Goal: Task Accomplishment & Management: Use online tool/utility

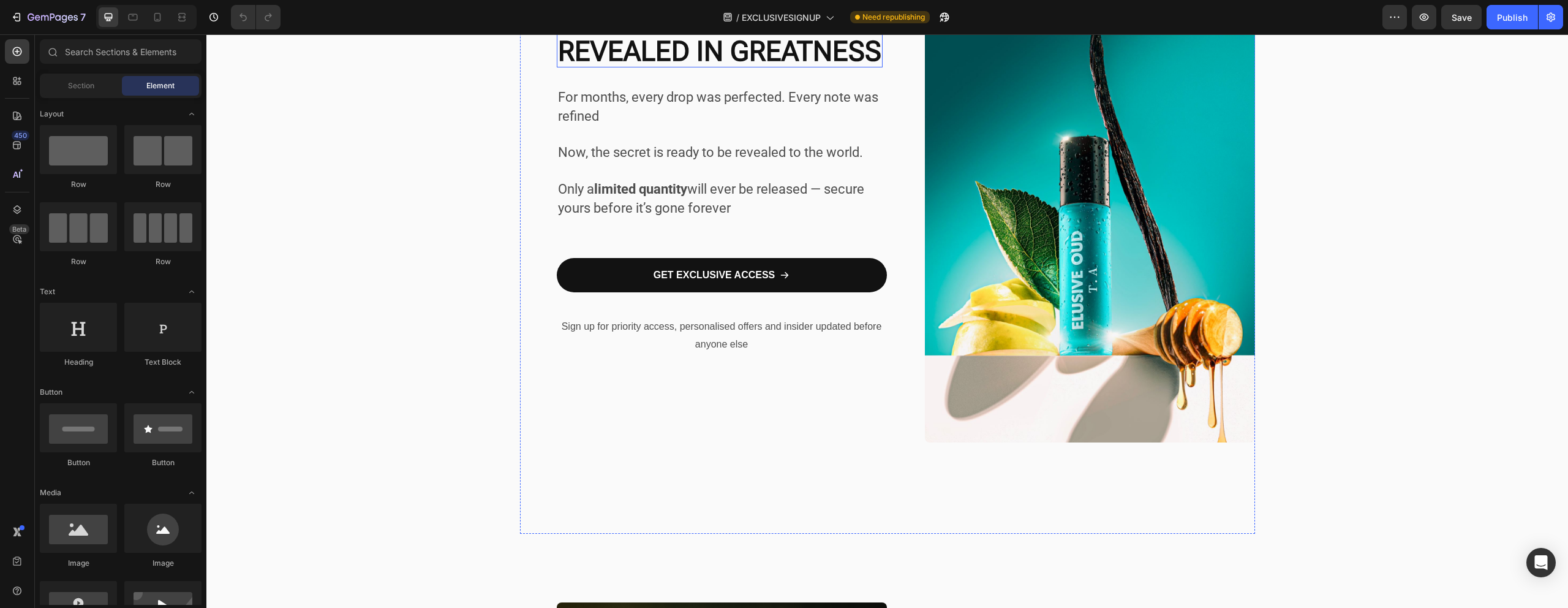
scroll to position [315, 0]
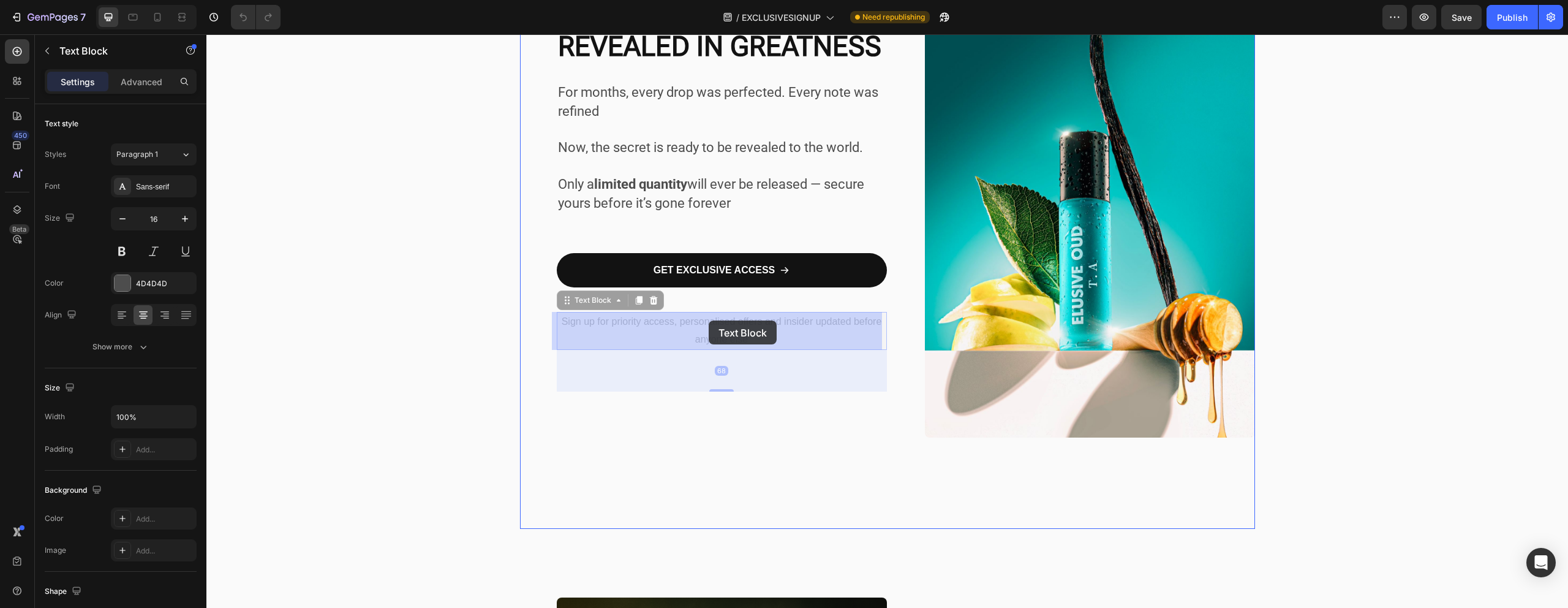
drag, startPoint x: 709, startPoint y: 332, endPoint x: 709, endPoint y: 320, distance: 12.0
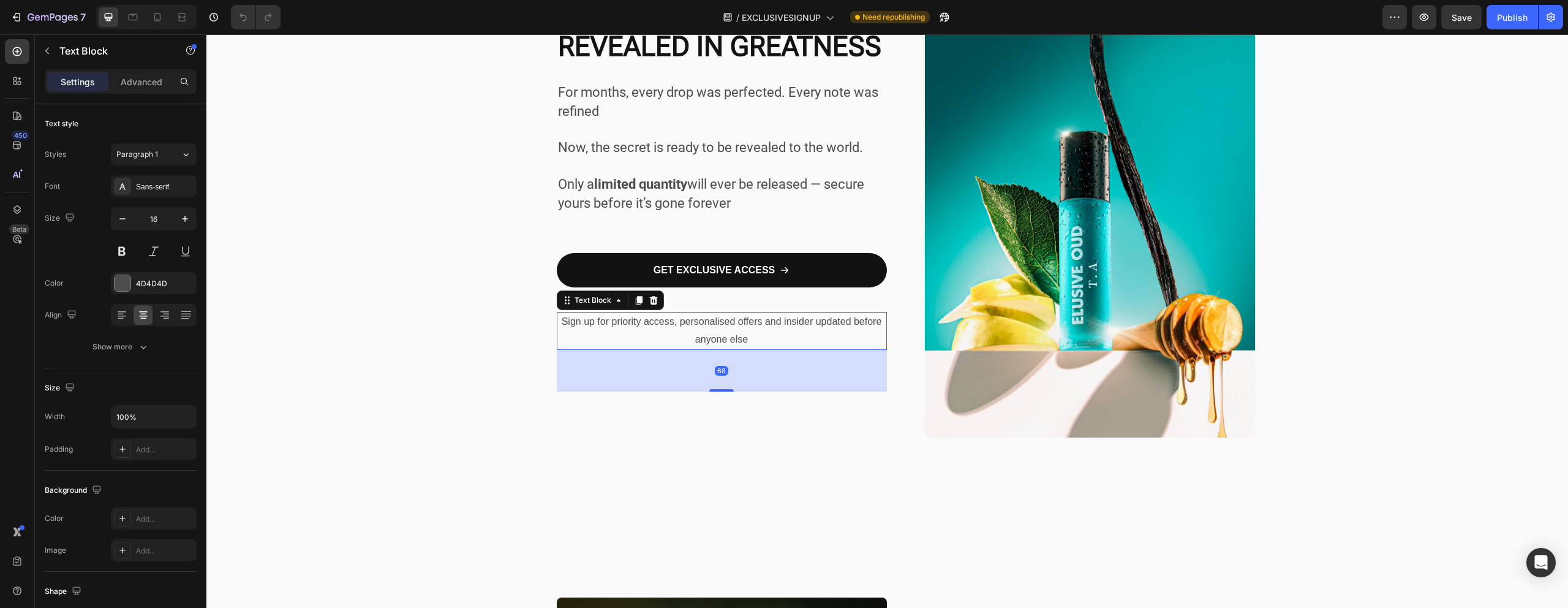
click at [710, 322] on p "Sign up for priority access, personalised offers and insider updated before any…" at bounding box center [722, 330] width 327 height 35
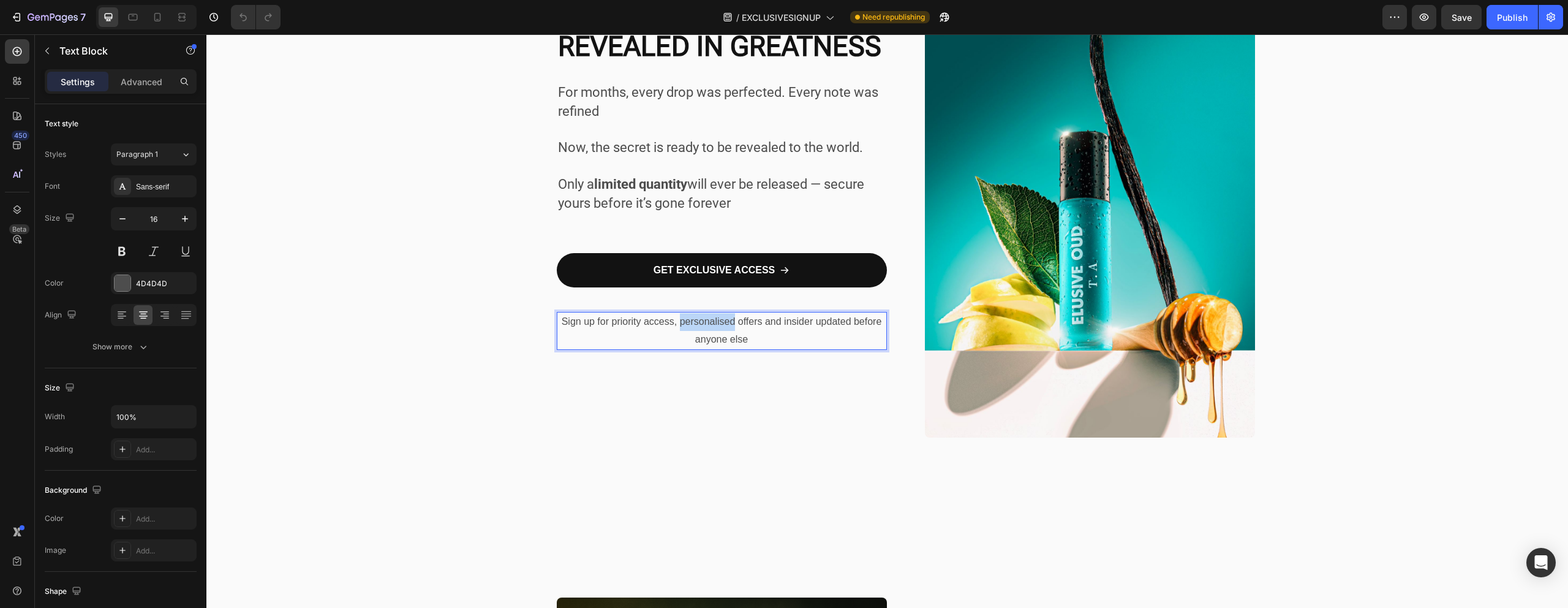
click at [710, 322] on p "Sign up for priority access, personalised offers and insider updated before any…" at bounding box center [722, 330] width 327 height 35
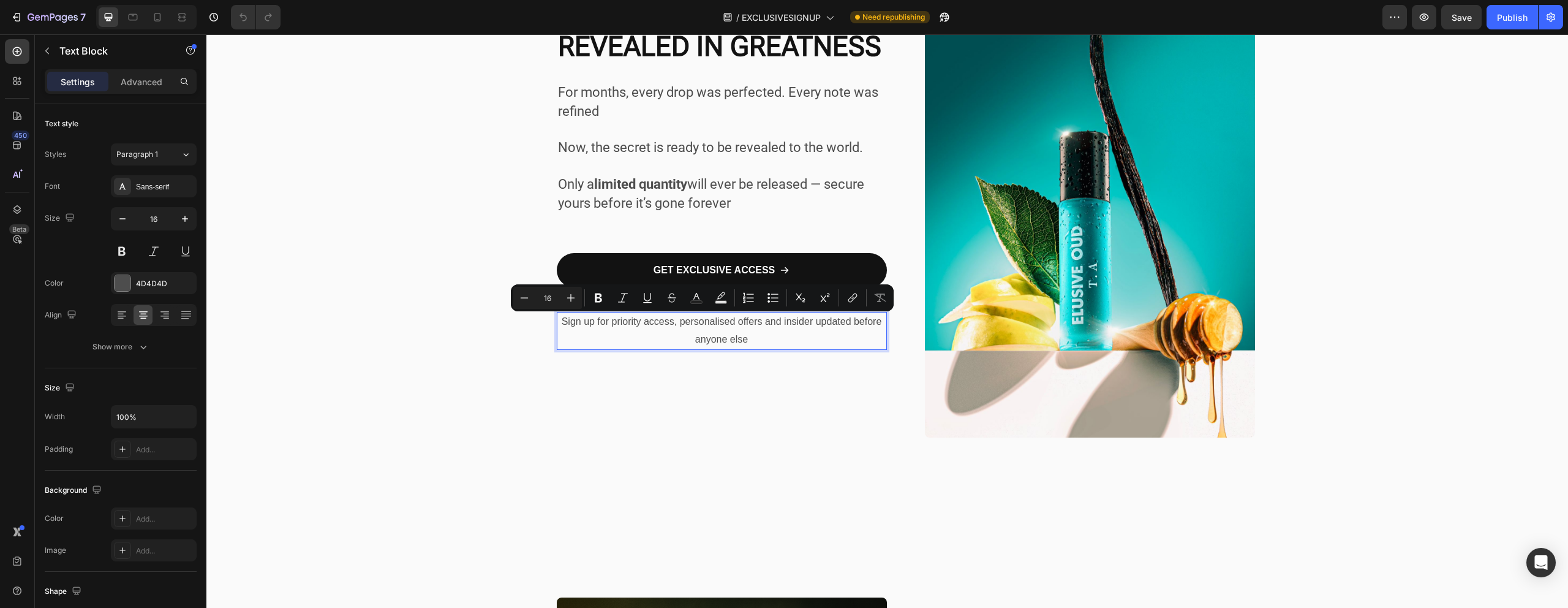
click at [789, 336] on p "Sign up for priority access, personalised offers and insider updated before any…" at bounding box center [722, 330] width 327 height 35
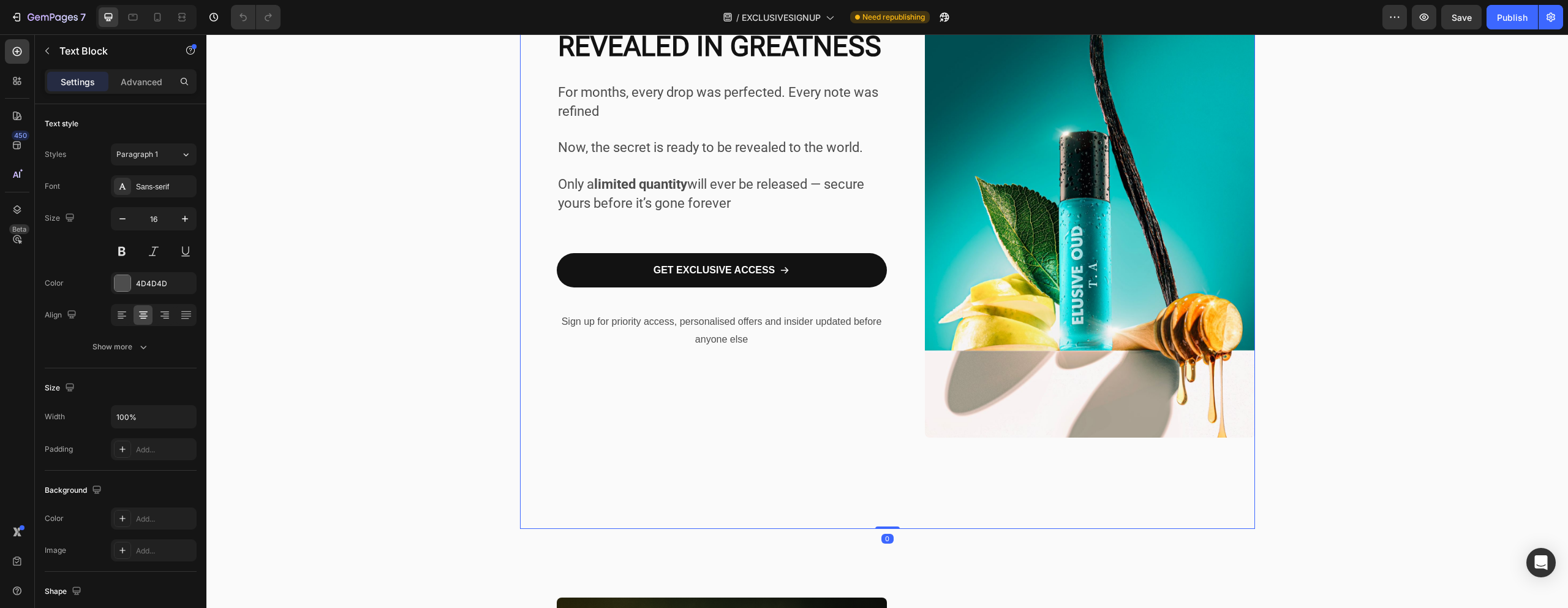
click at [812, 351] on div "For months, every drop was perfected. Every note was refined Now, the secret is…" at bounding box center [722, 217] width 330 height 622
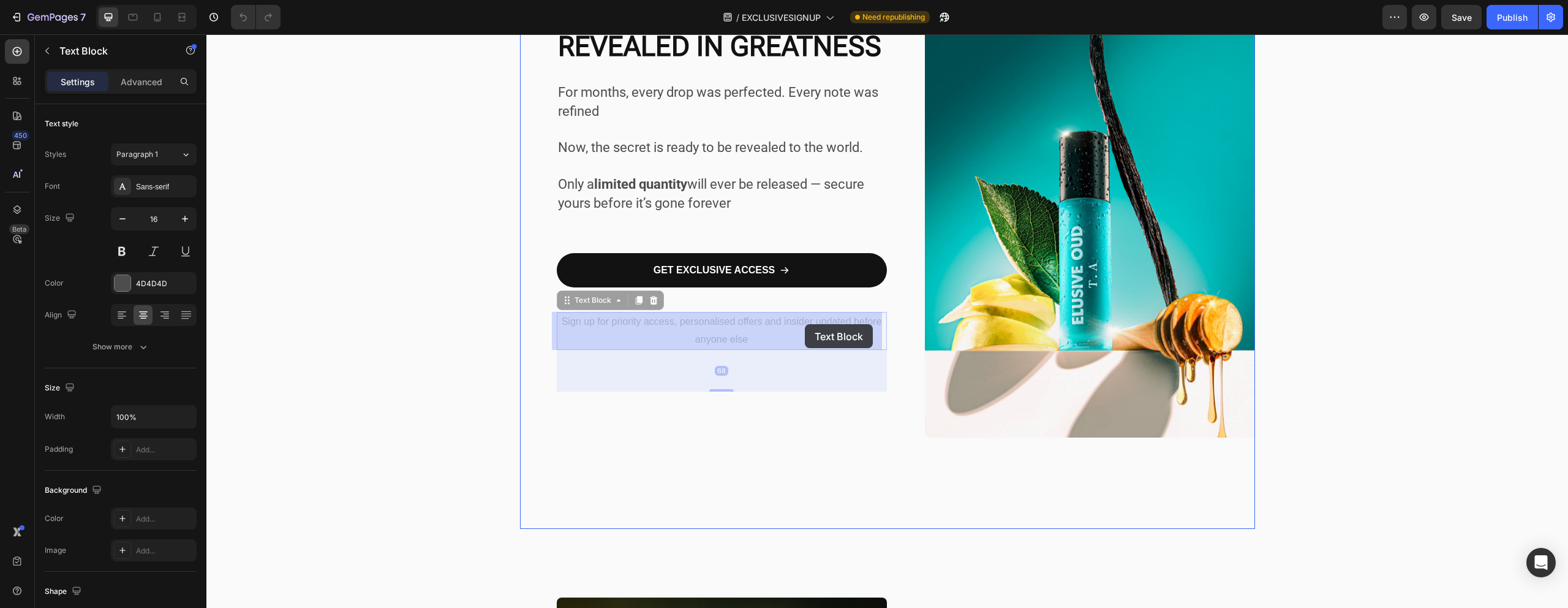
drag, startPoint x: 807, startPoint y: 343, endPoint x: 804, endPoint y: 324, distance: 19.2
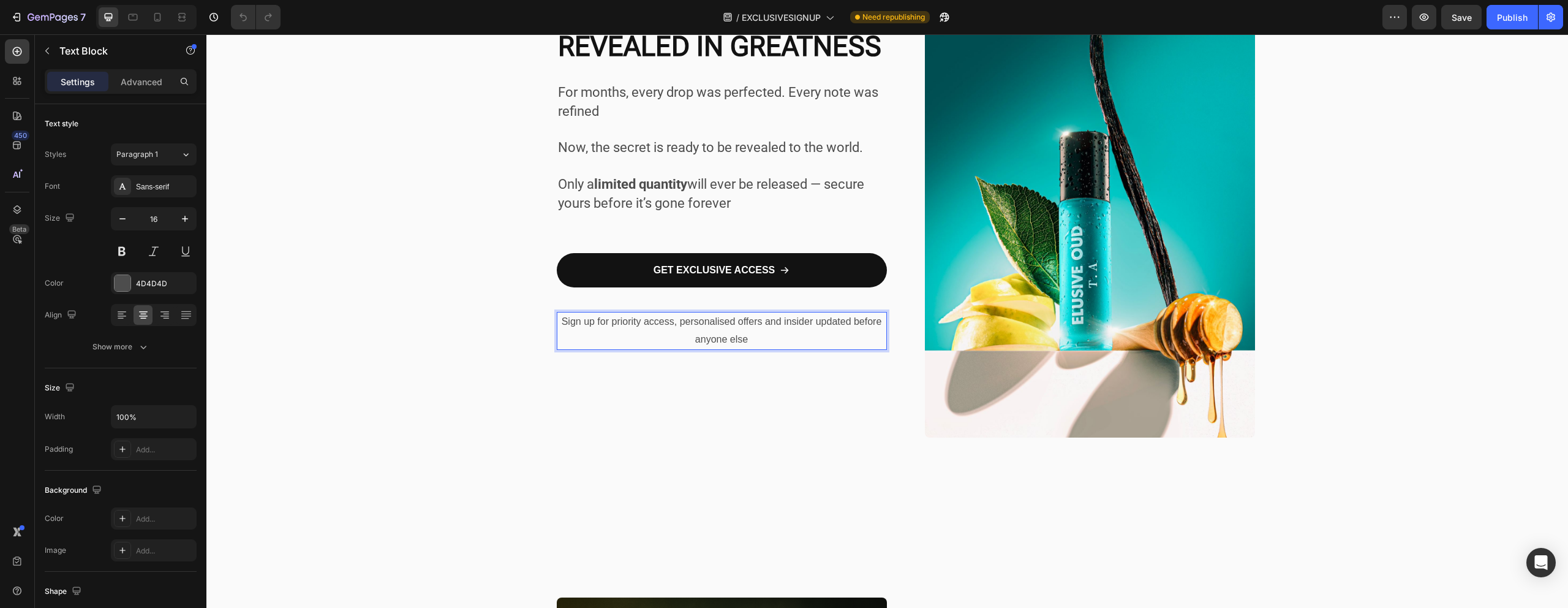
drag, startPoint x: 803, startPoint y: 340, endPoint x: 802, endPoint y: 332, distance: 8.1
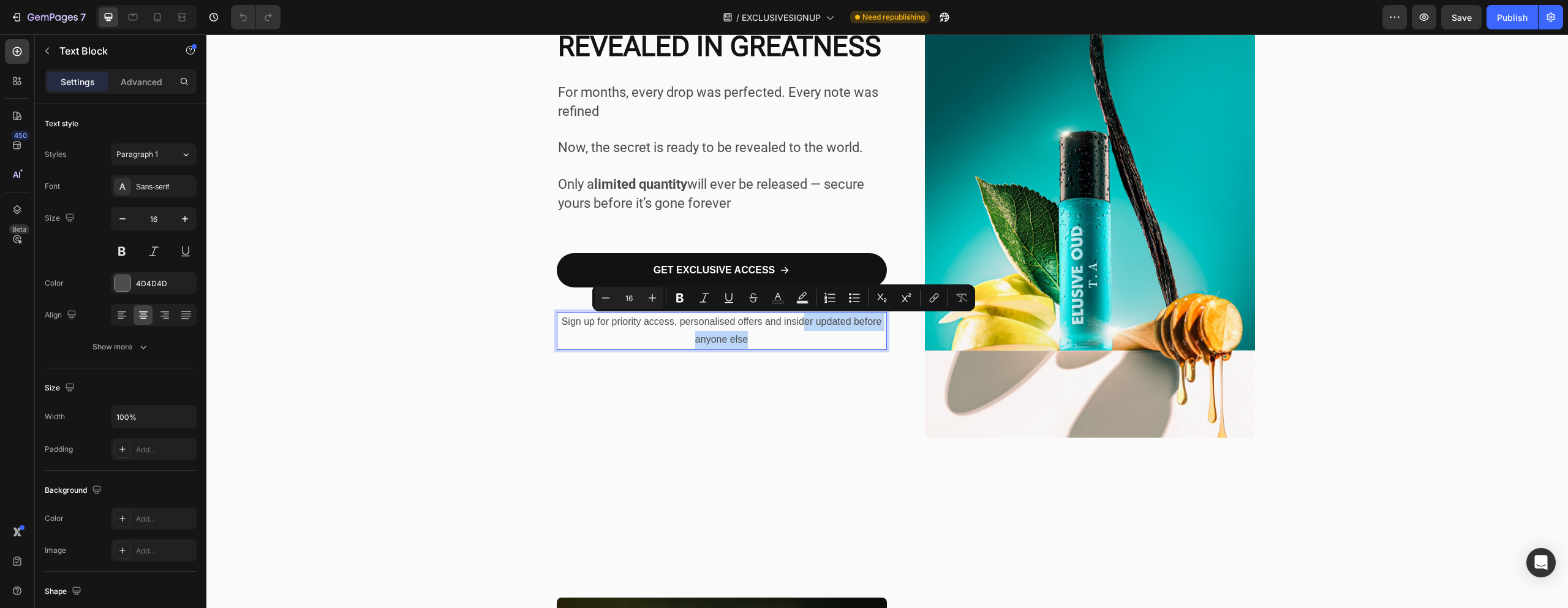
drag, startPoint x: 804, startPoint y: 337, endPoint x: 802, endPoint y: 322, distance: 15.1
click at [802, 322] on p "Sign up for priority access, personalised offers and insider updated before any…" at bounding box center [722, 330] width 327 height 35
drag, startPoint x: 792, startPoint y: 348, endPoint x: 765, endPoint y: 348, distance: 27.0
click at [792, 348] on p "Sign up for priority access, personalised offers and insider updated before any…" at bounding box center [722, 330] width 327 height 35
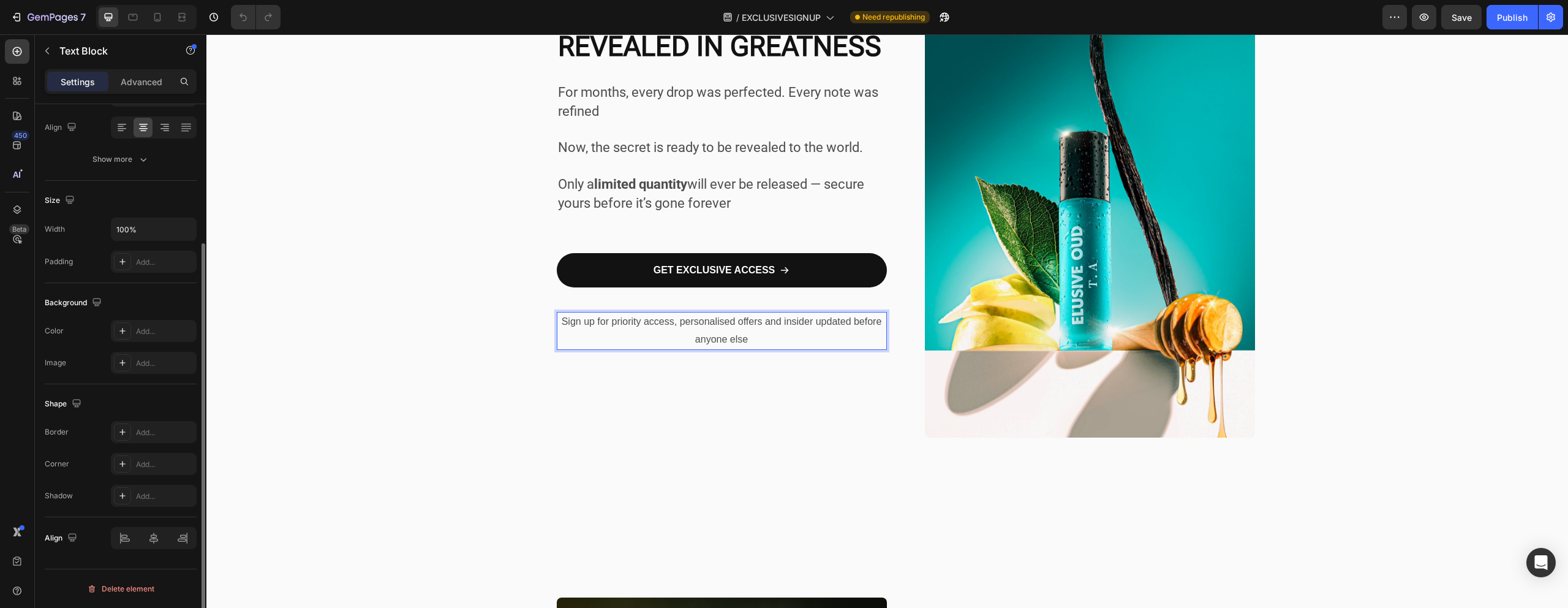
scroll to position [0, 0]
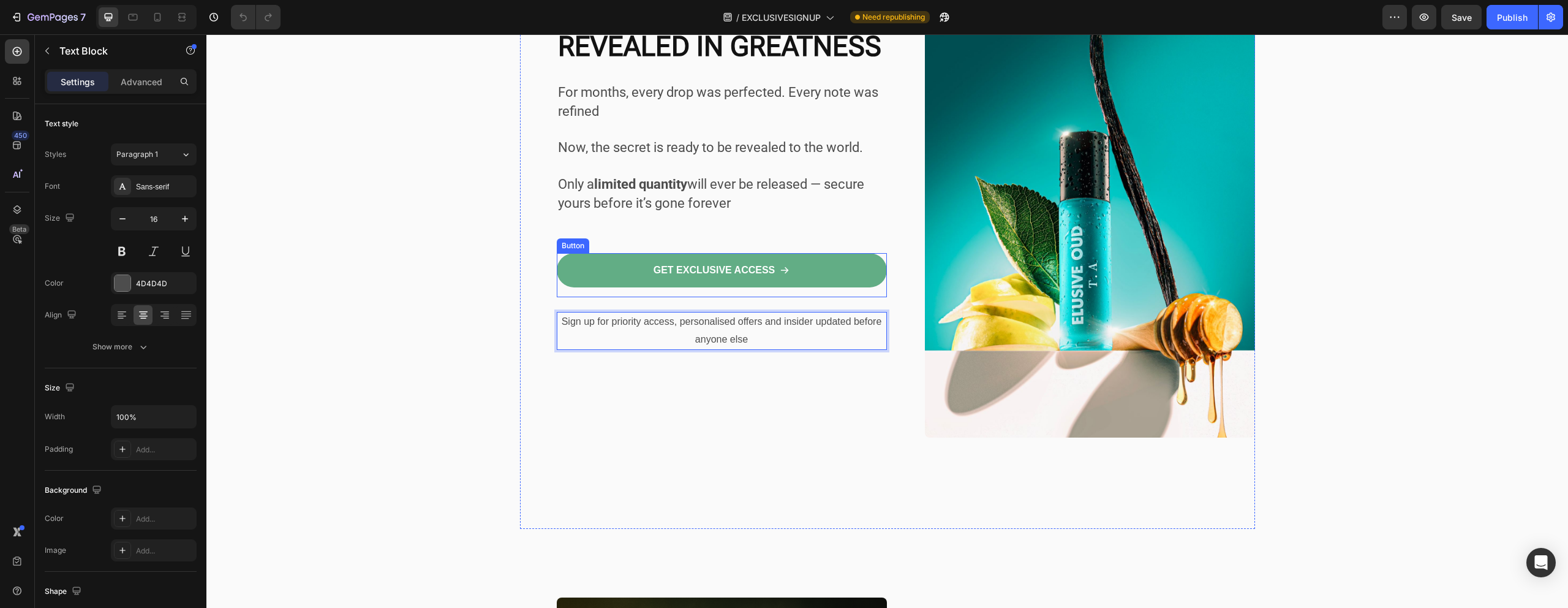
click at [561, 259] on link "GET EXCLUSIVE ACCESS" at bounding box center [722, 270] width 330 height 35
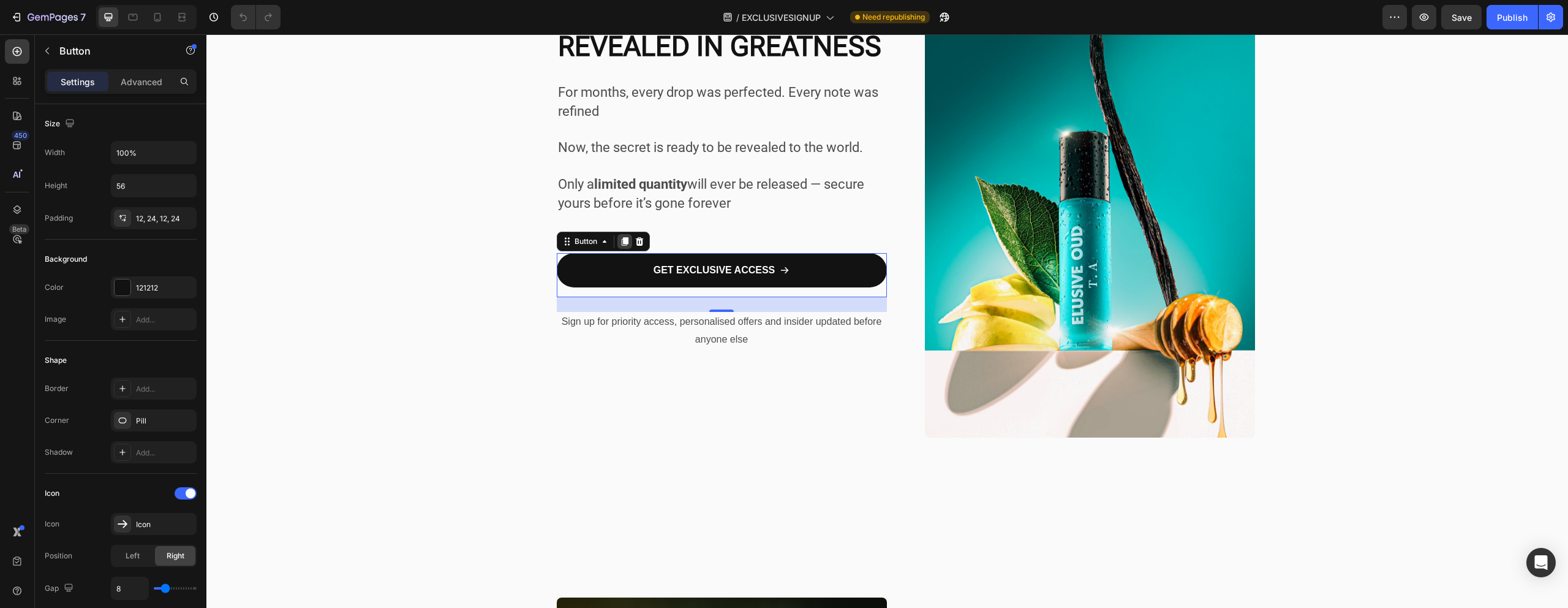
click at [620, 242] on icon at bounding box center [625, 242] width 10 height 10
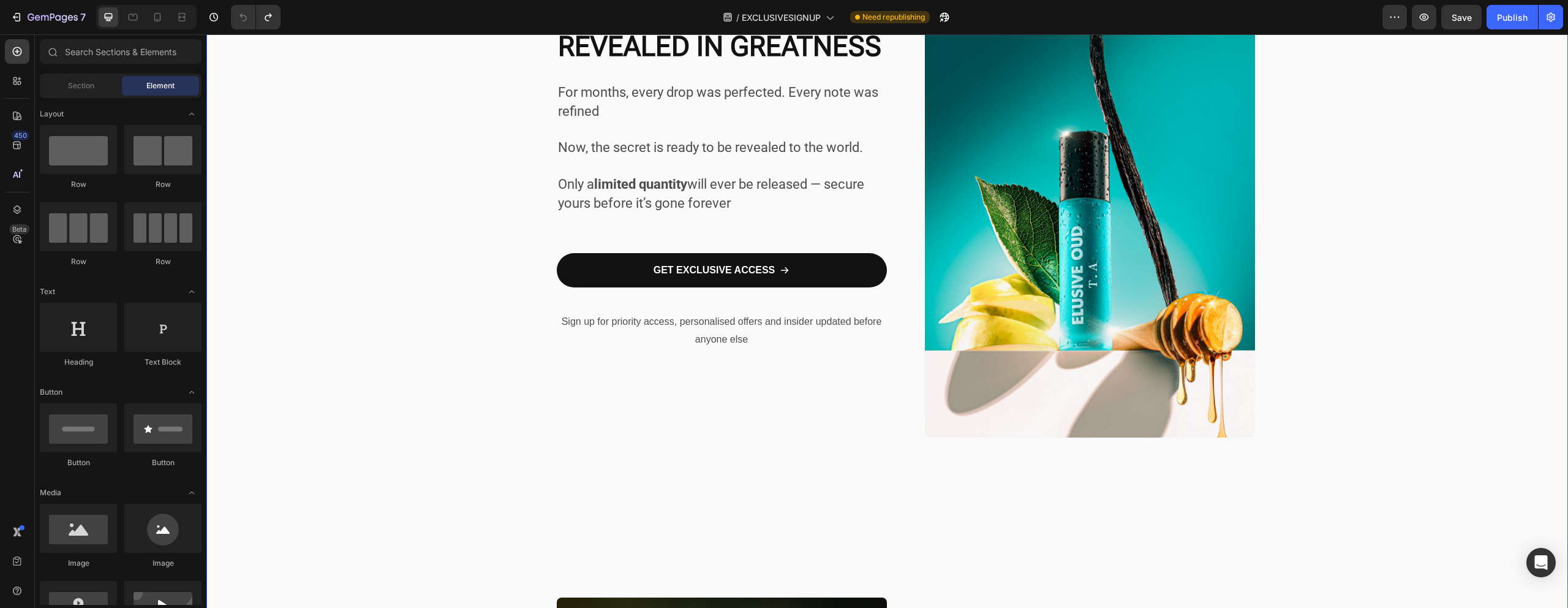
click at [1400, 327] on div "CRAFTED IN SILENCE. REVEALED IN GREATNESS. Heading For months, this project liv…" at bounding box center [887, 514] width 1361 height 1215
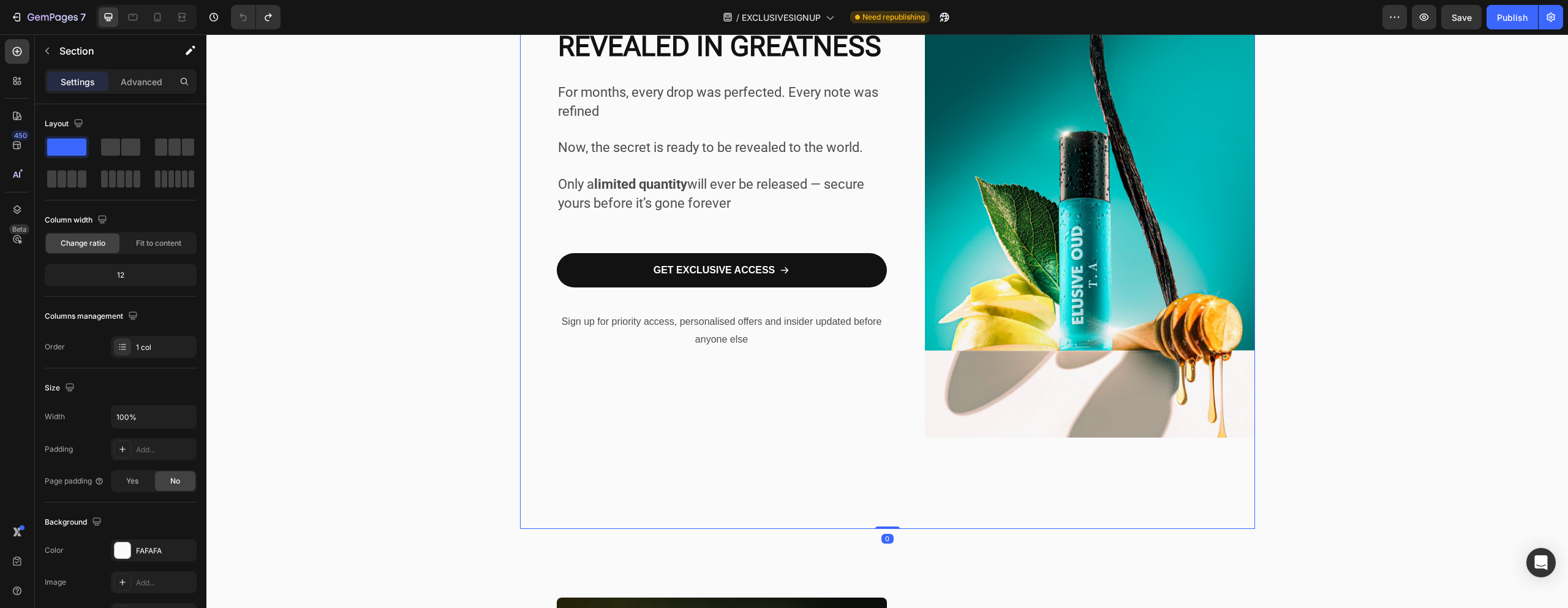
click at [666, 303] on div "GET EXCLUSIVE ACCESS Button" at bounding box center [722, 279] width 330 height 65
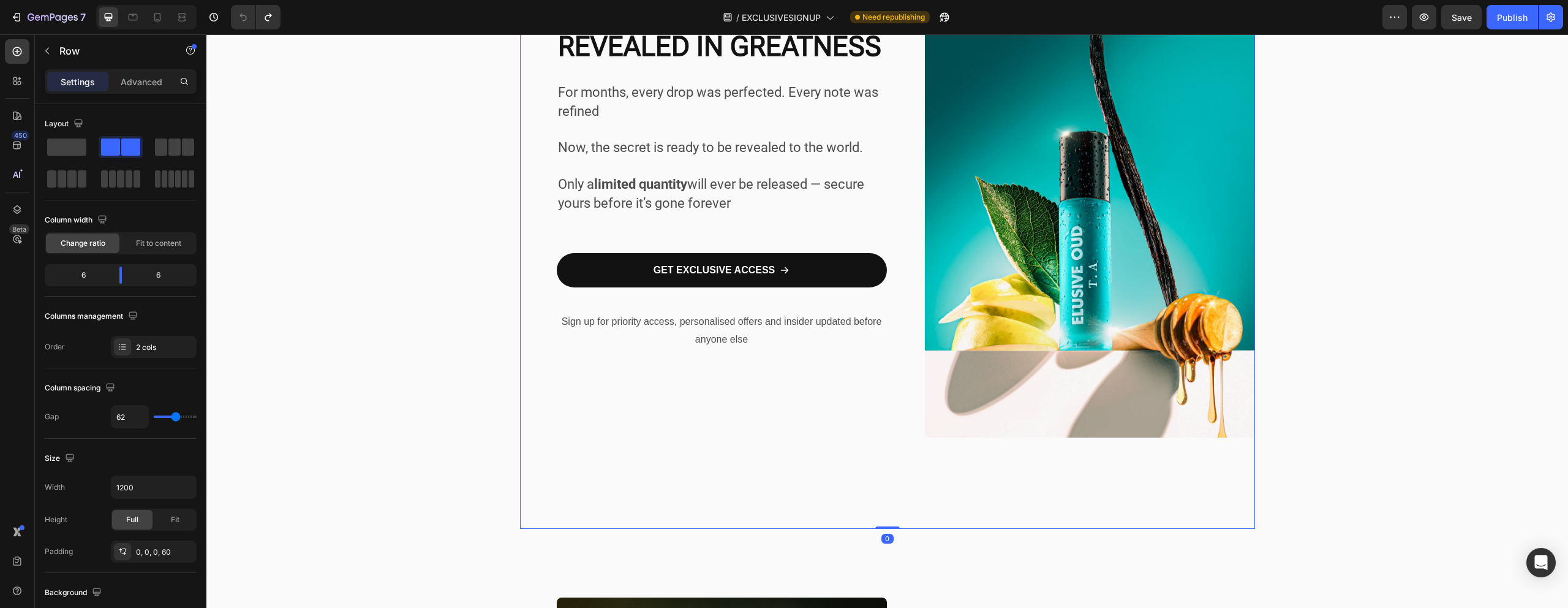
click at [632, 303] on div "GET EXCLUSIVE ACCESS Button" at bounding box center [722, 279] width 330 height 65
drag, startPoint x: 631, startPoint y: 304, endPoint x: 630, endPoint y: 315, distance: 11.0
click at [631, 304] on div "GET EXCLUSIVE ACCESS Button" at bounding box center [722, 279] width 330 height 65
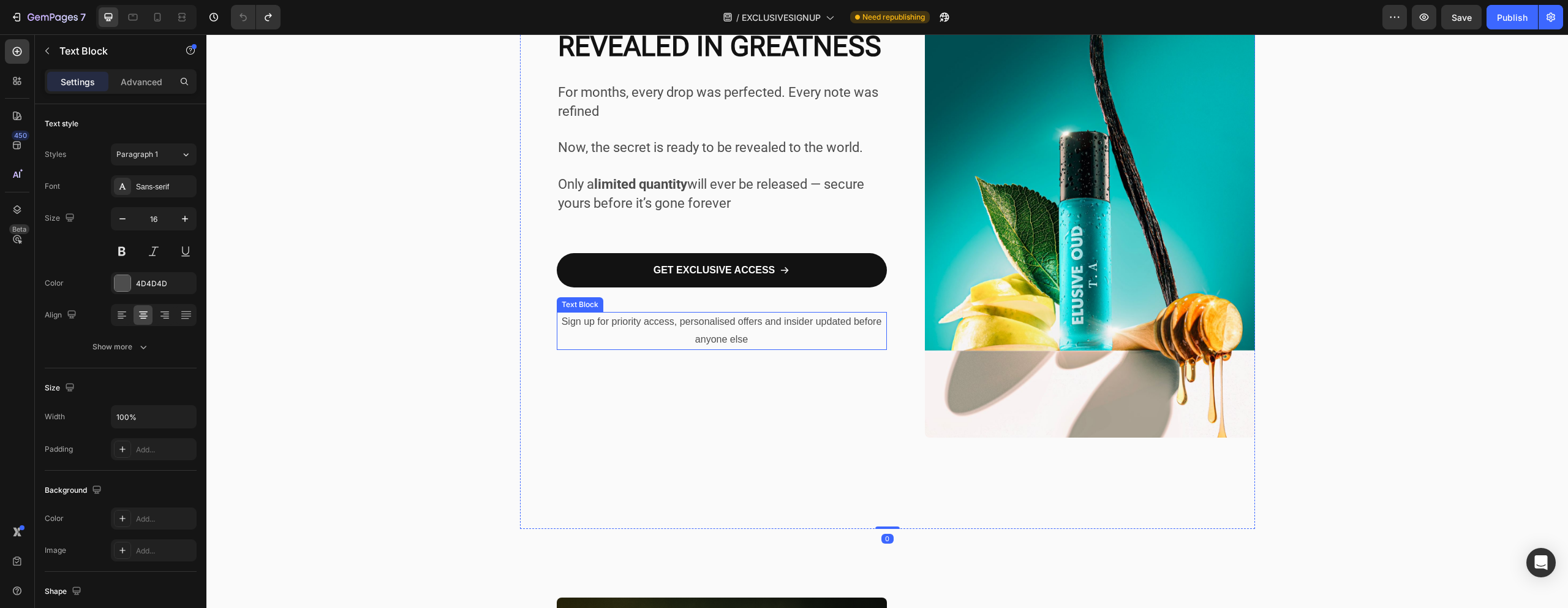
click at [630, 327] on p "Sign up for priority access, personalised offers and insider updated before any…" at bounding box center [722, 330] width 327 height 35
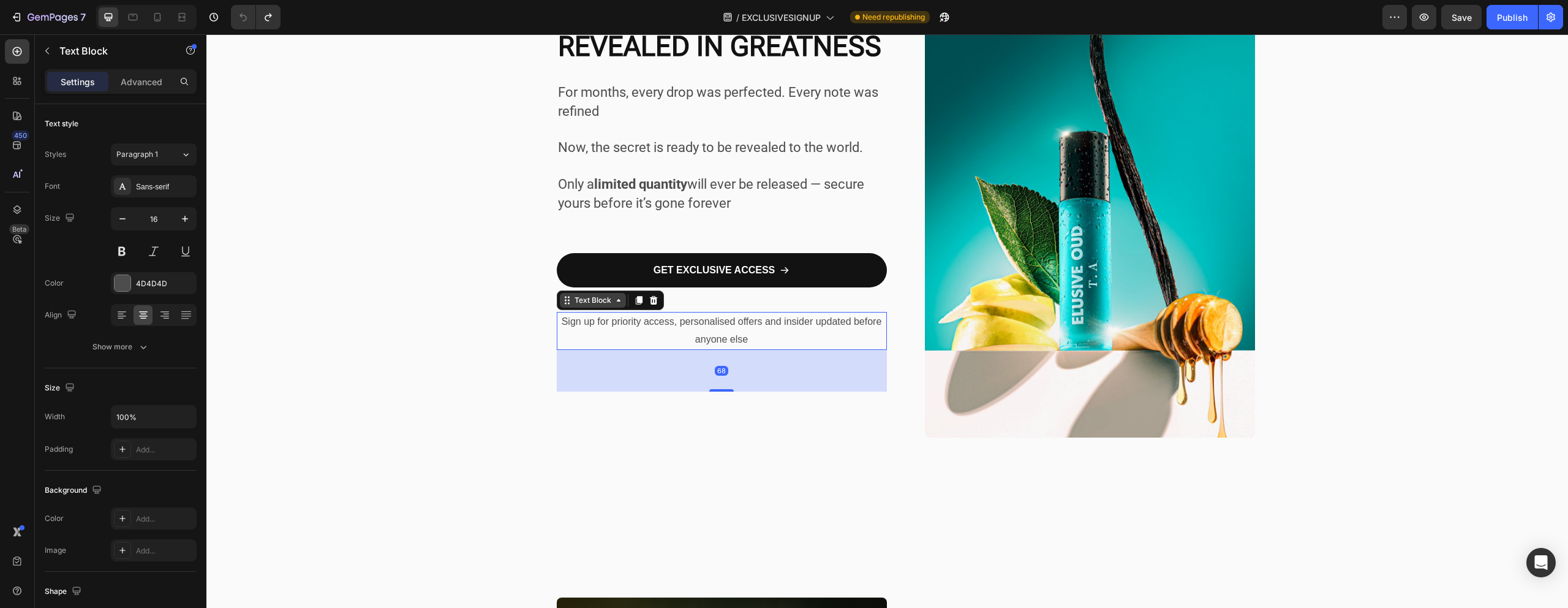
click at [580, 304] on div "Text Block" at bounding box center [593, 300] width 42 height 11
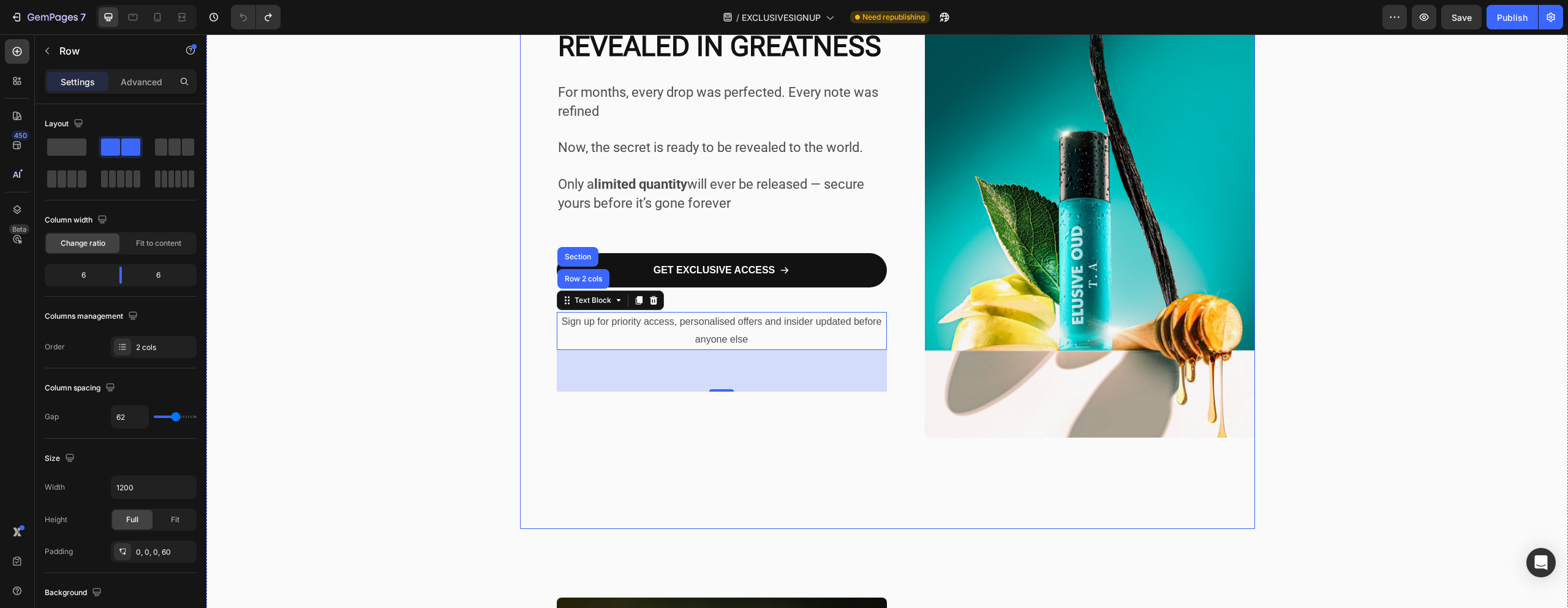
click at [707, 300] on div "GET EXCLUSIVE ACCESS Button" at bounding box center [722, 279] width 330 height 65
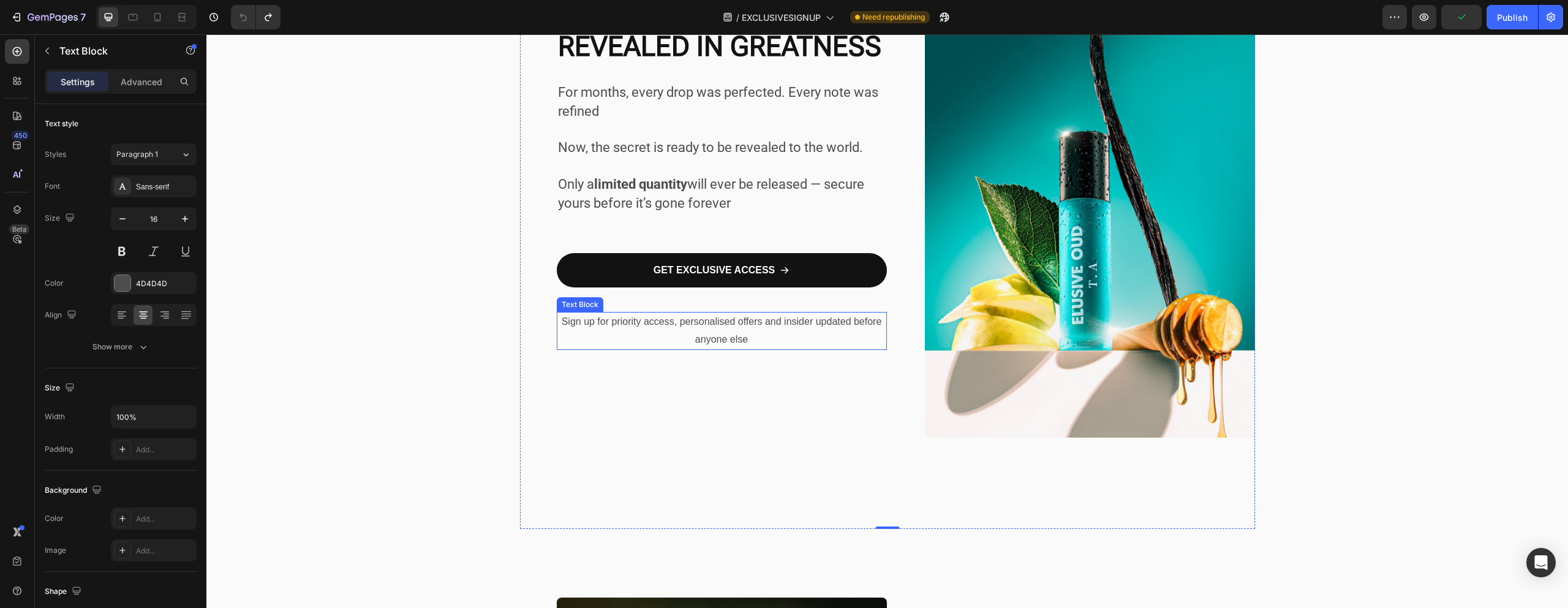
click at [572, 320] on p "Sign up for priority access, personalised offers and insider updated before any…" at bounding box center [722, 330] width 327 height 35
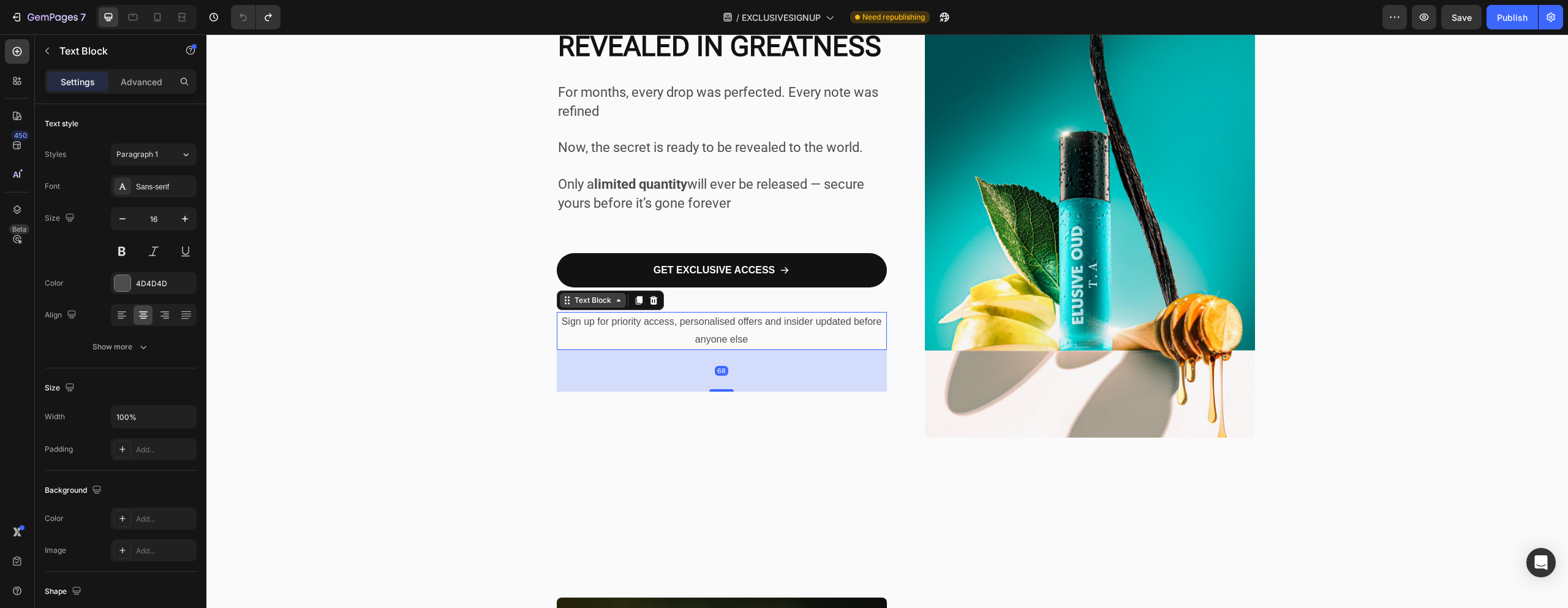
click at [583, 302] on div "Text Block" at bounding box center [593, 300] width 42 height 11
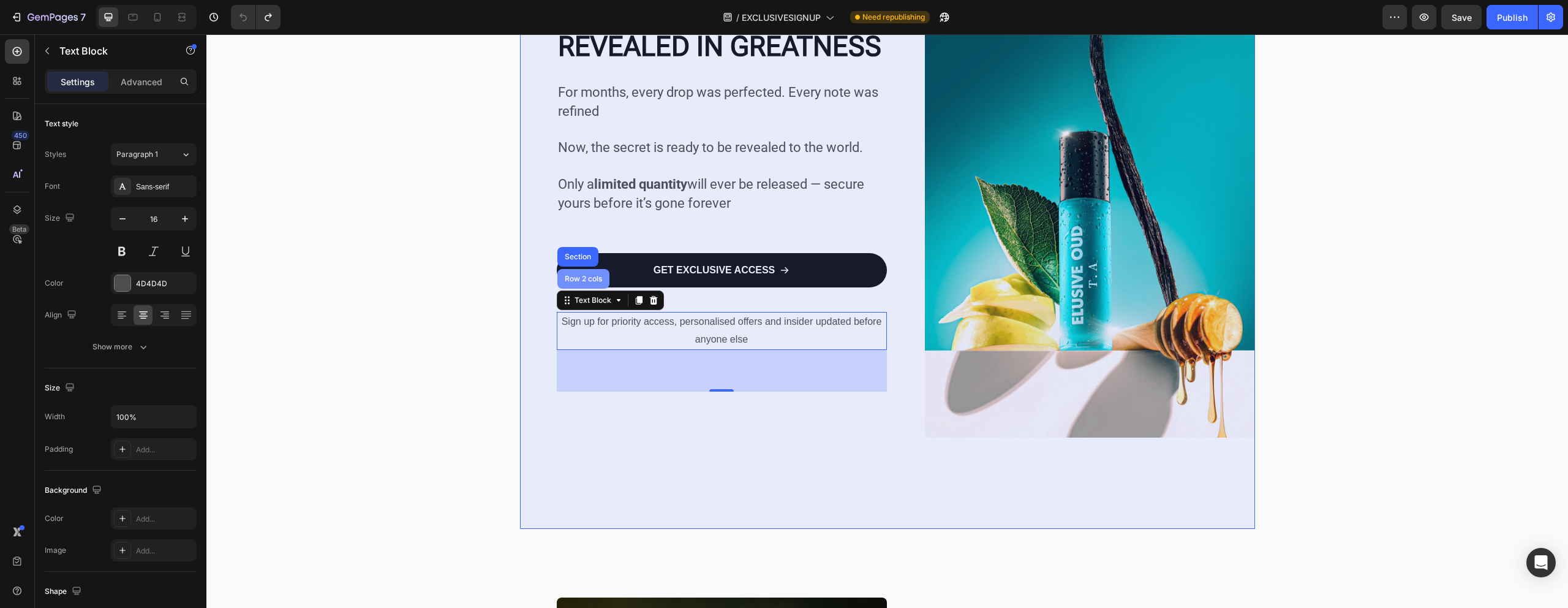
click at [572, 284] on div "Row 2 cols" at bounding box center [583, 278] width 52 height 19
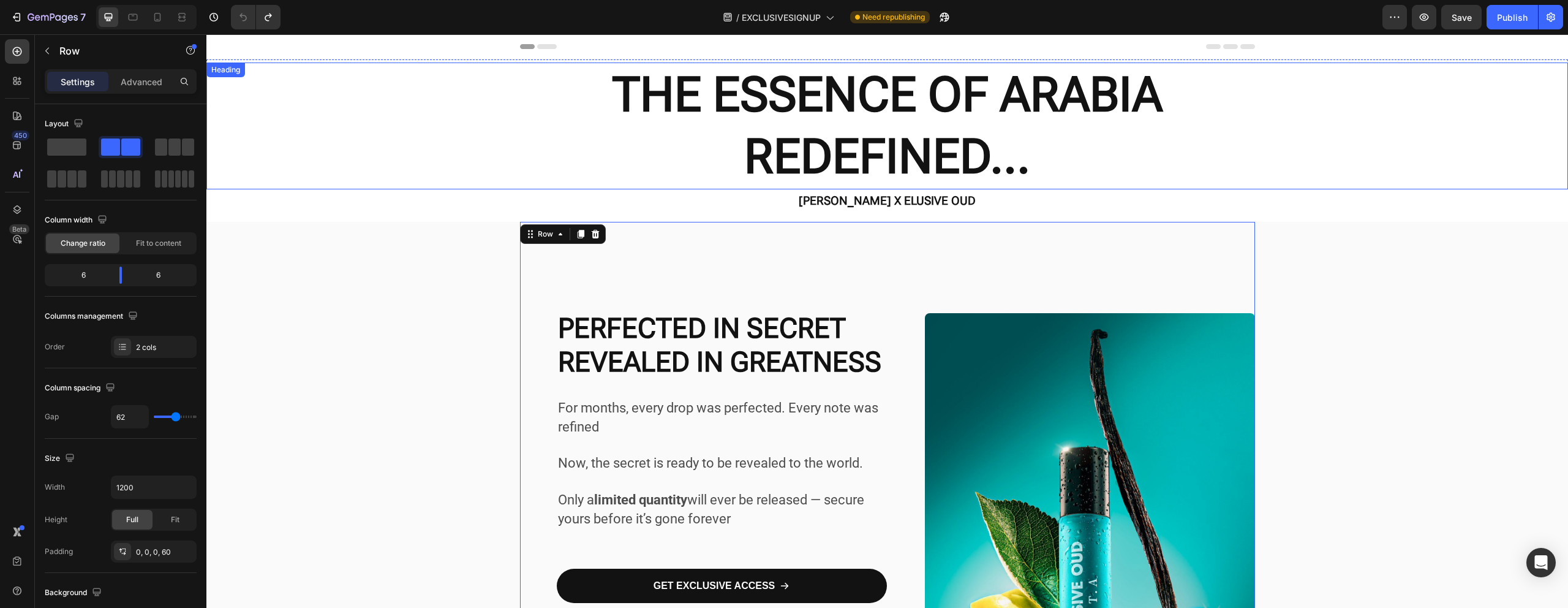
click at [1038, 167] on h2 "THE ESSENCE OF ARABIA REDEFINED..." at bounding box center [887, 126] width 1361 height 127
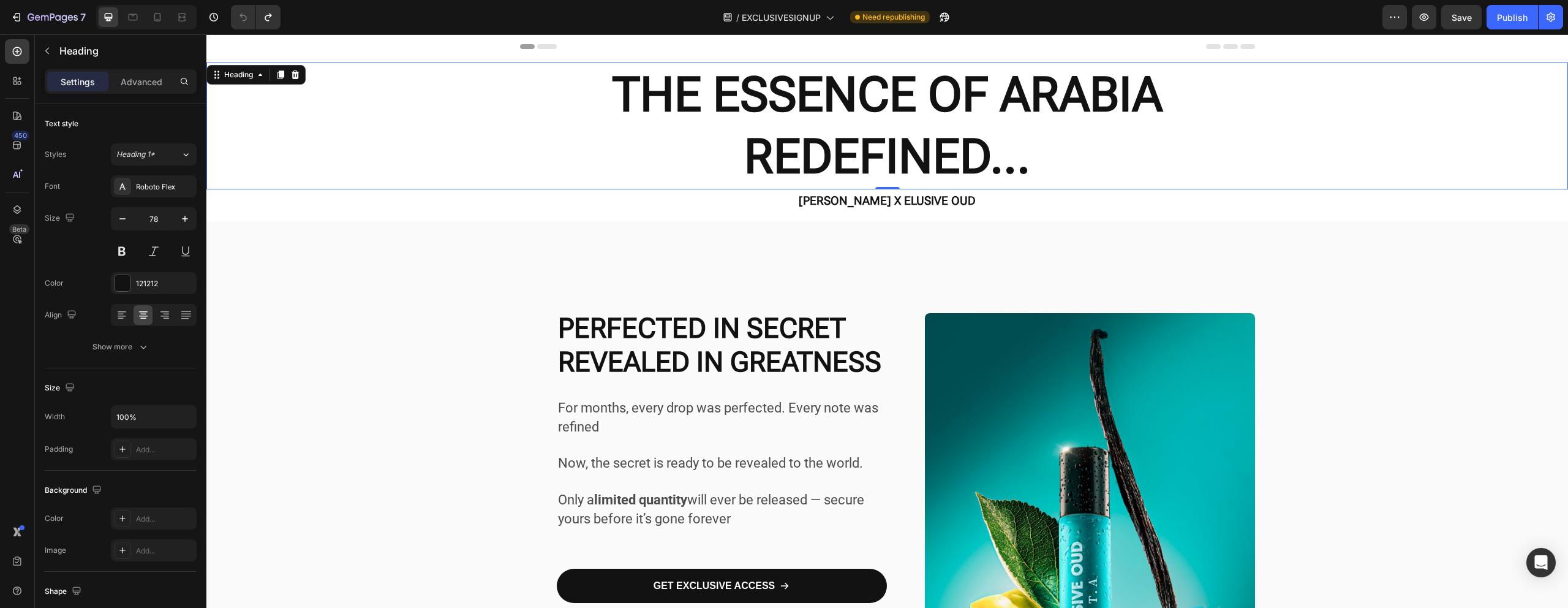
click at [1022, 167] on h2 "THE ESSENCE OF ARABIA REDEFINED..." at bounding box center [887, 126] width 1361 height 127
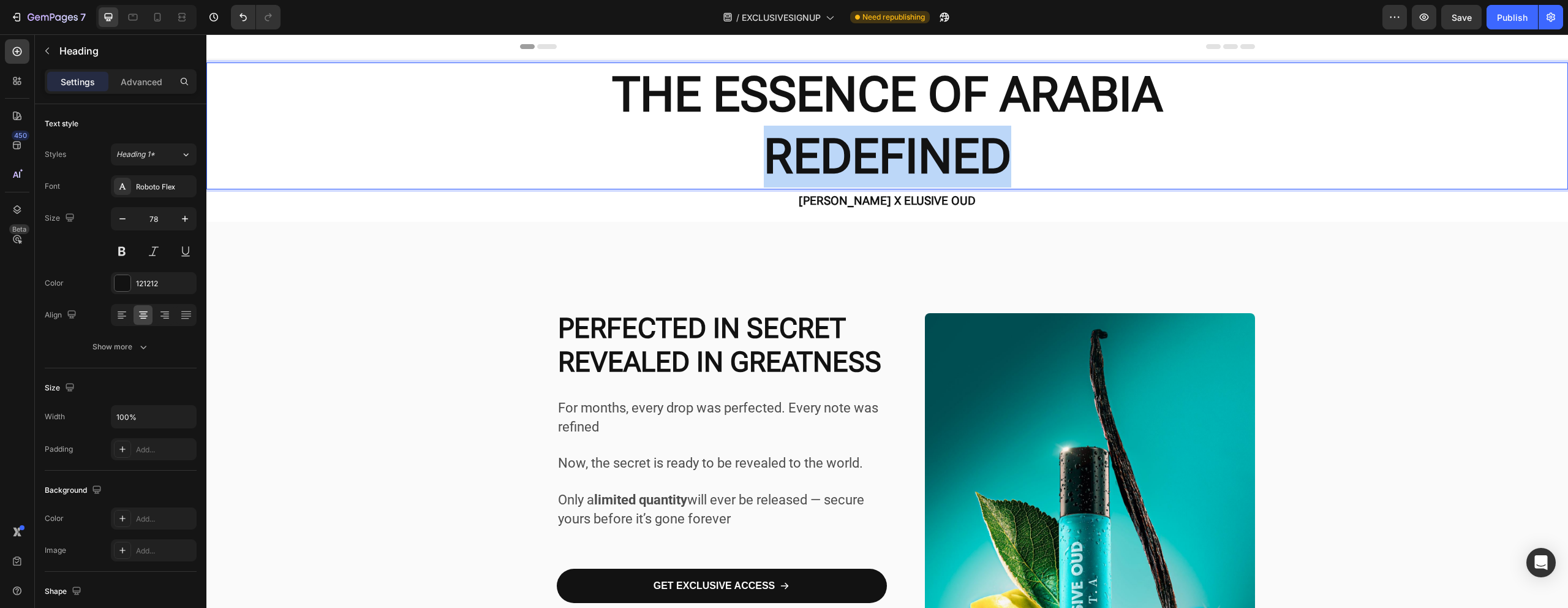
drag, startPoint x: 1009, startPoint y: 157, endPoint x: 753, endPoint y: 157, distance: 256.0
click at [753, 157] on p "THE ESSENCE OF ARABIA REDEFINED" at bounding box center [887, 125] width 1359 height 124
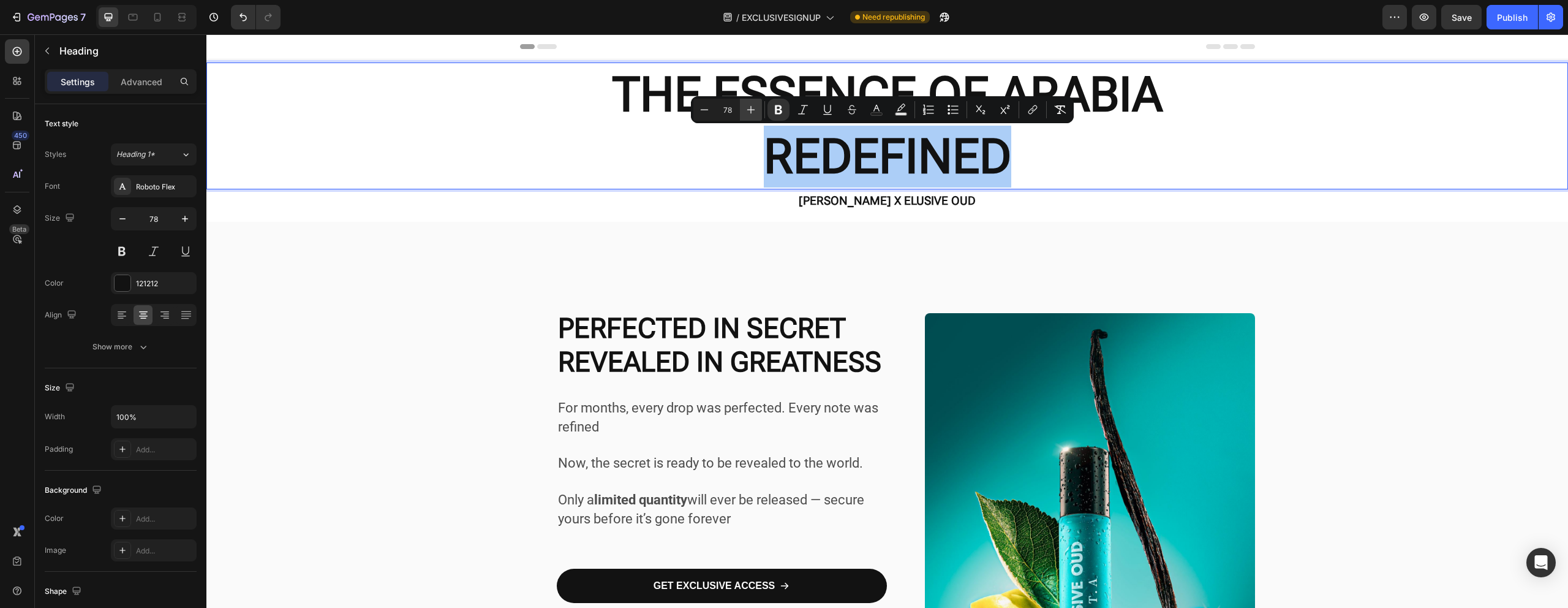
click at [759, 112] on button "Plus" at bounding box center [750, 110] width 22 height 22
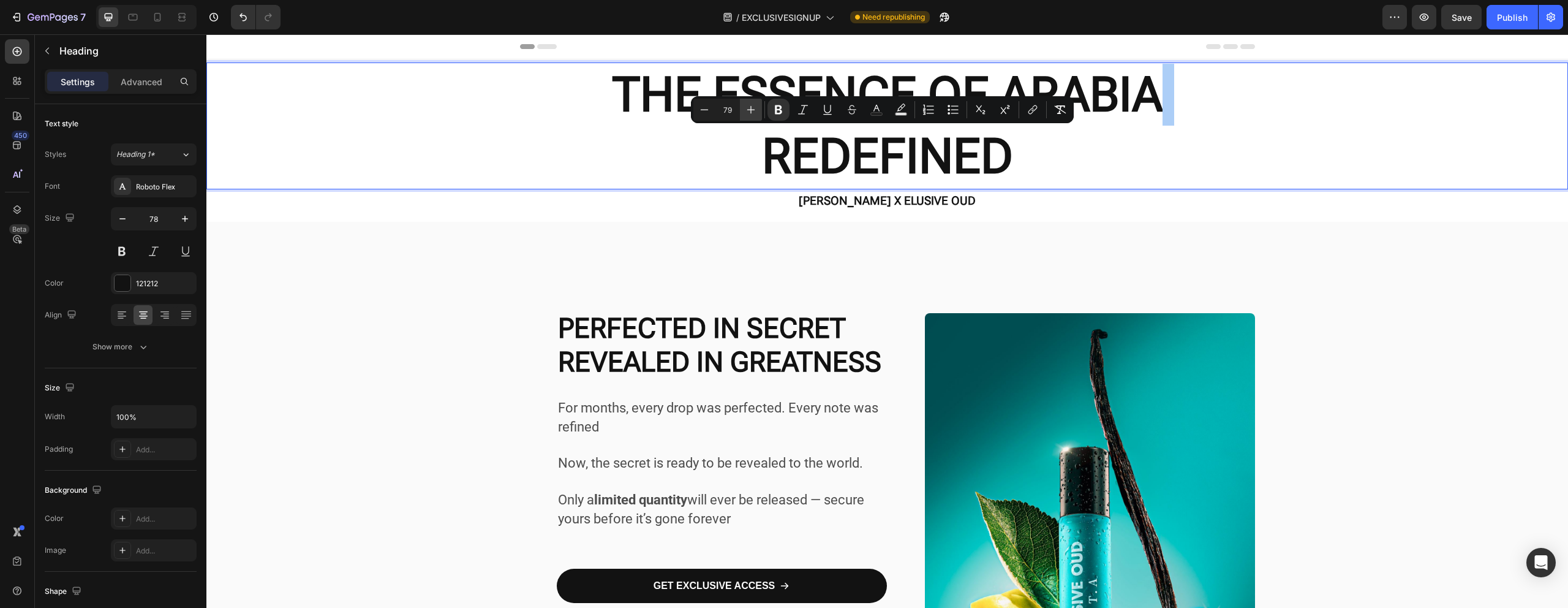
click at [759, 112] on button "Plus" at bounding box center [750, 110] width 22 height 22
click at [758, 112] on button "Plus" at bounding box center [750, 110] width 22 height 22
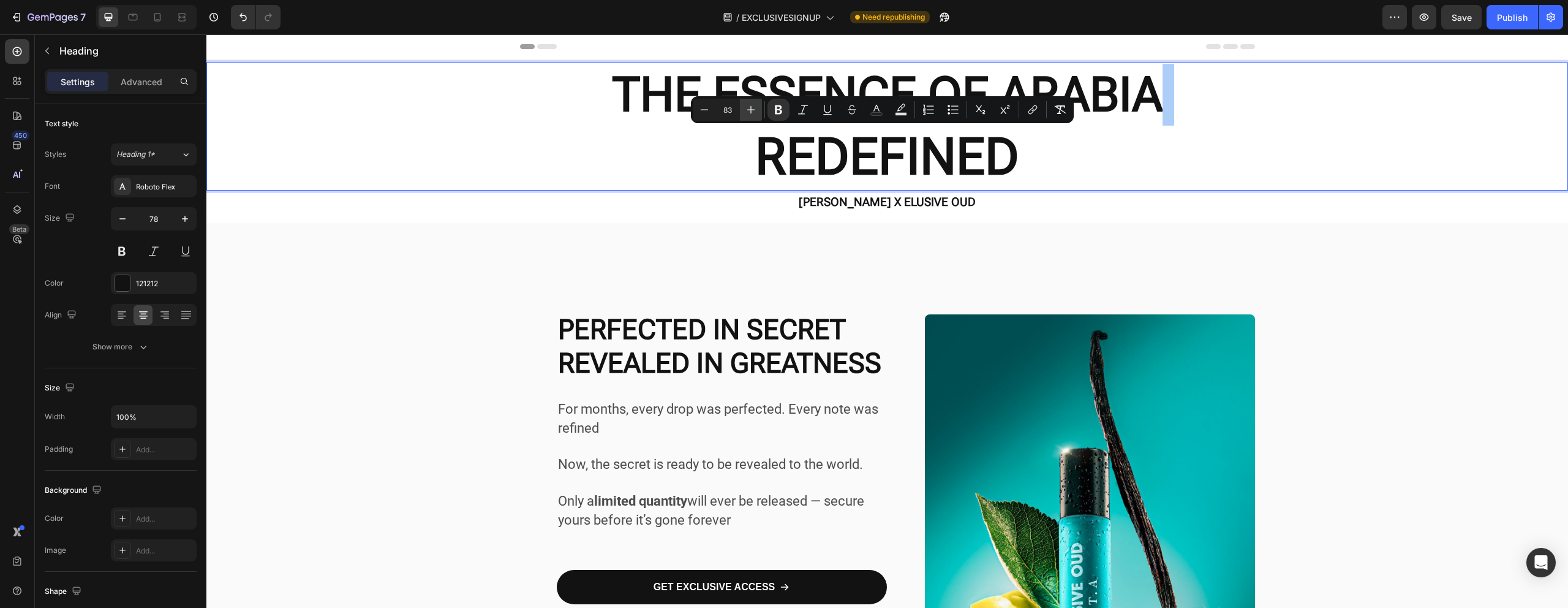
click at [754, 112] on icon "Editor contextual toolbar" at bounding box center [750, 110] width 12 height 12
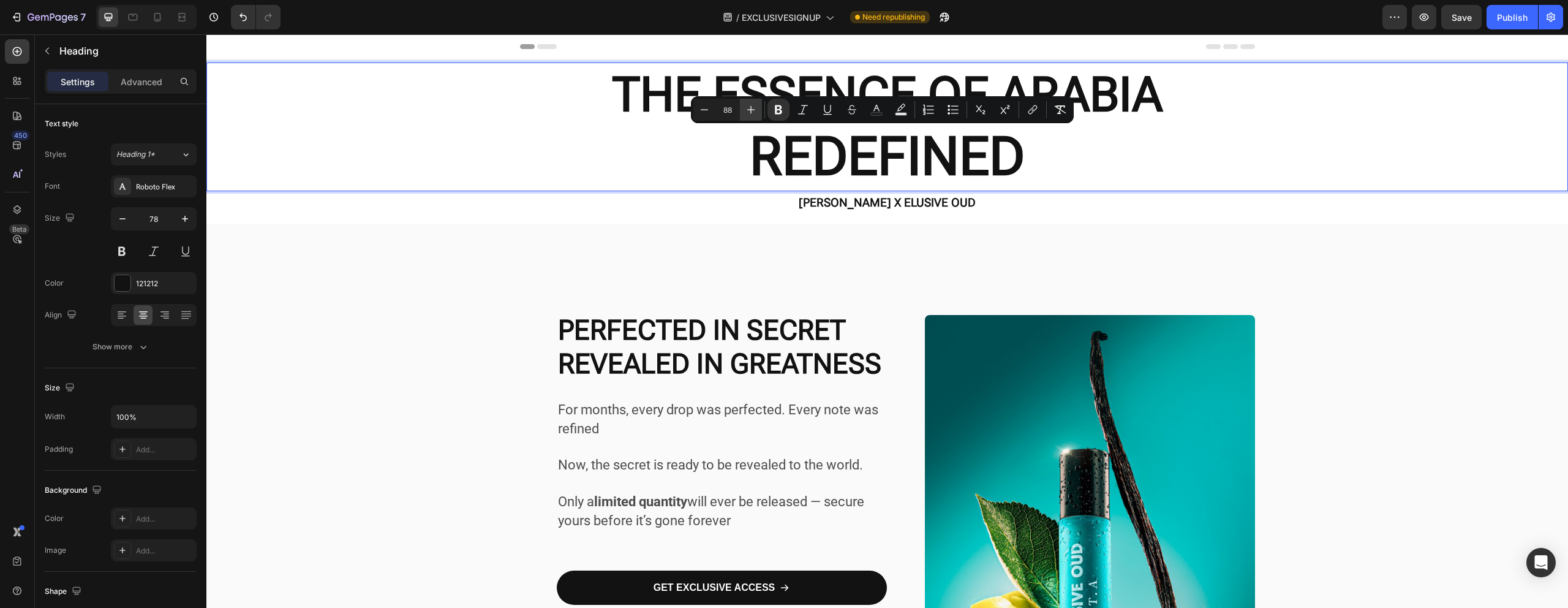
click at [754, 112] on icon "Editor contextual toolbar" at bounding box center [750, 110] width 12 height 12
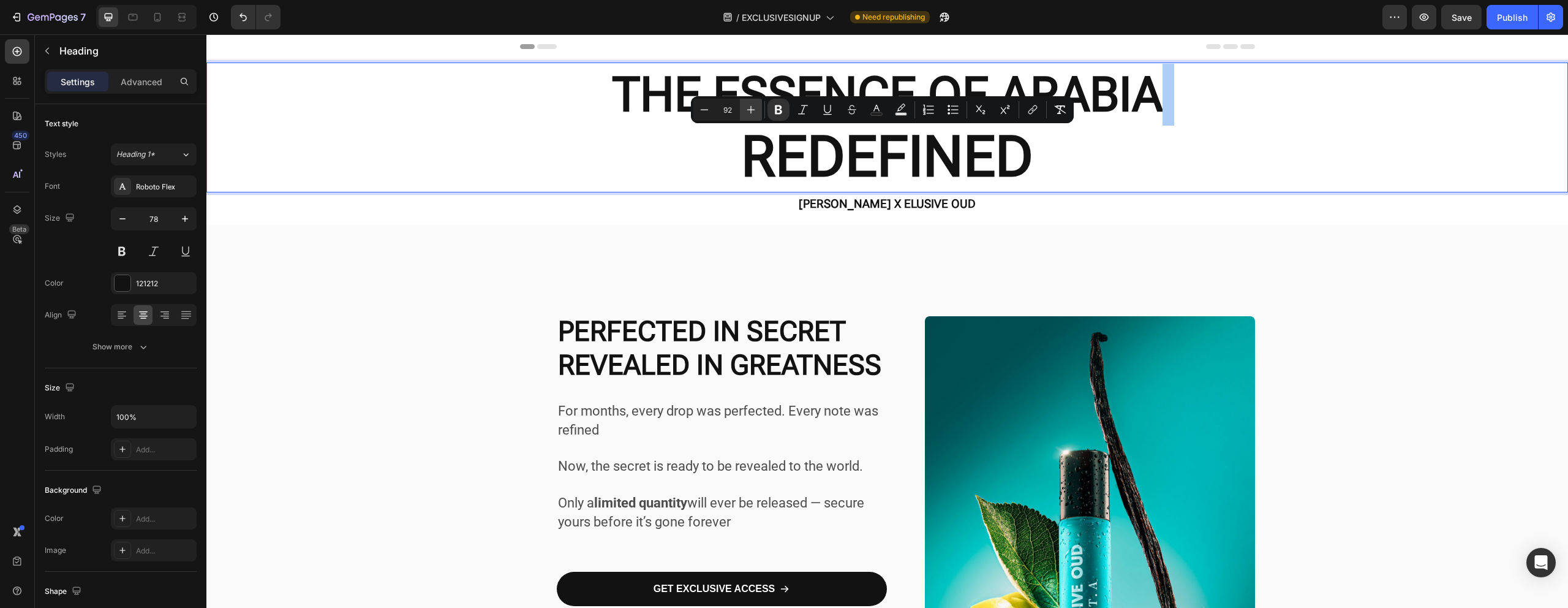
click at [754, 112] on icon "Editor contextual toolbar" at bounding box center [750, 110] width 12 height 12
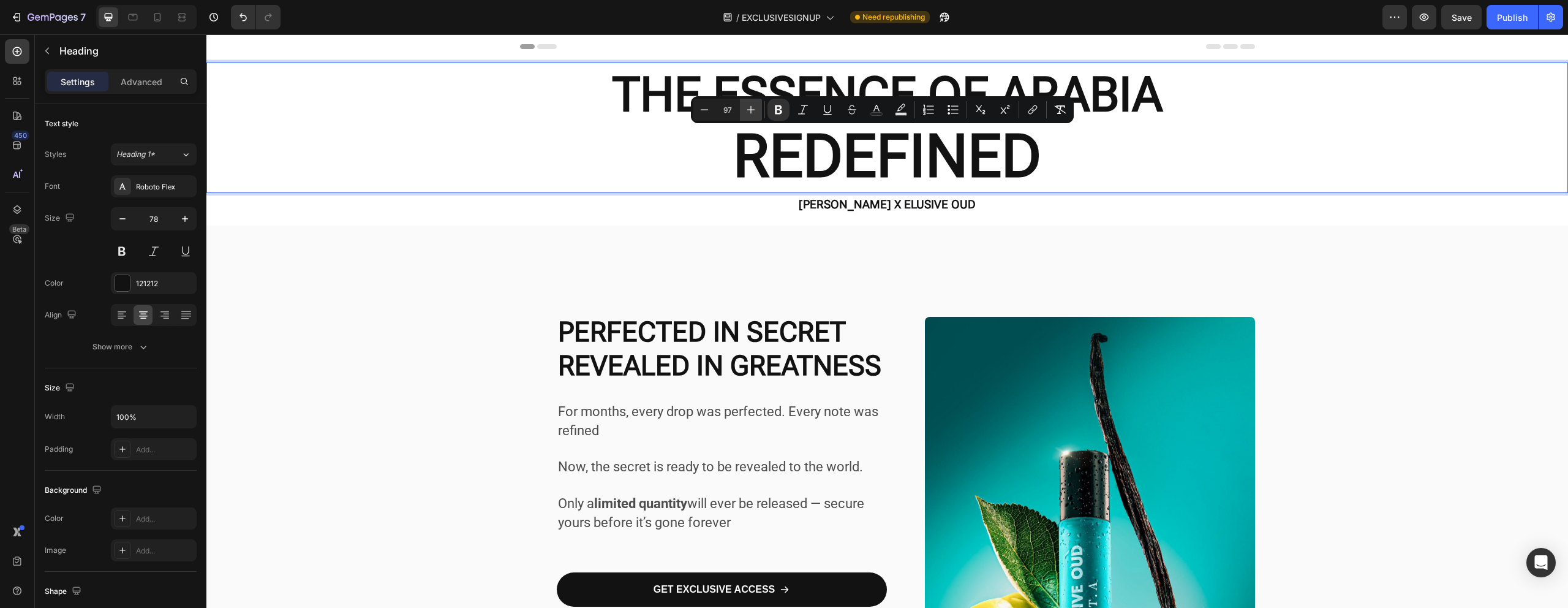
click at [754, 112] on icon "Editor contextual toolbar" at bounding box center [750, 110] width 12 height 12
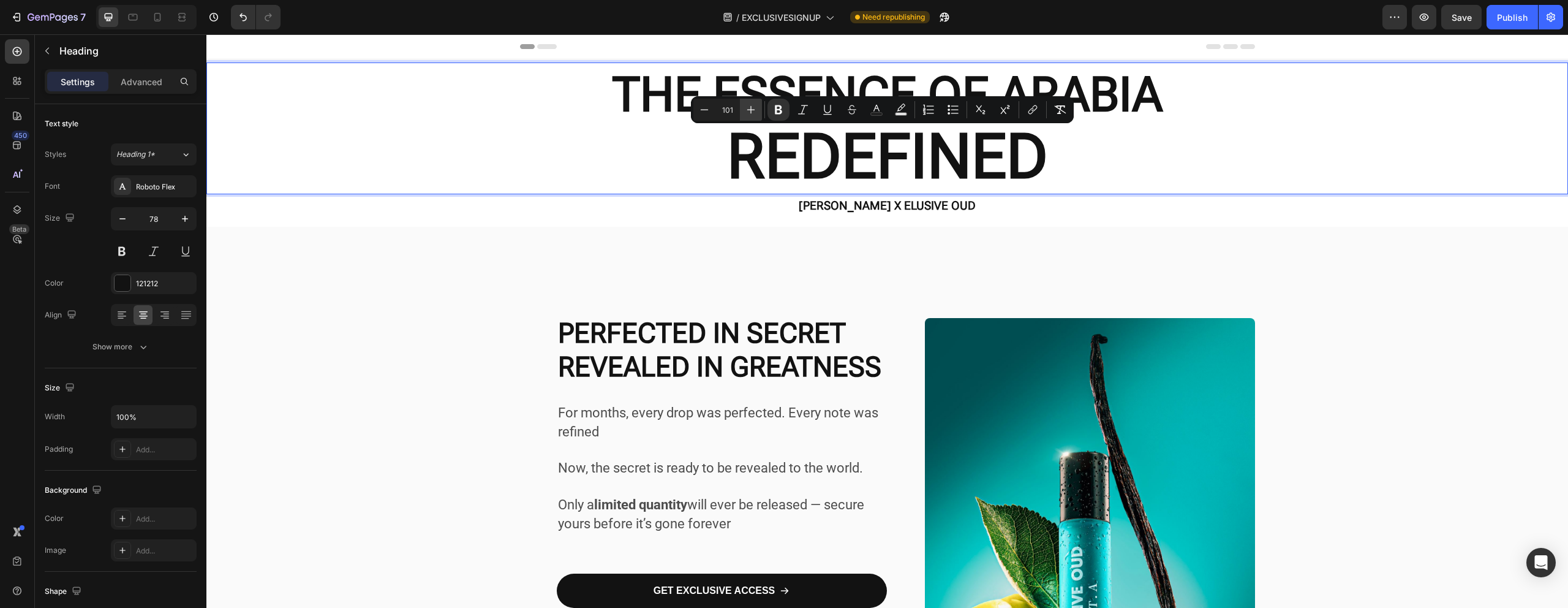
click at [754, 112] on icon "Editor contextual toolbar" at bounding box center [750, 110] width 12 height 12
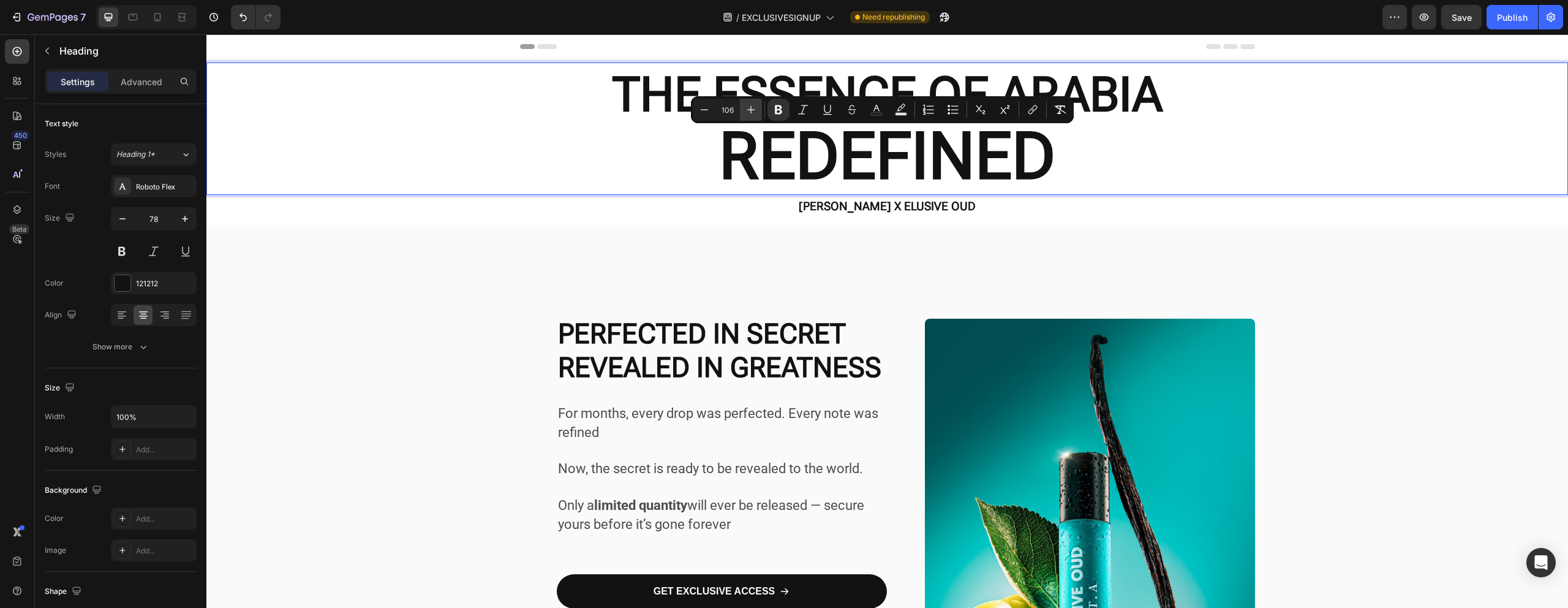
click at [754, 112] on icon "Editor contextual toolbar" at bounding box center [750, 110] width 12 height 12
type input "109"
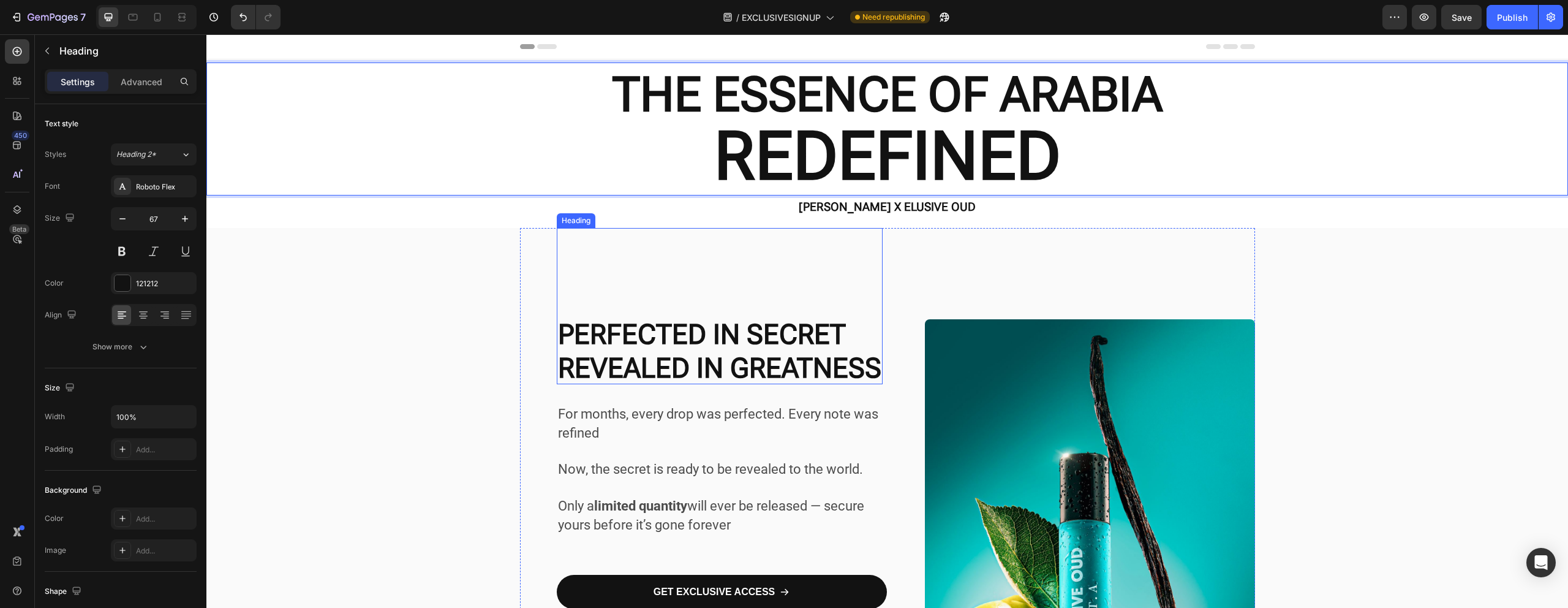
click at [793, 238] on h2 "PERFECTED IN SECRET REVEALED IN GREATNESS" at bounding box center [719, 306] width 326 height 157
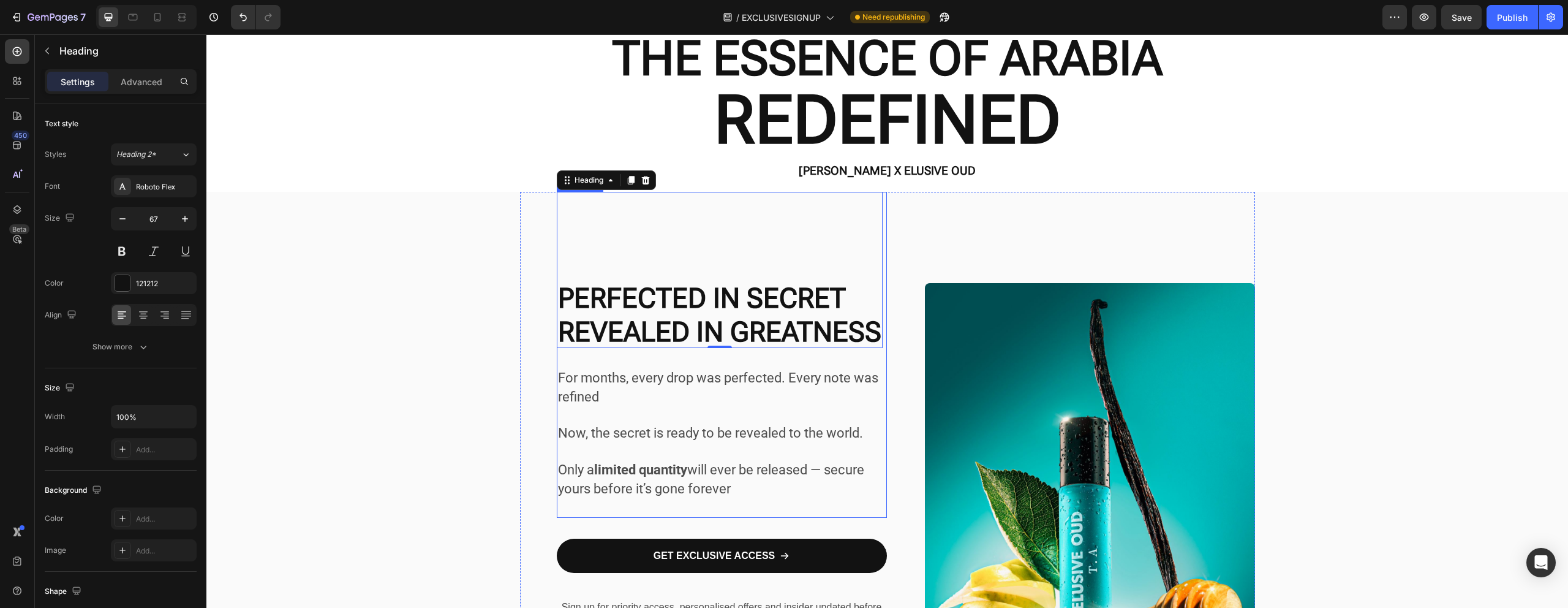
scroll to position [199, 0]
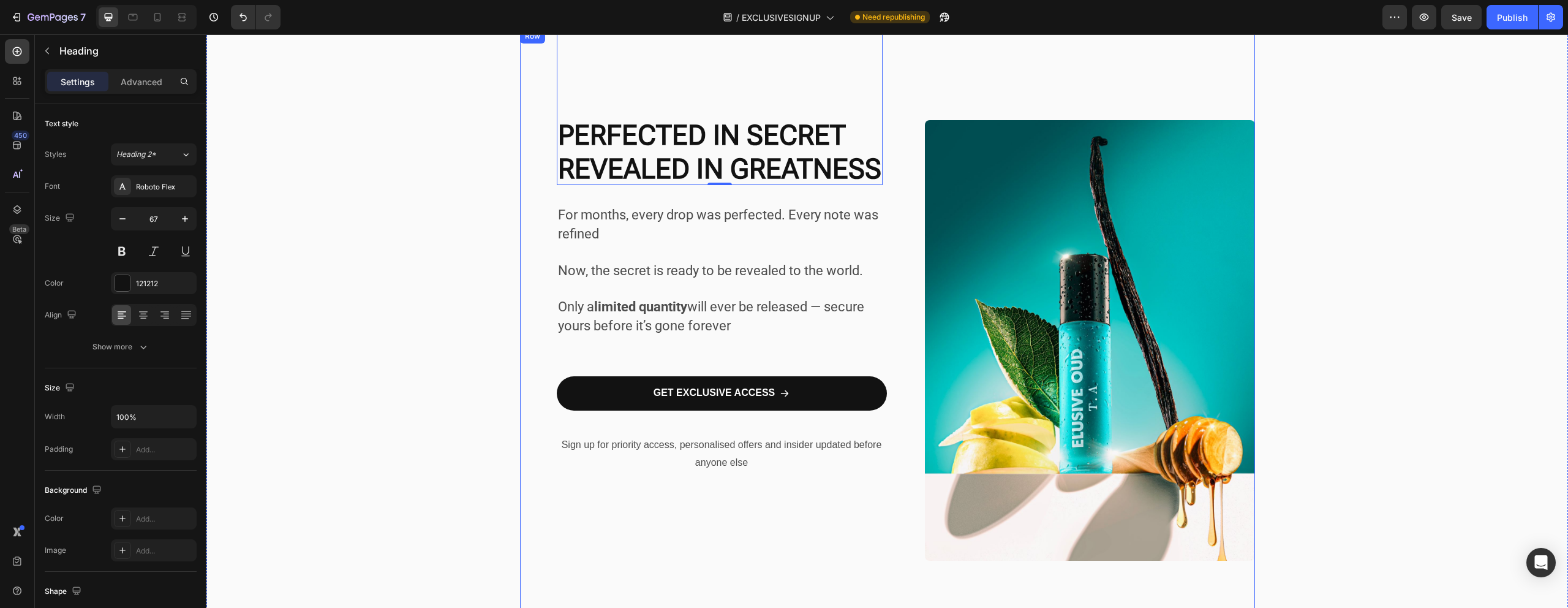
click at [830, 514] on div "For months, every drop was perfected. Every note was refined Now, the secret is…" at bounding box center [722, 340] width 330 height 622
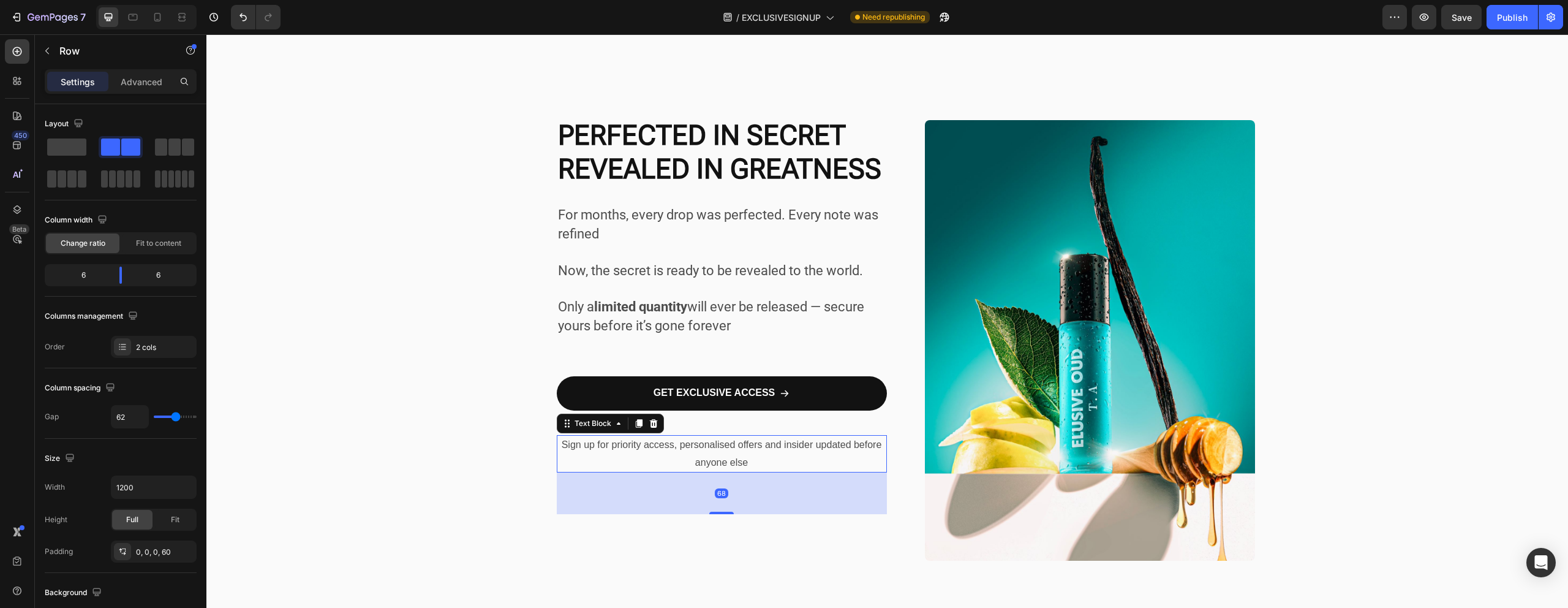
click at [858, 441] on p "Sign up for priority access, personalised offers and insider updated before any…" at bounding box center [722, 454] width 327 height 35
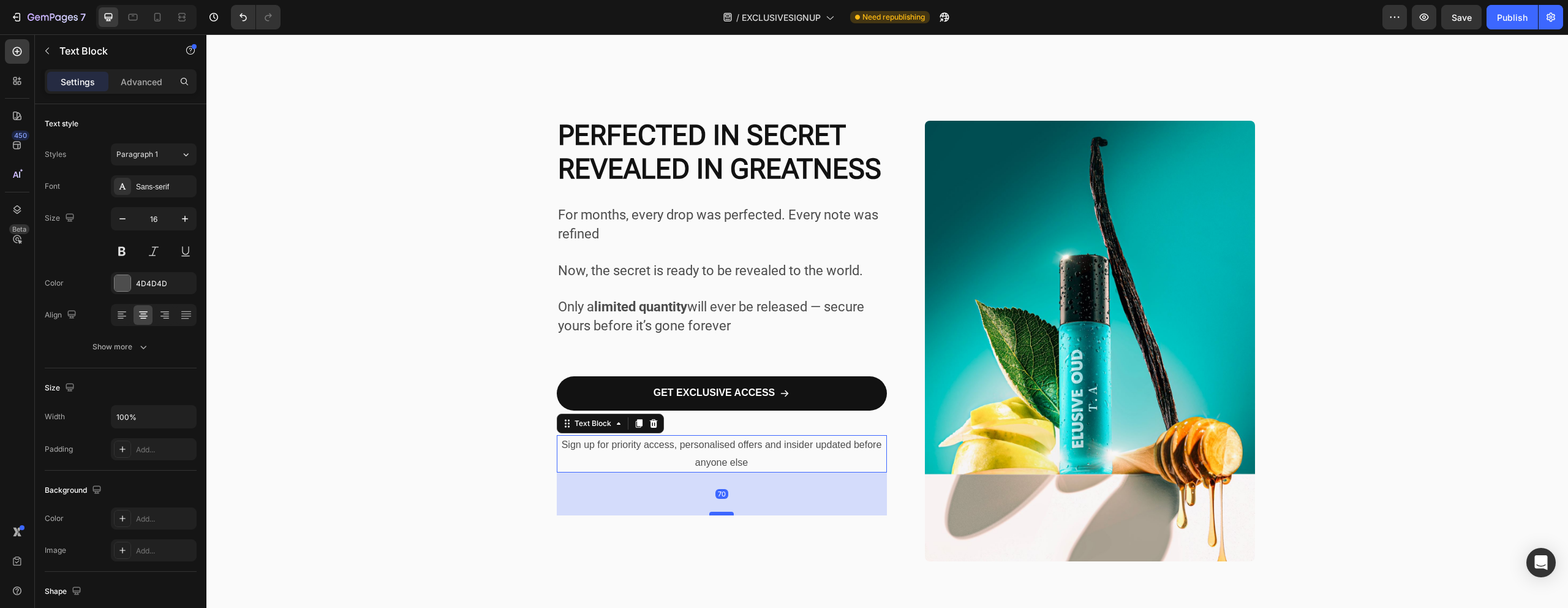
click at [717, 513] on div at bounding box center [722, 513] width 25 height 4
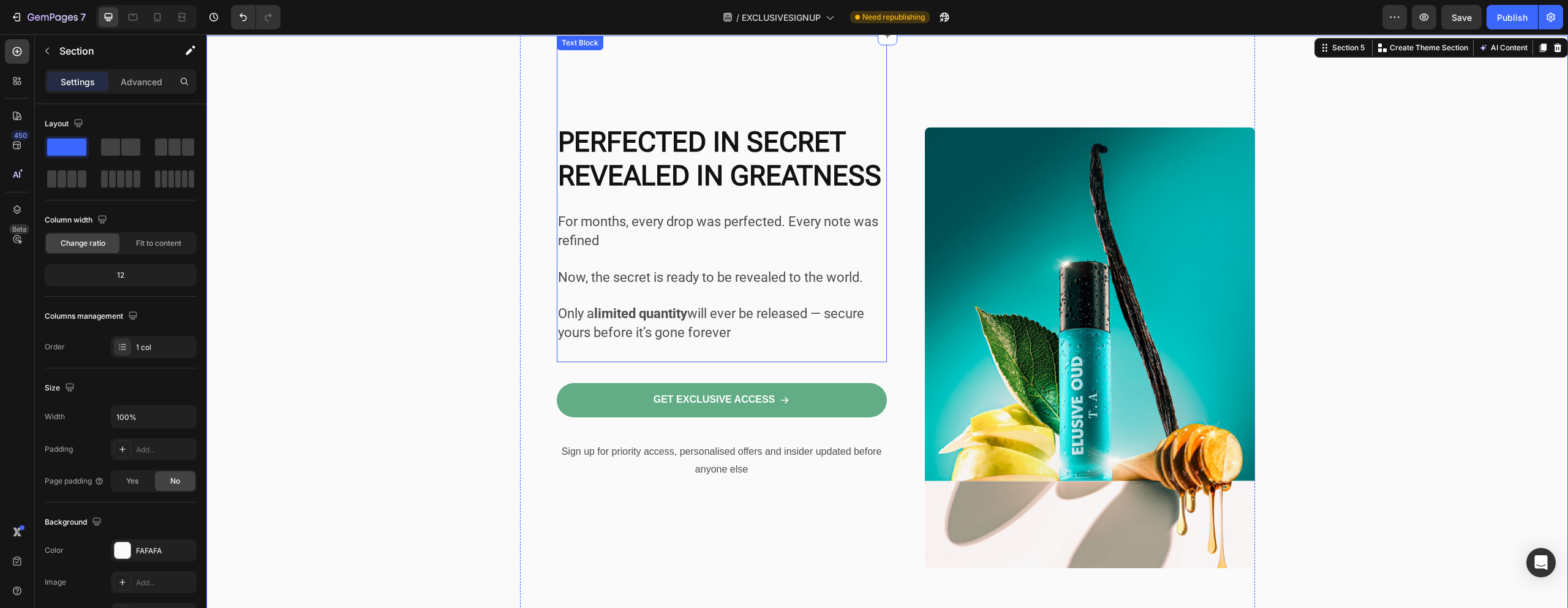
scroll to position [192, 0]
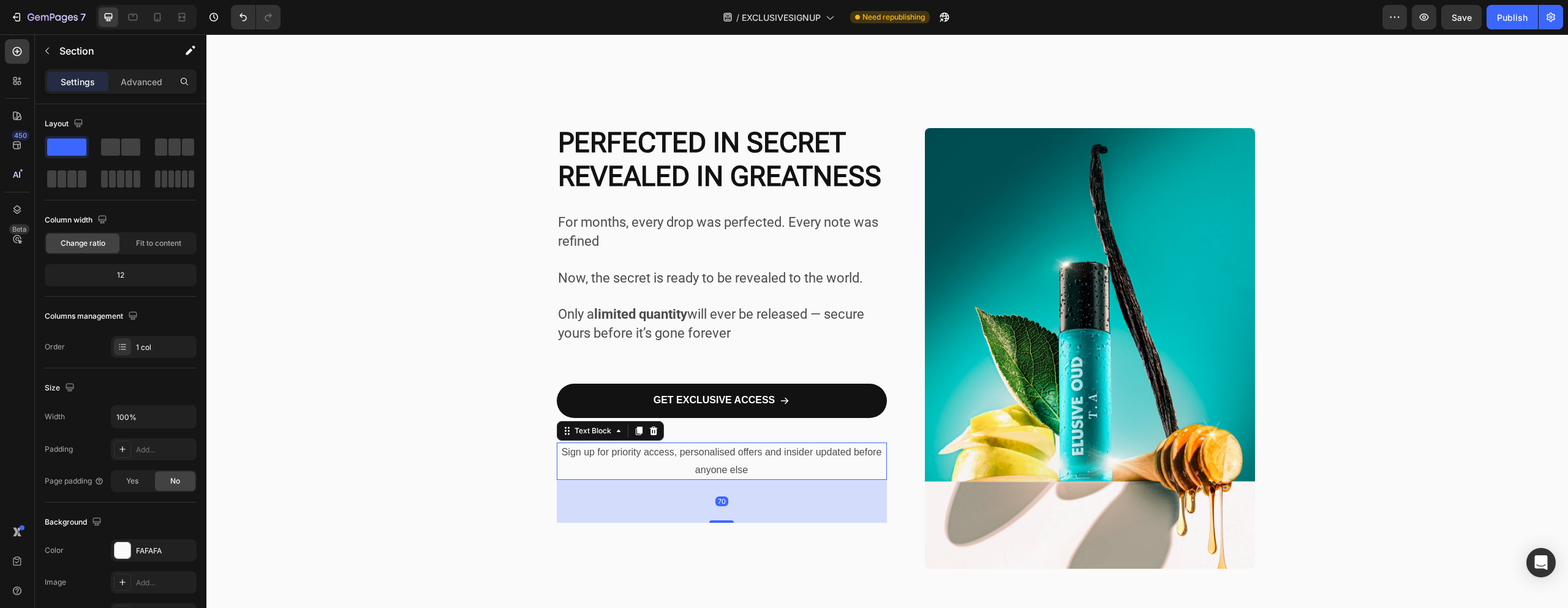
click at [734, 479] on div "Sign up for priority access, personalised offers and insider updated before any…" at bounding box center [722, 461] width 330 height 38
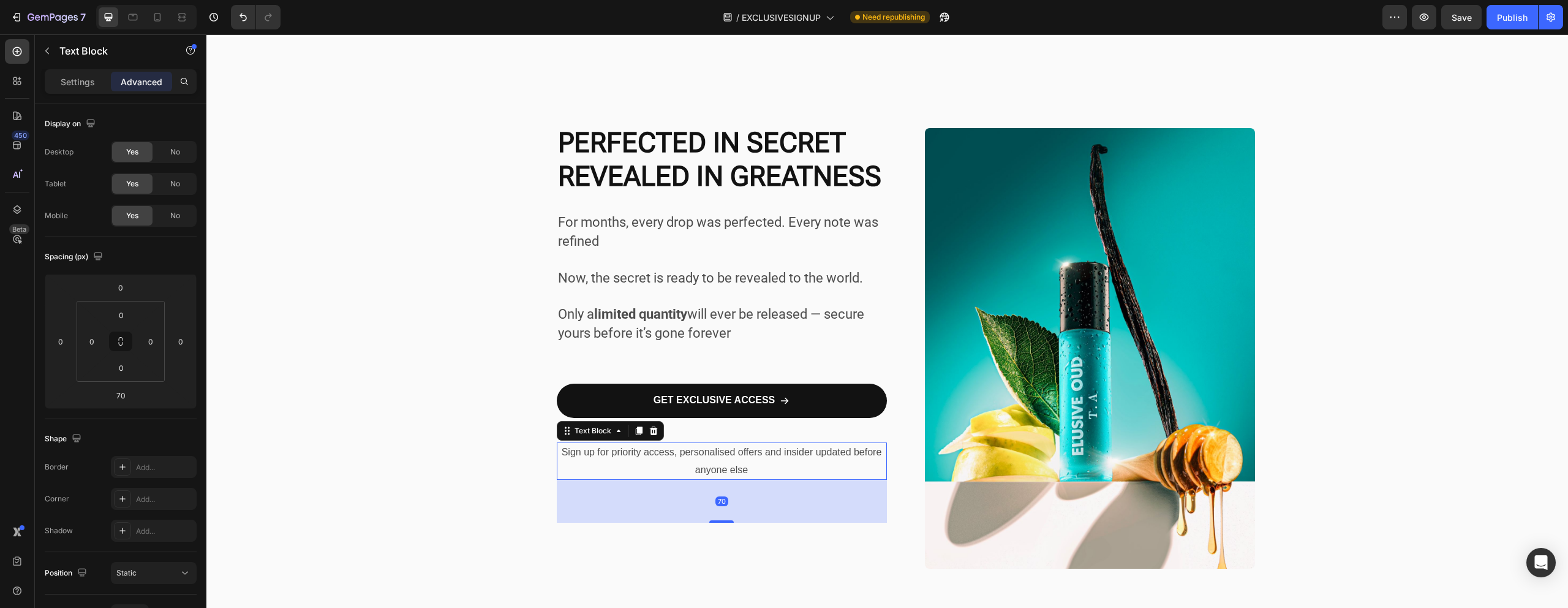
click at [718, 517] on div "70" at bounding box center [722, 501] width 330 height 43
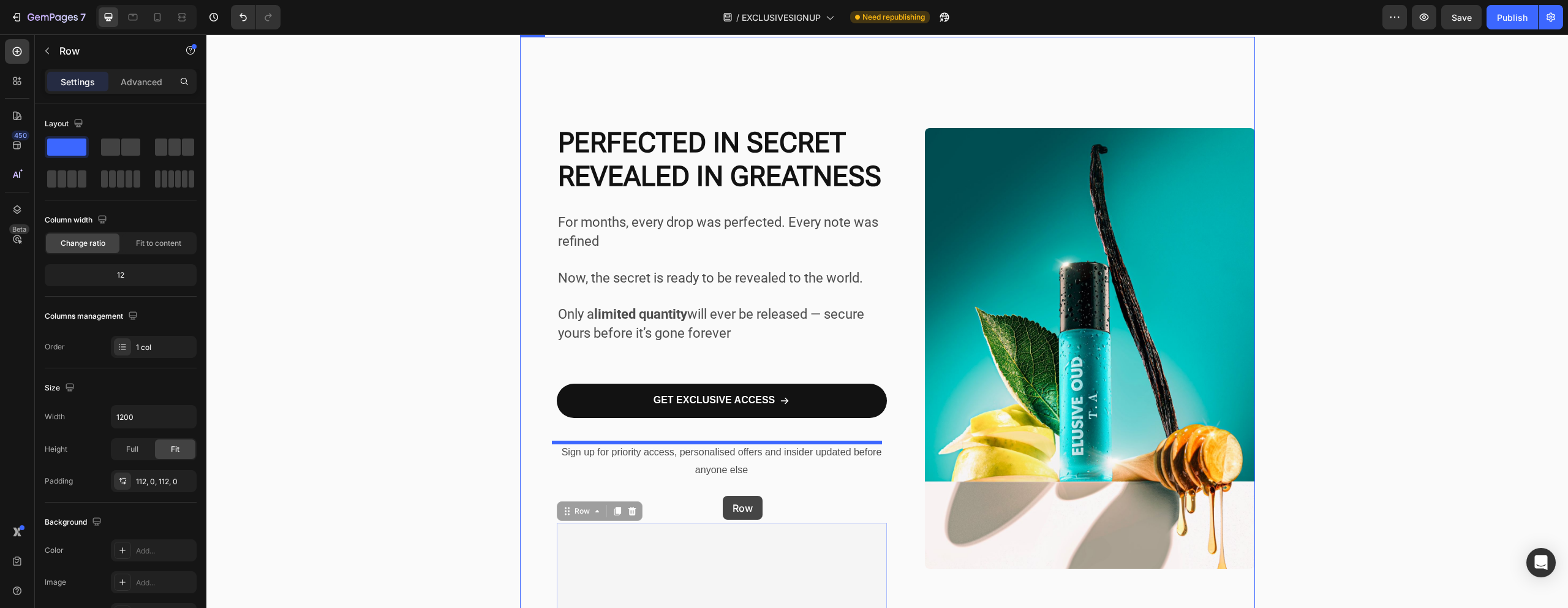
drag, startPoint x: 719, startPoint y: 521, endPoint x: 722, endPoint y: 495, distance: 26.2
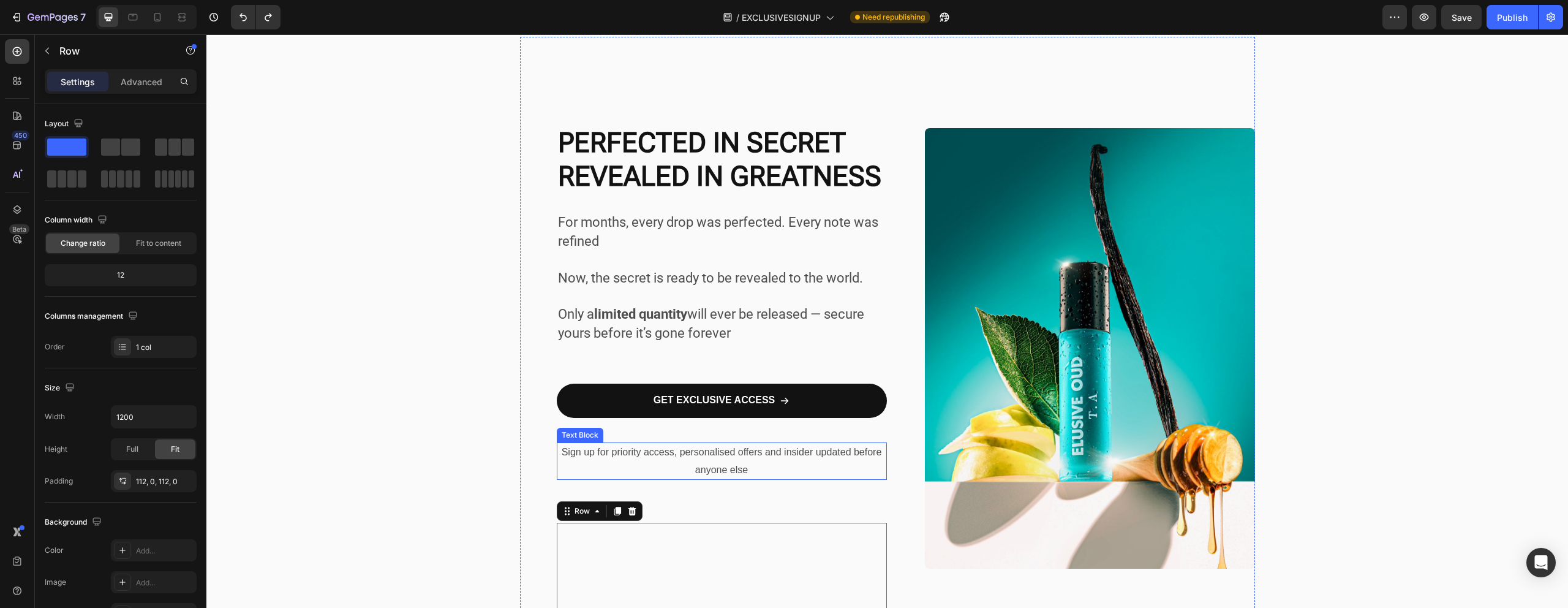
click at [745, 472] on p "Sign up for priority access, personalised offers and insider updated before any…" at bounding box center [722, 461] width 327 height 35
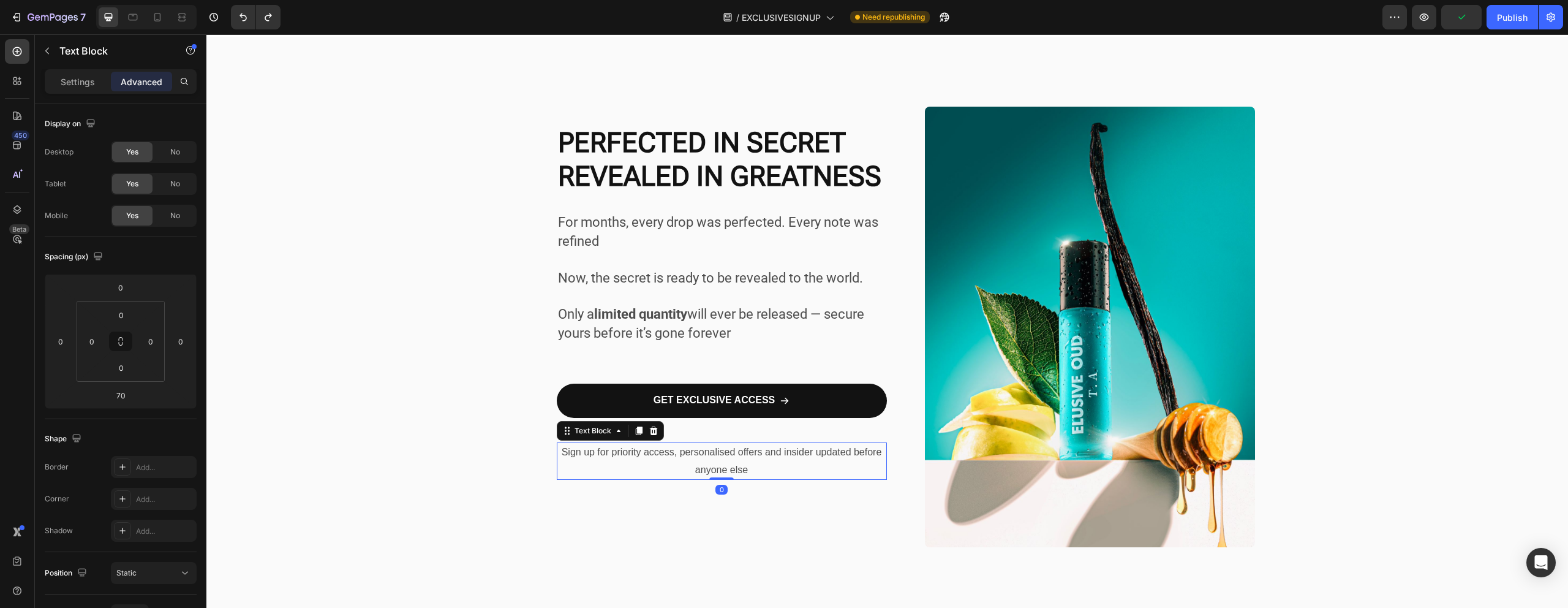
drag, startPoint x: 718, startPoint y: 521, endPoint x: 712, endPoint y: 440, distance: 81.2
click at [710, 442] on div "Sign up for priority access, personalised offers and insider updated before any…" at bounding box center [722, 461] width 330 height 38
type input "0"
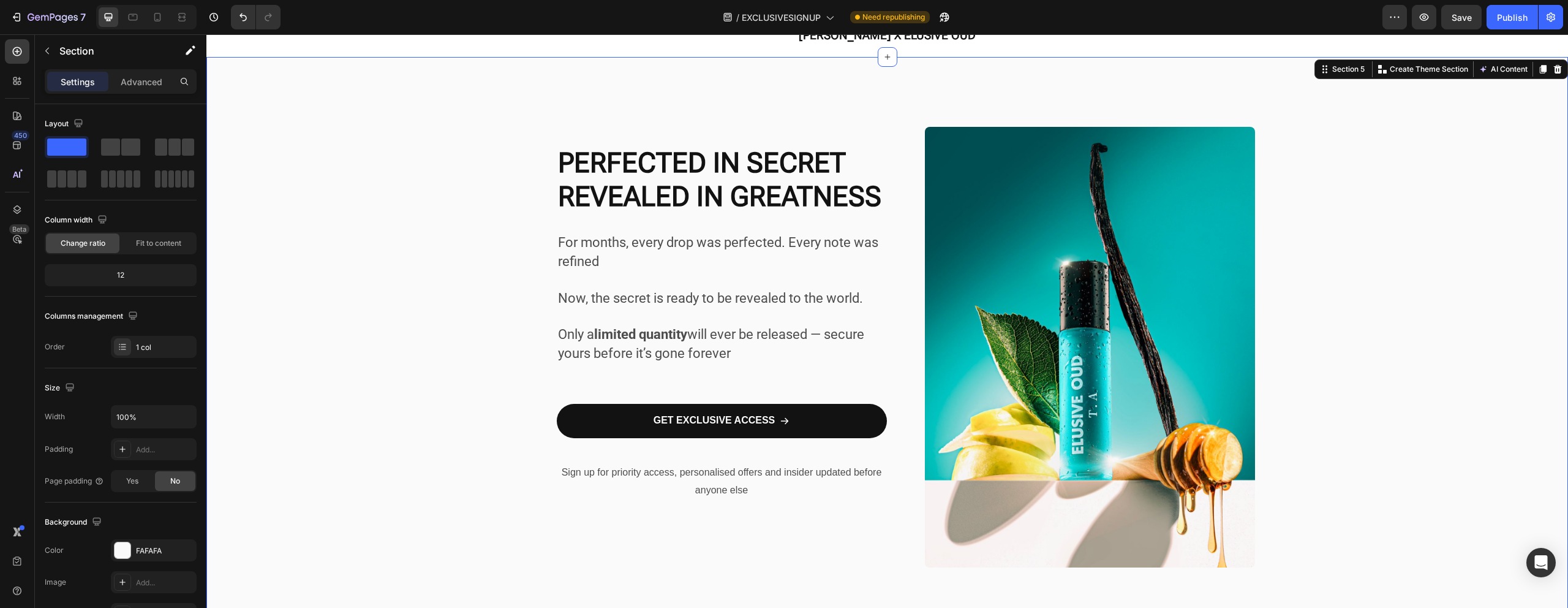
scroll to position [170, 0]
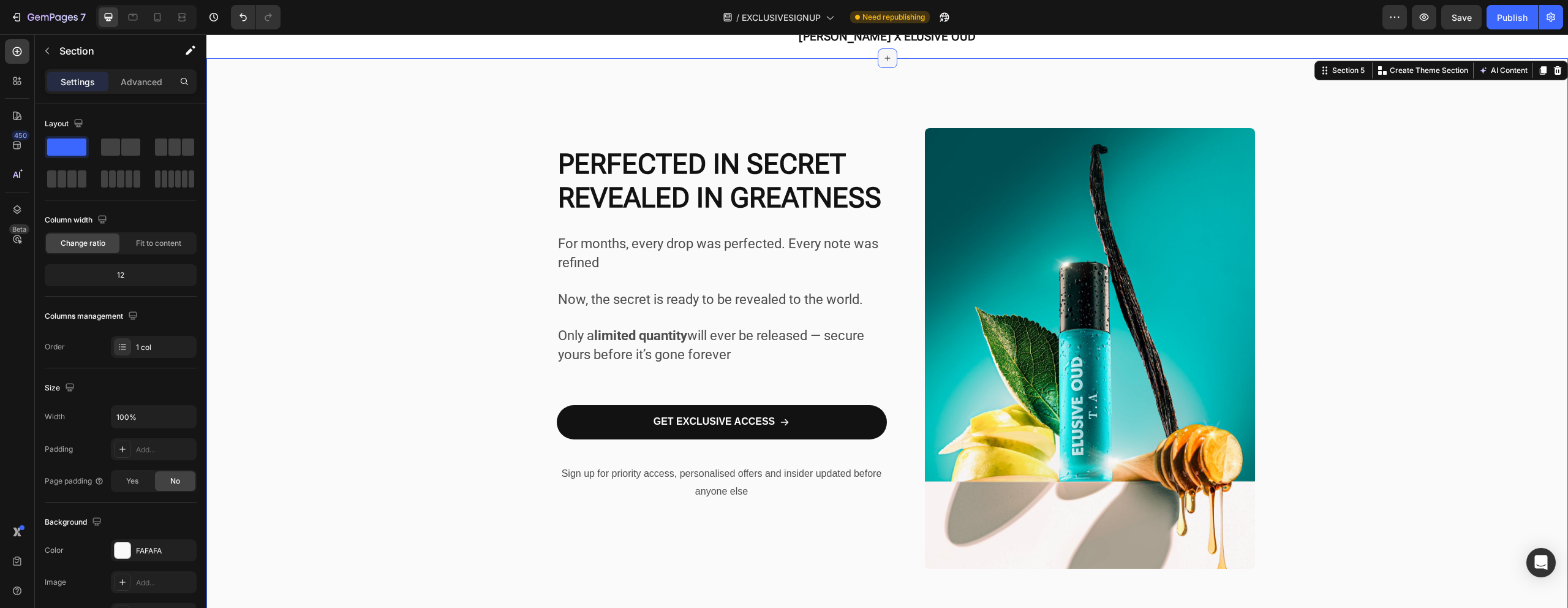
click at [882, 55] on icon at bounding box center [887, 58] width 10 height 10
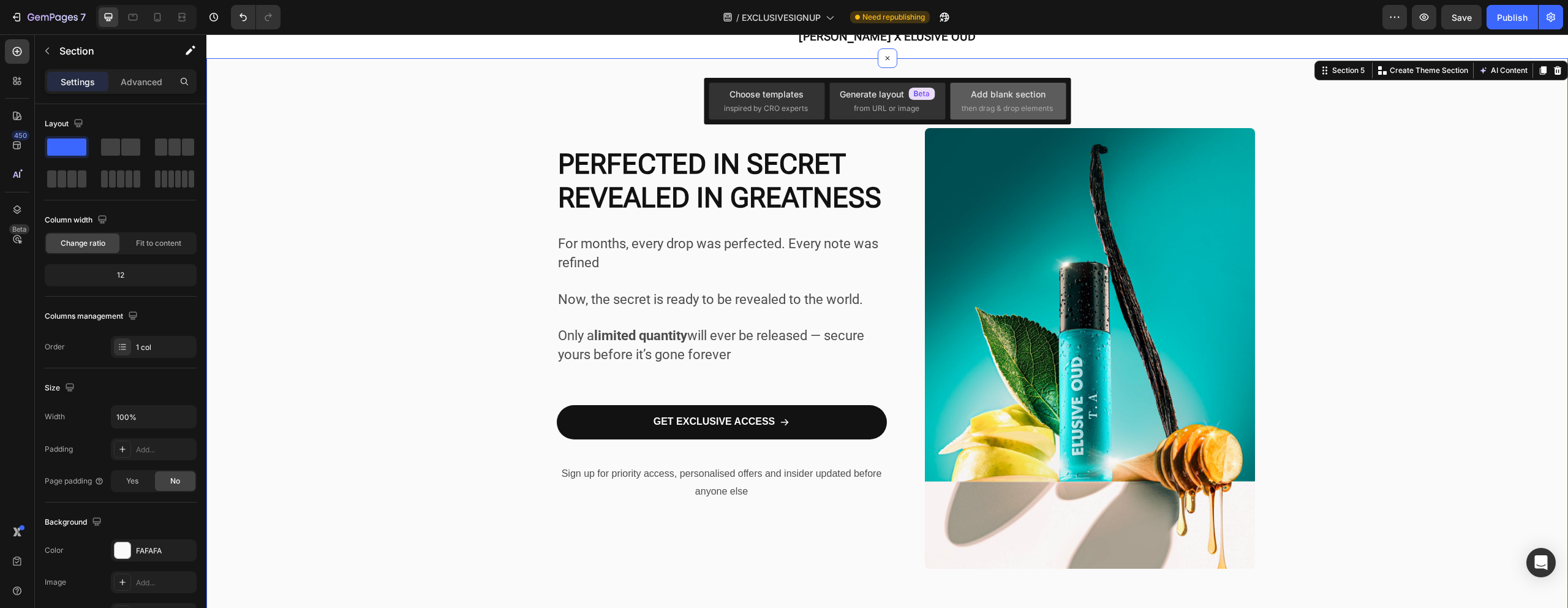
click at [1024, 103] on span "then drag & drop elements" at bounding box center [1007, 108] width 92 height 11
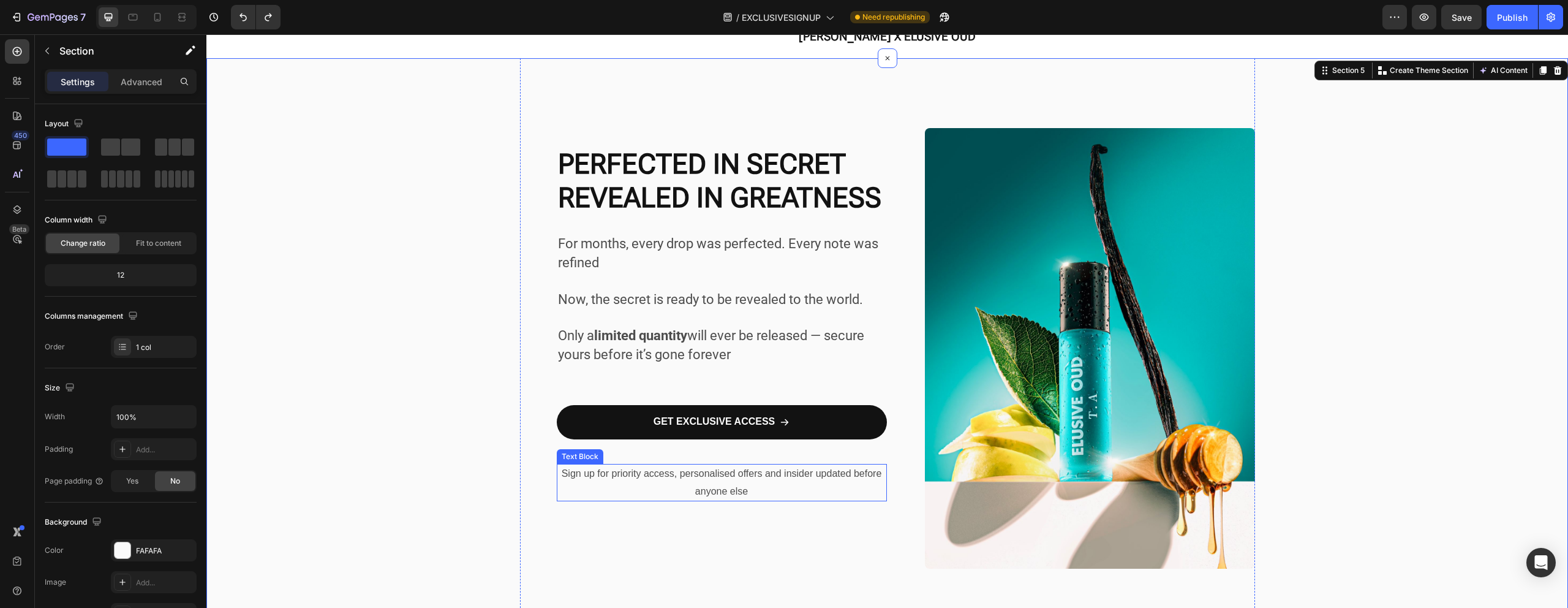
click at [686, 495] on p "Sign up for priority access, personalised offers and insider updated before any…" at bounding box center [722, 483] width 327 height 35
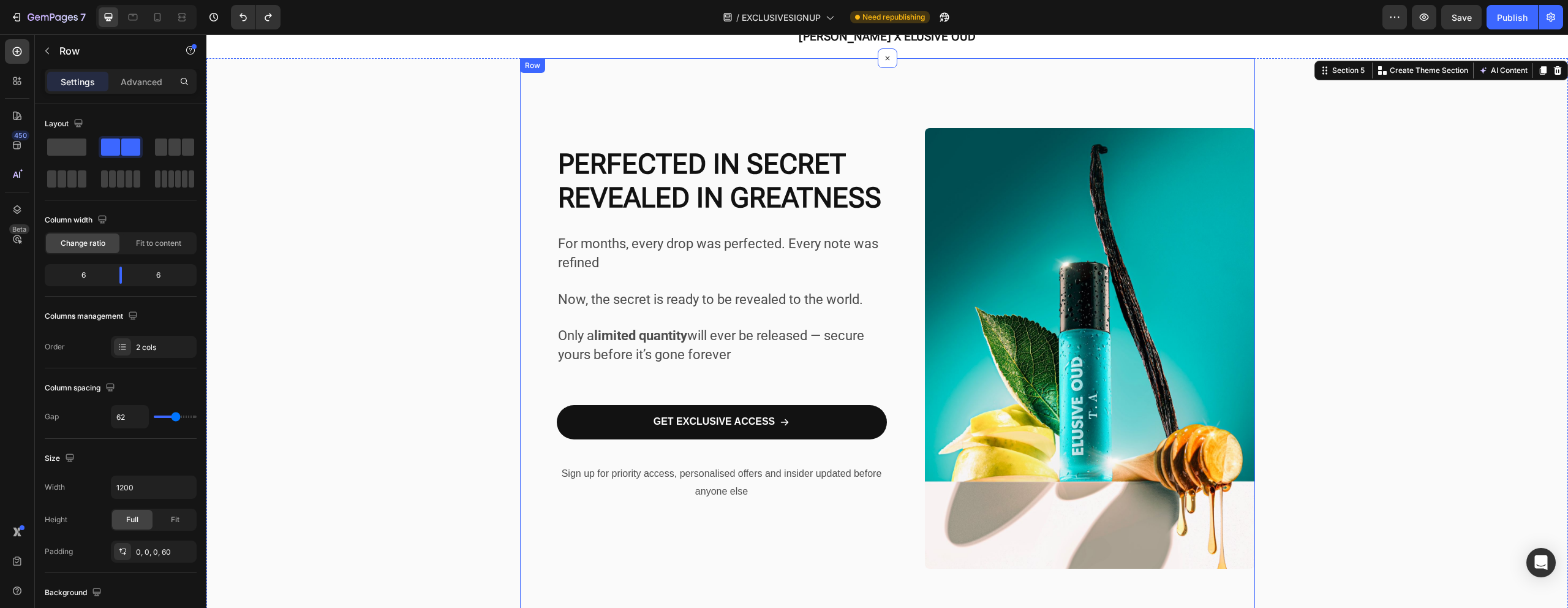
click at [670, 460] on div "GET EXCLUSIVE ACCESS Button" at bounding box center [722, 431] width 330 height 65
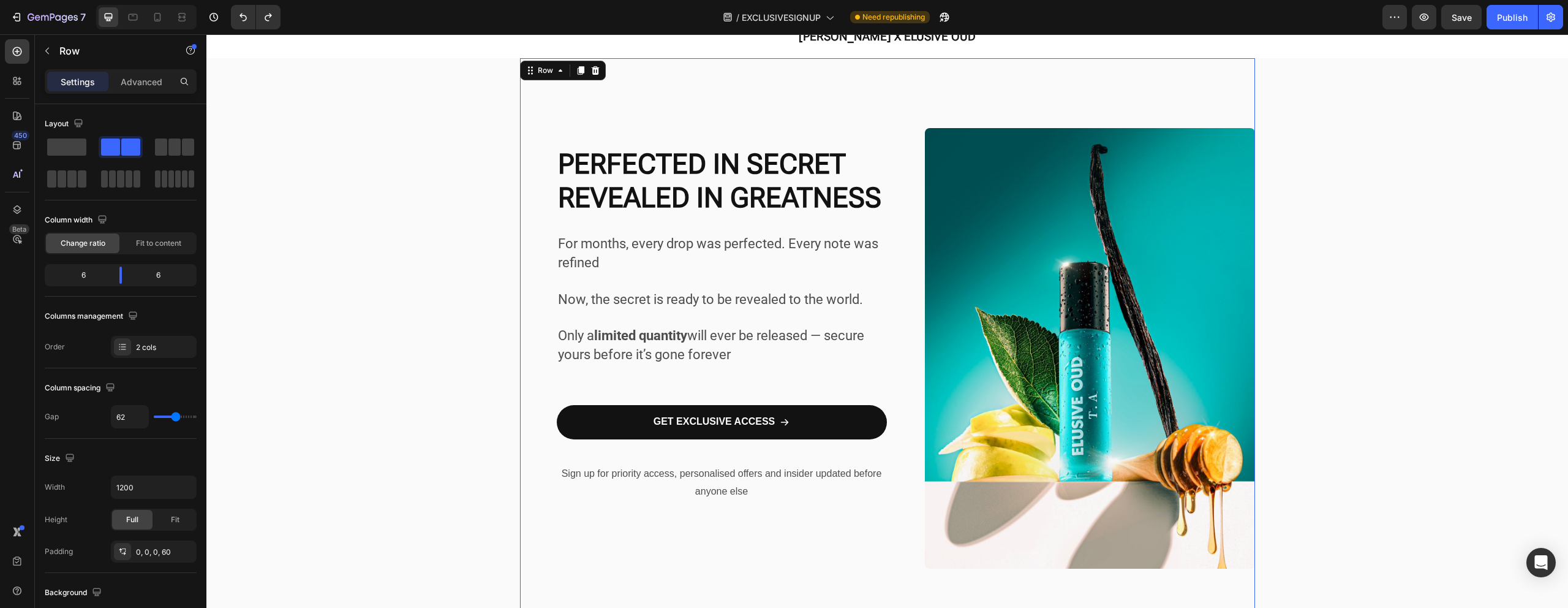
click at [670, 460] on div "GET EXCLUSIVE ACCESS Button" at bounding box center [722, 431] width 330 height 65
drag, startPoint x: 182, startPoint y: 418, endPoint x: 173, endPoint y: 421, distance: 9.5
click at [173, 421] on div "62" at bounding box center [154, 416] width 86 height 23
drag, startPoint x: 173, startPoint y: 421, endPoint x: 158, endPoint y: 421, distance: 15.0
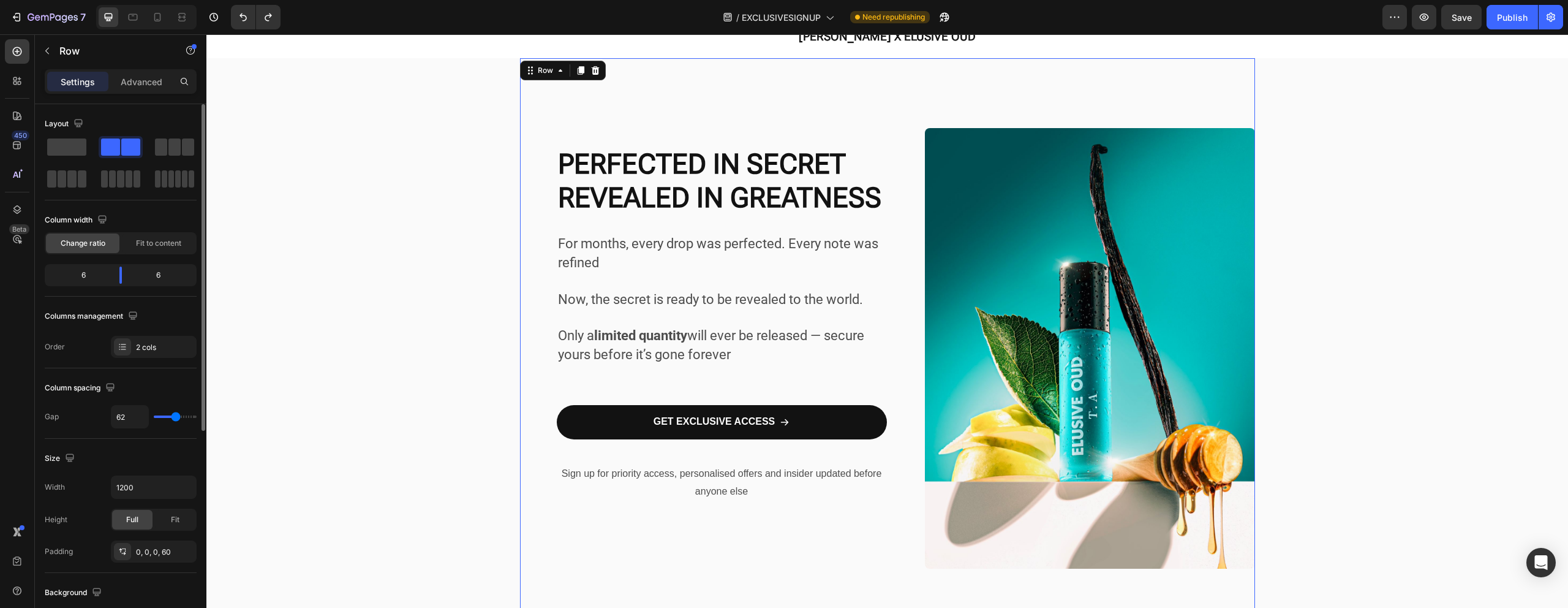
click at [158, 421] on div "62" at bounding box center [154, 416] width 86 height 23
click at [161, 419] on div "62" at bounding box center [154, 416] width 86 height 23
type input "59"
type input "58"
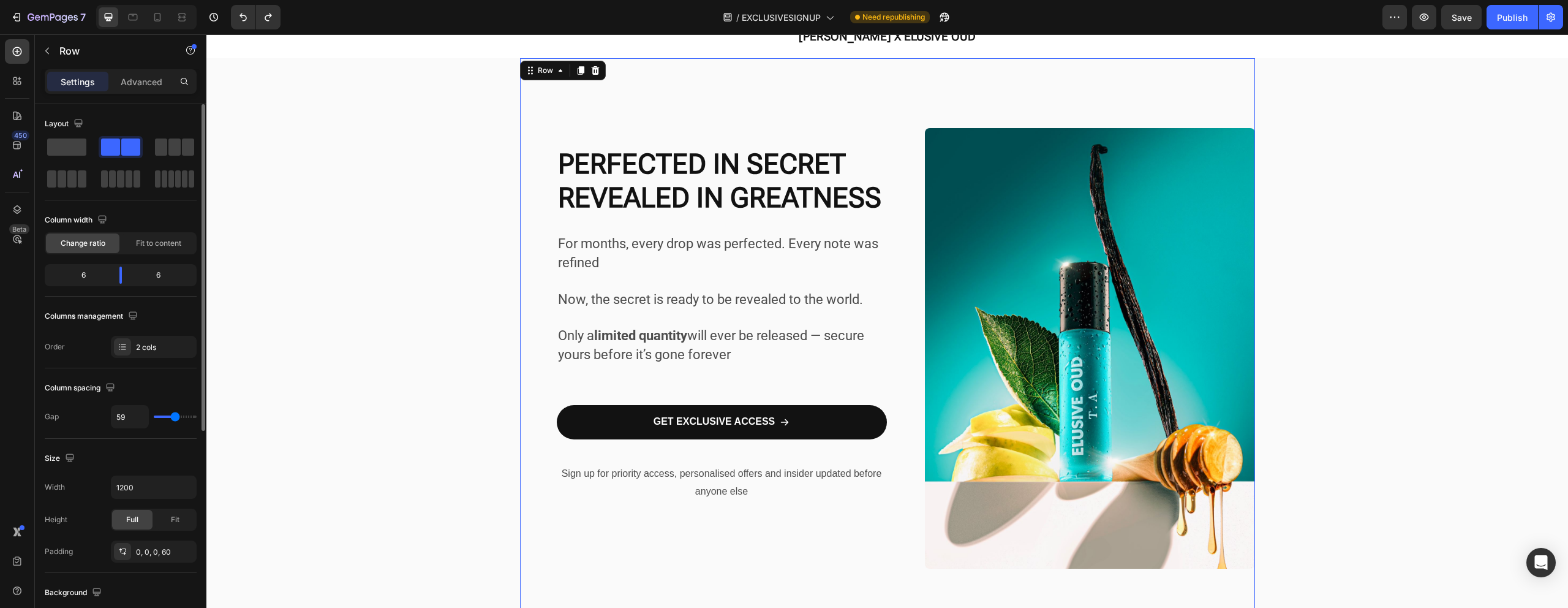
type input "58"
type input "57"
type input "55"
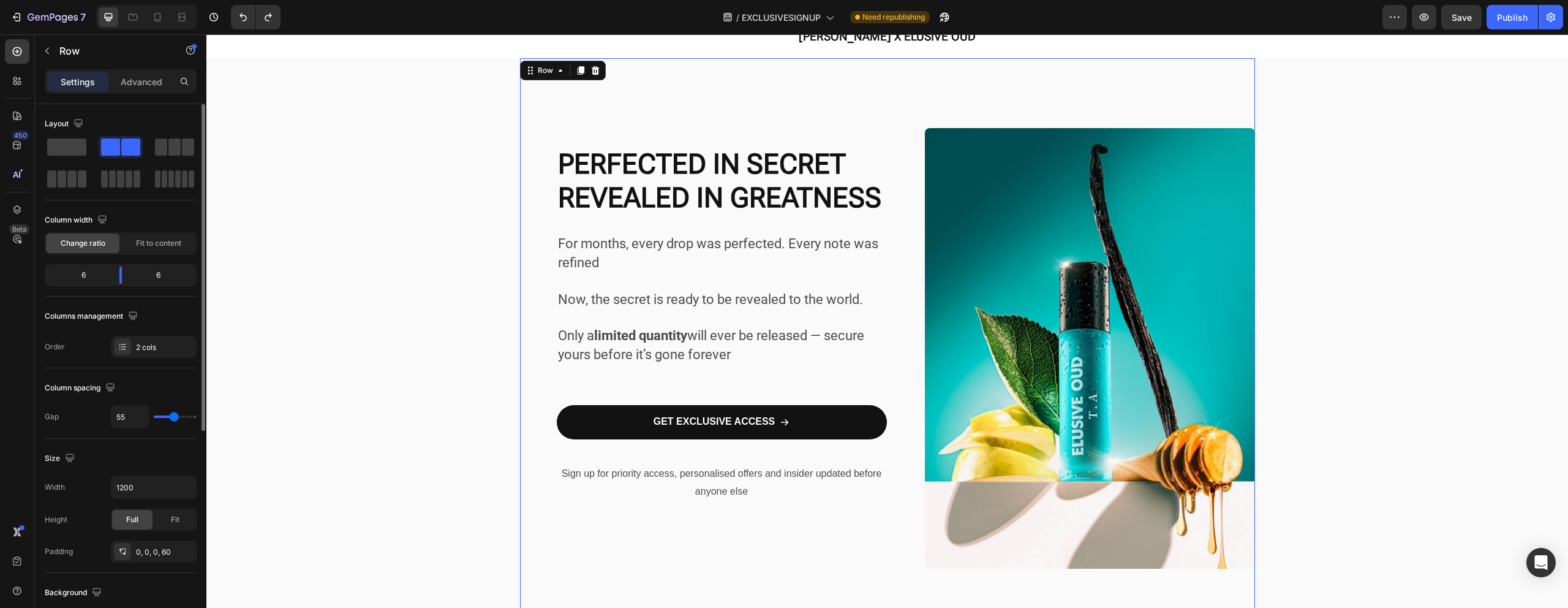
type input "50"
type input "48"
type input "47"
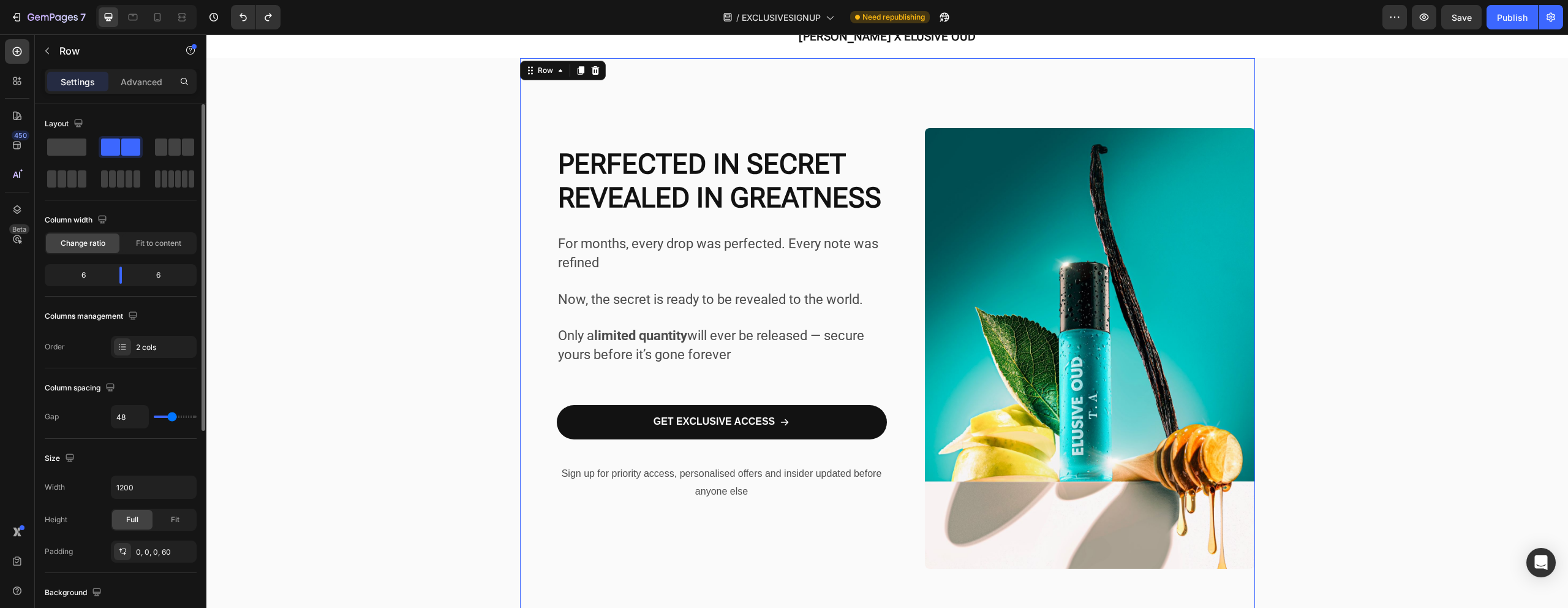
type input "47"
type input "46"
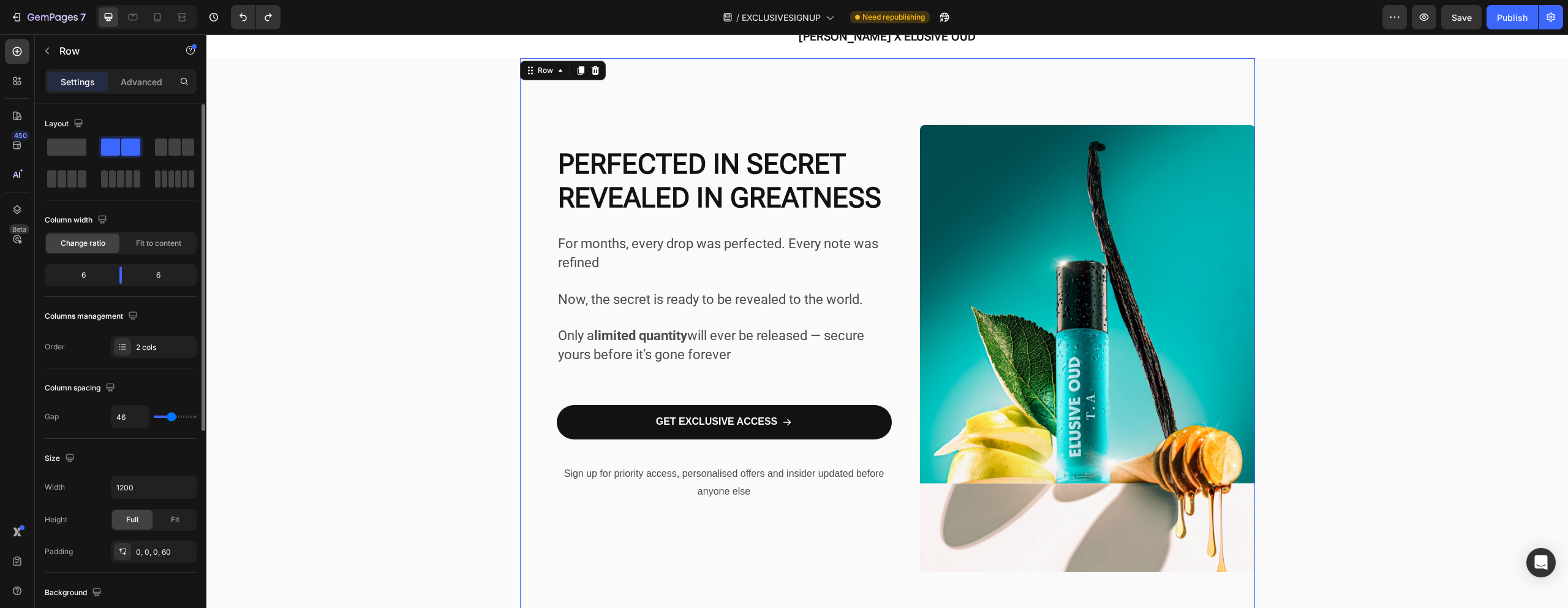
type input "45"
type input "44"
type input "43"
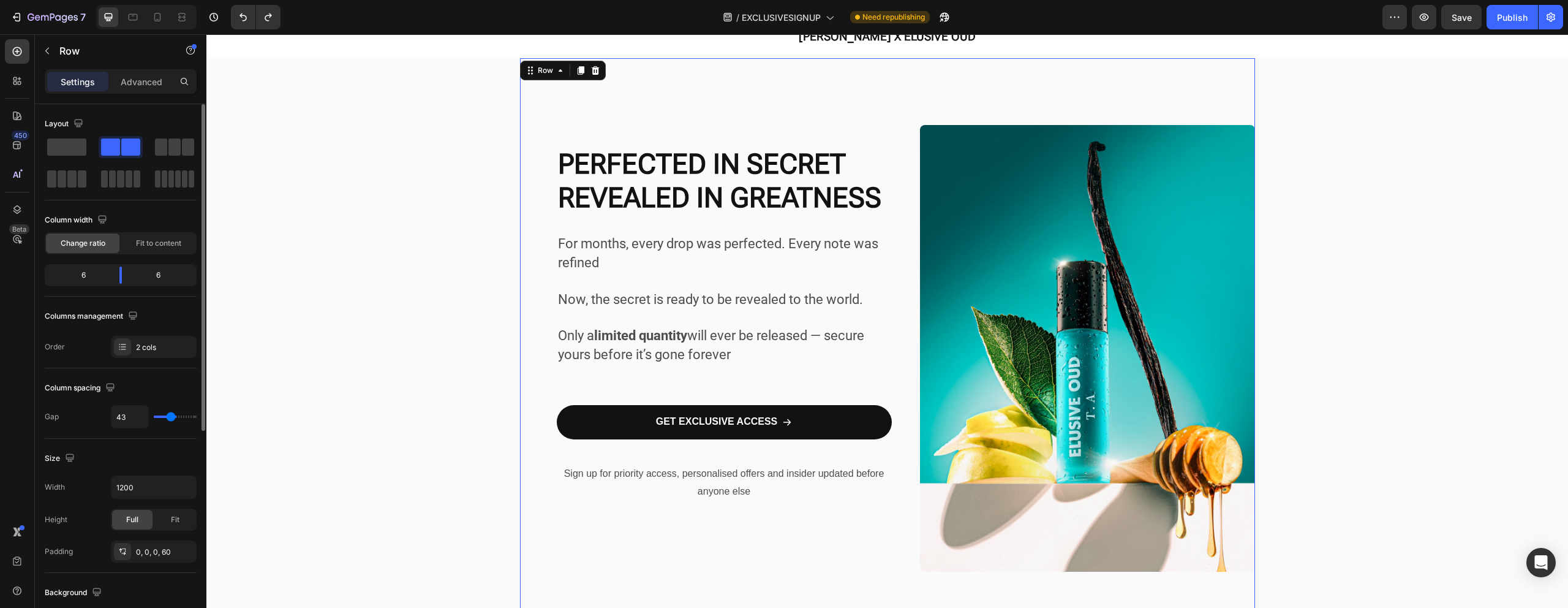
type input "43"
type input "42"
type input "40"
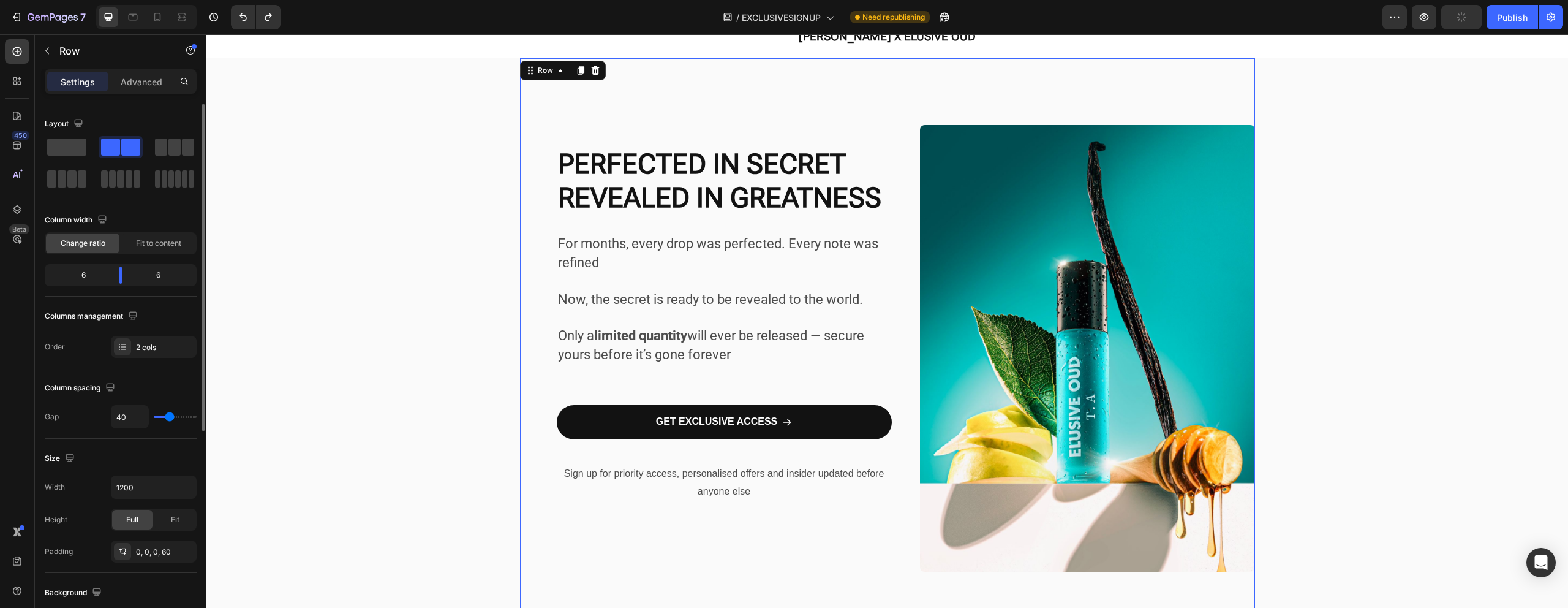
type input "38"
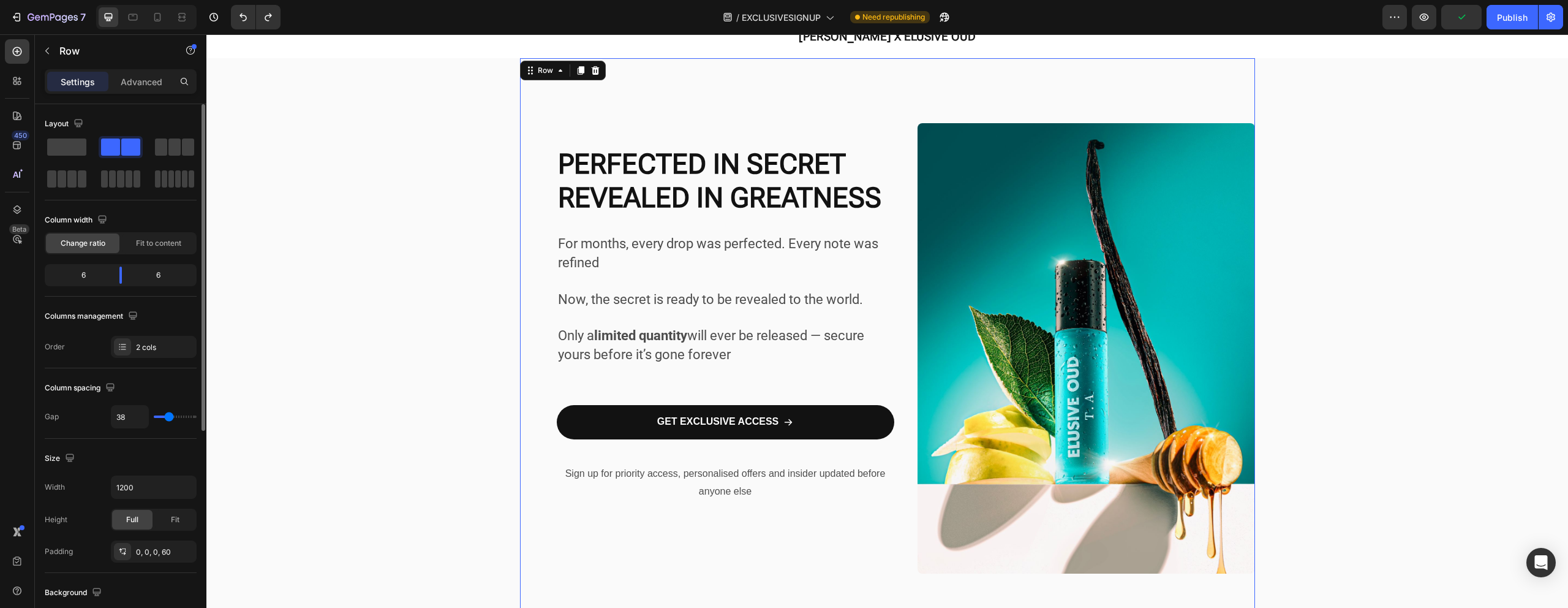
type input "37"
type input "35"
type input "34"
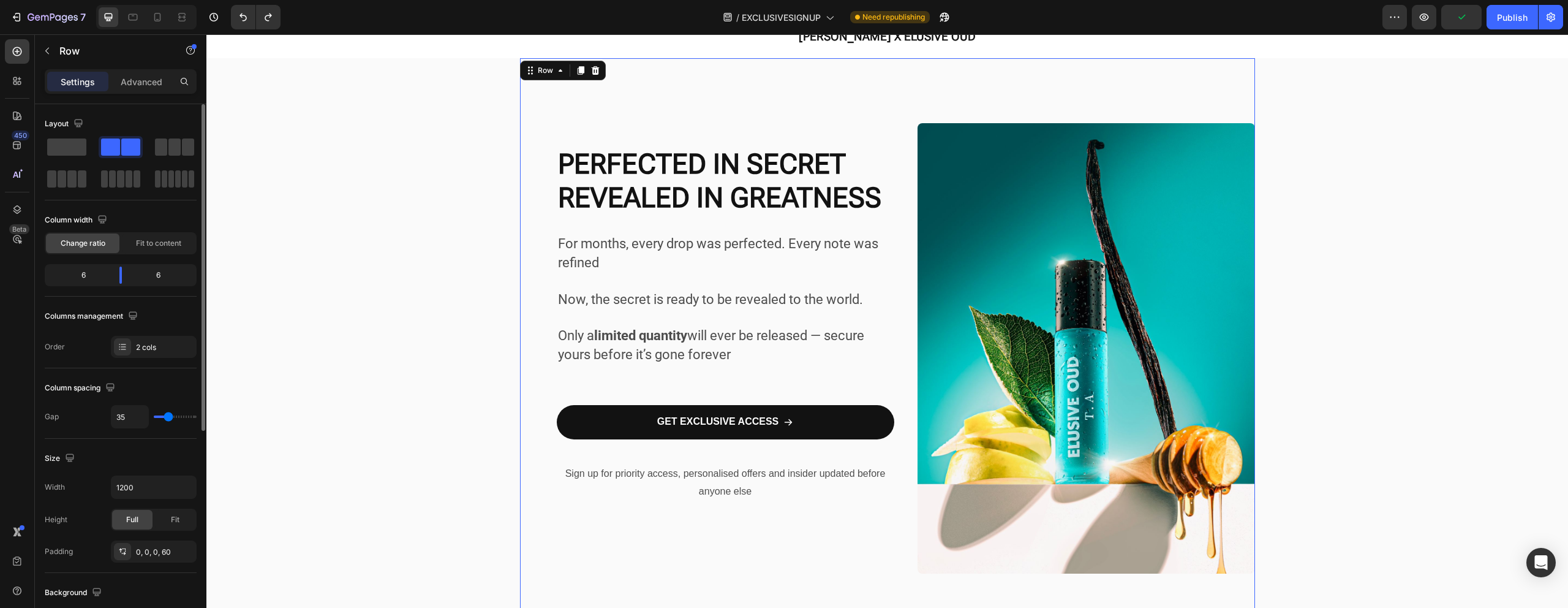
type input "34"
type input "33"
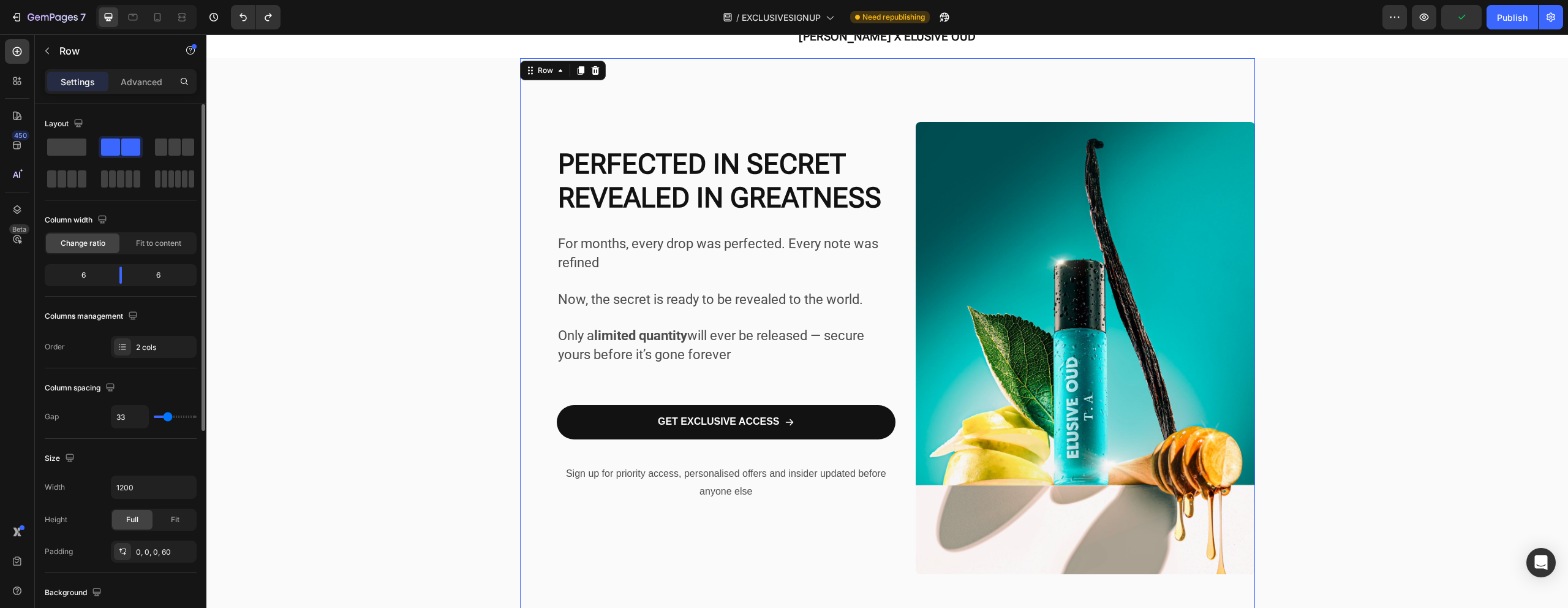
type input "31"
type input "23"
type input "17"
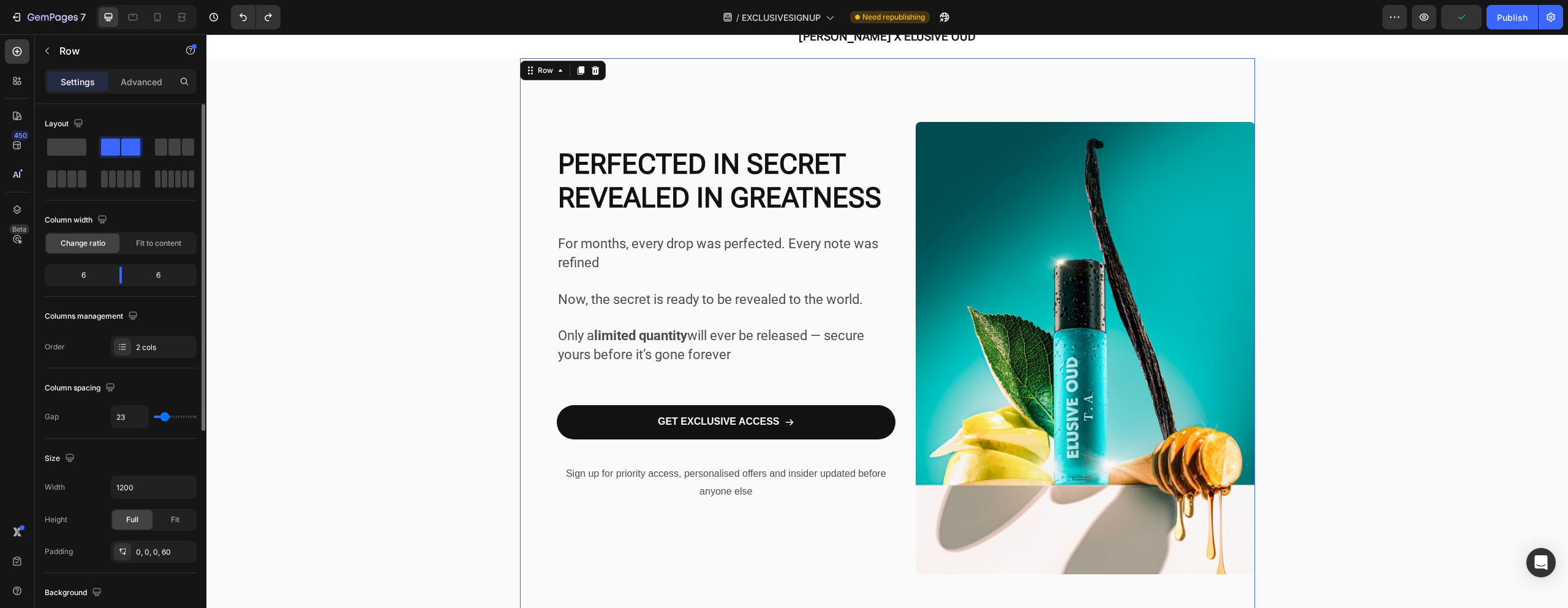
type input "17"
type input "11"
type input "10"
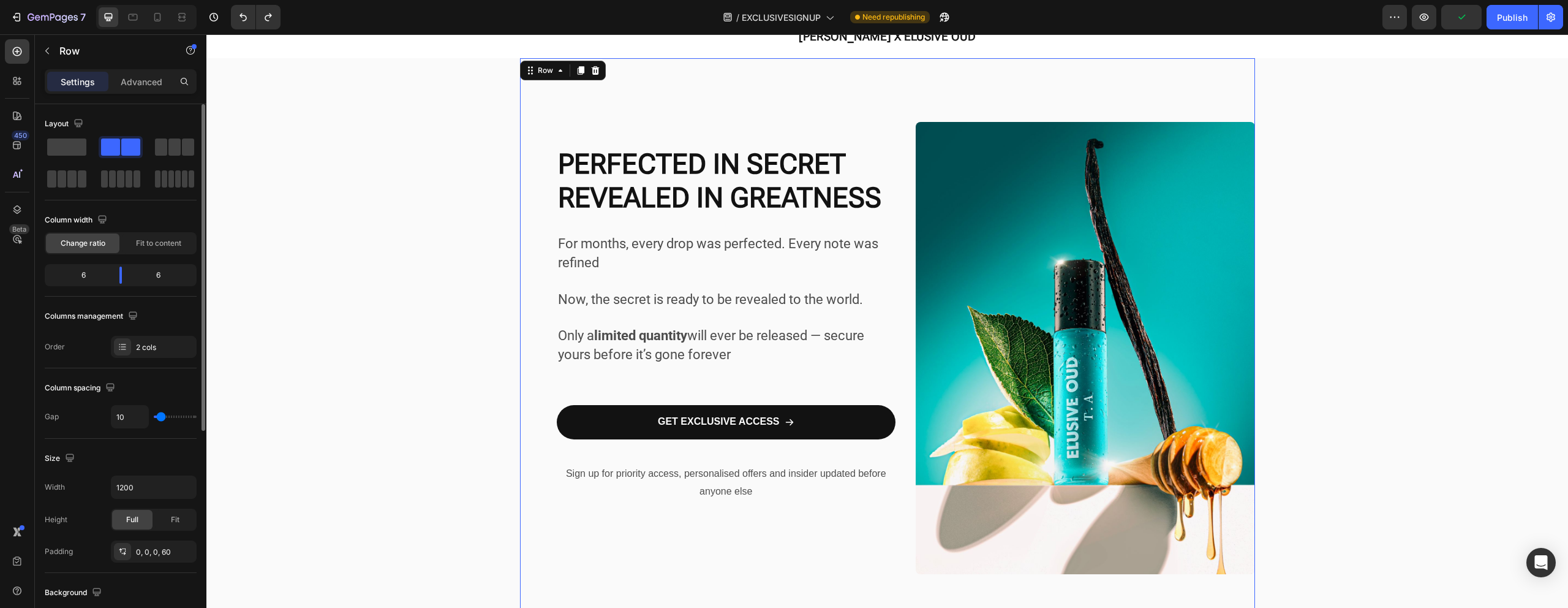
type input "8"
type input "6"
type input "4"
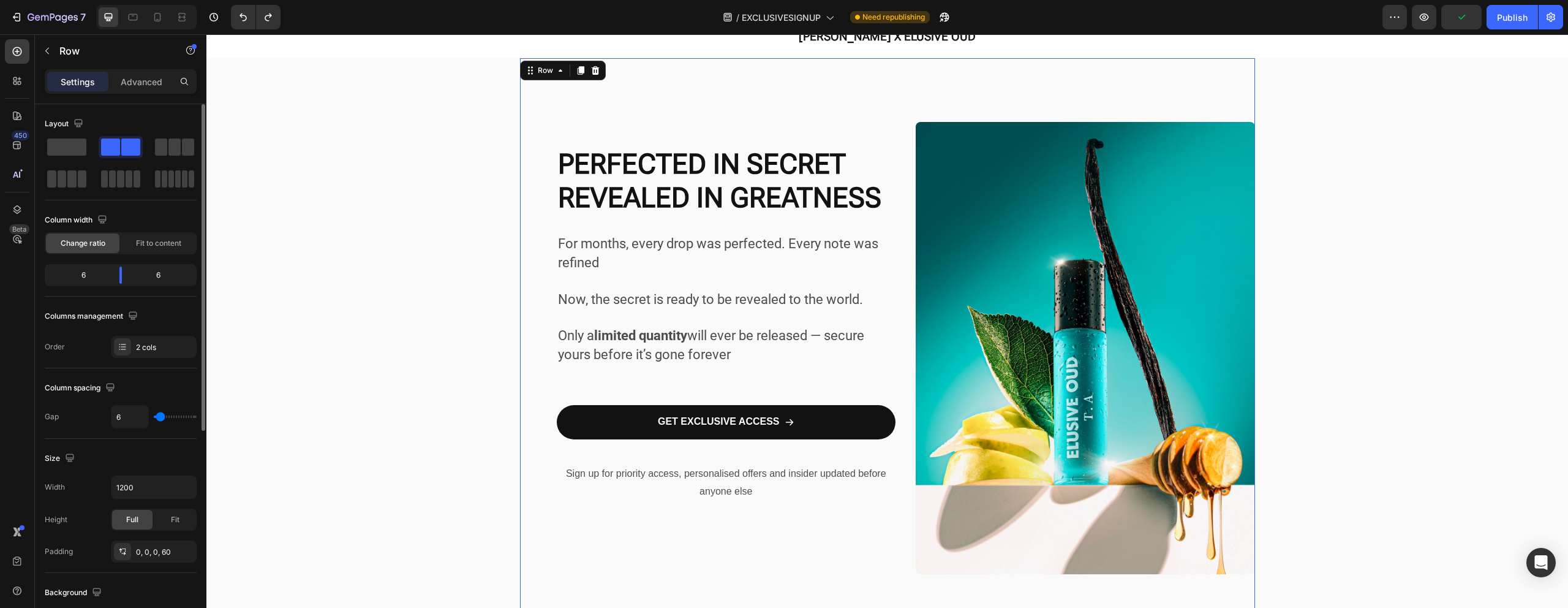
type input "4"
type input "3"
type input "1"
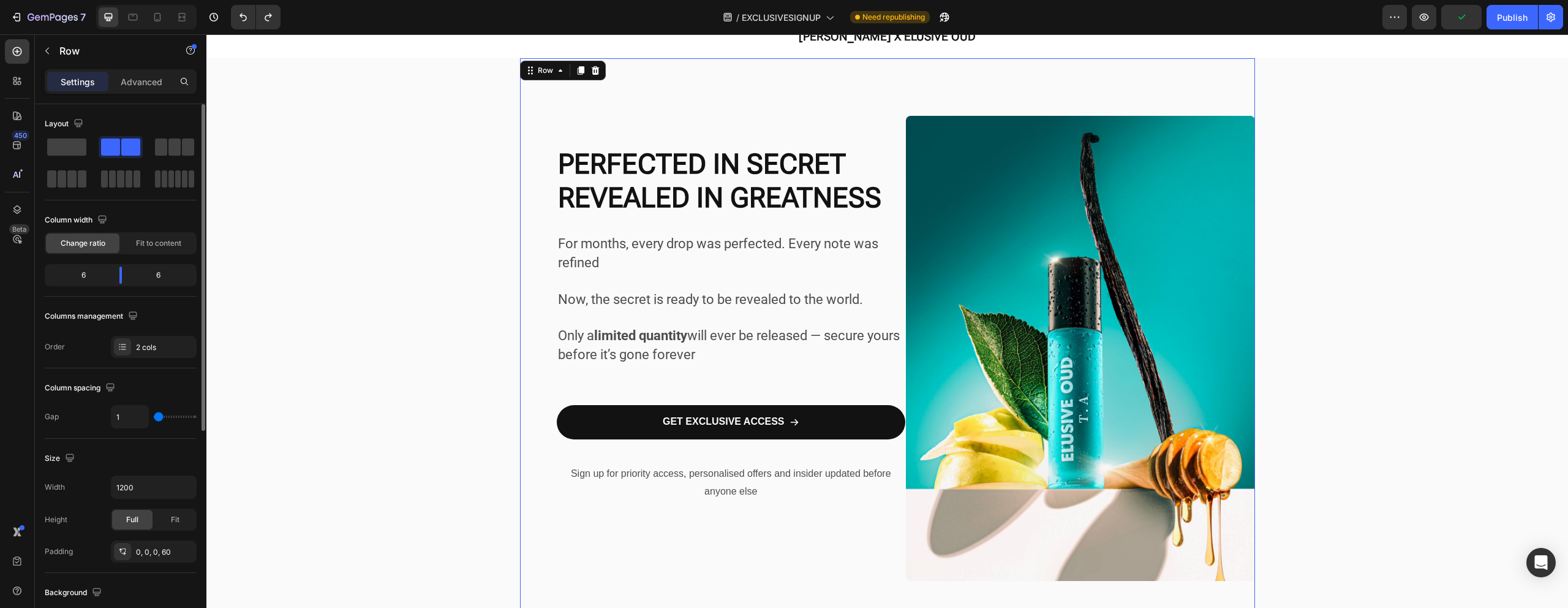
type input "0"
type input "6"
type input "16"
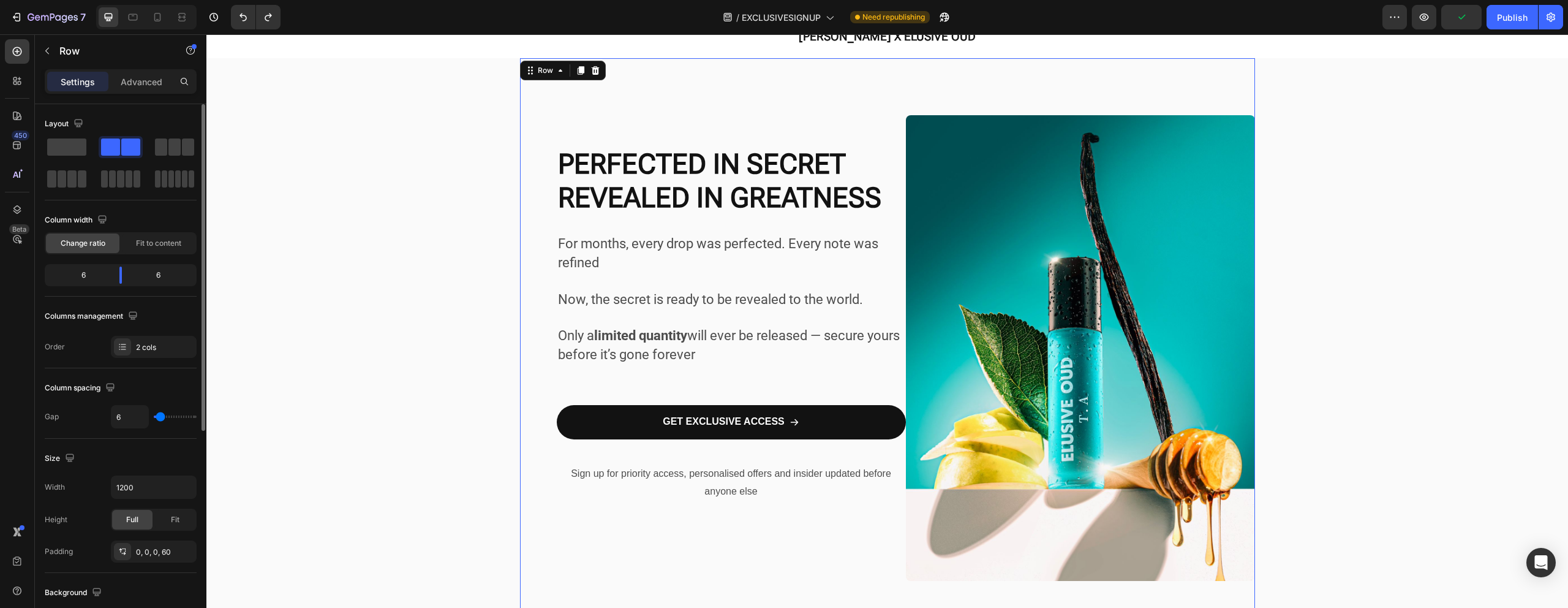
type input "16"
type input "17"
type input "18"
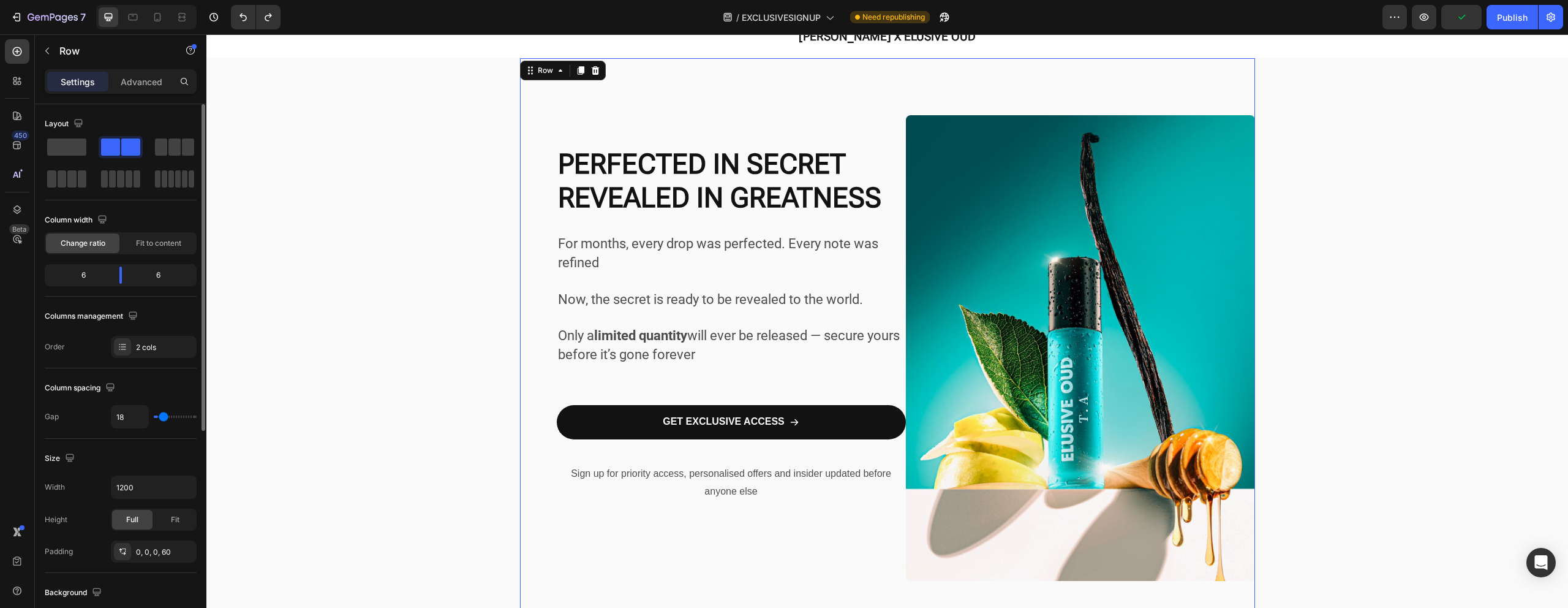
type input "23"
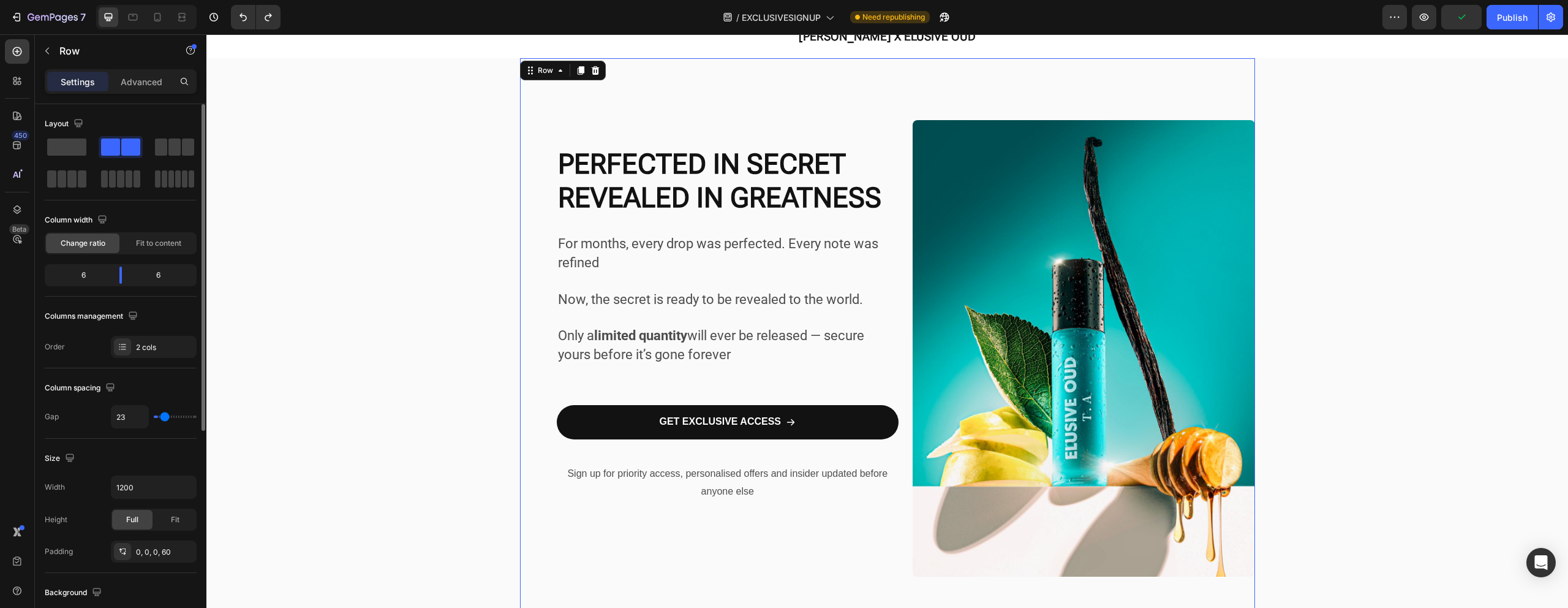
type input "24"
type input "26"
type input "28"
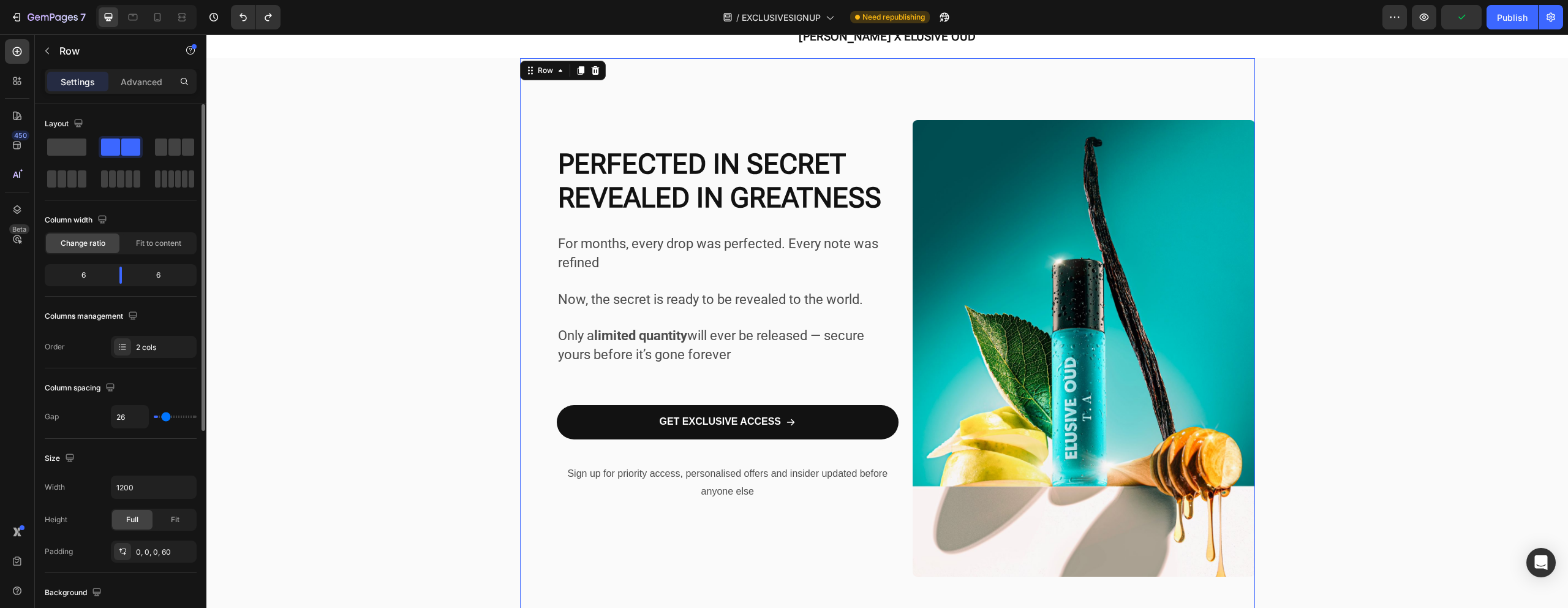
type input "28"
type input "29"
type input "31"
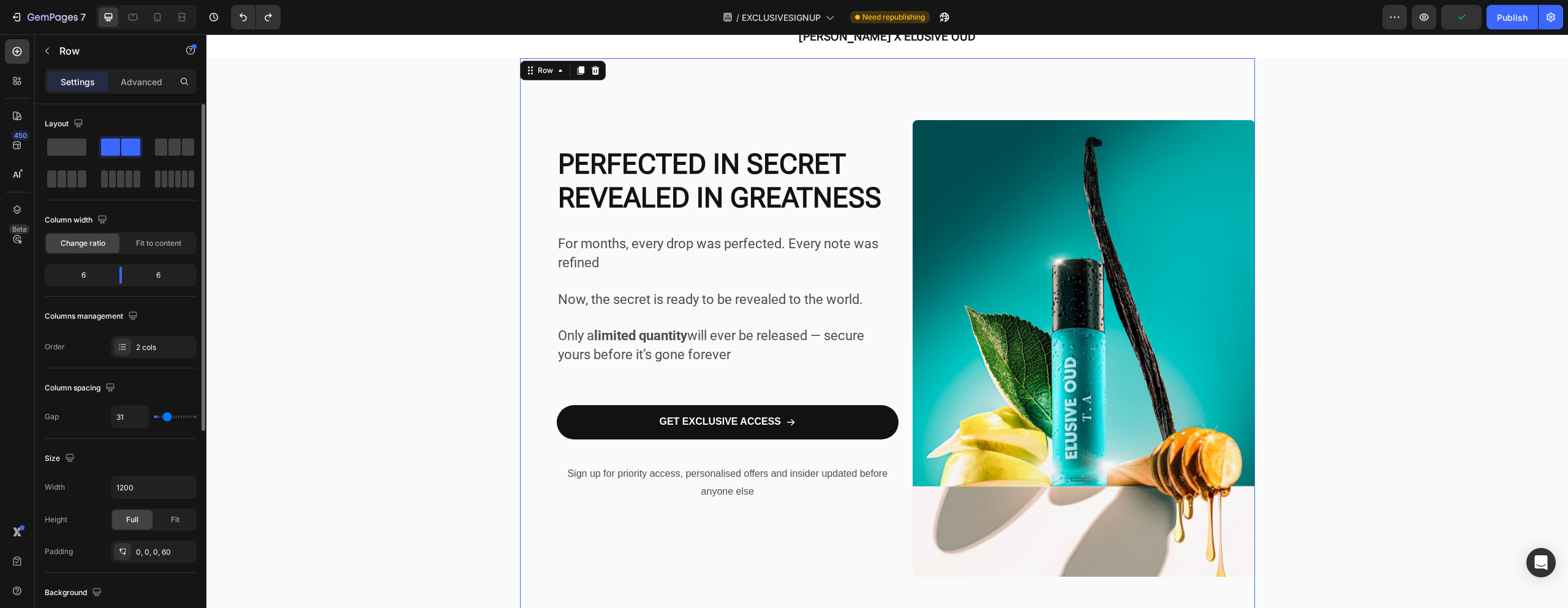
type input "33"
type input "36"
type input "37"
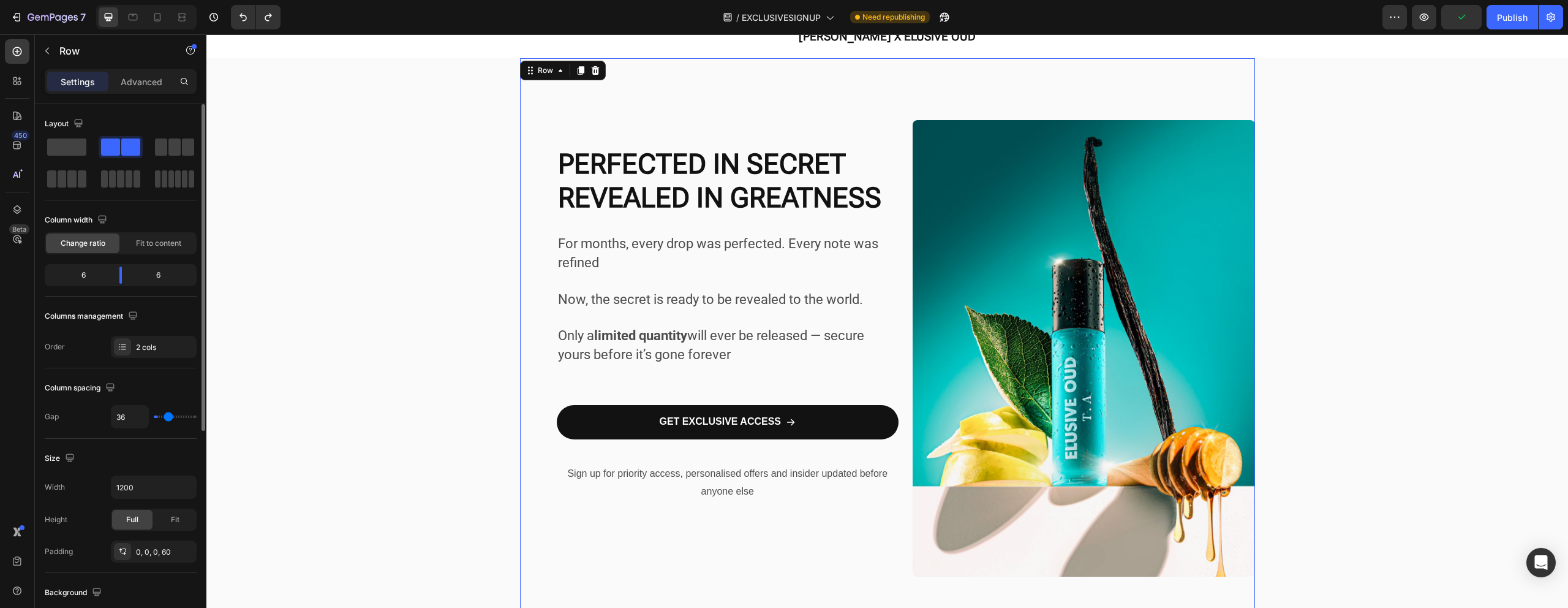
type input "37"
type input "41"
type input "42"
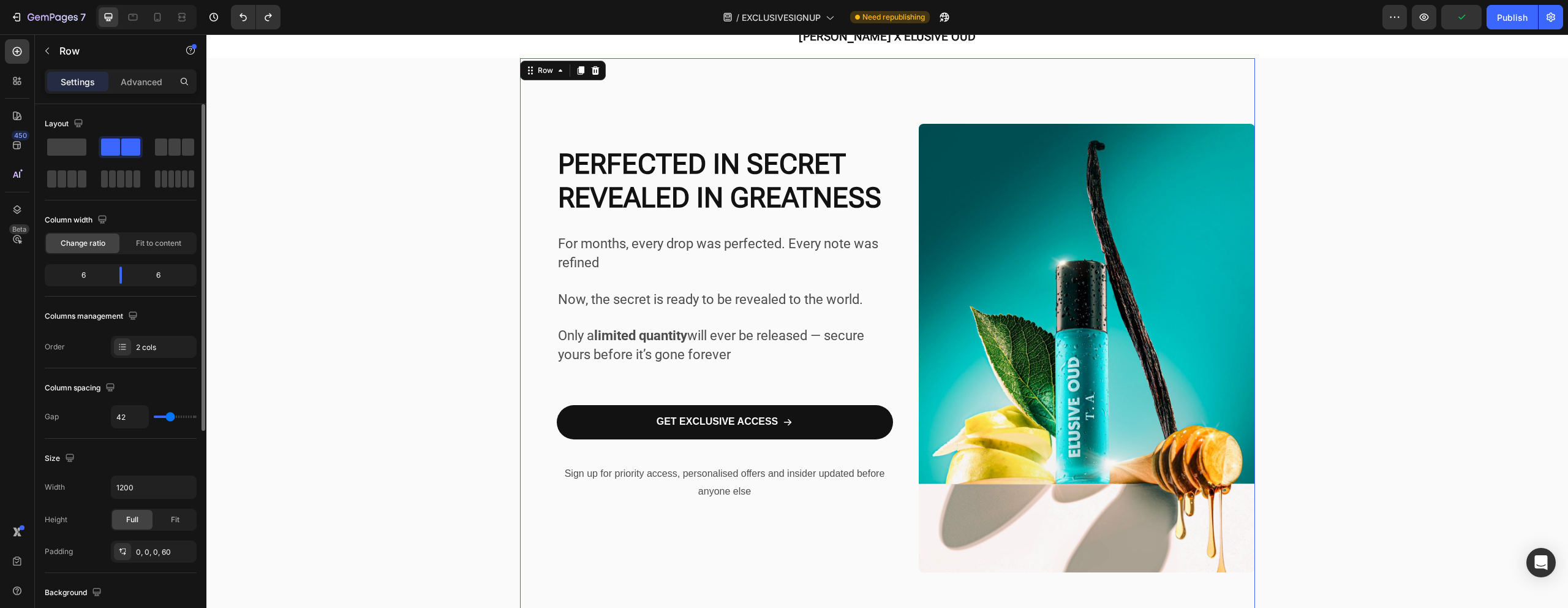
type input "46"
type input "49"
type input "54"
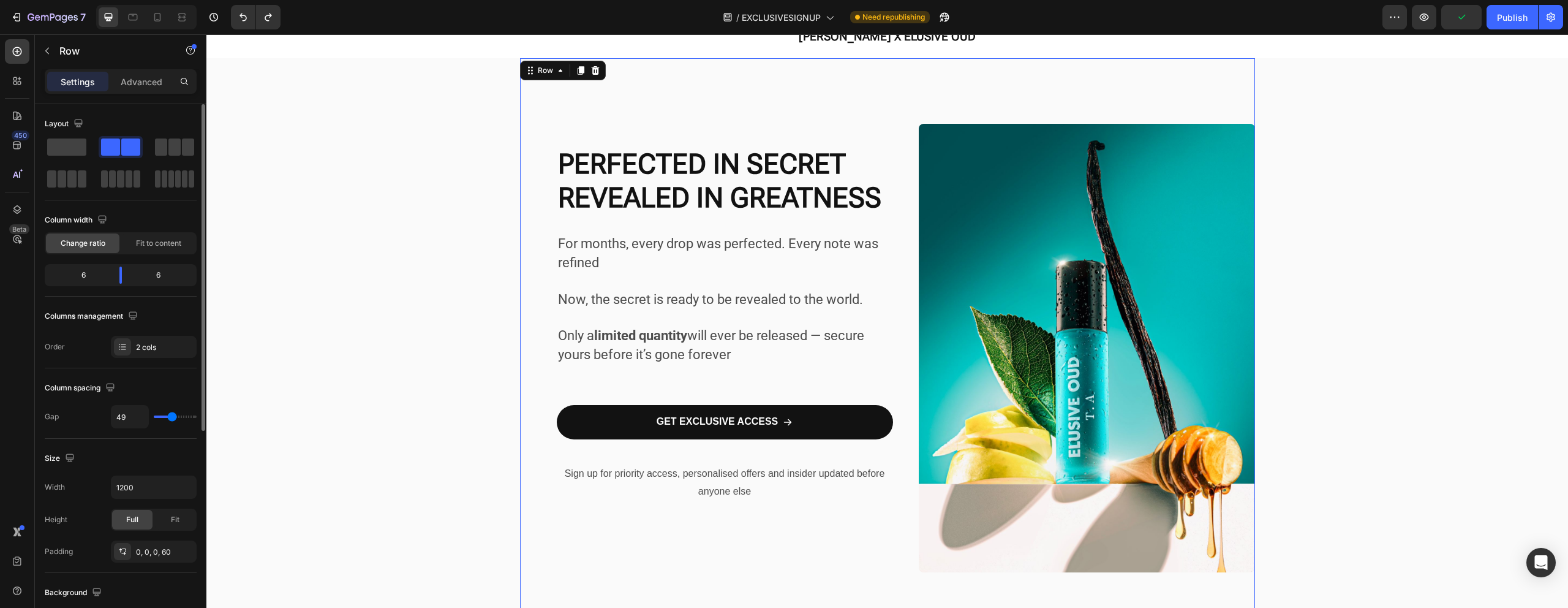
type input "54"
type input "57"
type input "60"
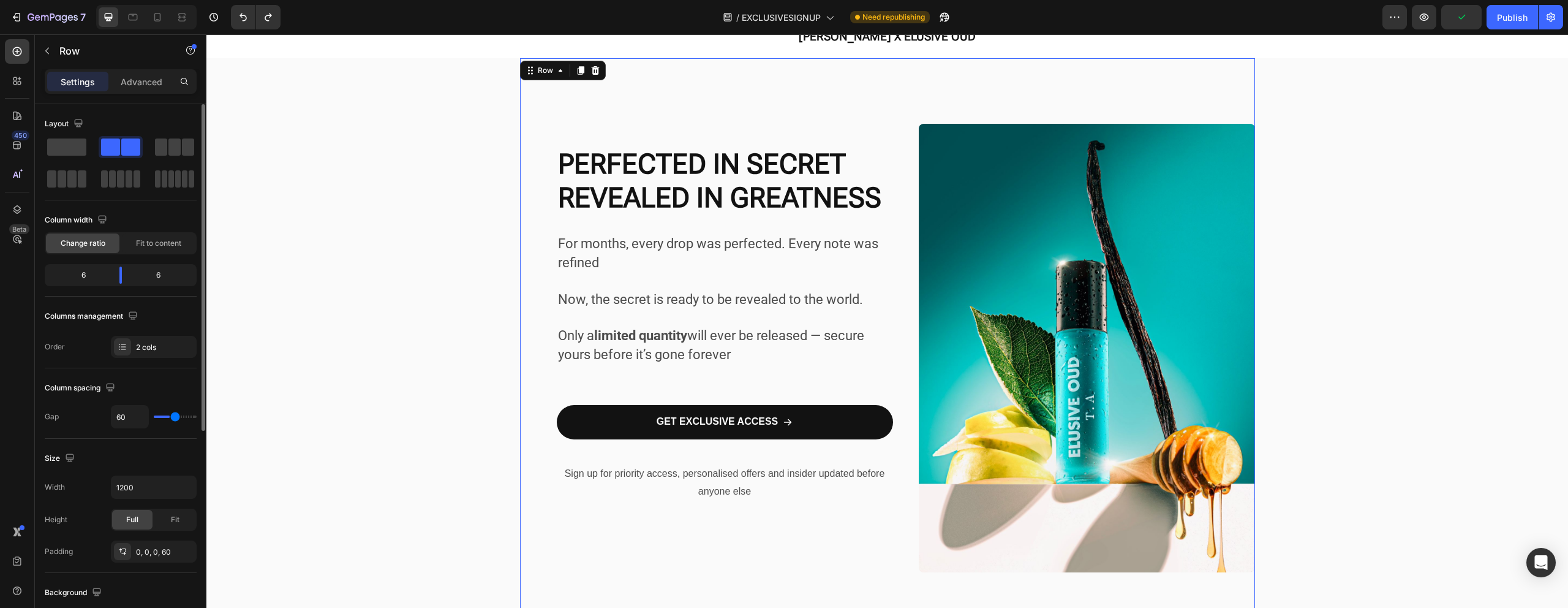
type input "63"
type input "65"
type input "71"
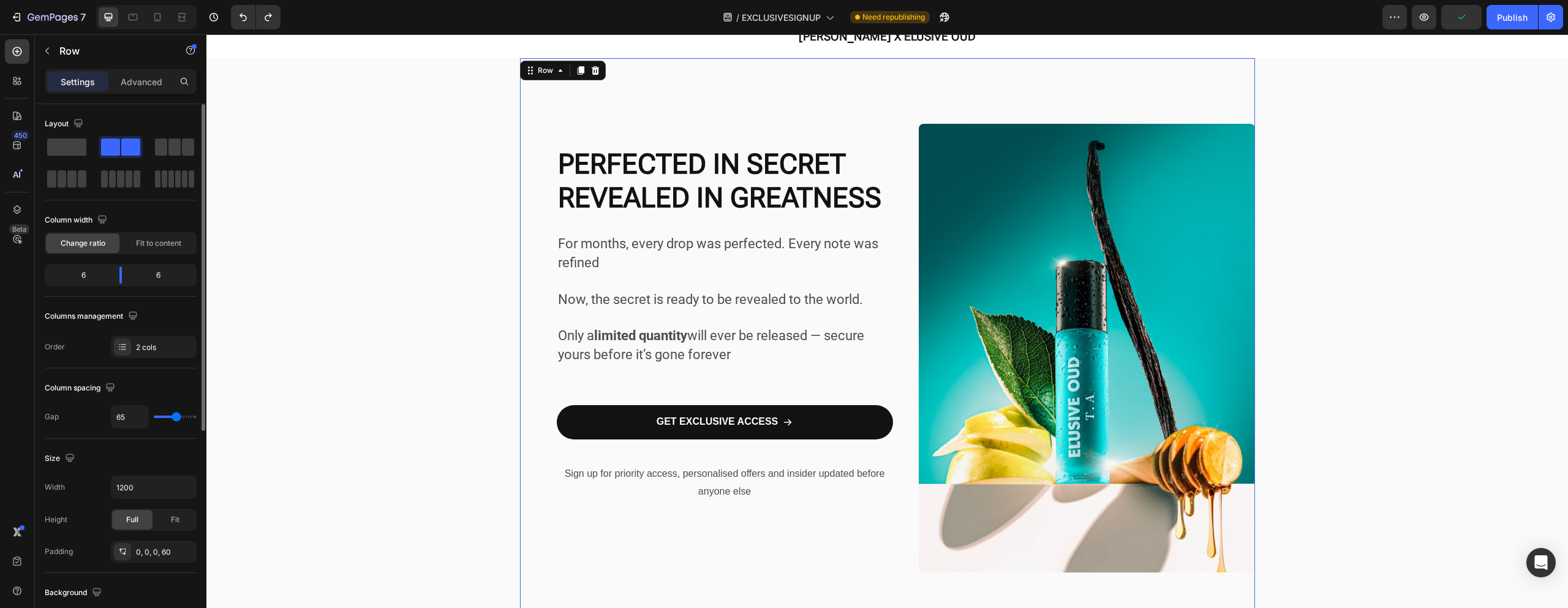
type input "71"
type input "72"
type input "81"
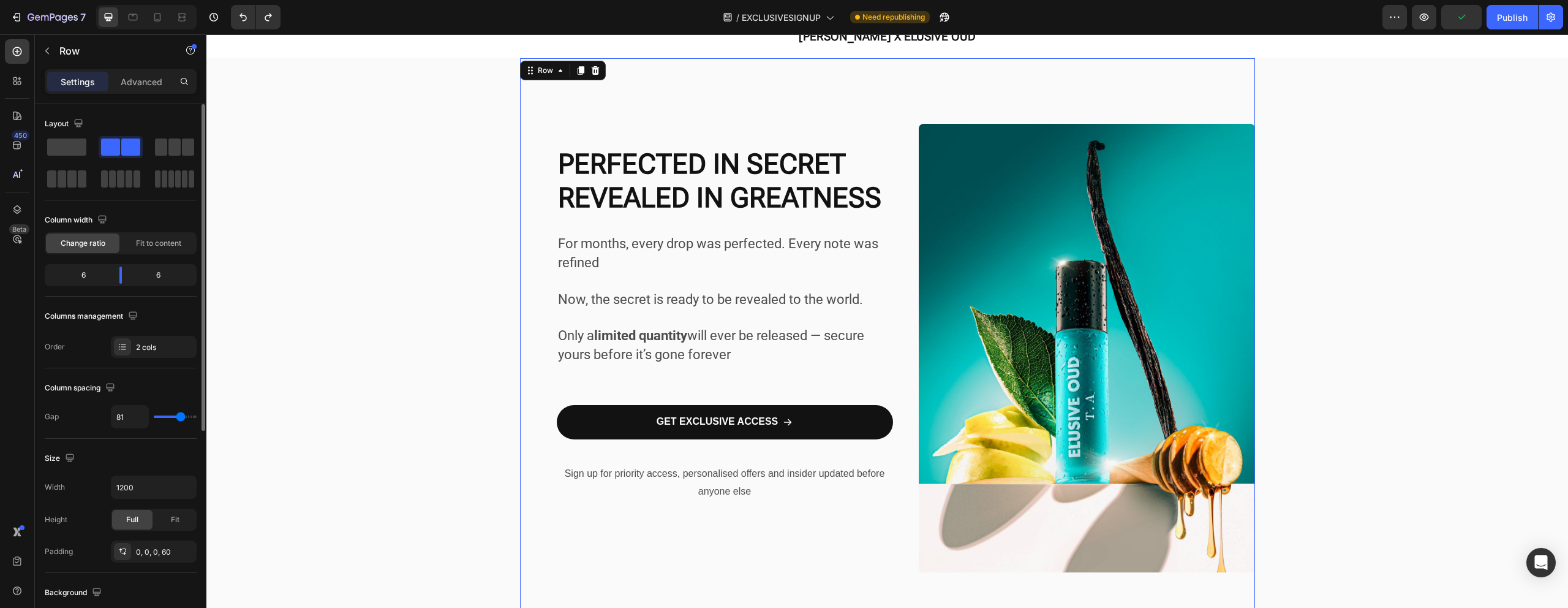
type input "86"
type input "93"
type input "101"
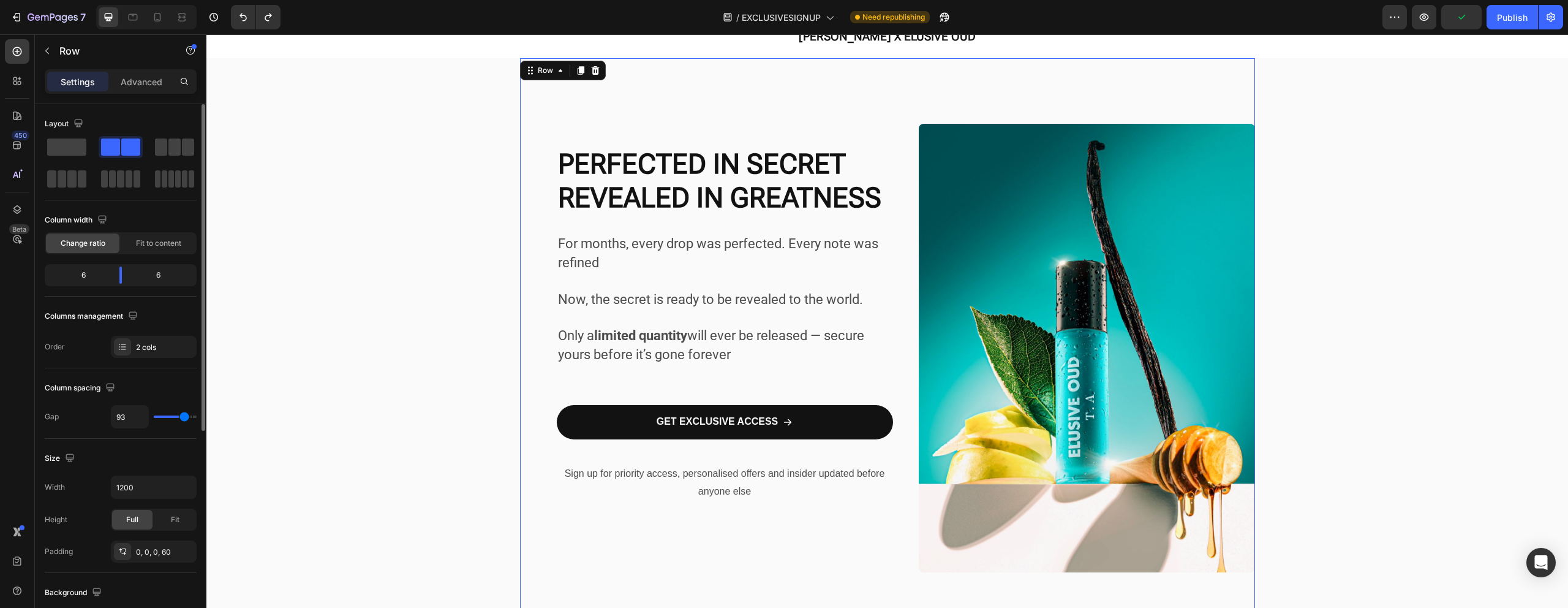
type input "101"
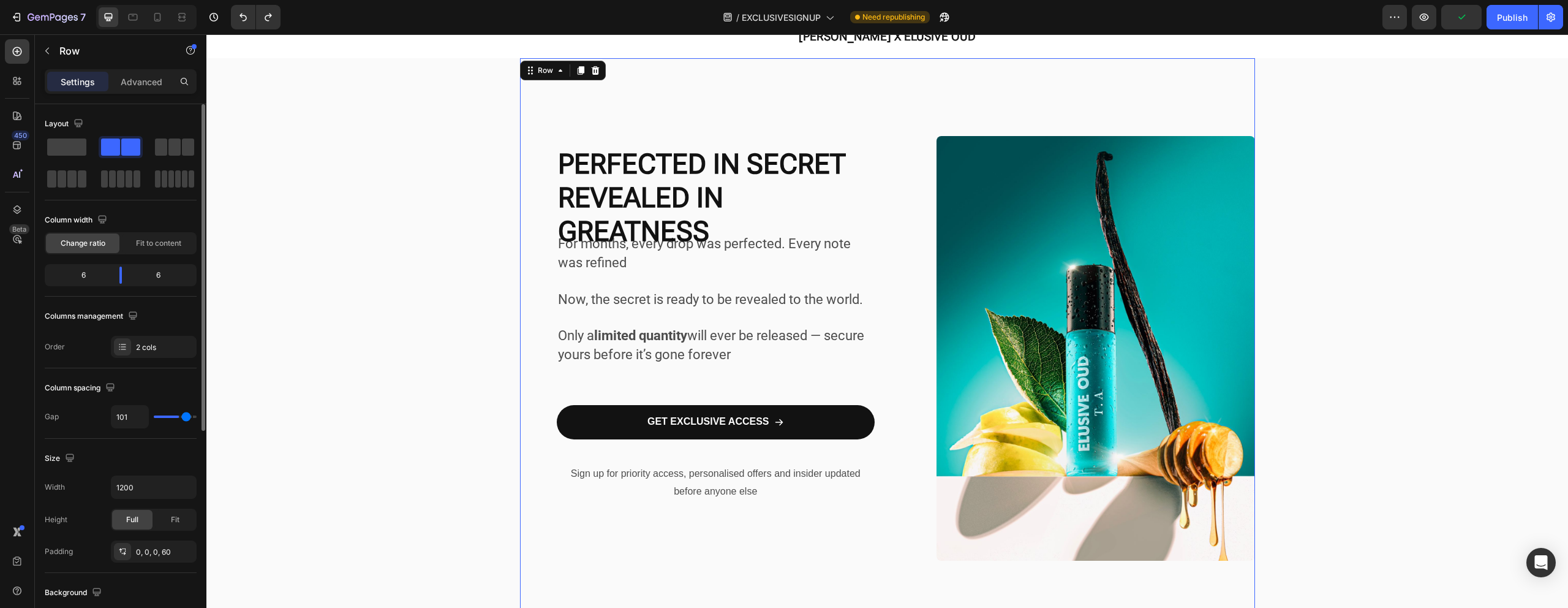
type input "120"
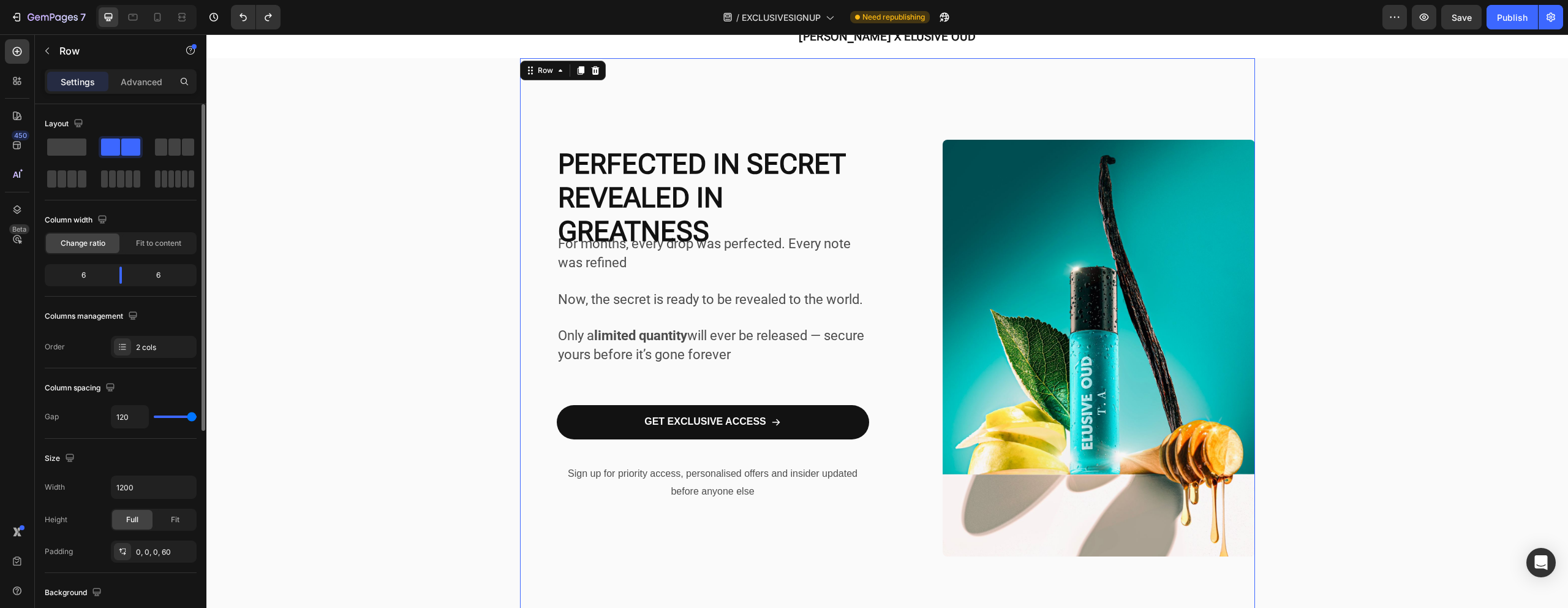
type input "111"
type input "98"
type input "87"
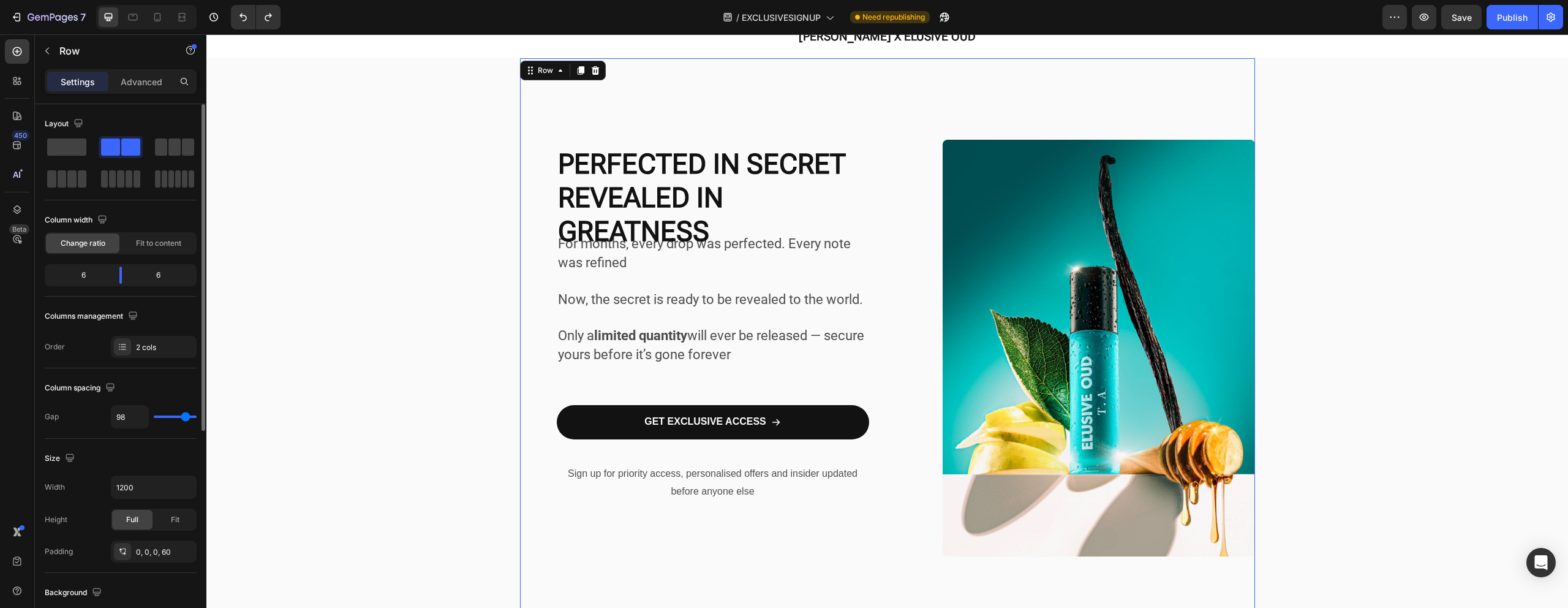
type input "87"
type input "74"
type input "64"
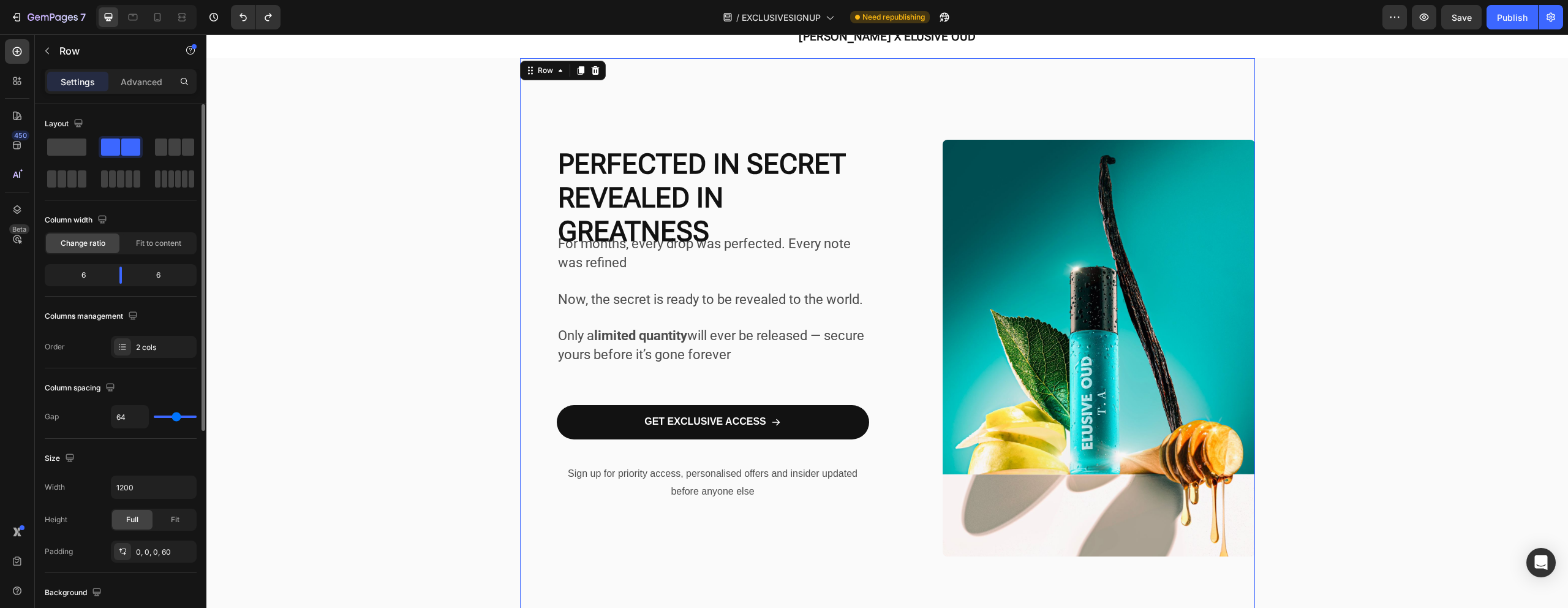
type input "62"
type input "61"
type input "60"
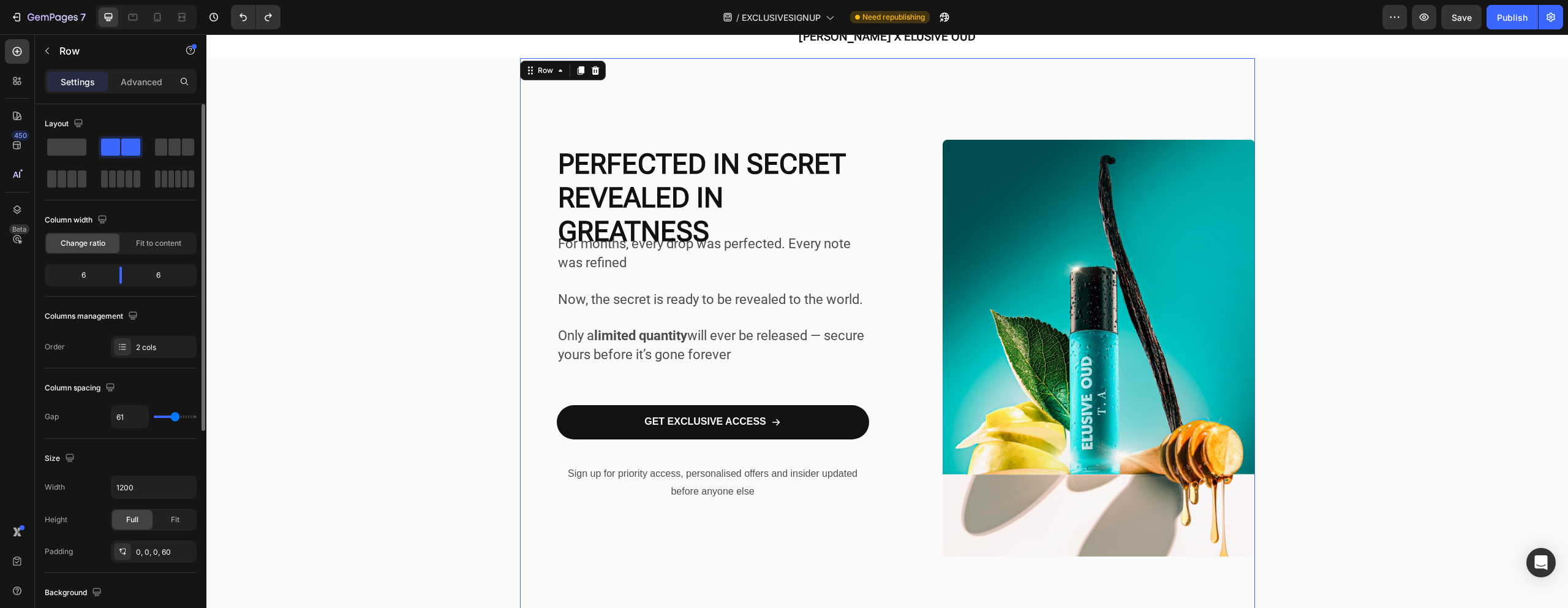
type input "60"
type input "58"
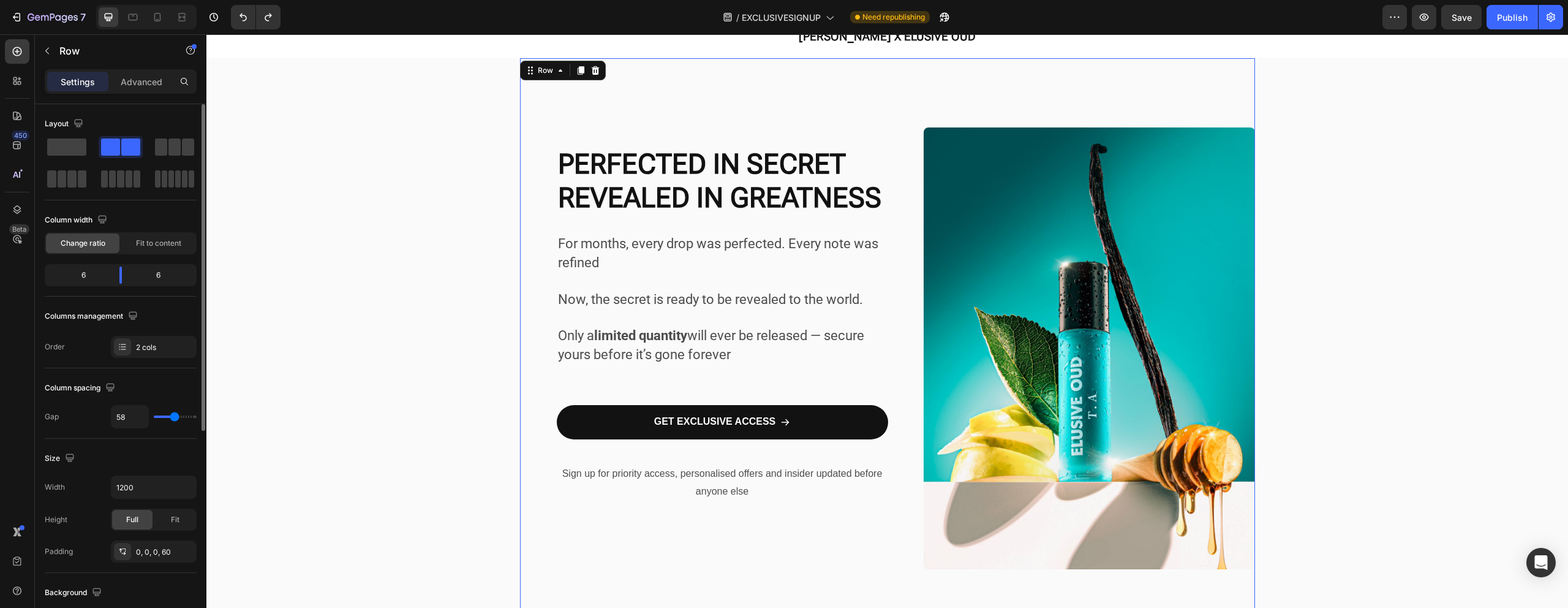
type input "57"
type input "56"
type input "54"
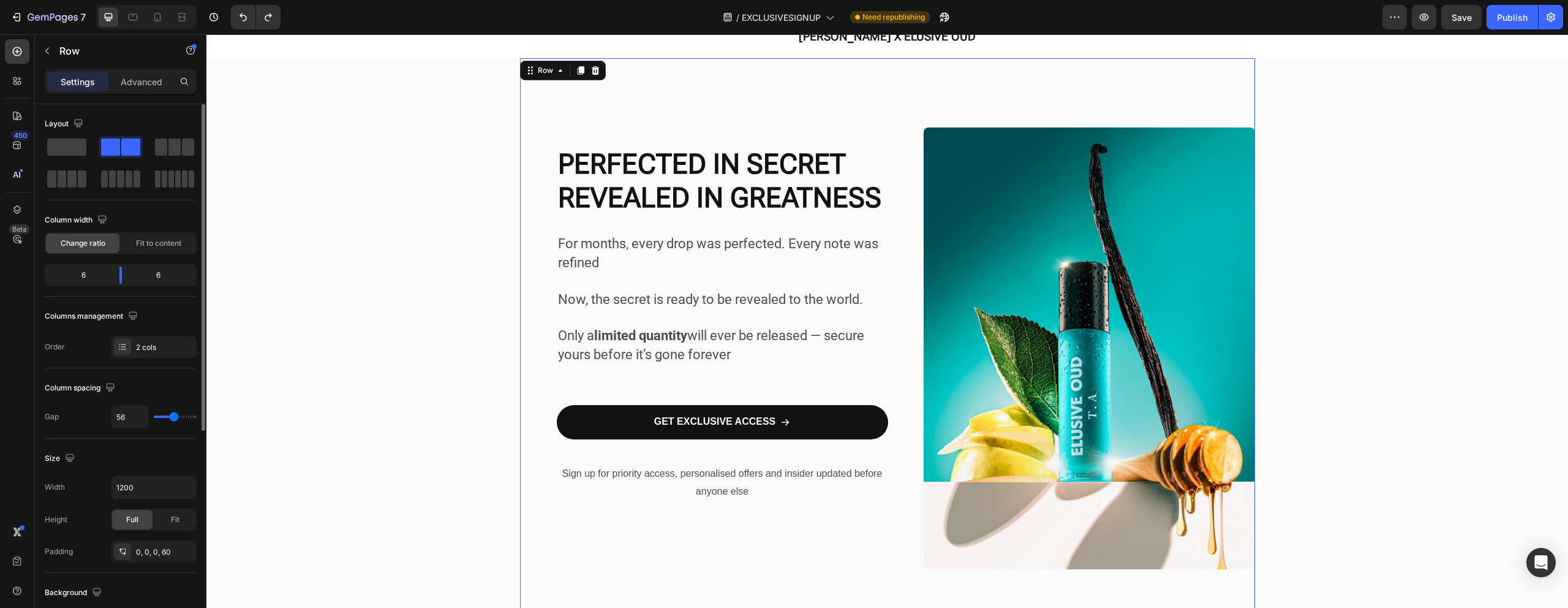
type input "54"
type input "52"
type input "51"
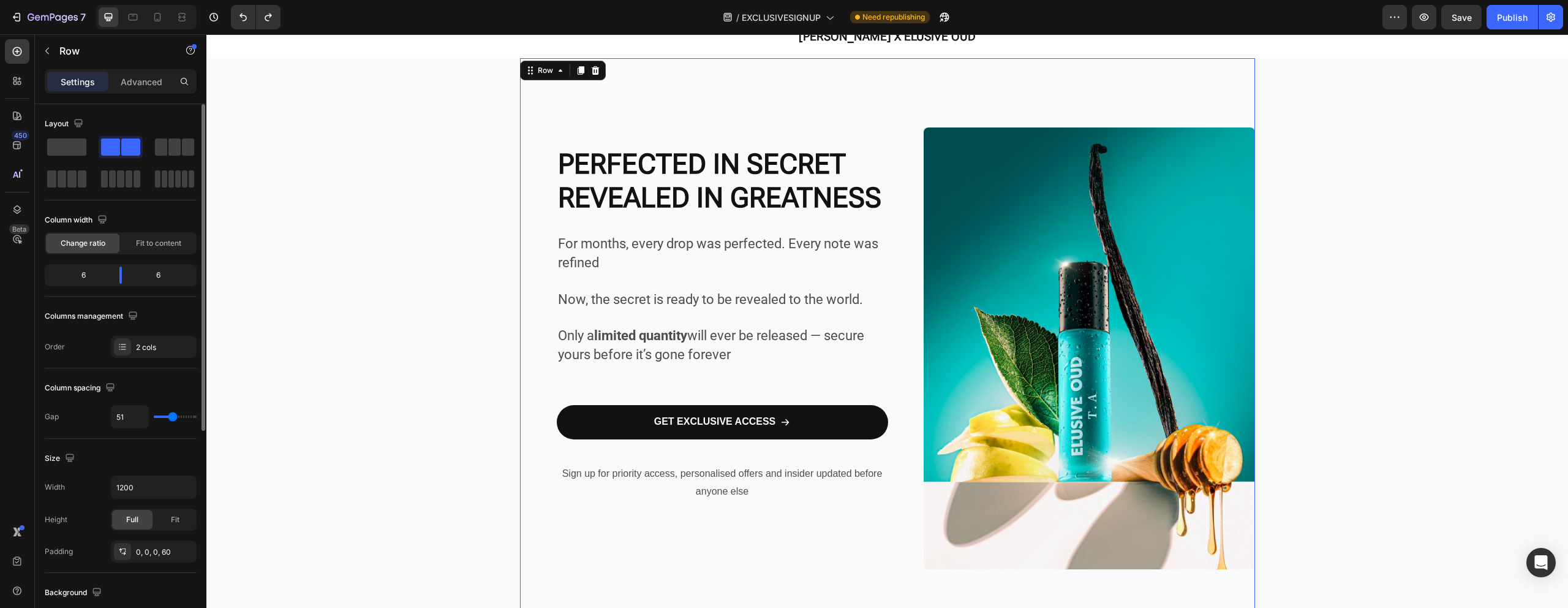
type input "50"
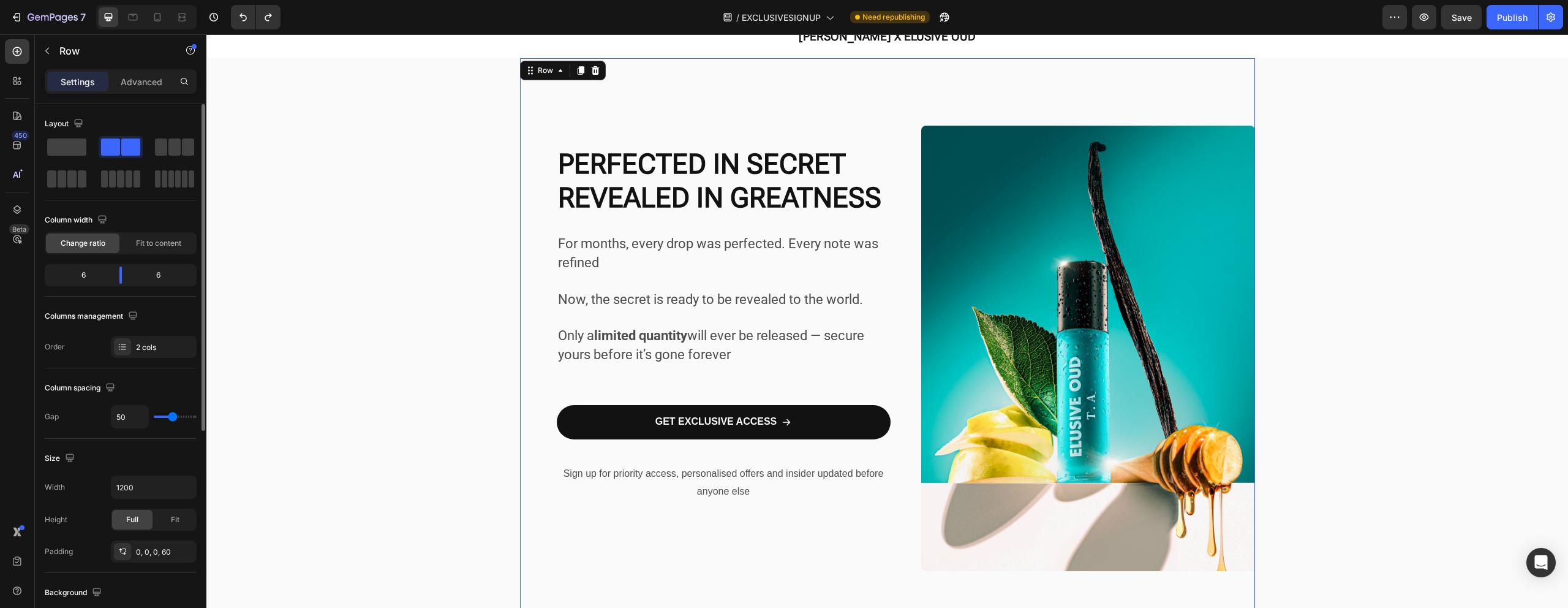
type input "44"
type input "40"
type input "38"
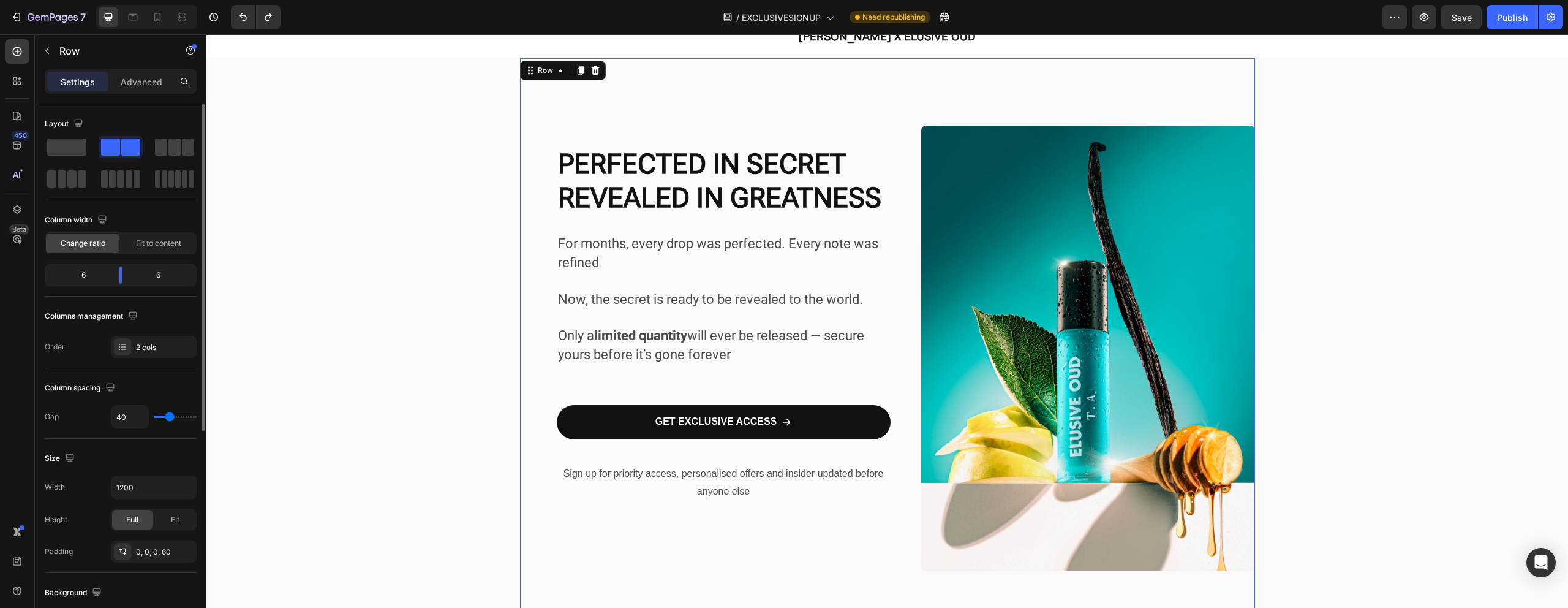
type input "38"
type input "36"
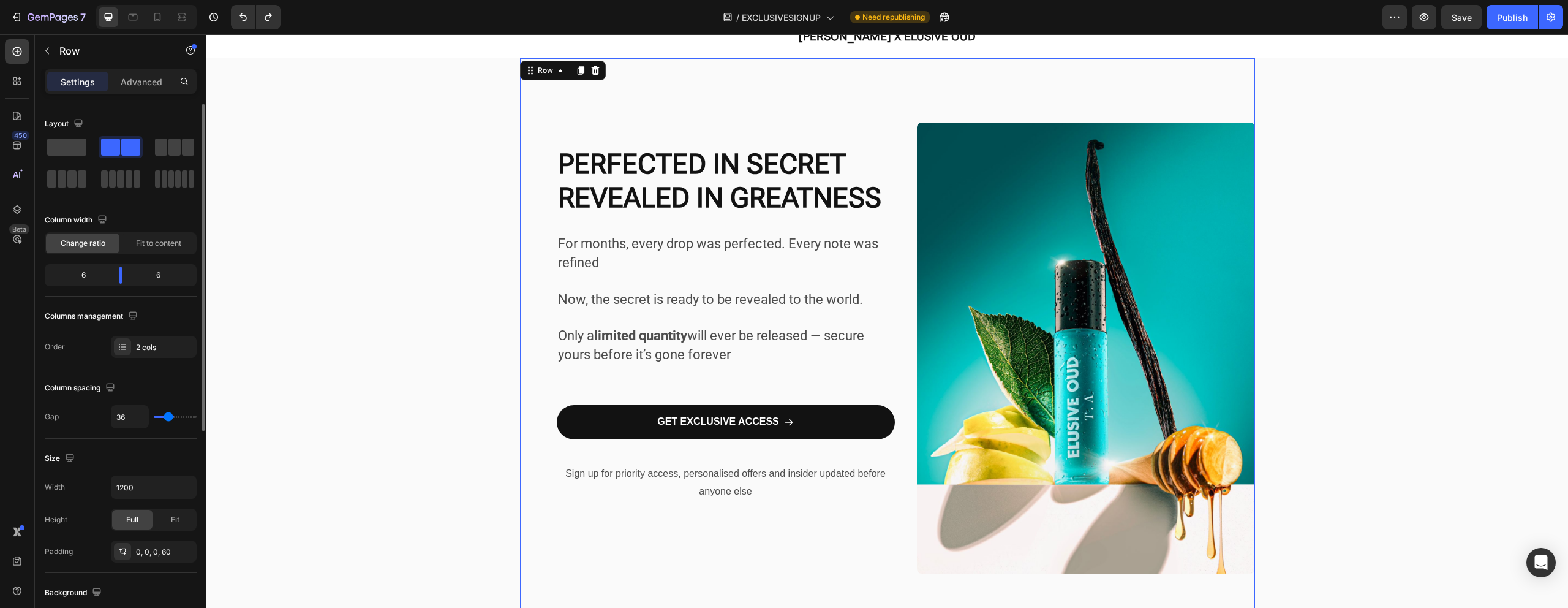
type input "35"
type input "33"
type input "31"
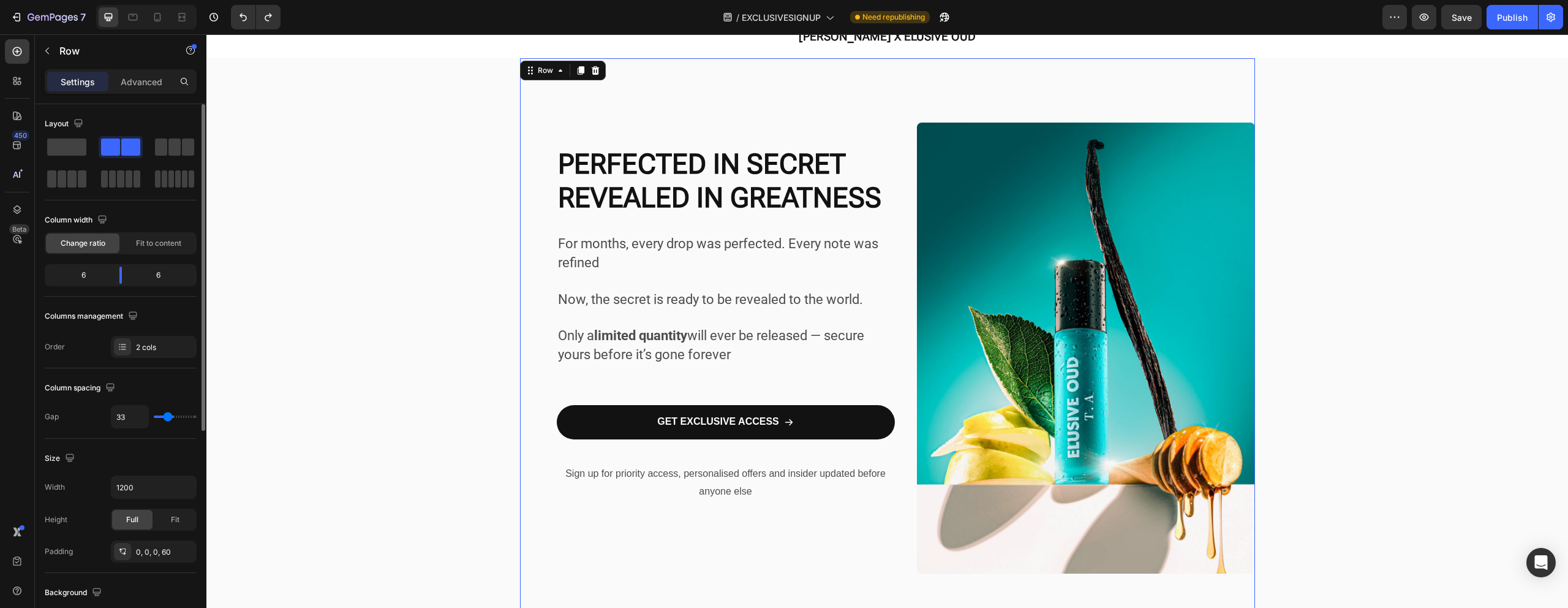
type input "31"
type input "28"
type input "24"
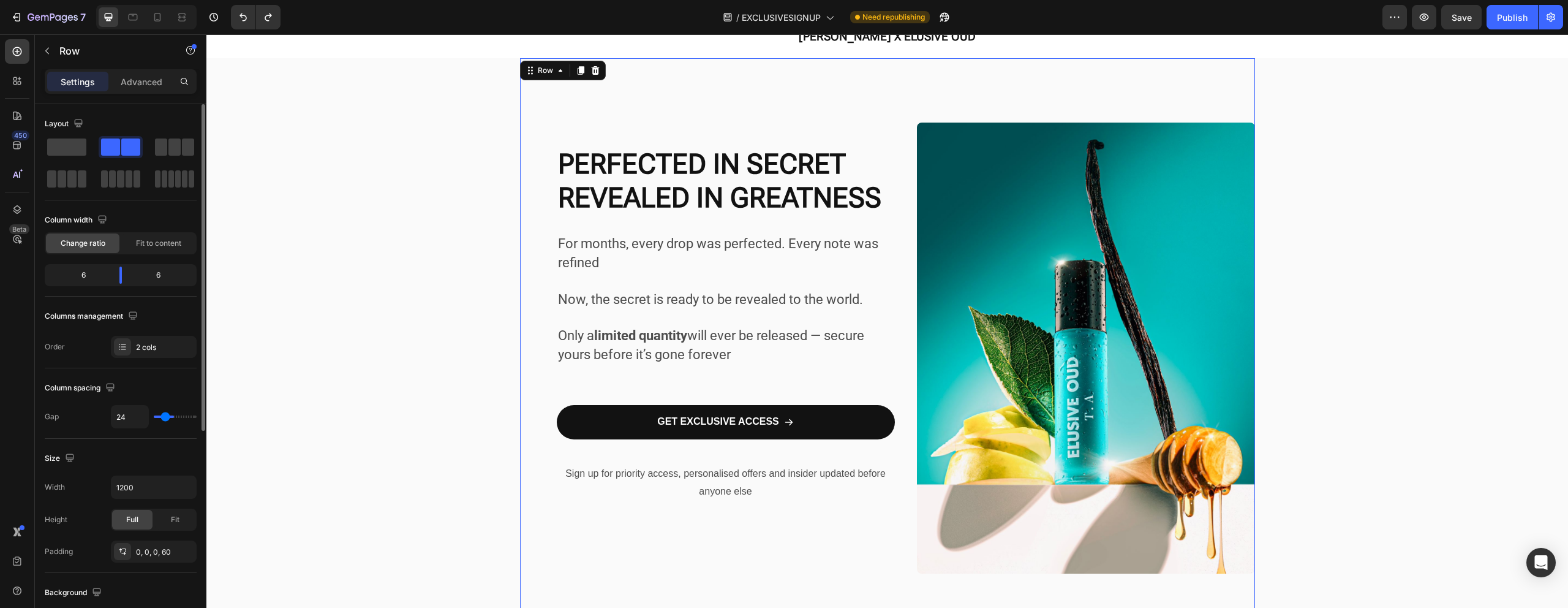
type input "21"
type input "15"
type input "8"
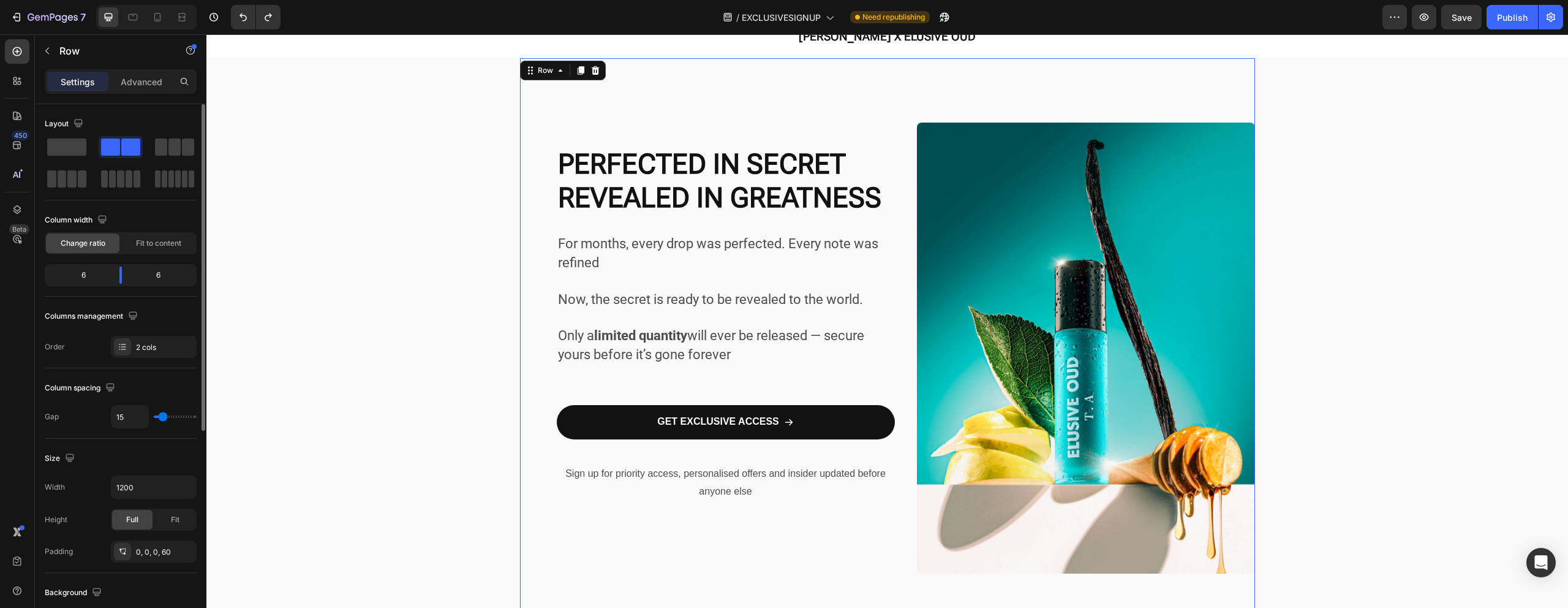
type input "8"
type input "7"
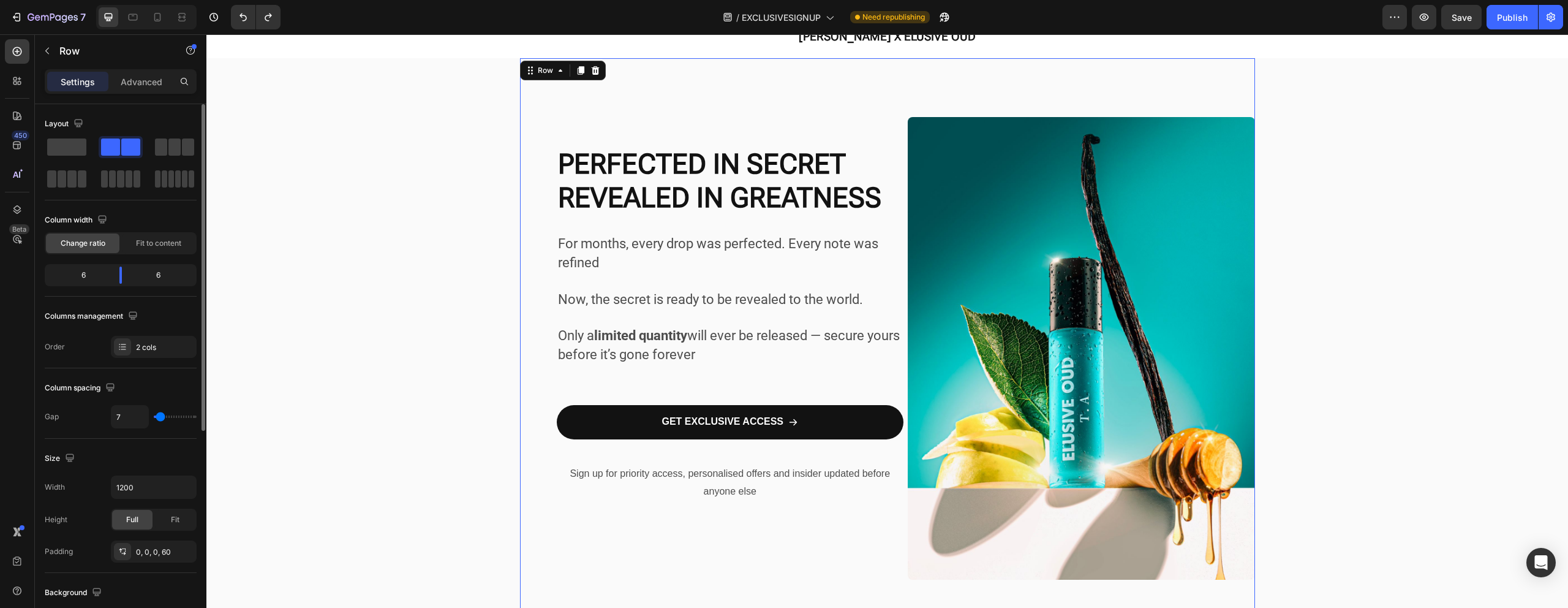
type input "9"
type input "10"
type input "11"
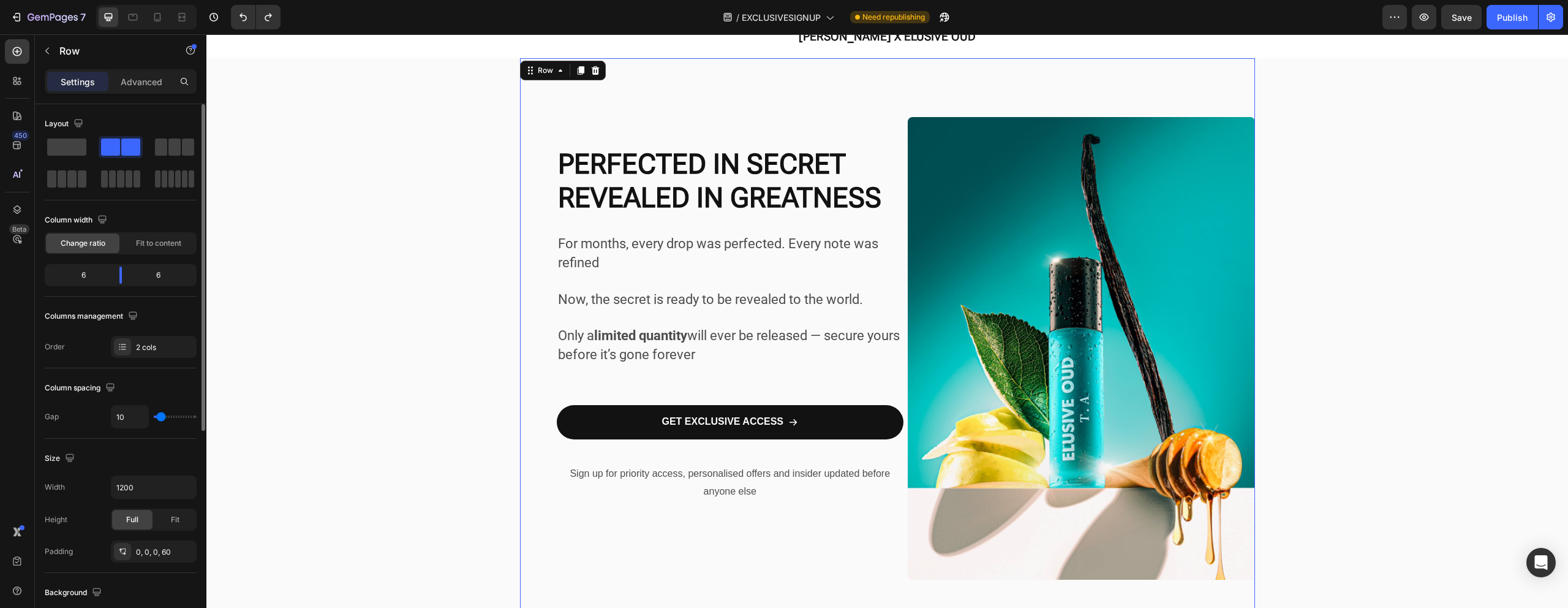
type input "11"
type input "12"
type input "13"
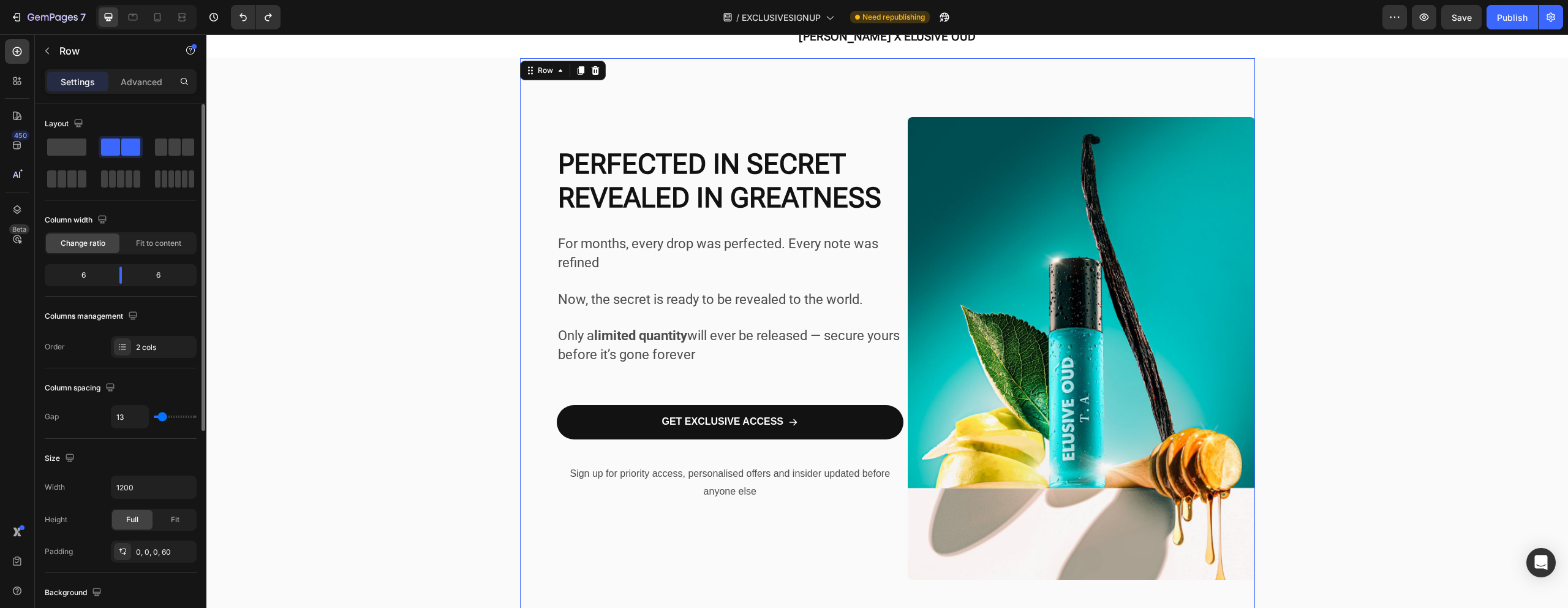
type input "14"
type input "15"
type input "16"
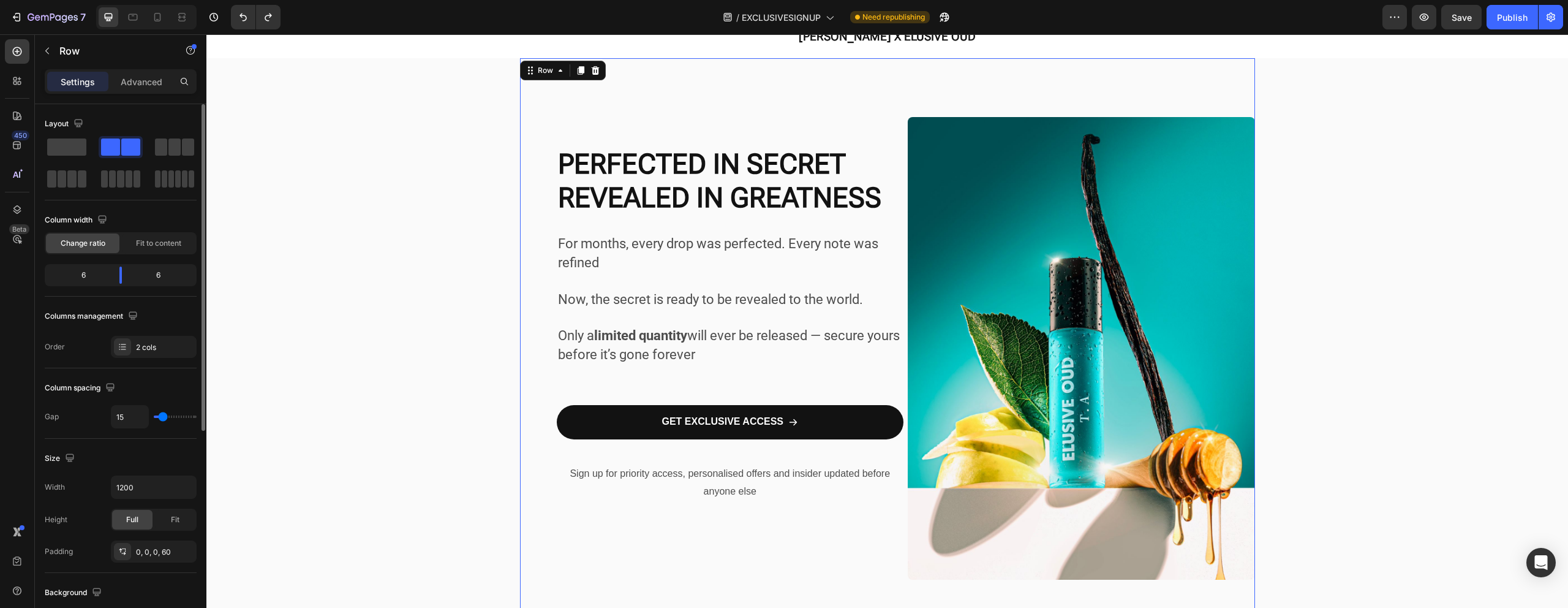
type input "16"
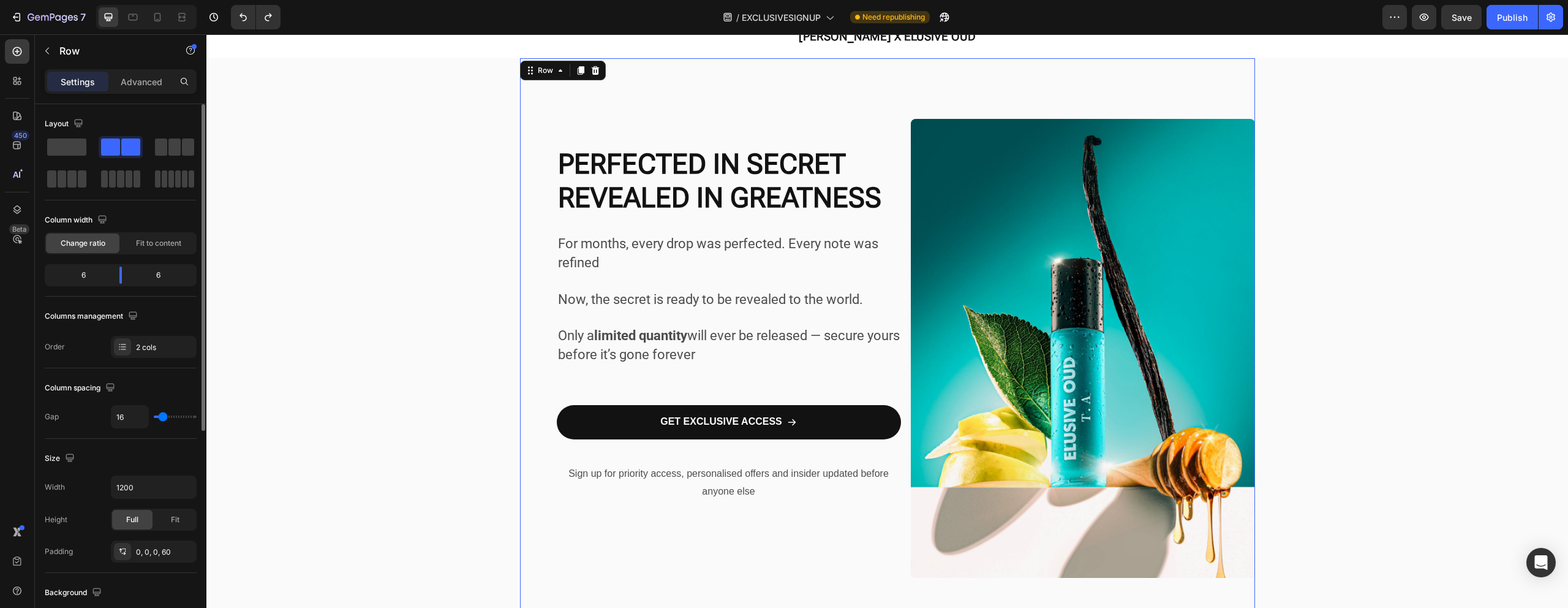
type input "17"
type input "16"
type input "15"
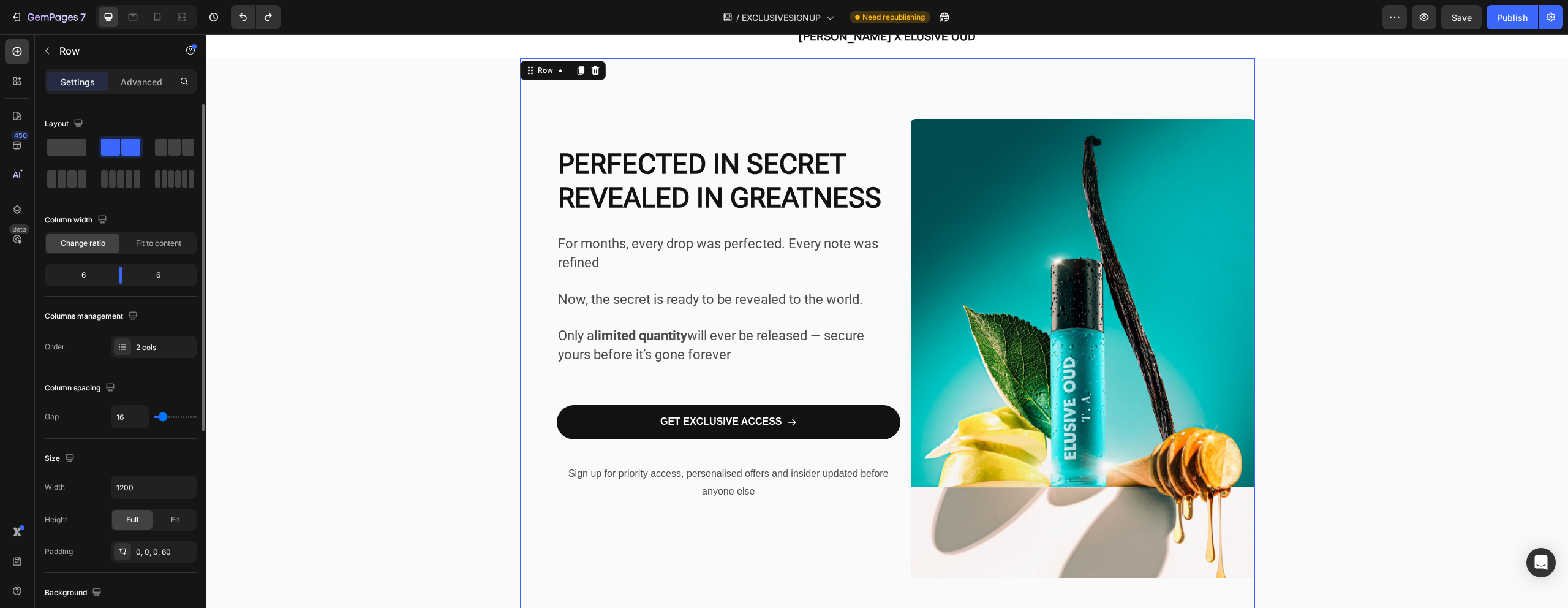
type input "15"
type input "13"
type input "10"
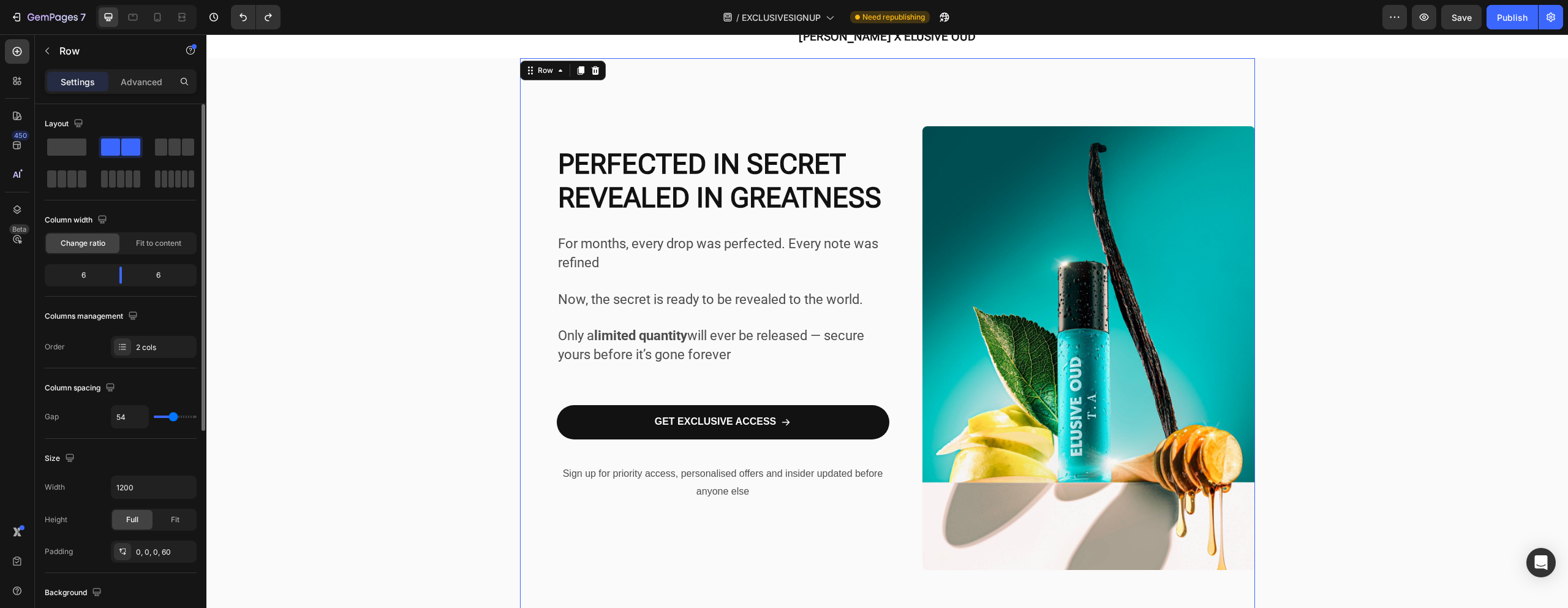
drag, startPoint x: 174, startPoint y: 417, endPoint x: 173, endPoint y: 425, distance: 8.1
click at [173, 418] on input "range" at bounding box center [174, 416] width 43 height 2
click at [747, 477] on p "Sign up for priority access, personalised offers and insider updated before any…" at bounding box center [723, 483] width 330 height 35
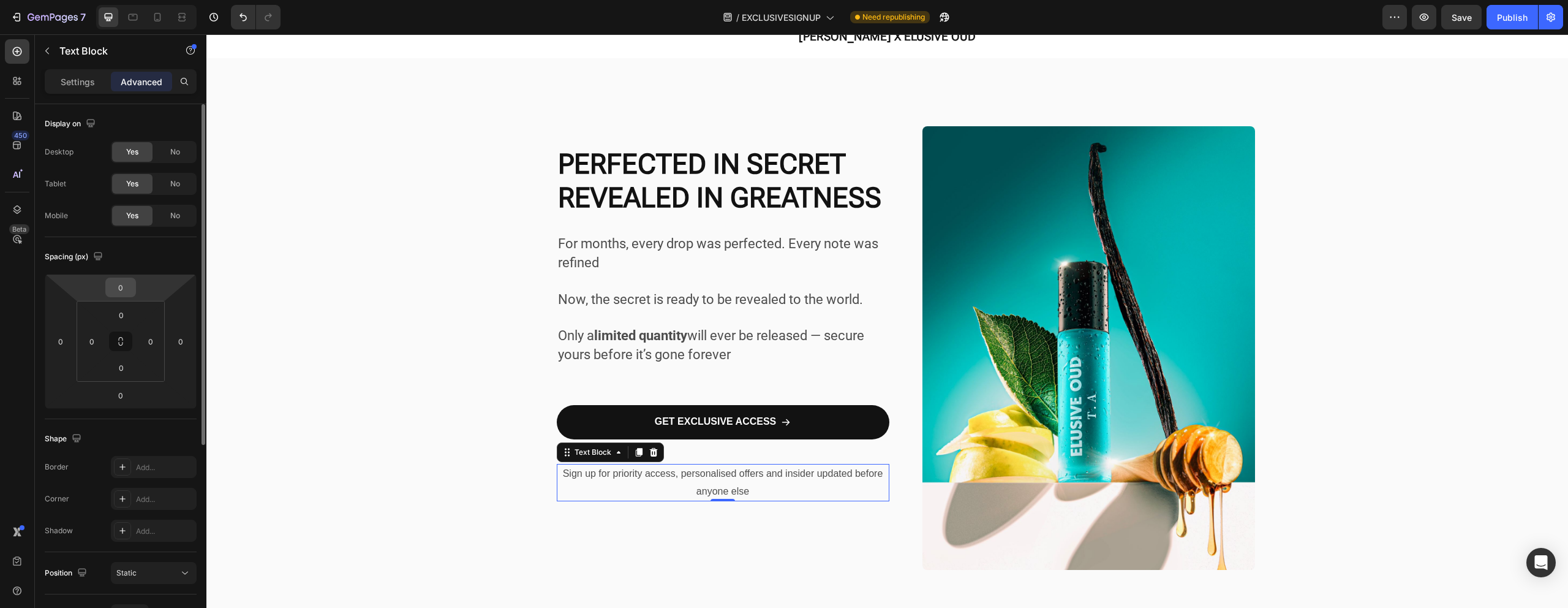
click at [120, 294] on input "0" at bounding box center [120, 287] width 25 height 18
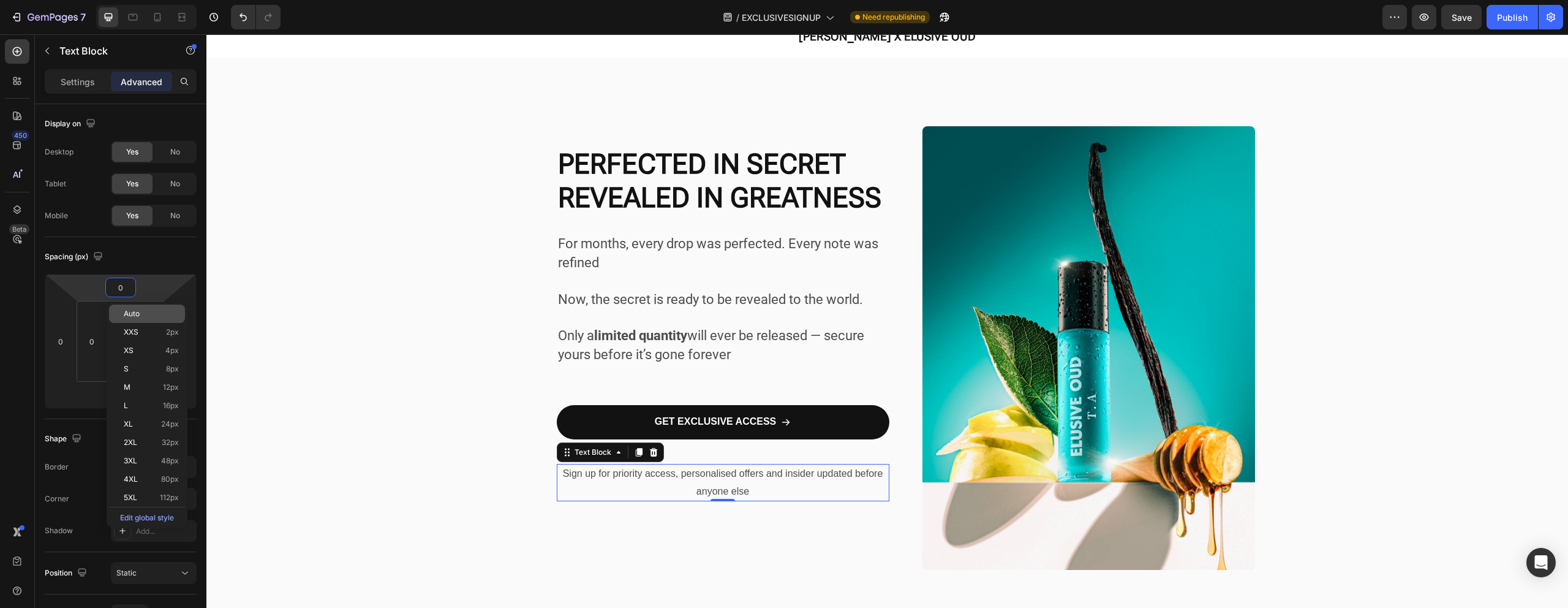
click at [122, 309] on div "Auto" at bounding box center [146, 313] width 76 height 18
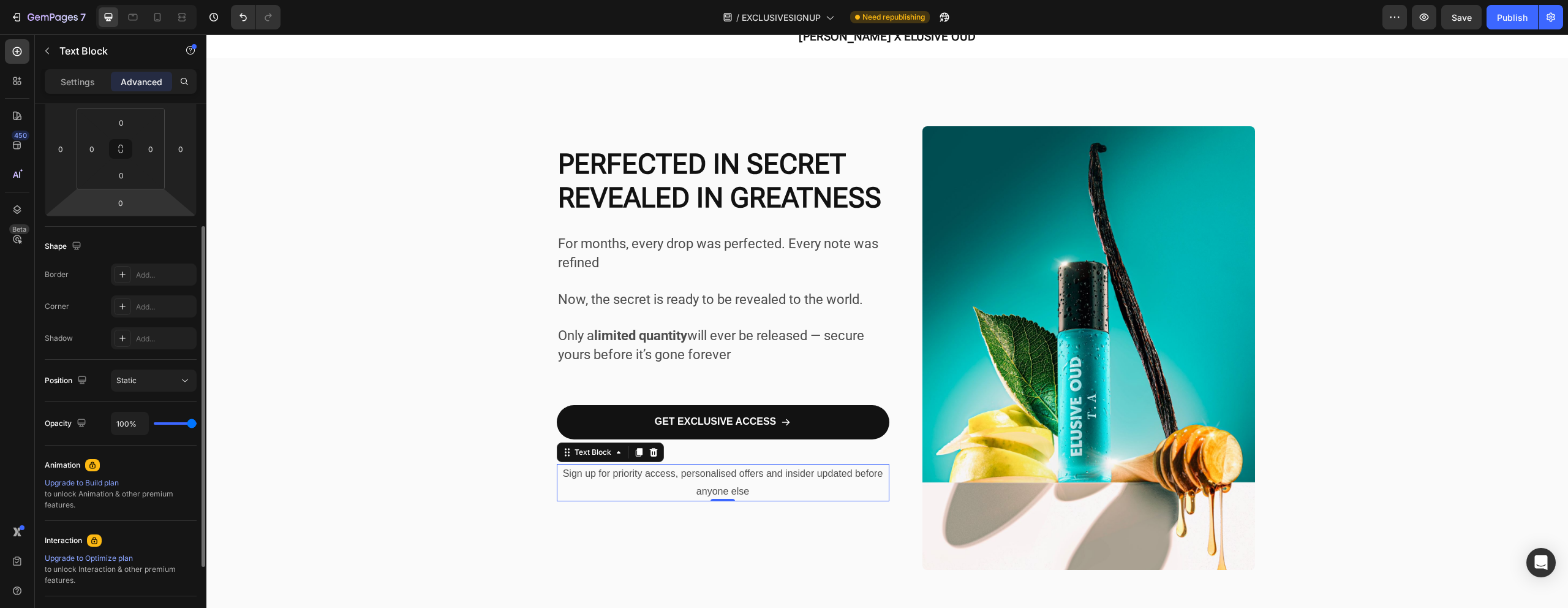
scroll to position [268, 0]
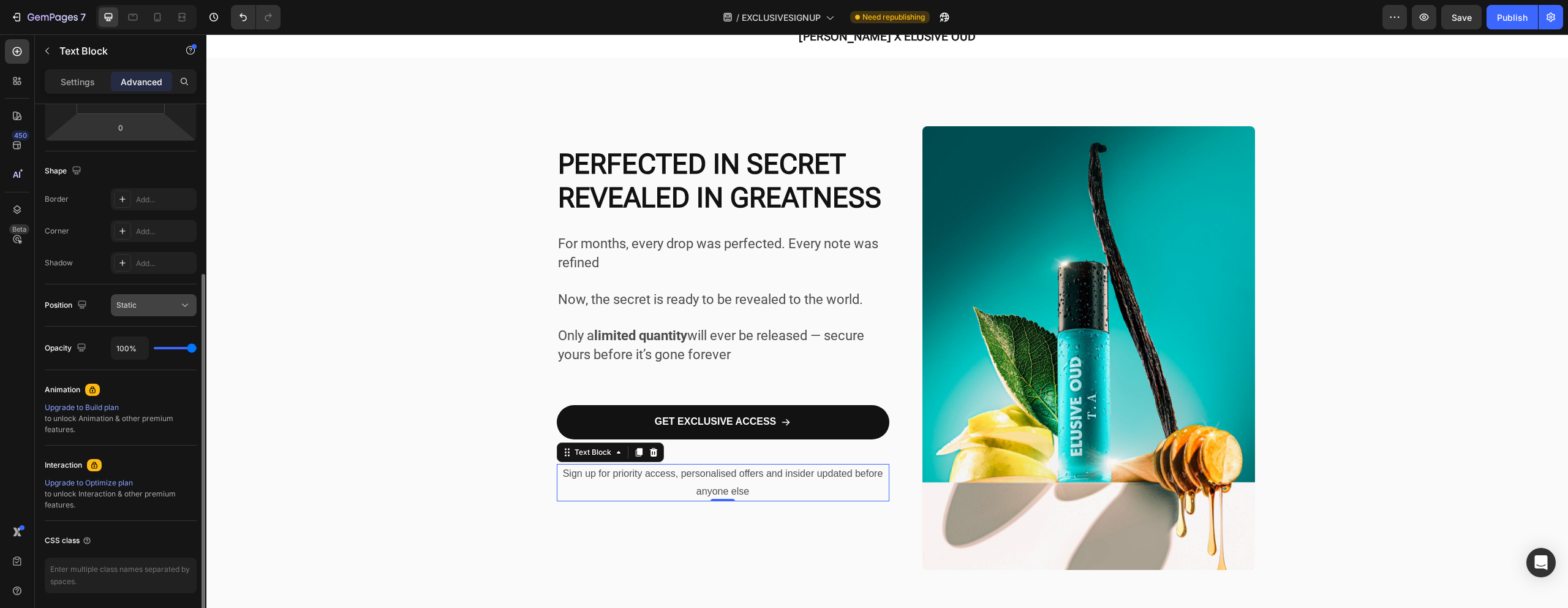
click at [172, 301] on div "Static" at bounding box center [147, 304] width 63 height 11
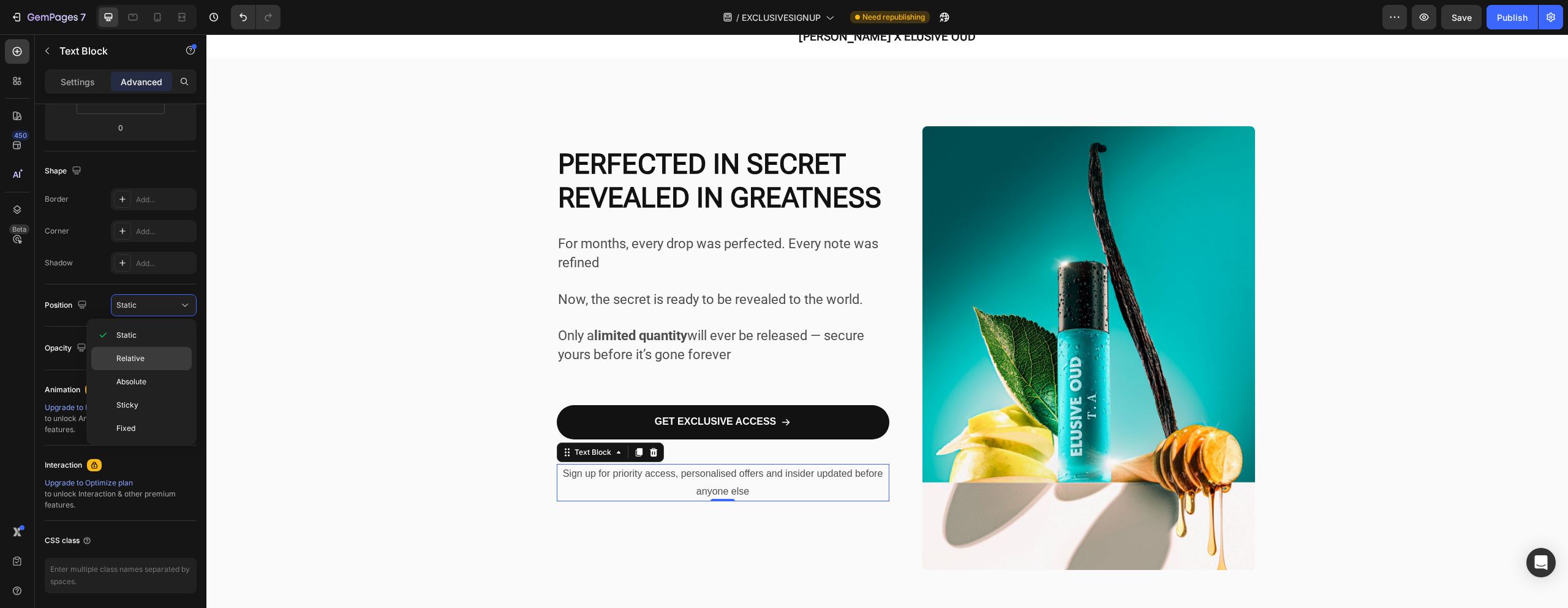
click at [146, 364] on div "Relative" at bounding box center [141, 358] width 100 height 23
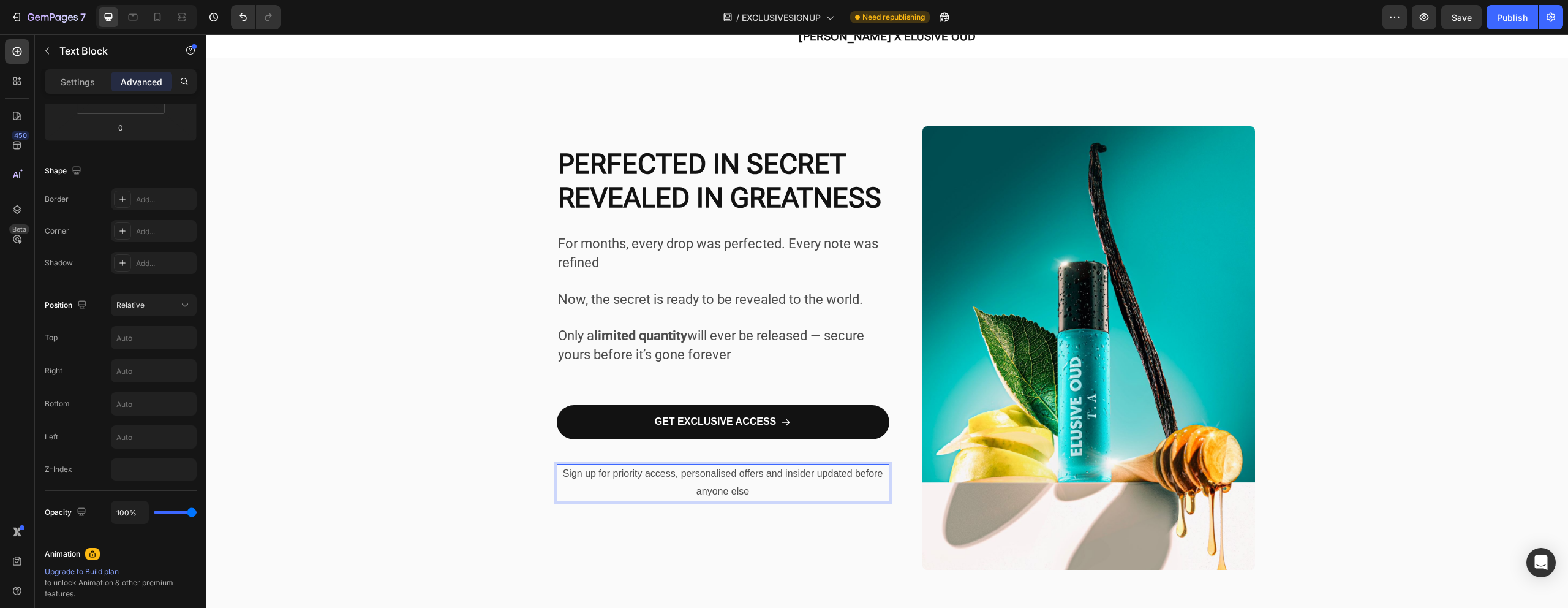
drag, startPoint x: 582, startPoint y: 496, endPoint x: 582, endPoint y: 485, distance: 11.0
click at [582, 485] on p "Sign up for priority access, personalised offers and insider updated before any…" at bounding box center [723, 483] width 330 height 35
drag, startPoint x: 601, startPoint y: 464, endPoint x: 601, endPoint y: 452, distance: 12.0
click at [601, 452] on div "For months, every drop was perfected. Every note was refined Now, the secret is…" at bounding box center [722, 348] width 332 height 581
click at [147, 303] on div "Relative" at bounding box center [147, 304] width 63 height 11
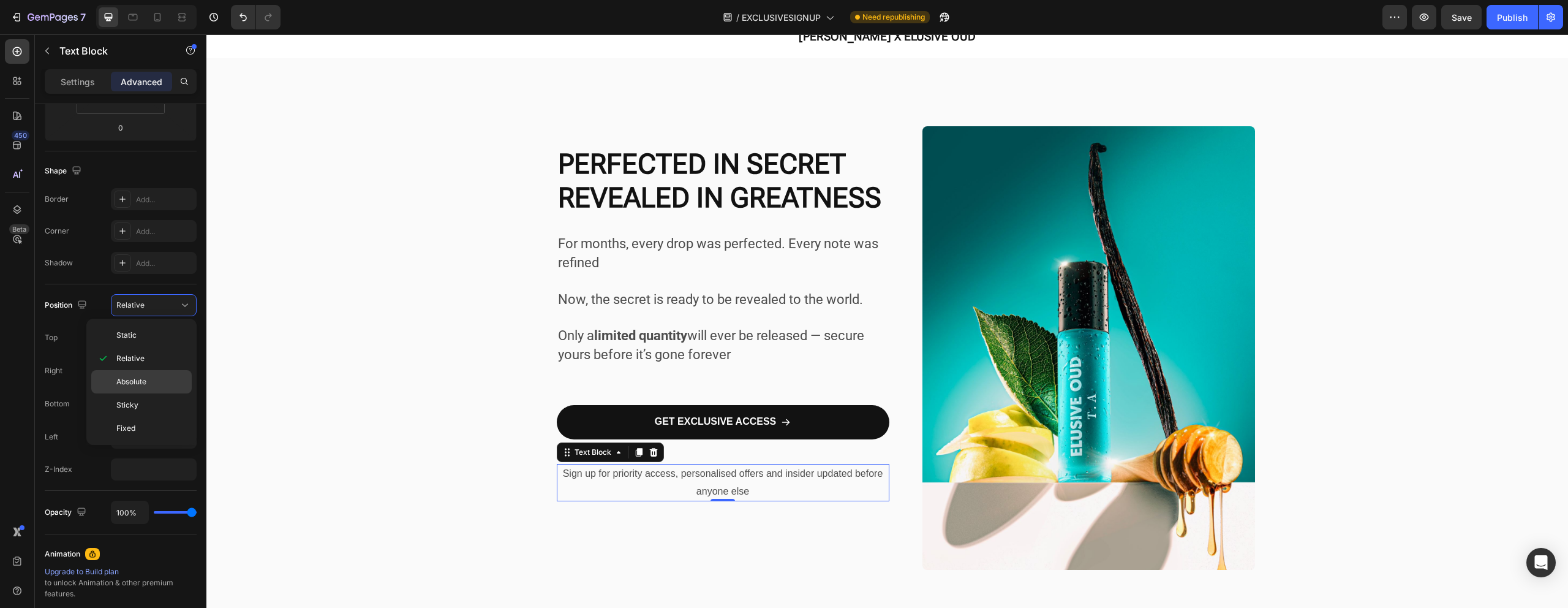
click at [149, 376] on p "Absolute" at bounding box center [151, 382] width 70 height 11
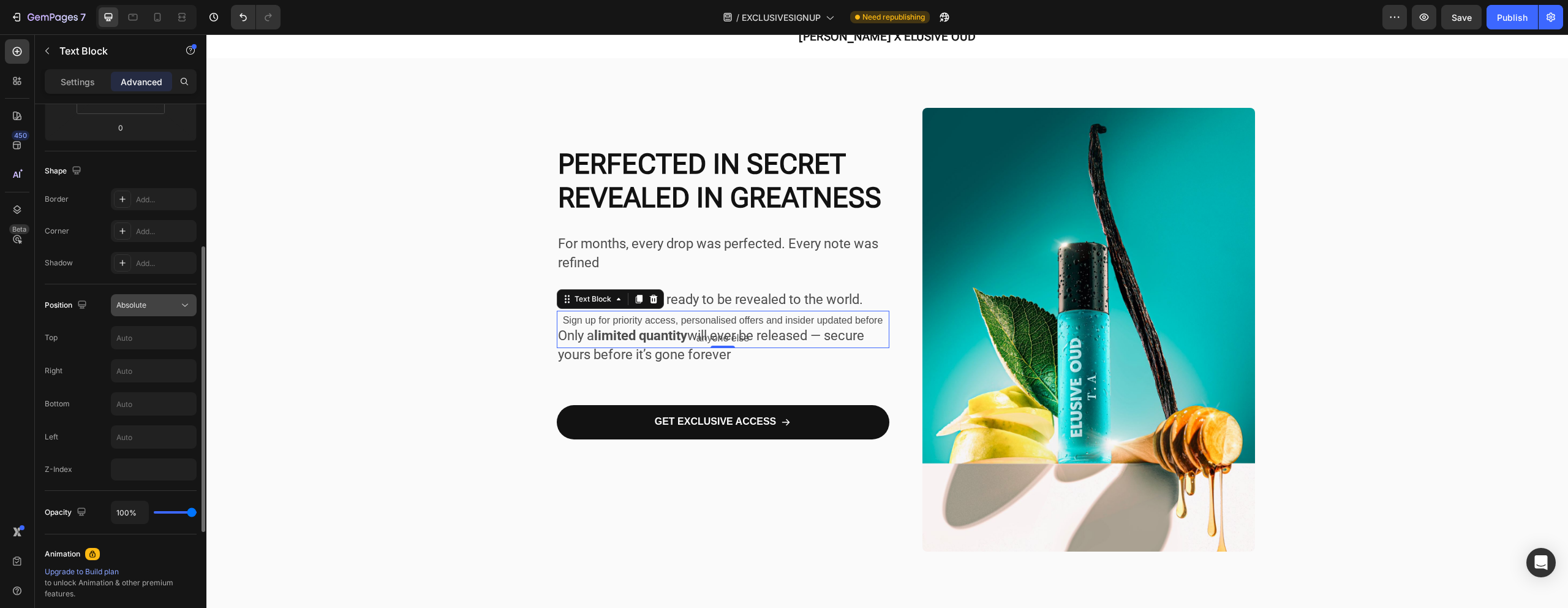
click at [148, 304] on div "Absolute" at bounding box center [147, 304] width 63 height 11
click at [148, 397] on div "Sticky" at bounding box center [141, 405] width 100 height 23
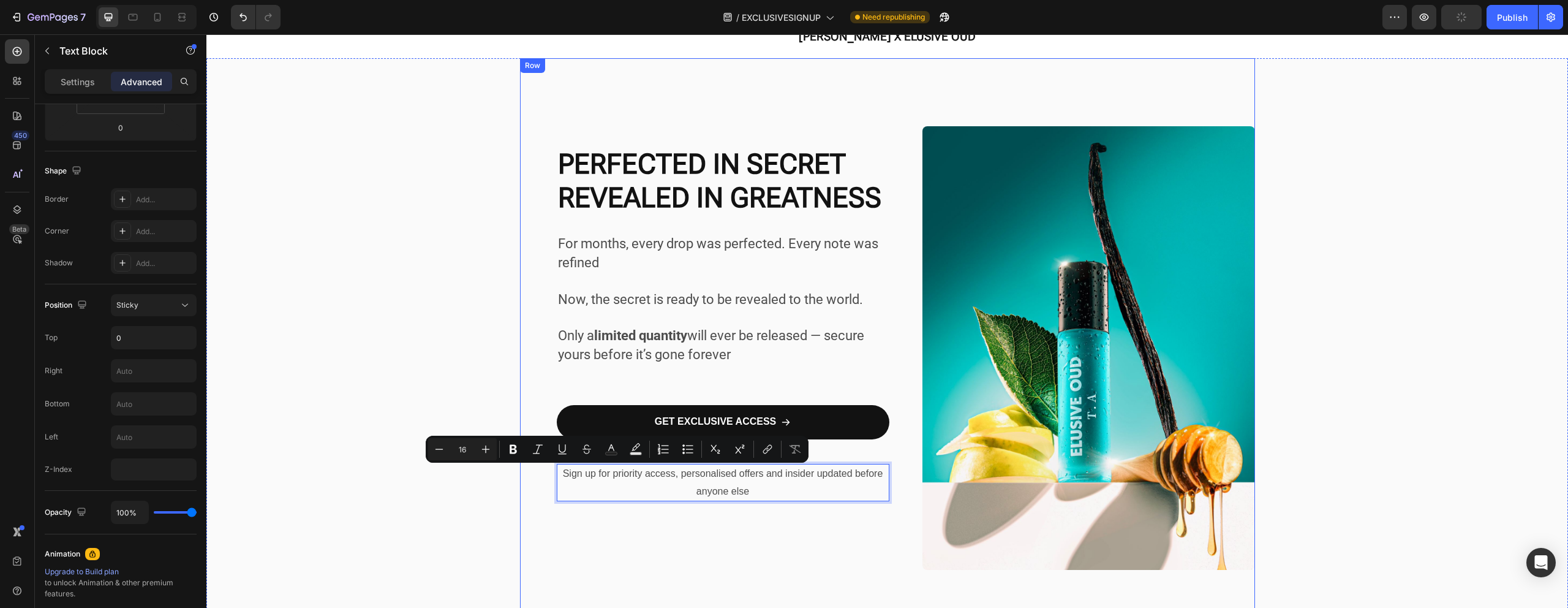
drag, startPoint x: 678, startPoint y: 466, endPoint x: 678, endPoint y: 457, distance: 9.0
click at [665, 478] on p "Sign up for priority access, personalised offers and insider updated before any…" at bounding box center [723, 483] width 330 height 35
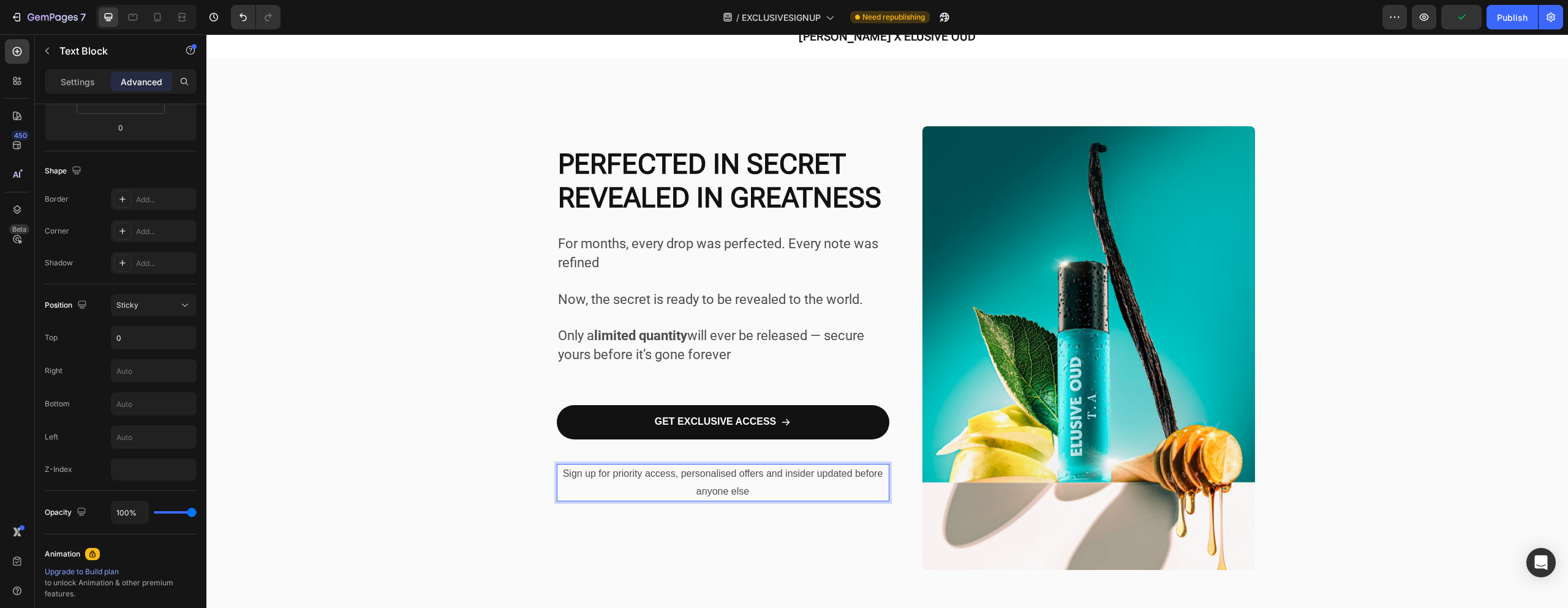
drag, startPoint x: 660, startPoint y: 497, endPoint x: 660, endPoint y: 485, distance: 12.0
click at [660, 485] on p "Sign up for priority access, personalised offers and insider updated before any…" at bounding box center [723, 483] width 330 height 35
drag, startPoint x: 652, startPoint y: 500, endPoint x: 531, endPoint y: 479, distance: 122.8
click at [652, 500] on div "Sign up for priority access, personalised offers and insider updated before any…" at bounding box center [722, 483] width 332 height 38
click at [170, 301] on div "Sticky" at bounding box center [147, 304] width 63 height 11
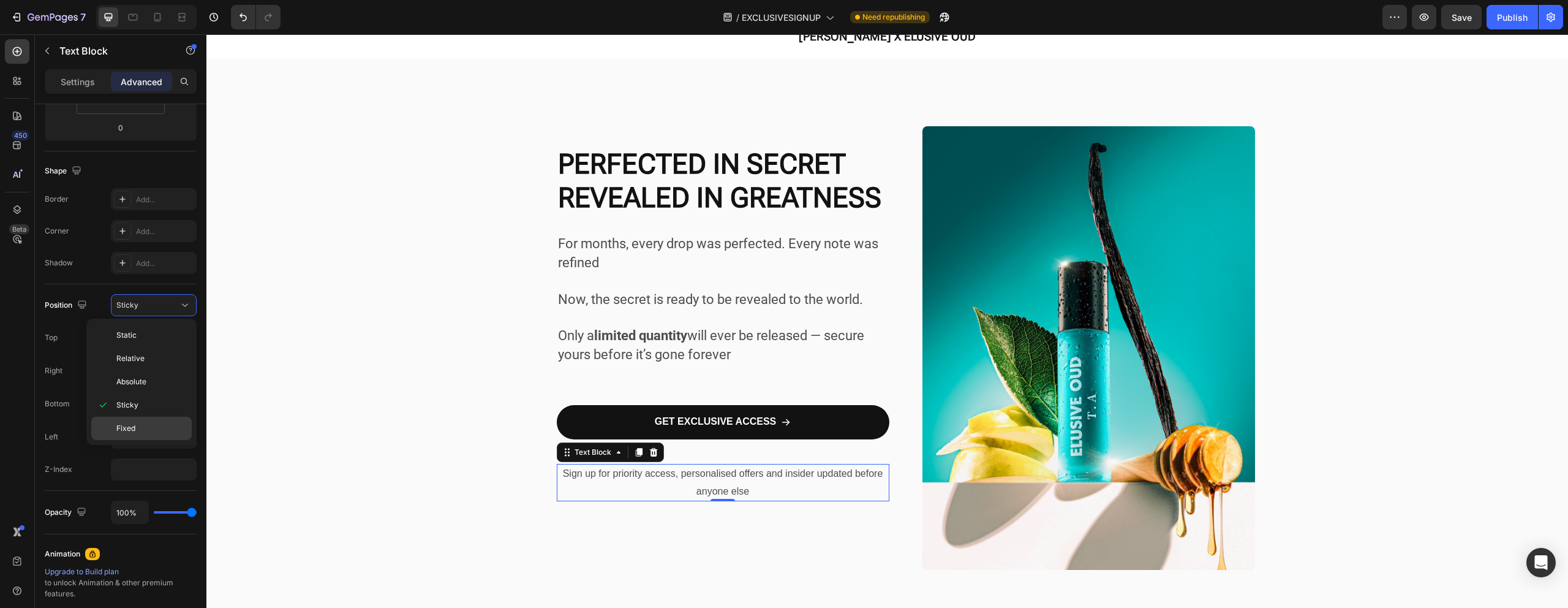
click at [141, 419] on div "Fixed" at bounding box center [141, 428] width 100 height 23
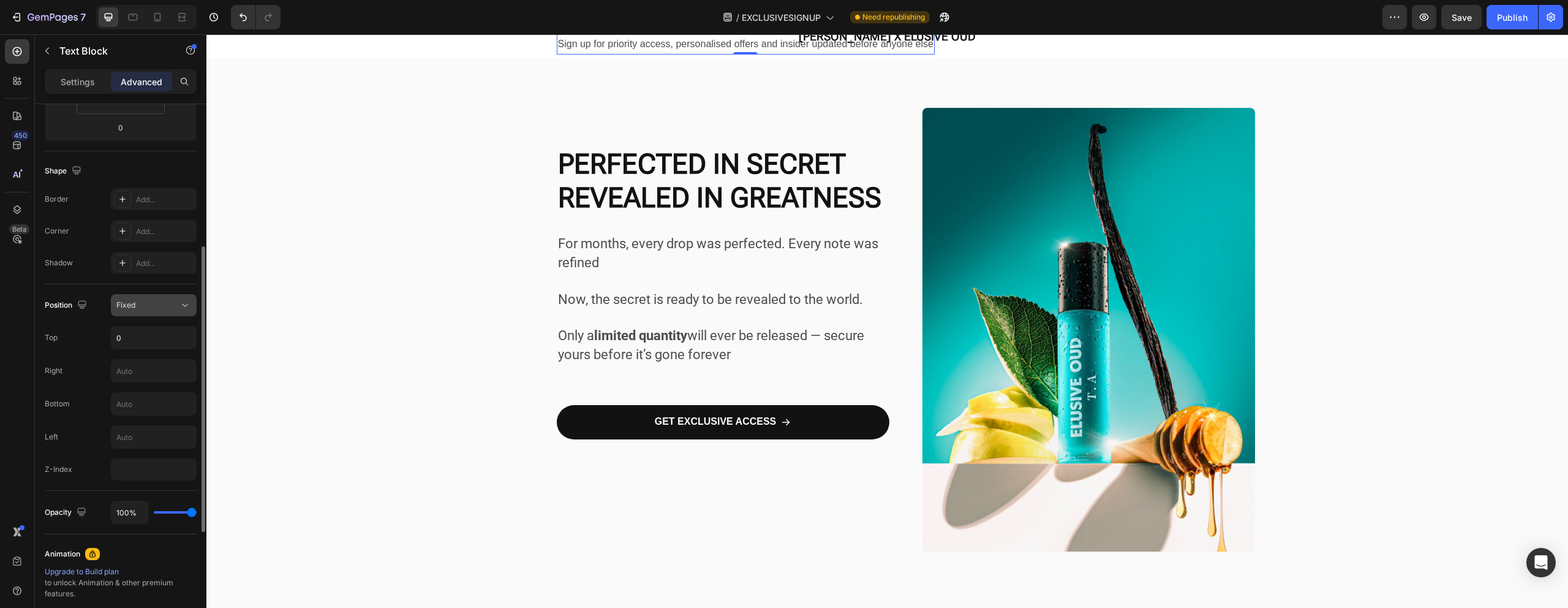
click at [136, 309] on div "Fixed" at bounding box center [147, 304] width 63 height 11
click at [140, 334] on p "Static" at bounding box center [151, 335] width 70 height 11
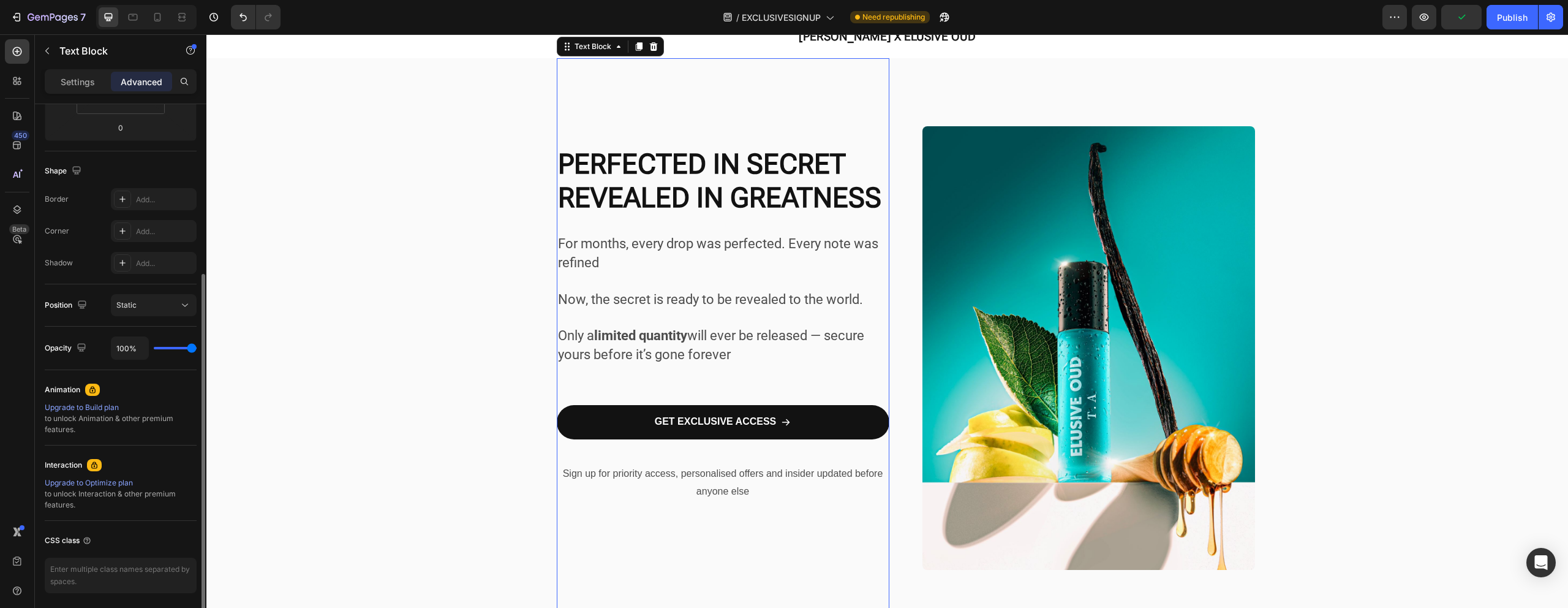
drag, startPoint x: 190, startPoint y: 348, endPoint x: 7, endPoint y: 309, distance: 187.1
click at [197, 349] on input "range" at bounding box center [174, 348] width 43 height 2
click at [145, 302] on div "Static" at bounding box center [147, 304] width 63 height 11
click at [81, 215] on div "Border Add... Corner Add... Shadow Add..." at bounding box center [120, 231] width 152 height 86
click at [122, 206] on div at bounding box center [123, 199] width 17 height 17
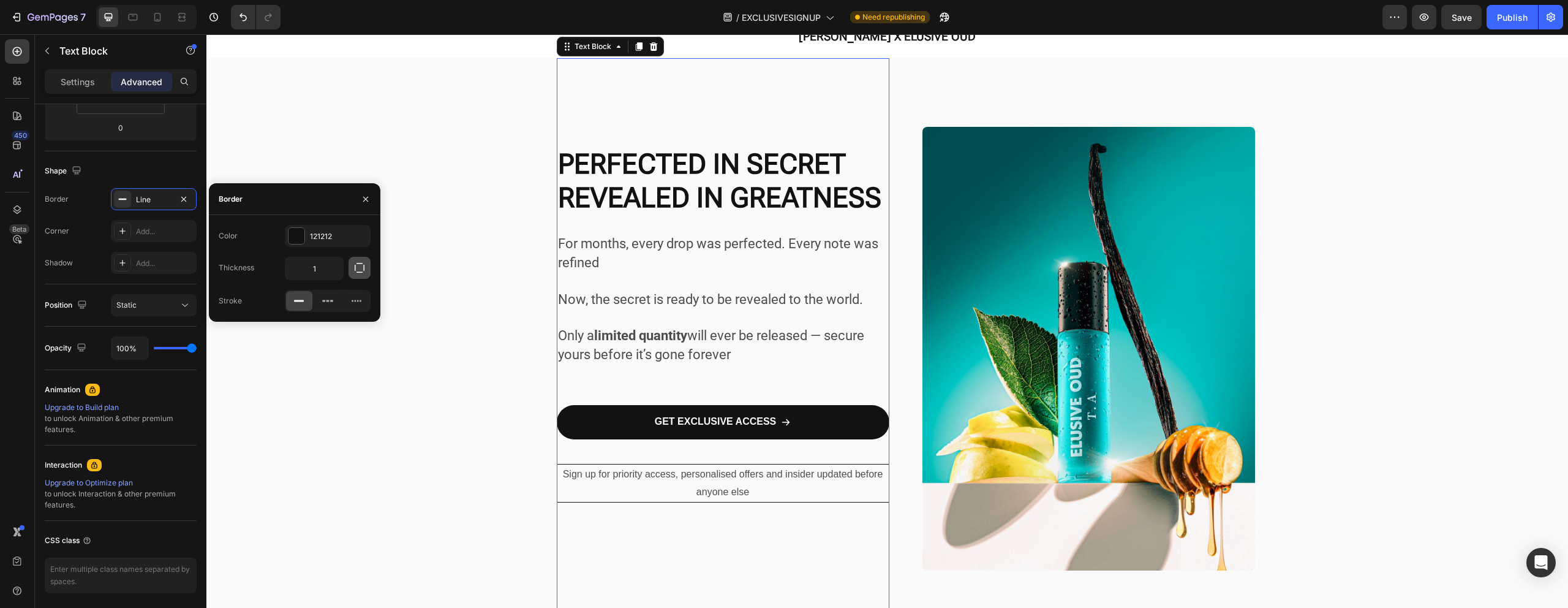
click at [357, 273] on icon "button" at bounding box center [359, 268] width 12 height 12
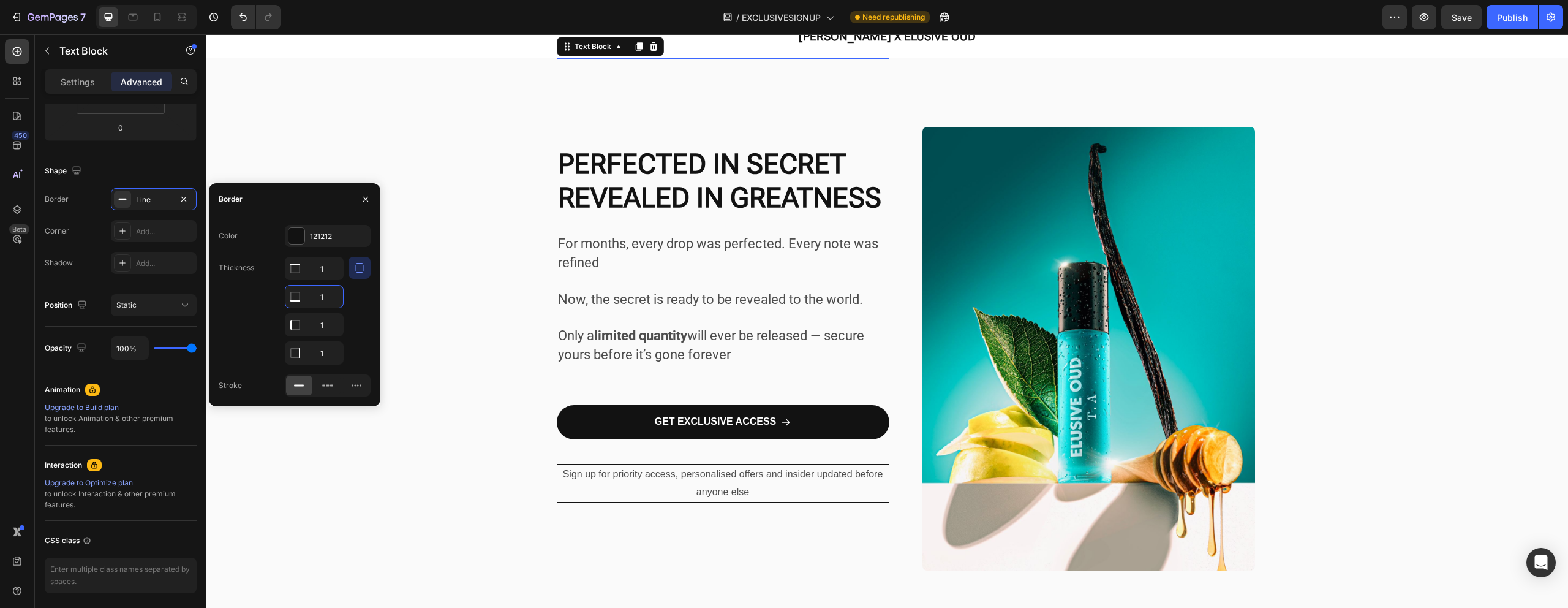
click at [319, 289] on input "1" at bounding box center [314, 296] width 58 height 22
click at [325, 389] on icon at bounding box center [327, 385] width 12 height 12
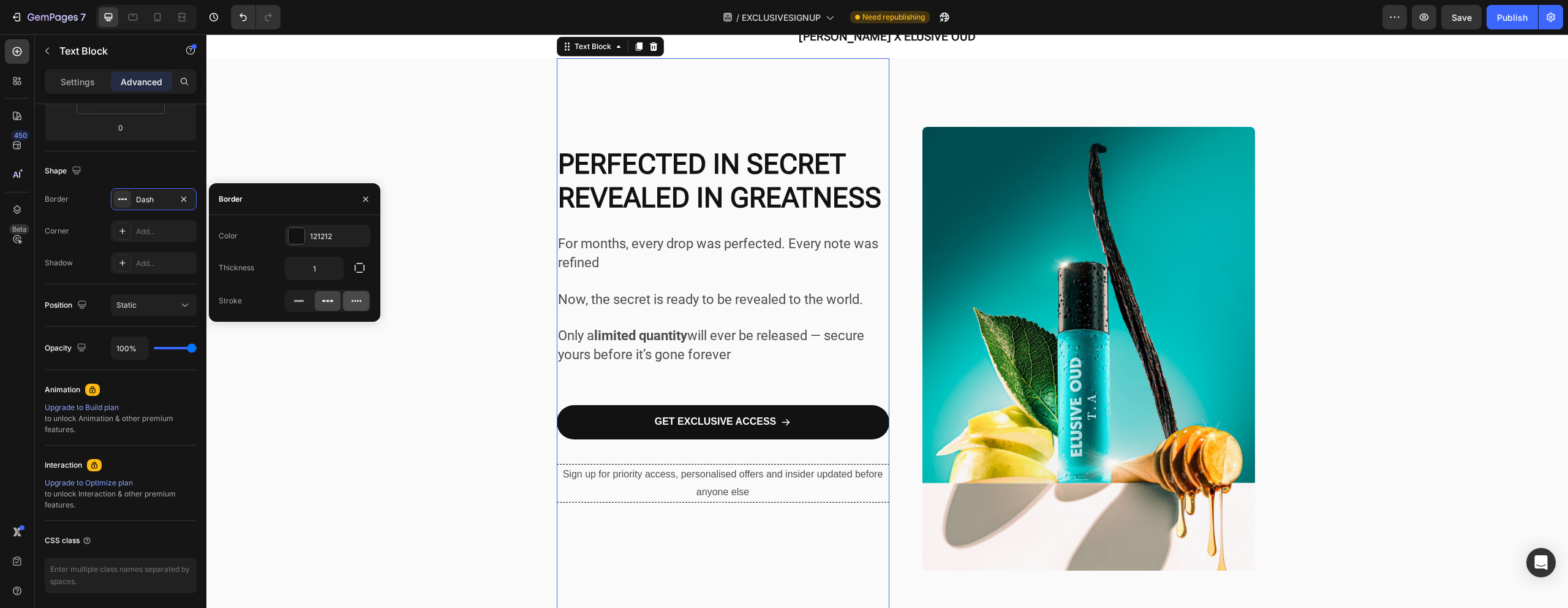
click at [352, 304] on icon at bounding box center [356, 301] width 12 height 12
click at [364, 267] on icon "button" at bounding box center [360, 268] width 10 height 10
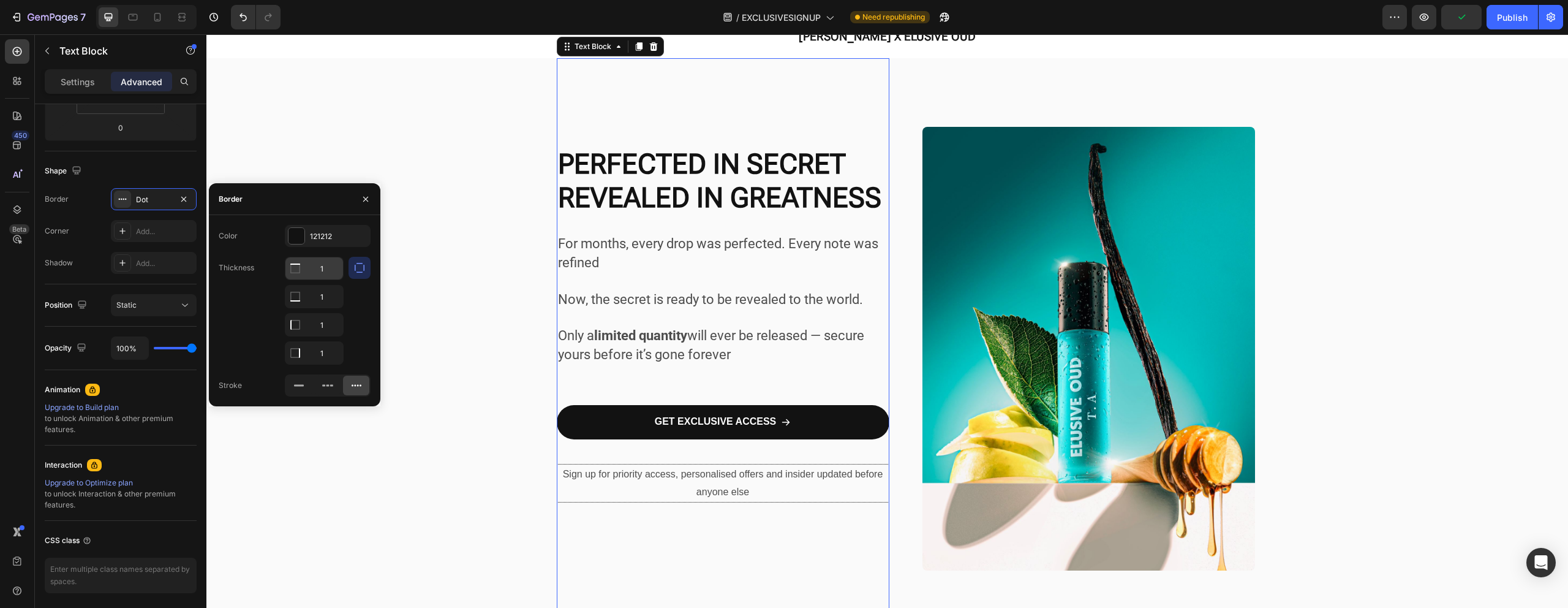
click at [307, 271] on input "1" at bounding box center [314, 268] width 58 height 22
click at [308, 288] on input "1" at bounding box center [314, 296] width 58 height 22
click at [309, 315] on input "1" at bounding box center [314, 325] width 58 height 22
click at [315, 340] on div "1 1 1 1" at bounding box center [314, 311] width 59 height 108
click at [353, 267] on button "button" at bounding box center [359, 268] width 22 height 22
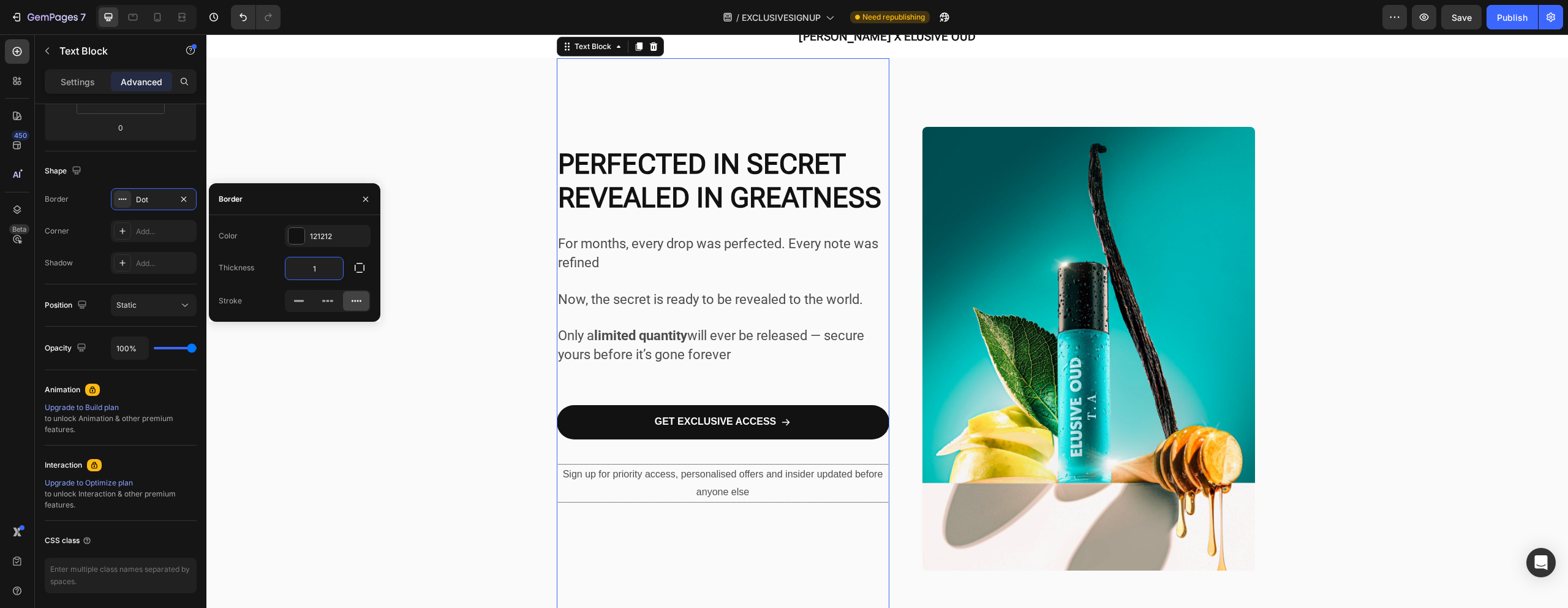
click at [315, 269] on input "1" at bounding box center [314, 268] width 58 height 22
click at [305, 299] on icon at bounding box center [298, 301] width 12 height 12
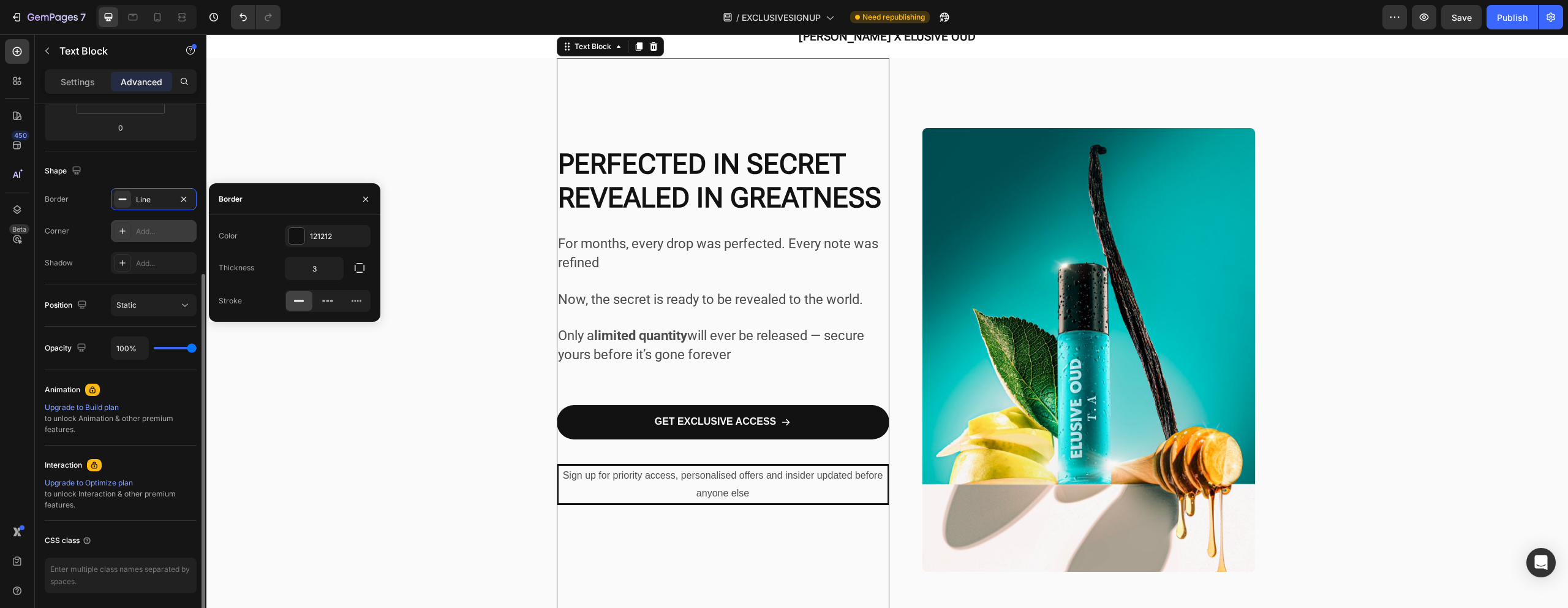
click at [155, 237] on div "Add..." at bounding box center [165, 231] width 58 height 11
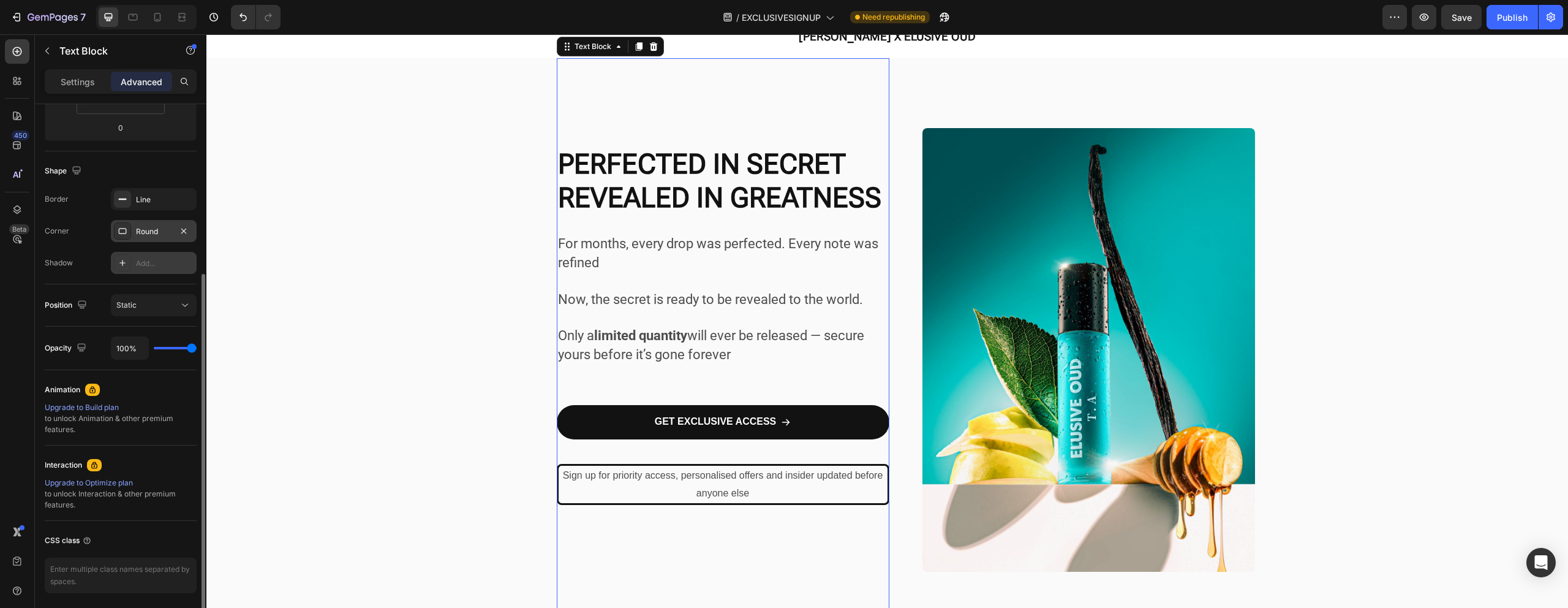
click at [158, 261] on div "Add..." at bounding box center [165, 263] width 58 height 11
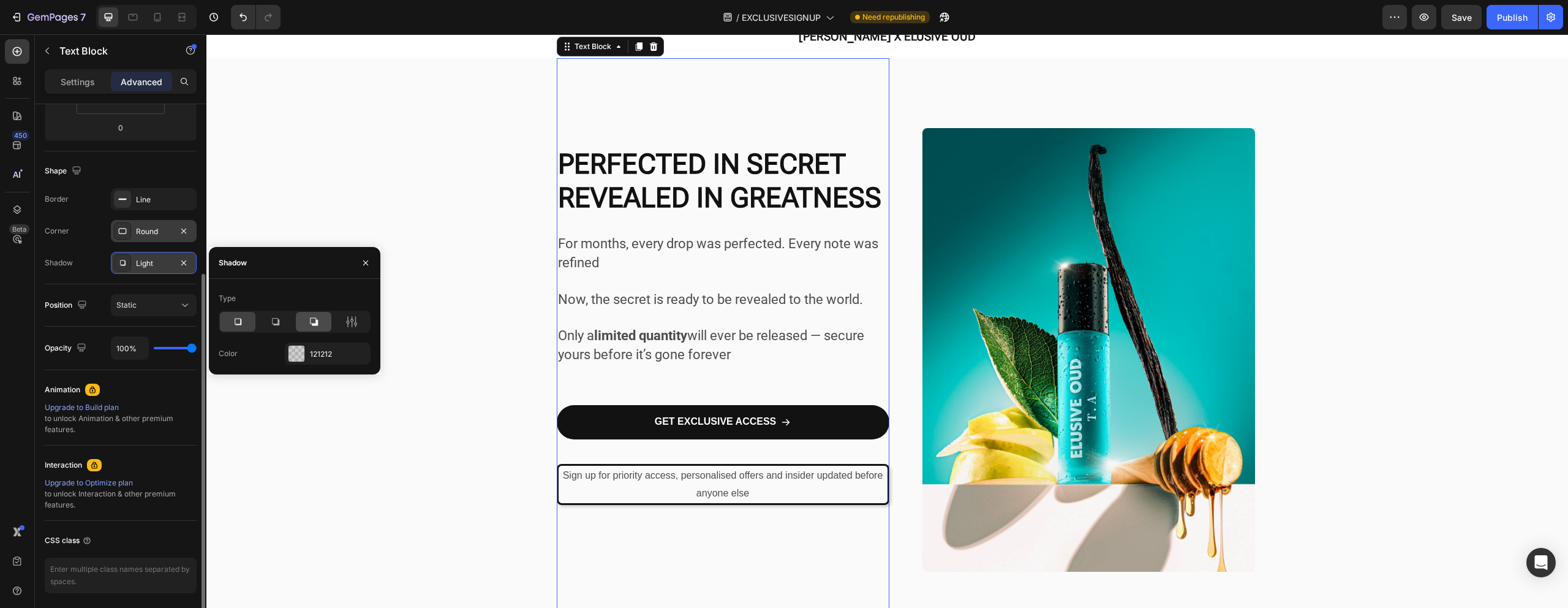
click at [316, 318] on icon at bounding box center [313, 321] width 12 height 12
click at [152, 196] on div "Line" at bounding box center [154, 199] width 35 height 11
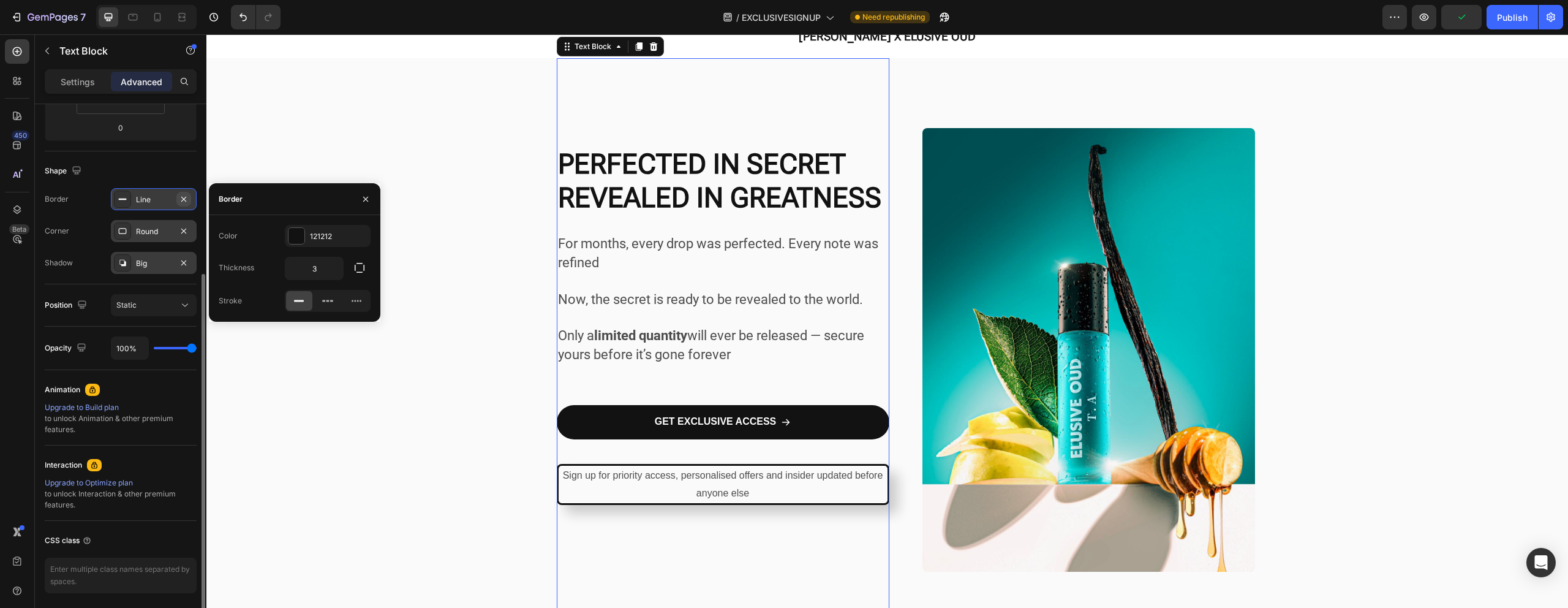
click at [189, 203] on button "button" at bounding box center [184, 199] width 14 height 14
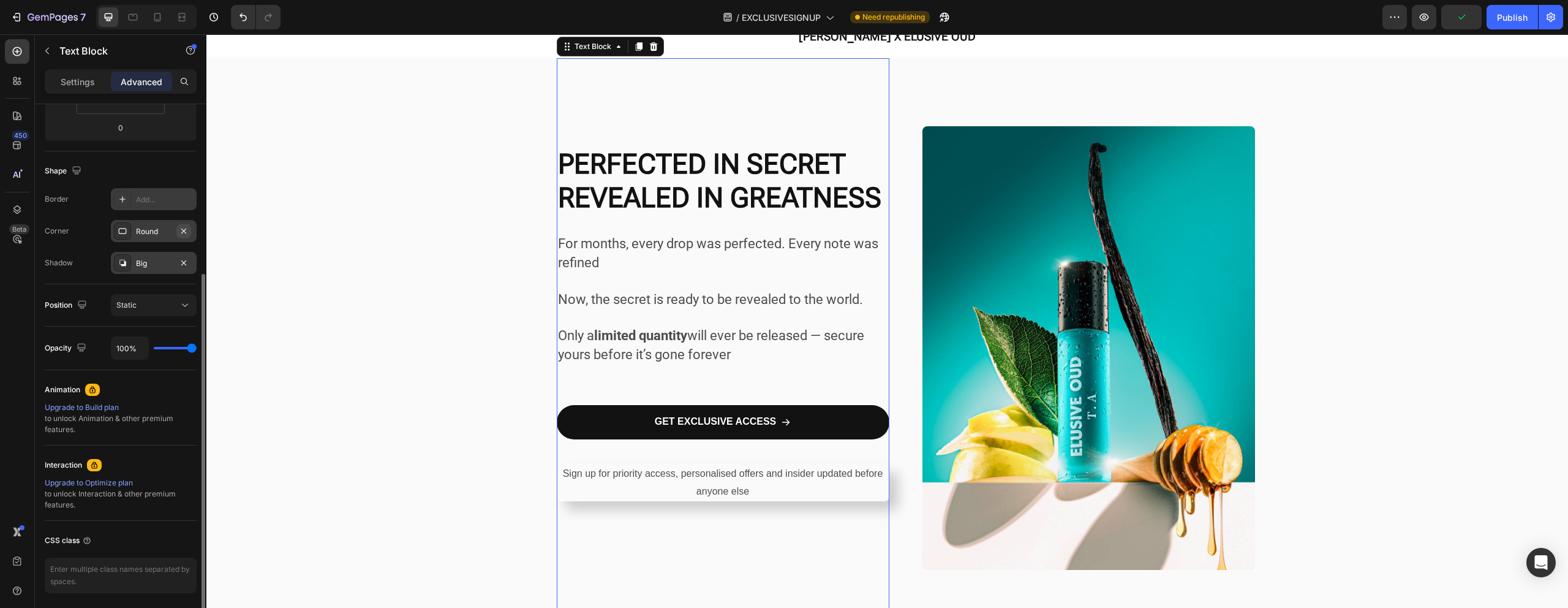
click at [183, 230] on icon "button" at bounding box center [183, 230] width 5 height 5
click at [172, 255] on div "Big" at bounding box center [154, 263] width 86 height 22
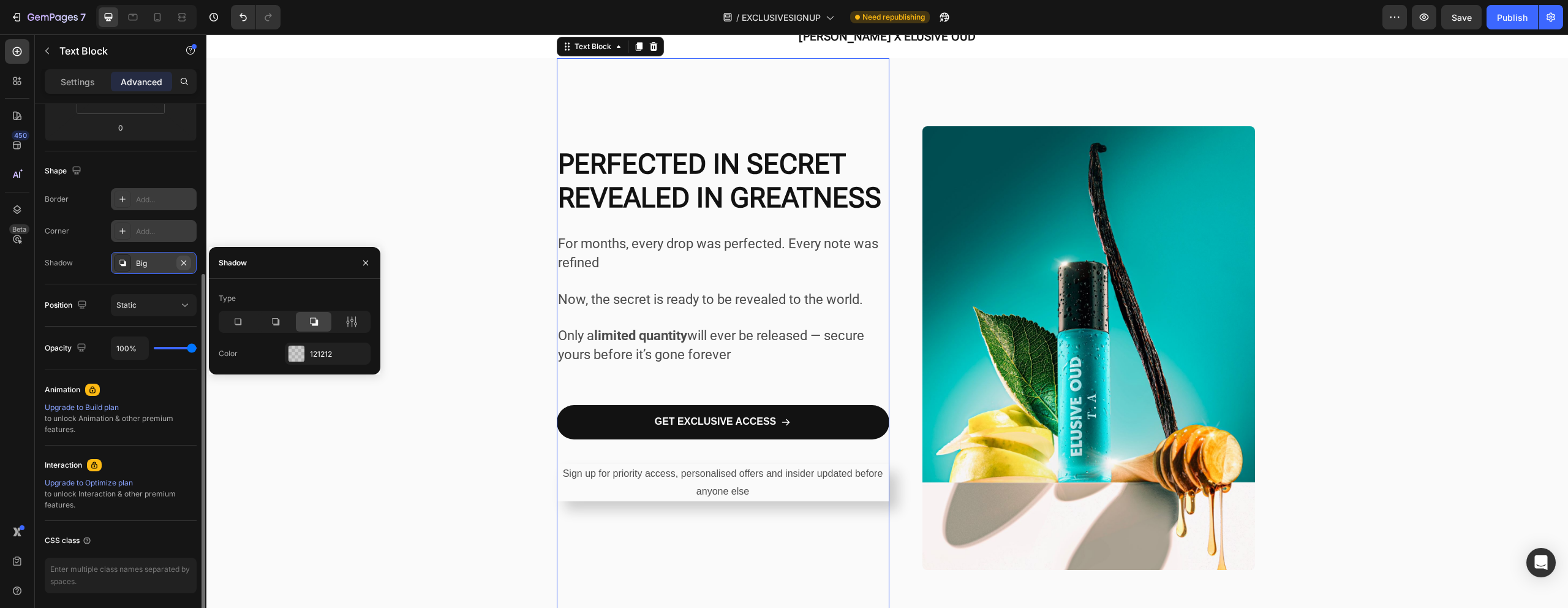
click at [185, 259] on icon "button" at bounding box center [184, 263] width 10 height 10
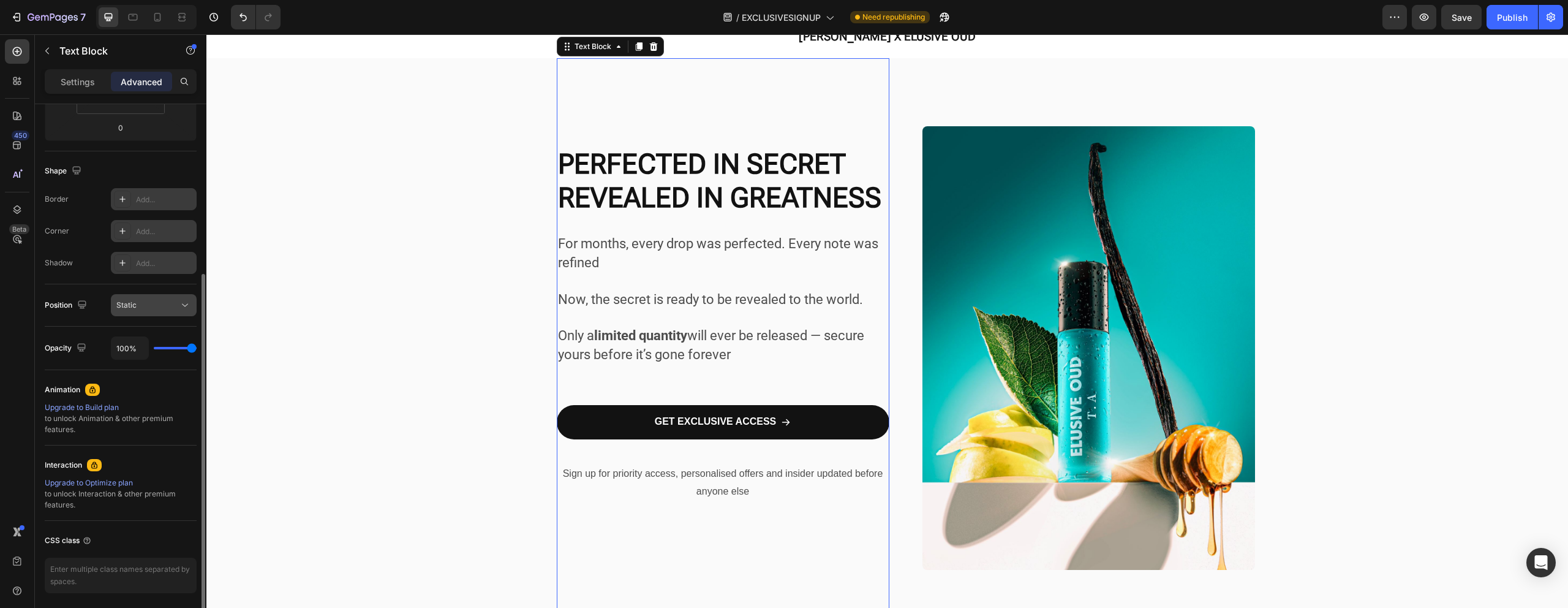
click at [134, 308] on span "Static" at bounding box center [126, 304] width 20 height 9
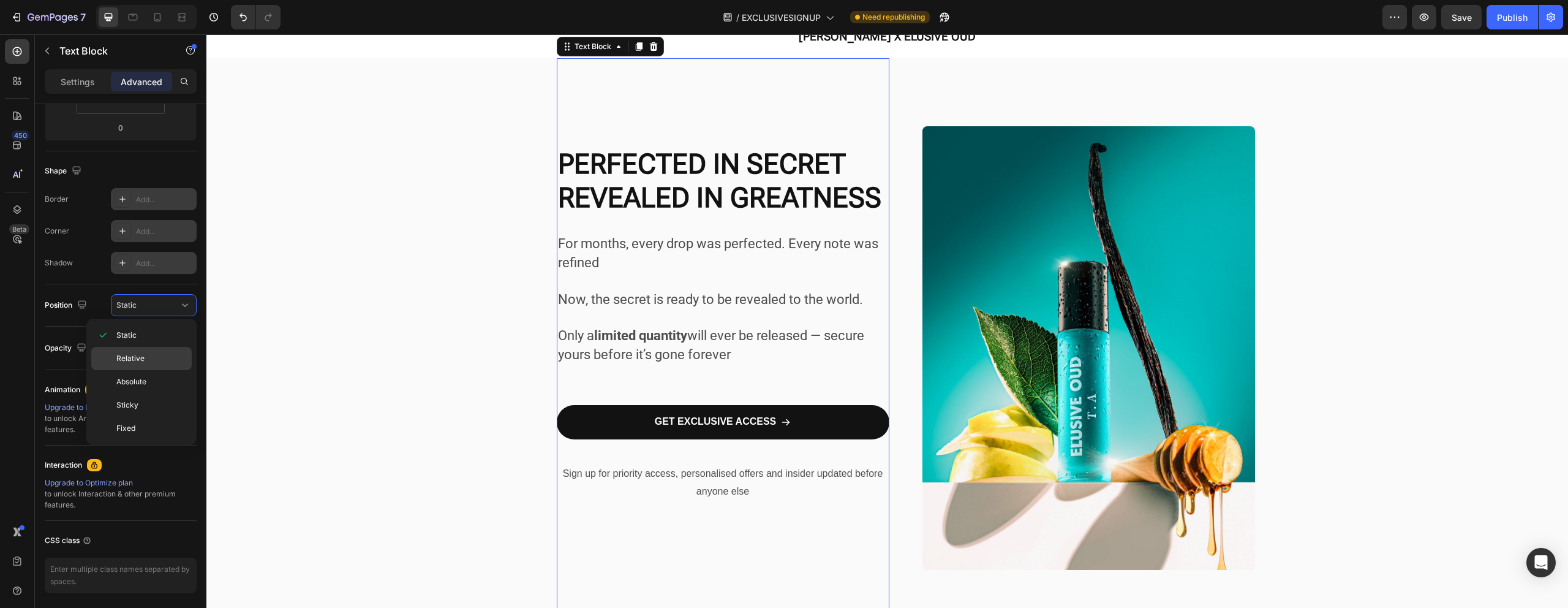
click at [133, 361] on span "Relative" at bounding box center [130, 358] width 28 height 11
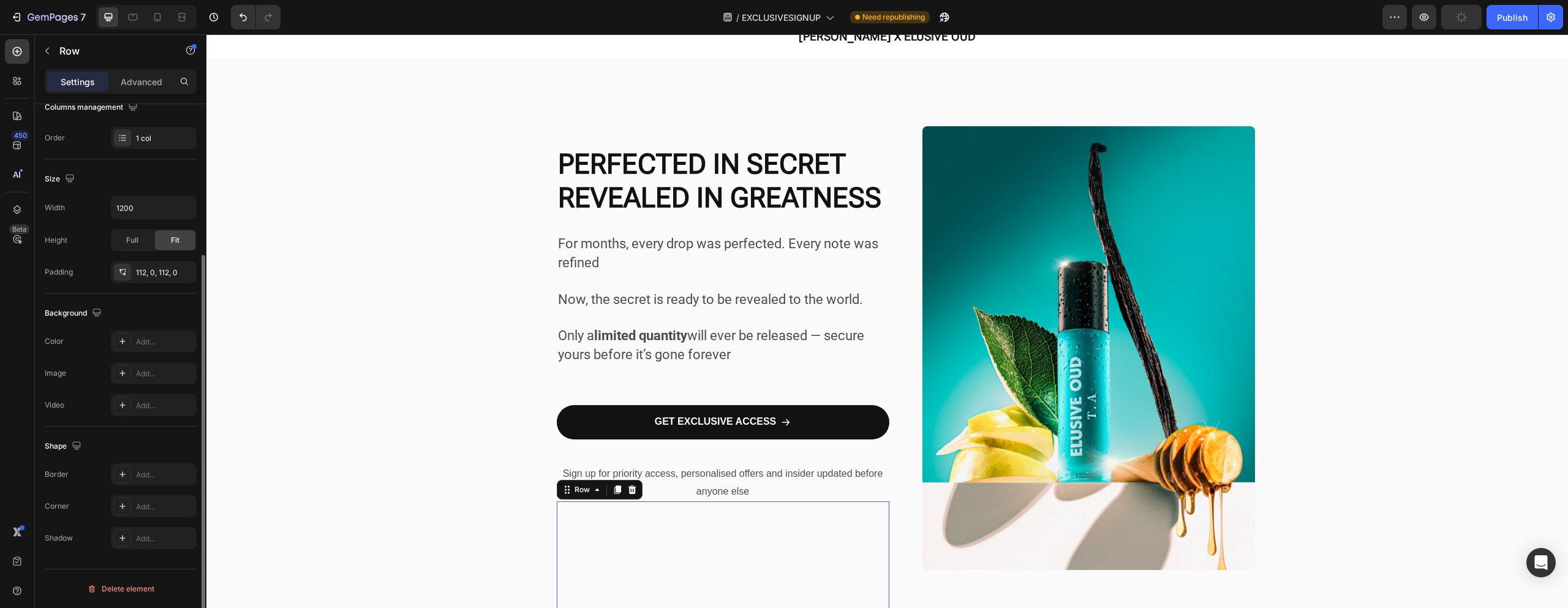
scroll to position [0, 0]
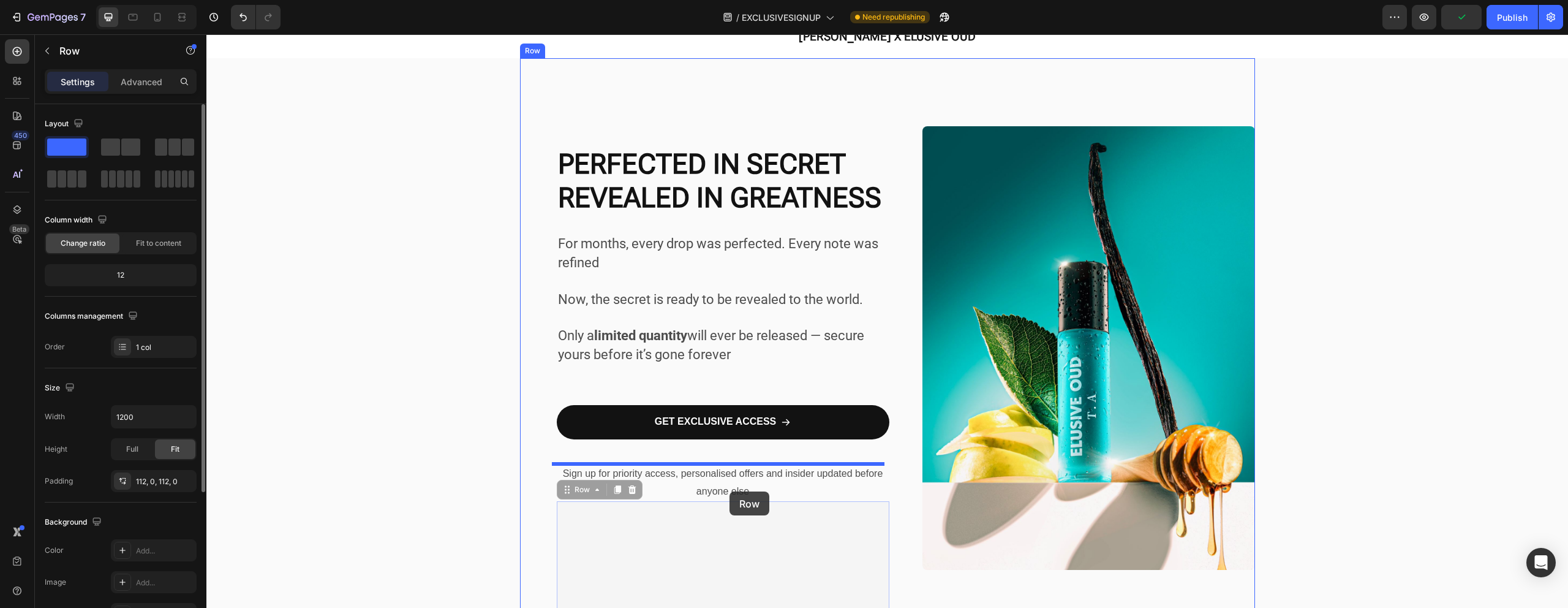
drag, startPoint x: 732, startPoint y: 502, endPoint x: 730, endPoint y: 491, distance: 11.2
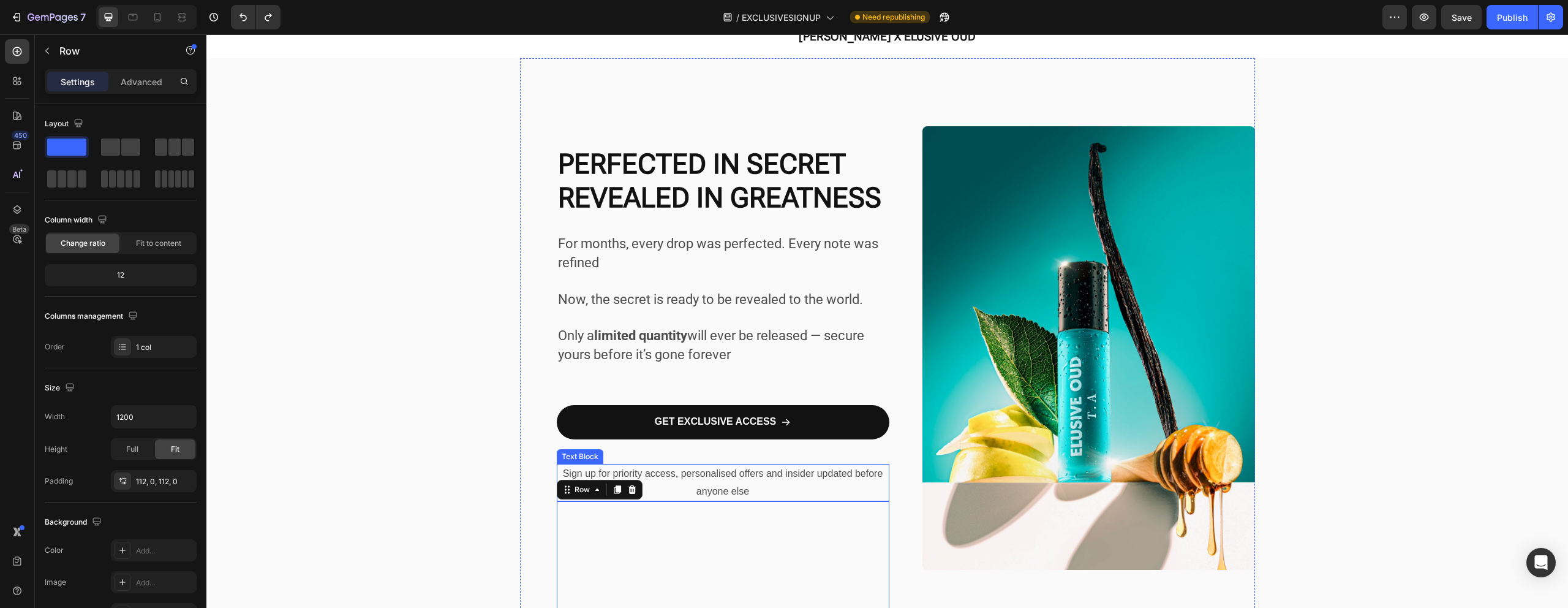
click at [696, 484] on p "Sign up for priority access, personalised offers and insider updated before any…" at bounding box center [723, 483] width 330 height 35
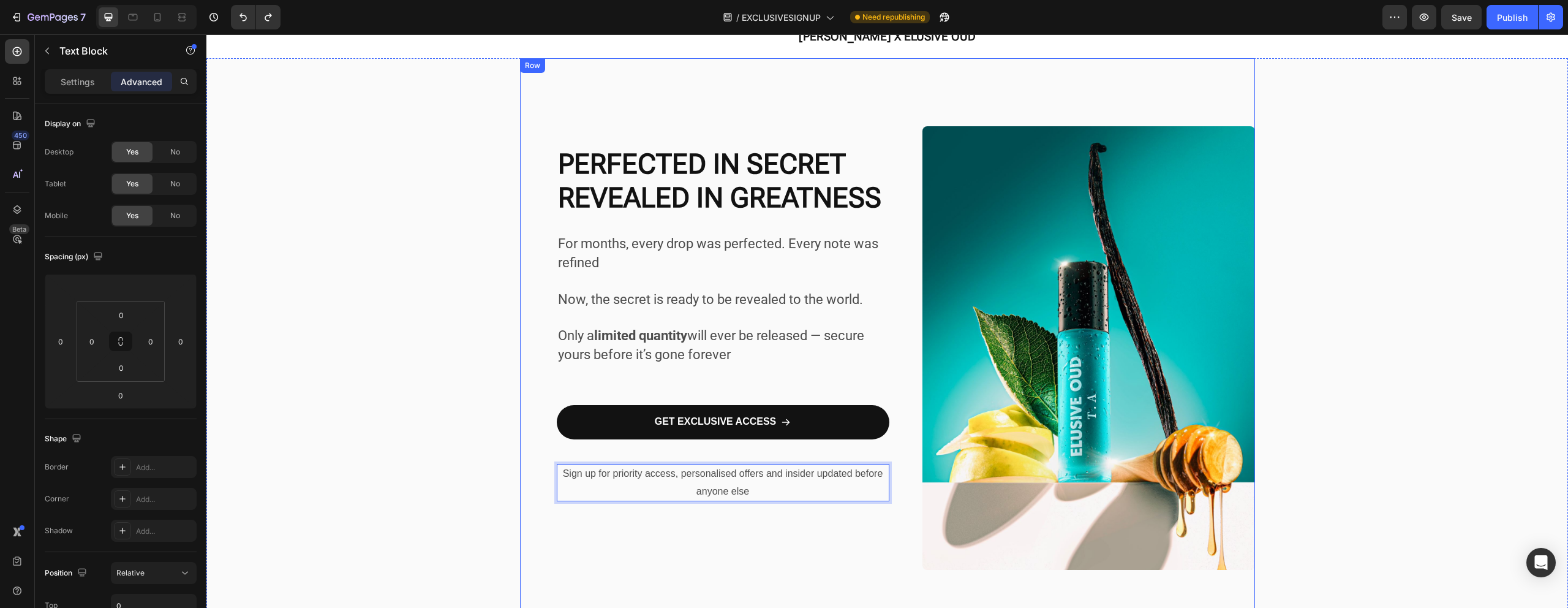
drag, startPoint x: 683, startPoint y: 464, endPoint x: 681, endPoint y: 457, distance: 7.3
click at [674, 465] on p "Sign up for priority access, personalised offers and insider updated before any…" at bounding box center [723, 483] width 330 height 35
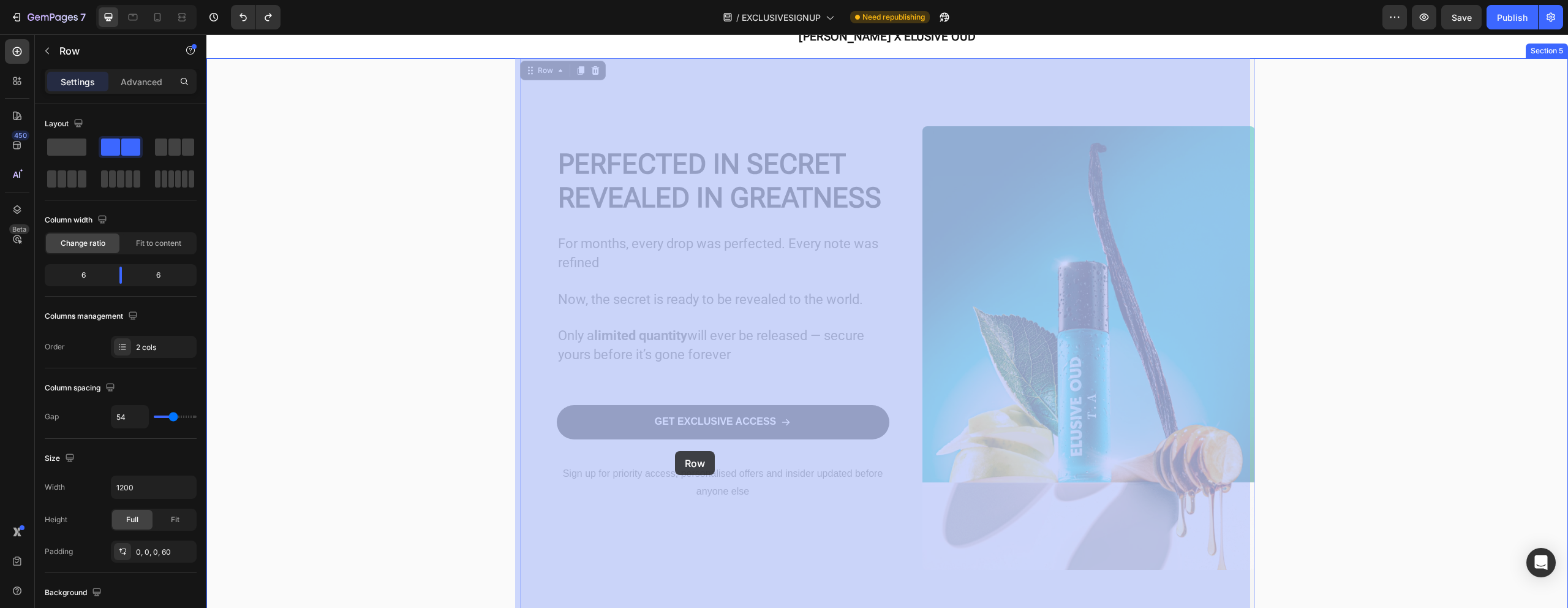
drag, startPoint x: 675, startPoint y: 462, endPoint x: 675, endPoint y: 451, distance: 11.0
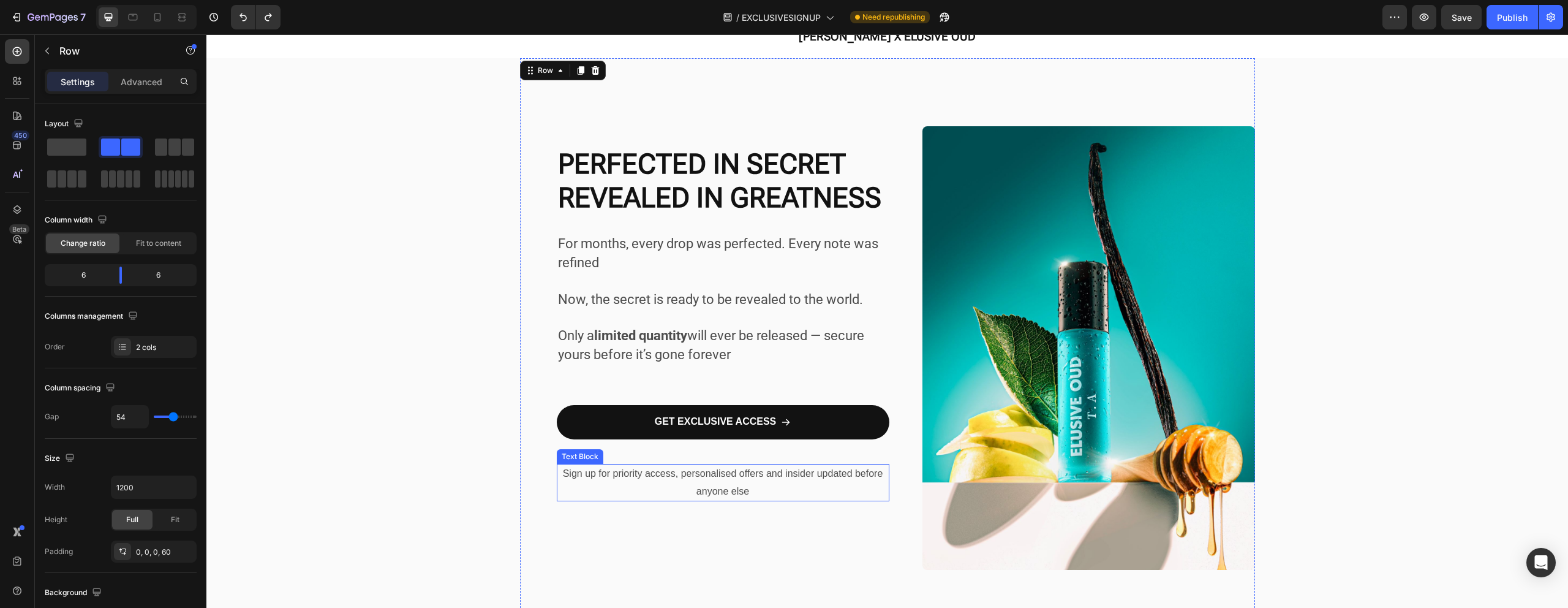
click at [581, 495] on p "Sign up for priority access, personalised offers and insider updated before any…" at bounding box center [723, 483] width 330 height 35
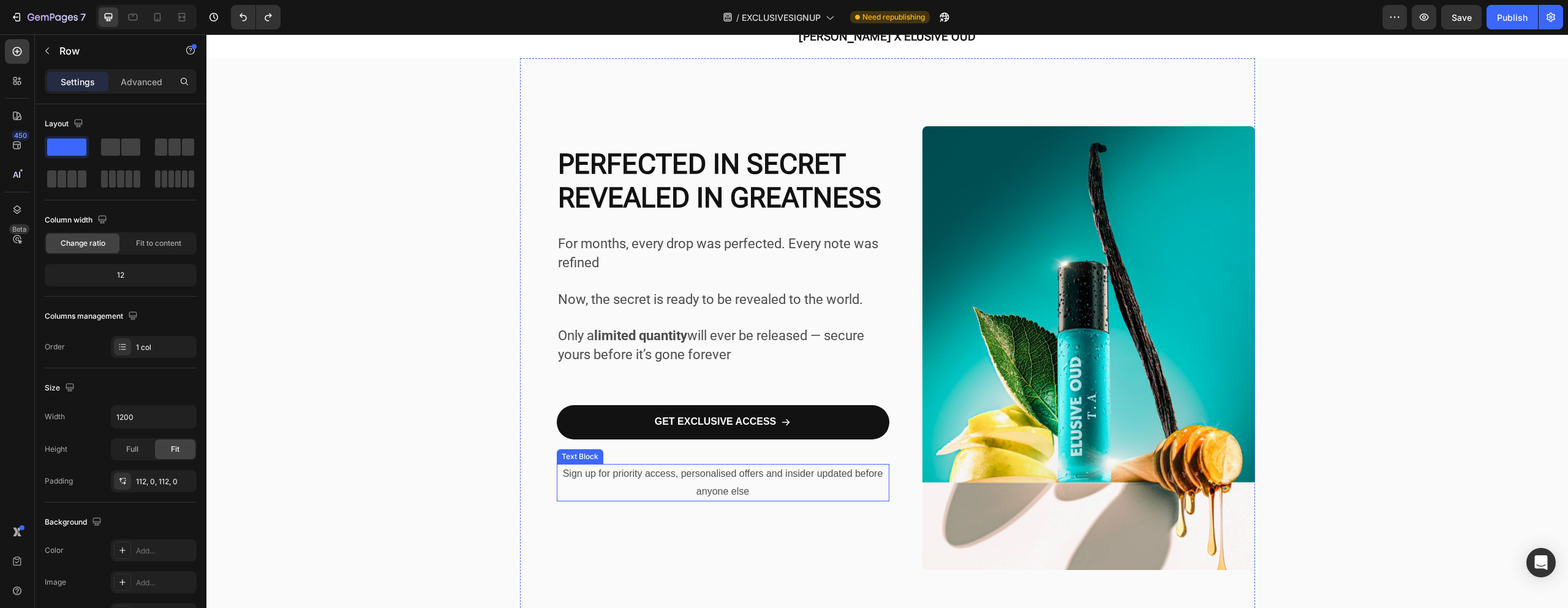
click at [559, 485] on p "Sign up for priority access, personalised offers and insider updated before any…" at bounding box center [723, 483] width 330 height 35
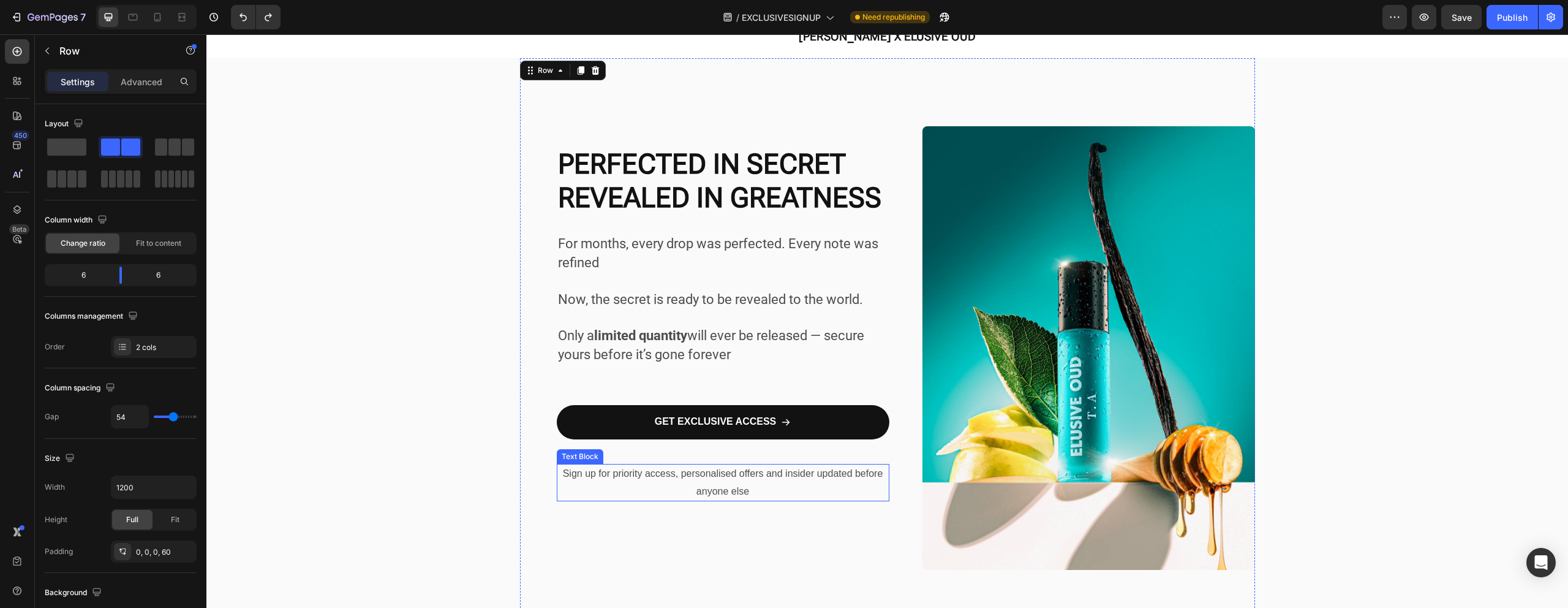
click at [573, 485] on p "Sign up for priority access, personalised offers and insider updated before any…" at bounding box center [723, 483] width 330 height 35
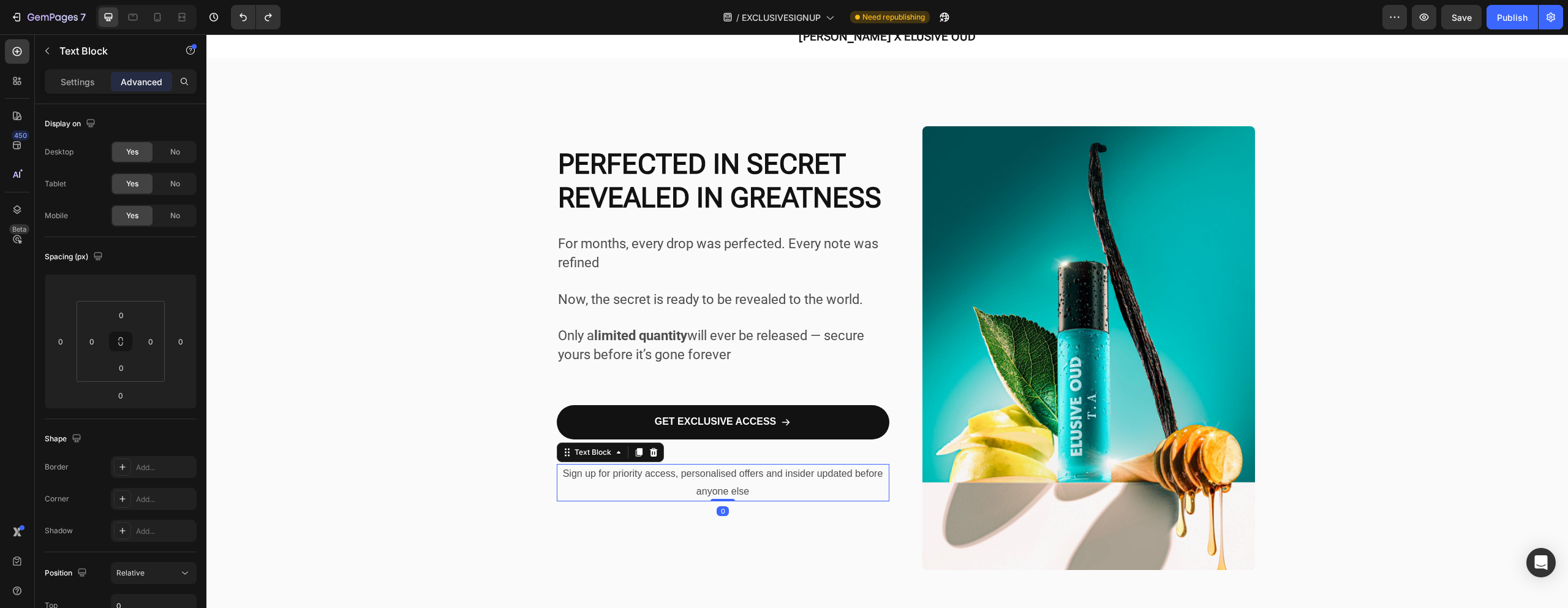
drag, startPoint x: 717, startPoint y: 499, endPoint x: 719, endPoint y: 459, distance: 40.0
click at [719, 458] on div "For months, every drop was perfected. Every note was refined Now, the secret is…" at bounding box center [722, 348] width 332 height 581
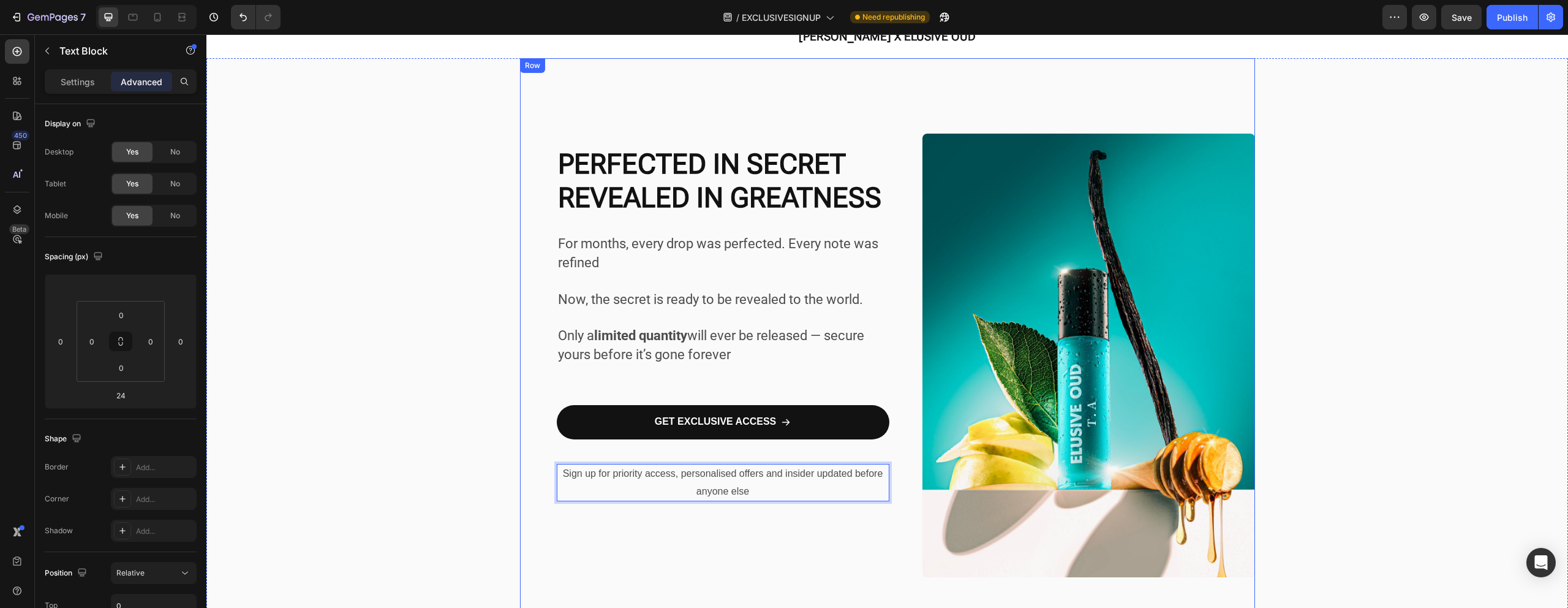
drag, startPoint x: 717, startPoint y: 464, endPoint x: 717, endPoint y: 454, distance: 10.0
click at [717, 453] on div "For months, every drop was perfected. Every note was refined Now, the secret is…" at bounding box center [722, 356] width 332 height 596
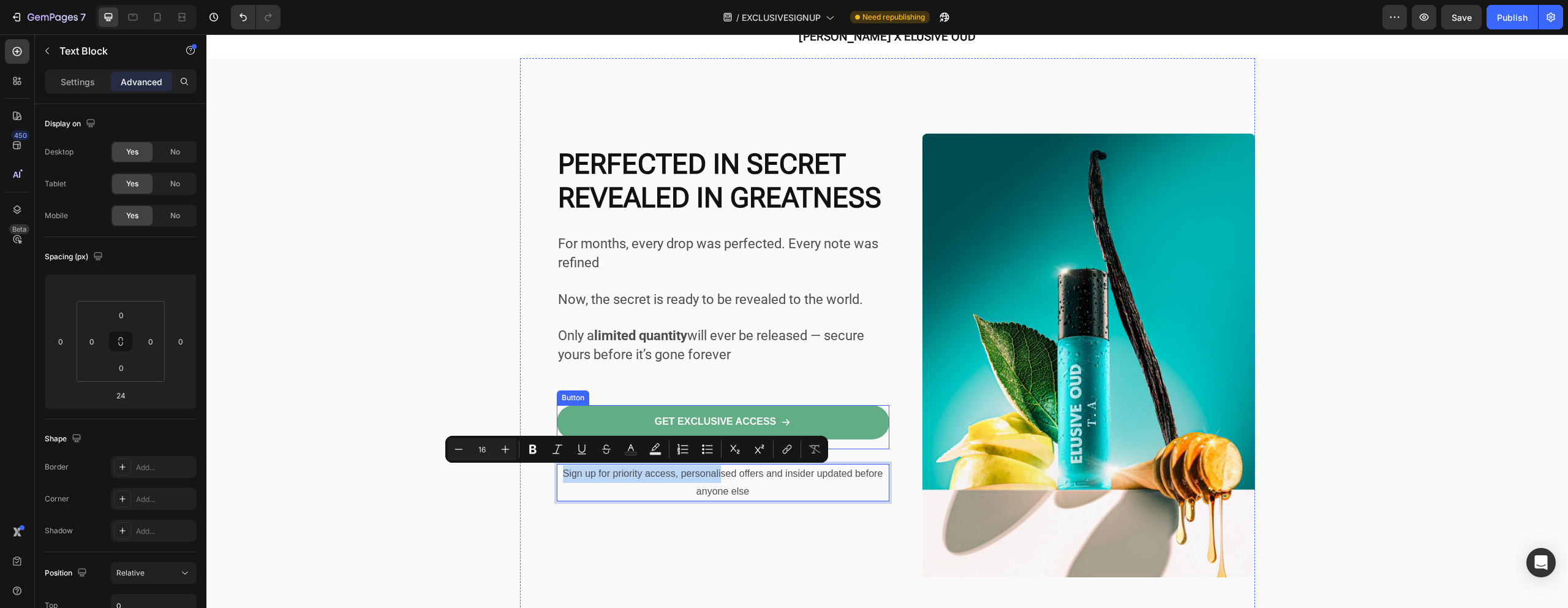
drag, startPoint x: 715, startPoint y: 466, endPoint x: 717, endPoint y: 436, distance: 30.1
click at [717, 436] on div "For months, every drop was perfected. Every note was refined Now, the secret is…" at bounding box center [722, 356] width 332 height 596
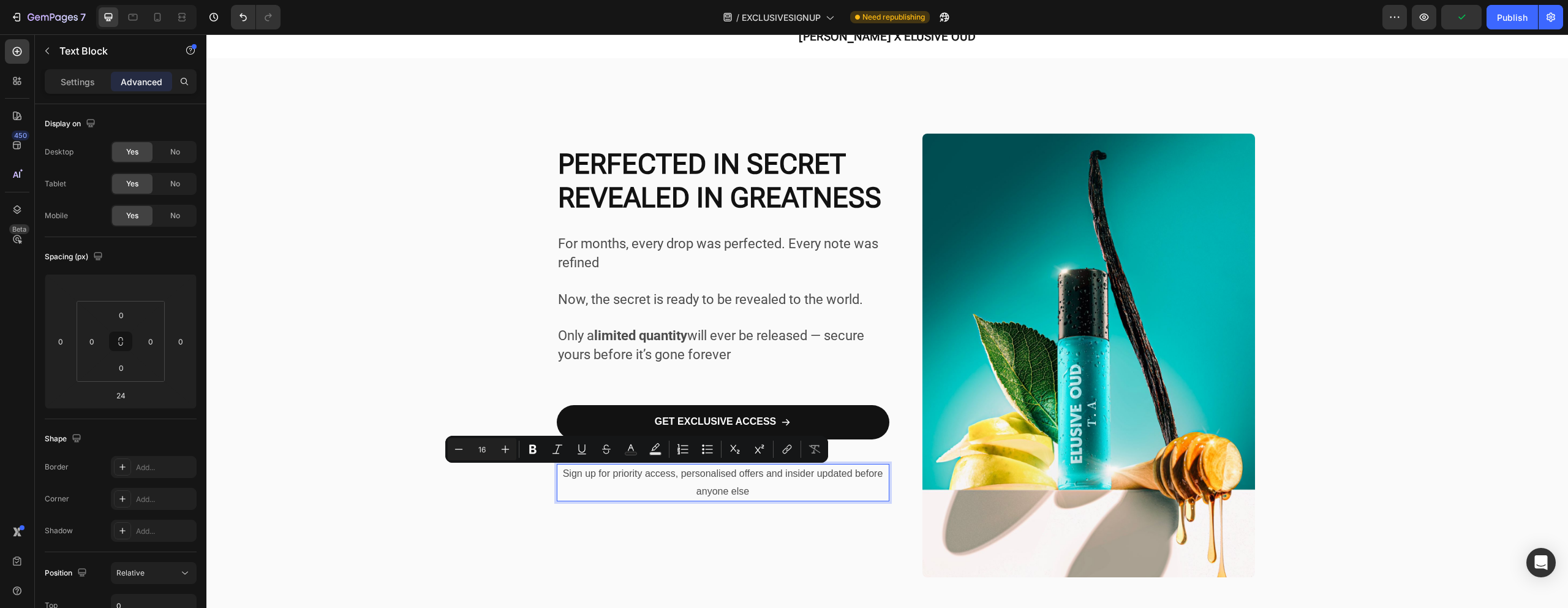
click at [621, 495] on p "Sign up for priority access, personalised offers and insider updated before any…" at bounding box center [723, 483] width 330 height 35
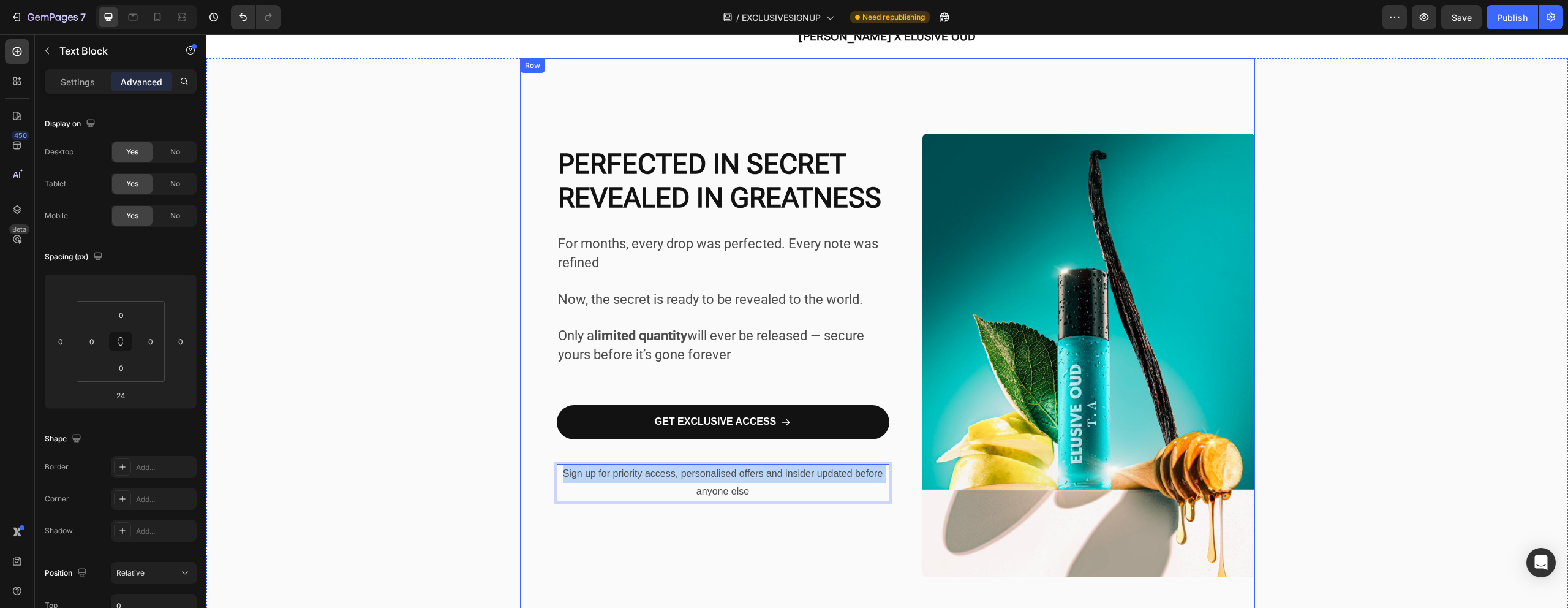
drag, startPoint x: 552, startPoint y: 487, endPoint x: 528, endPoint y: 446, distance: 47.5
click at [528, 446] on div "For months, every drop was perfected. Every note was refined Now, the secret is…" at bounding box center [887, 356] width 735 height 596
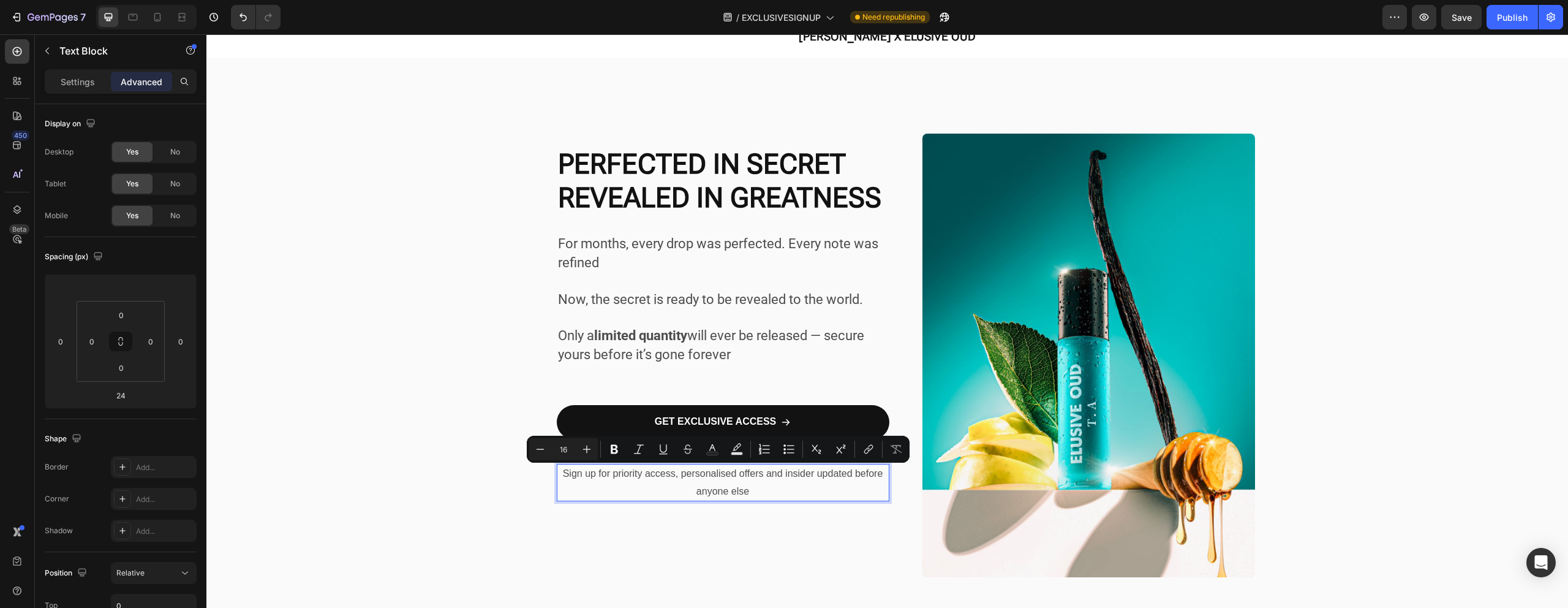
click at [621, 501] on div "Sign up for priority access, personalised offers and insider updated before any…" at bounding box center [722, 483] width 332 height 38
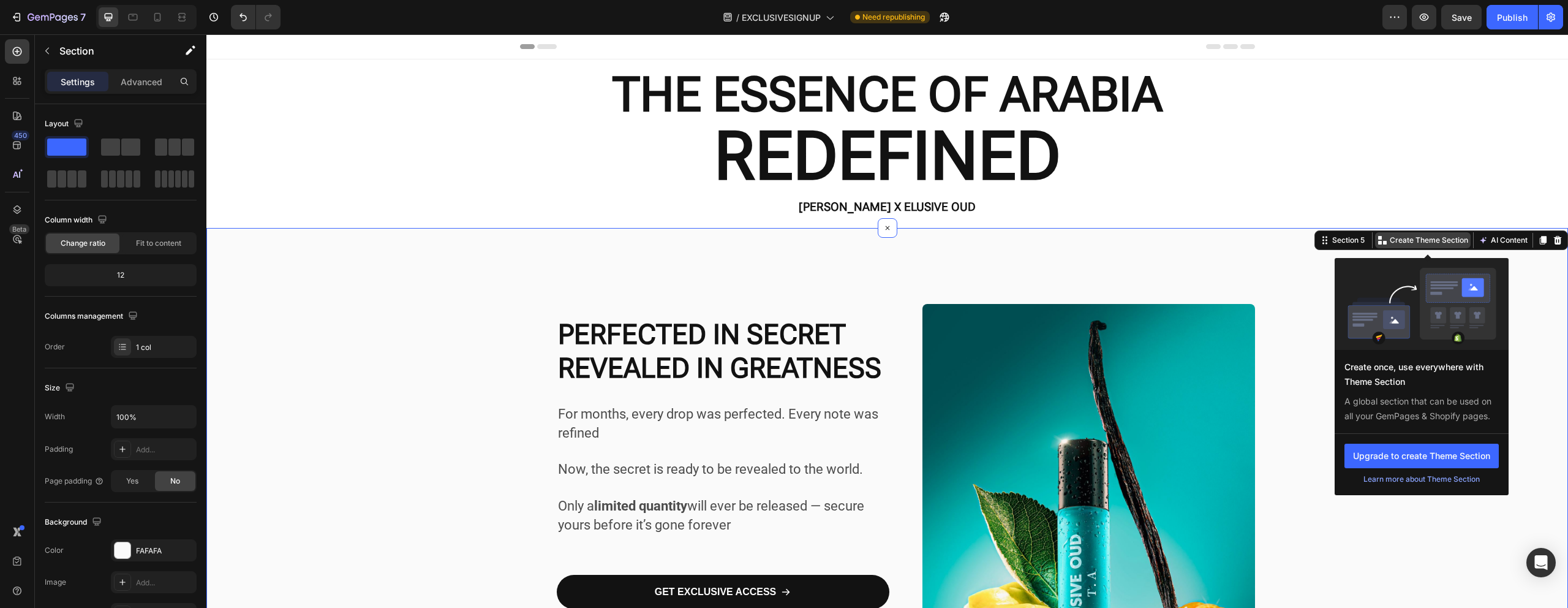
click at [1389, 244] on p "Create Theme Section" at bounding box center [1428, 239] width 79 height 11
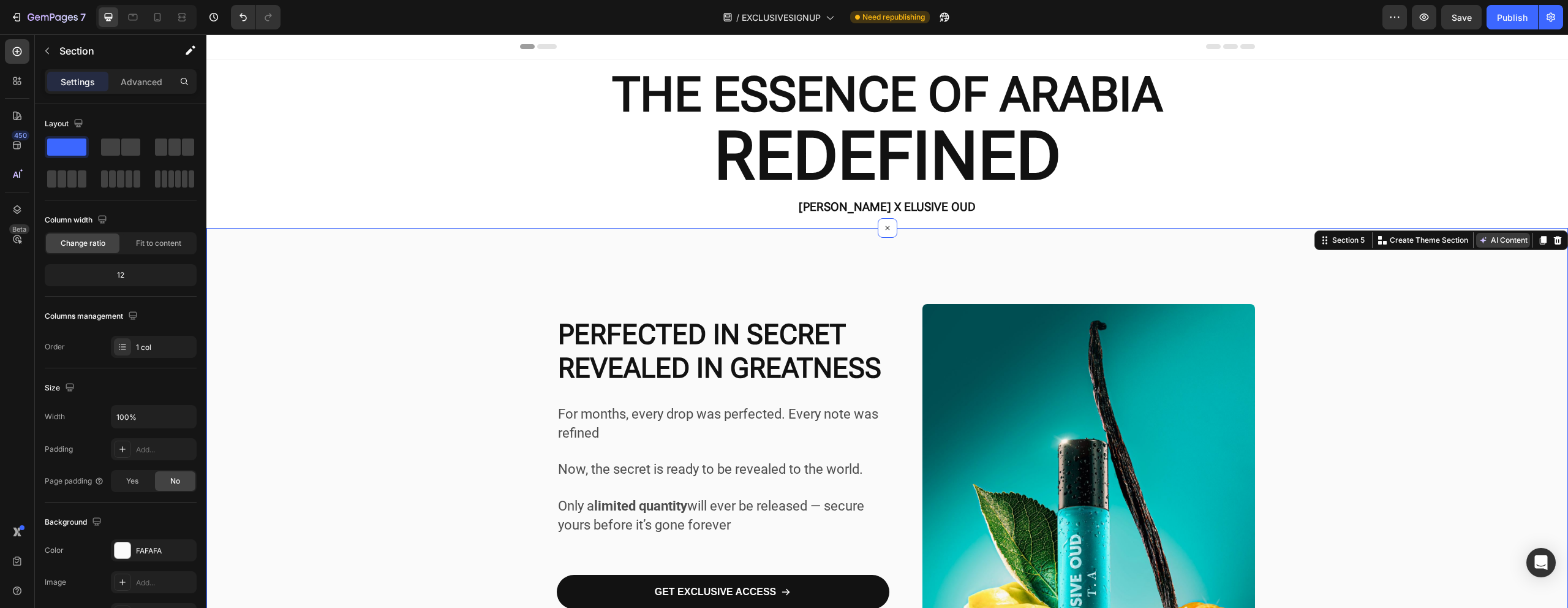
click at [1507, 238] on button "AI Content" at bounding box center [1502, 240] width 54 height 14
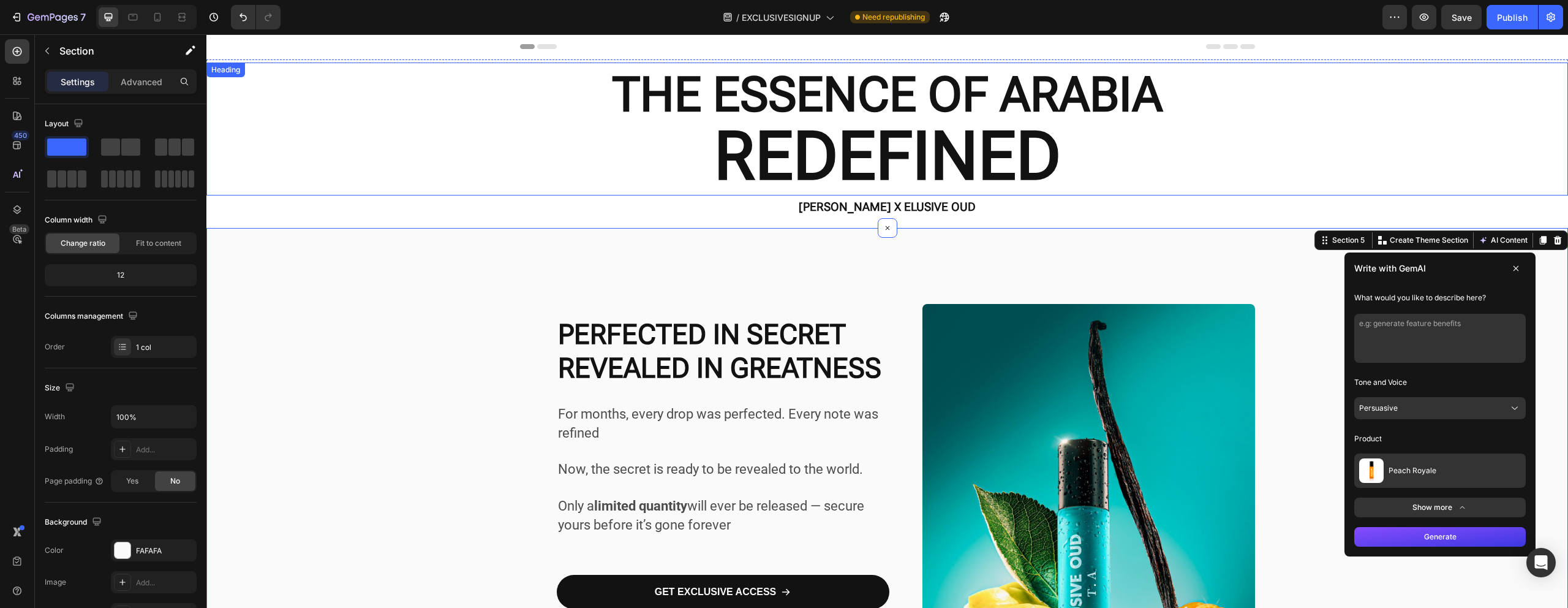
click at [1228, 154] on h2 "THE ESSENCE OF ARABIA REDEFINED" at bounding box center [887, 129] width 1361 height 133
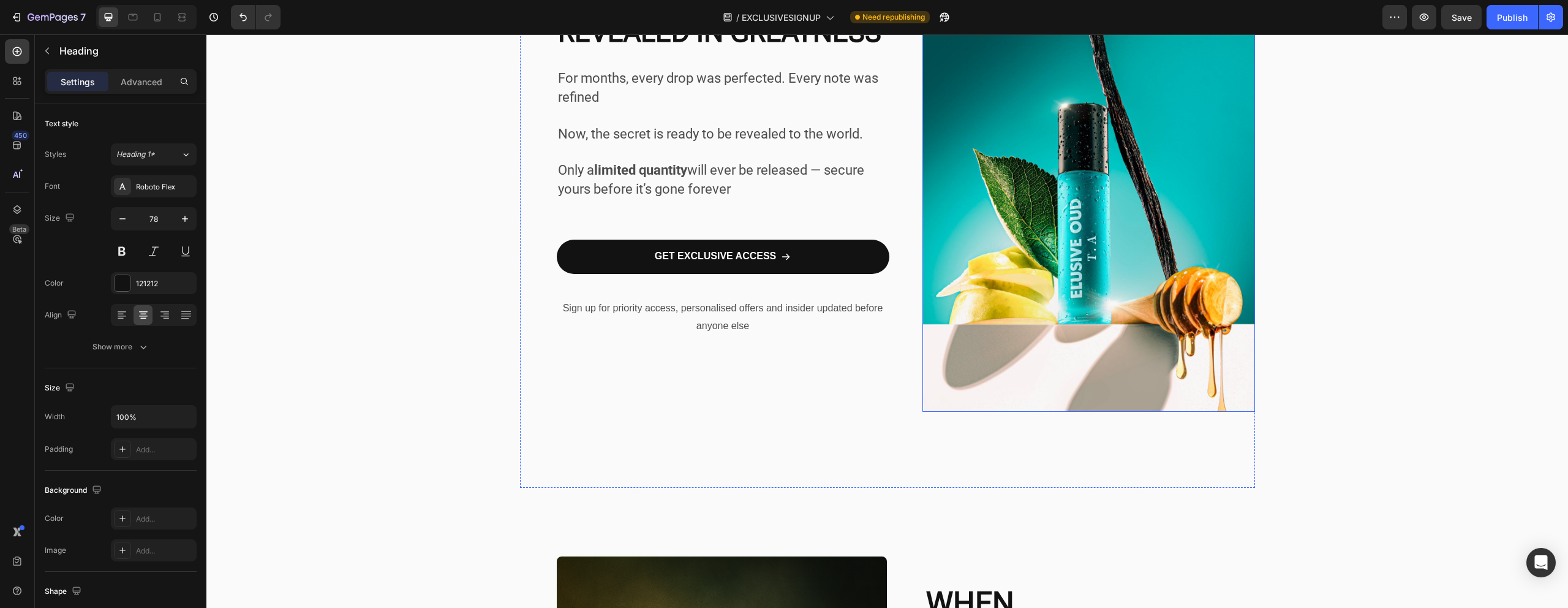
scroll to position [360, 0]
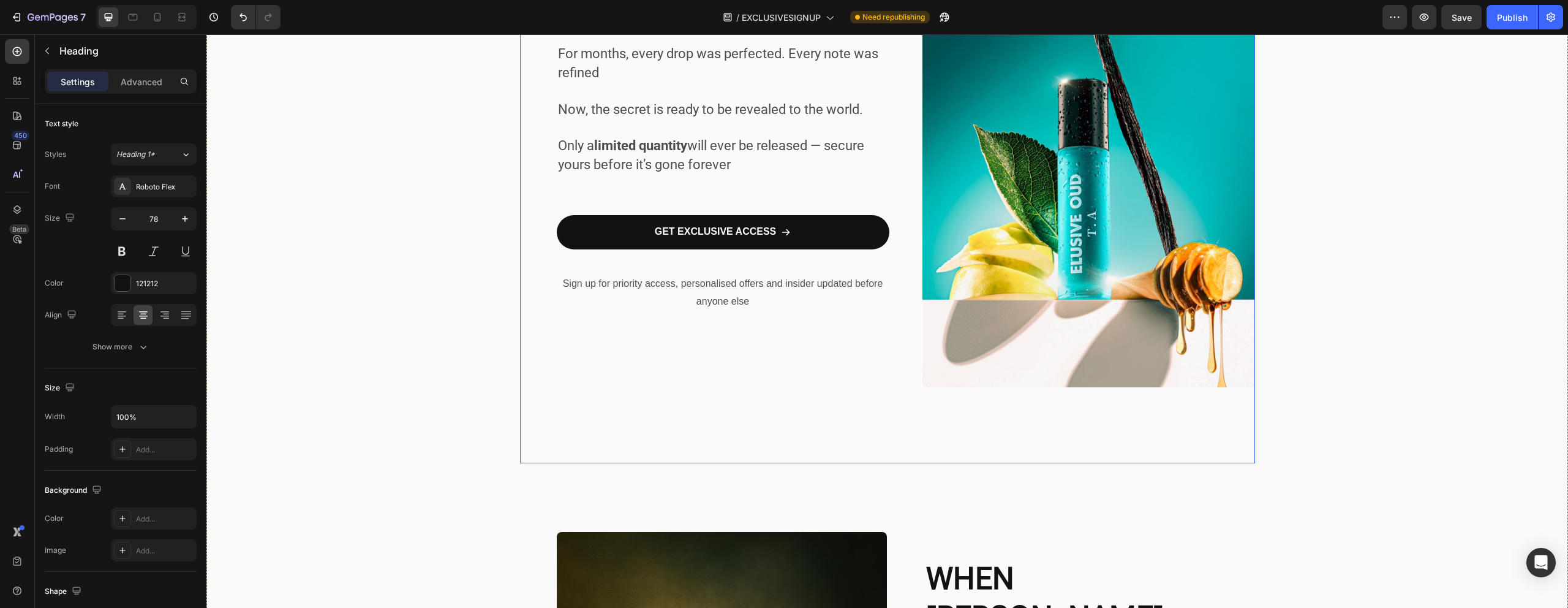
click at [701, 310] on p "Sign up for priority access, personalised offers and insider updated before any…" at bounding box center [723, 292] width 330 height 35
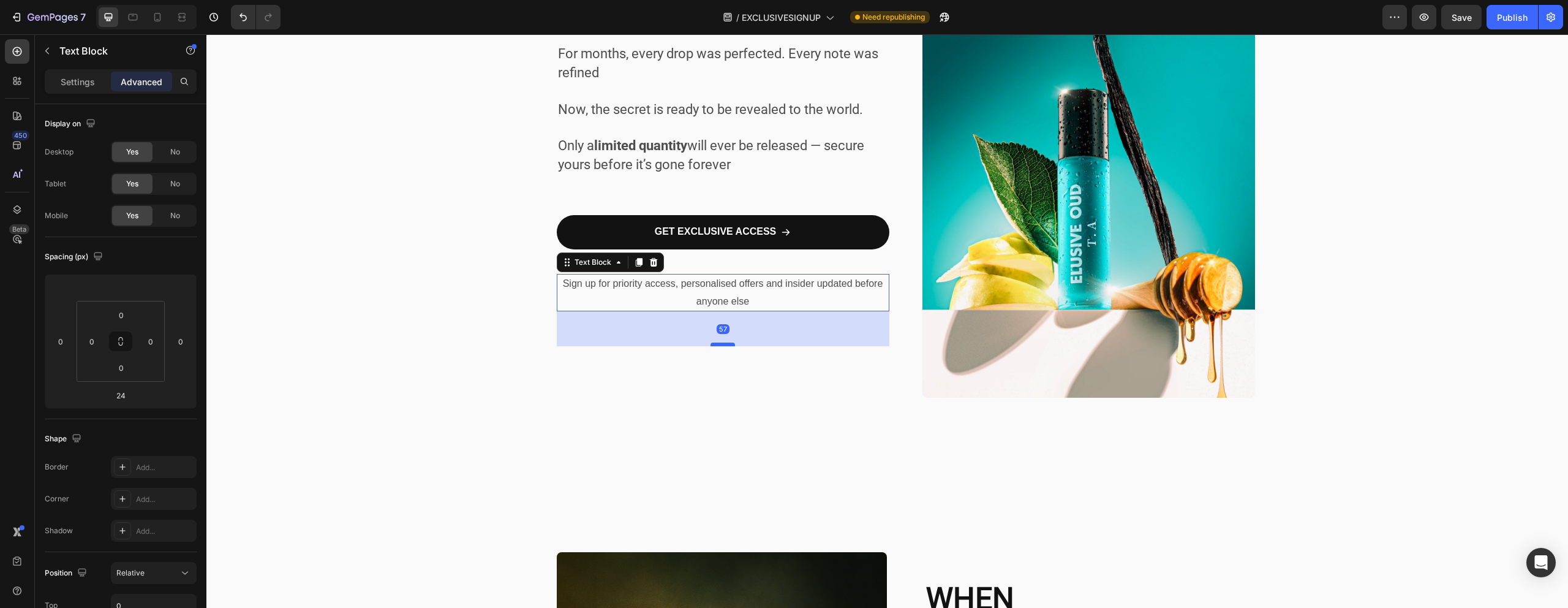
drag, startPoint x: 720, startPoint y: 325, endPoint x: 721, endPoint y: 347, distance: 22.0
click at [721, 346] on div at bounding box center [722, 344] width 25 height 4
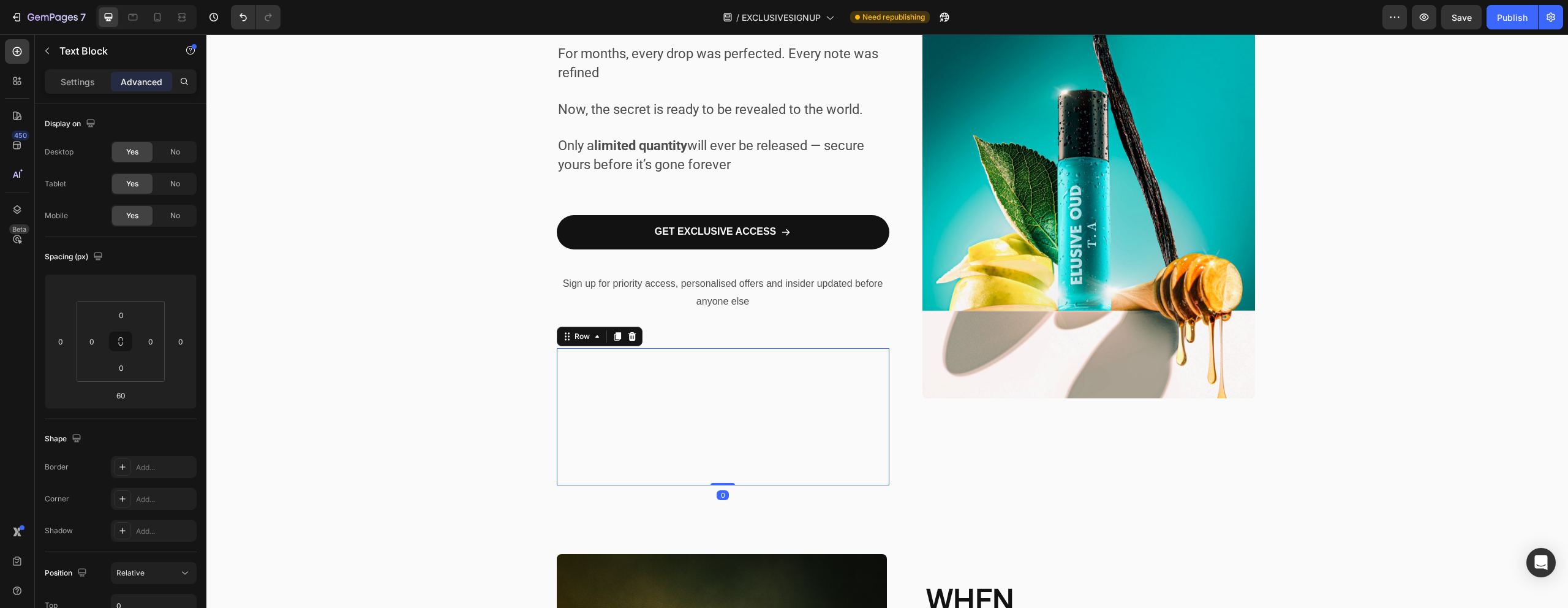
click at [703, 374] on div "WHEN [PERSON_NAME] MEETS GREATNESS... Heading A fusion of football’s fire and o…" at bounding box center [722, 416] width 332 height 137
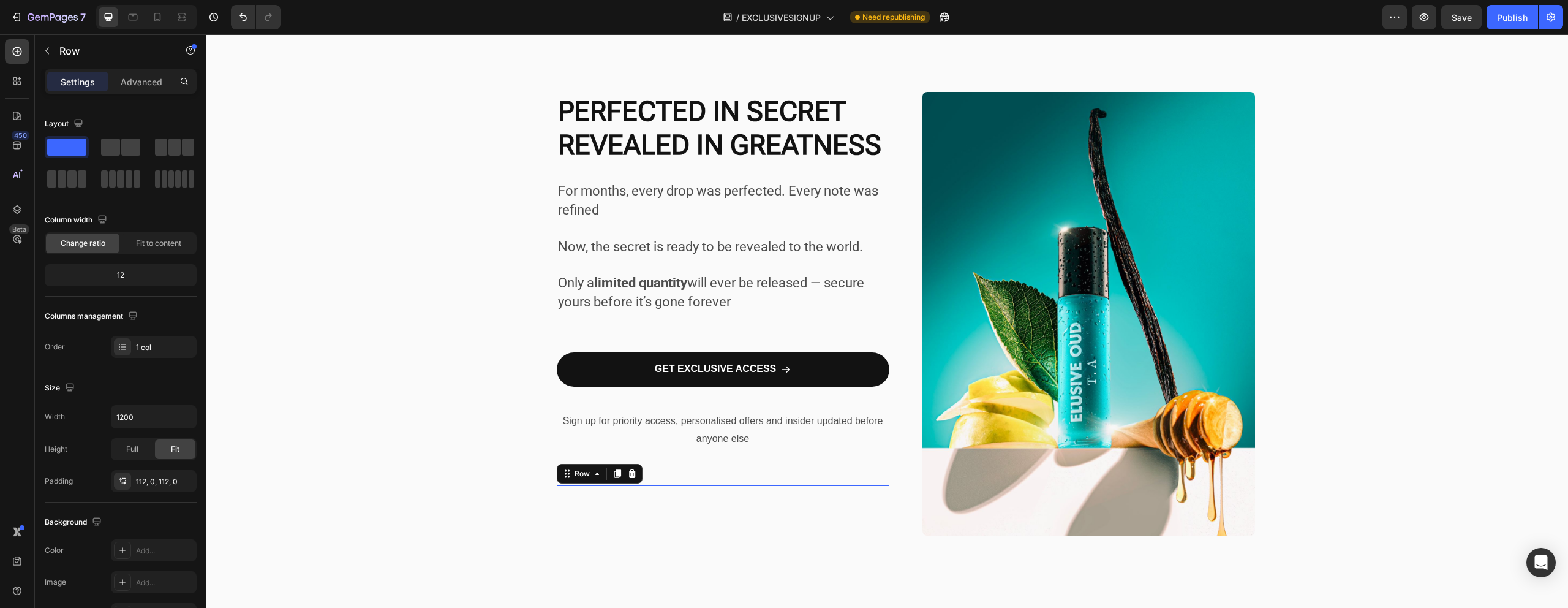
scroll to position [201, 0]
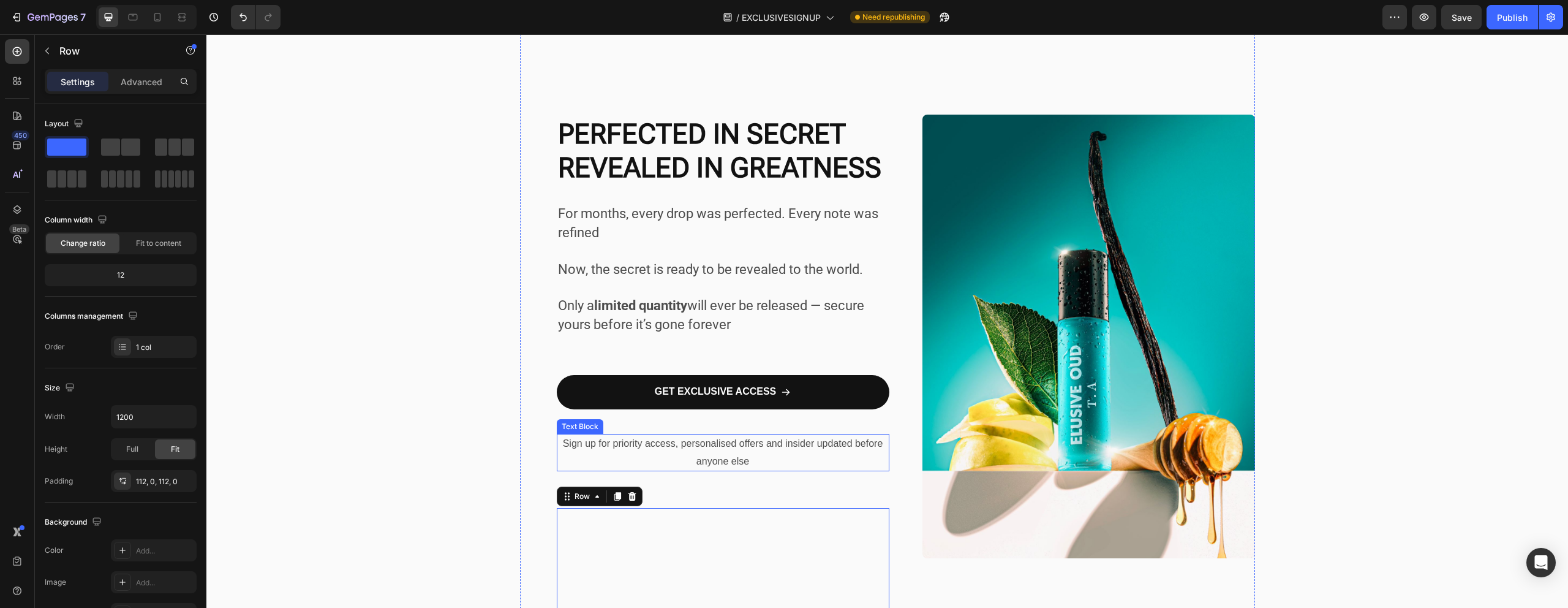
click at [735, 446] on p "Sign up for priority access, personalised offers and insider updated before any…" at bounding box center [723, 452] width 330 height 35
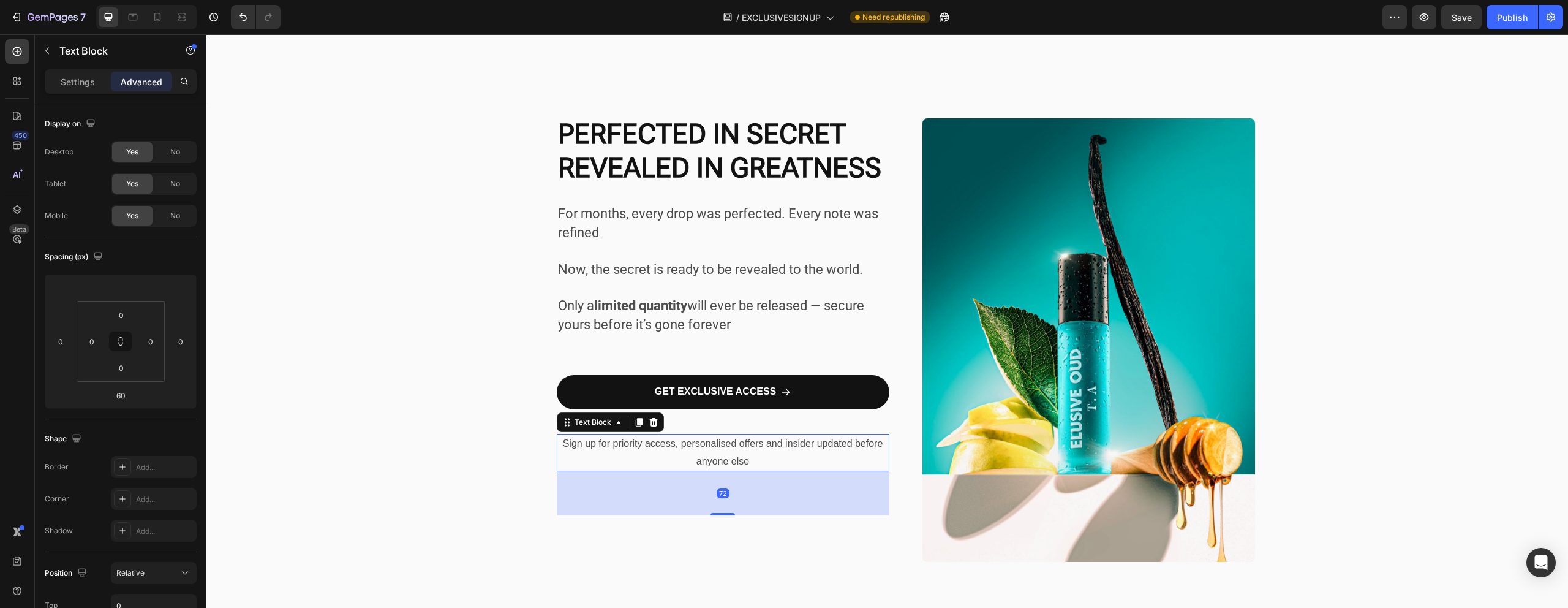
drag, startPoint x: 722, startPoint y: 506, endPoint x: 735, endPoint y: 514, distance: 15.3
click at [735, 471] on div "72" at bounding box center [722, 471] width 332 height 0
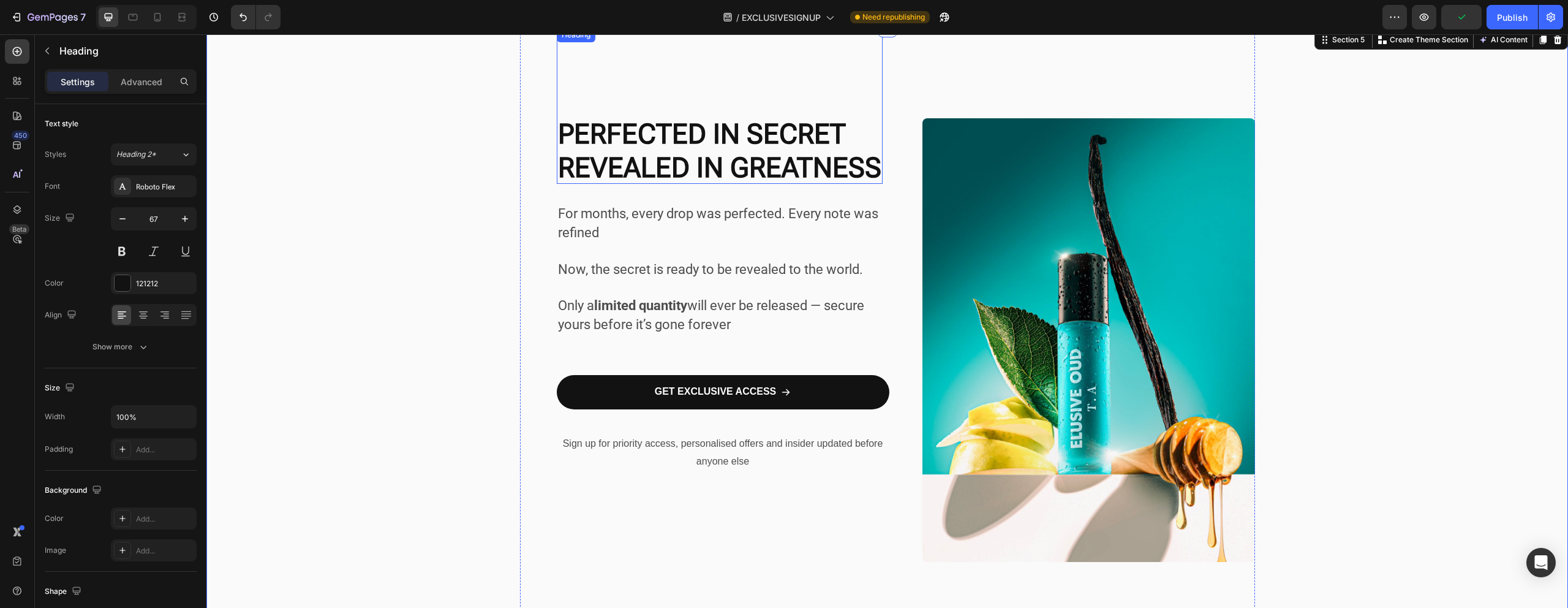
click at [677, 72] on h2 "PERFECTED IN SECRET REVEALED IN GREATNESS" at bounding box center [719, 105] width 326 height 157
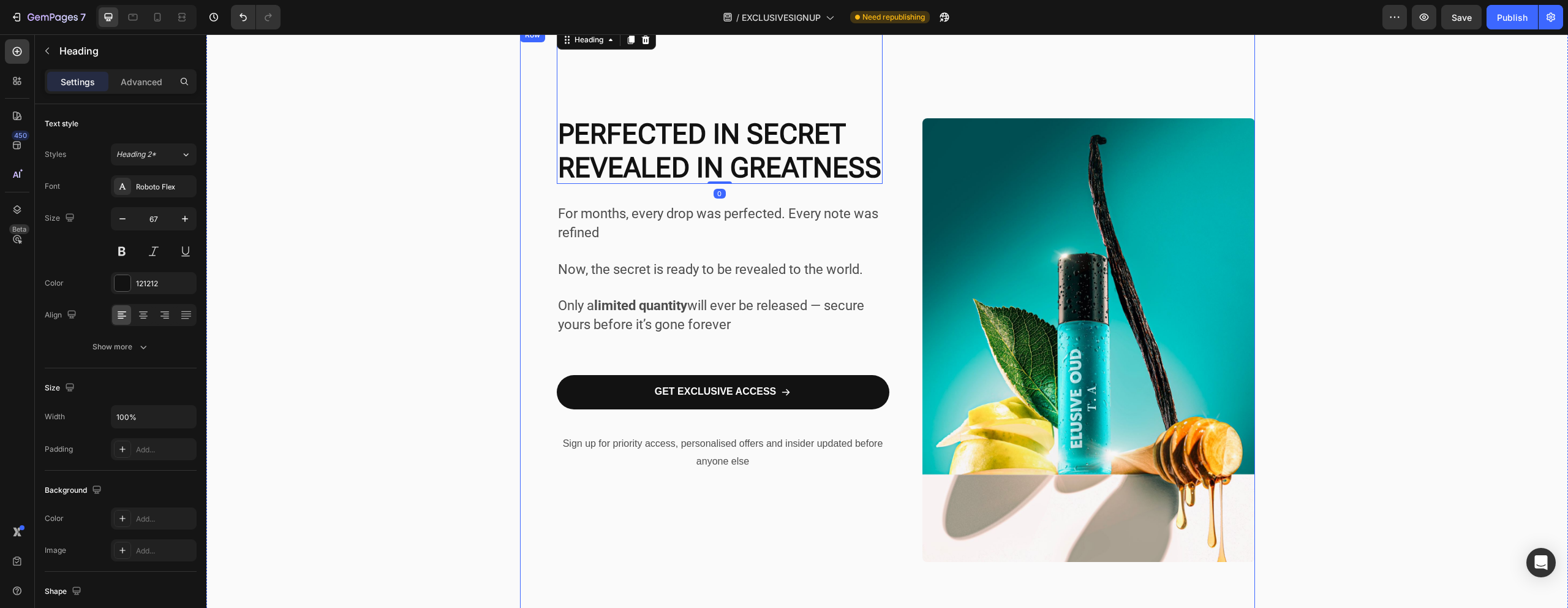
click at [914, 61] on div "For months, every drop was perfected. Every note was refined Now, the secret is…" at bounding box center [887, 340] width 735 height 625
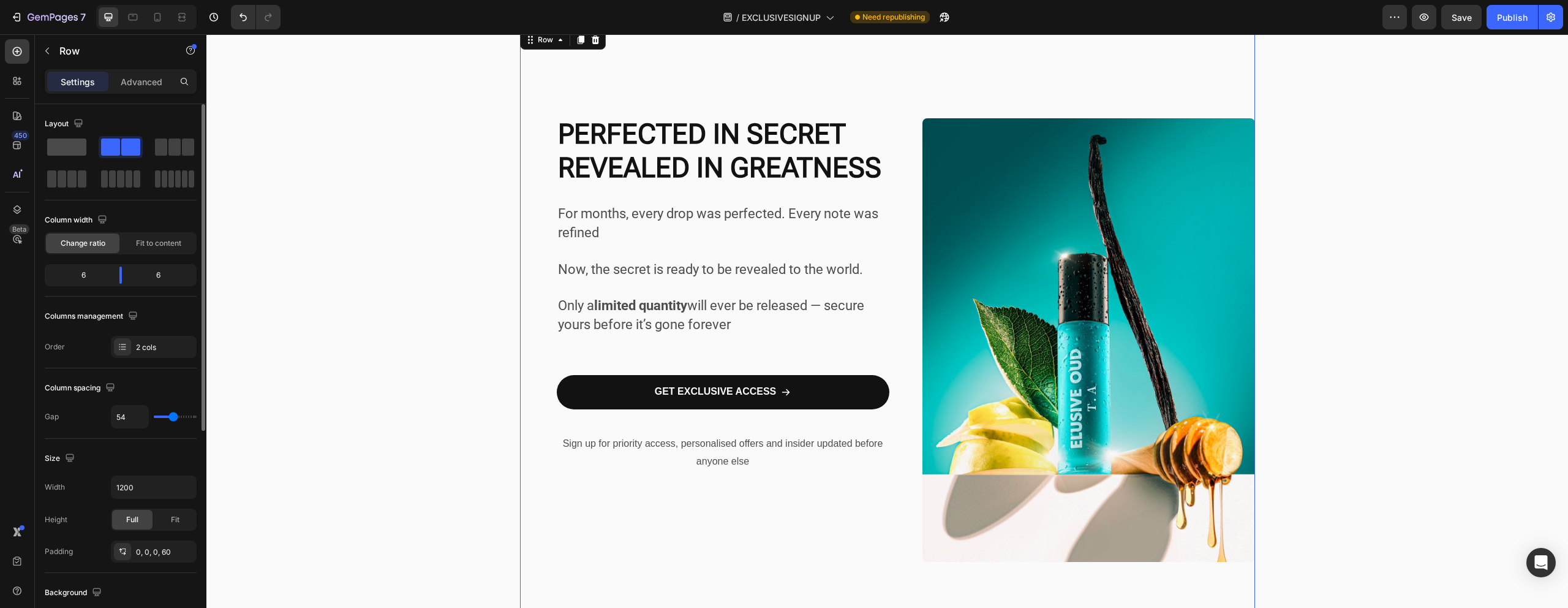
click at [71, 150] on span at bounding box center [66, 147] width 39 height 17
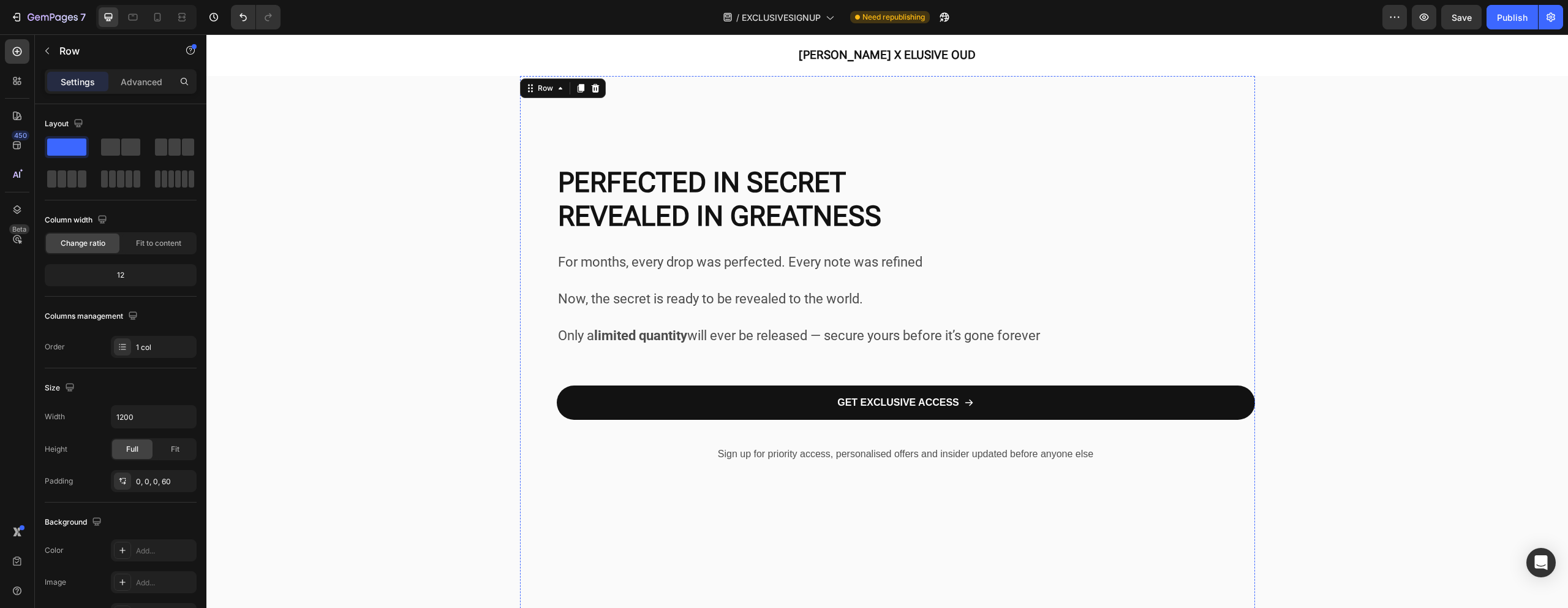
scroll to position [0, 0]
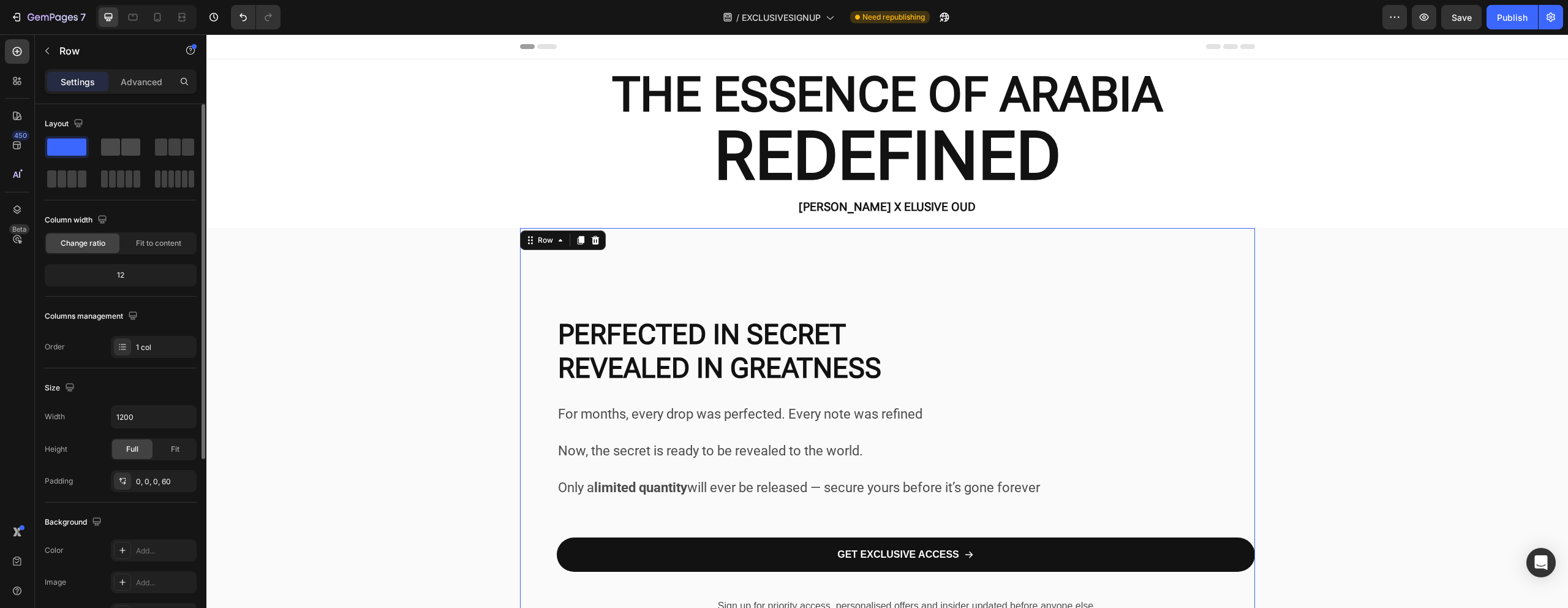
click at [121, 146] on span at bounding box center [130, 147] width 19 height 17
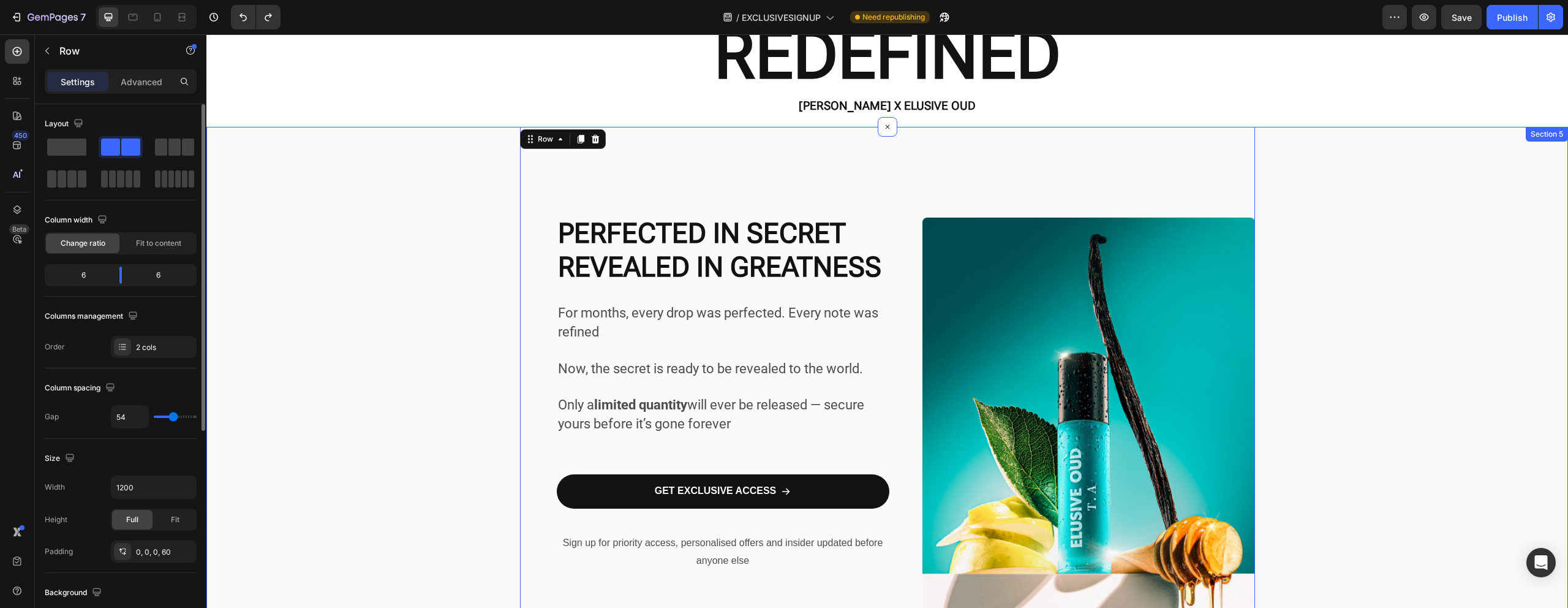
scroll to position [76, 0]
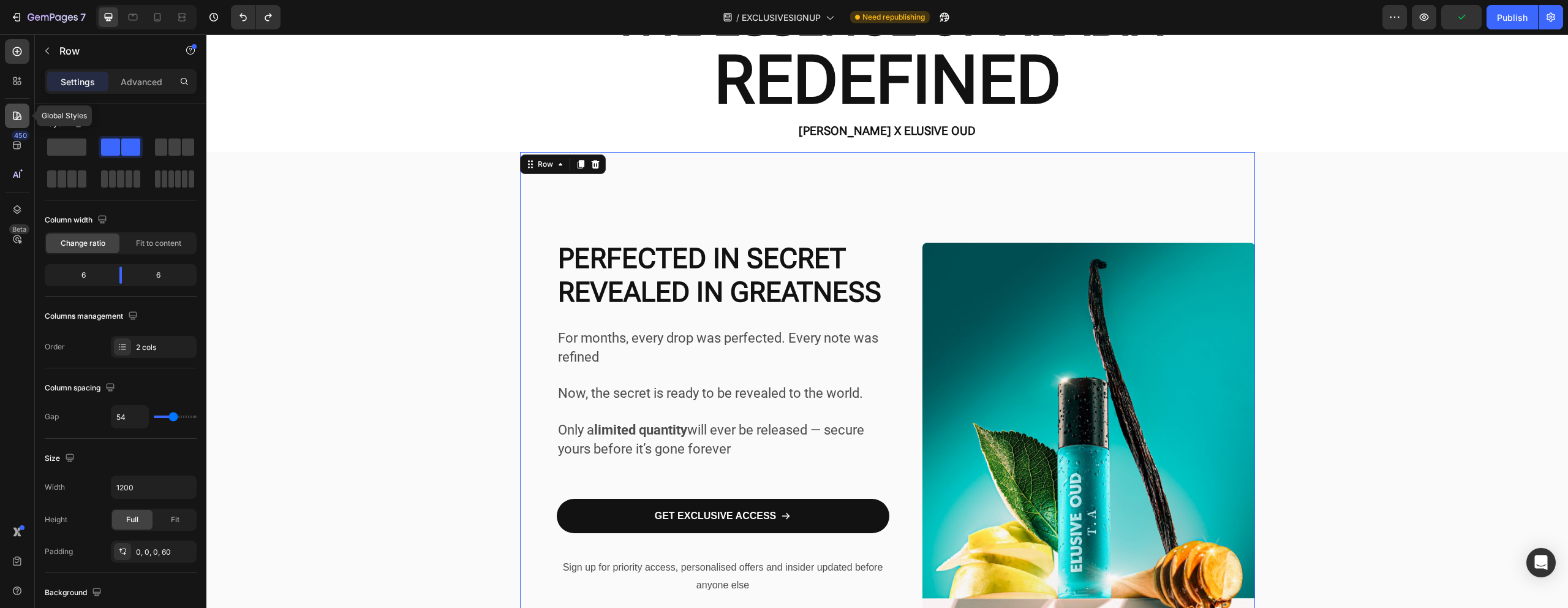
click at [18, 120] on icon at bounding box center [17, 115] width 12 height 12
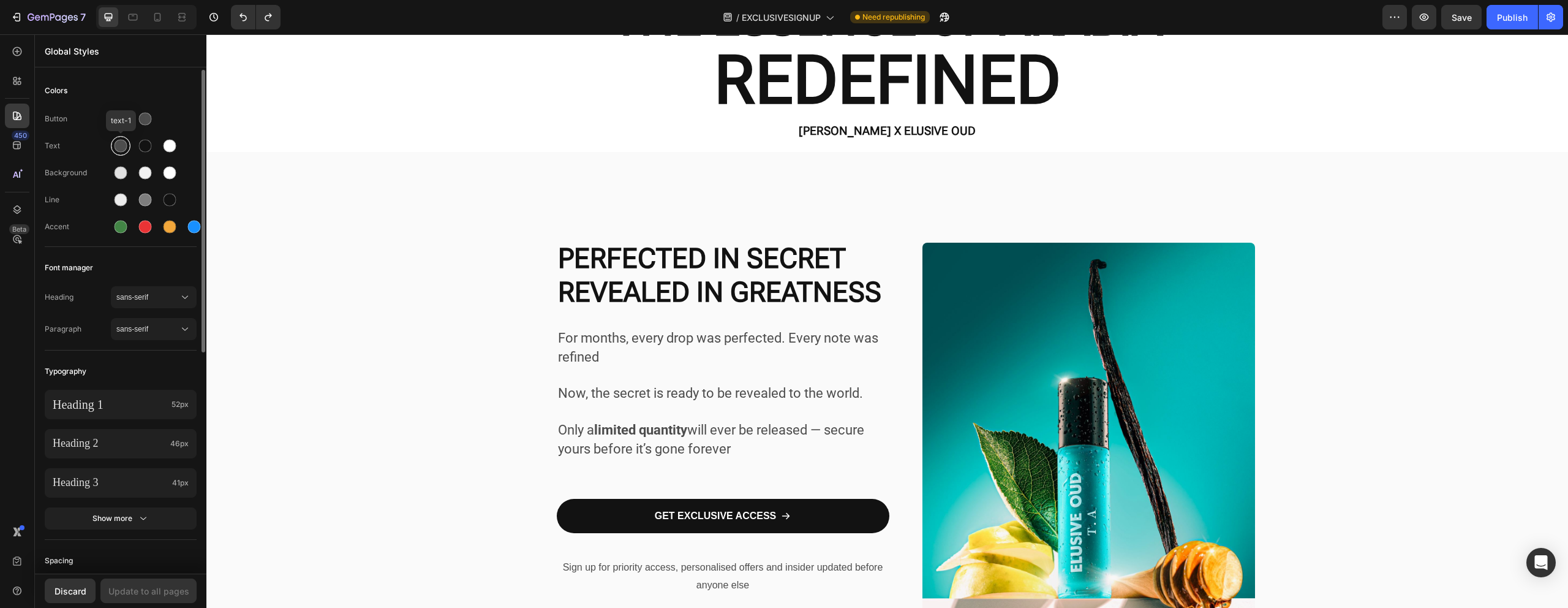
click at [123, 139] on div at bounding box center [120, 146] width 14 height 14
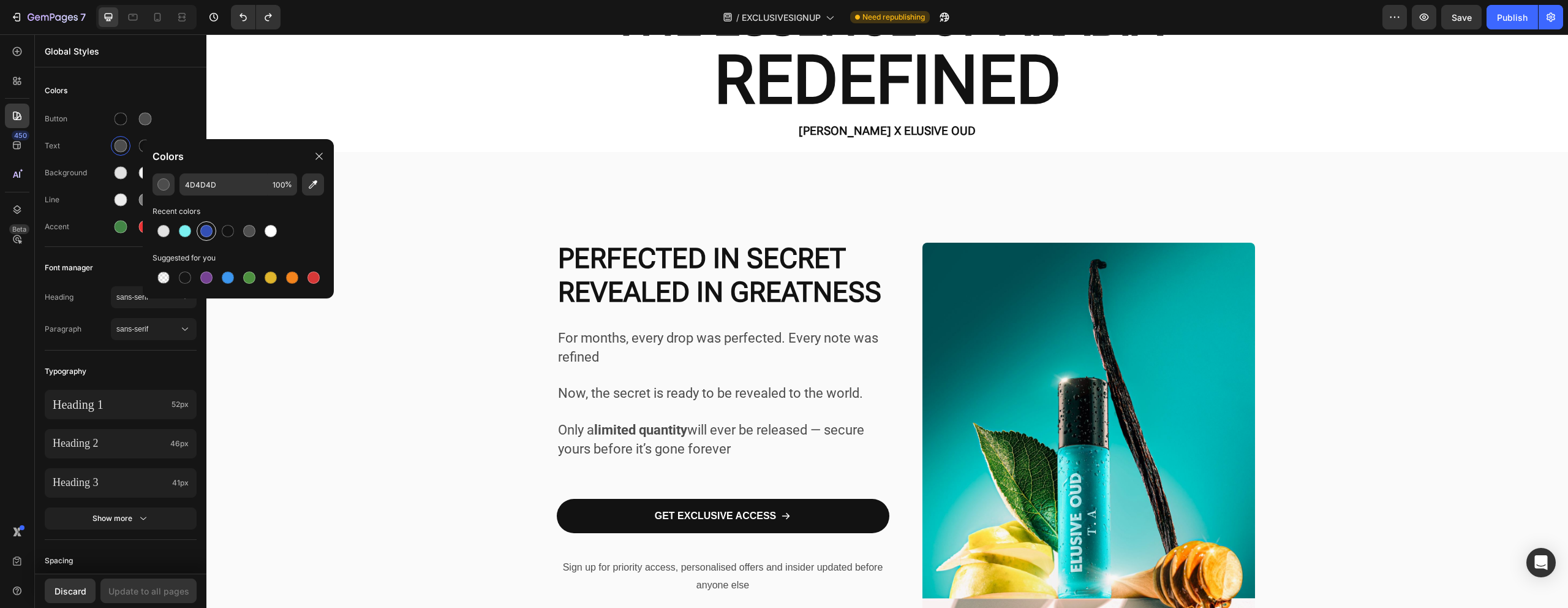
click at [210, 237] on div at bounding box center [206, 231] width 14 height 14
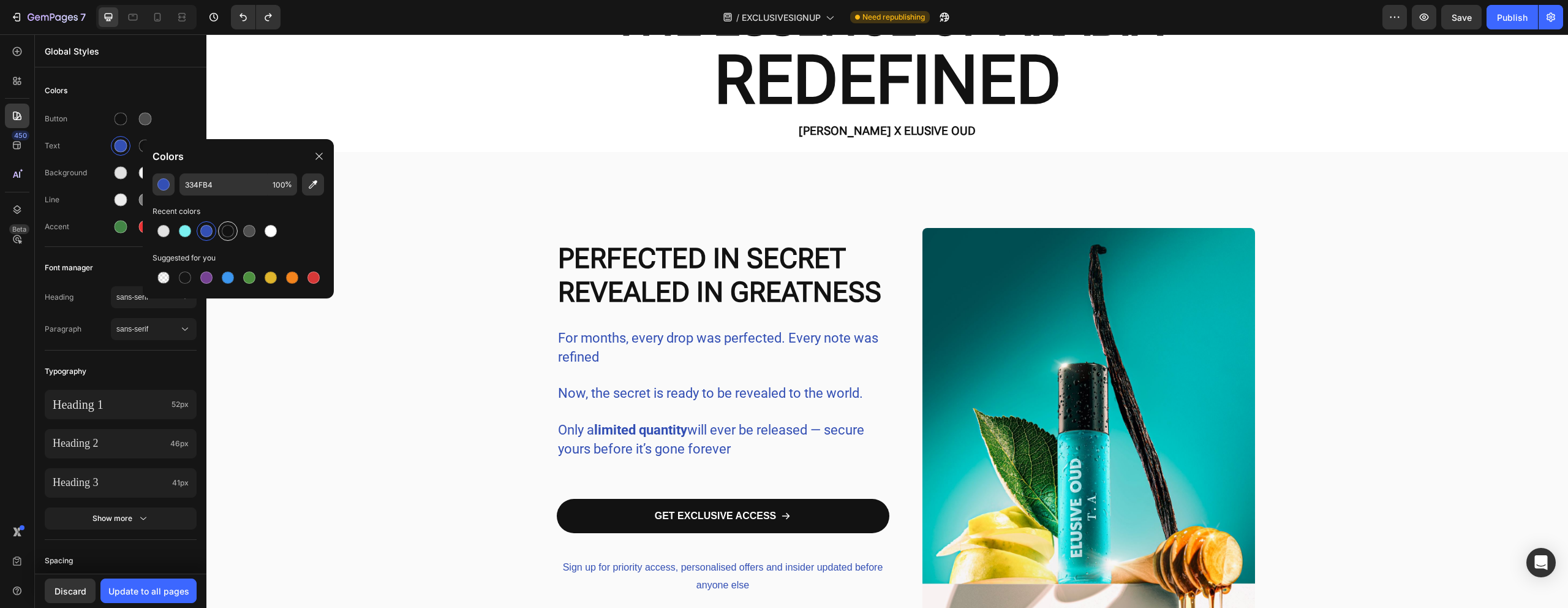
click at [223, 227] on div at bounding box center [228, 231] width 12 height 12
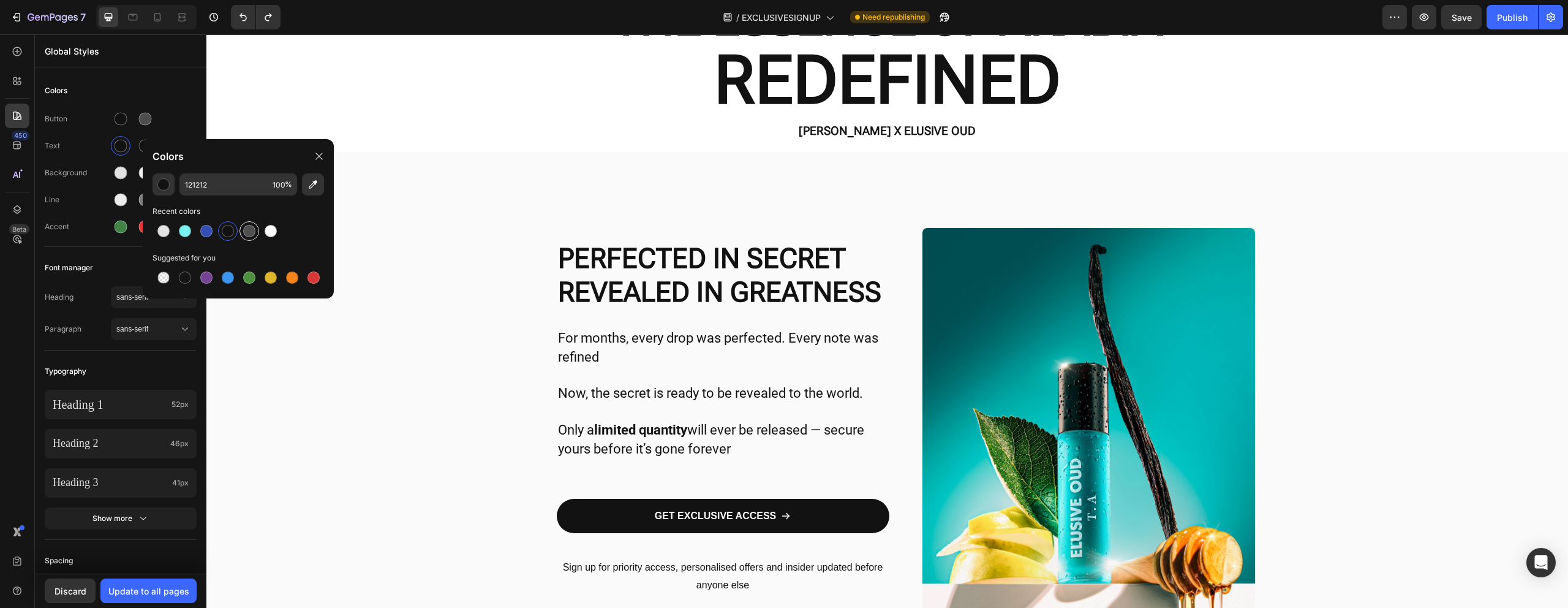
click at [247, 226] on div at bounding box center [249, 231] width 12 height 12
click at [234, 230] on div at bounding box center [228, 231] width 12 height 12
click at [96, 178] on div "Background" at bounding box center [120, 172] width 152 height 19
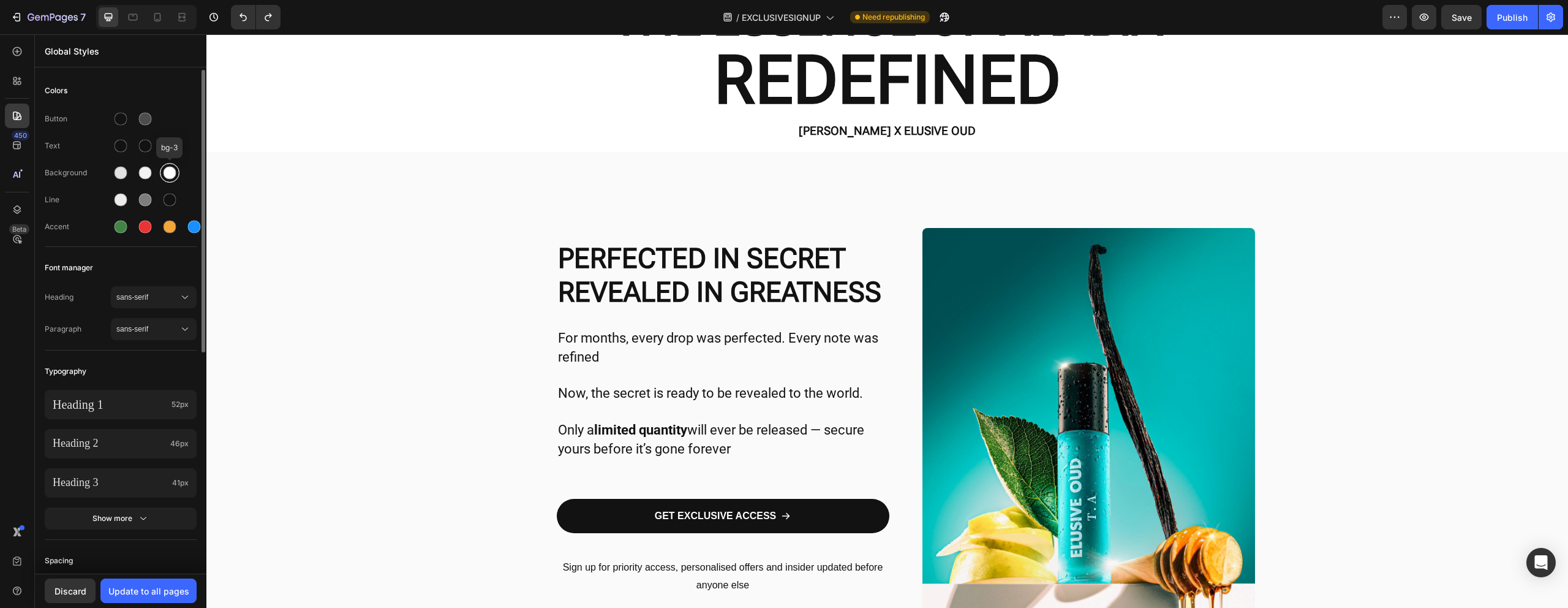
click at [164, 172] on div at bounding box center [170, 173] width 13 height 13
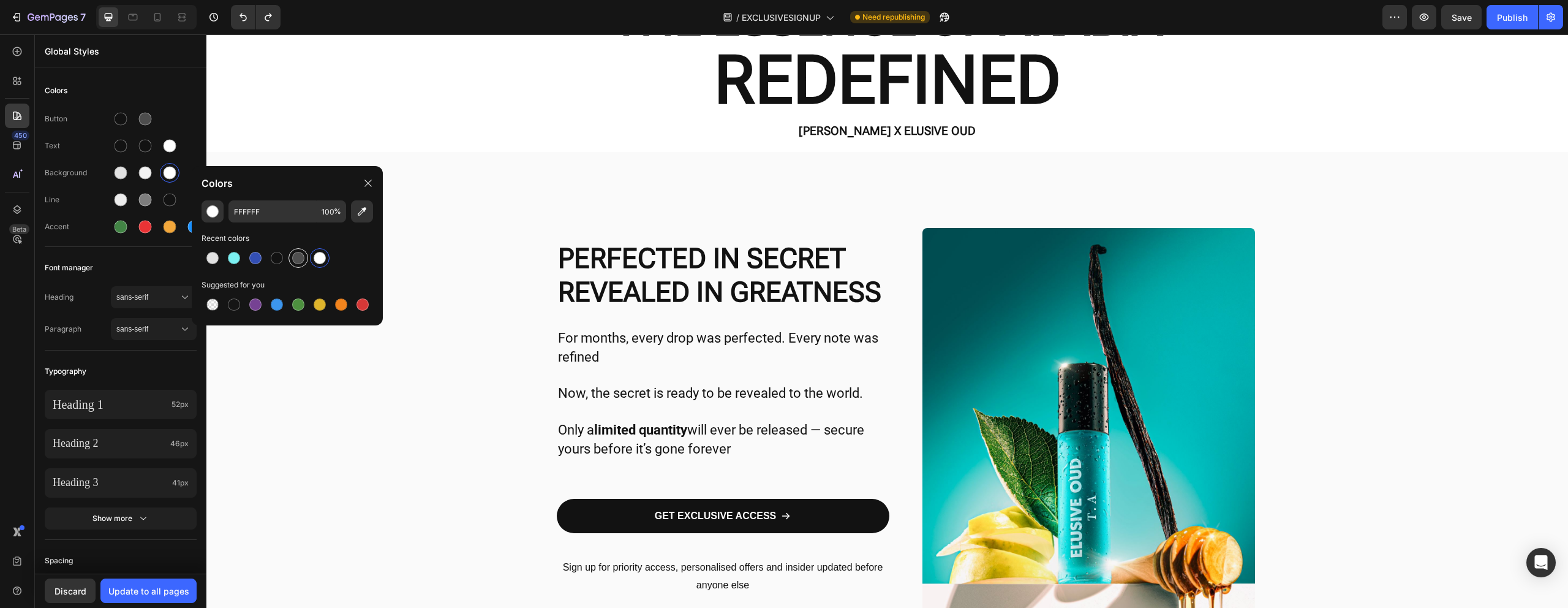
click at [292, 257] on div at bounding box center [298, 257] width 12 height 12
click at [257, 258] on div at bounding box center [255, 257] width 12 height 12
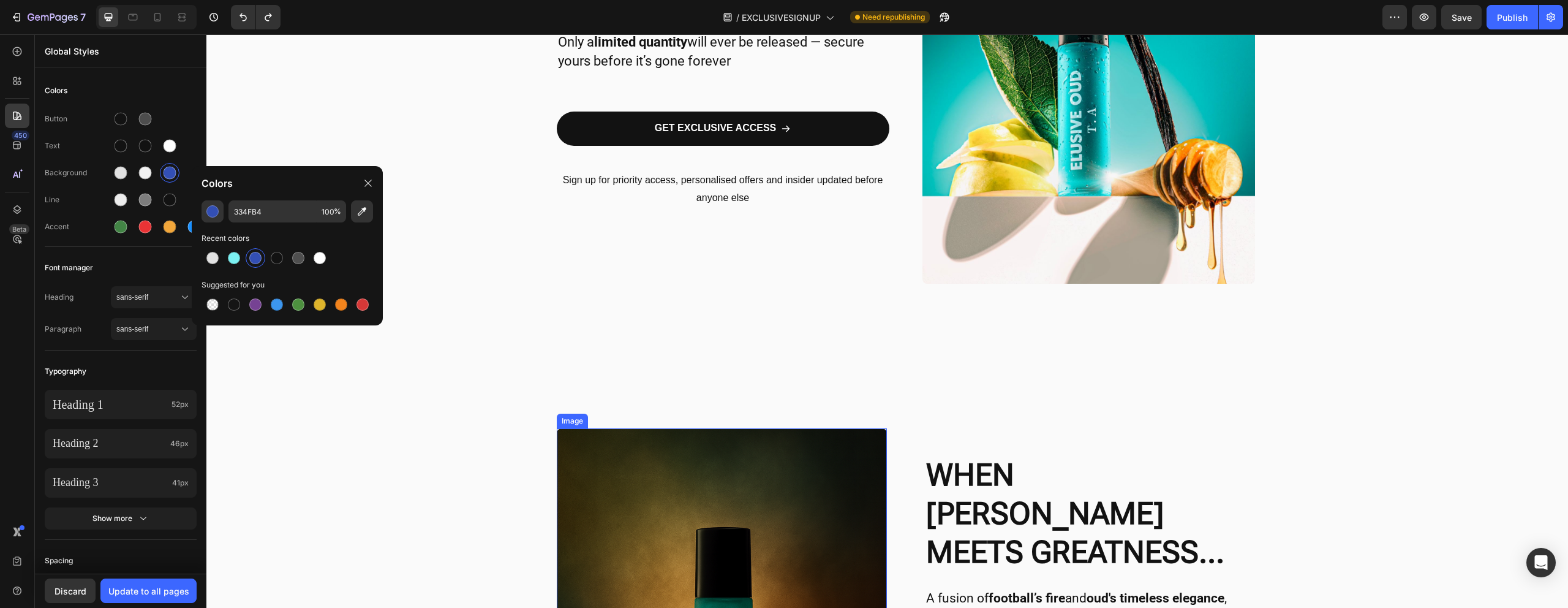
scroll to position [0, 0]
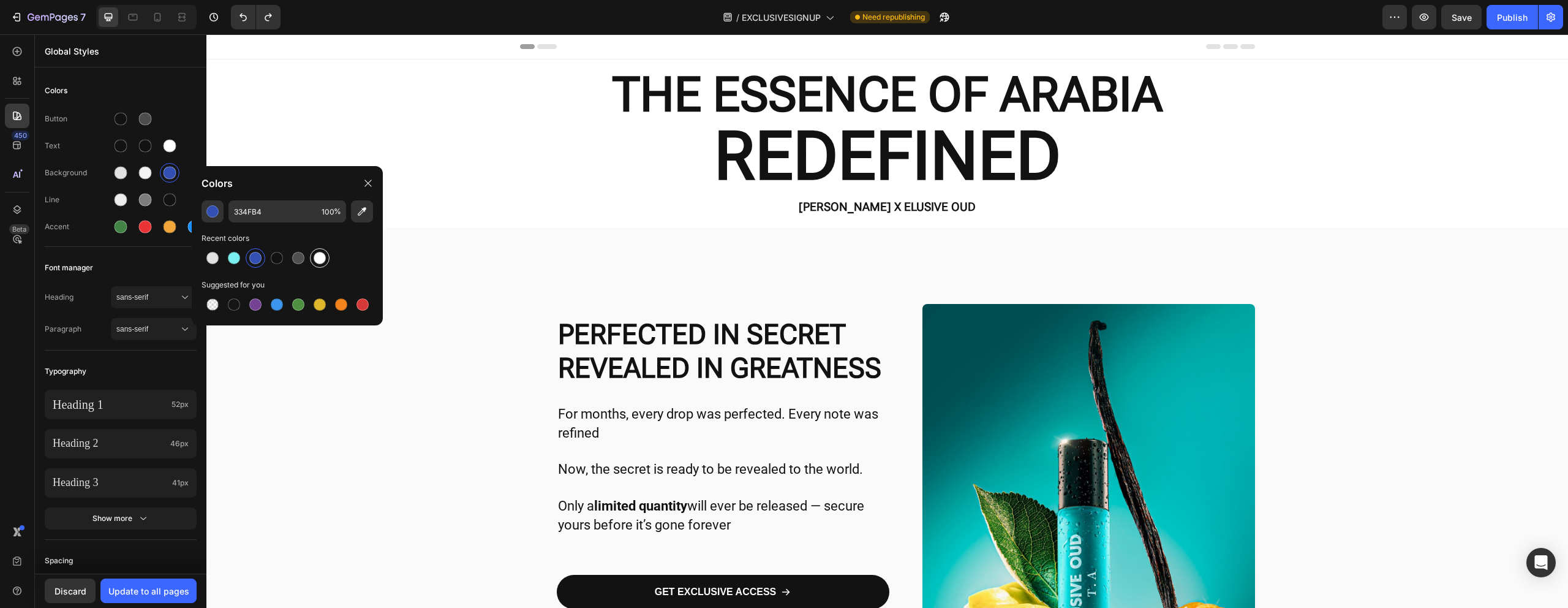
click at [323, 255] on div at bounding box center [319, 257] width 12 height 12
click at [211, 258] on div at bounding box center [212, 257] width 12 height 12
click at [81, 201] on div "Line" at bounding box center [78, 199] width 66 height 11
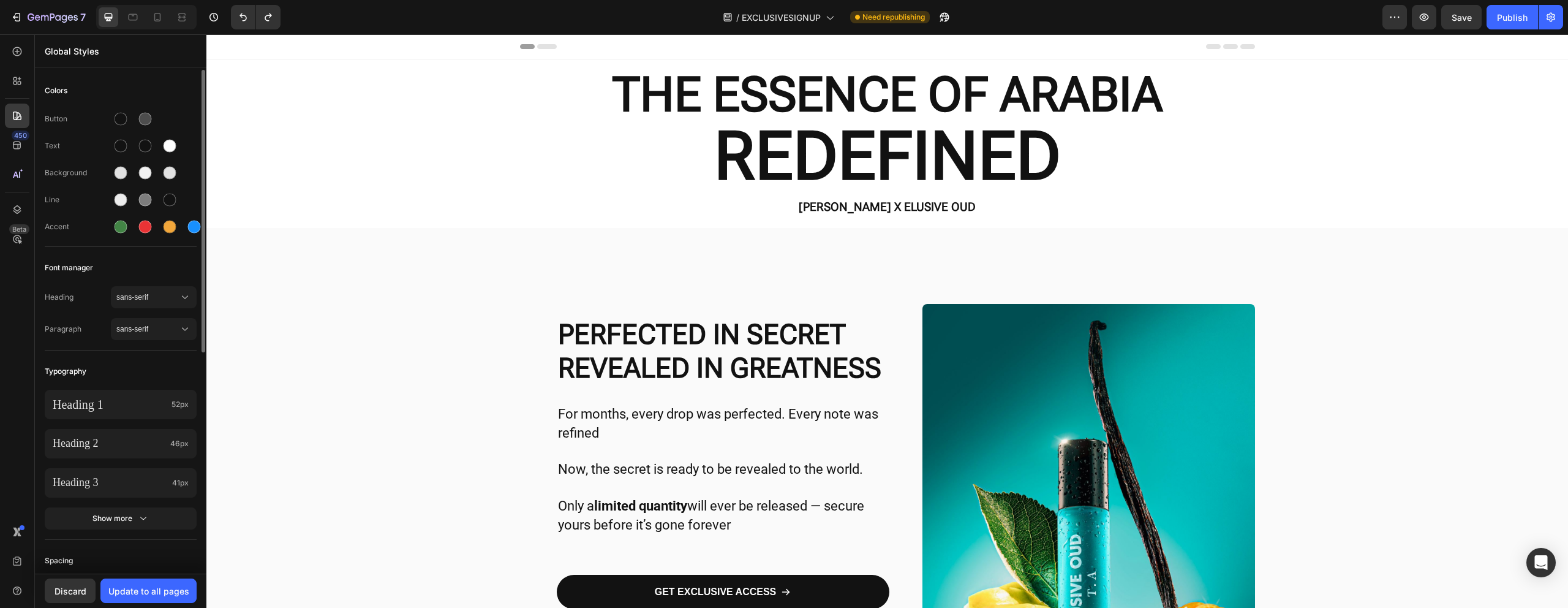
click at [89, 76] on div "Colors Button Text Background Line Accent Font manager Heading sans-serif Parag…" at bounding box center [120, 519] width 172 height 897
click at [189, 224] on div at bounding box center [195, 227] width 13 height 13
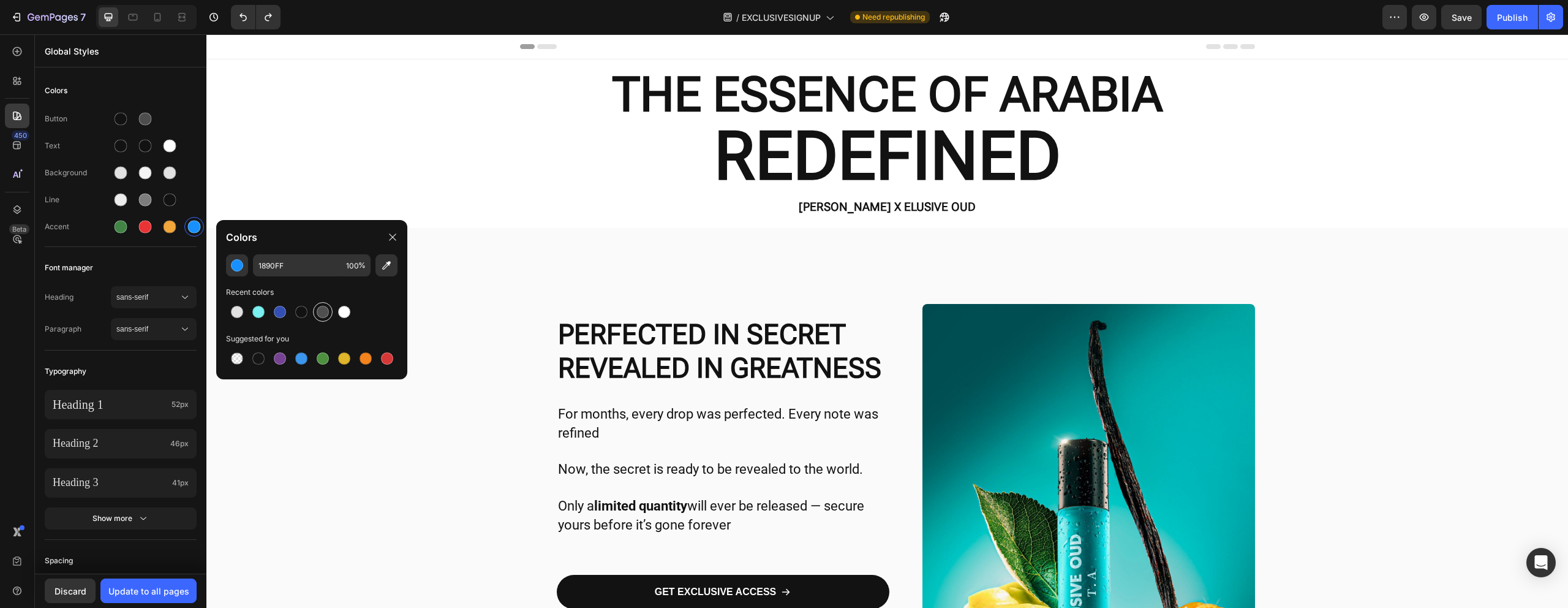
click at [311, 312] on div at bounding box center [322, 312] width 22 height 22
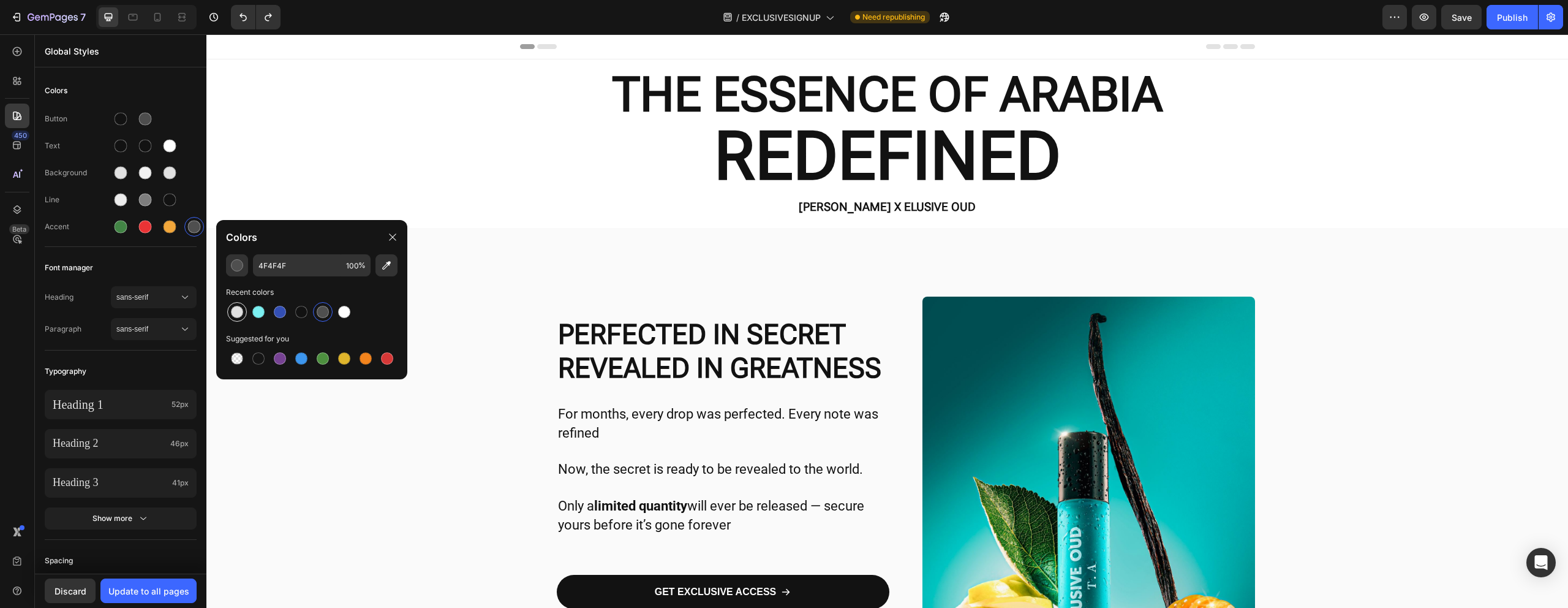
click at [243, 311] on div at bounding box center [237, 312] width 14 height 14
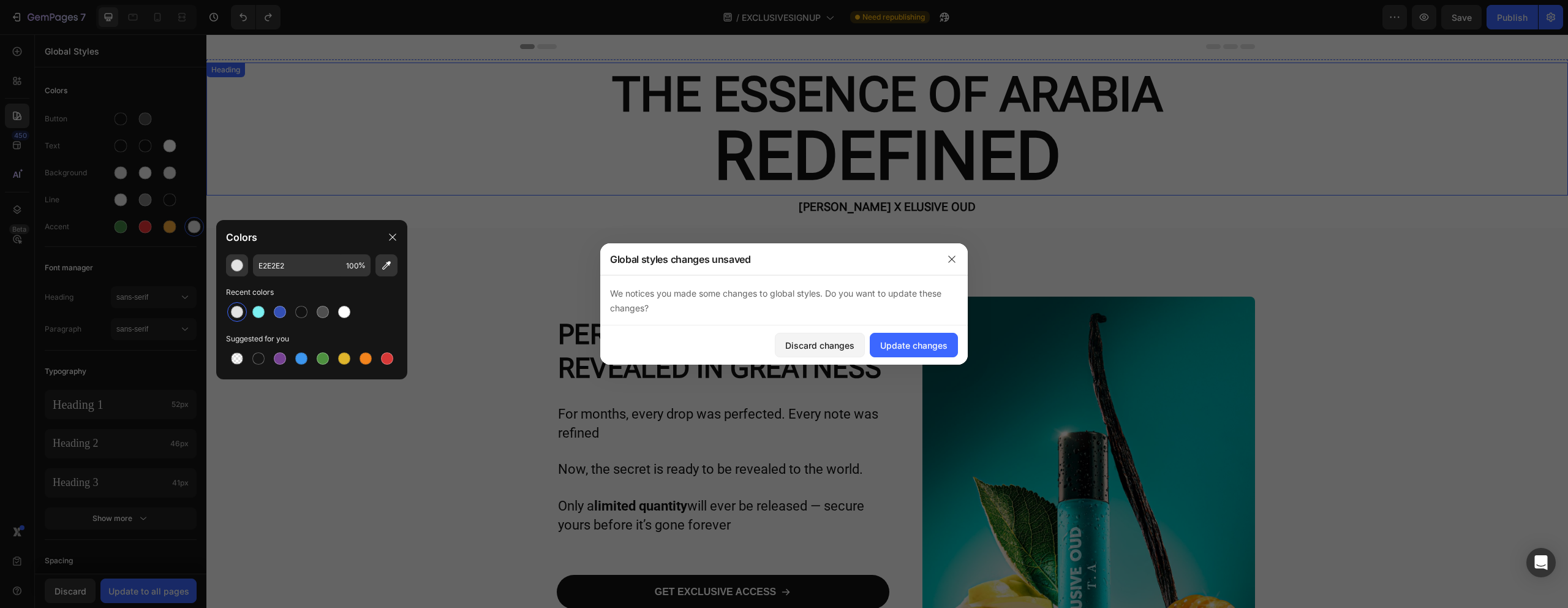
click at [301, 131] on h2 "THE ESSENCE OF ARABIA REDEFINED" at bounding box center [887, 129] width 1361 height 133
click at [811, 341] on div "Discard changes" at bounding box center [820, 345] width 69 height 13
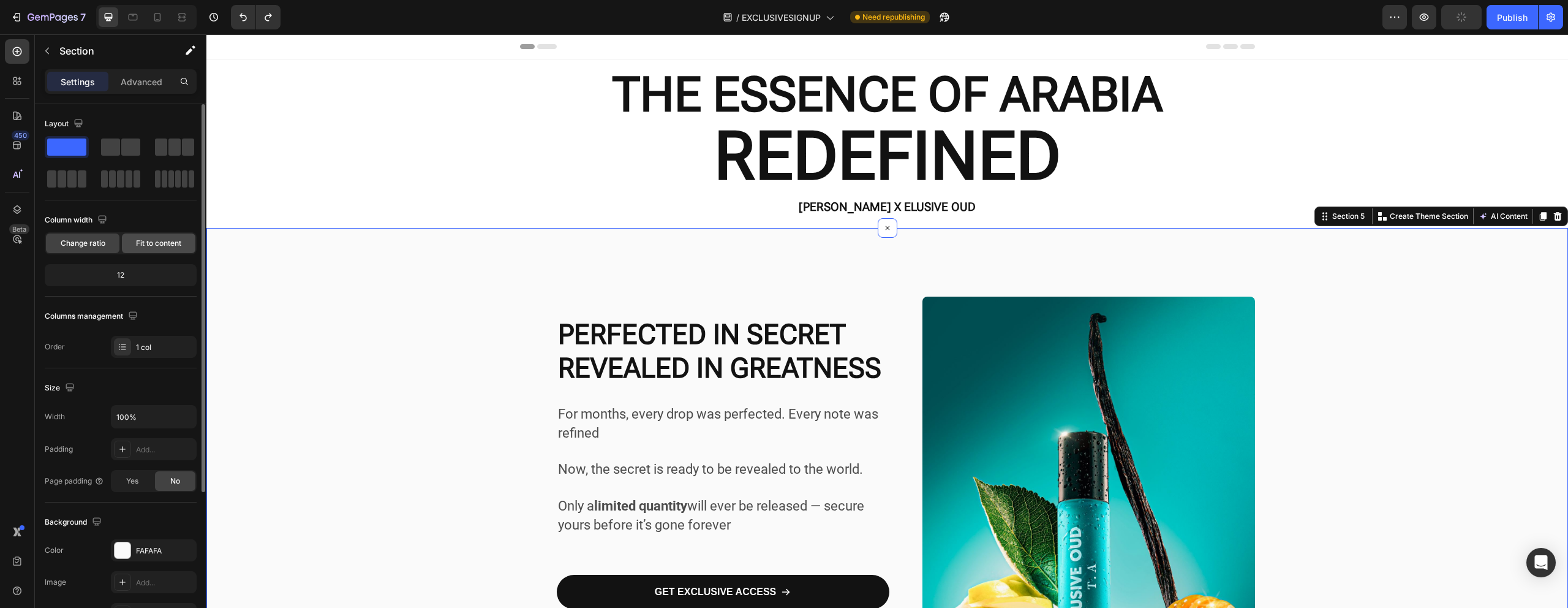
click at [153, 241] on span "Fit to content" at bounding box center [159, 243] width 45 height 11
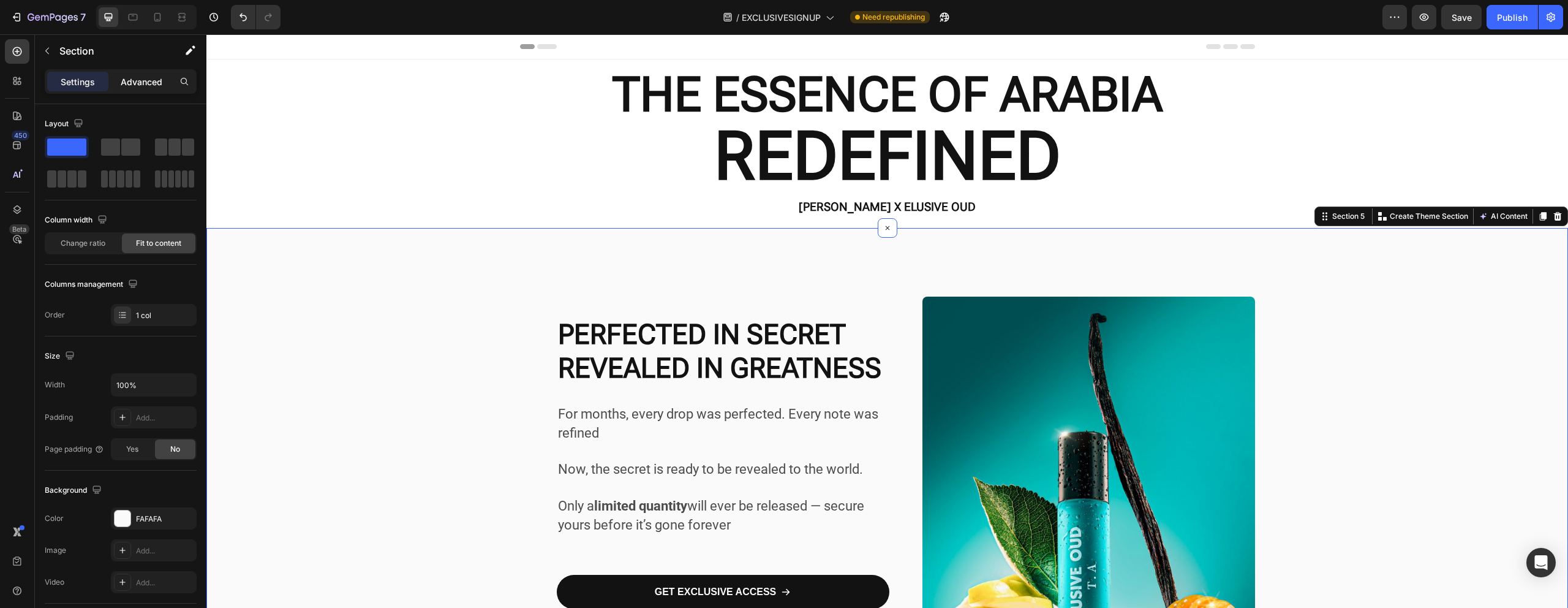
click at [120, 80] on div "Advanced" at bounding box center [141, 81] width 61 height 19
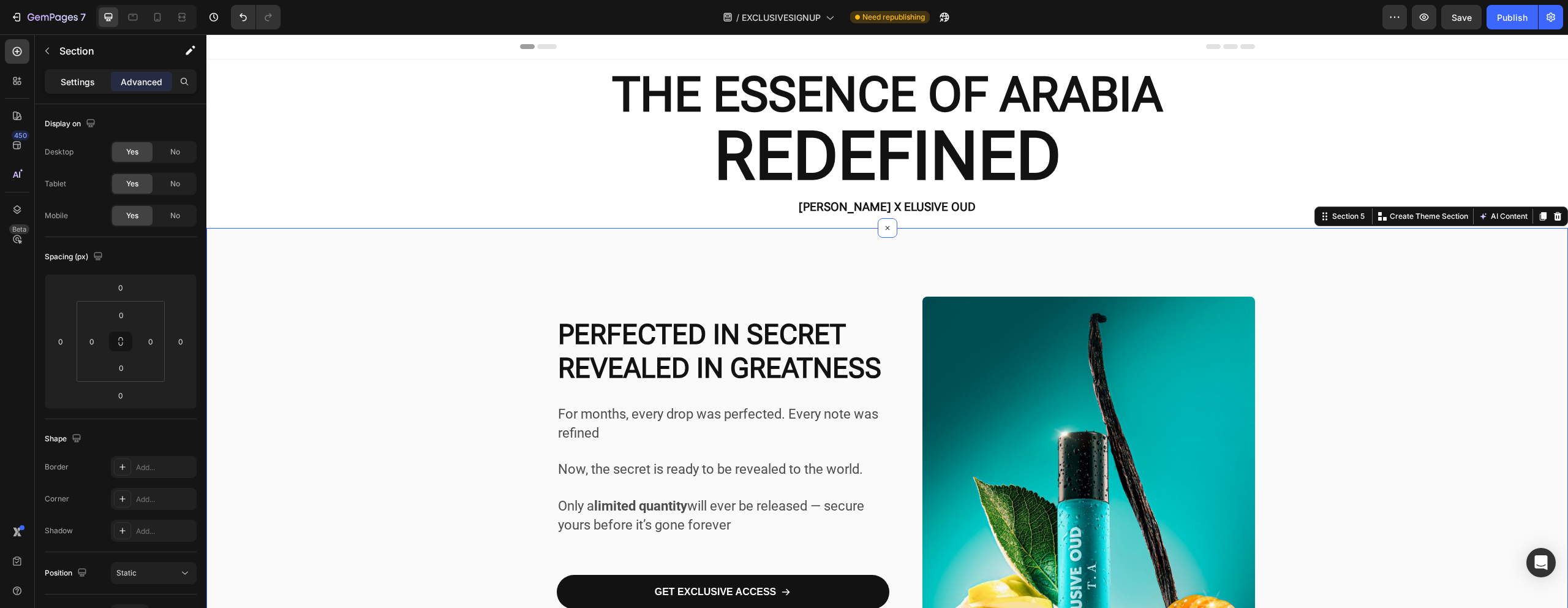
click at [92, 79] on p "Settings" at bounding box center [78, 81] width 35 height 13
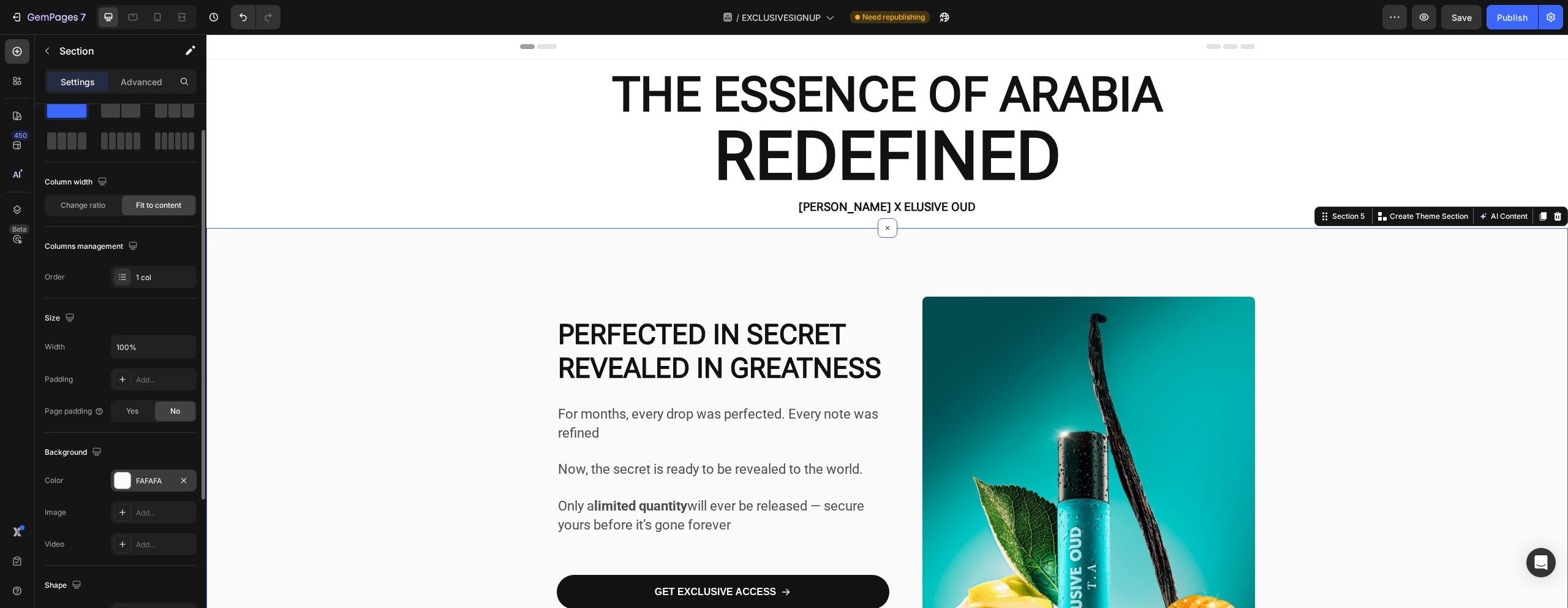
click at [131, 477] on div "FAFAFA" at bounding box center [154, 480] width 86 height 22
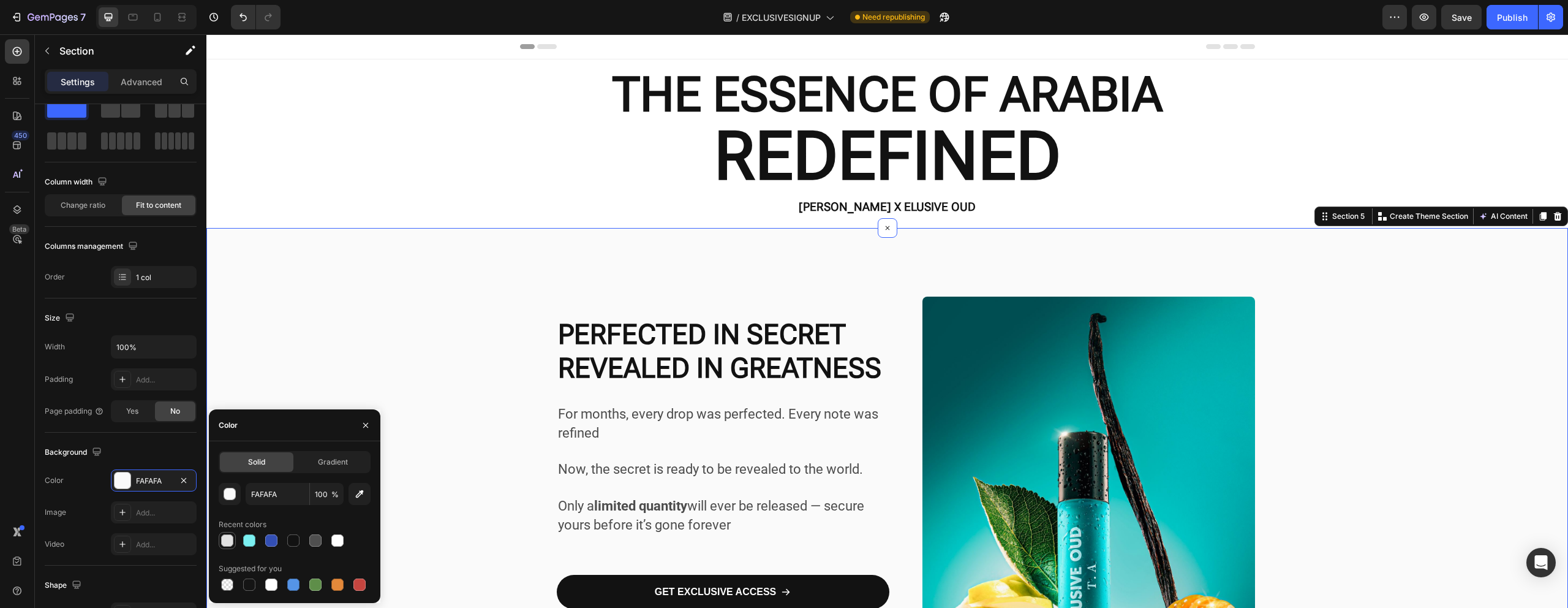
click at [231, 538] on div at bounding box center [227, 540] width 12 height 12
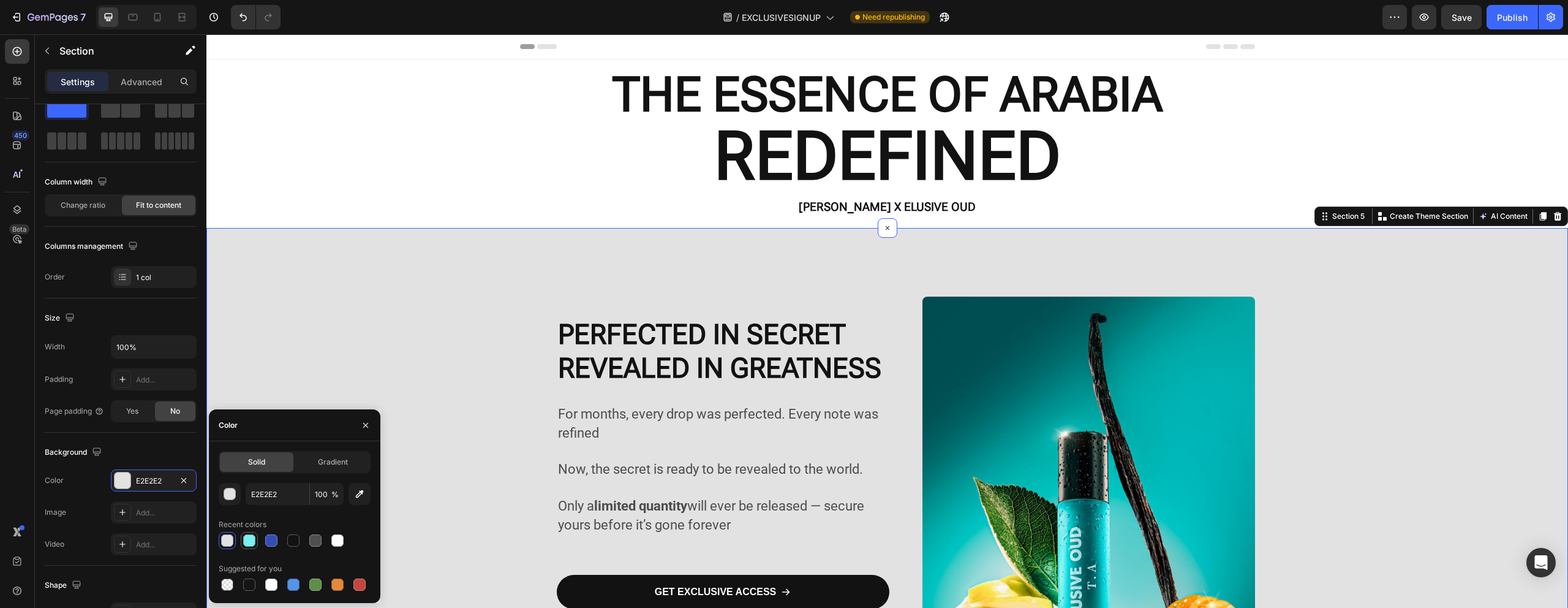
click at [252, 539] on div at bounding box center [249, 540] width 12 height 12
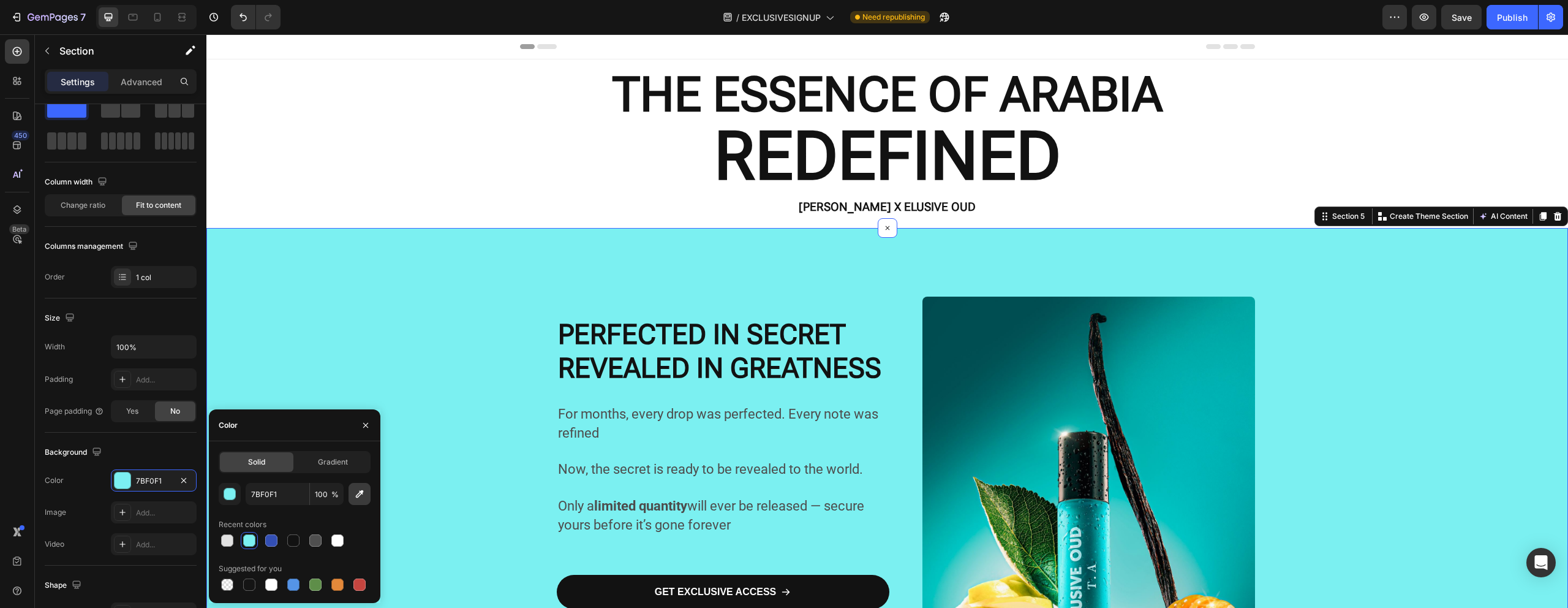
click at [360, 498] on icon "button" at bounding box center [359, 493] width 12 height 12
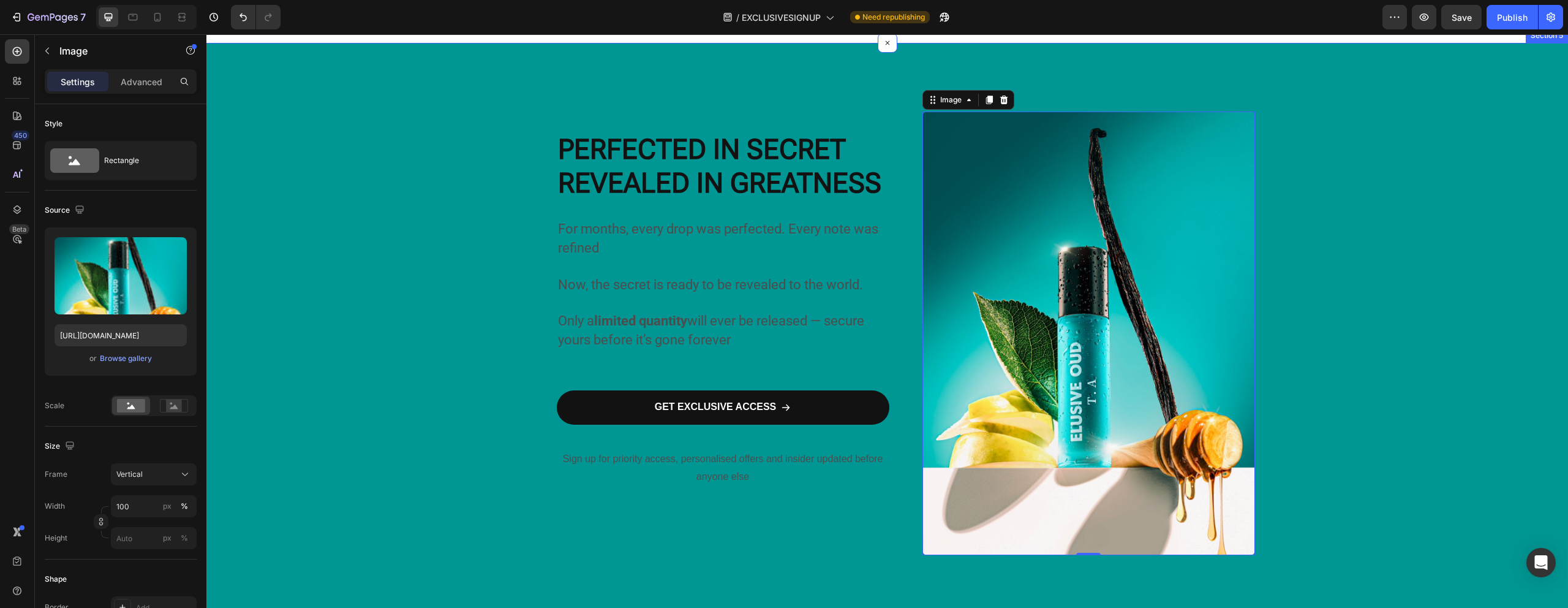
scroll to position [60, 0]
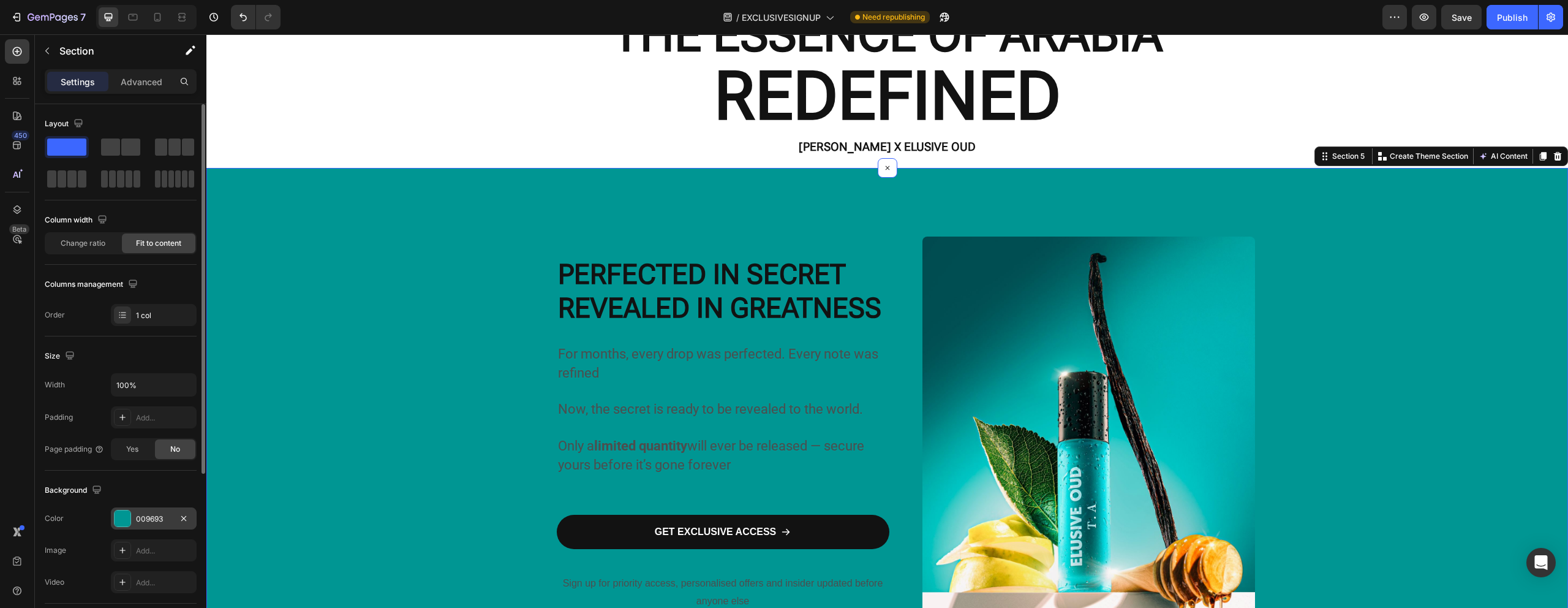
click at [122, 519] on div at bounding box center [123, 519] width 16 height 16
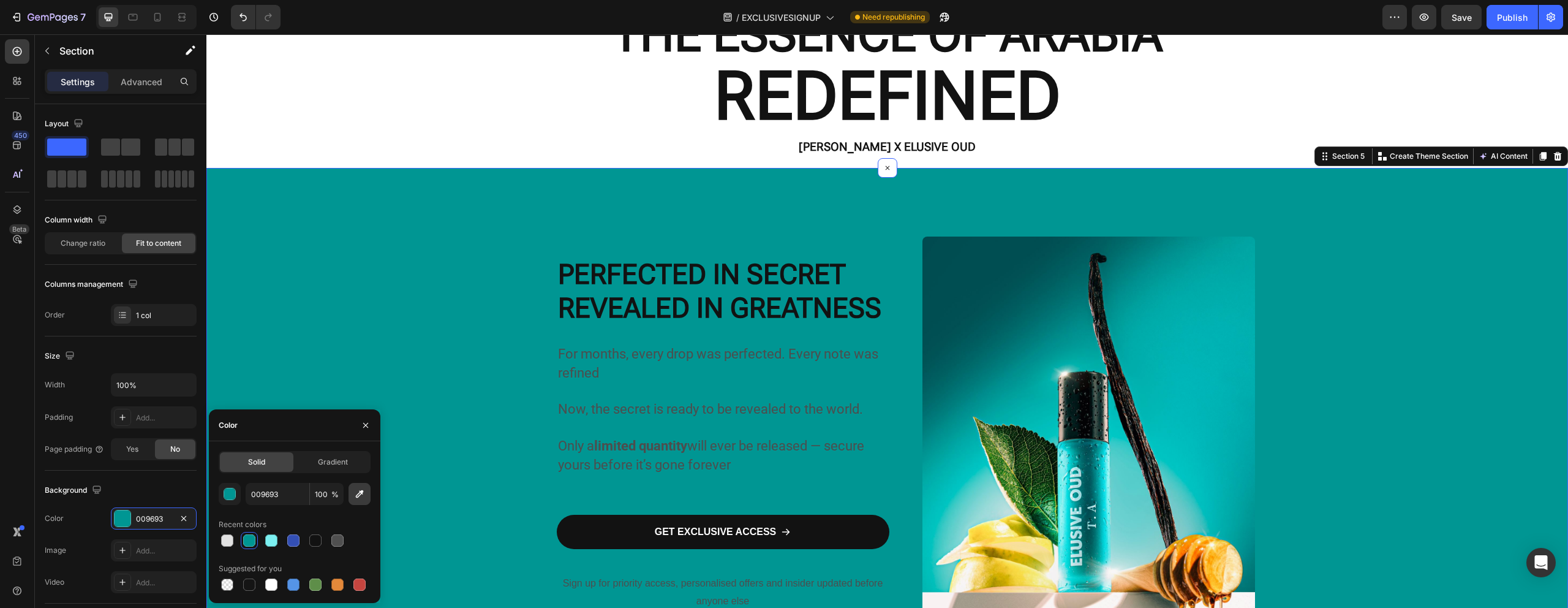
click at [355, 500] on button "button" at bounding box center [359, 493] width 22 height 22
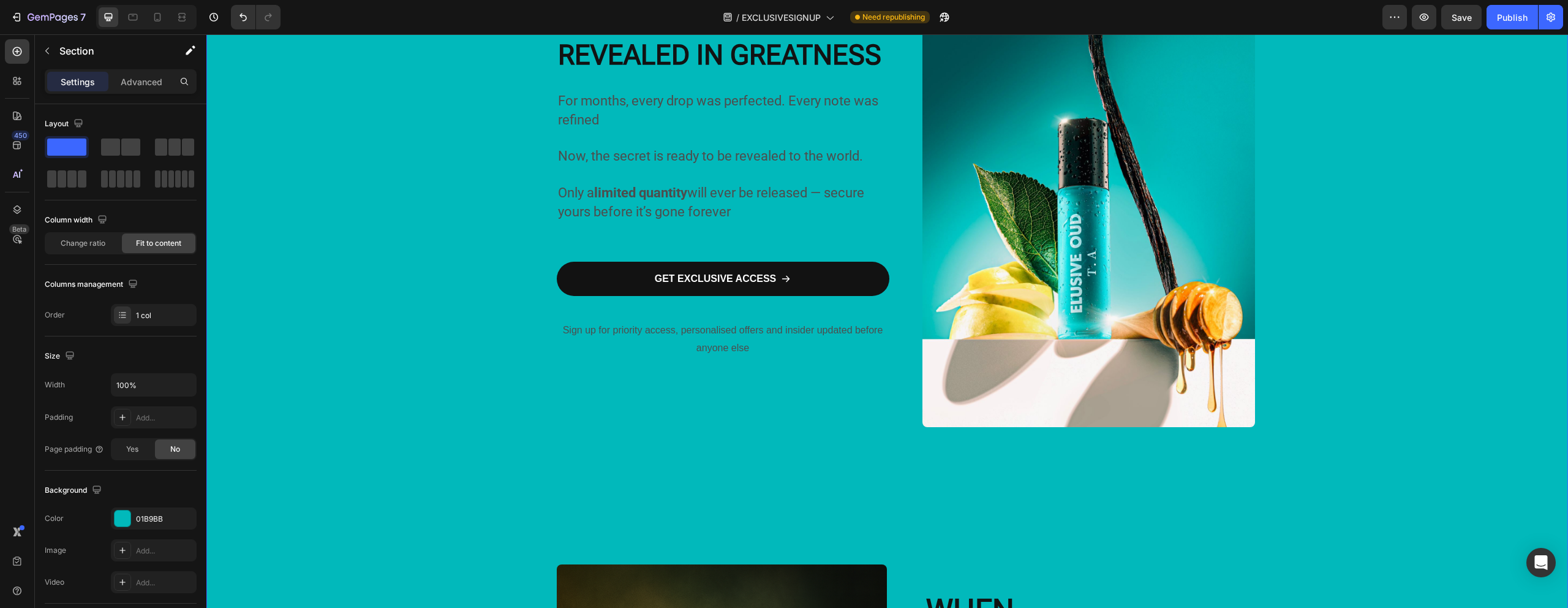
scroll to position [356, 0]
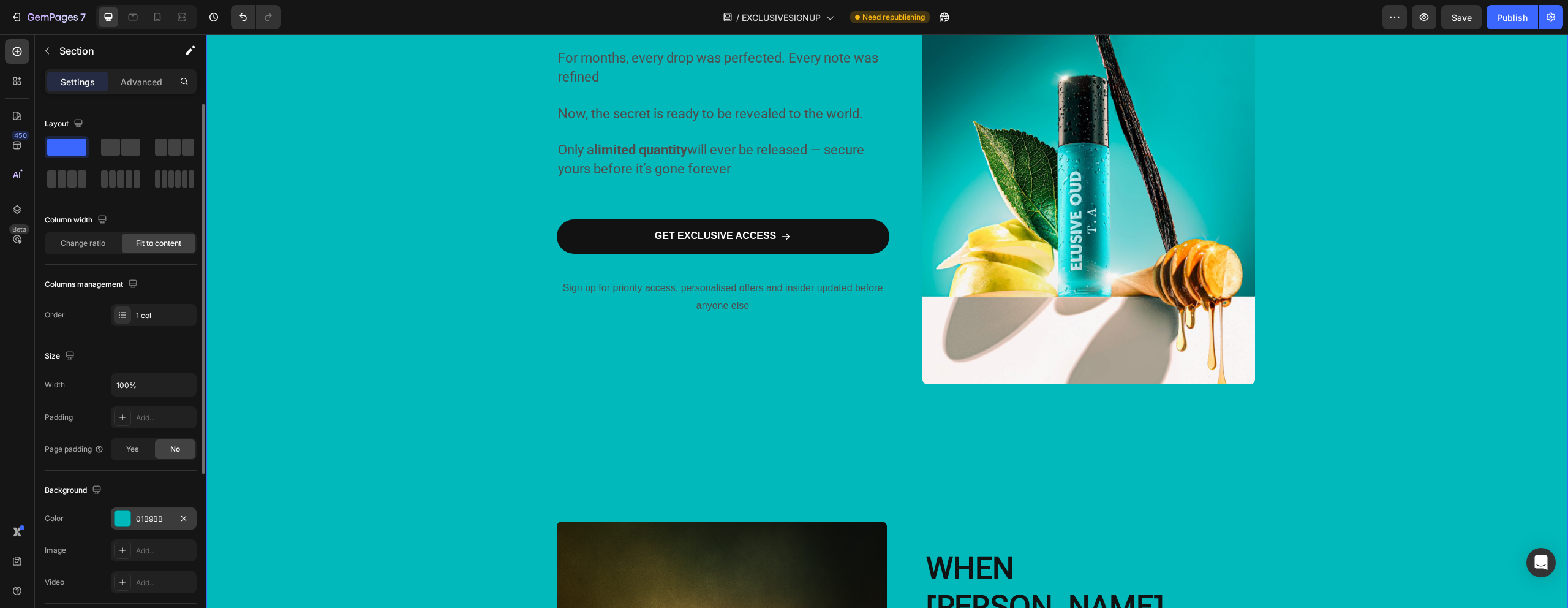
click at [150, 520] on div "01B9BB" at bounding box center [154, 519] width 35 height 11
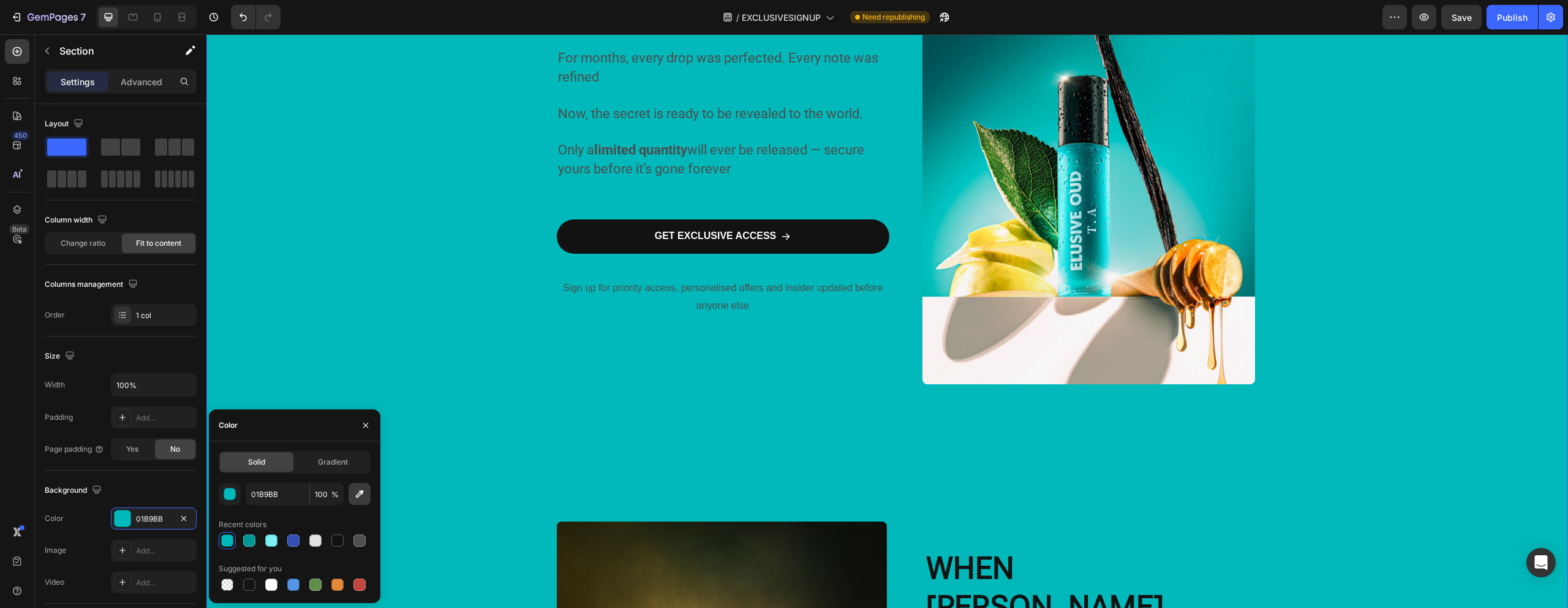
click at [365, 496] on icon "button" at bounding box center [359, 493] width 12 height 12
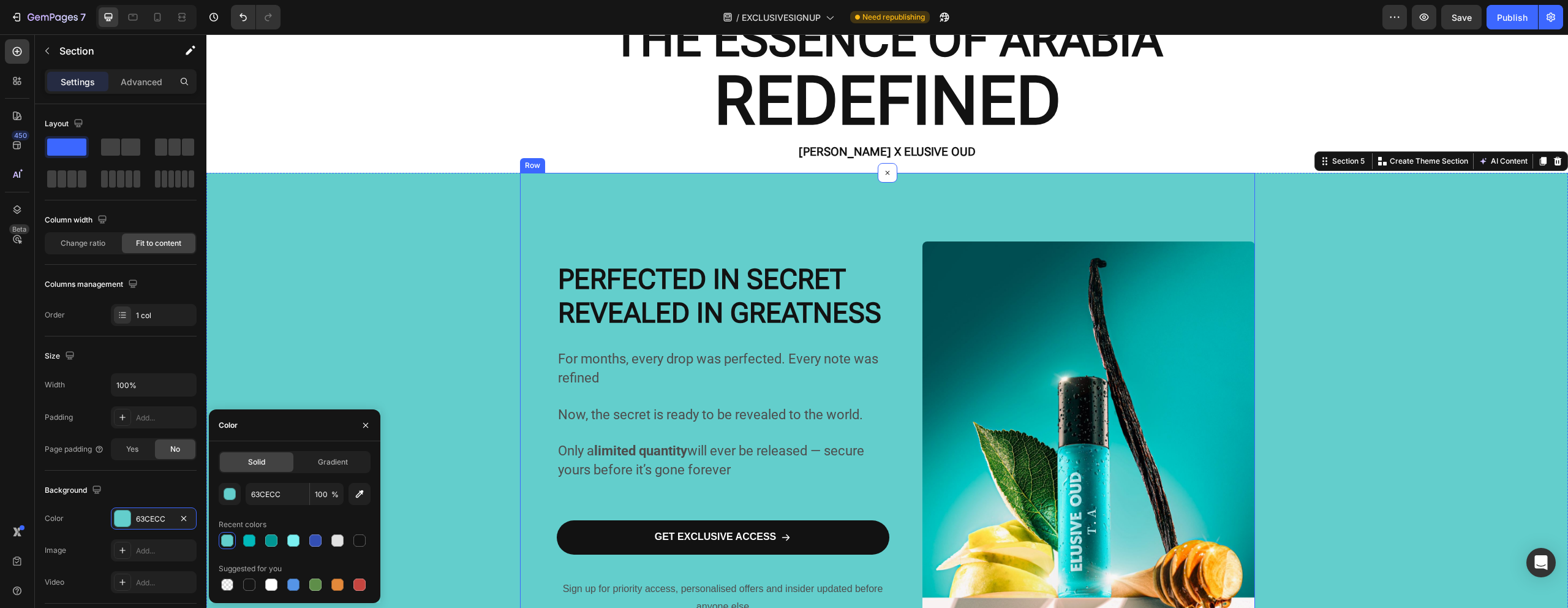
scroll to position [84, 0]
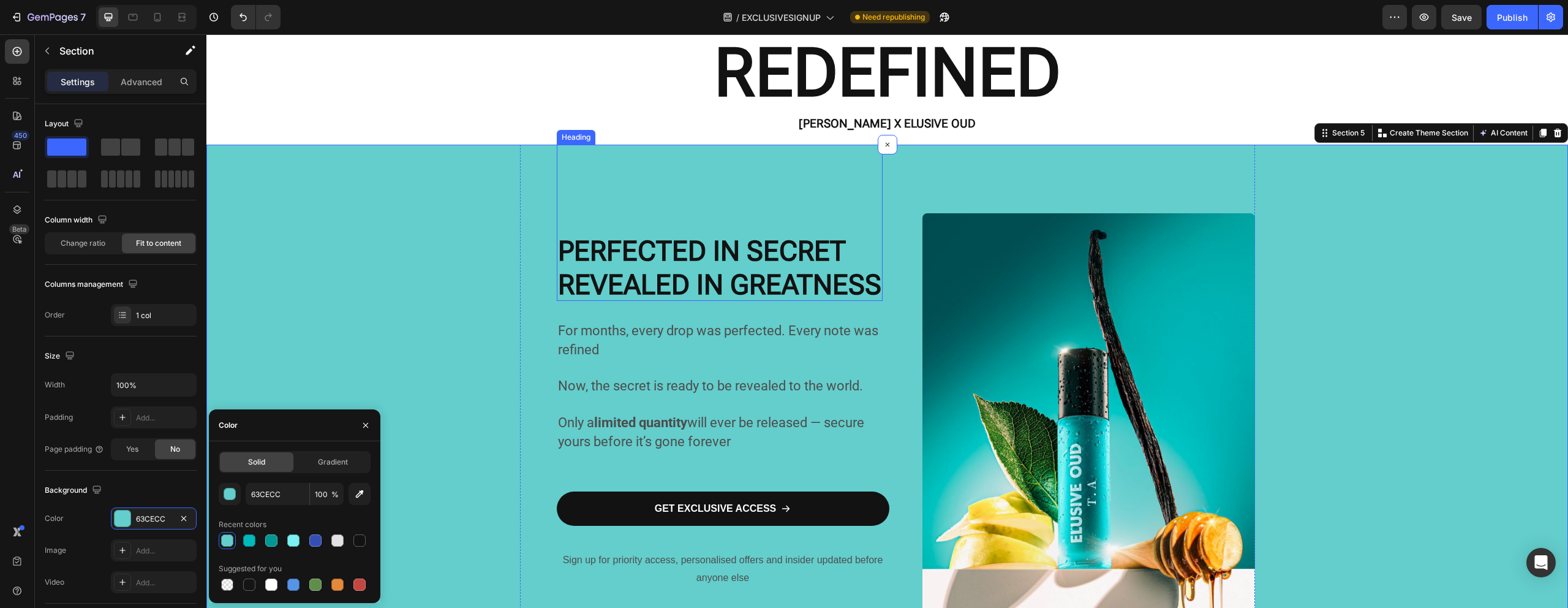
click at [651, 250] on strong "PERFECTED IN SECRET" at bounding box center [701, 250] width 288 height 32
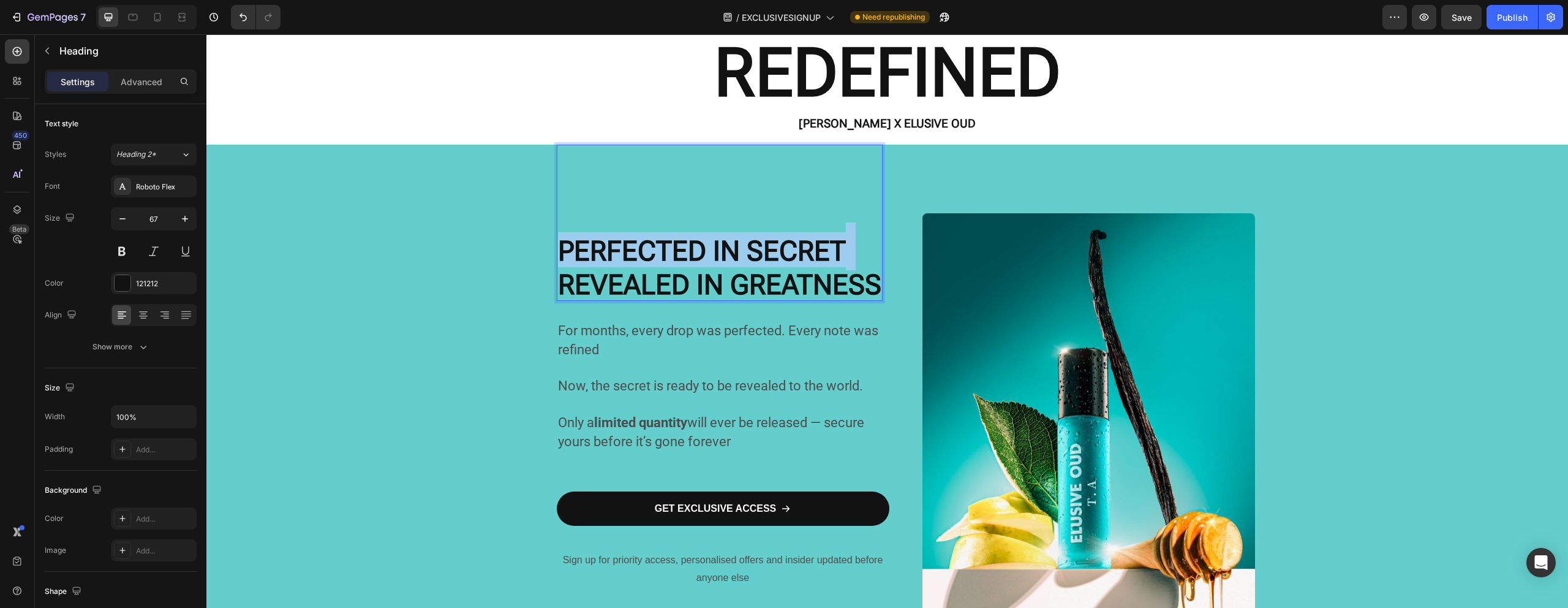
click at [650, 251] on strong "PERFECTED IN SECRET" at bounding box center [701, 250] width 288 height 32
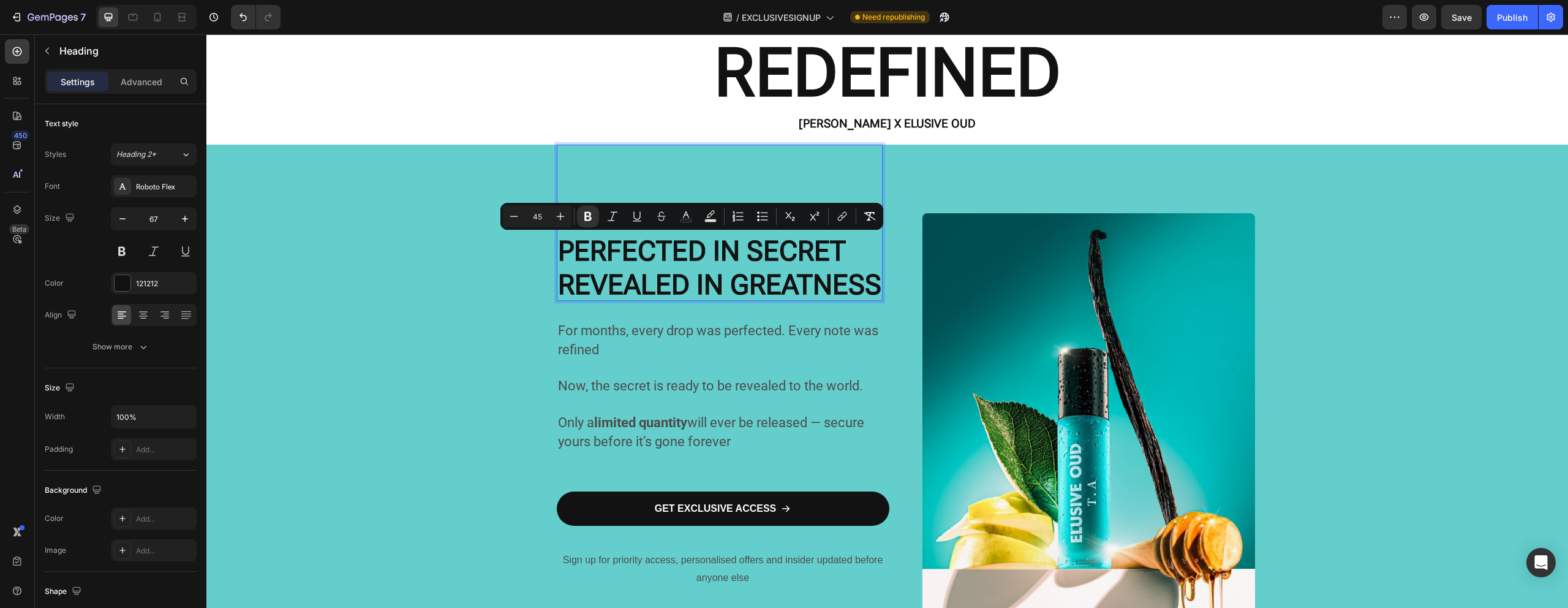
click at [785, 287] on strong "REVEALED IN GREATNESS" at bounding box center [719, 284] width 324 height 32
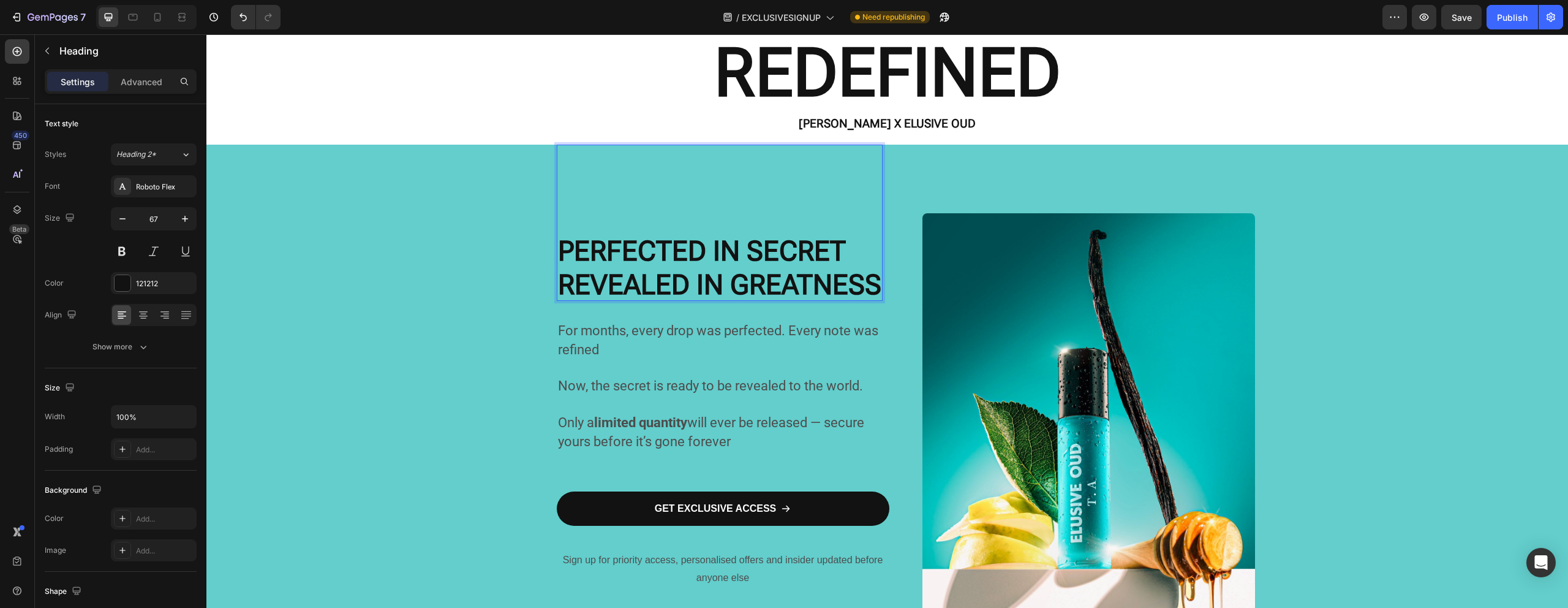
click at [861, 287] on strong "REVEALED IN GREATNESS" at bounding box center [719, 284] width 324 height 32
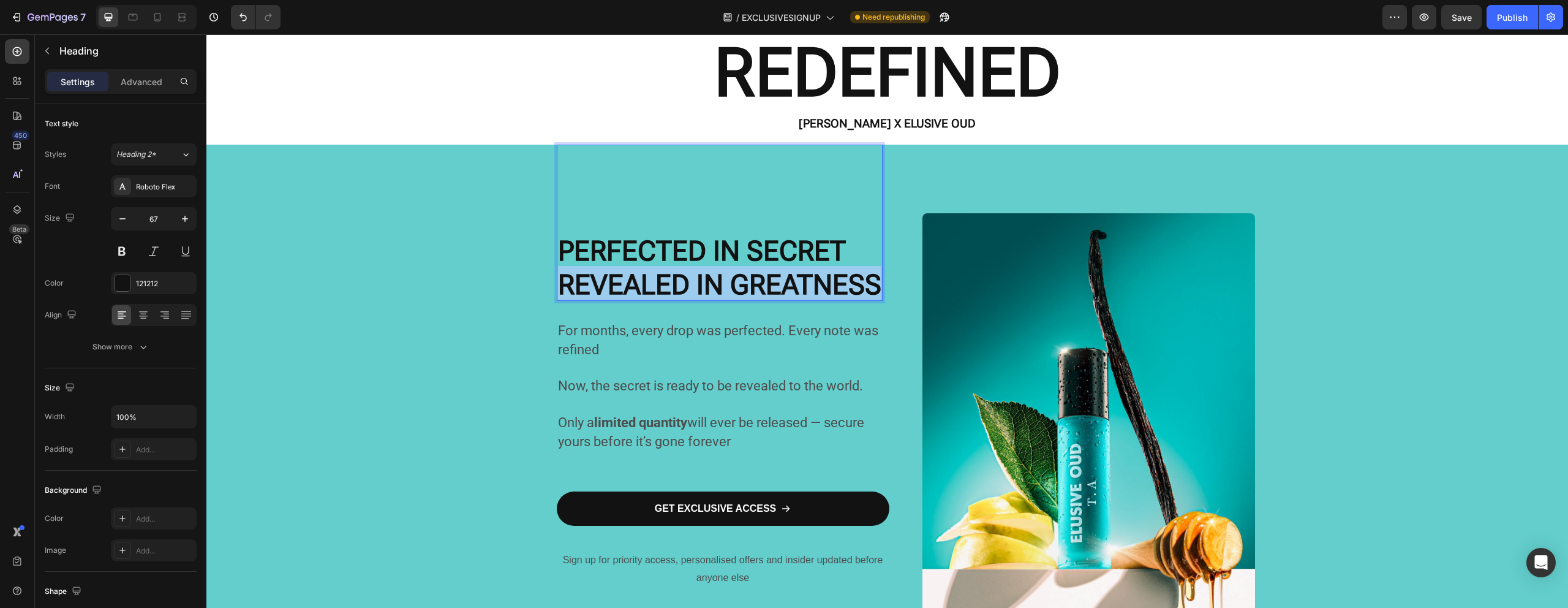
click at [861, 287] on strong "REVEALED IN GREATNESS" at bounding box center [719, 284] width 324 height 32
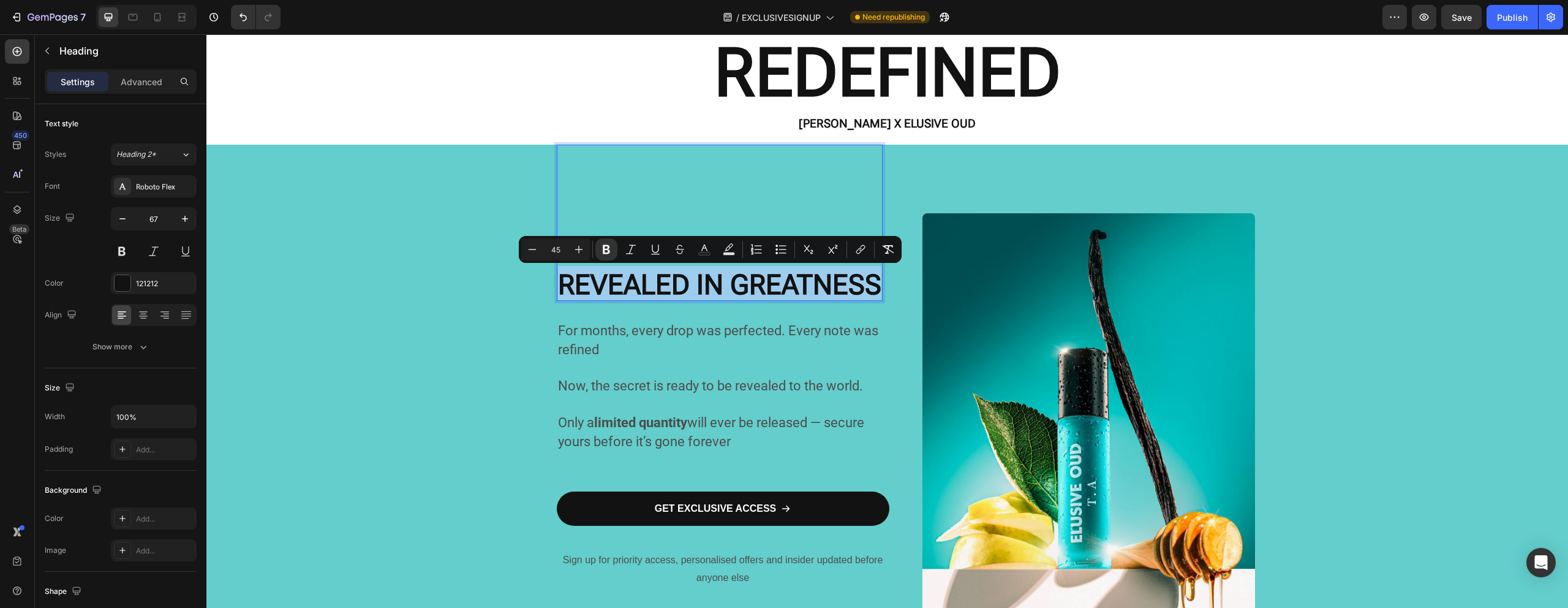
click at [836, 286] on strong "REVEALED IN GREATNESS" at bounding box center [719, 284] width 324 height 32
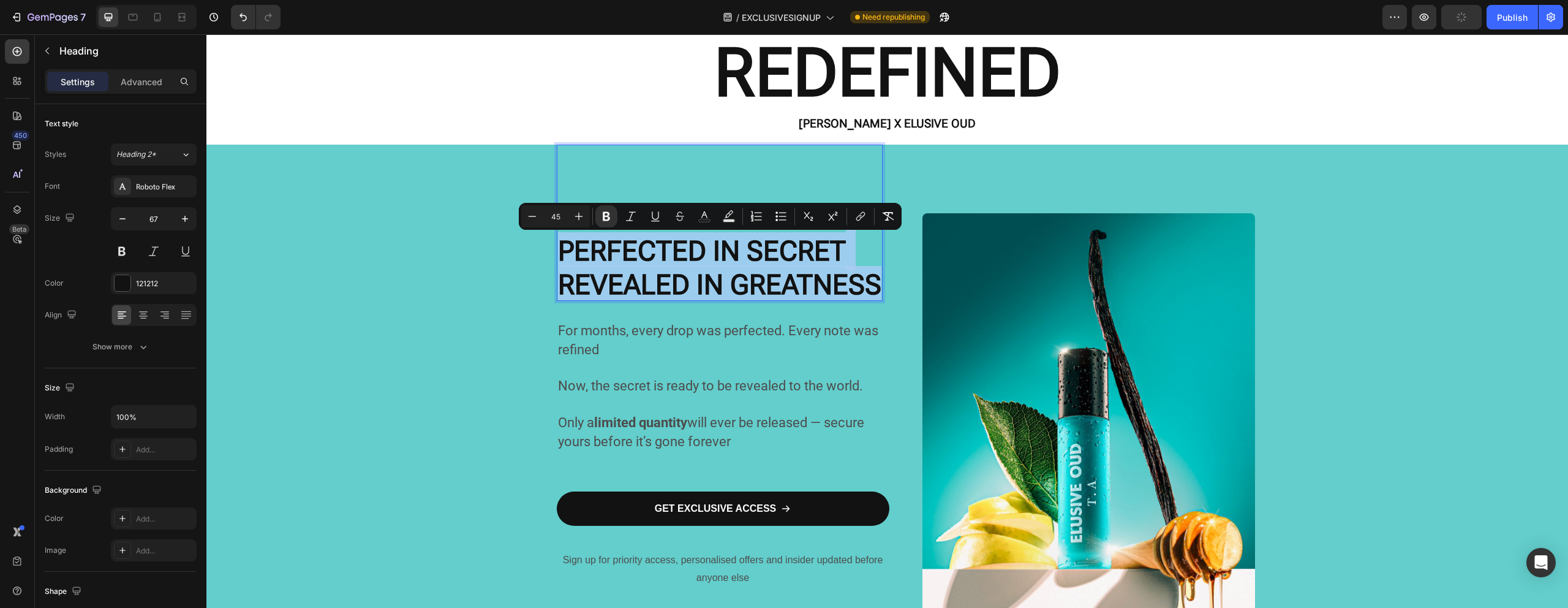
drag, startPoint x: 559, startPoint y: 249, endPoint x: 828, endPoint y: 287, distance: 271.7
click at [828, 287] on p "PERFECTED IN SECRET REVEALED IN GREATNESS" at bounding box center [719, 222] width 324 height 154
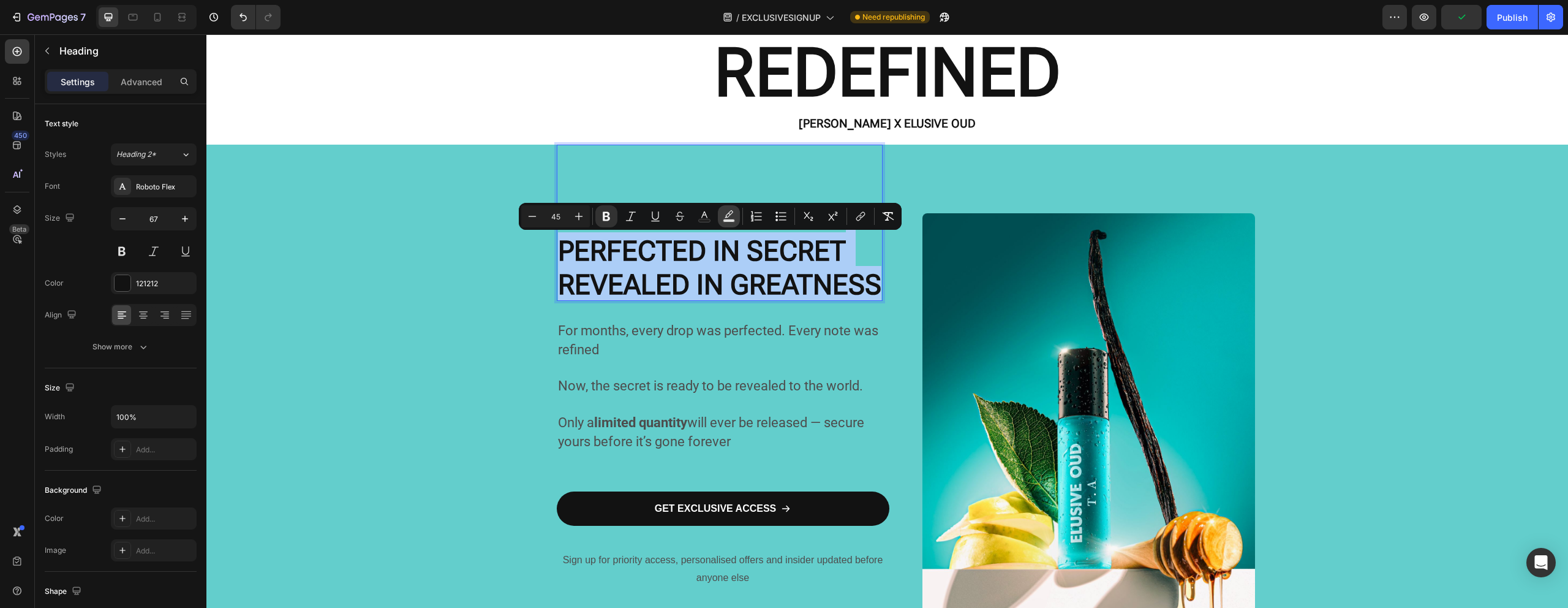
click at [723, 221] on rect "Editor contextual toolbar" at bounding box center [729, 221] width 12 height 3
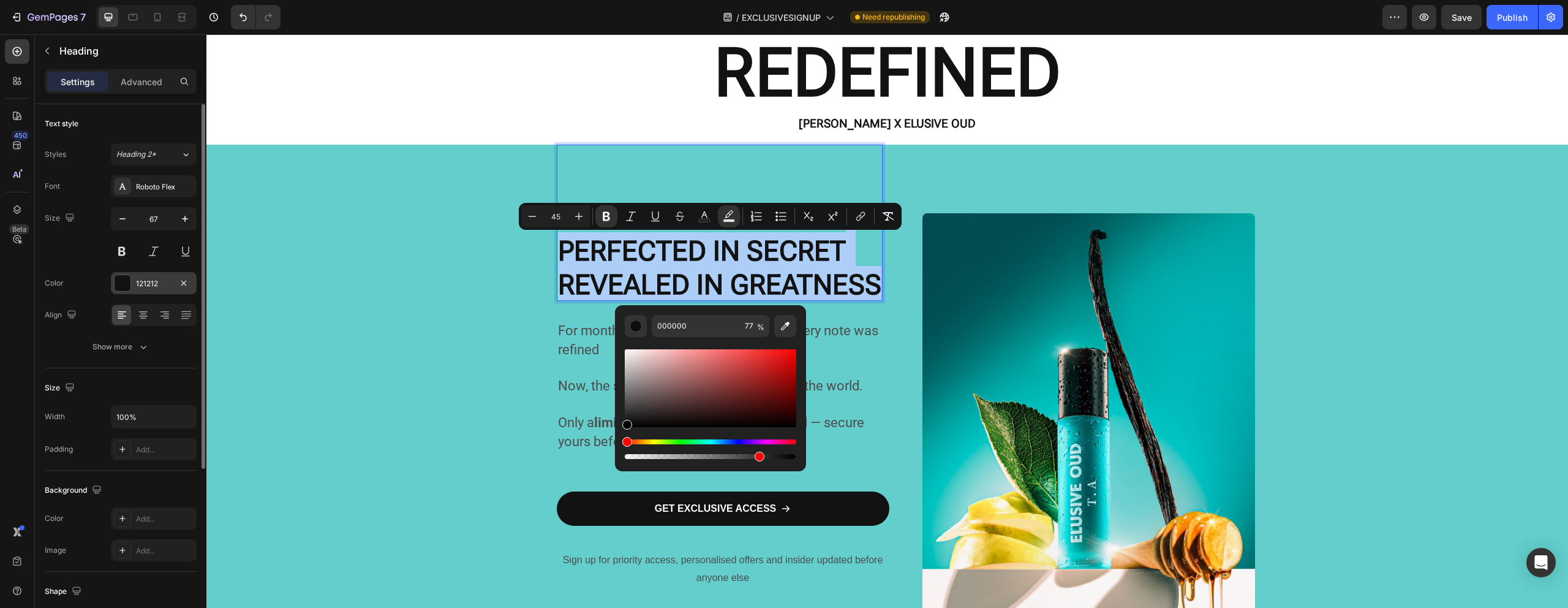
click at [120, 287] on div at bounding box center [123, 283] width 16 height 16
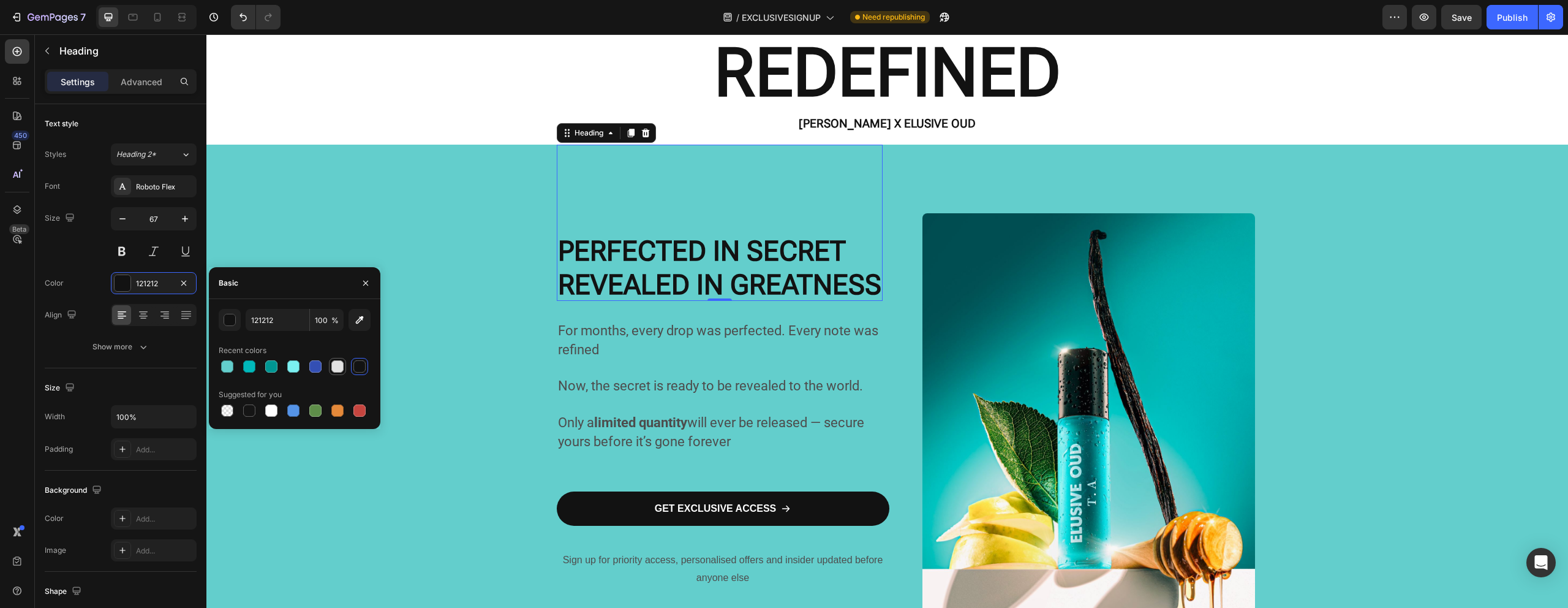
click at [332, 369] on div at bounding box center [337, 366] width 12 height 12
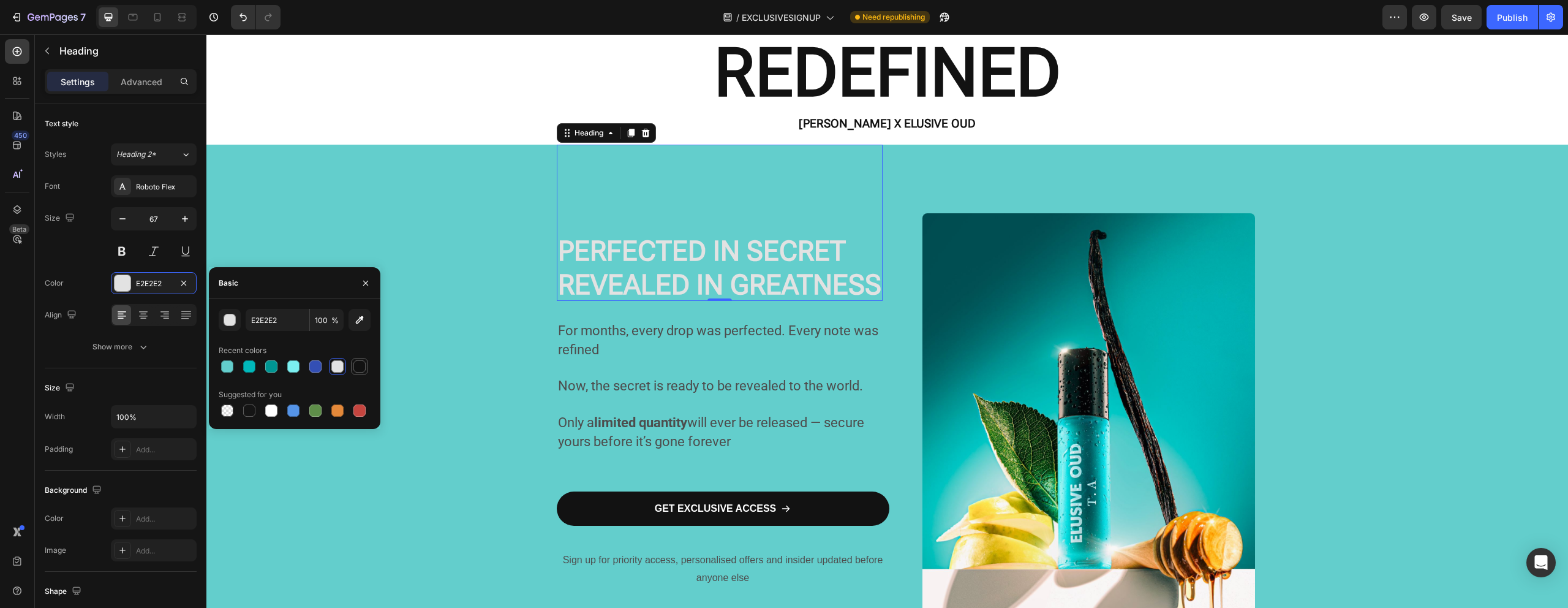
click at [363, 370] on div at bounding box center [359, 366] width 12 height 12
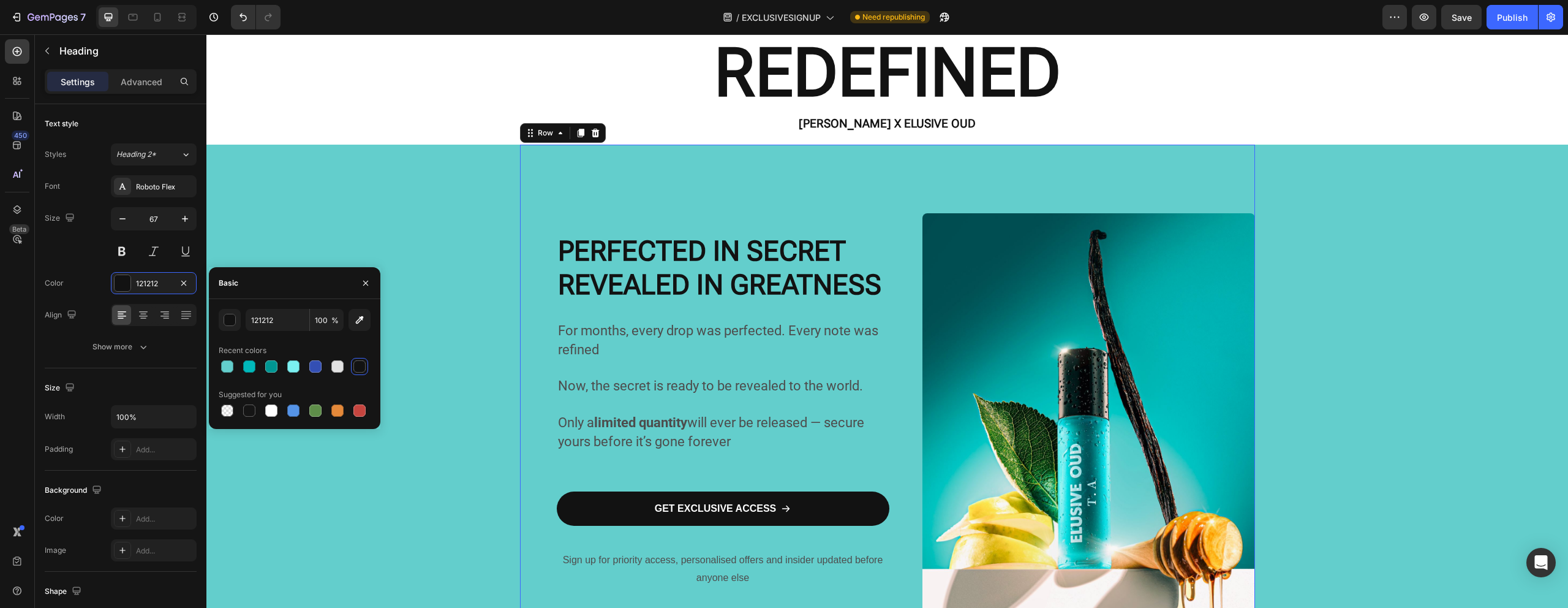
click at [520, 352] on div "For months, every drop was perfected. Every note was refined Now, the secret is…" at bounding box center [887, 434] width 735 height 581
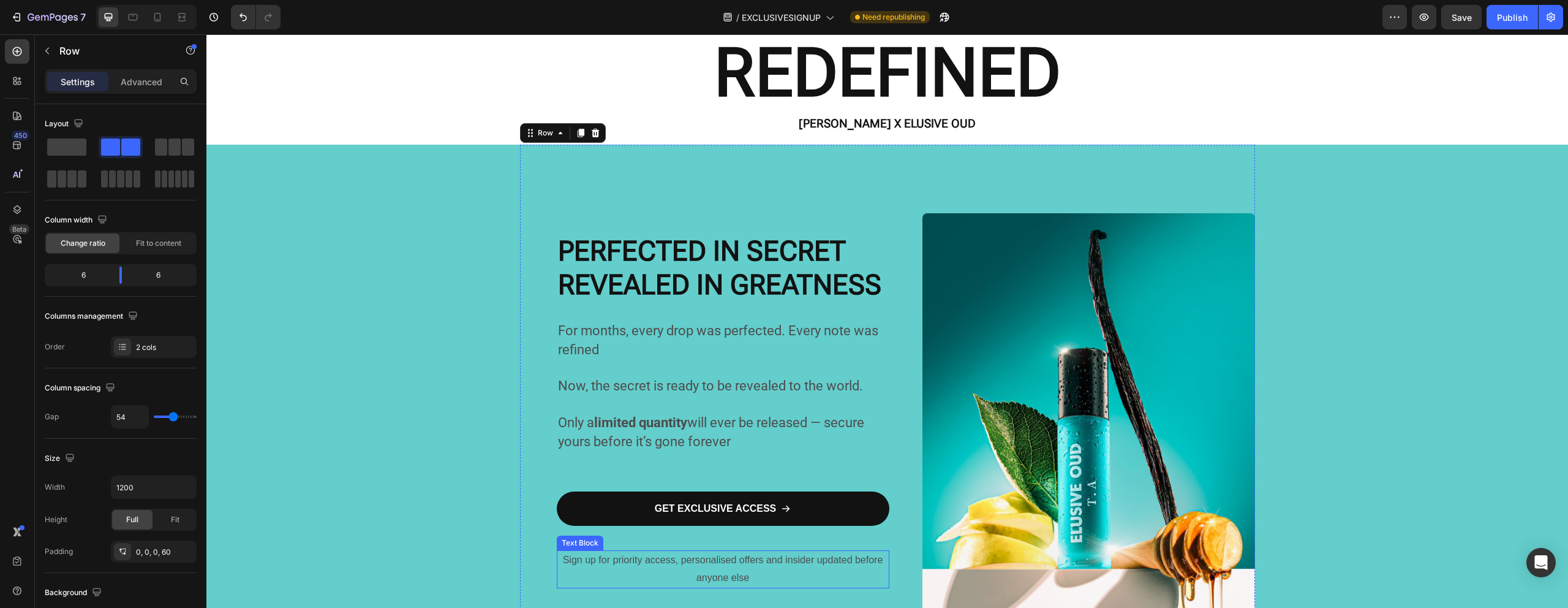
click at [616, 558] on p "Sign up for priority access, personalised offers and insider updated before any…" at bounding box center [723, 569] width 330 height 35
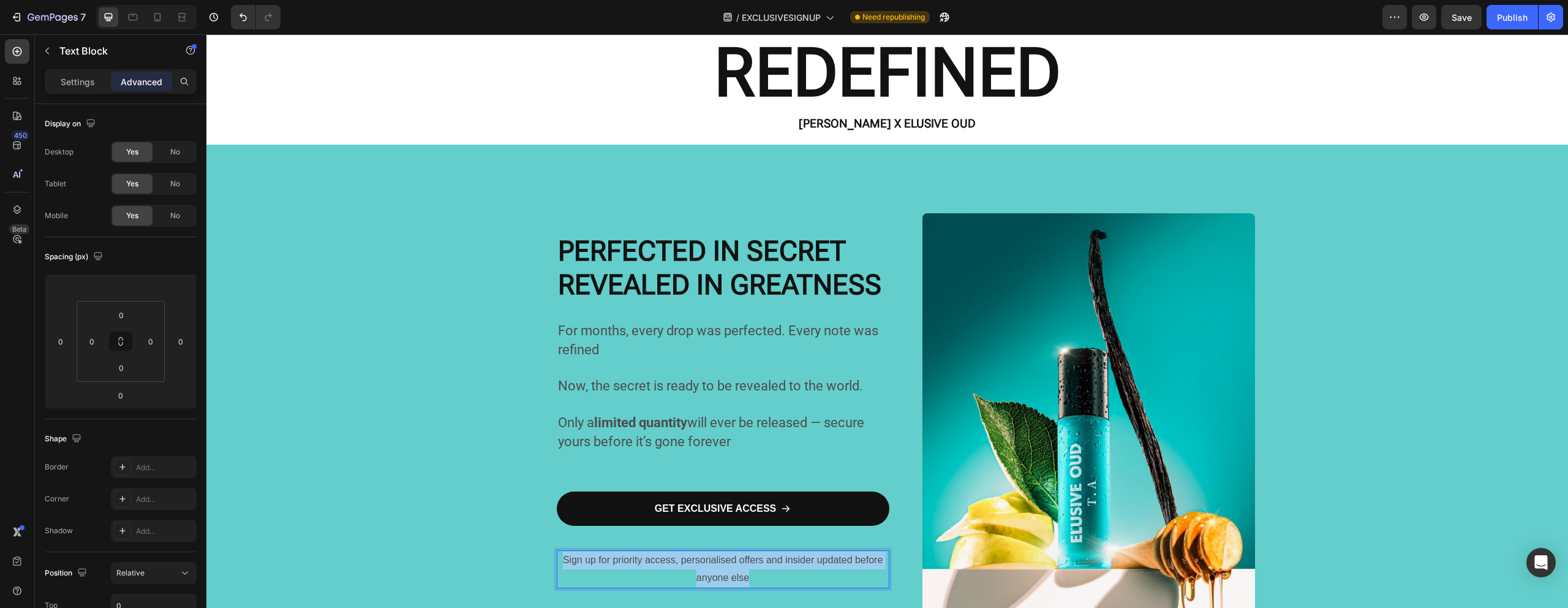
click at [616, 558] on p "Sign up for priority access, personalised offers and insider updated before any…" at bounding box center [723, 569] width 330 height 35
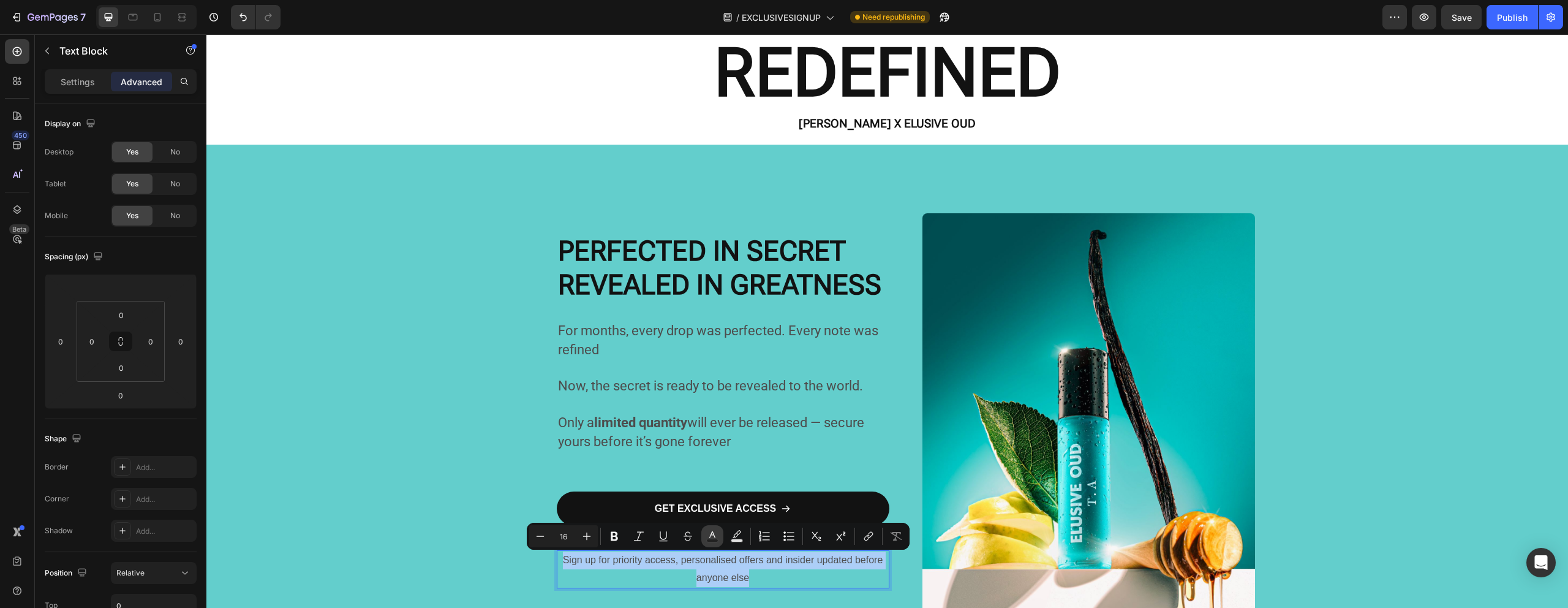
click at [713, 538] on icon "Editor contextual toolbar" at bounding box center [712, 536] width 12 height 12
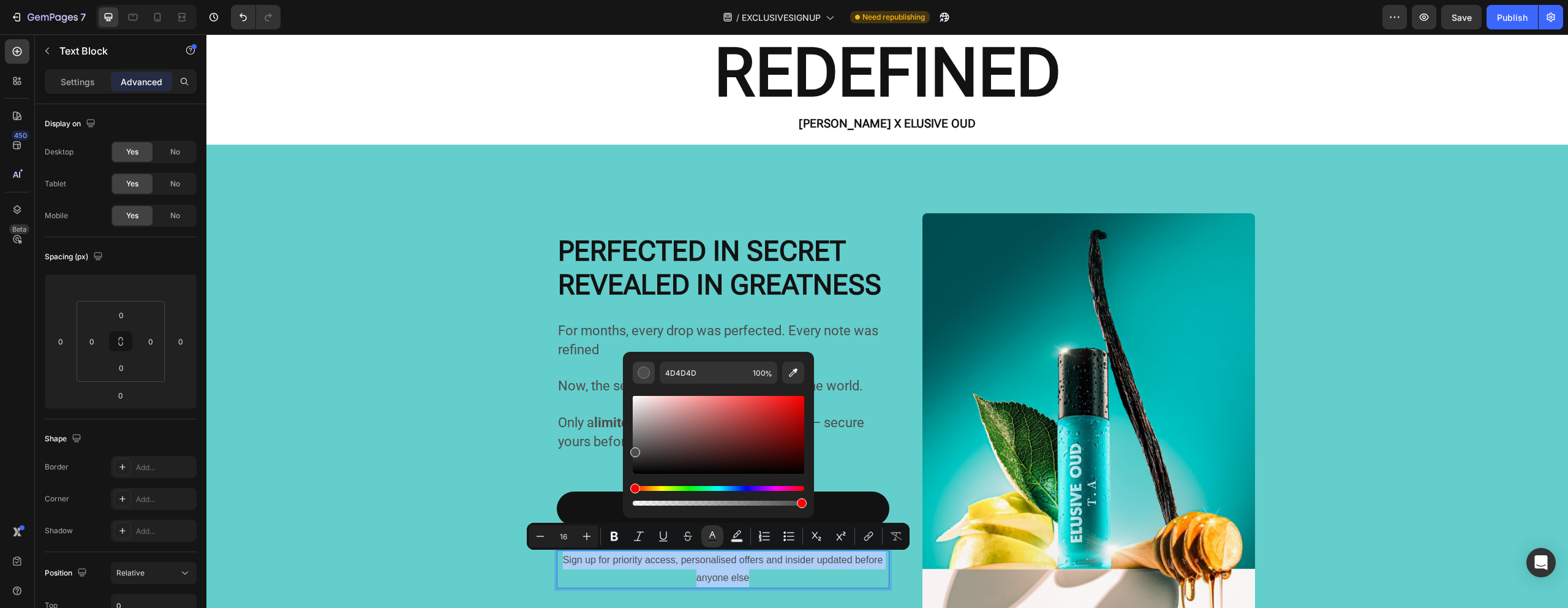
click at [641, 375] on div "Editor contextual toolbar" at bounding box center [643, 372] width 12 height 12
click at [712, 534] on icon "Editor contextual toolbar" at bounding box center [712, 536] width 12 height 12
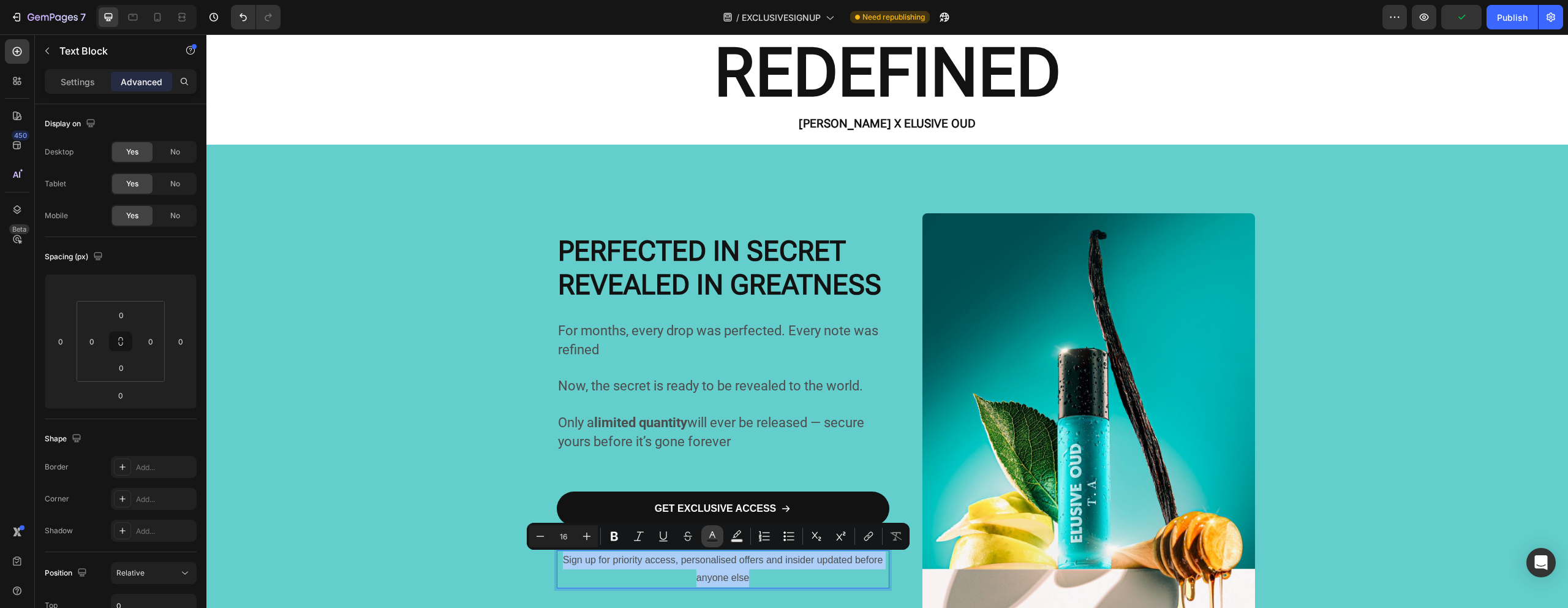
click at [712, 534] on icon "Editor contextual toolbar" at bounding box center [712, 536] width 12 height 12
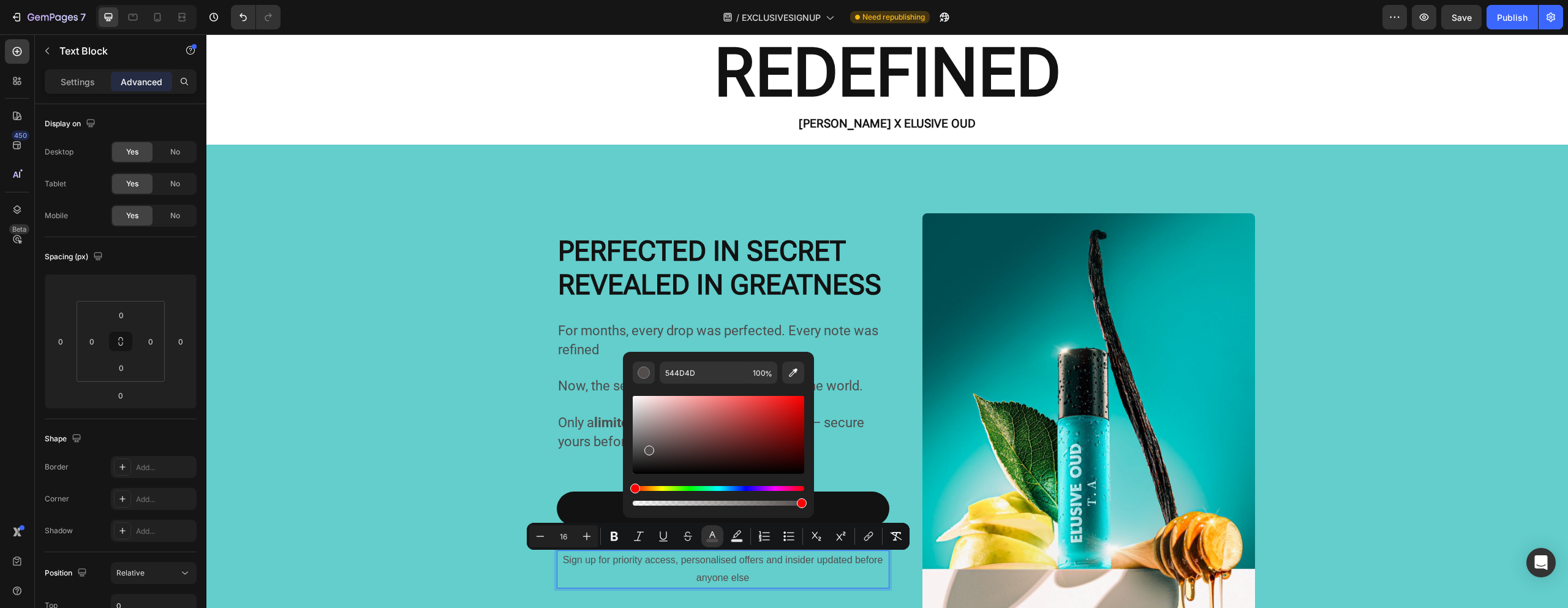
drag, startPoint x: 634, startPoint y: 449, endPoint x: 646, endPoint y: 447, distance: 12.2
click at [646, 447] on div "Editor contextual toolbar" at bounding box center [650, 451] width 10 height 10
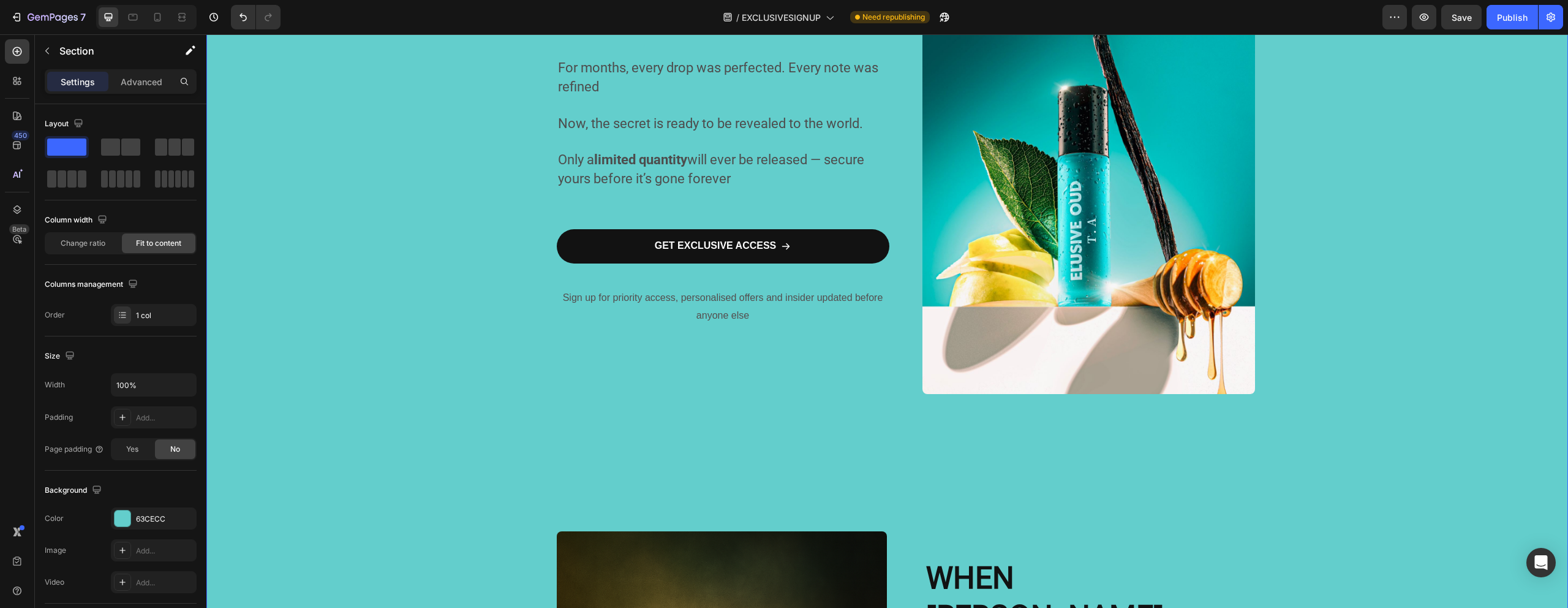
scroll to position [363, 0]
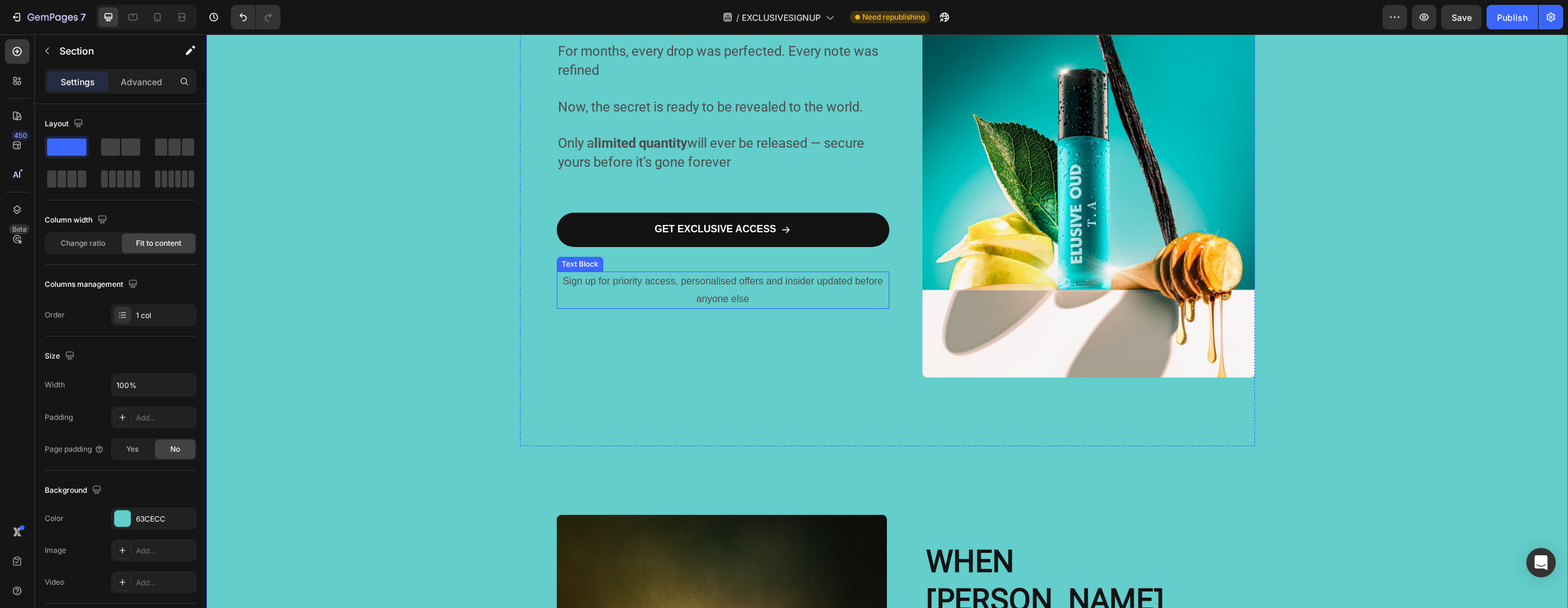
click at [645, 283] on span "Sign up for priority access, personalised offers and insider updated before any…" at bounding box center [723, 289] width 320 height 28
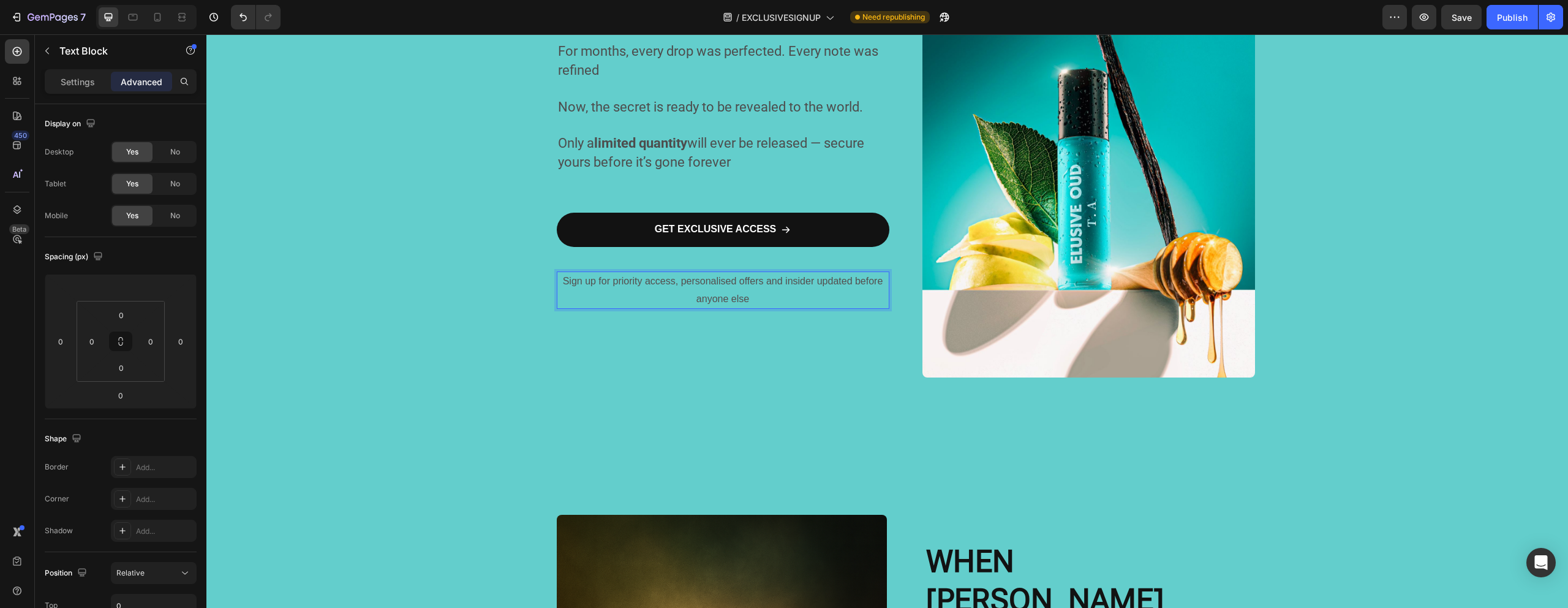
click at [622, 282] on span "Sign up for priority access, personalised offers and insider updated before any…" at bounding box center [723, 289] width 320 height 28
click at [622, 283] on span "Sign up for priority access, personalised offers and insider updated before any…" at bounding box center [723, 289] width 320 height 28
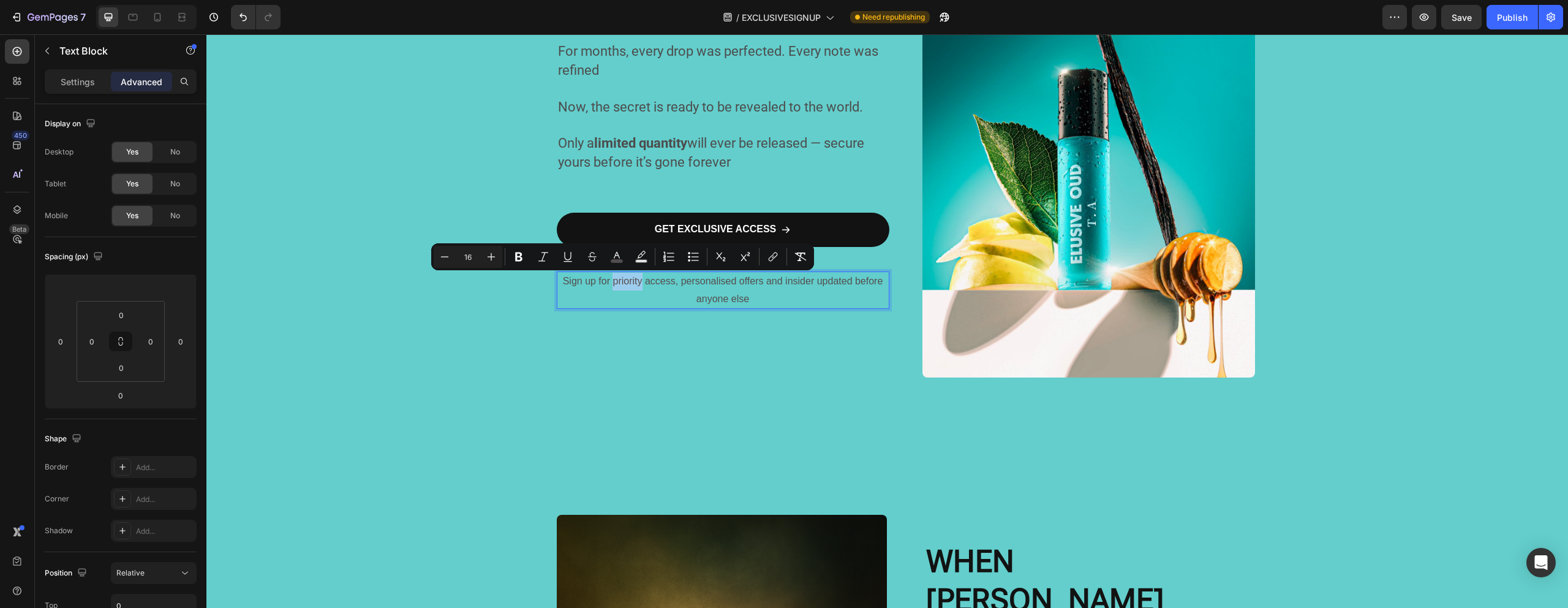
click at [622, 283] on span "Sign up for priority access, personalised offers and insider updated before any…" at bounding box center [723, 289] width 320 height 28
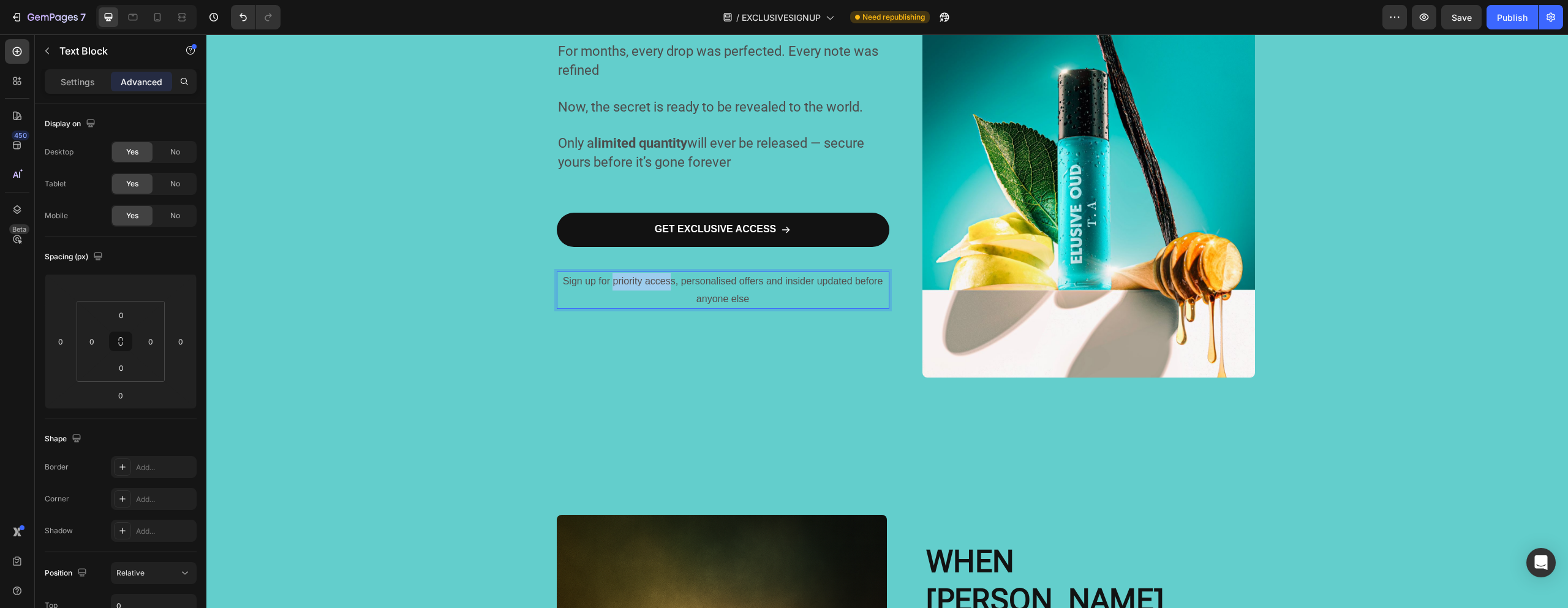
drag, startPoint x: 608, startPoint y: 283, endPoint x: 665, endPoint y: 285, distance: 57.0
click at [665, 285] on span "Sign up for priority access, personalised offers and insider updated before any…" at bounding box center [723, 289] width 320 height 28
click at [575, 284] on span "Sign up for priority access, personalised offers and insider updated before any…" at bounding box center [723, 289] width 320 height 28
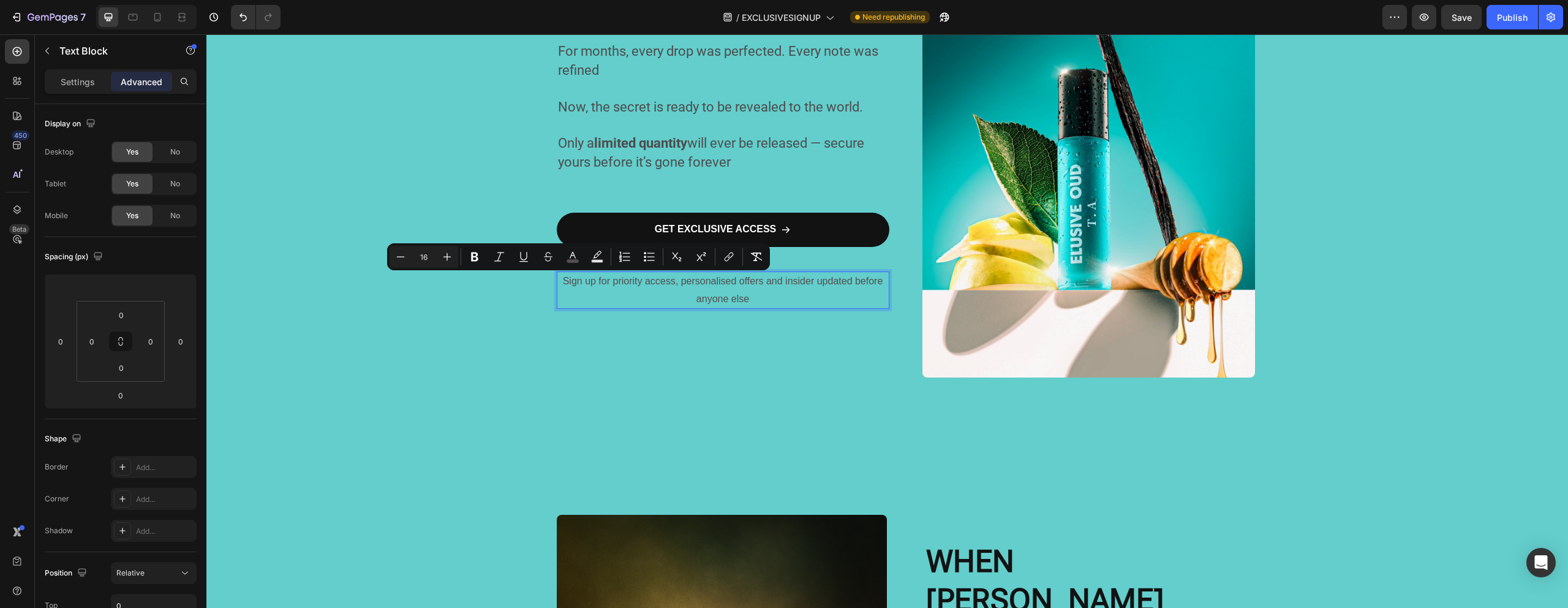
click at [586, 284] on span "Sign up for priority access, personalised offers and insider updated before any…" at bounding box center [723, 289] width 320 height 28
drag, startPoint x: 588, startPoint y: 283, endPoint x: 560, endPoint y: 283, distance: 28.0
click at [563, 283] on span "Sign up for priority access, personalised offers and insider updated before any…" at bounding box center [723, 289] width 320 height 28
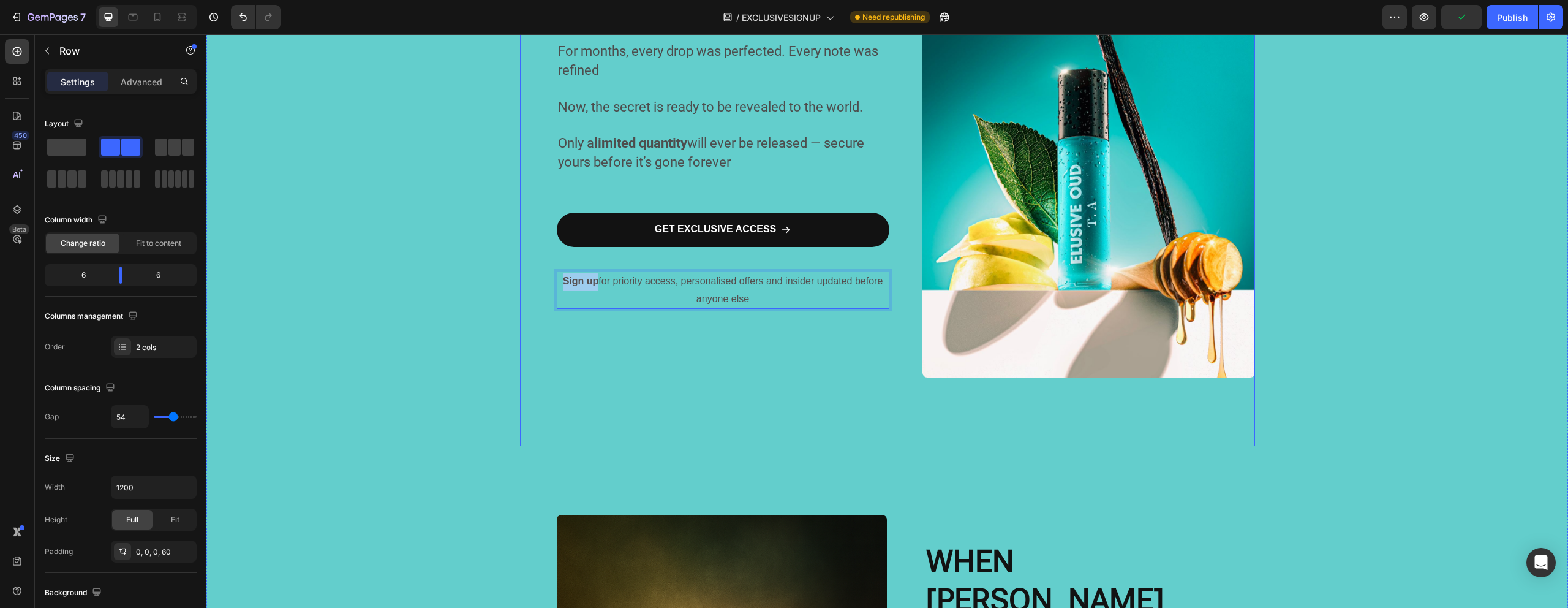
click at [547, 362] on div "For months, every drop was perfected. Every note was refined Now, the secret is…" at bounding box center [887, 155] width 735 height 581
click at [624, 283] on span "Sign up for priority access, personalised offers and insider updated before any…" at bounding box center [723, 289] width 320 height 28
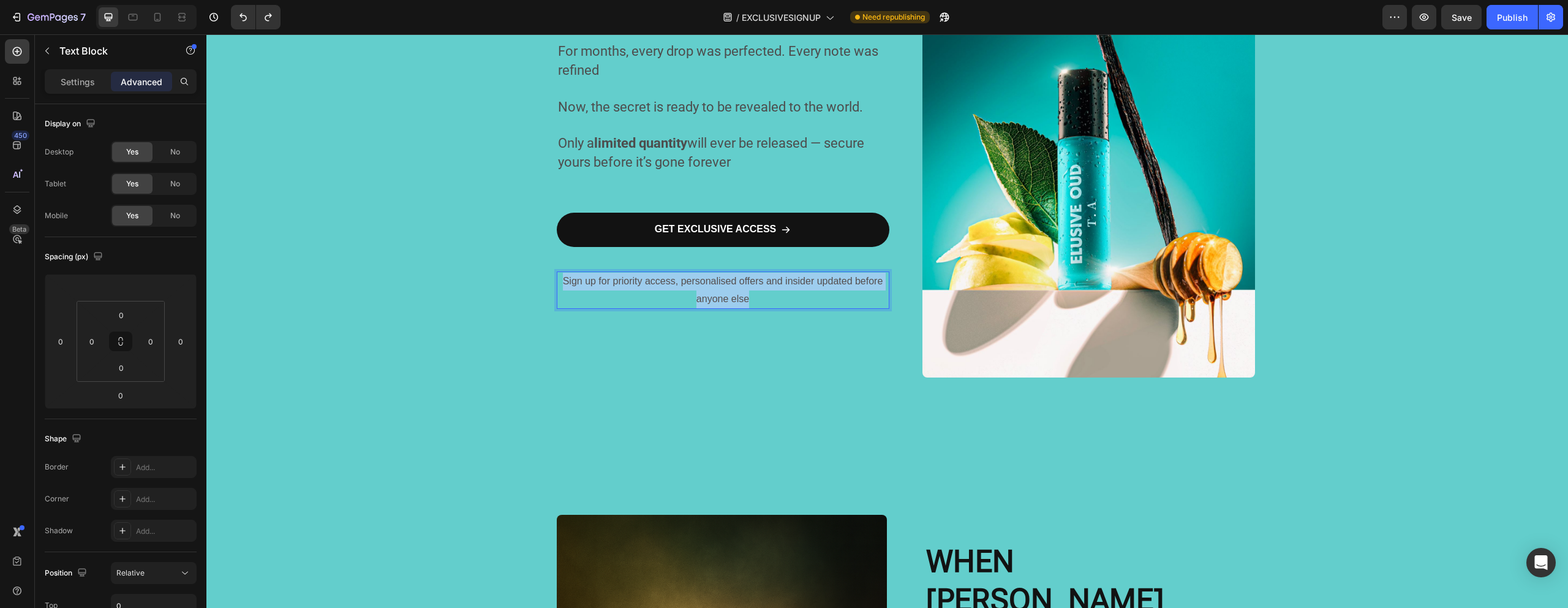
click at [624, 283] on span "Sign up for priority access, personalised offers and insider updated before any…" at bounding box center [723, 289] width 320 height 28
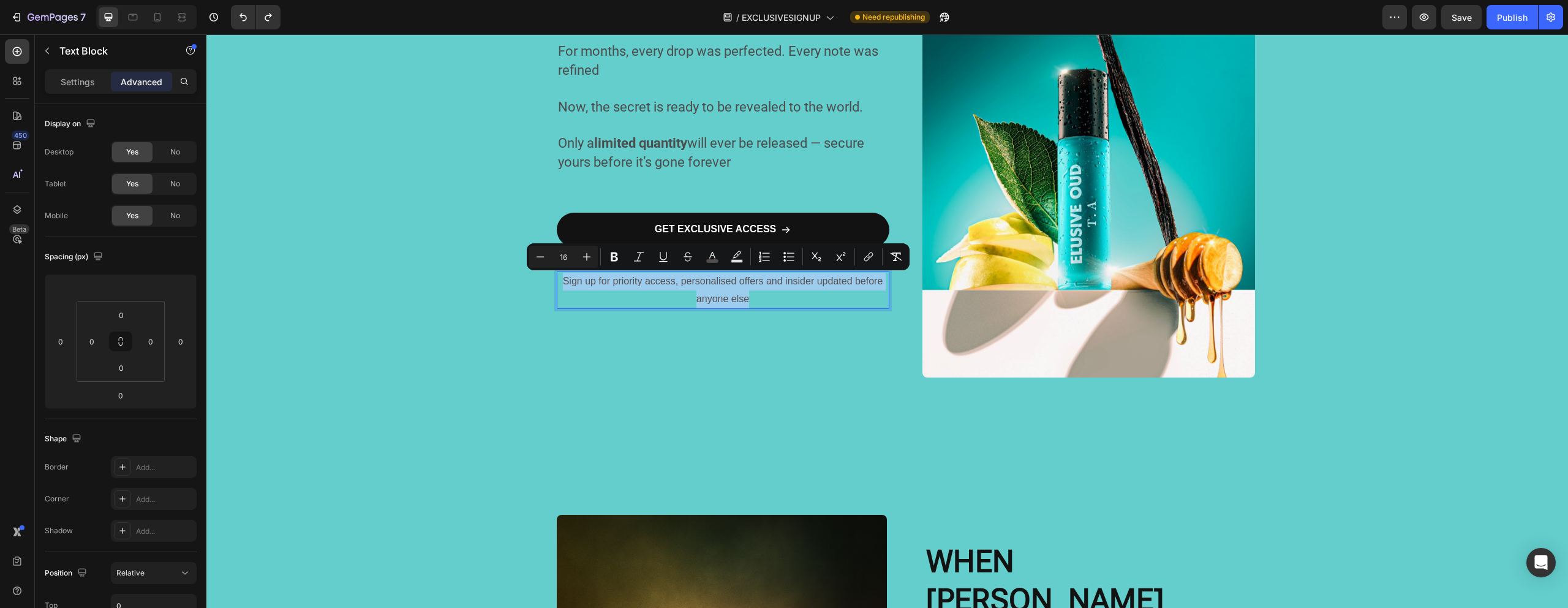
click at [624, 283] on span "Sign up for priority access, personalised offers and insider updated before any…" at bounding box center [723, 289] width 320 height 28
click at [634, 283] on span "Sign up for priority access, personalised offers and insider updated before any…" at bounding box center [723, 289] width 320 height 28
click at [639, 283] on span "Sign up for priority access, personalised offers and insider updated before any…" at bounding box center [723, 289] width 320 height 28
click at [637, 283] on span "Sign up for priority access, personalised offers and insider updated before any…" at bounding box center [723, 289] width 320 height 28
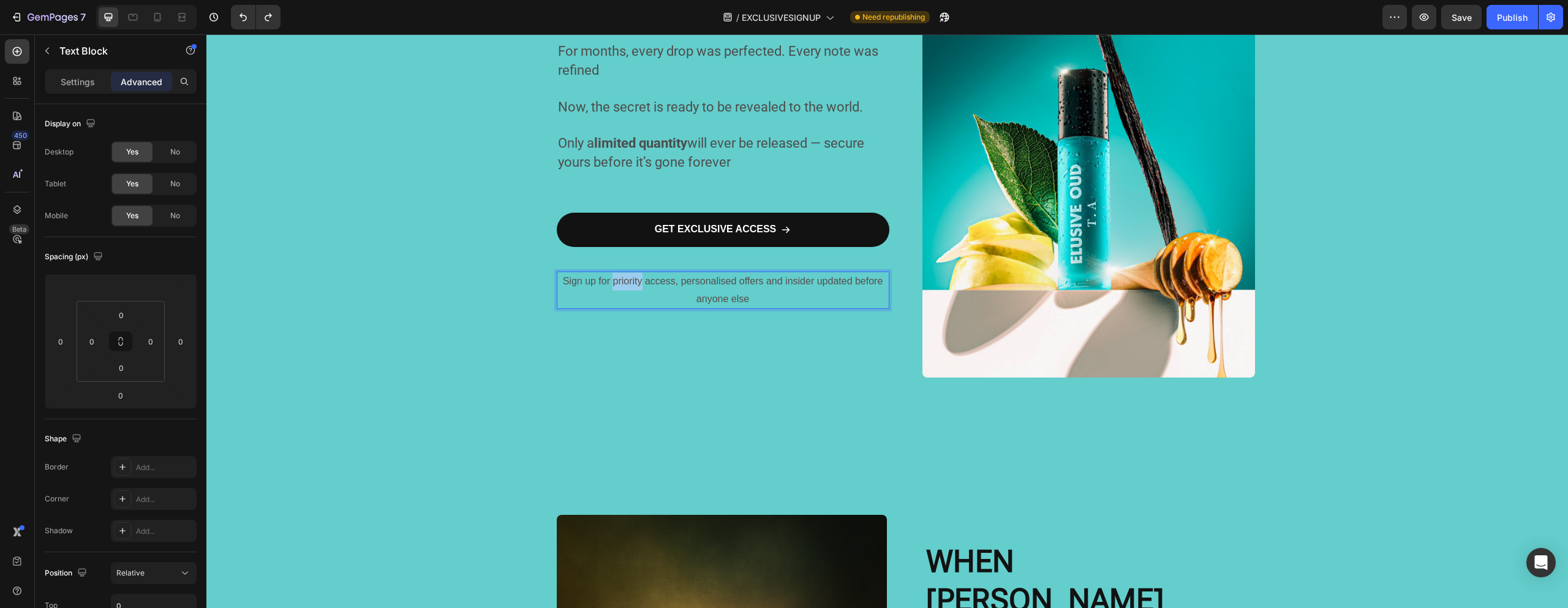
drag, startPoint x: 637, startPoint y: 283, endPoint x: 611, endPoint y: 285, distance: 26.1
click at [611, 285] on span "Sign up for priority access, personalised offers and insider updated before any…" at bounding box center [723, 289] width 320 height 28
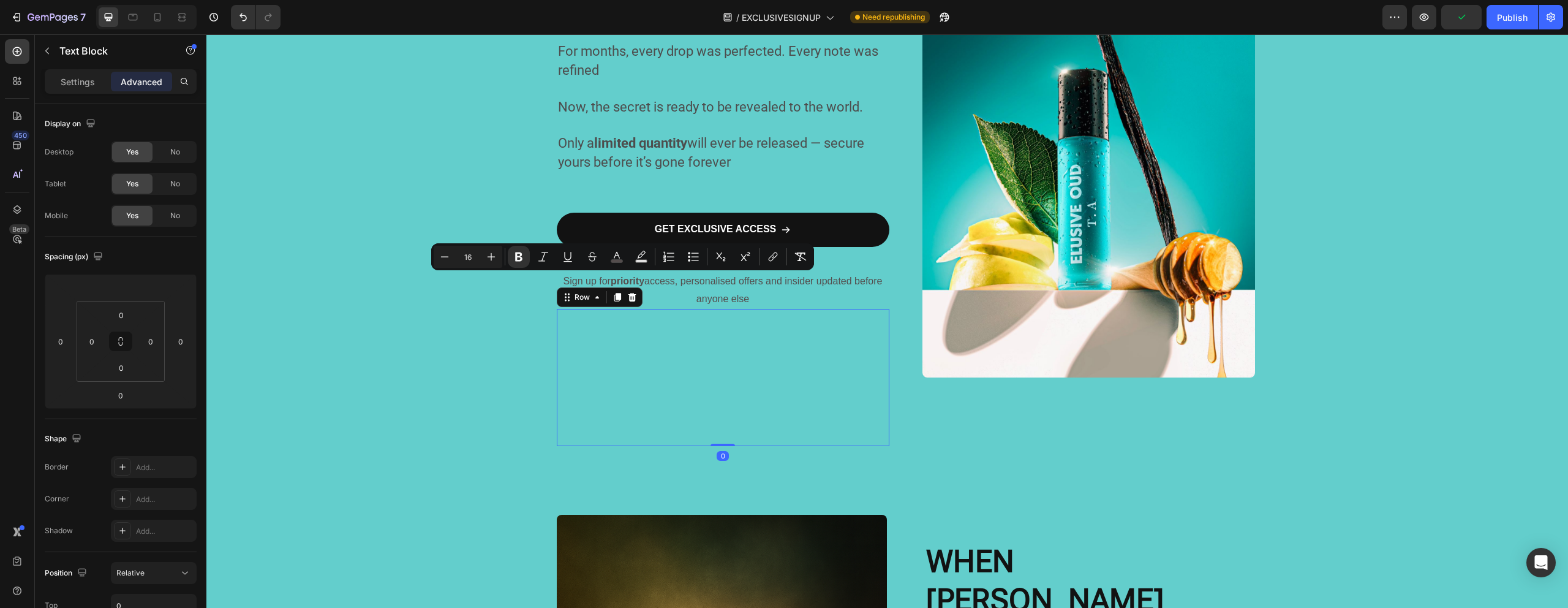
click at [595, 381] on div "WHEN [PERSON_NAME] MEETS GREATNESS... Heading A fusion of football’s fire and o…" at bounding box center [722, 377] width 332 height 137
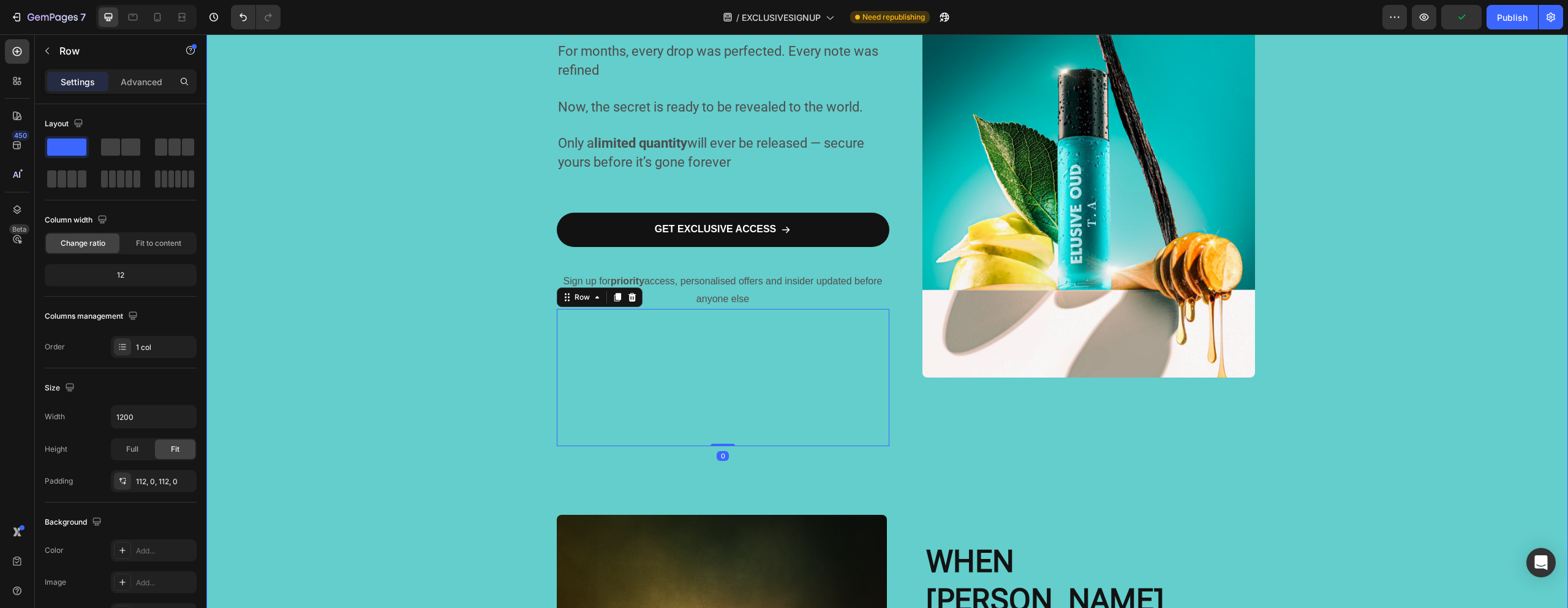
click at [458, 384] on div "CRAFTED IN SILENCE. REVEALED IN GREATNESS. Heading For months, this project liv…" at bounding box center [887, 451] width 1361 height 1173
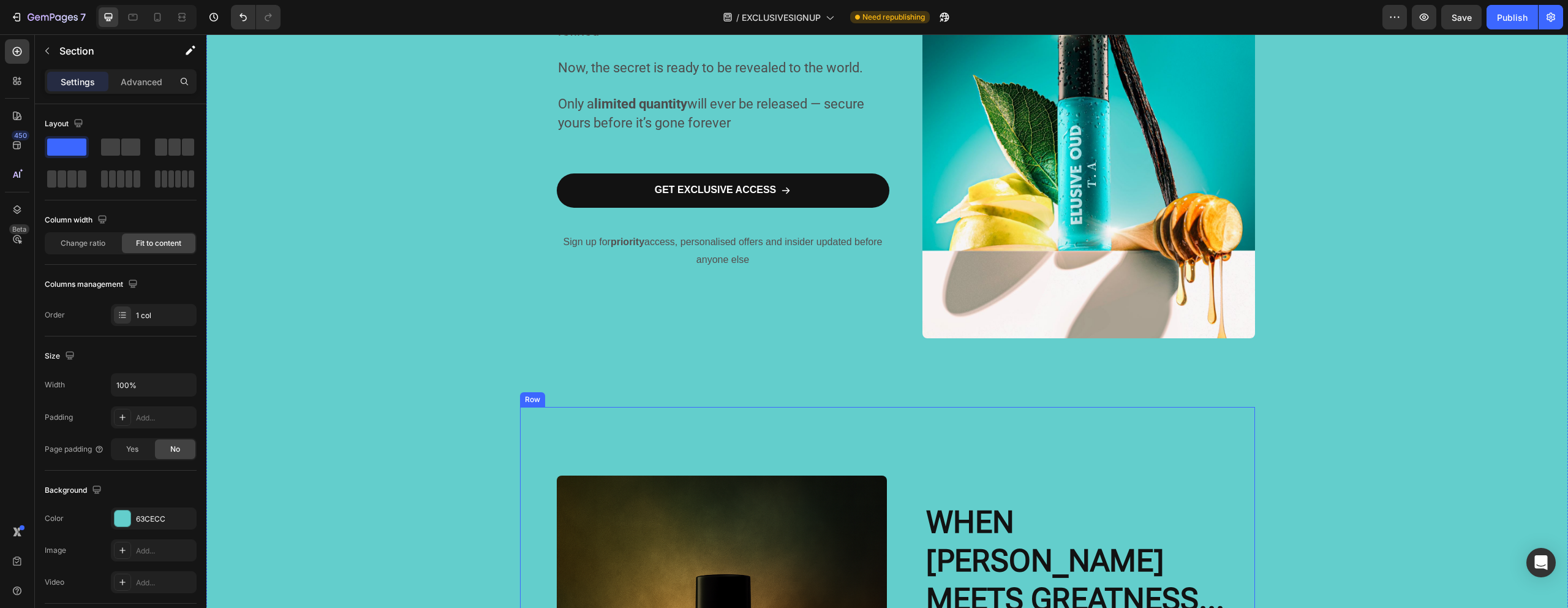
scroll to position [0, 0]
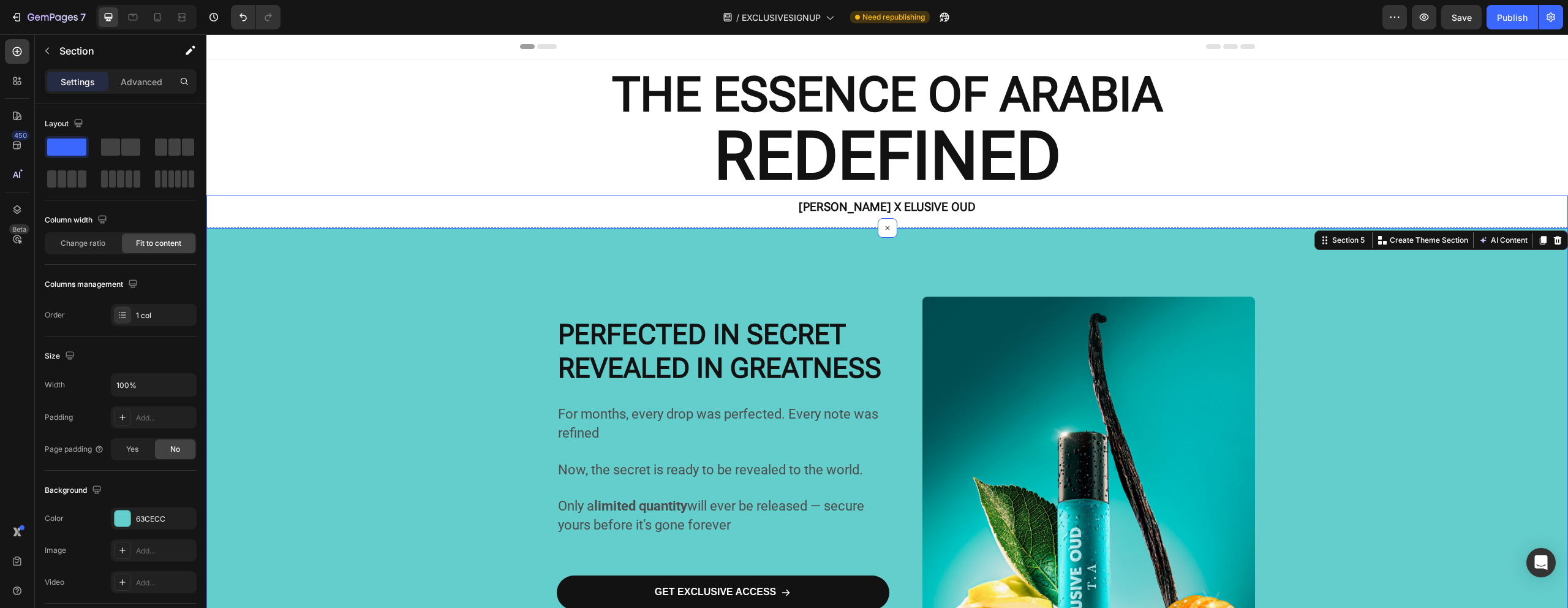
click at [506, 225] on div "[PERSON_NAME] X ELUSIVE OUD Text Block" at bounding box center [887, 211] width 1361 height 32
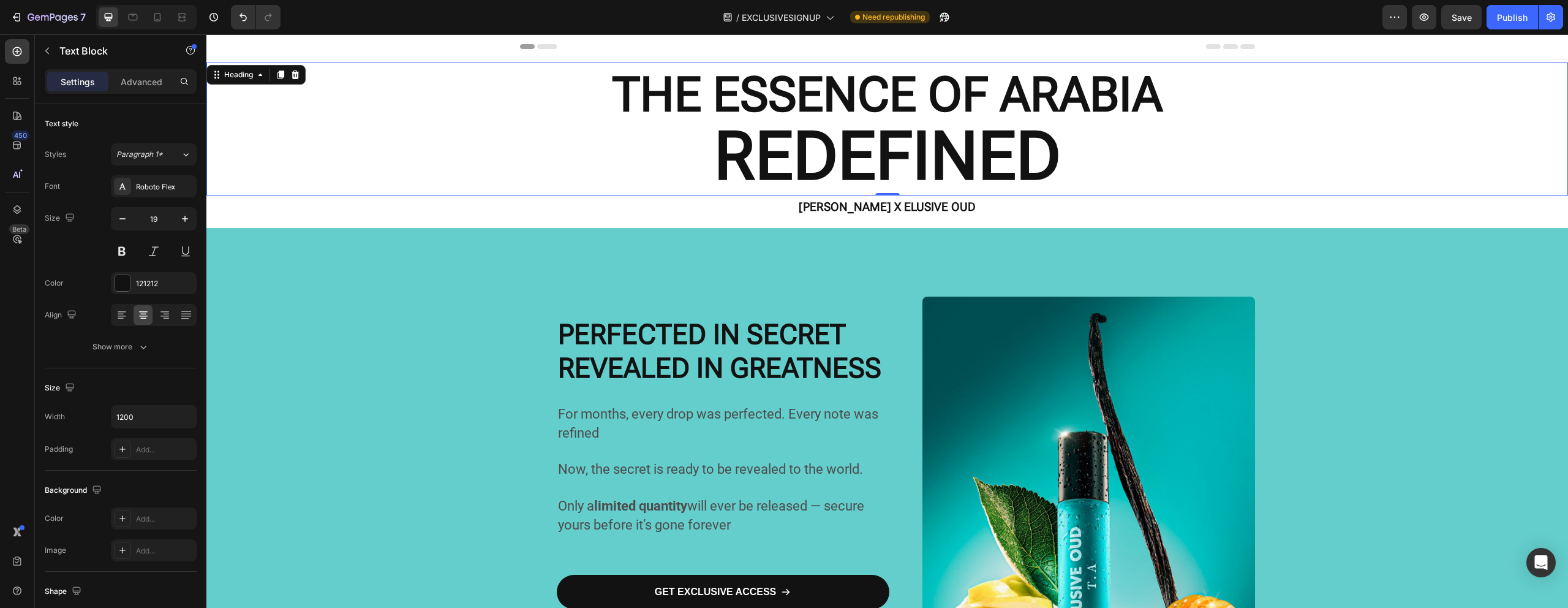
click at [391, 149] on h2 "THE ESSENCE OF ARABIA REDEFINED" at bounding box center [887, 129] width 1361 height 133
click at [254, 161] on h2 "THE ESSENCE OF ARABIA REDEFINED" at bounding box center [887, 129] width 1361 height 133
click at [118, 284] on div at bounding box center [123, 283] width 16 height 16
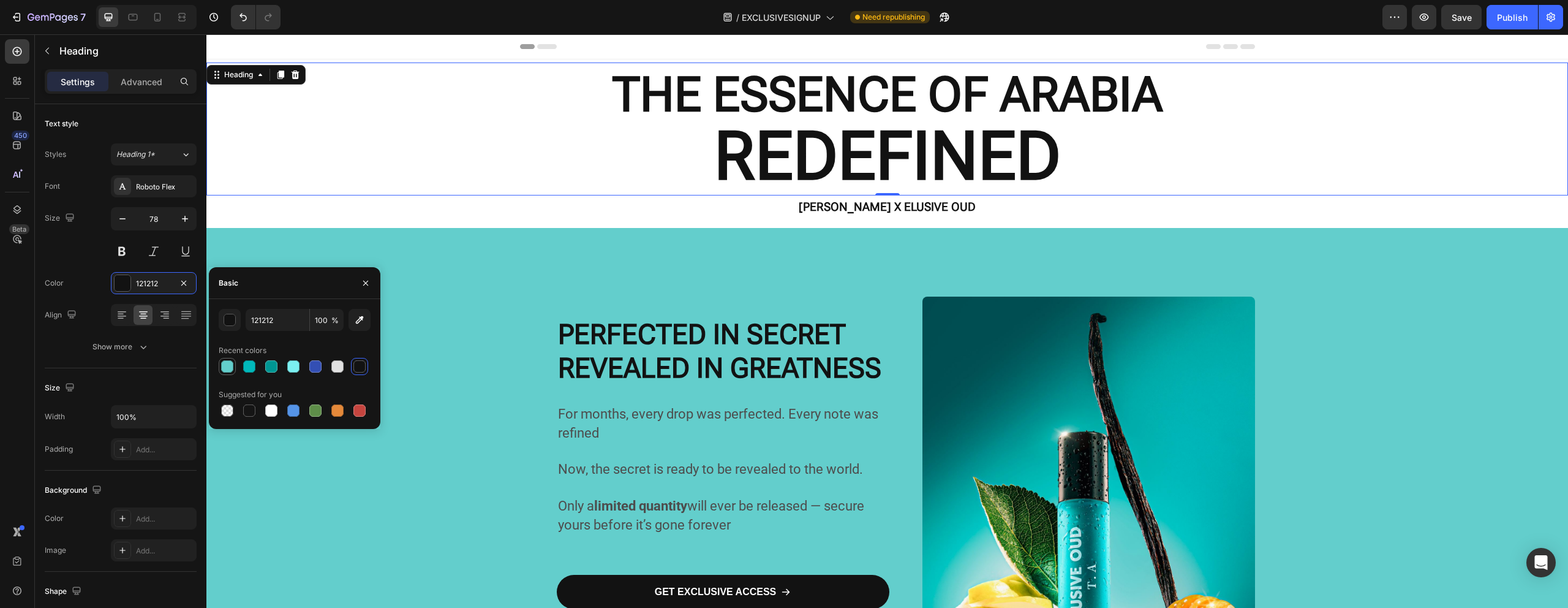
click at [229, 364] on div at bounding box center [227, 366] width 12 height 12
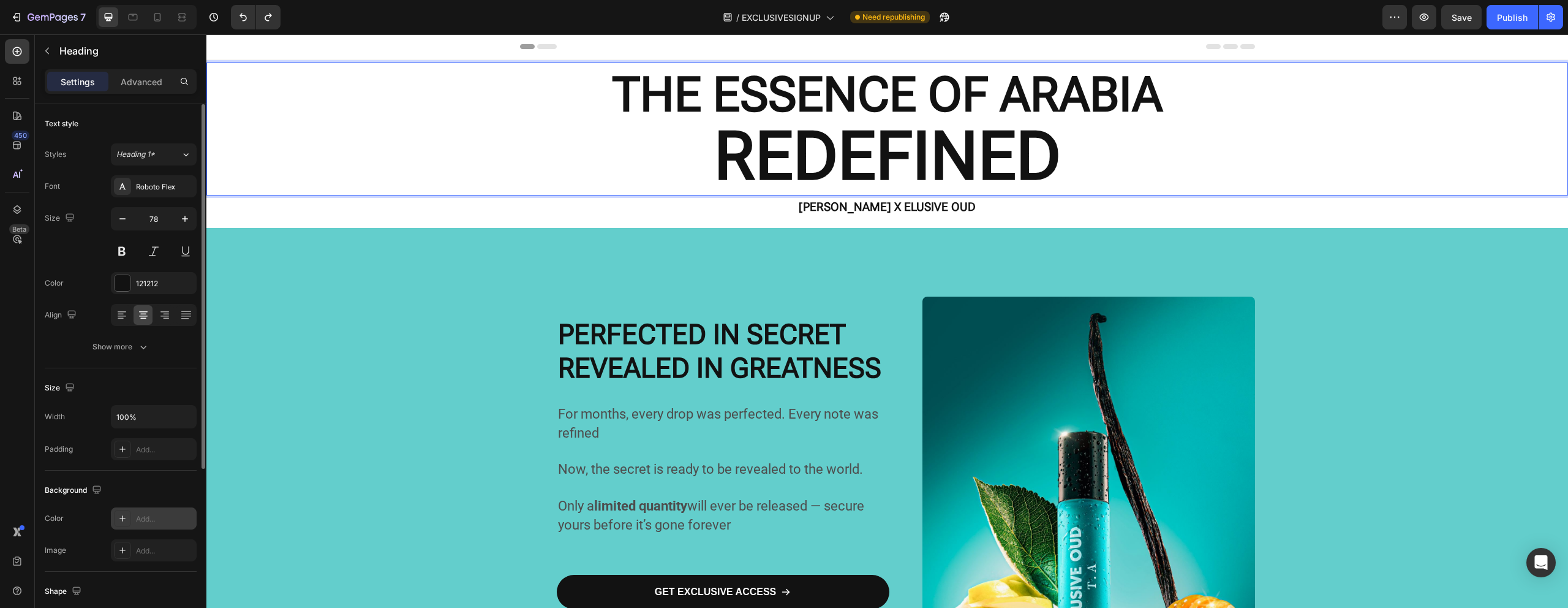
click at [142, 520] on div "Add..." at bounding box center [165, 519] width 58 height 11
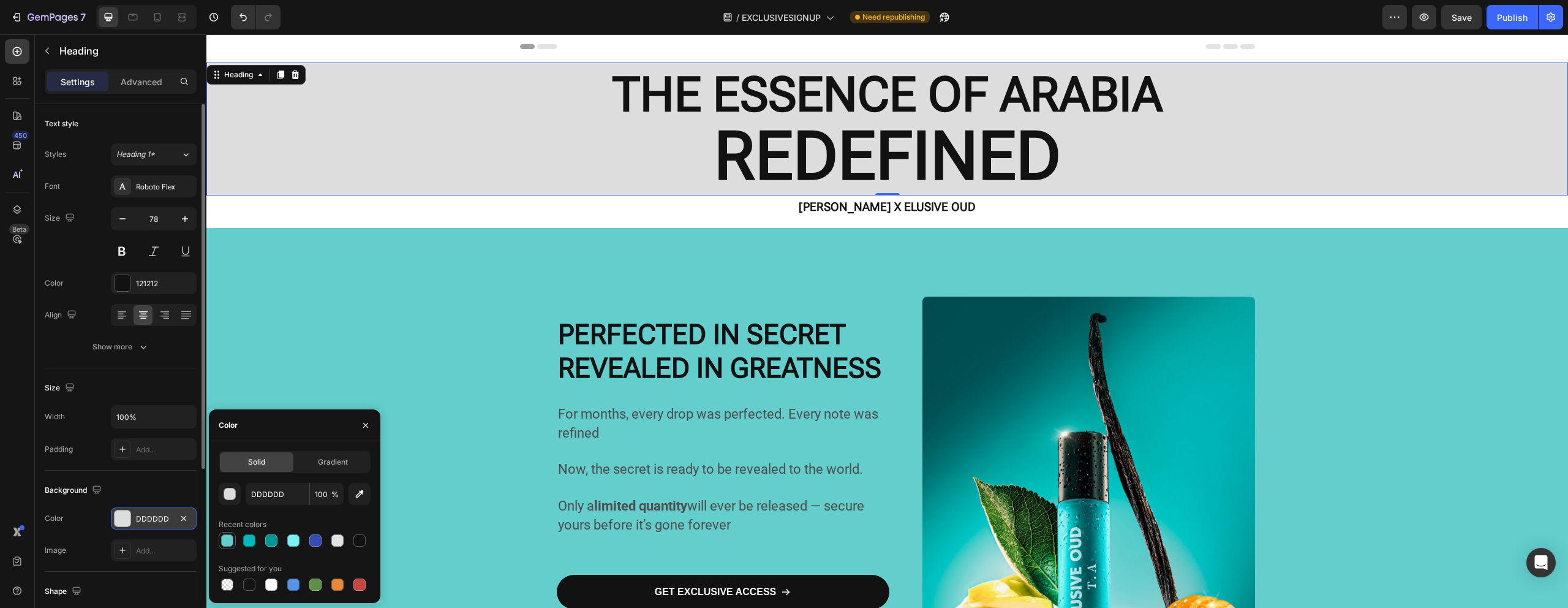
click at [225, 543] on div at bounding box center [227, 540] width 12 height 12
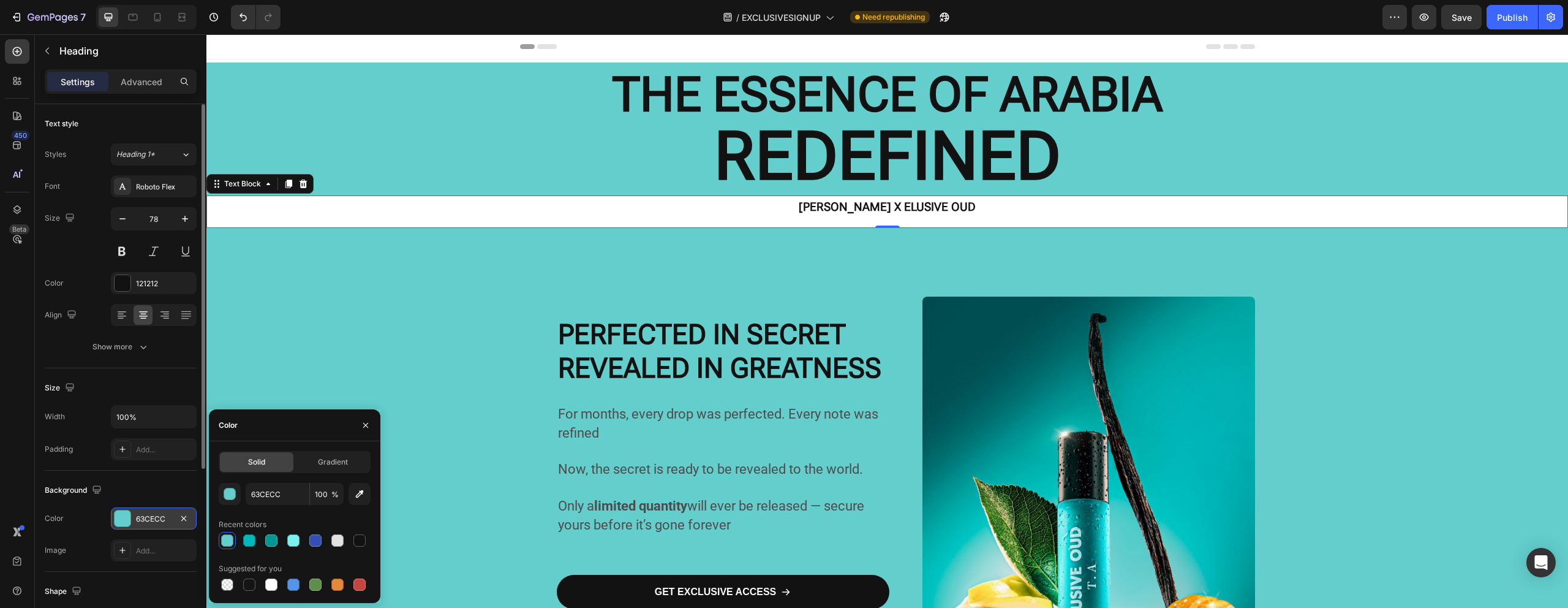
click at [242, 220] on div "[PERSON_NAME] X ELUSIVE OUD Text Block 0" at bounding box center [887, 211] width 1361 height 32
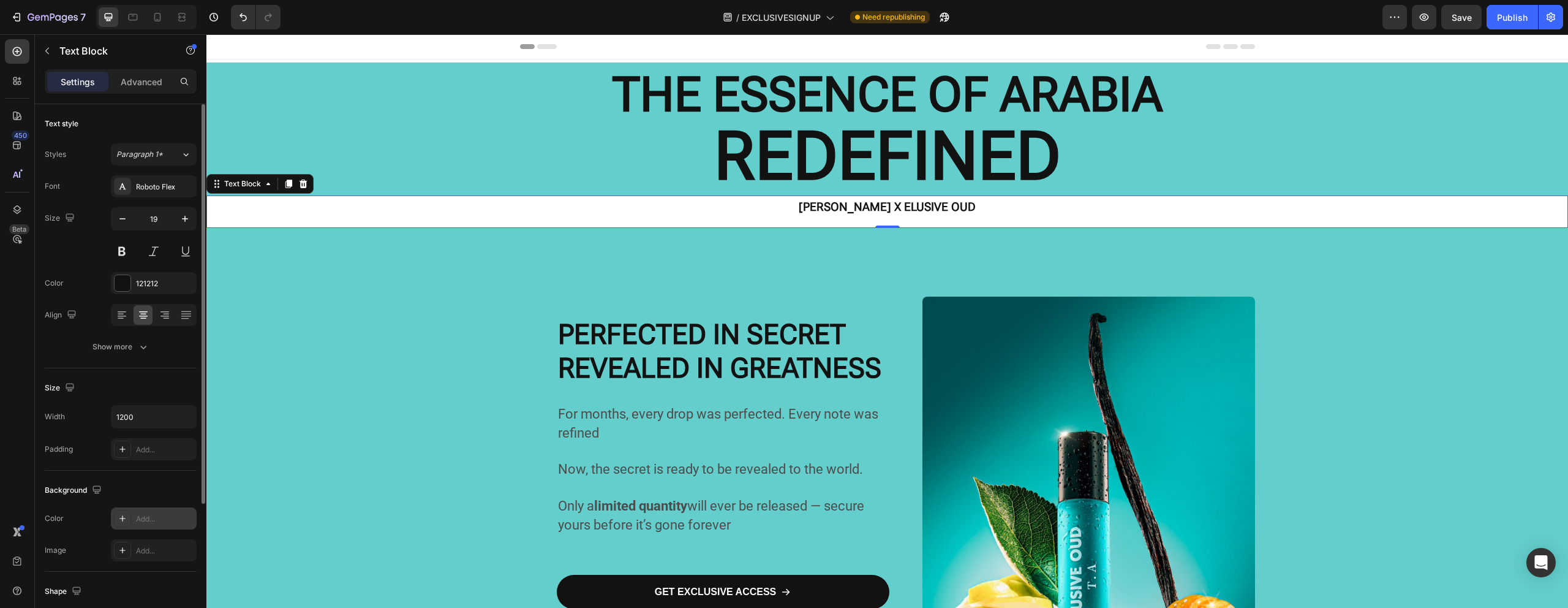
click at [130, 523] on div at bounding box center [123, 519] width 17 height 17
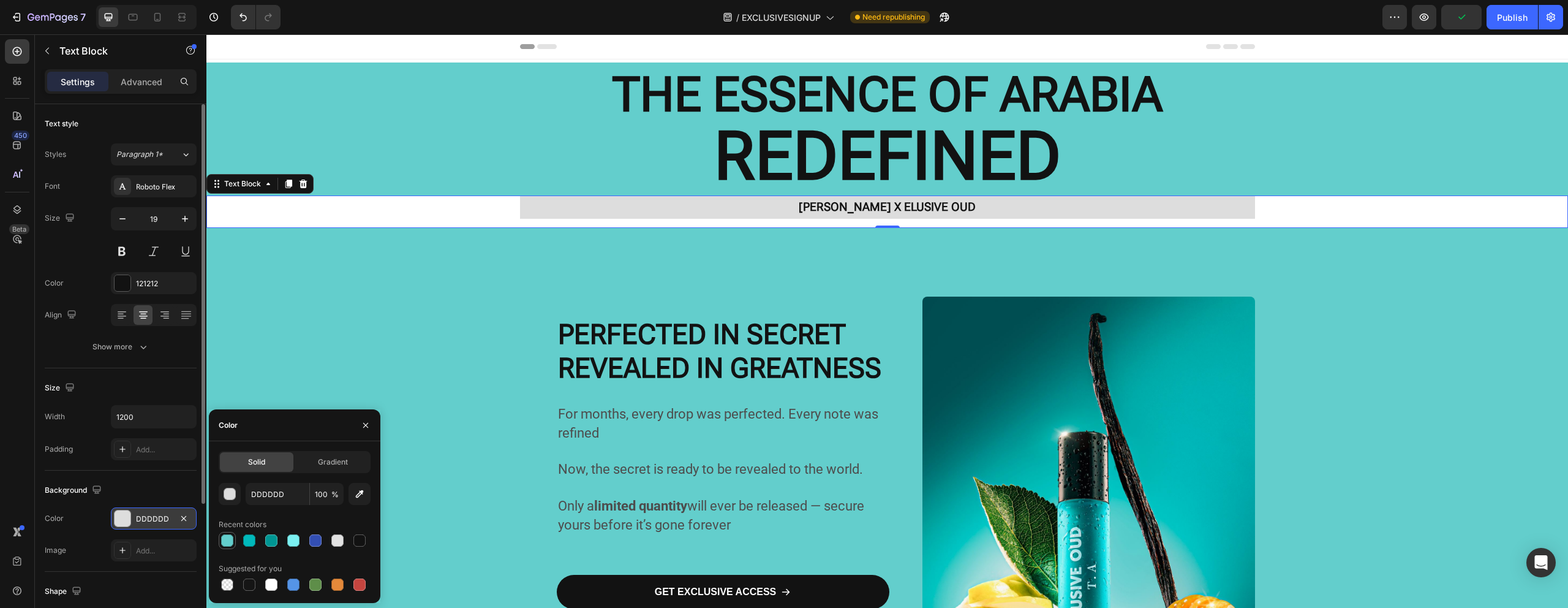
click at [222, 541] on div at bounding box center [227, 540] width 12 height 12
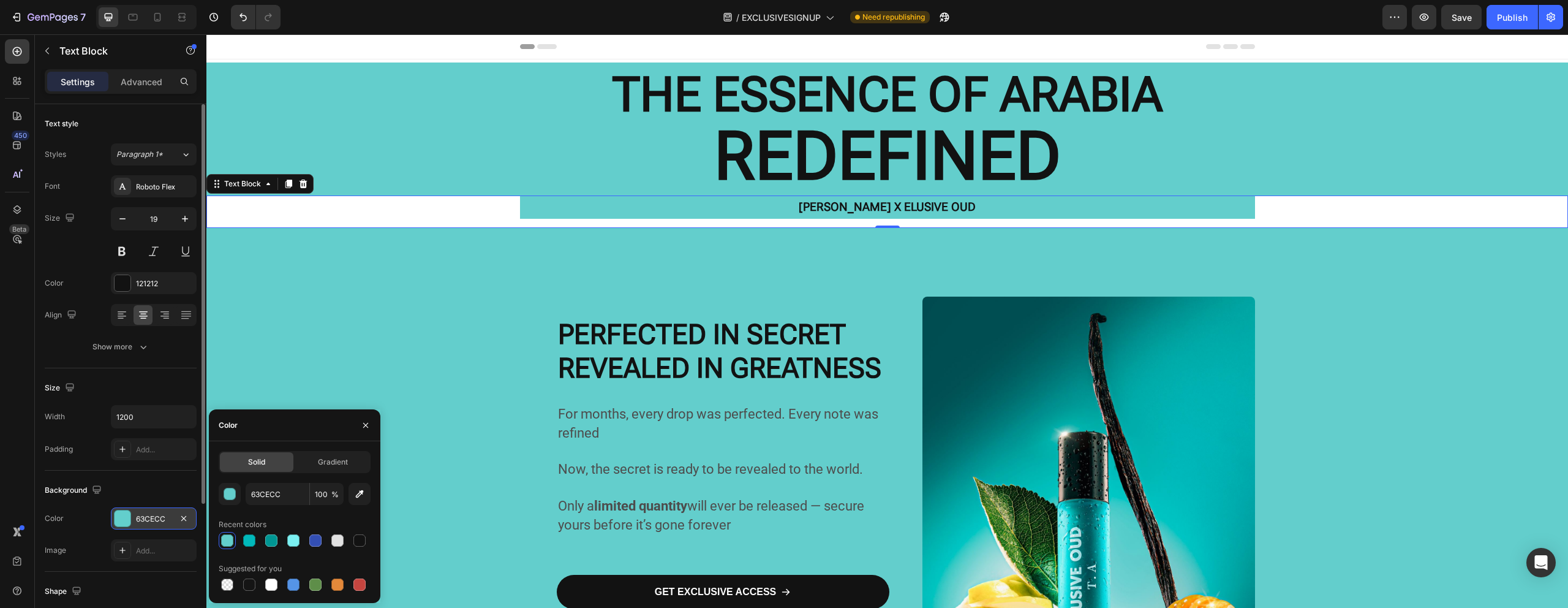
click at [242, 218] on div "[PERSON_NAME] X ELUSIVE OUD" at bounding box center [887, 207] width 1361 height 23
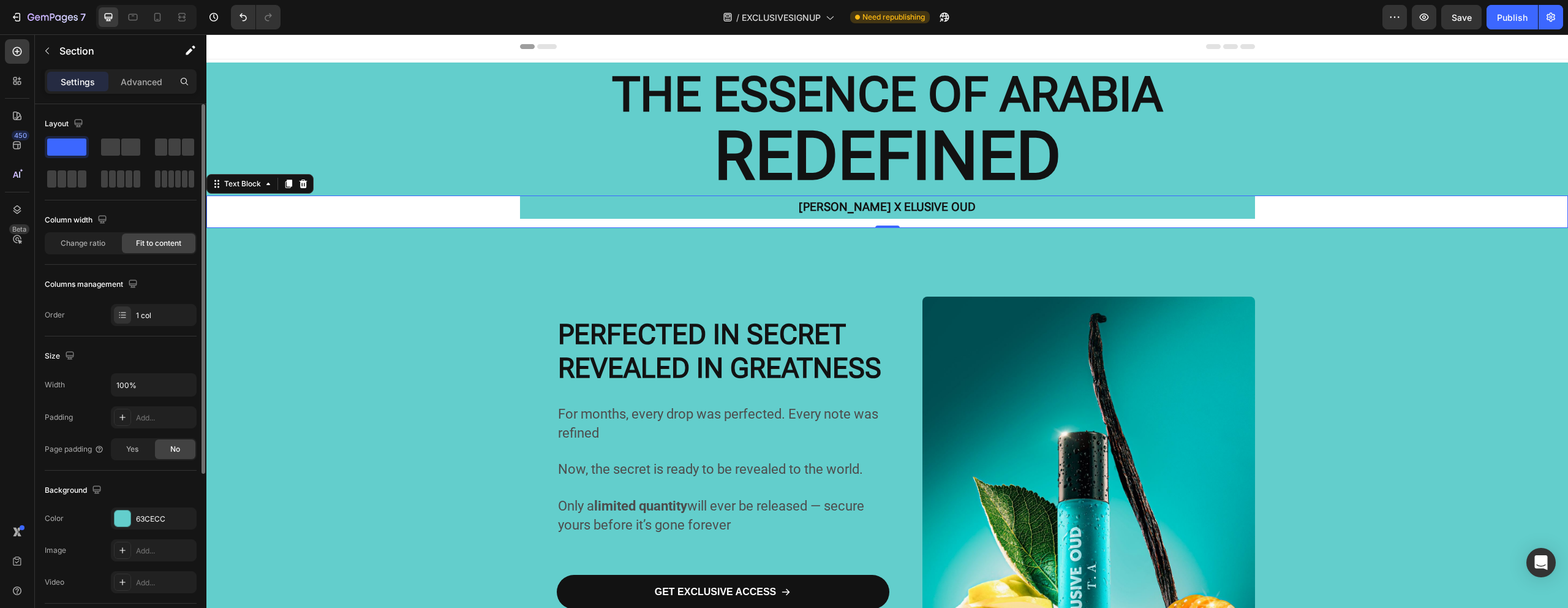
click at [244, 216] on div "[PERSON_NAME] X ELUSIVE OUD" at bounding box center [887, 207] width 1361 height 23
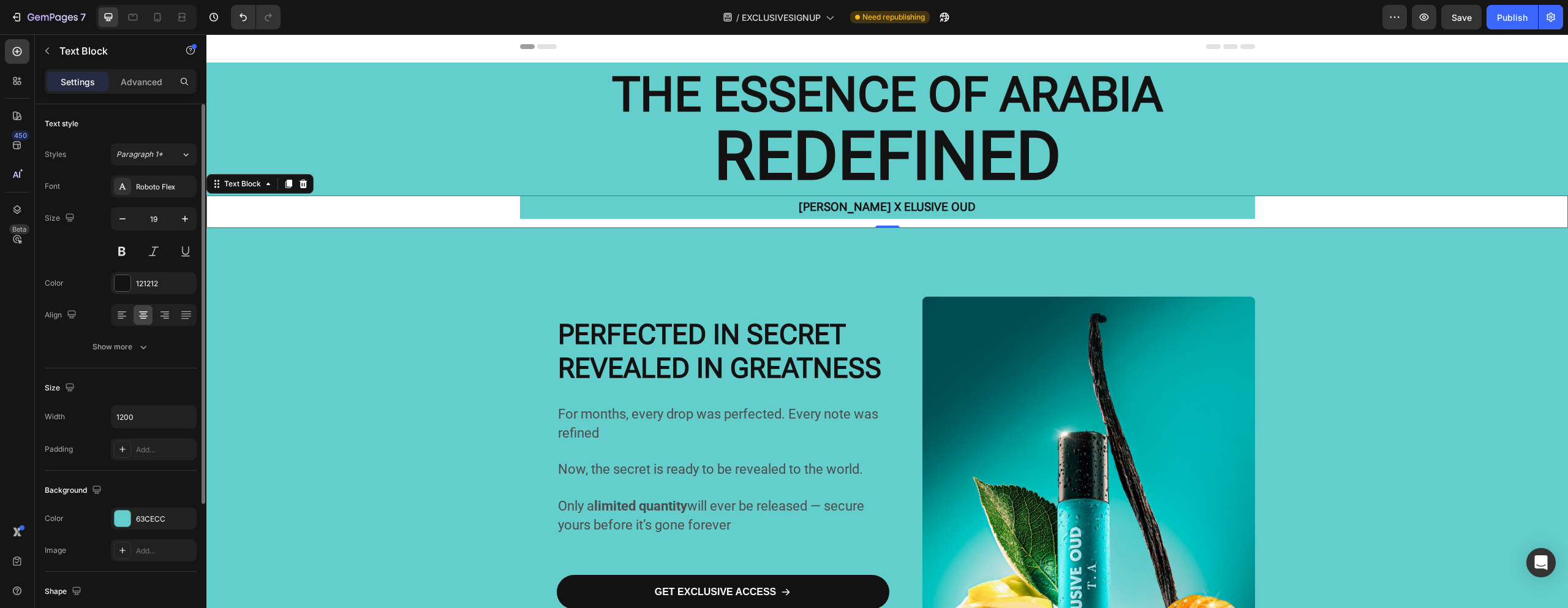
click at [456, 222] on div "[PERSON_NAME] X ELUSIVE OUD Text Block 0" at bounding box center [887, 211] width 1361 height 32
click at [1434, 204] on div "[PERSON_NAME] X ELUSIVE OUD" at bounding box center [887, 207] width 1361 height 23
click at [877, 217] on div "[PERSON_NAME] X ELUSIVE OUD Text Block 0" at bounding box center [887, 211] width 1361 height 32
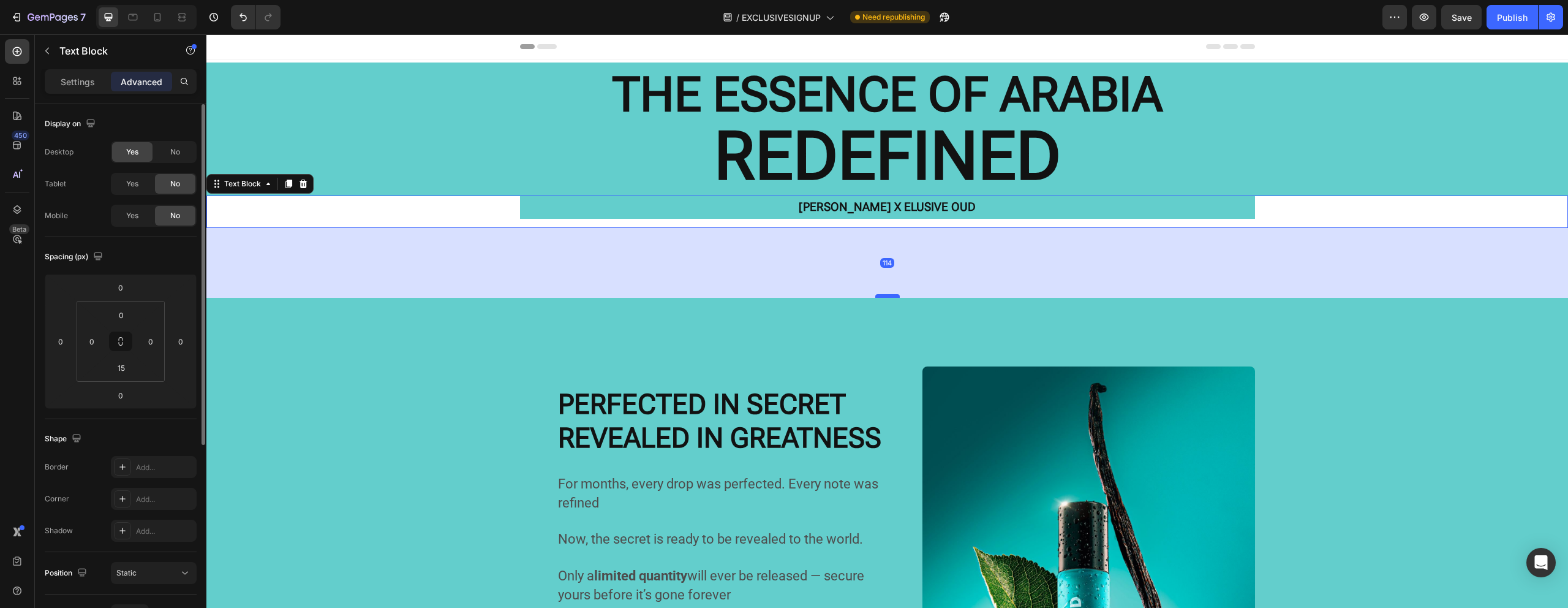
drag, startPoint x: 881, startPoint y: 226, endPoint x: 882, endPoint y: 297, distance: 71.0
click at [882, 297] on div at bounding box center [887, 296] width 25 height 4
click at [881, 324] on p at bounding box center [723, 344] width 330 height 88
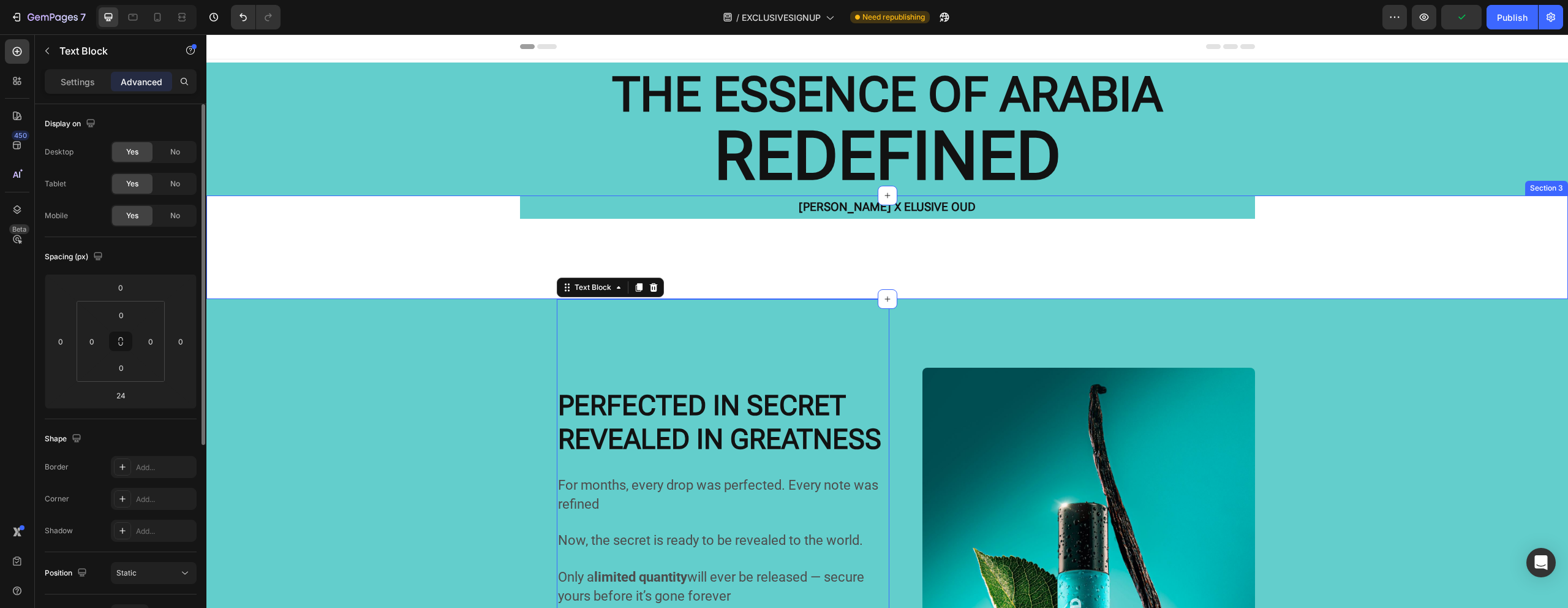
click at [885, 278] on div "[PERSON_NAME] X ELUSIVE OUD Text Block [PERSON_NAME] X ELUSIVE OUD Text Block […" at bounding box center [887, 247] width 1361 height 104
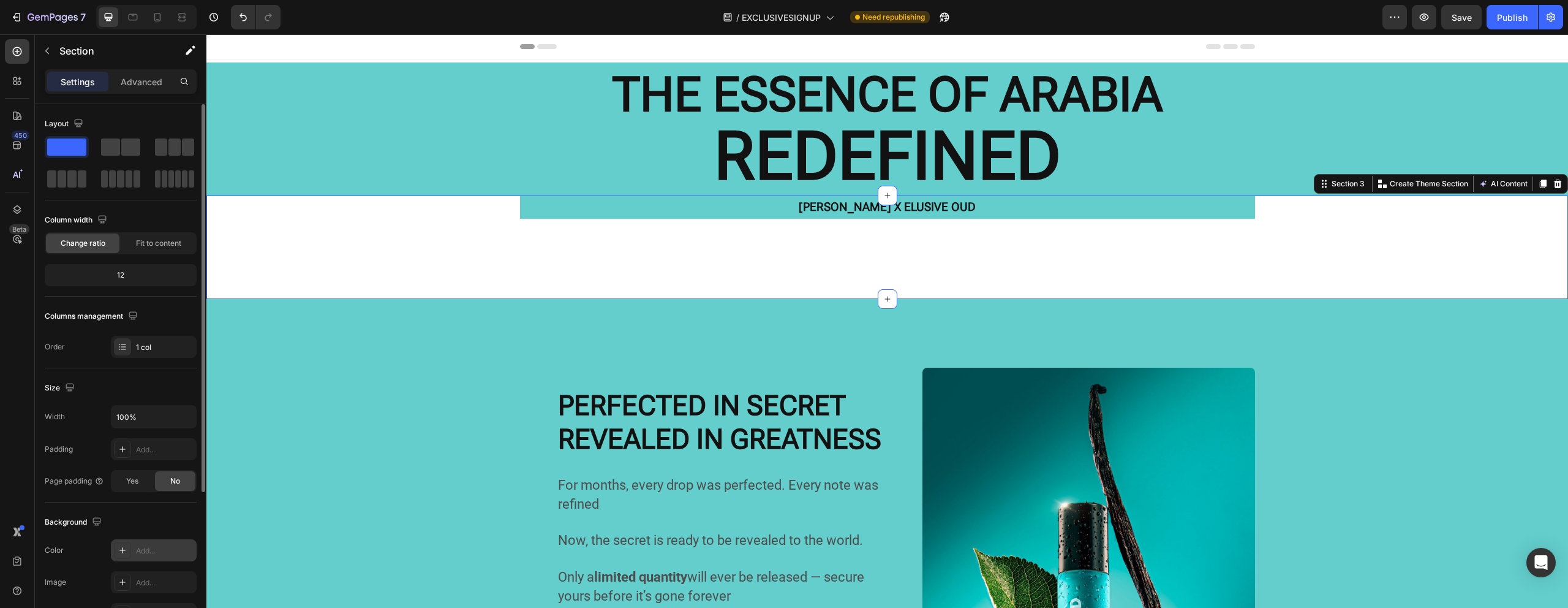
click at [124, 557] on div at bounding box center [123, 550] width 17 height 17
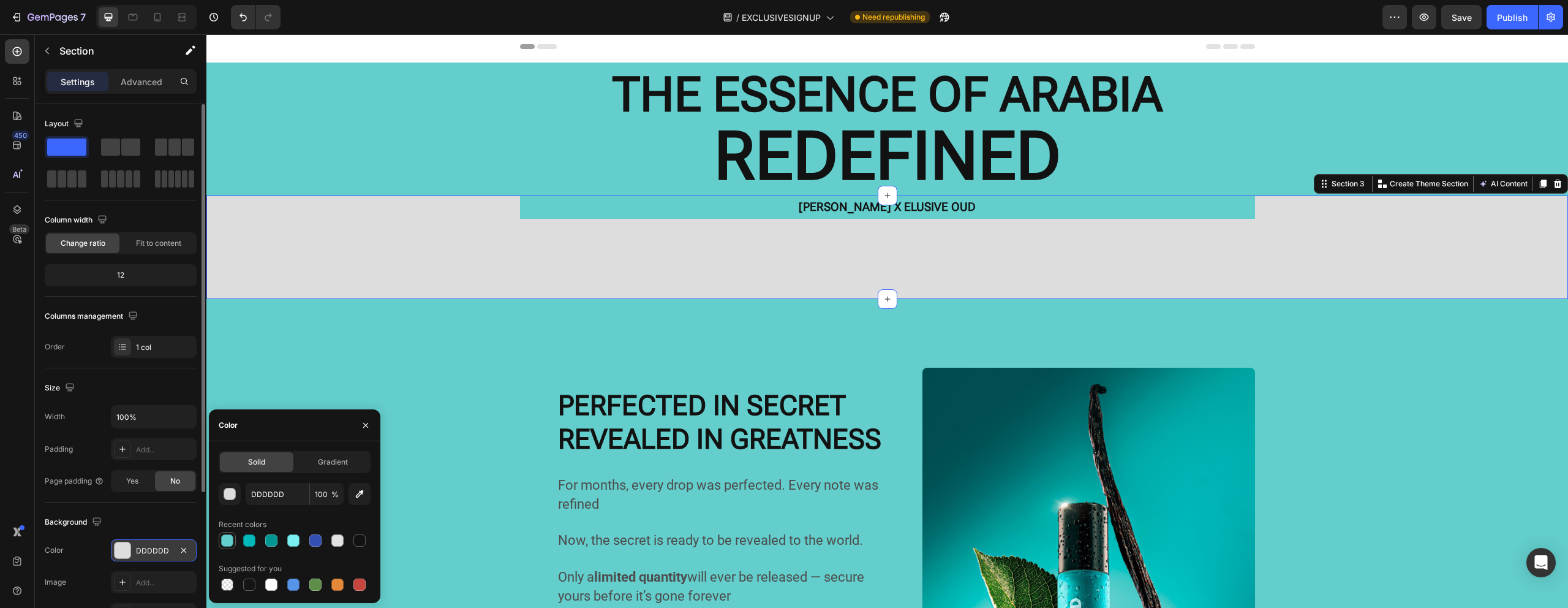
click at [232, 538] on div at bounding box center [227, 540] width 12 height 12
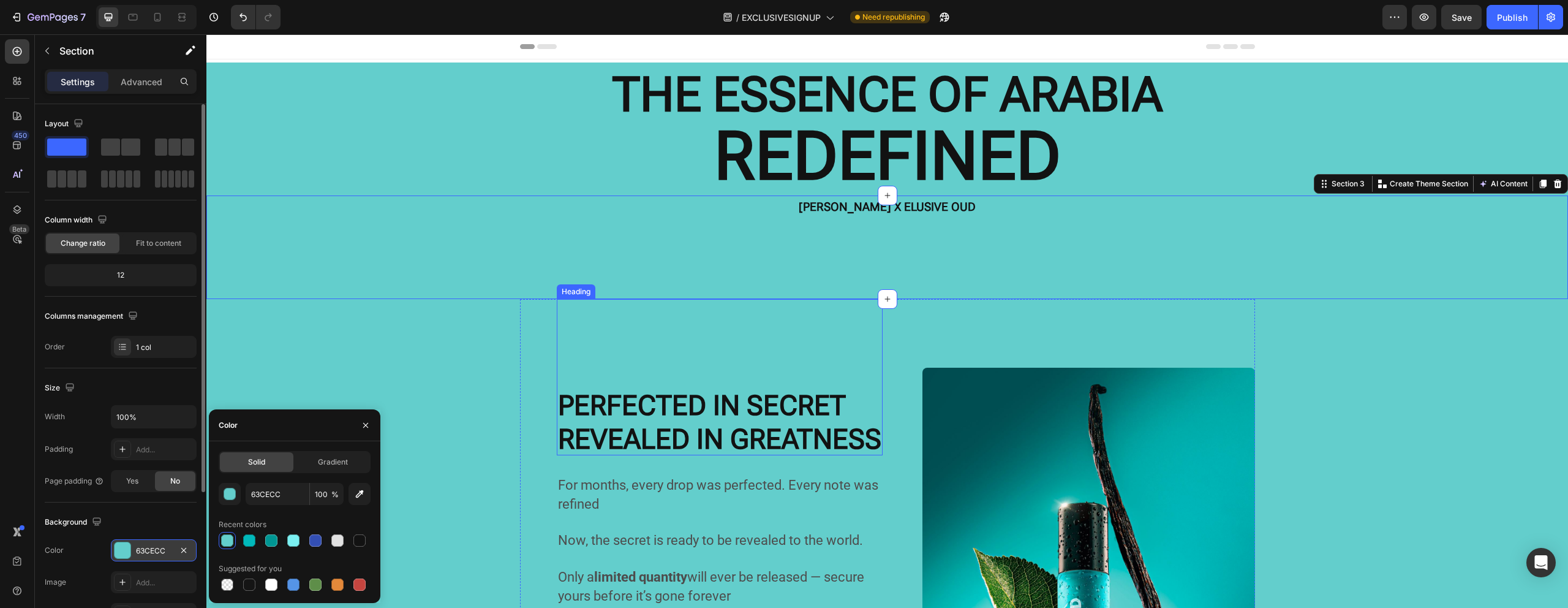
drag, startPoint x: 596, startPoint y: 373, endPoint x: 735, endPoint y: 338, distance: 143.3
click at [600, 374] on p "⁠⁠⁠⁠⁠⁠⁠ PERFECTED IN SECRET REVEALED IN GREATNESS" at bounding box center [719, 376] width 324 height 154
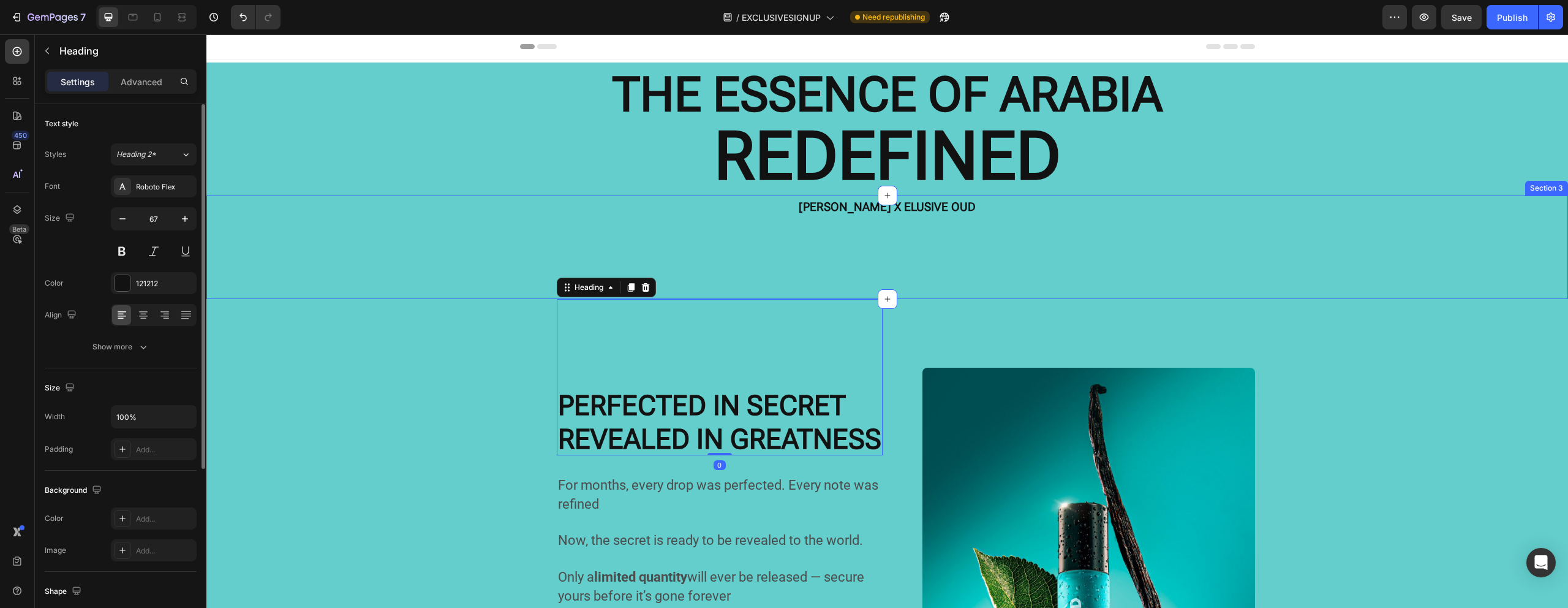
click at [896, 234] on div "[PERSON_NAME] X ELUSIVE OUD Text Block [PERSON_NAME] X ELUSIVE OUD Text Block […" at bounding box center [887, 247] width 1361 height 104
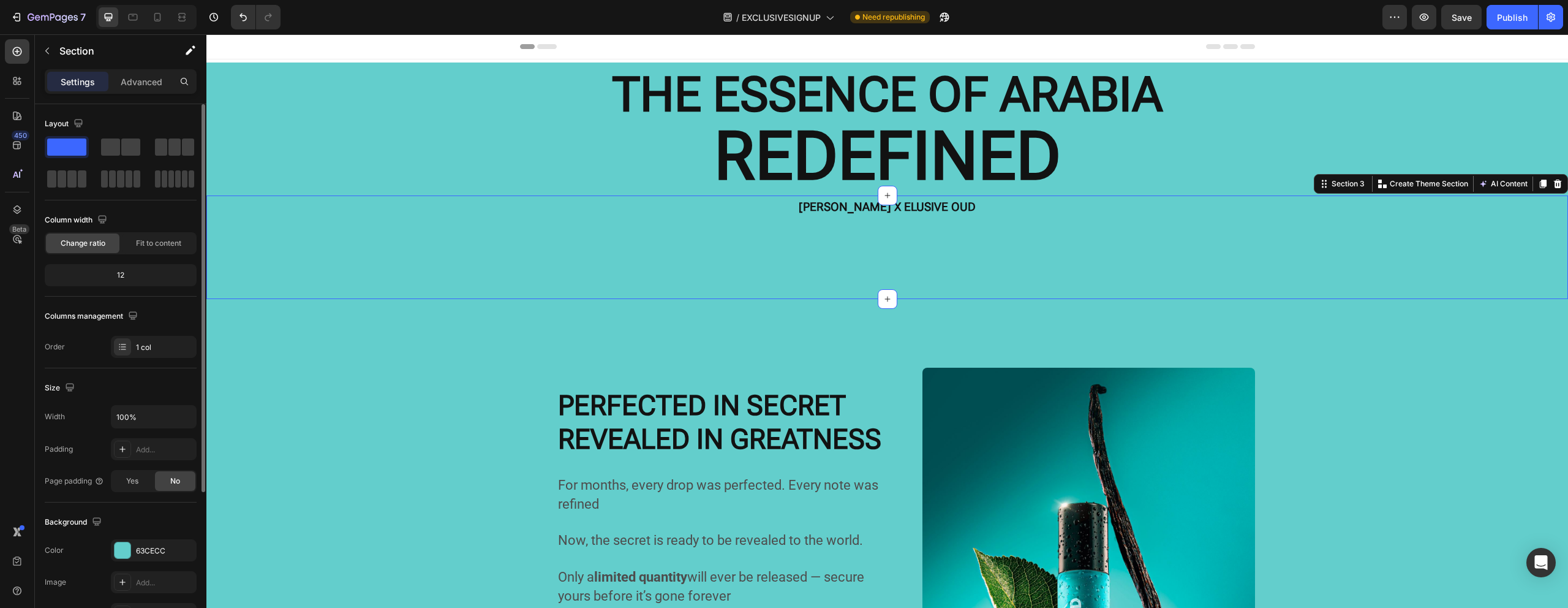
click at [1003, 255] on div "[PERSON_NAME] X ELUSIVE OUD Text Block [PERSON_NAME] X ELUSIVE OUD Text Block […" at bounding box center [887, 247] width 1361 height 104
drag, startPoint x: 882, startPoint y: 296, endPoint x: 889, endPoint y: 247, distance: 49.5
click at [885, 250] on div "[PERSON_NAME] X ELUSIVE OUD Text Block [PERSON_NAME] X ELUSIVE OUD Text Block […" at bounding box center [887, 247] width 1361 height 104
click at [900, 260] on div "[PERSON_NAME] X ELUSIVE OUD Text Block [PERSON_NAME] X ELUSIVE OUD Text Block […" at bounding box center [887, 247] width 1361 height 104
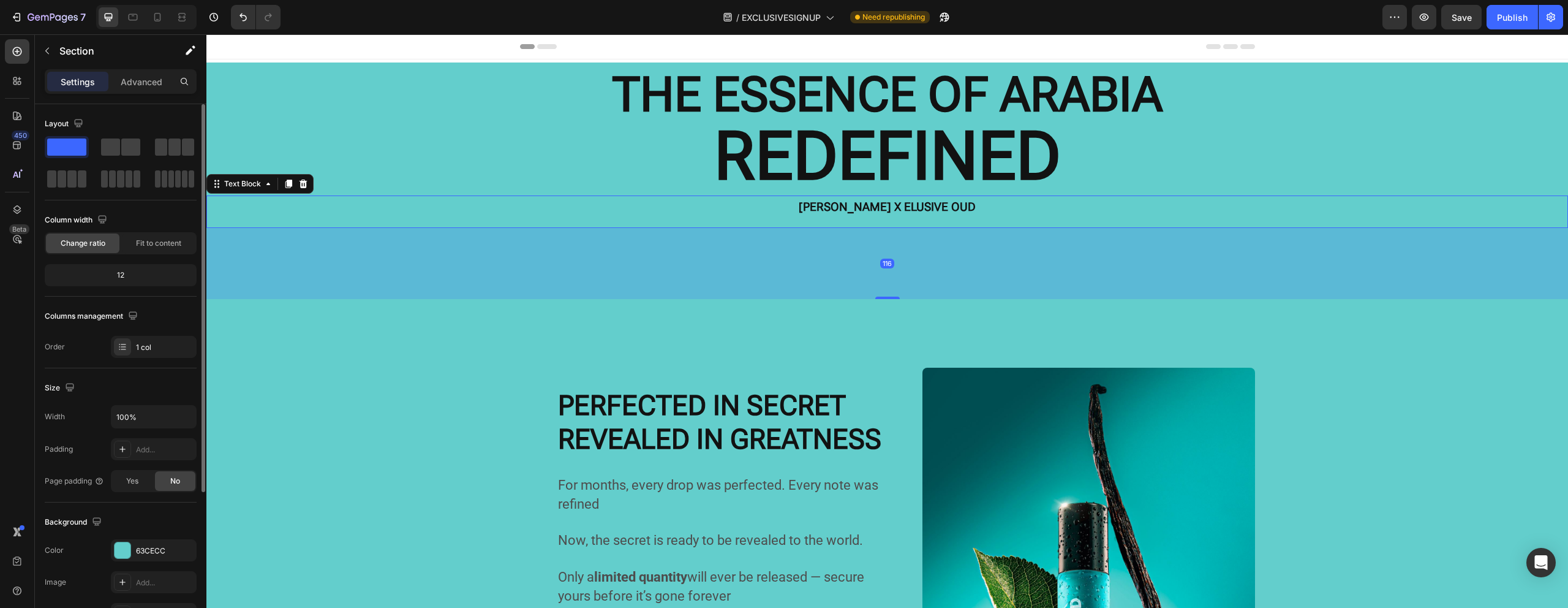
click at [911, 211] on strong "[PERSON_NAME] X ELUSIVE OUD" at bounding box center [887, 207] width 177 height 14
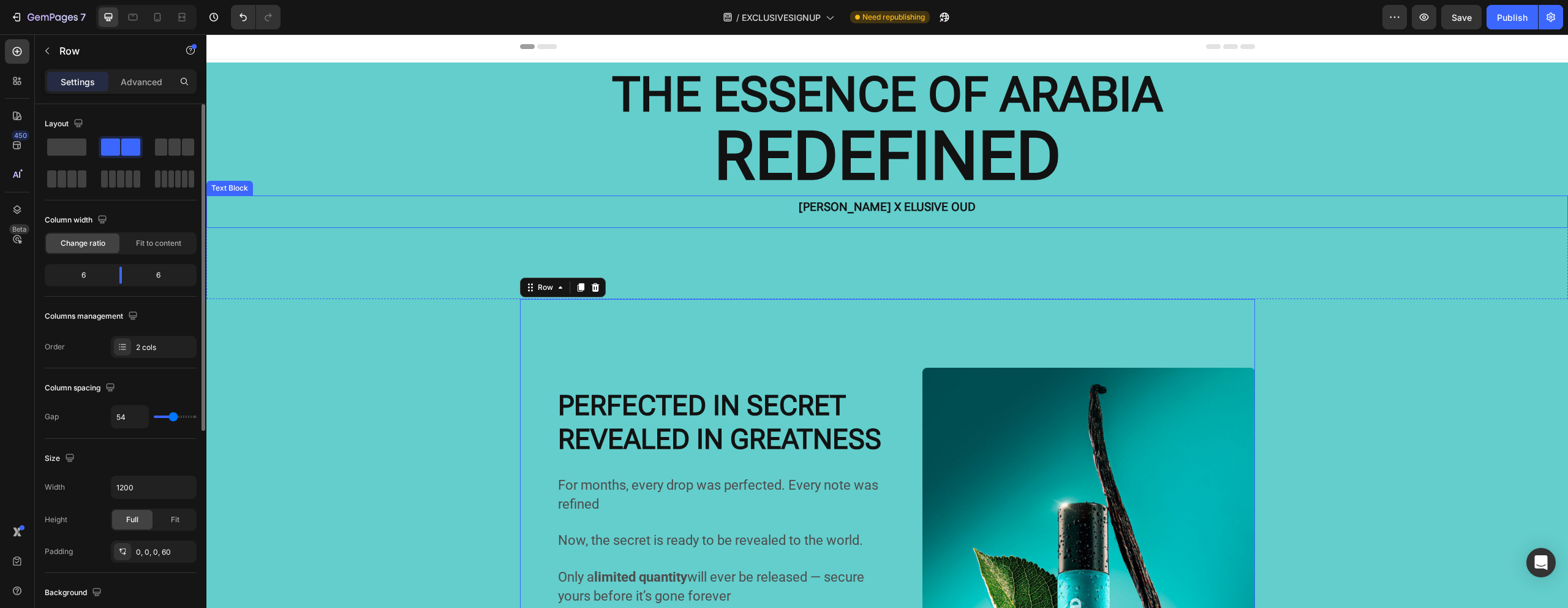
click at [931, 210] on strong "[PERSON_NAME] X ELUSIVE OUD" at bounding box center [887, 207] width 177 height 14
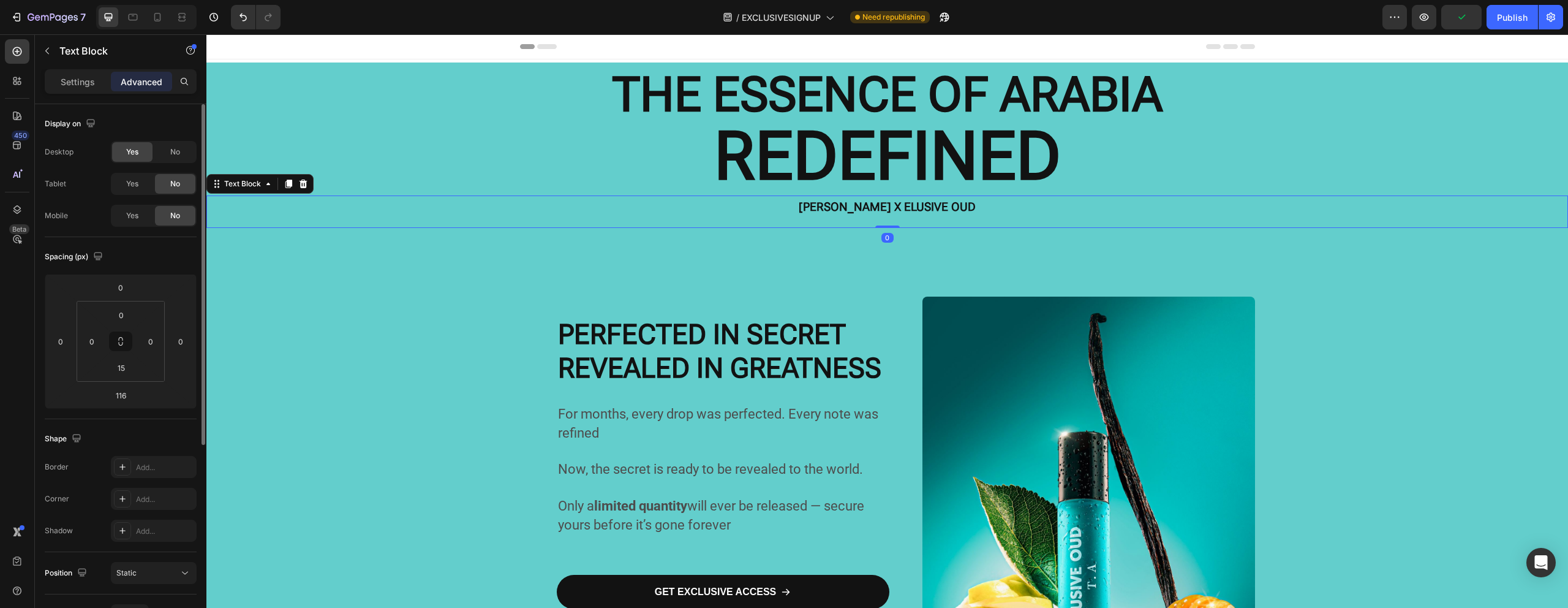
drag, startPoint x: 887, startPoint y: 296, endPoint x: 864, endPoint y: 247, distance: 54.1
click at [907, 218] on div "[PERSON_NAME] X ELUSIVE OUD Text Block 0" at bounding box center [887, 211] width 1361 height 32
click at [755, 269] on p "⁠⁠⁠⁠⁠⁠⁠ PERFECTED IN SECRET REVEALED IN GREATNESS" at bounding box center [719, 306] width 324 height 154
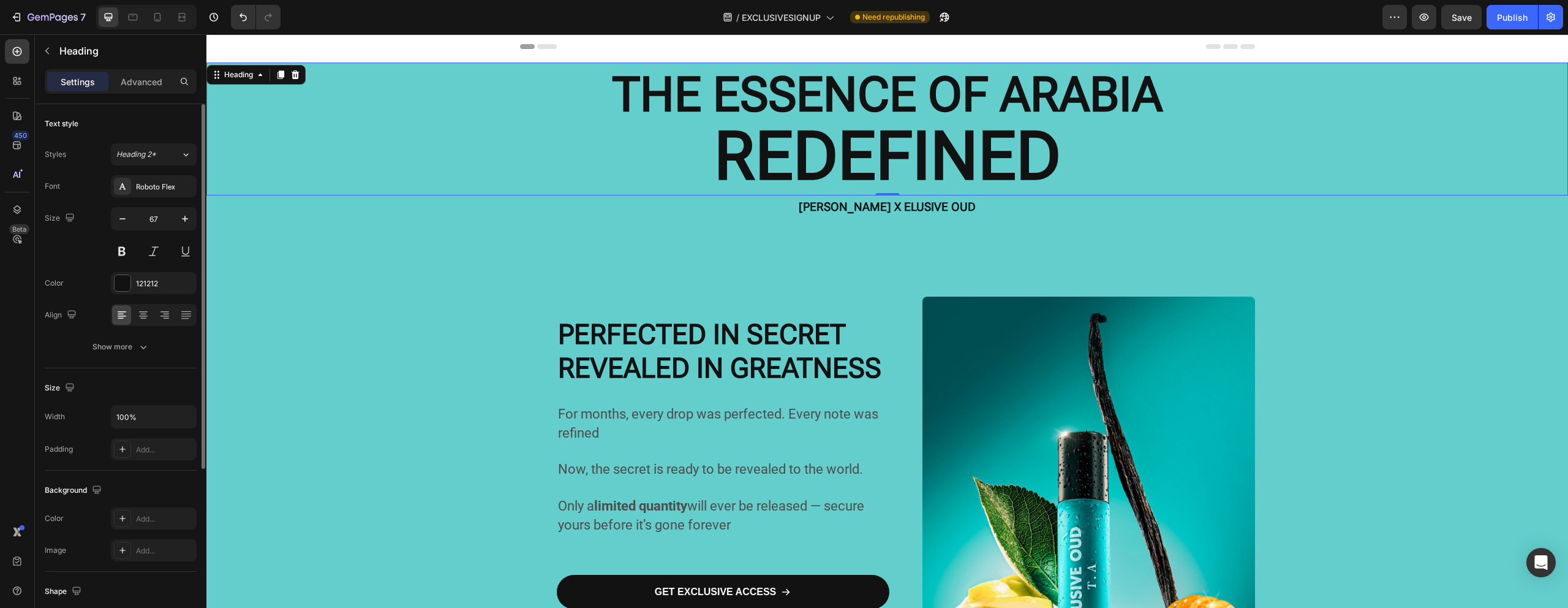
click at [450, 180] on p "⁠⁠⁠⁠⁠⁠⁠ THE ESSENCE OF ARABIA REDEFINED" at bounding box center [887, 128] width 1359 height 131
click at [856, 213] on strong "[PERSON_NAME] X ELUSIVE OUD" at bounding box center [887, 207] width 177 height 14
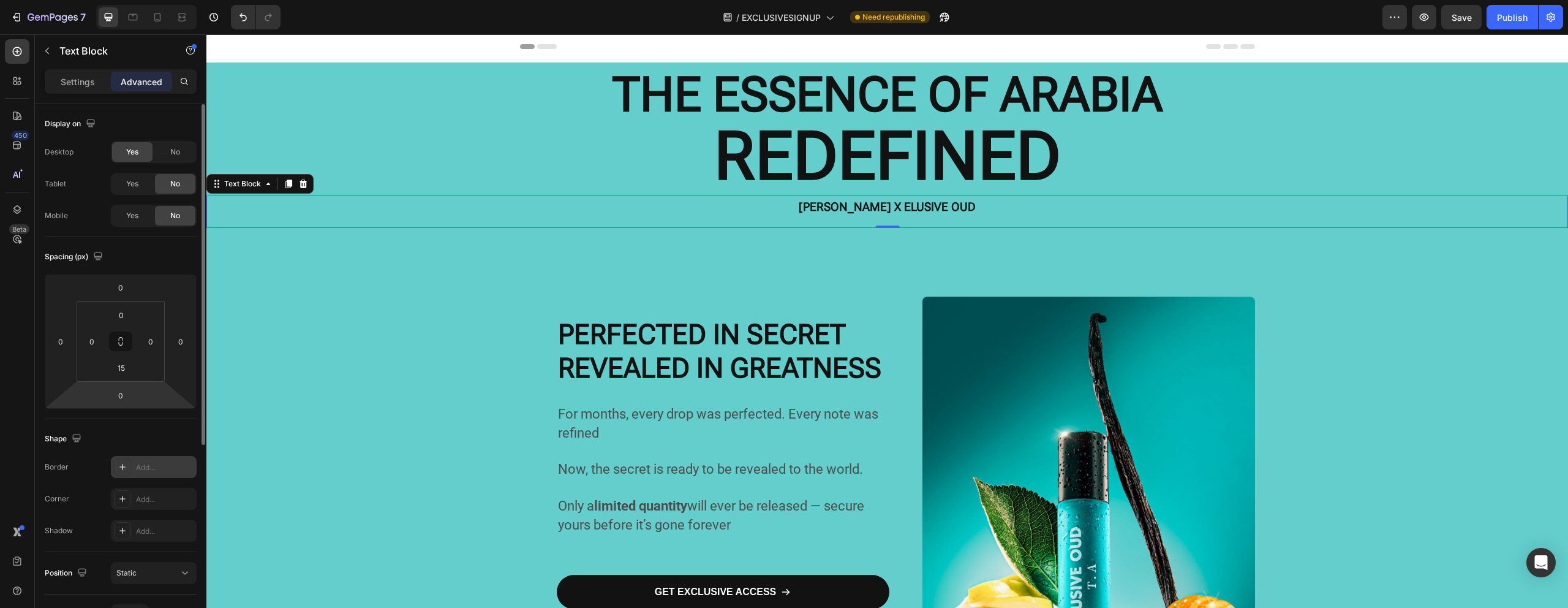
click at [130, 474] on div at bounding box center [123, 467] width 17 height 17
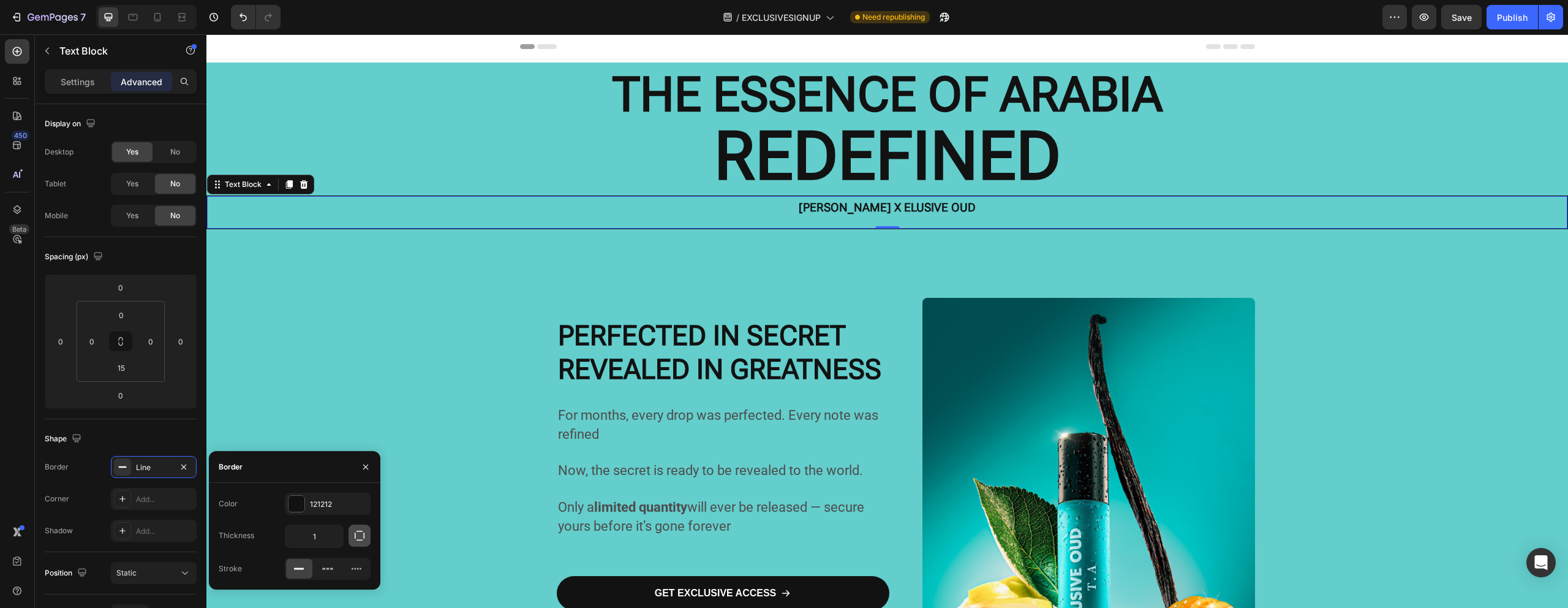
click at [364, 534] on icon "button" at bounding box center [360, 536] width 10 height 10
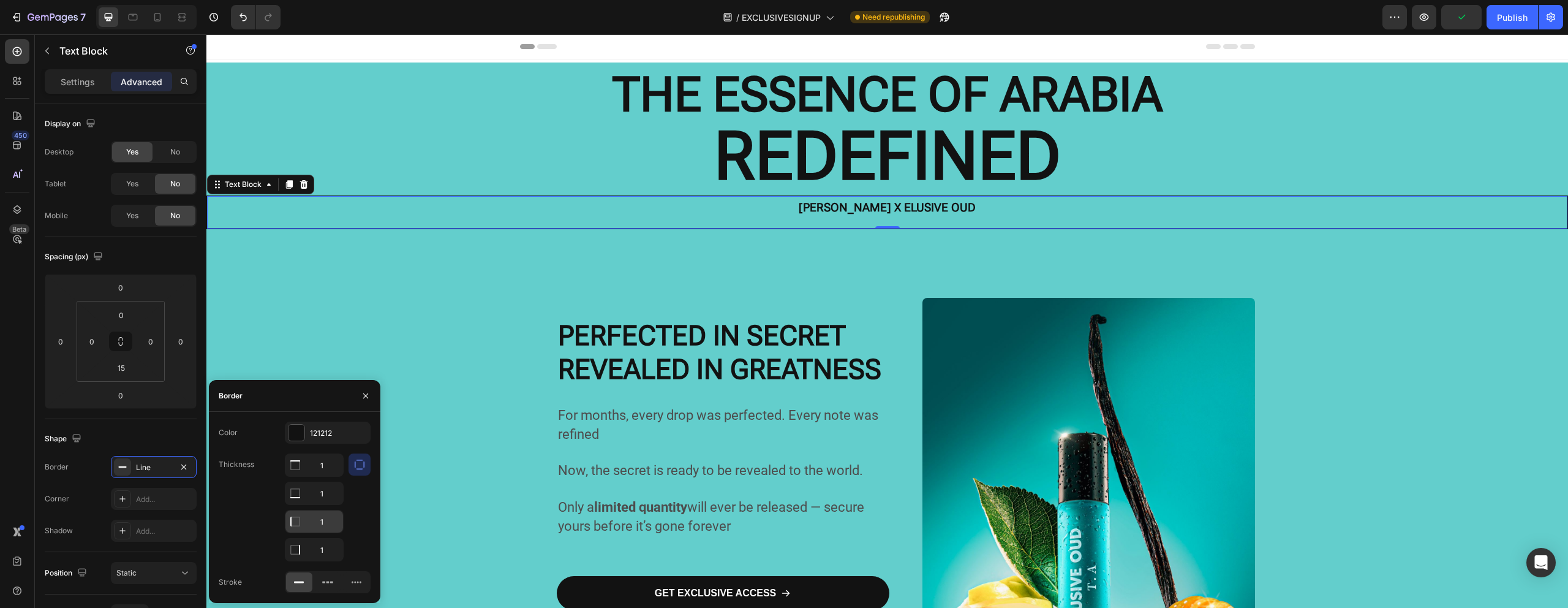
click at [296, 523] on icon at bounding box center [295, 521] width 12 height 12
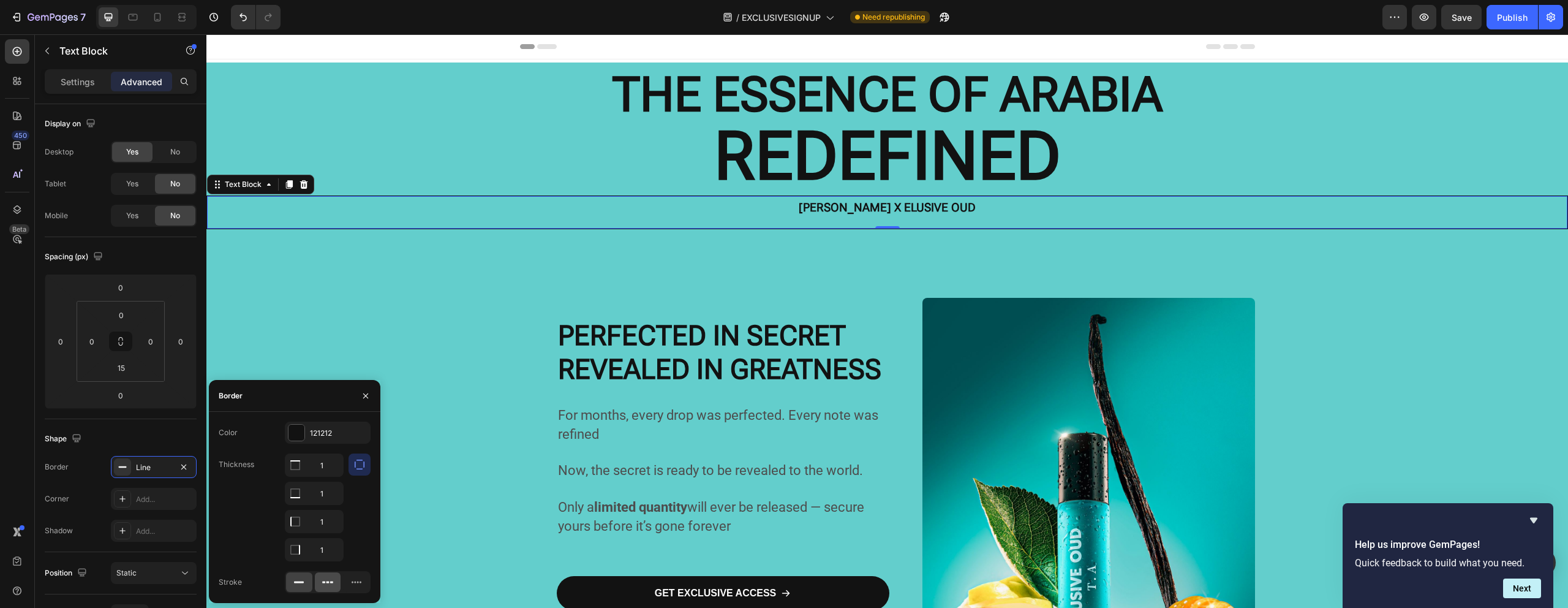
click at [336, 575] on div at bounding box center [328, 581] width 27 height 19
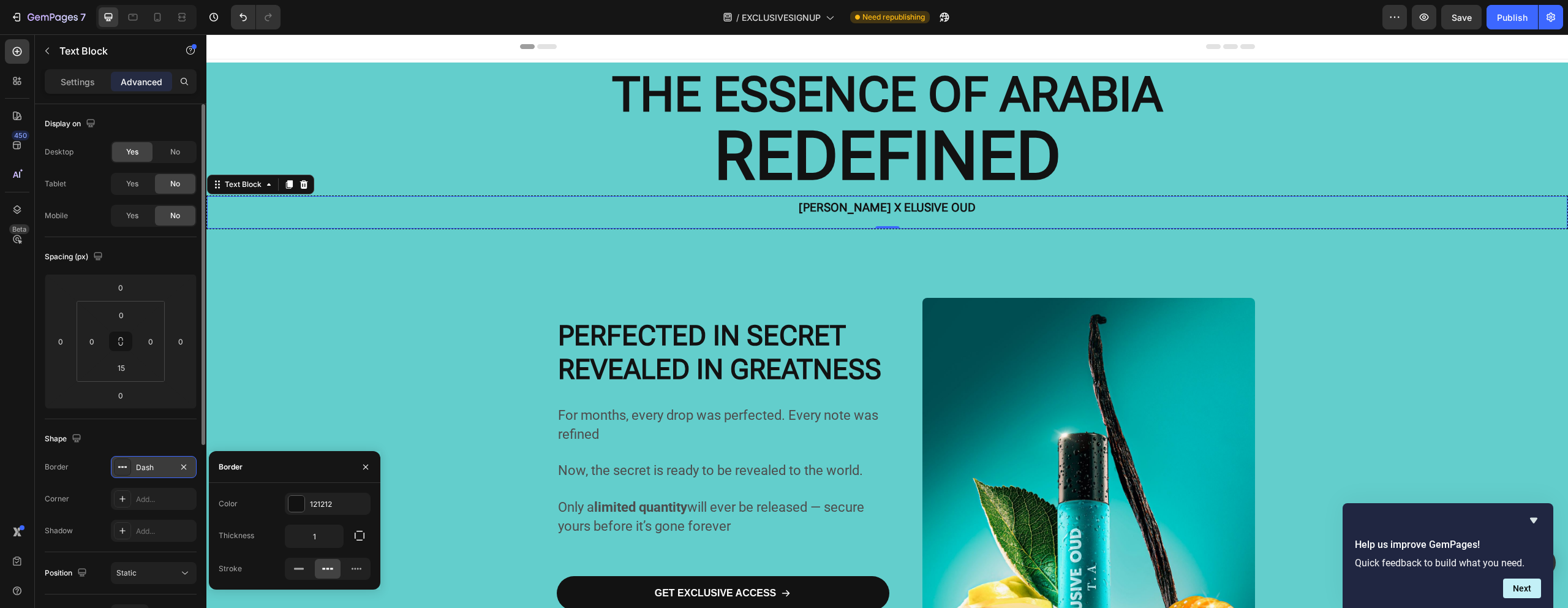
click at [188, 474] on div at bounding box center [184, 467] width 14 height 15
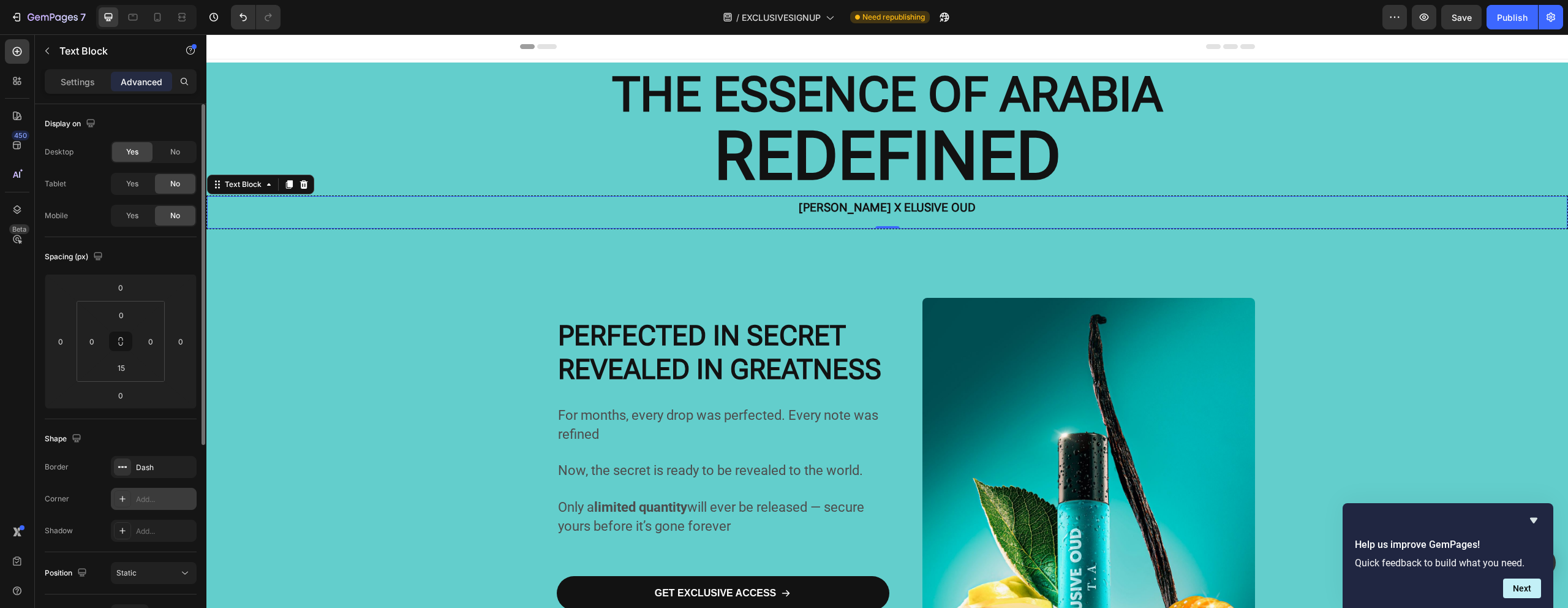
click at [164, 503] on div "Add..." at bounding box center [165, 499] width 58 height 11
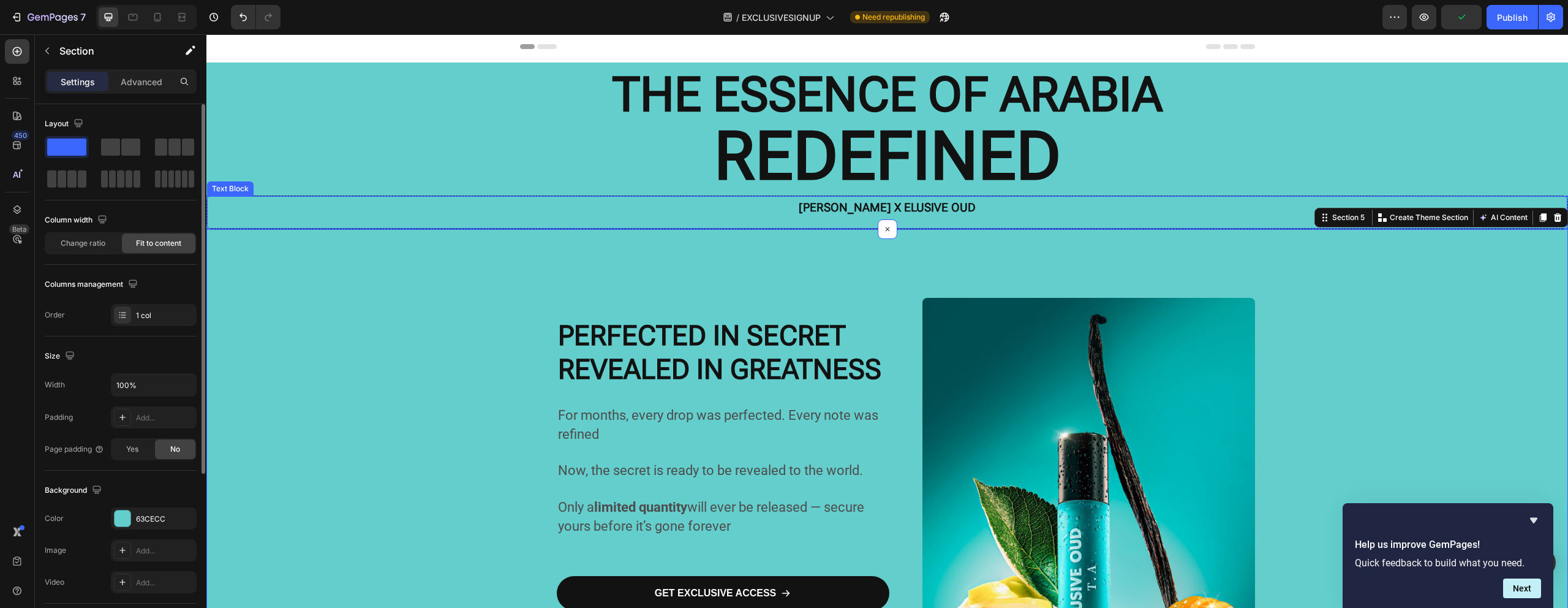
click at [539, 203] on p "[PERSON_NAME] X ELUSIVE OUD" at bounding box center [887, 208] width 732 height 21
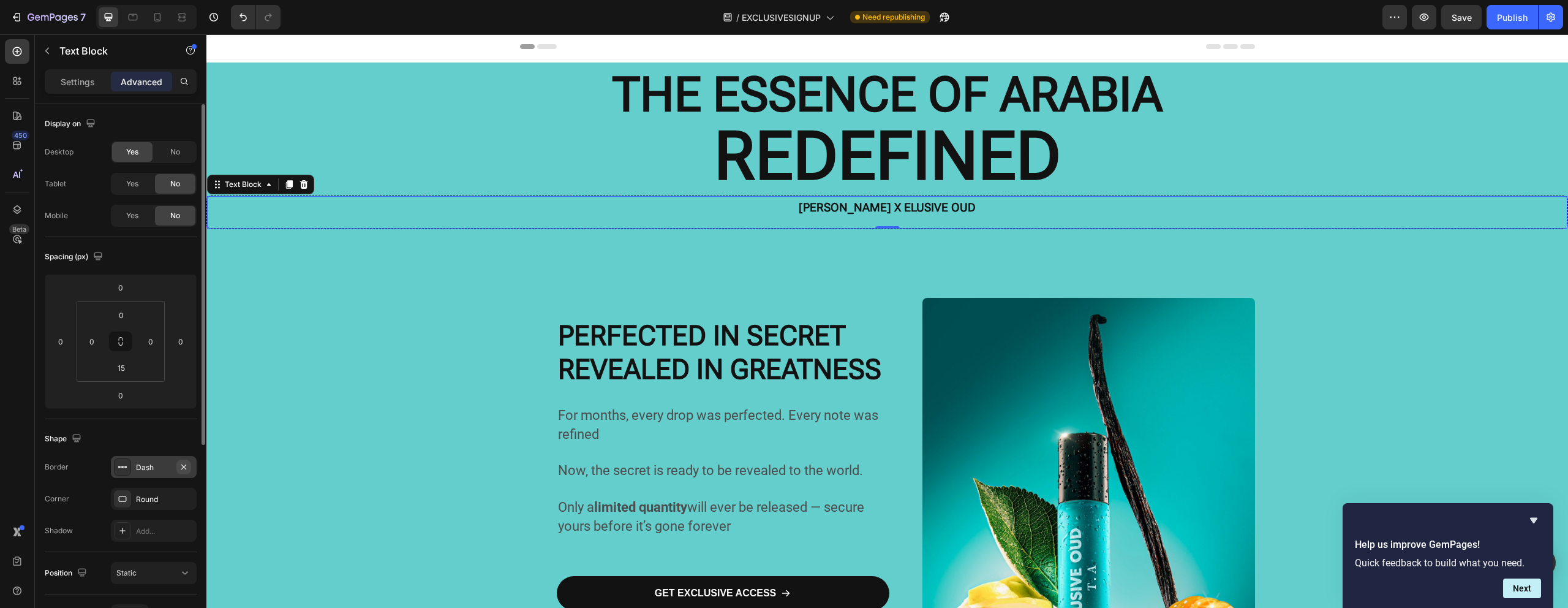
click at [184, 466] on icon "button" at bounding box center [183, 466] width 5 height 5
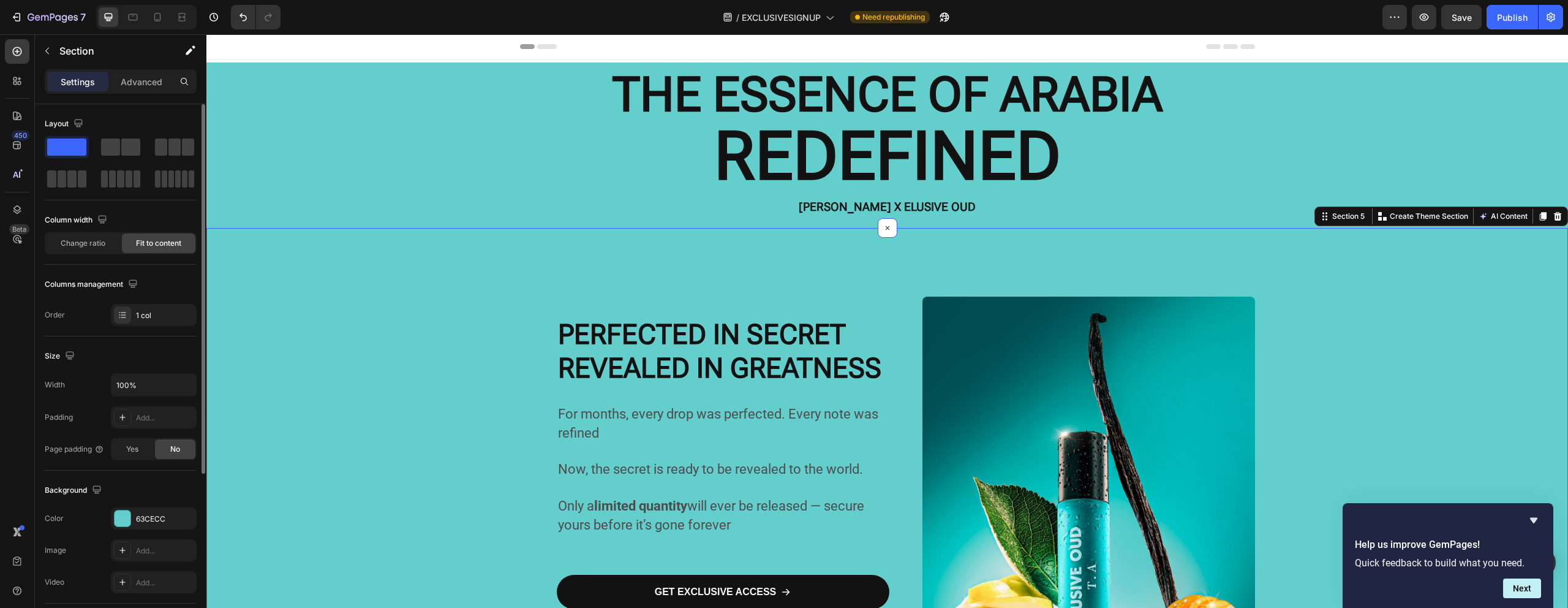
click at [633, 200] on p "[PERSON_NAME] X ELUSIVE OUD" at bounding box center [887, 207] width 732 height 21
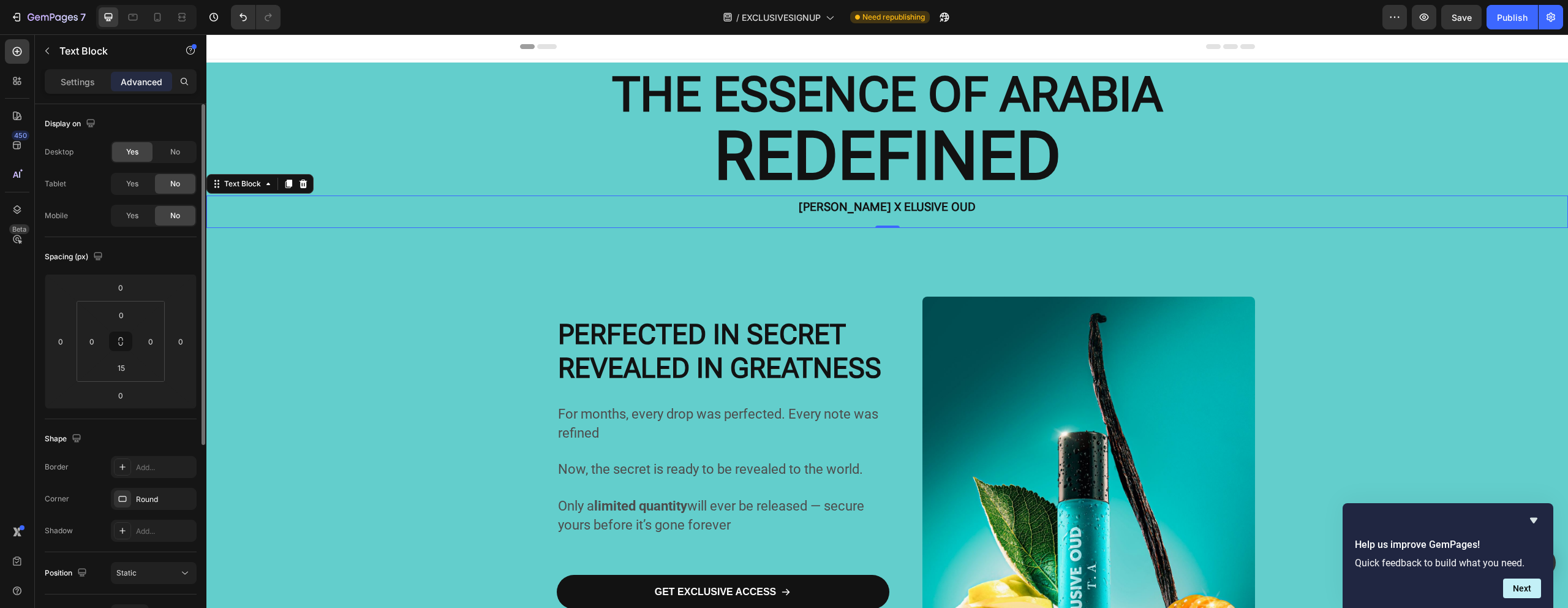
click at [779, 206] on p "[PERSON_NAME] X ELUSIVE OUD" at bounding box center [887, 207] width 732 height 21
click at [185, 502] on icon "button" at bounding box center [184, 499] width 10 height 10
click at [164, 527] on div "Add..." at bounding box center [165, 531] width 58 height 11
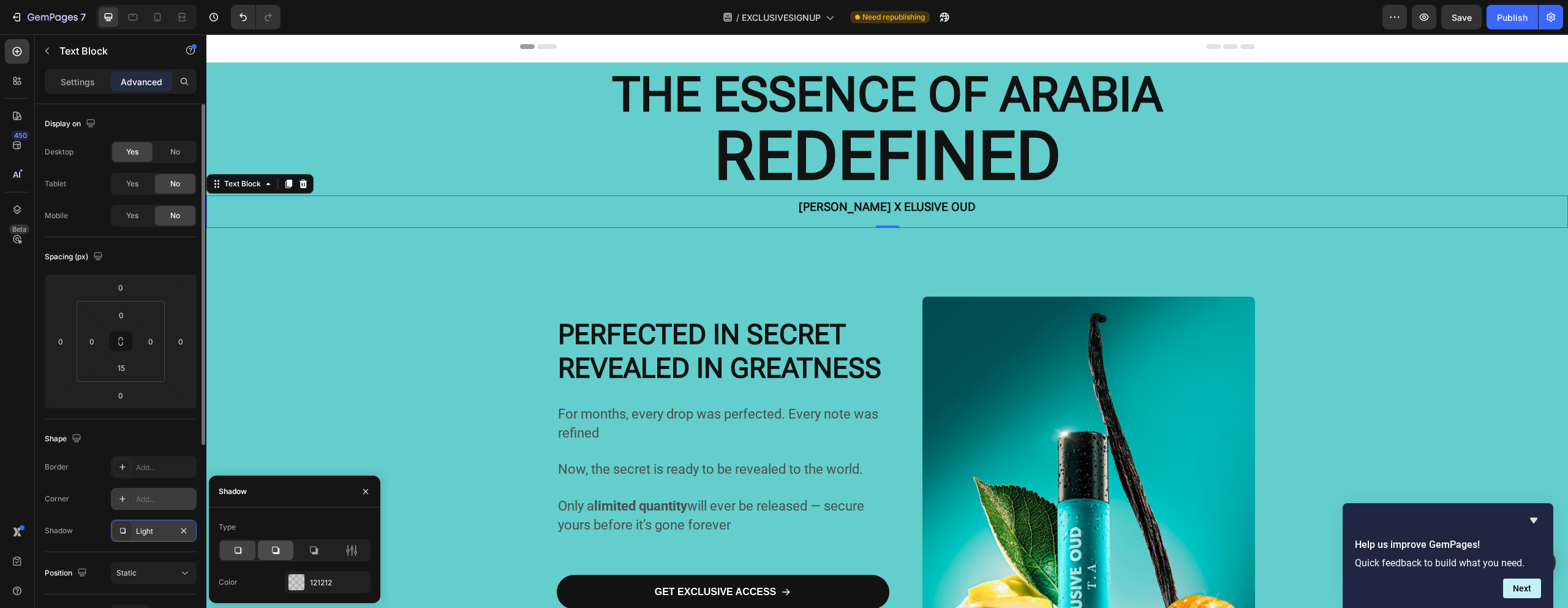
click at [273, 558] on div at bounding box center [275, 550] width 35 height 19
click at [296, 547] on div at bounding box center [313, 550] width 35 height 19
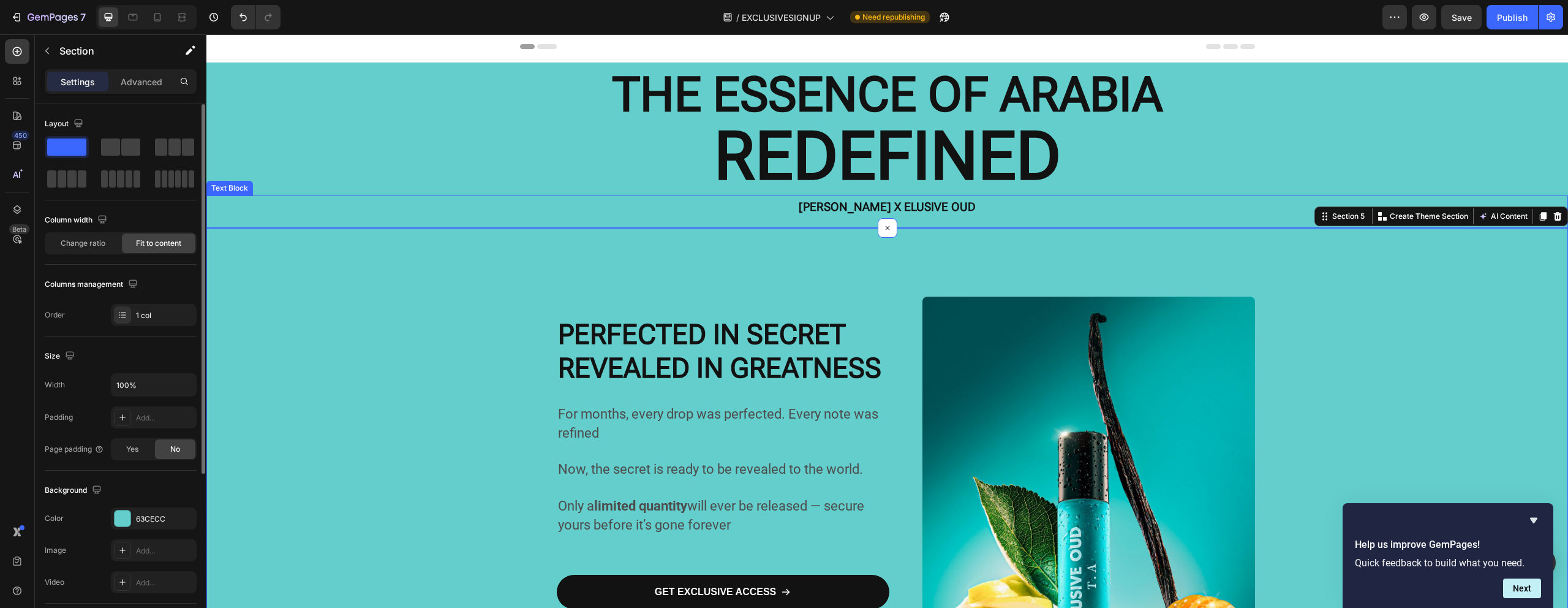
click at [807, 203] on strong "[PERSON_NAME] X ELUSIVE OUD" at bounding box center [887, 207] width 177 height 14
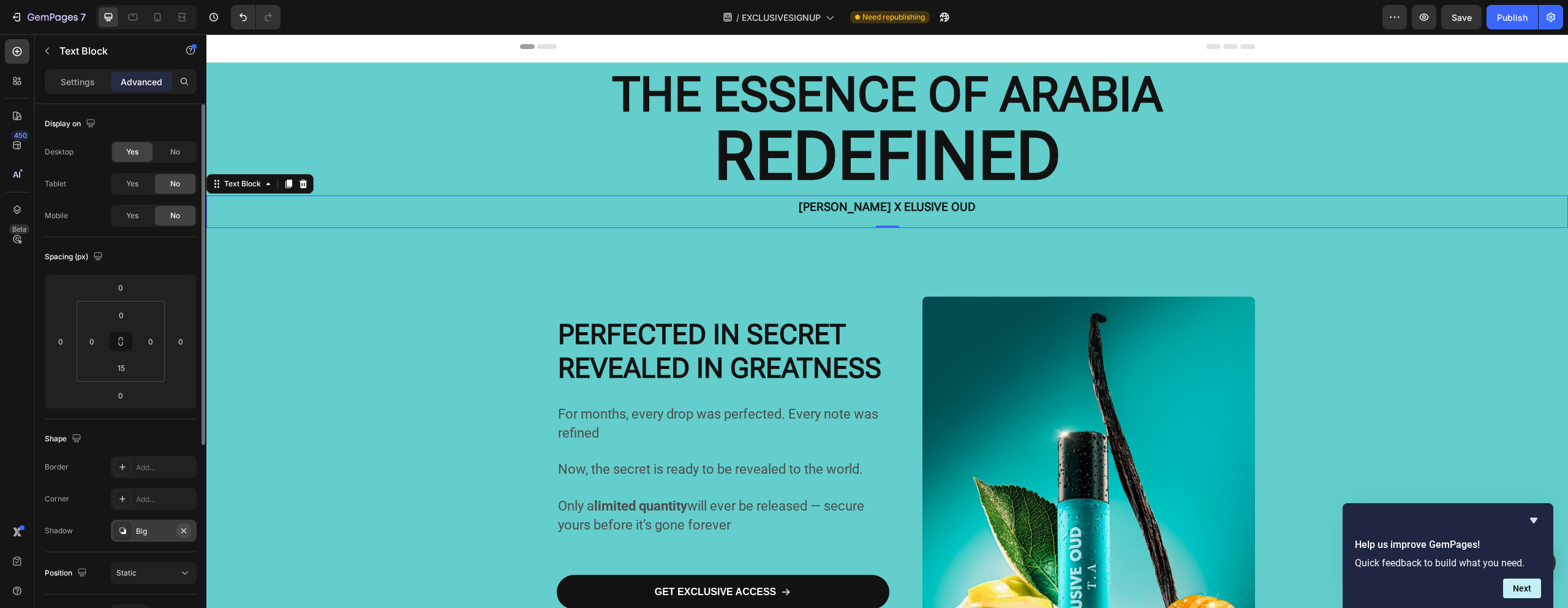
click at [180, 534] on icon "button" at bounding box center [184, 531] width 10 height 10
click at [167, 531] on div "Add..." at bounding box center [165, 531] width 58 height 11
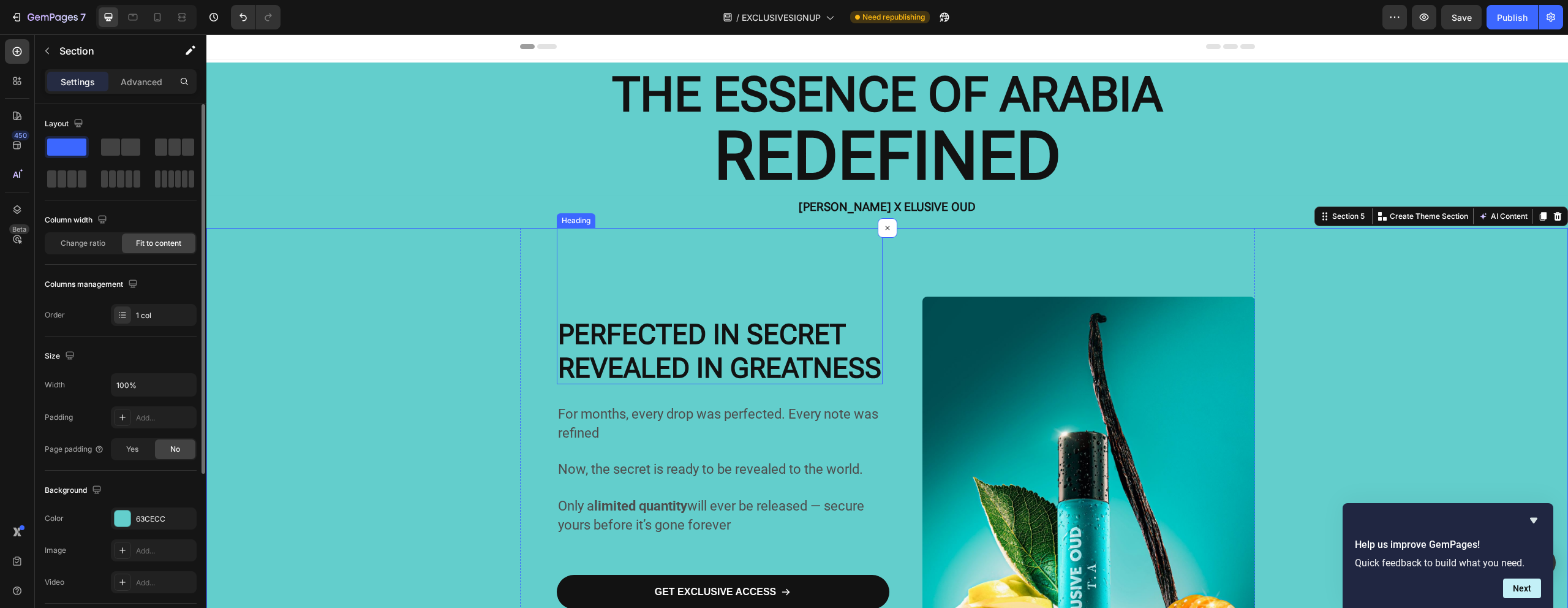
click at [846, 271] on p "⁠⁠⁠⁠⁠⁠⁠ PERFECTED IN SECRET REVEALED IN GREATNESS" at bounding box center [719, 306] width 324 height 154
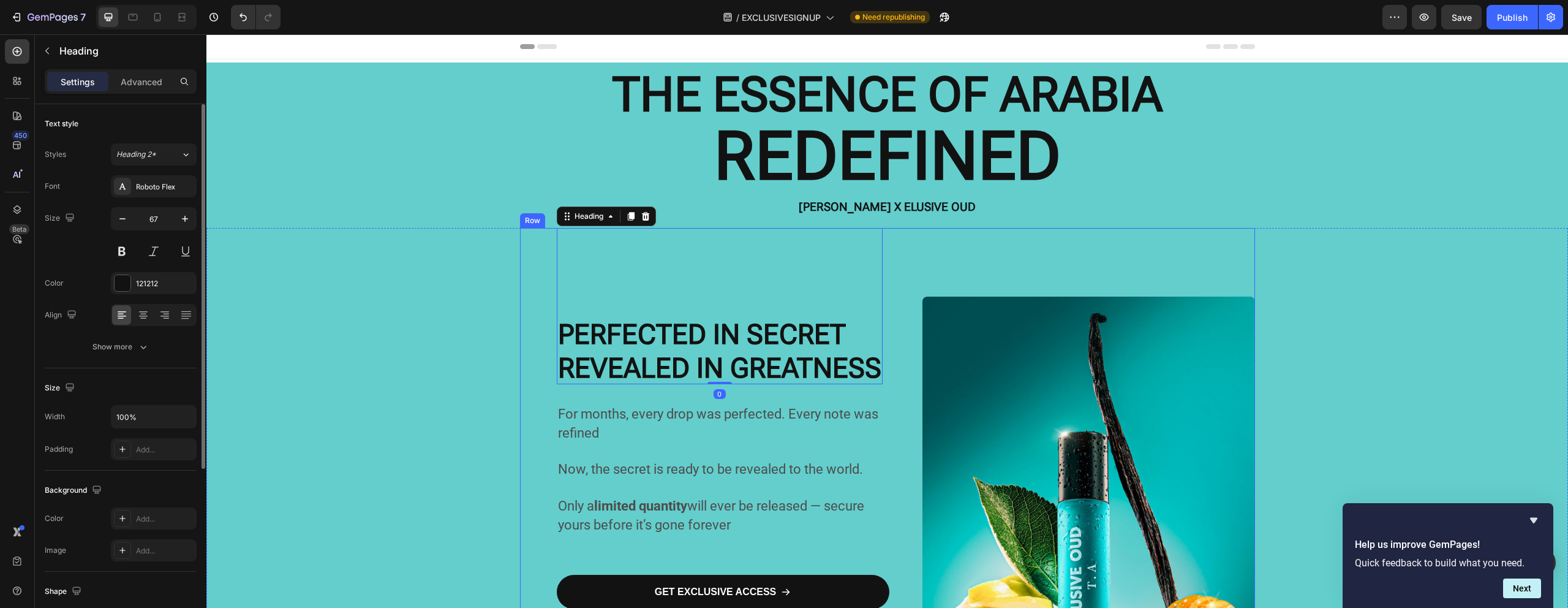
click at [1319, 218] on div "[PERSON_NAME] X ELUSIVE OUD" at bounding box center [887, 207] width 1361 height 23
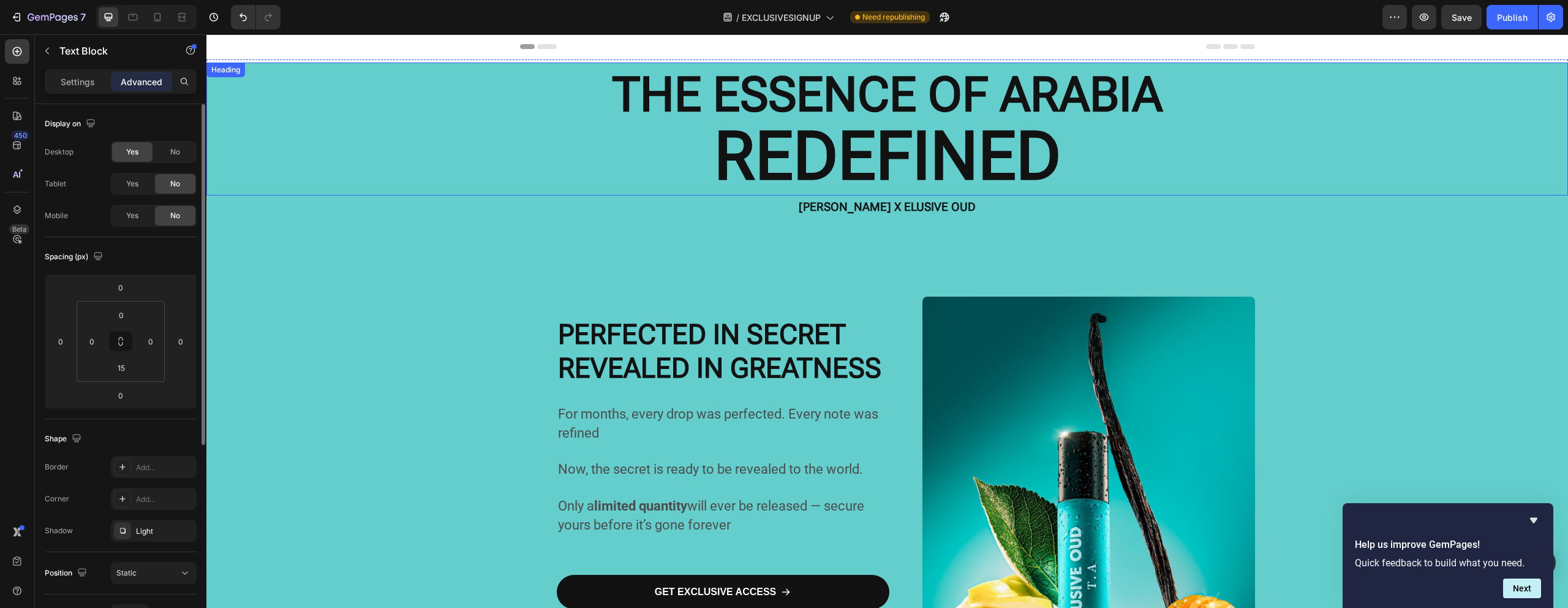
click at [1035, 77] on strong "THE ESSENCE OF ARABIA" at bounding box center [887, 94] width 550 height 56
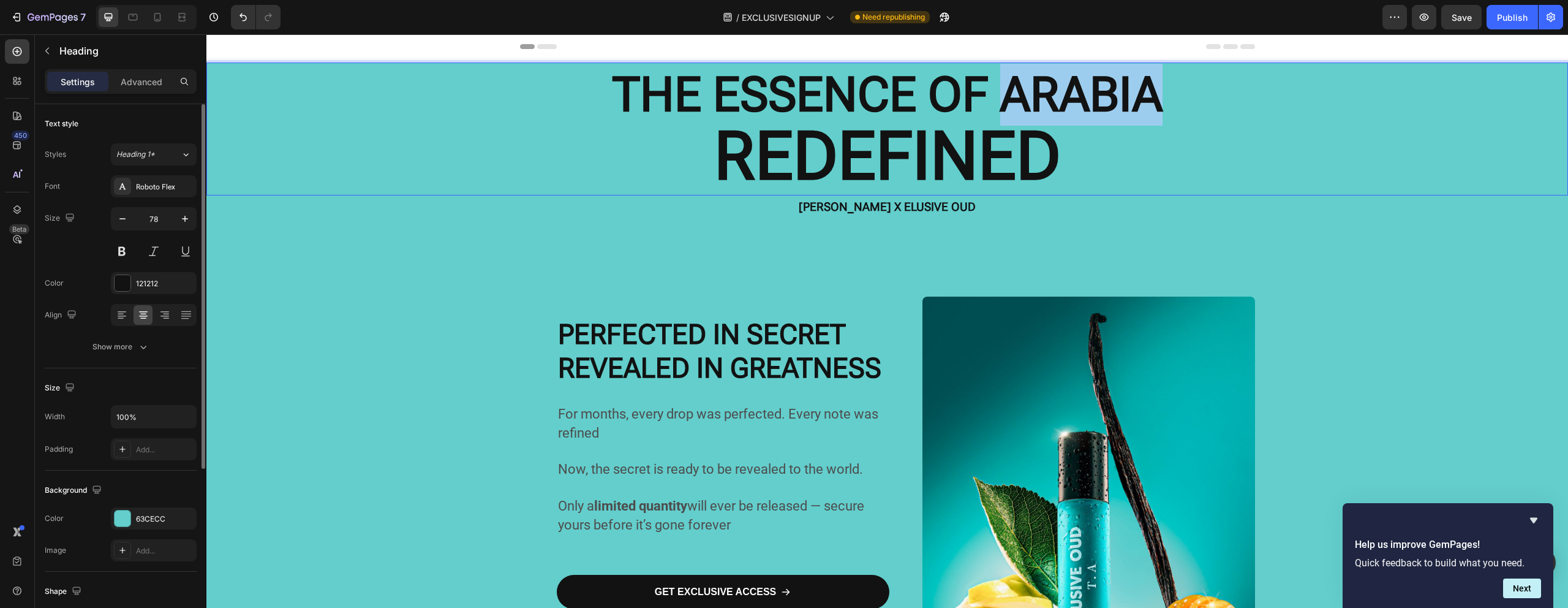
click at [1032, 90] on strong "THE ESSENCE OF ARABIA" at bounding box center [887, 94] width 550 height 56
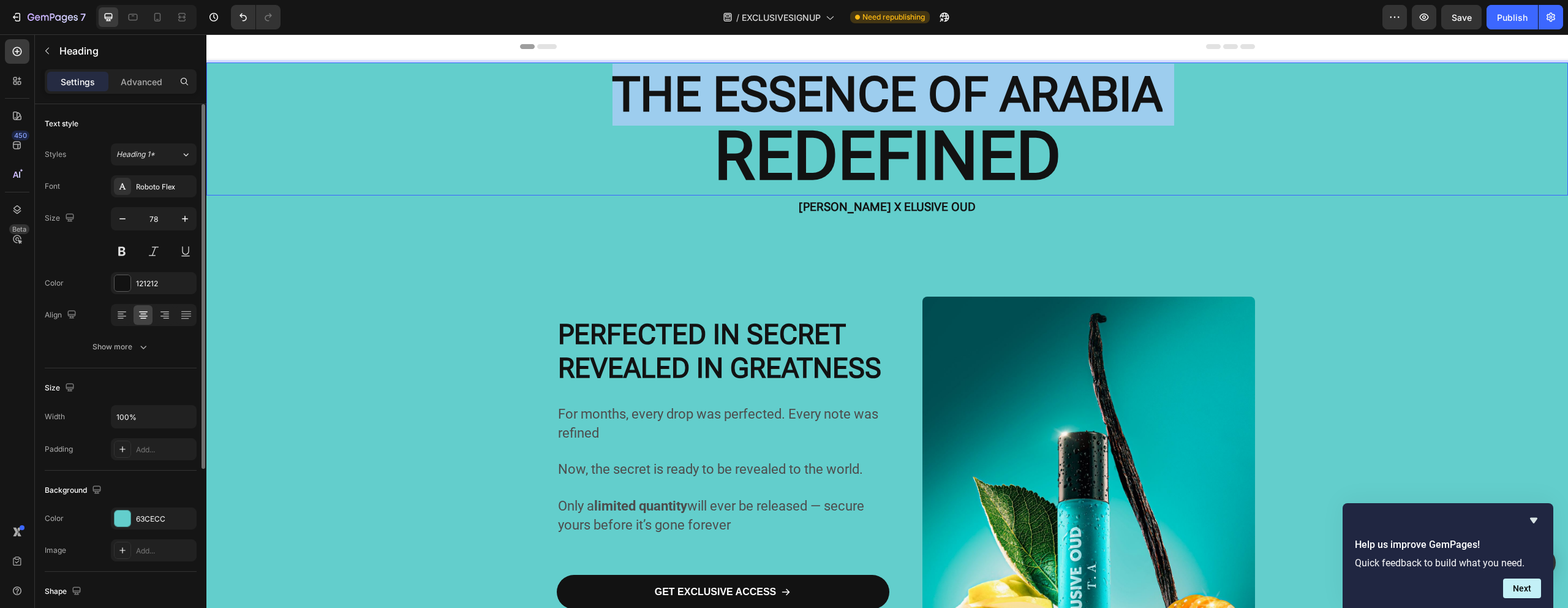
click at [1032, 90] on strong "THE ESSENCE OF ARABIA" at bounding box center [887, 94] width 550 height 56
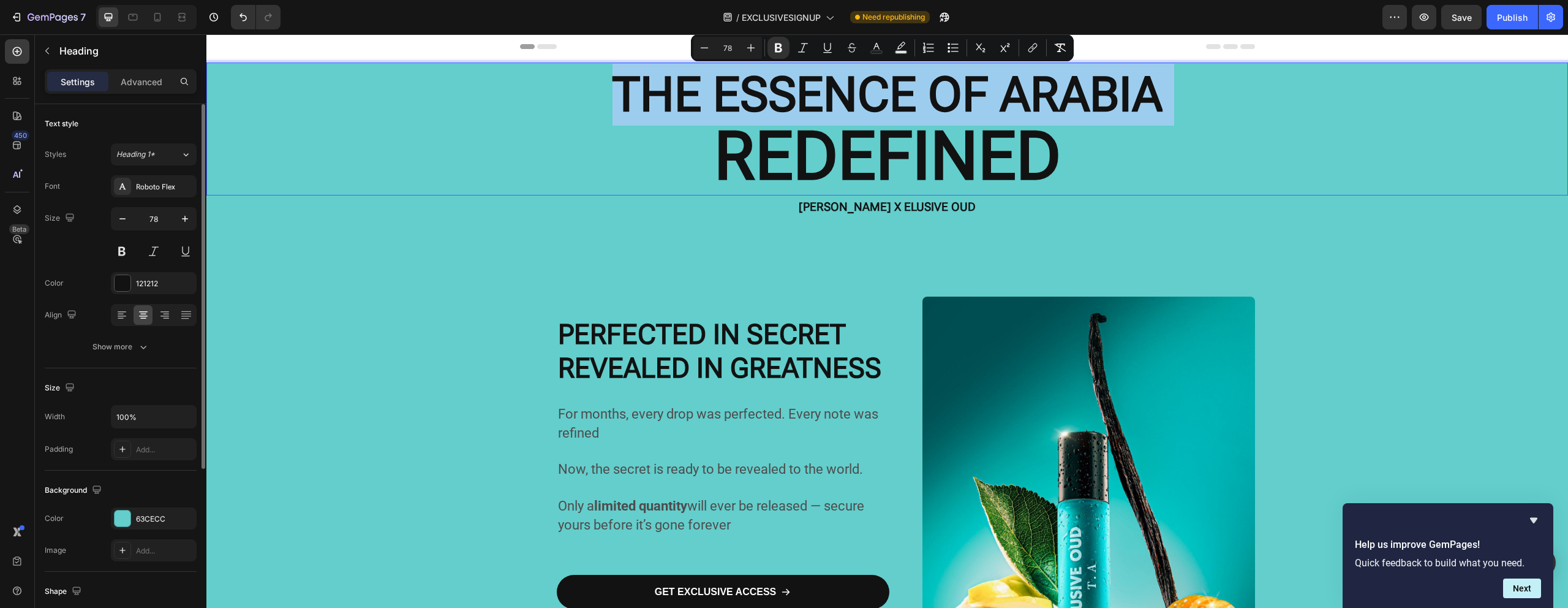
click at [992, 93] on strong "THE ESSENCE OF ARABIA" at bounding box center [887, 94] width 550 height 56
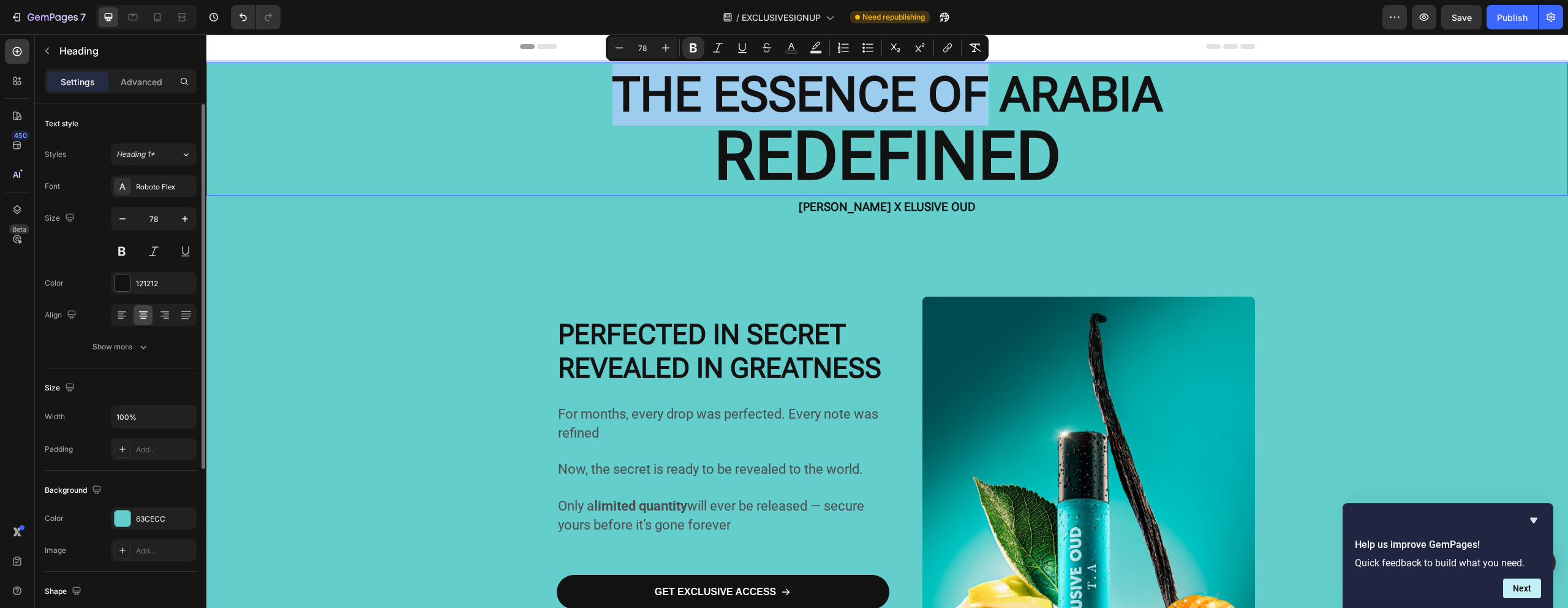
drag, startPoint x: 964, startPoint y: 95, endPoint x: 632, endPoint y: 110, distance: 332.3
click at [632, 110] on strong "THE ESSENCE OF ARABIA" at bounding box center [887, 94] width 550 height 56
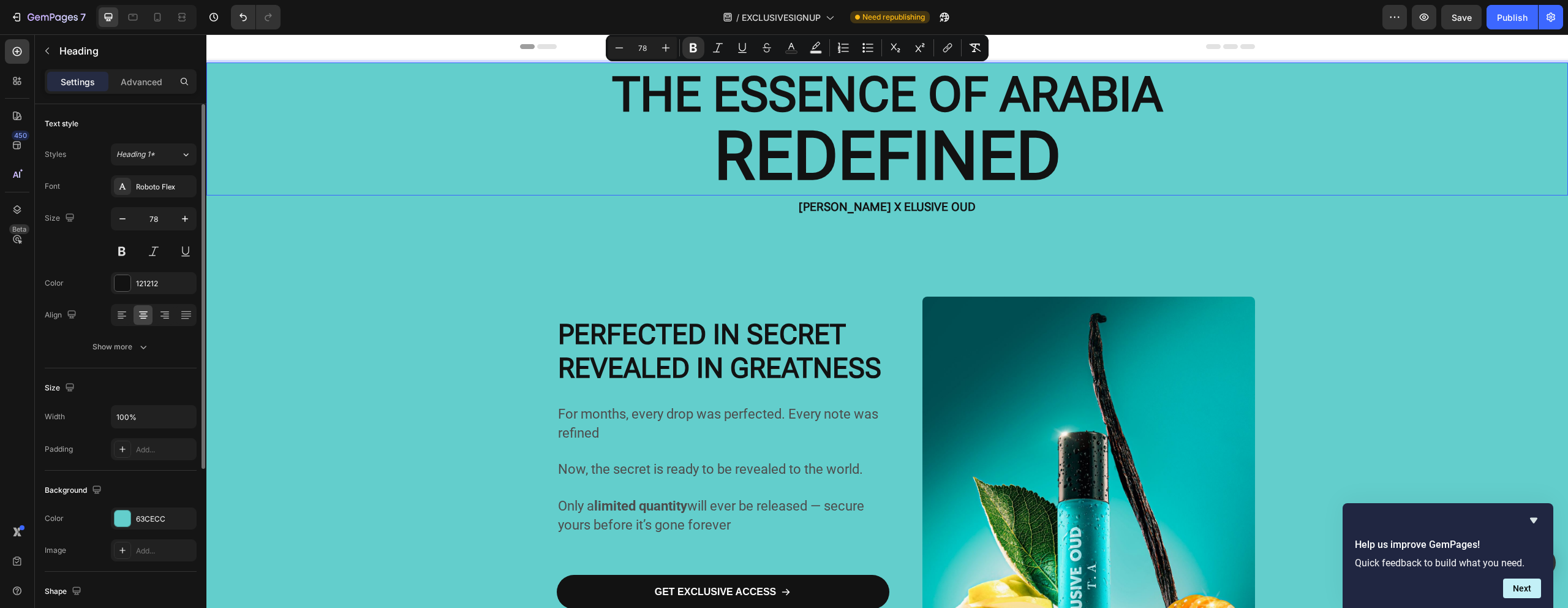
click at [1113, 100] on strong "THE ESSENCE OF ARABIA" at bounding box center [887, 94] width 550 height 56
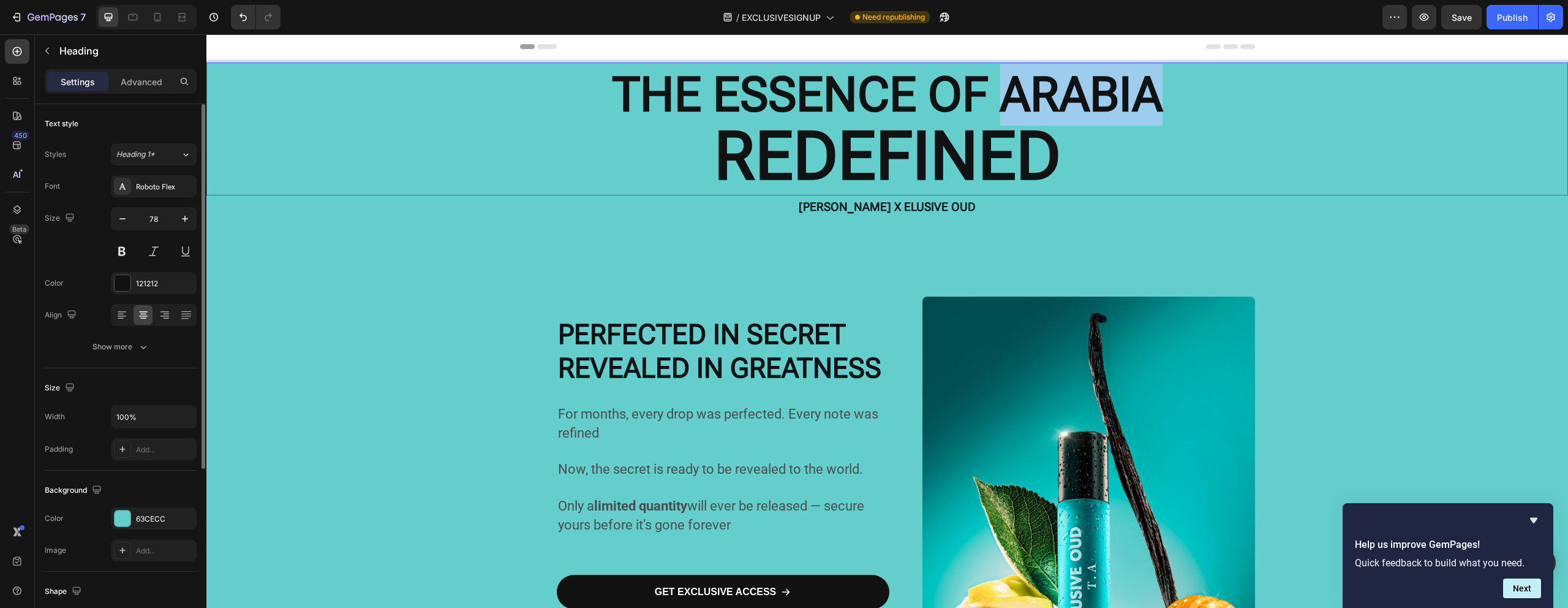
click at [1112, 100] on strong "THE ESSENCE OF ARABIA" at bounding box center [887, 94] width 550 height 56
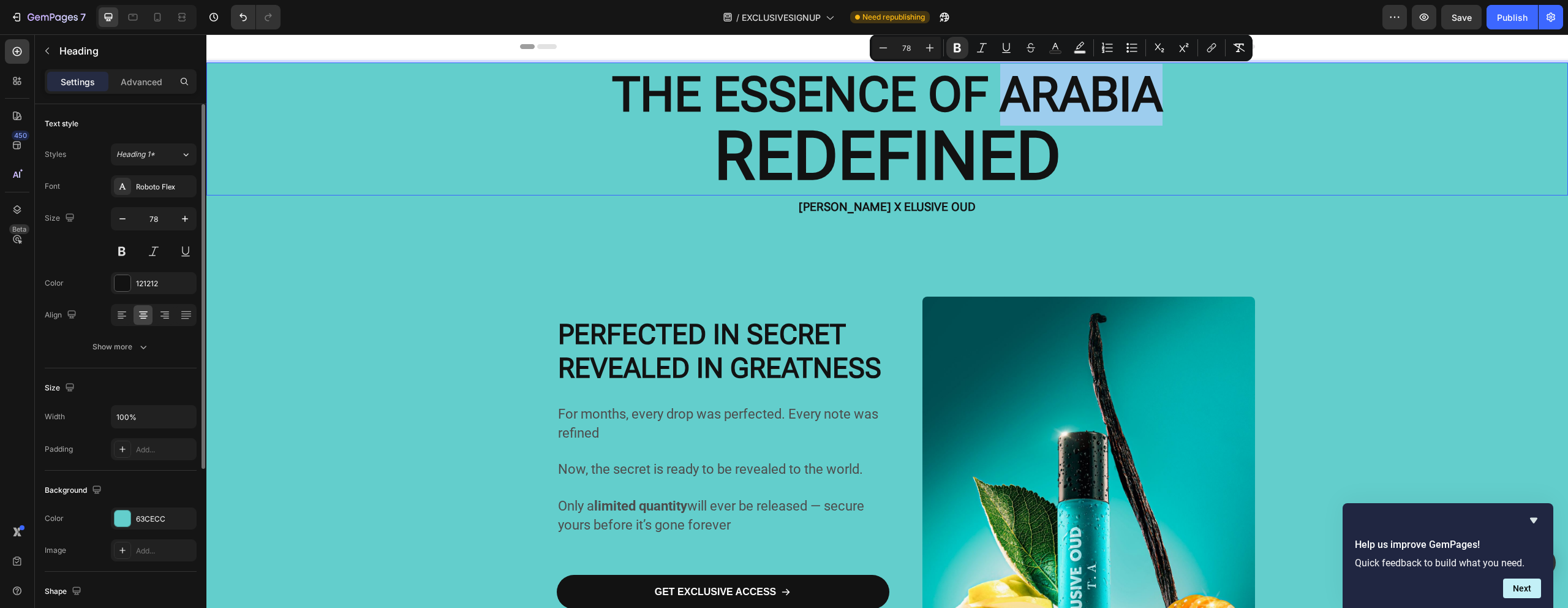
click at [1141, 99] on p "THE ESSENCE OF ARABIA REDEFINED" at bounding box center [887, 128] width 1359 height 131
click at [1136, 100] on strong "THE ESSENCE OF ARABIA" at bounding box center [887, 94] width 550 height 56
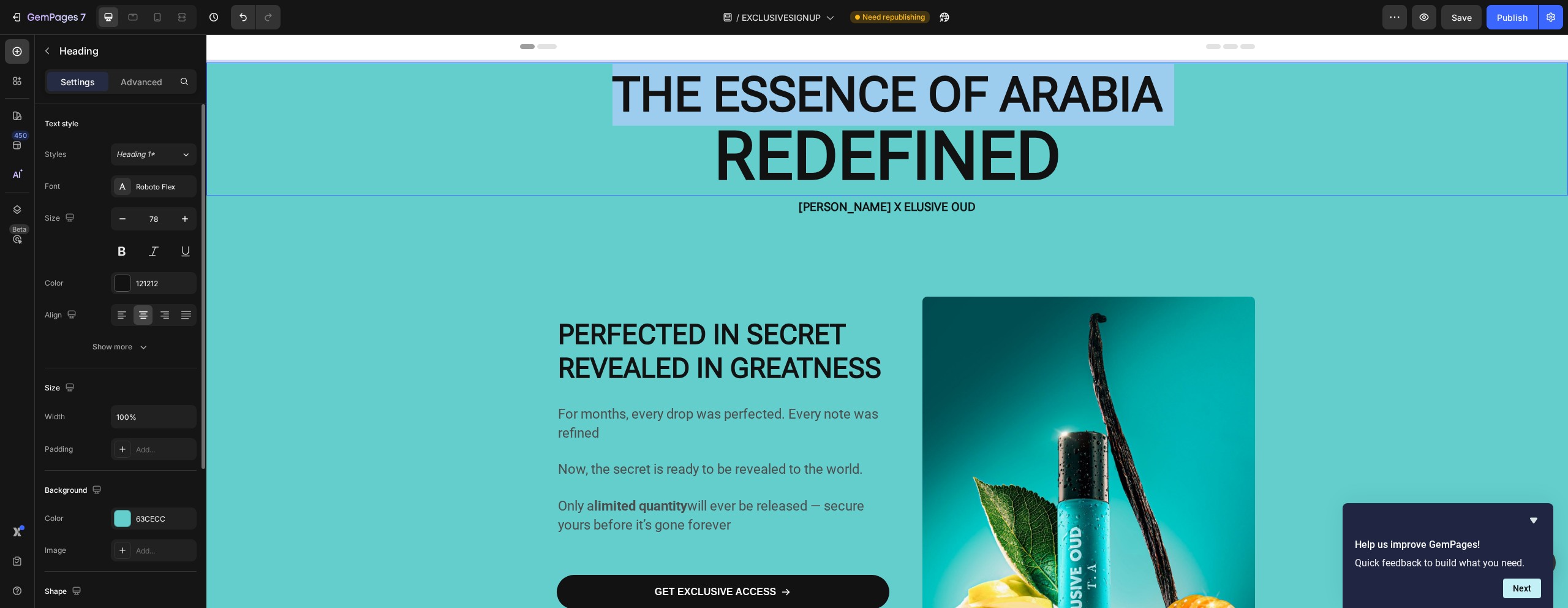
click at [1136, 100] on strong "THE ESSENCE OF ARABIA" at bounding box center [887, 94] width 550 height 56
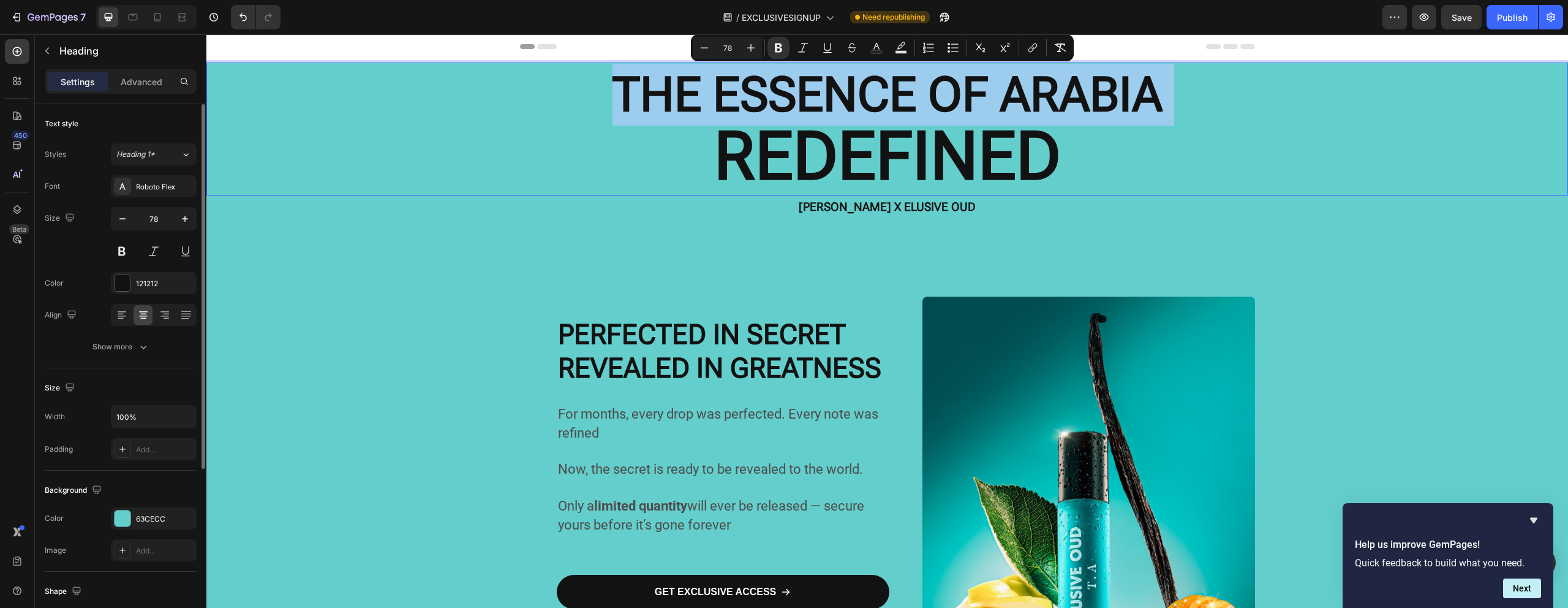
click at [1136, 100] on strong "THE ESSENCE OF ARABIA" at bounding box center [887, 94] width 550 height 56
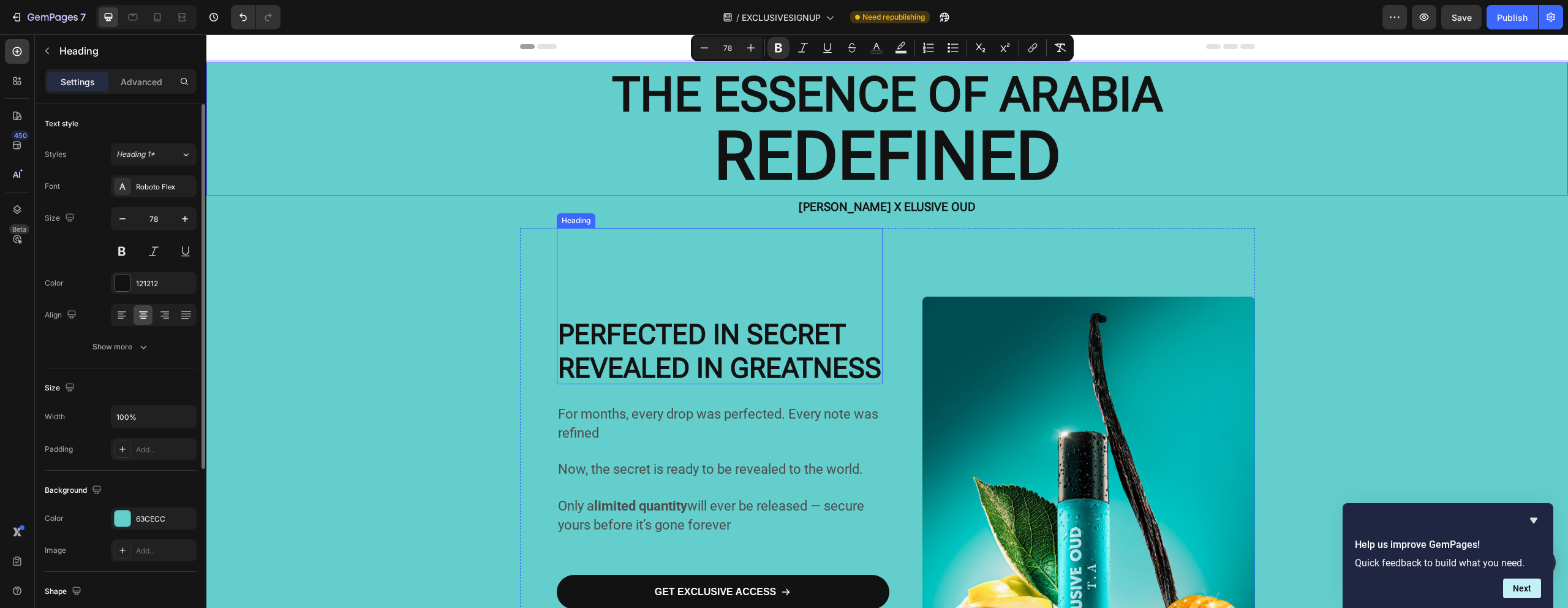
click at [738, 248] on p "⁠⁠⁠⁠⁠⁠⁠ PERFECTED IN SECRET REVEALED IN GREATNESS" at bounding box center [719, 306] width 324 height 154
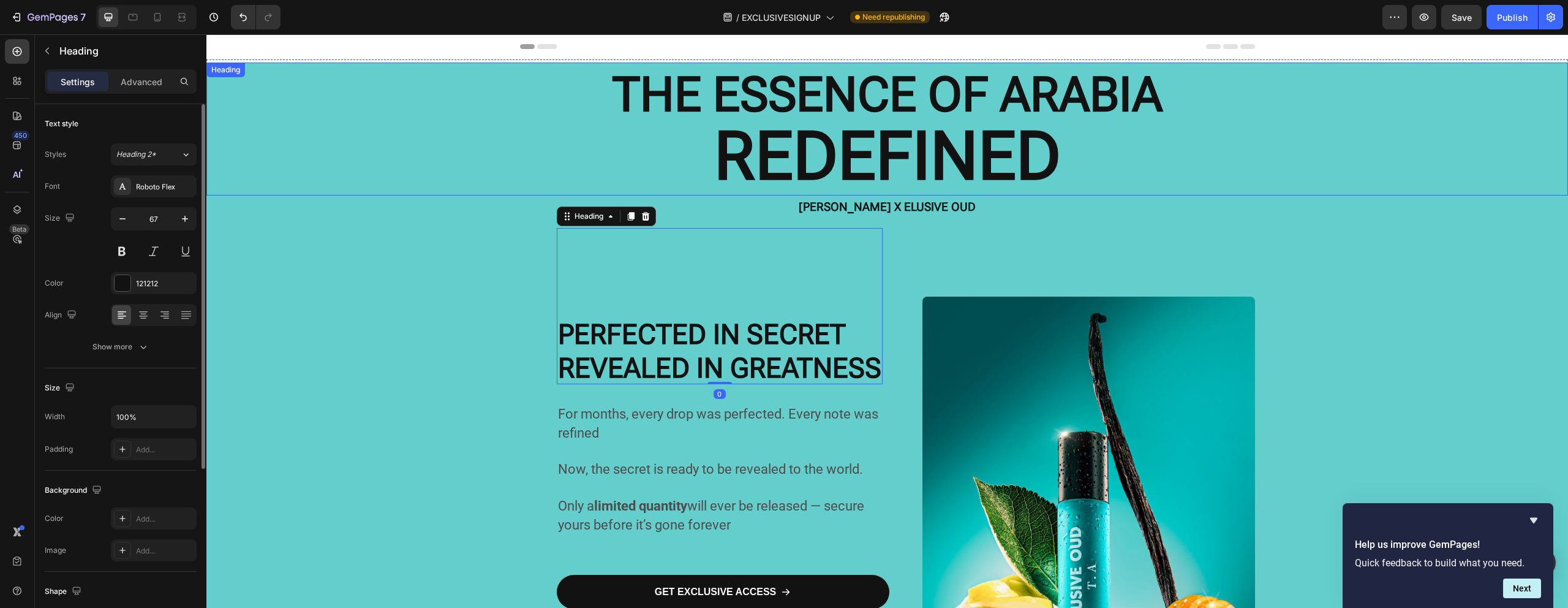
click at [828, 162] on strong "REDEFINED" at bounding box center [887, 156] width 347 height 79
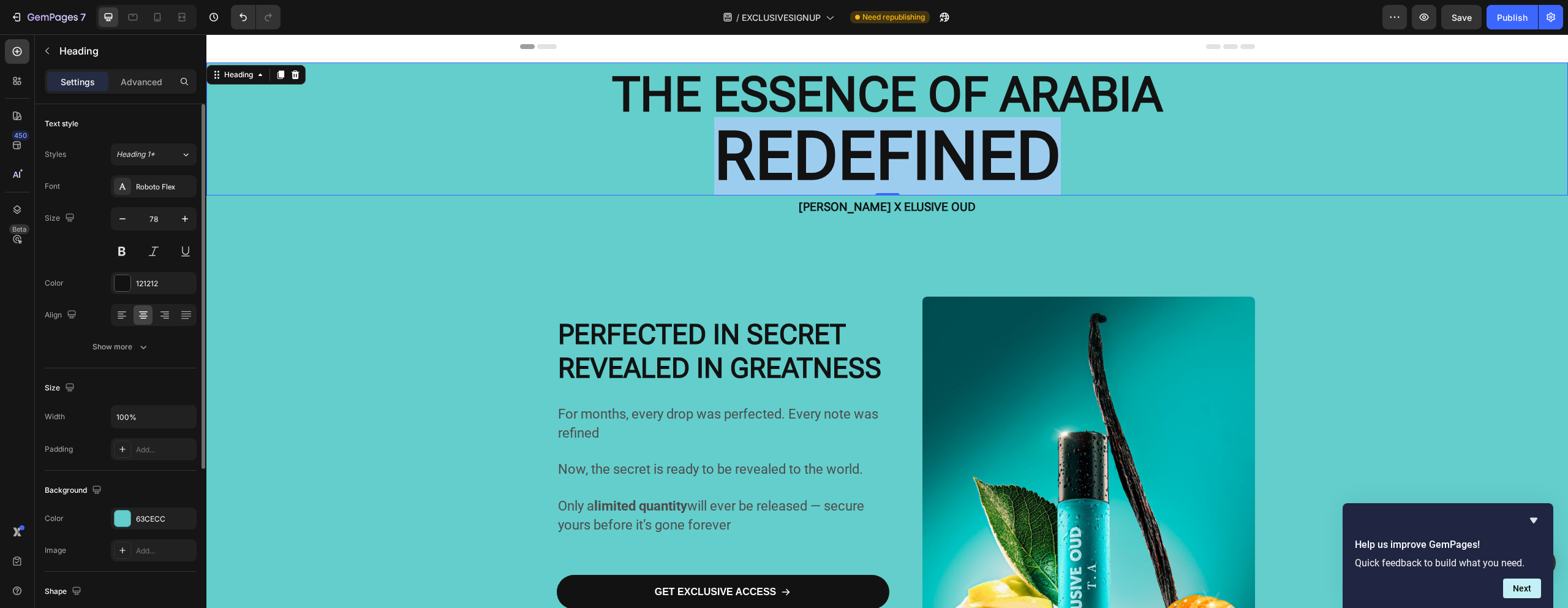
click at [828, 162] on strong "REDEFINED" at bounding box center [887, 156] width 347 height 79
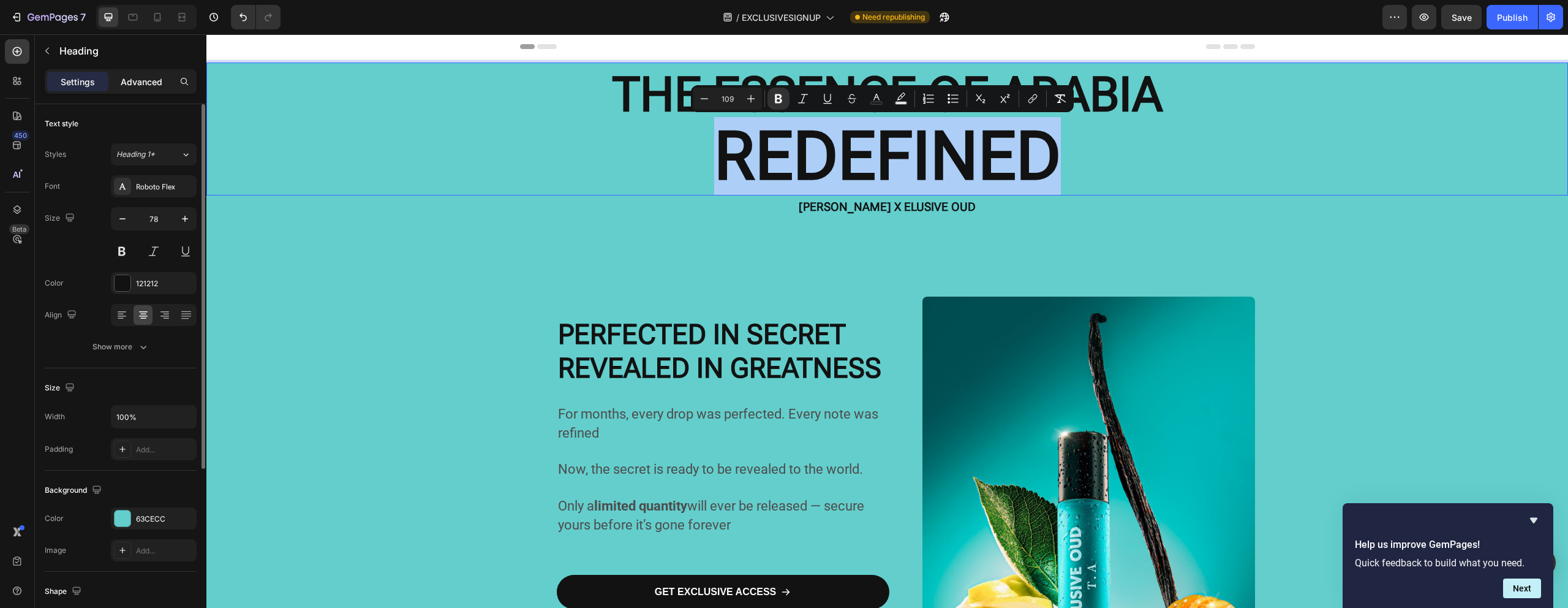
click at [139, 84] on p "Advanced" at bounding box center [141, 81] width 42 height 13
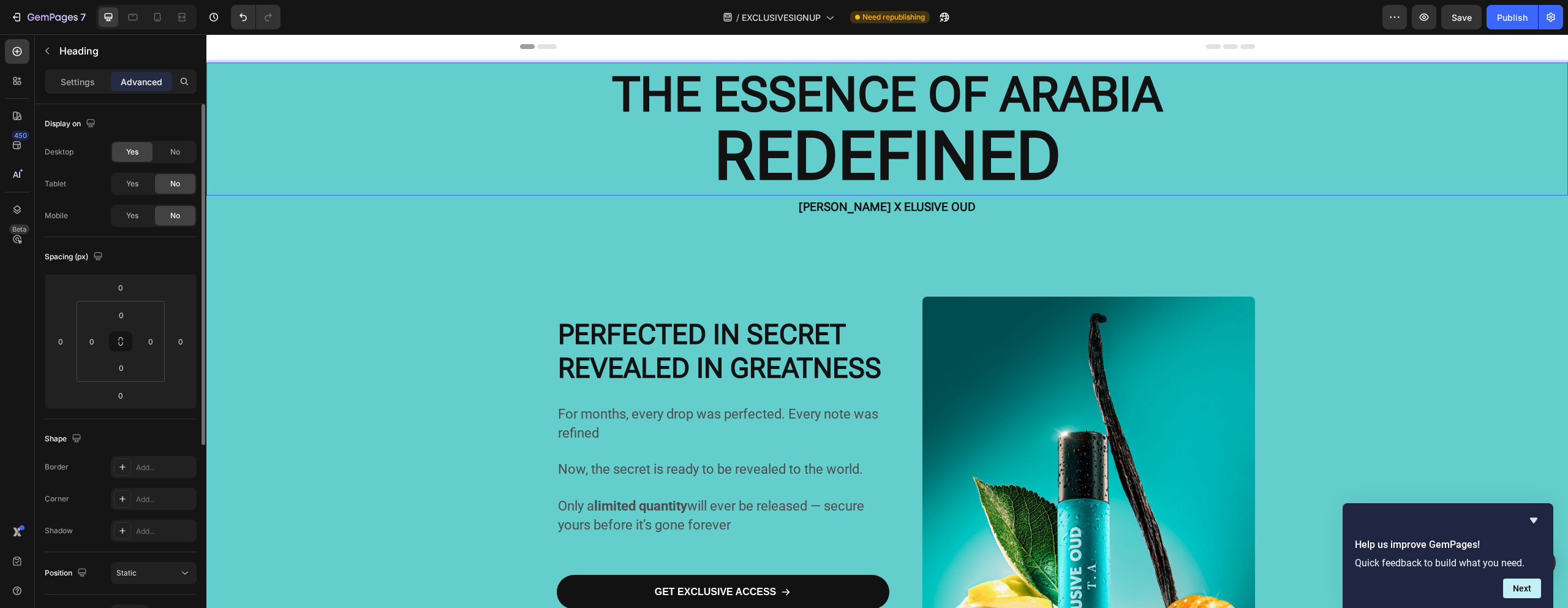
click at [787, 140] on strong "REDEFINED" at bounding box center [887, 156] width 347 height 79
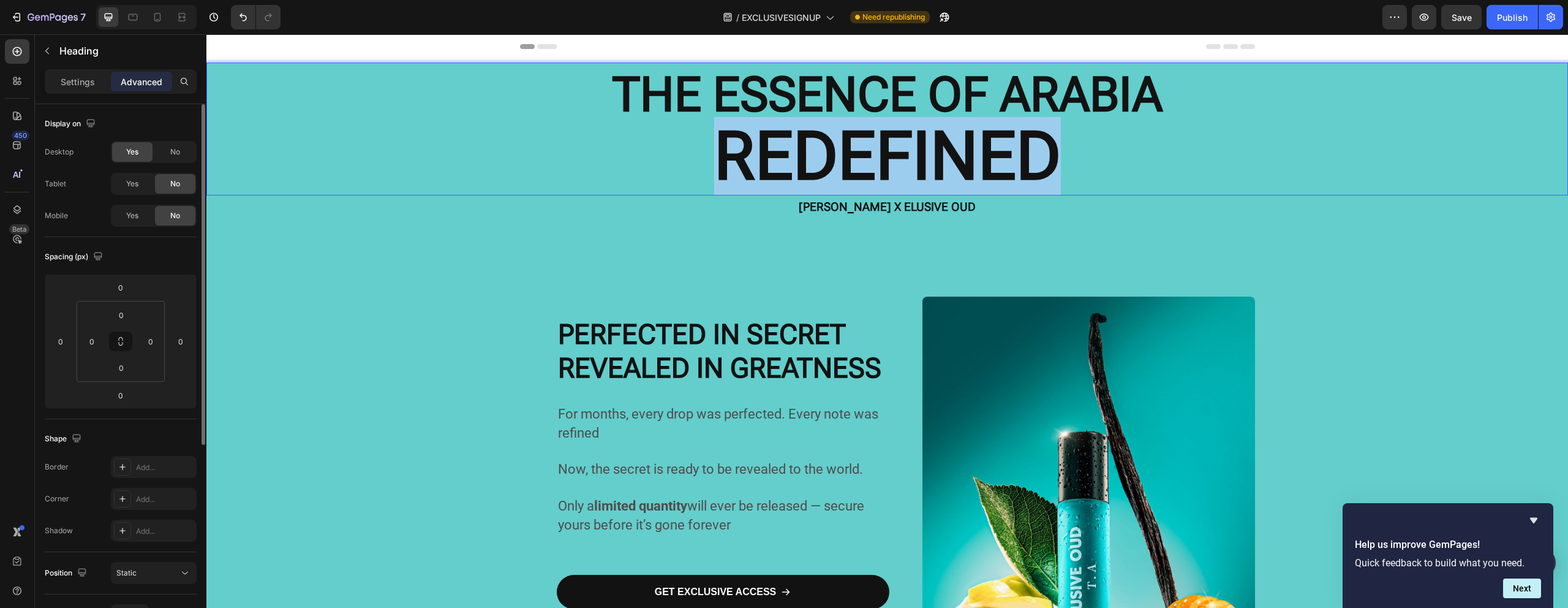
click at [787, 140] on strong "REDEFINED" at bounding box center [887, 156] width 347 height 79
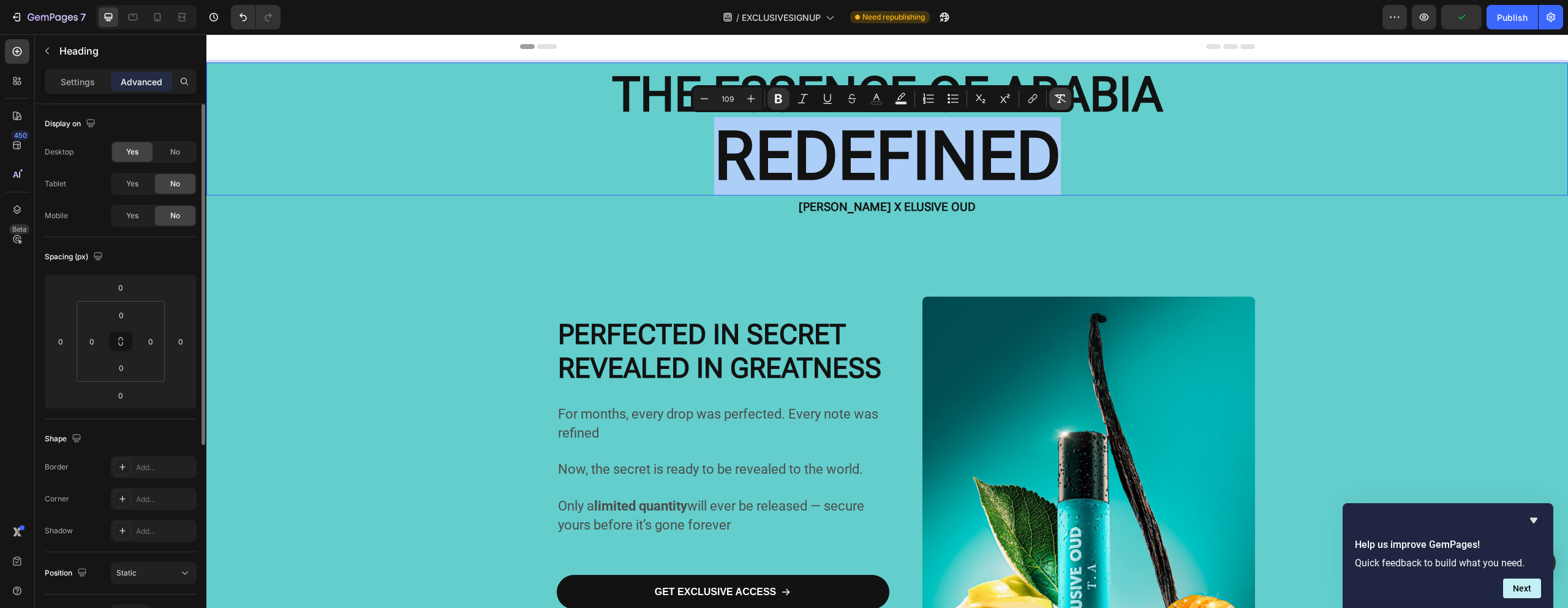
click at [1054, 102] on icon "Editor contextual toolbar" at bounding box center [1060, 98] width 12 height 12
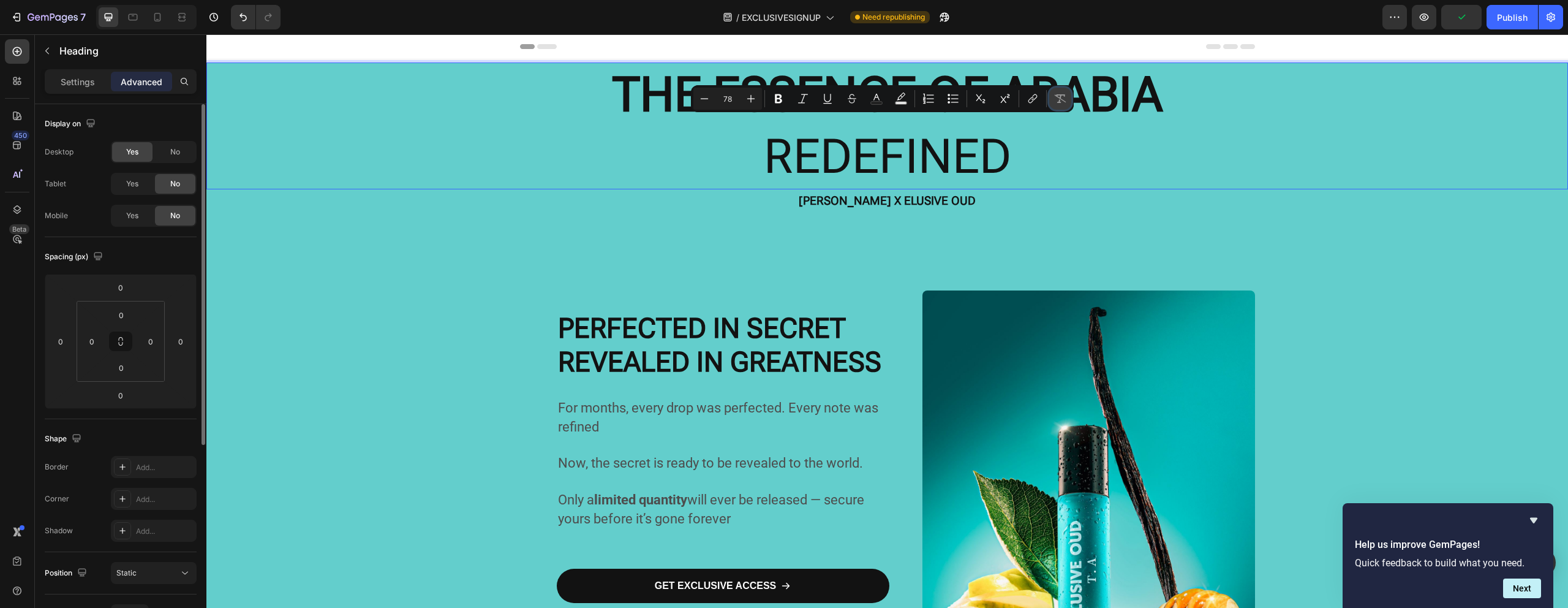
click at [1054, 102] on icon "Editor contextual toolbar" at bounding box center [1060, 98] width 12 height 12
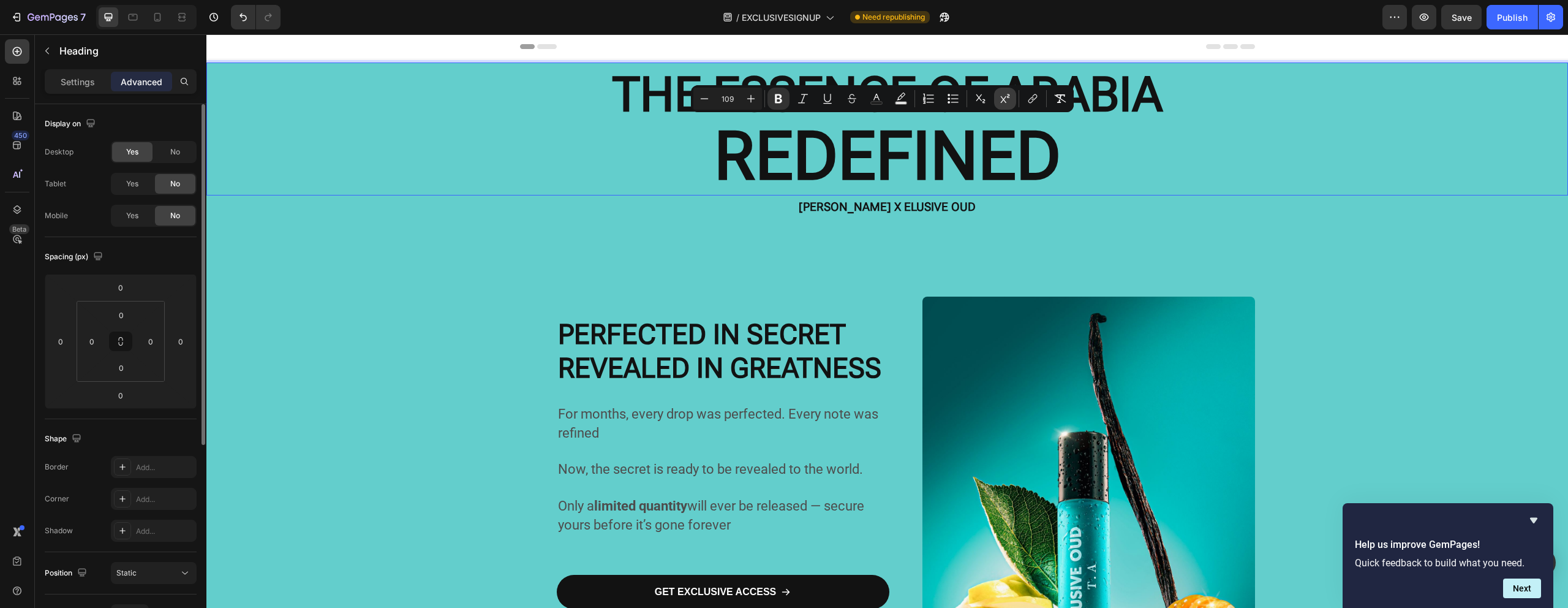
click at [1002, 104] on icon "Editor contextual toolbar" at bounding box center [1004, 98] width 12 height 12
click at [755, 94] on icon "Editor contextual toolbar" at bounding box center [750, 98] width 12 height 12
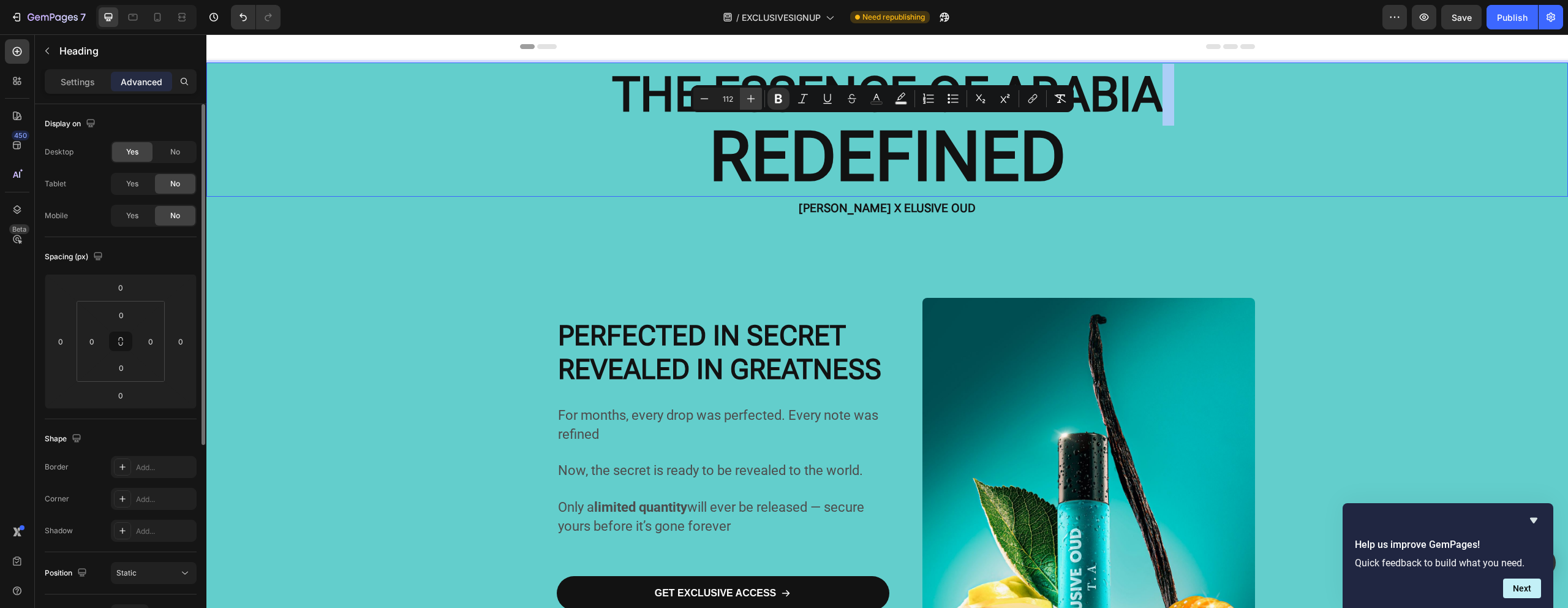
click at [755, 94] on icon "Editor contextual toolbar" at bounding box center [750, 98] width 12 height 12
click at [755, 94] on icon "Editor contextual toolbar" at bounding box center [750, 98] width 12 height 12
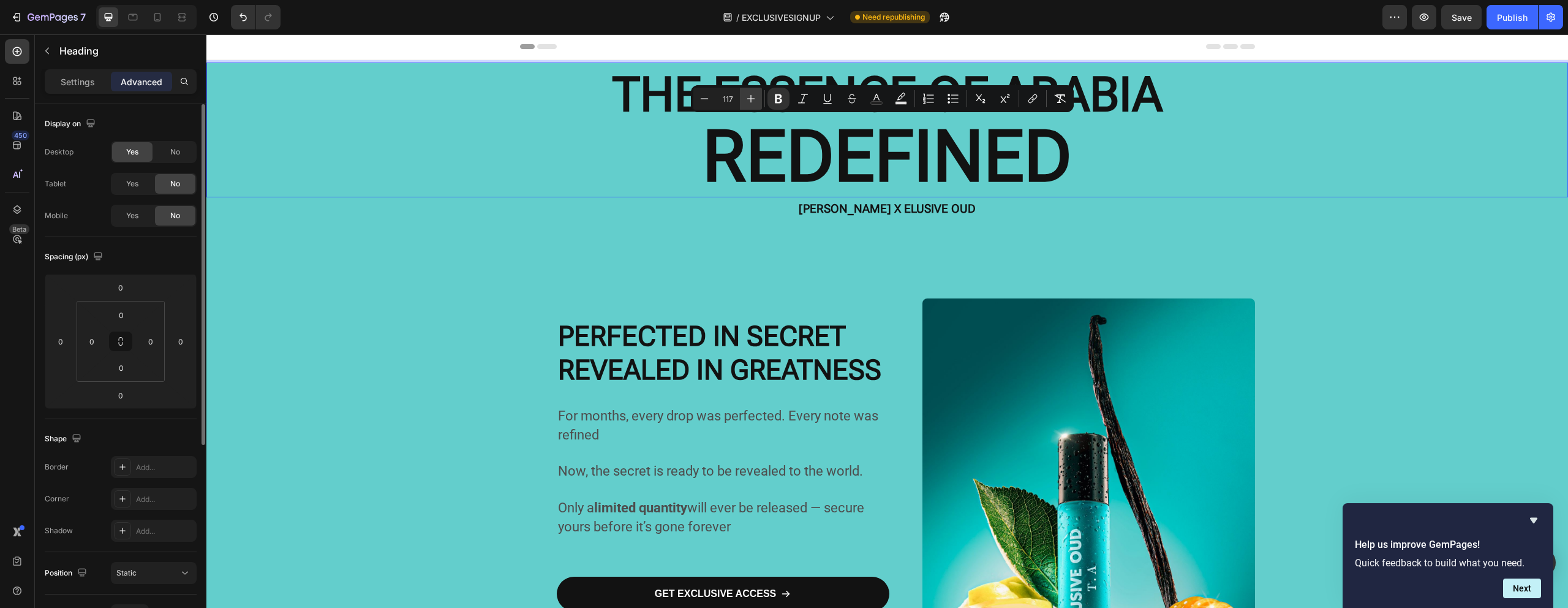
click at [755, 94] on icon "Editor contextual toolbar" at bounding box center [750, 98] width 12 height 12
click at [771, 246] on p "⁠⁠⁠⁠⁠⁠⁠ PERFECTED IN SECRET REVEALED IN GREATNESS" at bounding box center [719, 307] width 324 height 154
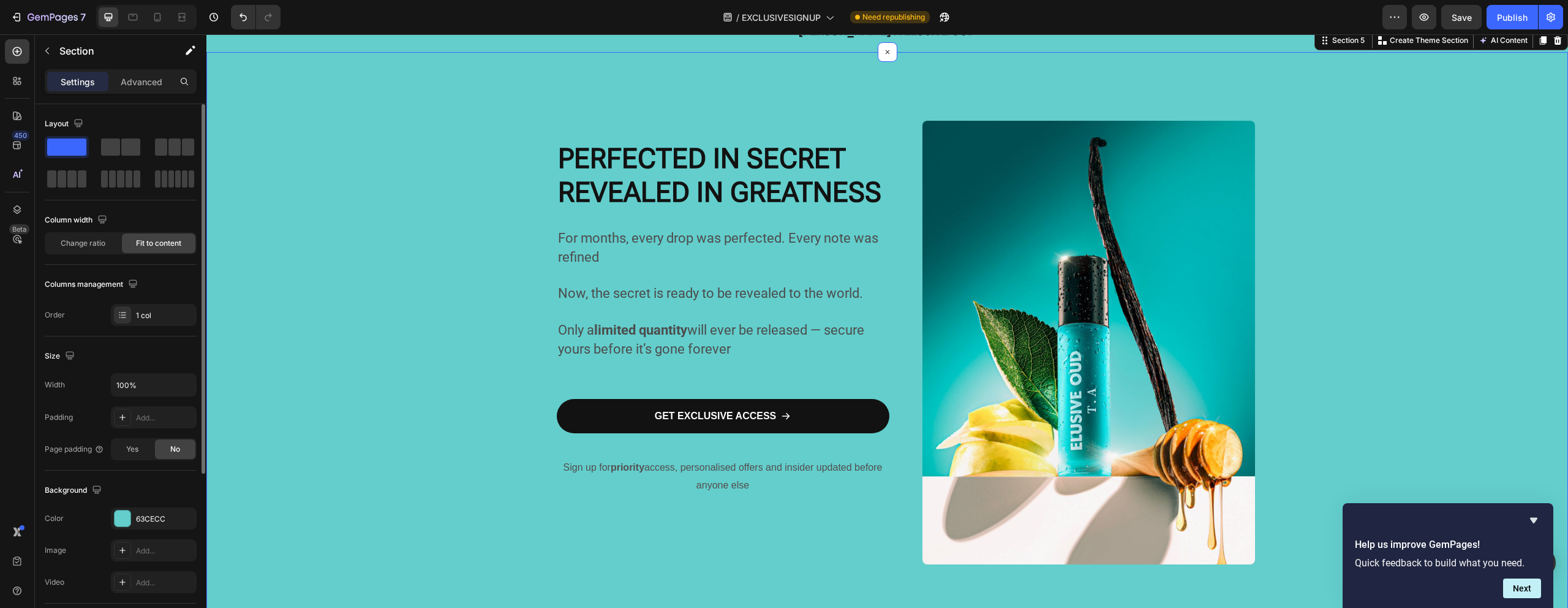
scroll to position [249, 0]
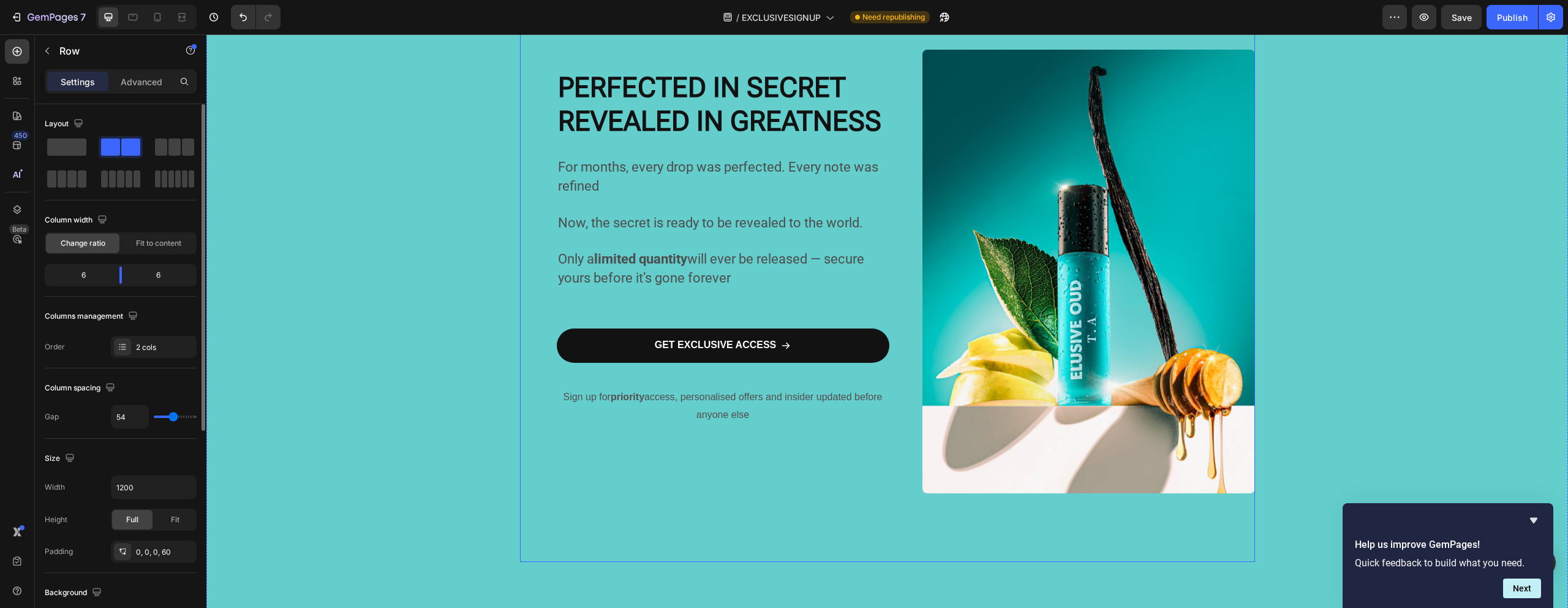
click at [651, 380] on div "GET EXCLUSIVE ACCESS Button" at bounding box center [722, 355] width 332 height 65
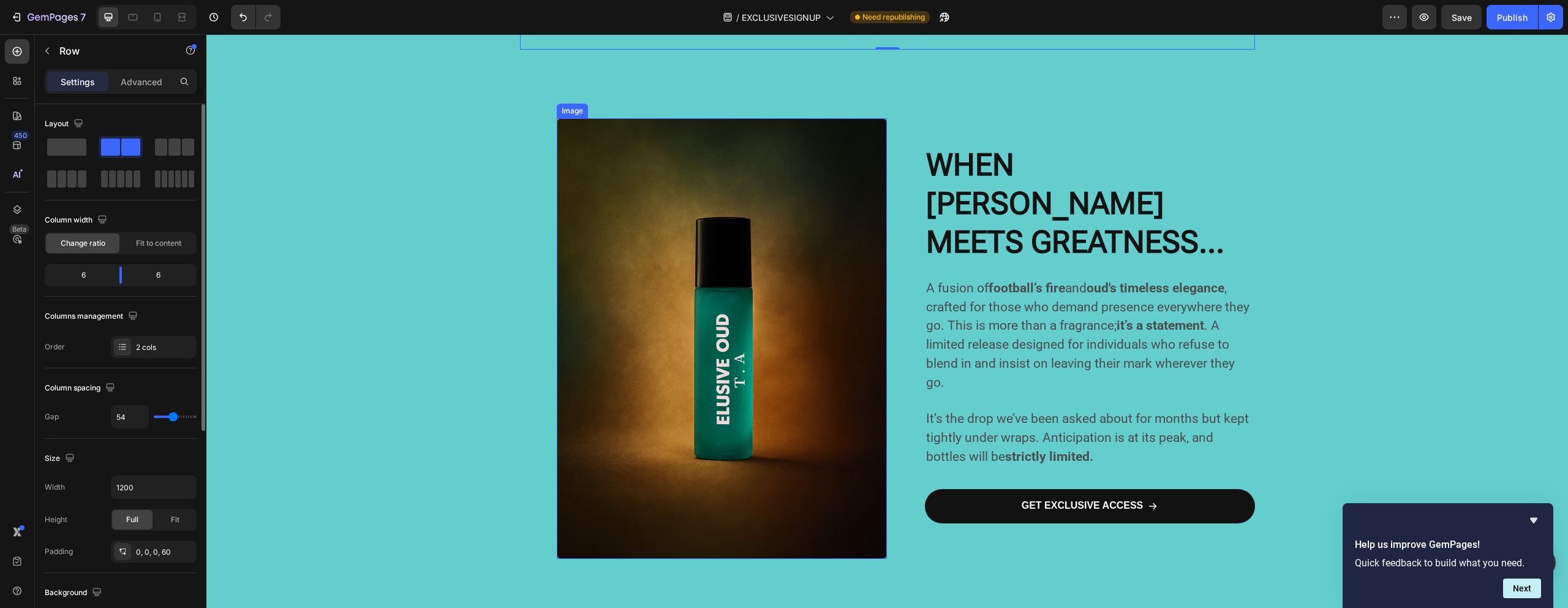
scroll to position [759, 0]
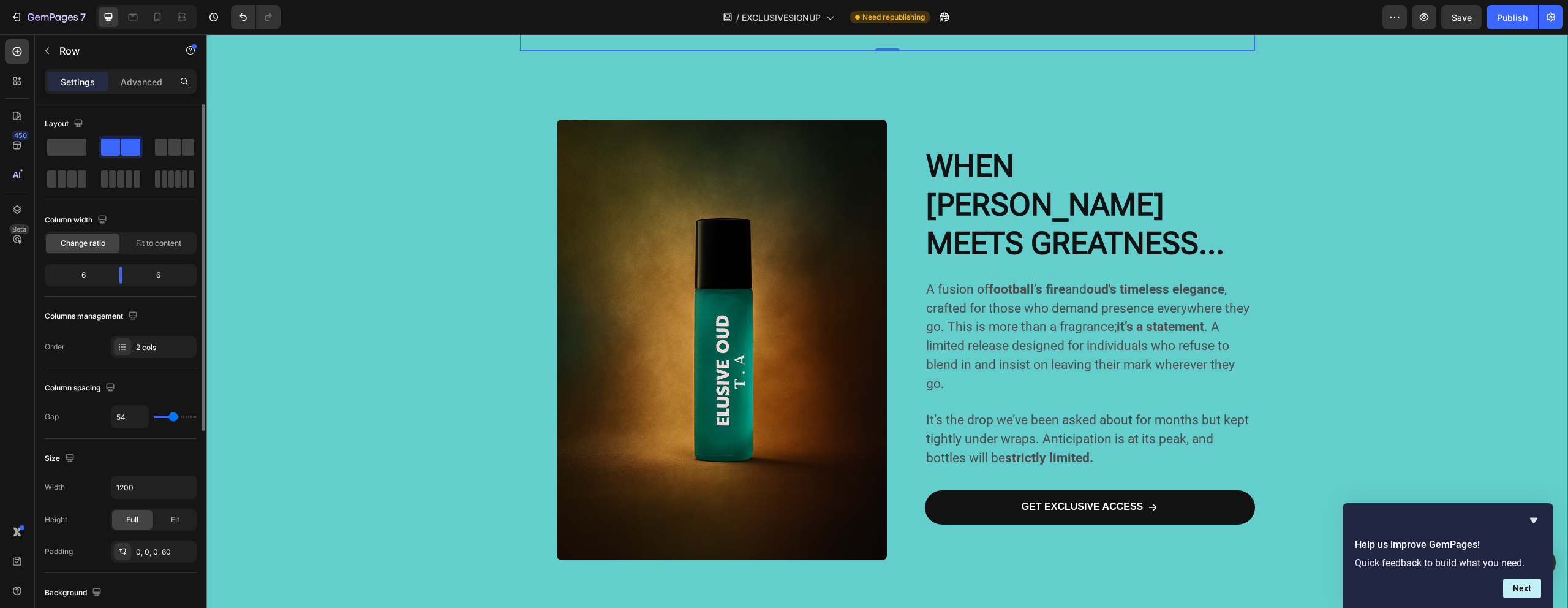
click at [303, 327] on div "CRAFTED IN SILENCE. REVEALED IN GREATNESS. Heading For months, this project liv…" at bounding box center [887, 56] width 1361 height 1173
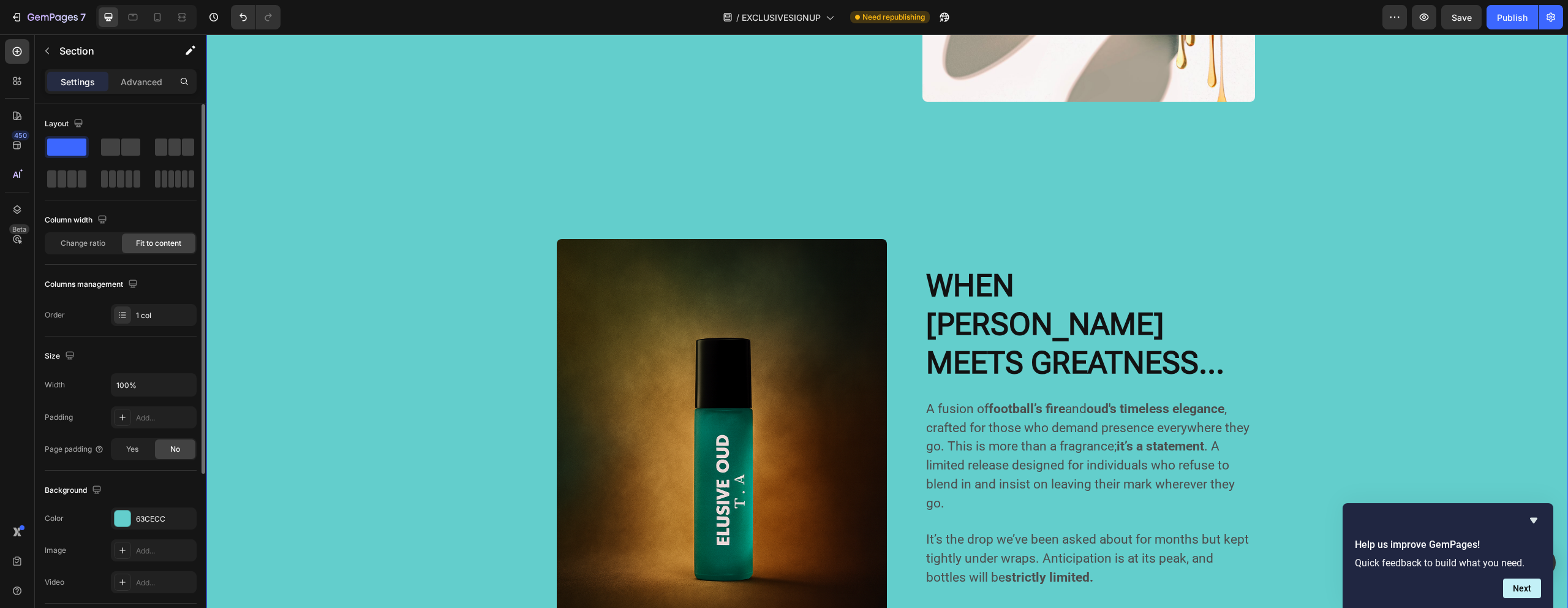
scroll to position [568, 0]
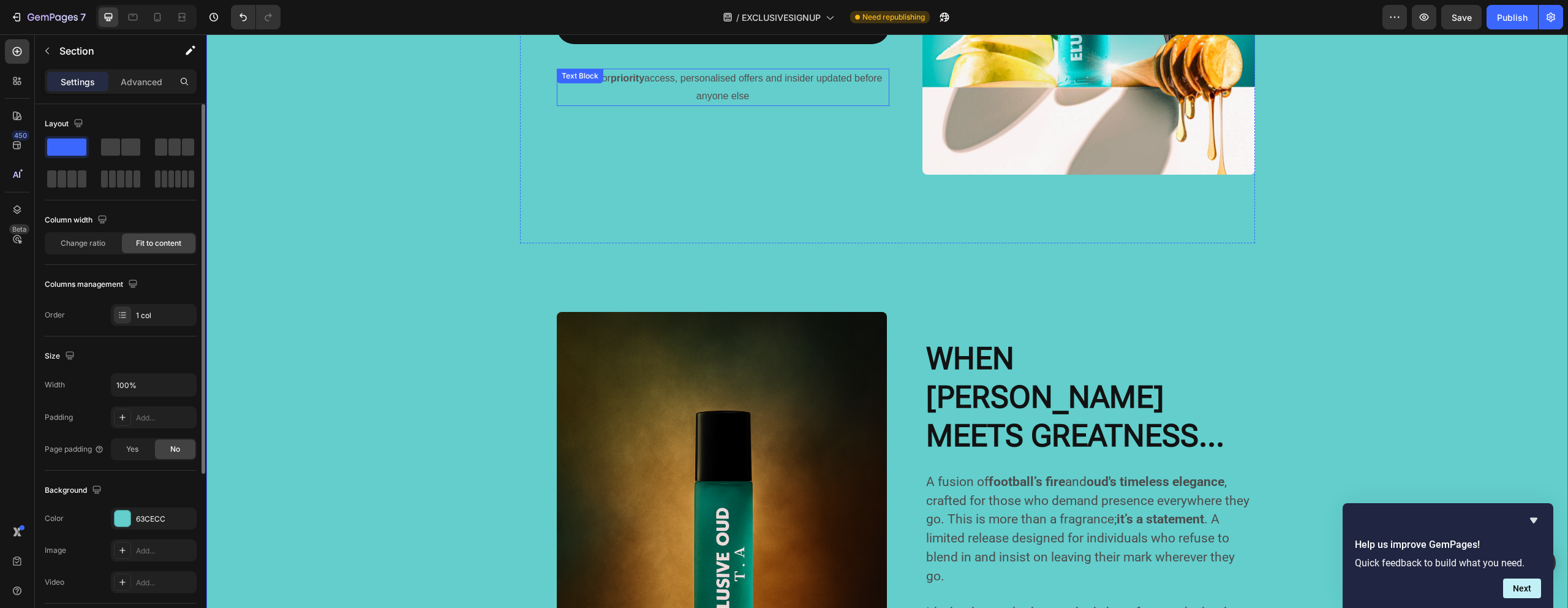
click at [599, 82] on div "Sign up for priority access, personalised offers and insider updated before any…" at bounding box center [722, 87] width 332 height 38
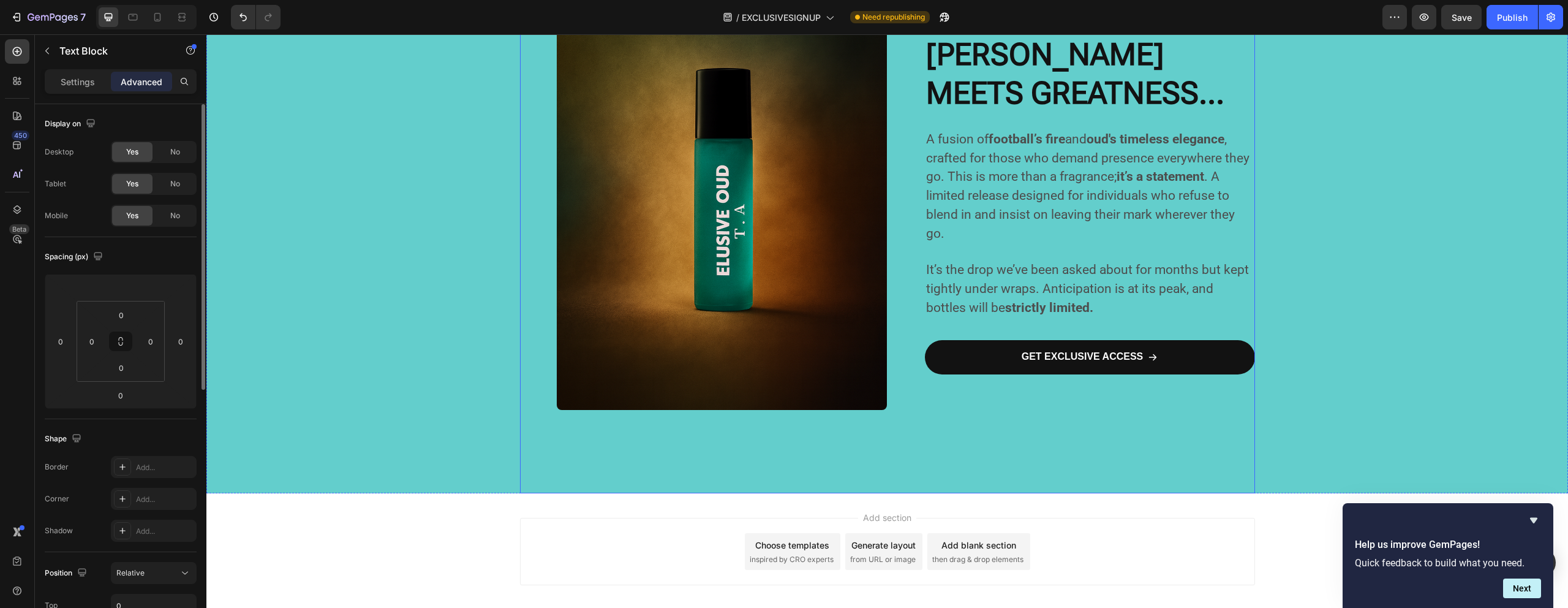
scroll to position [943, 0]
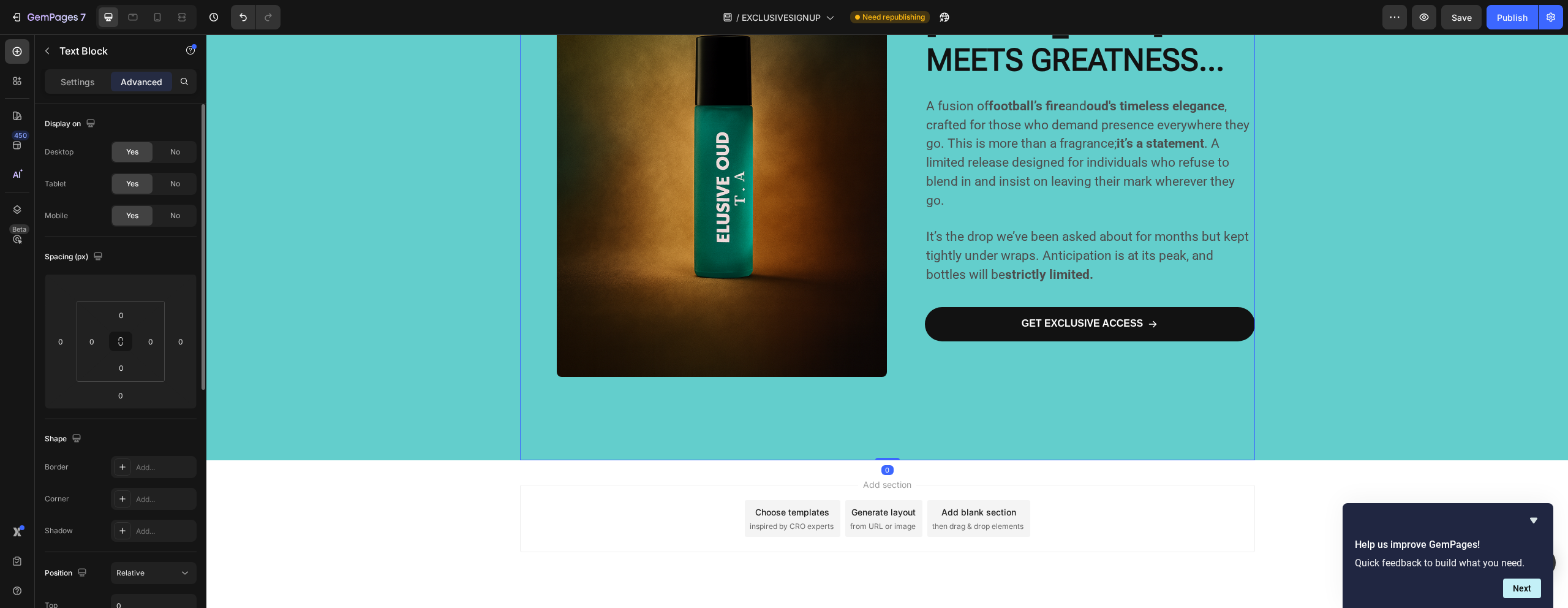
click at [998, 354] on div "WHEN [PERSON_NAME] MEETS GREATNESS... Heading A fusion of football’s fire and o…" at bounding box center [1090, 164] width 330 height 592
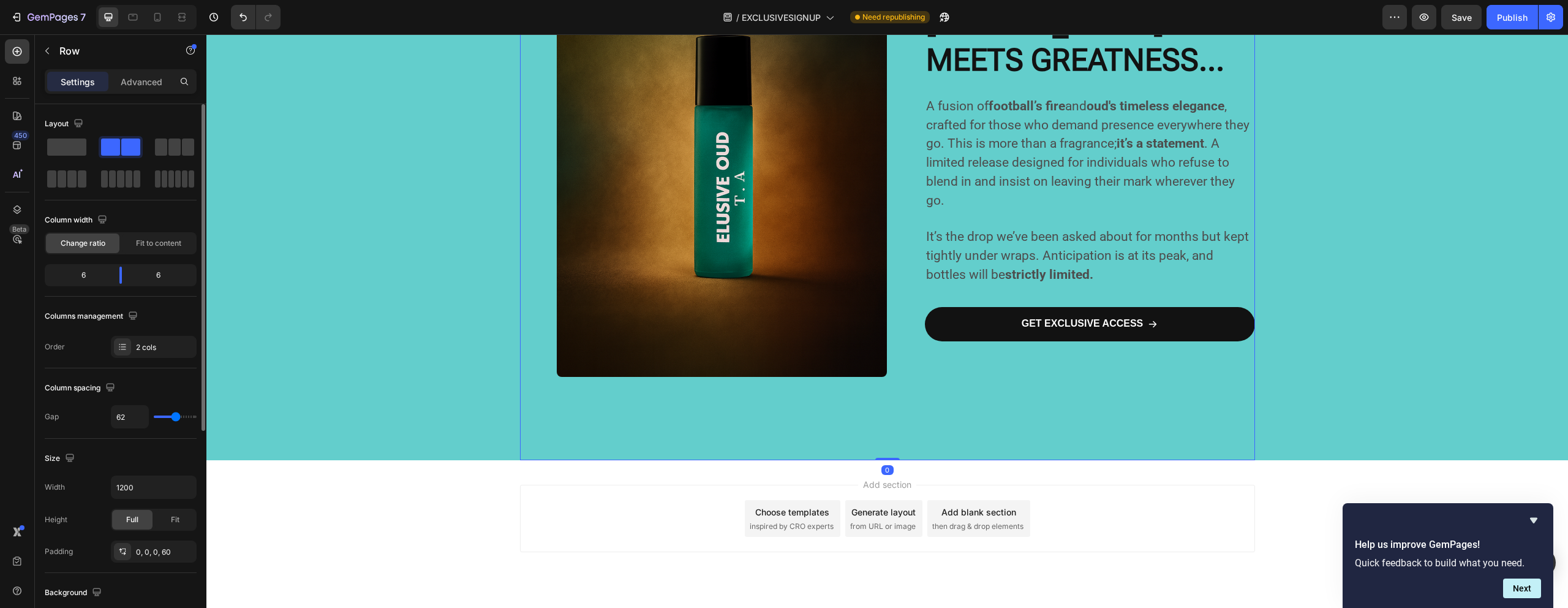
click at [997, 343] on div "GET EXCLUSIVE ACCESS Button" at bounding box center [1090, 333] width 330 height 65
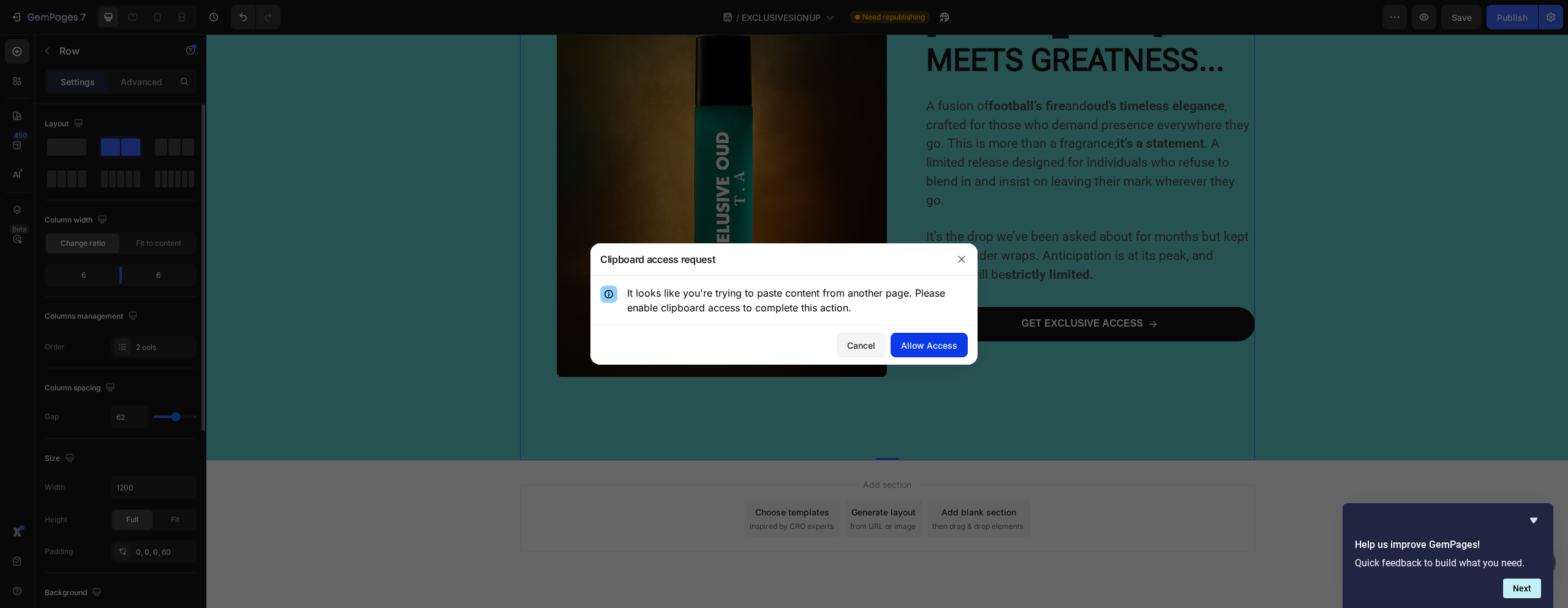
click at [959, 345] on button "Allow Access" at bounding box center [929, 345] width 77 height 25
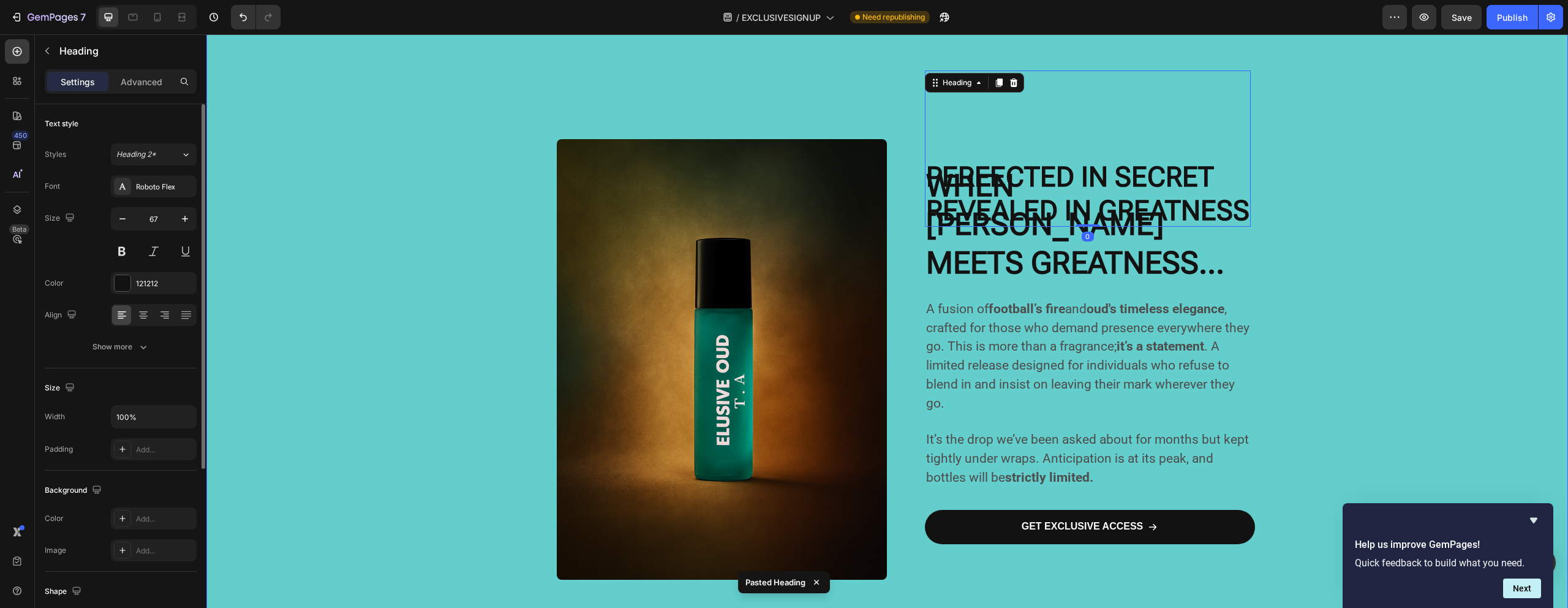
scroll to position [733, 0]
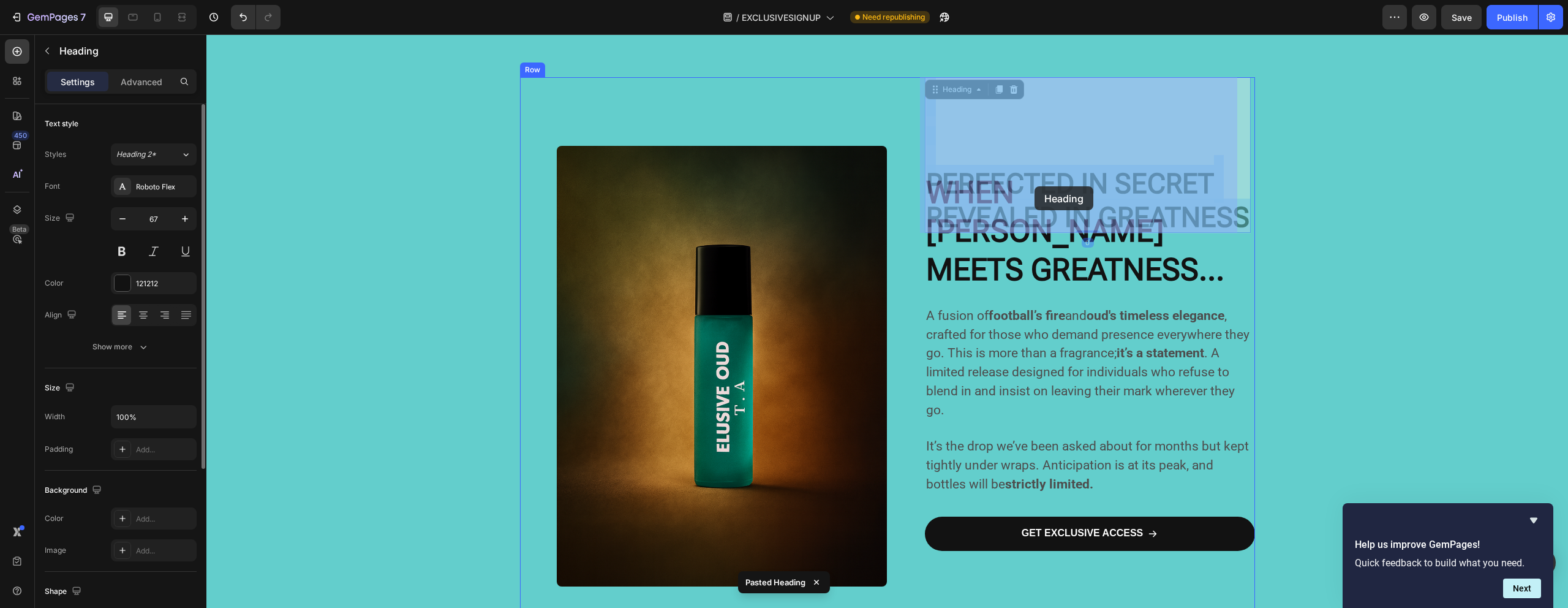
drag, startPoint x: 1050, startPoint y: 149, endPoint x: 1035, endPoint y: 187, distance: 40.9
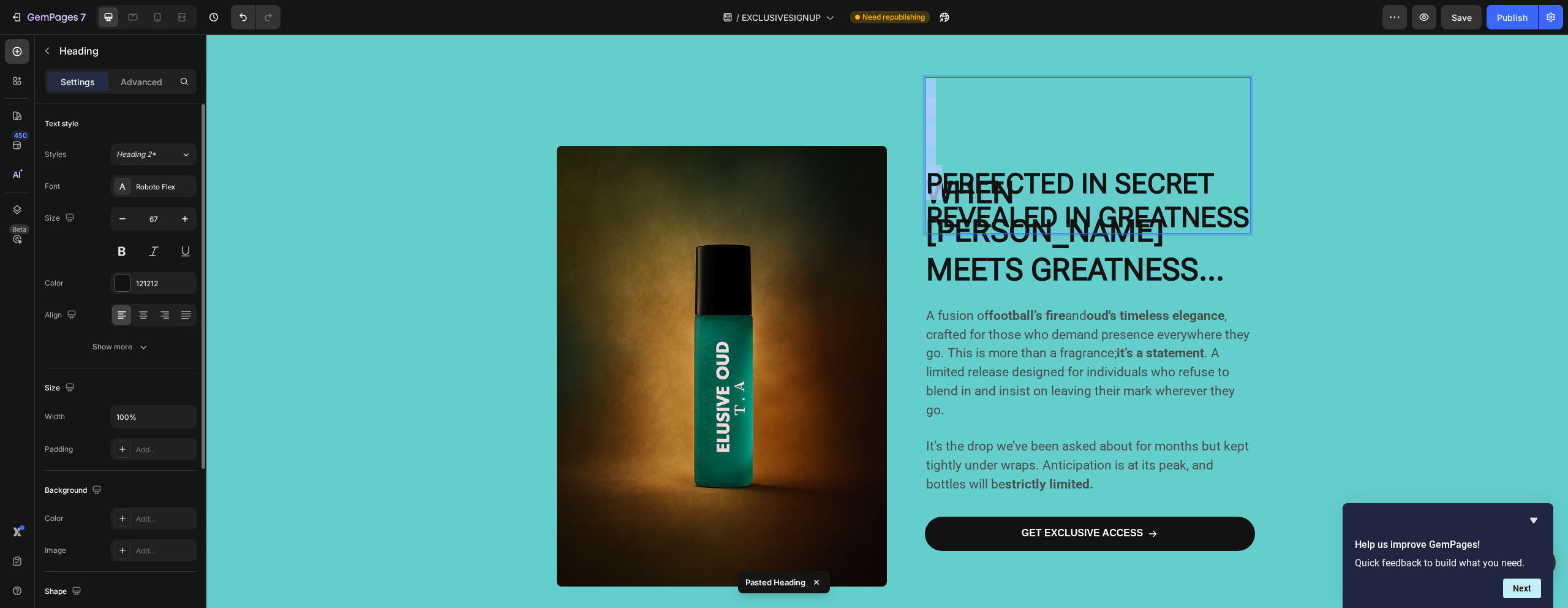
drag, startPoint x: 1043, startPoint y: 134, endPoint x: 939, endPoint y: 178, distance: 112.9
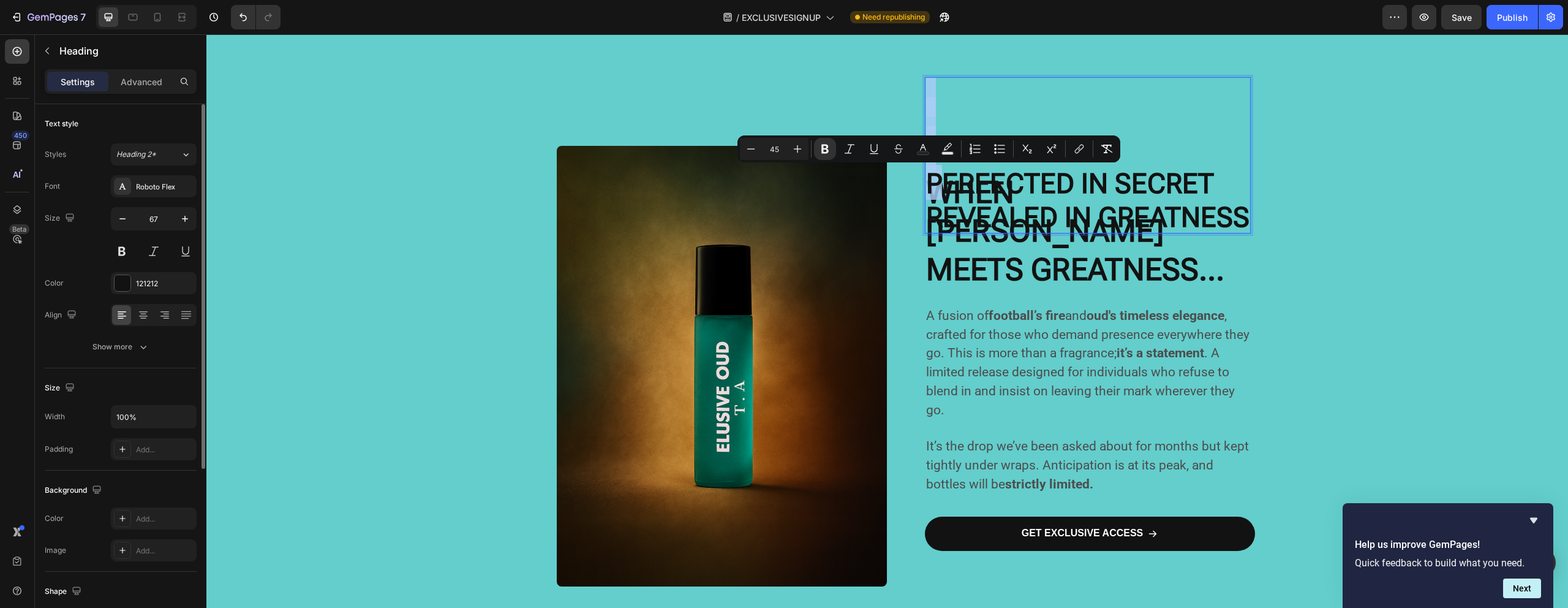
click at [1194, 132] on p "PERFECTED IN SECRET REVEALED IN GREATNESS" at bounding box center [1087, 155] width 324 height 154
click at [1355, 139] on div "CRAFTED IN SILENCE. REVEALED IN GREATNESS. Heading For months, this project liv…" at bounding box center [887, 83] width 1361 height 1173
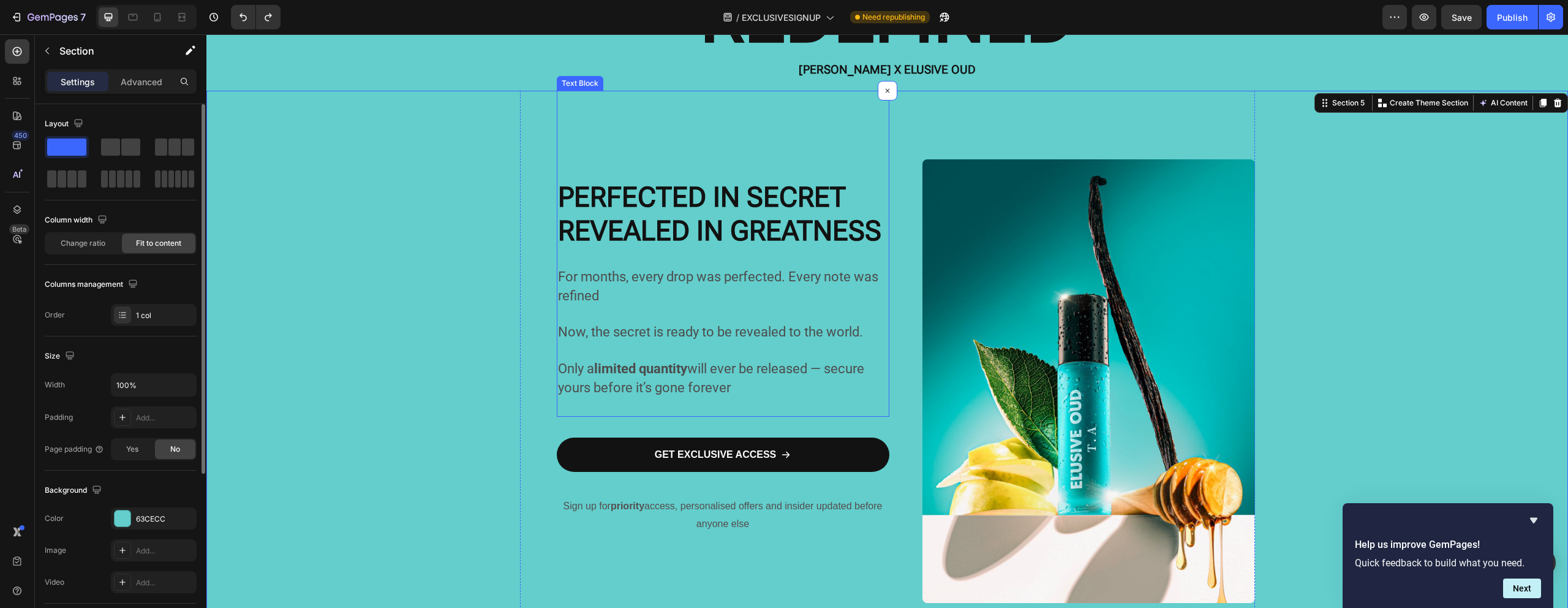
scroll to position [140, 0]
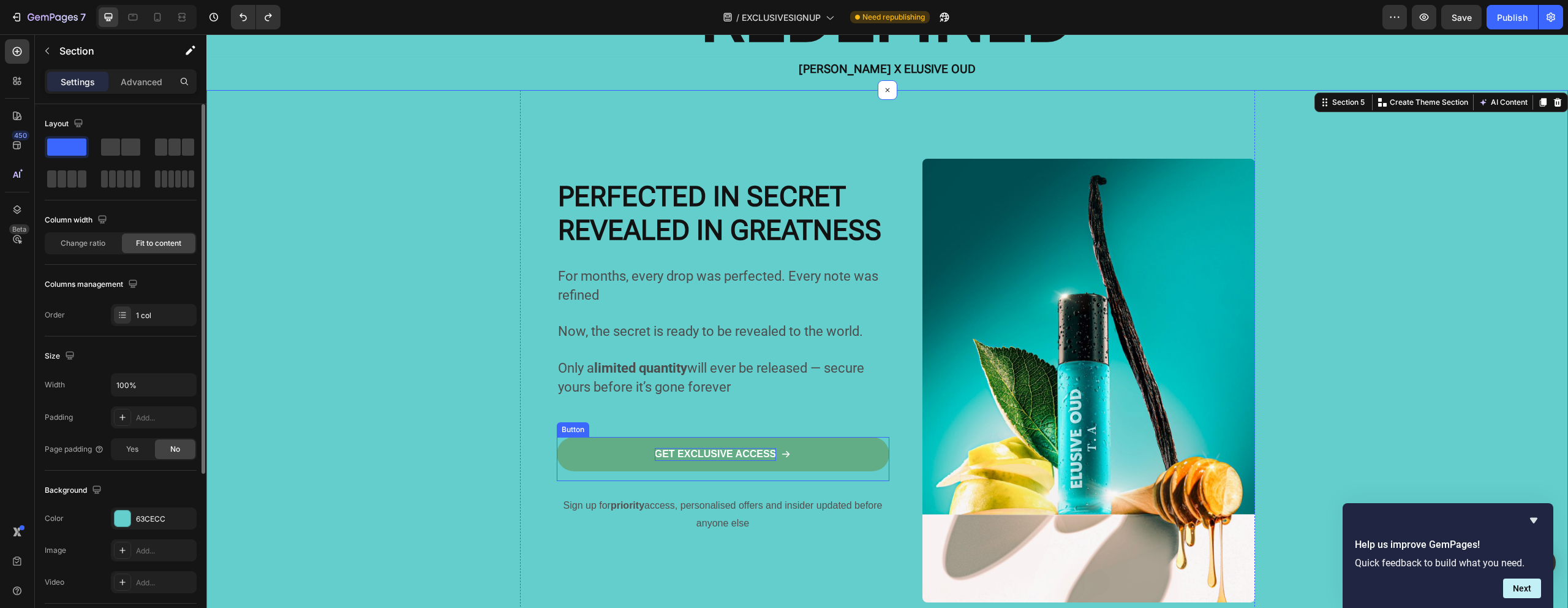
click at [718, 454] on p "GET EXCLUSIVE ACCESS" at bounding box center [715, 454] width 122 height 13
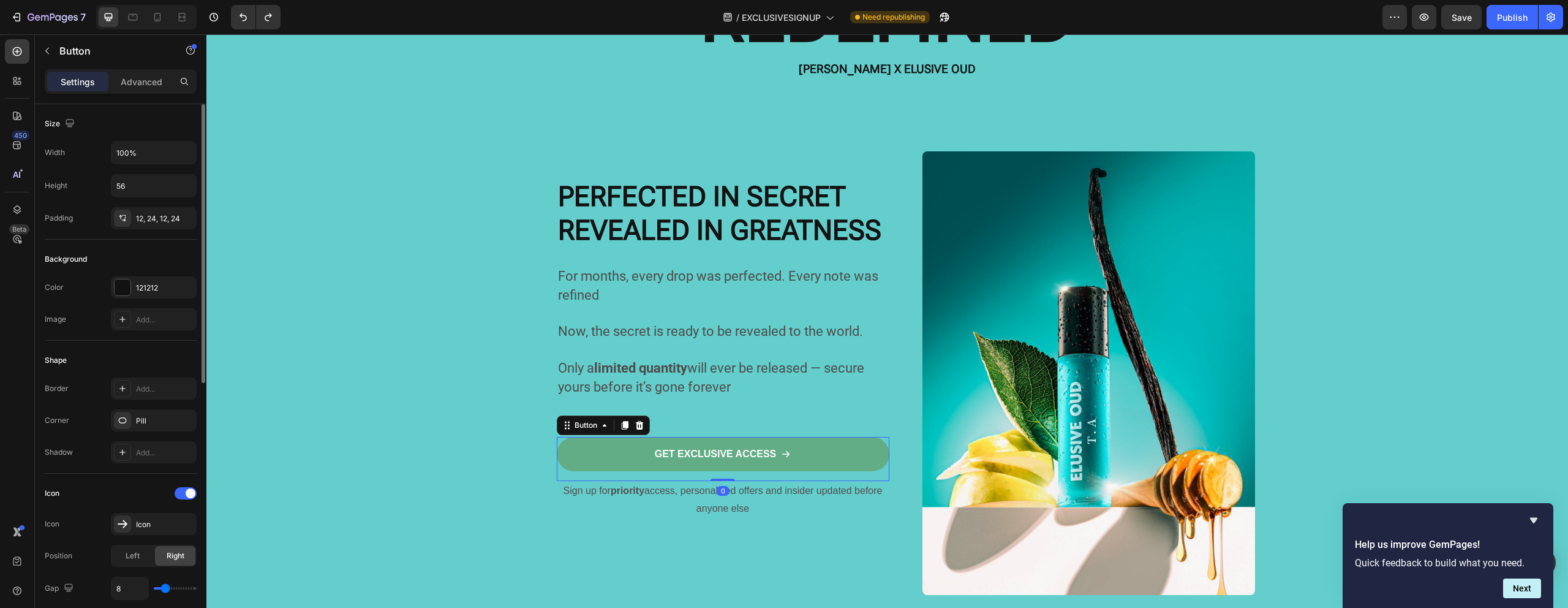
drag, startPoint x: 715, startPoint y: 495, endPoint x: 714, endPoint y: 462, distance: 33.0
click at [714, 462] on div "GET EXCLUSIVE ACCESS Button 0" at bounding box center [722, 459] width 332 height 44
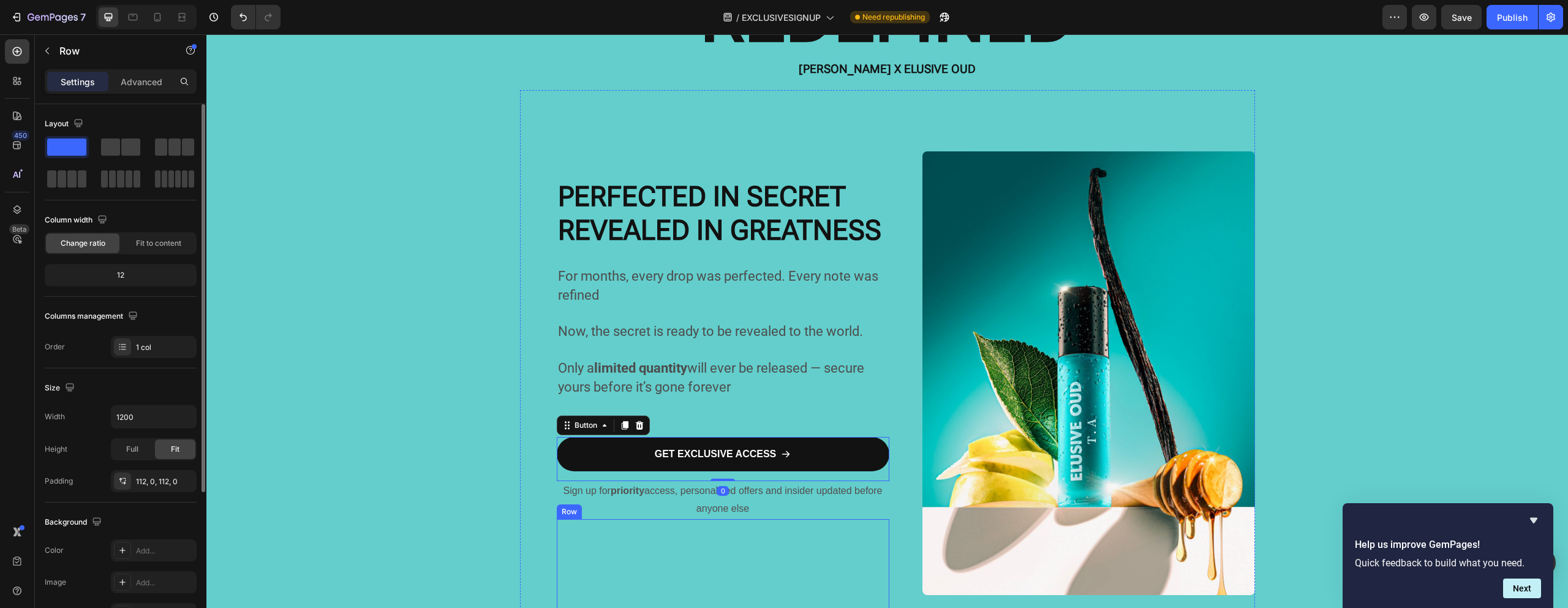
click at [649, 541] on div "WHEN [PERSON_NAME] MEETS GREATNESS... Heading A fusion of football’s fire and o…" at bounding box center [722, 587] width 332 height 137
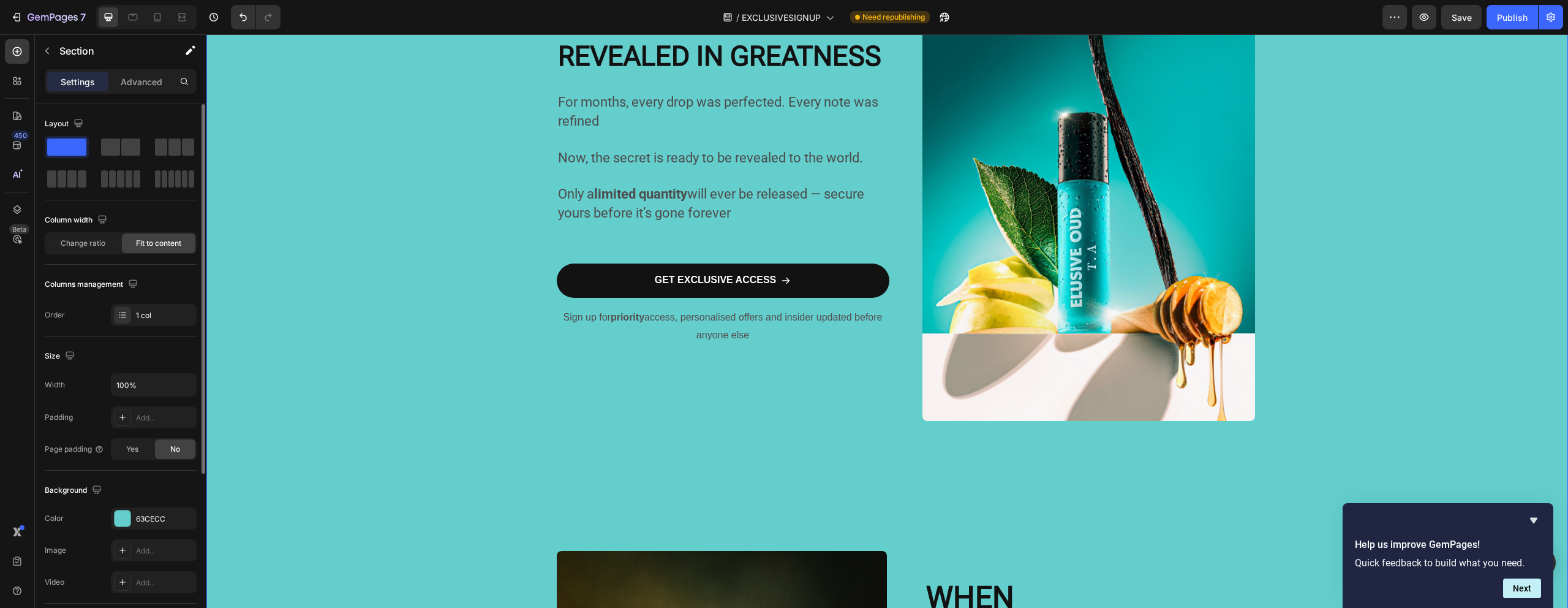
scroll to position [0, 0]
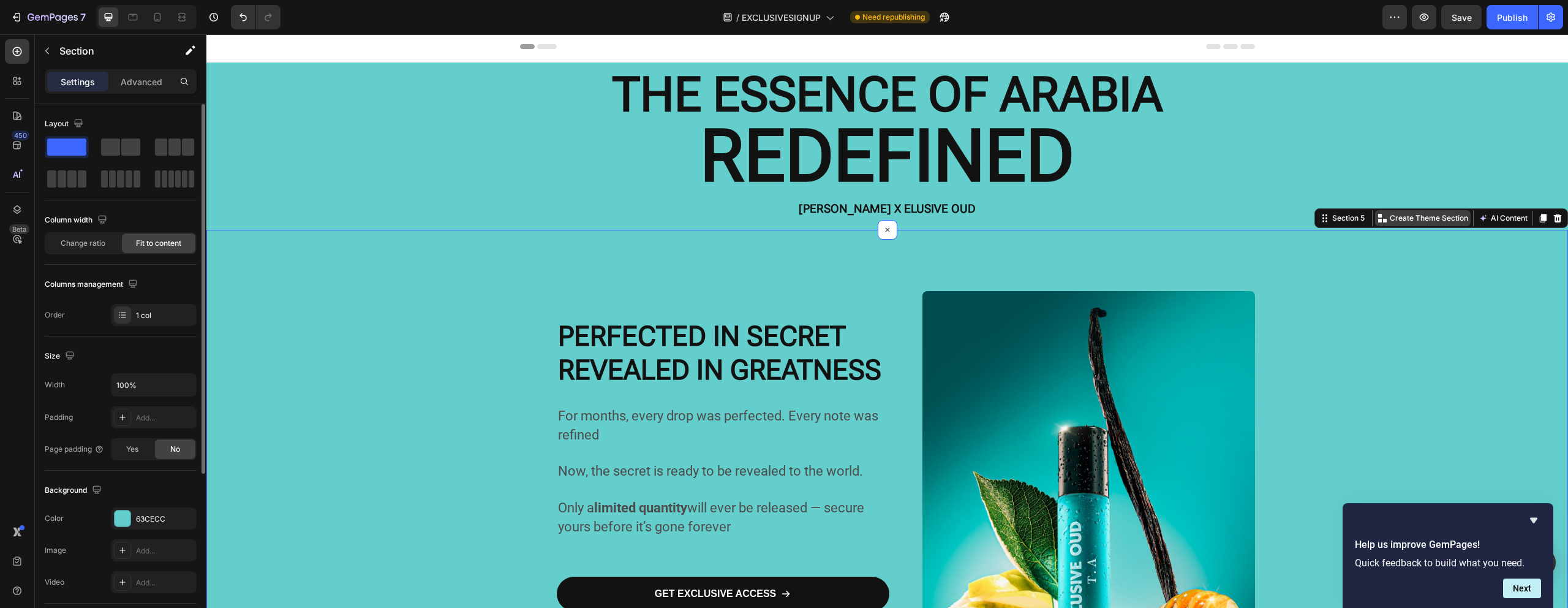
click at [1401, 214] on p "Create Theme Section" at bounding box center [1428, 218] width 79 height 11
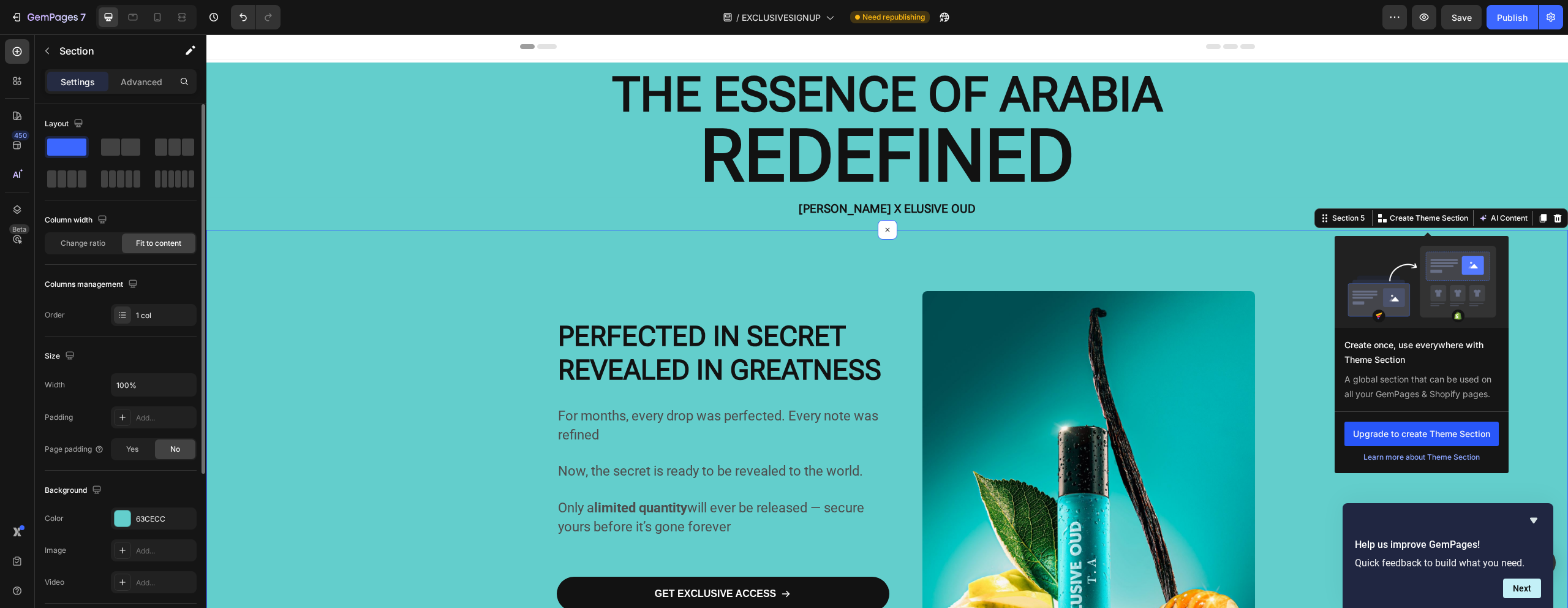
click at [1407, 436] on button "Upgrade to create Theme Section" at bounding box center [1422, 433] width 154 height 25
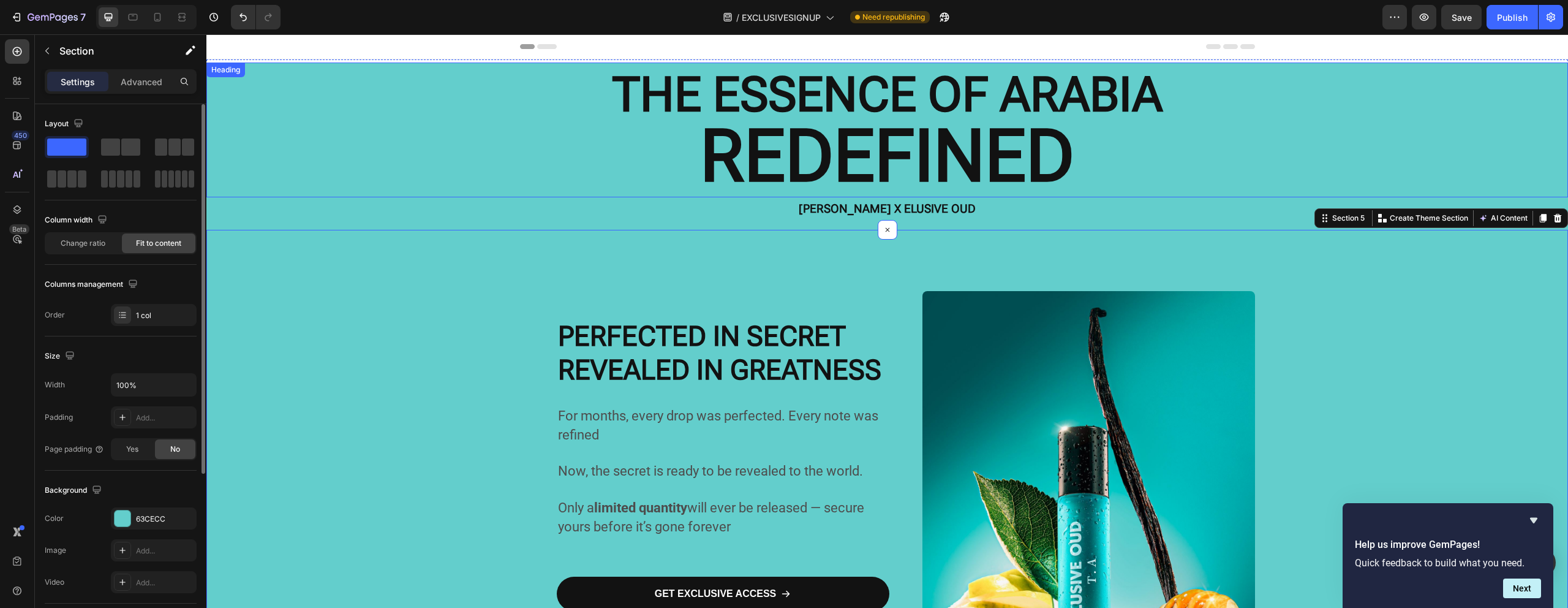
click at [1349, 125] on h2 "THE ESSENCE OF ARABIA REDEFINED" at bounding box center [887, 130] width 1361 height 135
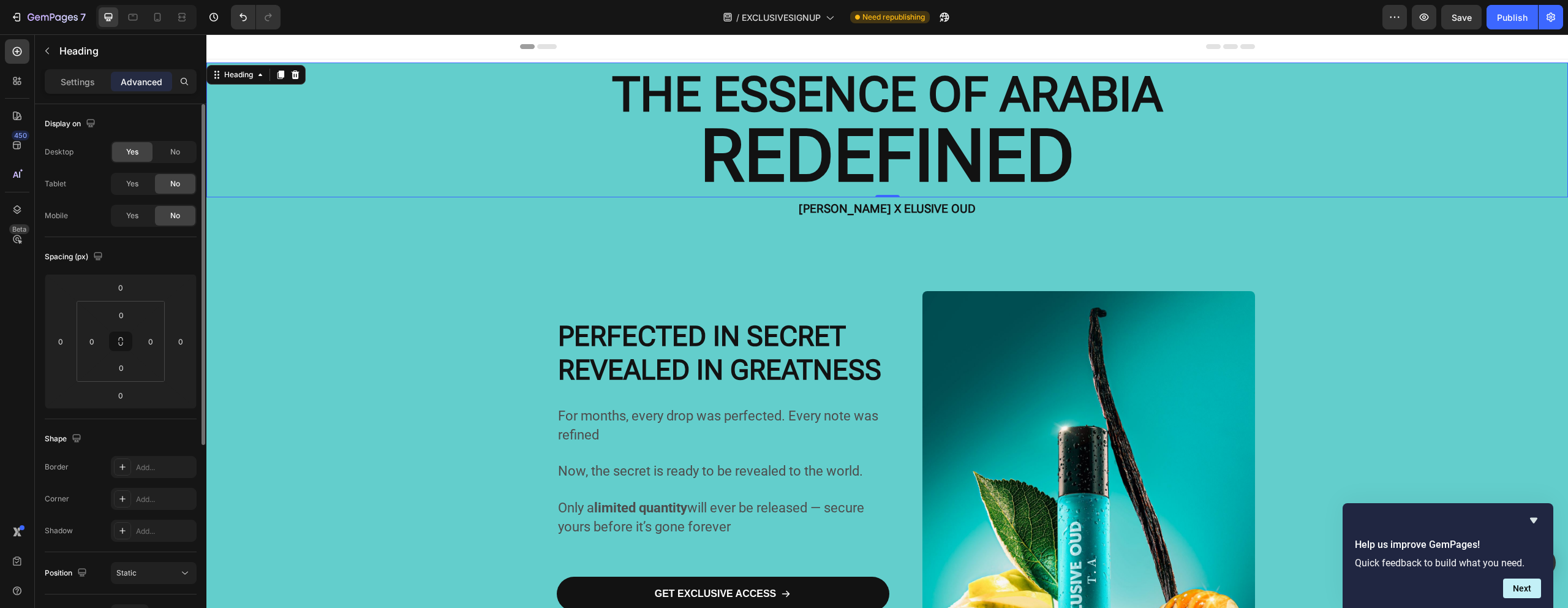
click at [372, 132] on h2 "THE ESSENCE OF ARABIA REDEFINED" at bounding box center [887, 130] width 1361 height 135
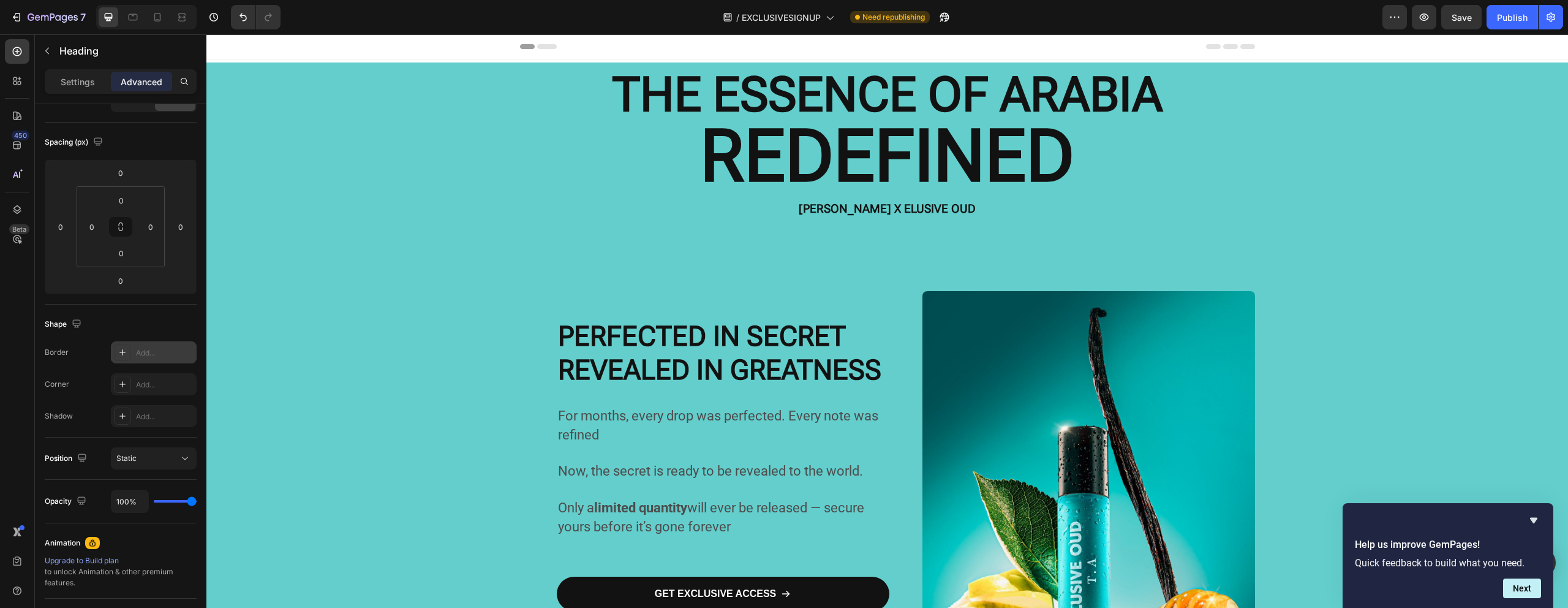
click at [119, 357] on div at bounding box center [123, 353] width 17 height 17
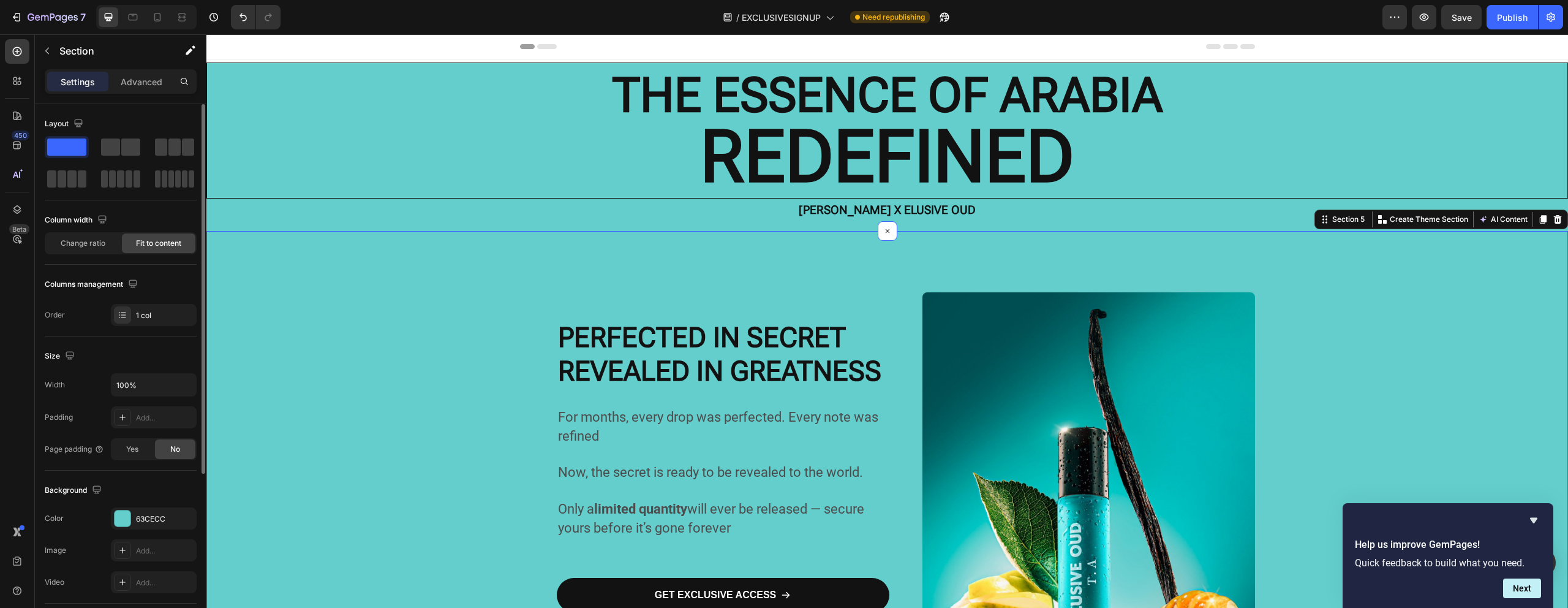
click at [880, 230] on icon at bounding box center [887, 232] width 14 height 14
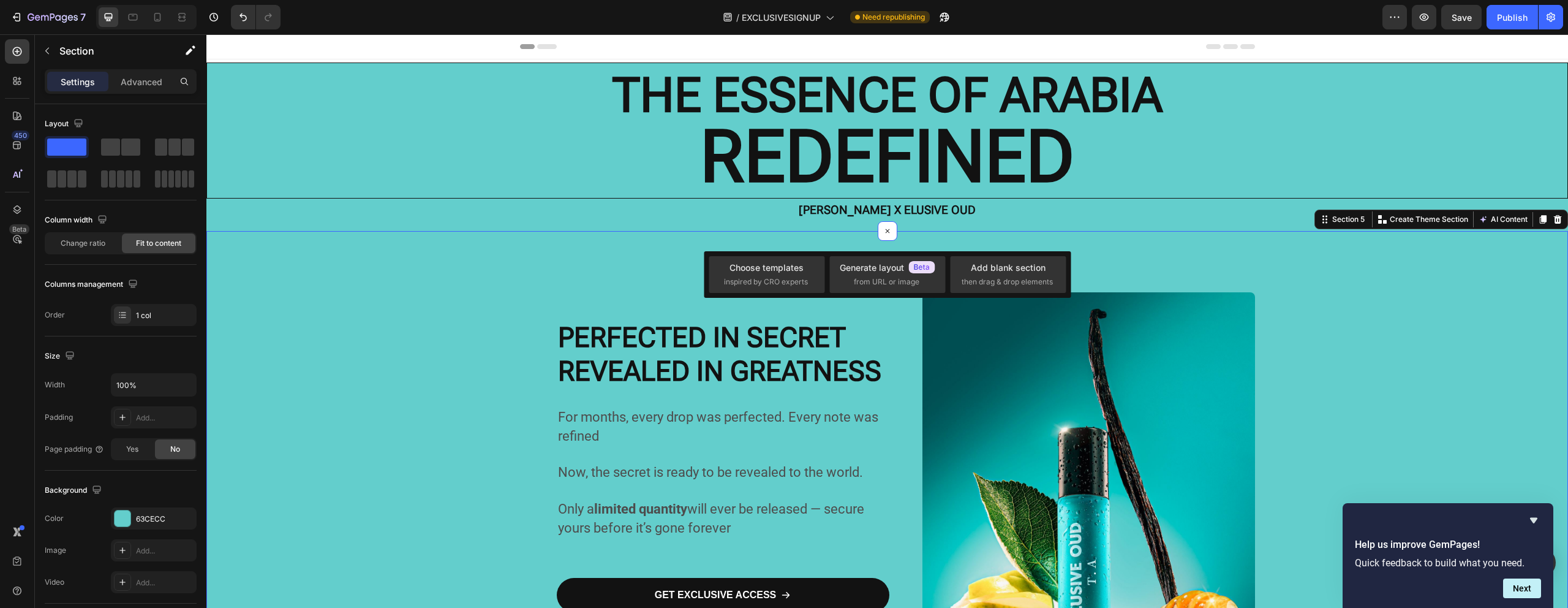
drag, startPoint x: 367, startPoint y: 349, endPoint x: 364, endPoint y: 358, distance: 9.5
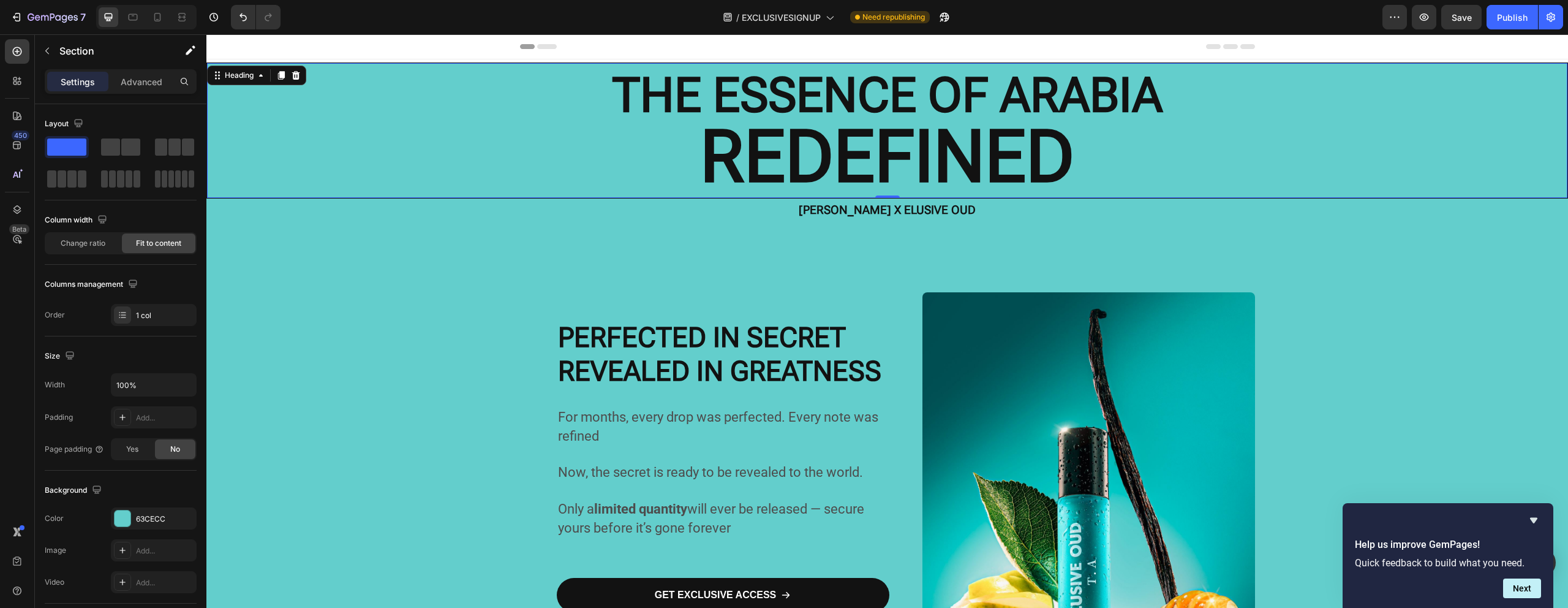
click at [1236, 151] on p "⁠⁠⁠⁠⁠⁠⁠ THE ESSENCE OF ARABIA REDEFINED" at bounding box center [887, 130] width 1357 height 132
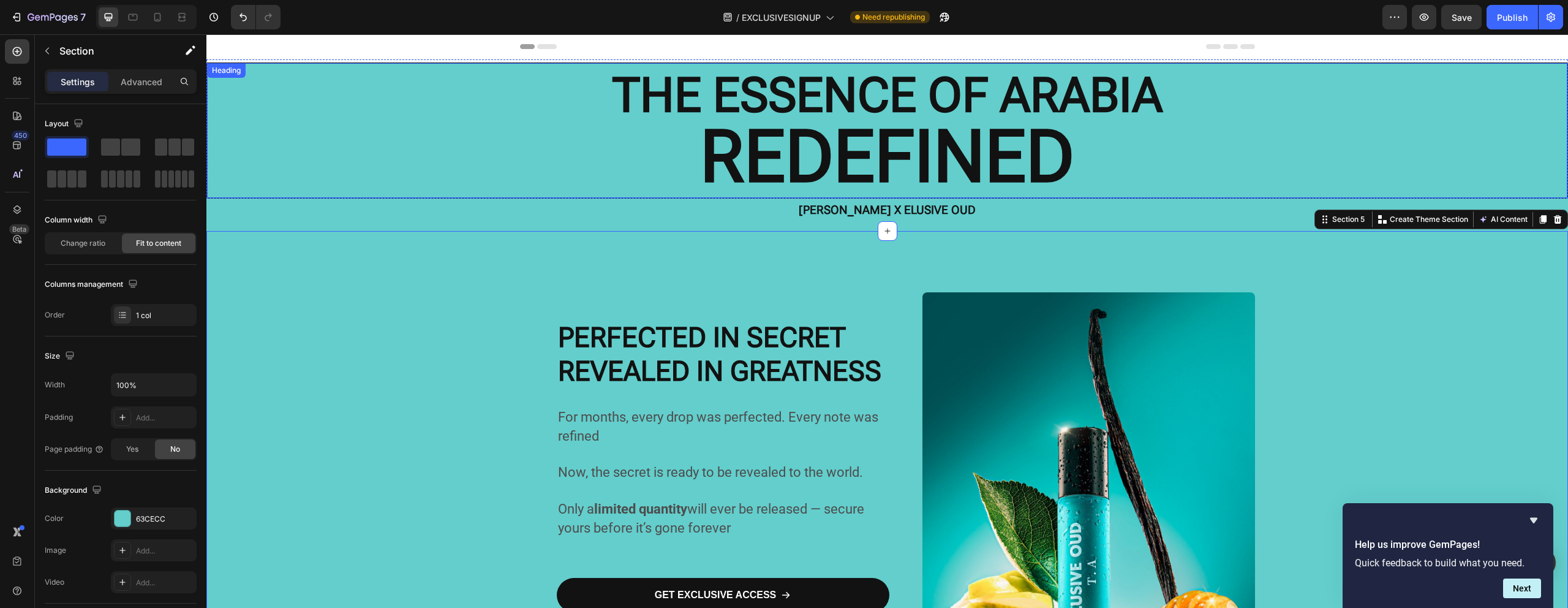
click at [1182, 157] on p "⁠⁠⁠⁠⁠⁠⁠ THE ESSENCE OF ARABIA REDEFINED" at bounding box center [887, 130] width 1357 height 132
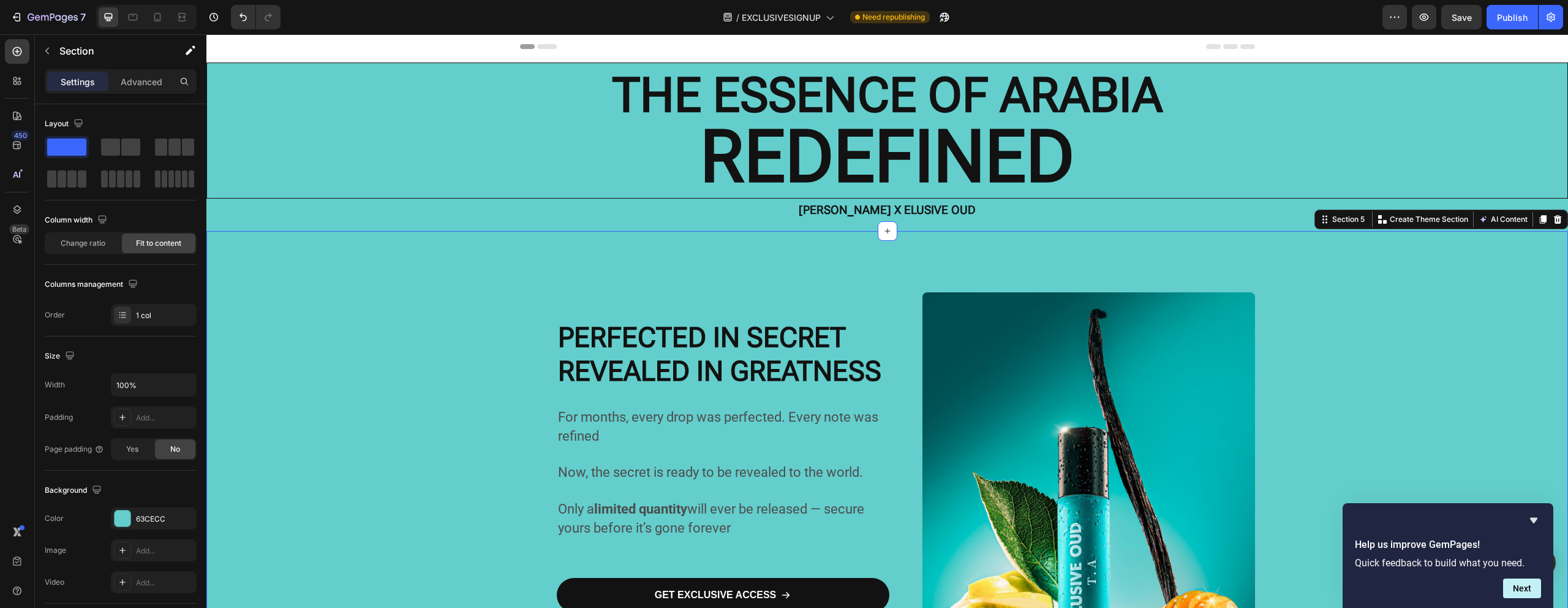
click at [398, 209] on div "[PERSON_NAME] X ELUSIVE OUD" at bounding box center [887, 210] width 1361 height 23
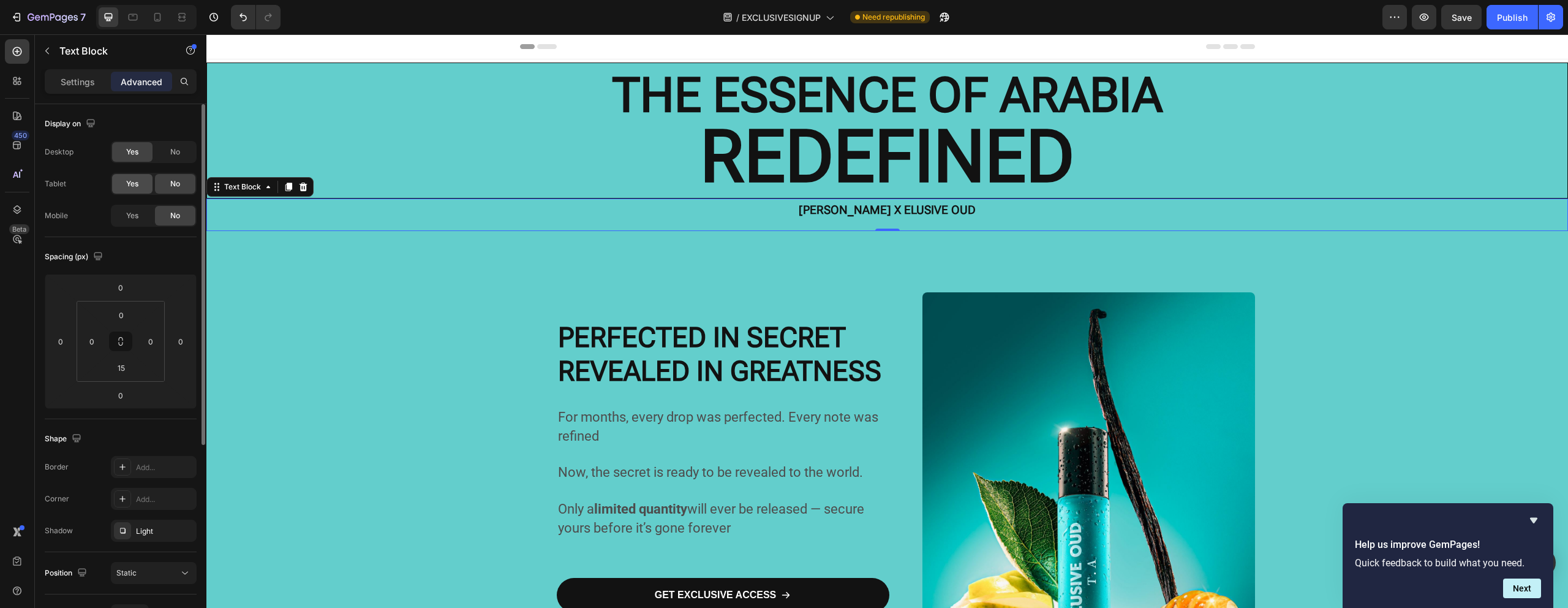
click at [128, 185] on span "Yes" at bounding box center [132, 183] width 12 height 11
click at [128, 216] on span "Yes" at bounding box center [132, 215] width 12 height 11
click at [86, 94] on div "Settings Advanced" at bounding box center [120, 87] width 172 height 35
click at [87, 88] on div "Settings" at bounding box center [77, 81] width 61 height 19
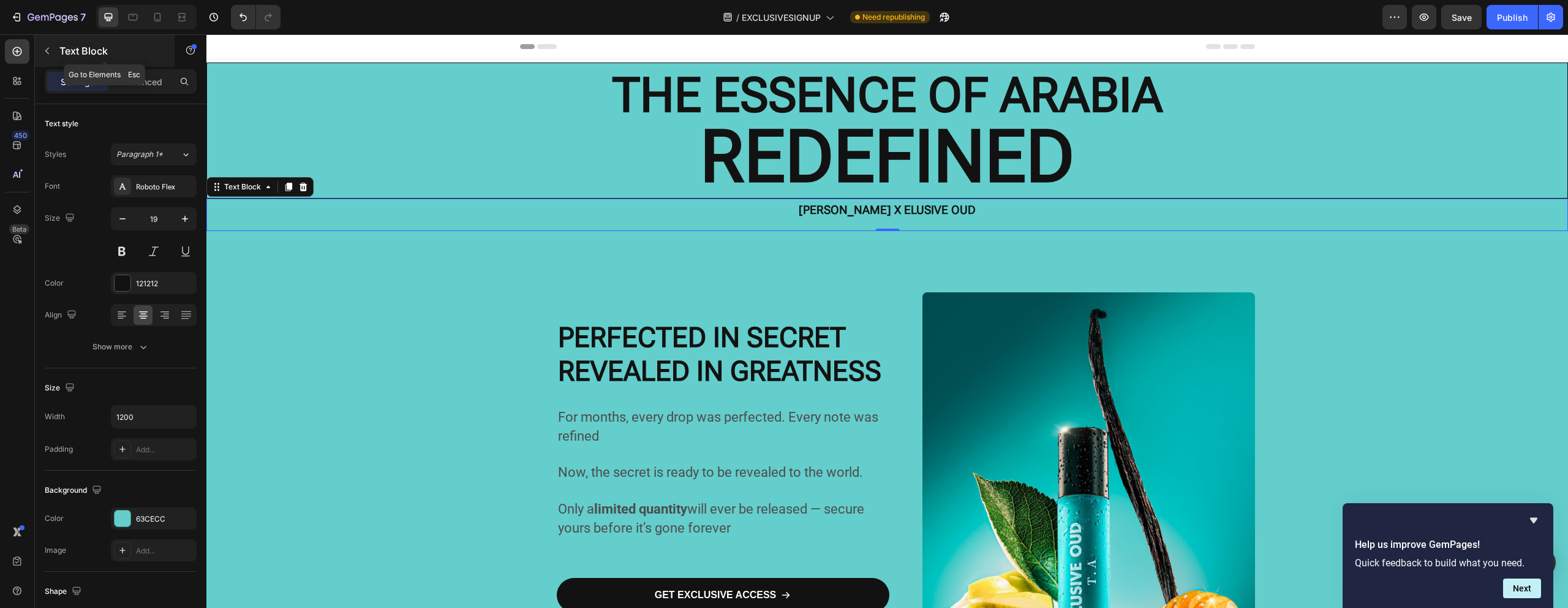
click at [45, 53] on icon "button" at bounding box center [48, 51] width 10 height 10
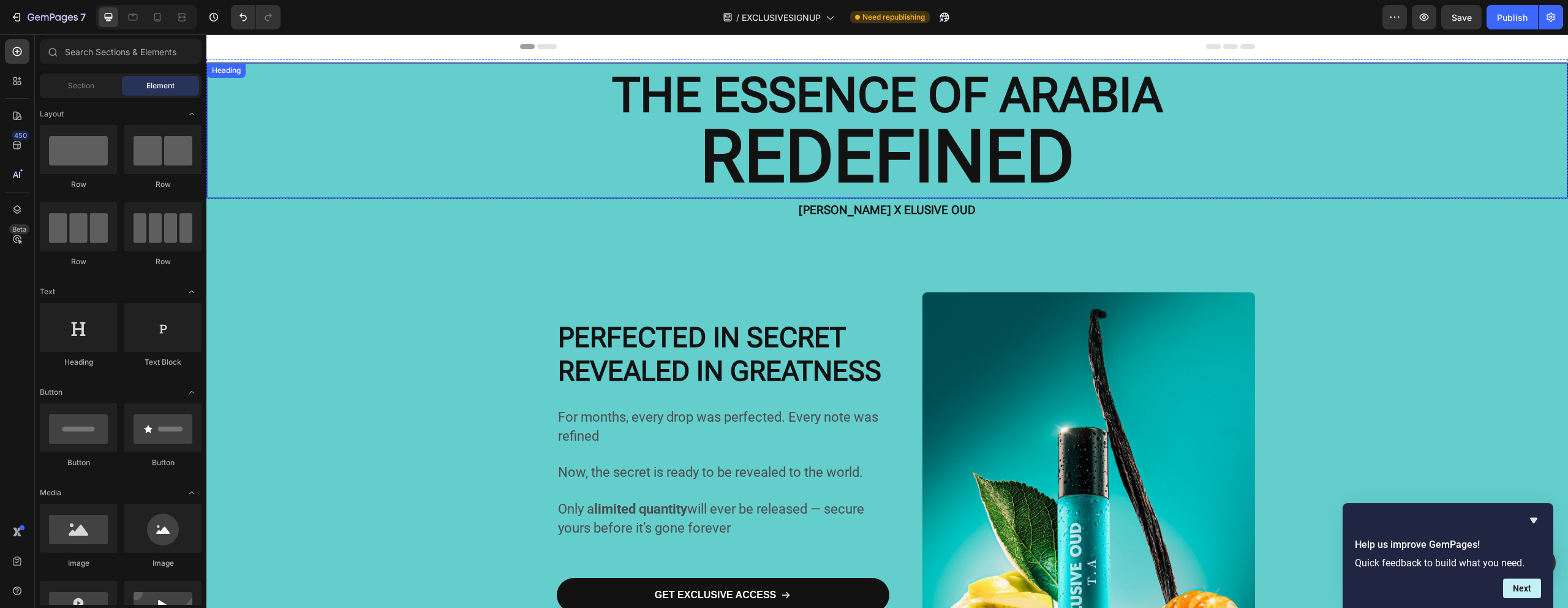
click at [438, 123] on p "⁠⁠⁠⁠⁠⁠⁠ THE ESSENCE OF ARABIA REDEFINED" at bounding box center [887, 130] width 1357 height 132
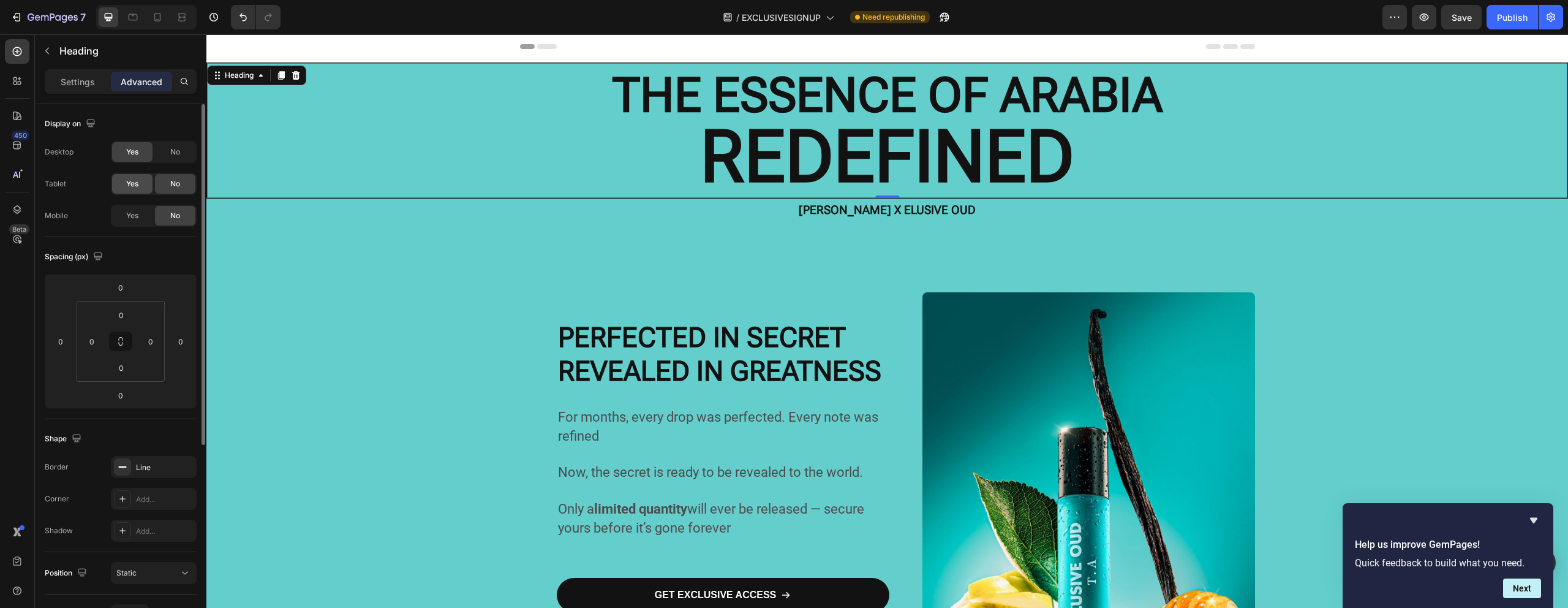
click at [137, 185] on span "Yes" at bounding box center [132, 183] width 12 height 11
click at [132, 211] on span "Yes" at bounding box center [132, 215] width 12 height 11
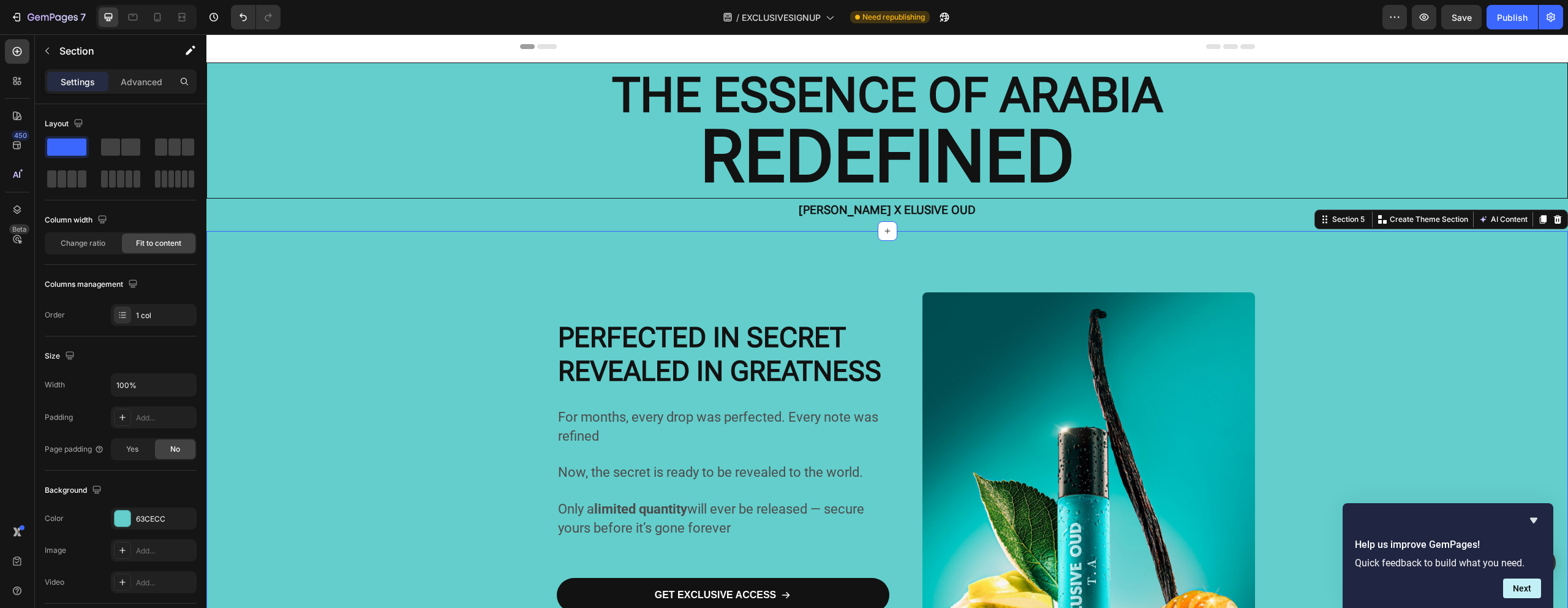
click at [149, 92] on div "Settings Advanced" at bounding box center [120, 81] width 152 height 25
click at [147, 89] on div "Advanced" at bounding box center [141, 81] width 61 height 19
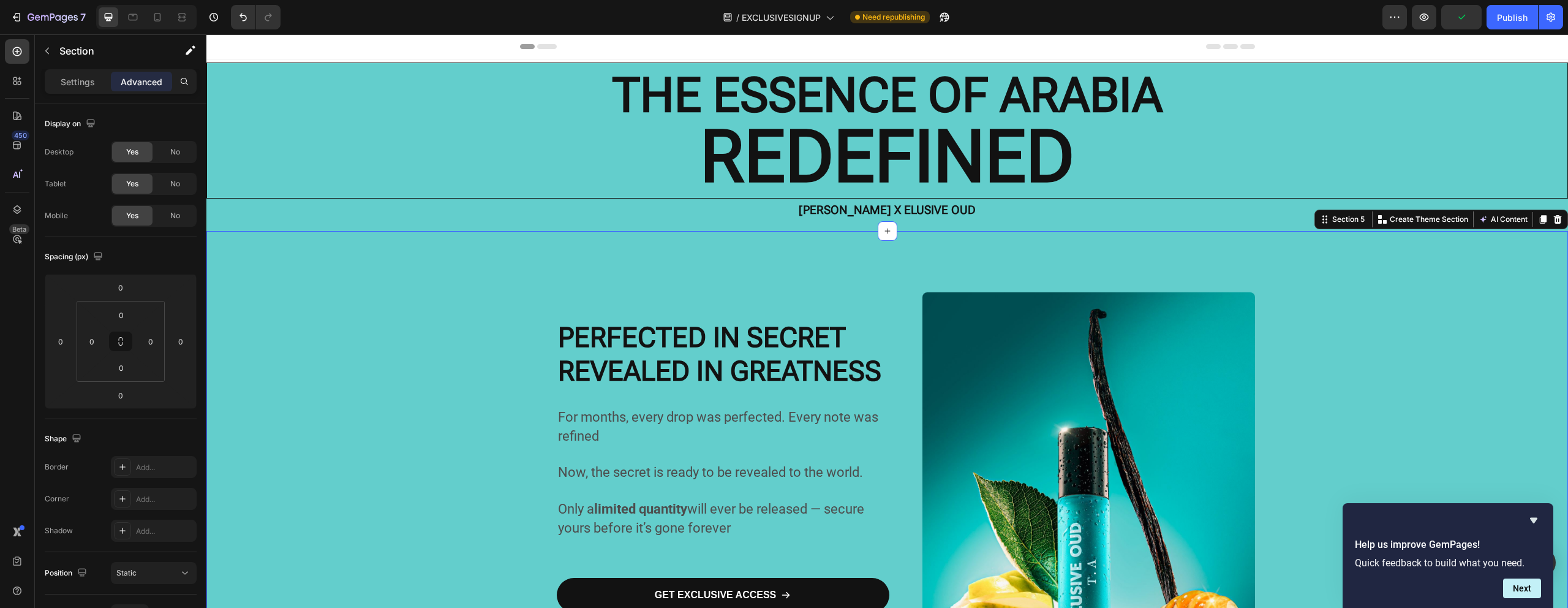
click at [603, 469] on span "Now, the secret is ready to be revealed to the world." at bounding box center [710, 472] width 305 height 15
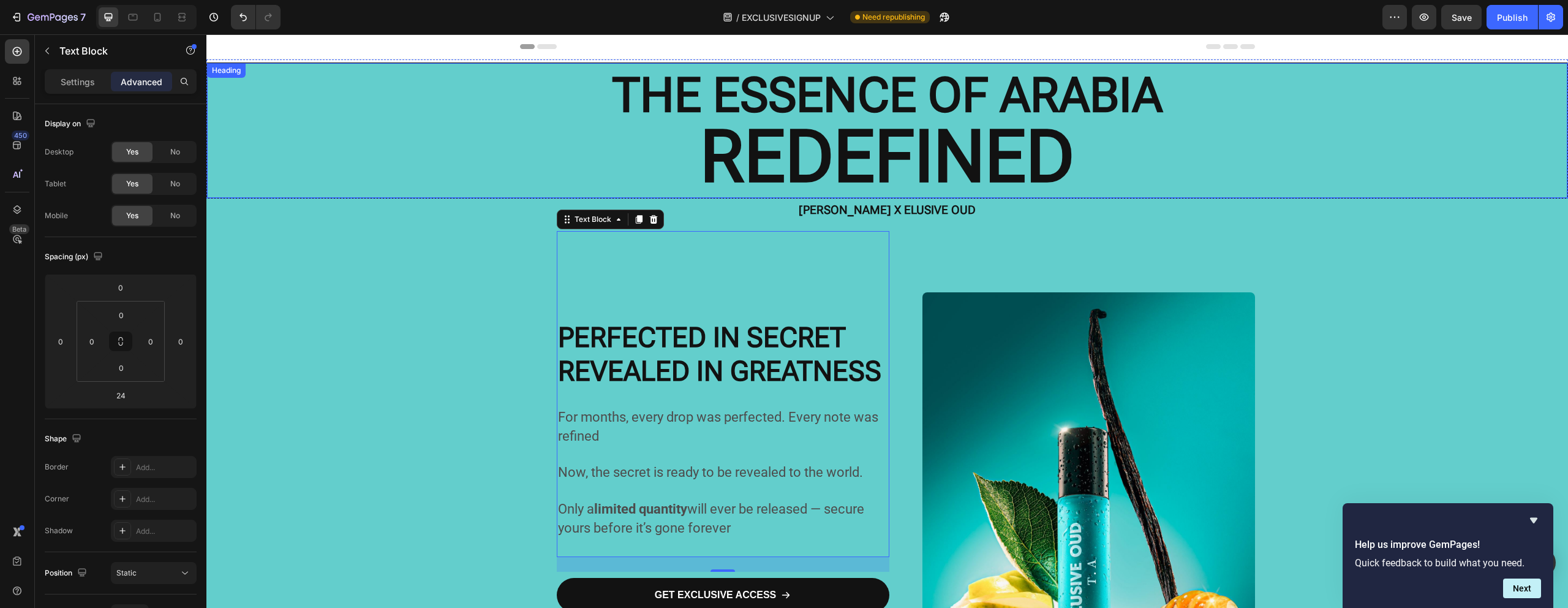
click at [430, 165] on p "⁠⁠⁠⁠⁠⁠⁠ THE ESSENCE OF ARABIA REDEFINED" at bounding box center [887, 130] width 1357 height 132
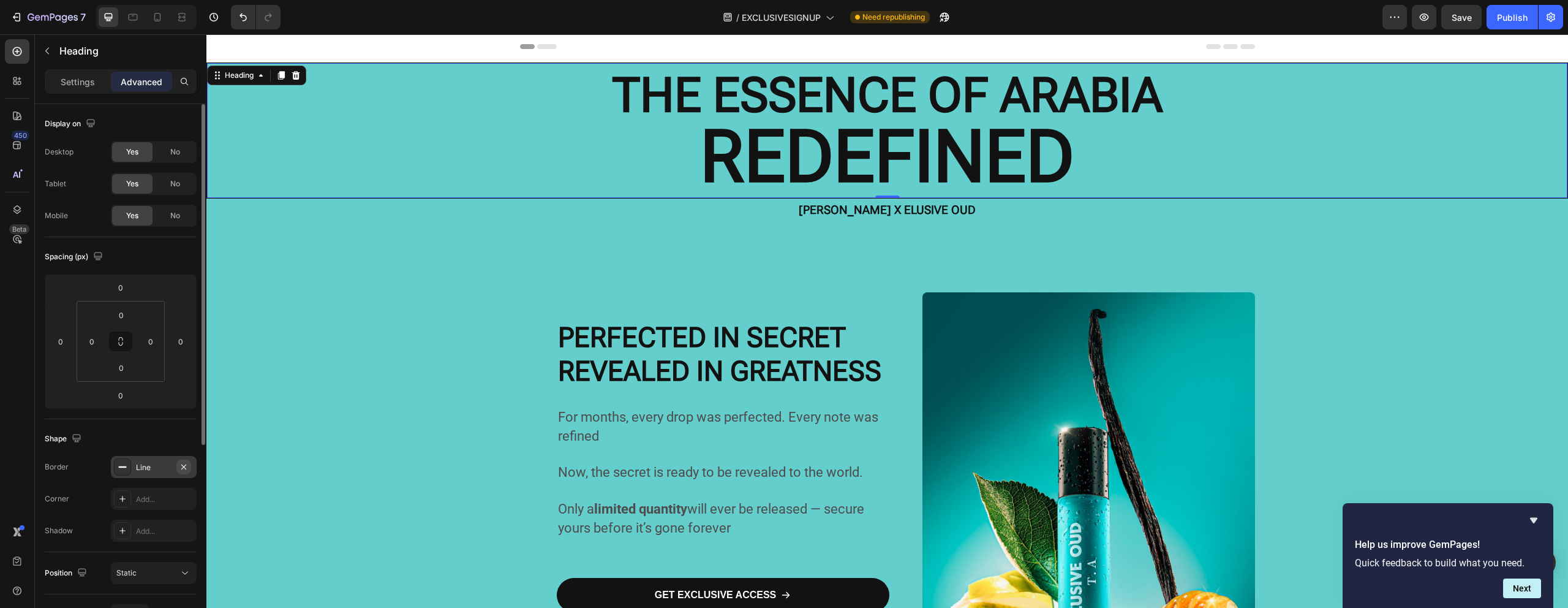
click at [187, 467] on icon "button" at bounding box center [184, 467] width 10 height 10
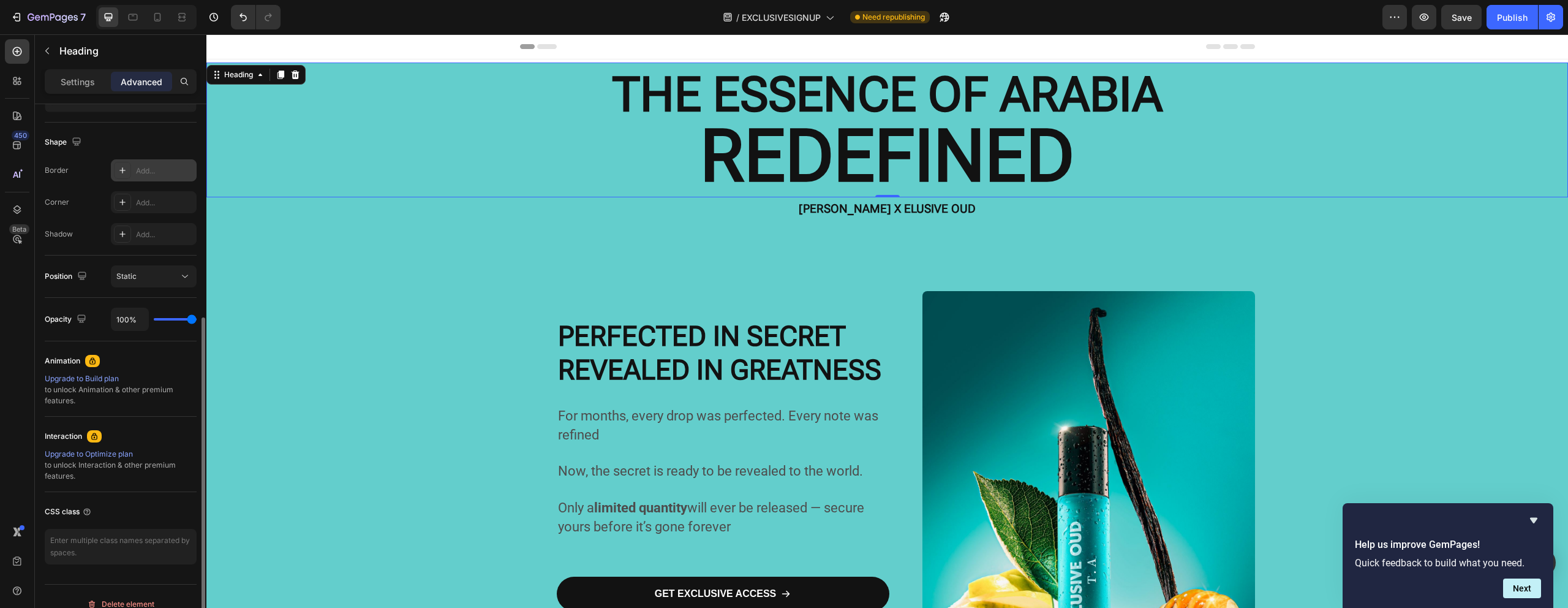
scroll to position [312, 0]
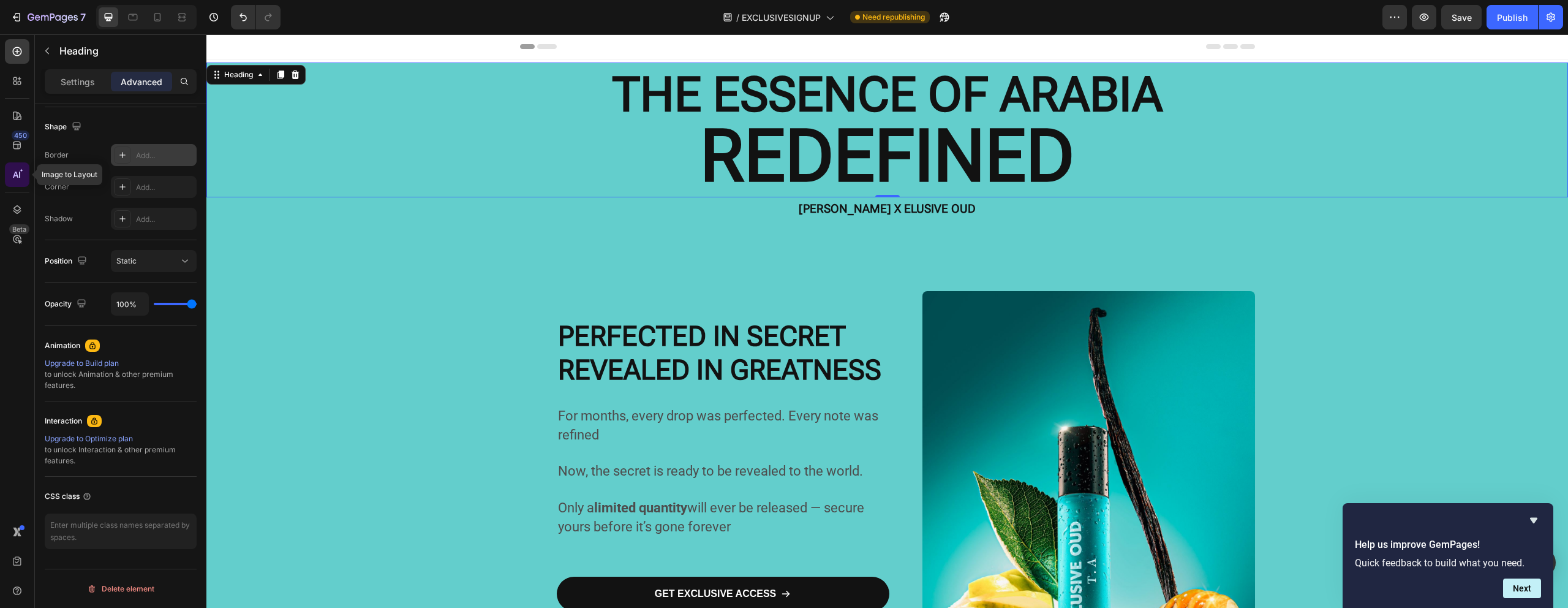
click at [25, 162] on div at bounding box center [17, 175] width 25 height 25
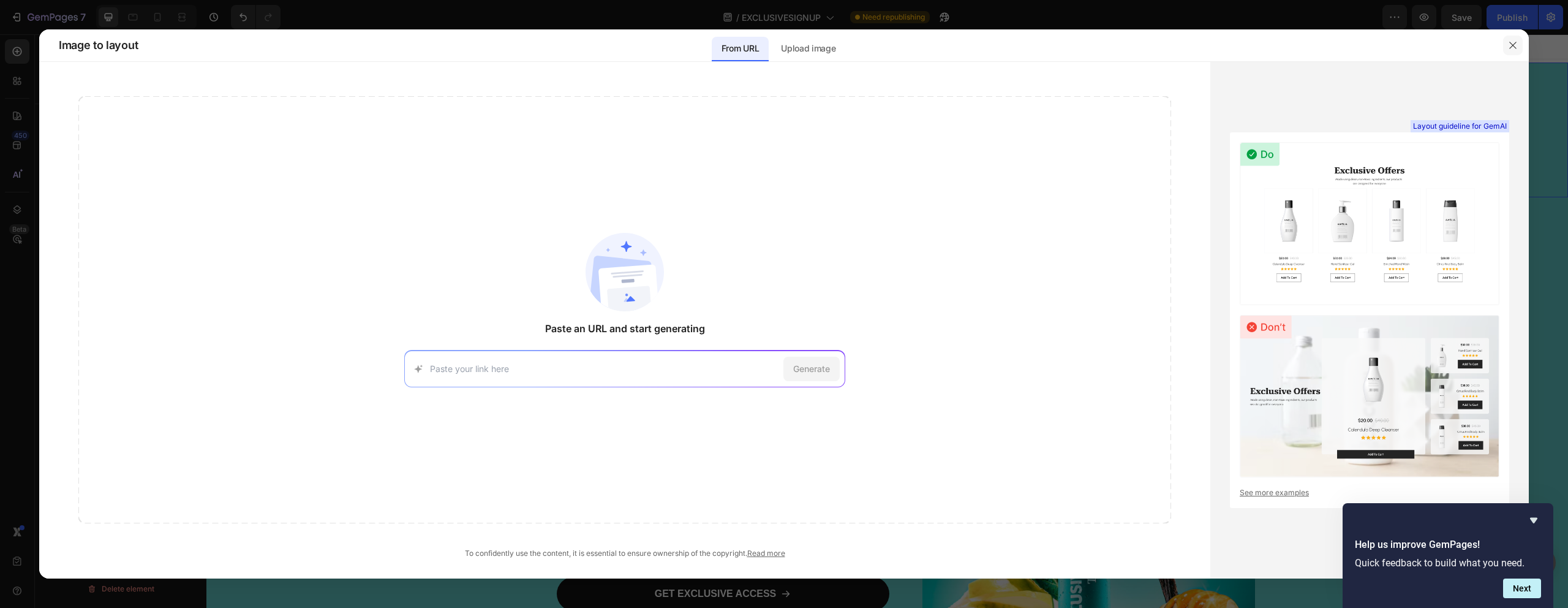
click at [1504, 41] on button "button" at bounding box center [1512, 45] width 19 height 19
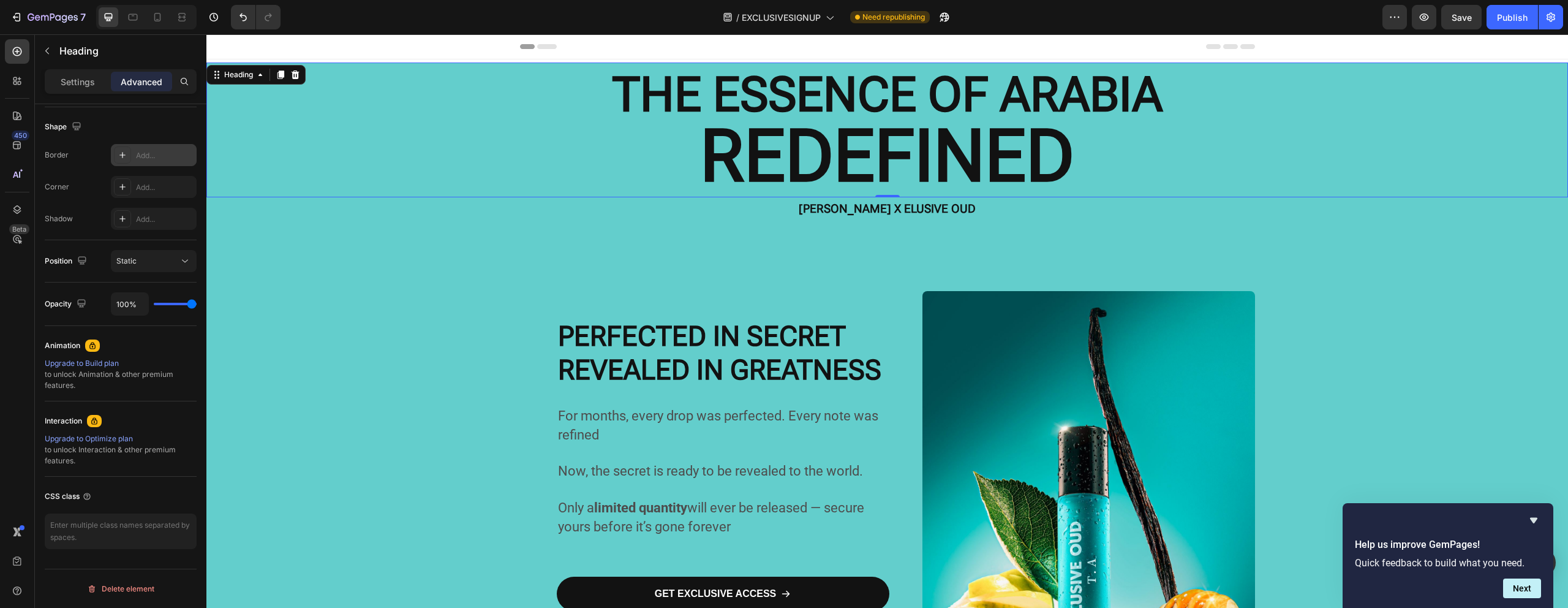
scroll to position [309, 0]
click at [943, 98] on strong "THE ESSENCE OF ARABIA" at bounding box center [887, 94] width 550 height 56
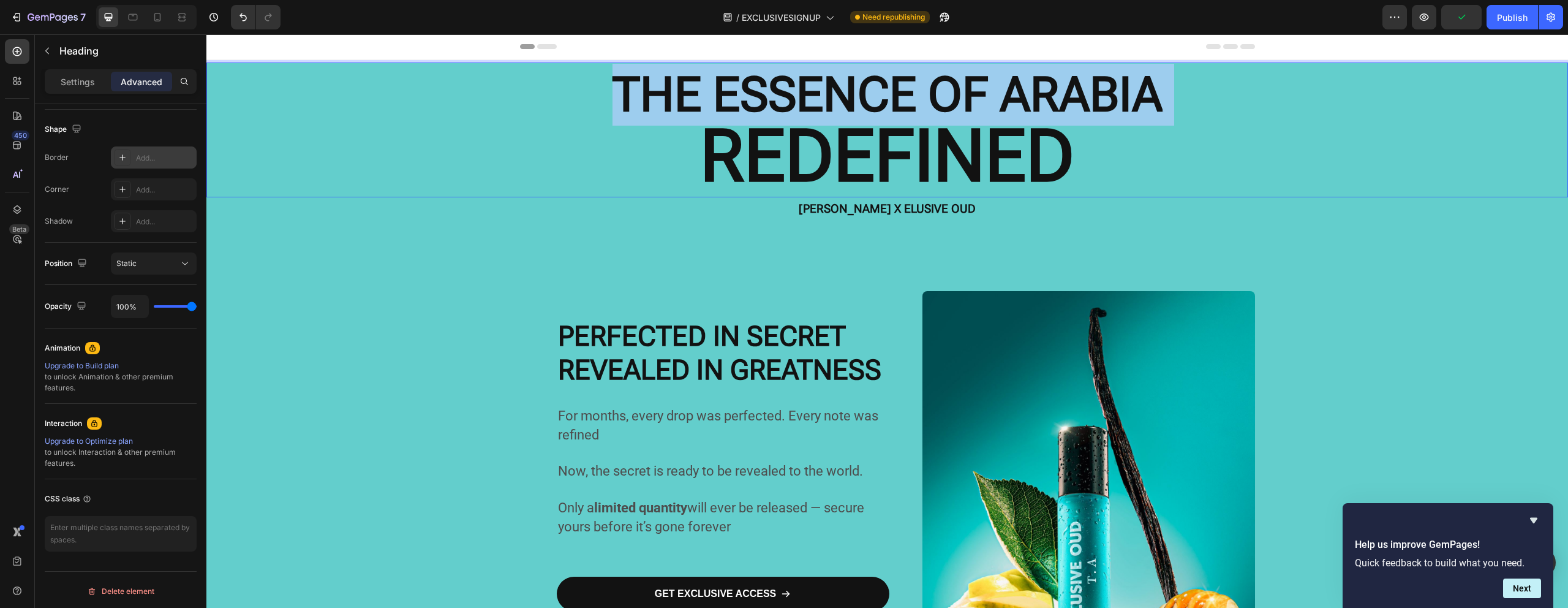
click at [943, 98] on strong "THE ESSENCE OF ARABIA" at bounding box center [887, 94] width 550 height 56
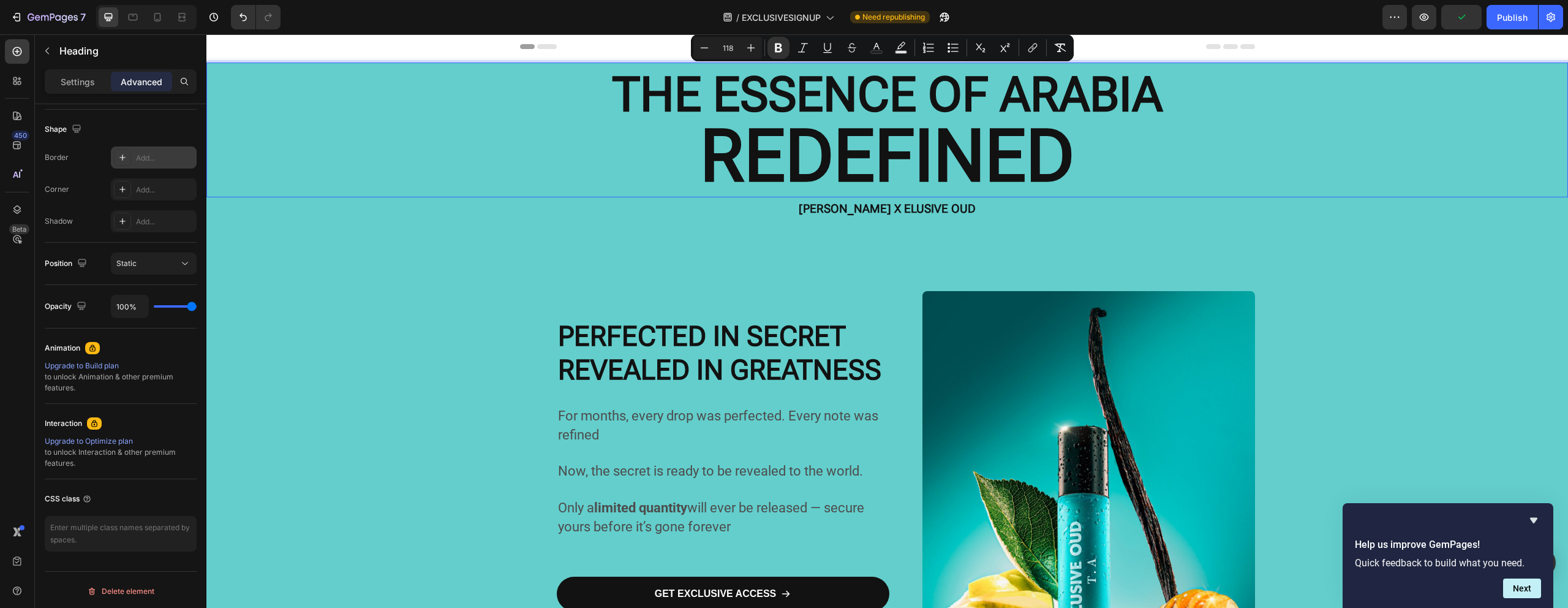
click at [1035, 156] on strong "REDEFINED" at bounding box center [887, 156] width 374 height 84
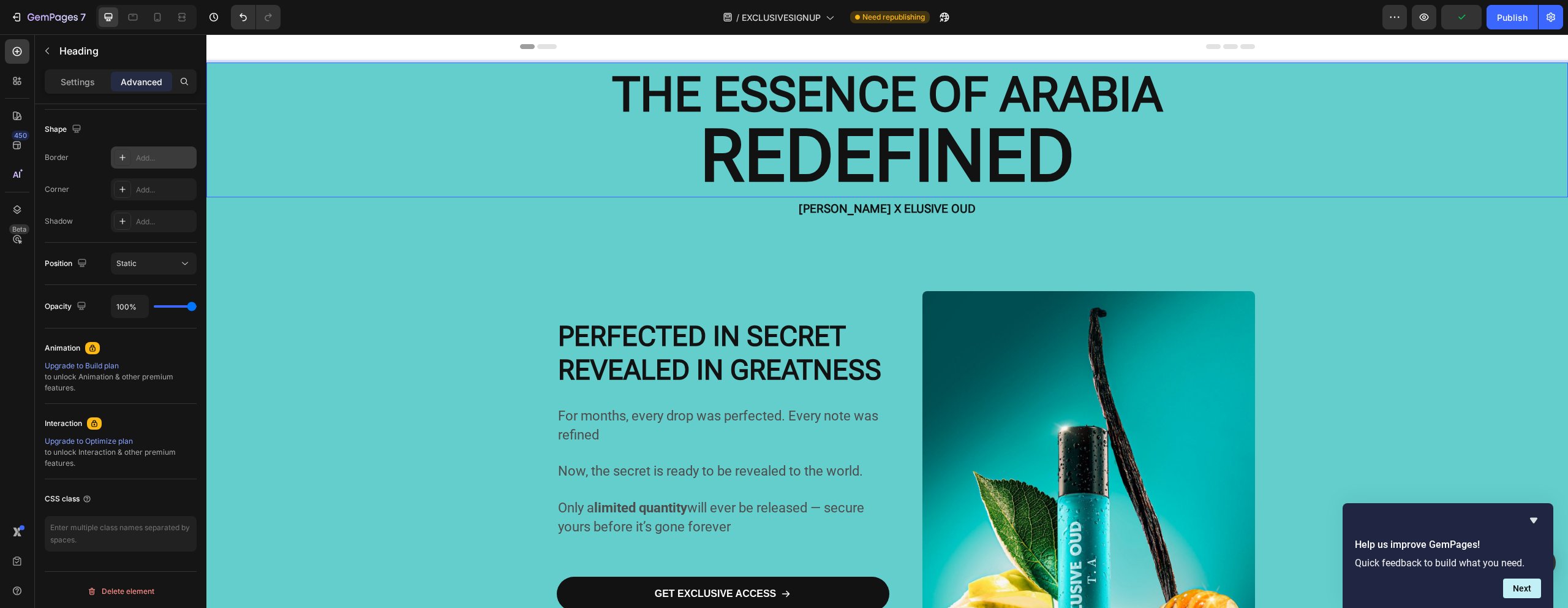
click at [1035, 156] on strong "REDEFINED" at bounding box center [887, 156] width 374 height 84
click at [1037, 156] on strong "REDEFINED" at bounding box center [887, 156] width 374 height 84
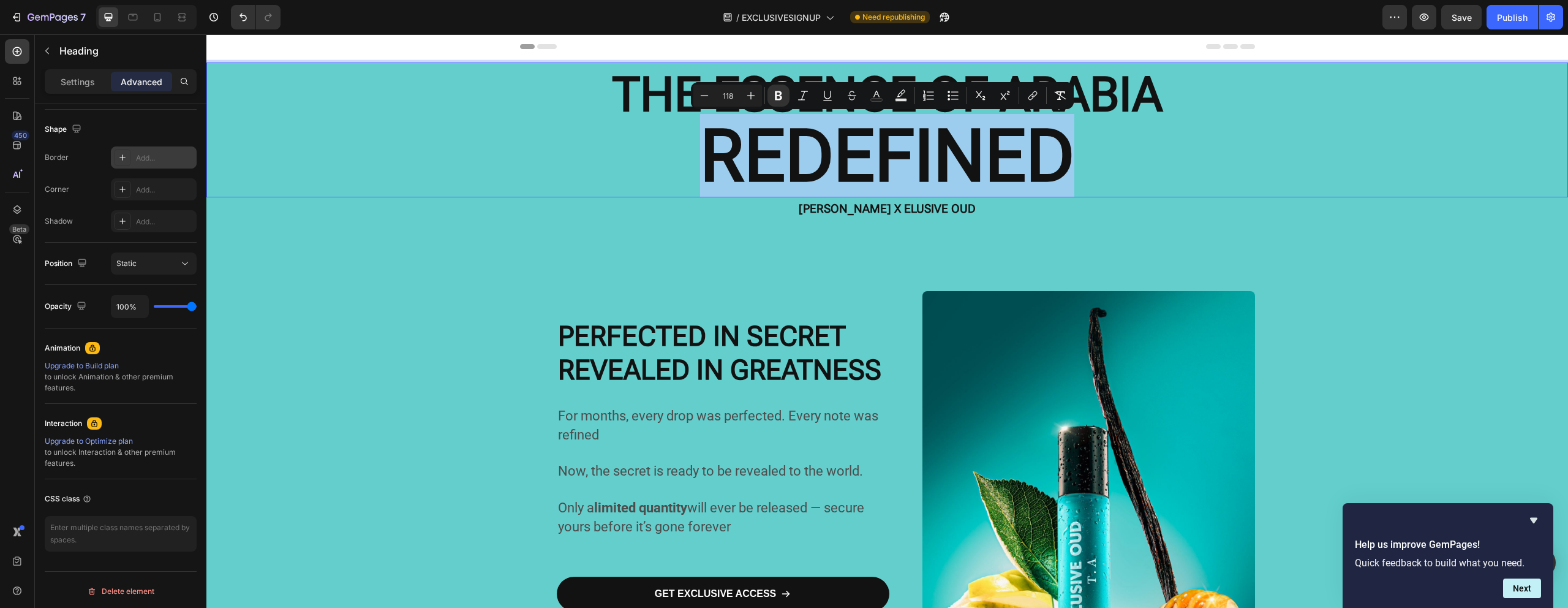
drag, startPoint x: 1034, startPoint y: 155, endPoint x: 728, endPoint y: 155, distance: 306.0
click at [728, 155] on strong "REDEFINED" at bounding box center [887, 156] width 374 height 84
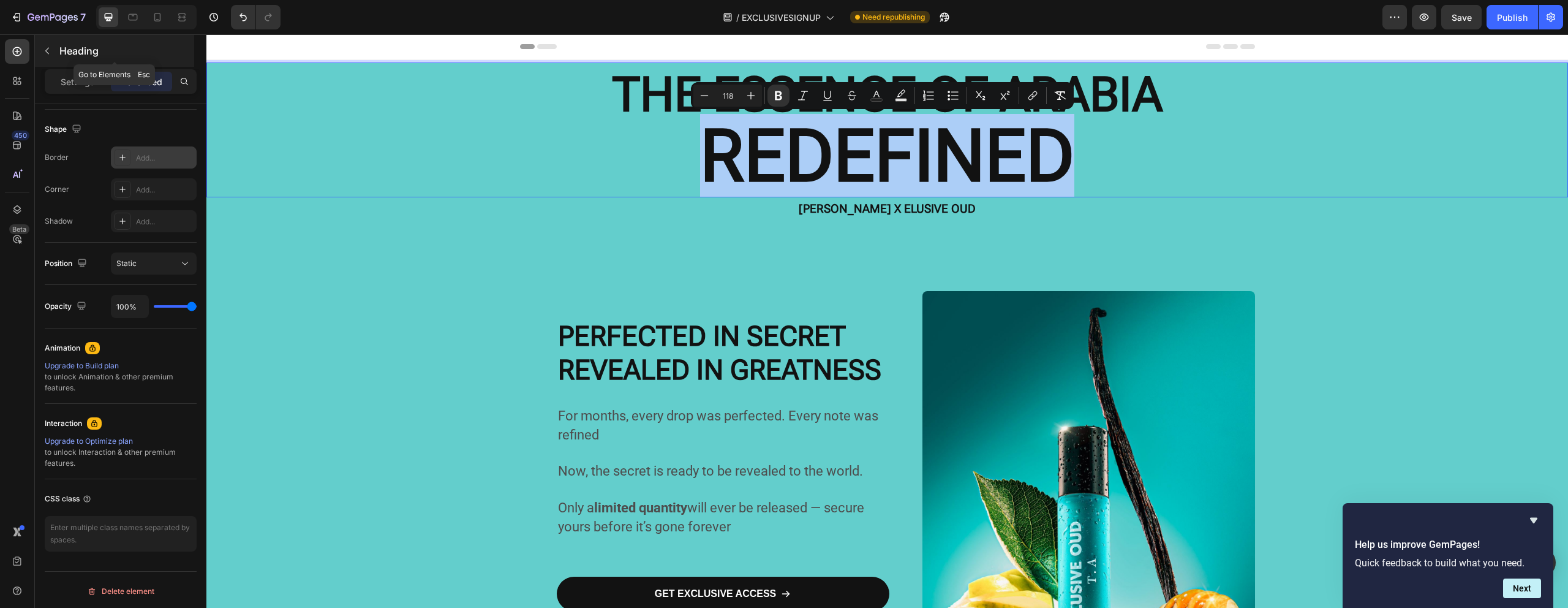
click at [45, 55] on icon "button" at bounding box center [48, 51] width 10 height 10
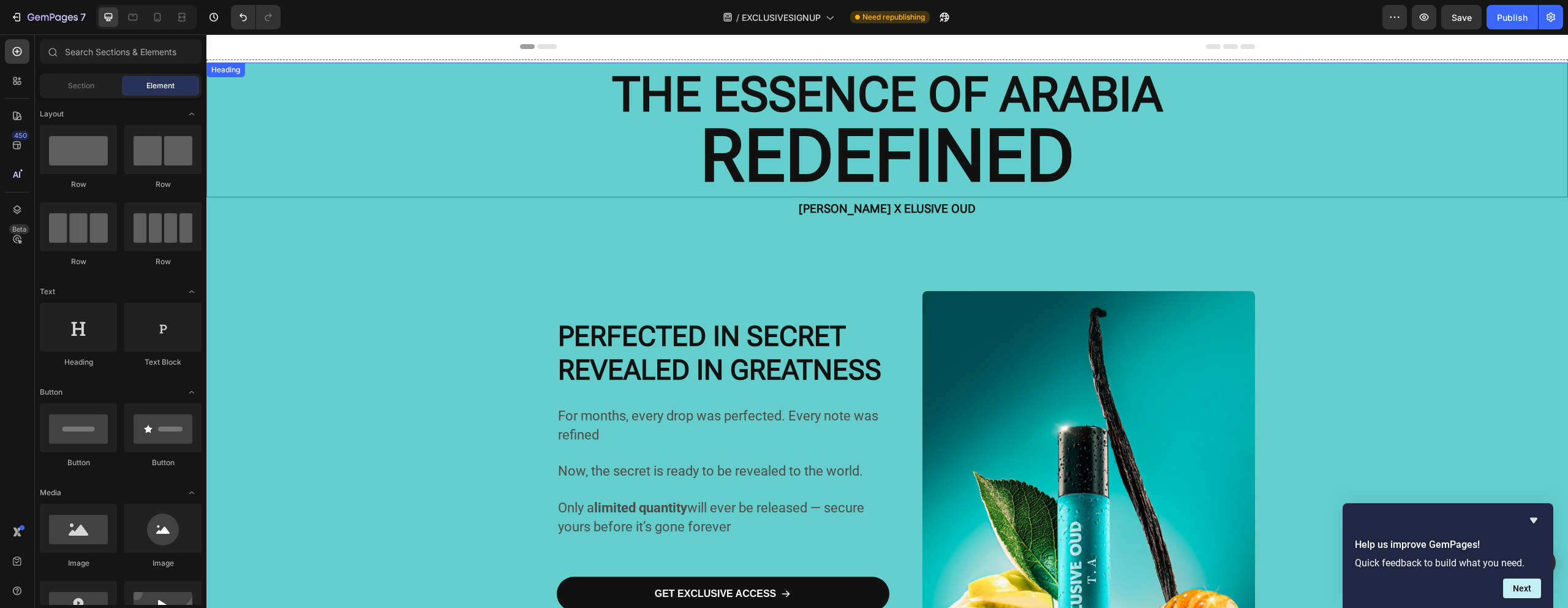
click at [766, 153] on strong "REDEFINED" at bounding box center [887, 156] width 374 height 84
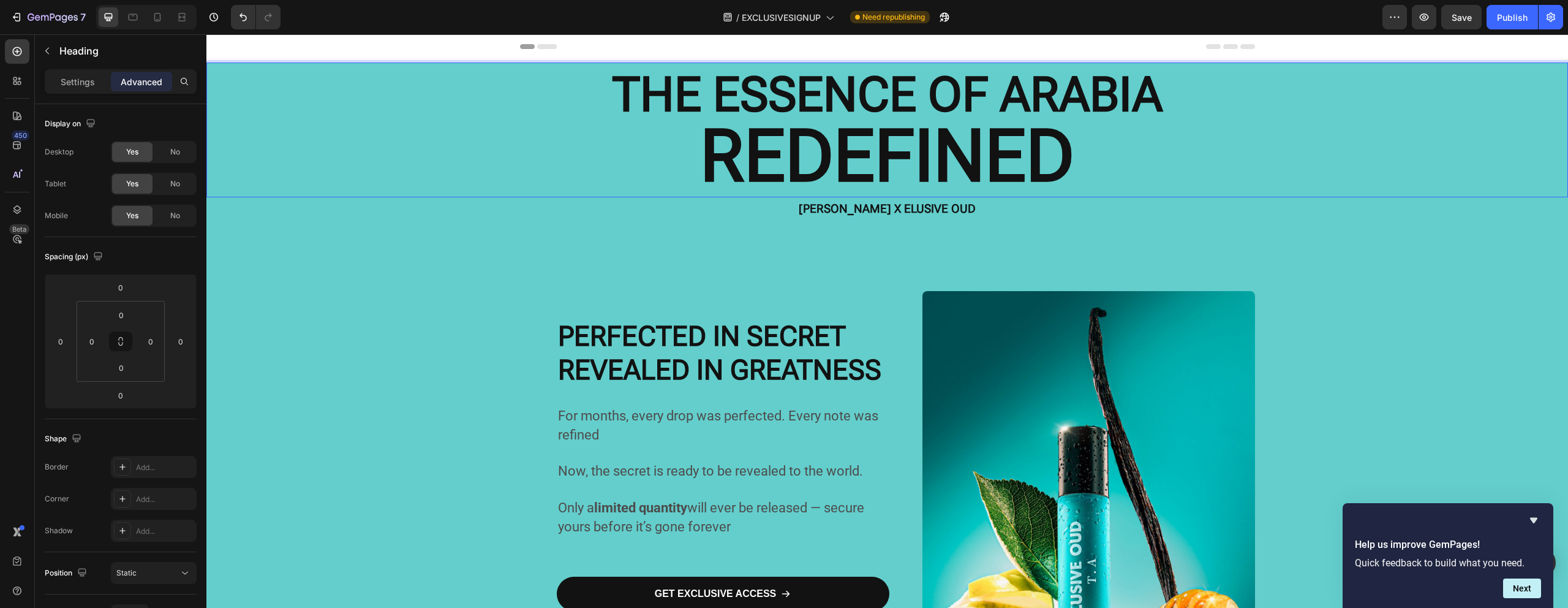
click at [766, 153] on strong "REDEFINED" at bounding box center [887, 156] width 374 height 84
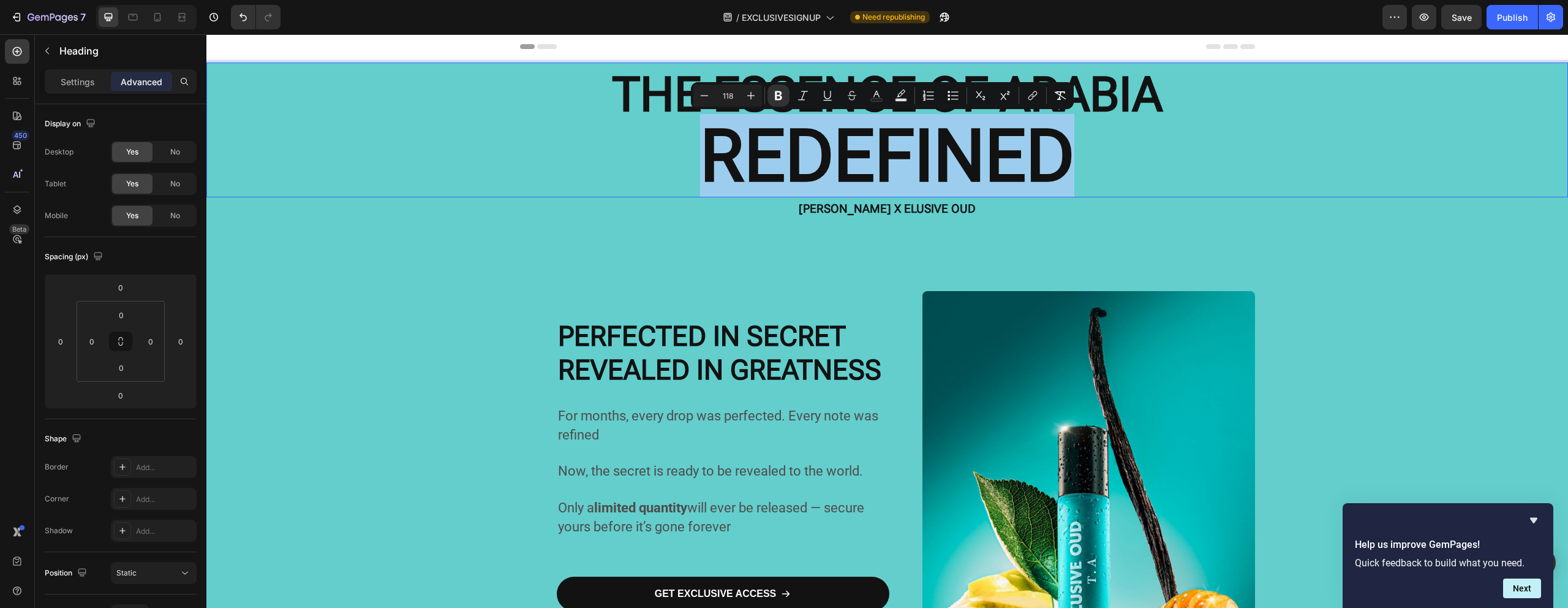
click at [766, 153] on strong "REDEFINED" at bounding box center [887, 156] width 374 height 84
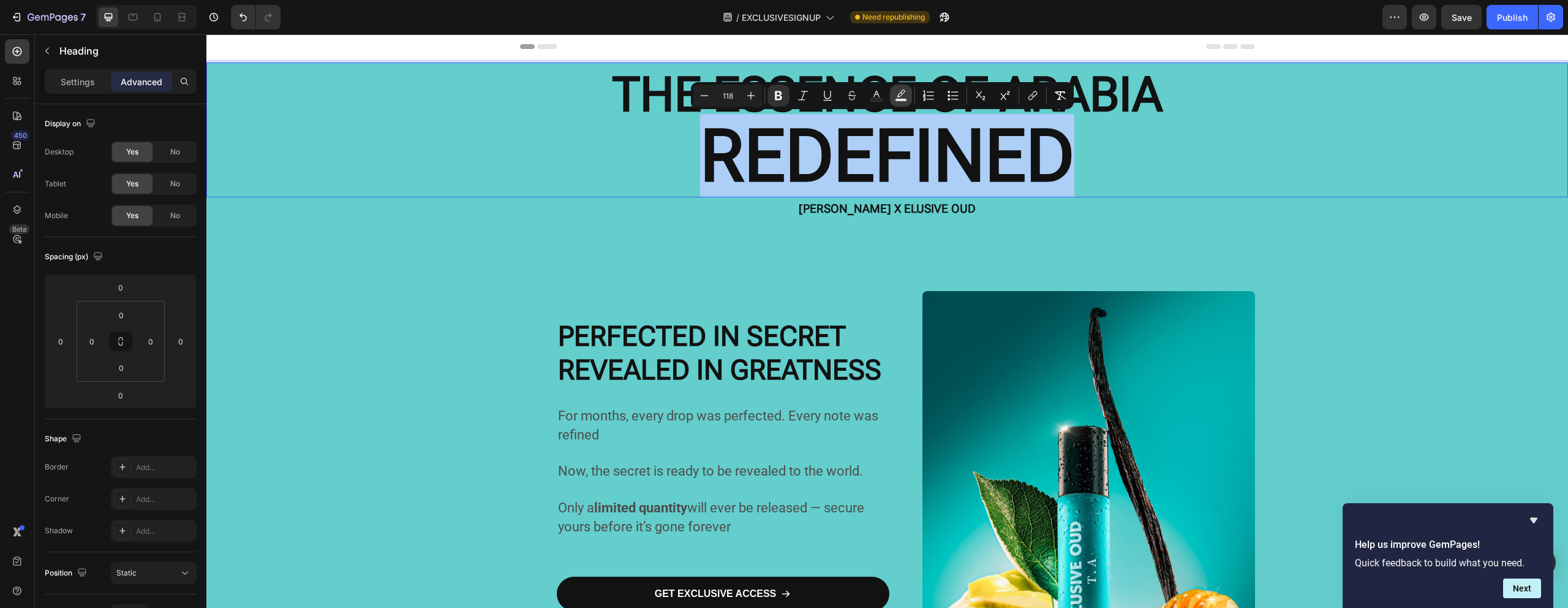
click at [900, 92] on icon "Editor contextual toolbar" at bounding box center [900, 95] width 12 height 12
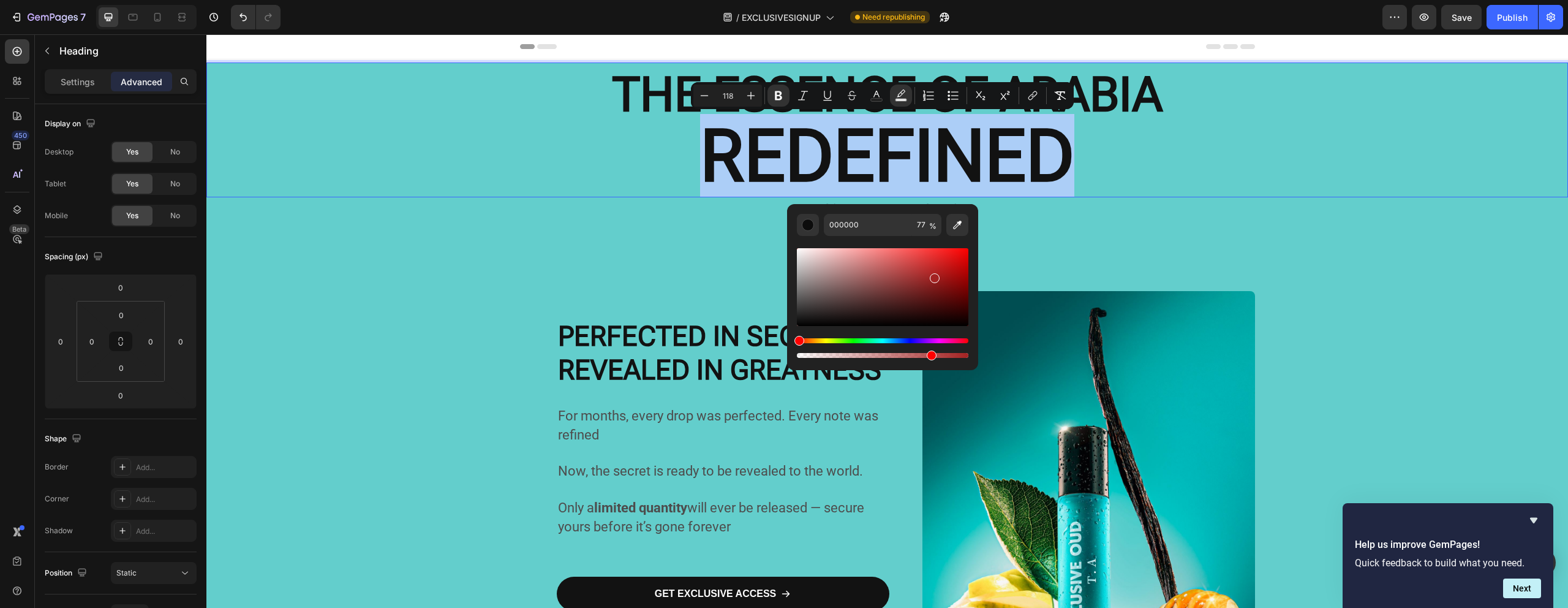
drag, startPoint x: 879, startPoint y: 278, endPoint x: 938, endPoint y: 271, distance: 59.4
click at [936, 273] on div "Editor contextual toolbar" at bounding box center [882, 287] width 172 height 78
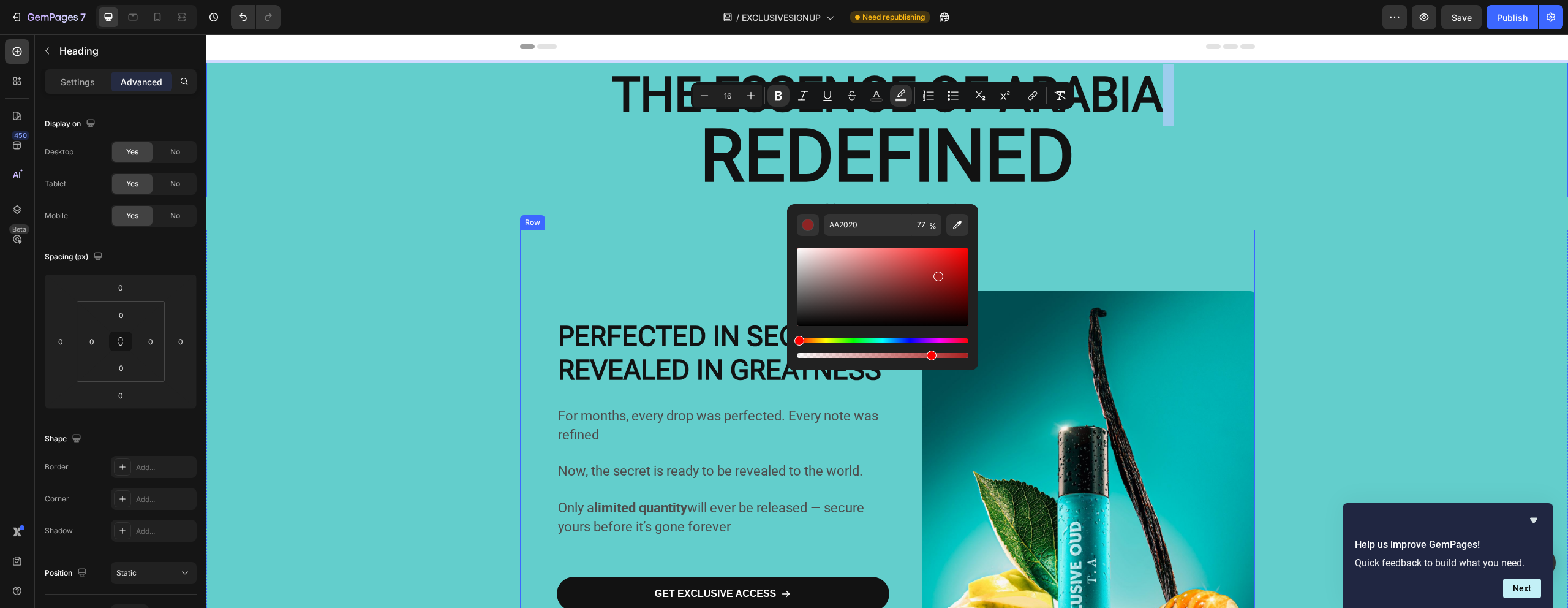
click at [1096, 287] on div "Image" at bounding box center [1088, 513] width 332 height 566
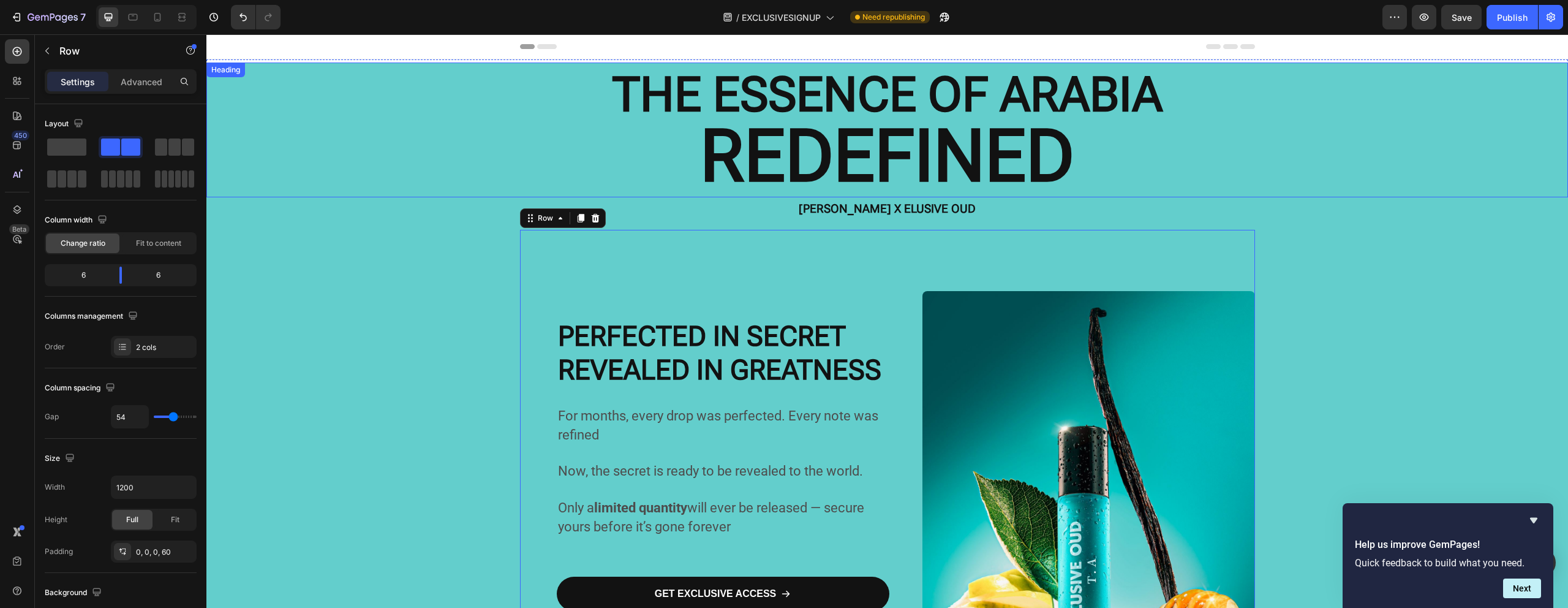
click at [889, 161] on strong "REDEFINED" at bounding box center [887, 156] width 374 height 84
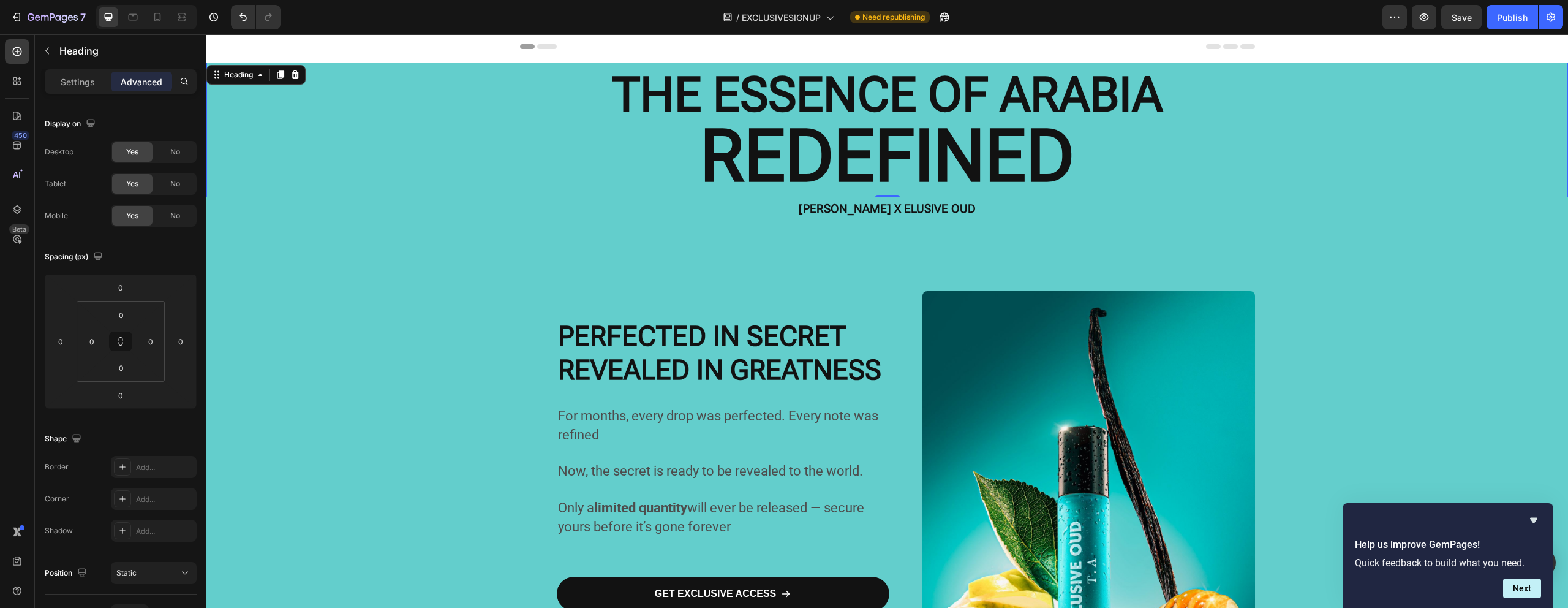
click at [63, 89] on div "Settings" at bounding box center [77, 81] width 61 height 19
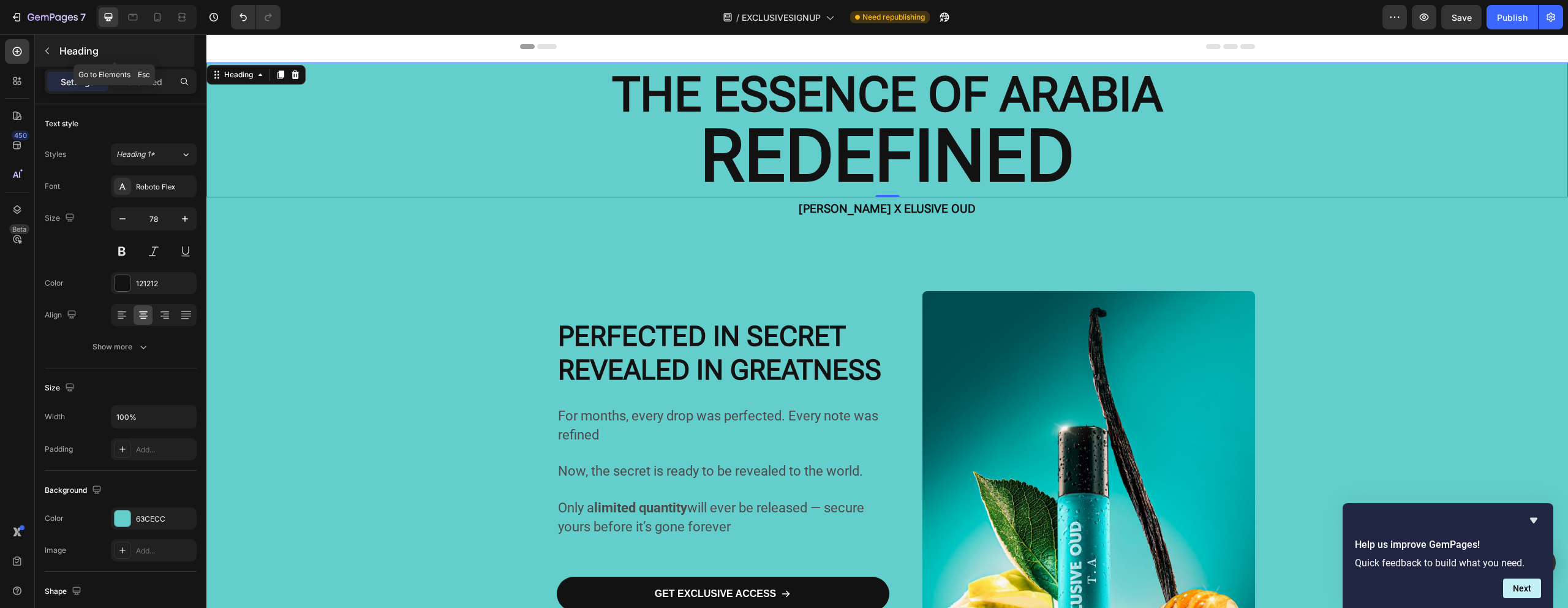
click at [45, 57] on button "button" at bounding box center [47, 50] width 19 height 19
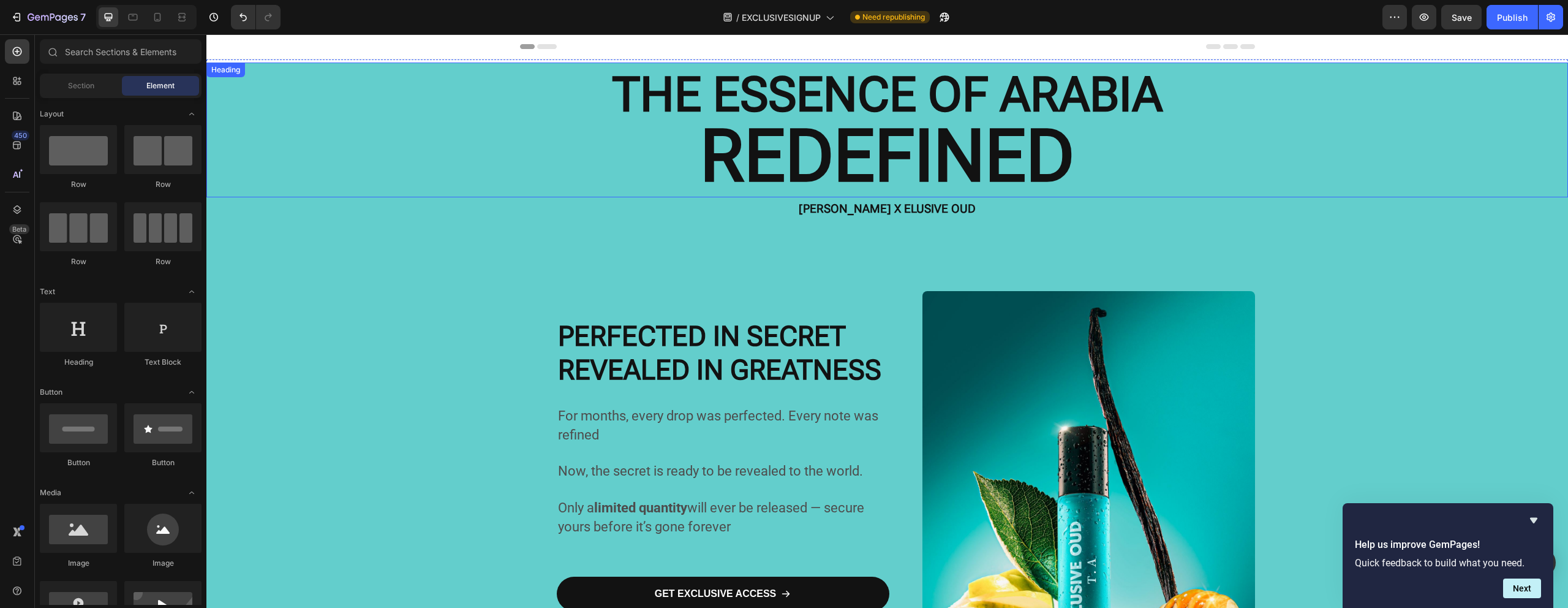
click at [763, 154] on strong "REDEFINED" at bounding box center [887, 156] width 374 height 84
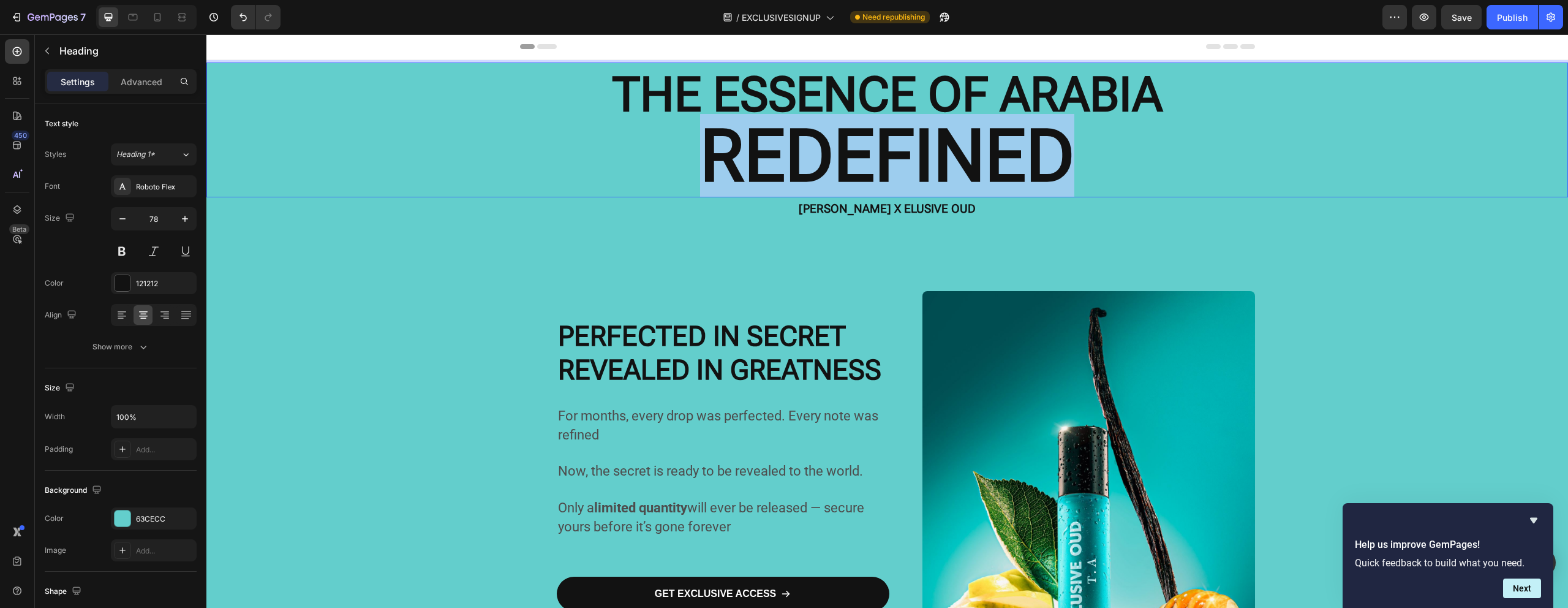
click at [763, 154] on strong "REDEFINED" at bounding box center [887, 156] width 374 height 84
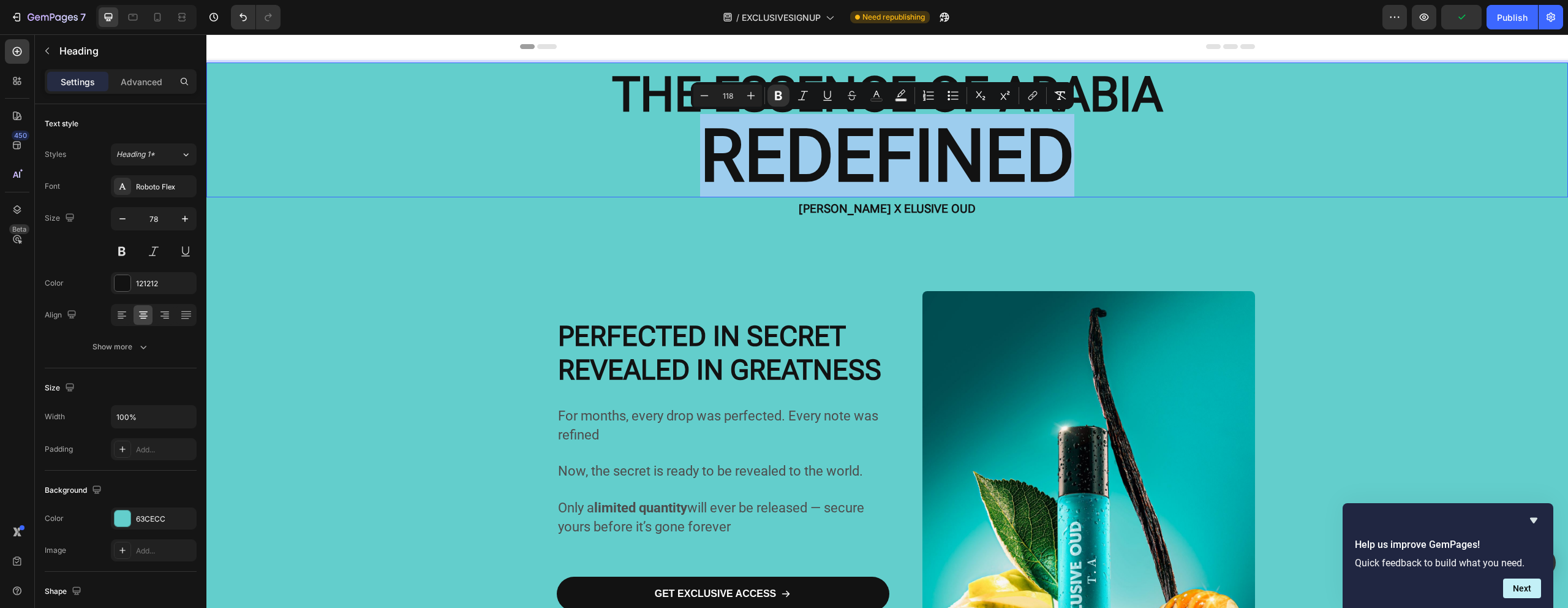
click at [763, 154] on strong "REDEFINED" at bounding box center [887, 156] width 374 height 84
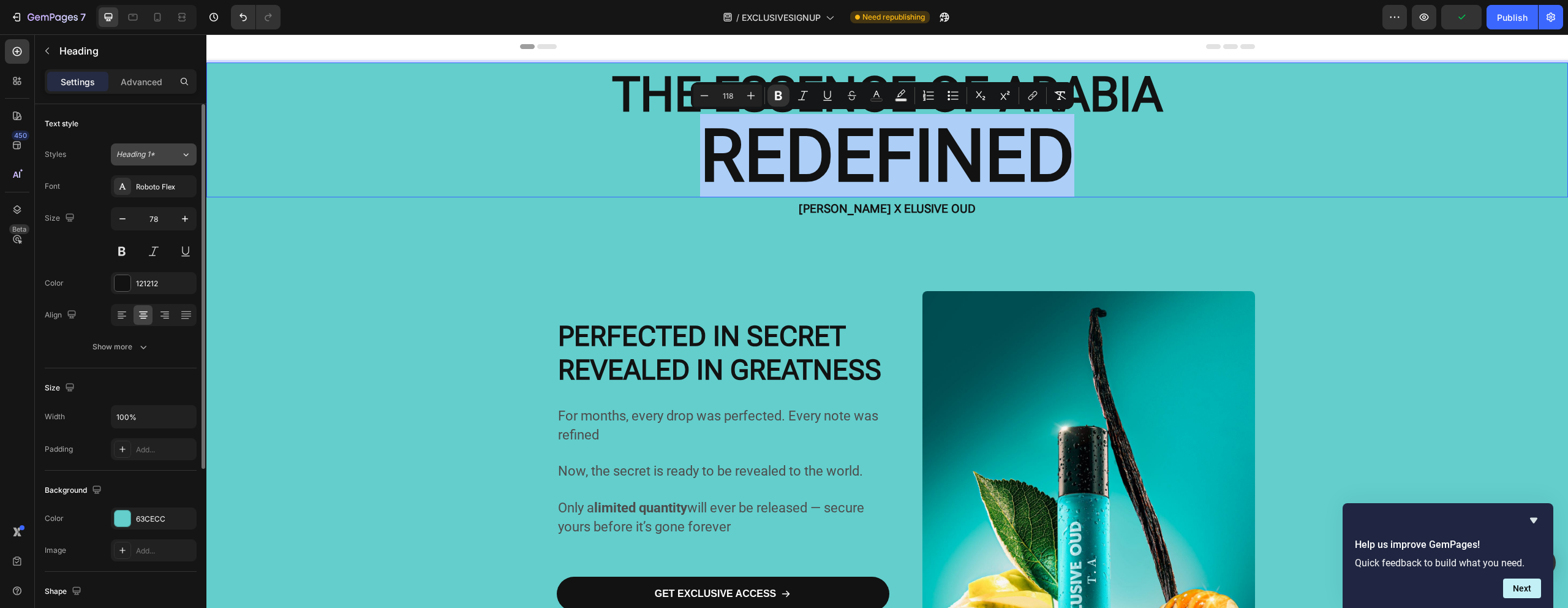
click at [152, 158] on span "Heading 1*" at bounding box center [136, 154] width 39 height 11
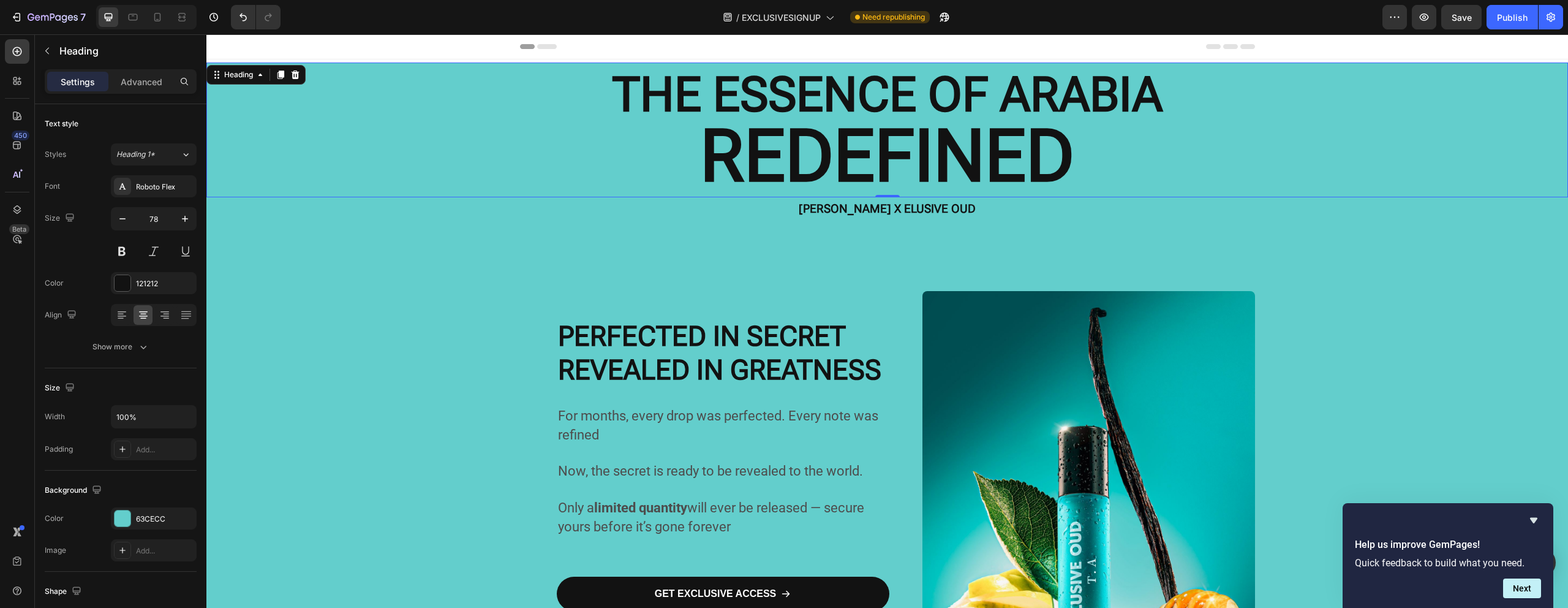
click at [16, 400] on div "450 Beta" at bounding box center [17, 279] width 25 height 480
click at [175, 173] on div "Styles Heading 1* Font Roboto Flex Size 78 Color 121212 Align Show more" at bounding box center [120, 250] width 152 height 214
click at [172, 180] on div "Roboto Flex" at bounding box center [154, 186] width 86 height 22
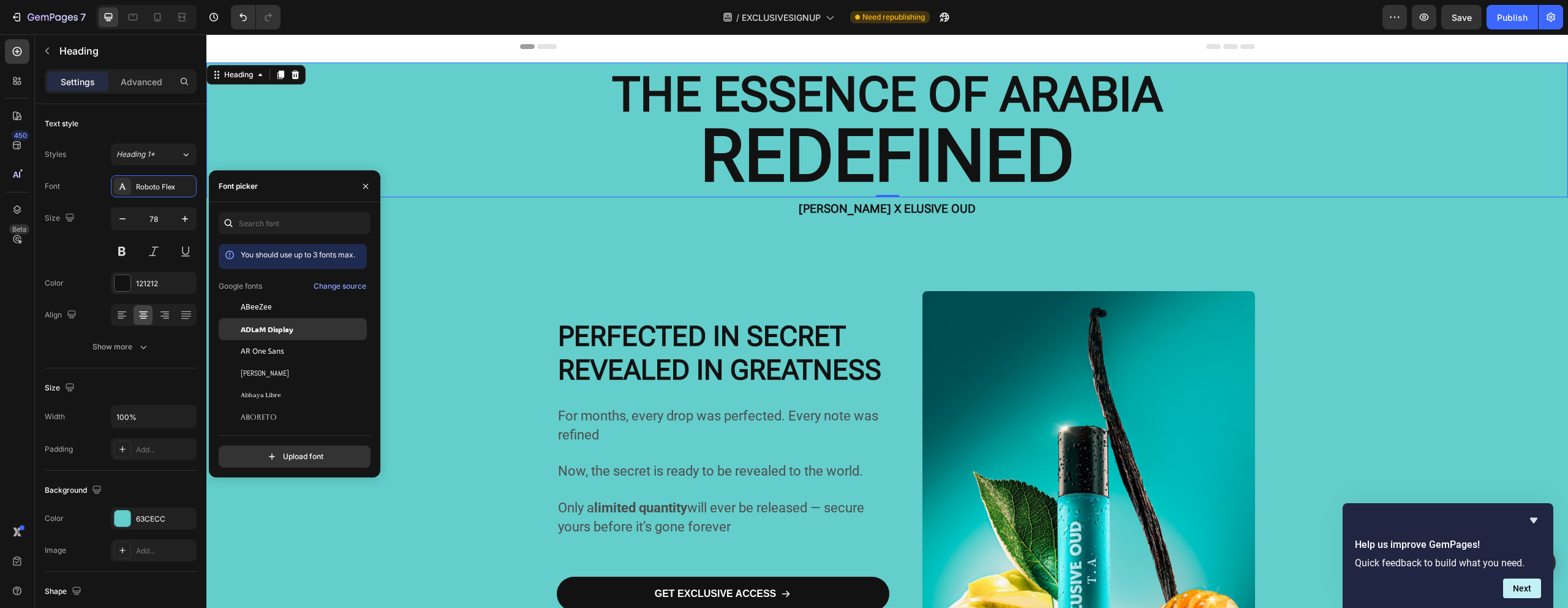
click at [267, 324] on span "ADLaM Display" at bounding box center [267, 329] width 53 height 11
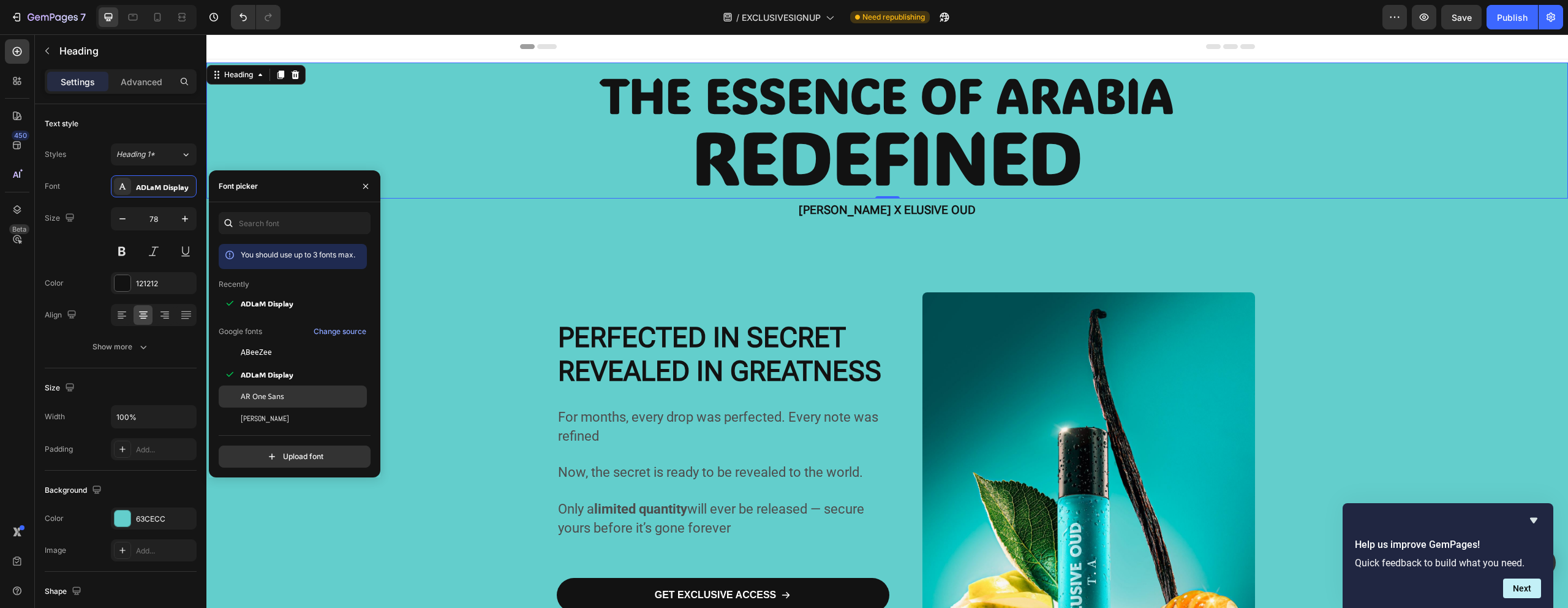
click at [280, 393] on span "AR One Sans" at bounding box center [262, 396] width 43 height 11
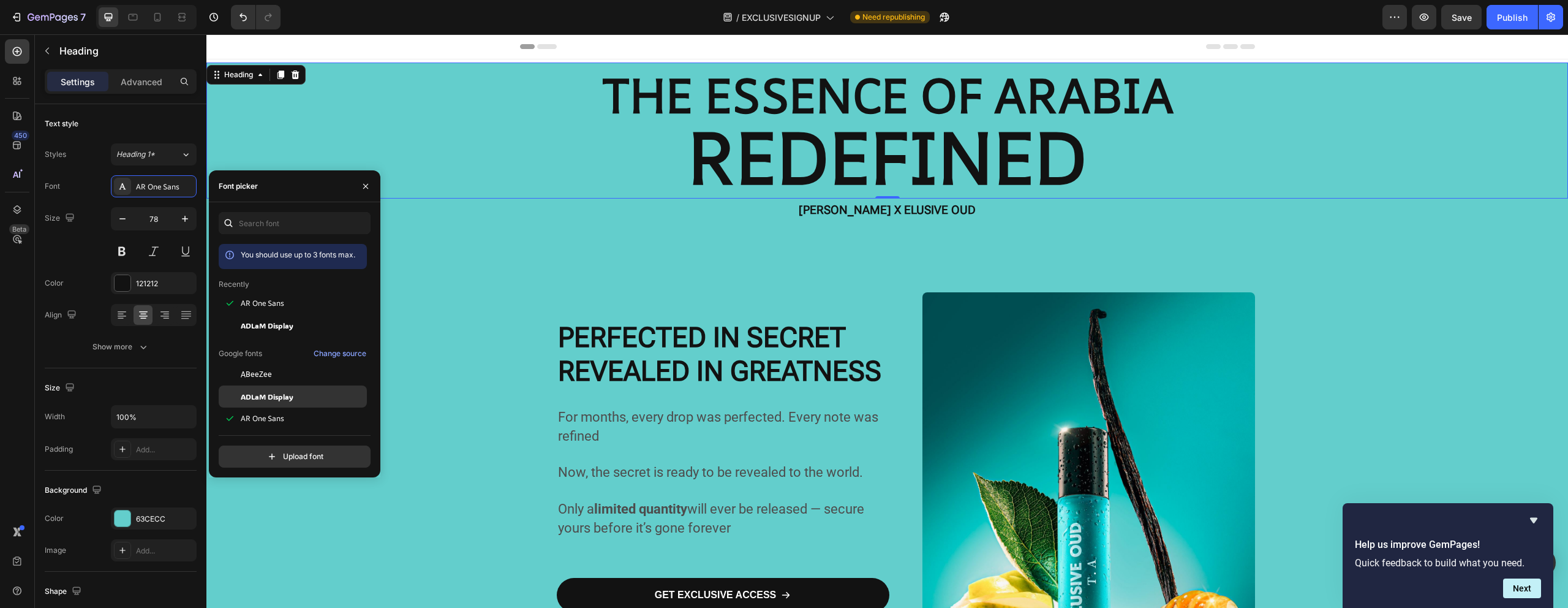
click at [283, 405] on div "ADLaM Display" at bounding box center [293, 396] width 149 height 22
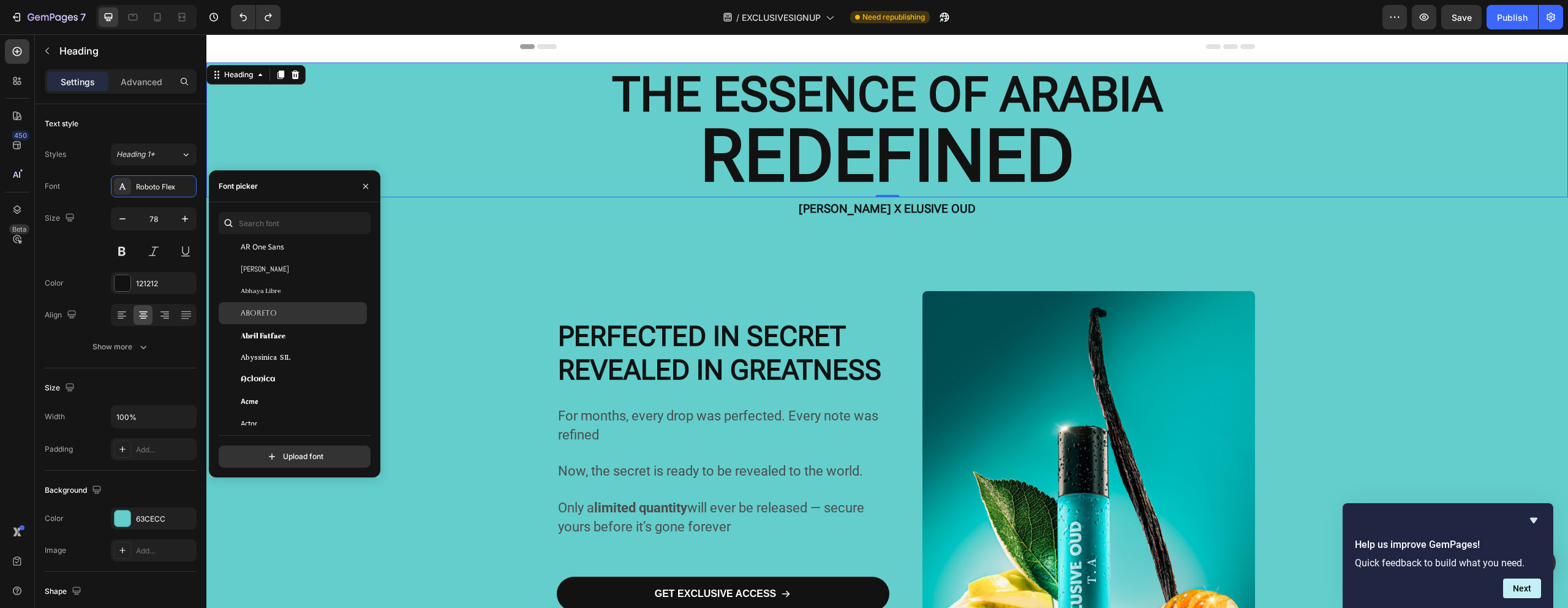
scroll to position [274, 0]
click at [291, 348] on div "Adamina" at bounding box center [293, 342] width 149 height 22
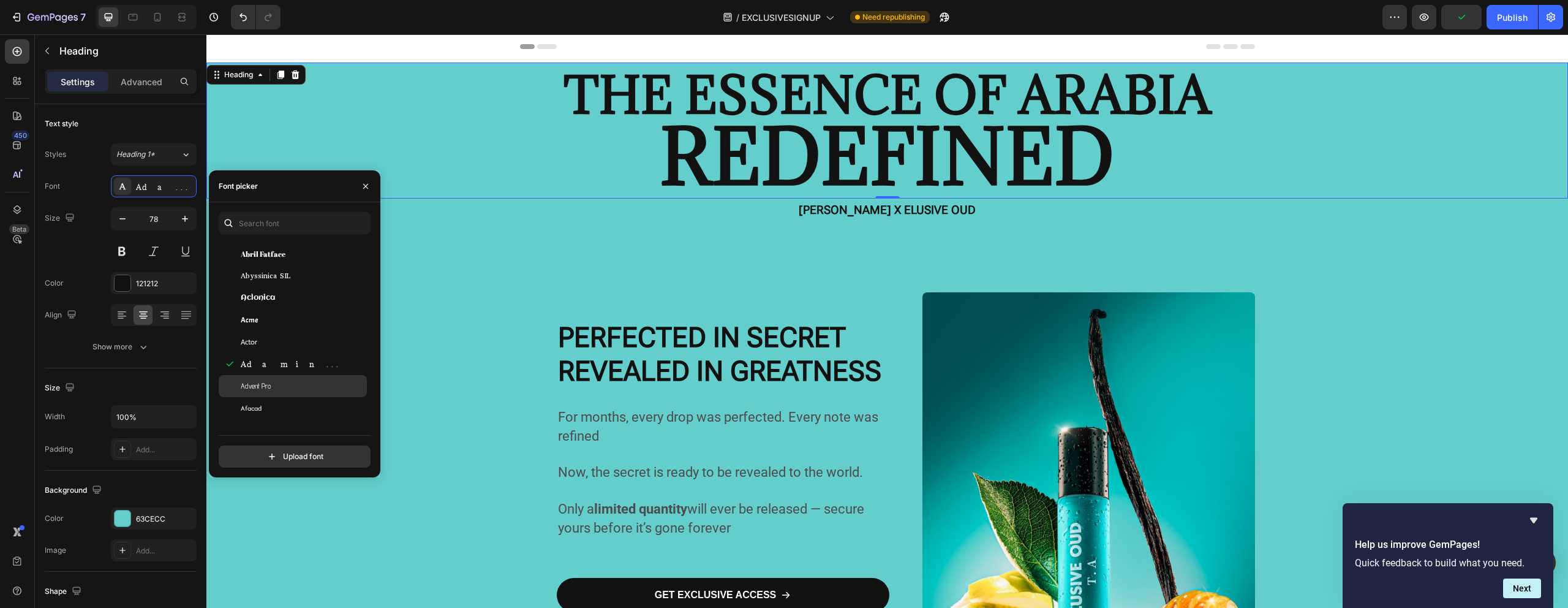
click at [293, 394] on div "Advent Pro" at bounding box center [293, 386] width 149 height 22
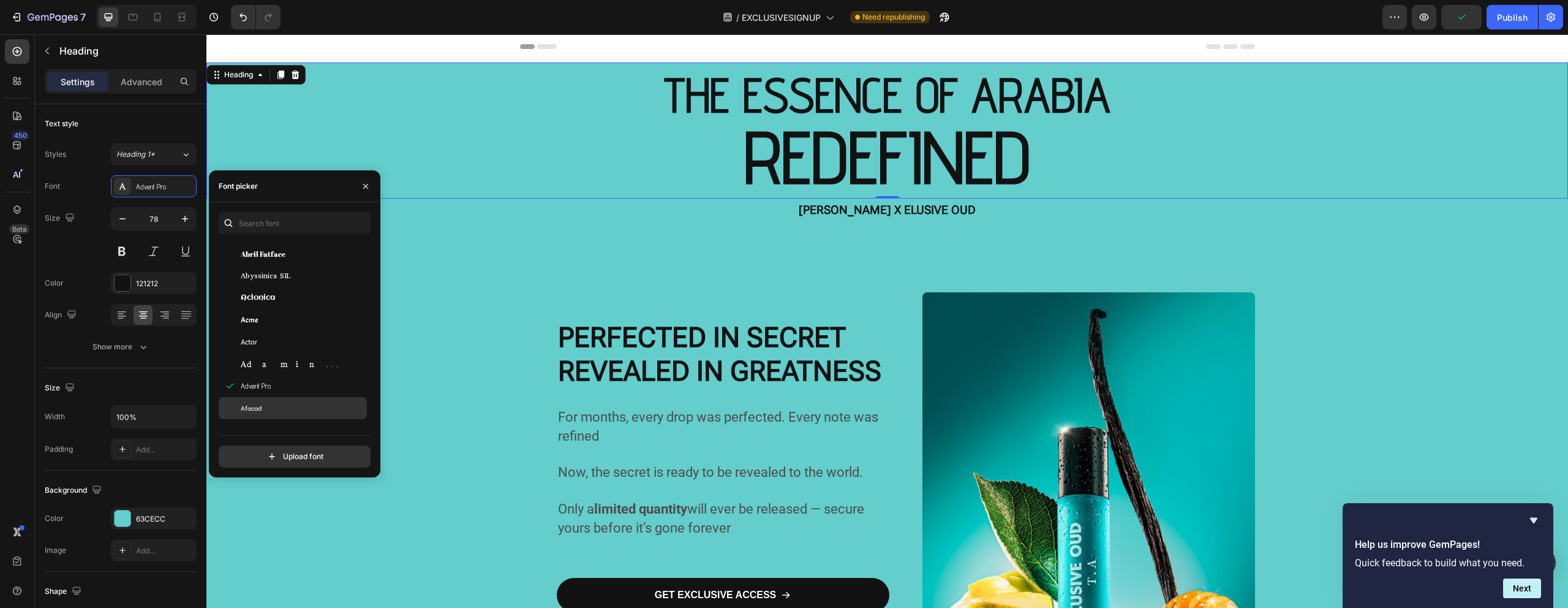
click at [298, 409] on div "Afacad" at bounding box center [303, 407] width 124 height 11
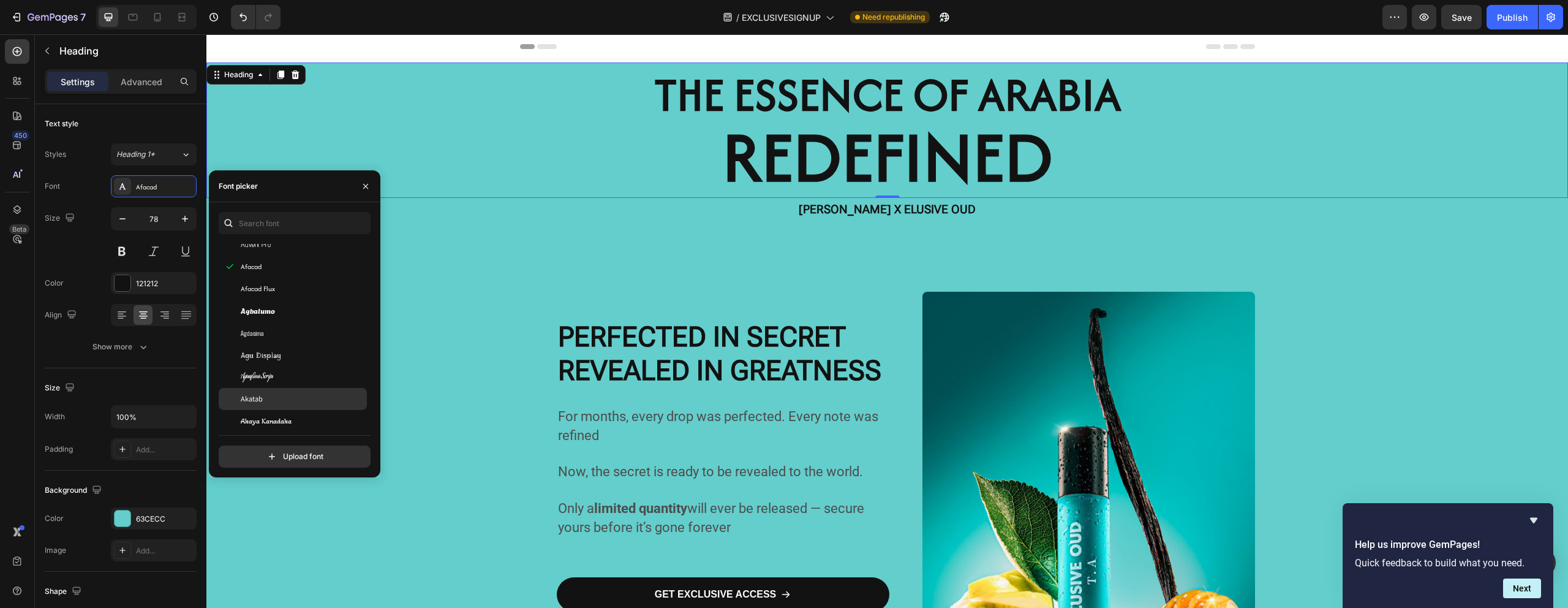
click at [291, 398] on div "Akatab" at bounding box center [303, 398] width 124 height 11
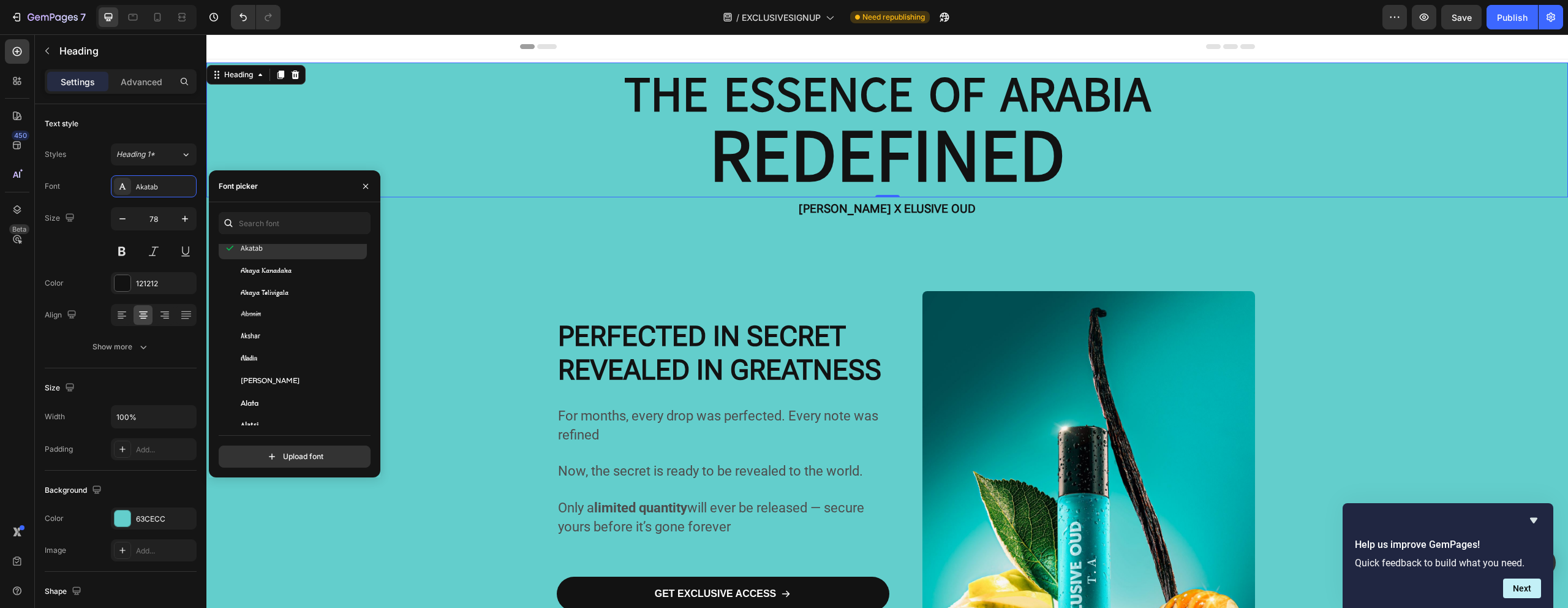
scroll to position [563, 0]
click at [295, 398] on div "Alata" at bounding box center [303, 401] width 124 height 11
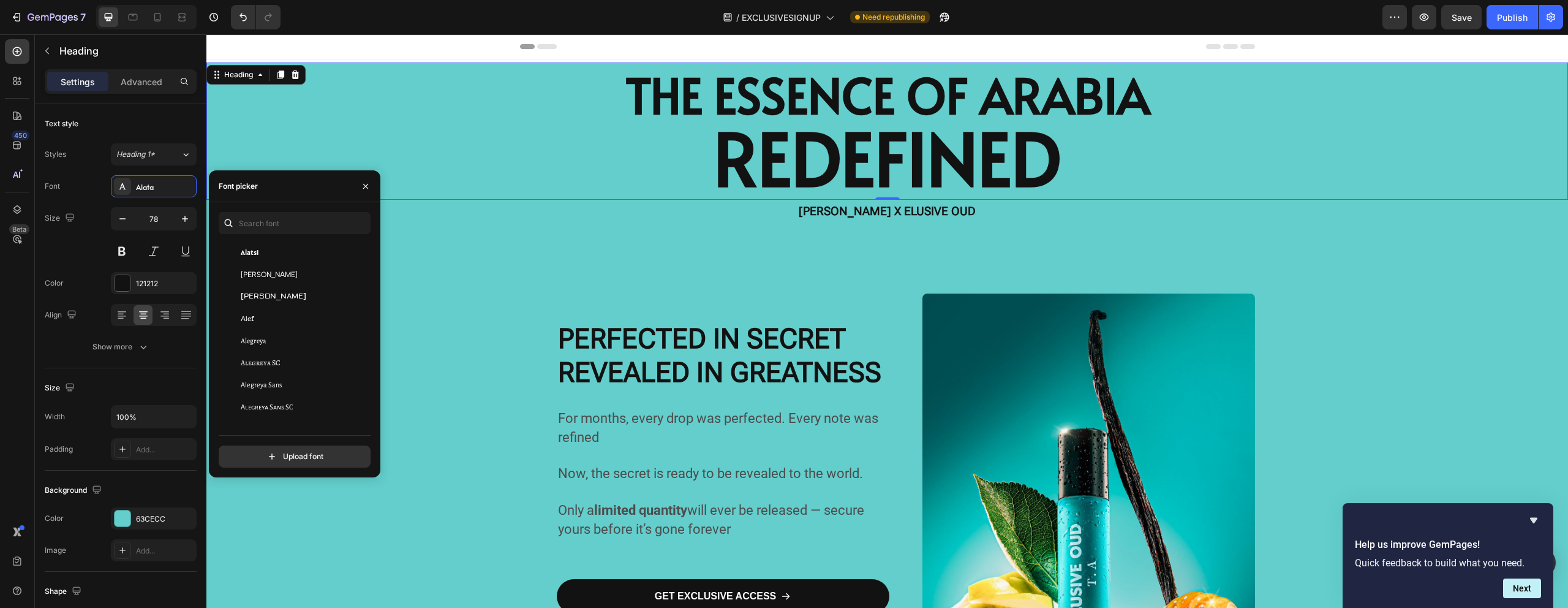
scroll to position [742, 0]
click at [296, 400] on div "Alegreya Sans SC" at bounding box center [303, 398] width 124 height 11
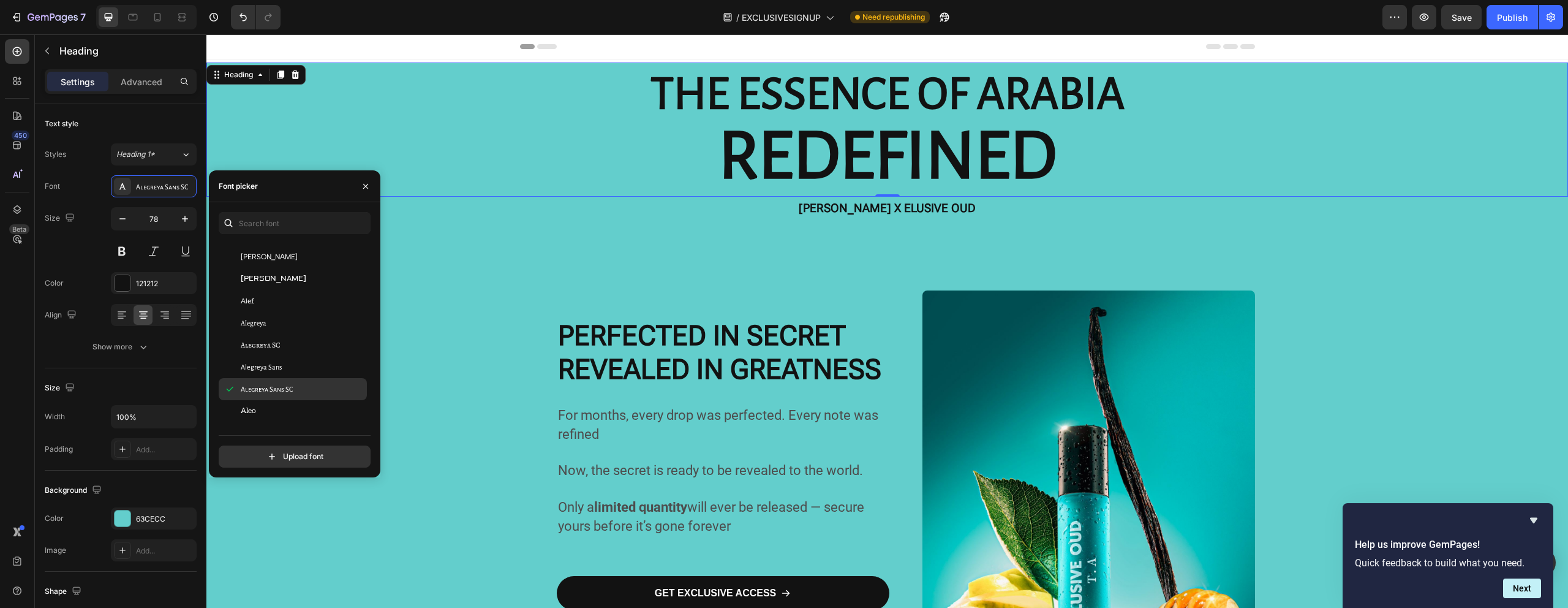
scroll to position [770, 0]
click at [297, 401] on div "Aleo" at bounding box center [293, 392] width 149 height 22
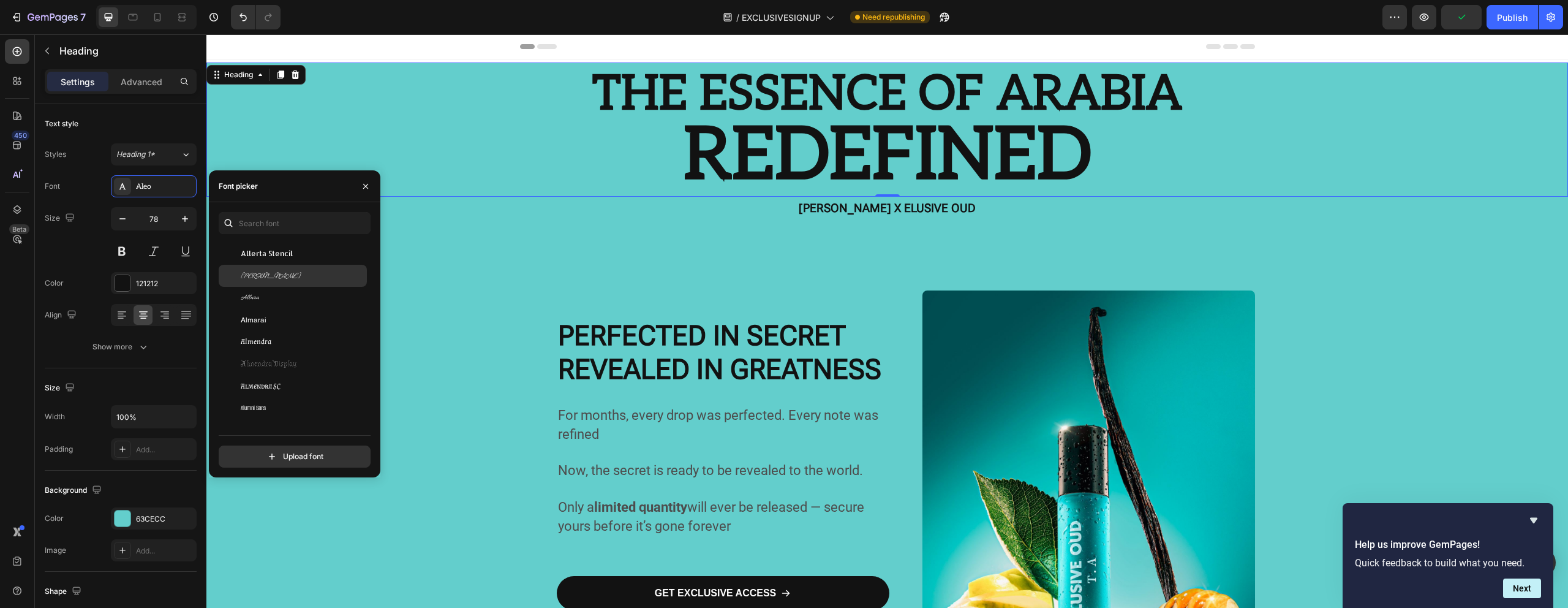
scroll to position [1280, 0]
click at [265, 292] on div "Alumni Sans Collegiate One" at bounding box center [293, 301] width 149 height 22
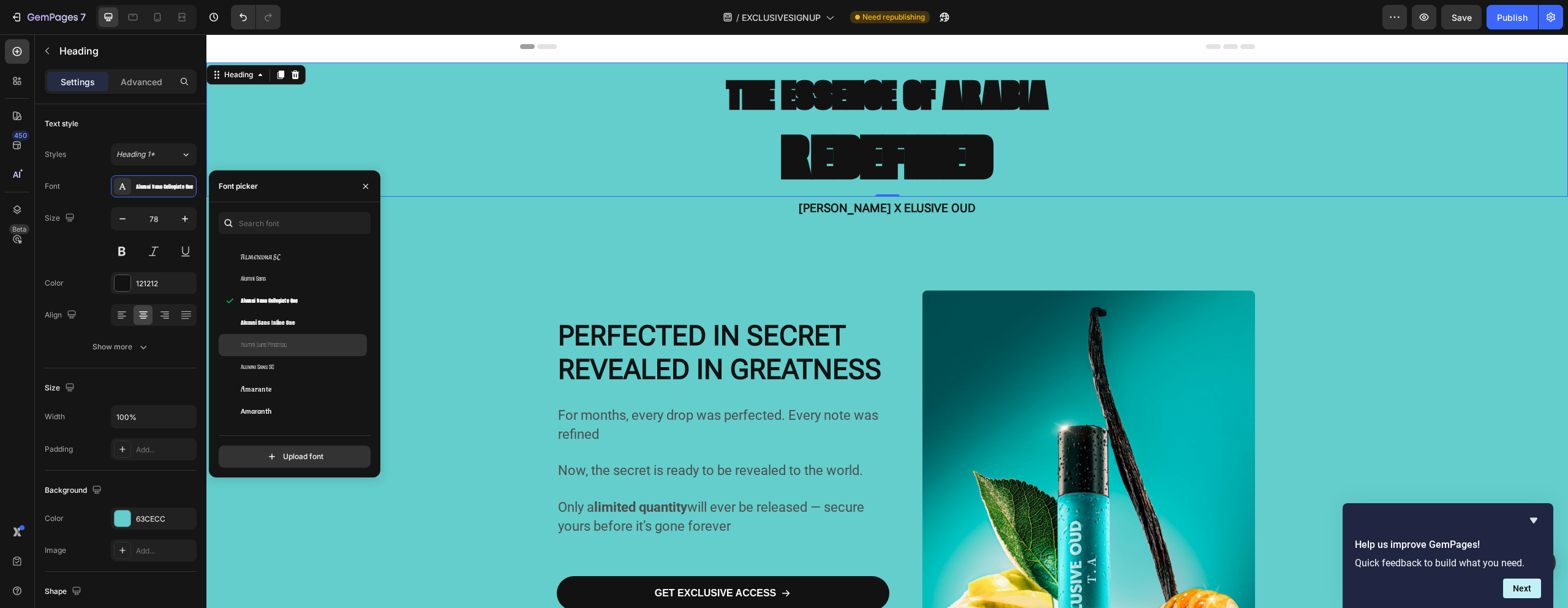
click at [278, 335] on div "Alumni Sans Pinstripe" at bounding box center [293, 345] width 149 height 22
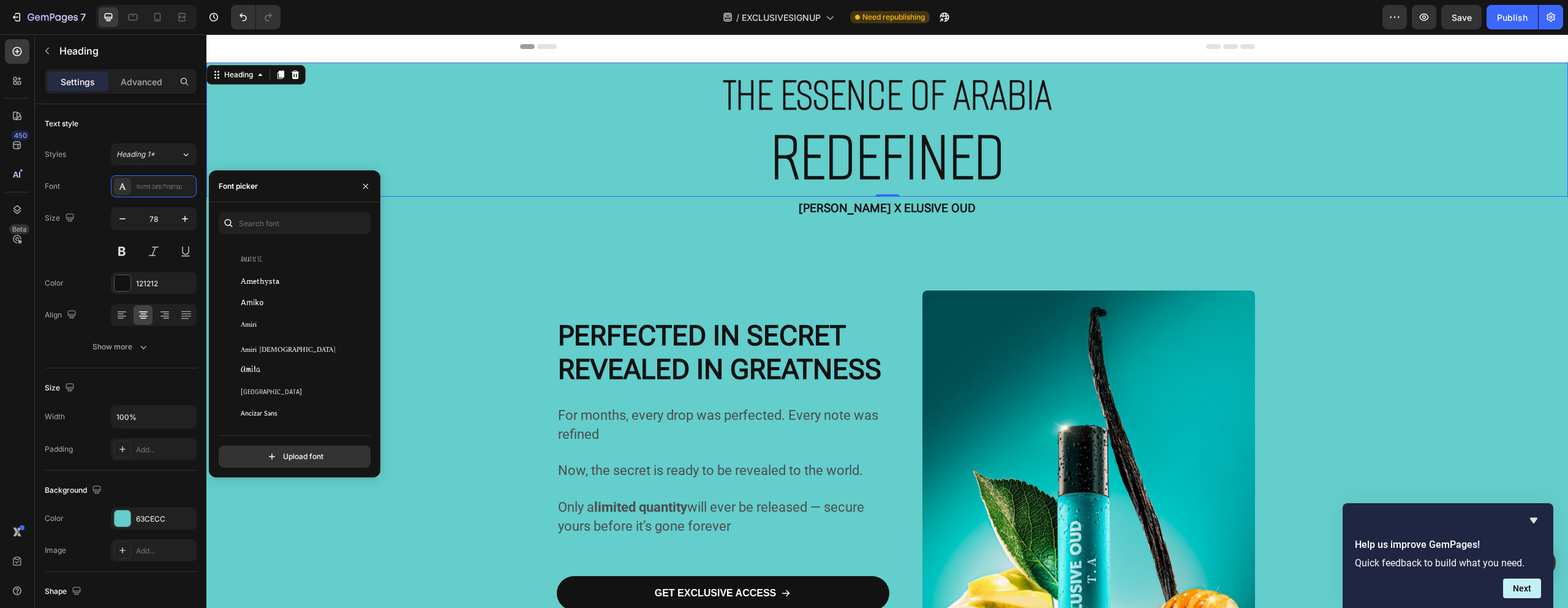
scroll to position [1706, 0]
click at [287, 350] on div "Anek Latin" at bounding box center [293, 360] width 149 height 22
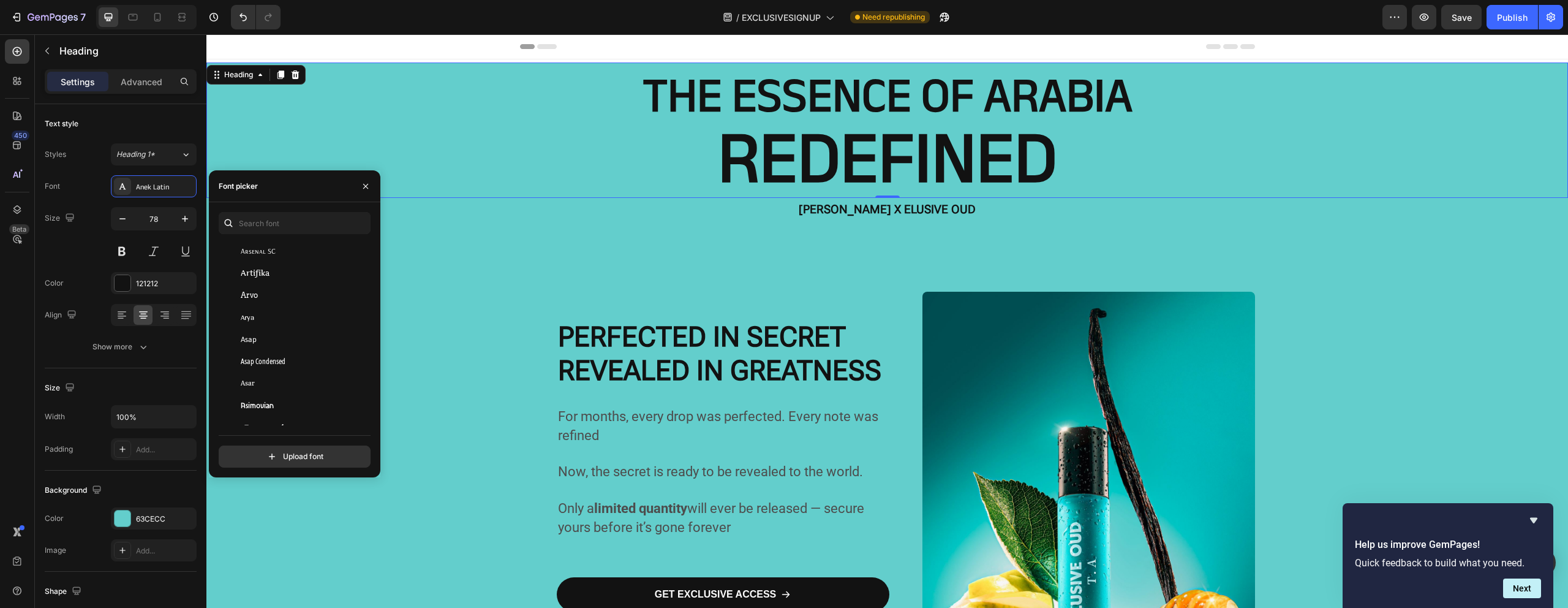
scroll to position [3335, 0]
click at [277, 298] on div "Bad Script" at bounding box center [303, 296] width 124 height 11
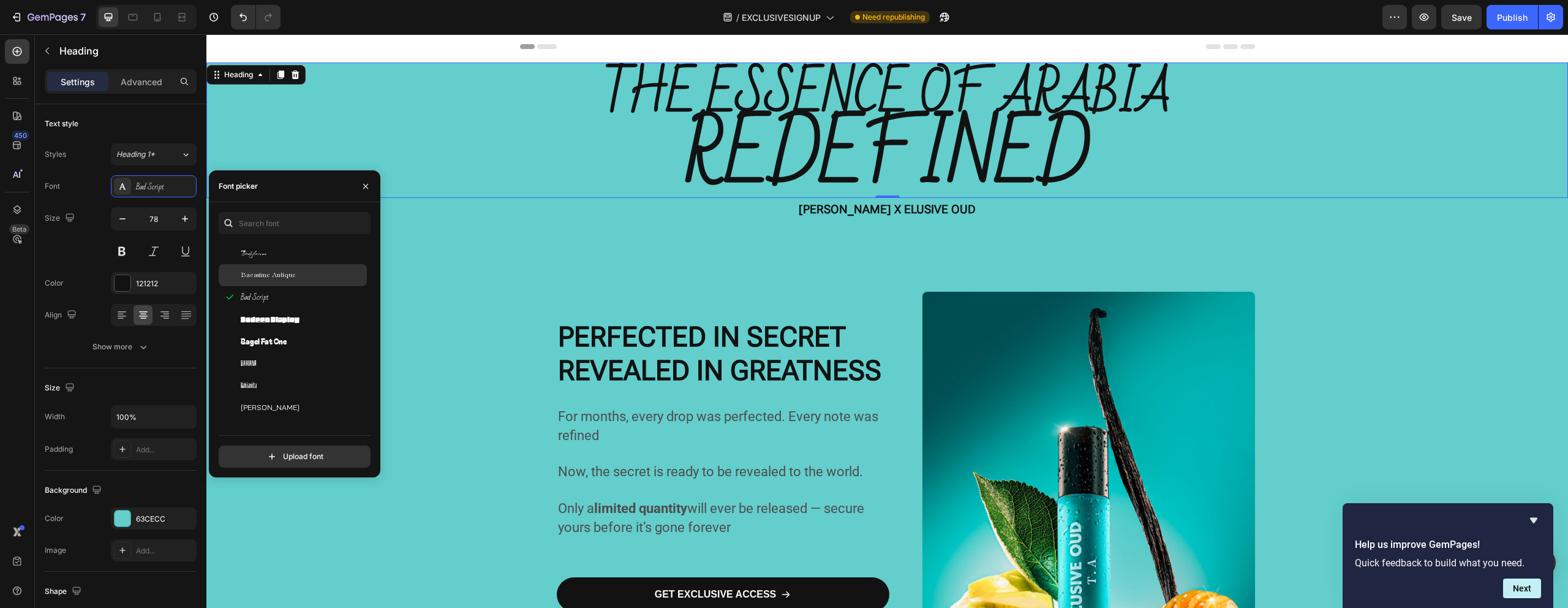
click at [291, 266] on div "Bacasime Antique" at bounding box center [293, 275] width 149 height 22
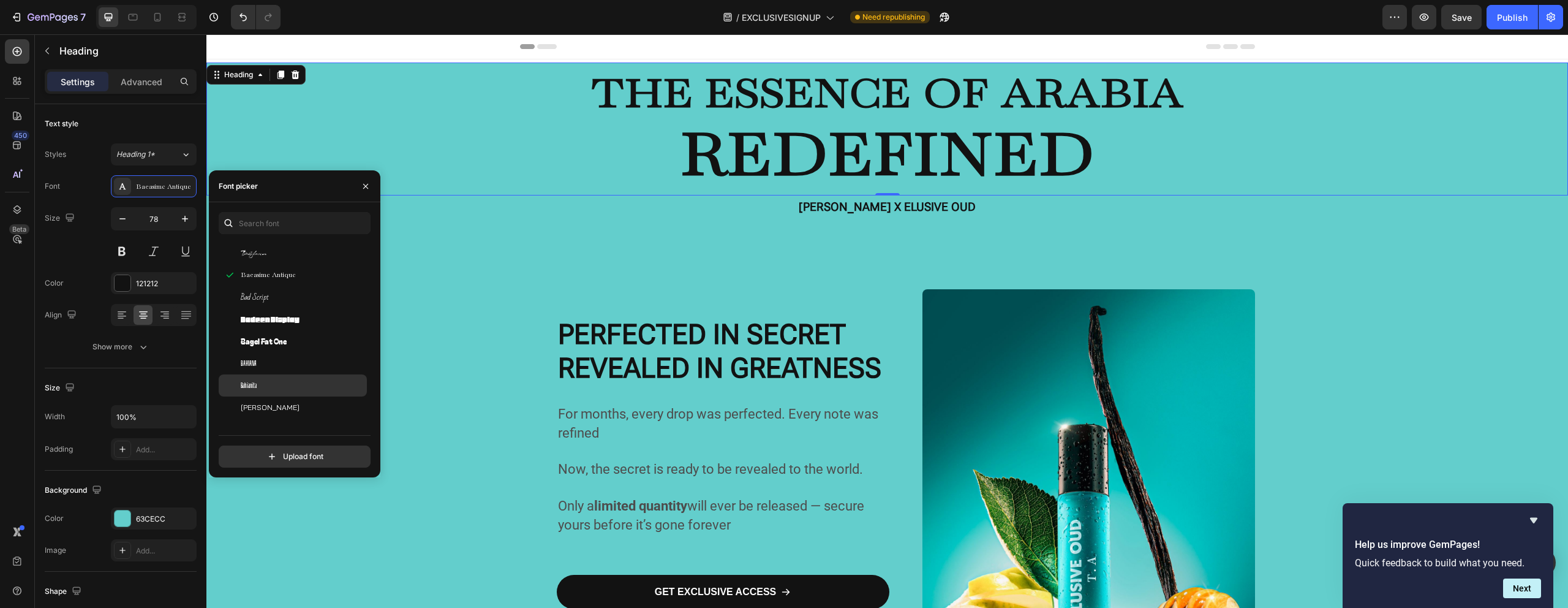
click at [296, 384] on div "Bahianita" at bounding box center [303, 385] width 124 height 11
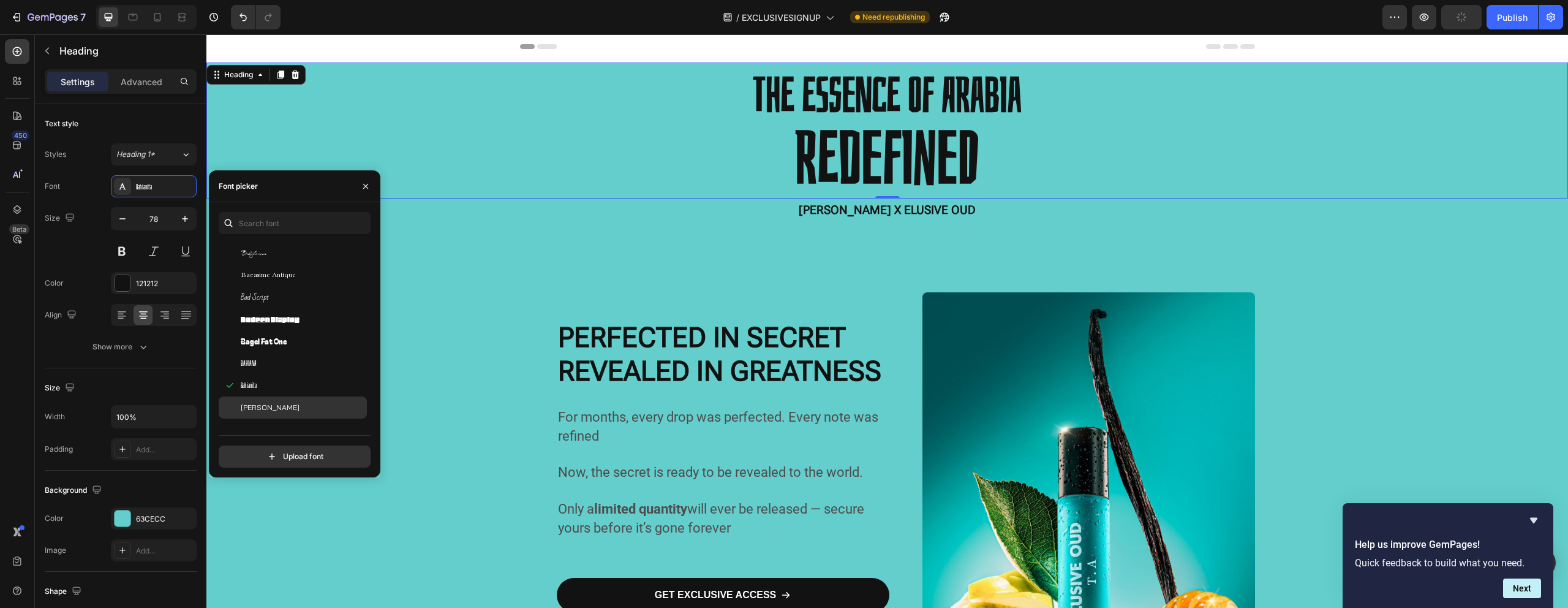
click at [299, 417] on div "Bai Jamjuree" at bounding box center [293, 407] width 149 height 22
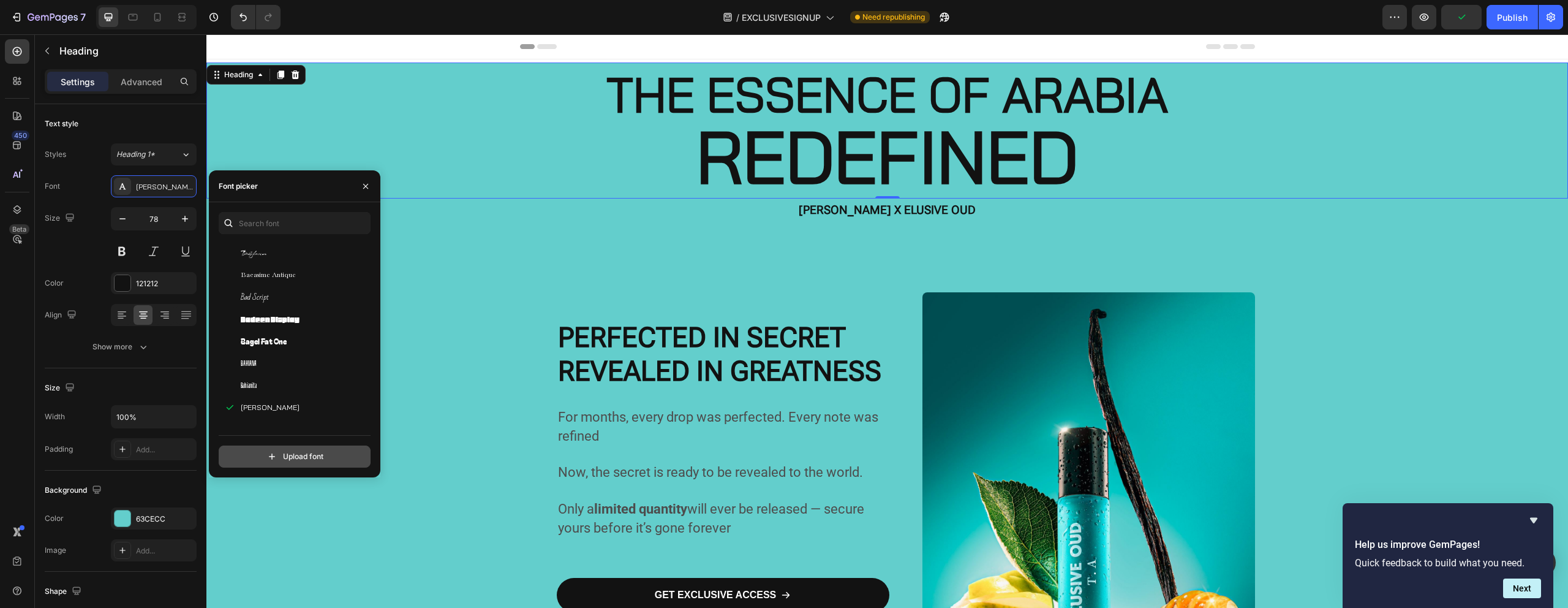
click at [304, 448] on input "file" at bounding box center [321, 456] width 306 height 21
click at [283, 381] on div "Bangers" at bounding box center [293, 389] width 149 height 22
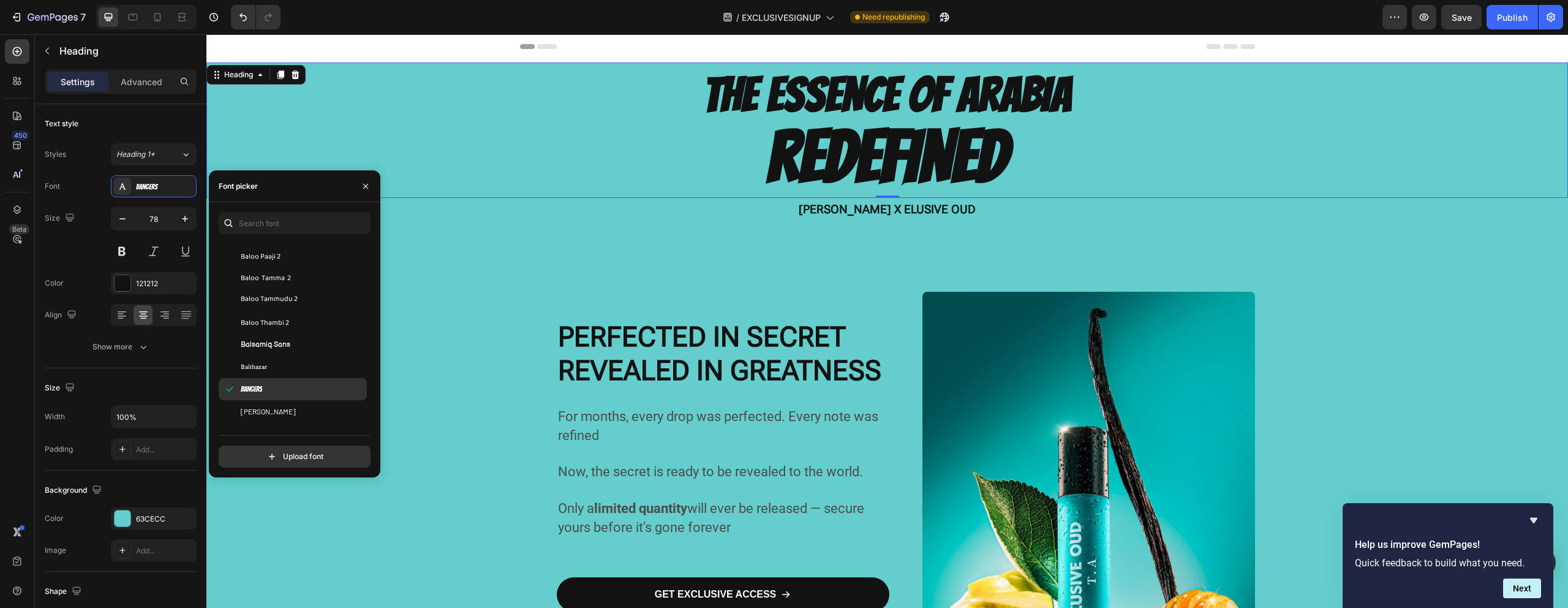
scroll to position [3836, 0]
click at [271, 364] on div "Basic" at bounding box center [293, 371] width 149 height 22
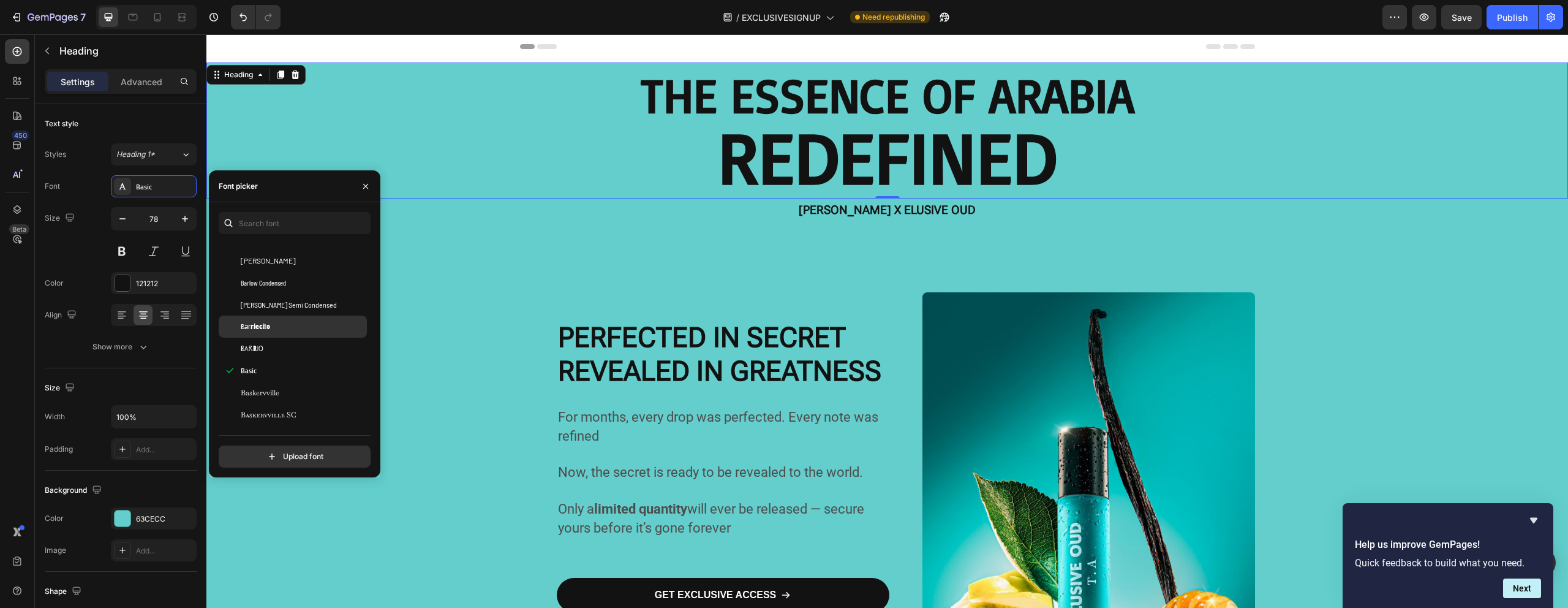
click at [270, 325] on span "Barriecito" at bounding box center [255, 326] width 30 height 11
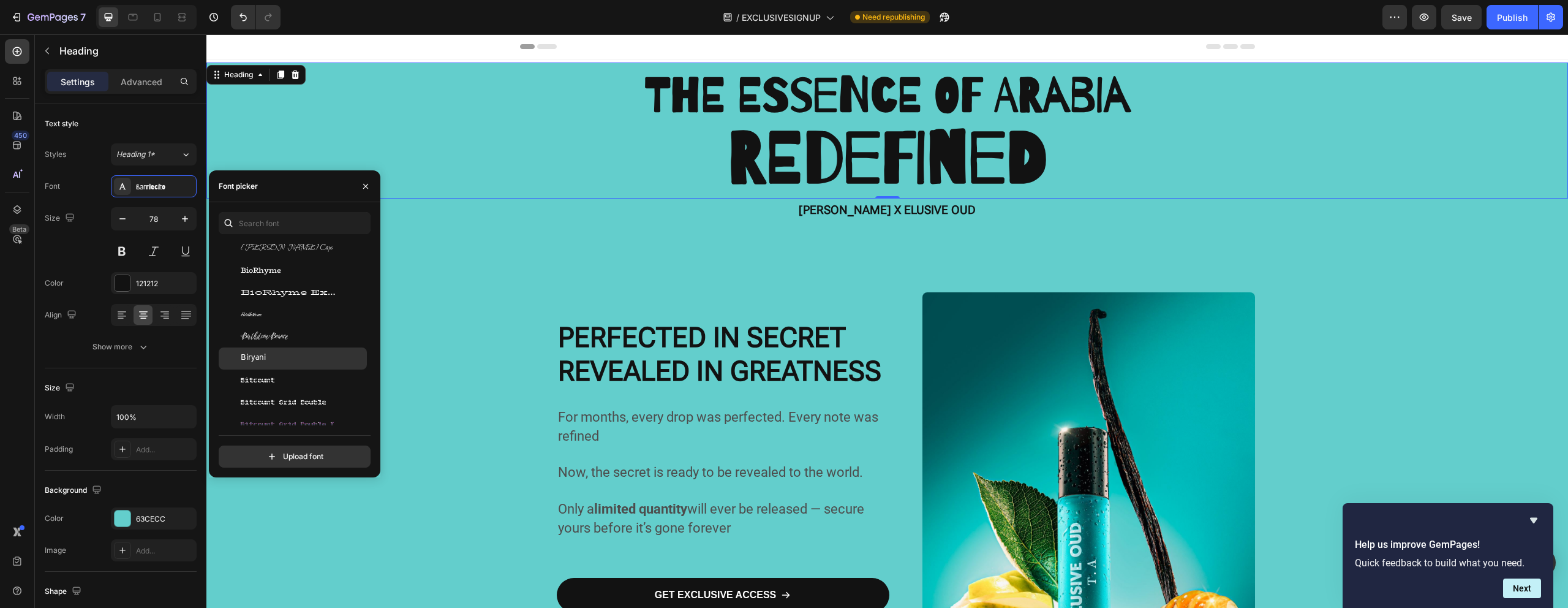
scroll to position [5387, 0]
click at [273, 294] on span "Bowlby One SC" at bounding box center [273, 296] width 63 height 11
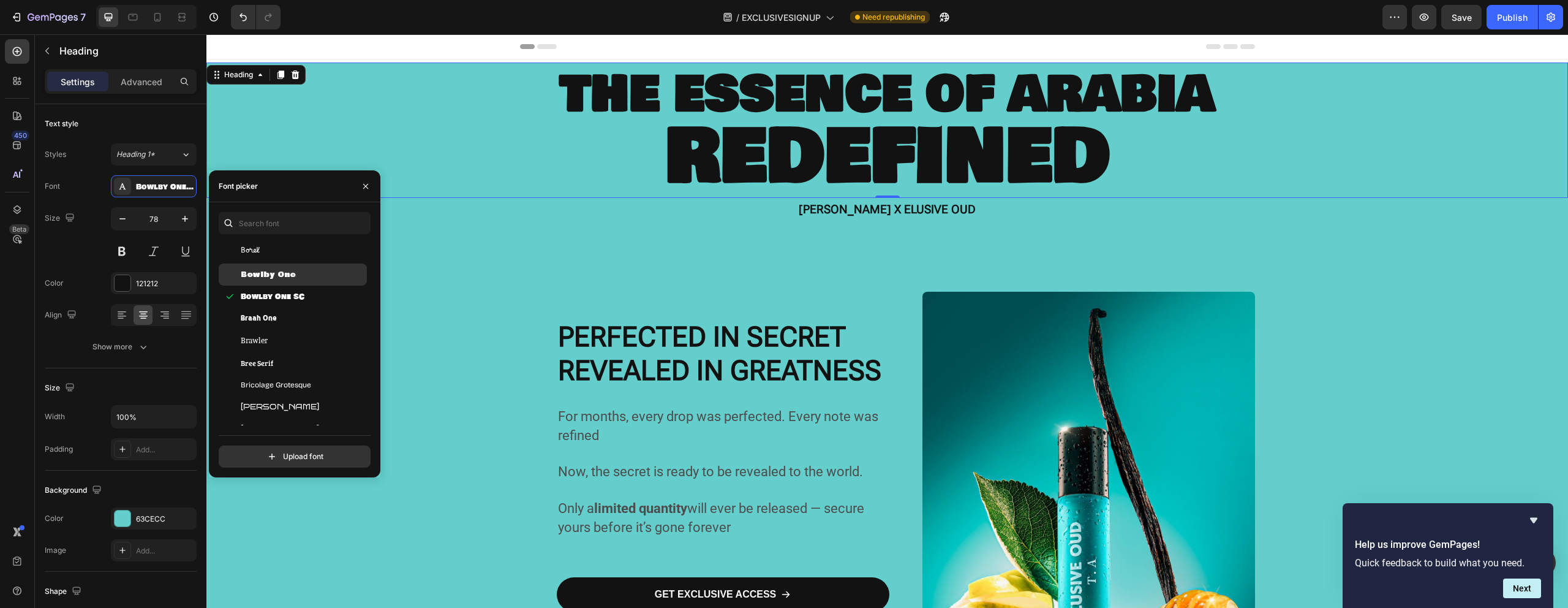
click at [274, 276] on span "Bowlby One" at bounding box center [268, 274] width 55 height 11
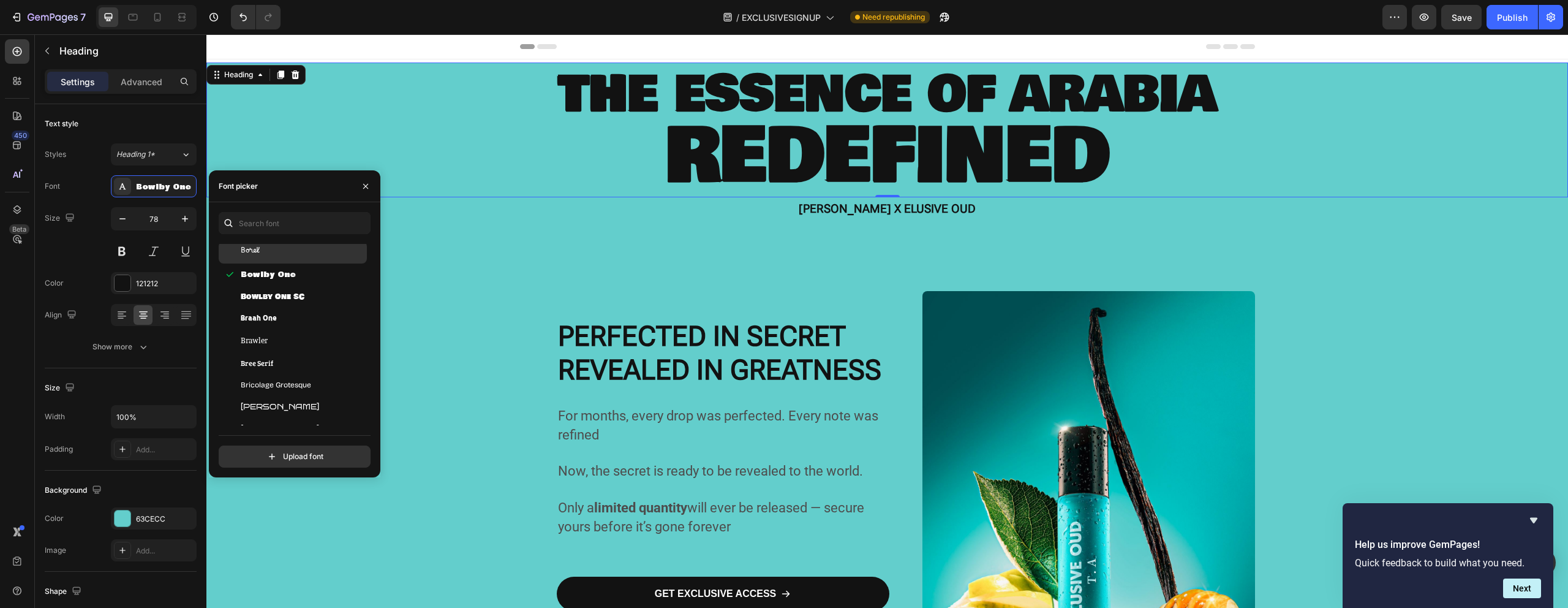
click at [267, 254] on div "Borel" at bounding box center [303, 252] width 124 height 11
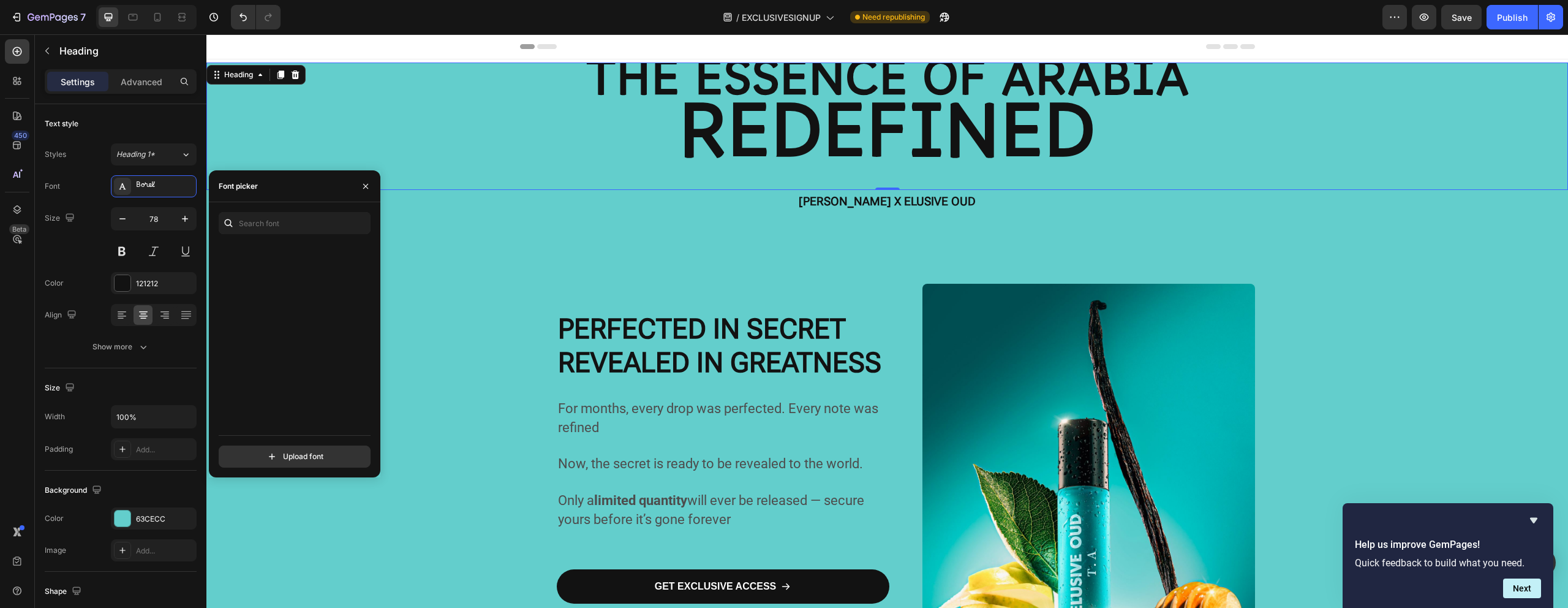
scroll to position [6473, 0]
click at [275, 285] on div "Carter One" at bounding box center [293, 291] width 149 height 22
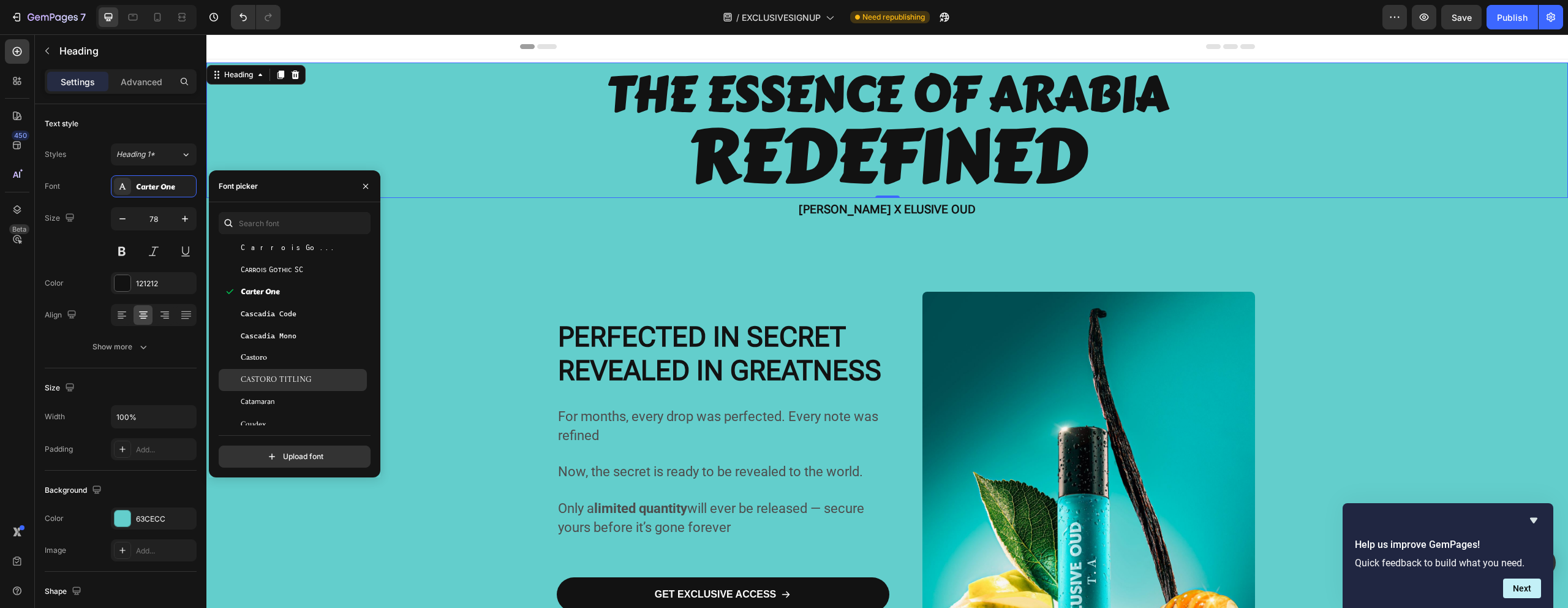
click at [283, 369] on div "Castoro Titling" at bounding box center [293, 379] width 149 height 22
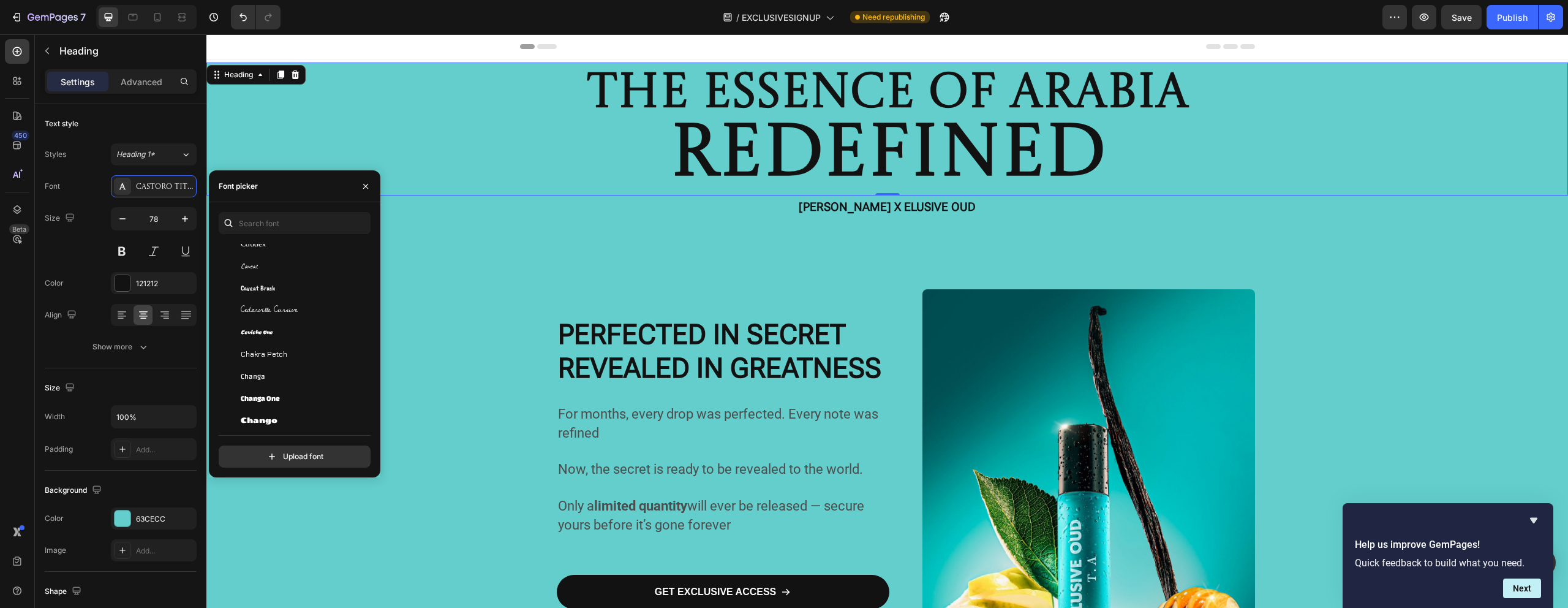
scroll to position [6690, 0]
click at [283, 369] on div "Changa One" at bounding box center [293, 361] width 149 height 22
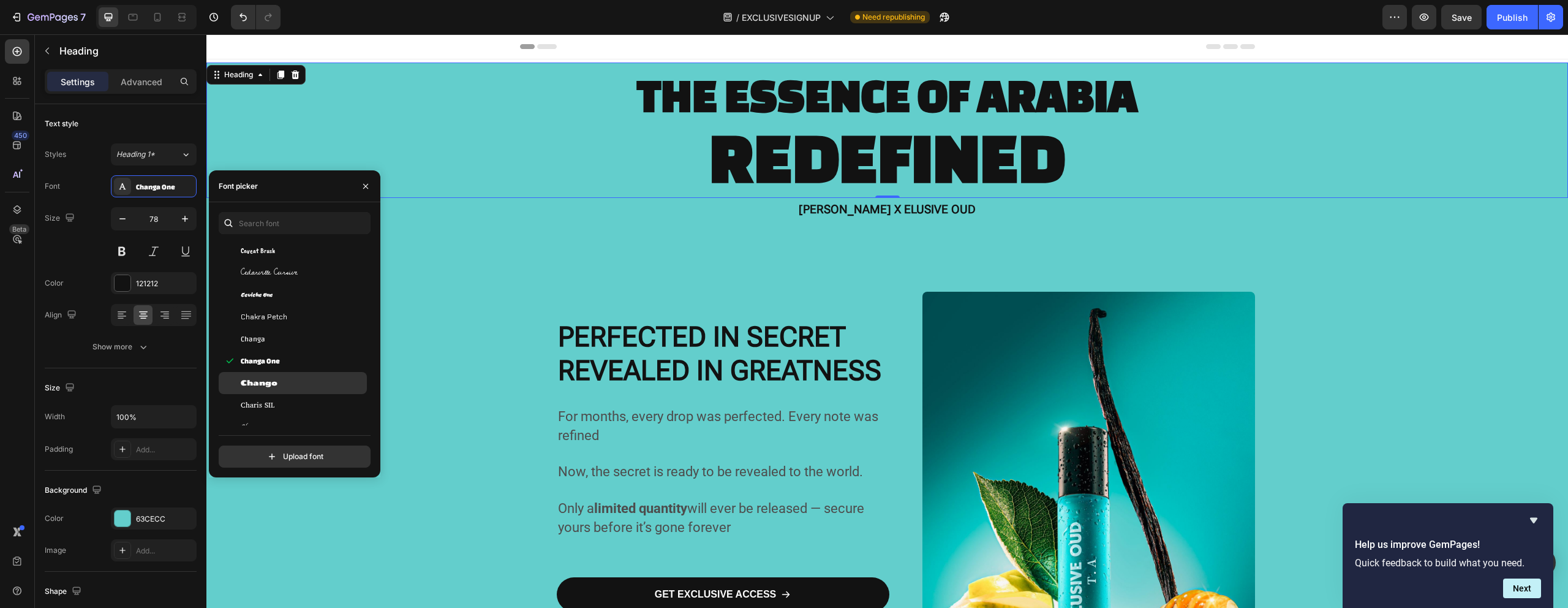
click at [283, 384] on div "Chango" at bounding box center [303, 382] width 124 height 11
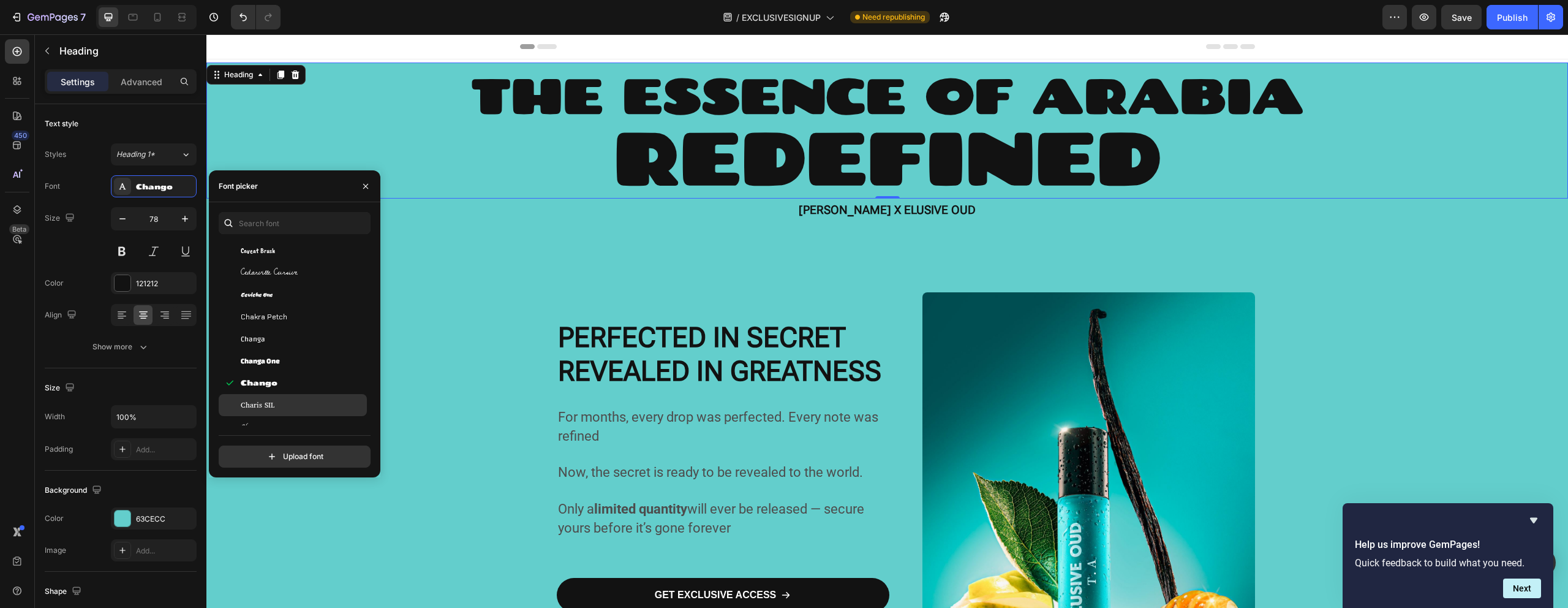
click at [285, 413] on div "Charis SIL" at bounding box center [293, 405] width 149 height 22
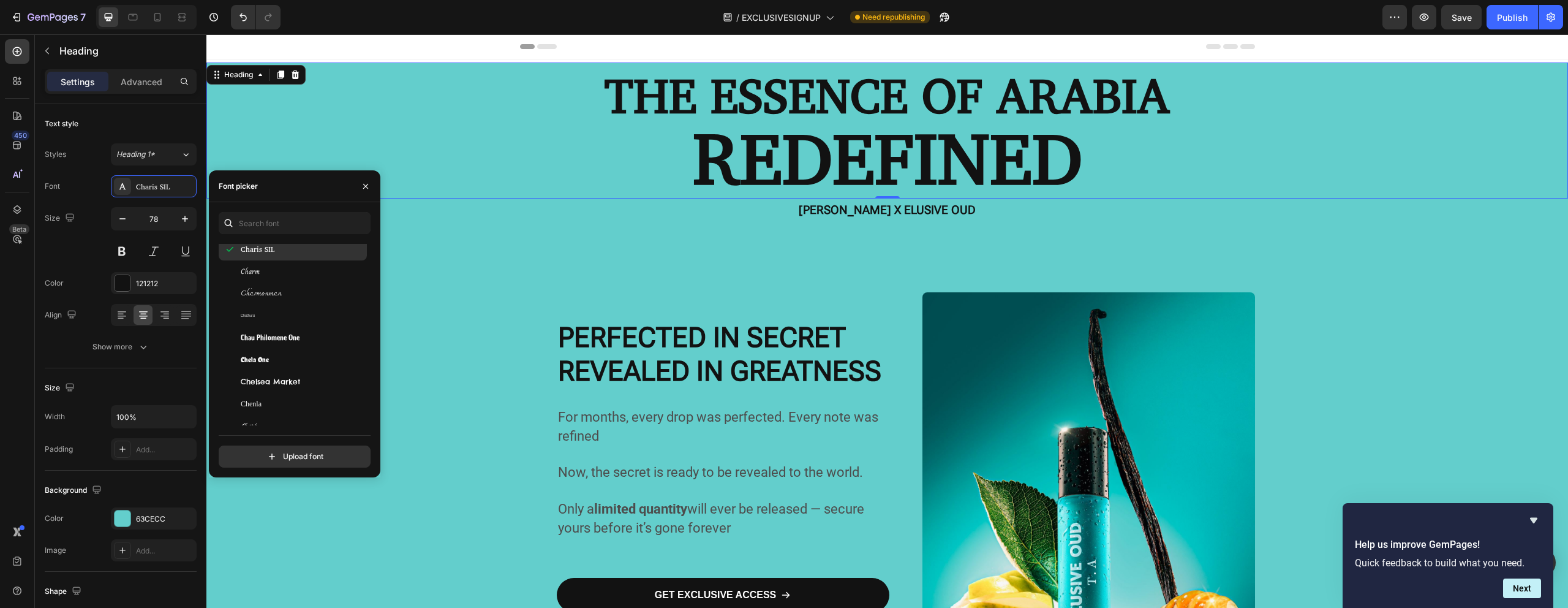
scroll to position [6876, 0]
click at [285, 412] on span "Cherry Bomb One" at bounding box center [271, 417] width 61 height 11
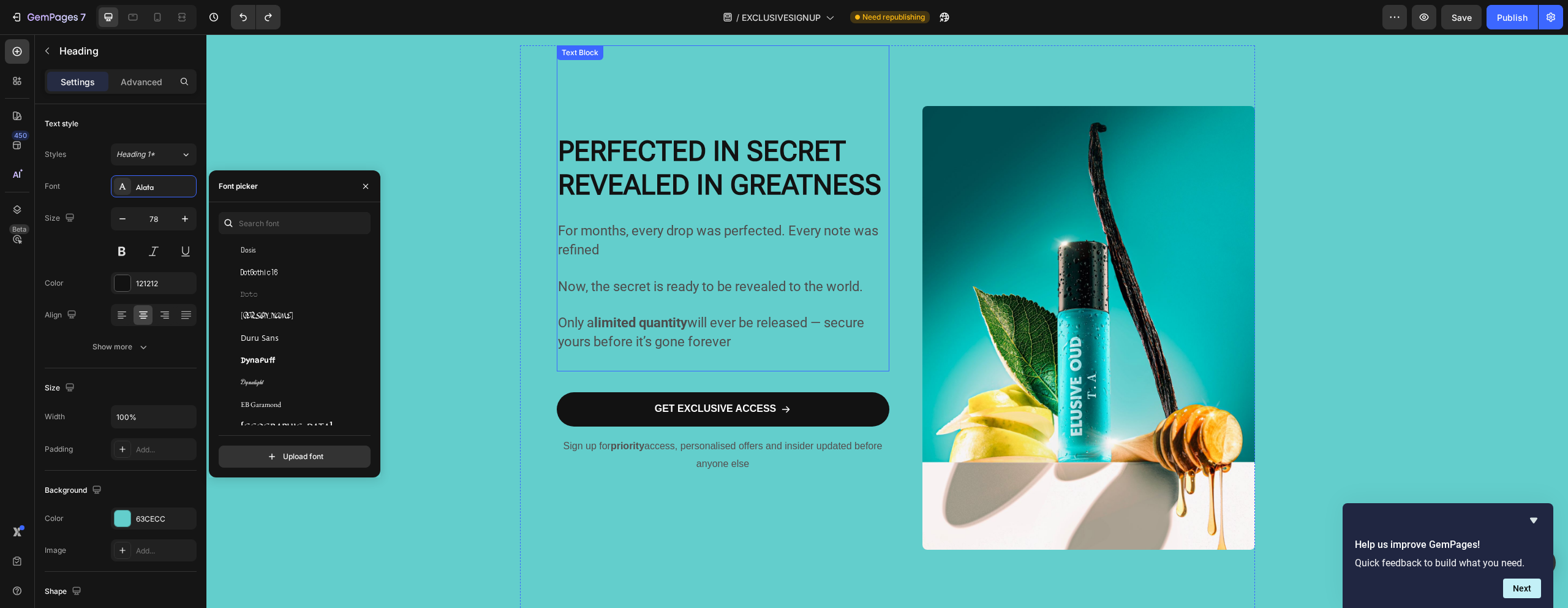
scroll to position [0, 0]
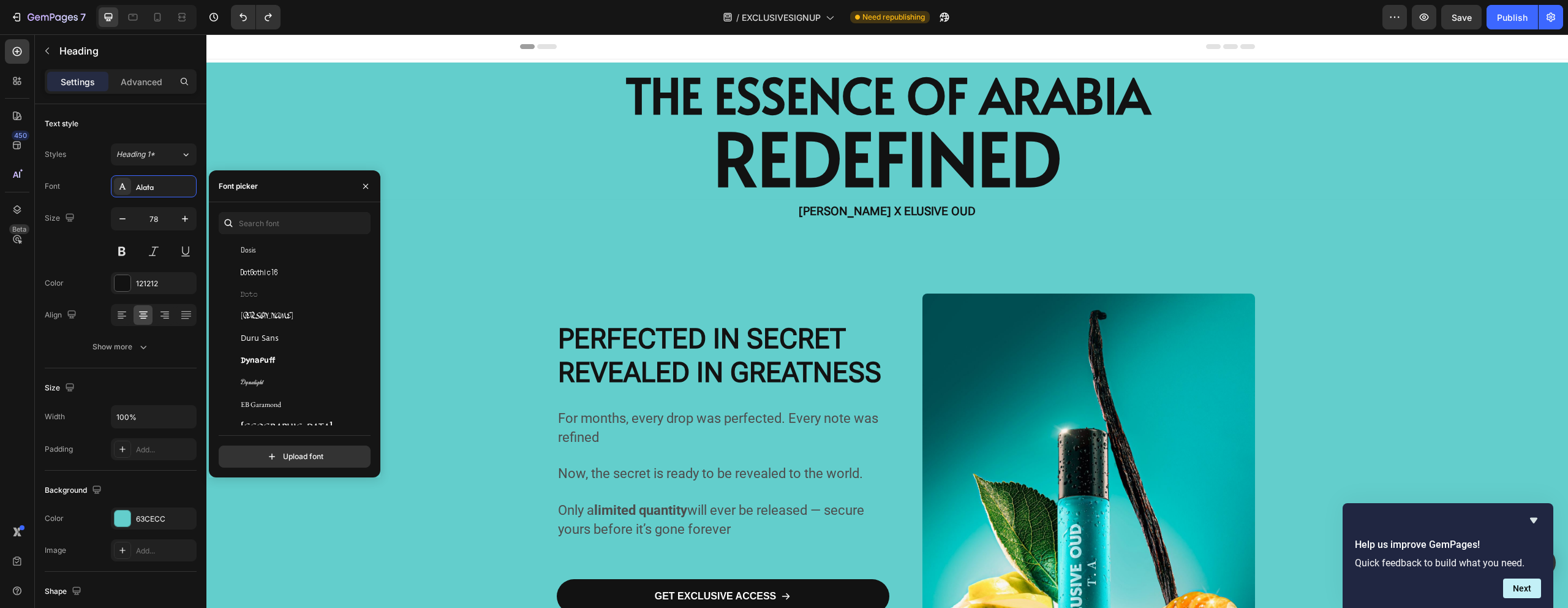
click at [1157, 151] on h2 "THE ESSENCE OF ARABIA REDEFINED" at bounding box center [887, 131] width 1361 height 137
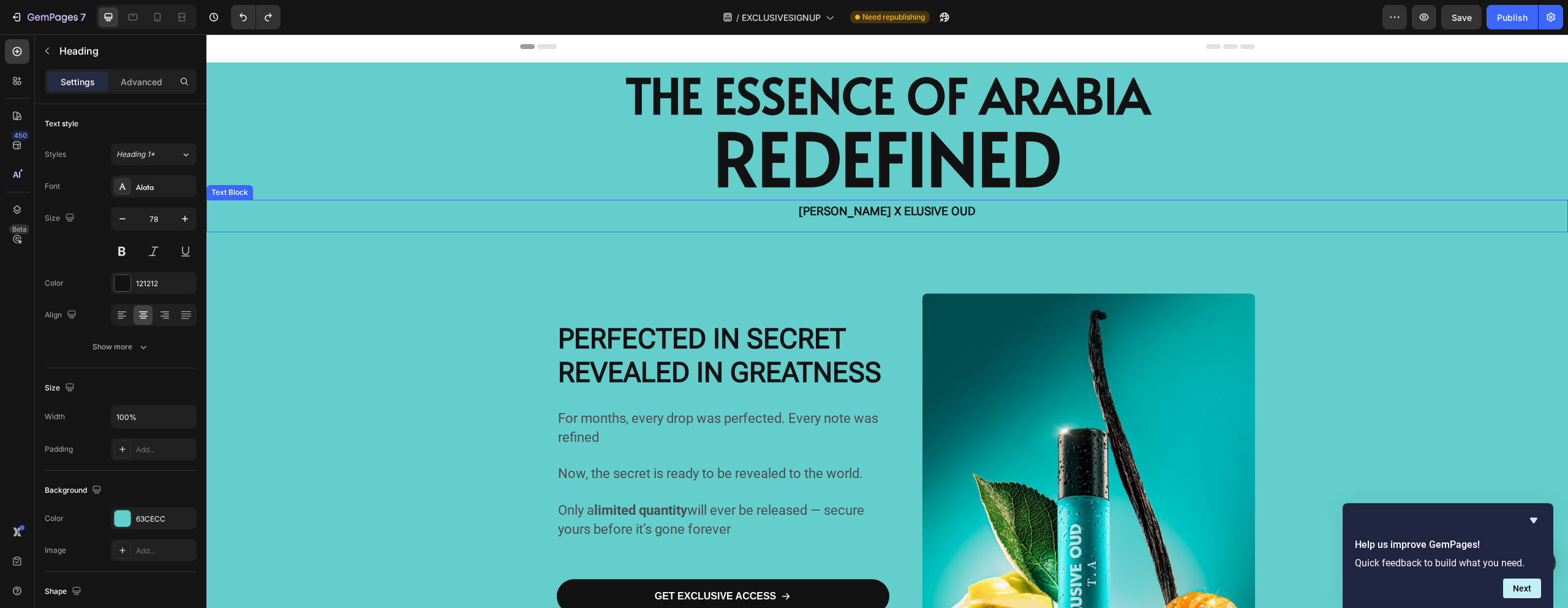
click at [1133, 206] on p "[PERSON_NAME] X ELUSIVE OUD" at bounding box center [887, 211] width 732 height 21
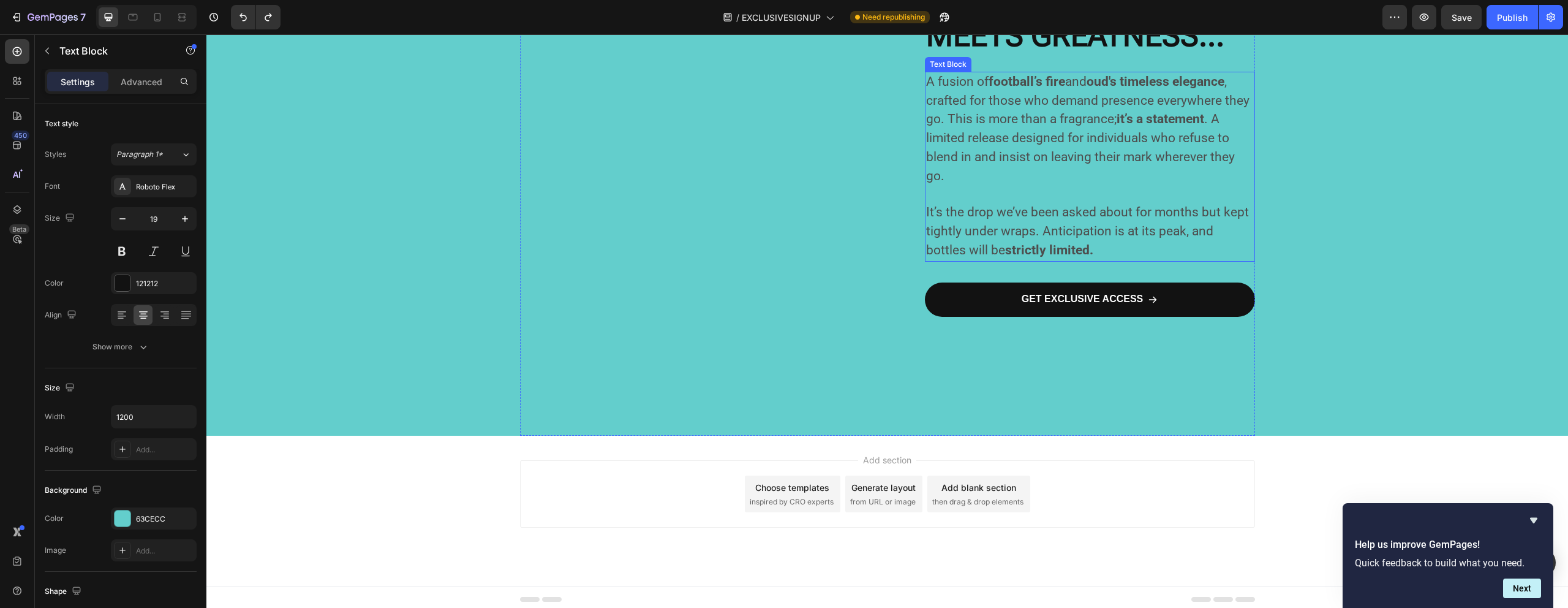
scroll to position [959, 0]
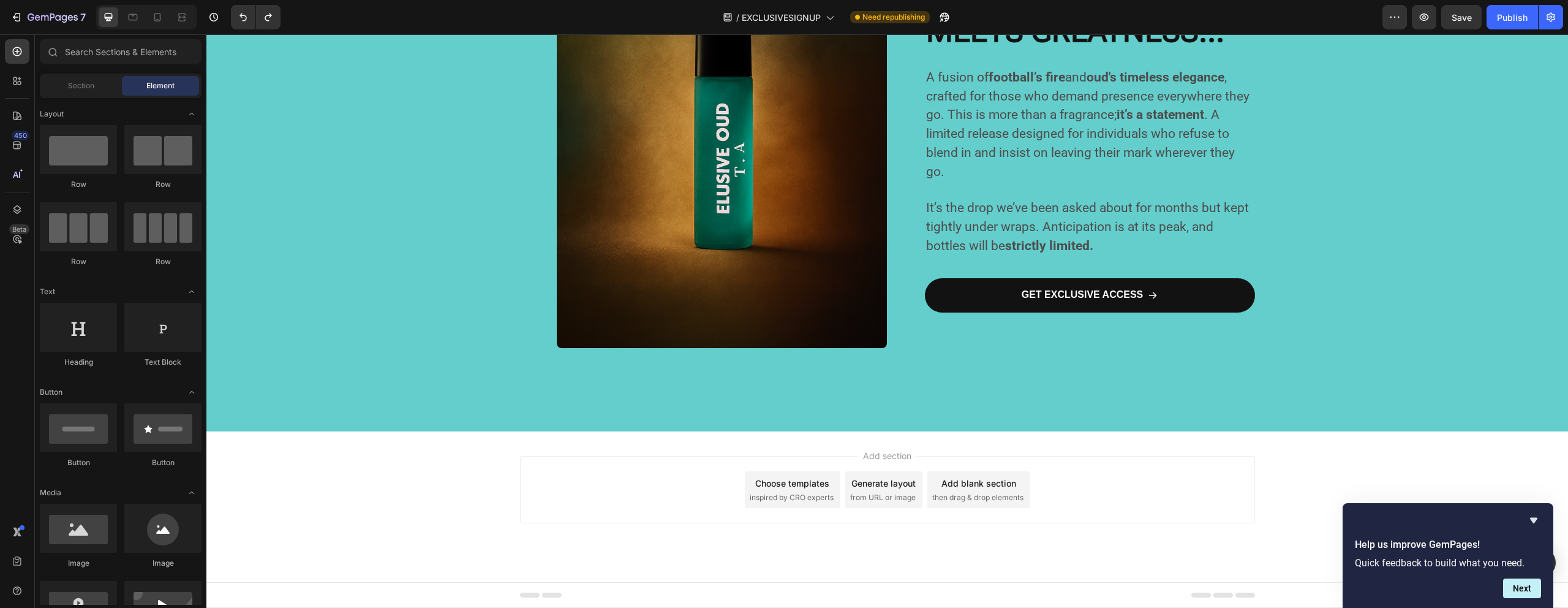
click at [864, 457] on span "Add section" at bounding box center [887, 456] width 58 height 13
click at [874, 457] on span "Add section" at bounding box center [887, 456] width 58 height 13
click at [815, 492] on span "inspired by CRO experts" at bounding box center [792, 497] width 84 height 11
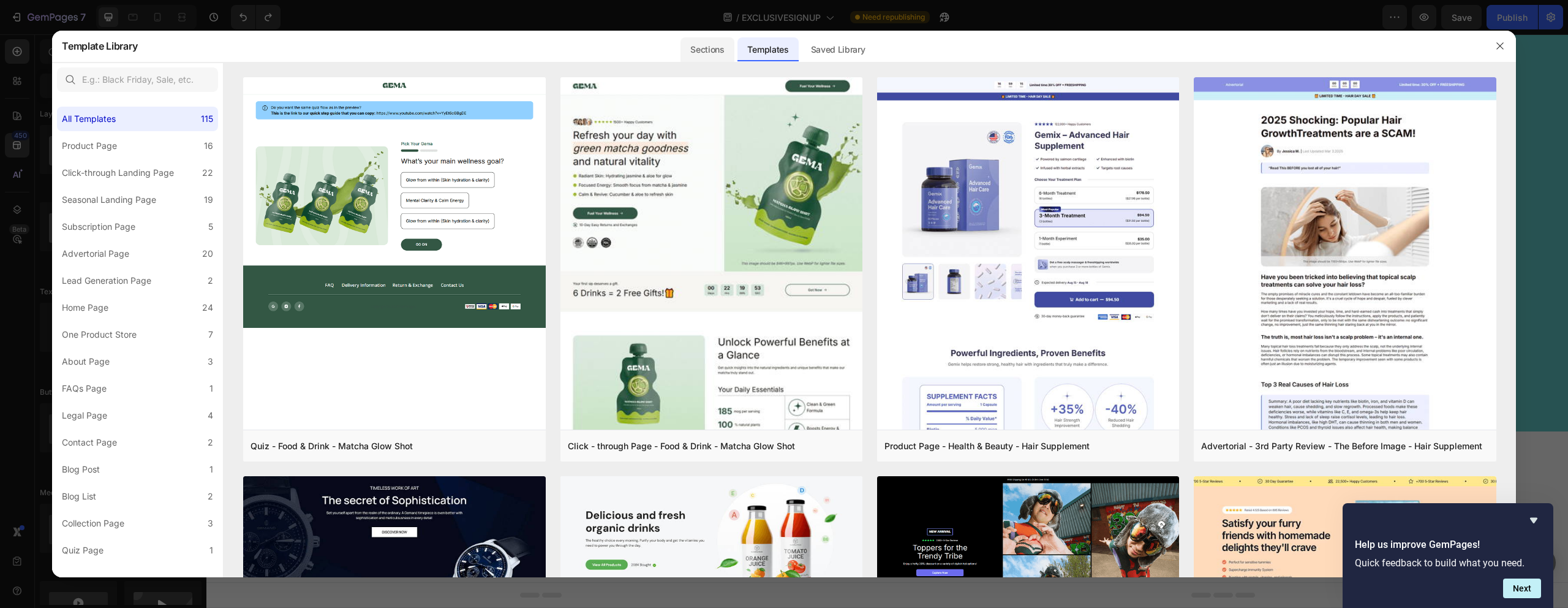
click at [706, 54] on div "Sections" at bounding box center [707, 50] width 53 height 25
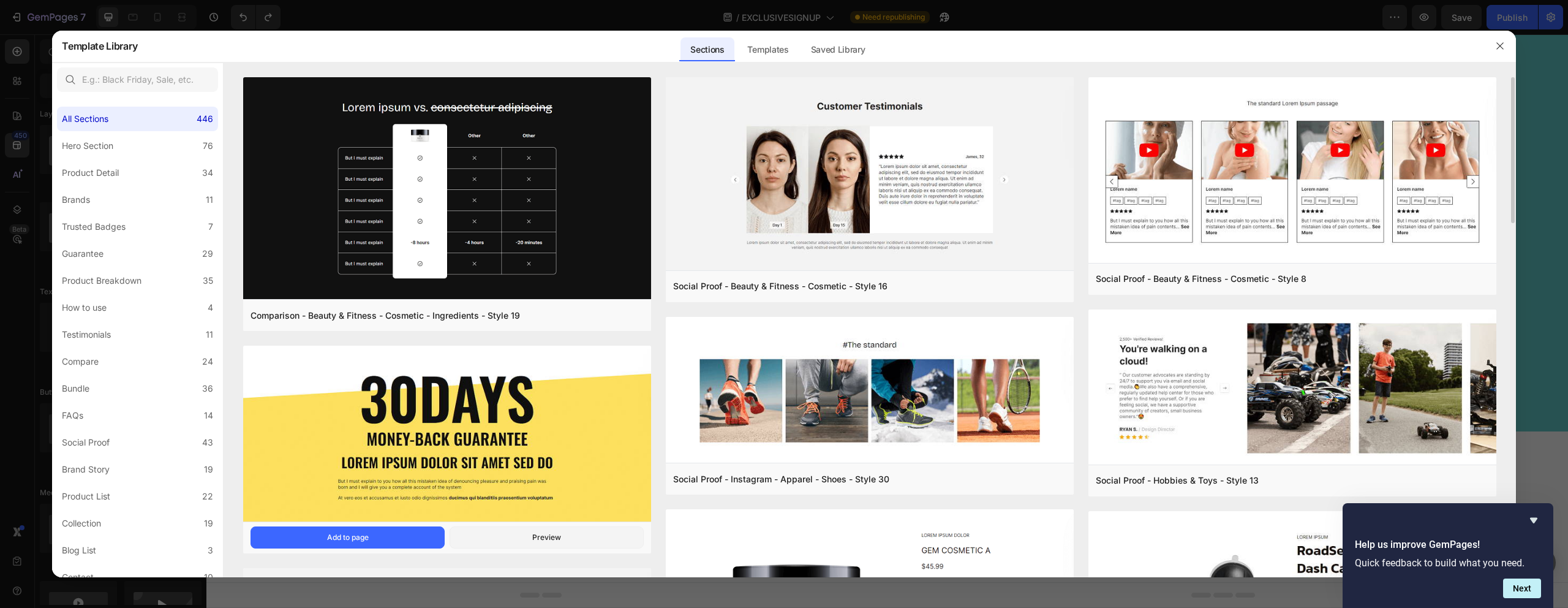
click at [575, 409] on img at bounding box center [447, 434] width 408 height 177
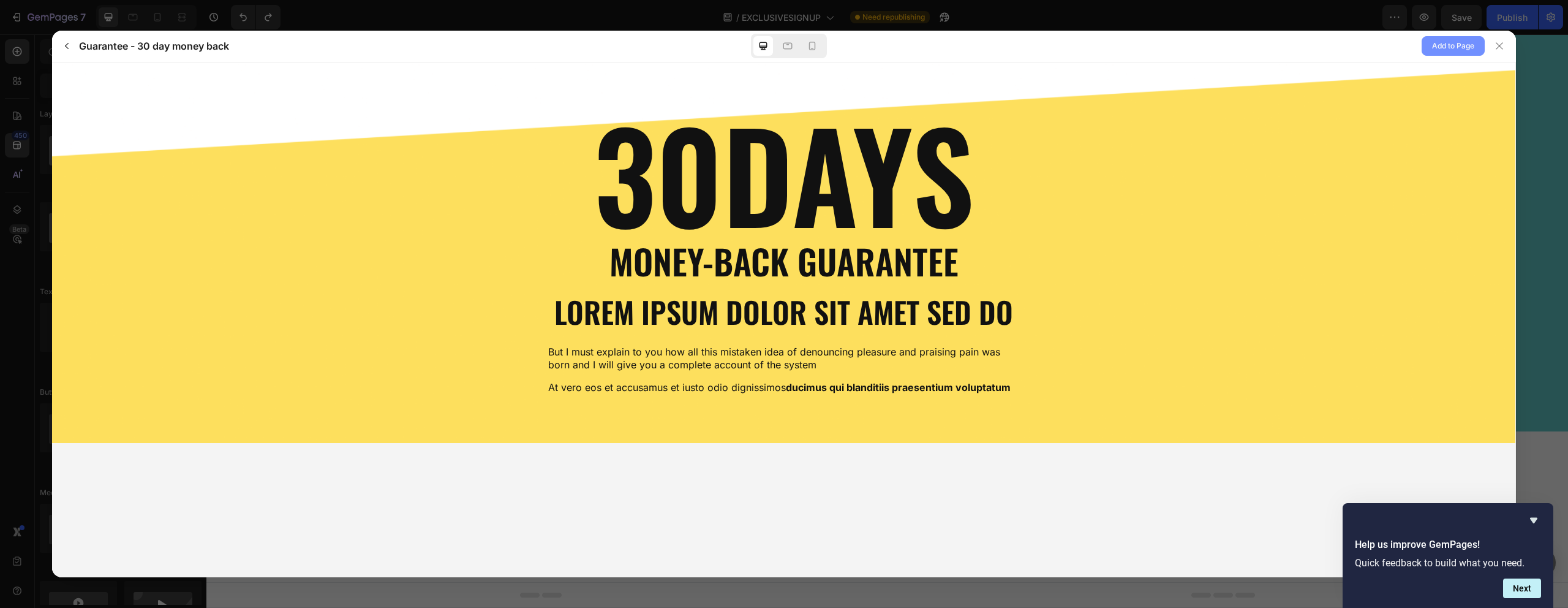
scroll to position [0, 0]
click at [1430, 41] on button "Add to Page" at bounding box center [1453, 45] width 63 height 19
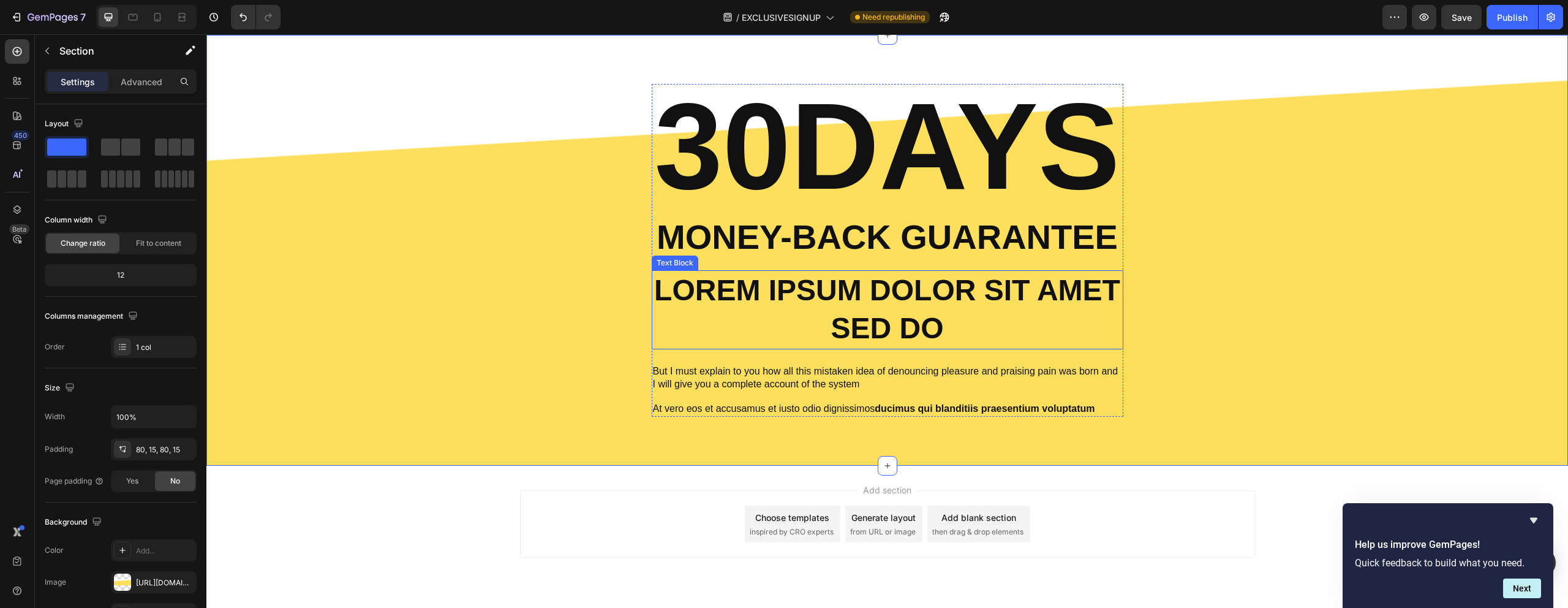
scroll to position [1356, 0]
click at [942, 318] on p "Lorem ipsum dolor sit amet sed do" at bounding box center [887, 309] width 469 height 76
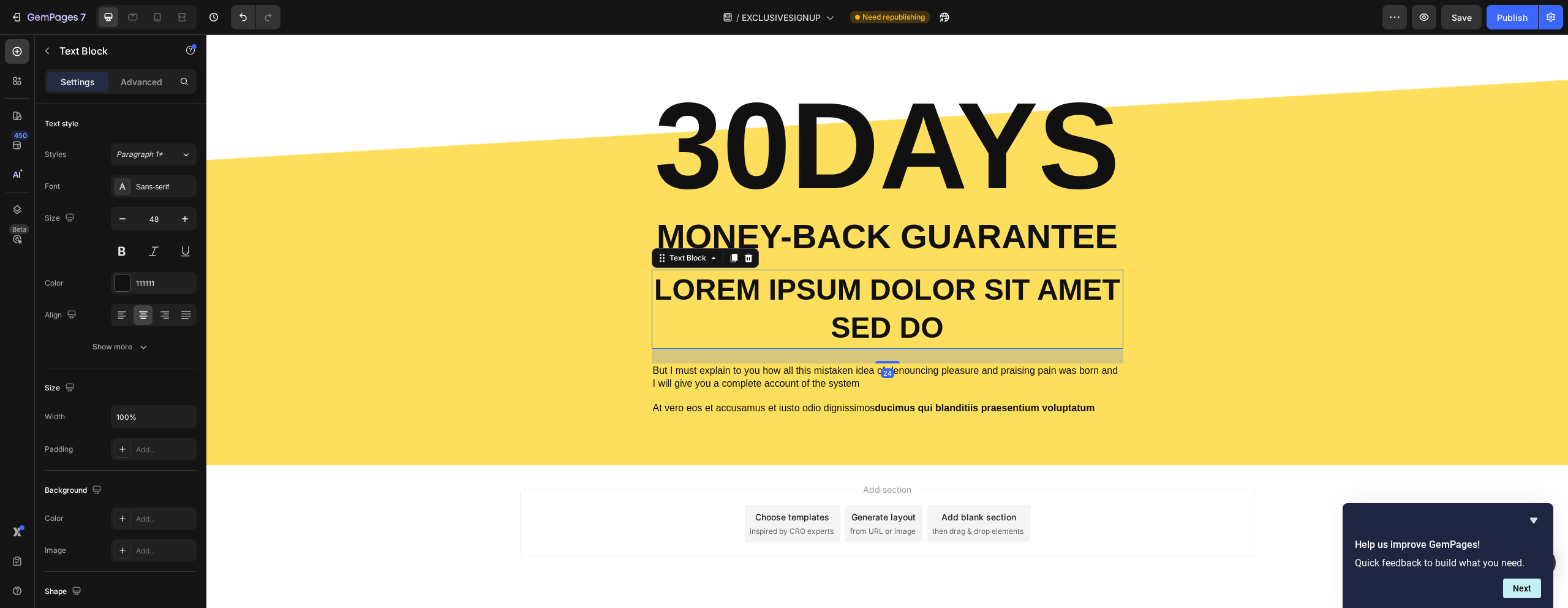
click at [980, 273] on p "Lorem ipsum dolor sit amet sed do" at bounding box center [887, 309] width 469 height 76
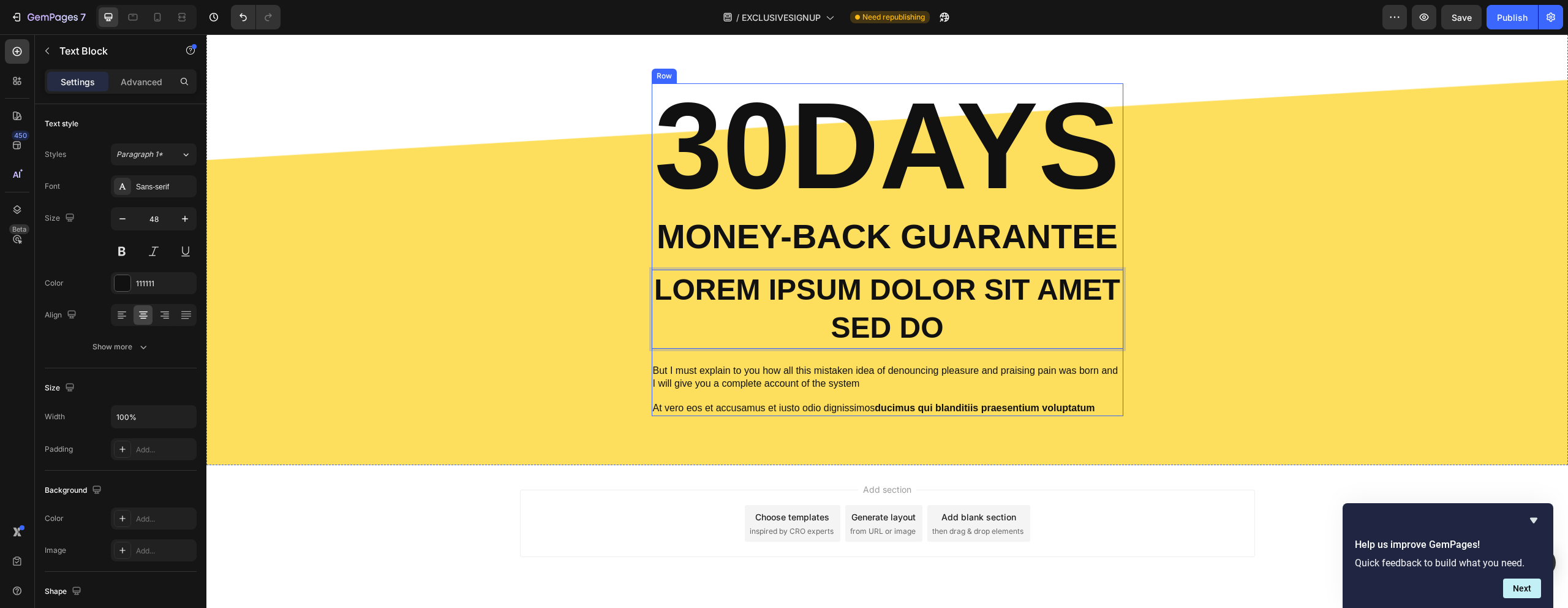
scroll to position [1328, 0]
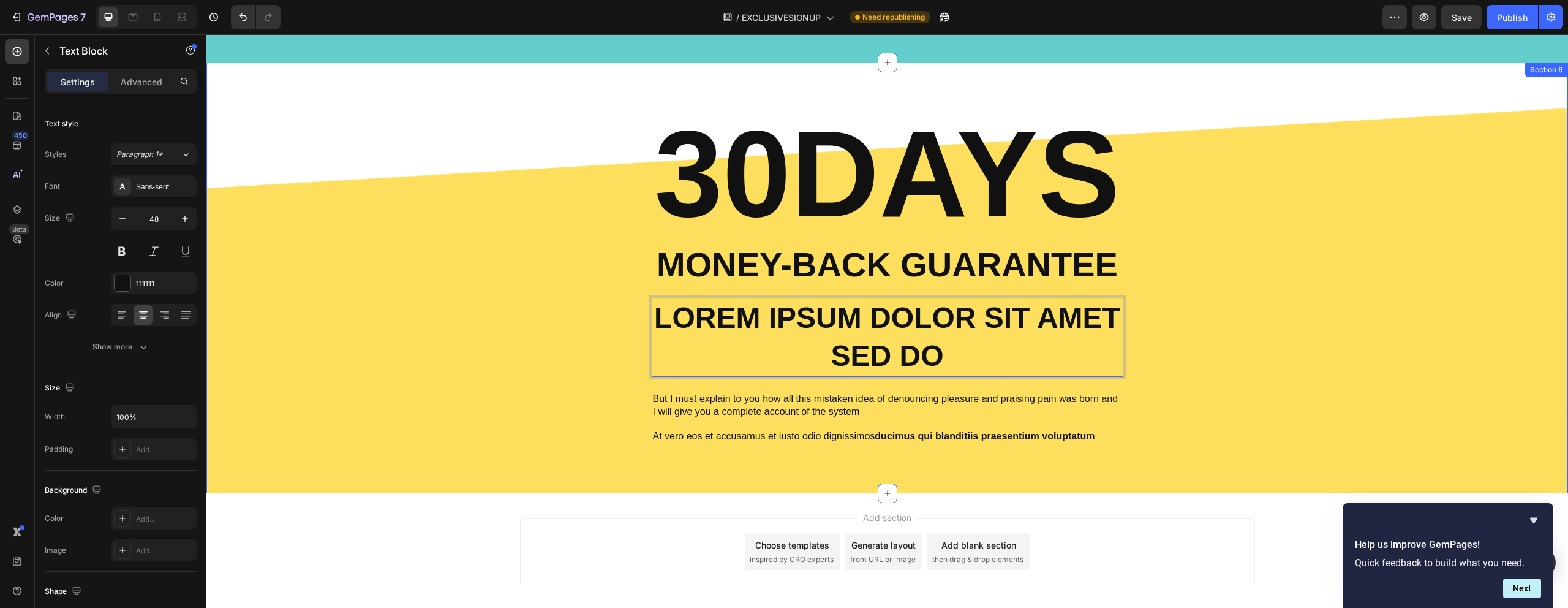
click at [1245, 232] on div "30DAYS Heading Money-Back Guarantee Text Block Lorem ipsum dolor sit amet sed d…" at bounding box center [887, 278] width 1343 height 332
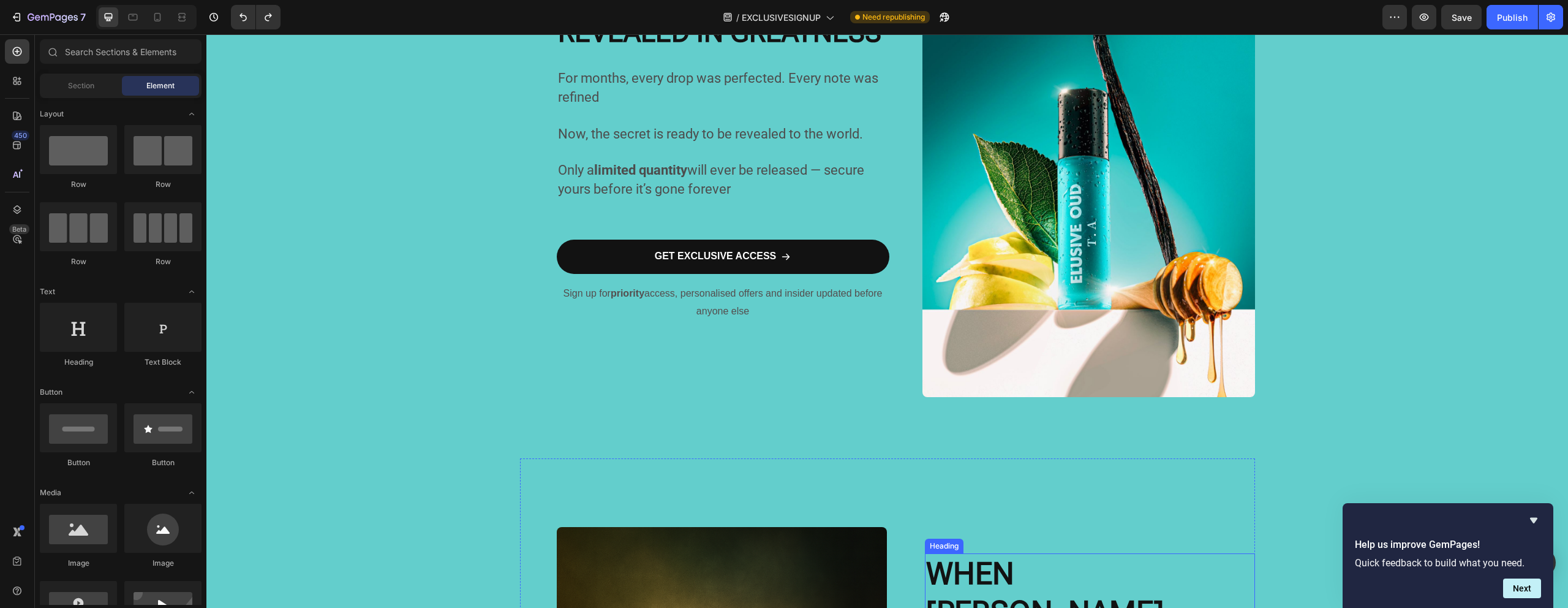
scroll to position [0, 0]
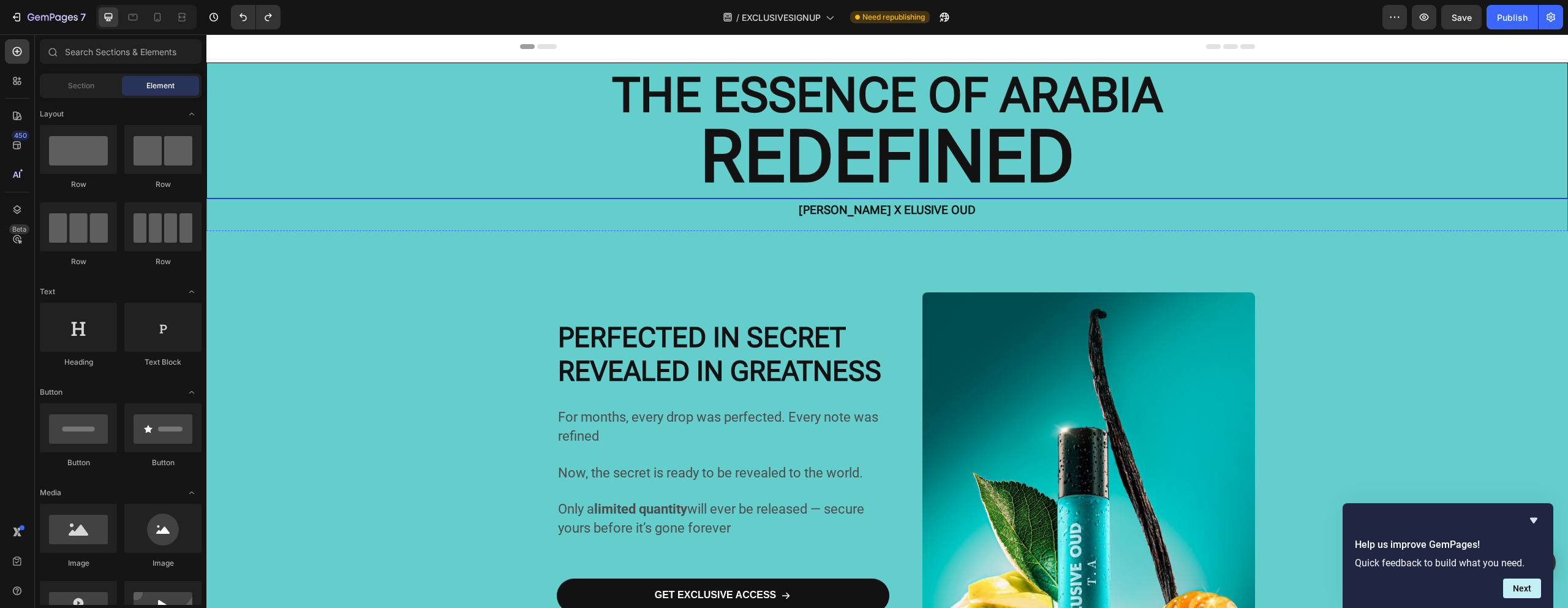
click at [1319, 219] on div "[PERSON_NAME] X ELUSIVE OUD" at bounding box center [887, 210] width 1361 height 23
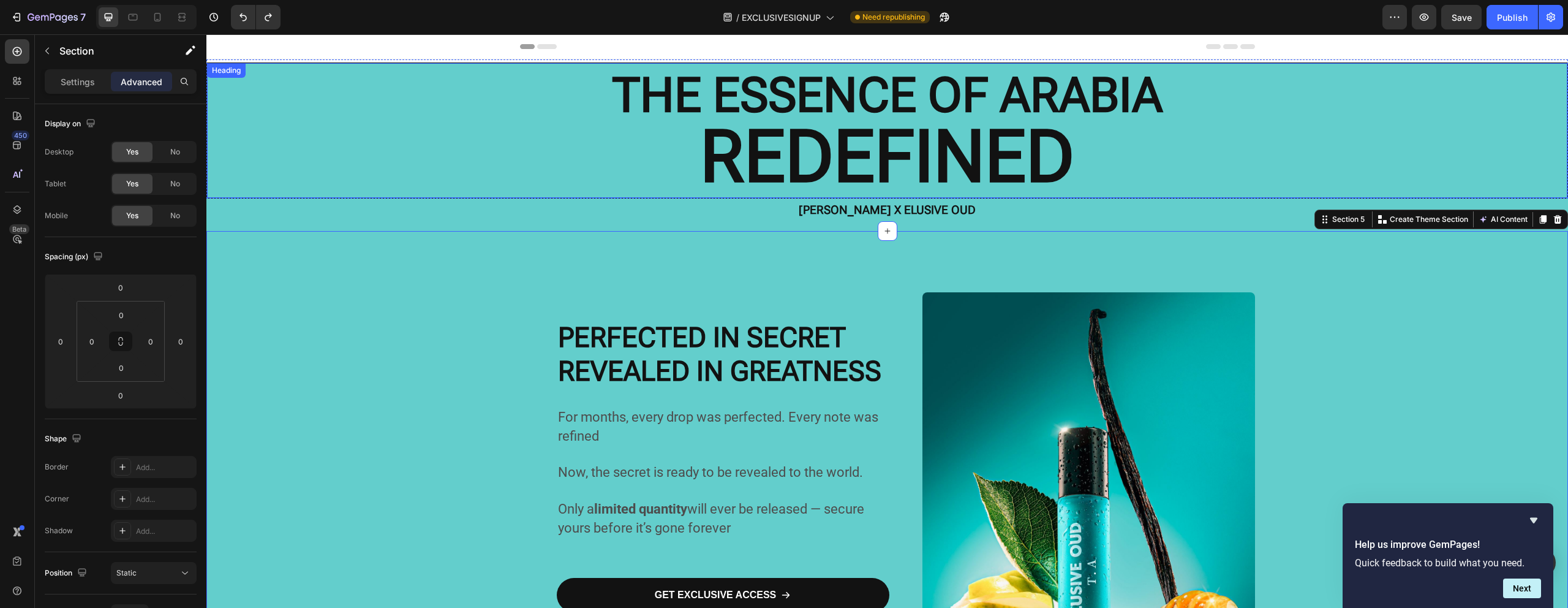
click at [998, 162] on strong "REDEFINED" at bounding box center [887, 157] width 374 height 84
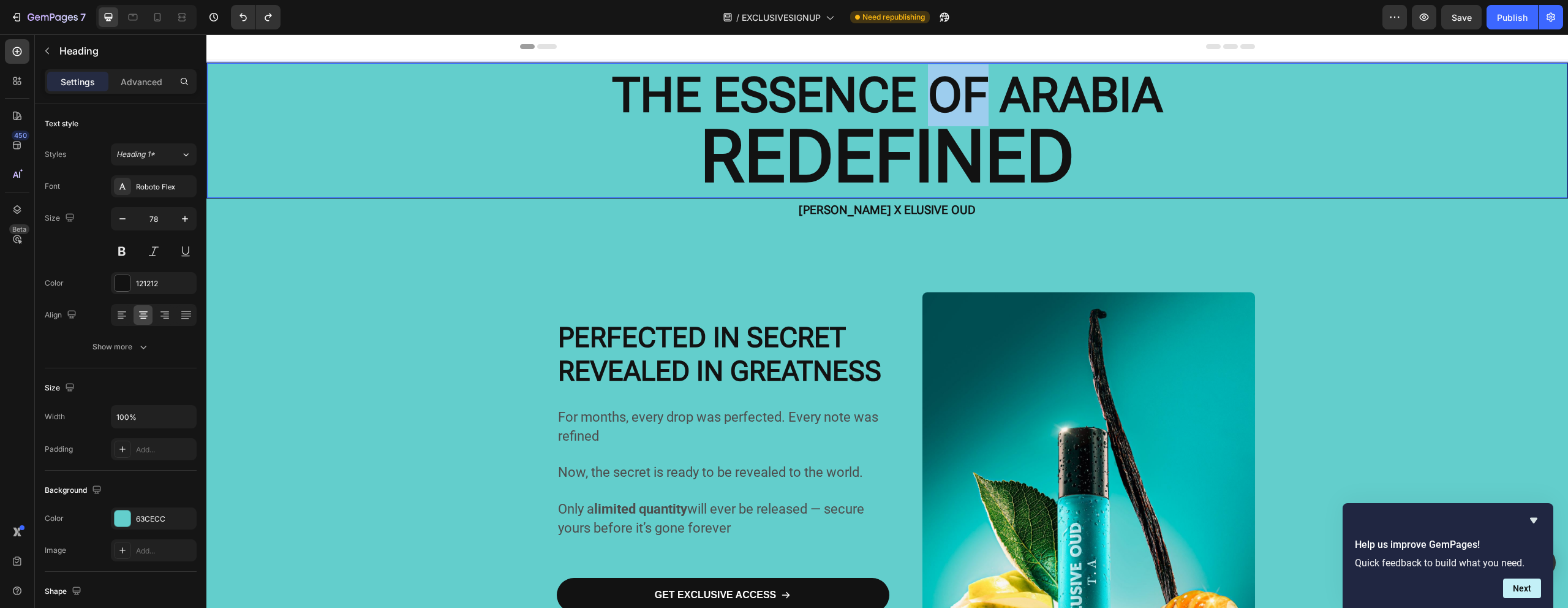
click at [936, 110] on strong "THE ESSENCE OF ARABIA" at bounding box center [887, 94] width 550 height 56
click at [902, 136] on strong "REDEFINED" at bounding box center [887, 157] width 374 height 84
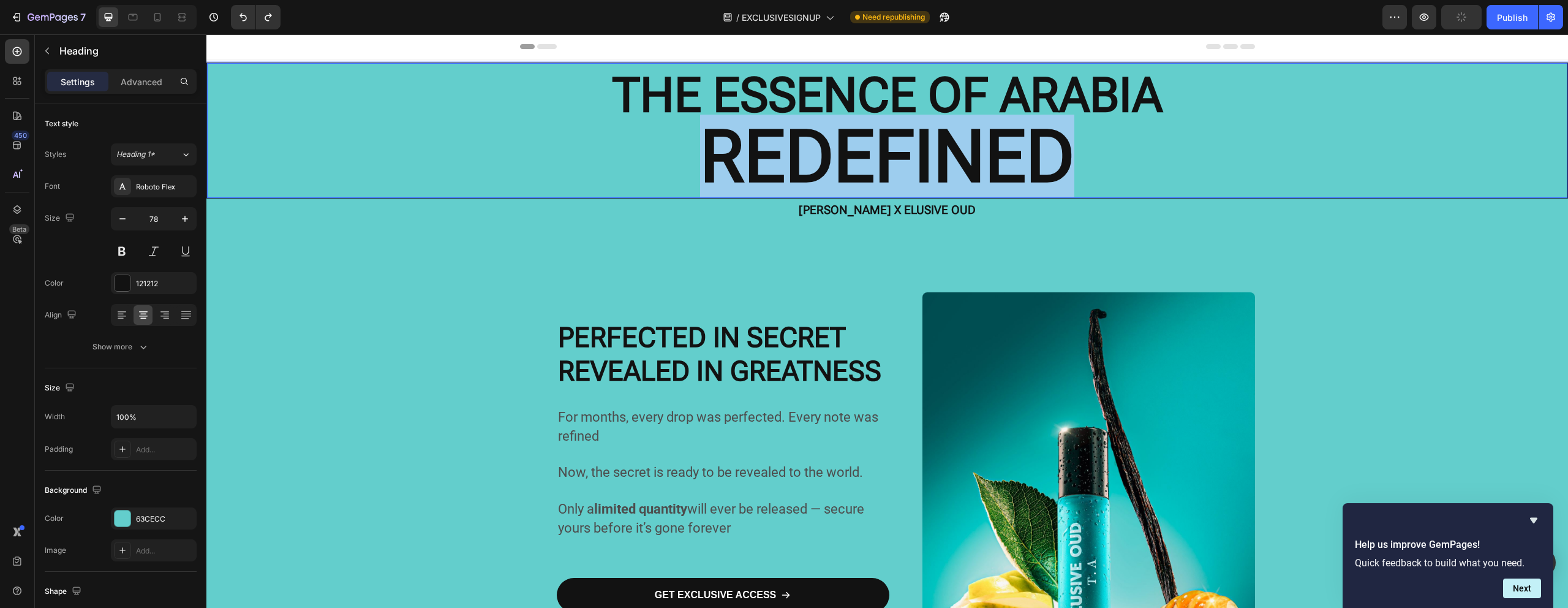
click at [902, 136] on strong "REDEFINED" at bounding box center [887, 157] width 374 height 84
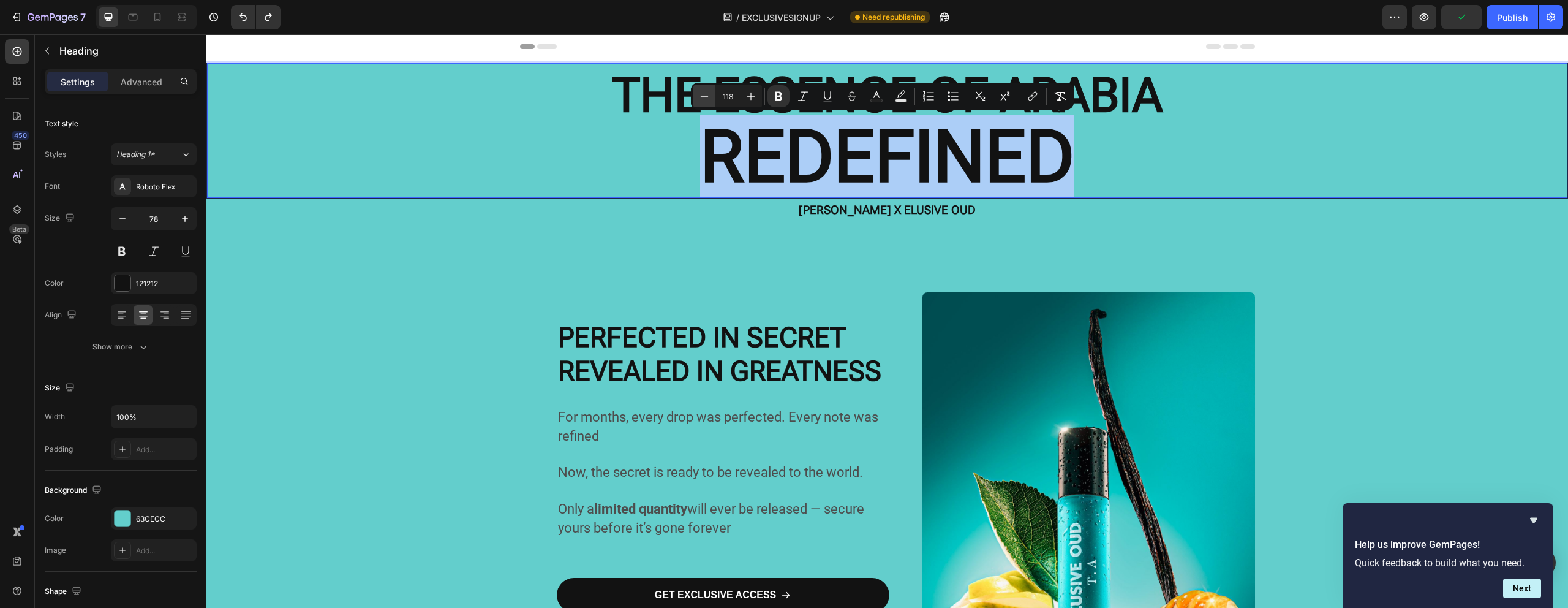
click at [701, 97] on icon "Editor contextual toolbar" at bounding box center [704, 96] width 12 height 12
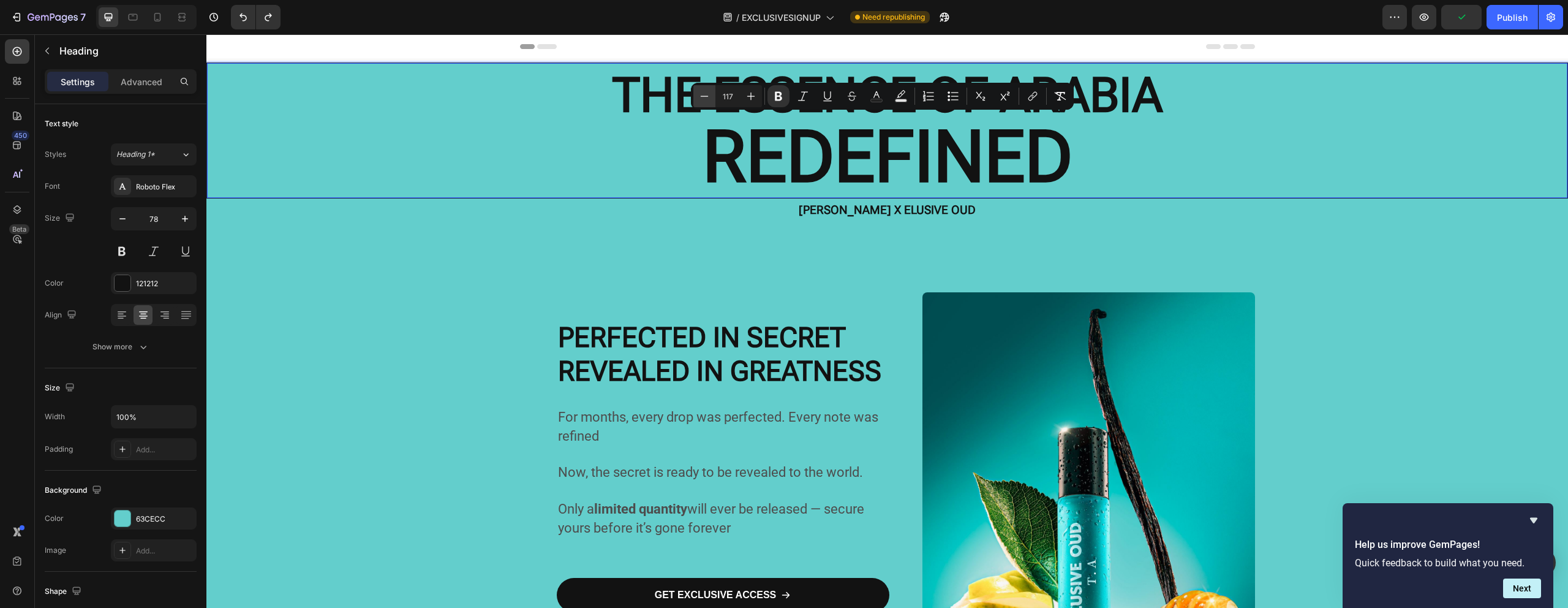
click at [701, 97] on icon "Editor contextual toolbar" at bounding box center [704, 96] width 12 height 12
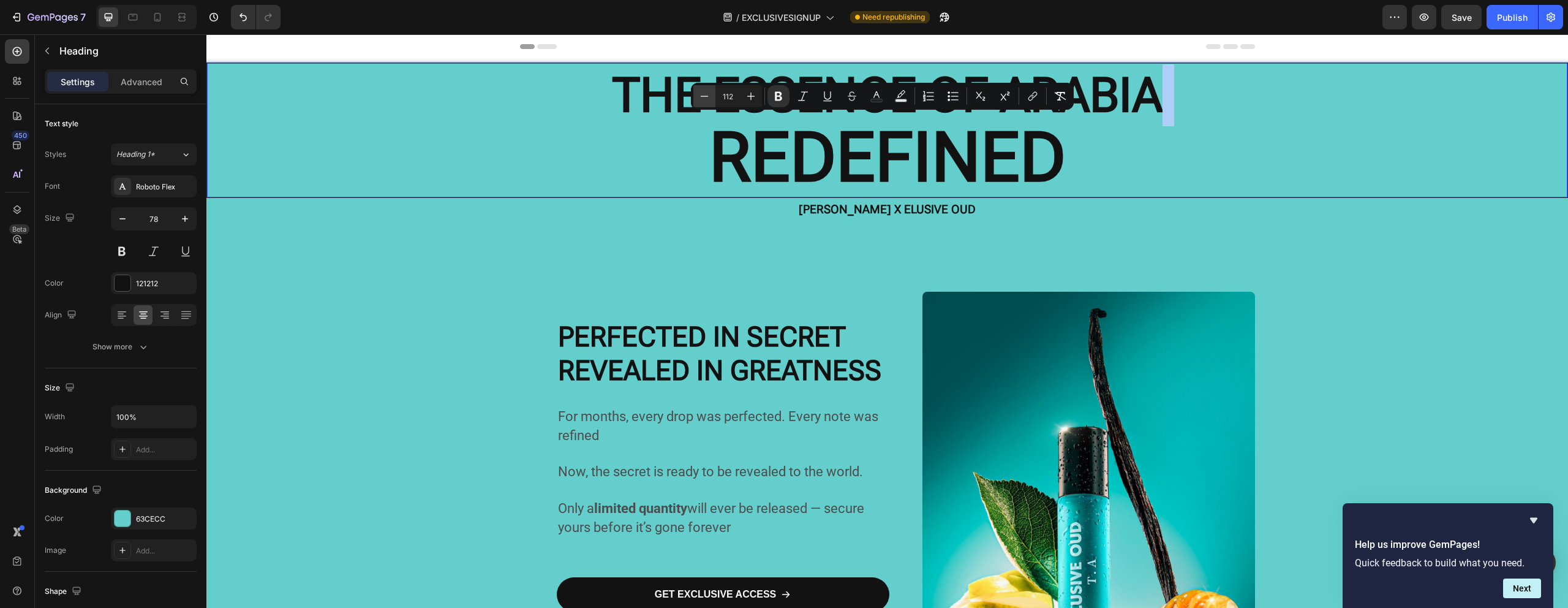
click at [701, 97] on icon "Editor contextual toolbar" at bounding box center [704, 96] width 12 height 12
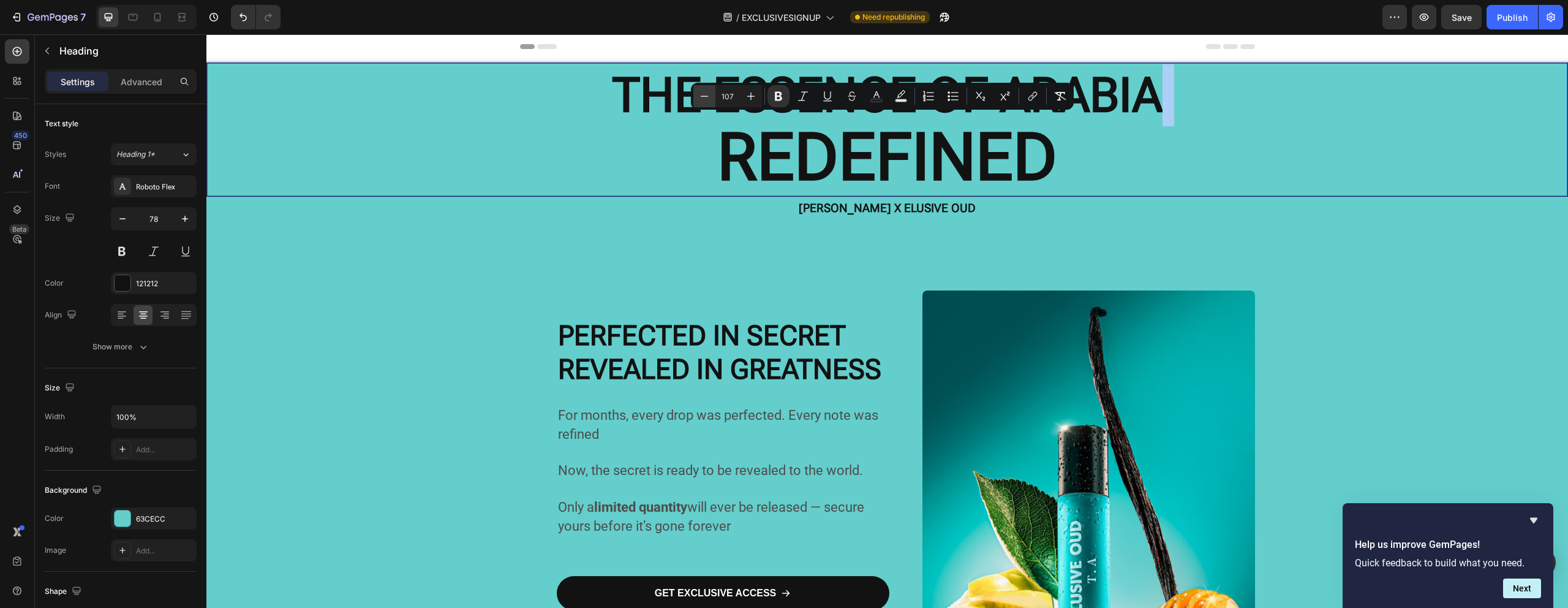
click at [701, 97] on icon "Editor contextual toolbar" at bounding box center [704, 96] width 12 height 12
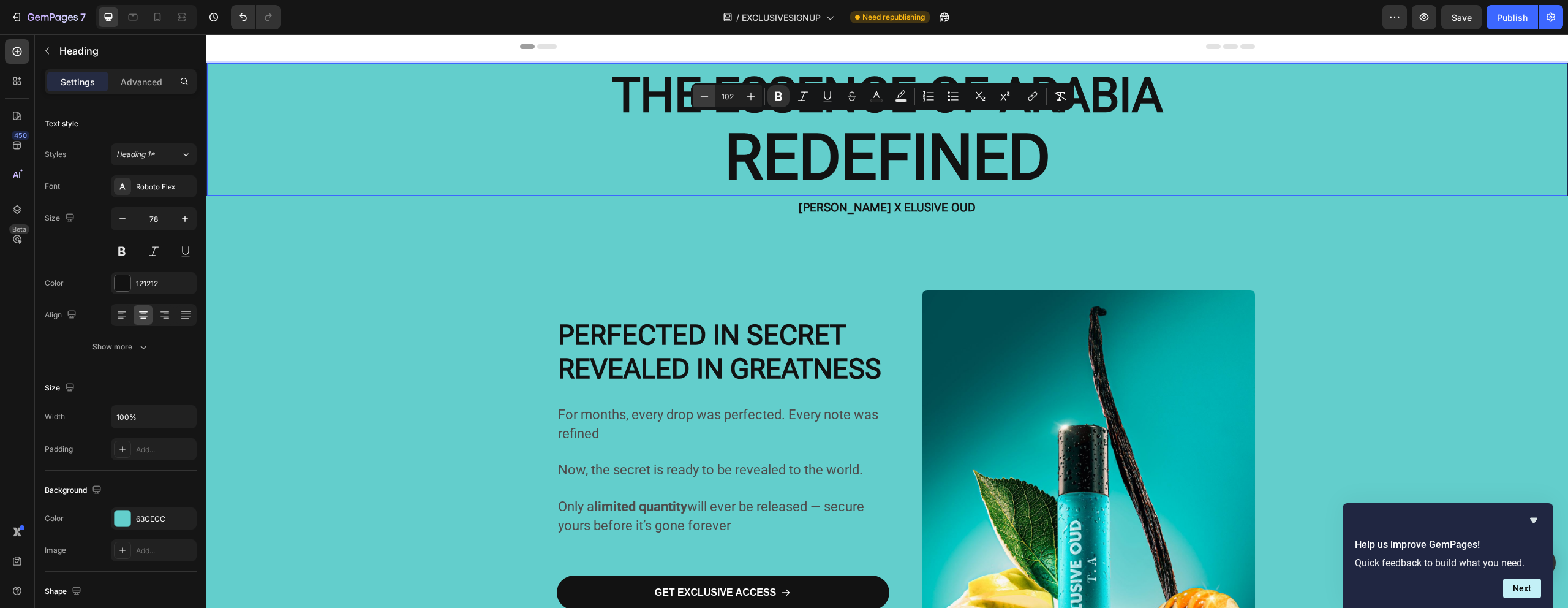
click at [701, 97] on icon "Editor contextual toolbar" at bounding box center [704, 96] width 12 height 12
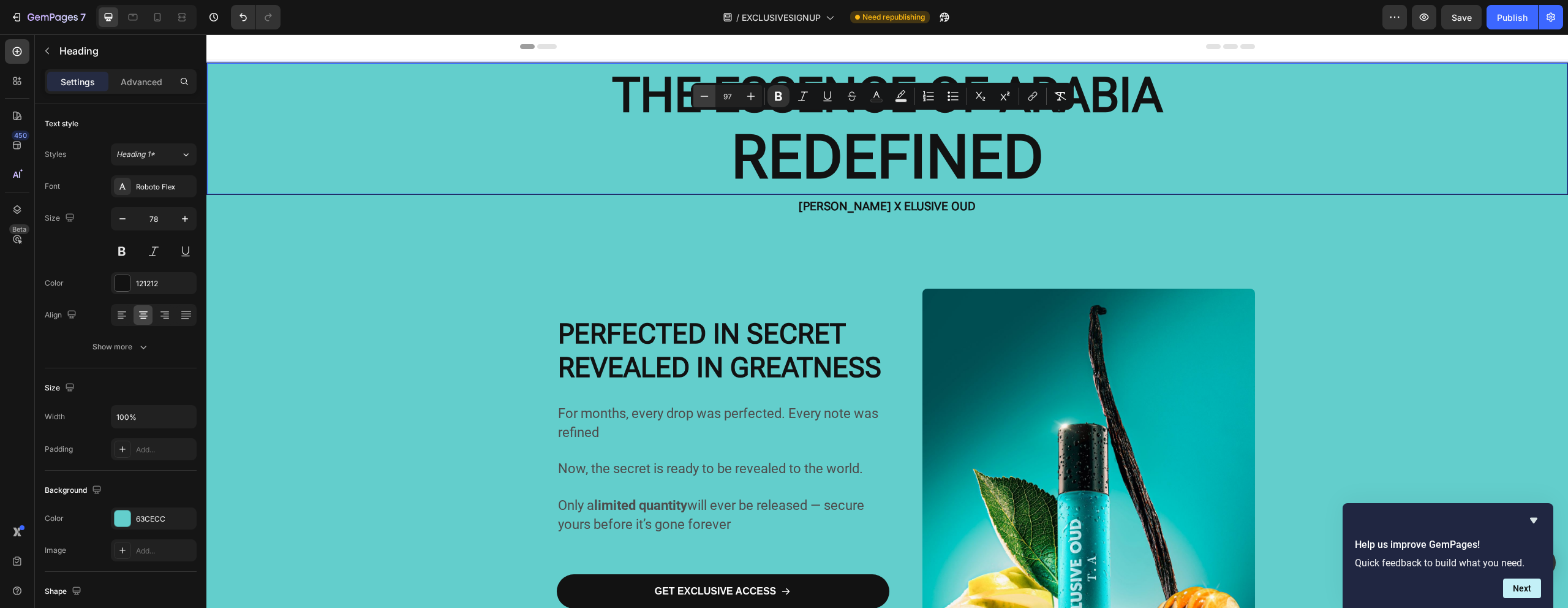
click at [701, 97] on icon "Editor contextual toolbar" at bounding box center [704, 96] width 12 height 12
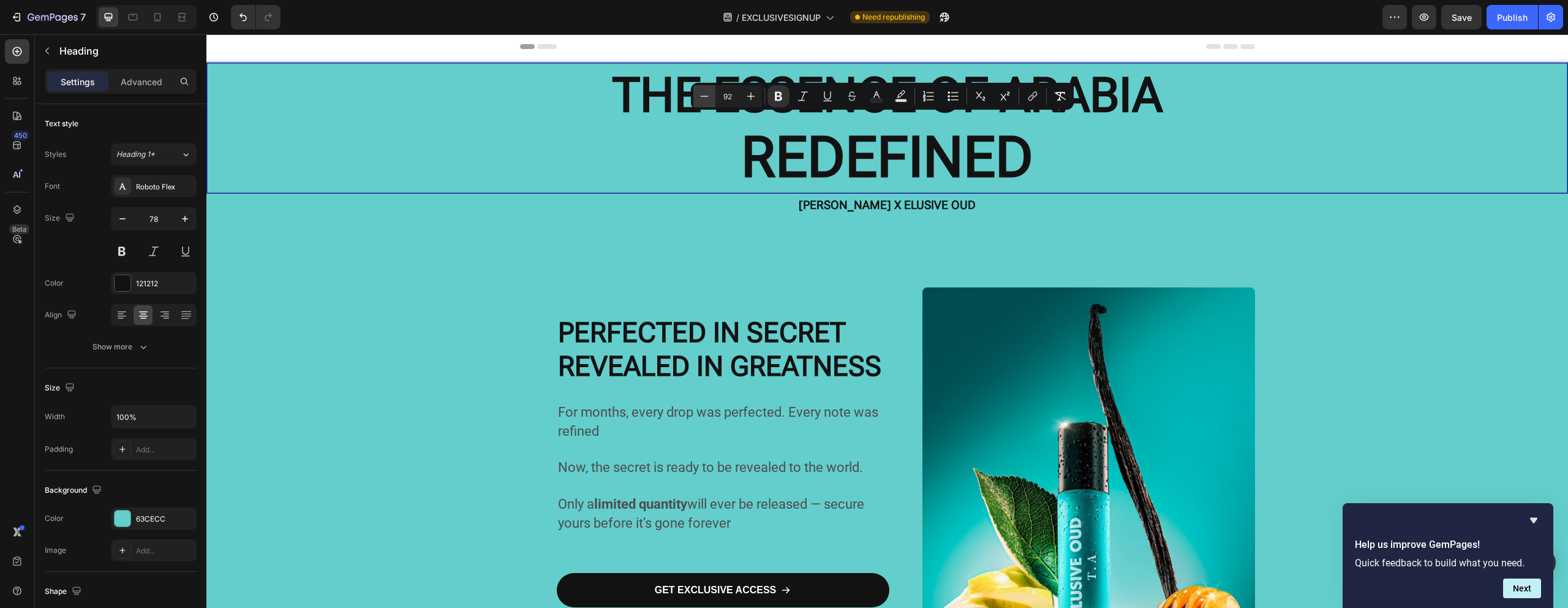
click at [701, 97] on icon "Editor contextual toolbar" at bounding box center [704, 96] width 12 height 12
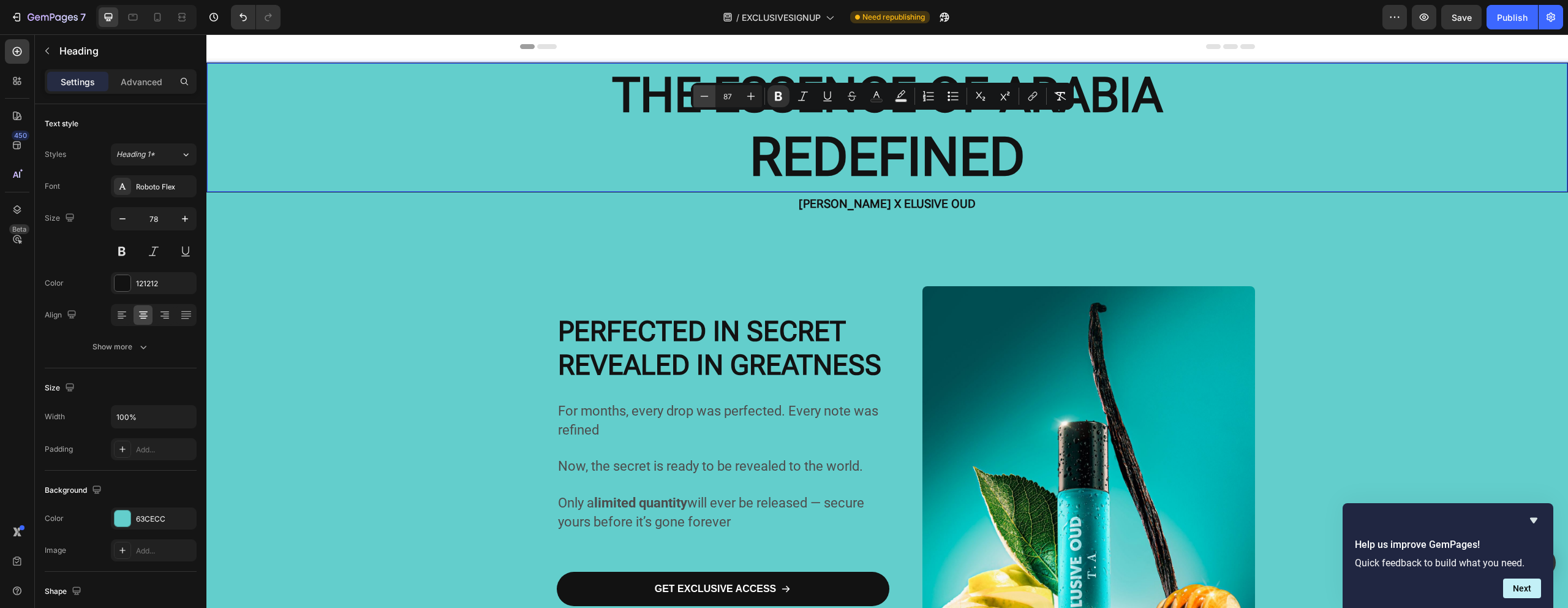
click at [701, 97] on icon "Editor contextual toolbar" at bounding box center [704, 96] width 12 height 12
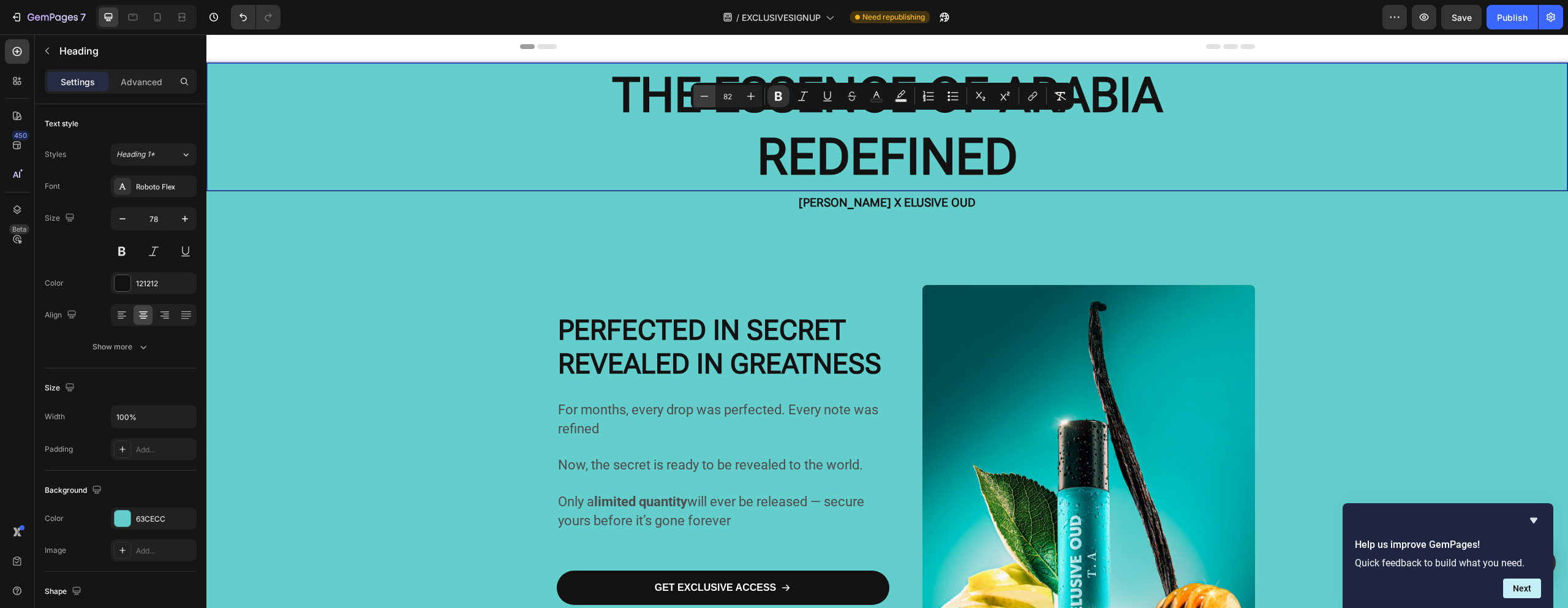
click at [701, 97] on icon "Editor contextual toolbar" at bounding box center [704, 96] width 12 height 12
click at [709, 100] on icon "Editor contextual toolbar" at bounding box center [704, 96] width 12 height 12
type input "78"
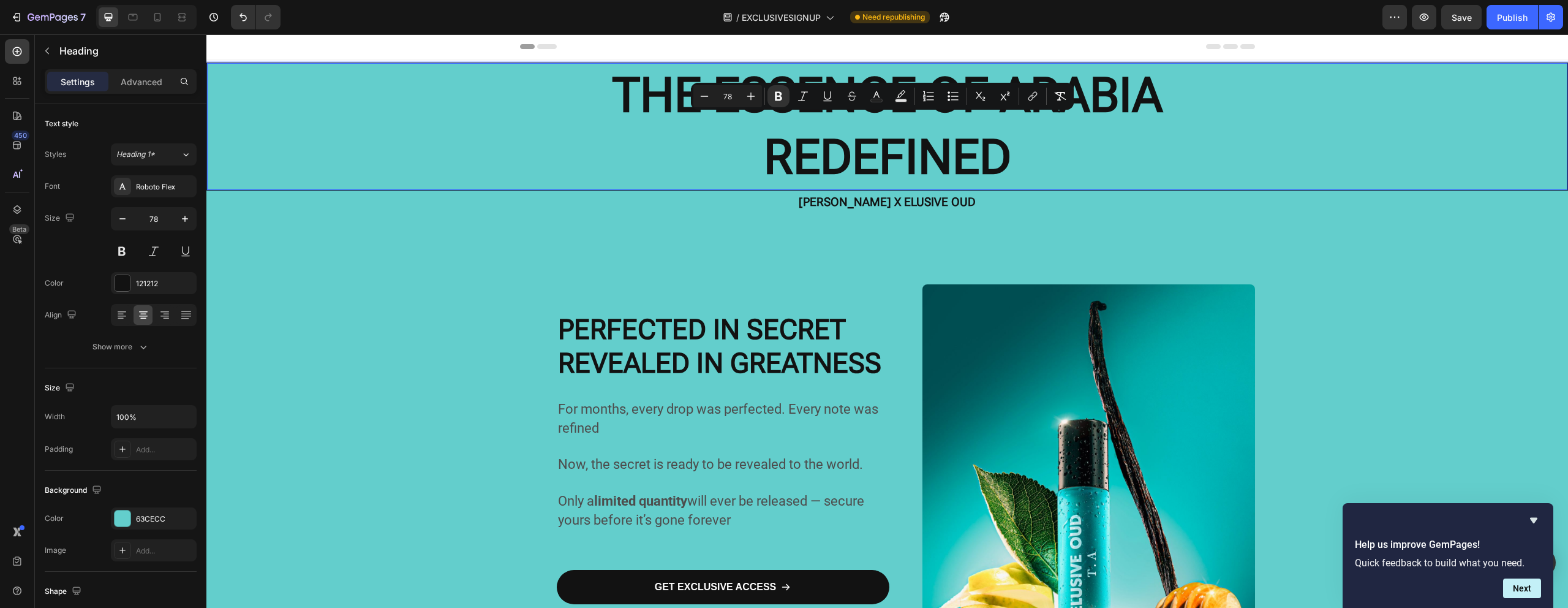
click at [1133, 151] on p "THE ESSENCE OF ARABIA REDEFINED" at bounding box center [887, 126] width 1357 height 124
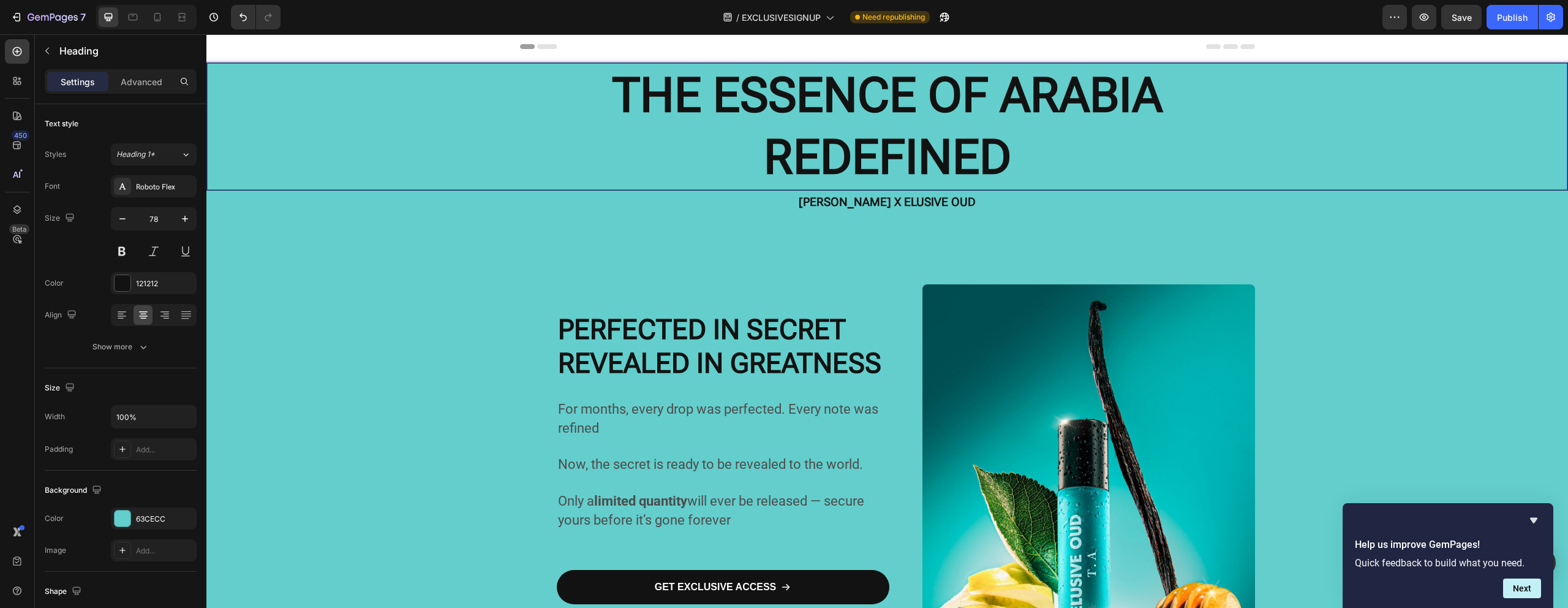
click at [883, 81] on strong "THE ESSENCE OF ARABIA" at bounding box center [887, 94] width 550 height 56
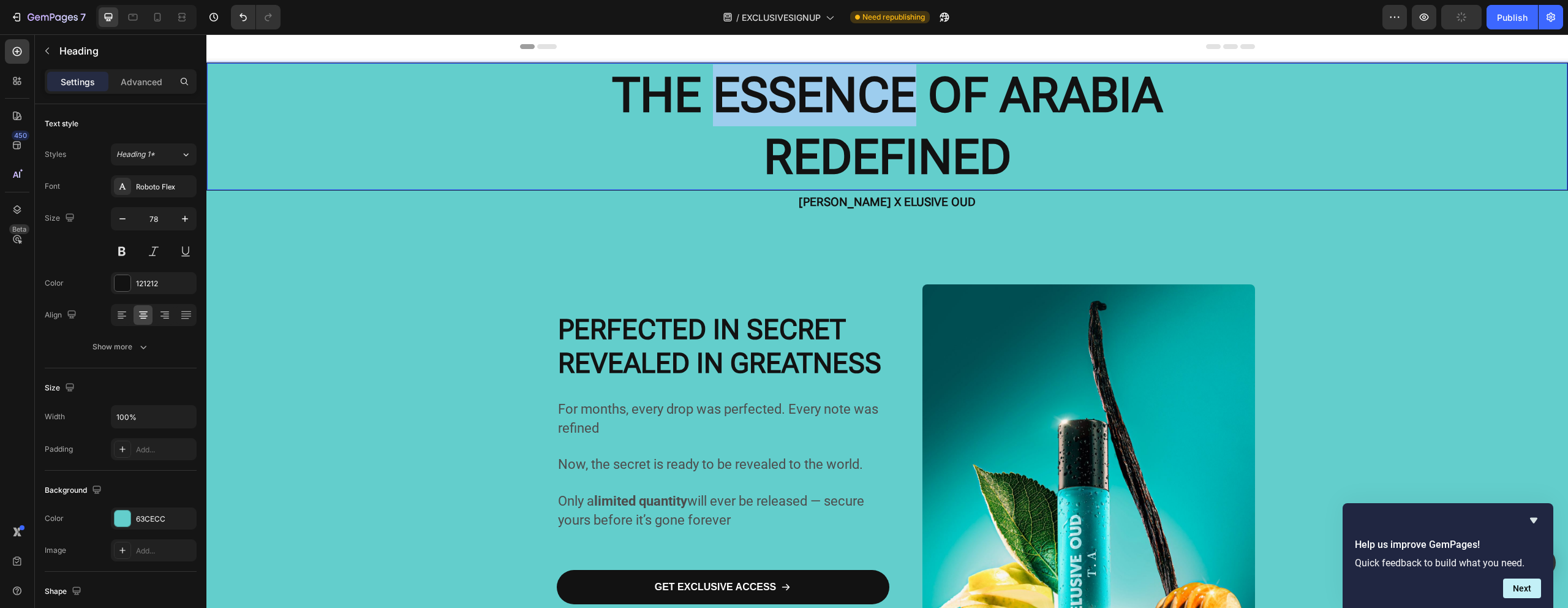
click at [882, 81] on strong "THE ESSENCE OF ARABIA" at bounding box center [887, 94] width 550 height 56
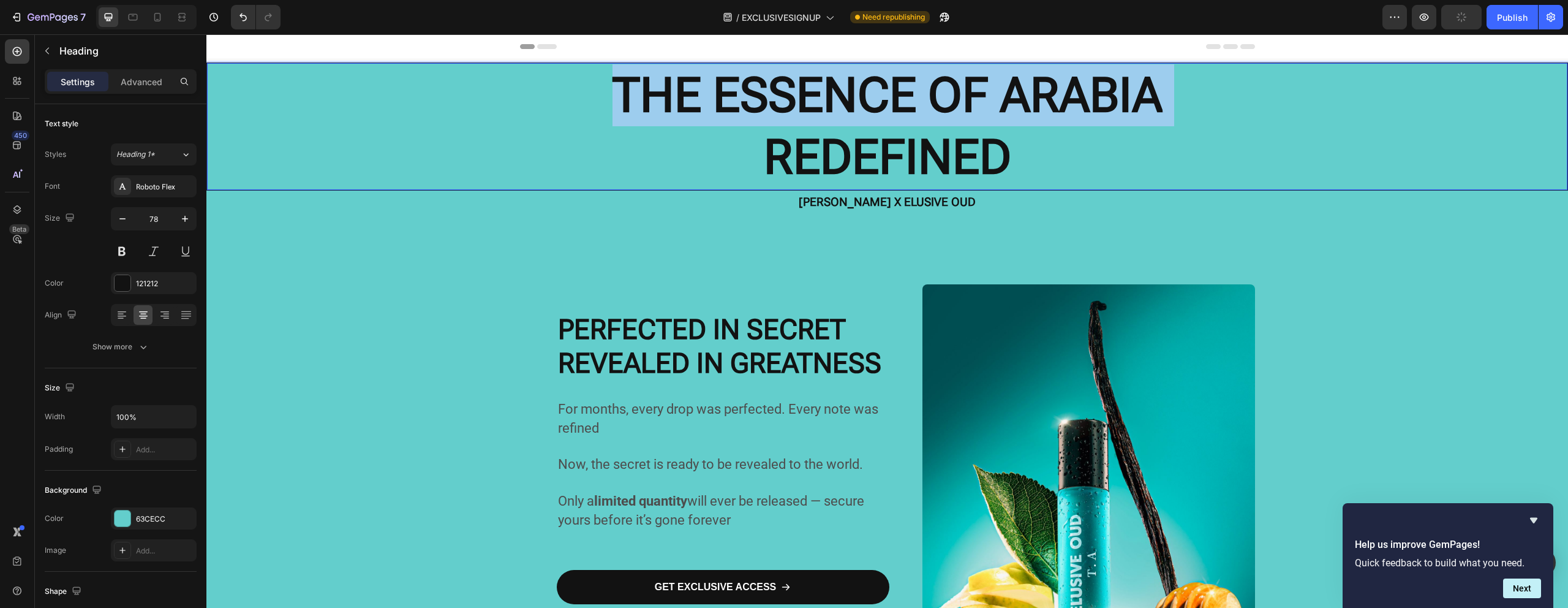
click at [882, 81] on strong "THE ESSENCE OF ARABIA" at bounding box center [887, 94] width 550 height 56
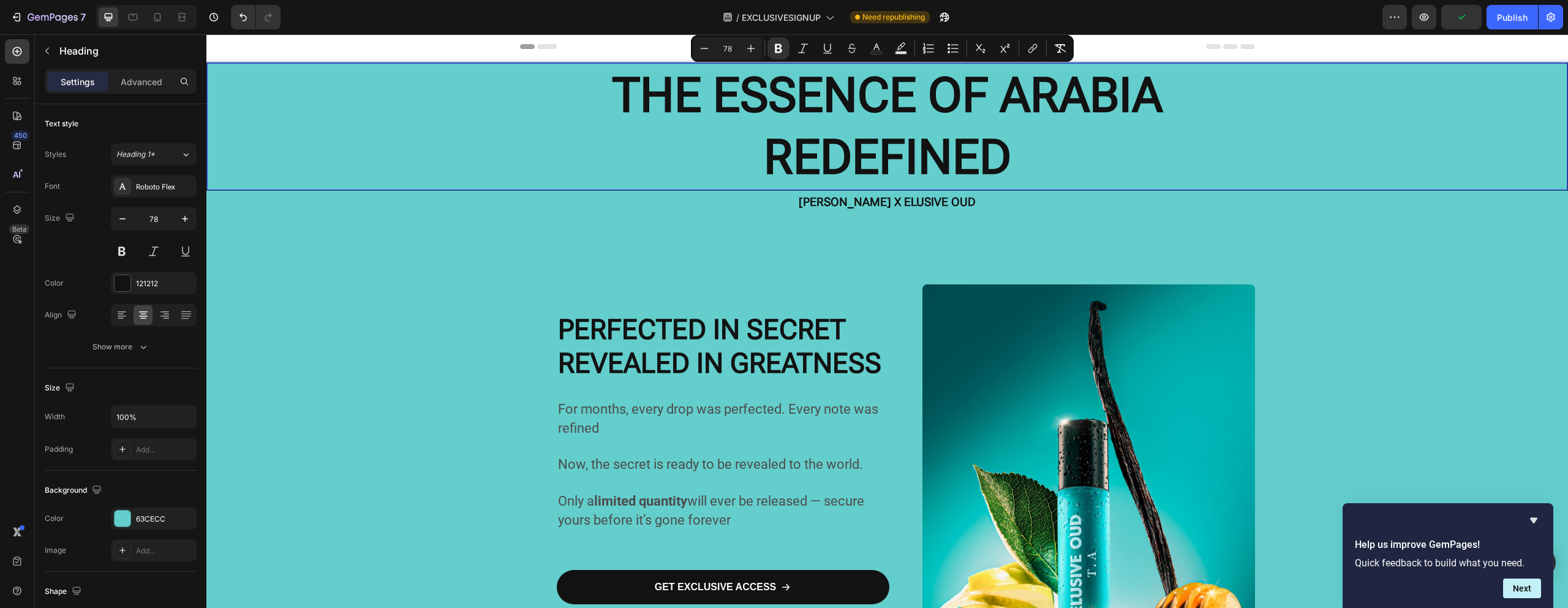
click at [869, 161] on strong "REDEFINED" at bounding box center [887, 157] width 247 height 56
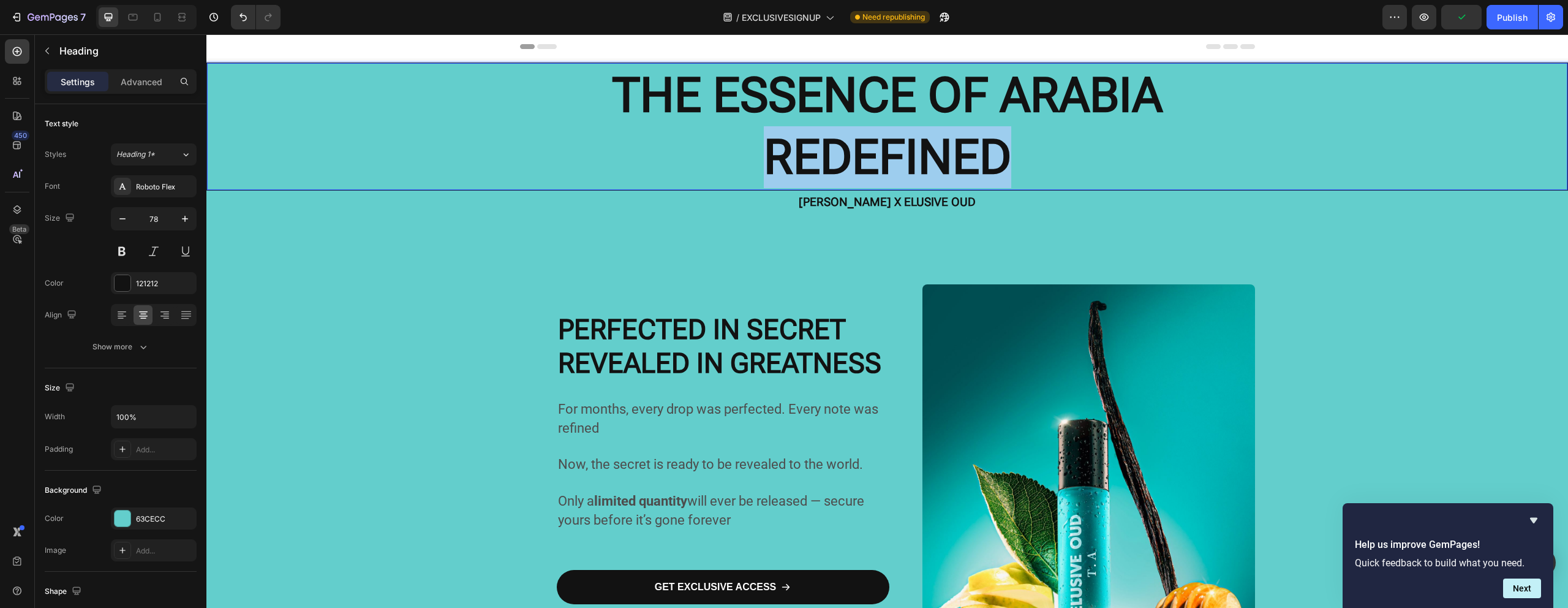
click at [869, 161] on strong "REDEFINED" at bounding box center [887, 157] width 247 height 56
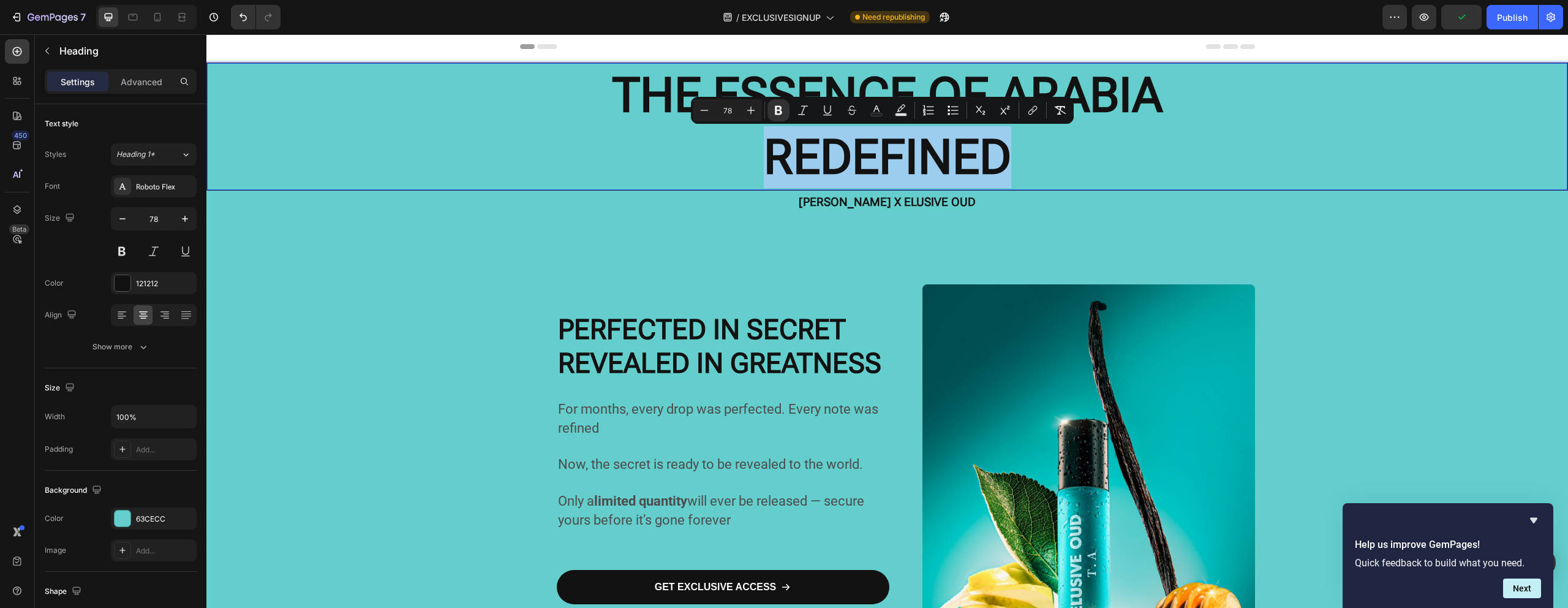
click at [869, 161] on strong "REDEFINED" at bounding box center [887, 157] width 247 height 56
click at [754, 116] on button "Plus" at bounding box center [750, 110] width 22 height 22
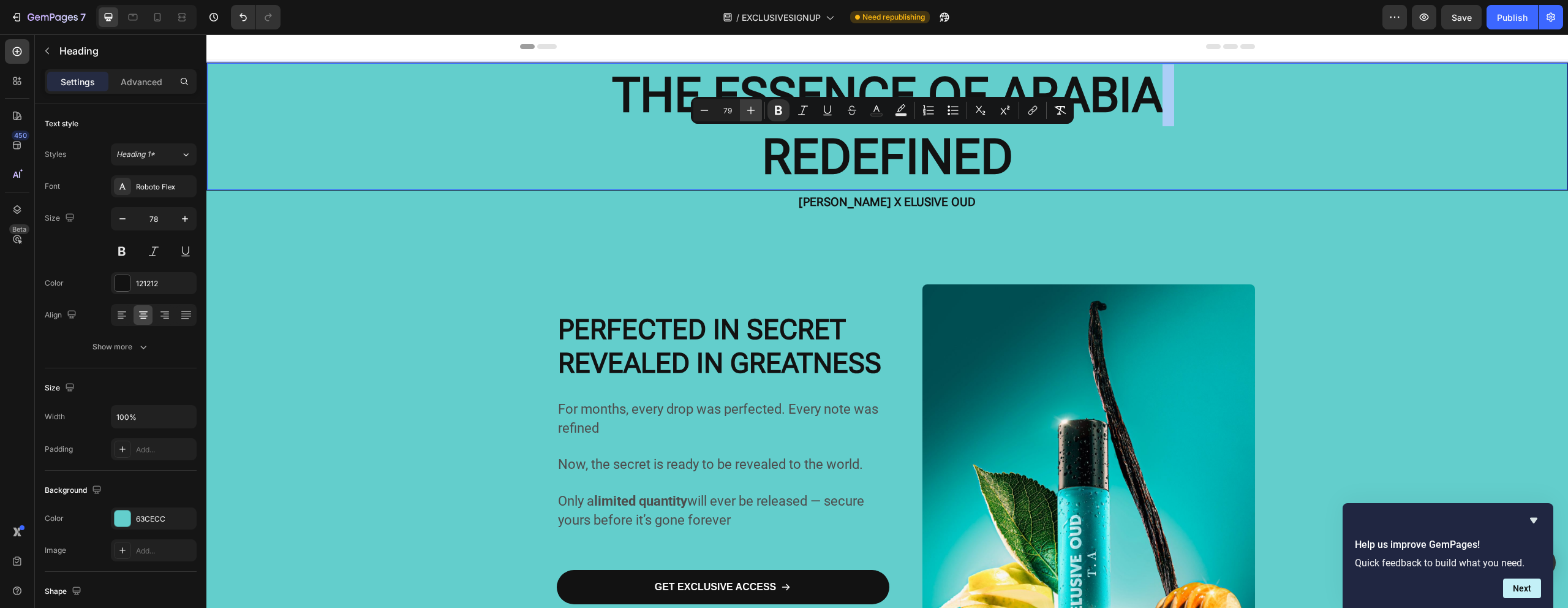
click at [754, 116] on button "Plus" at bounding box center [750, 110] width 22 height 22
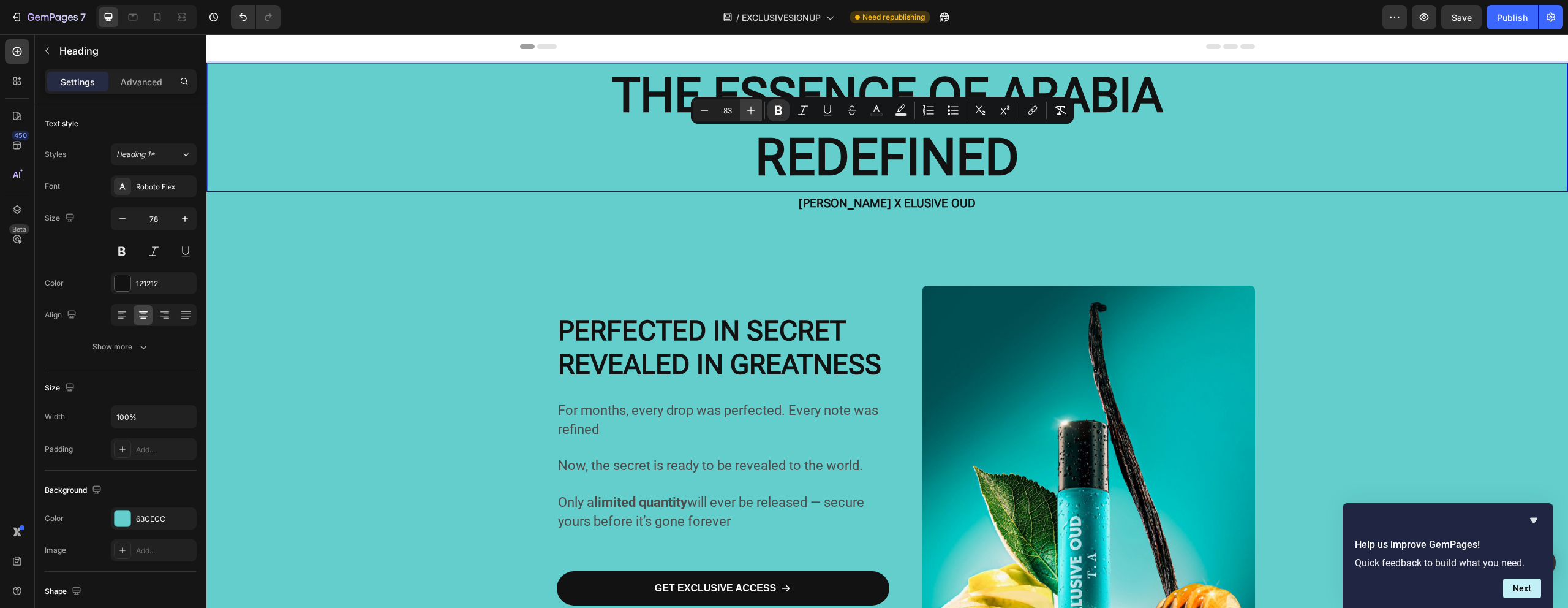
click at [754, 116] on button "Plus" at bounding box center [750, 110] width 22 height 22
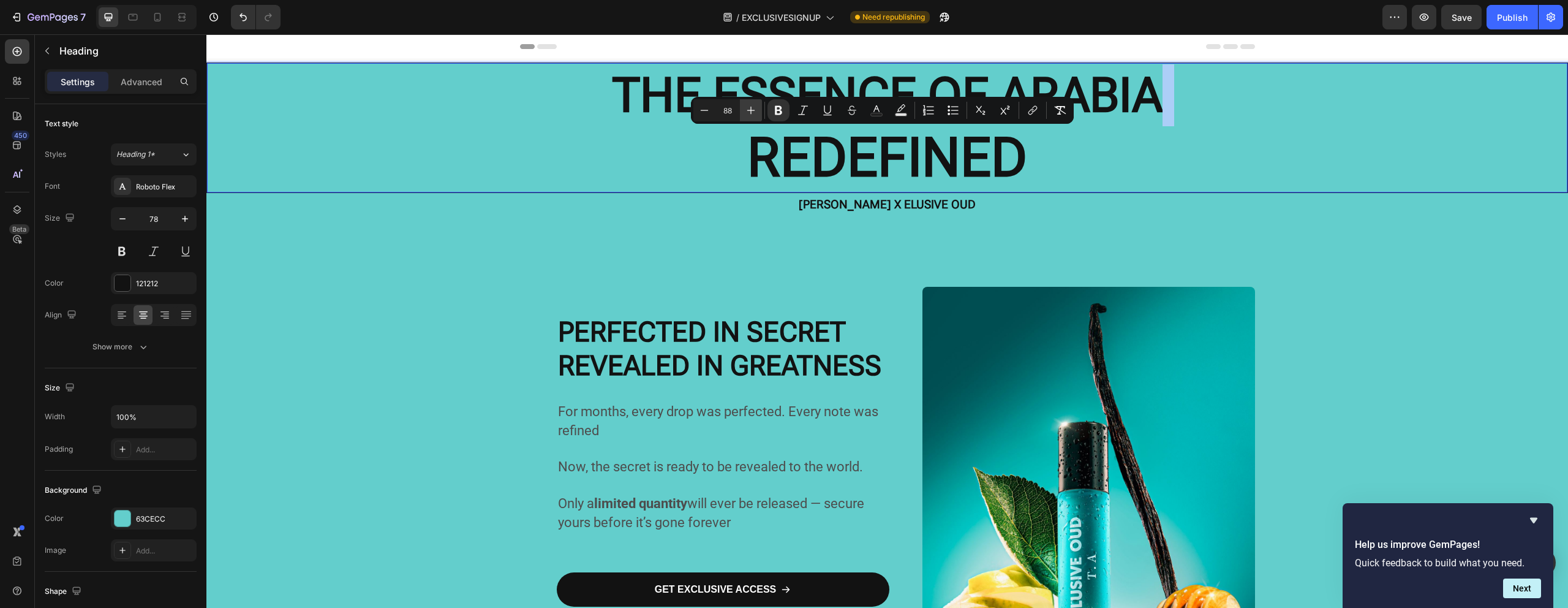
click at [754, 116] on button "Plus" at bounding box center [750, 110] width 22 height 22
type input "89"
click at [1121, 165] on p "THE ESSENCE OF ARABIA REDEFINED" at bounding box center [887, 128] width 1357 height 127
click at [1132, 194] on p "[PERSON_NAME] X ELUSIVE OUD" at bounding box center [887, 204] width 732 height 21
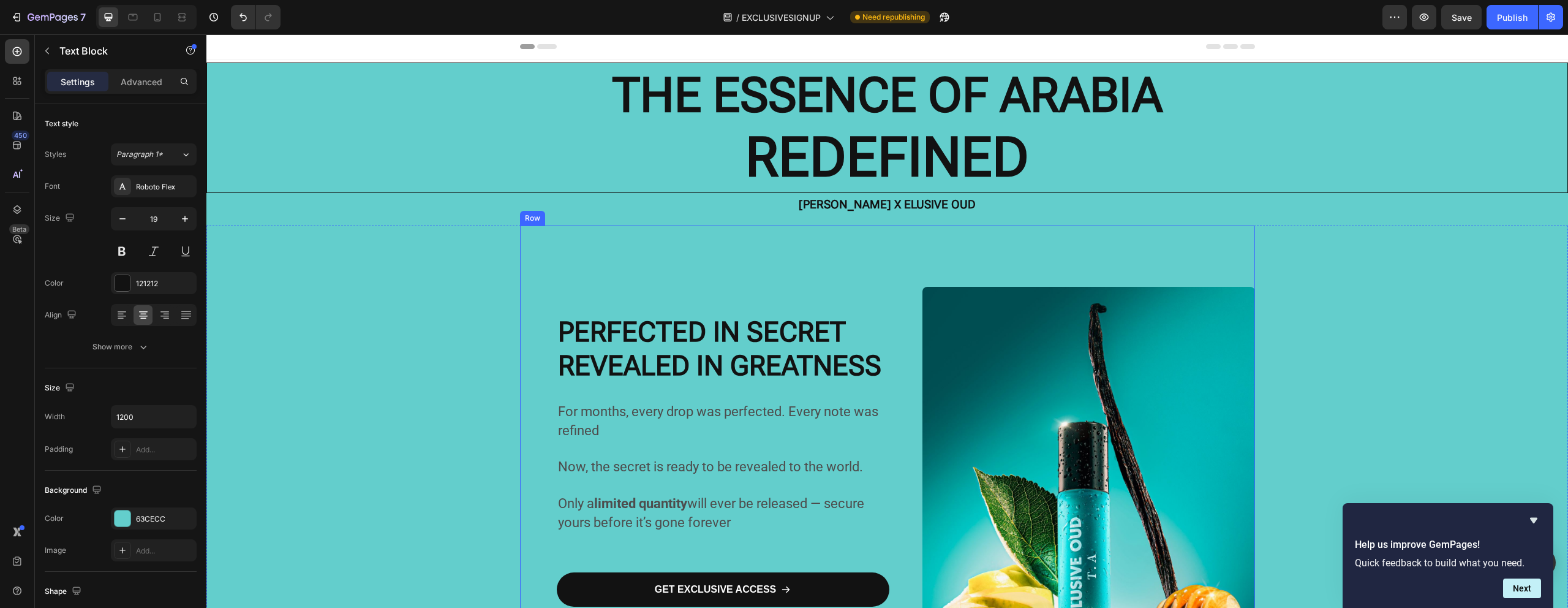
click at [977, 247] on div "Image" at bounding box center [1088, 508] width 332 height 566
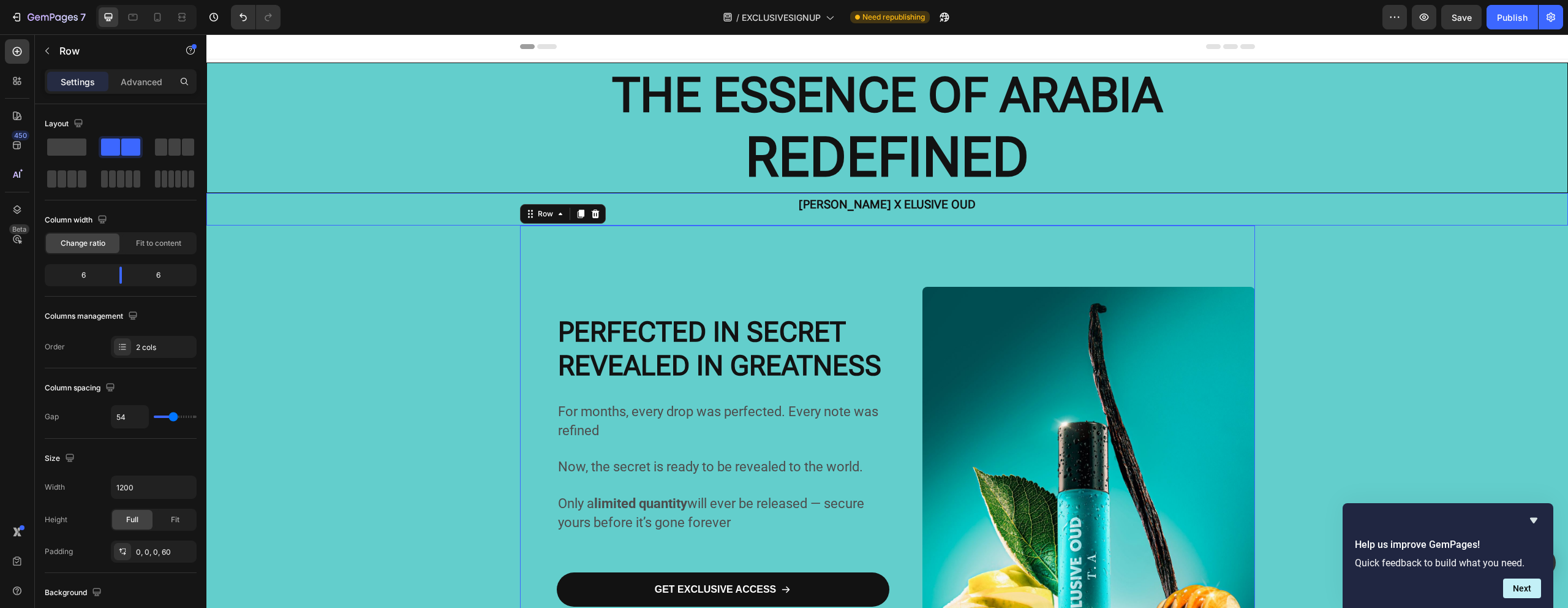
click at [974, 211] on p "[PERSON_NAME] X ELUSIVE OUD" at bounding box center [887, 204] width 732 height 21
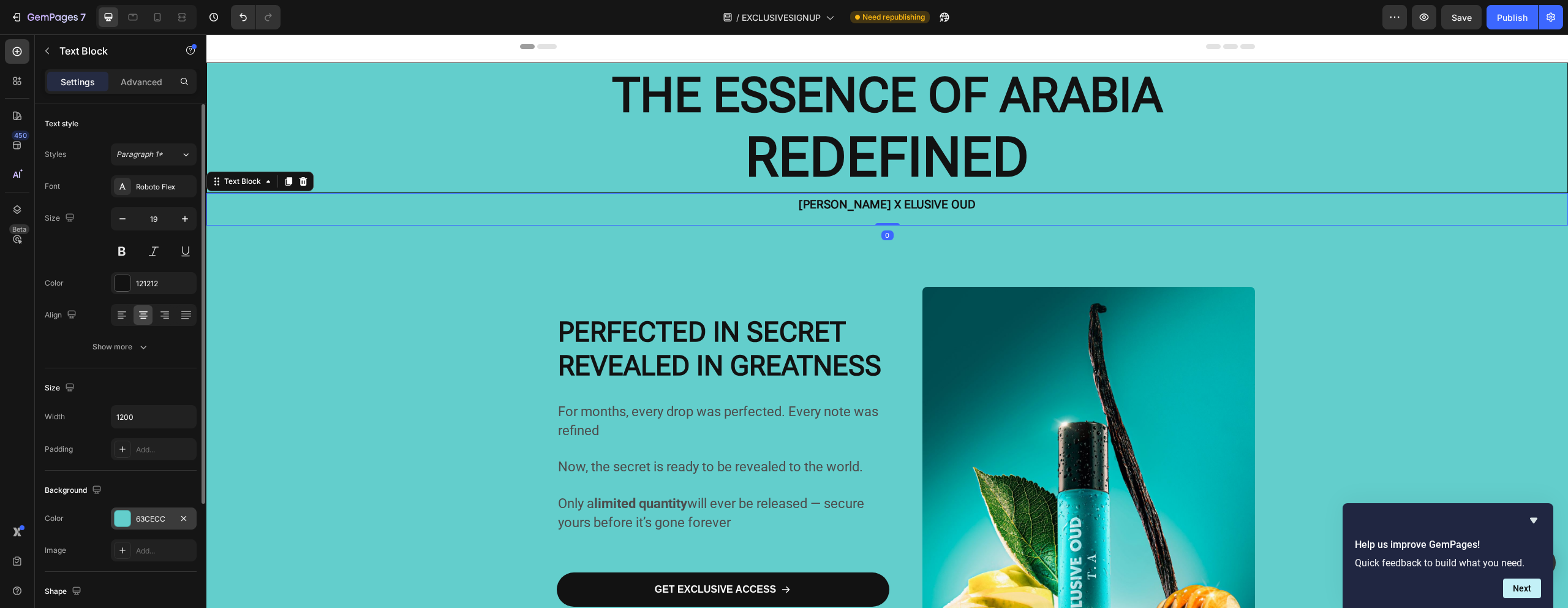
click at [119, 516] on div at bounding box center [123, 519] width 16 height 16
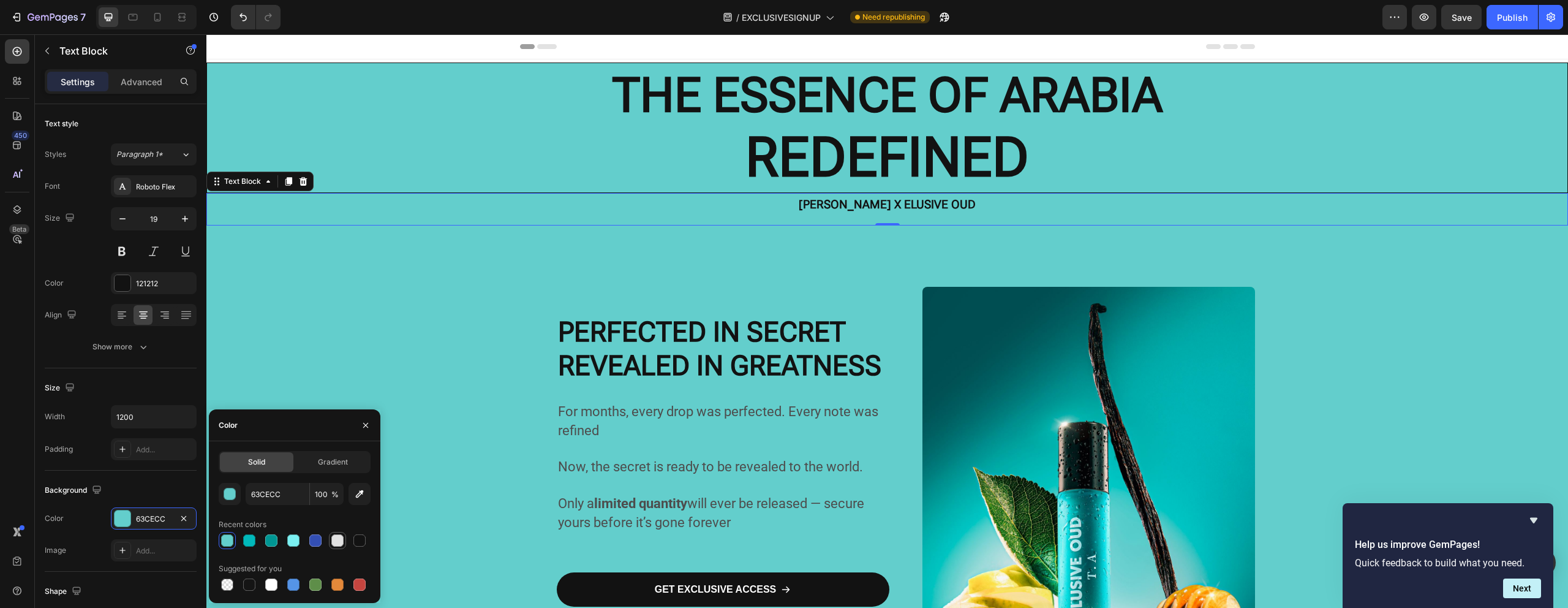
click at [335, 537] on div at bounding box center [337, 540] width 12 height 12
type input "E2E2E2"
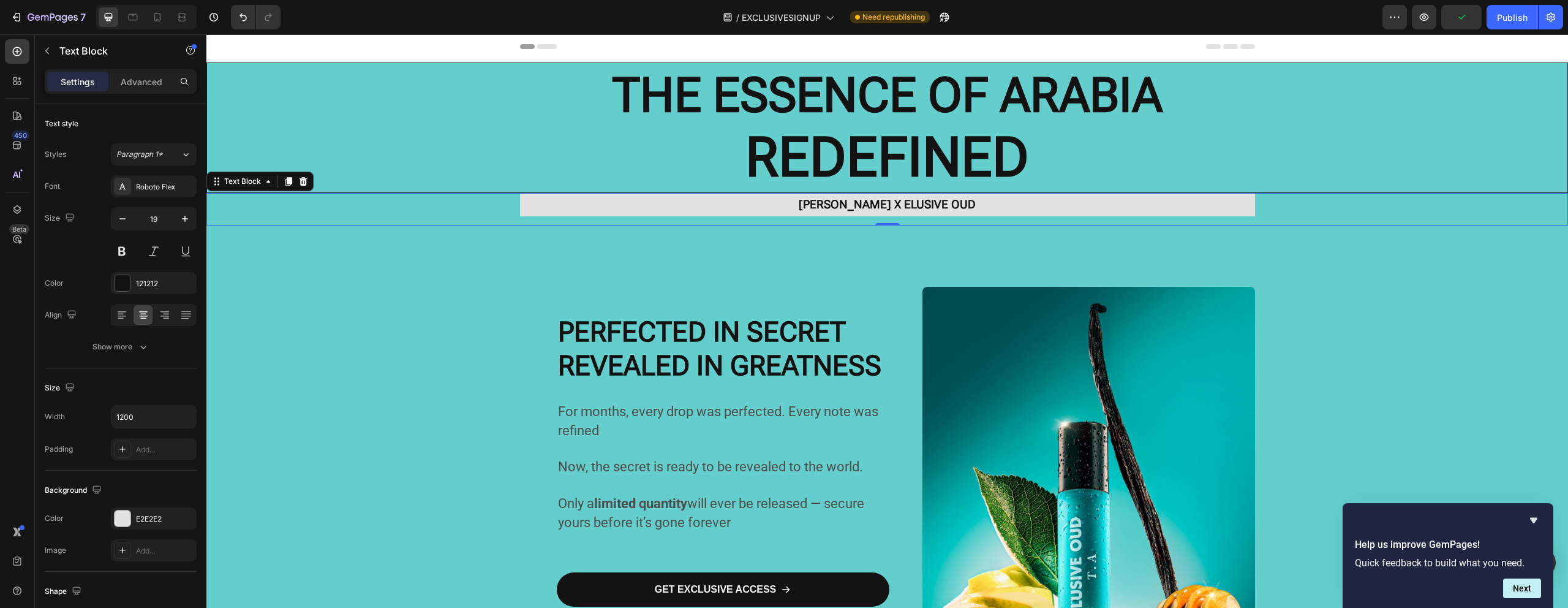
click at [410, 210] on div "[PERSON_NAME] X ELUSIVE OUD" at bounding box center [887, 205] width 1361 height 23
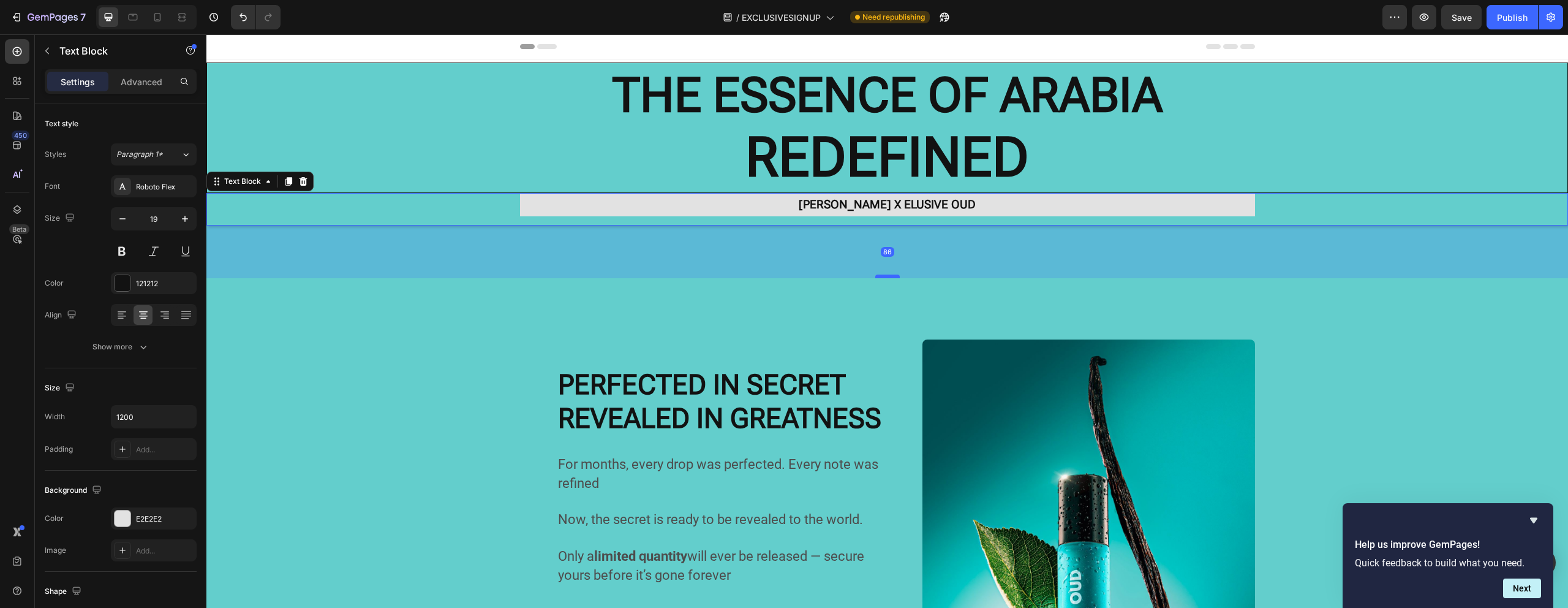
drag, startPoint x: 882, startPoint y: 223, endPoint x: 885, endPoint y: 276, distance: 53.1
click at [885, 276] on div at bounding box center [887, 276] width 25 height 4
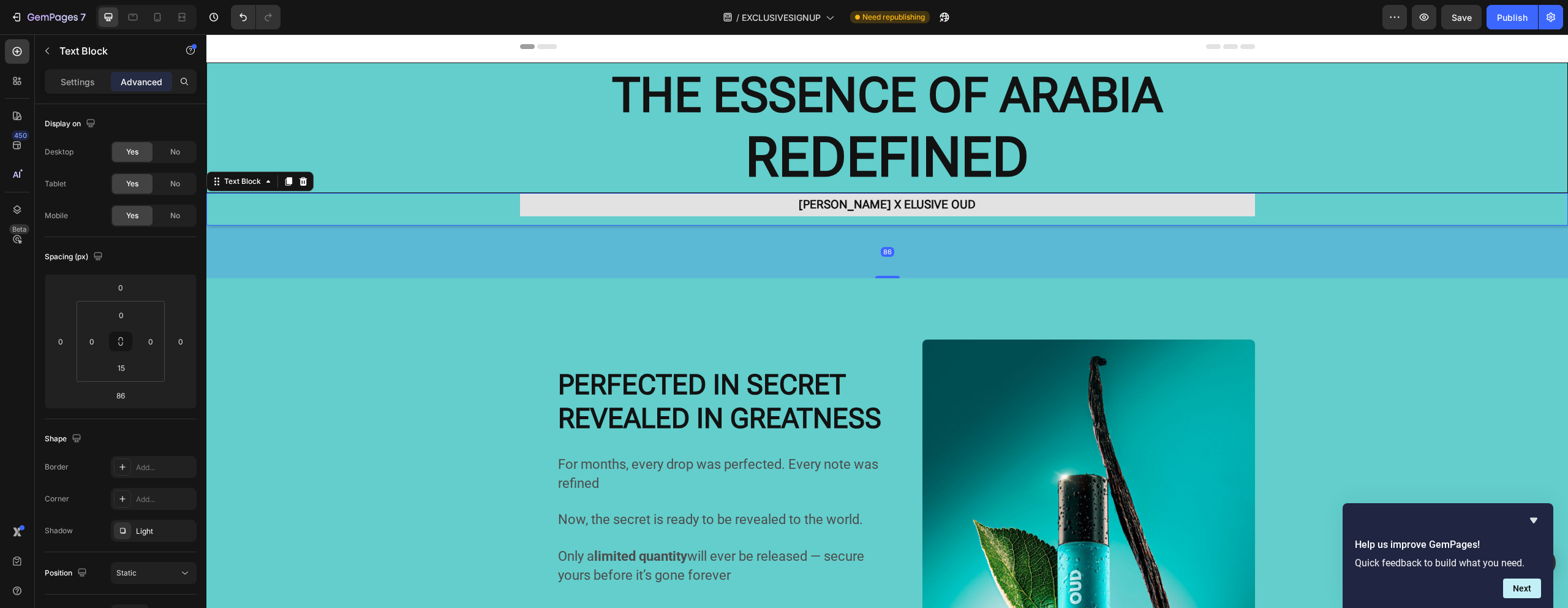
click at [738, 244] on div "86" at bounding box center [887, 252] width 1361 height 53
click at [446, 255] on div "86" at bounding box center [887, 252] width 1361 height 53
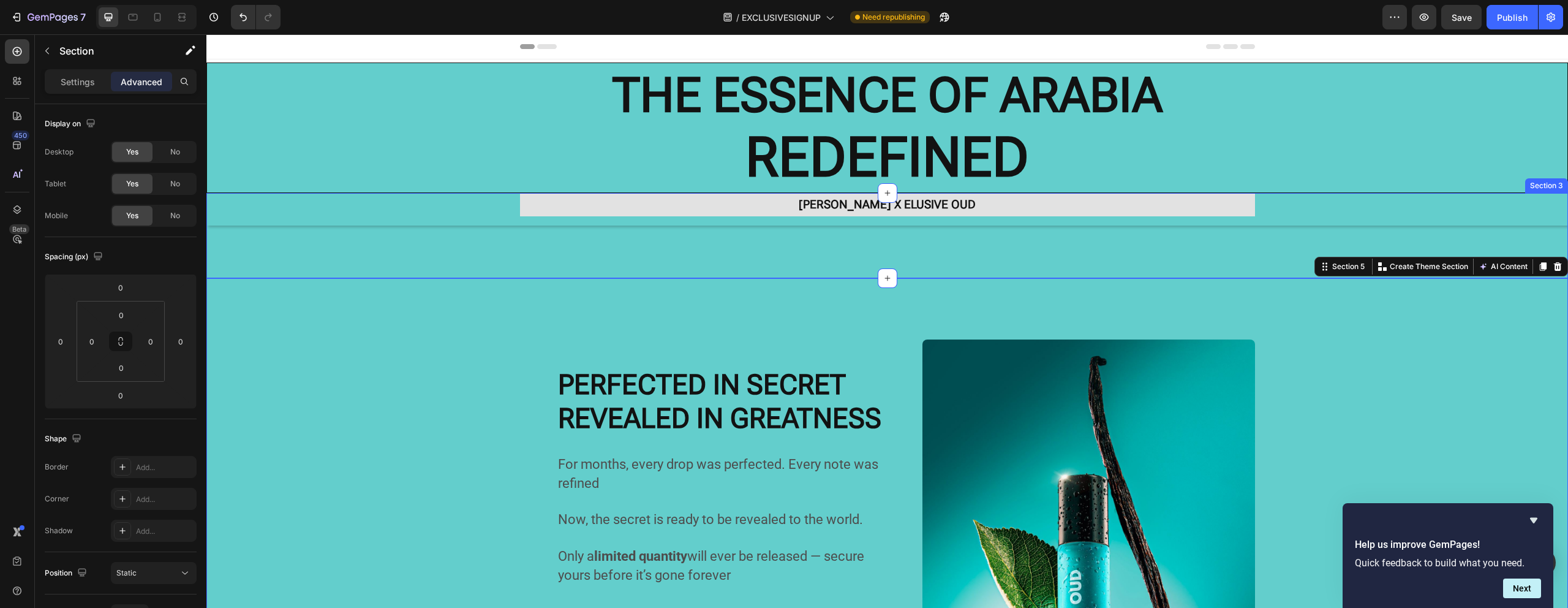
click at [430, 258] on div "[PERSON_NAME] X ELUSIVE OUD Text Block [PERSON_NAME] X ELUSIVE OUD Text Block […" at bounding box center [887, 236] width 1361 height 85
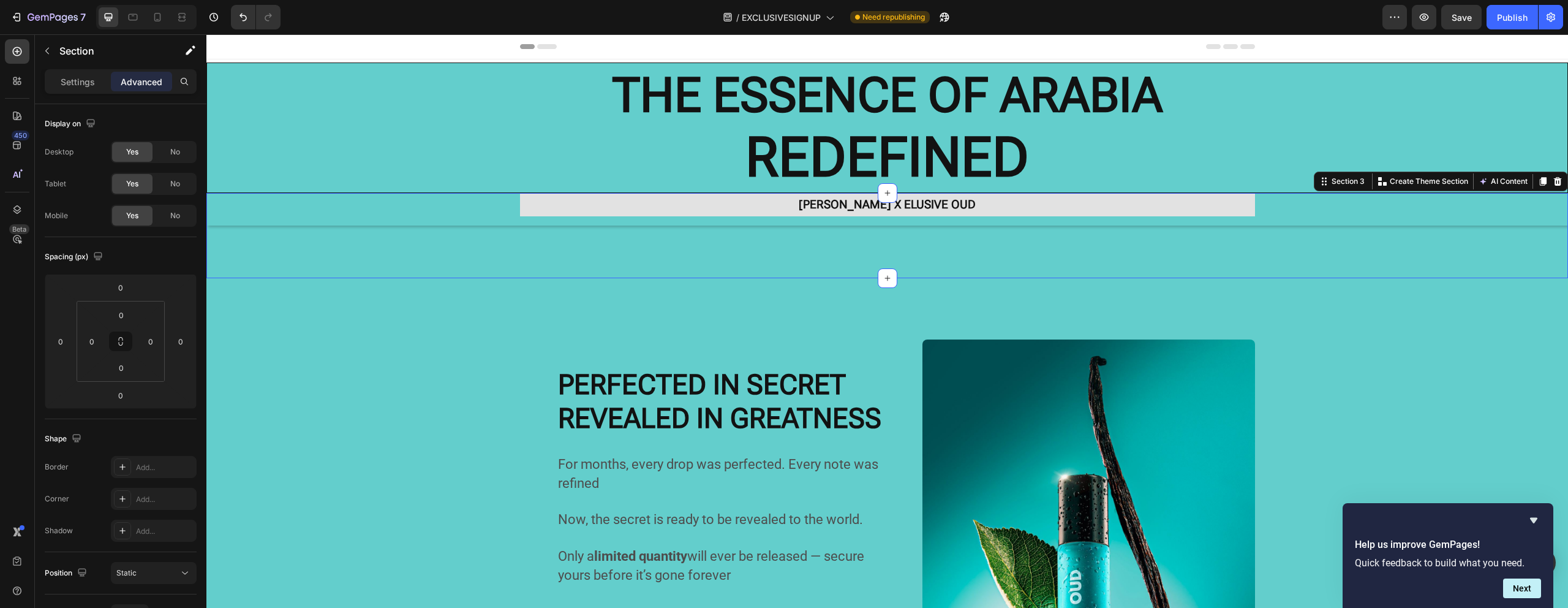
drag, startPoint x: 500, startPoint y: 275, endPoint x: 497, endPoint y: 268, distance: 7.6
click at [501, 275] on div "[PERSON_NAME] X ELUSIVE OUD Text Block [PERSON_NAME] X ELUSIVE OUD Text Block […" at bounding box center [887, 236] width 1361 height 85
click at [492, 254] on div "[PERSON_NAME] X ELUSIVE OUD Text Block [PERSON_NAME] X ELUSIVE OUD Text Block […" at bounding box center [887, 236] width 1361 height 85
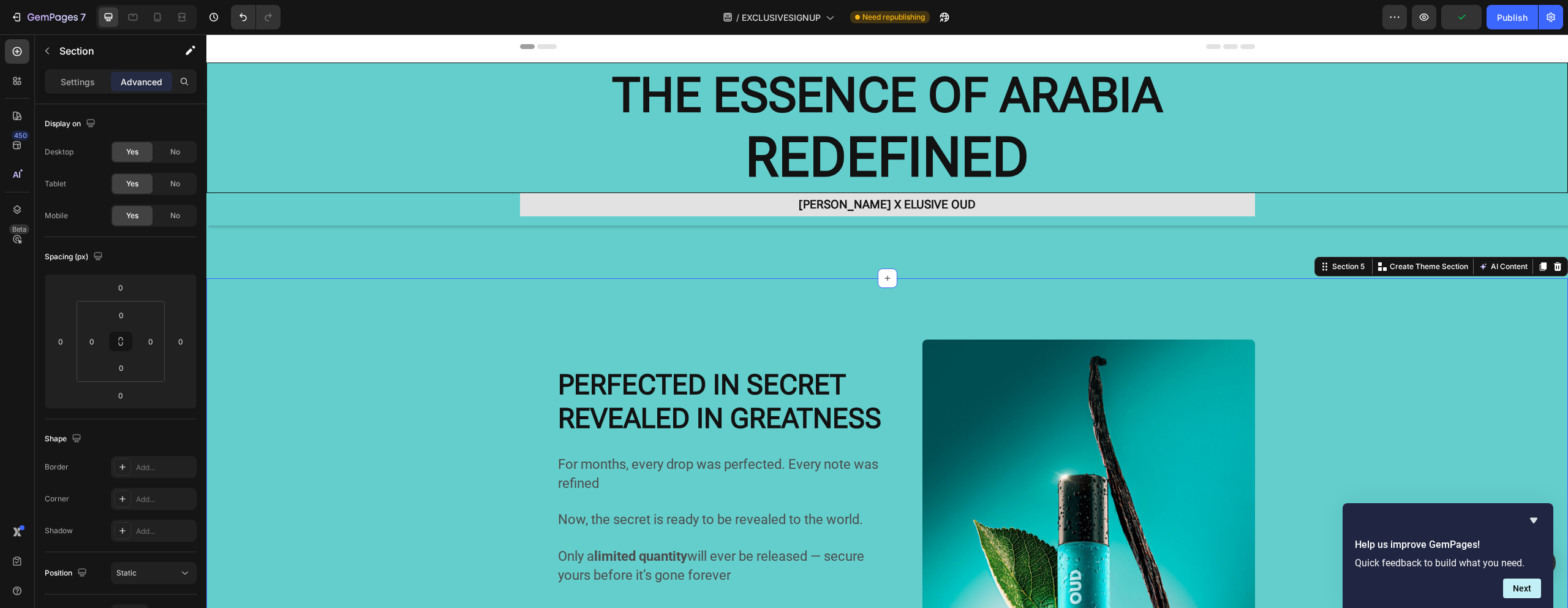
click at [431, 267] on div "[PERSON_NAME] X ELUSIVE OUD Text Block [PERSON_NAME] X ELUSIVE OUD Text Block […" at bounding box center [887, 236] width 1361 height 85
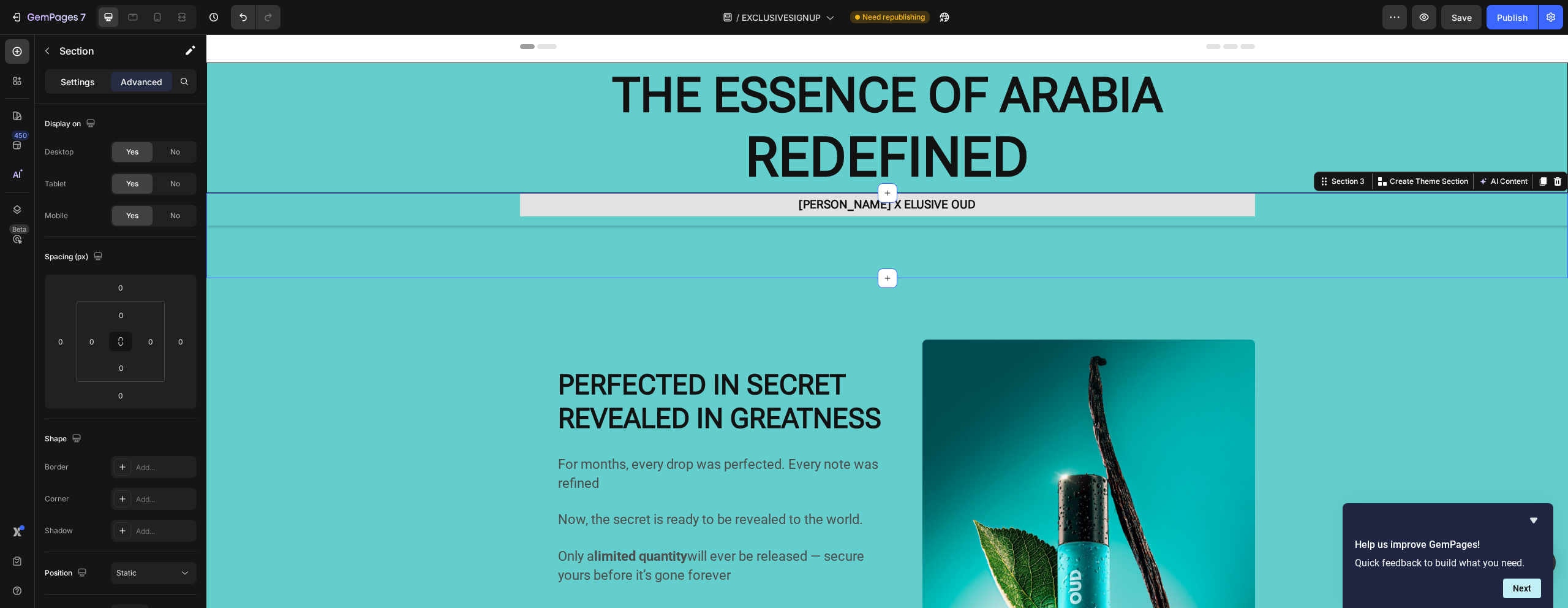
click at [53, 76] on div "Settings" at bounding box center [77, 81] width 61 height 19
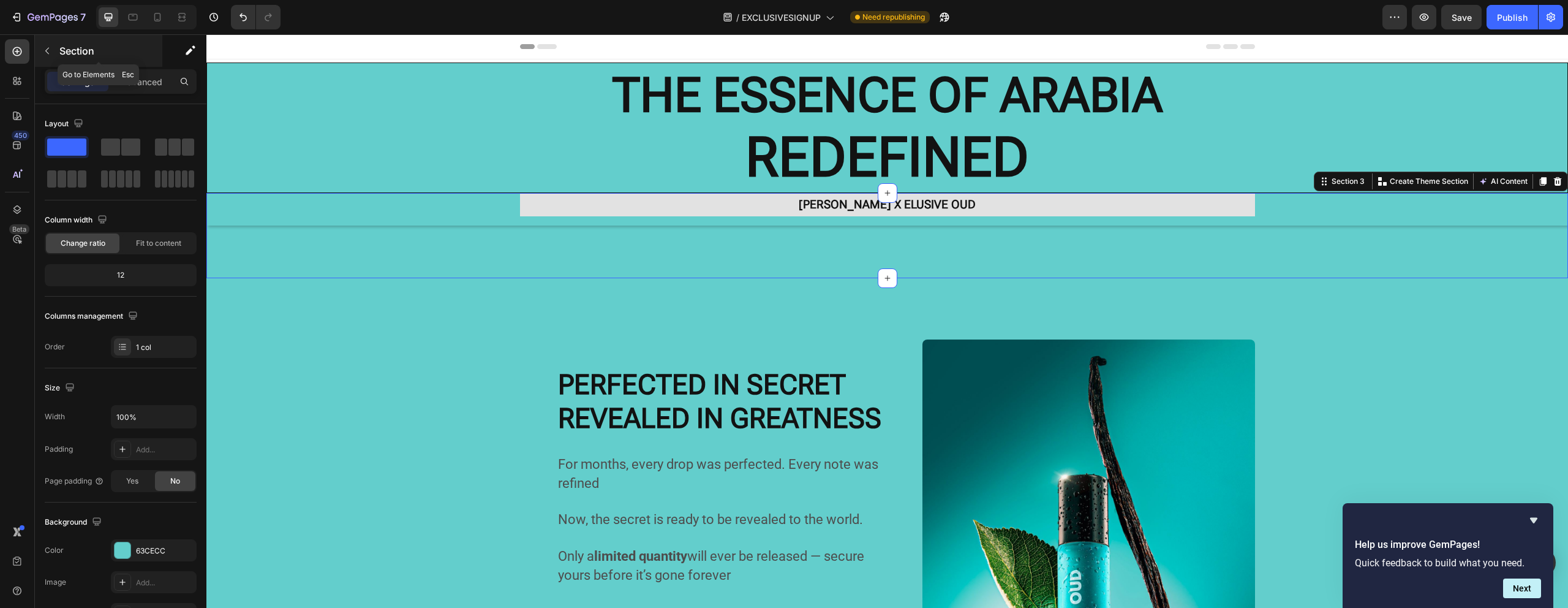
click at [46, 50] on icon "button" at bounding box center [47, 50] width 4 height 6
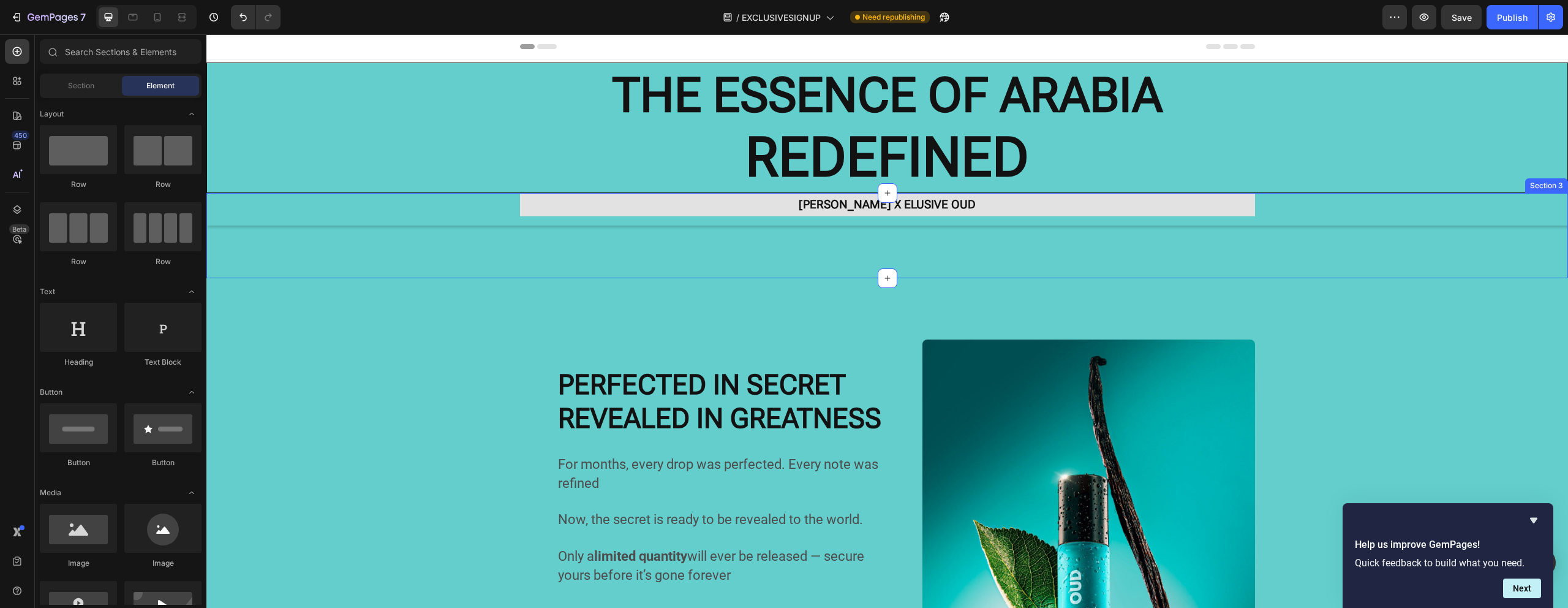
click at [478, 190] on h2 "THE ESSENCE OF ARABIA REDEFINED" at bounding box center [887, 127] width 1360 height 129
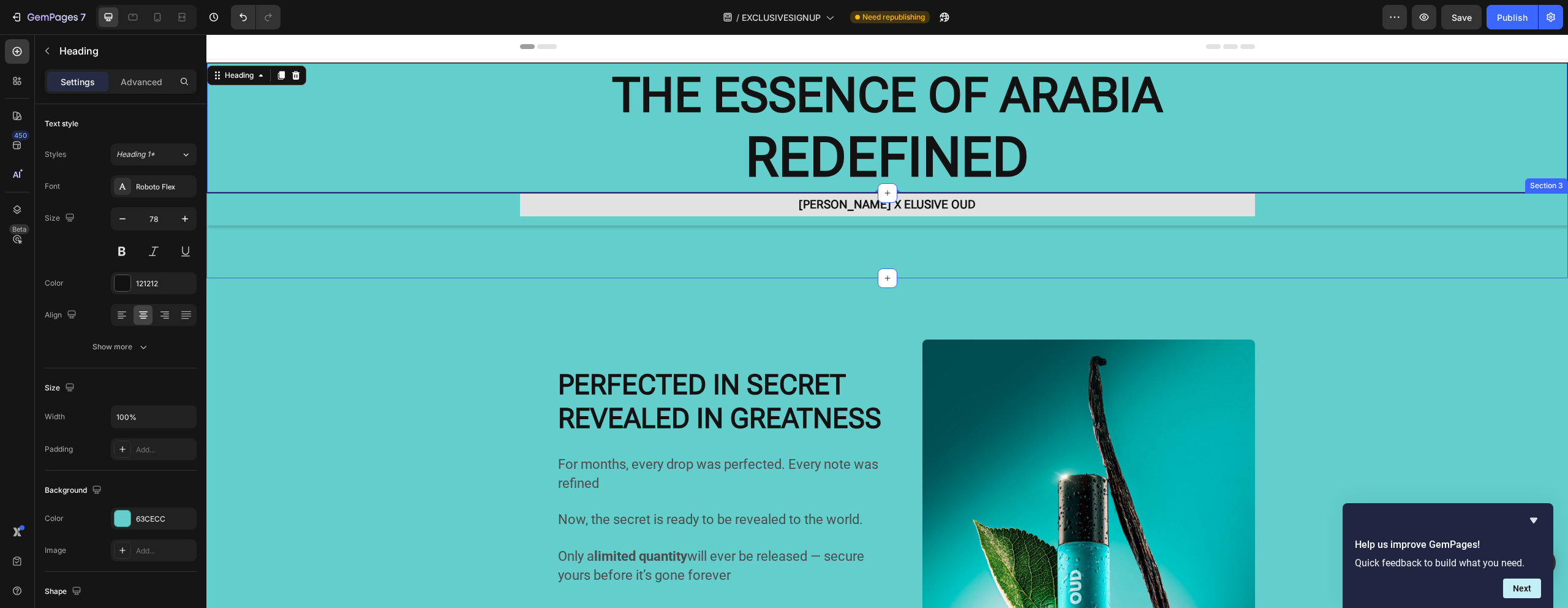
click at [466, 256] on div "[PERSON_NAME] X ELUSIVE OUD Text Block [PERSON_NAME] X ELUSIVE OUD Text Block […" at bounding box center [887, 236] width 1361 height 85
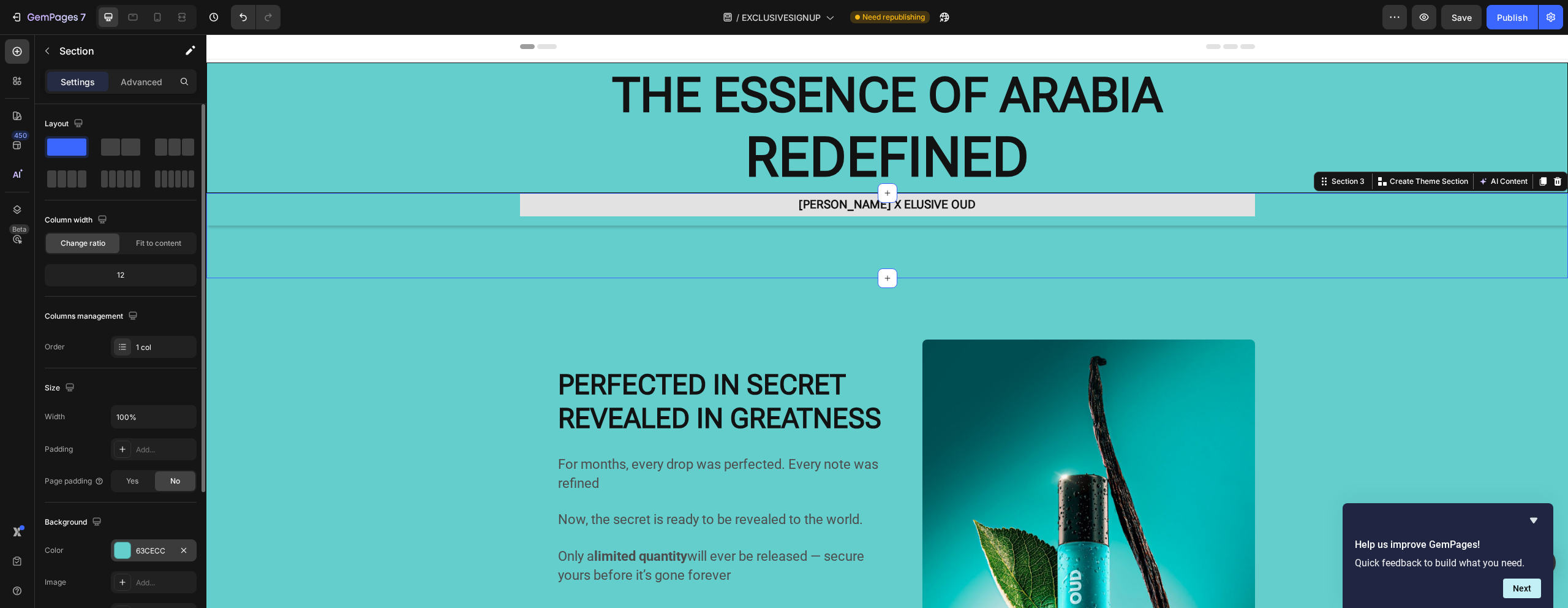
click at [119, 552] on div at bounding box center [123, 550] width 16 height 16
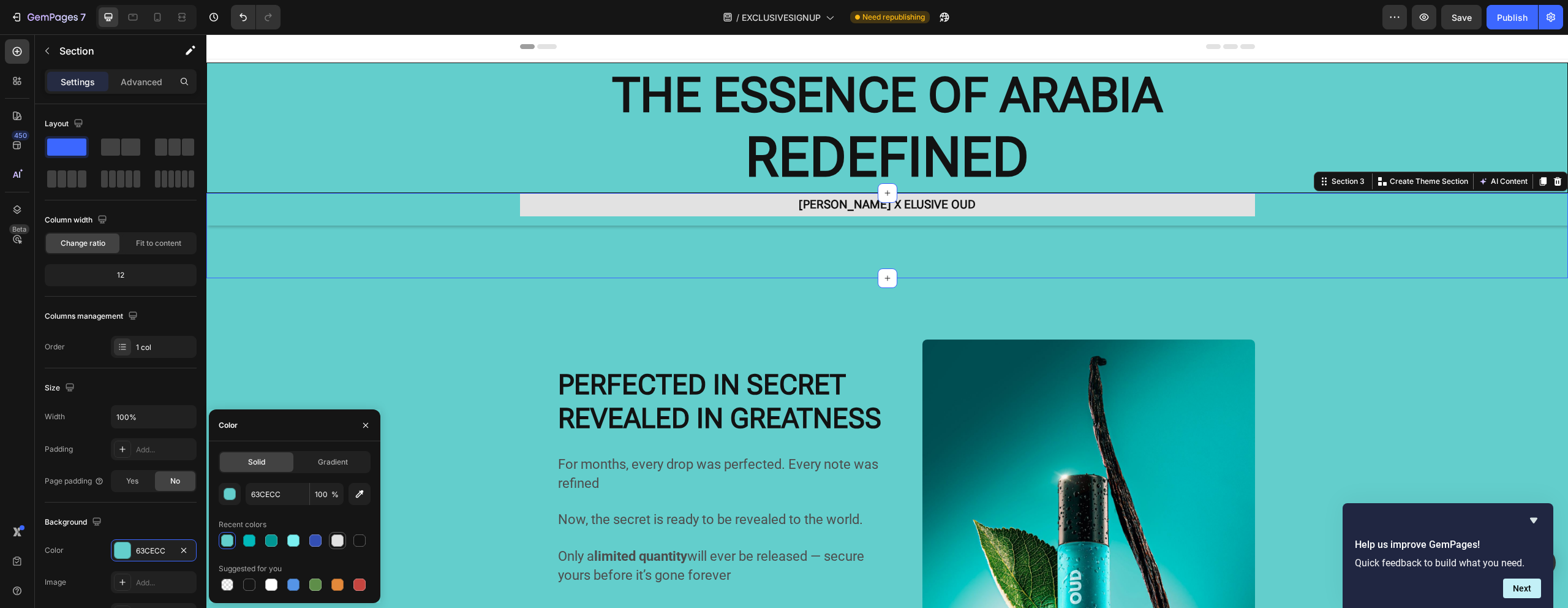
click at [335, 538] on div at bounding box center [337, 540] width 12 height 12
type input "E2E2E2"
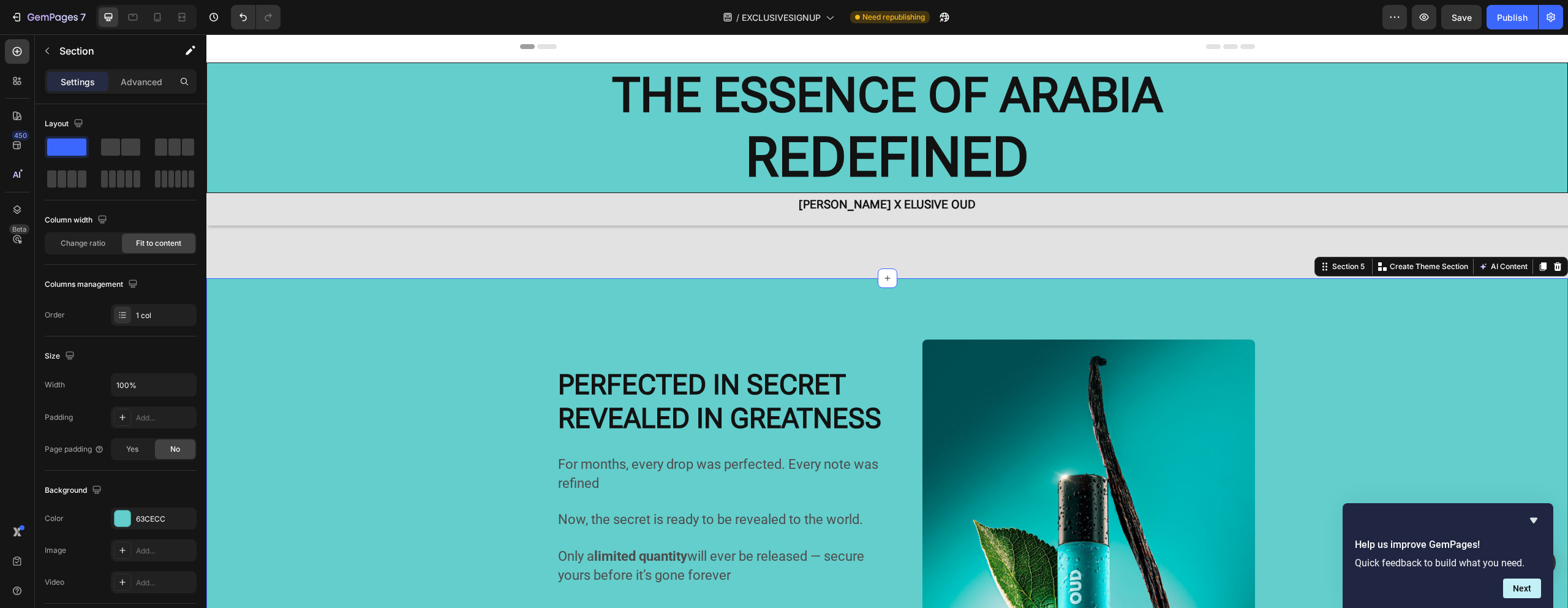
click at [787, 250] on div "[PERSON_NAME] X ELUSIVE OUD Text Block [PERSON_NAME] X ELUSIVE OUD Text Block […" at bounding box center [887, 236] width 1361 height 85
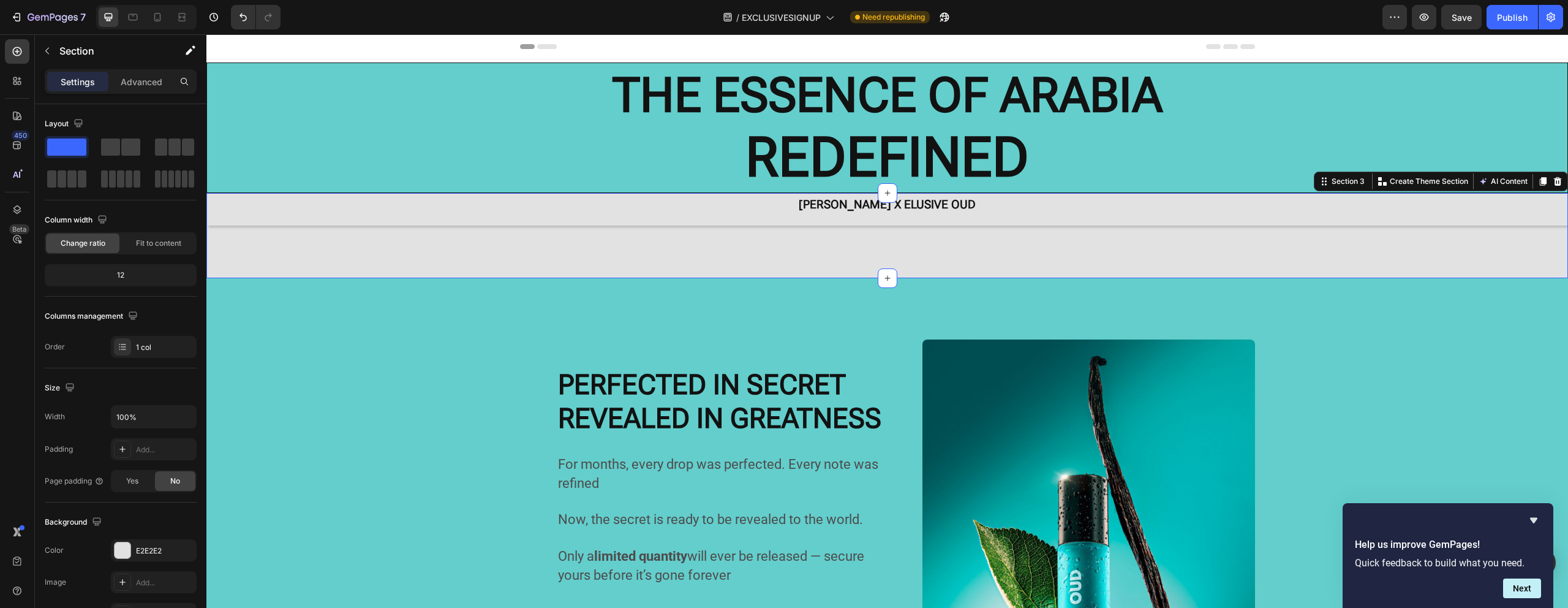
click at [898, 237] on div "[PERSON_NAME] X ELUSIVE OUD Text Block [PERSON_NAME] X ELUSIVE OUD Text Block […" at bounding box center [887, 236] width 1361 height 85
click at [1031, 157] on h2 "THE ESSENCE OF ARABIA REDEFINED" at bounding box center [887, 127] width 1360 height 129
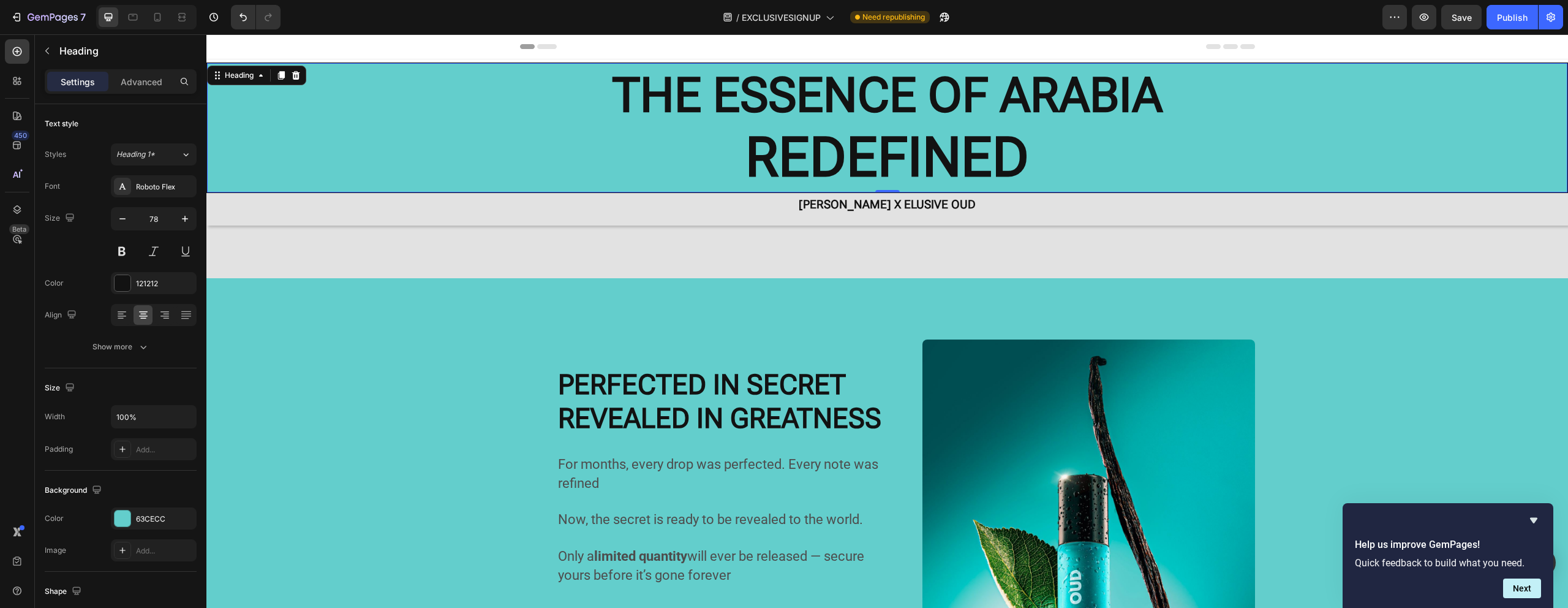
click at [986, 205] on p "[PERSON_NAME] X ELUSIVE OUD" at bounding box center [887, 204] width 732 height 21
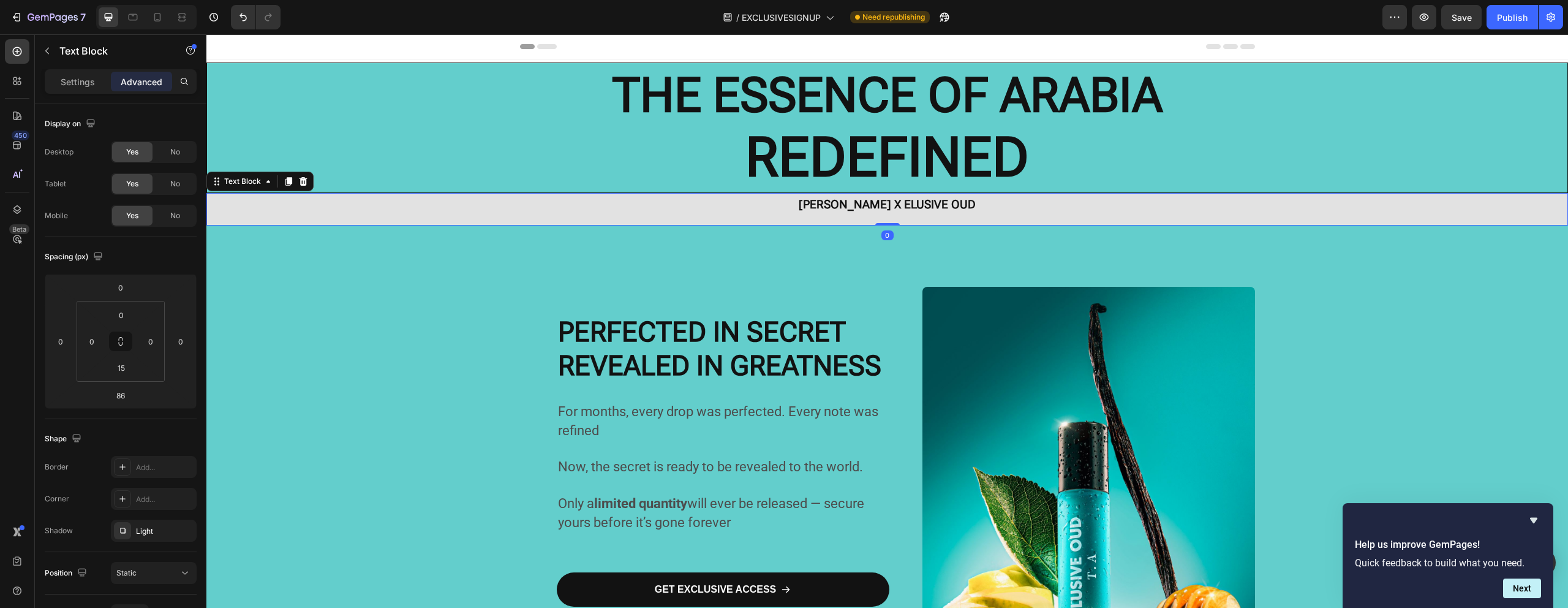
drag, startPoint x: 889, startPoint y: 277, endPoint x: 919, endPoint y: 195, distance: 87.3
click at [913, 200] on div "[PERSON_NAME] X ELUSIVE OUD Text Block 0" at bounding box center [887, 209] width 1361 height 32
type input "0"
click at [1070, 142] on h2 "THE ESSENCE OF ARABIA REDEFINED" at bounding box center [887, 127] width 1360 height 129
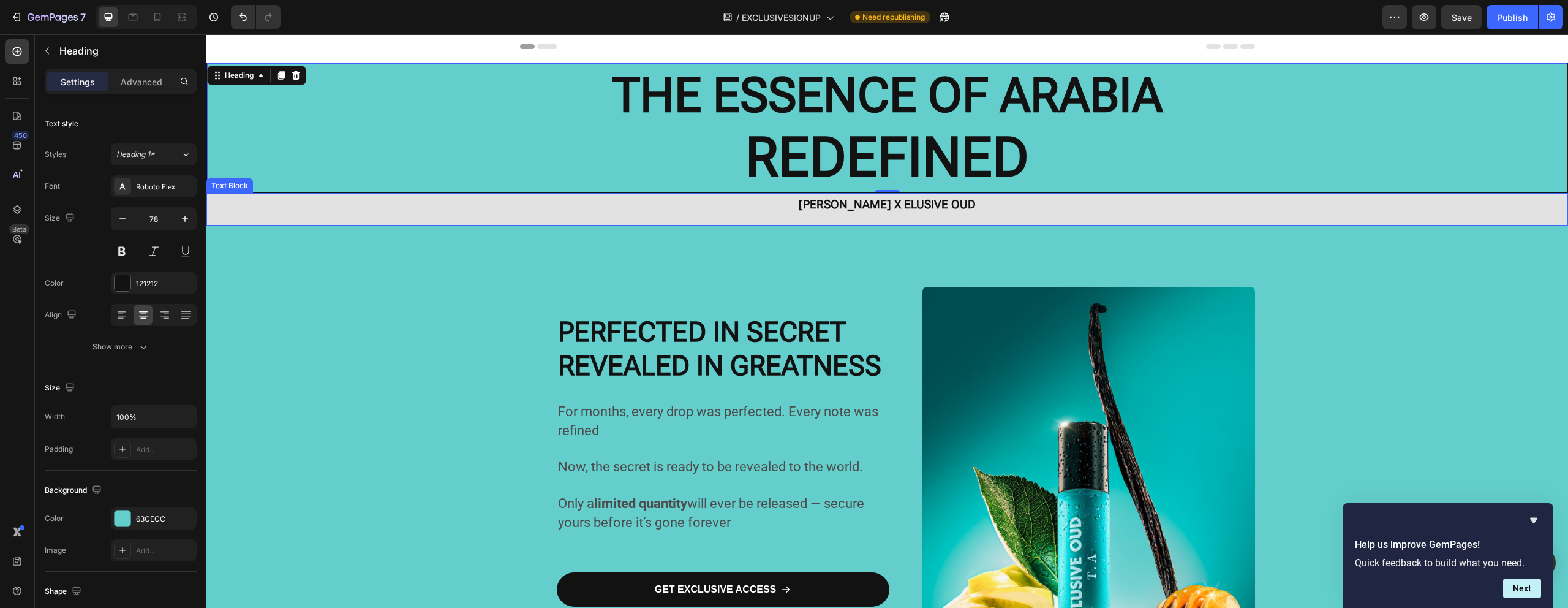
click at [938, 210] on strong "[PERSON_NAME] X ELUSIVE OUD" at bounding box center [887, 205] width 177 height 14
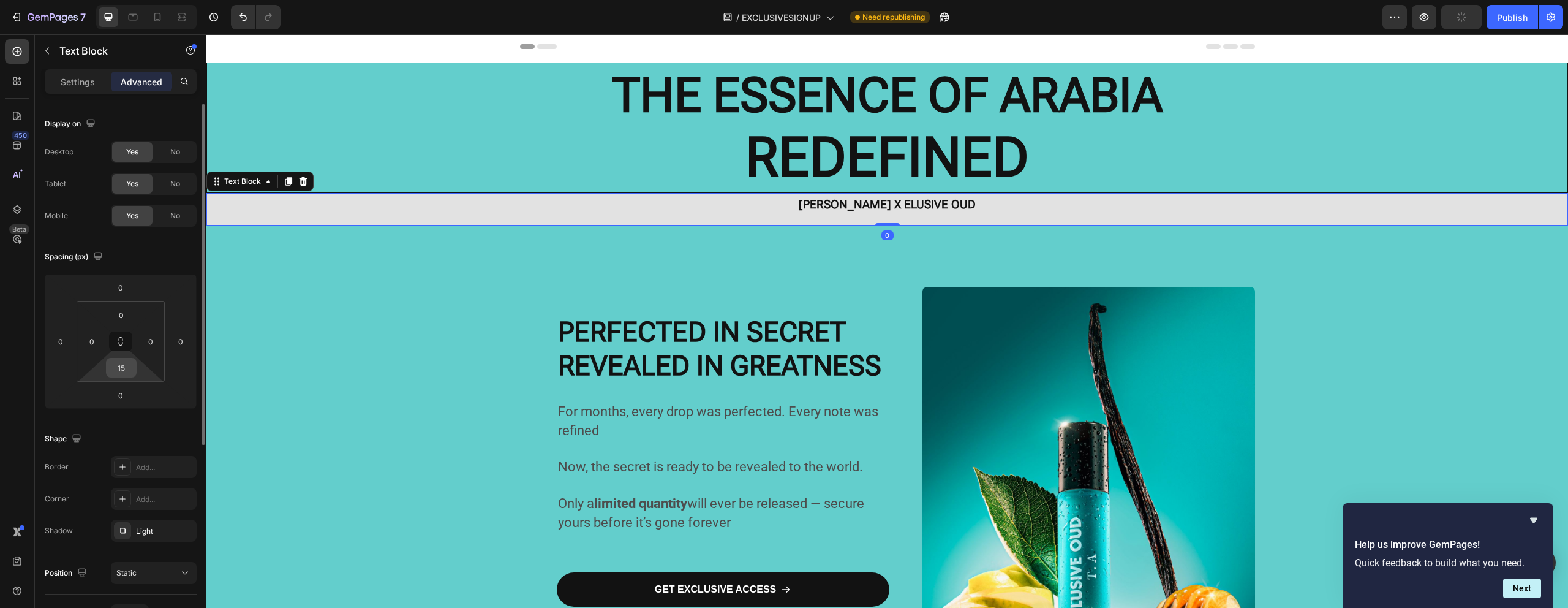
click at [120, 376] on div "15" at bounding box center [121, 367] width 30 height 19
click at [123, 362] on input "15" at bounding box center [121, 367] width 25 height 18
type input "0"
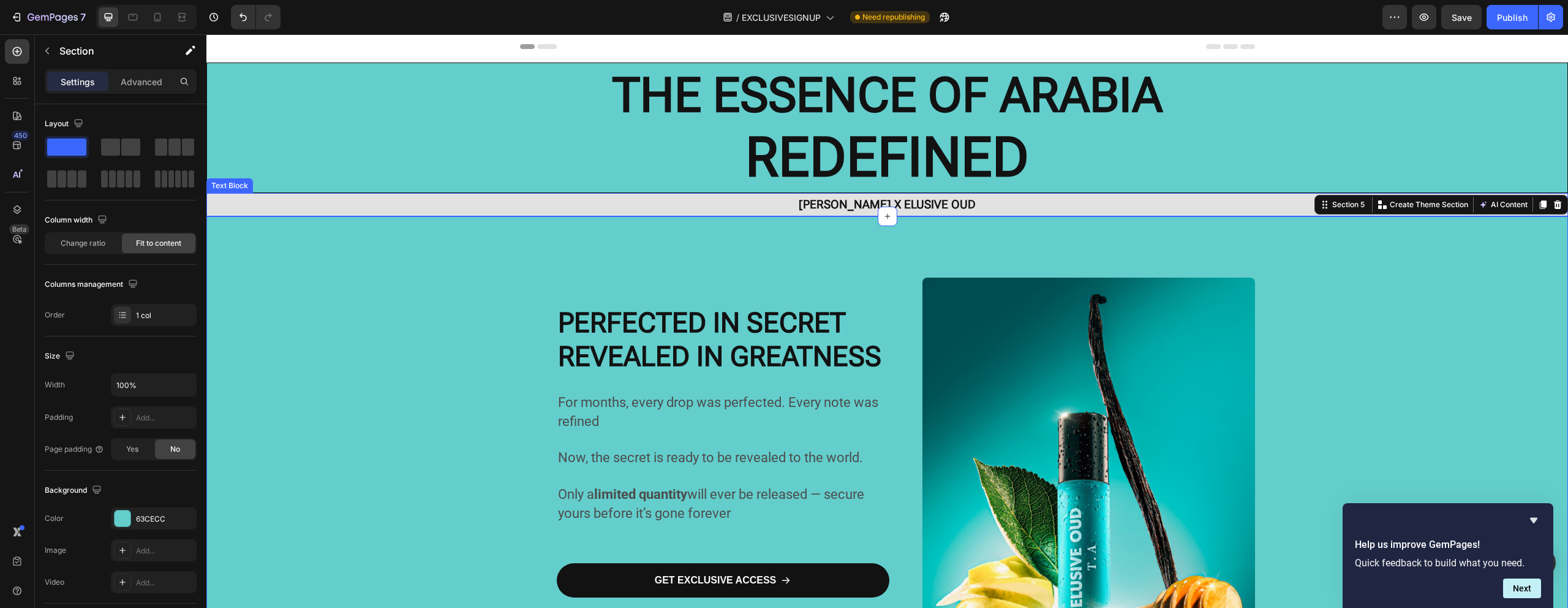
click at [378, 203] on div "[PERSON_NAME] X ELUSIVE OUD" at bounding box center [887, 205] width 1361 height 23
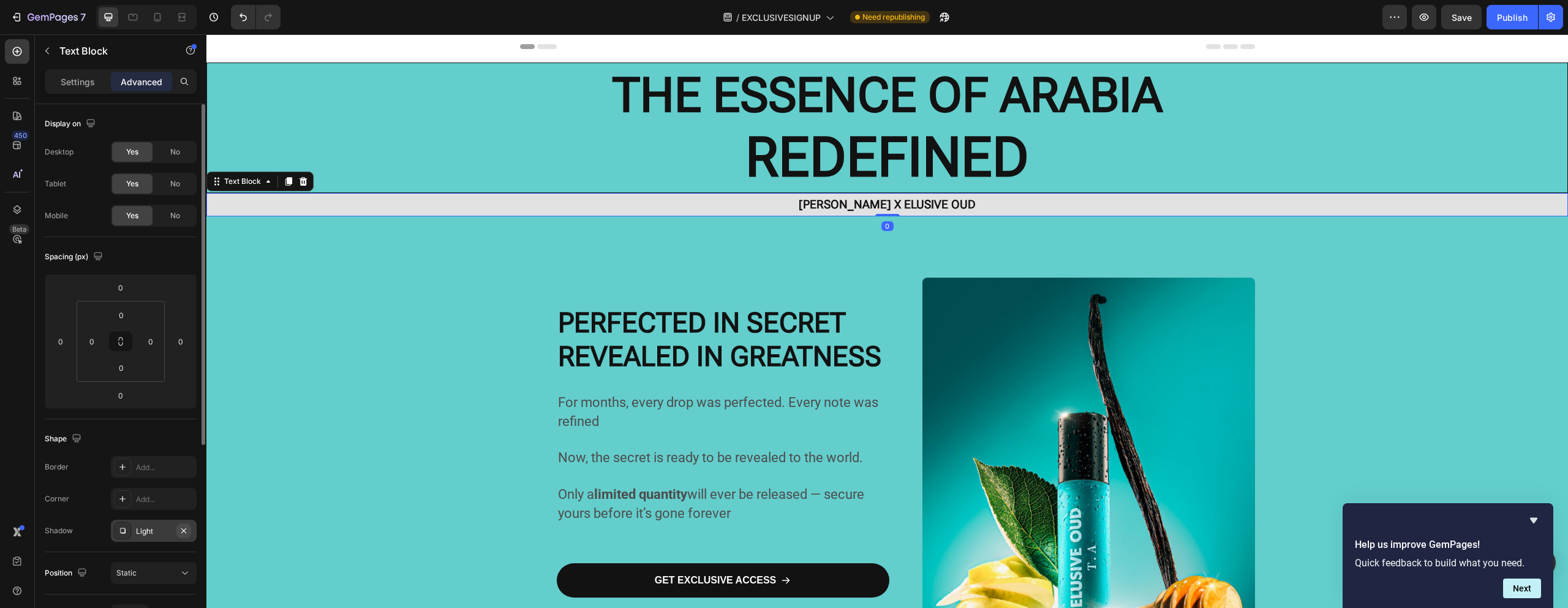
click at [187, 527] on icon "button" at bounding box center [184, 531] width 10 height 10
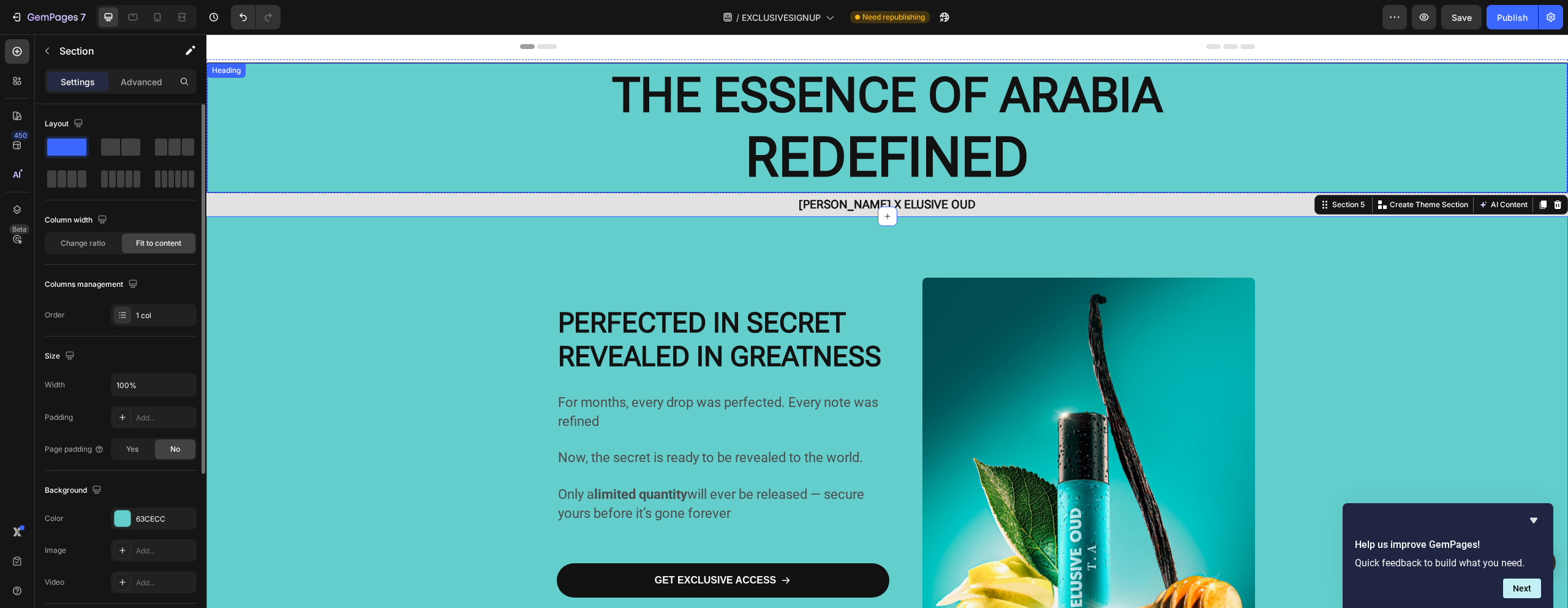
click at [461, 153] on h2 "THE ESSENCE OF ARABIA REDEFINED" at bounding box center [887, 127] width 1360 height 129
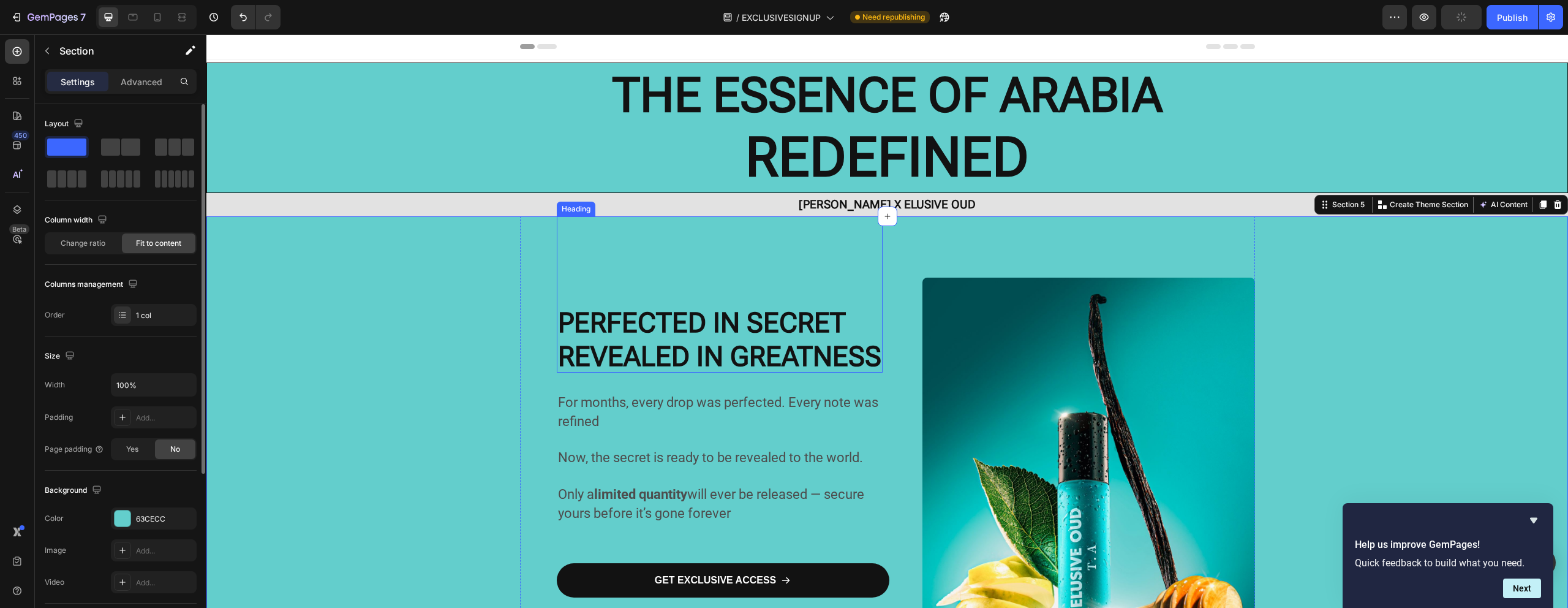
click at [649, 329] on strong "PERFECTED IN SECRET" at bounding box center [701, 322] width 288 height 32
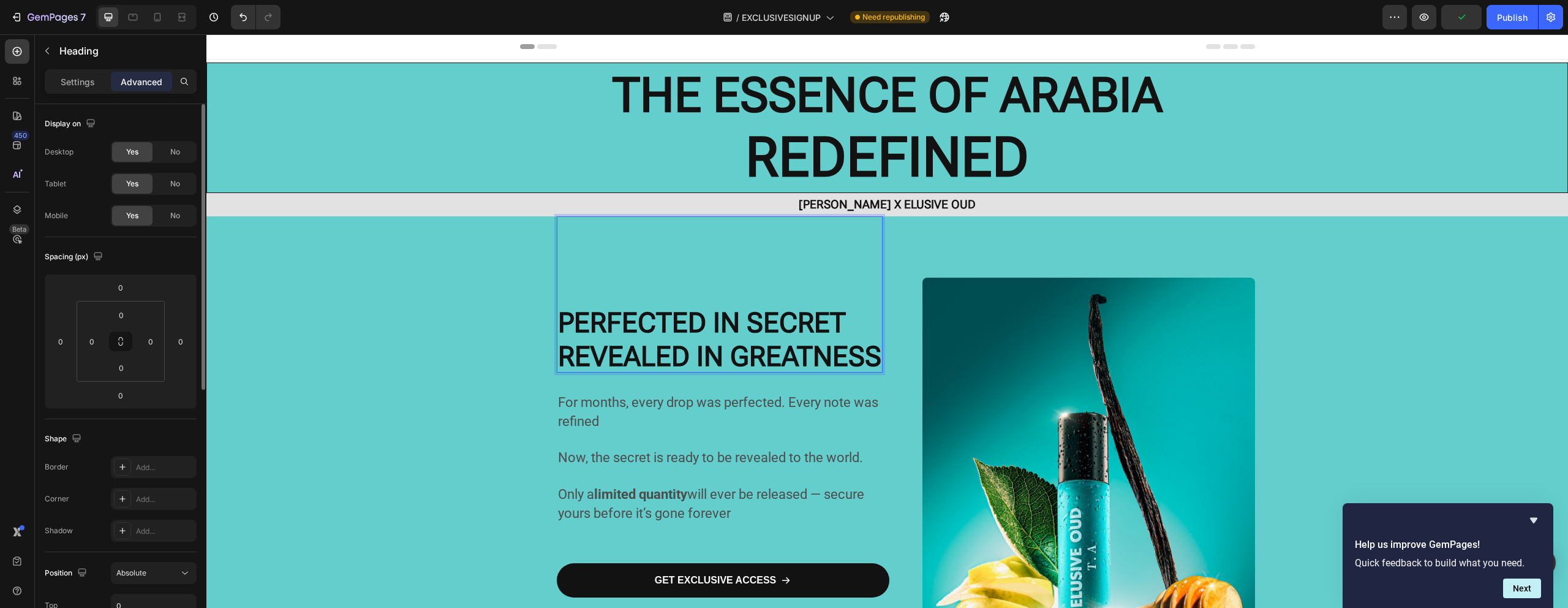
click at [649, 329] on strong "PERFECTED IN SECRET" at bounding box center [701, 322] width 288 height 32
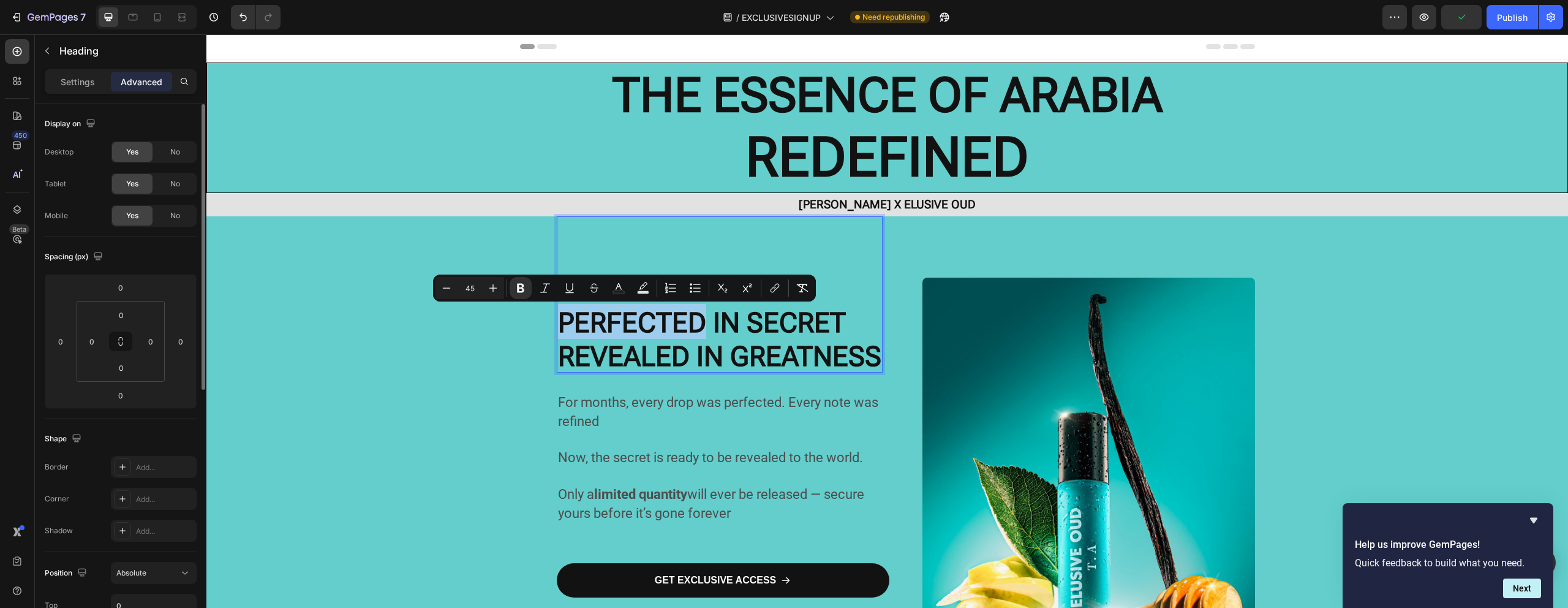
click at [617, 329] on strong "PERFECTED IN SECRET" at bounding box center [701, 322] width 288 height 32
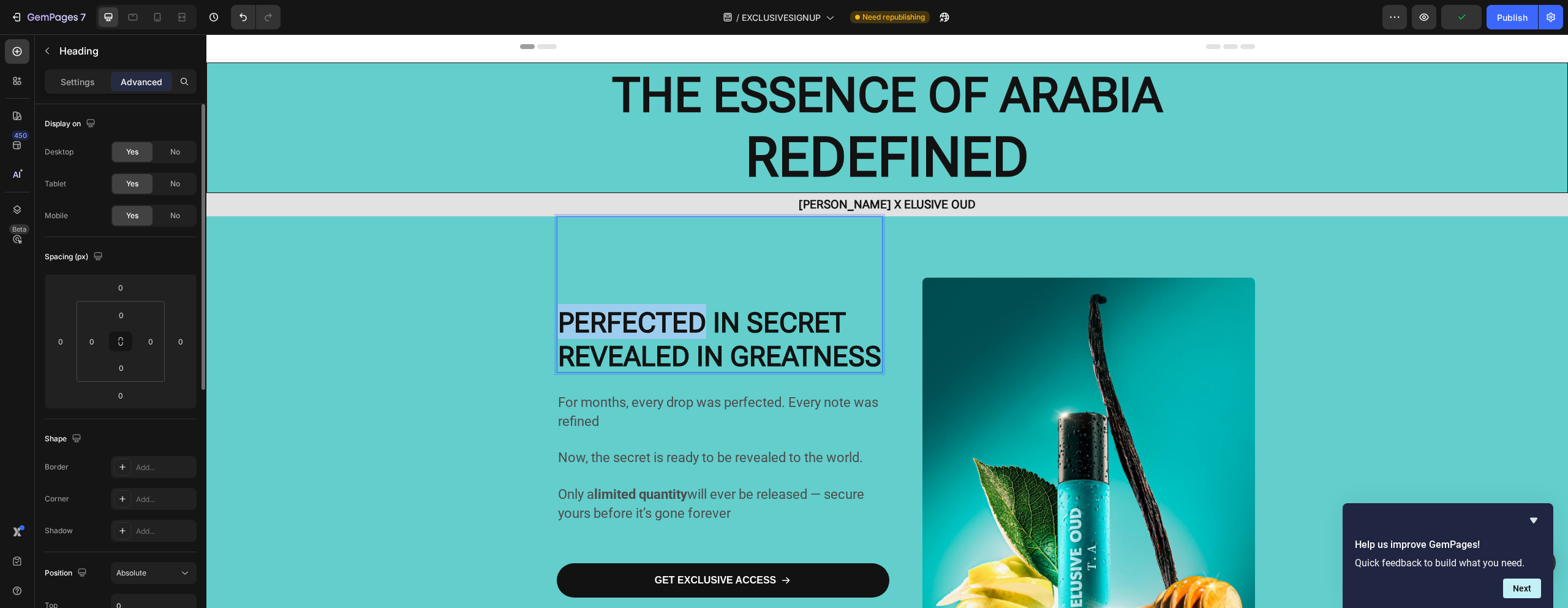
click at [617, 329] on strong "PERFECTED IN SECRET" at bounding box center [701, 322] width 288 height 32
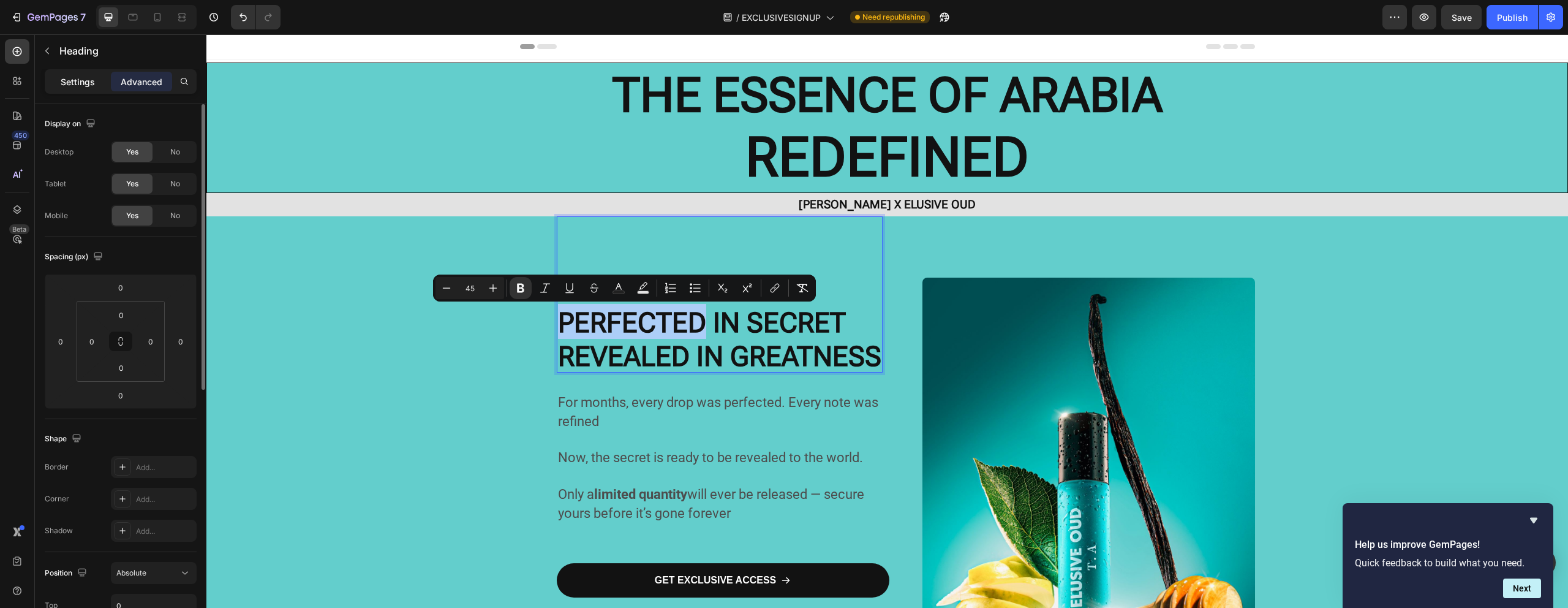
drag, startPoint x: 84, startPoint y: 88, endPoint x: 79, endPoint y: 82, distance: 7.8
click at [84, 87] on div "Settings" at bounding box center [77, 81] width 61 height 19
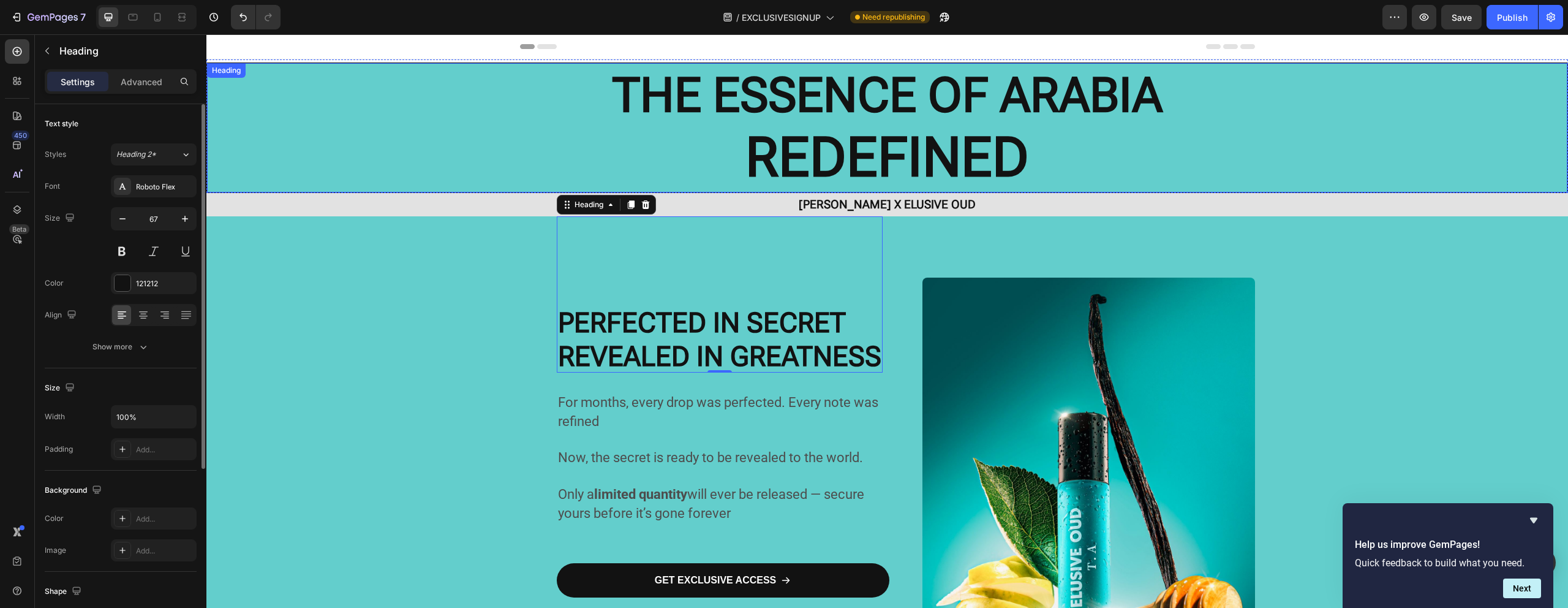
click at [825, 109] on strong "THE ESSENCE OF ARABIA" at bounding box center [887, 94] width 550 height 56
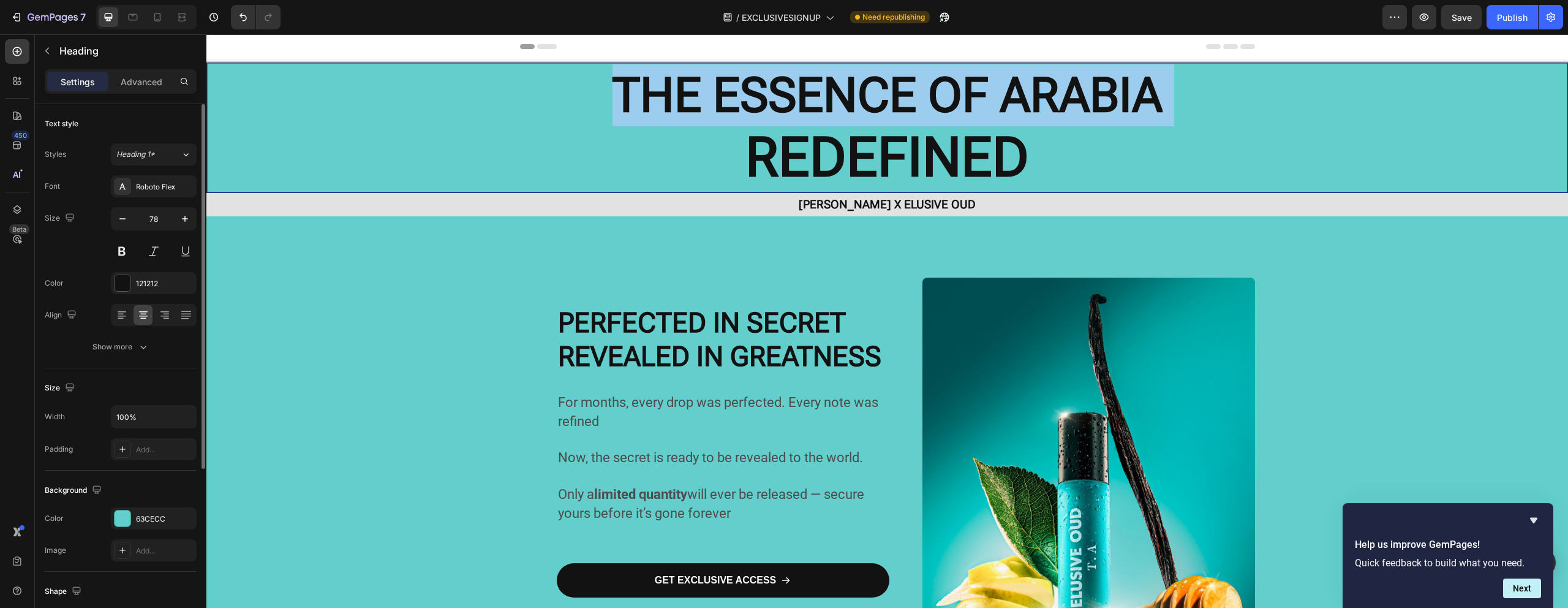
click at [825, 109] on strong "THE ESSENCE OF ARABIA" at bounding box center [887, 94] width 550 height 56
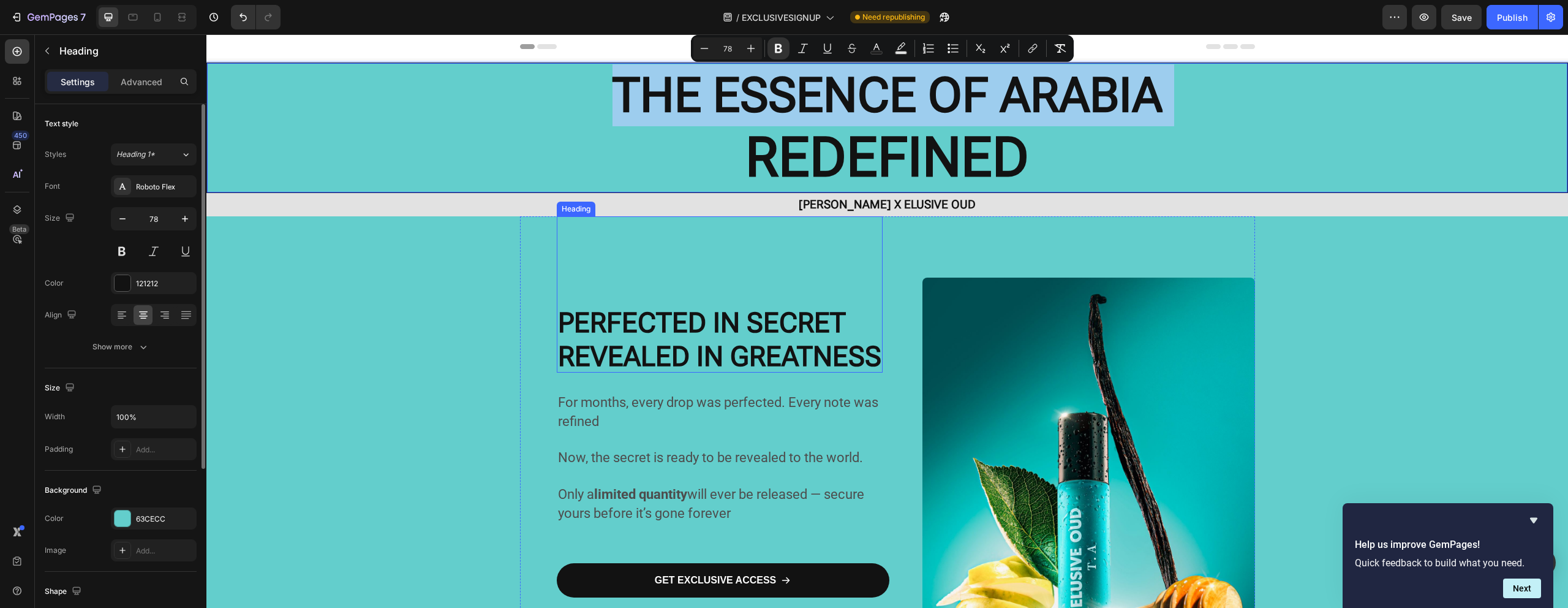
click at [717, 317] on strong "PERFECTED IN SECRET" at bounding box center [701, 322] width 288 height 32
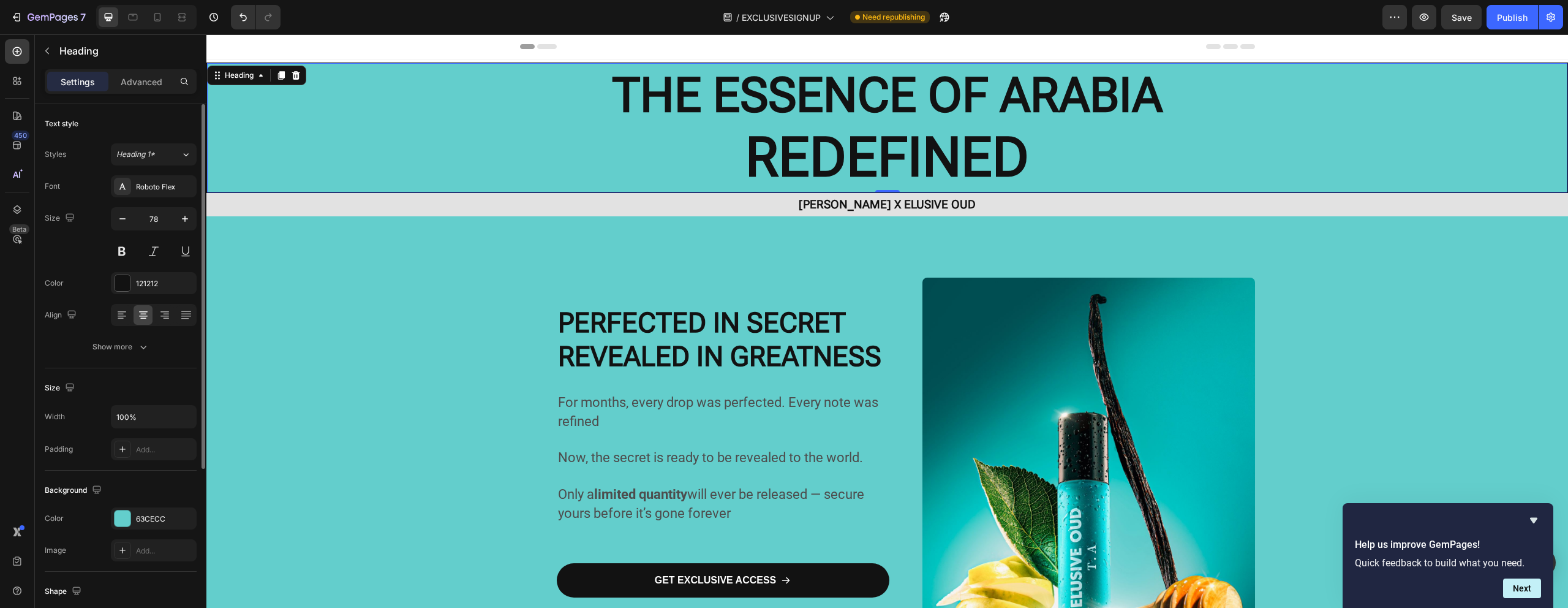
click at [797, 75] on strong "THE ESSENCE OF ARABIA" at bounding box center [887, 94] width 550 height 56
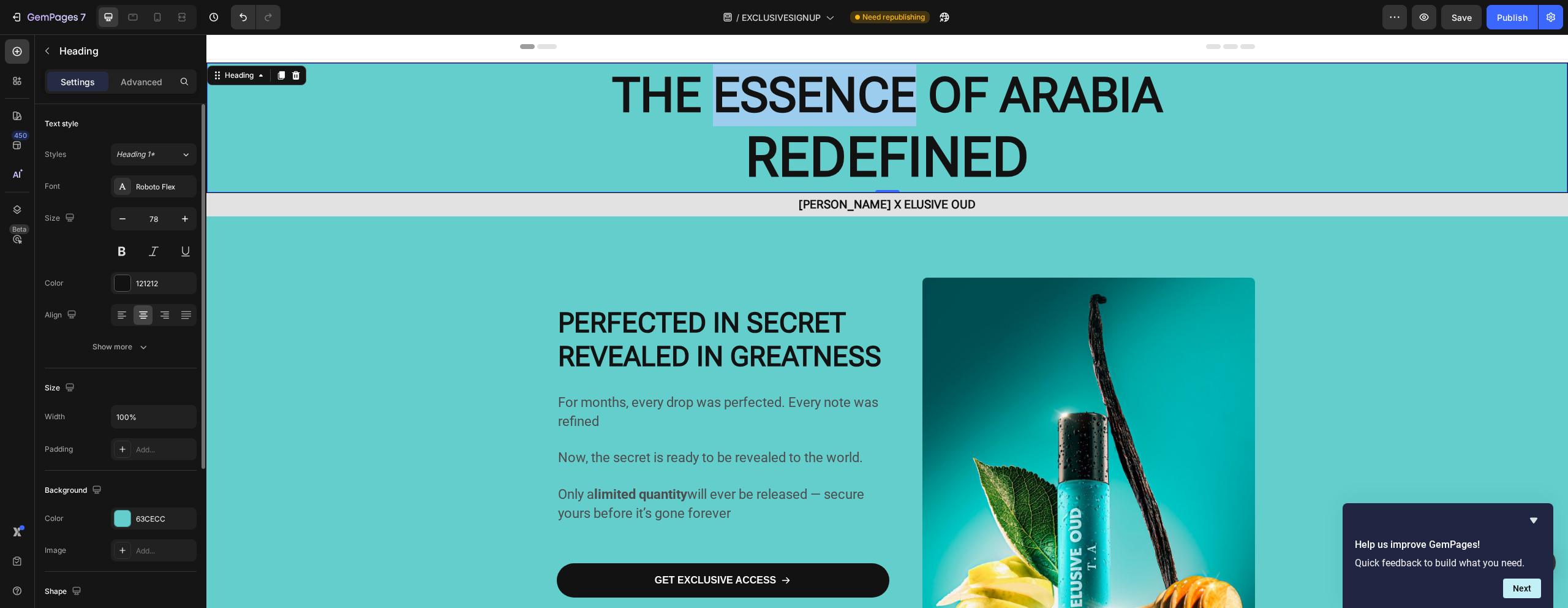
click at [791, 86] on strong "THE ESSENCE OF ARABIA" at bounding box center [887, 94] width 550 height 56
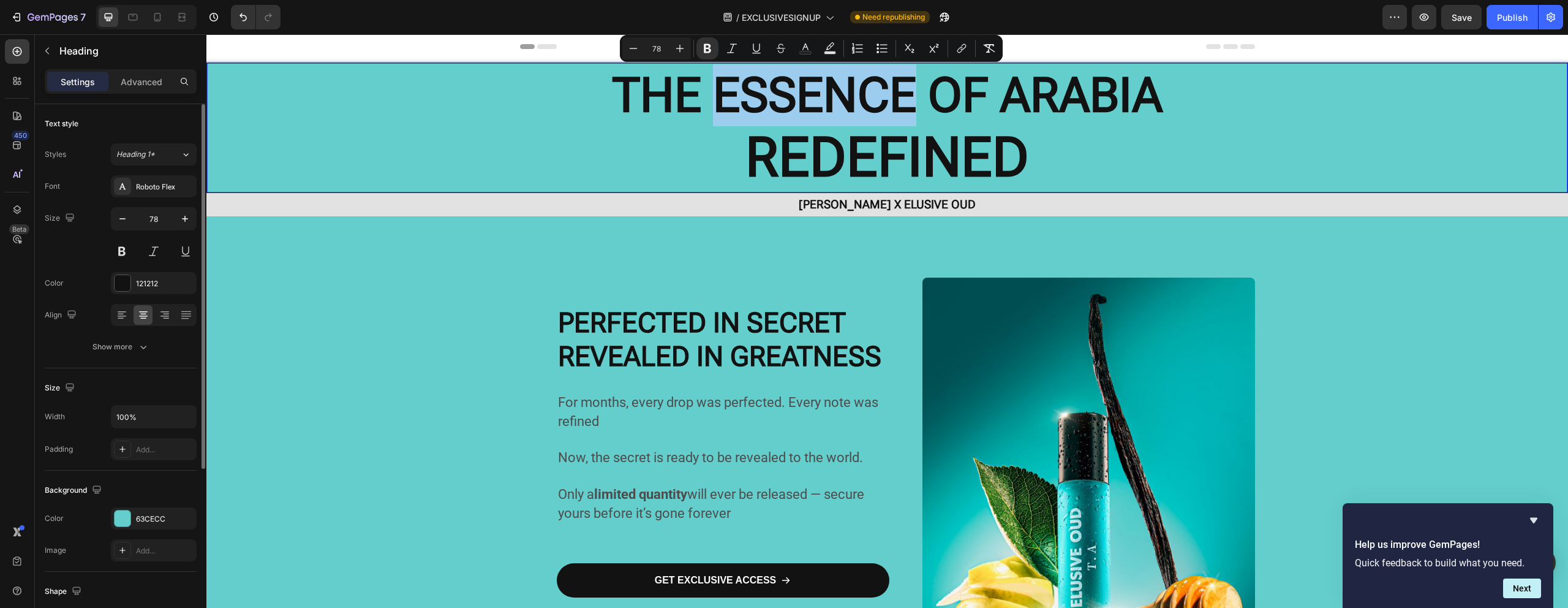
click at [789, 92] on strong "THE ESSENCE OF ARABIA" at bounding box center [887, 94] width 550 height 56
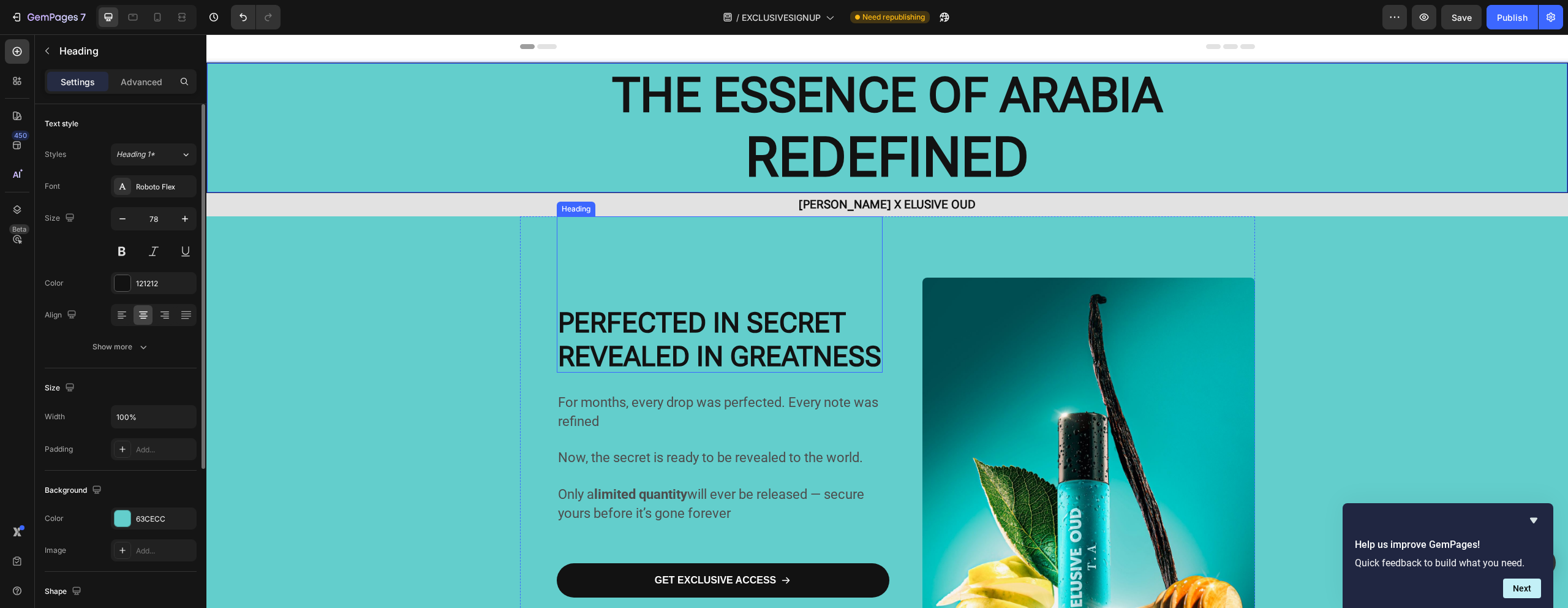
click at [716, 271] on p "⁠⁠⁠⁠⁠⁠⁠ PERFECTED IN SECRET REVEALED IN GREATNESS" at bounding box center [719, 294] width 324 height 154
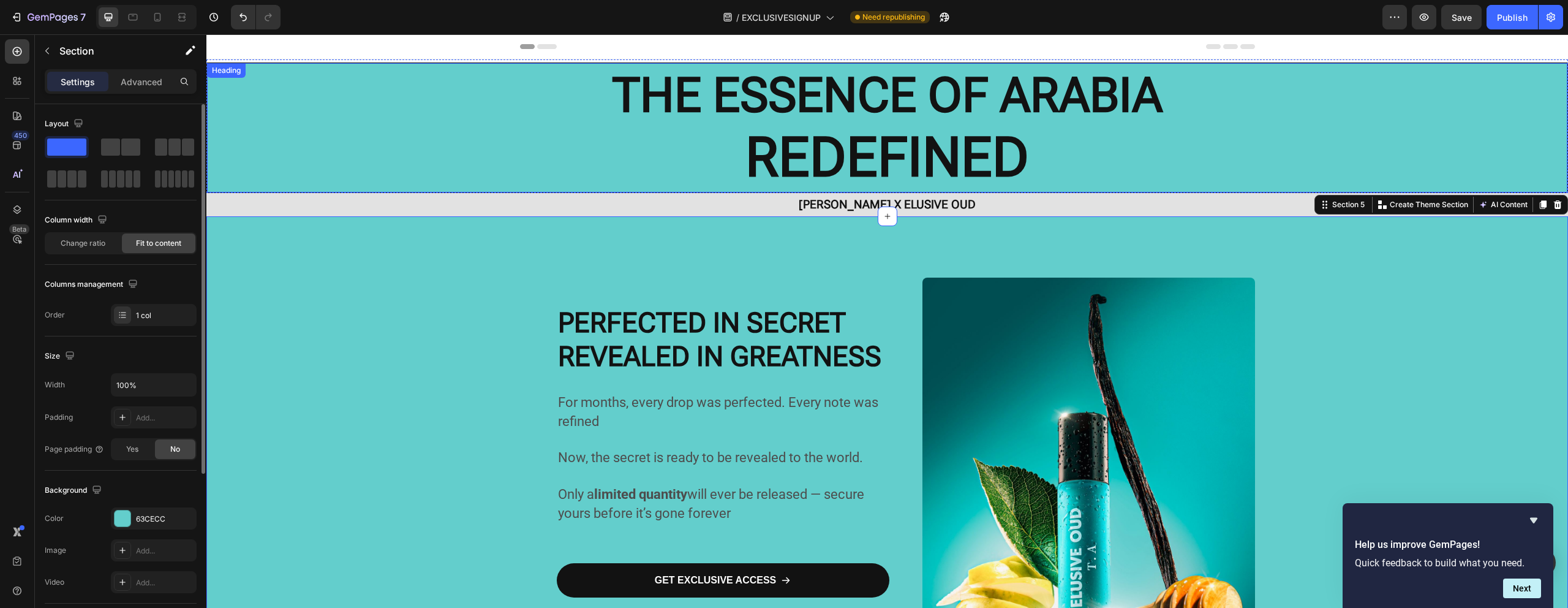
click at [962, 147] on strong "REDEFINED" at bounding box center [887, 157] width 283 height 64
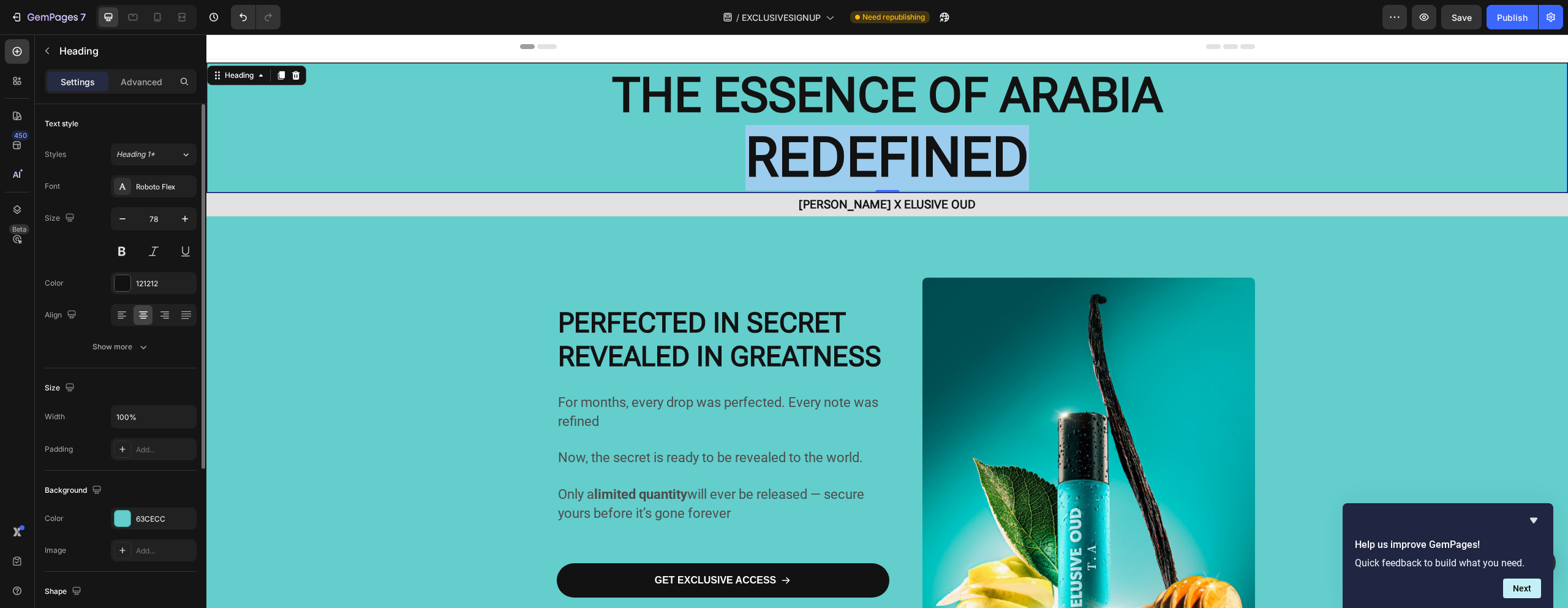
click at [962, 147] on strong "REDEFINED" at bounding box center [887, 157] width 283 height 64
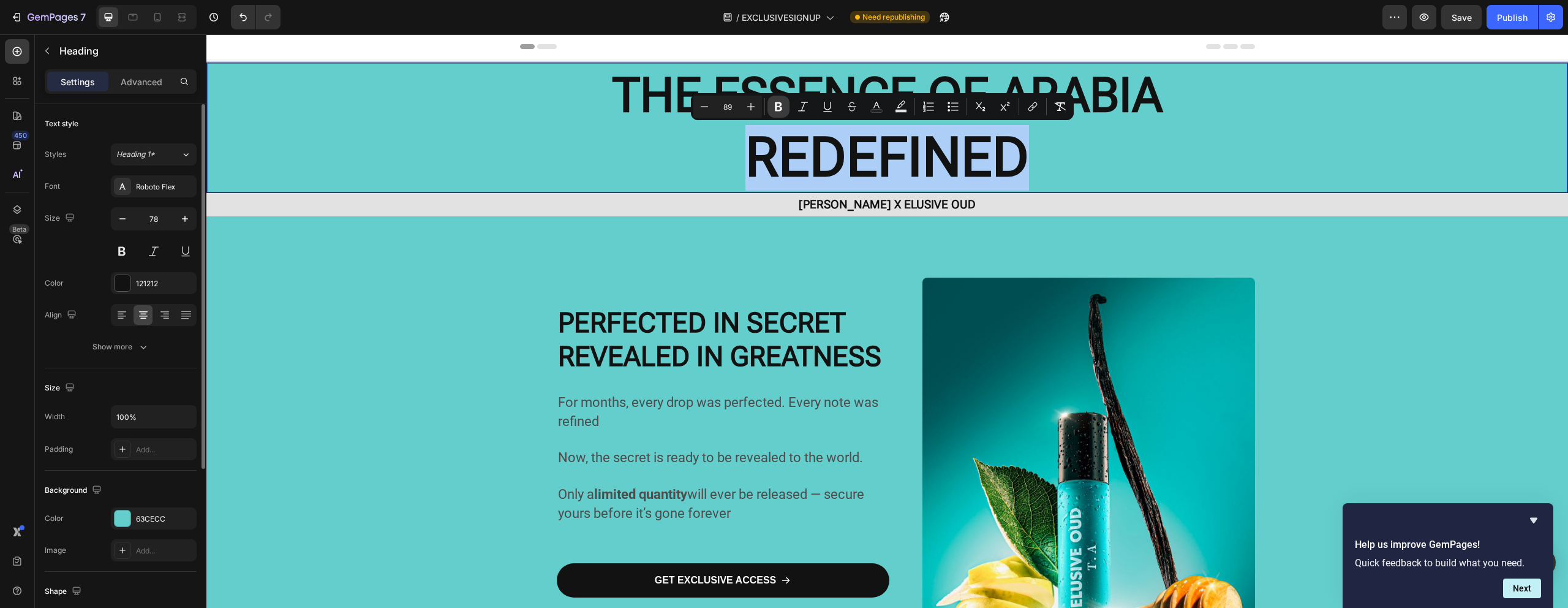
click at [784, 116] on button "Bold" at bounding box center [778, 107] width 22 height 22
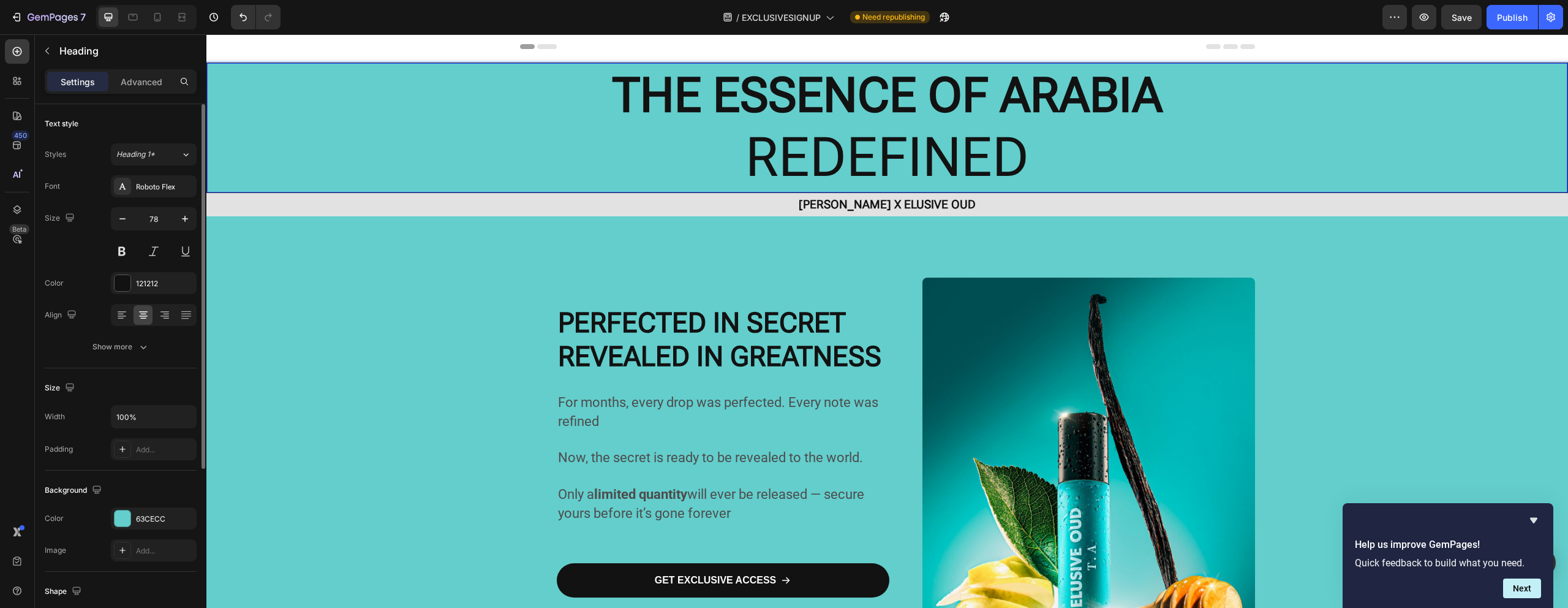
click at [802, 146] on span "REDEFINED" at bounding box center [887, 157] width 283 height 64
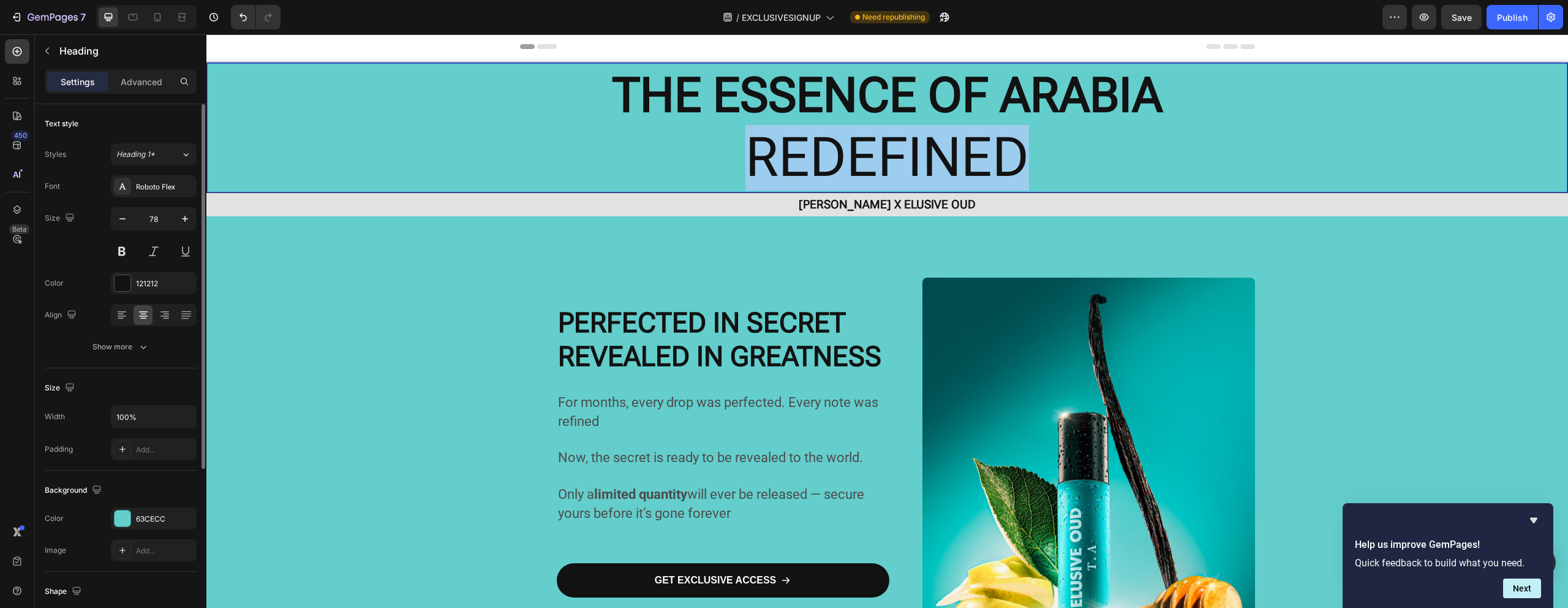
click at [802, 146] on span "REDEFINED" at bounding box center [887, 157] width 283 height 64
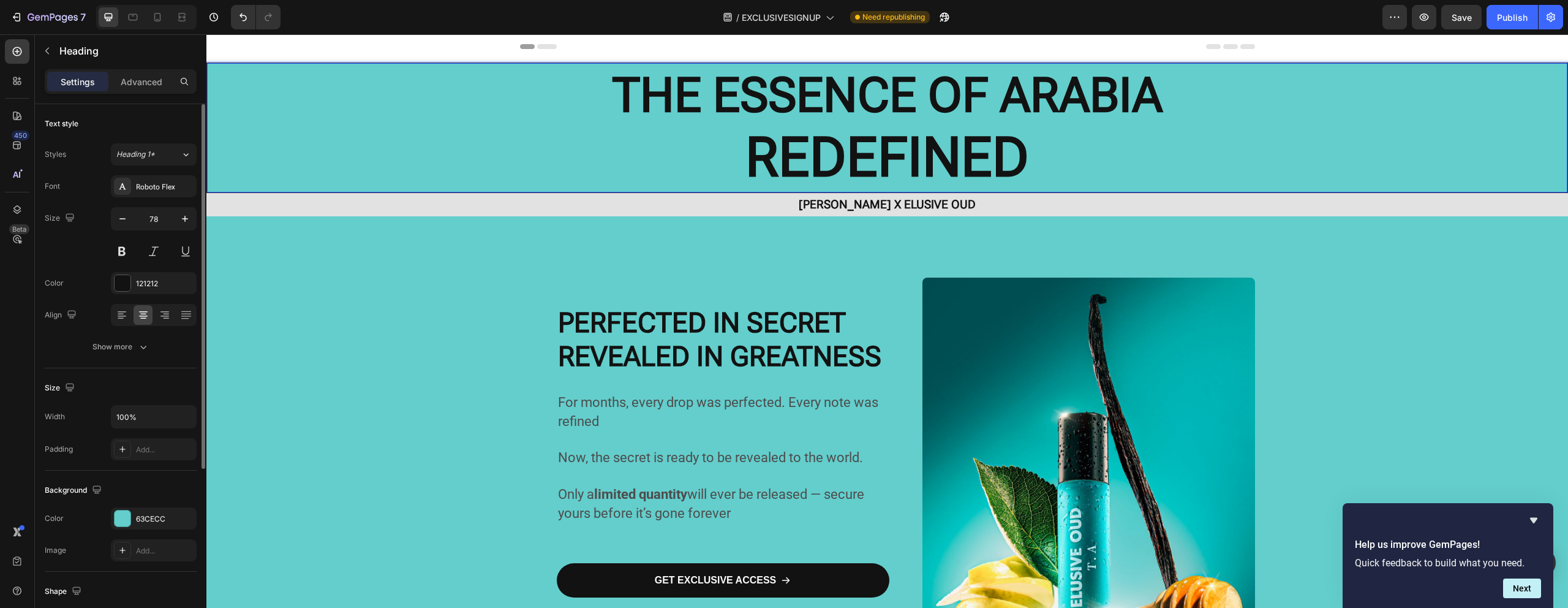
click at [787, 144] on strong "REDEFINED" at bounding box center [887, 157] width 283 height 64
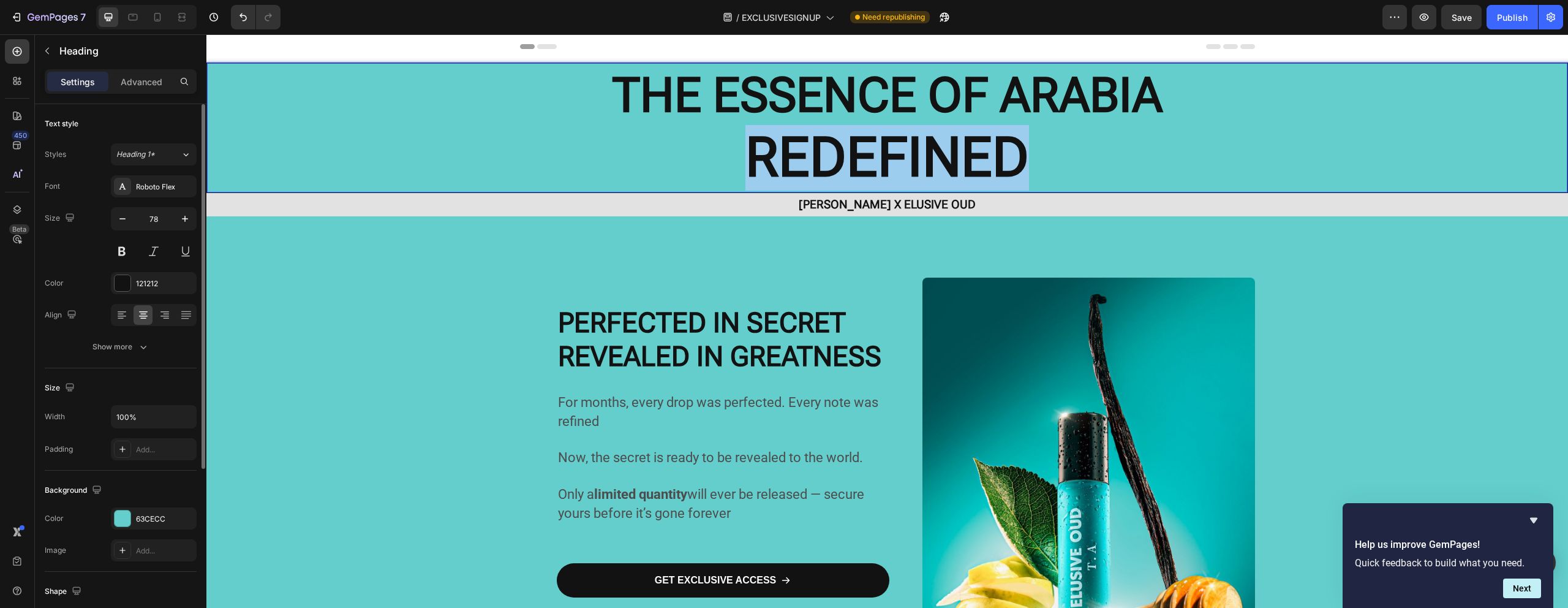
click at [787, 144] on strong "REDEFINED" at bounding box center [887, 157] width 283 height 64
click at [173, 200] on div "Font Roboto Flex Size 78 Color 121212 Align Show more" at bounding box center [120, 266] width 152 height 182
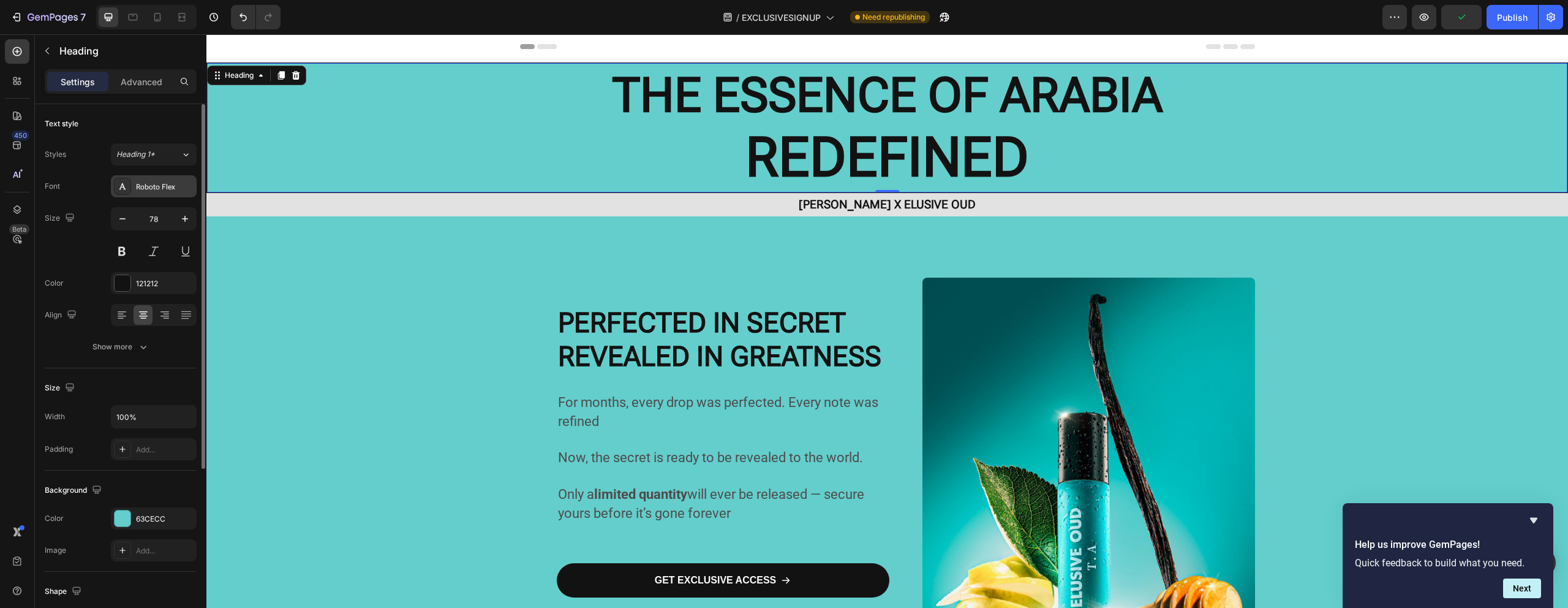
click at [173, 193] on div "Roboto Flex" at bounding box center [154, 186] width 86 height 22
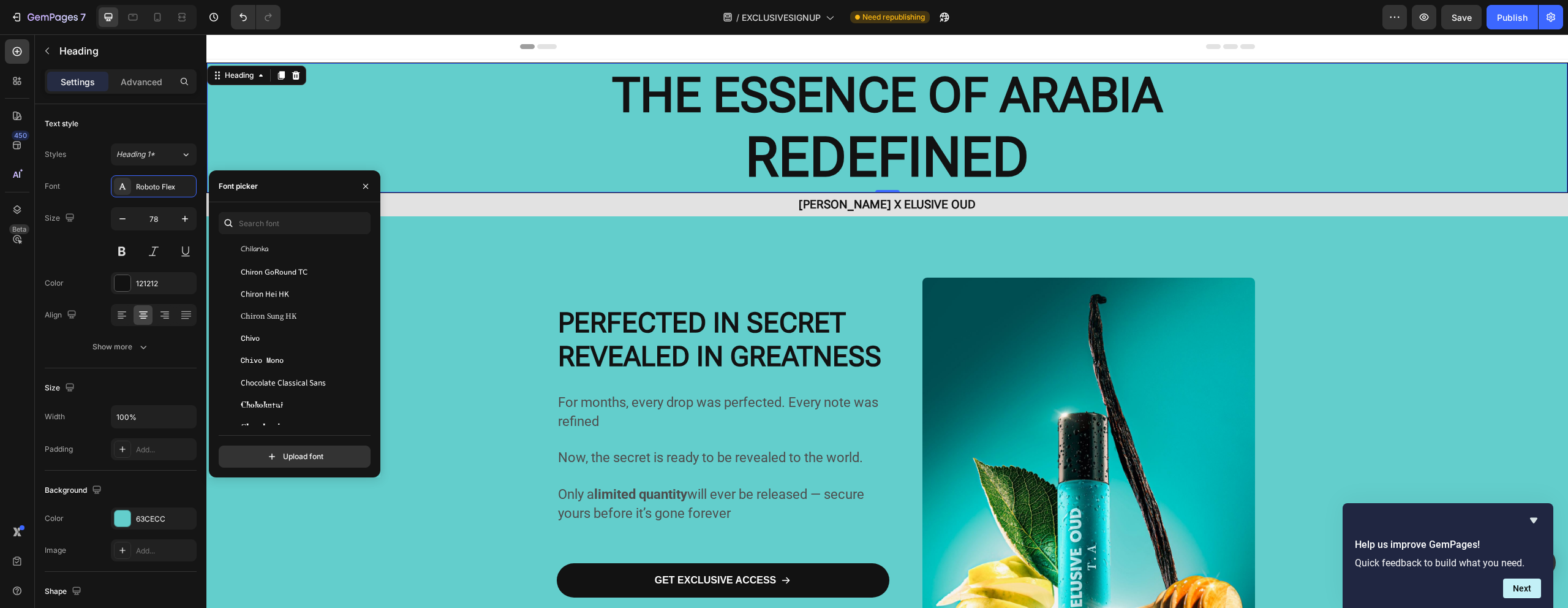
scroll to position [7220, 0]
click at [295, 275] on div "Chivo" at bounding box center [303, 272] width 124 height 11
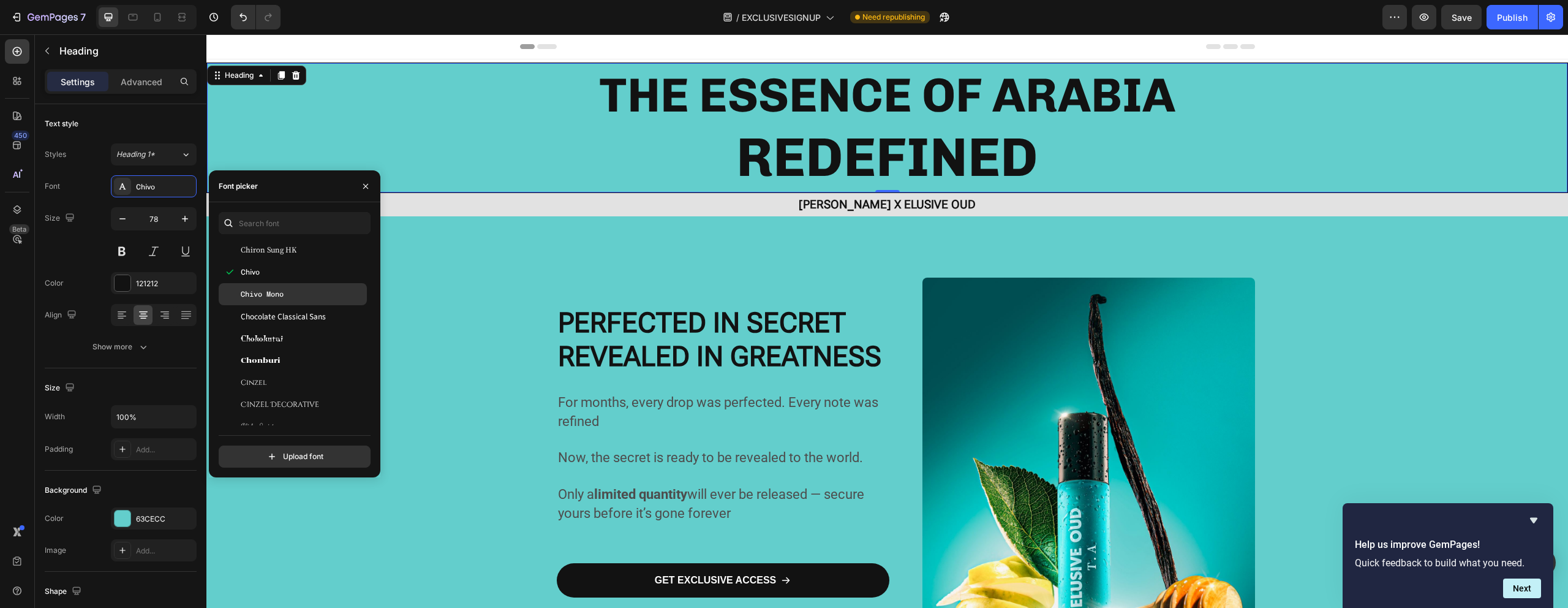
click at [293, 283] on div "Chivo Mono" at bounding box center [293, 294] width 149 height 22
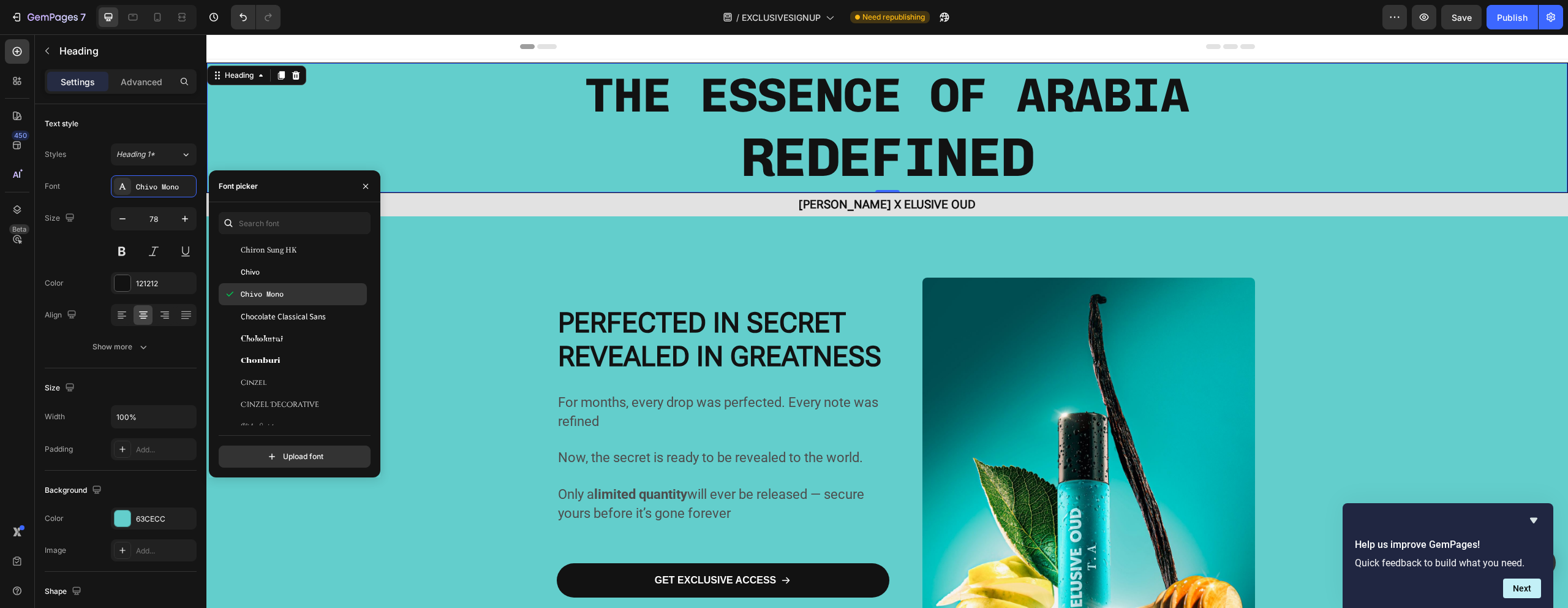
click at [293, 297] on div "Chivo Mono" at bounding box center [303, 294] width 124 height 11
click at [290, 314] on span "Chocolate Classical Sans" at bounding box center [283, 316] width 85 height 11
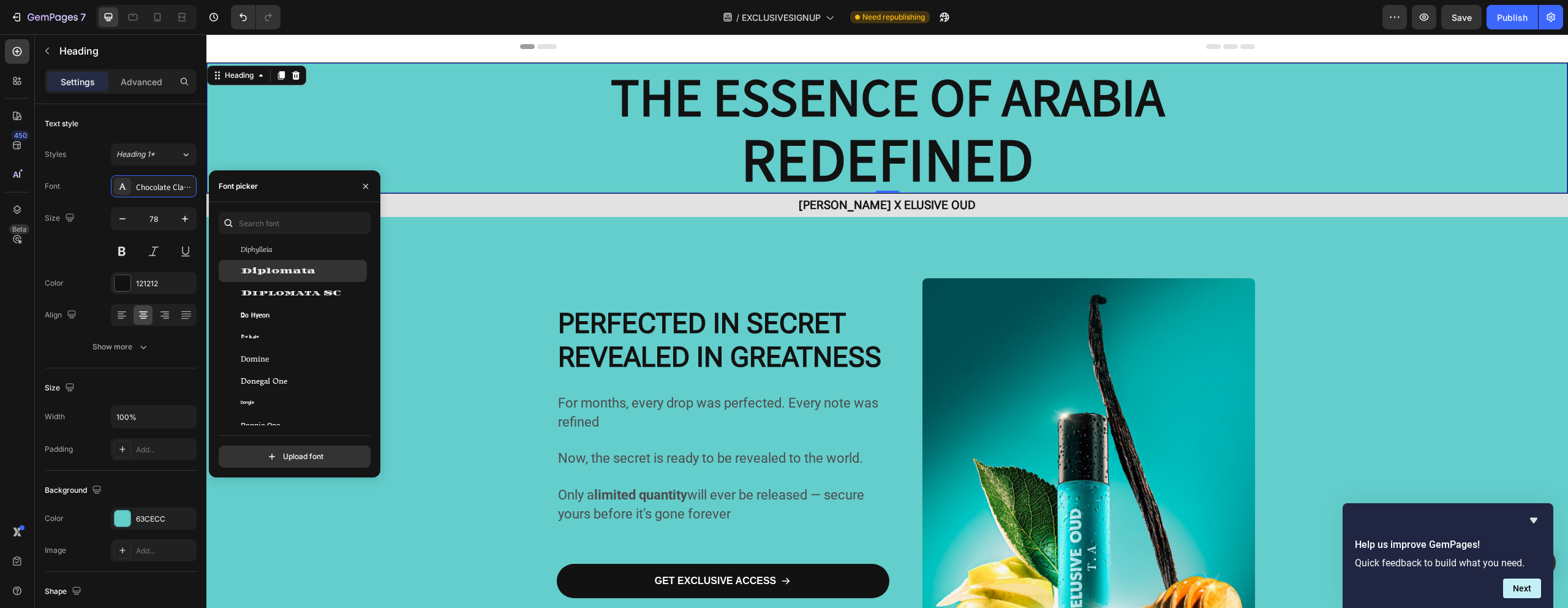
scroll to position [9035, 0]
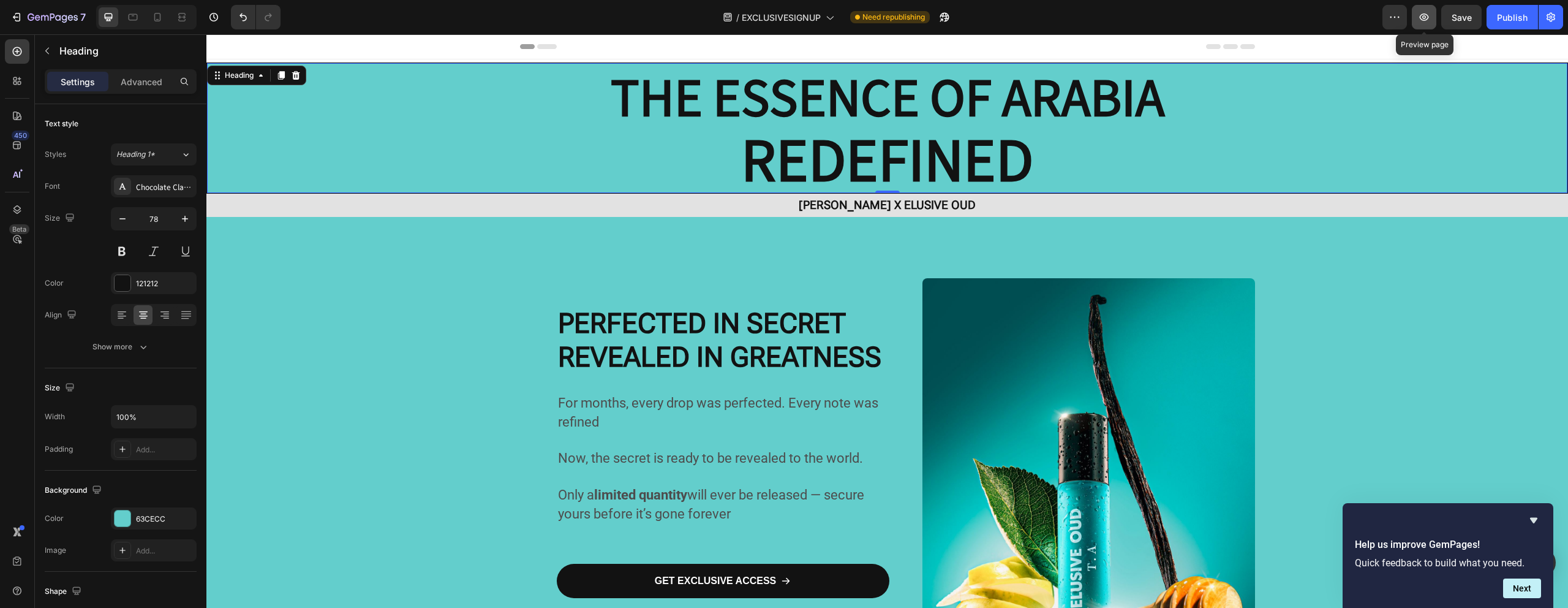
click at [1425, 12] on icon "button" at bounding box center [1424, 17] width 12 height 12
click at [738, 203] on p "[PERSON_NAME] X ELUSIVE OUD" at bounding box center [887, 205] width 732 height 21
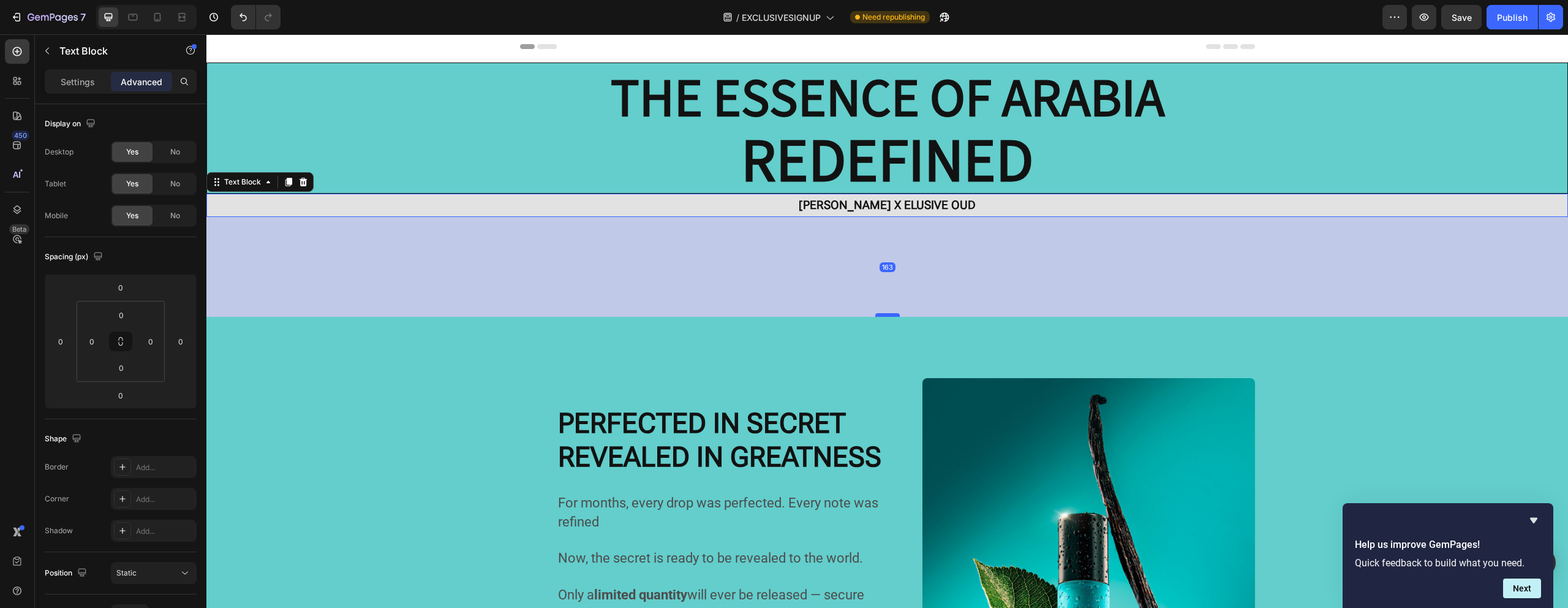
drag, startPoint x: 887, startPoint y: 214, endPoint x: 874, endPoint y: 314, distance: 100.8
click at [881, 315] on div at bounding box center [887, 314] width 25 height 4
type input "165"
click at [740, 263] on div "165" at bounding box center [887, 268] width 1361 height 101
click at [484, 267] on div "165" at bounding box center [887, 268] width 1361 height 101
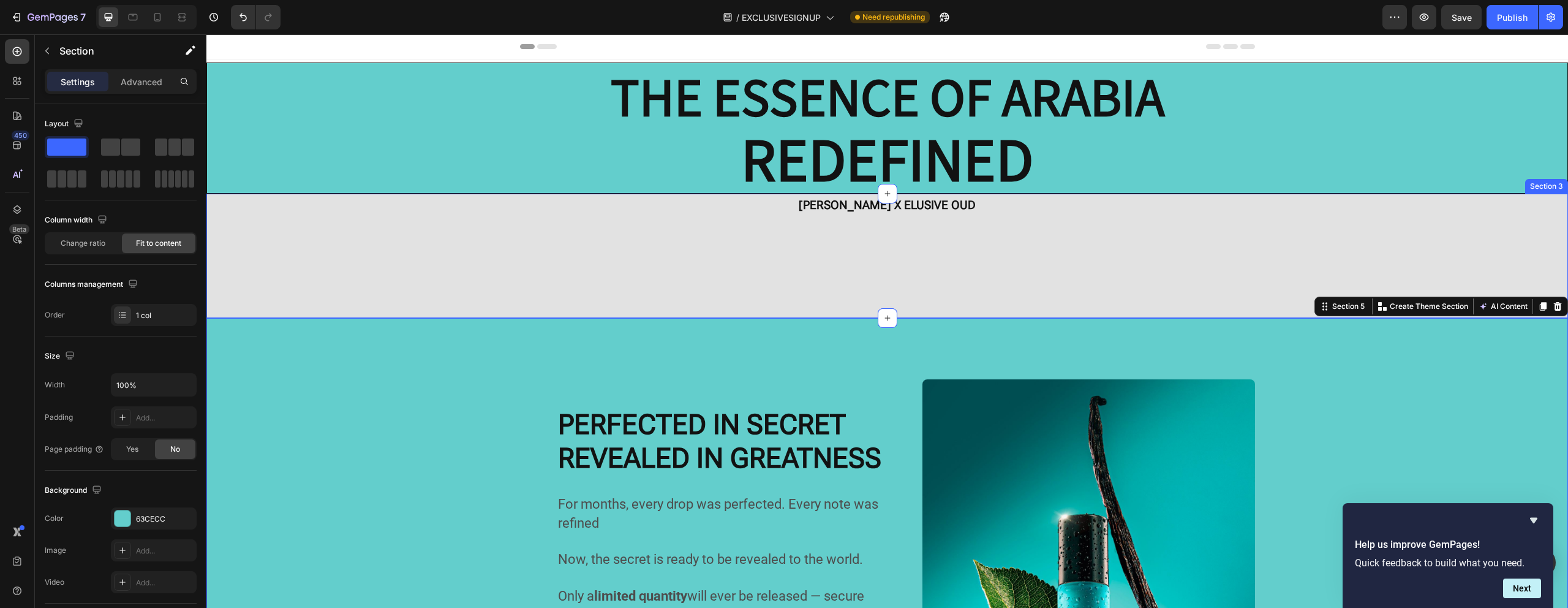
click at [391, 265] on div "[PERSON_NAME] X ELUSIVE OUD Text Block [PERSON_NAME] X ELUSIVE OUD Text Block […" at bounding box center [887, 255] width 1361 height 124
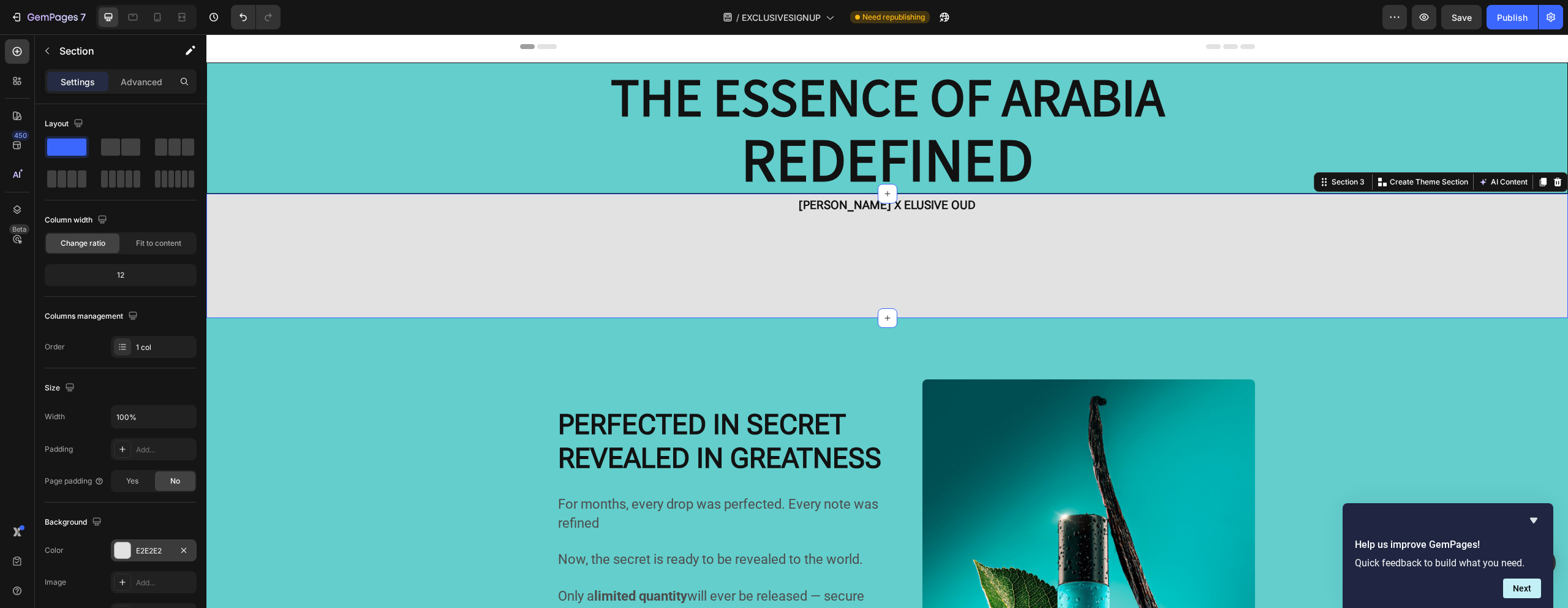
click at [124, 552] on div at bounding box center [123, 550] width 16 height 16
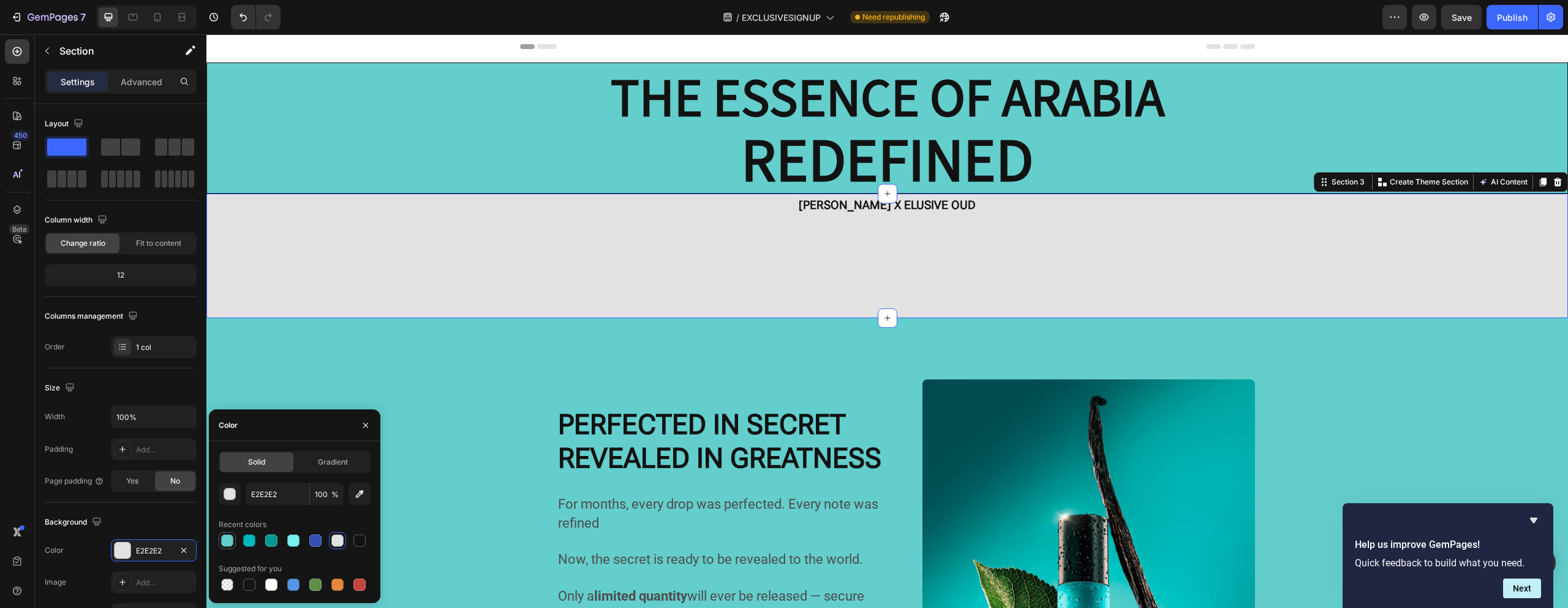
click at [230, 543] on div at bounding box center [227, 540] width 12 height 12
type input "63CECC"
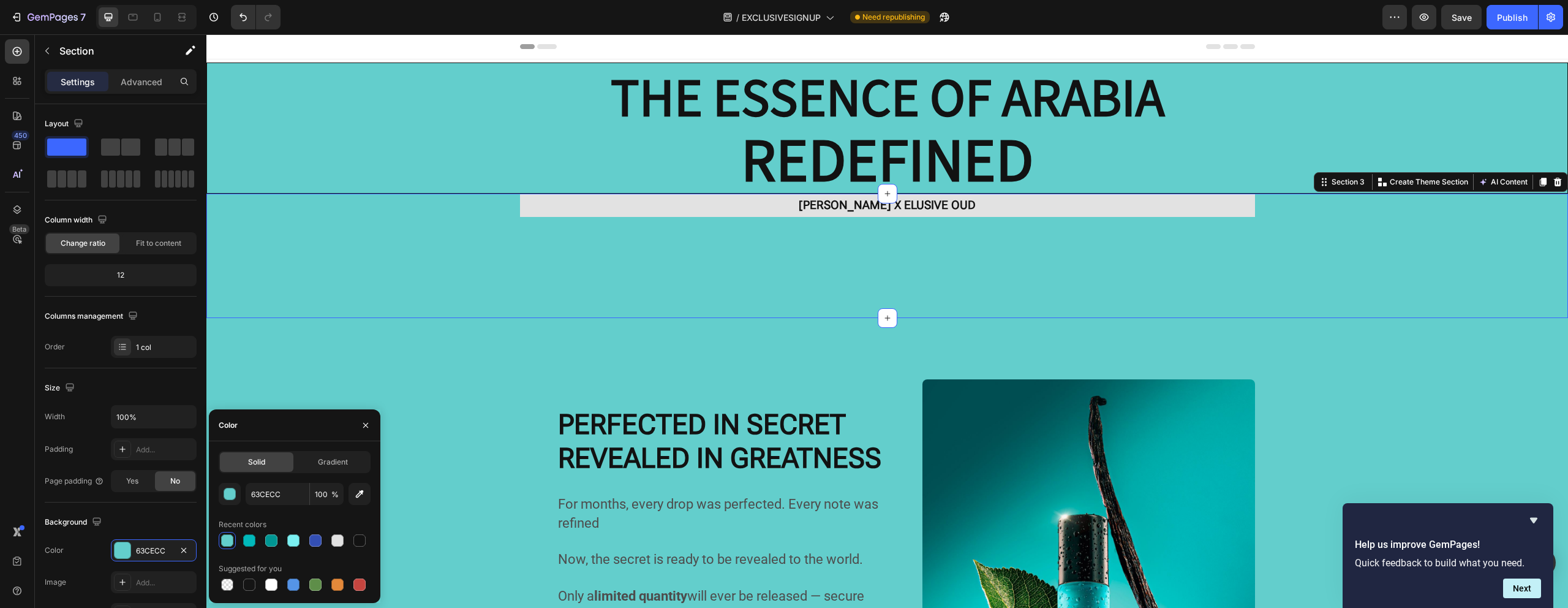
click at [860, 287] on div "[PERSON_NAME] X ELUSIVE OUD Text Block [PERSON_NAME] X ELUSIVE OUD Text Block […" at bounding box center [887, 255] width 1361 height 124
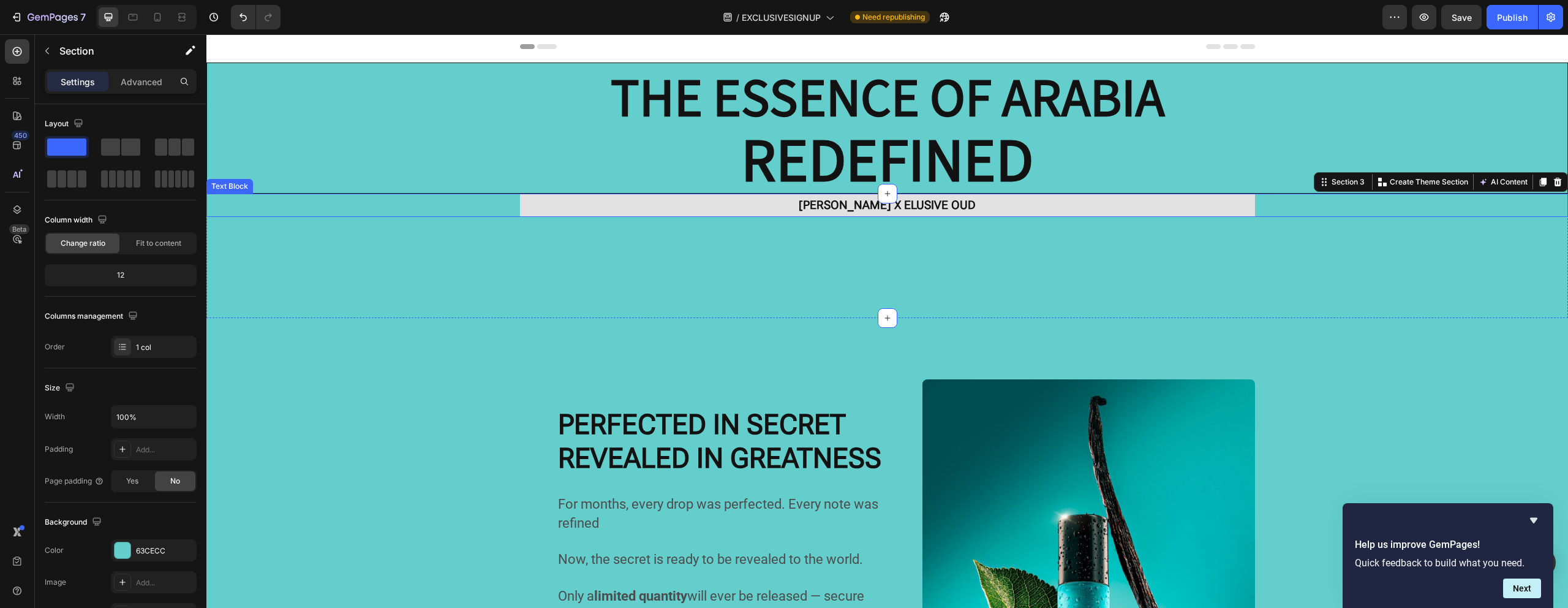
click at [901, 209] on strong "[PERSON_NAME] X ELUSIVE OUD" at bounding box center [887, 205] width 177 height 14
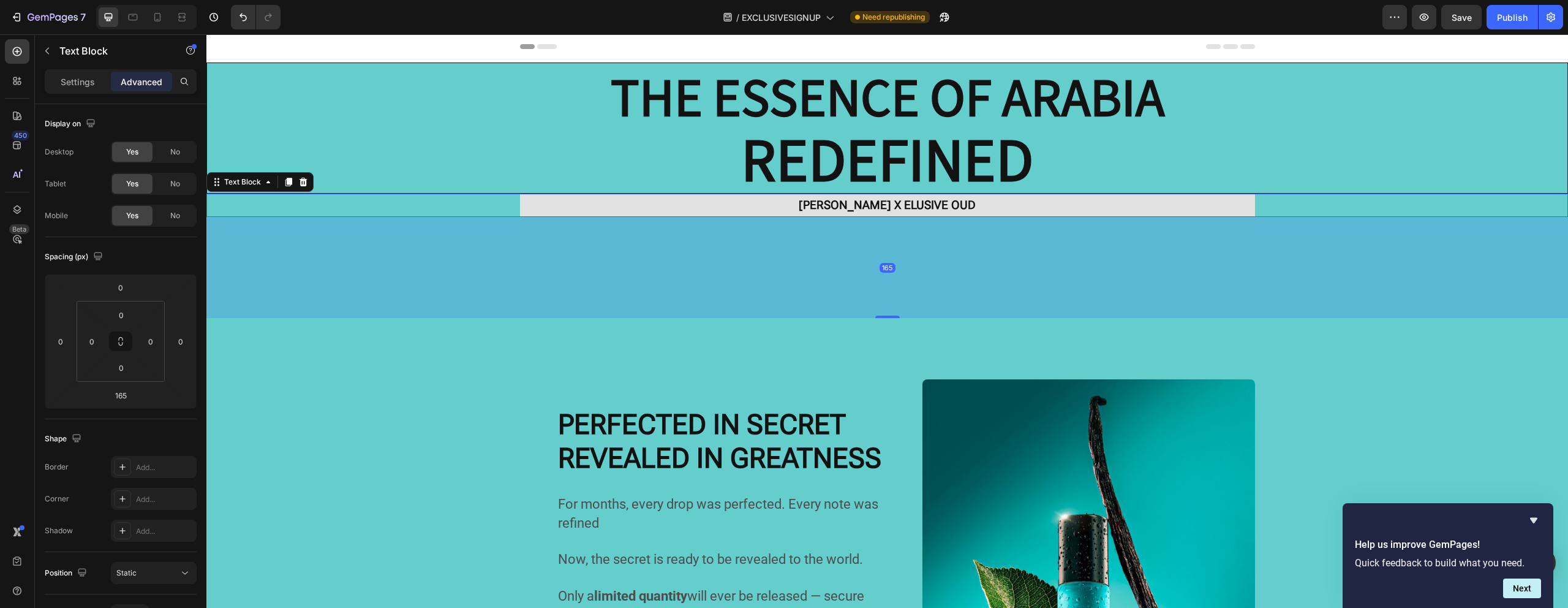
click at [685, 208] on p "[PERSON_NAME] X ELUSIVE OUD" at bounding box center [887, 205] width 732 height 21
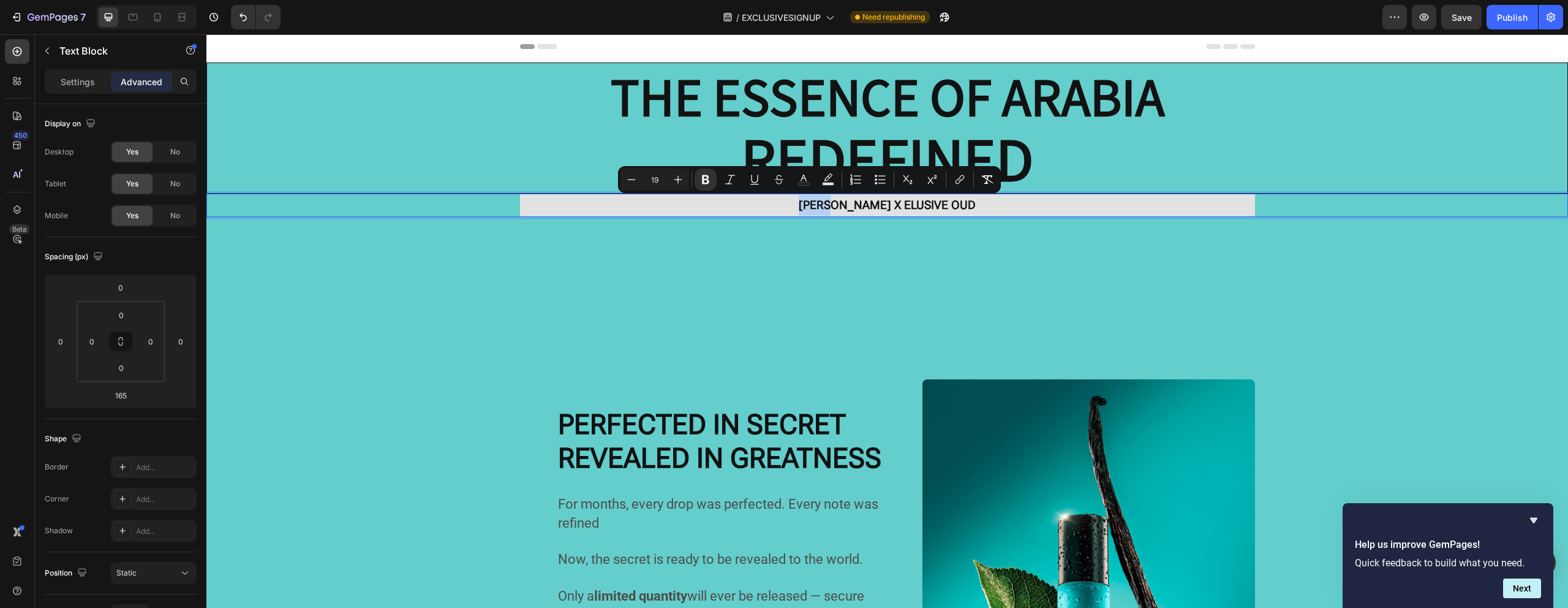
click at [685, 208] on p "[PERSON_NAME] X ELUSIVE OUD" at bounding box center [887, 205] width 732 height 21
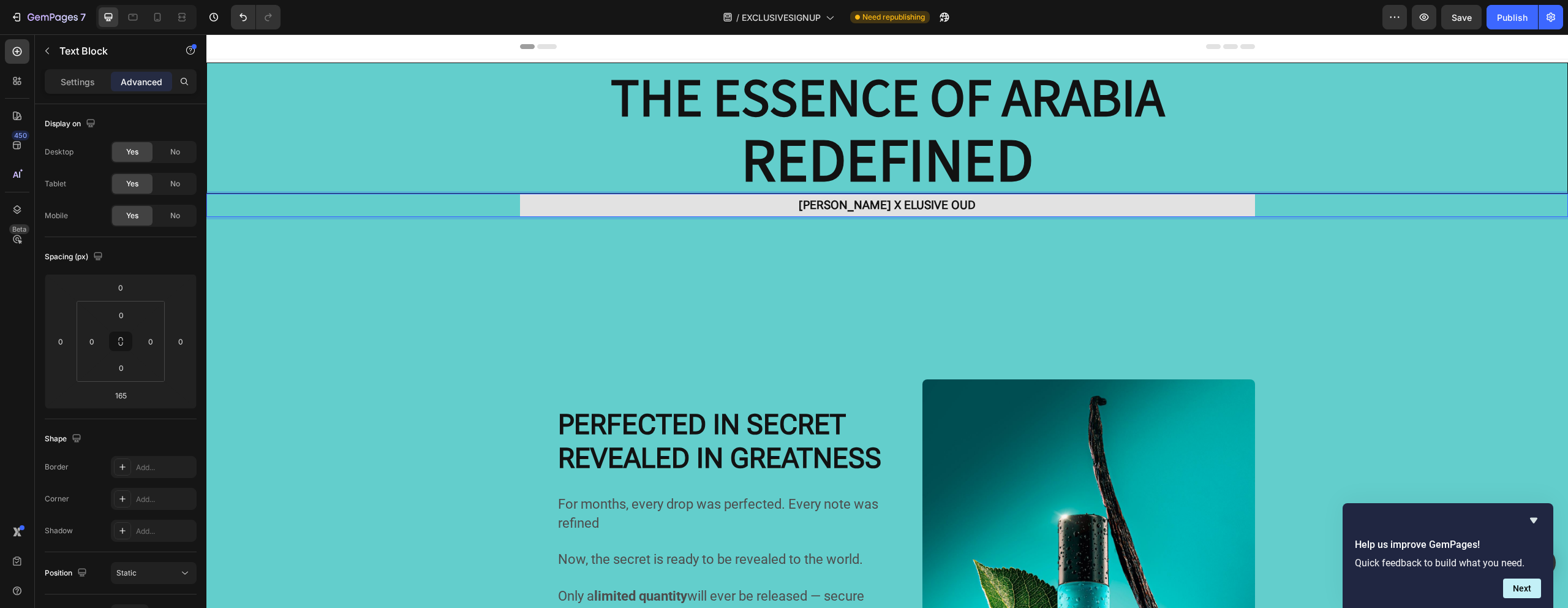
click at [624, 206] on p "[PERSON_NAME] X ELUSIVE OUD" at bounding box center [887, 205] width 732 height 21
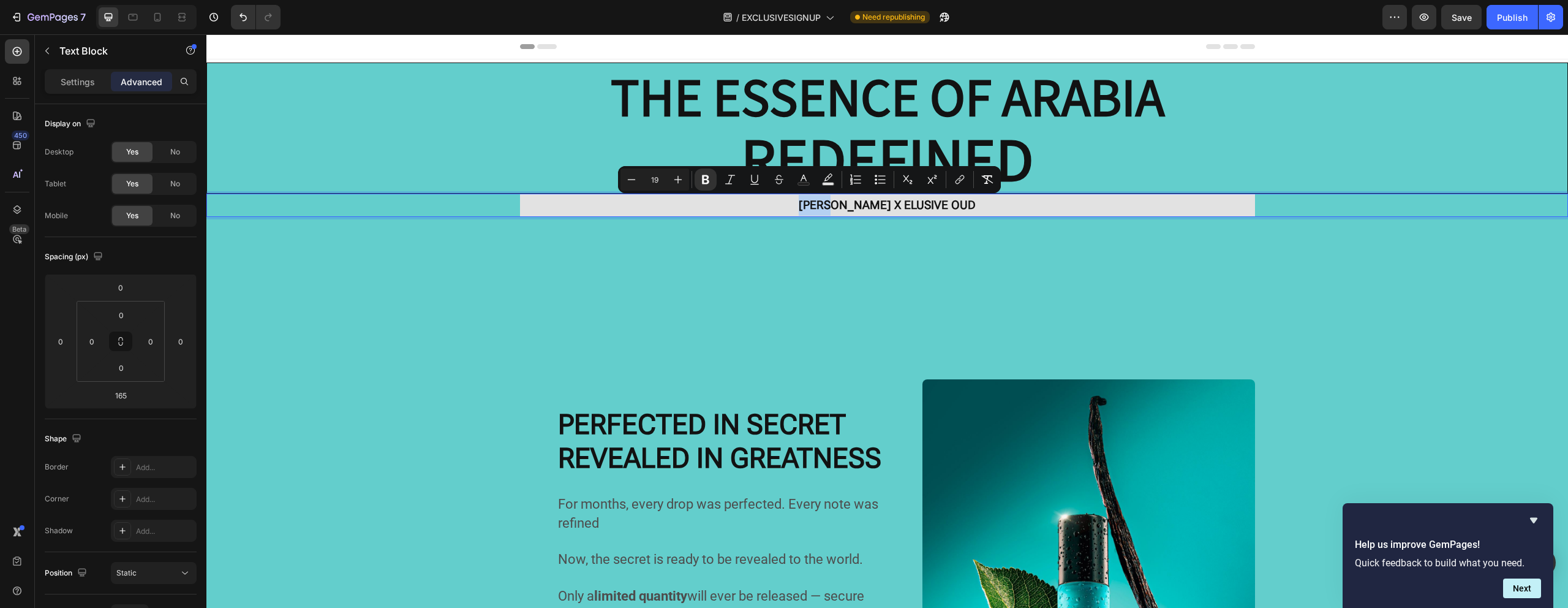
click at [621, 206] on p "[PERSON_NAME] X ELUSIVE OUD" at bounding box center [887, 205] width 732 height 21
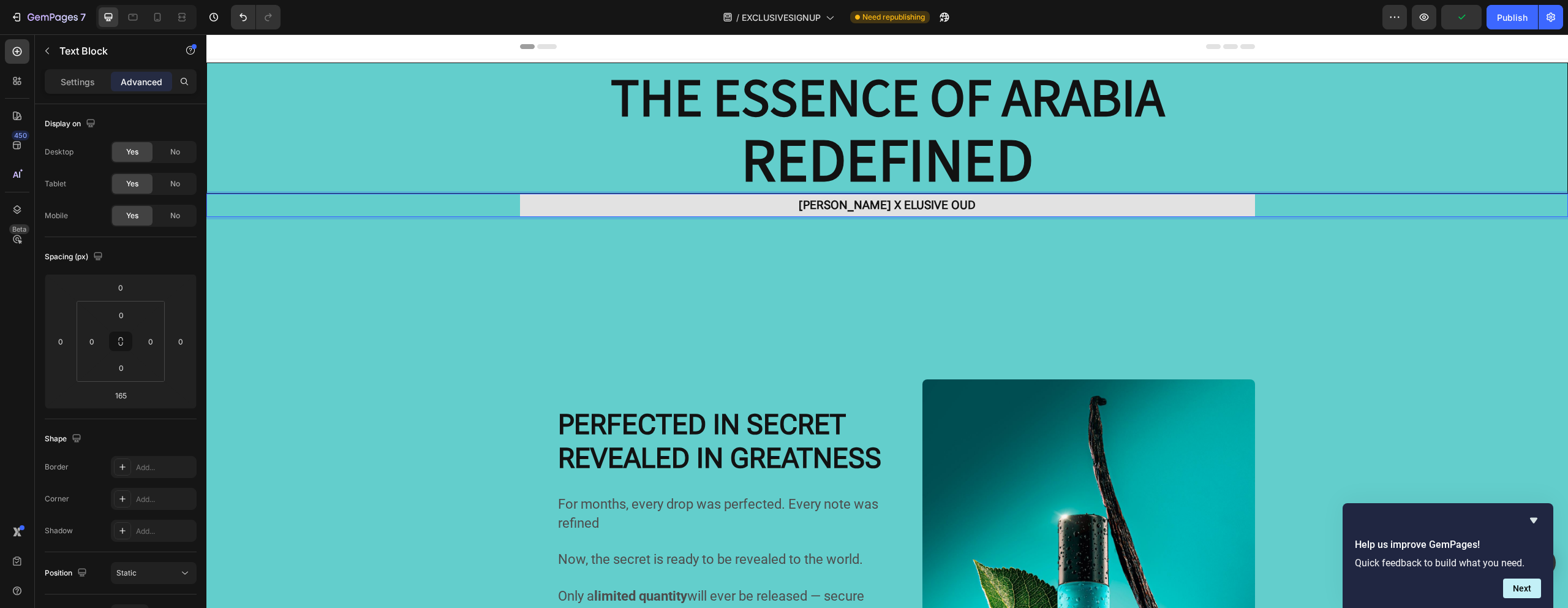
click at [89, 87] on div "Settings" at bounding box center [77, 81] width 61 height 19
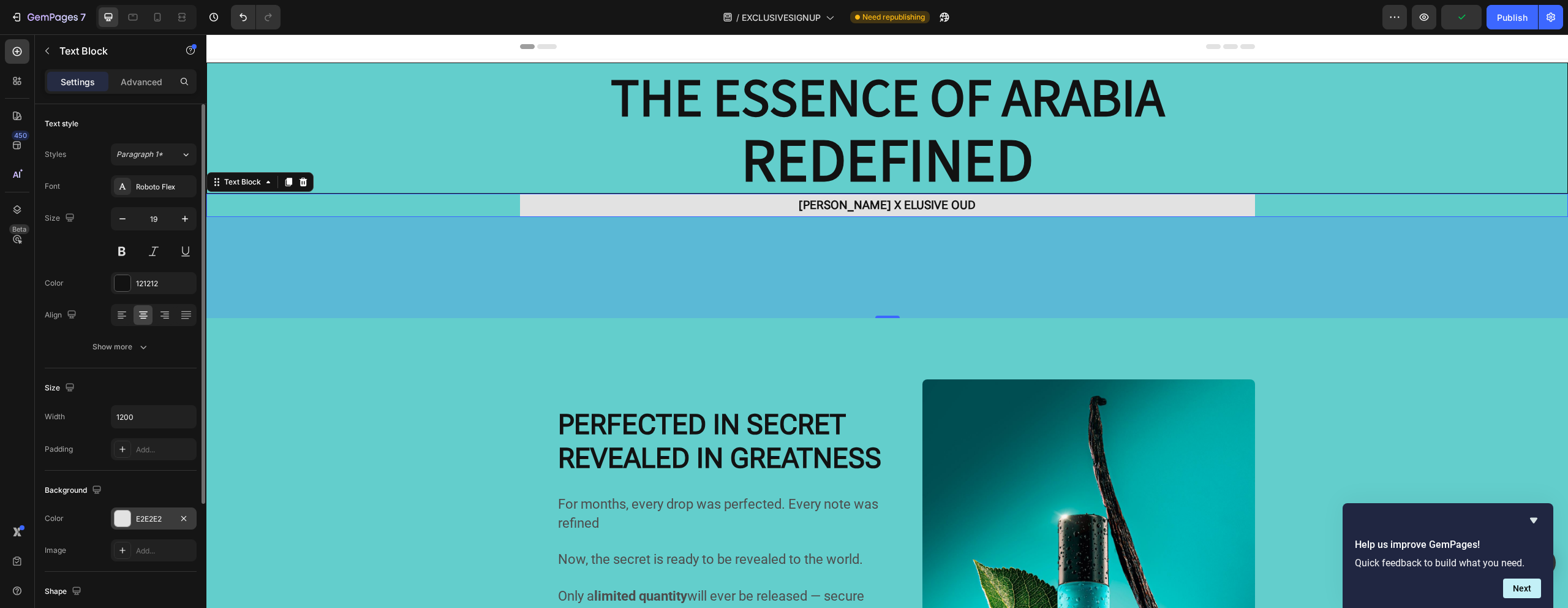
click at [133, 517] on div "E2E2E2" at bounding box center [154, 518] width 86 height 22
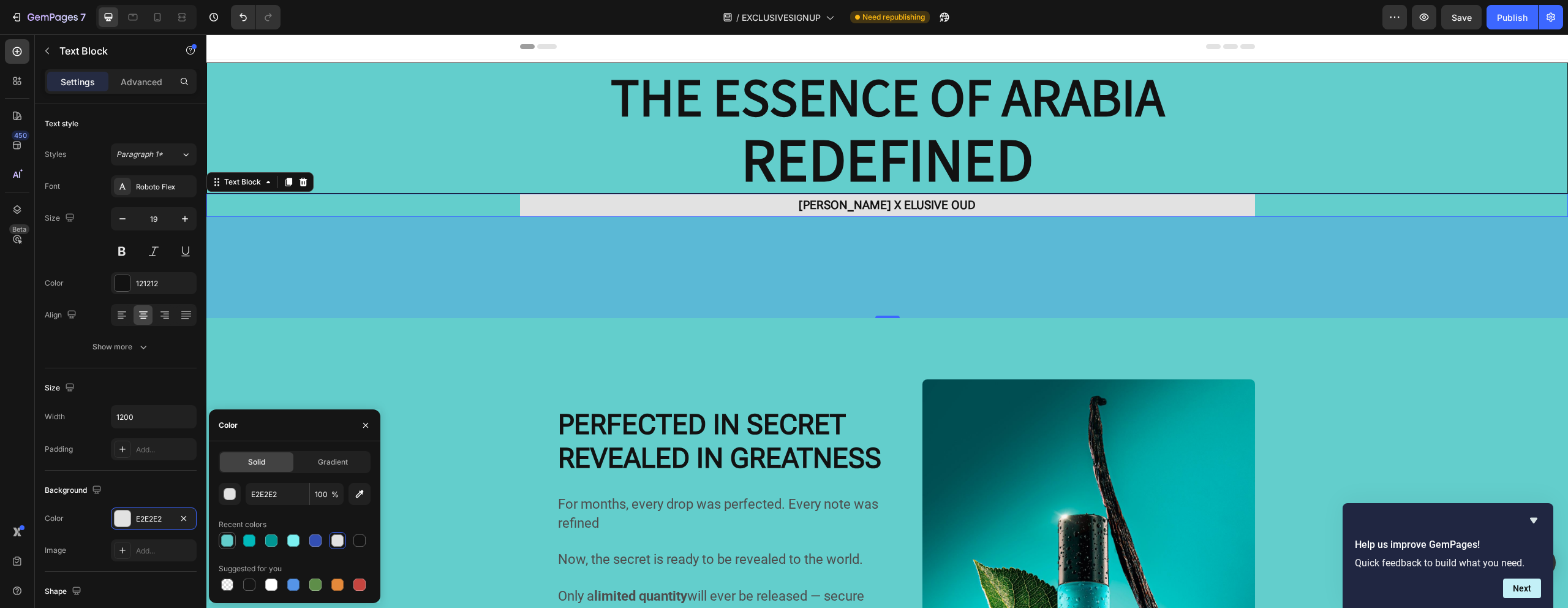
click at [226, 542] on div at bounding box center [227, 540] width 12 height 12
type input "63CECC"
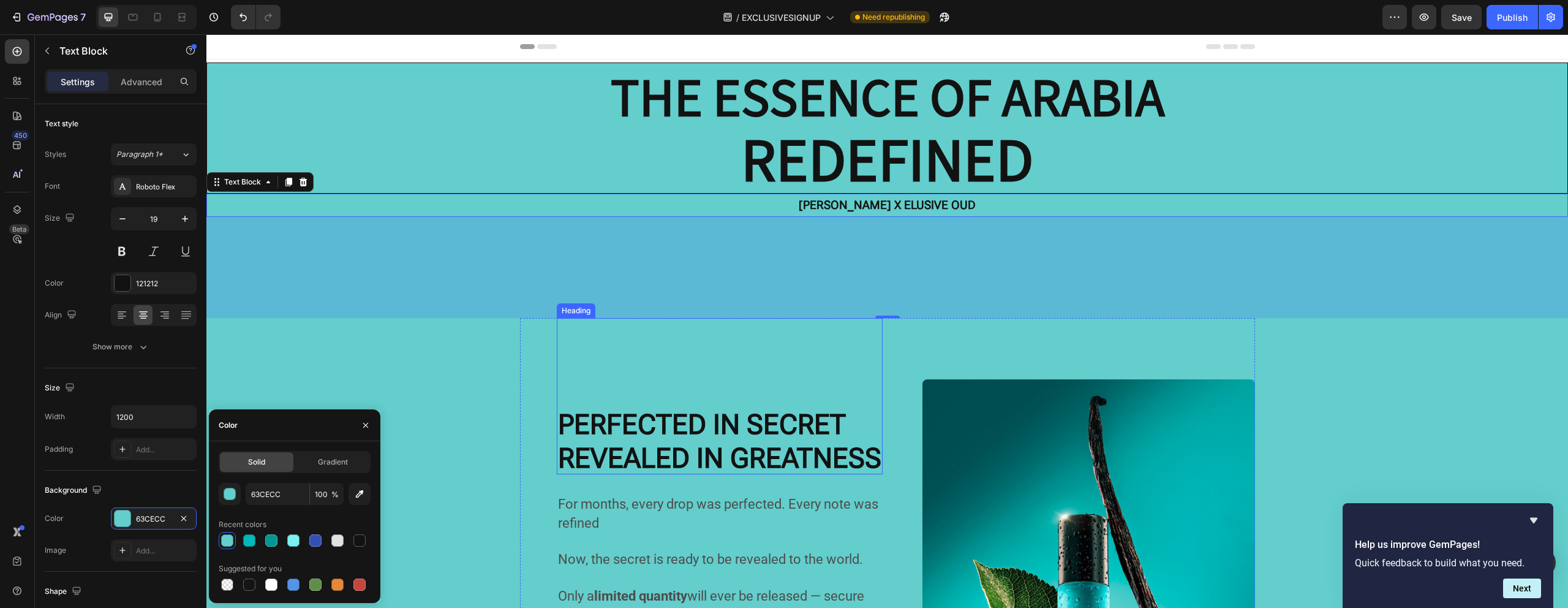
click at [580, 294] on div "165" at bounding box center [887, 268] width 1361 height 101
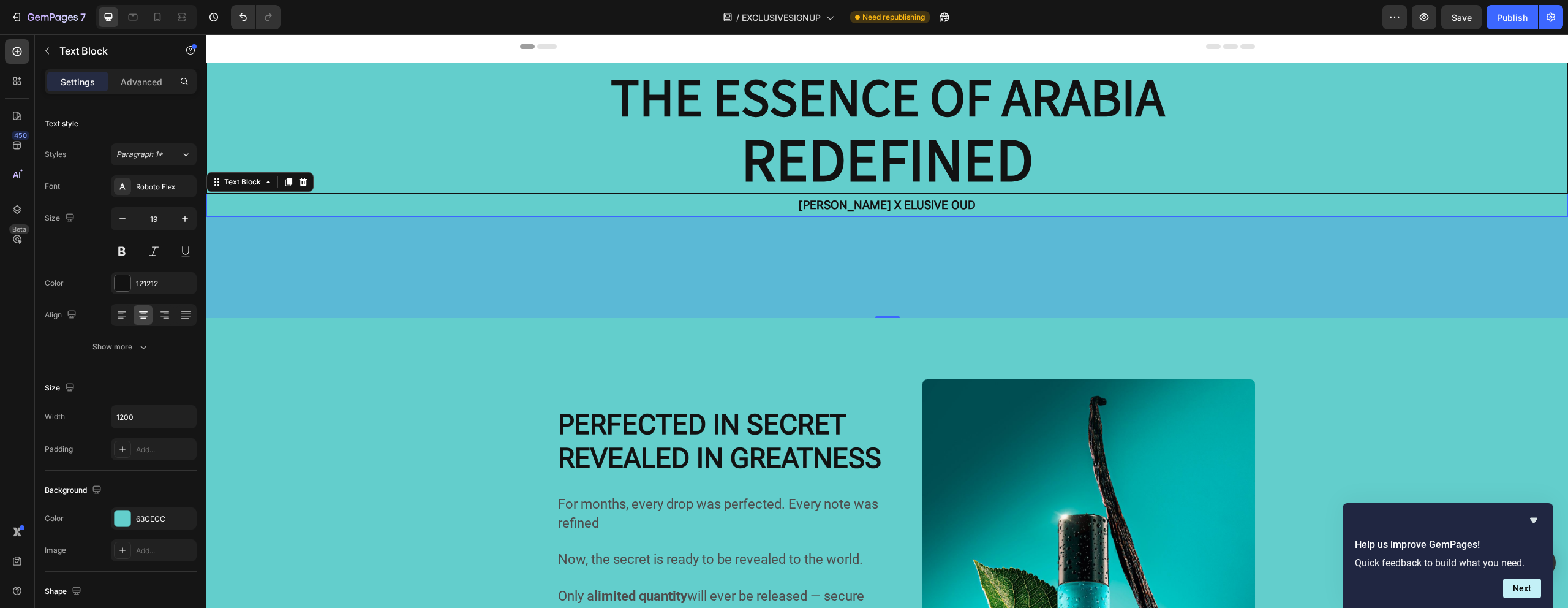
click at [533, 352] on div "For months, every drop was perfected. Every note was refined Now, the secret is…" at bounding box center [887, 601] width 735 height 566
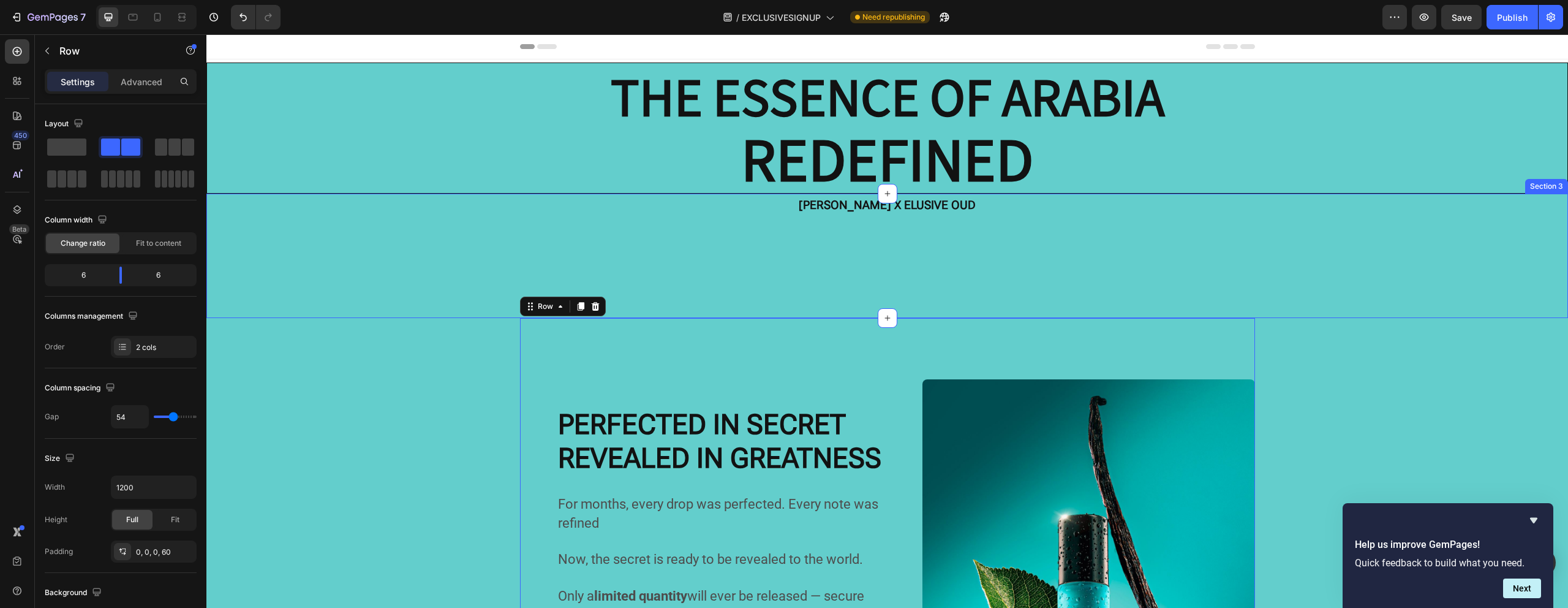
click at [657, 290] on div "[PERSON_NAME] X ELUSIVE OUD Text Block [PERSON_NAME] X ELUSIVE OUD Text Block […" at bounding box center [887, 255] width 1361 height 124
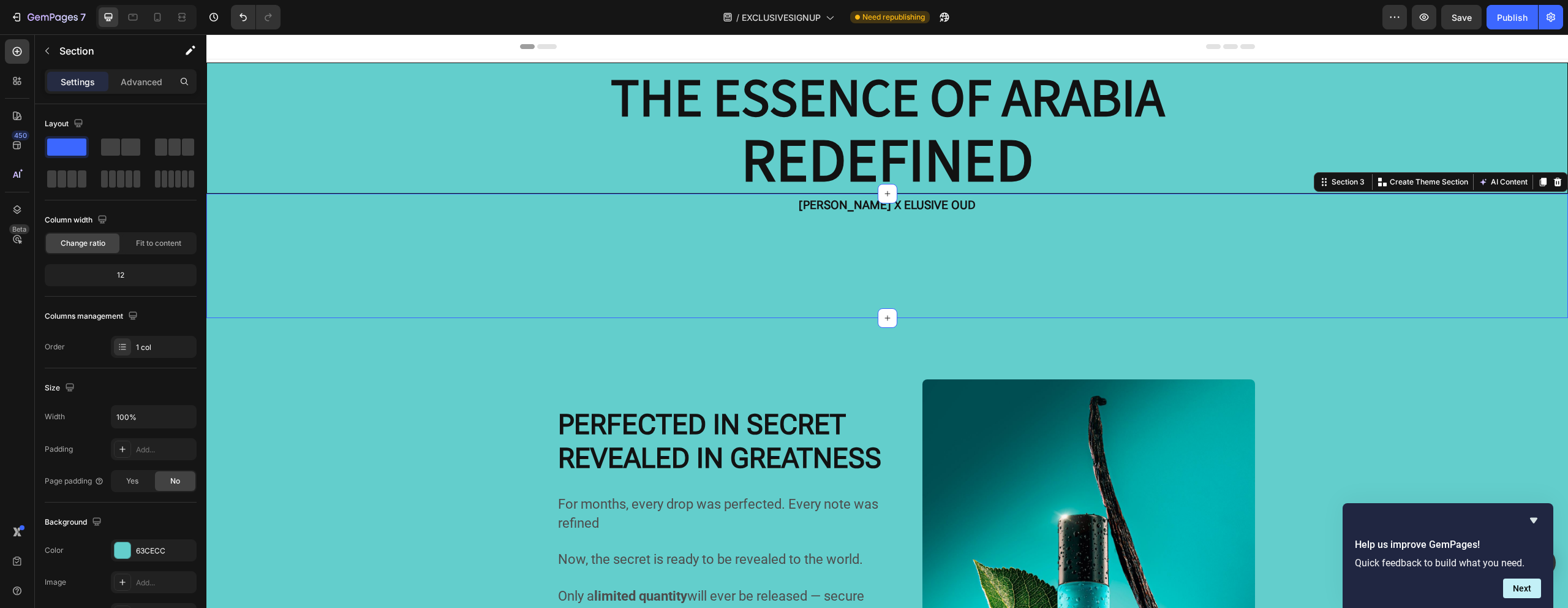
click at [857, 314] on div "[PERSON_NAME] X ELUSIVE OUD Text Block [PERSON_NAME] X ELUSIVE OUD Text Block […" at bounding box center [887, 255] width 1361 height 124
click at [859, 211] on strong "[PERSON_NAME] X ELUSIVE OUD" at bounding box center [887, 205] width 177 height 14
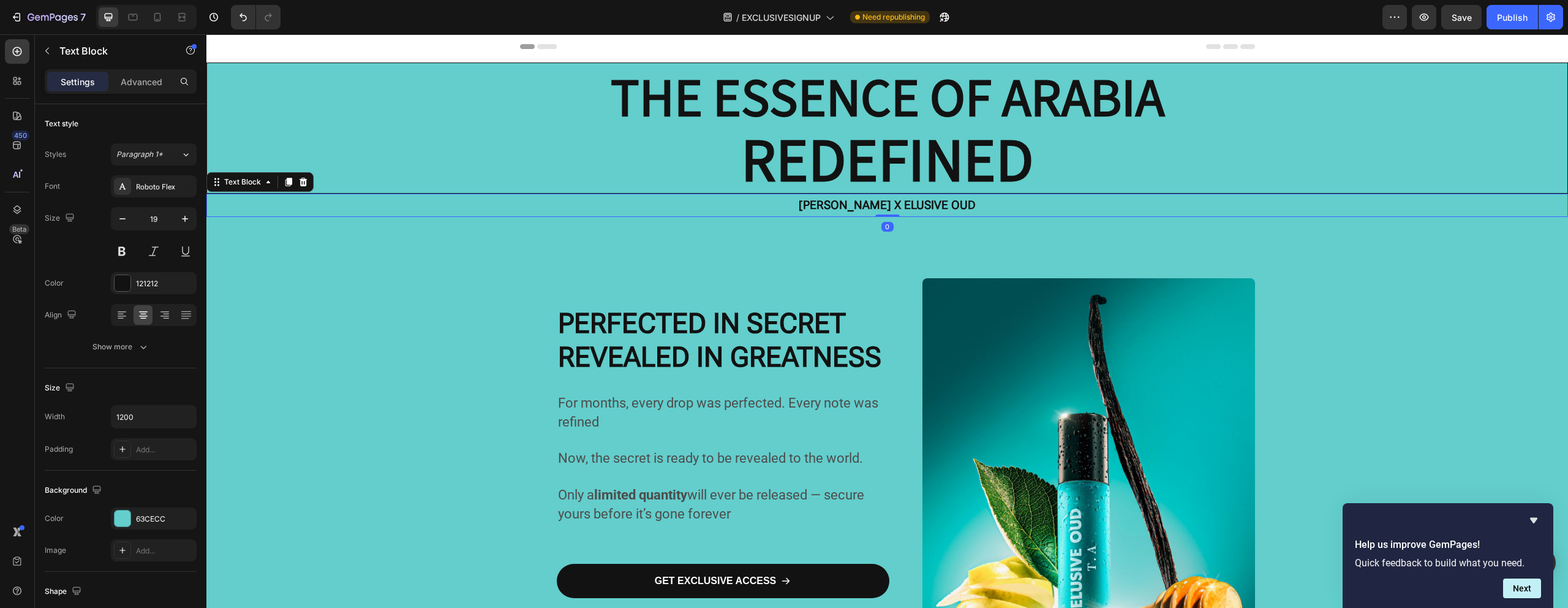
drag, startPoint x: 875, startPoint y: 317, endPoint x: 875, endPoint y: 198, distance: 119.0
click at [875, 198] on div "[PERSON_NAME] X ELUSIVE OUD Text Block 0" at bounding box center [887, 205] width 1361 height 23
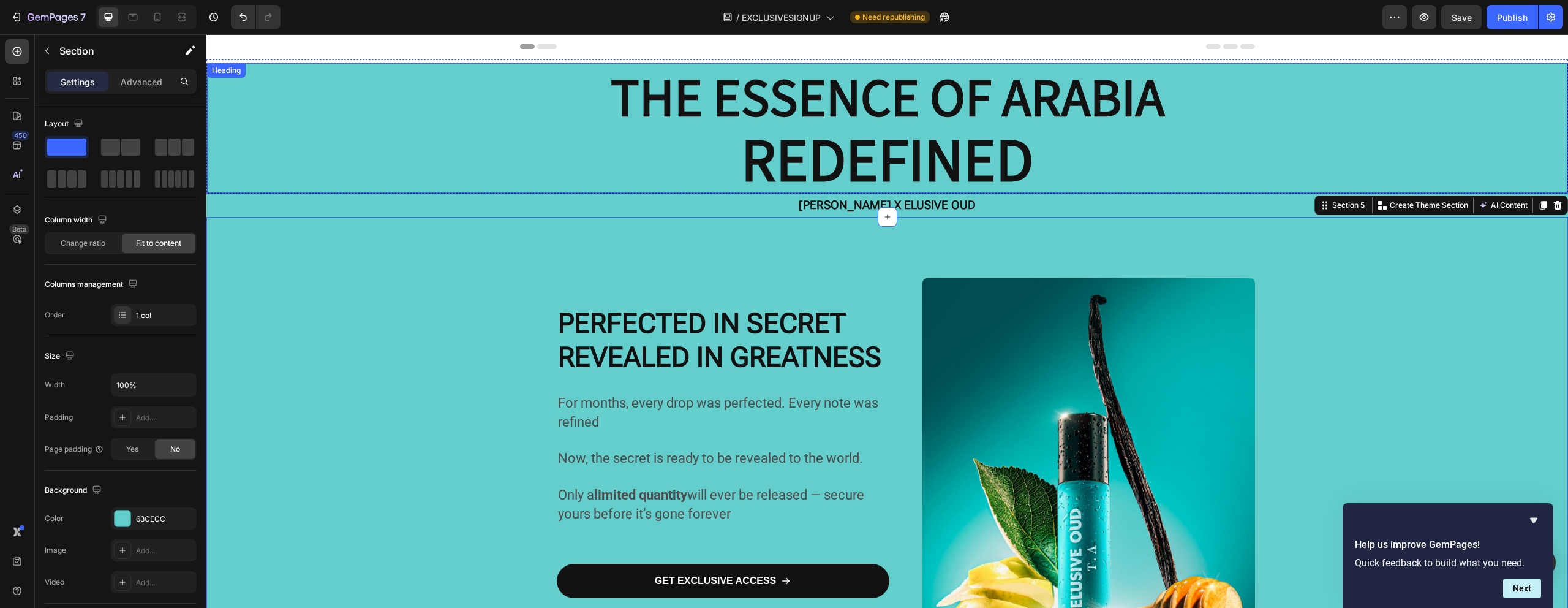
click at [789, 134] on strong "REDEFINED" at bounding box center [887, 157] width 292 height 79
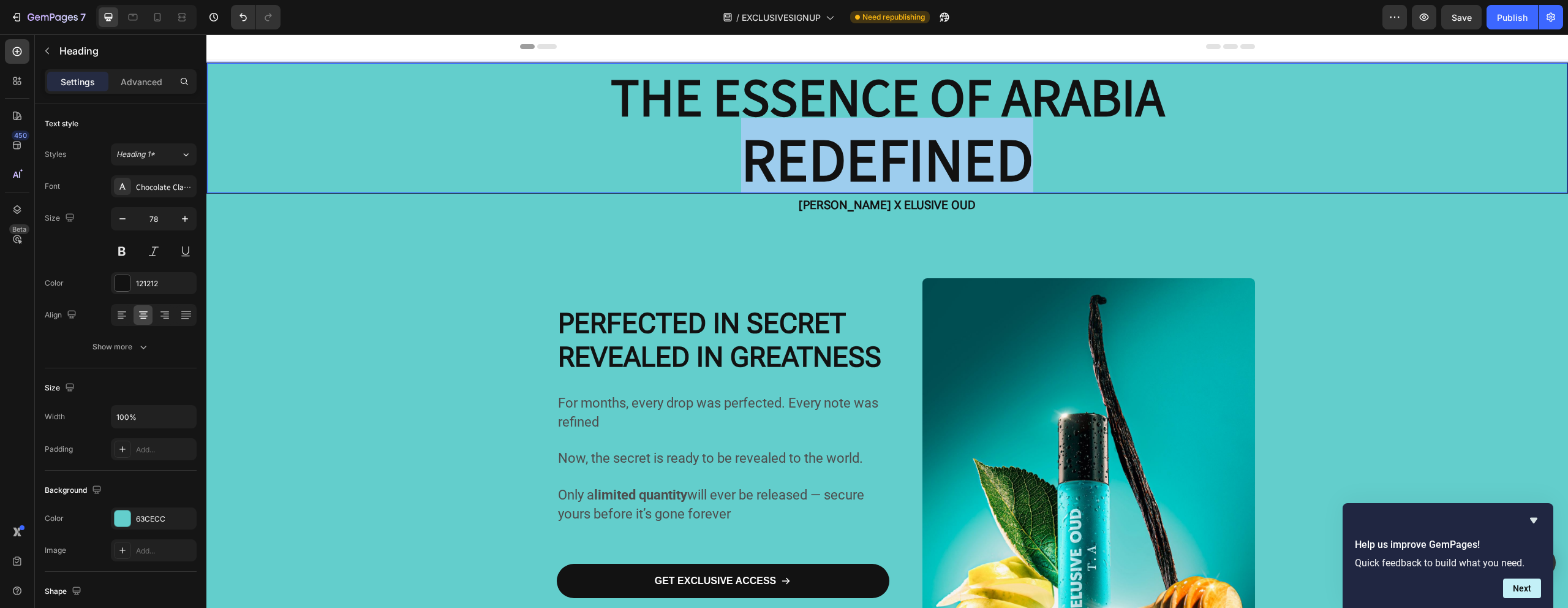
click at [789, 134] on strong "REDEFINED" at bounding box center [887, 157] width 292 height 79
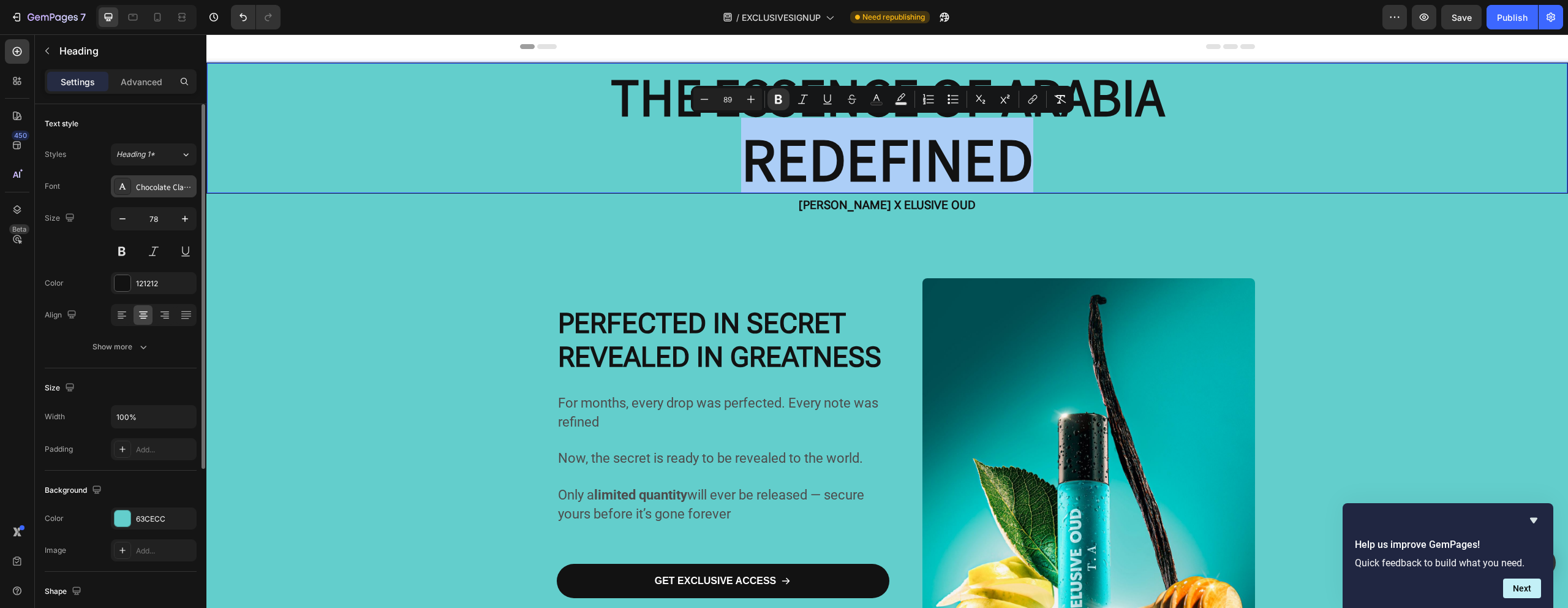
click at [166, 177] on div "Chocolate Classical Sans" at bounding box center [154, 186] width 86 height 22
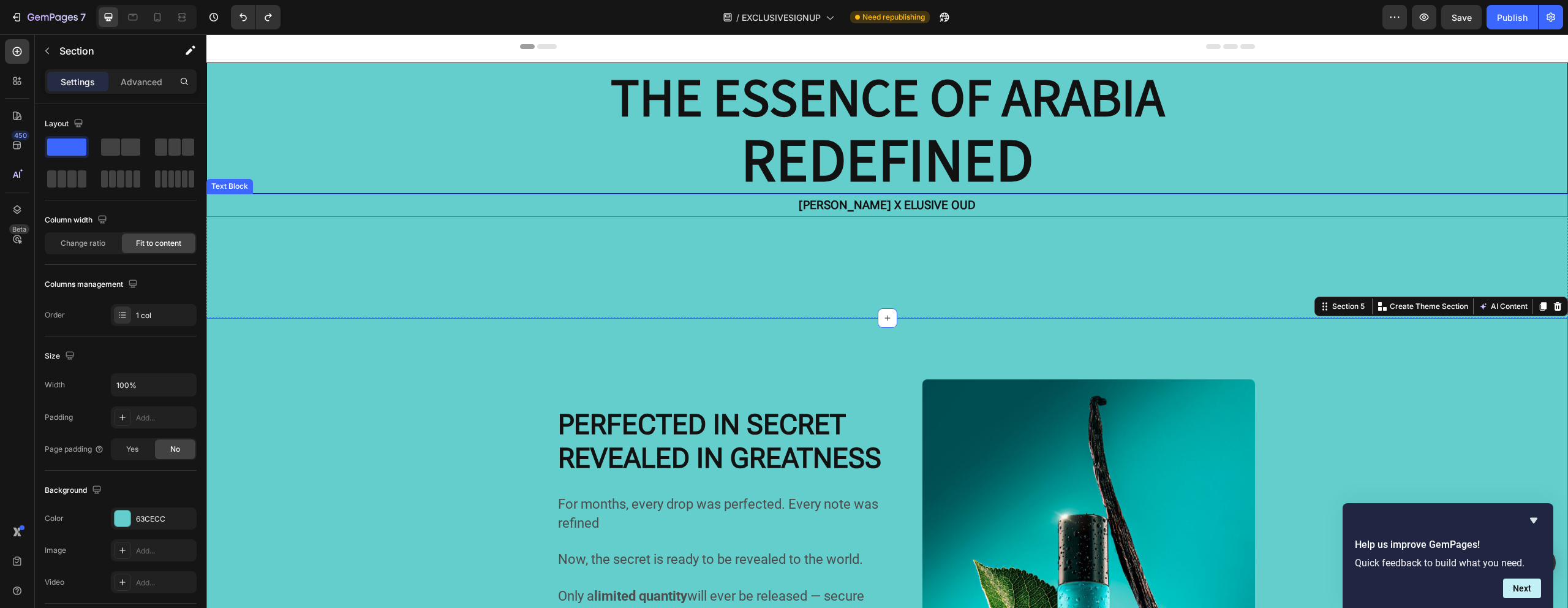
click at [874, 209] on strong "[PERSON_NAME] X ELUSIVE OUD" at bounding box center [887, 205] width 177 height 14
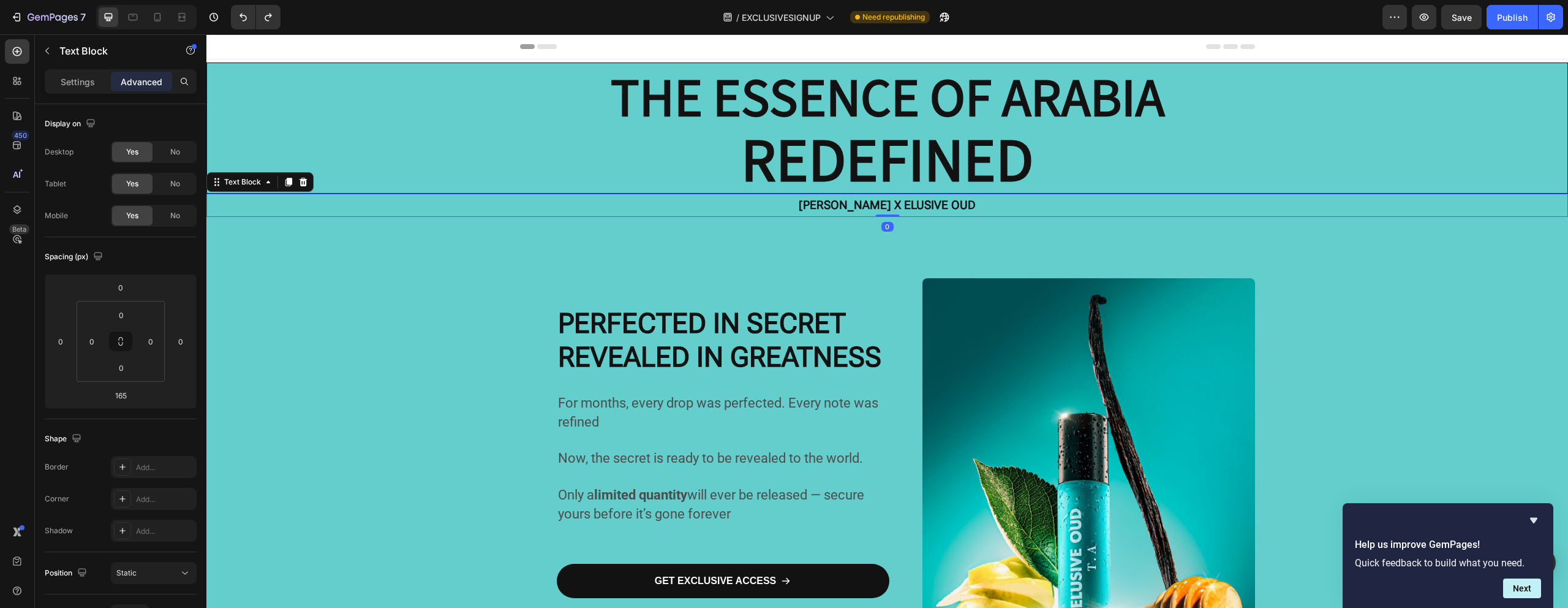
drag, startPoint x: 887, startPoint y: 315, endPoint x: 905, endPoint y: 202, distance: 114.4
click at [905, 202] on div "[PERSON_NAME] X ELUSIVE OUD Text Block 0" at bounding box center [887, 205] width 1361 height 23
type input "0"
click at [750, 352] on strong "REVEALED IN GREATNESS" at bounding box center [719, 356] width 324 height 32
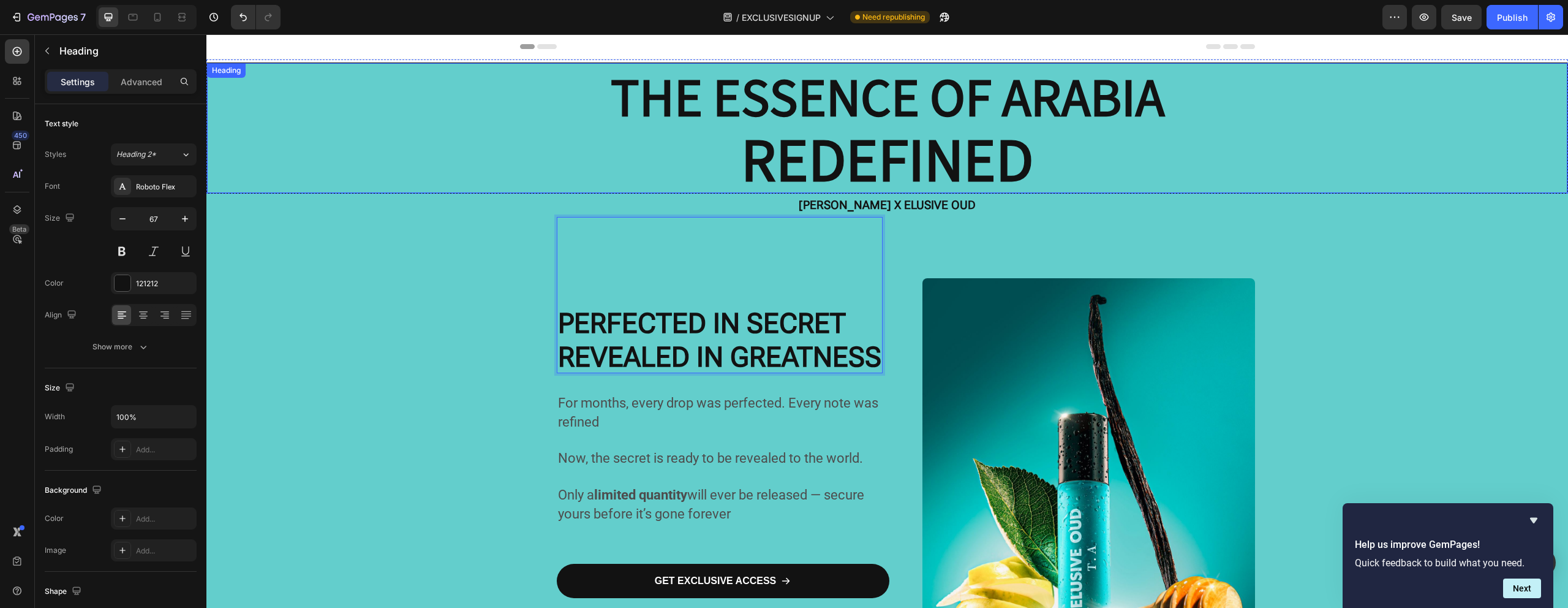
click at [868, 151] on strong "REDEFINED" at bounding box center [887, 157] width 292 height 79
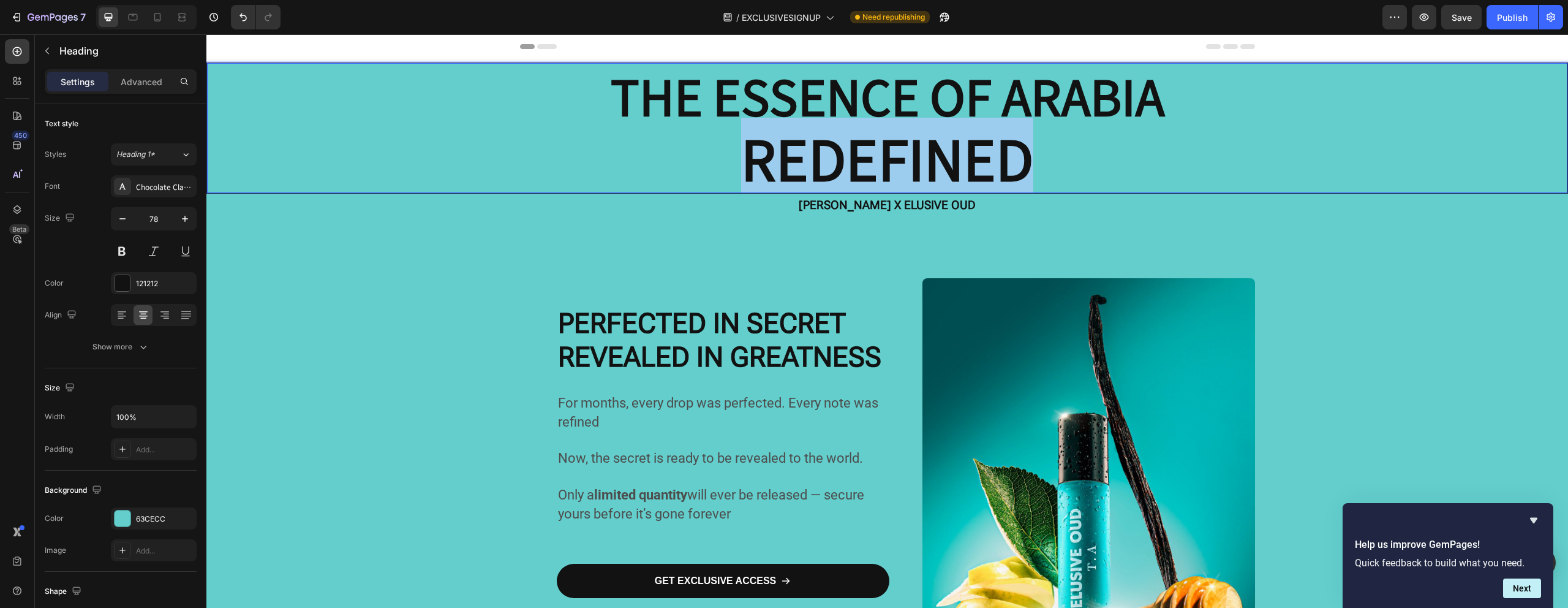
click at [867, 151] on strong "REDEFINED" at bounding box center [887, 157] width 292 height 79
drag, startPoint x: 929, startPoint y: 149, endPoint x: 997, endPoint y: 152, distance: 68.1
click at [929, 150] on strong "REDEFINED" at bounding box center [887, 157] width 292 height 79
click at [1028, 151] on p "THE ESSENCE OF ARABIA REDEFINED" at bounding box center [887, 128] width 1357 height 128
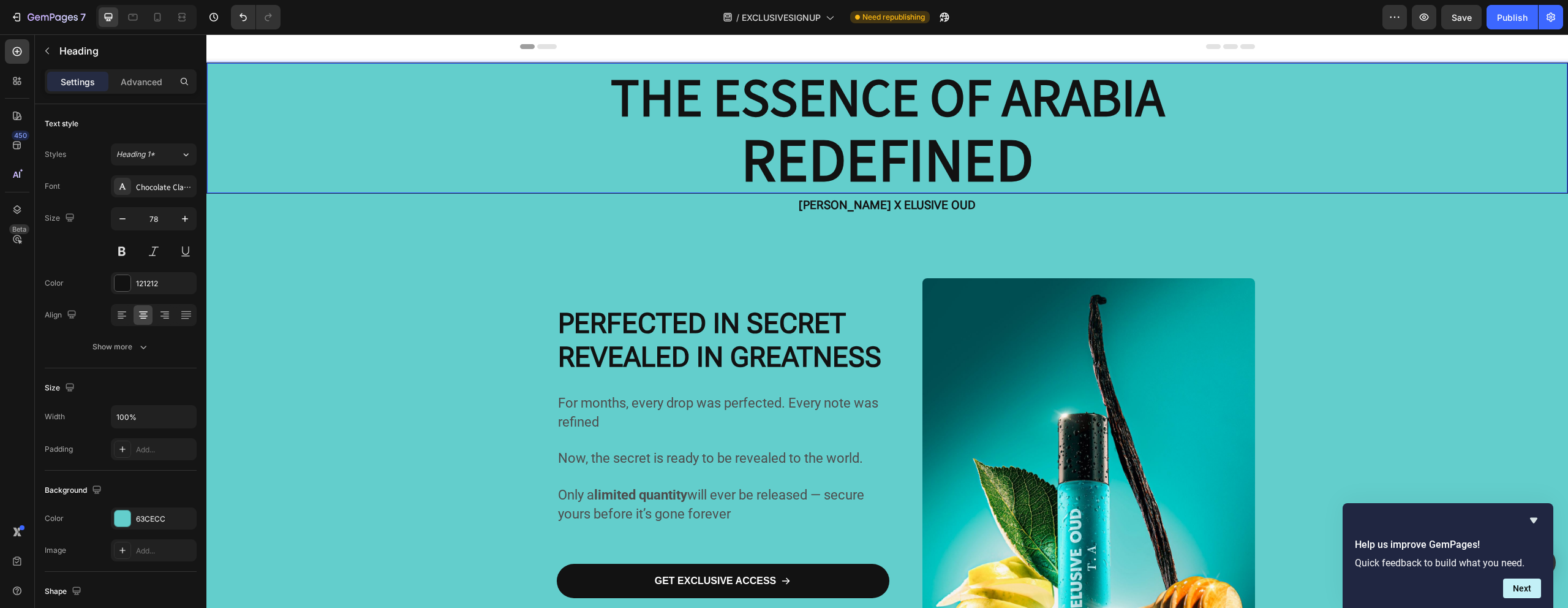
click at [1019, 156] on strong "REDEFINED" at bounding box center [887, 157] width 292 height 79
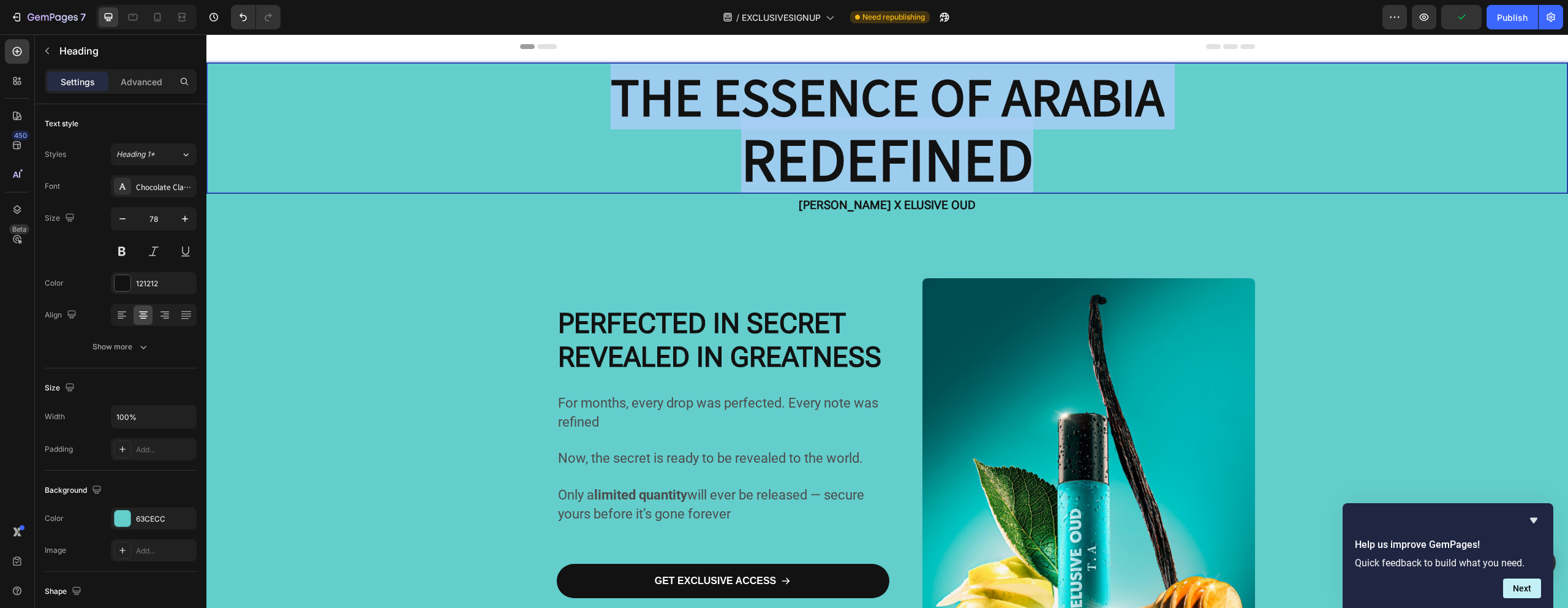
drag, startPoint x: 1023, startPoint y: 157, endPoint x: 603, endPoint y: 89, distance: 425.5
click at [603, 89] on p "THE ESSENCE OF ARABIA REDEFINED" at bounding box center [887, 128] width 1357 height 128
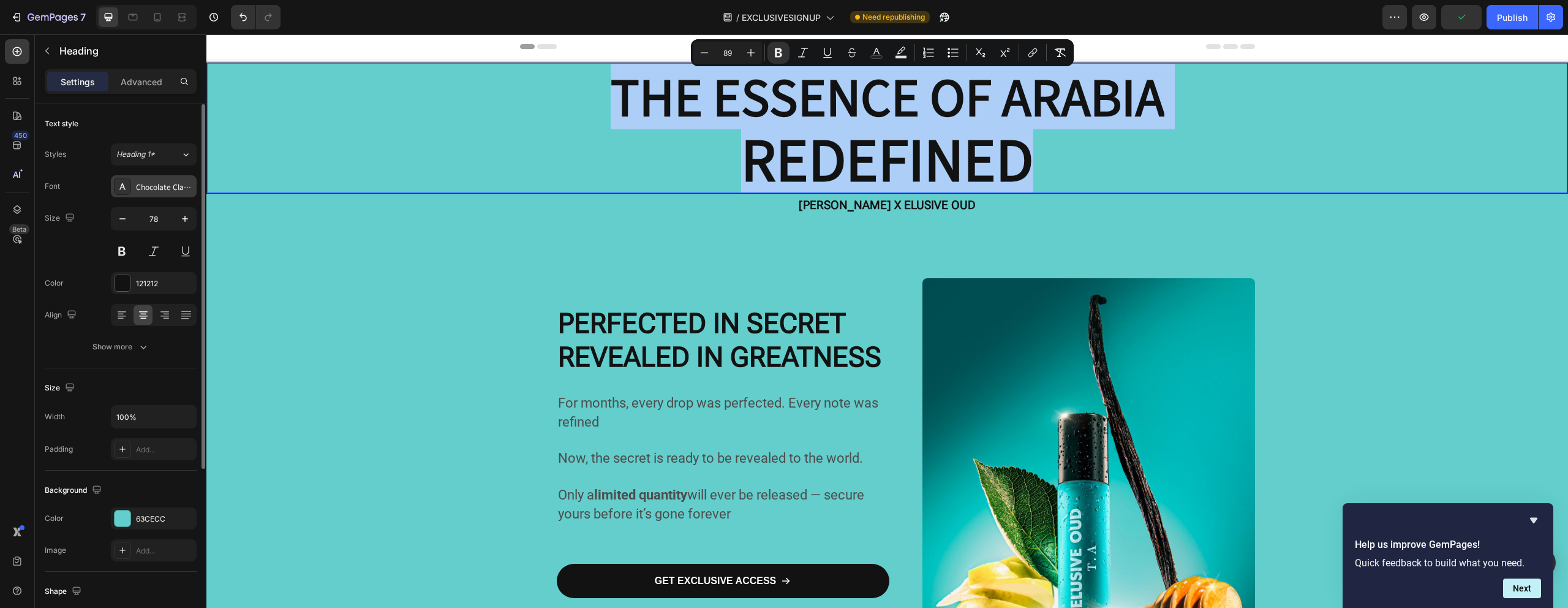
click at [170, 181] on div "Chocolate Classical Sans" at bounding box center [165, 186] width 58 height 11
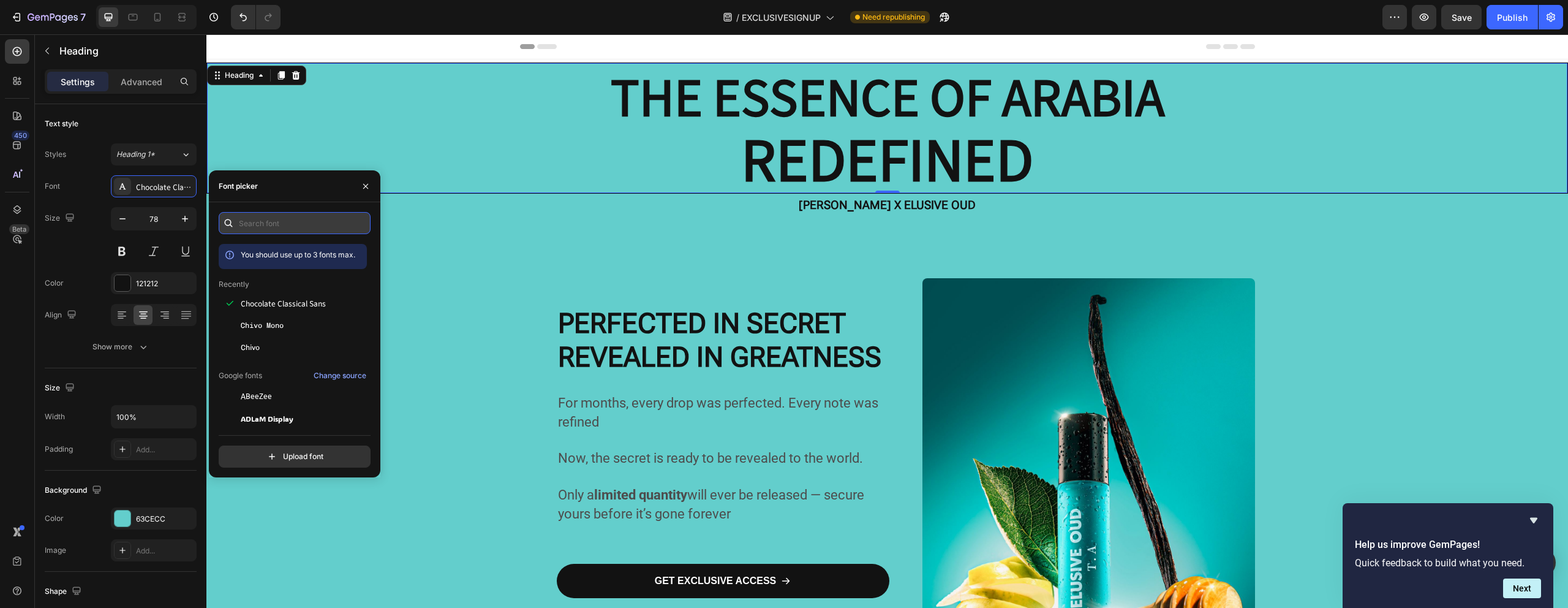
click at [284, 223] on input "text" at bounding box center [294, 223] width 152 height 22
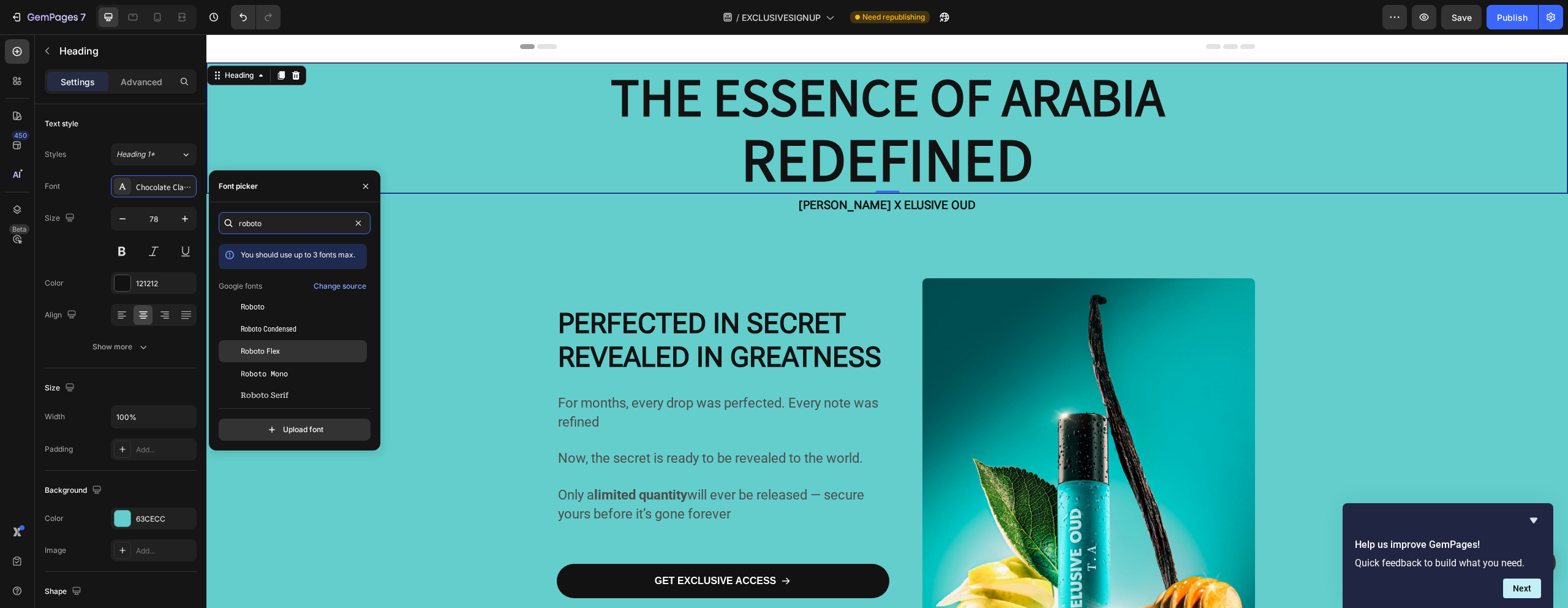
type input "roboto"
click at [287, 343] on div "Roboto Flex" at bounding box center [293, 351] width 149 height 22
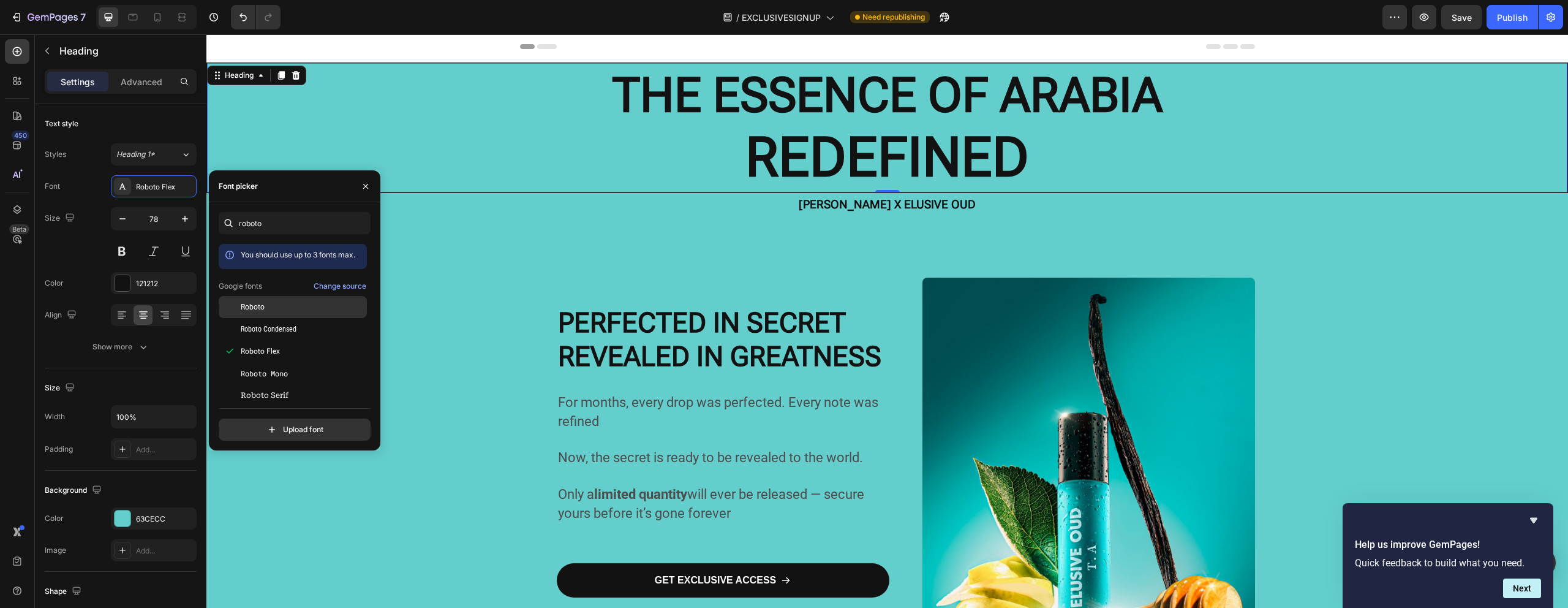
click at [254, 307] on span "Roboto" at bounding box center [252, 307] width 24 height 11
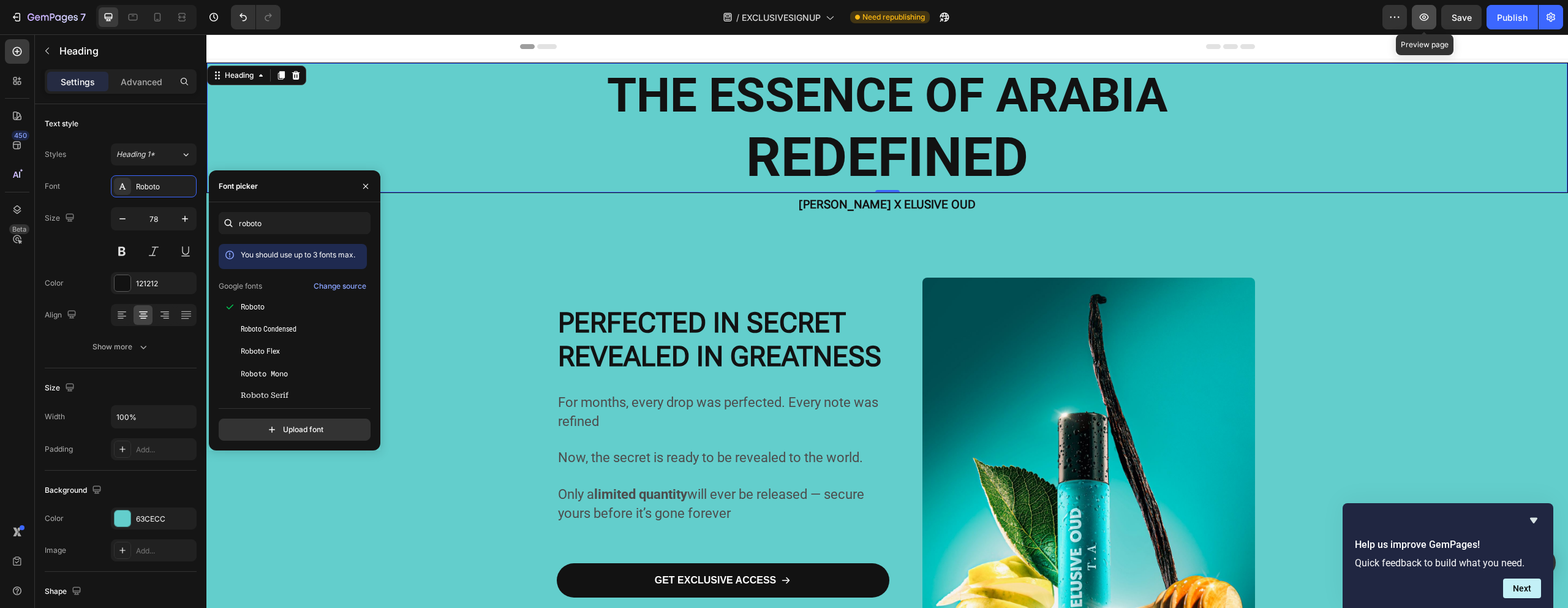
click at [1422, 27] on button "button" at bounding box center [1424, 17] width 25 height 25
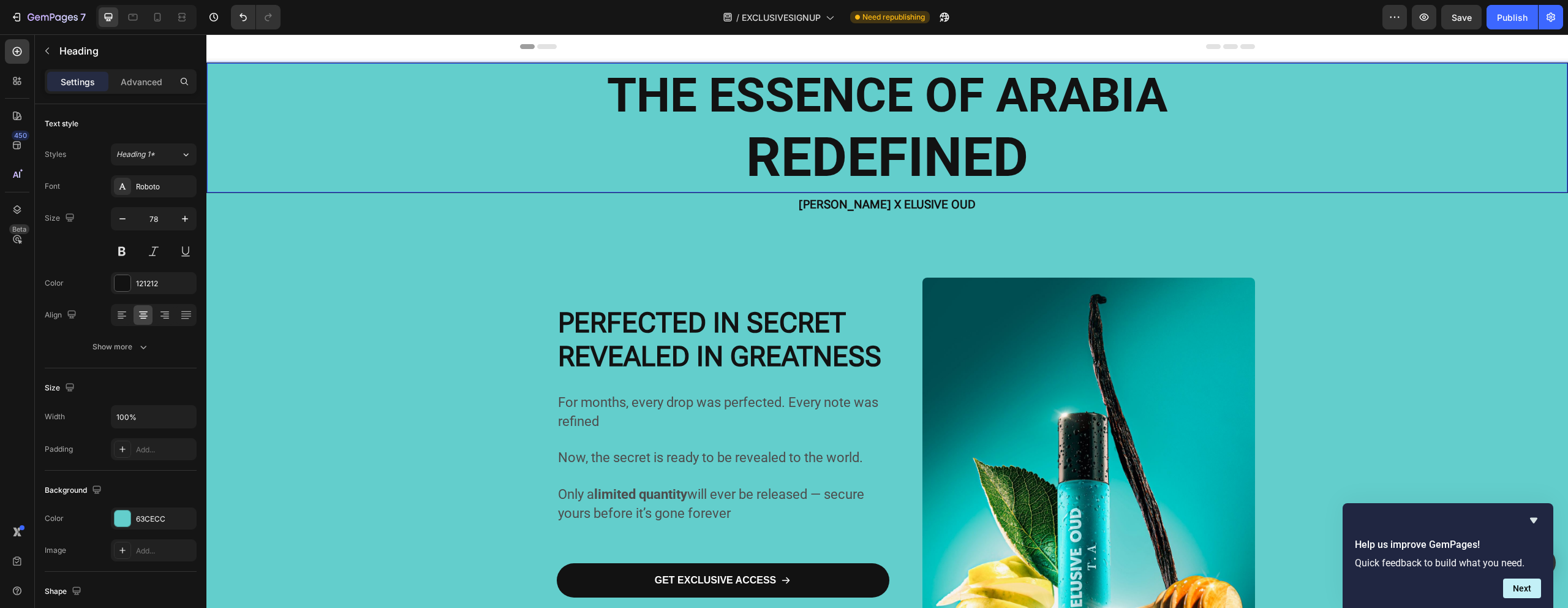
click at [481, 156] on p "THE ESSENCE OF ARABIA REDEFINED" at bounding box center [887, 128] width 1357 height 127
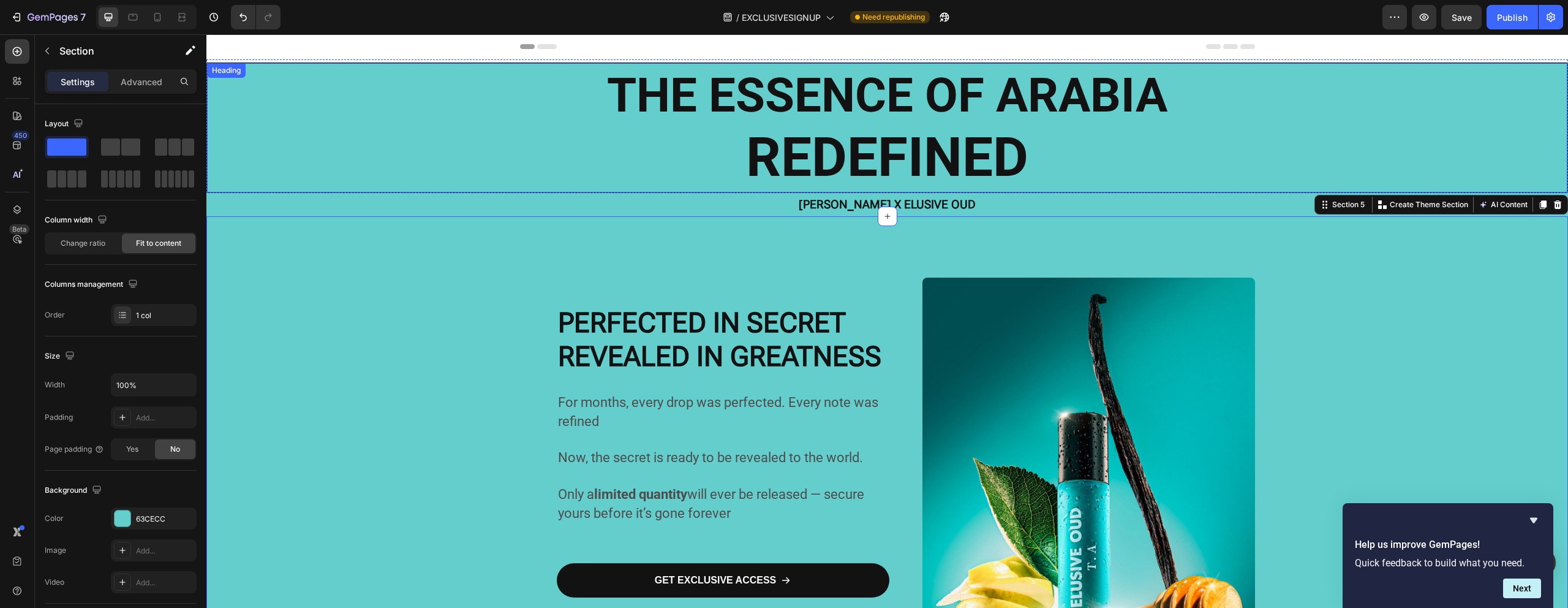
click at [282, 131] on p "⁠⁠⁠⁠⁠⁠⁠ THE ESSENCE OF ARABIA REDEFINED" at bounding box center [887, 128] width 1357 height 127
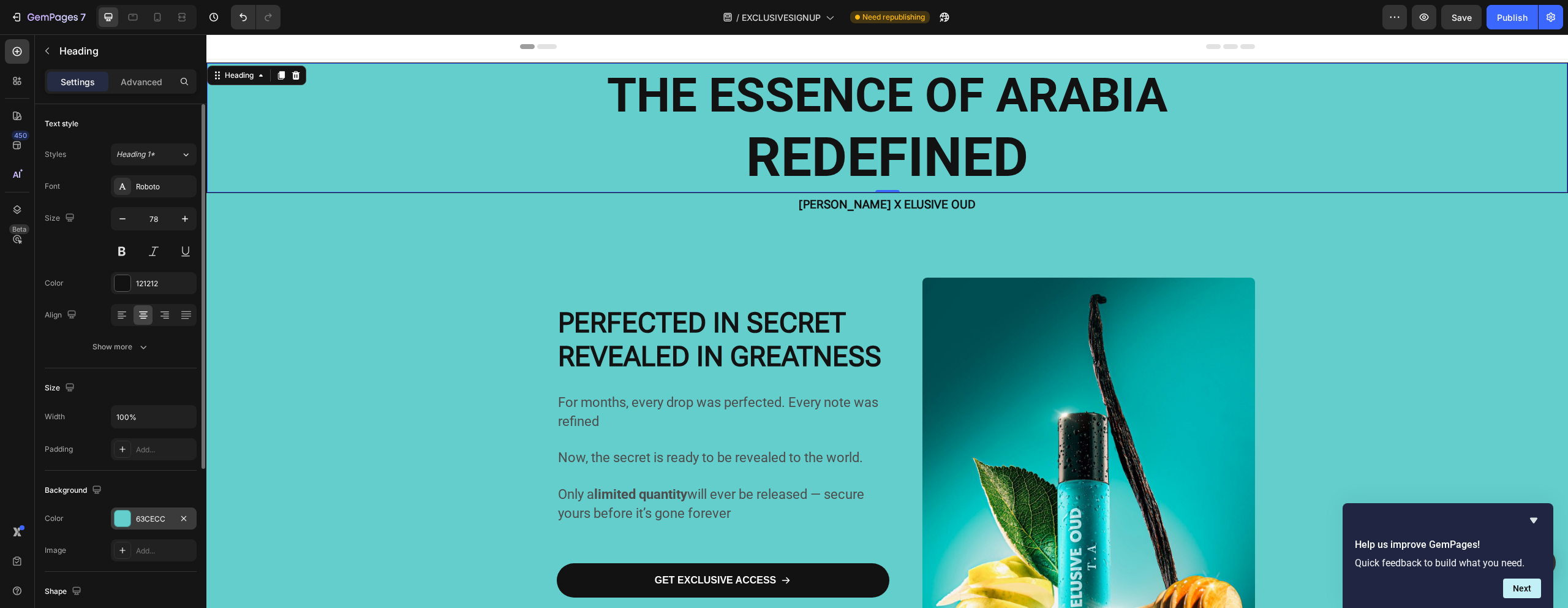
click at [120, 519] on div at bounding box center [123, 519] width 16 height 16
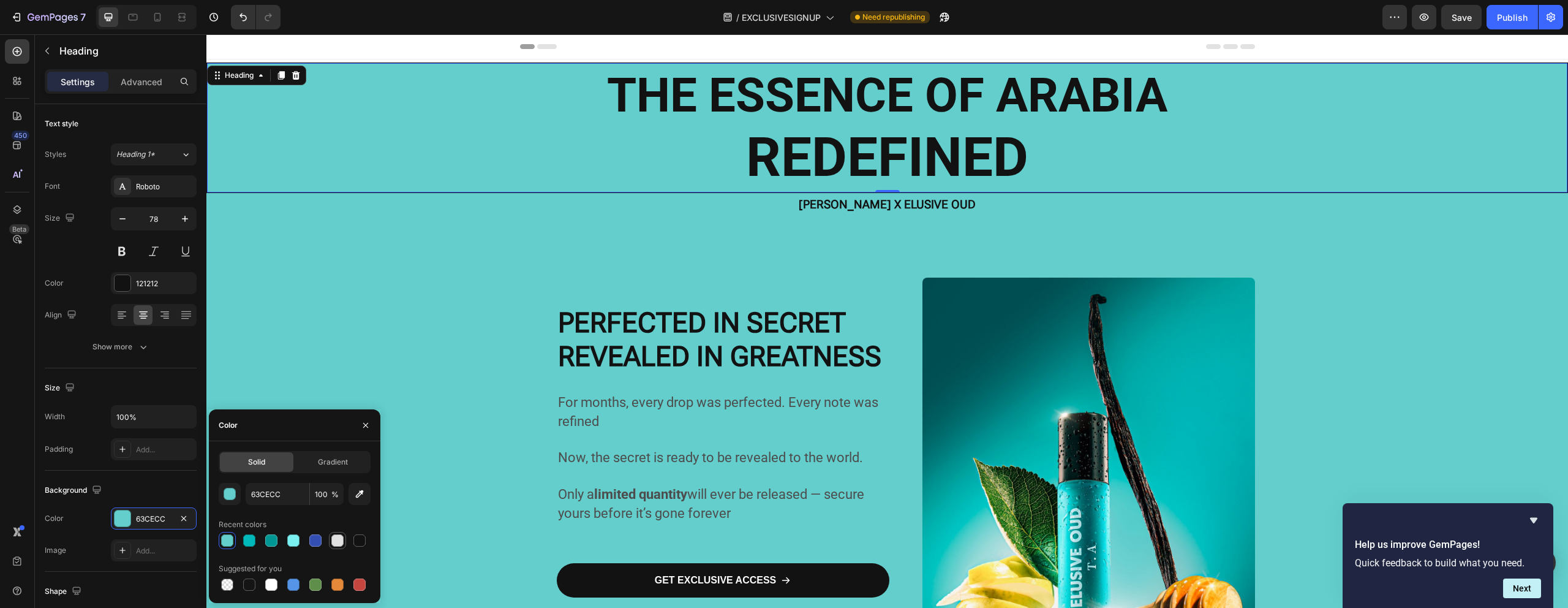
click at [333, 542] on div at bounding box center [337, 540] width 12 height 12
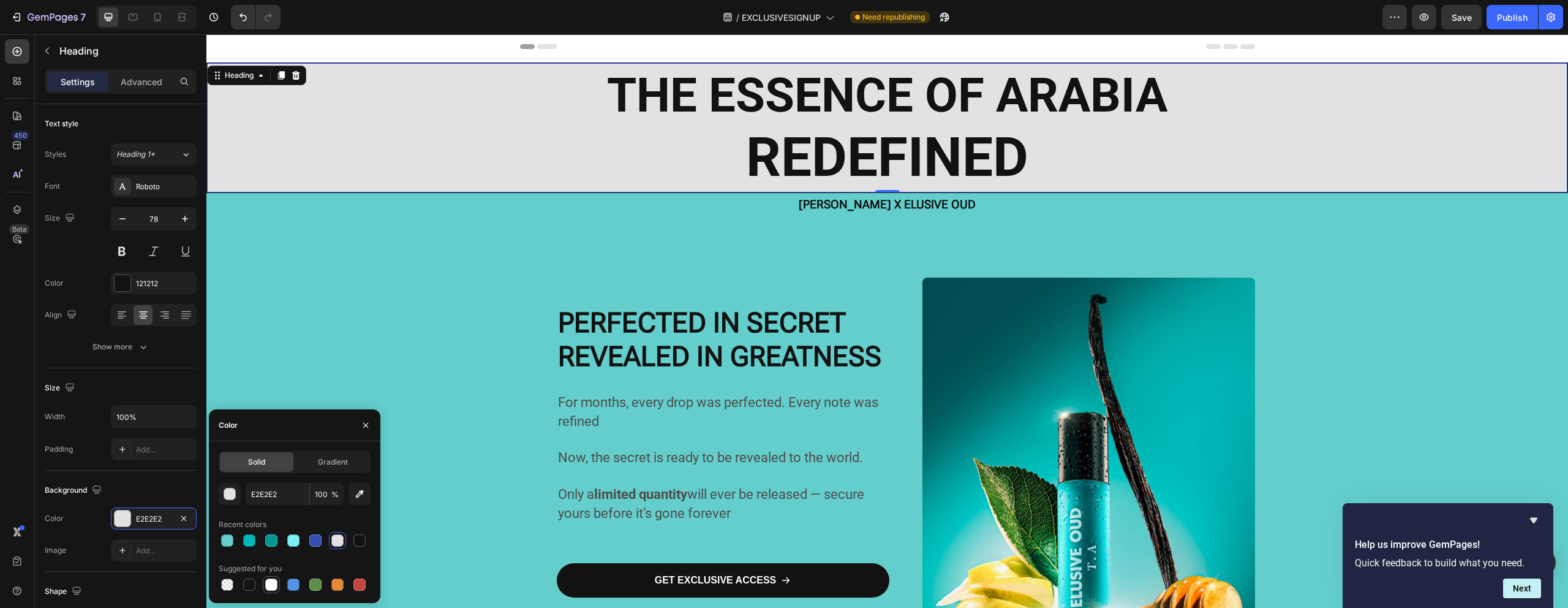
click at [273, 578] on div at bounding box center [271, 584] width 12 height 12
type input "FFFFFF"
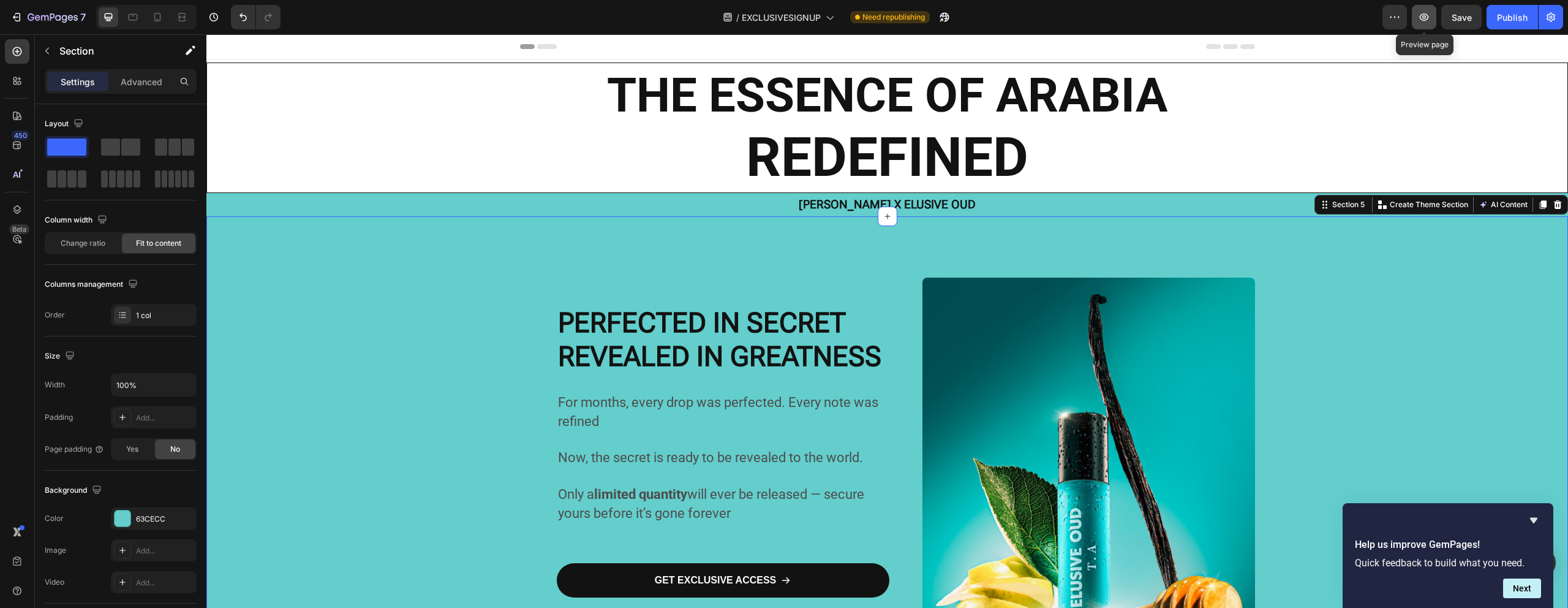
click at [1414, 16] on button "button" at bounding box center [1424, 17] width 25 height 25
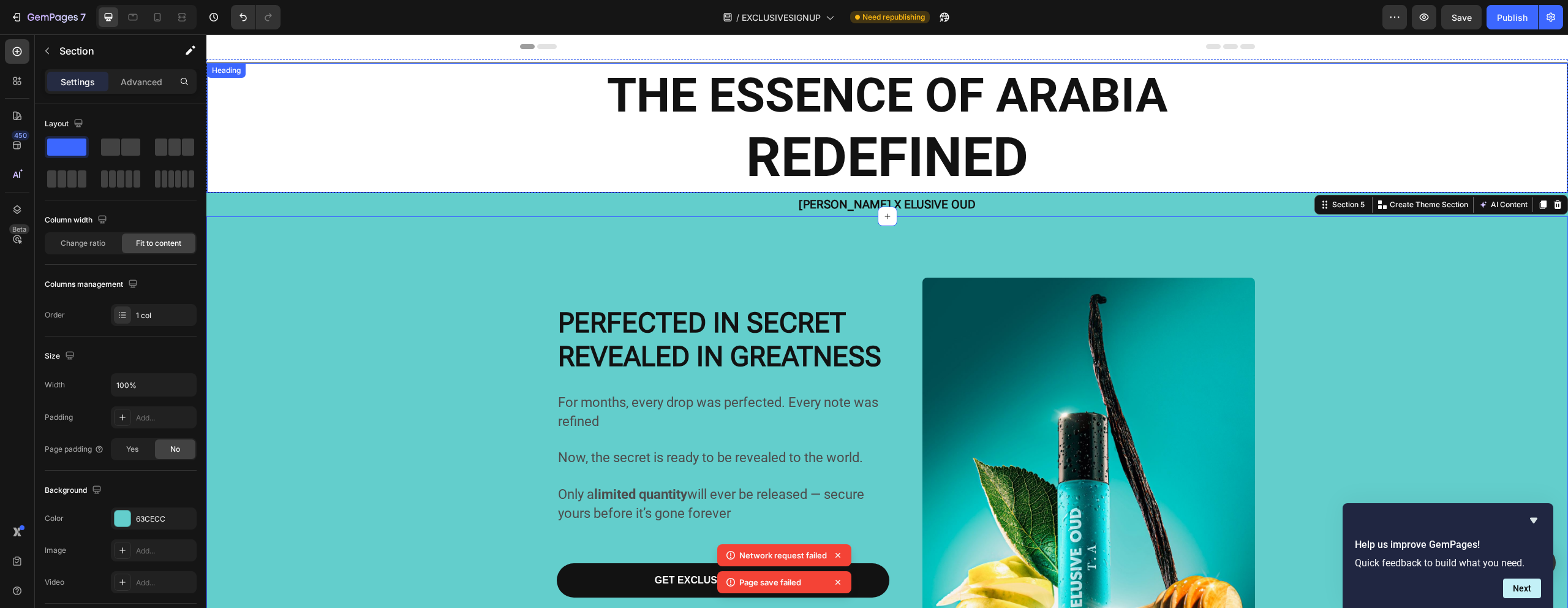
click at [438, 144] on p "⁠⁠⁠⁠⁠⁠⁠ THE ESSENCE OF ARABIA REDEFINED" at bounding box center [887, 128] width 1357 height 127
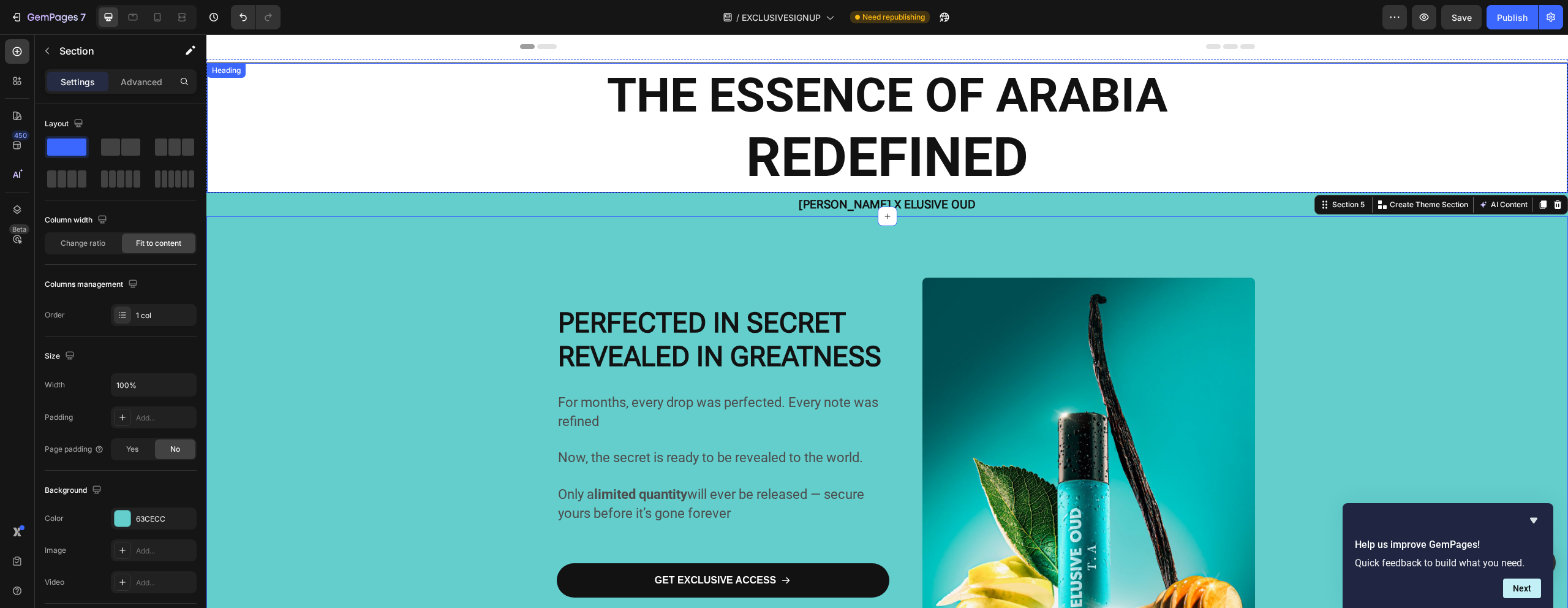
click at [437, 159] on p "⁠⁠⁠⁠⁠⁠⁠ THE ESSENCE OF ARABIA REDEFINED" at bounding box center [887, 128] width 1357 height 127
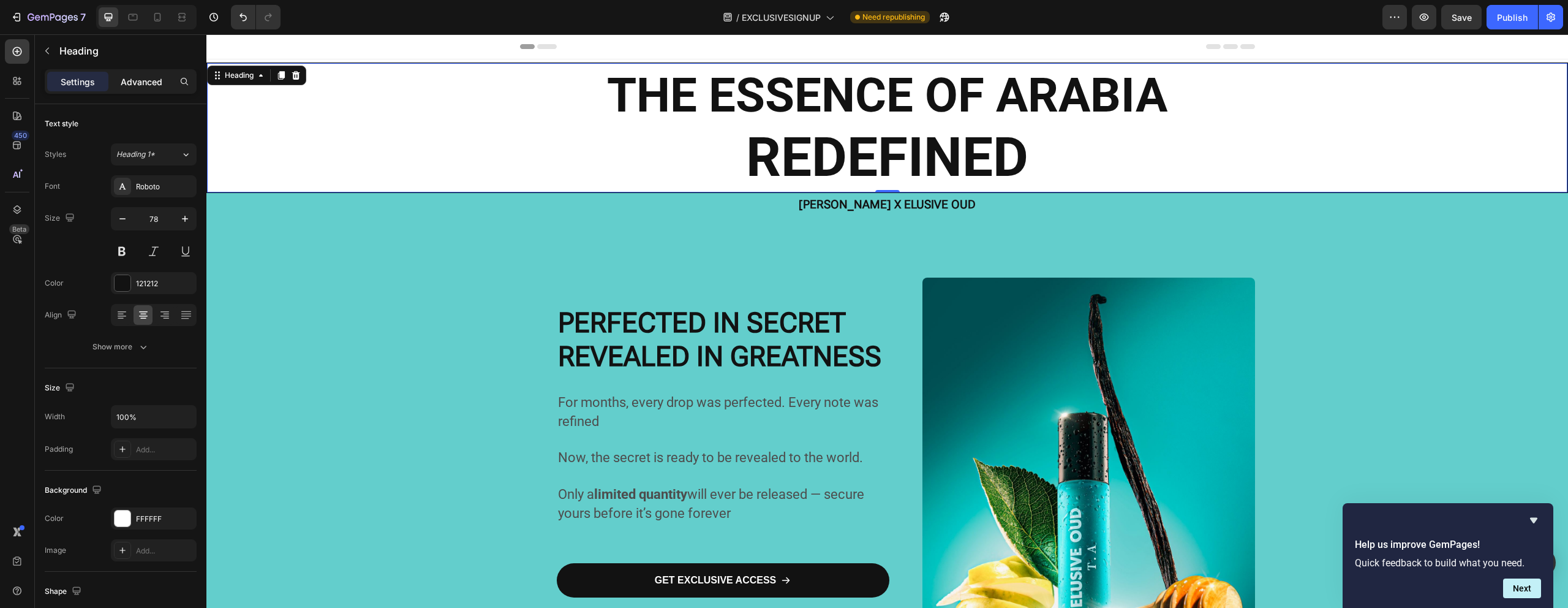
click at [141, 79] on p "Advanced" at bounding box center [141, 81] width 42 height 13
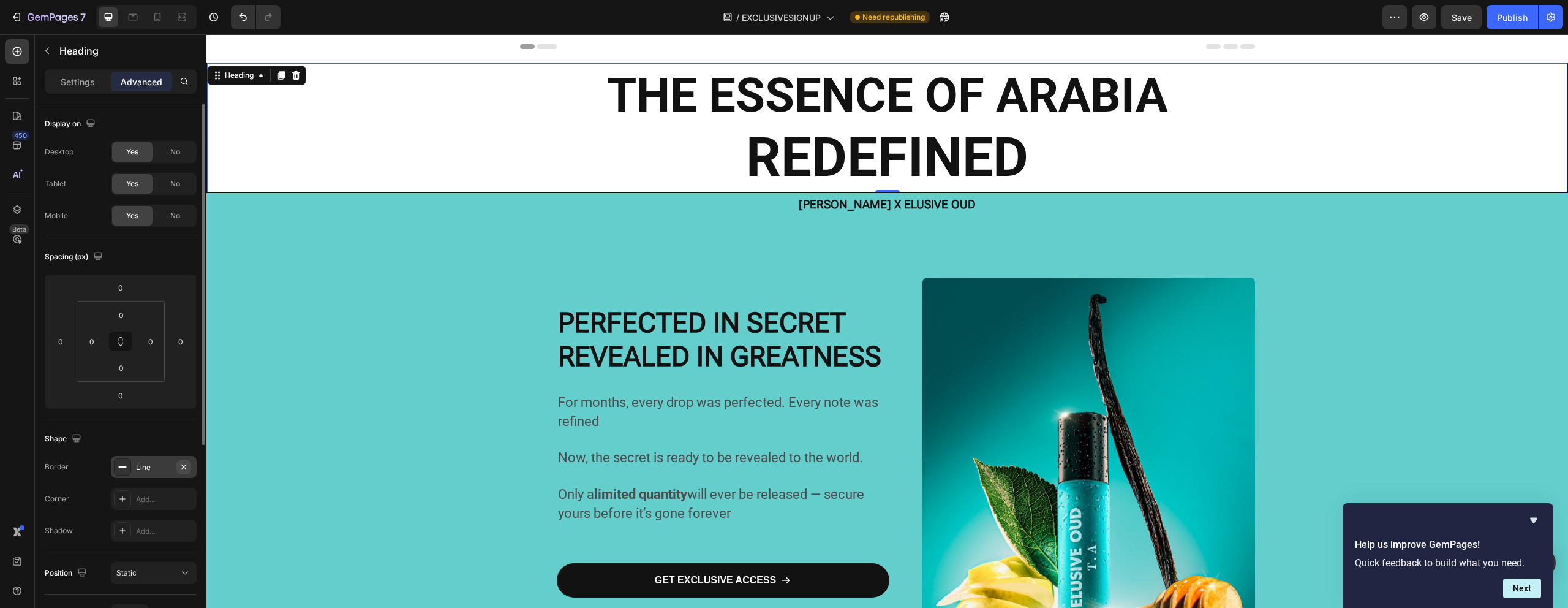
click at [189, 466] on button "button" at bounding box center [184, 467] width 14 height 14
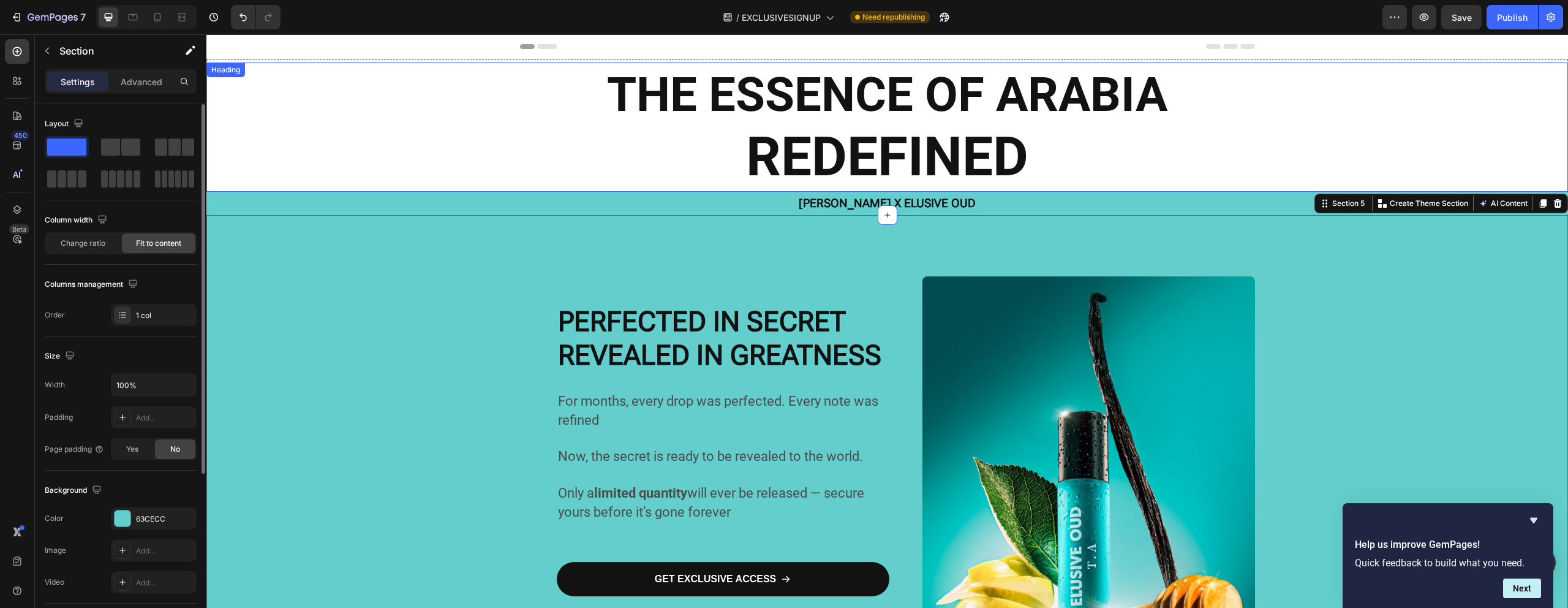
click at [640, 104] on strong "THE ESSENCE OF ARABIA" at bounding box center [887, 94] width 560 height 56
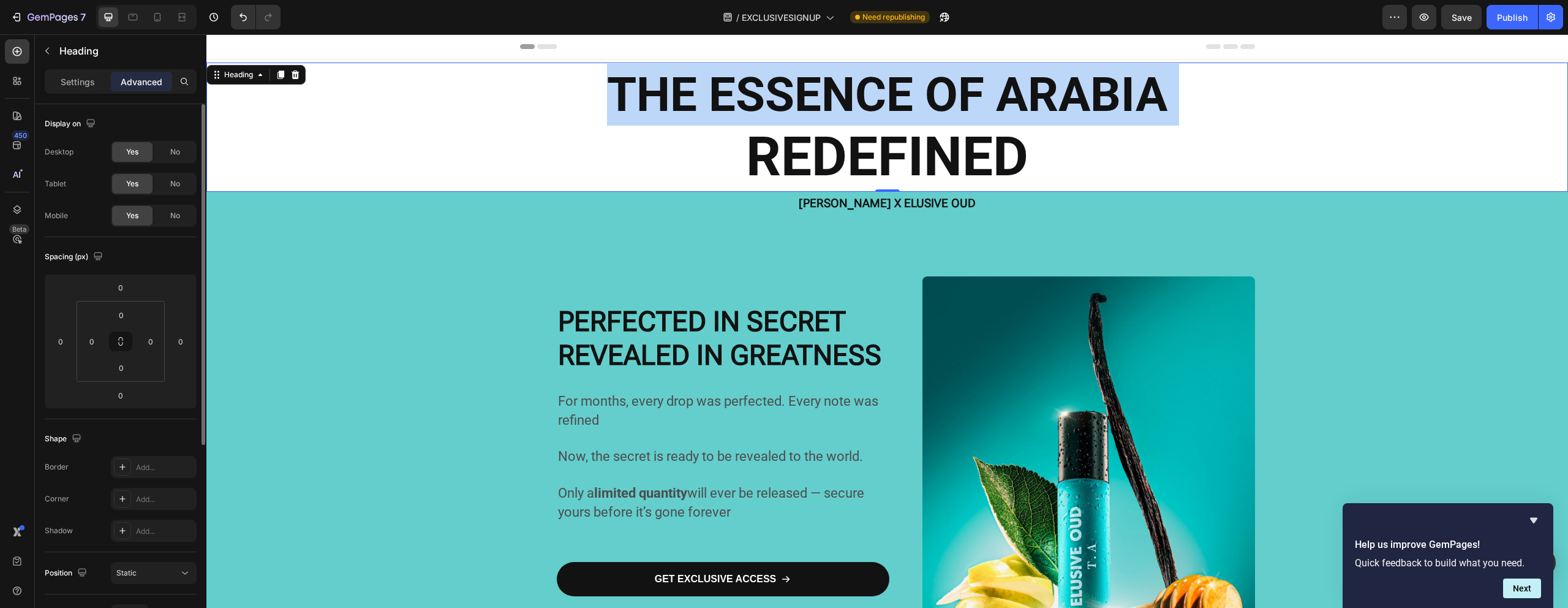
click at [640, 104] on strong "THE ESSENCE OF ARABIA" at bounding box center [887, 94] width 560 height 56
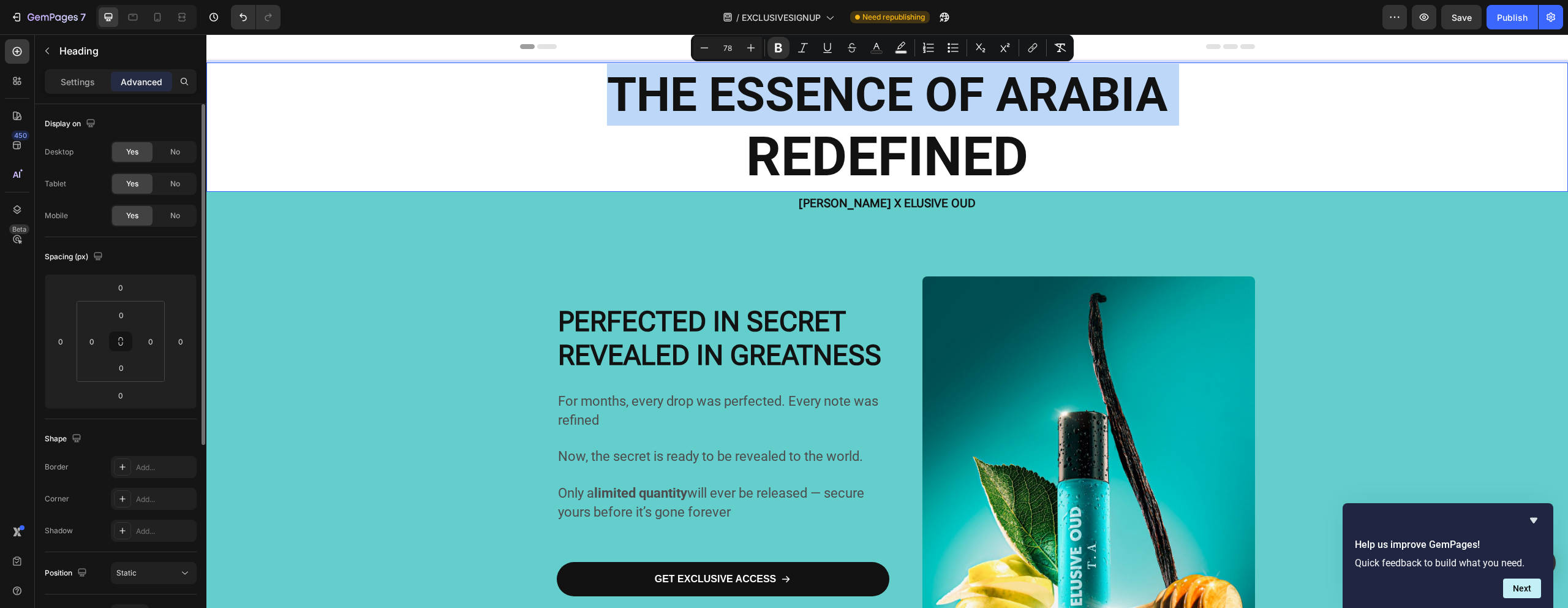
click at [732, 72] on strong "THE ESSENCE OF ARABIA" at bounding box center [887, 94] width 560 height 56
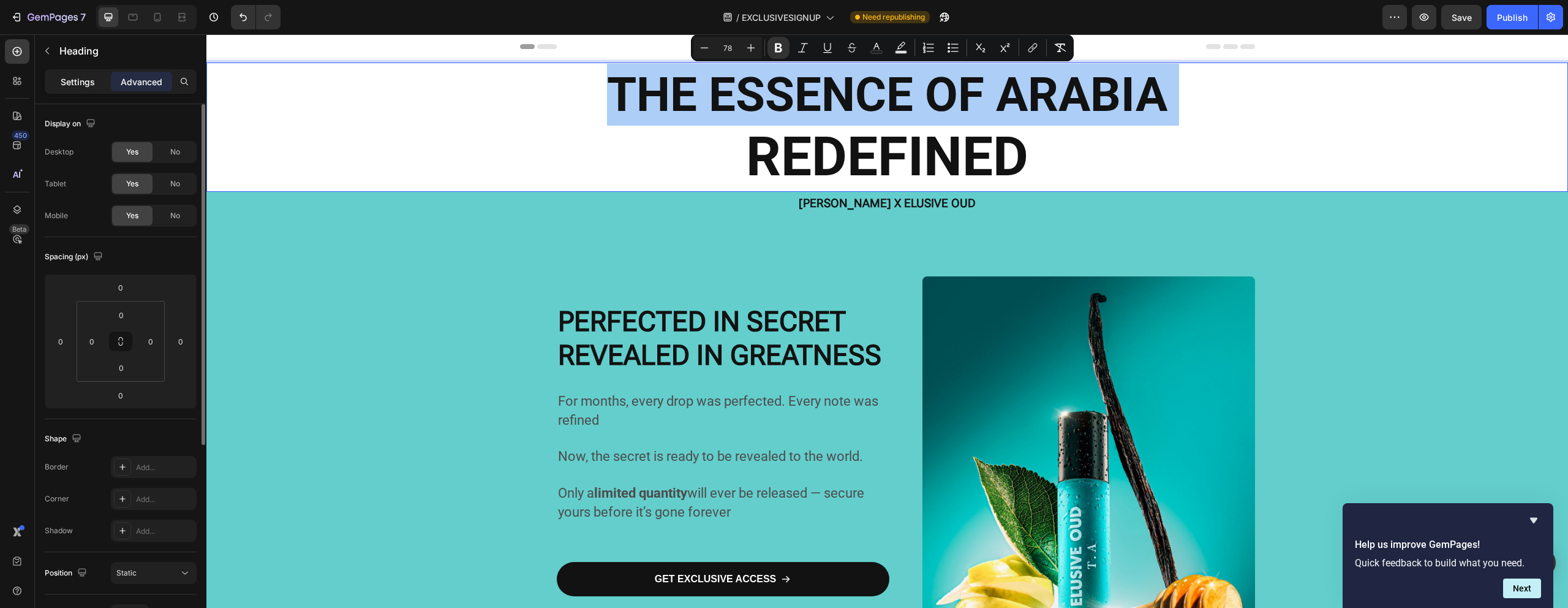
click at [106, 89] on div "Settings" at bounding box center [77, 81] width 61 height 19
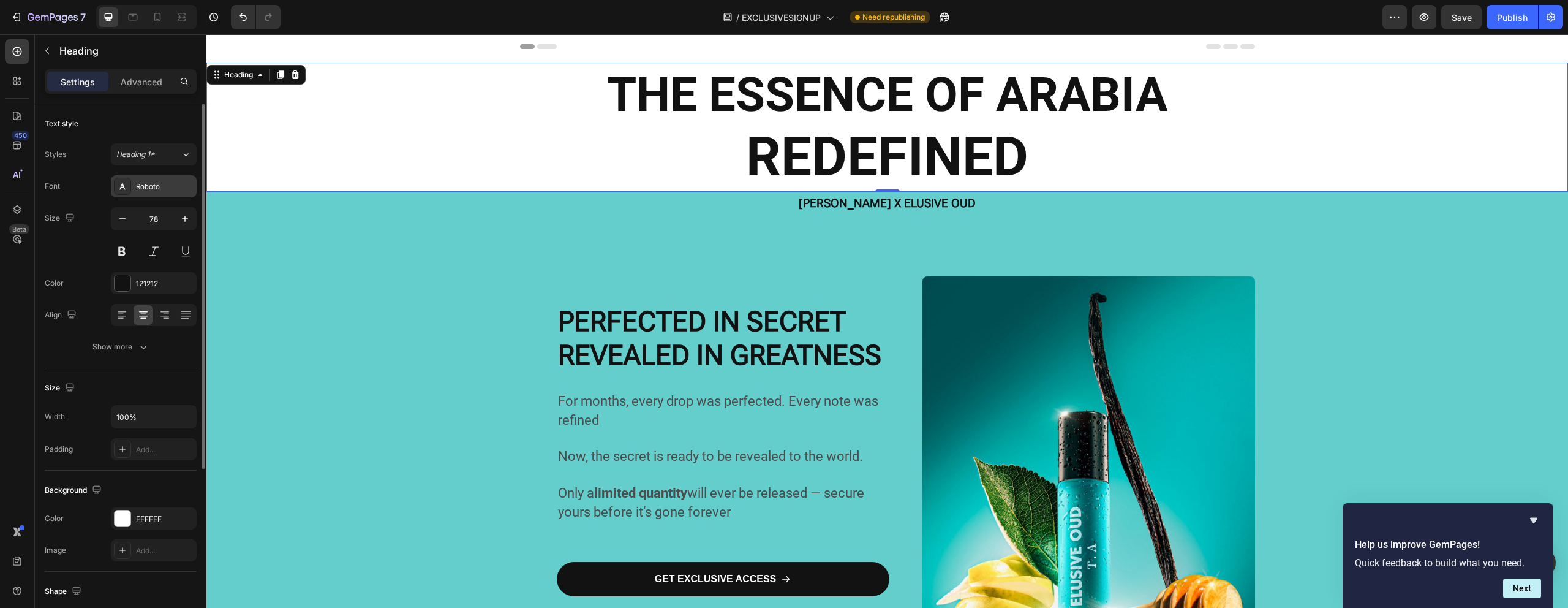
click at [160, 196] on div "Roboto" at bounding box center [154, 186] width 86 height 22
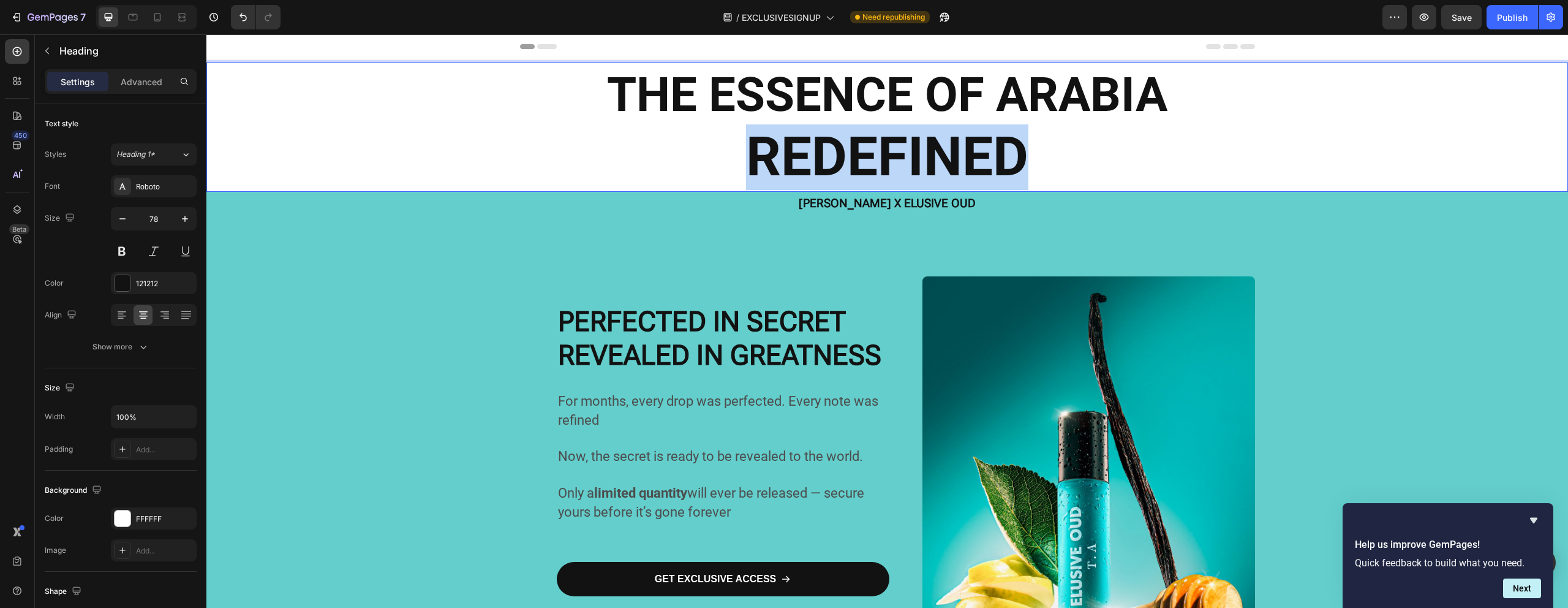
click at [877, 131] on strong "REDEFINED" at bounding box center [887, 156] width 283 height 64
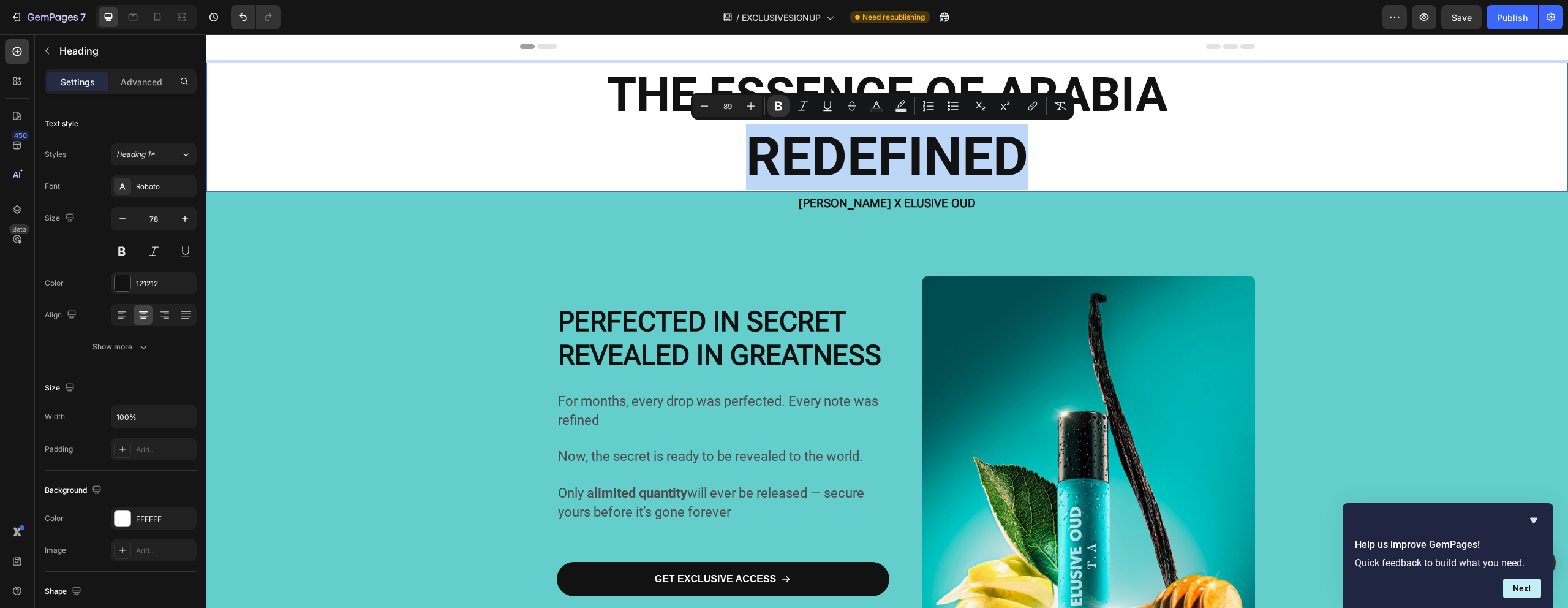
click at [941, 134] on strong "REDEFINED" at bounding box center [887, 156] width 283 height 64
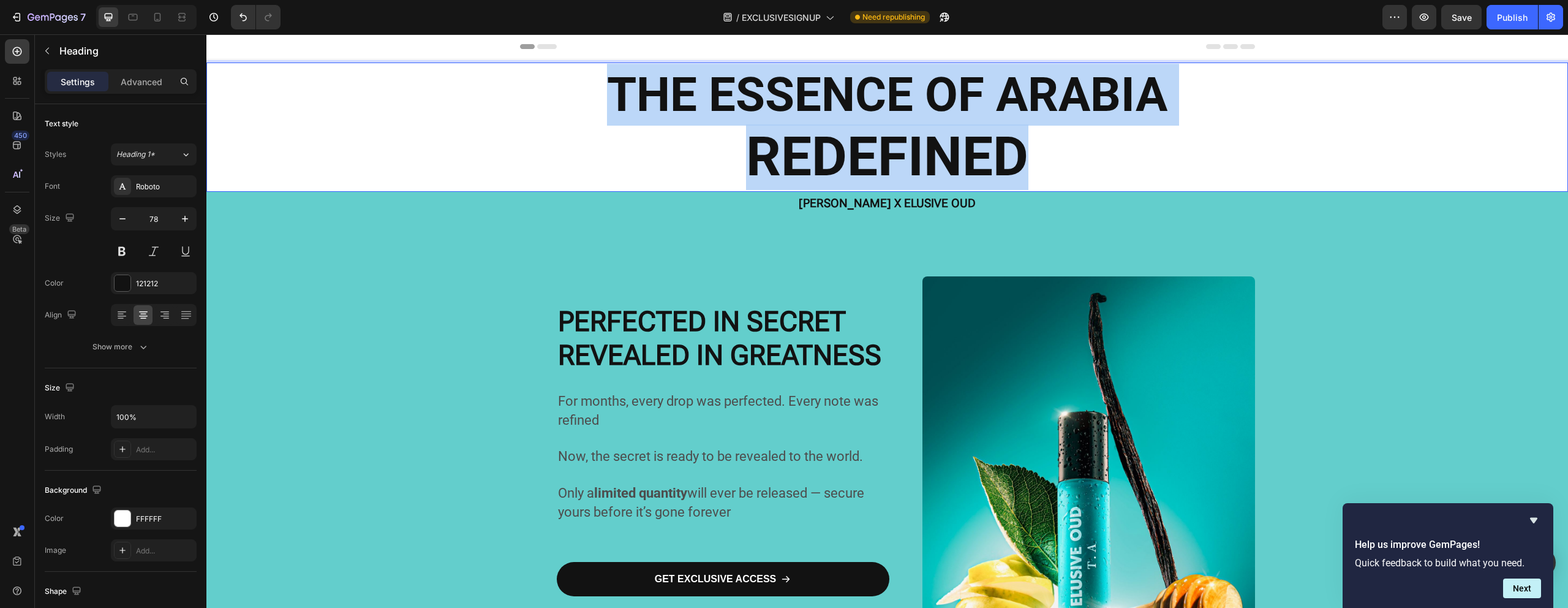
drag, startPoint x: 1027, startPoint y: 142, endPoint x: 601, endPoint y: 75, distance: 431.2
click at [601, 75] on p "THE ESSENCE OF ARABIA REDEFINED" at bounding box center [887, 127] width 1359 height 127
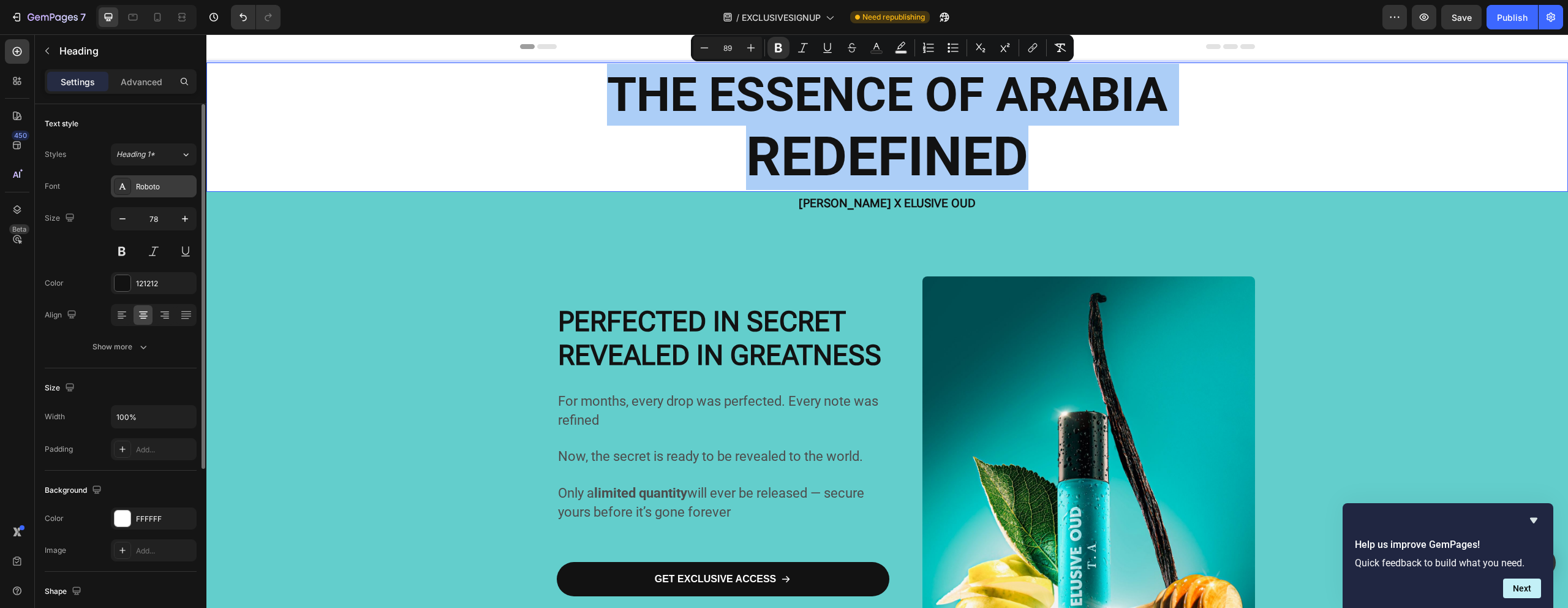
click at [168, 192] on div "Roboto" at bounding box center [165, 186] width 58 height 11
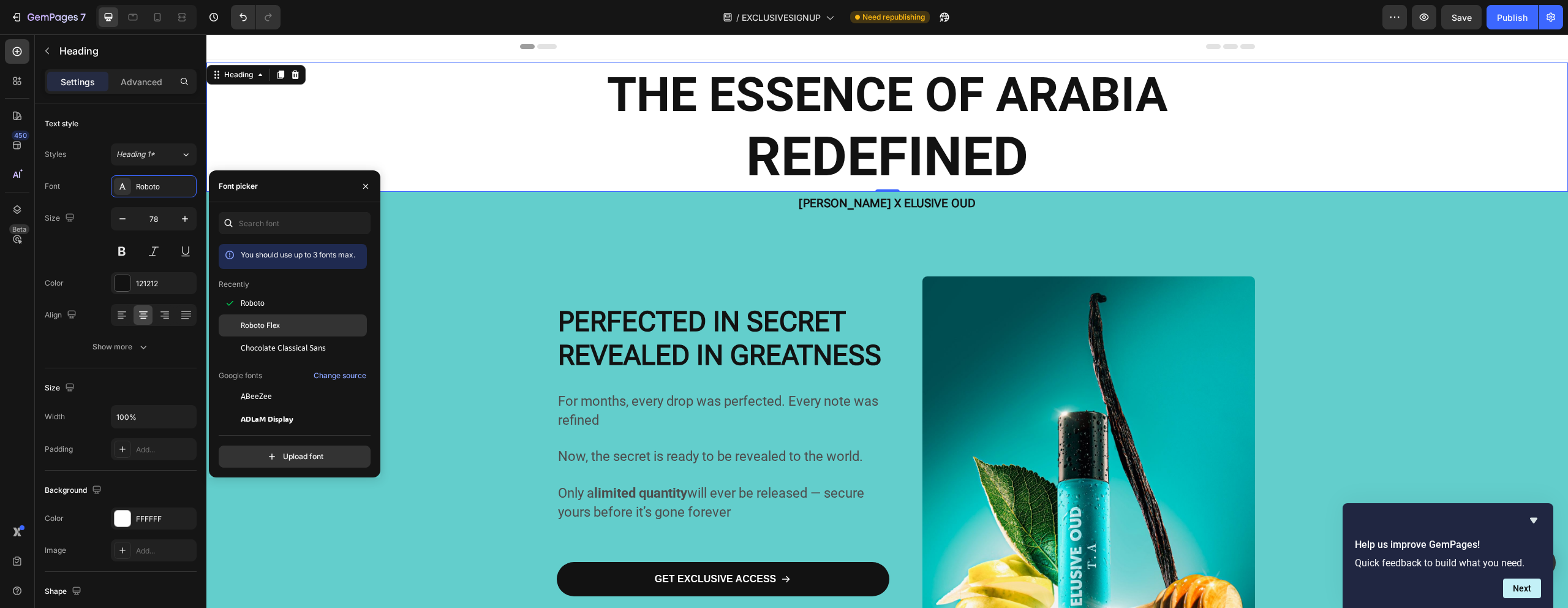
click at [278, 318] on div "Roboto Flex" at bounding box center [293, 325] width 149 height 22
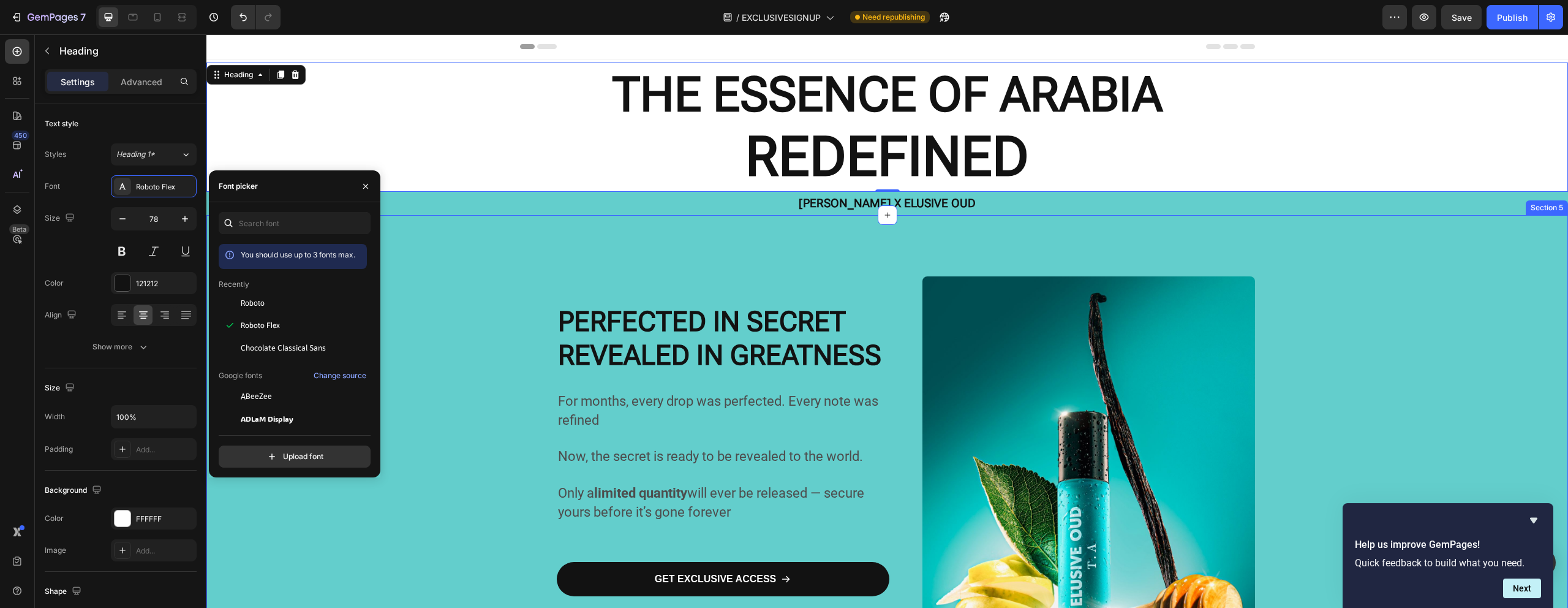
click at [539, 273] on div "For months, every drop was perfected. Every note was refined Now, the secret is…" at bounding box center [887, 498] width 735 height 566
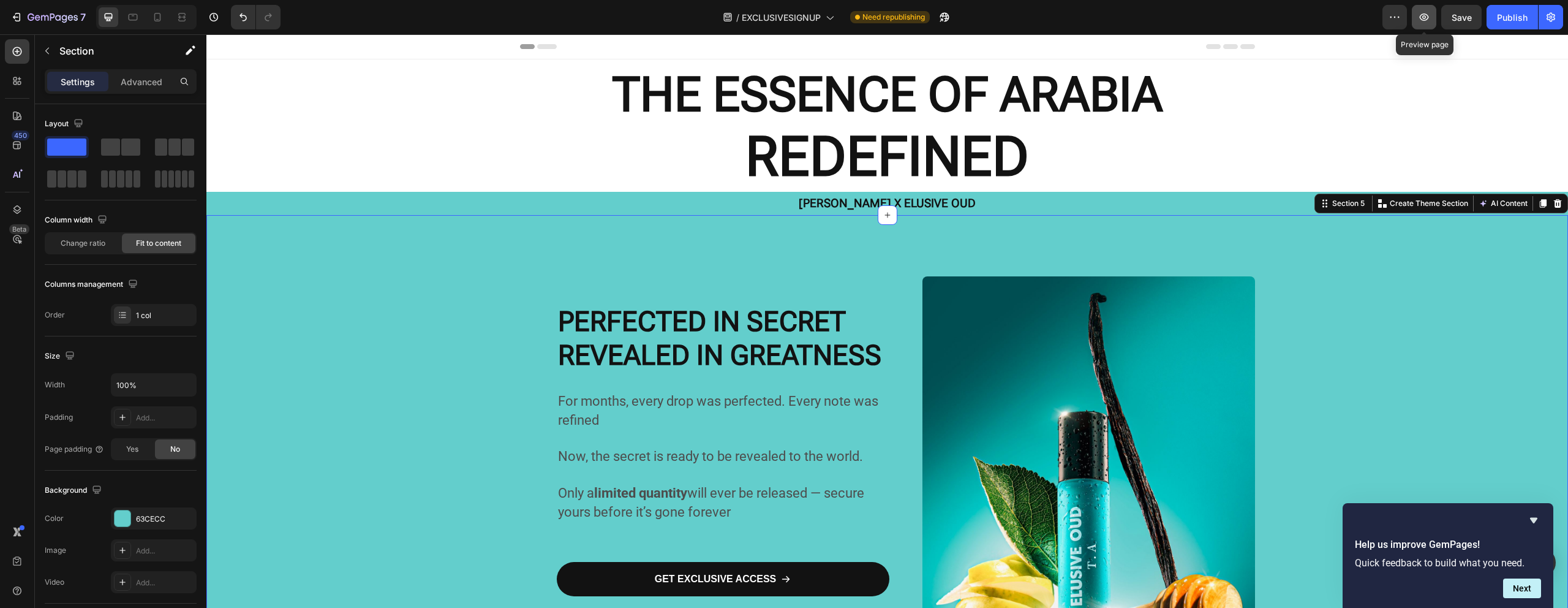
click at [1422, 22] on icon "button" at bounding box center [1424, 17] width 12 height 12
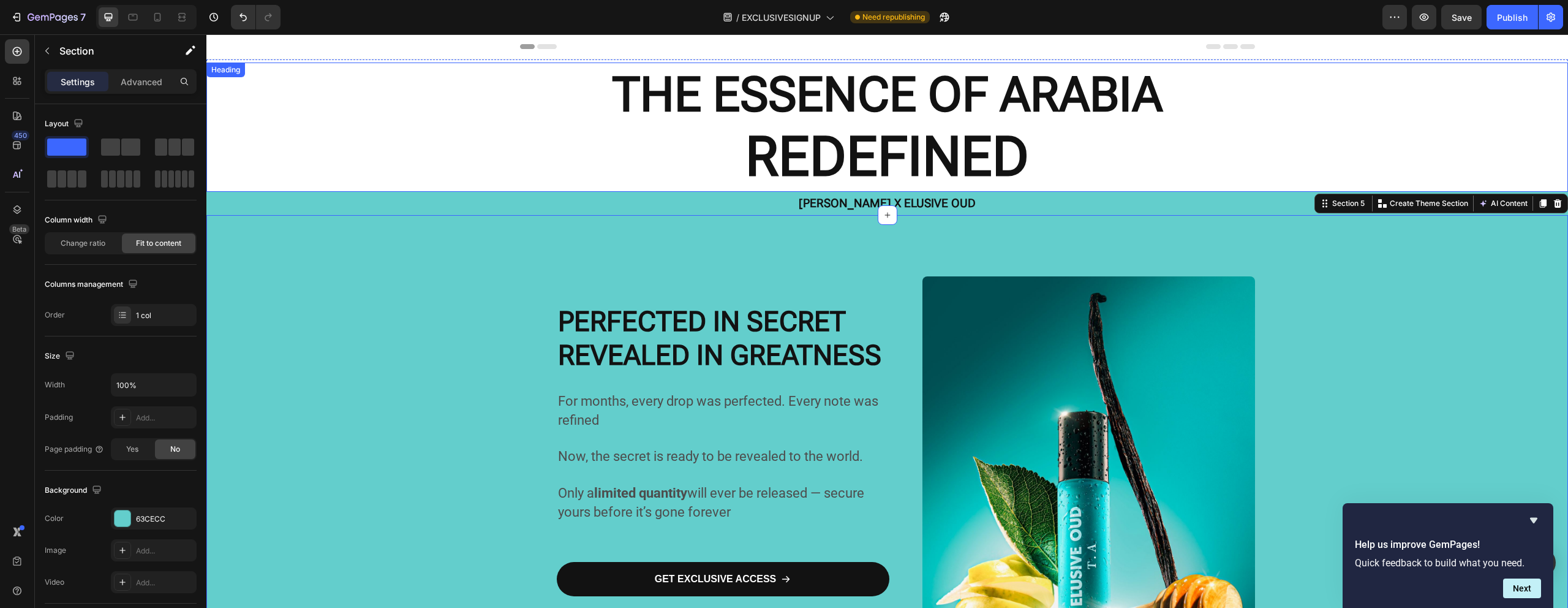
click at [855, 128] on strong "REDEFINED" at bounding box center [887, 156] width 283 height 64
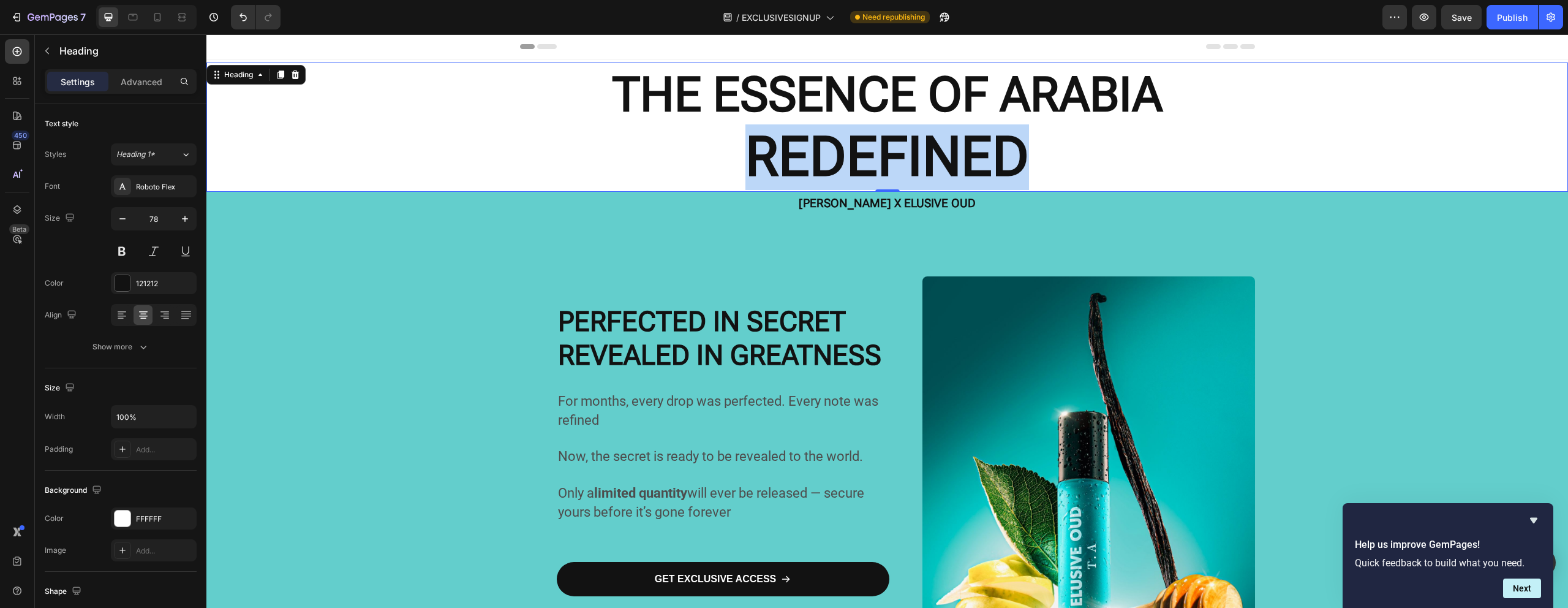
click at [860, 154] on strong "REDEFINED" at bounding box center [887, 156] width 283 height 64
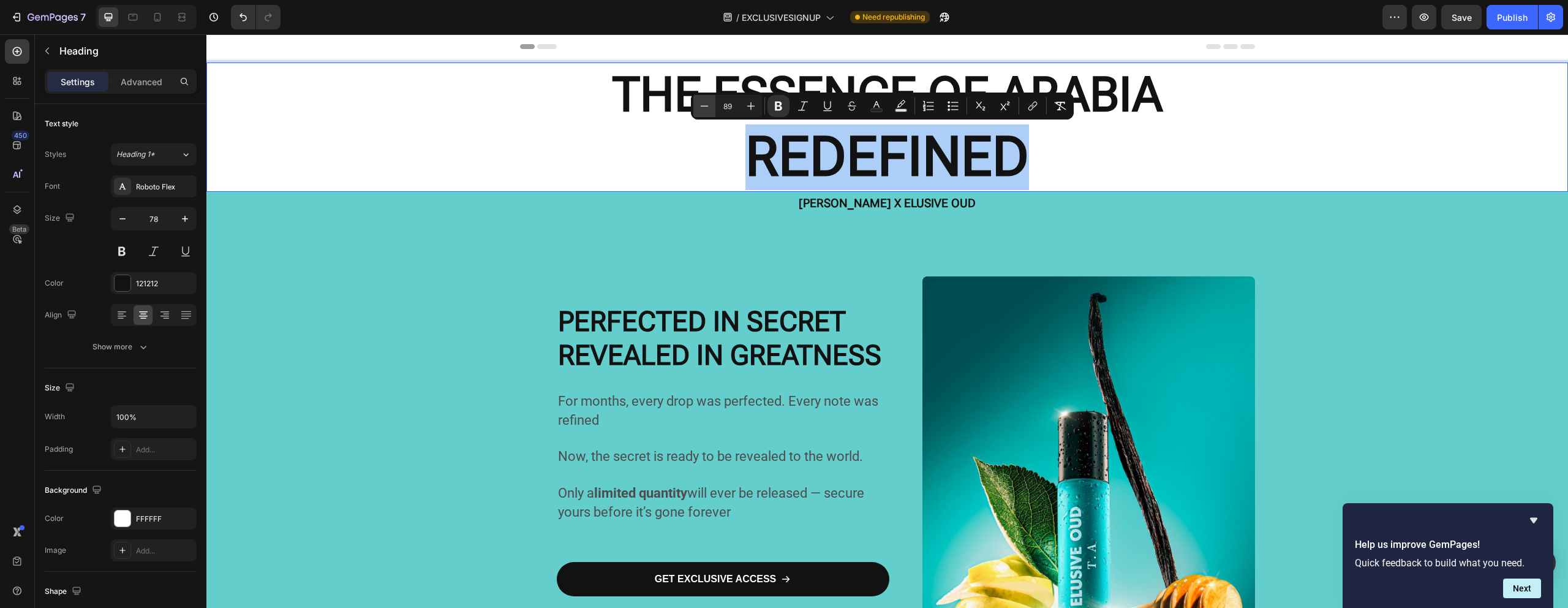
click at [696, 107] on button "Minus" at bounding box center [704, 106] width 22 height 22
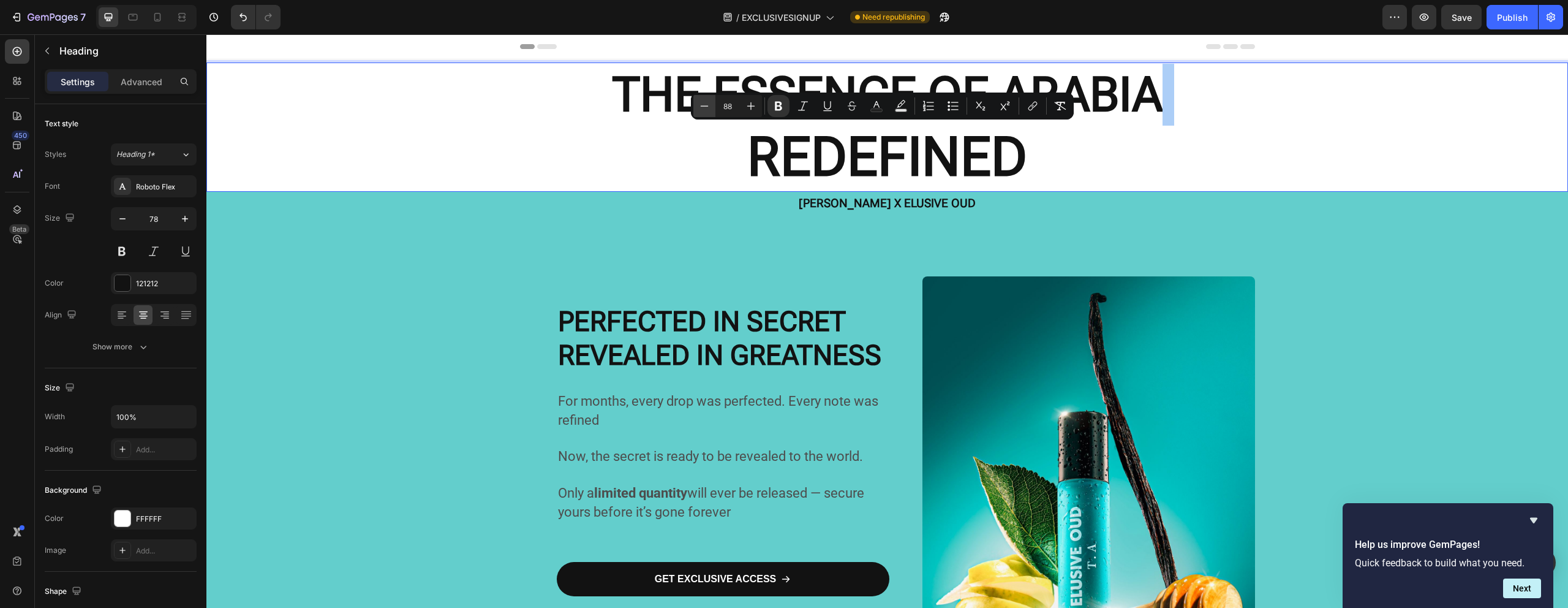
click at [696, 107] on button "Minus" at bounding box center [704, 106] width 22 height 22
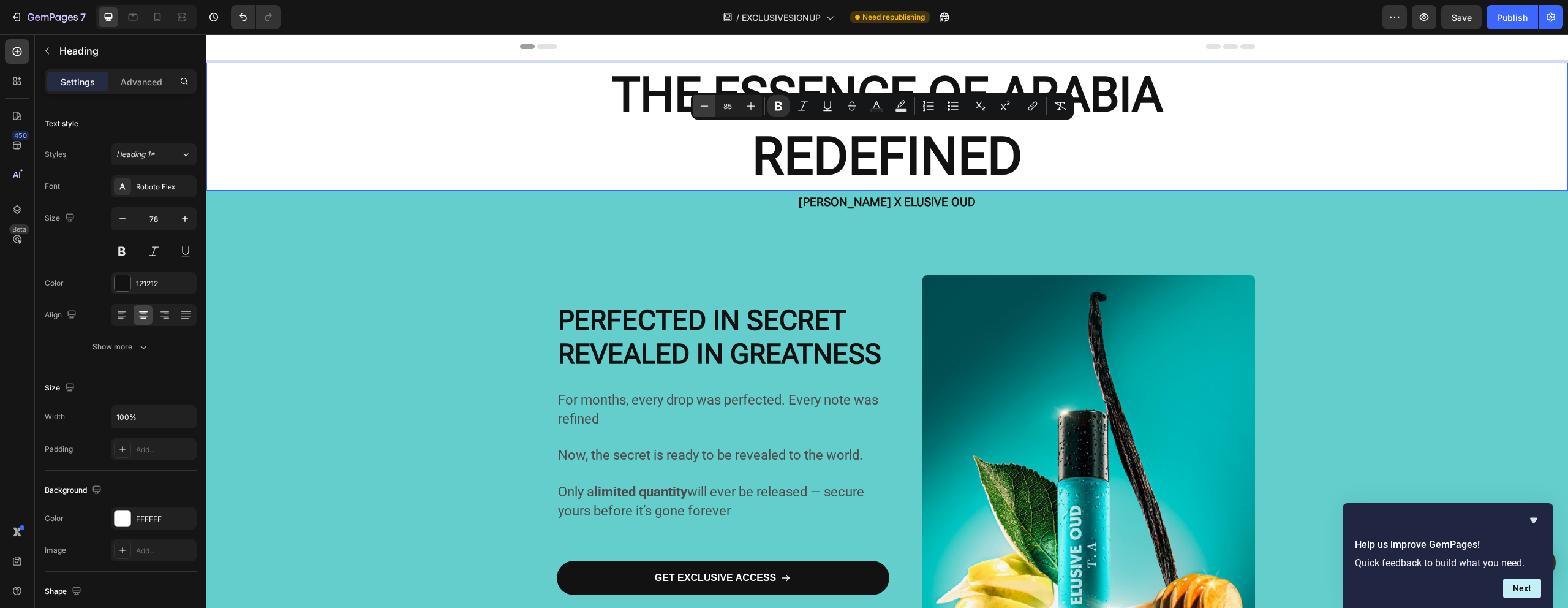
click at [696, 107] on button "Minus" at bounding box center [704, 106] width 22 height 22
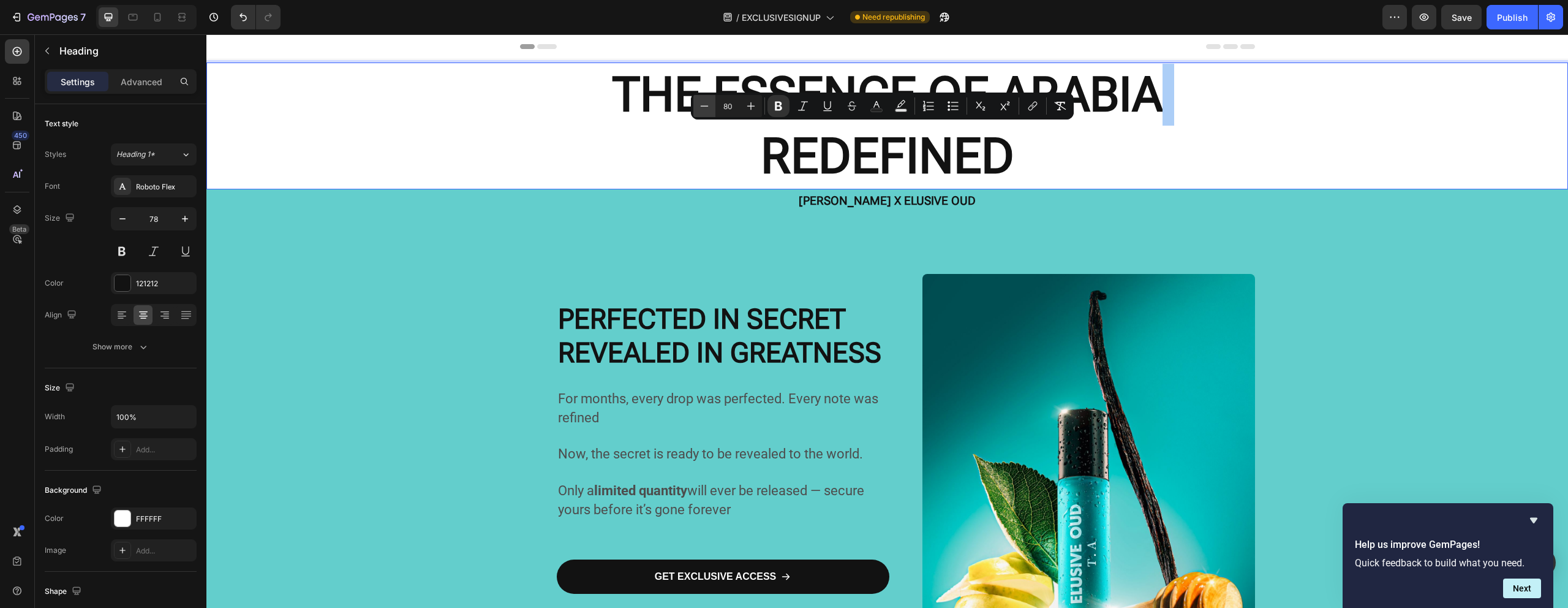
click at [696, 107] on button "Minus" at bounding box center [704, 106] width 22 height 22
type input "78"
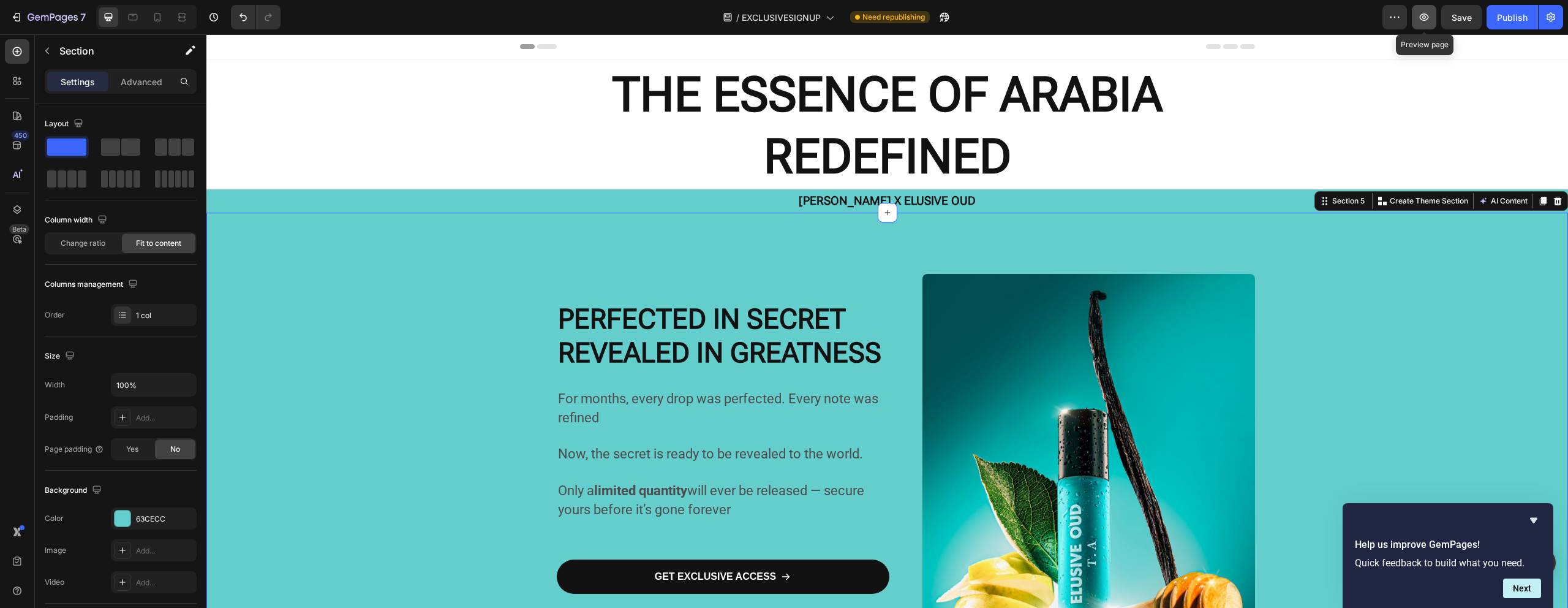
click at [1418, 20] on icon "button" at bounding box center [1424, 17] width 12 height 12
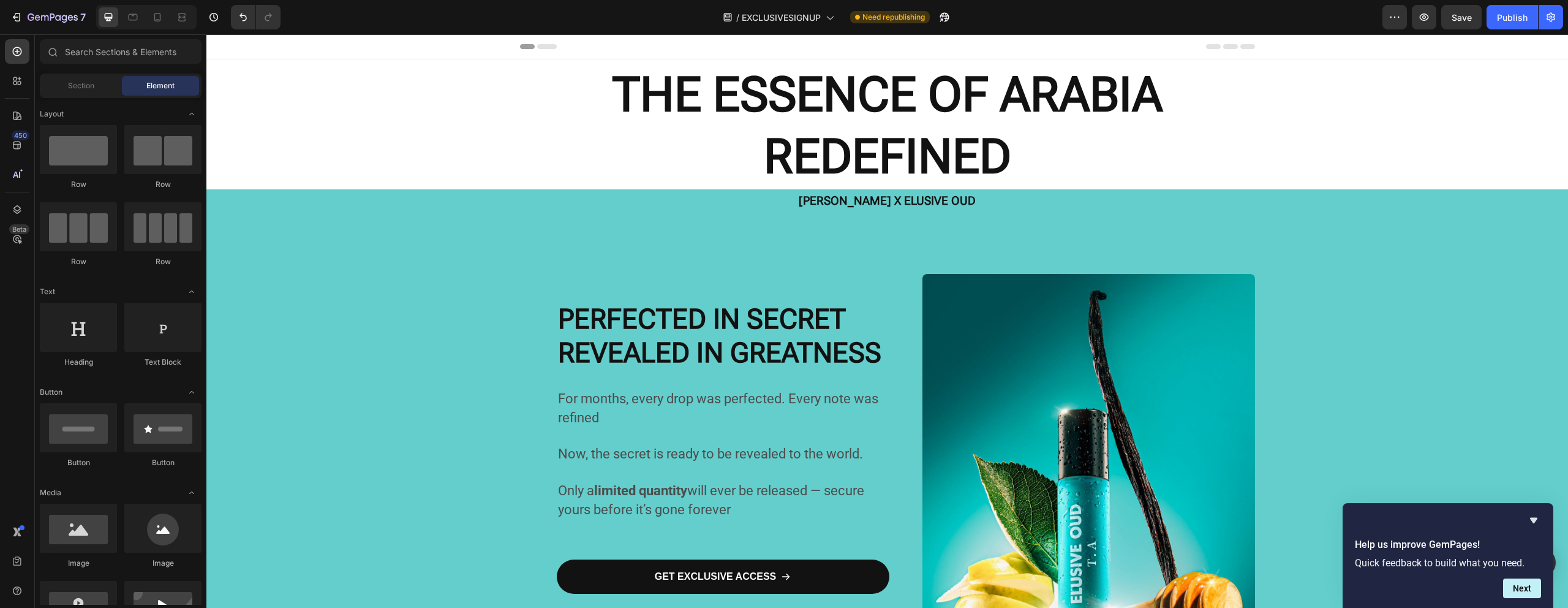
click at [808, 40] on div "Header" at bounding box center [887, 47] width 735 height 25
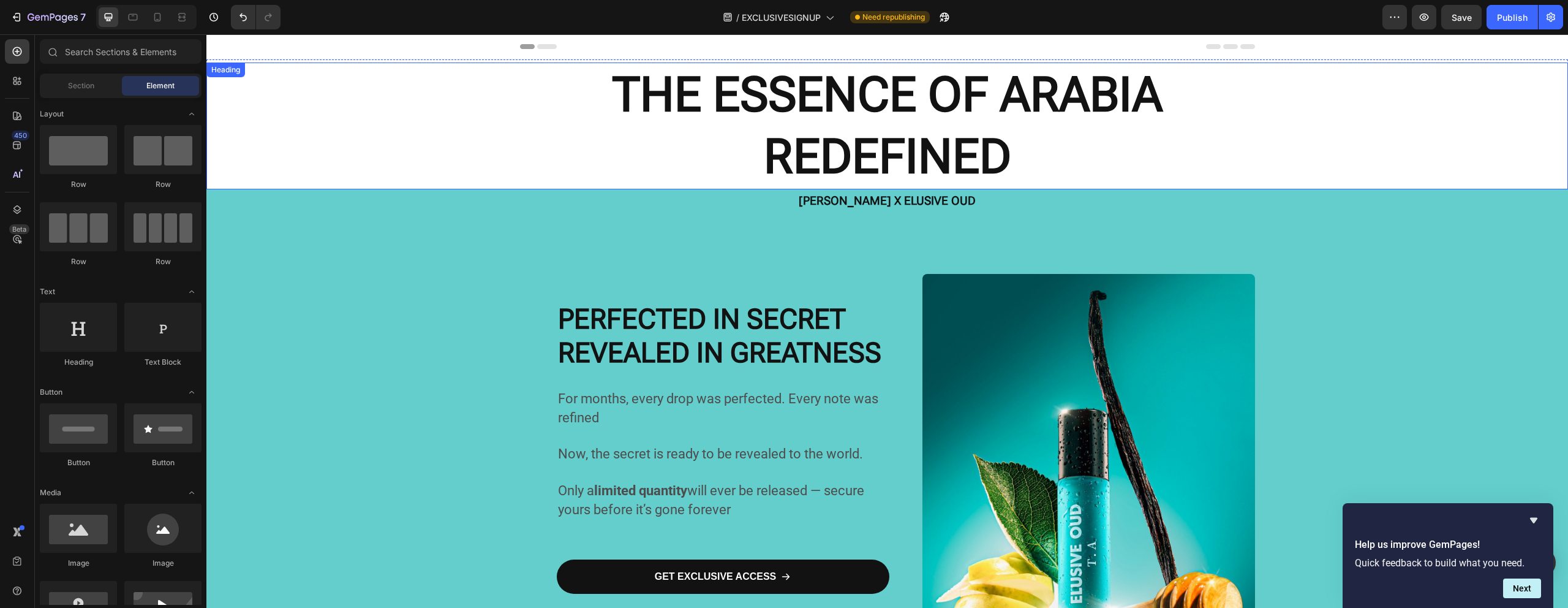
click at [869, 64] on p "⁠⁠⁠⁠⁠⁠⁠ THE ESSENCE OF ARABIA REDEFINED" at bounding box center [887, 125] width 1359 height 124
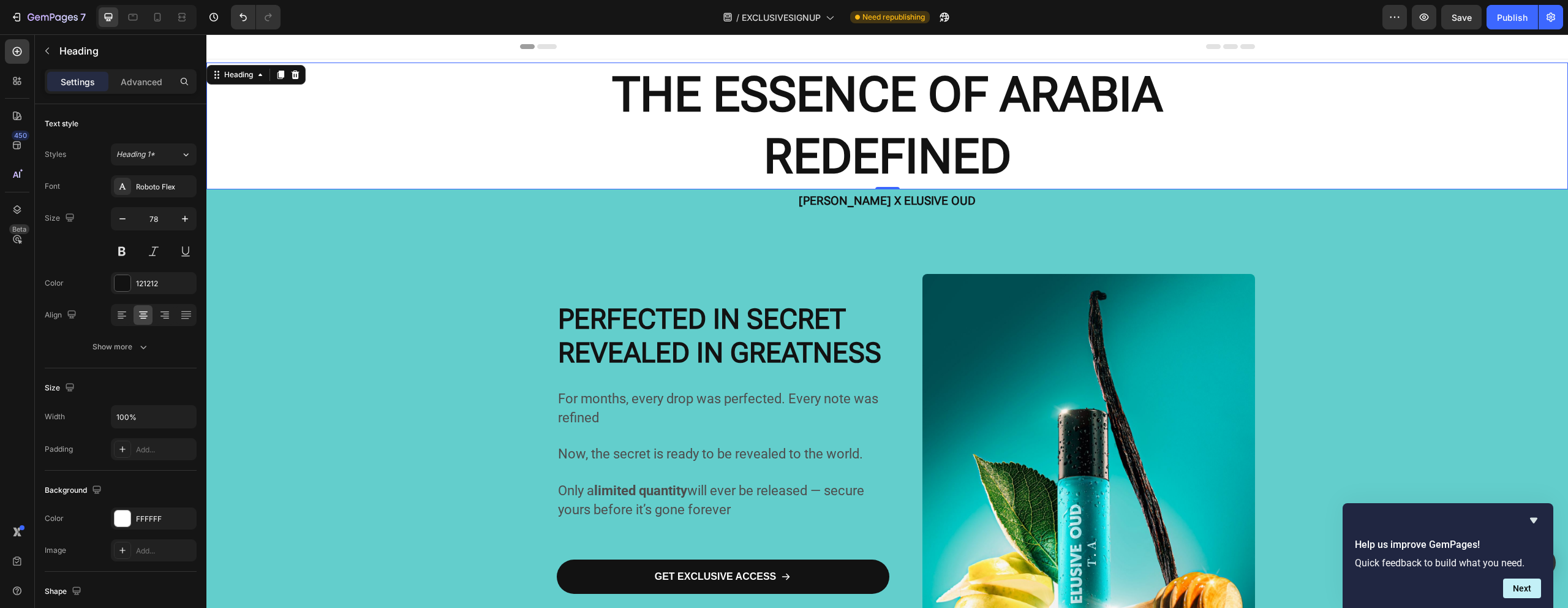
drag, startPoint x: 521, startPoint y: 122, endPoint x: 526, endPoint y: 150, distance: 28.4
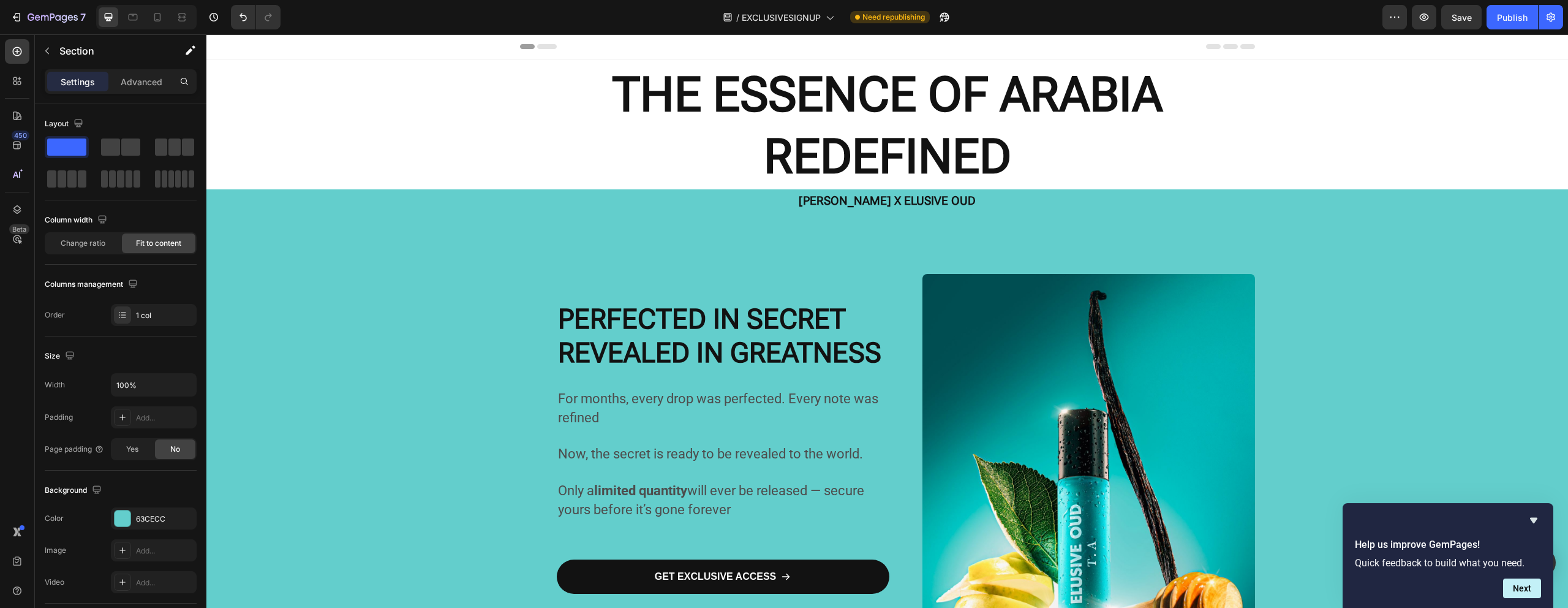
click at [877, 43] on div "Header" at bounding box center [887, 47] width 735 height 25
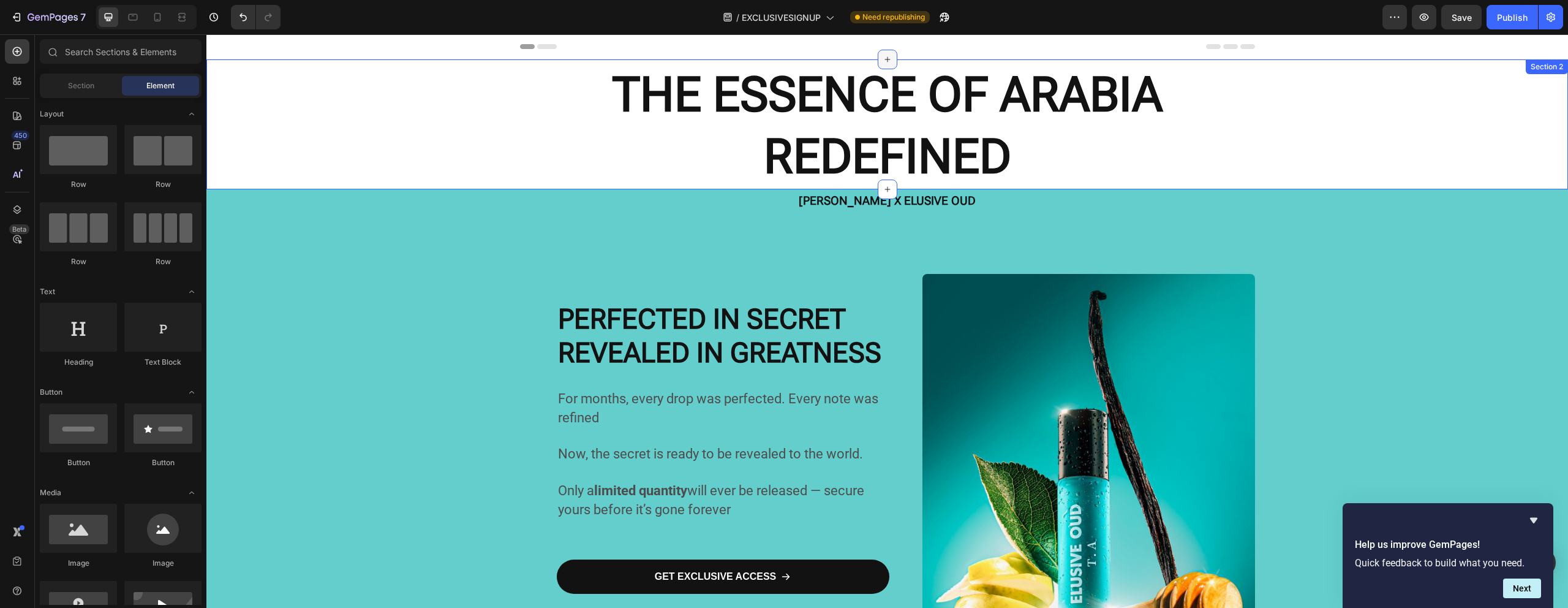
click at [882, 63] on icon at bounding box center [887, 60] width 10 height 10
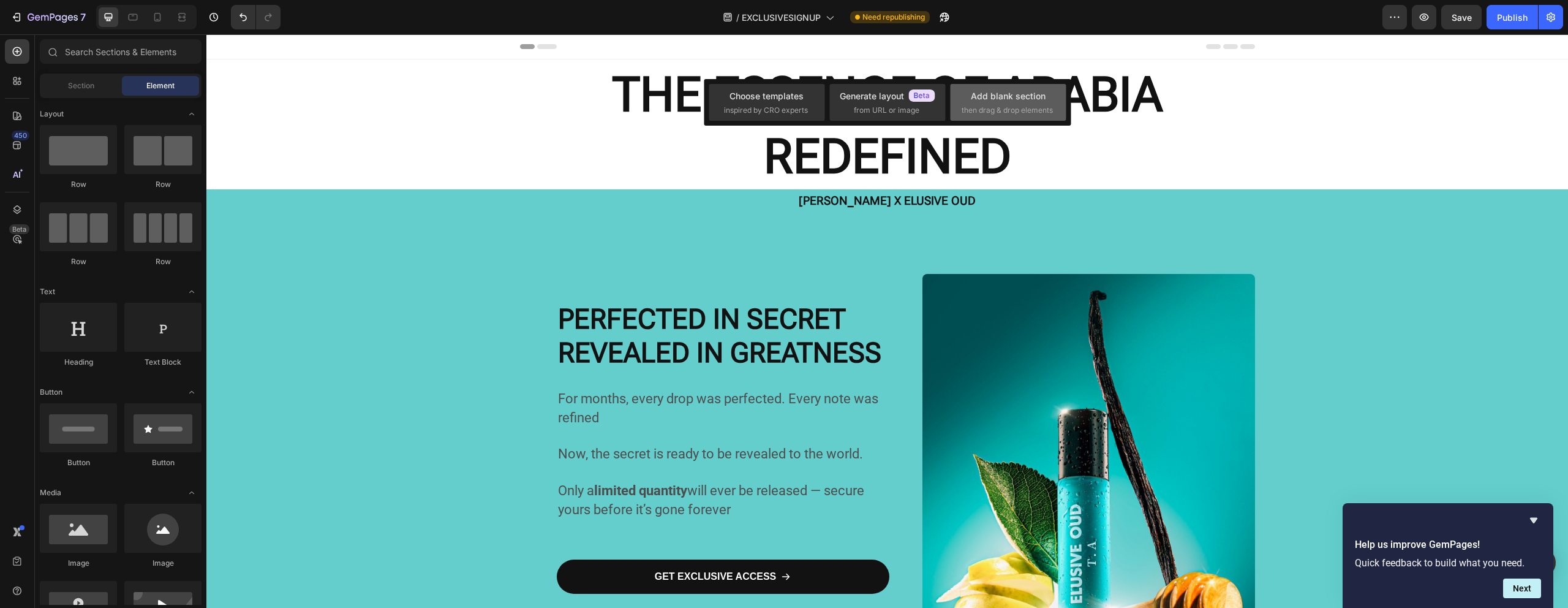
click at [985, 97] on div "Add blank section" at bounding box center [1008, 96] width 75 height 13
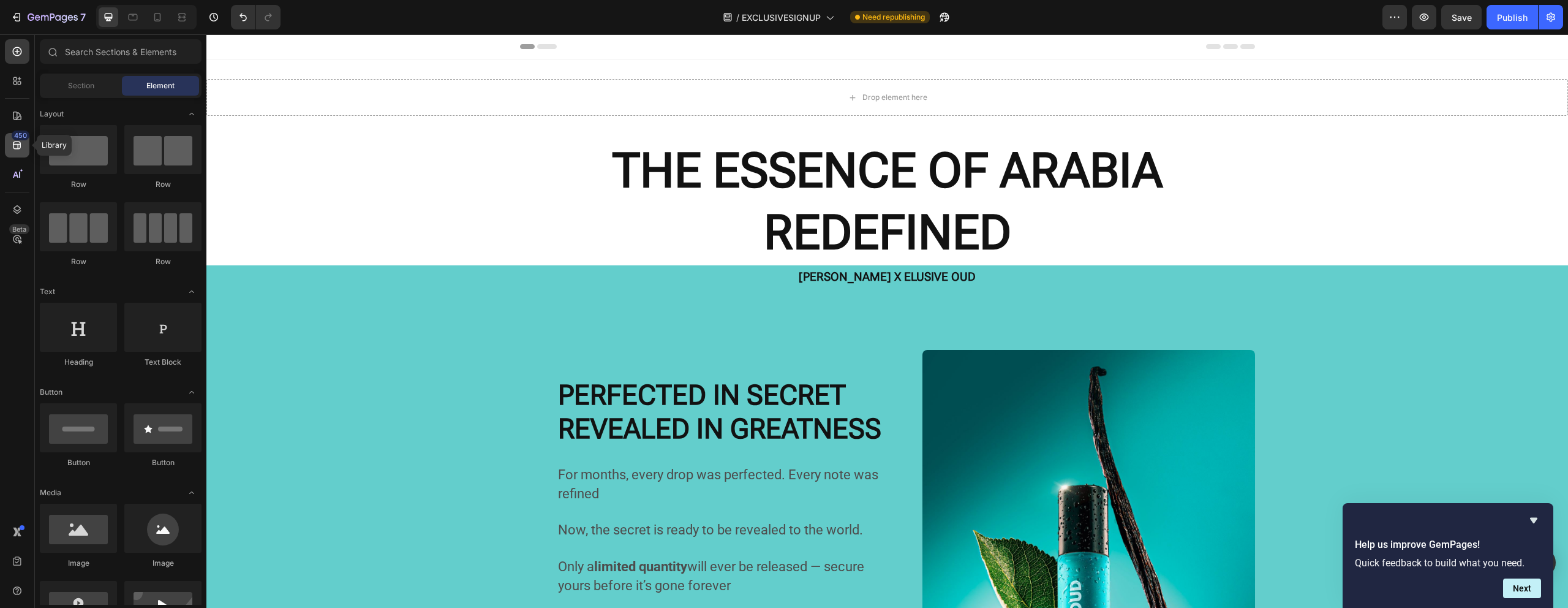
click at [14, 137] on div "450" at bounding box center [20, 136] width 18 height 10
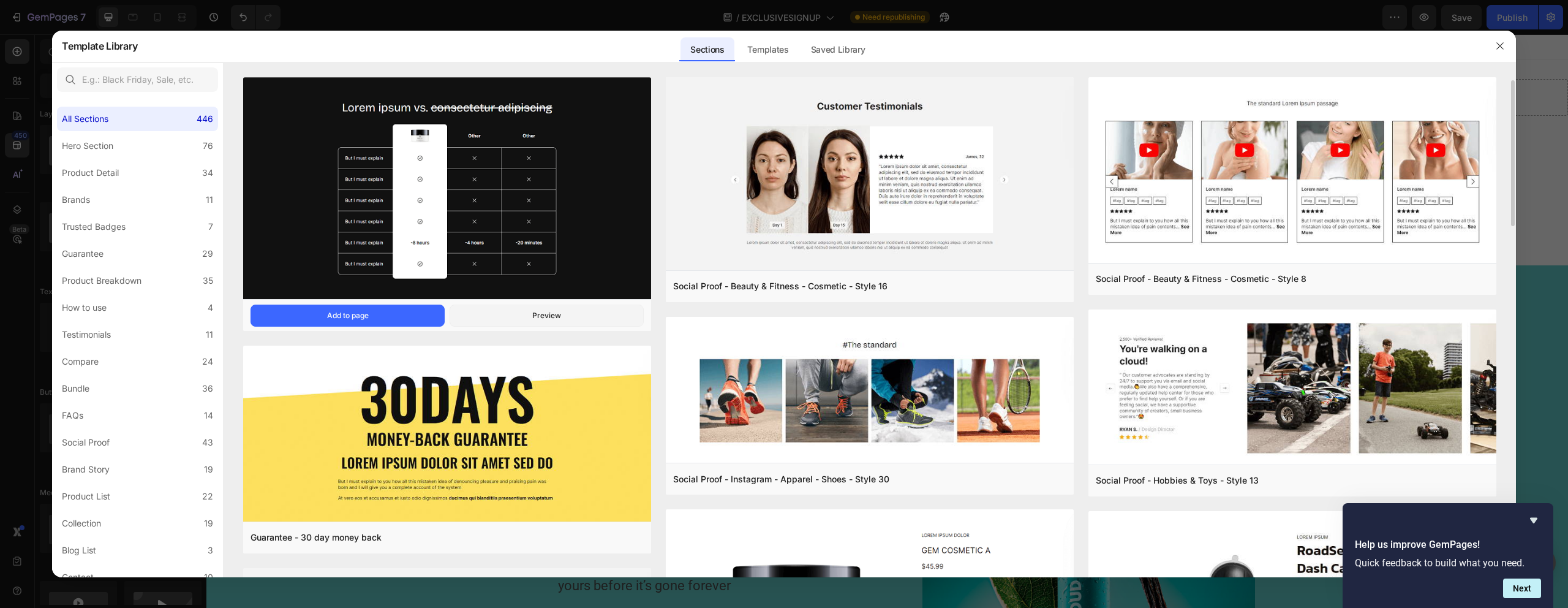
scroll to position [2, 0]
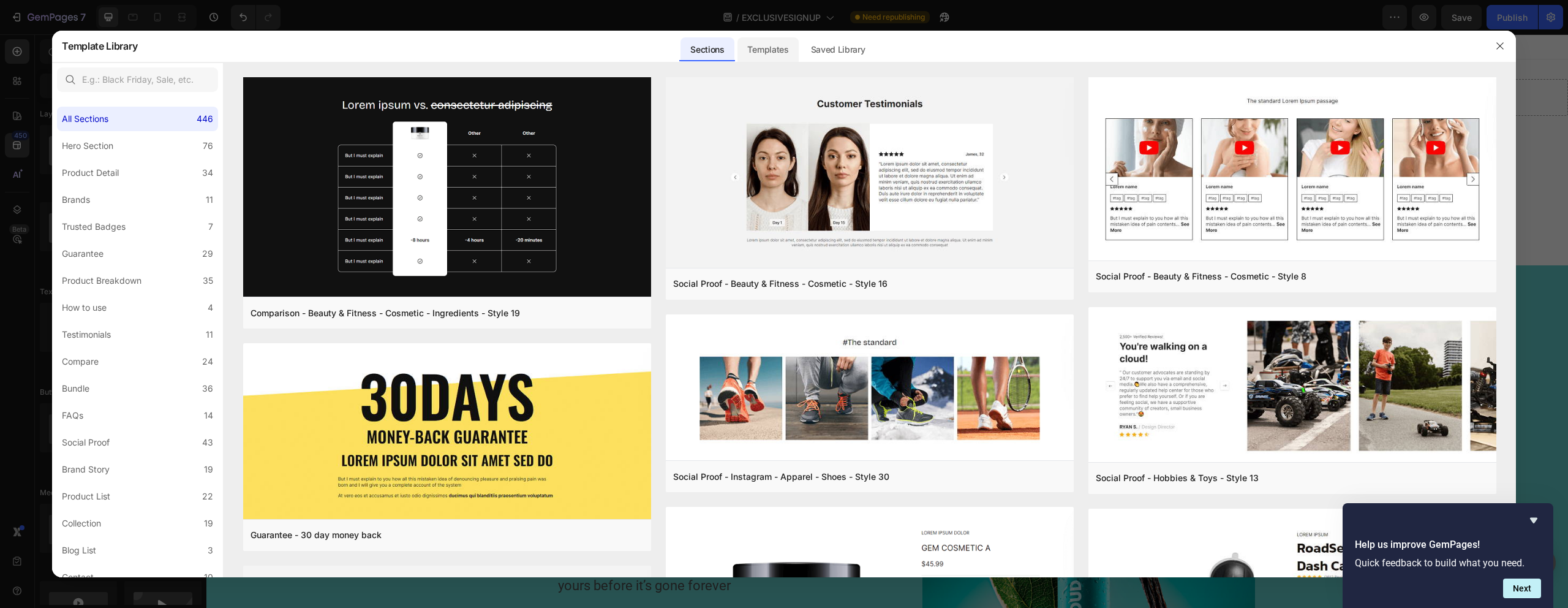
click at [758, 61] on div "Templates" at bounding box center [768, 46] width 61 height 32
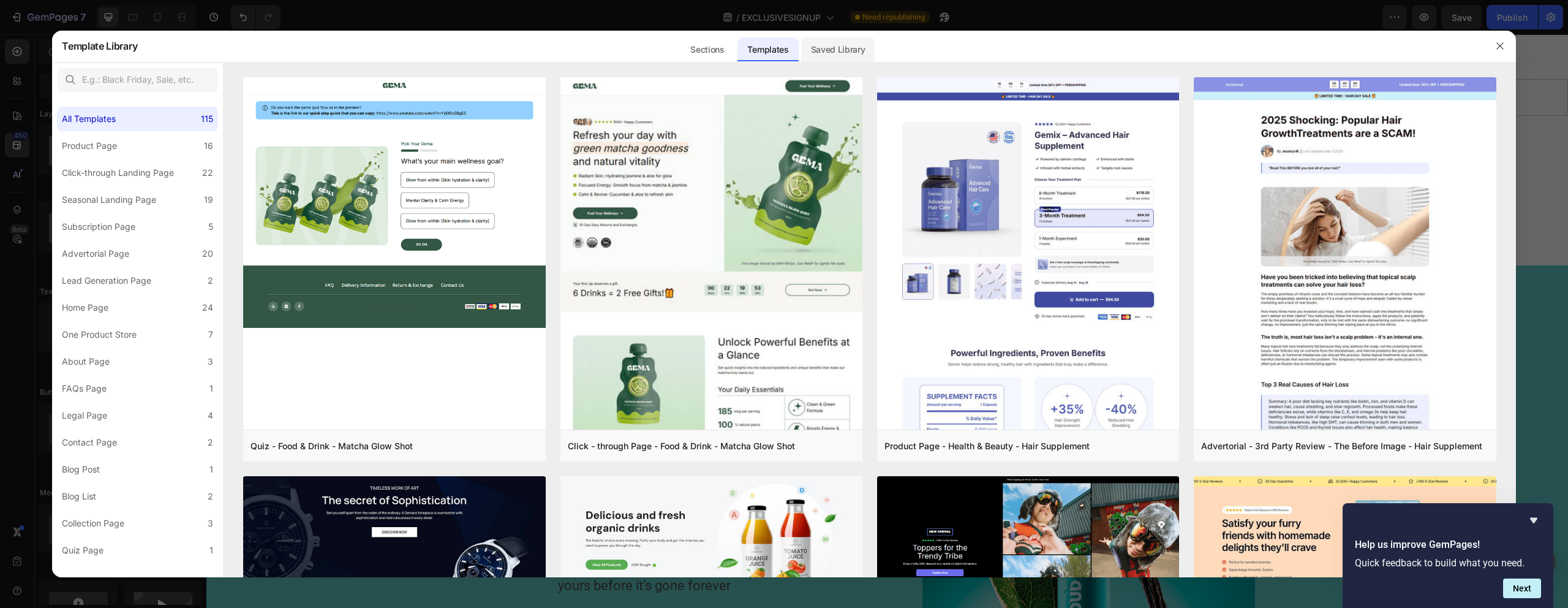
click at [842, 54] on div "Saved Library" at bounding box center [838, 50] width 74 height 25
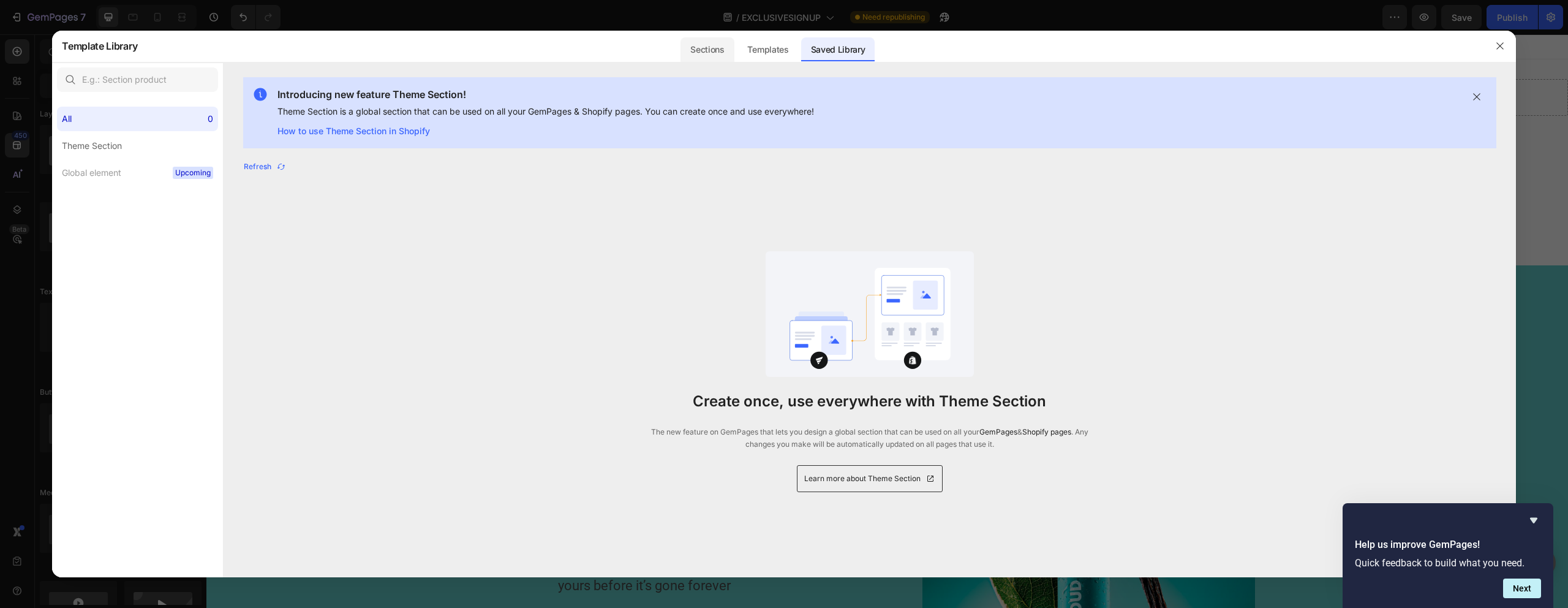
click at [701, 43] on div "Sections" at bounding box center [707, 50] width 53 height 25
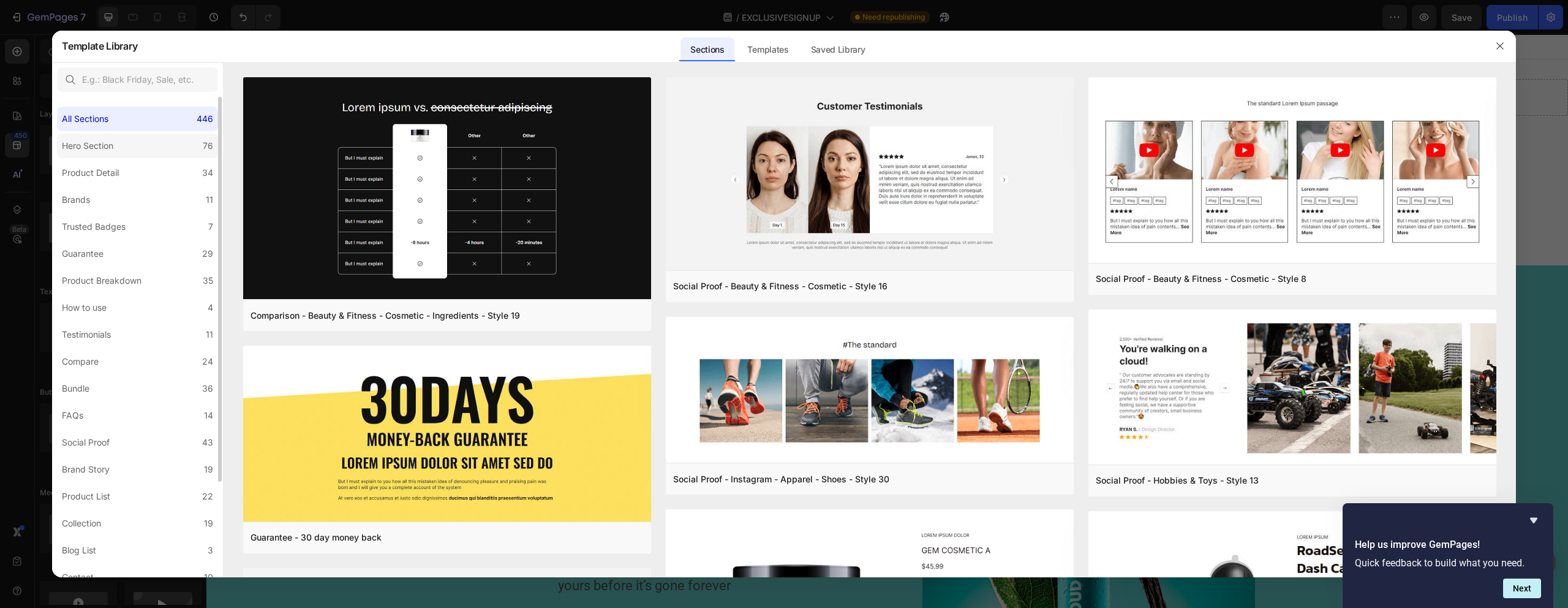
click at [120, 136] on label "Hero Section 76" at bounding box center [137, 146] width 161 height 25
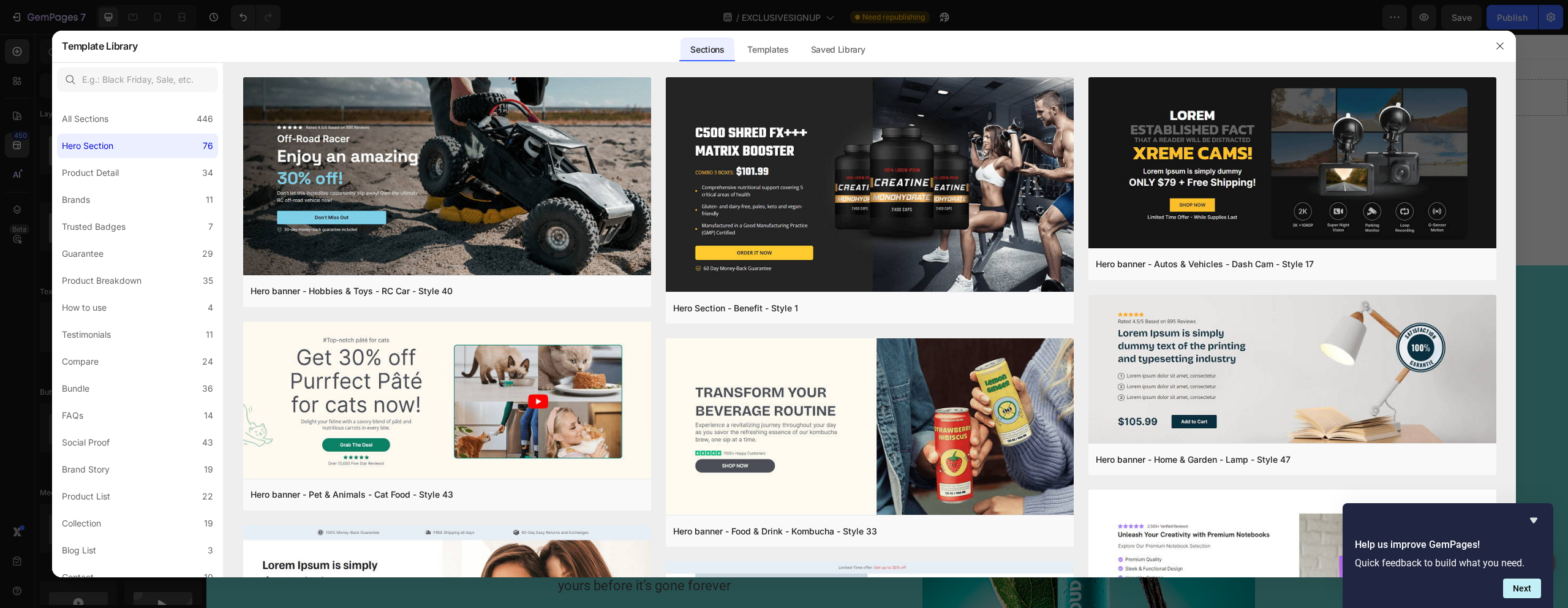
click at [6, 294] on div at bounding box center [784, 304] width 1568 height 608
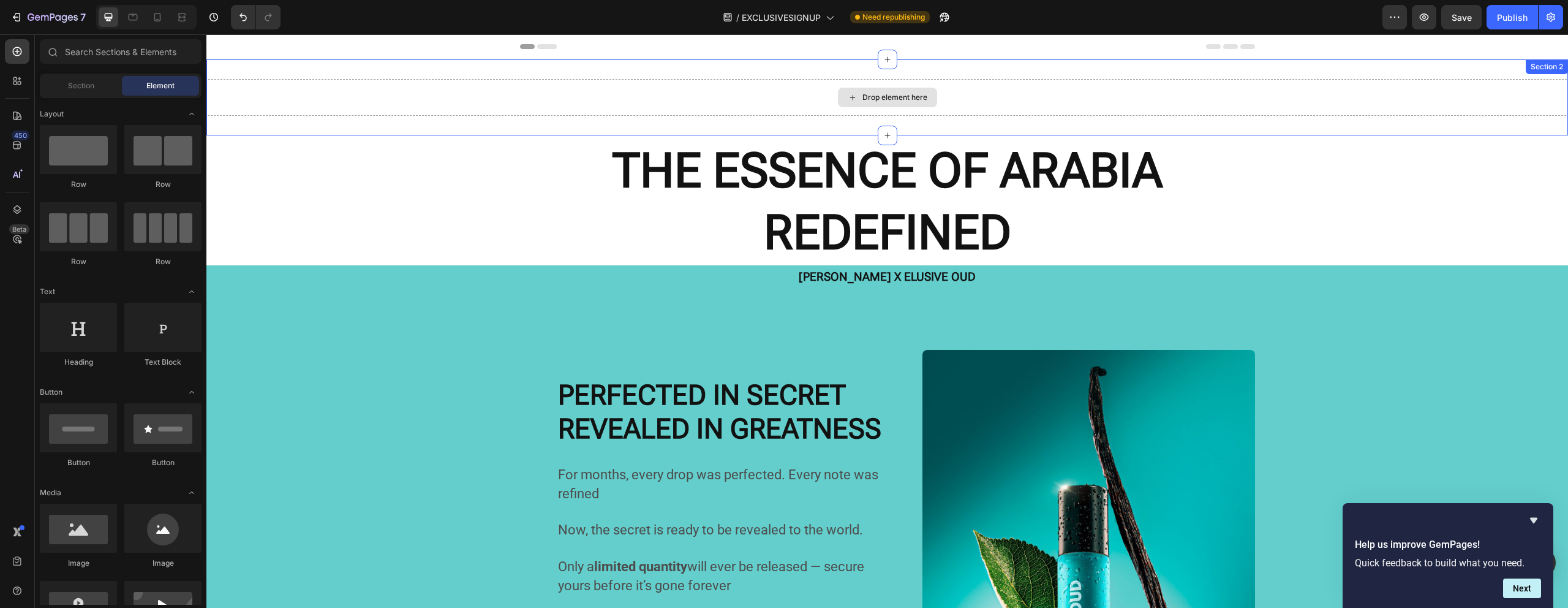
click at [624, 102] on div "Drop element here" at bounding box center [887, 97] width 1361 height 37
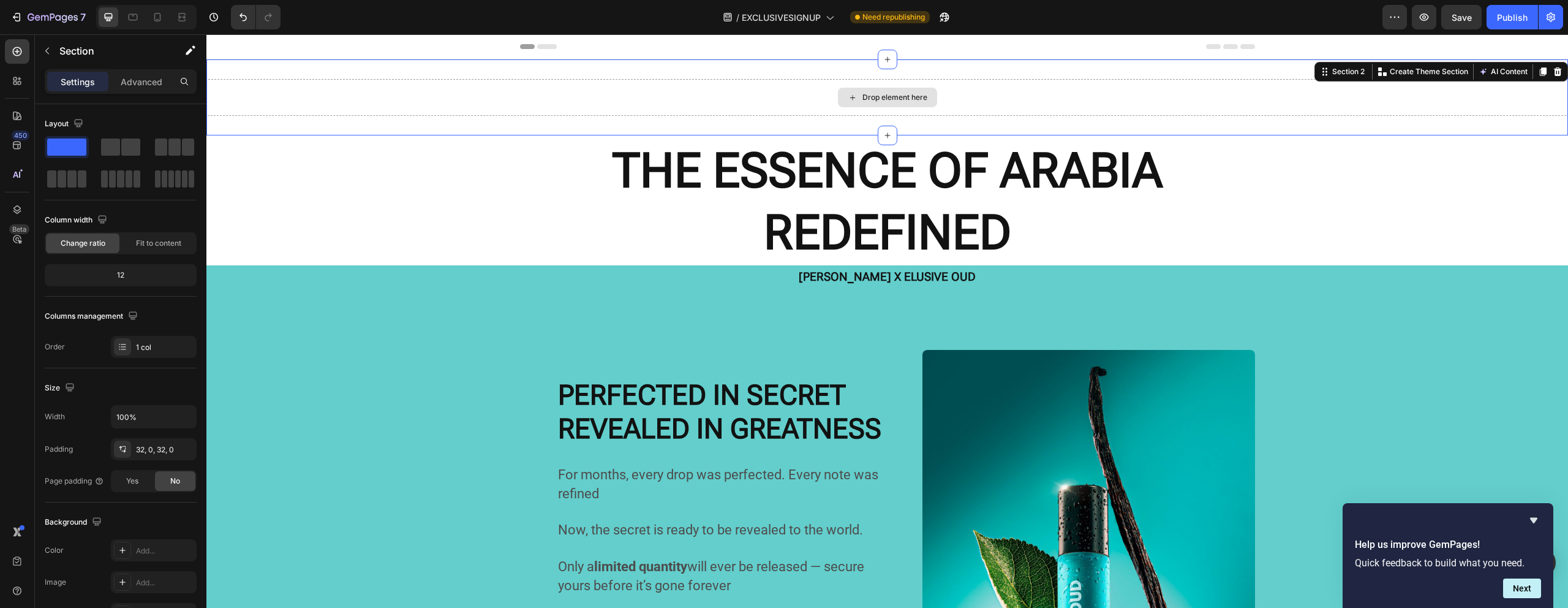
click at [624, 102] on div "Drop element here" at bounding box center [887, 97] width 1361 height 37
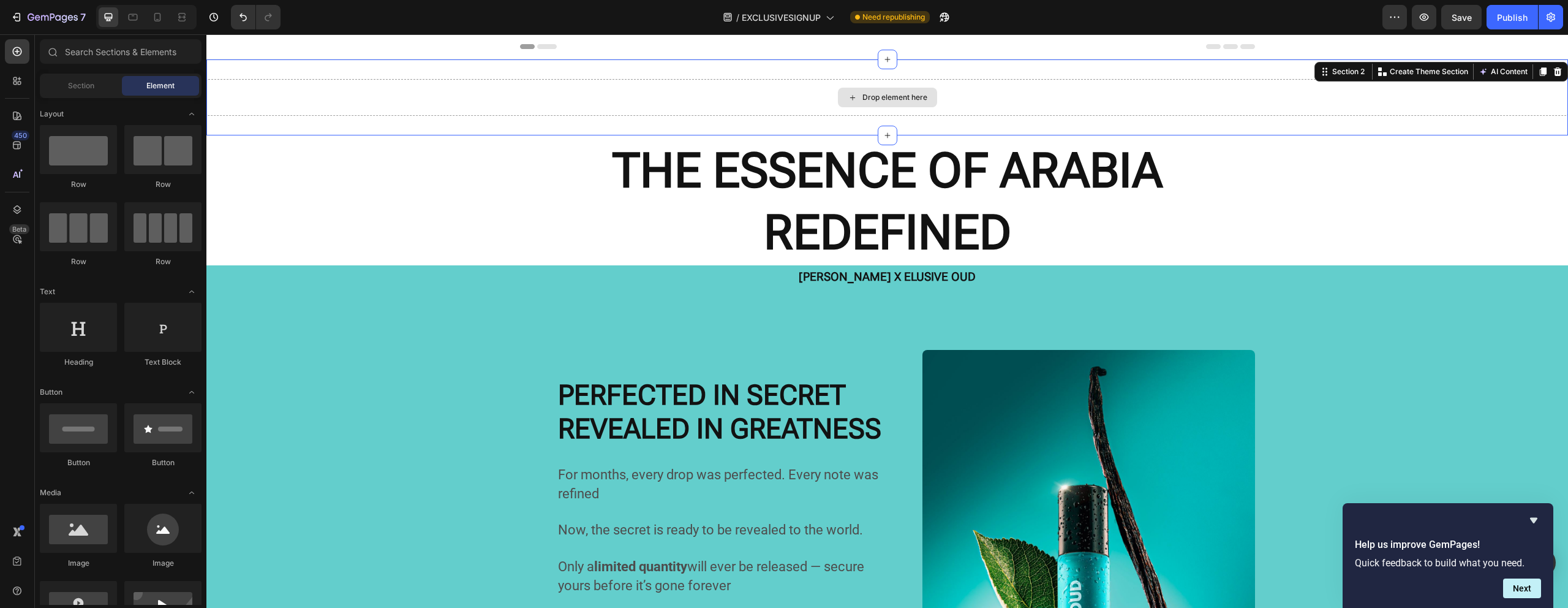
click at [868, 100] on div "Drop element here" at bounding box center [895, 97] width 65 height 10
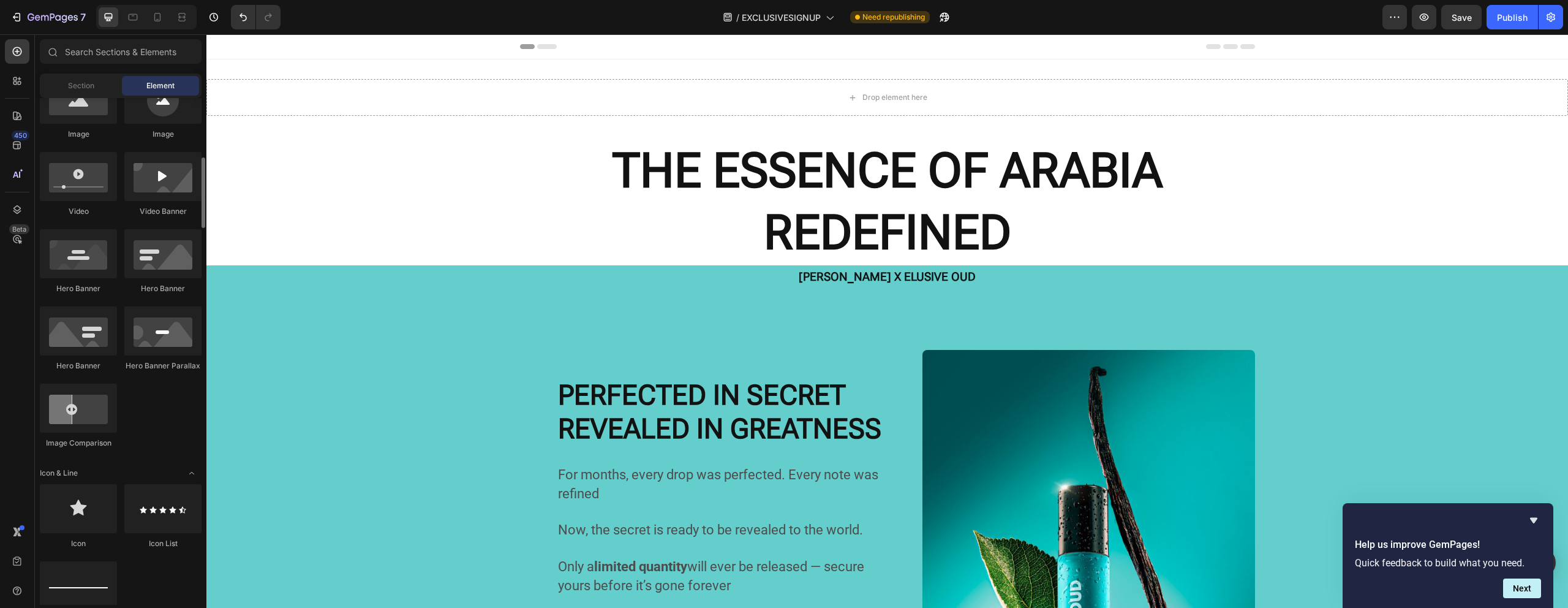
scroll to position [516, 0]
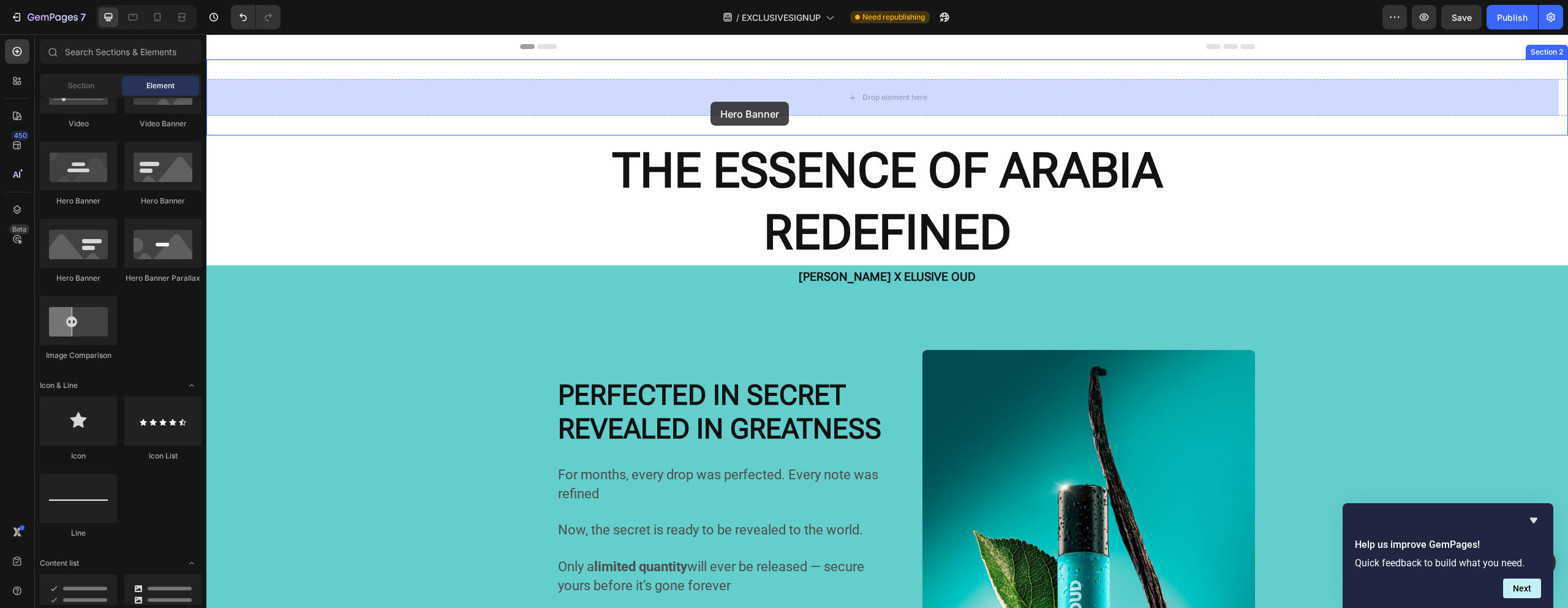
drag, startPoint x: 381, startPoint y: 207, endPoint x: 705, endPoint y: 120, distance: 335.5
drag, startPoint x: 385, startPoint y: 277, endPoint x: 635, endPoint y: 94, distance: 309.8
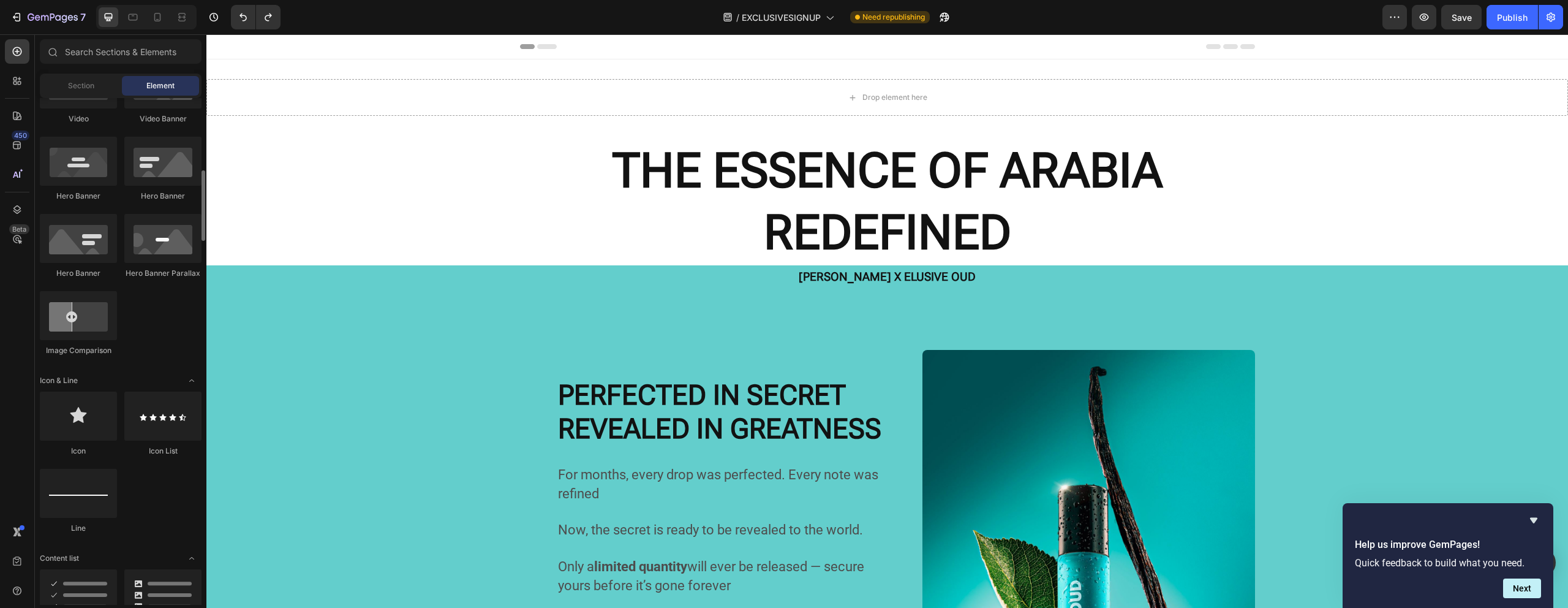
scroll to position [545, 0]
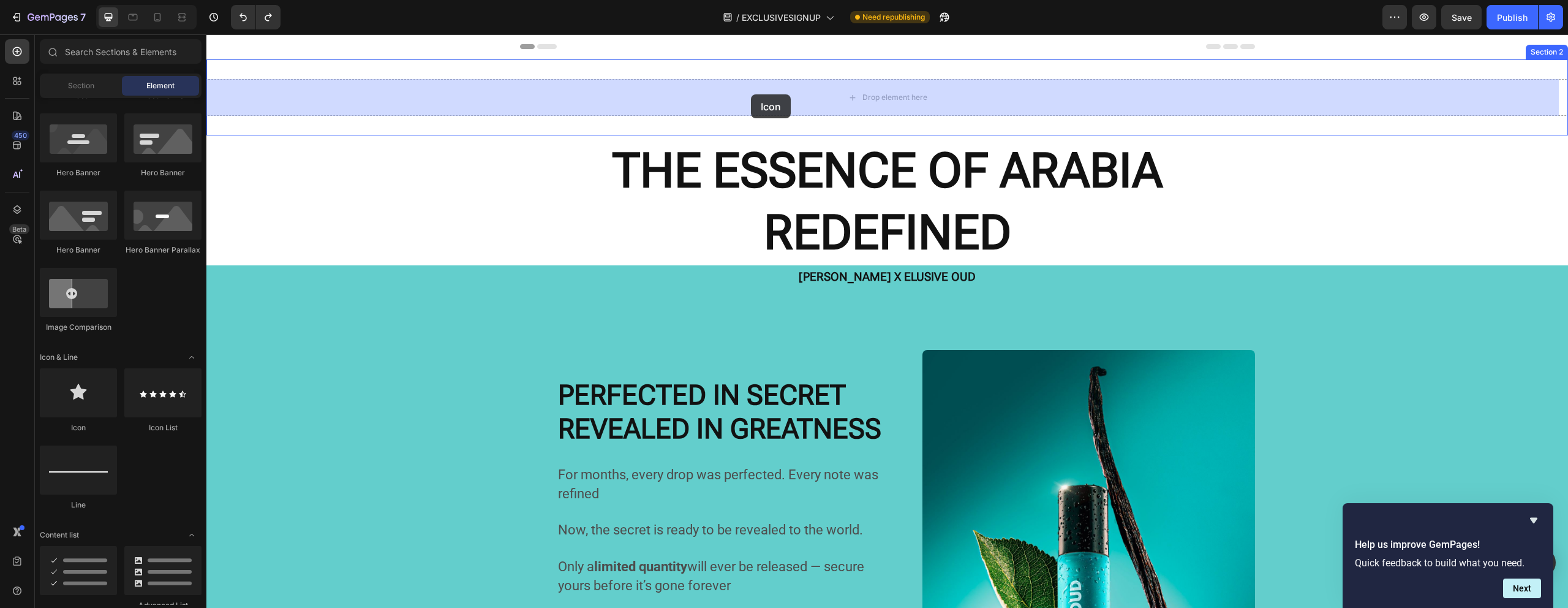
drag, startPoint x: 281, startPoint y: 430, endPoint x: 751, endPoint y: 94, distance: 577.8
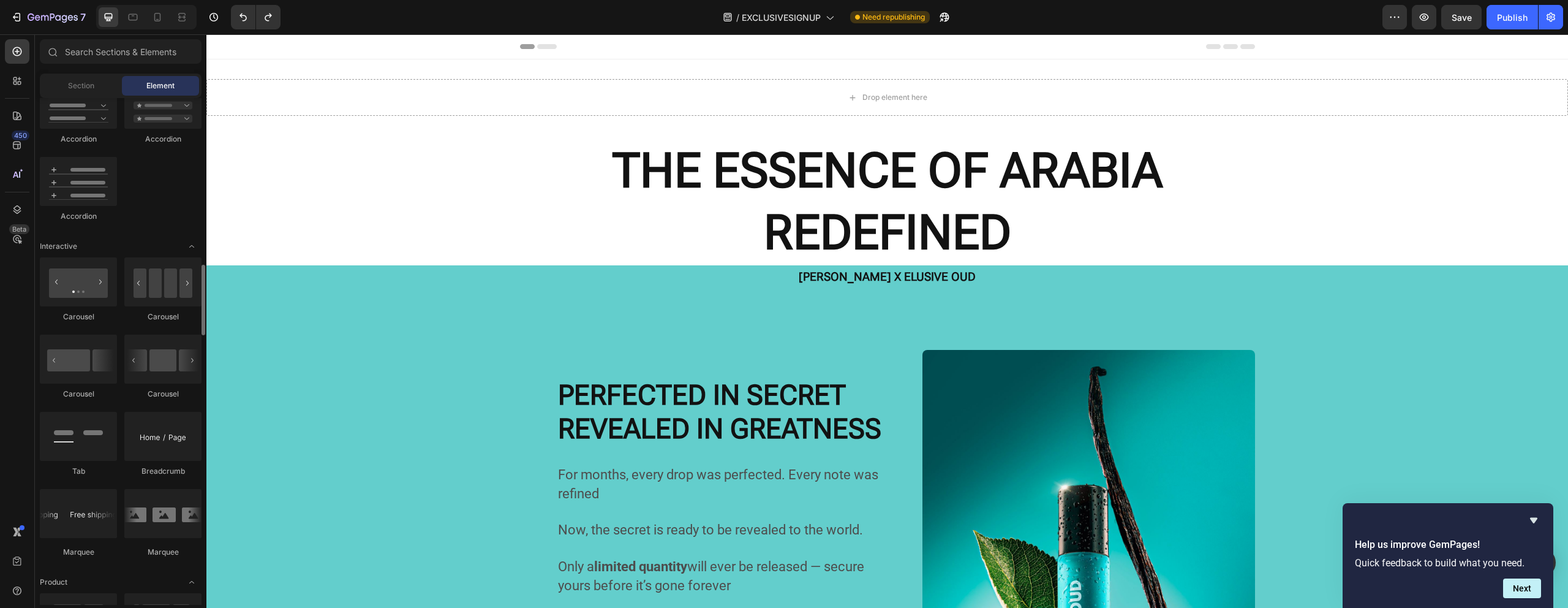
scroll to position [1165, 0]
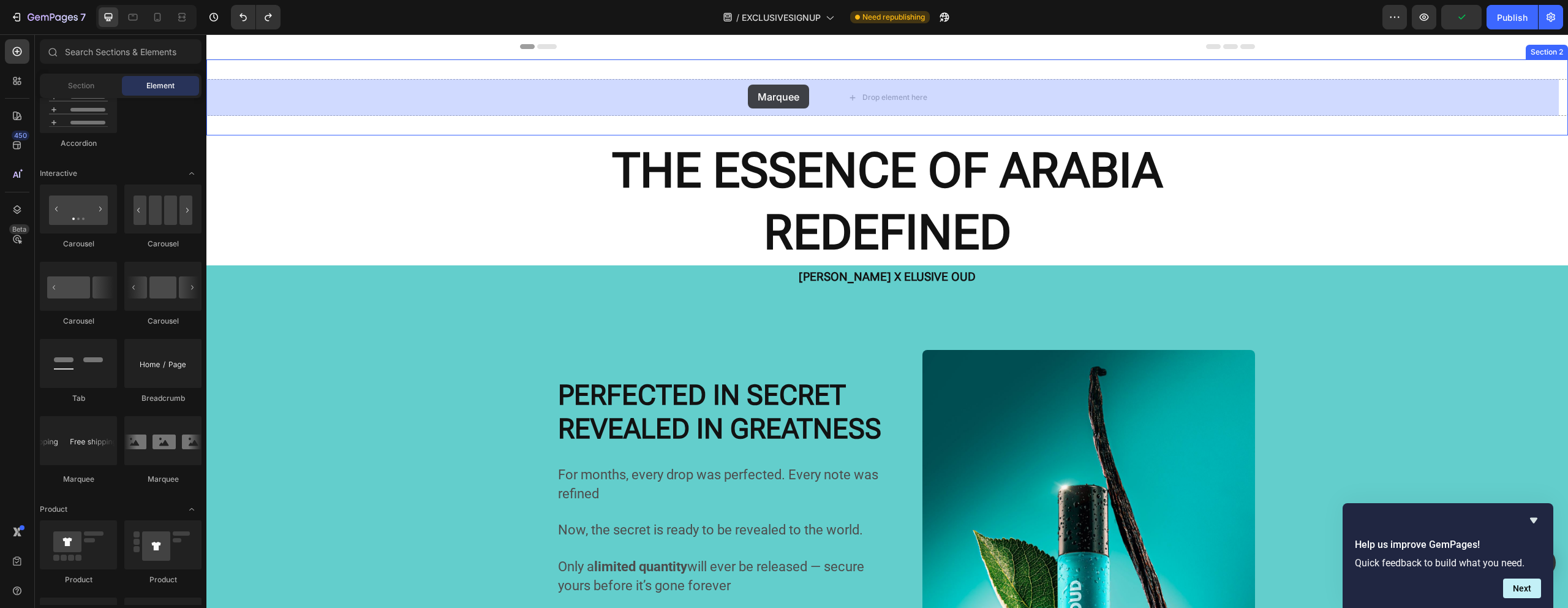
drag, startPoint x: 300, startPoint y: 498, endPoint x: 748, endPoint y: 84, distance: 610.0
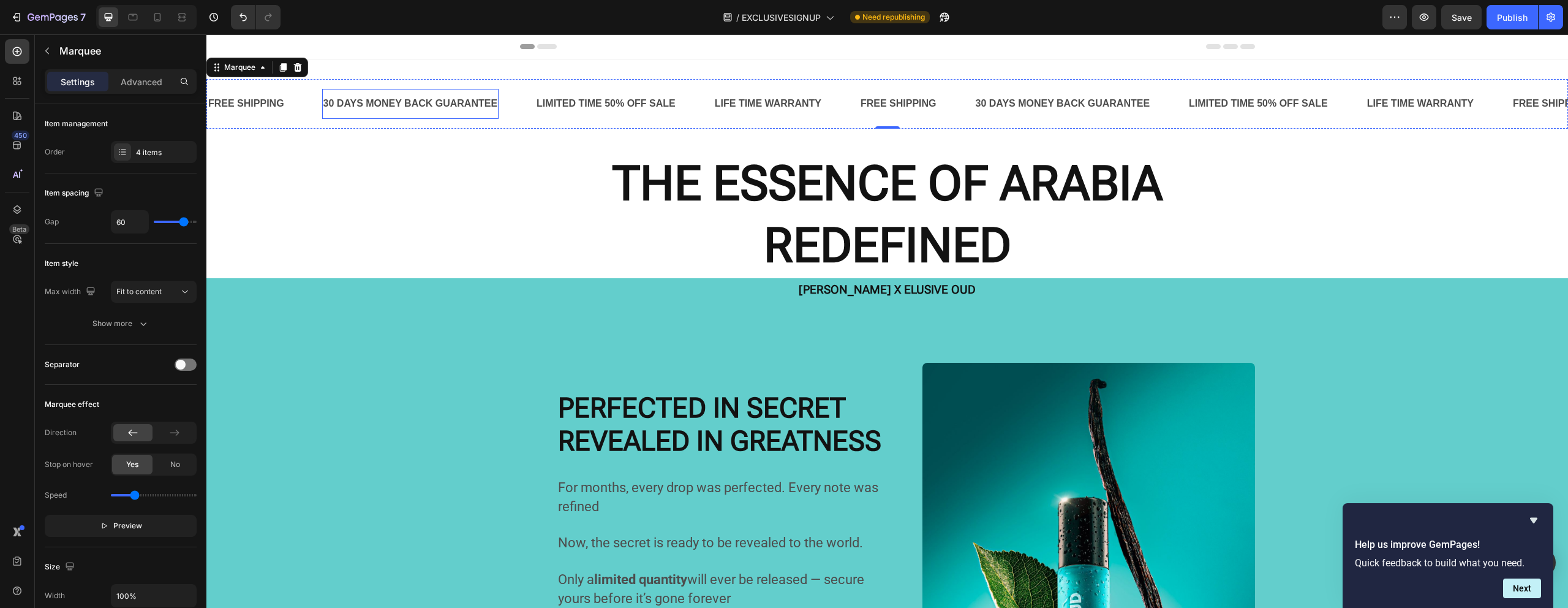
click at [370, 110] on div "30 DAYS MONEY BACK GUARANTEE" at bounding box center [410, 104] width 177 height 20
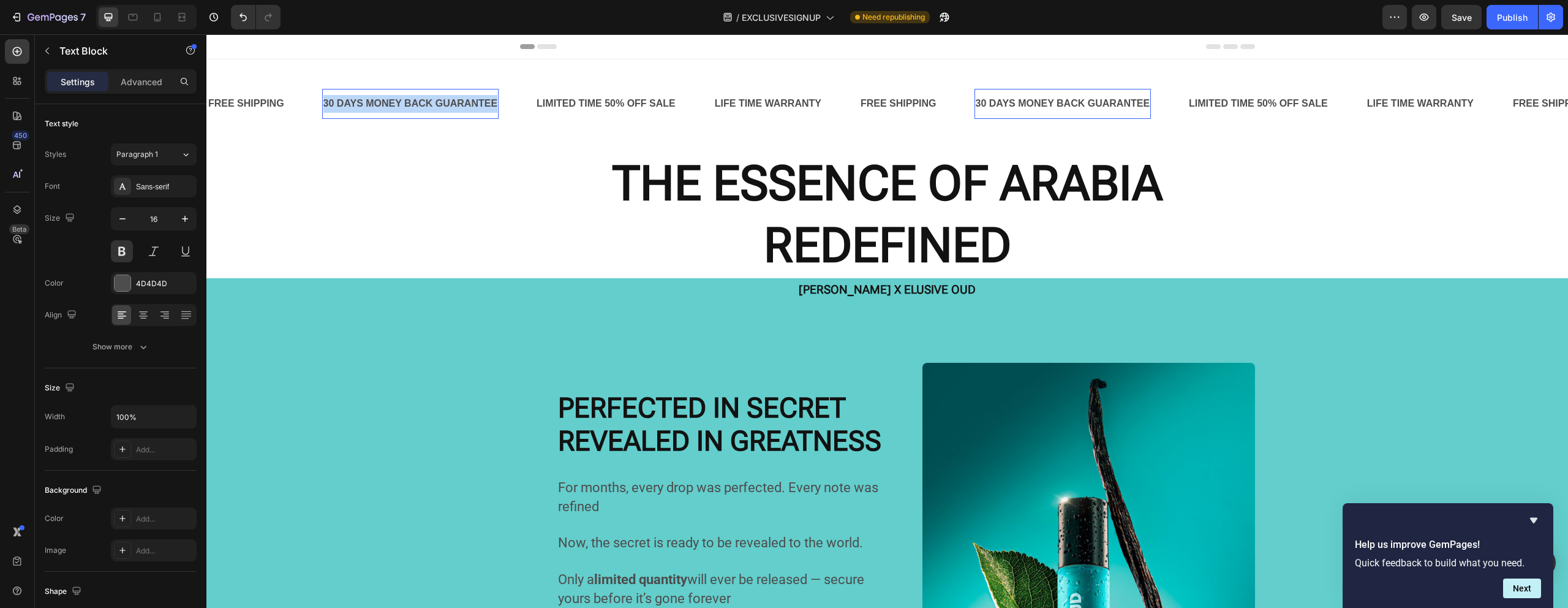
click at [370, 110] on p "30 DAYS MONEY BACK GUARANTEE" at bounding box center [411, 104] width 174 height 18
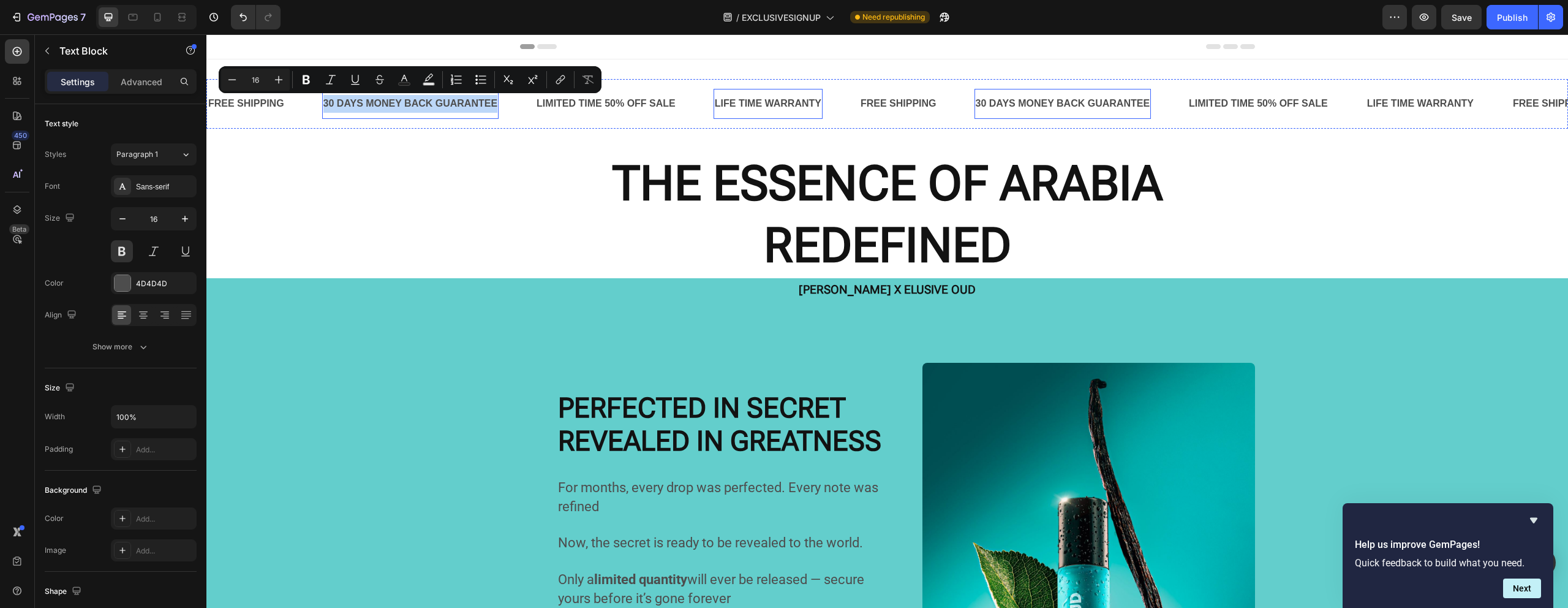
click at [764, 103] on div "LIFE TIME WARRANTY" at bounding box center [768, 104] width 109 height 20
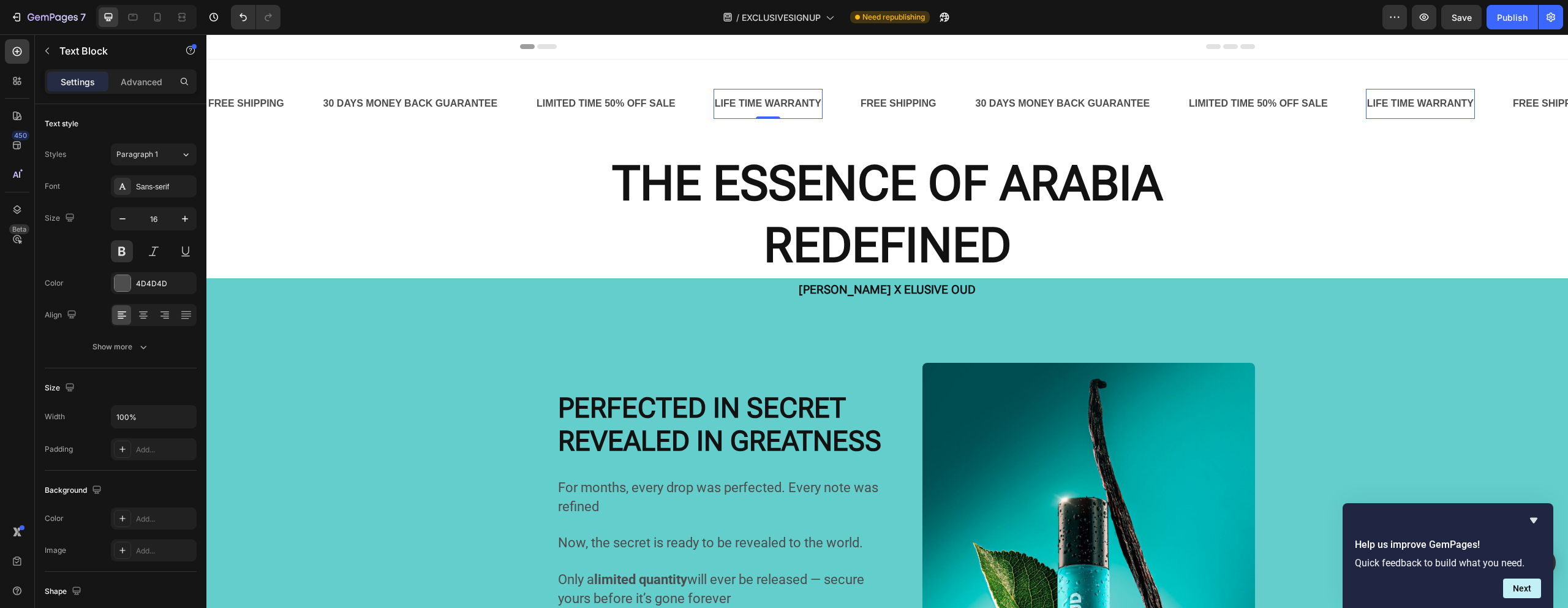
click at [764, 103] on div "LIFE TIME WARRANTY" at bounding box center [768, 104] width 109 height 20
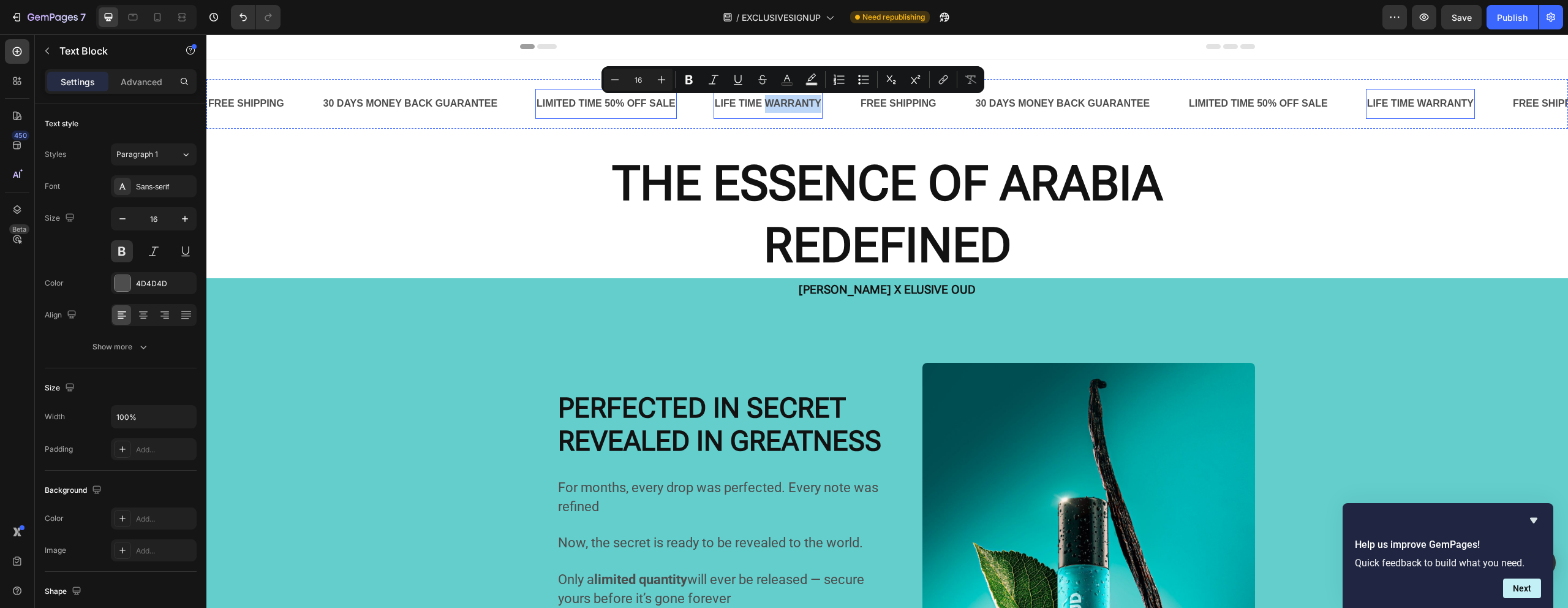
click at [617, 100] on div "LIMITED TIME 50% OFF SALE" at bounding box center [606, 104] width 141 height 20
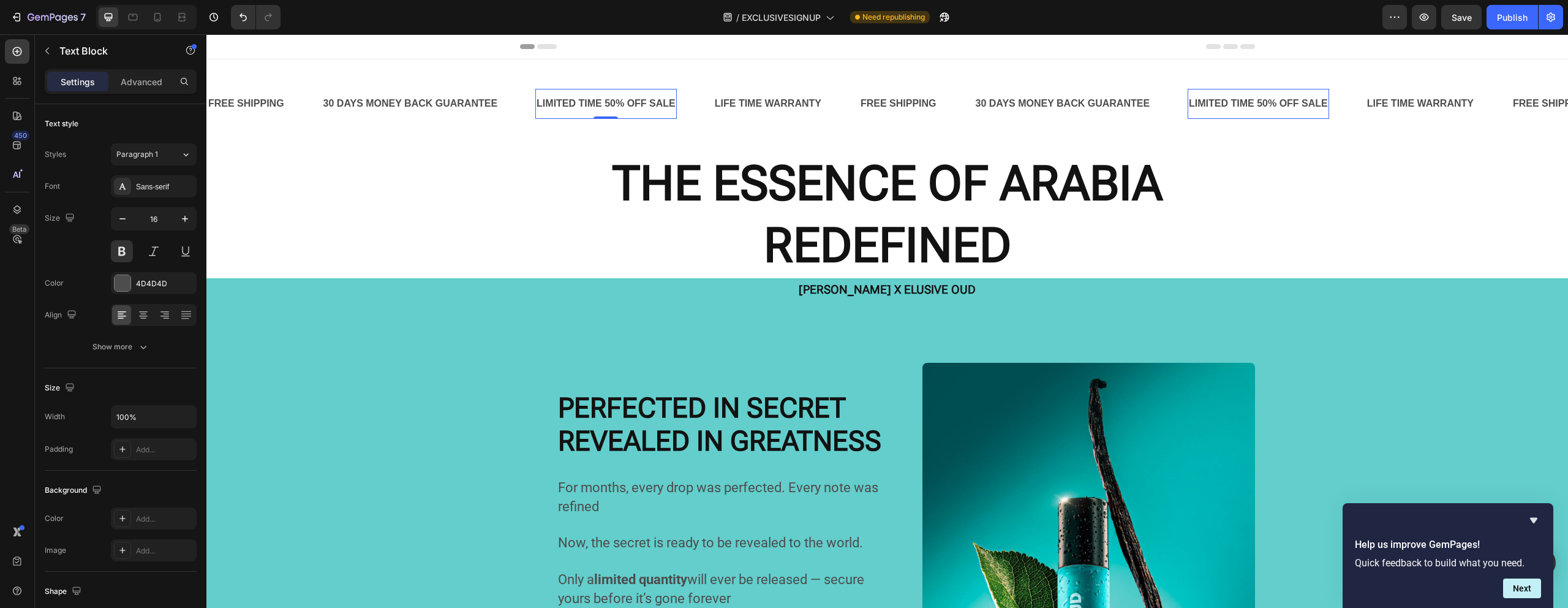
click at [607, 101] on div "LIMITED TIME 50% OFF SALE" at bounding box center [606, 104] width 141 height 20
click at [607, 101] on p "LIMITED TIME 50% OFF SALE" at bounding box center [606, 104] width 139 height 18
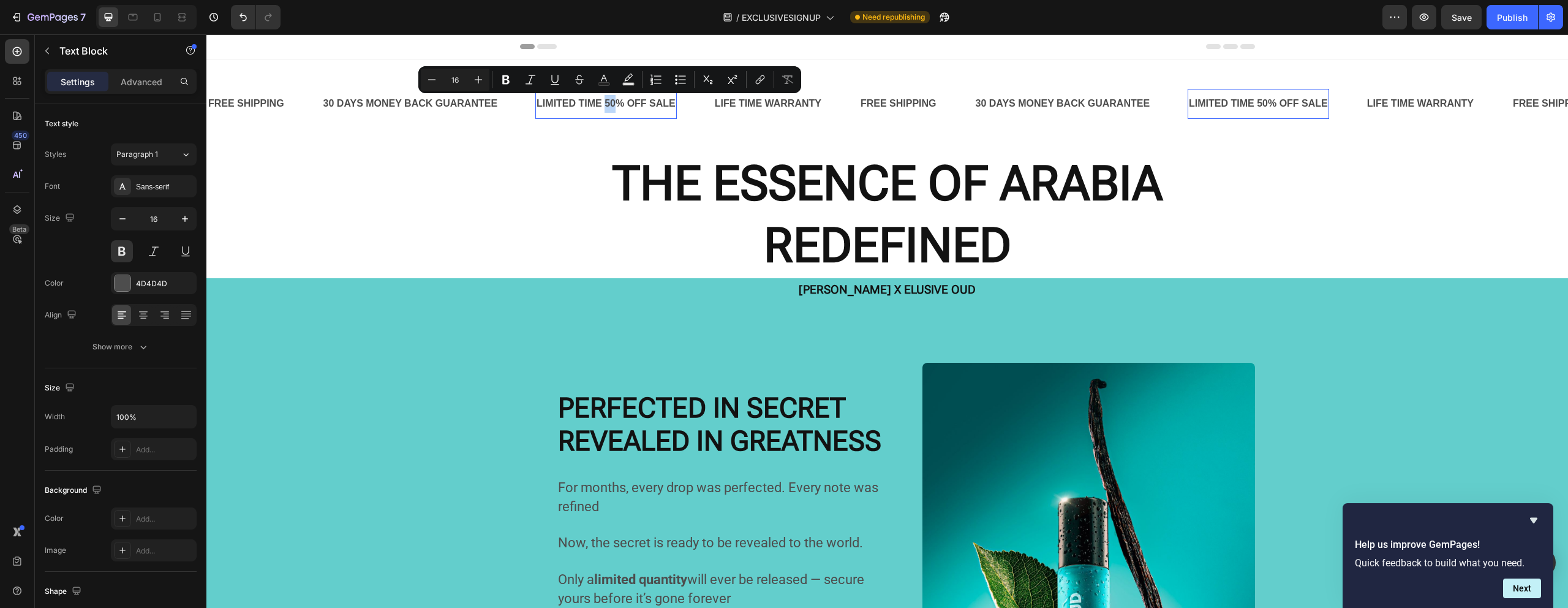
click at [607, 101] on p "LIMITED TIME 50% OFF SALE" at bounding box center [606, 104] width 139 height 18
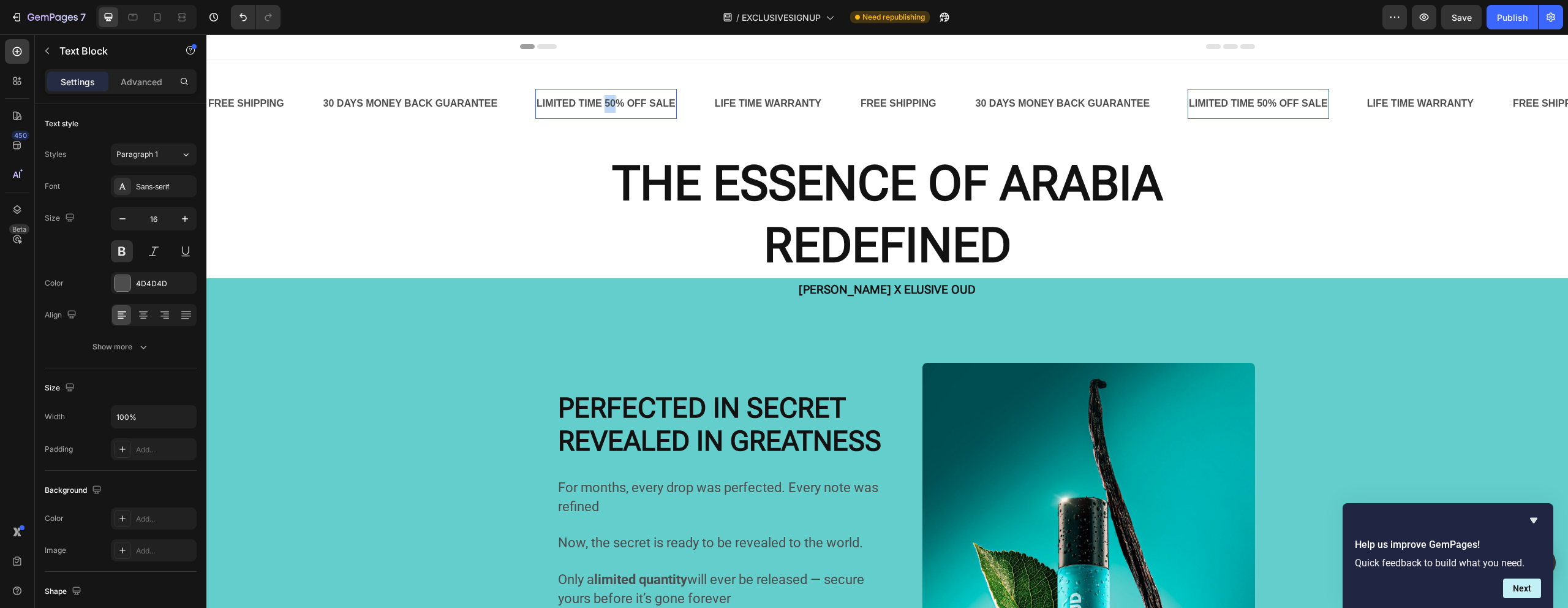
click at [607, 101] on p "LIMITED TIME 50% OFF SALE" at bounding box center [606, 104] width 139 height 18
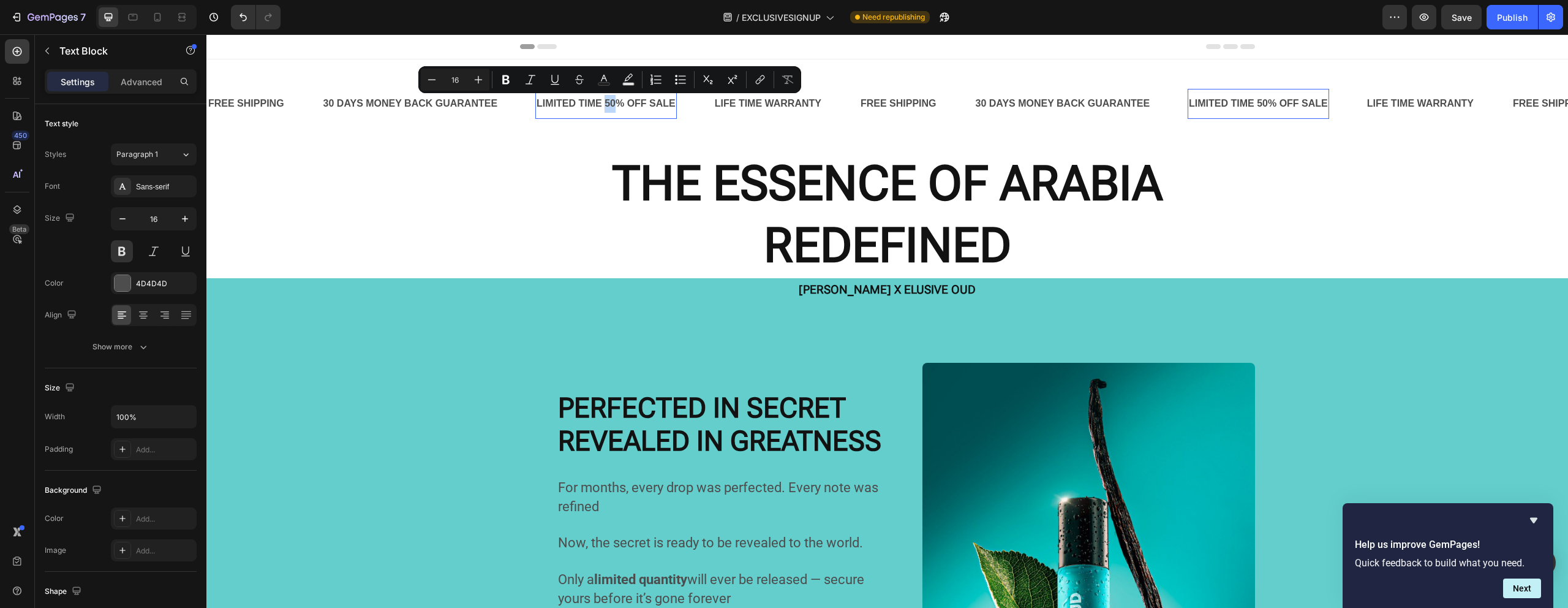
click at [604, 104] on p "LIMITED TIME 50% OFF SALE" at bounding box center [606, 104] width 139 height 18
drag, startPoint x: 604, startPoint y: 104, endPoint x: 694, endPoint y: 111, distance: 90.3
click at [694, 111] on div "LIMITED TIME 50% OFF SALE Text Block 0" at bounding box center [624, 104] width 178 height 30
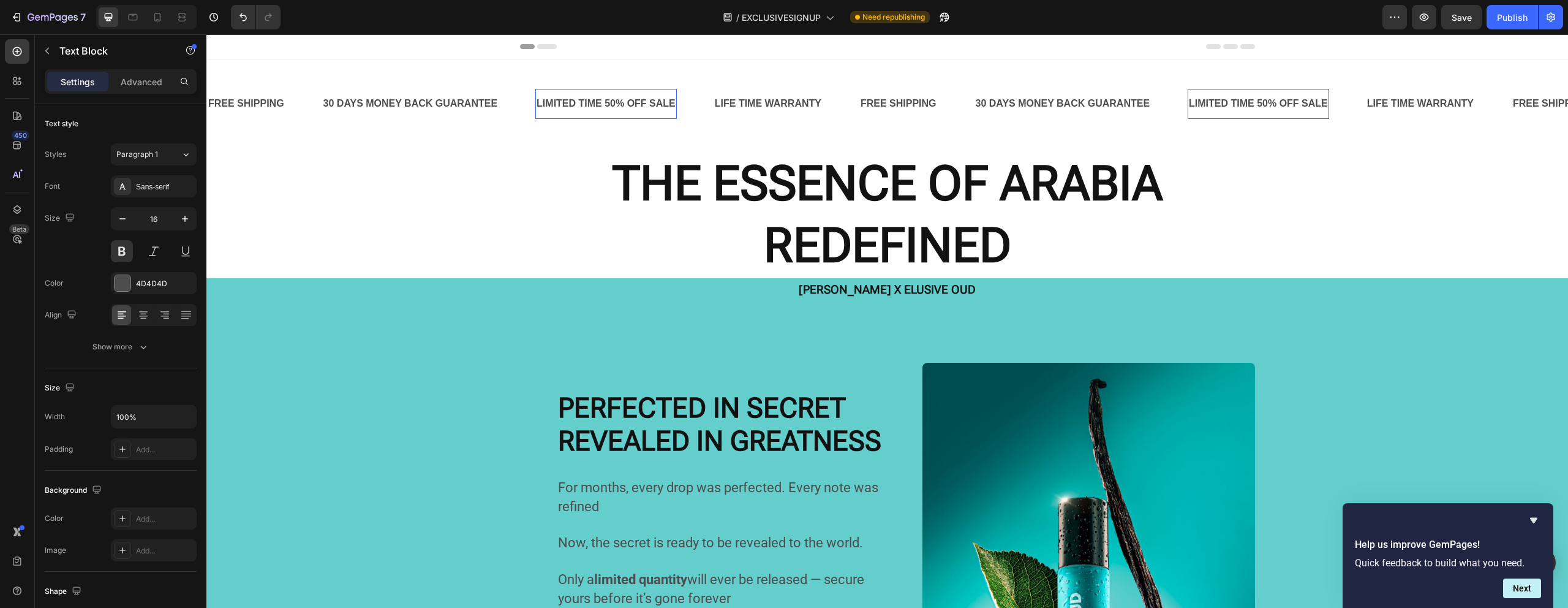
click at [594, 105] on p "LIMITED TIME 50% OFF SALE" at bounding box center [606, 104] width 139 height 18
click at [588, 105] on p "LIMITED TIME 50% OFF SALE" at bounding box center [606, 104] width 139 height 18
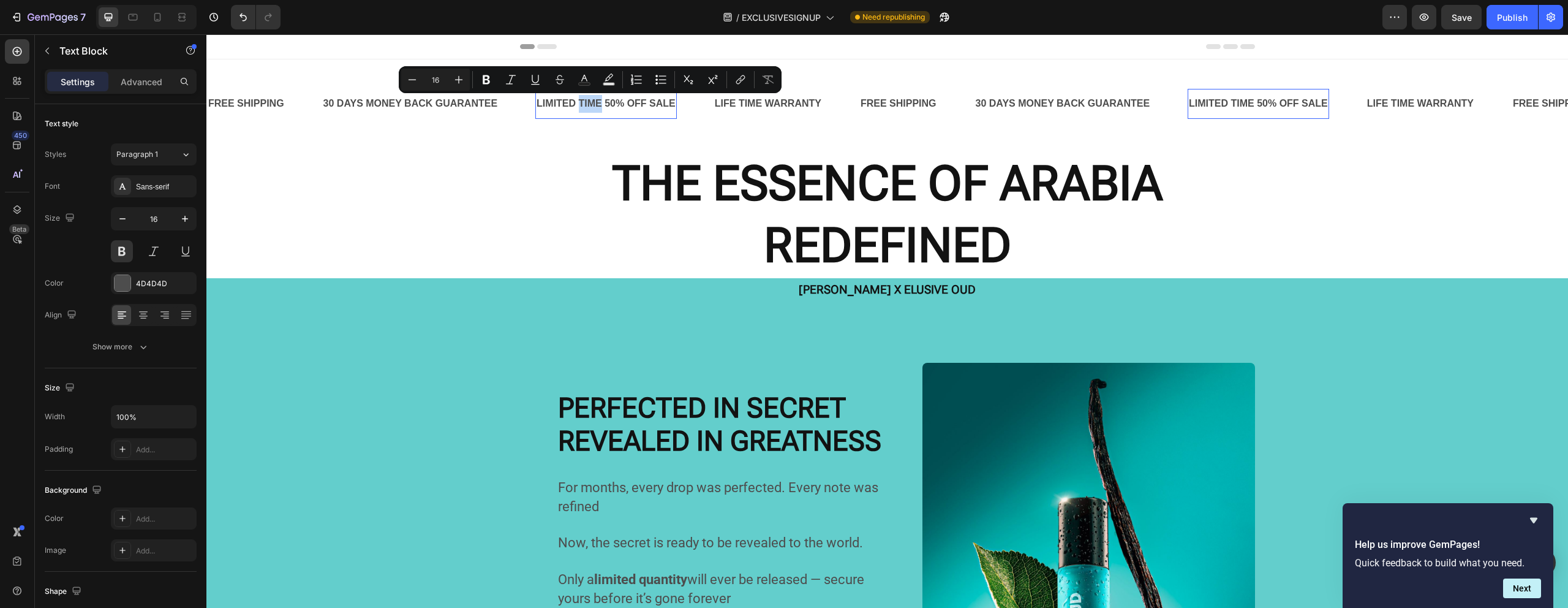
click at [588, 105] on p "LIMITED TIME 50% OFF SALE" at bounding box center [606, 104] width 139 height 18
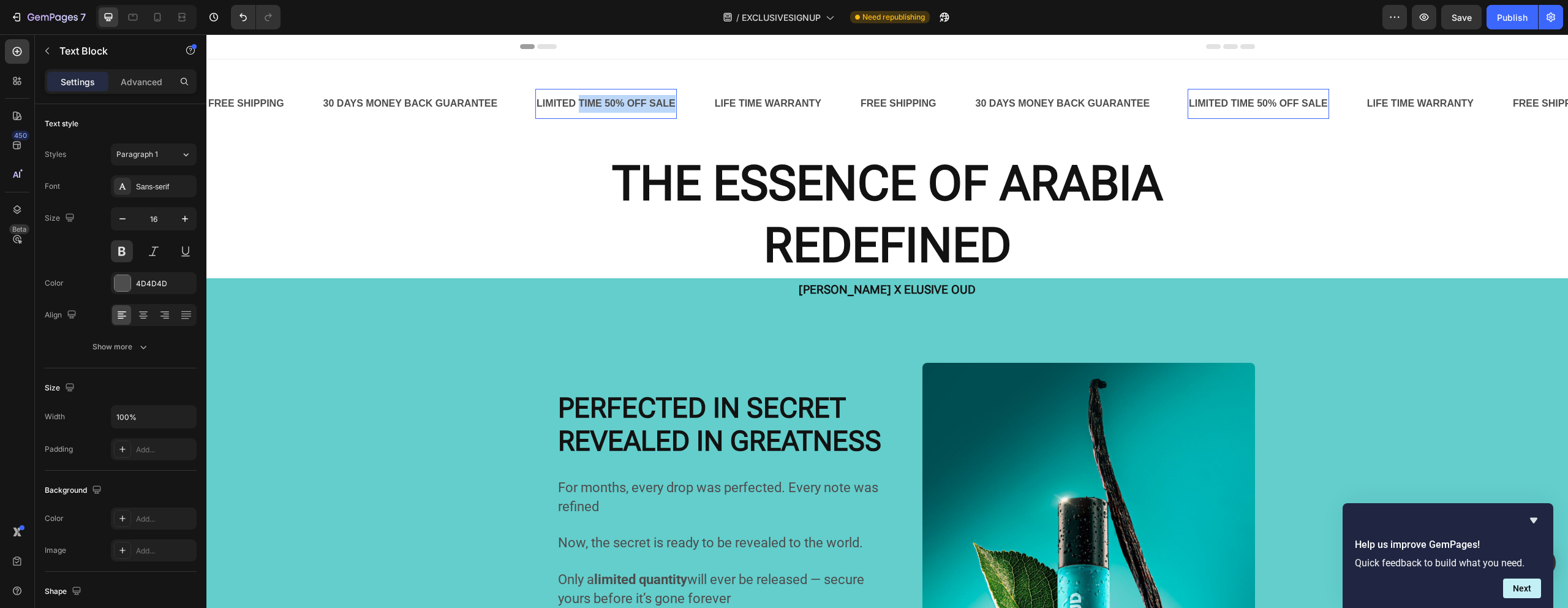
drag, startPoint x: 579, startPoint y: 105, endPoint x: 675, endPoint y: 111, distance: 96.2
click at [675, 111] on p "LIMITED TIME 50% OFF SALE" at bounding box center [606, 104] width 139 height 18
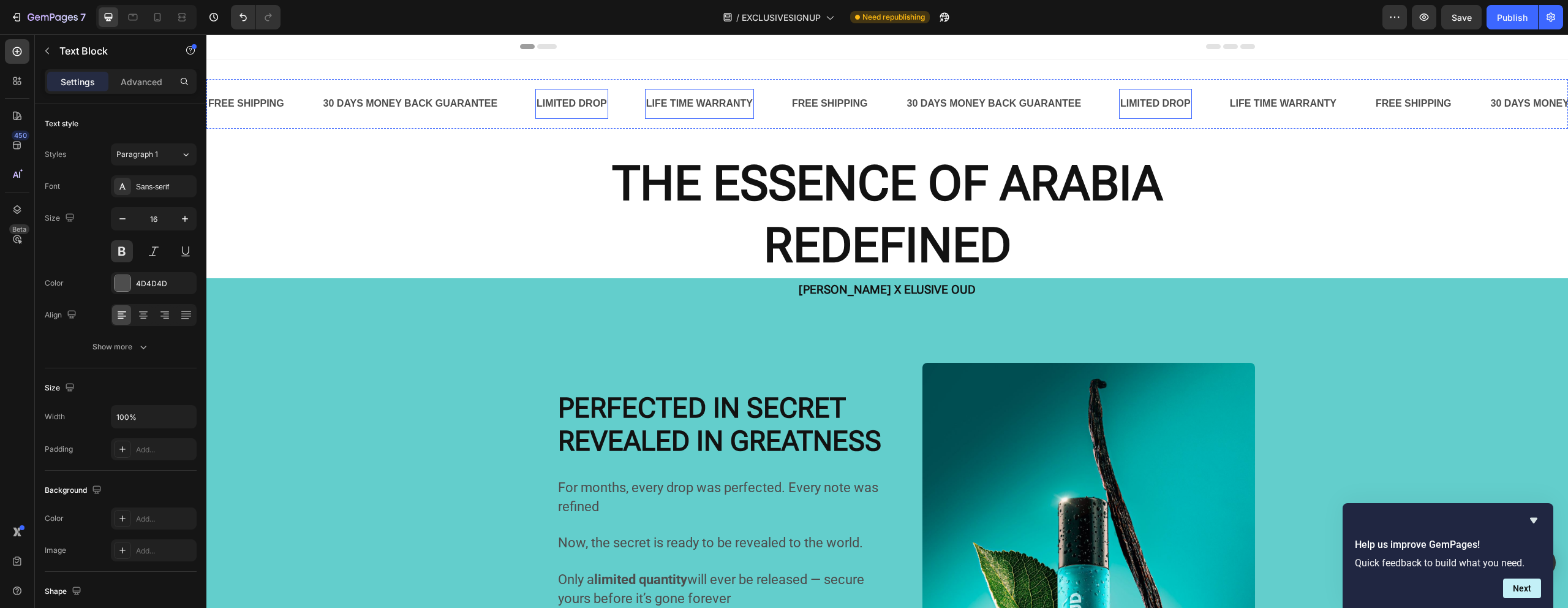
click at [720, 107] on p "LIFE TIME WARRANTY" at bounding box center [699, 104] width 107 height 18
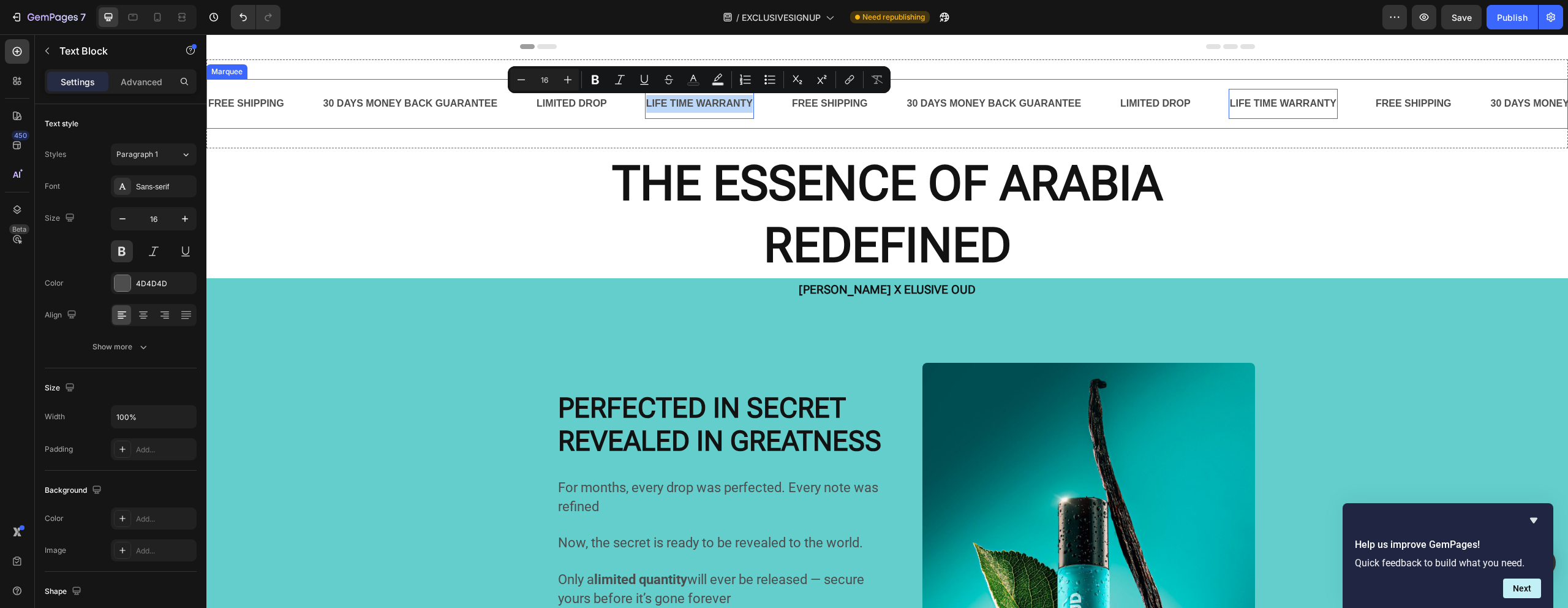
click at [620, 125] on div "FREE SHIPPING Text Block 30 DAYS MONEY BACK GUARANTEE Text Block LIMITED DROP T…" at bounding box center [887, 104] width 1361 height 50
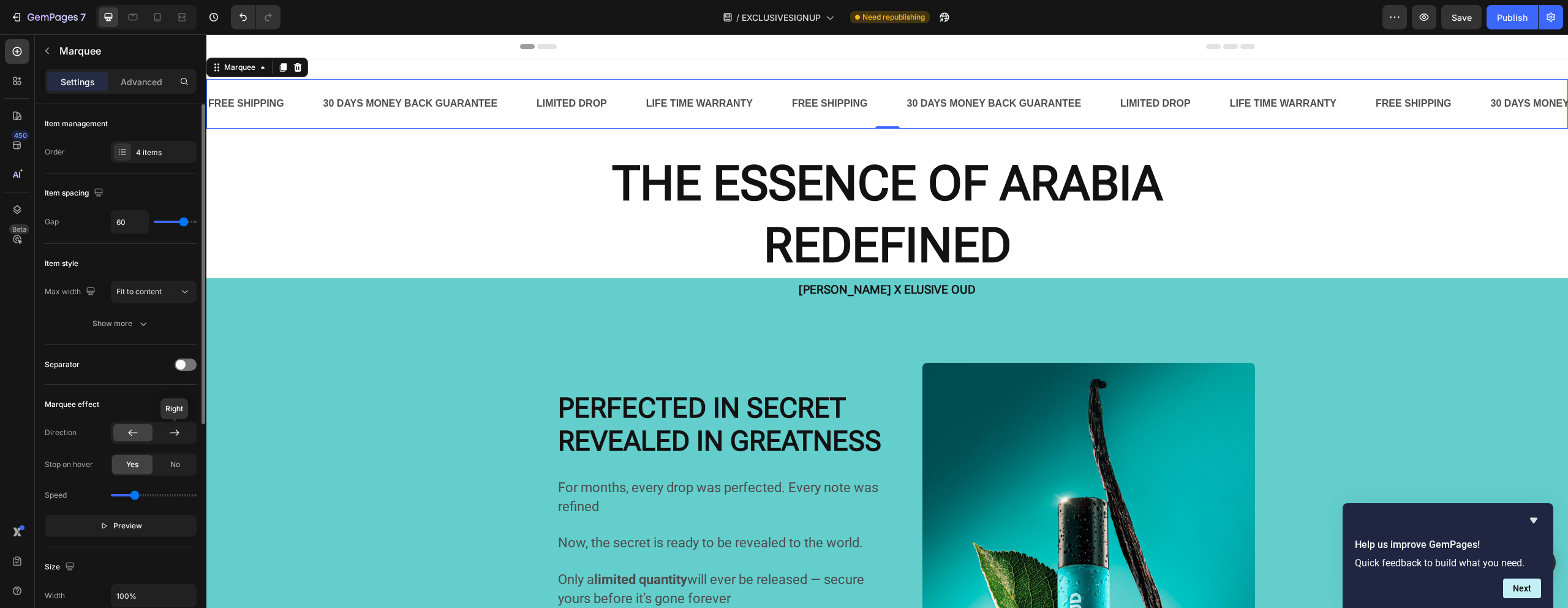
click at [181, 431] on div at bounding box center [174, 433] width 39 height 17
click at [453, 103] on p "30 DAYS MONEY BACK GUARANTEE" at bounding box center [411, 104] width 174 height 18
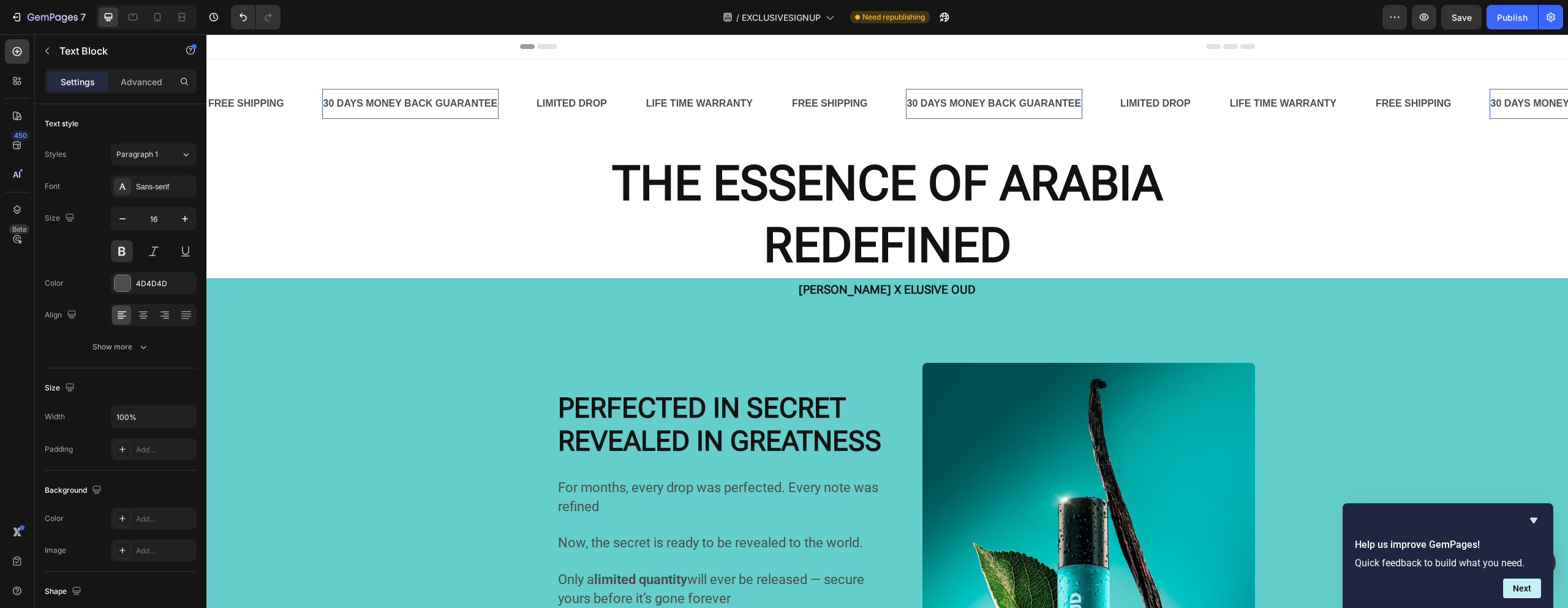
click at [466, 100] on p "30 DAYS MONEY BACK GUARANTEE" at bounding box center [411, 104] width 174 height 18
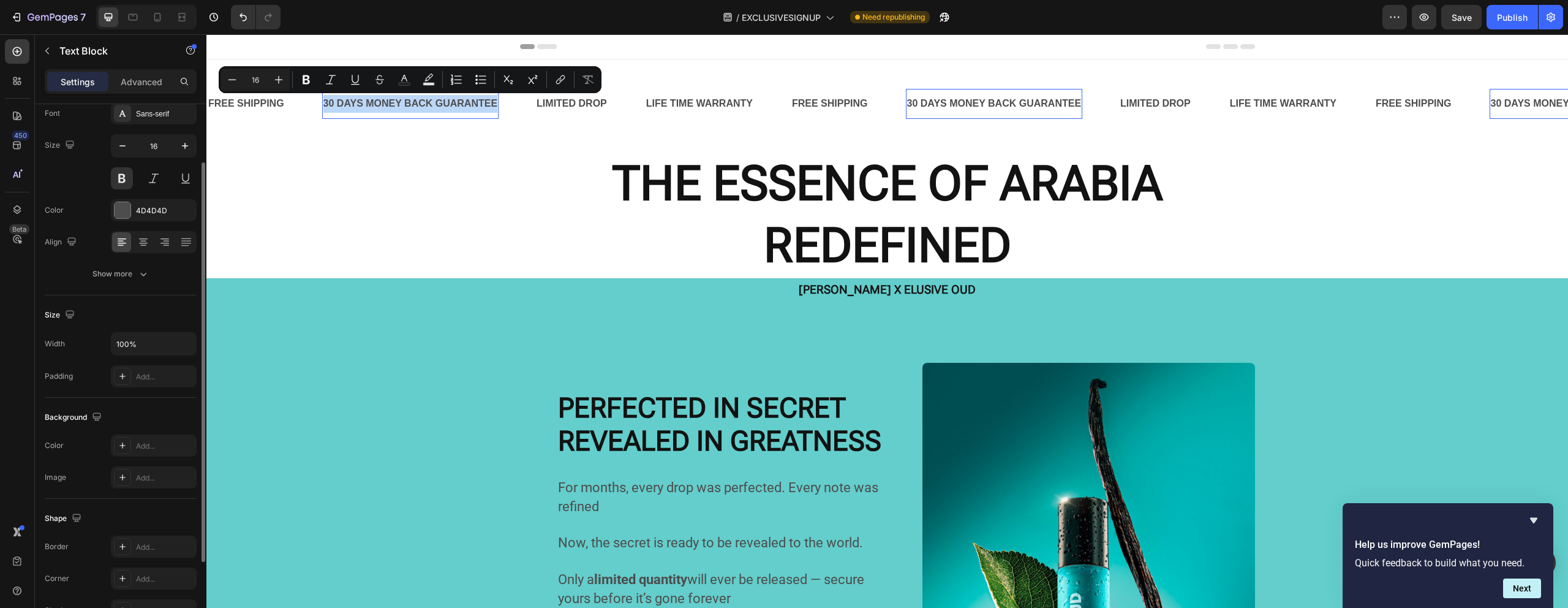
scroll to position [75, 0]
click at [162, 552] on div "Add..." at bounding box center [154, 544] width 86 height 22
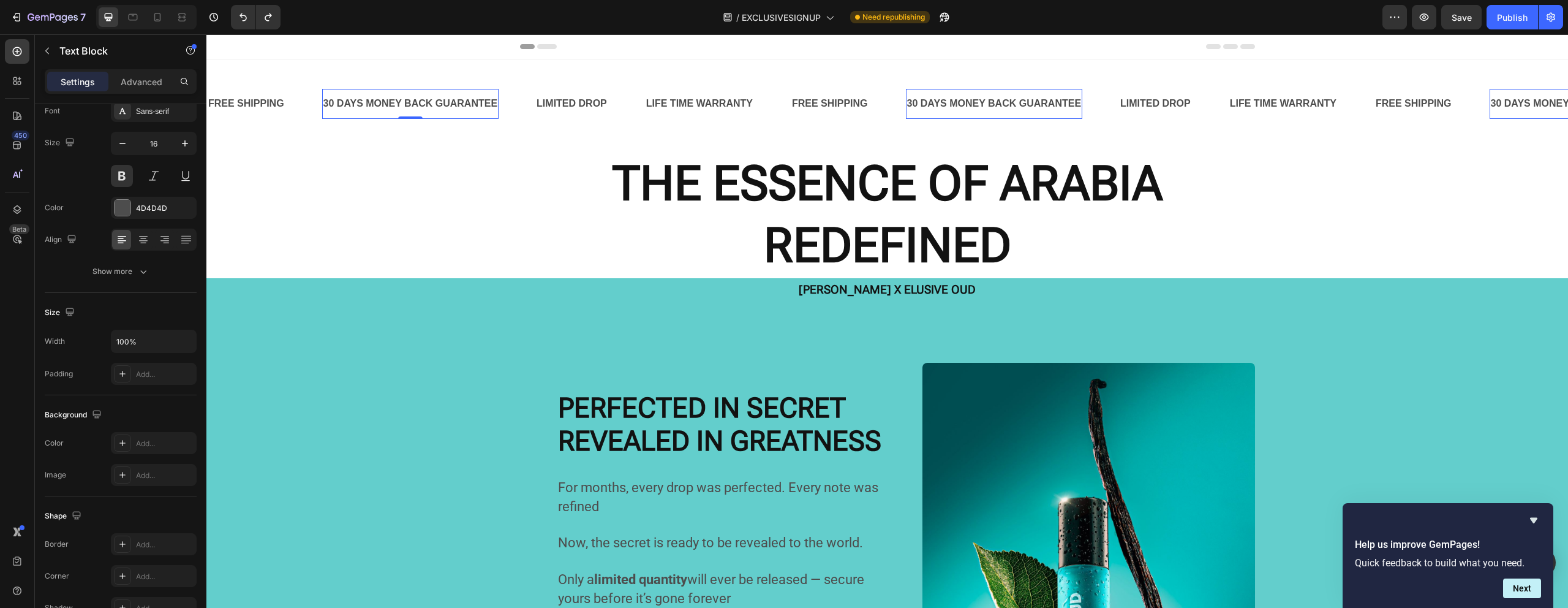
click at [432, 107] on p "30 DAYS MONEY BACK GUARANTEE" at bounding box center [411, 104] width 174 height 18
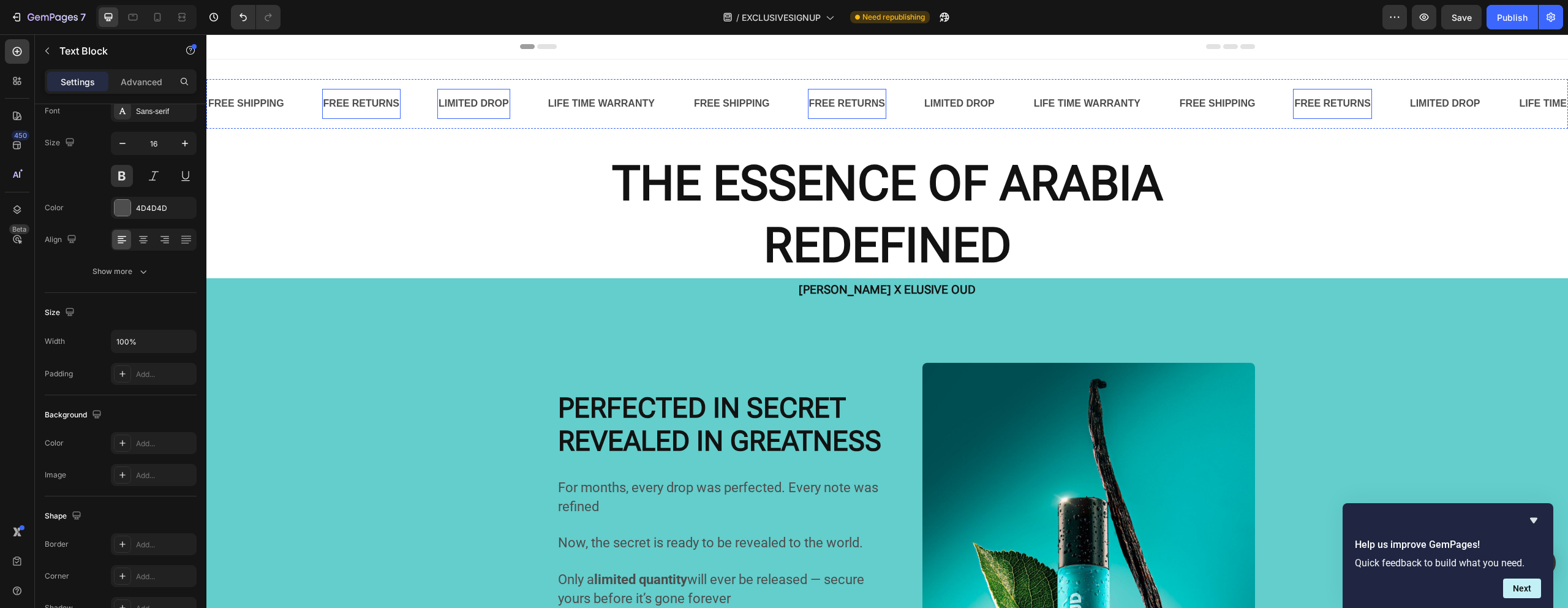
click at [466, 107] on p "LIMITED DROP" at bounding box center [474, 104] width 71 height 18
click at [466, 107] on p "LIMITED DROP" at bounding box center [474, 104] width 71 height 18
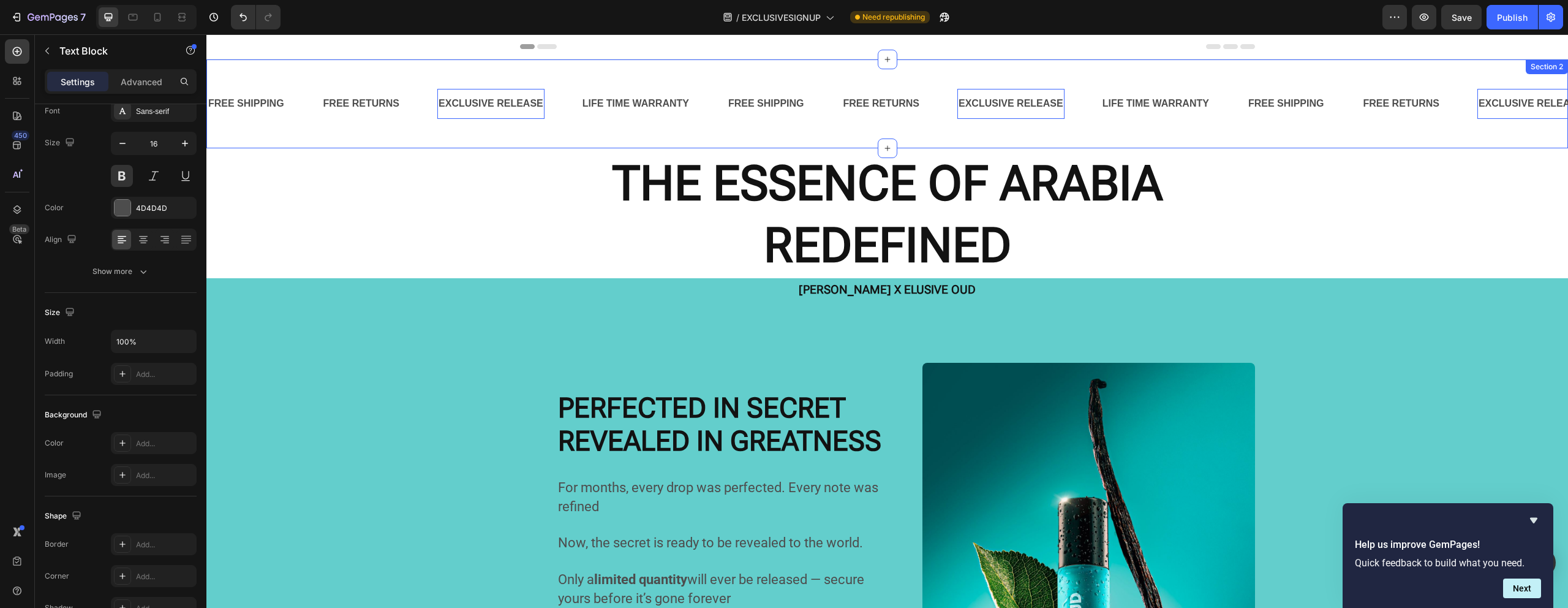
click at [376, 129] on div "FREE SHIPPING Text Block FREE RETURNS Text Block EXCLUSIVE RELEASE Text Block 0…" at bounding box center [887, 103] width 1361 height 89
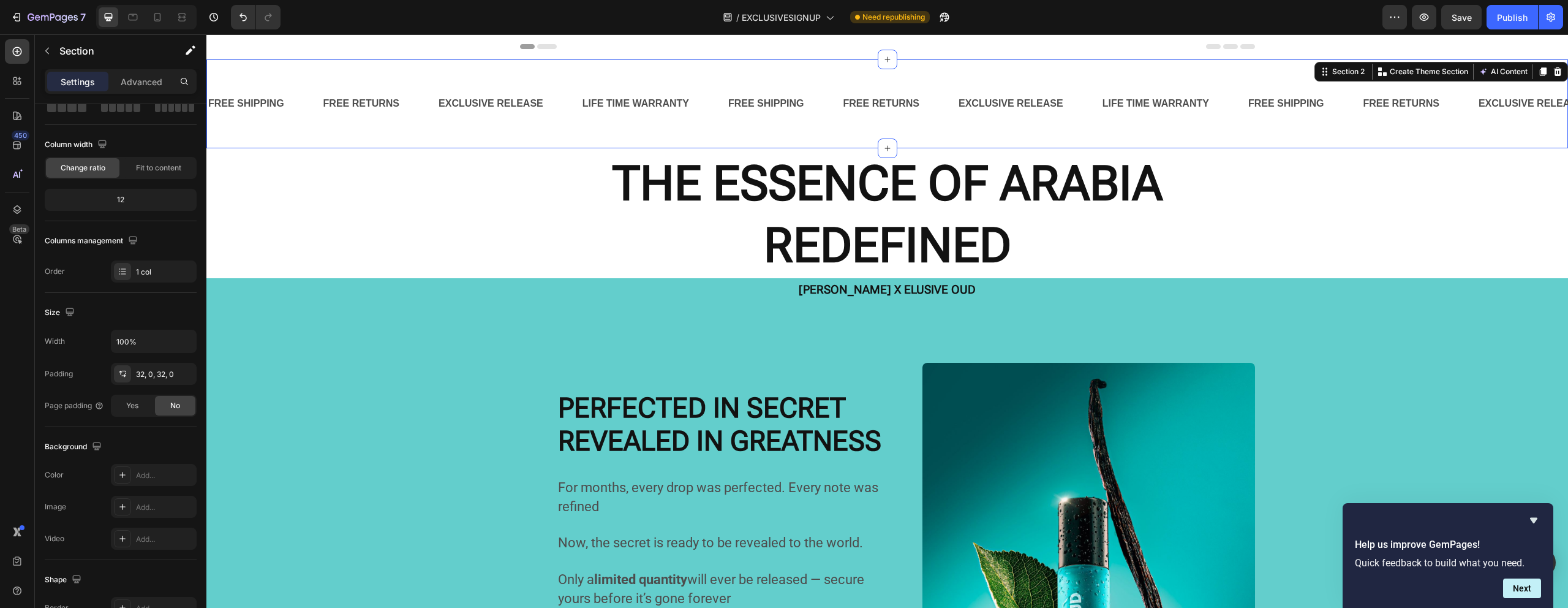
scroll to position [0, 0]
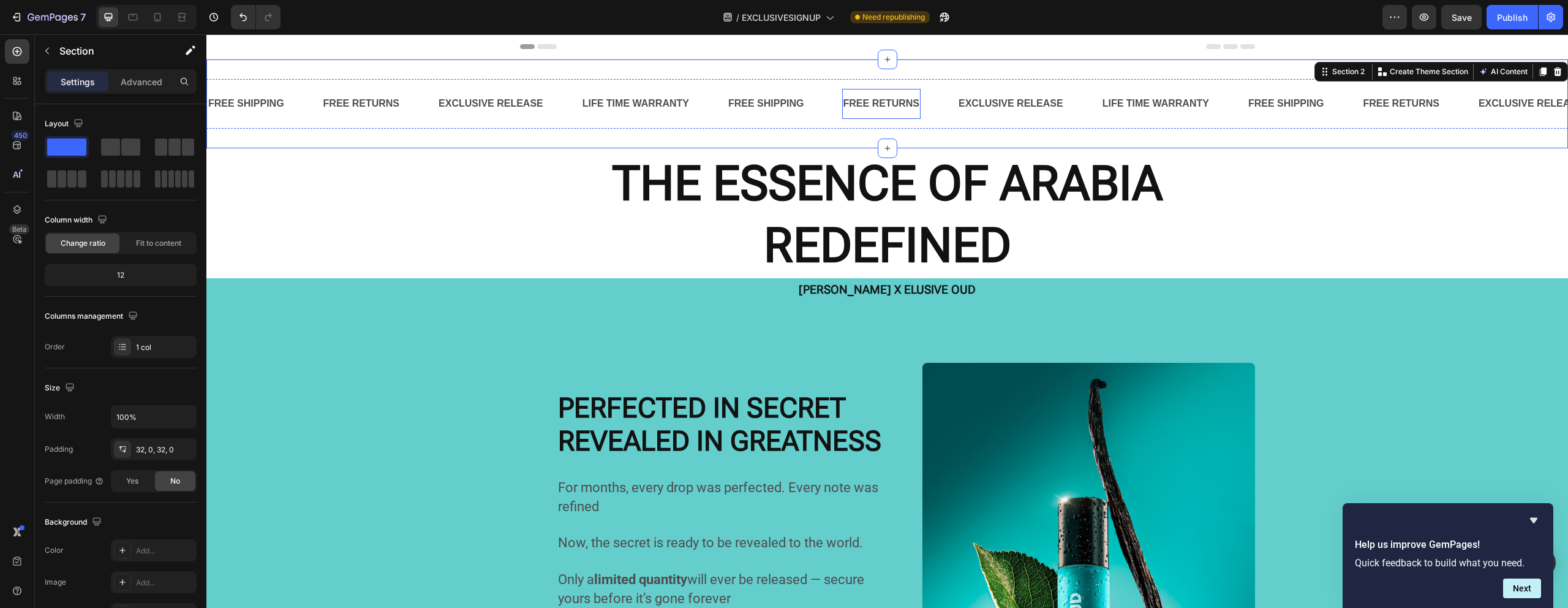
click at [872, 96] on p "FREE RETURNS" at bounding box center [881, 104] width 76 height 18
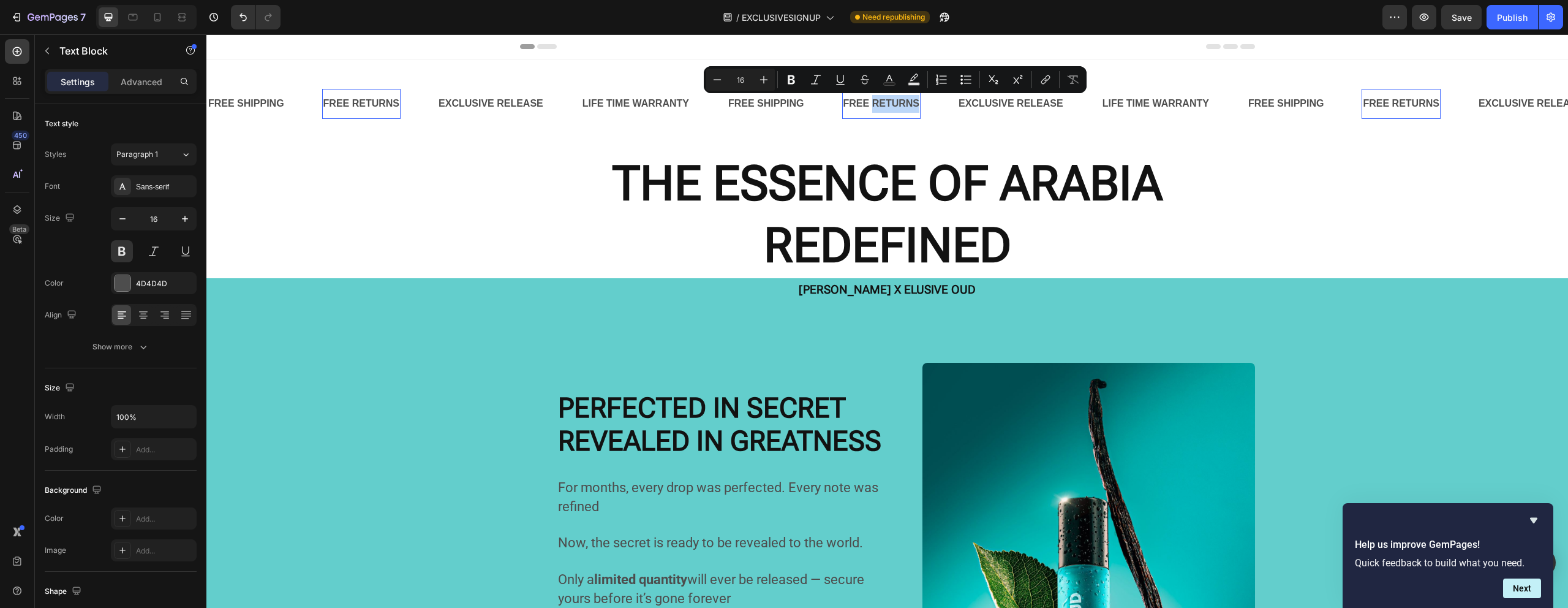
click at [872, 96] on p "FREE RETURNS" at bounding box center [881, 104] width 76 height 18
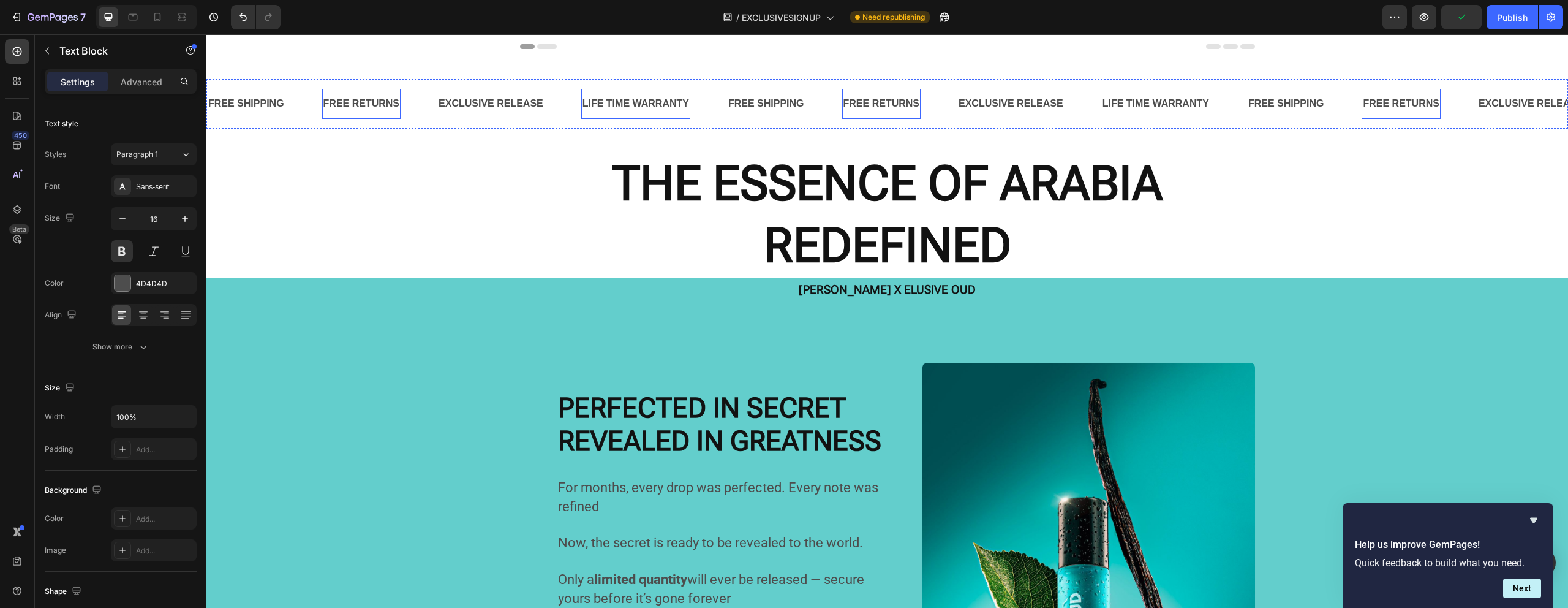
click at [596, 104] on p "LIFE TIME WARRANTY" at bounding box center [636, 104] width 107 height 18
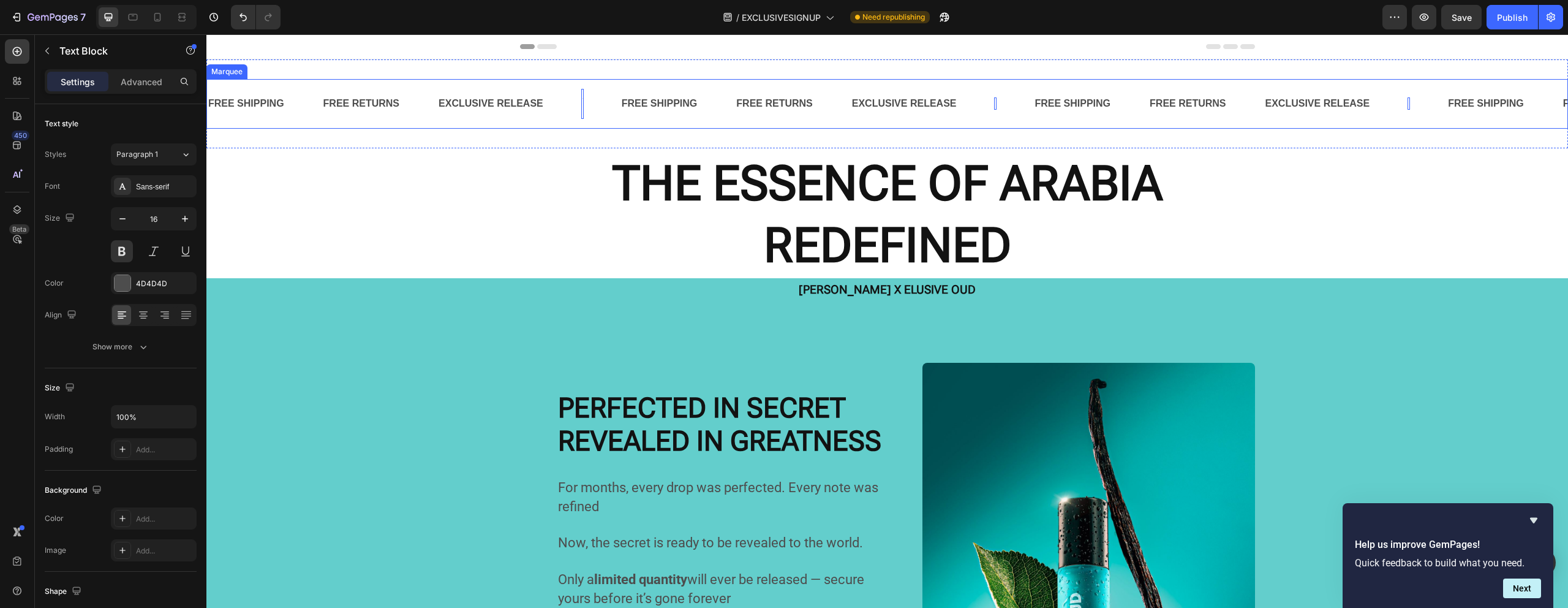
click at [595, 103] on div "Text Block 0" at bounding box center [601, 104] width 39 height 30
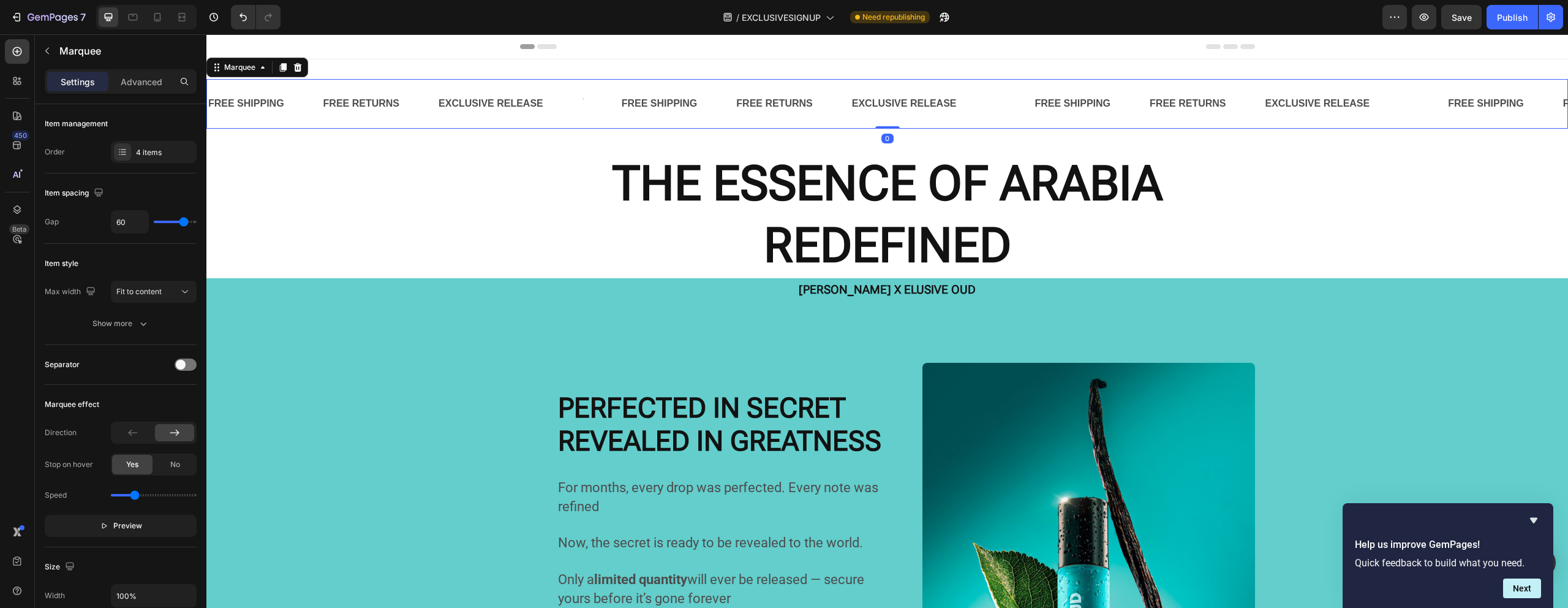
click at [581, 100] on div "Rich Text Editor. Editing area: main" at bounding box center [582, 104] width 2 height 20
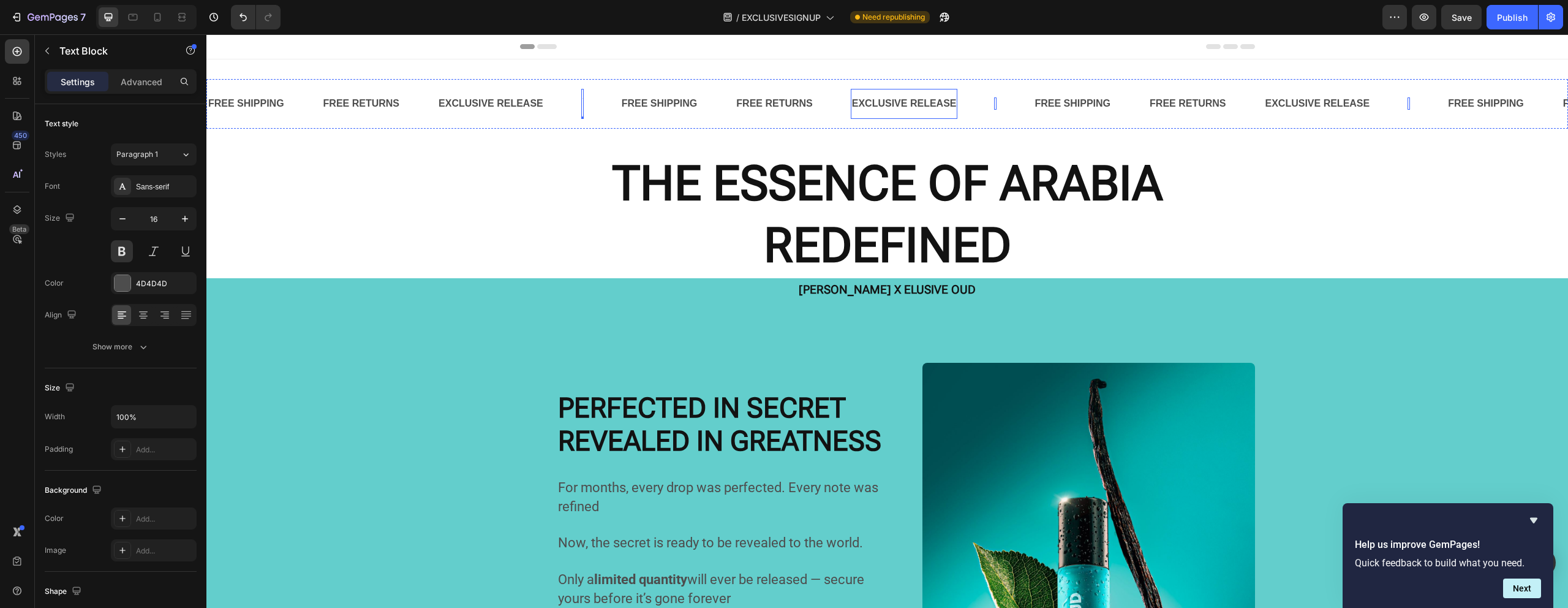
click at [864, 108] on p "EXCLUSIVE RELEASE" at bounding box center [904, 104] width 105 height 18
click at [518, 92] on div "EXCLUSIVE RELEASE Text Block 0" at bounding box center [491, 104] width 107 height 30
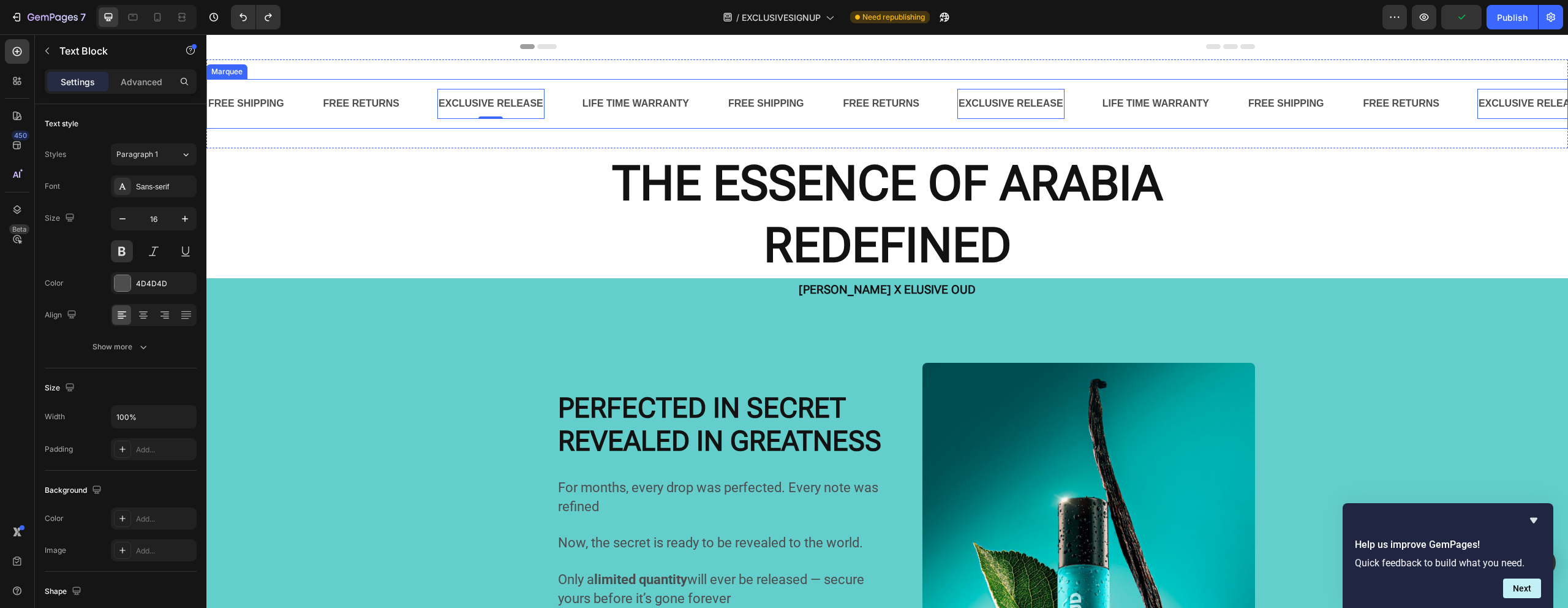
click at [520, 88] on div "FREE SHIPPING Text Block FREE RETURNS Text Block EXCLUSIVE RELEASE Text Block 0…" at bounding box center [887, 104] width 1361 height 50
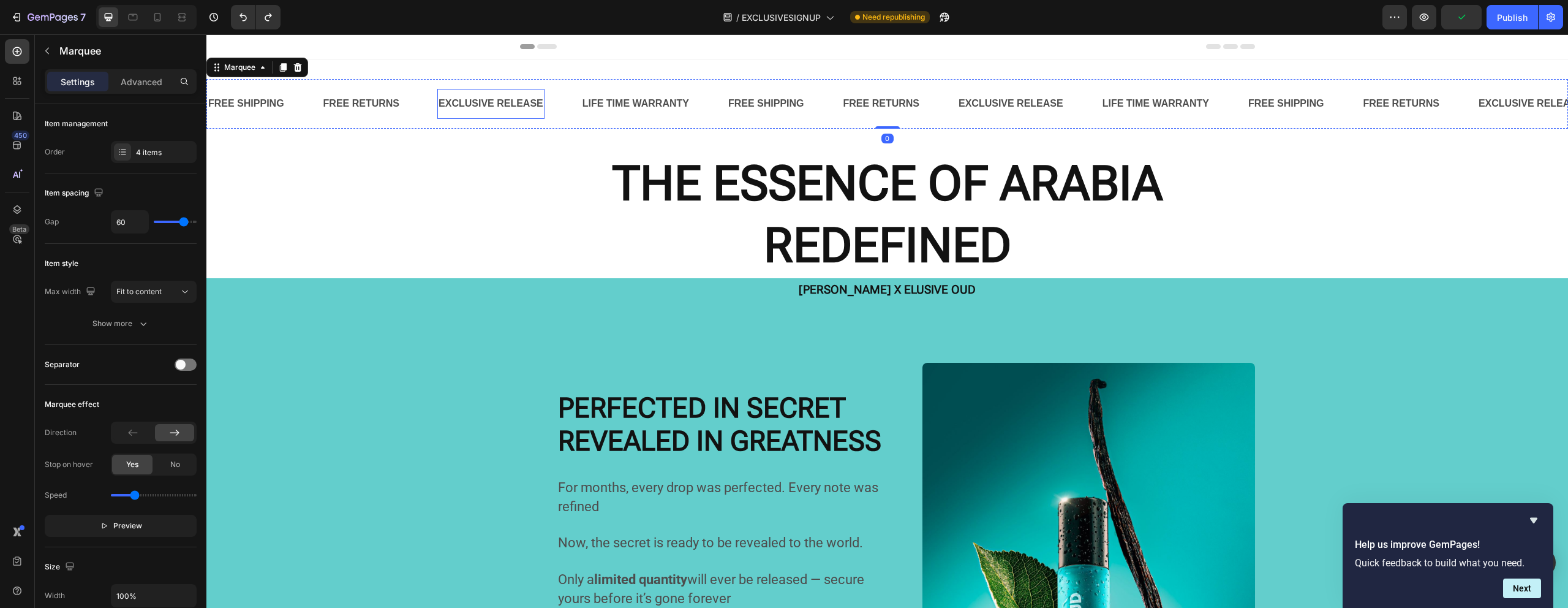
click at [518, 90] on div "EXCLUSIVE RELEASE Text Block" at bounding box center [491, 104] width 107 height 30
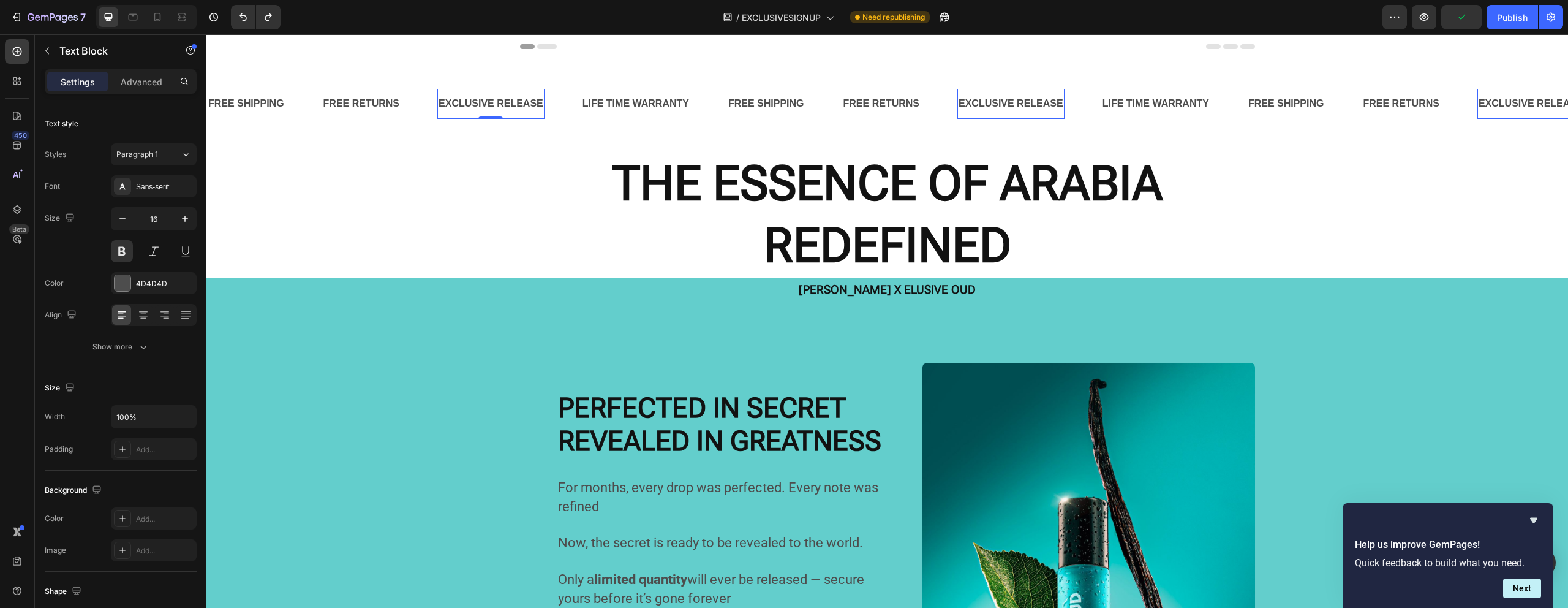
click at [518, 90] on div "EXCLUSIVE RELEASE Text Block 0" at bounding box center [491, 104] width 107 height 30
click at [521, 88] on div "FREE SHIPPING Text Block FREE RETURNS Text Block EXCLUSIVE RELEASE Text Block 0…" at bounding box center [887, 104] width 1361 height 50
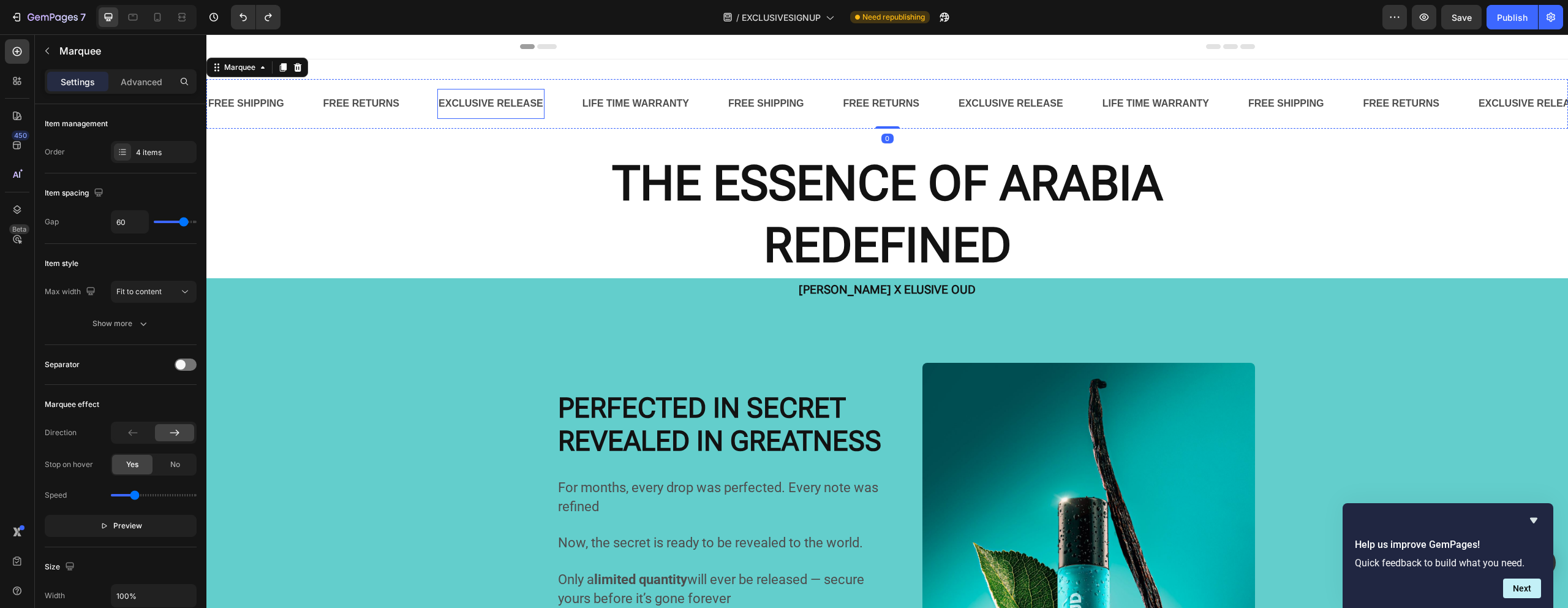
click at [518, 93] on div "EXCLUSIVE RELEASE Text Block" at bounding box center [491, 104] width 107 height 30
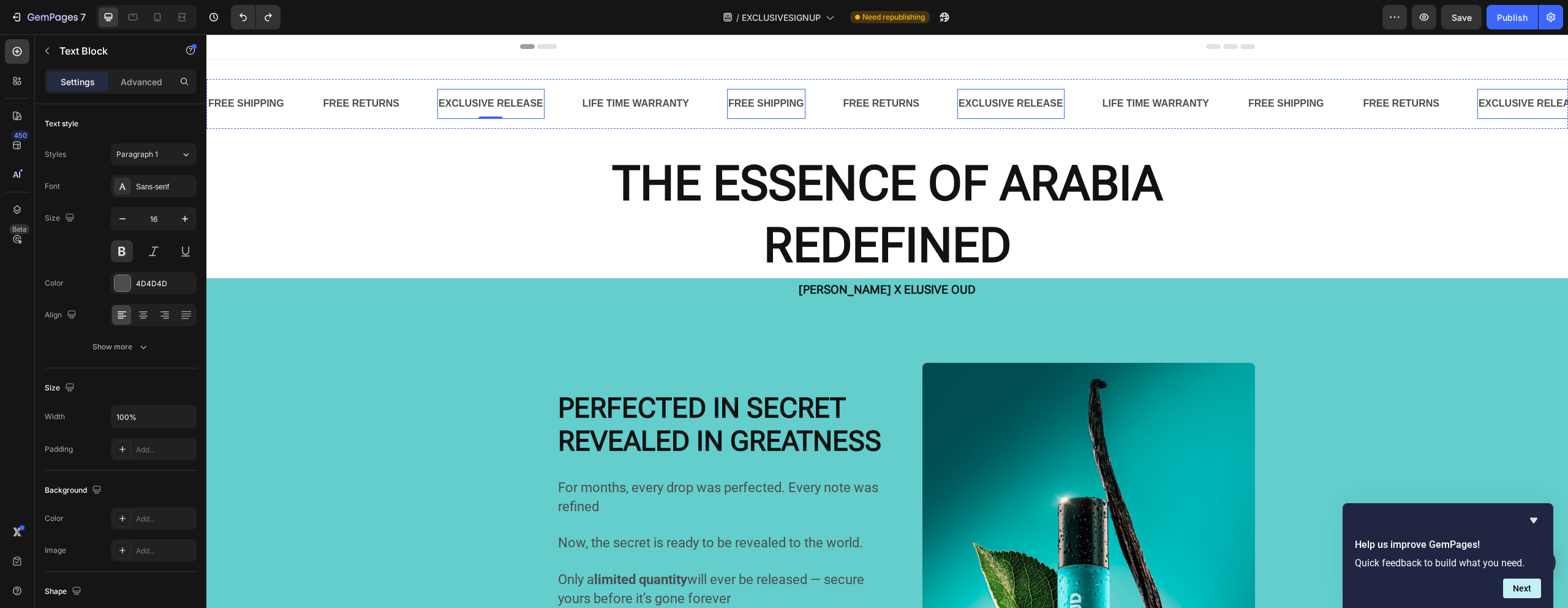
click at [771, 102] on div "FREE SHIPPING" at bounding box center [766, 104] width 79 height 20
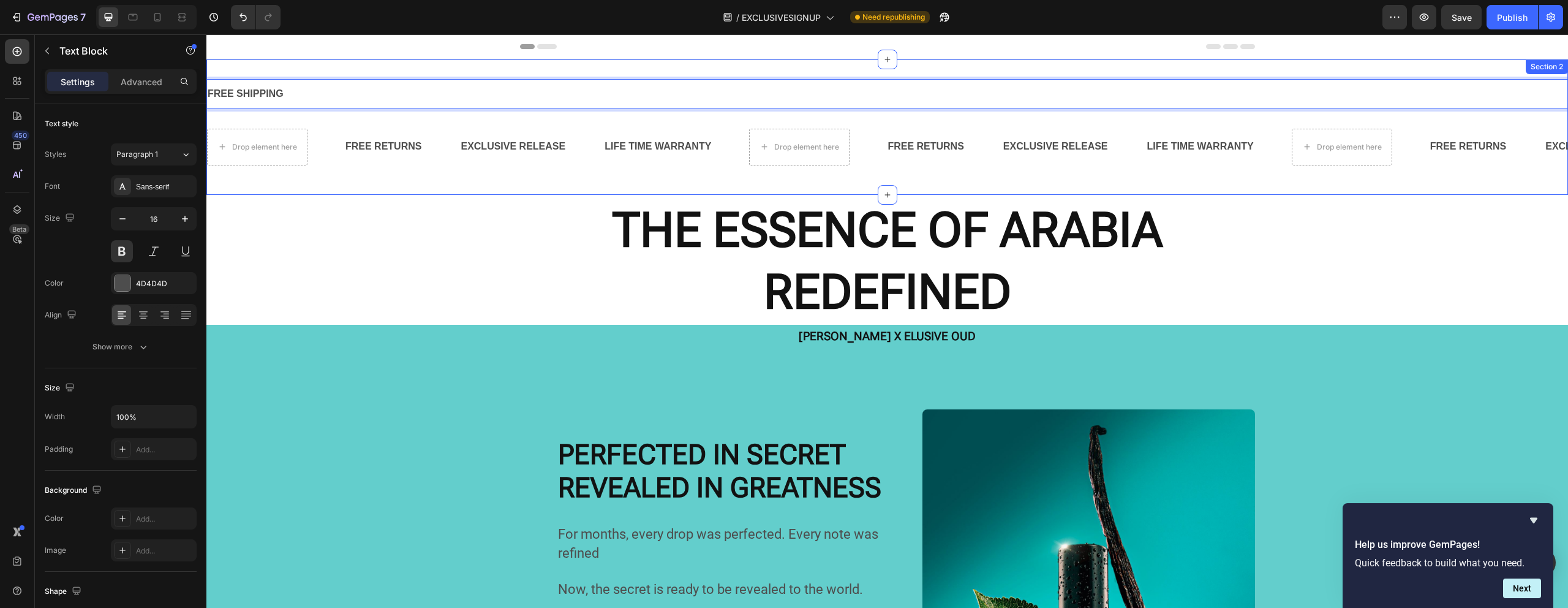
click at [500, 227] on p "⁠⁠⁠⁠⁠⁠⁠ THE ESSENCE OF ARABIA REDEFINED" at bounding box center [887, 261] width 1359 height 124
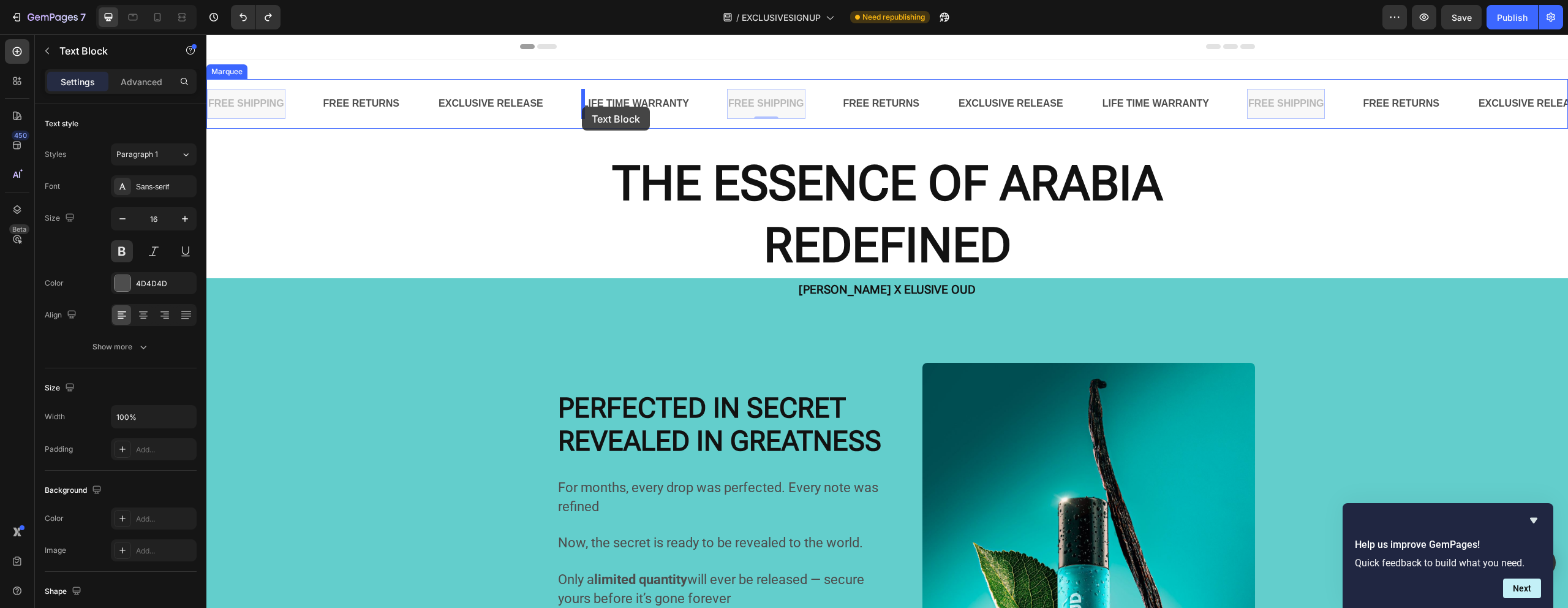
drag, startPoint x: 763, startPoint y: 105, endPoint x: 582, endPoint y: 107, distance: 181.0
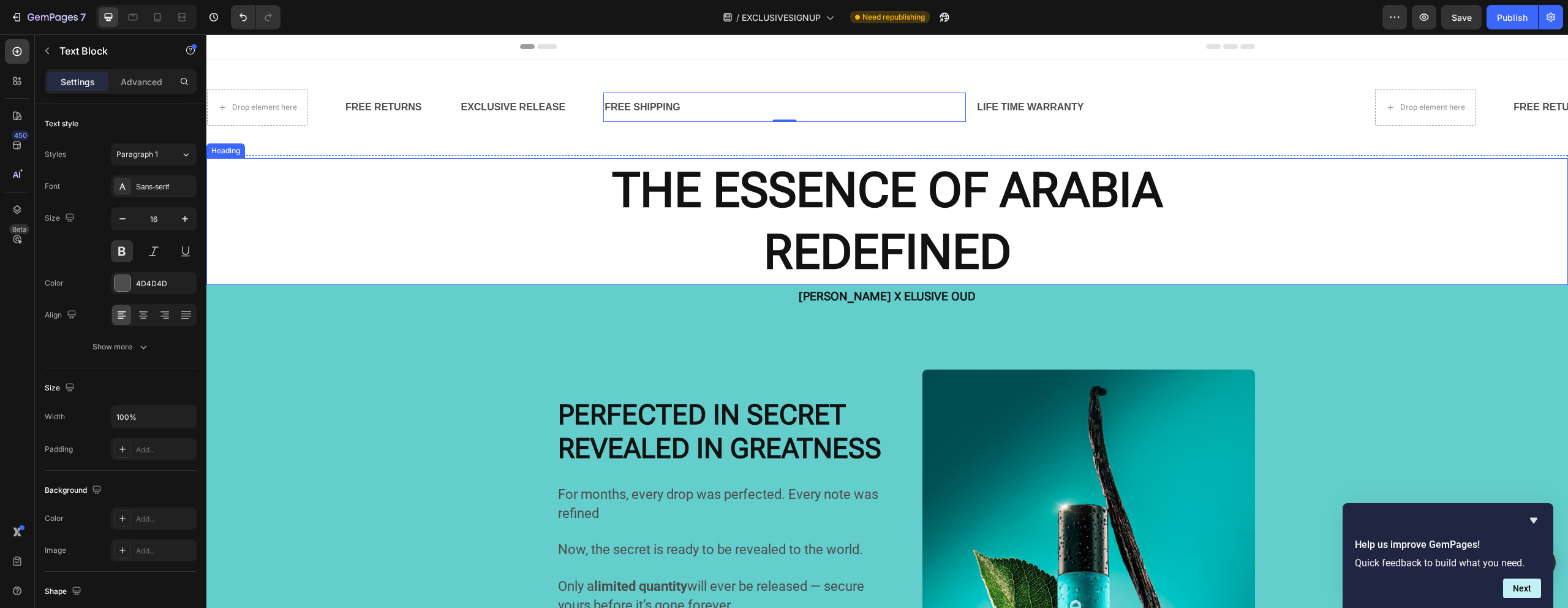
click at [504, 200] on p "⁠⁠⁠⁠⁠⁠⁠ THE ESSENCE OF ARABIA REDEFINED" at bounding box center [887, 221] width 1359 height 124
click at [836, 97] on div "FREE SHIPPING" at bounding box center [784, 107] width 363 height 20
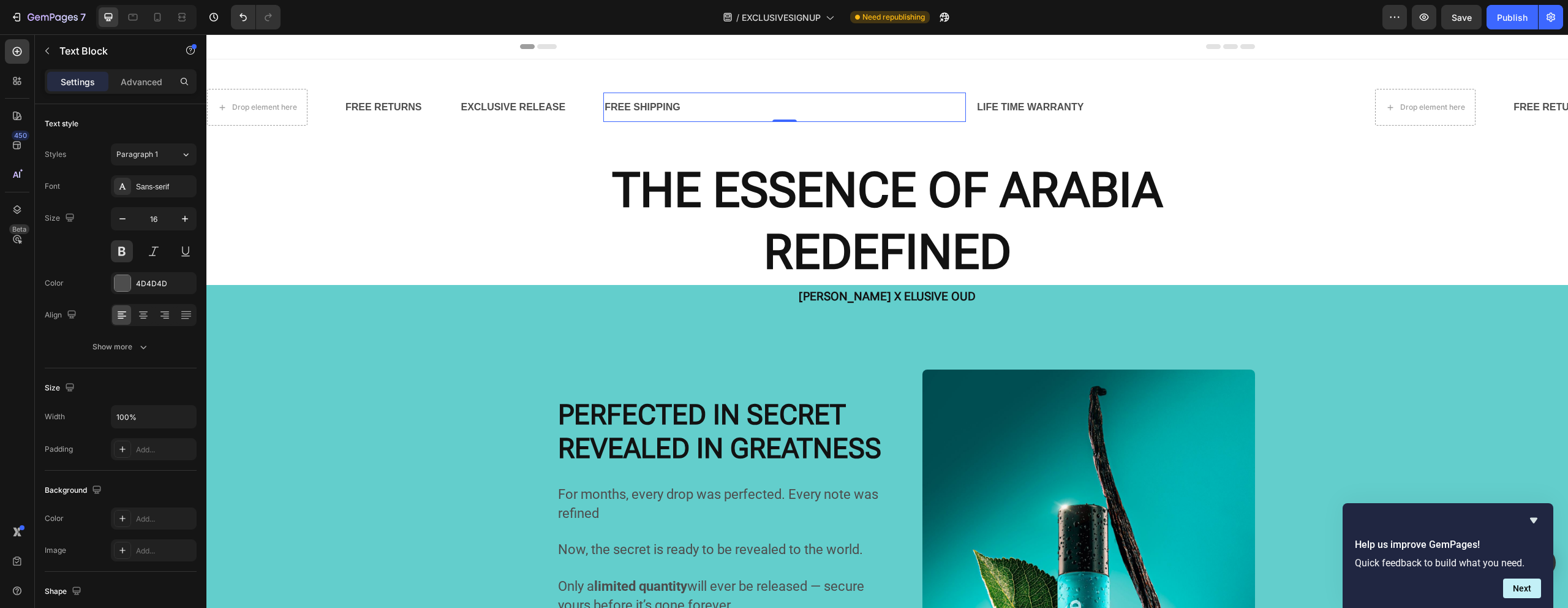
drag, startPoint x: 789, startPoint y: 120, endPoint x: 774, endPoint y: 107, distance: 19.8
click at [774, 107] on div "FREE SHIPPING Text Block 0" at bounding box center [784, 107] width 363 height 30
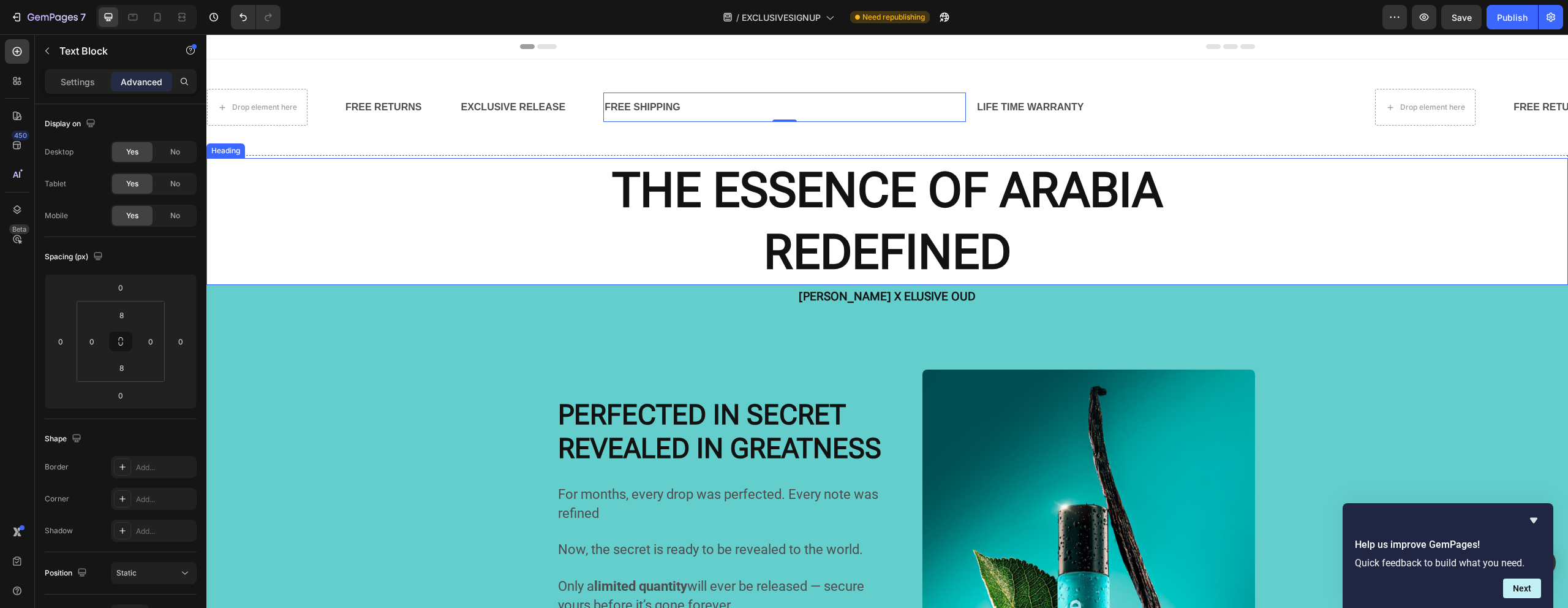
click at [402, 169] on p "⁠⁠⁠⁠⁠⁠⁠ THE ESSENCE OF ARABIA REDEFINED" at bounding box center [887, 221] width 1359 height 124
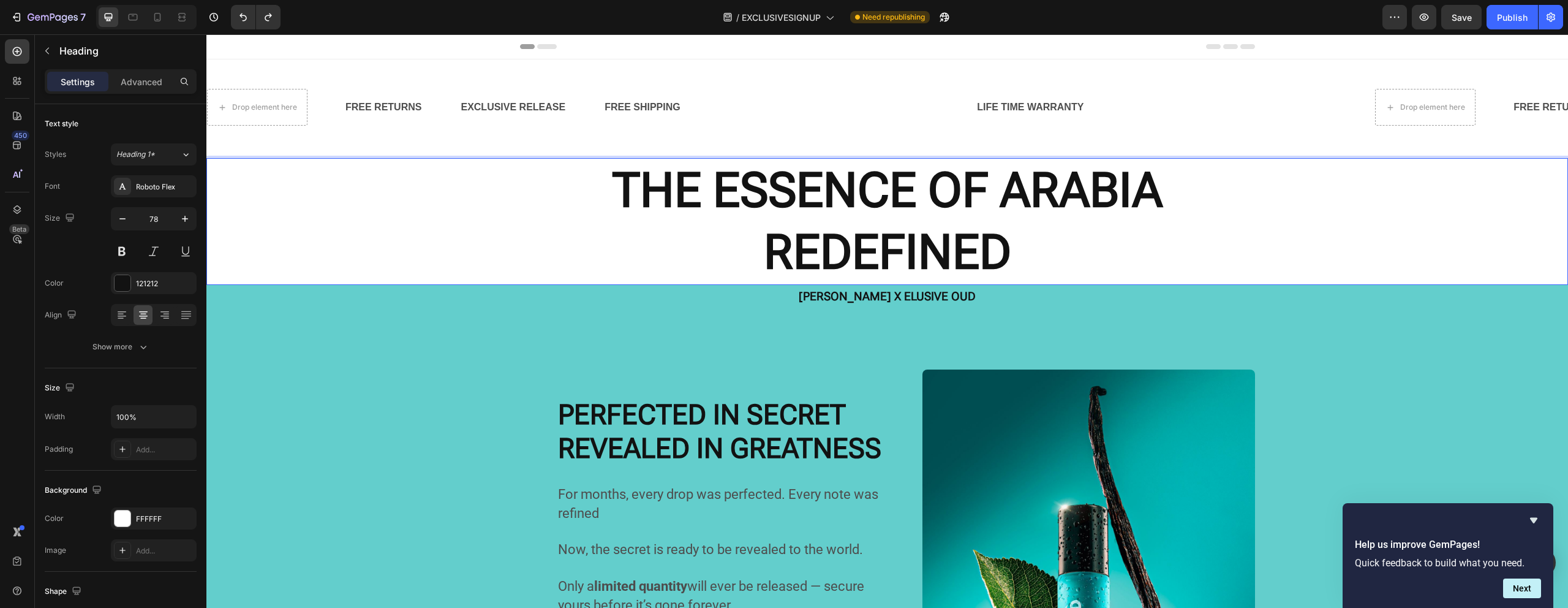
click at [584, 135] on div "Drop element here FREE RETURNS Text Block EXCLUSIVE RELEASE Text Block FREE SHI…" at bounding box center [887, 107] width 1361 height 56
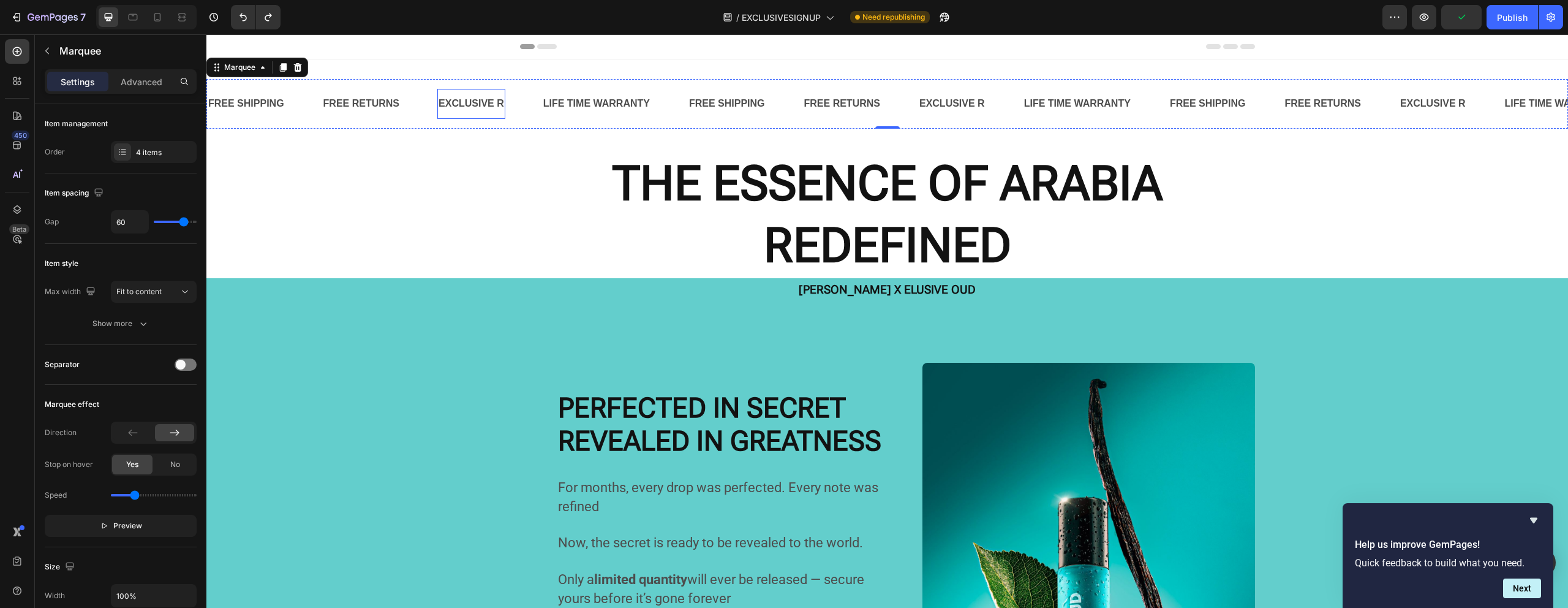
click at [502, 107] on p "EXCLUSIVE R" at bounding box center [471, 104] width 66 height 18
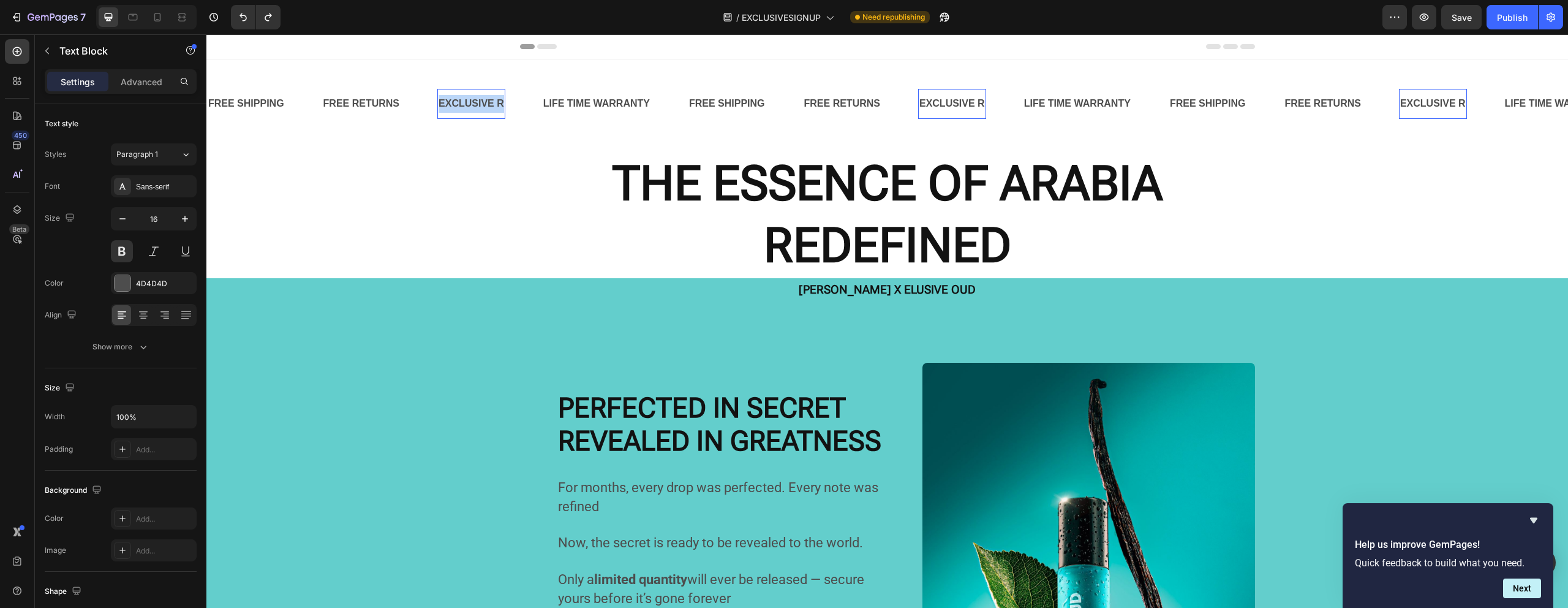
click at [502, 107] on p "EXCLUSIVE R" at bounding box center [471, 104] width 66 height 18
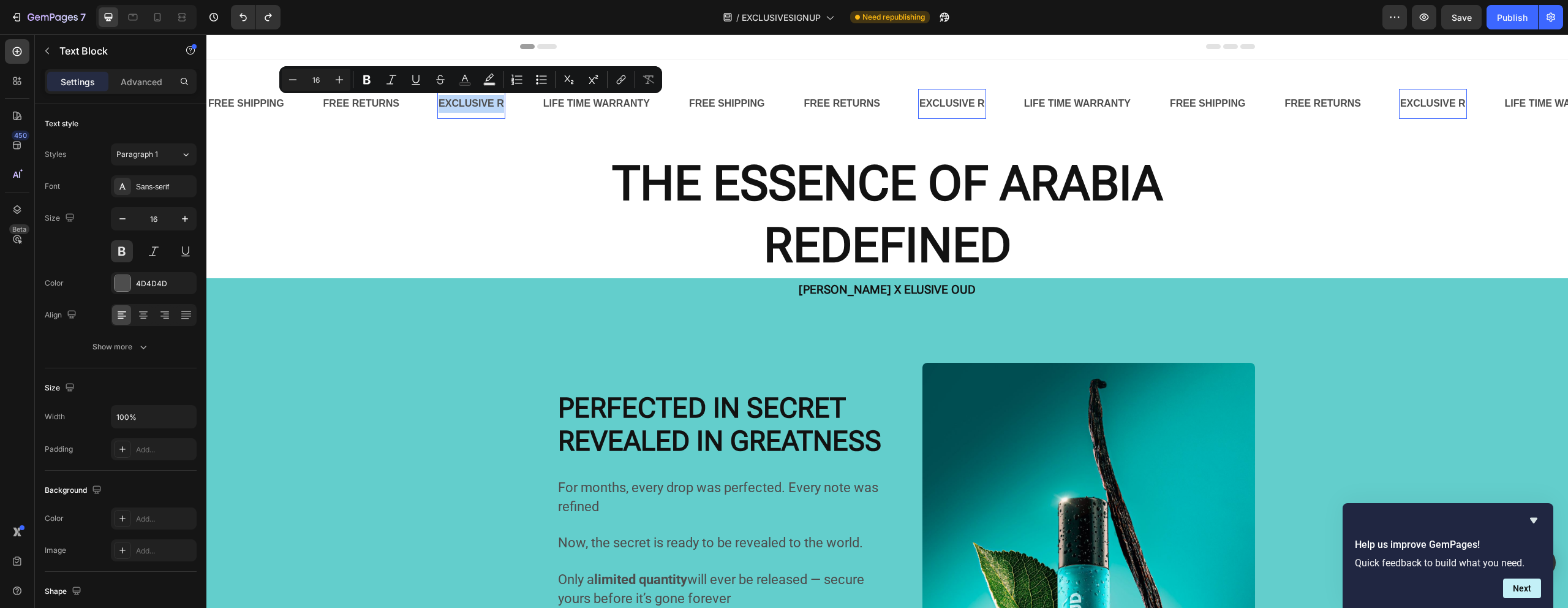
click at [502, 107] on p "EXCLUSIVE R" at bounding box center [471, 104] width 66 height 18
click at [500, 107] on p "EXCLUSIVE R" at bounding box center [471, 104] width 66 height 18
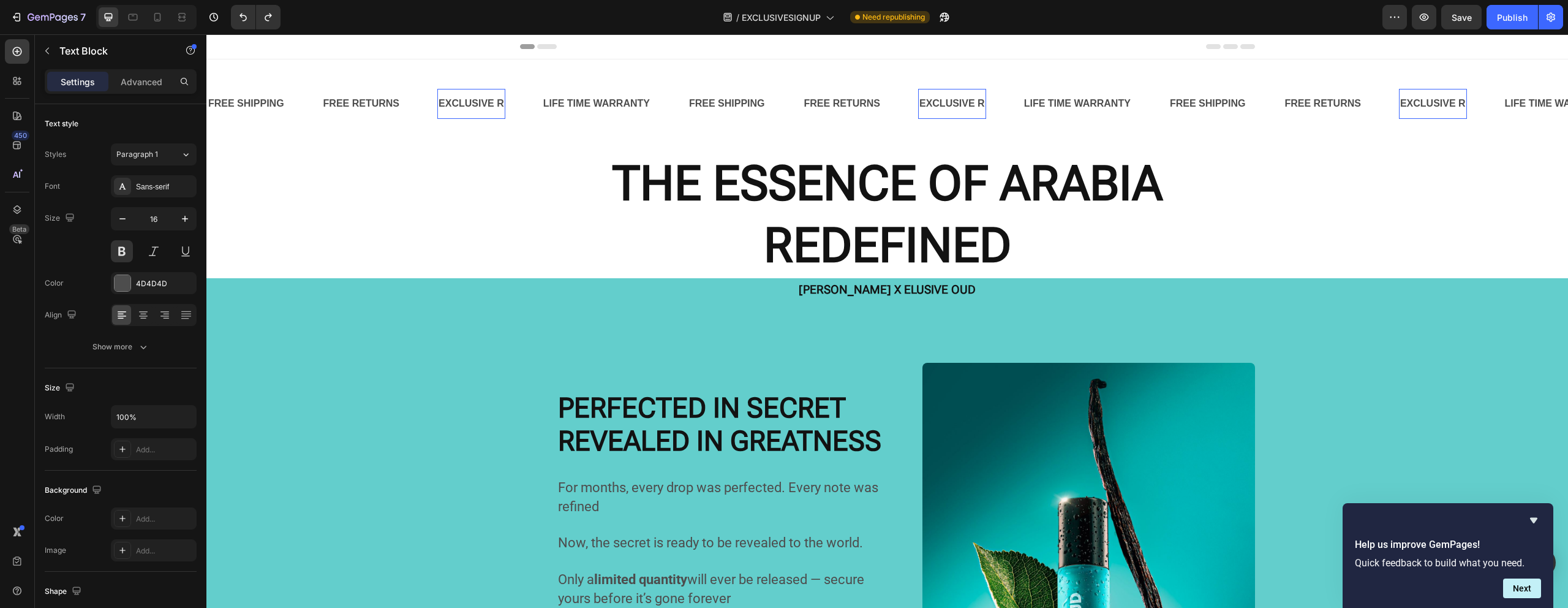
click at [500, 107] on p "EXCLUSIVE R" at bounding box center [471, 104] width 66 height 18
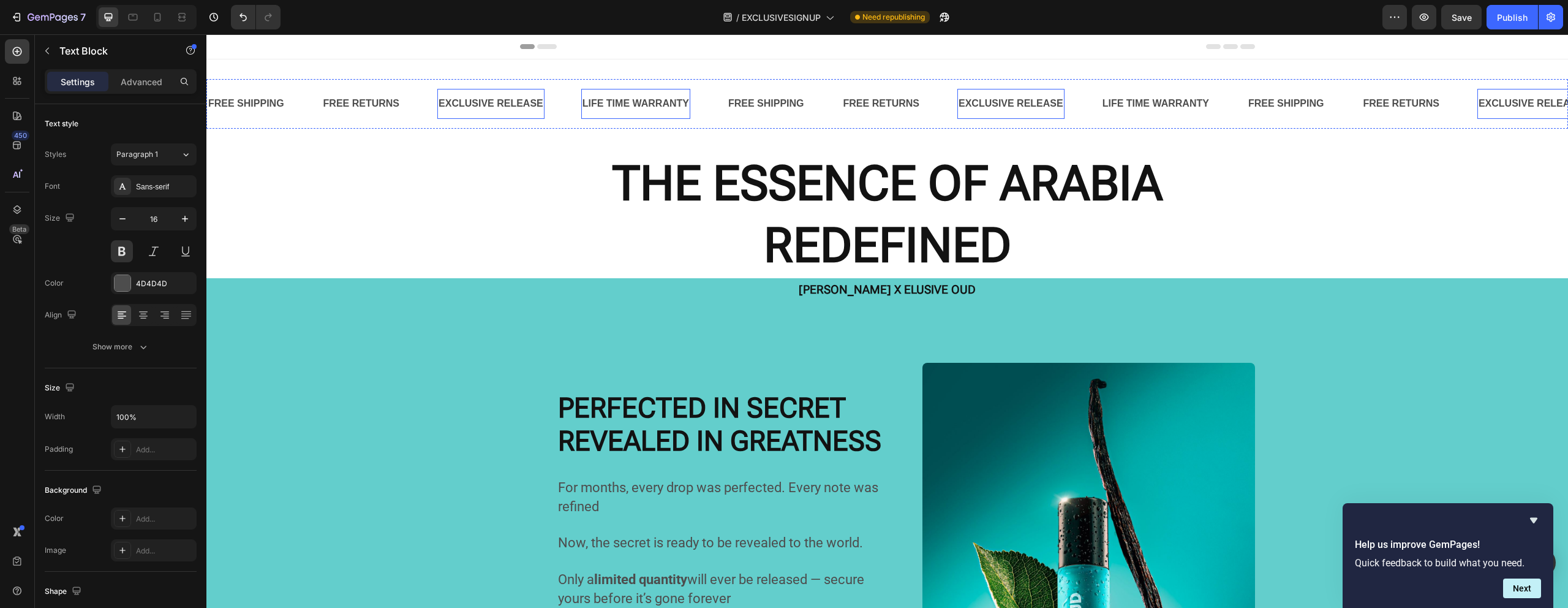
click at [639, 102] on div "LIFE TIME WARRANTY" at bounding box center [635, 104] width 109 height 20
click at [639, 102] on p "LIFE TIME WARRANTY" at bounding box center [636, 104] width 107 height 18
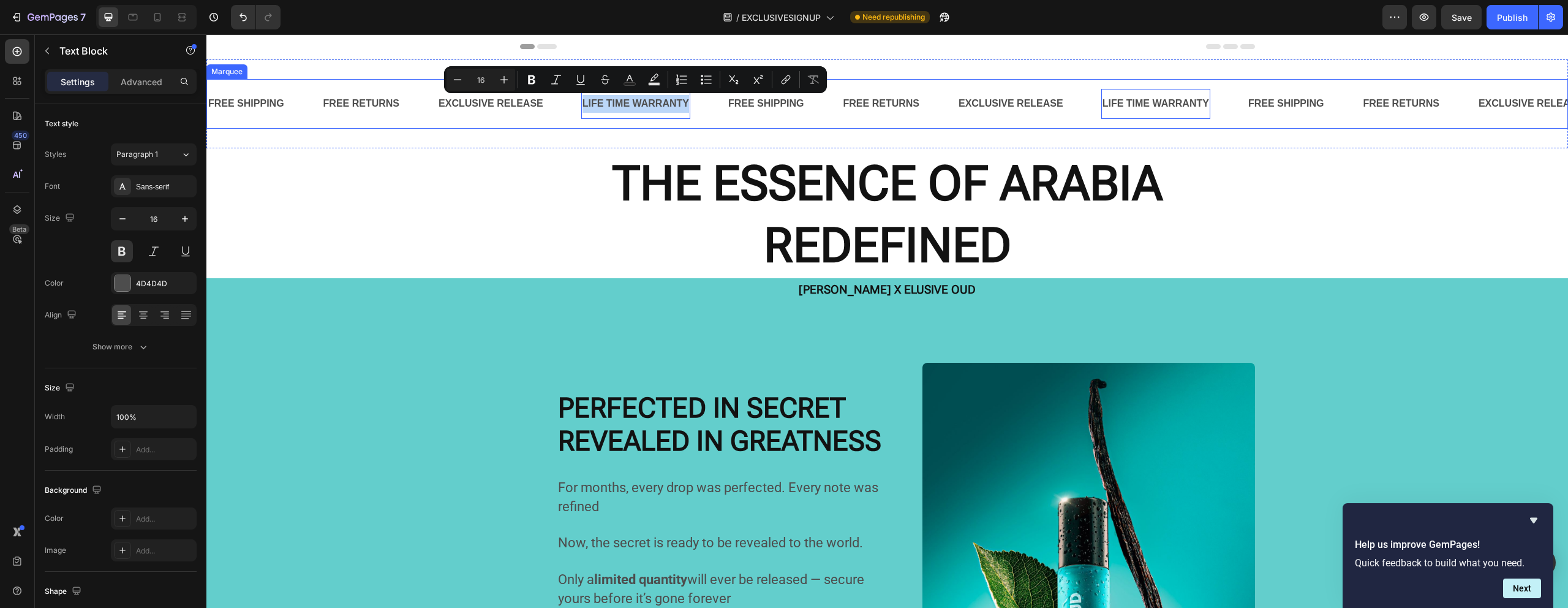
click at [345, 85] on div "FREE SHIPPING Text Block FREE RETURNS Text Block EXCLUSIVE RELEASE Text Block L…" at bounding box center [887, 104] width 1361 height 50
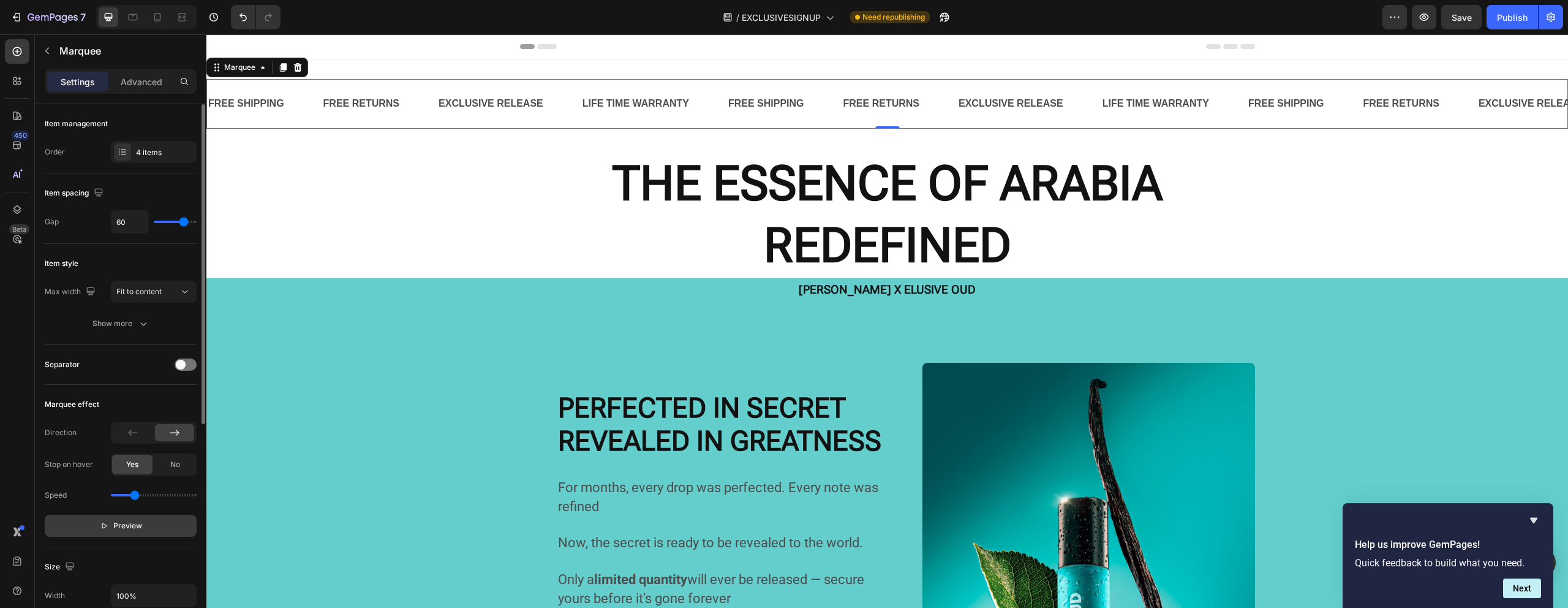
click at [132, 526] on span "Preview" at bounding box center [128, 525] width 29 height 12
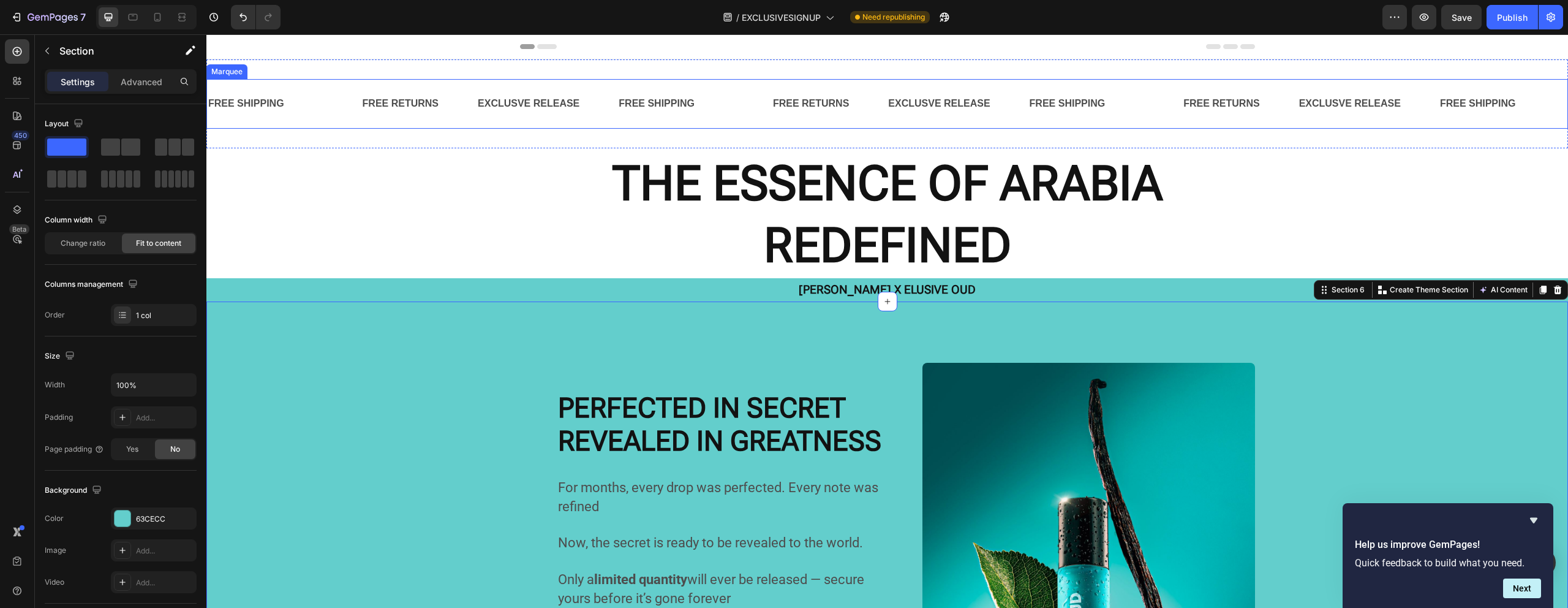
click at [417, 110] on div "FREE SHIPPING Text Block Text Block FREE RETURNS Text Block EXCLUSVE RELEASE Te…" at bounding box center [412, 104] width 410 height 30
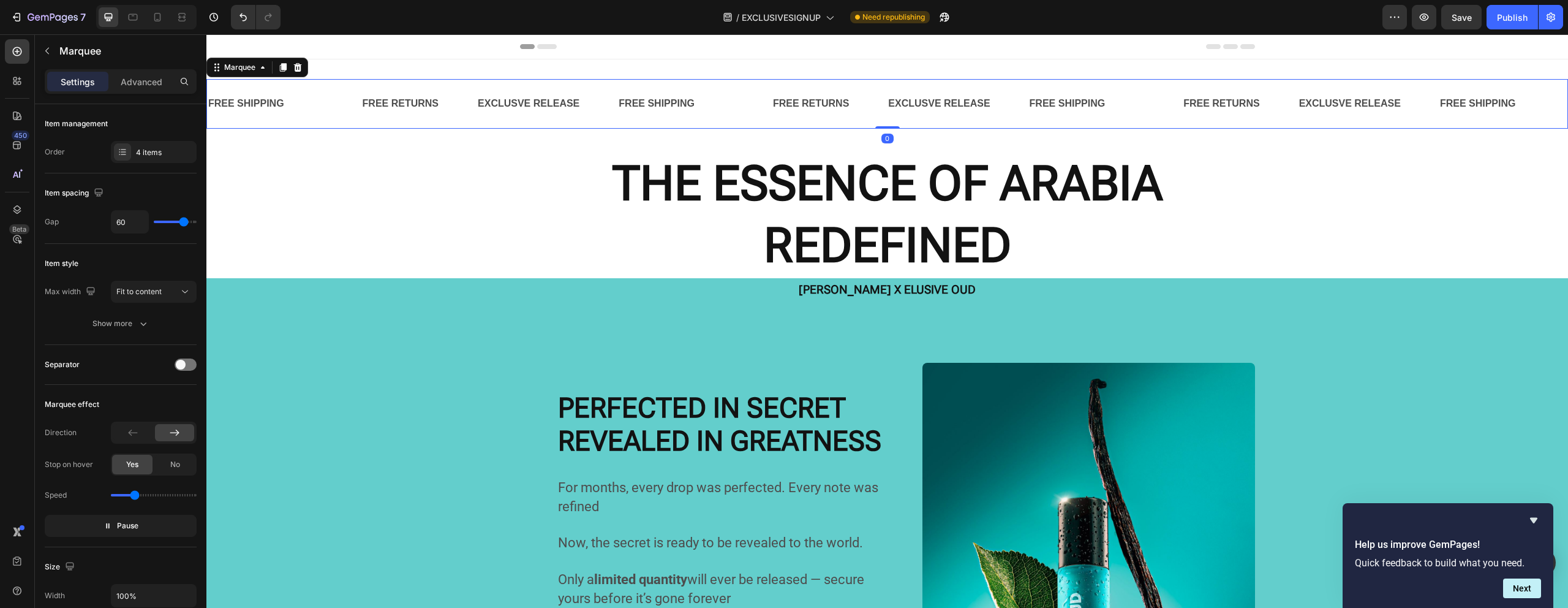
click at [361, 108] on div "Text Block" at bounding box center [342, 103] width 39 height 12
click at [361, 110] on div "Text Block" at bounding box center [342, 103] width 39 height 12
click at [324, 109] on div "Text Block" at bounding box center [323, 103] width 2 height 12
click at [361, 107] on div "Text Block 0" at bounding box center [342, 103] width 39 height 12
click at [324, 107] on div "Text Block" at bounding box center [323, 103] width 2 height 12
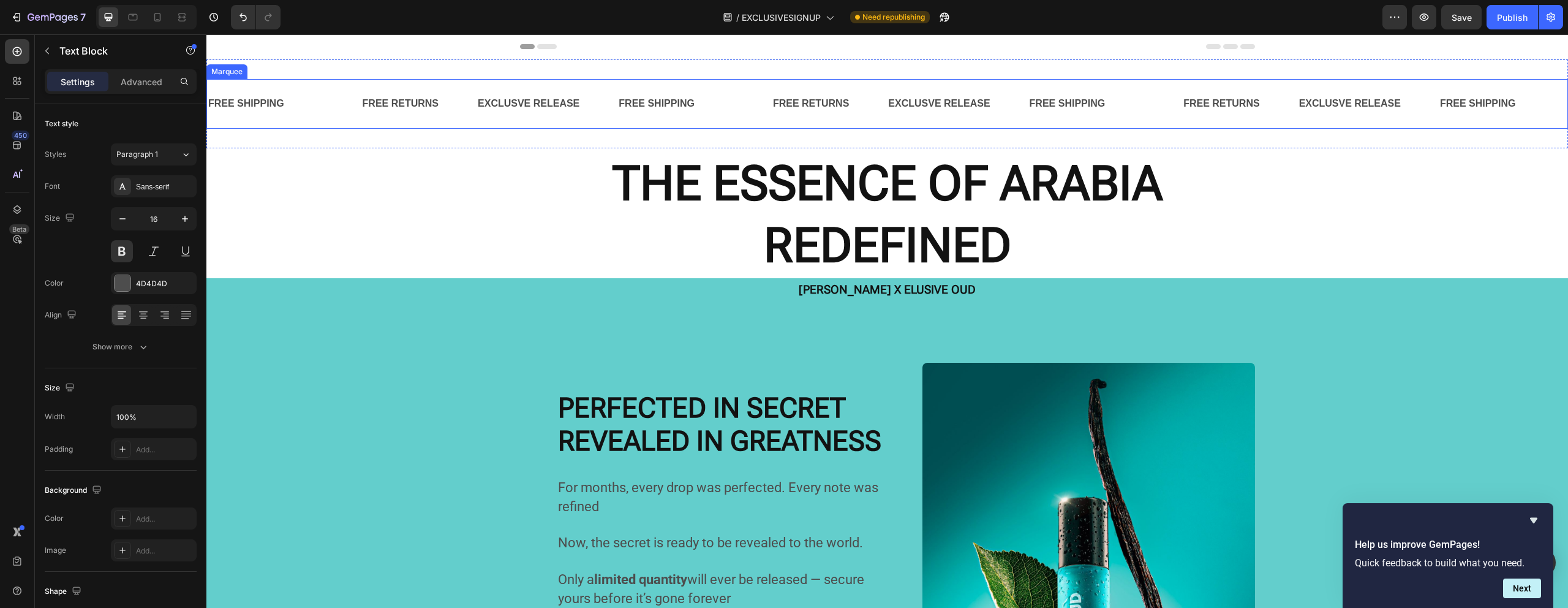
click at [331, 104] on div "Text Block" at bounding box center [342, 103] width 39 height 12
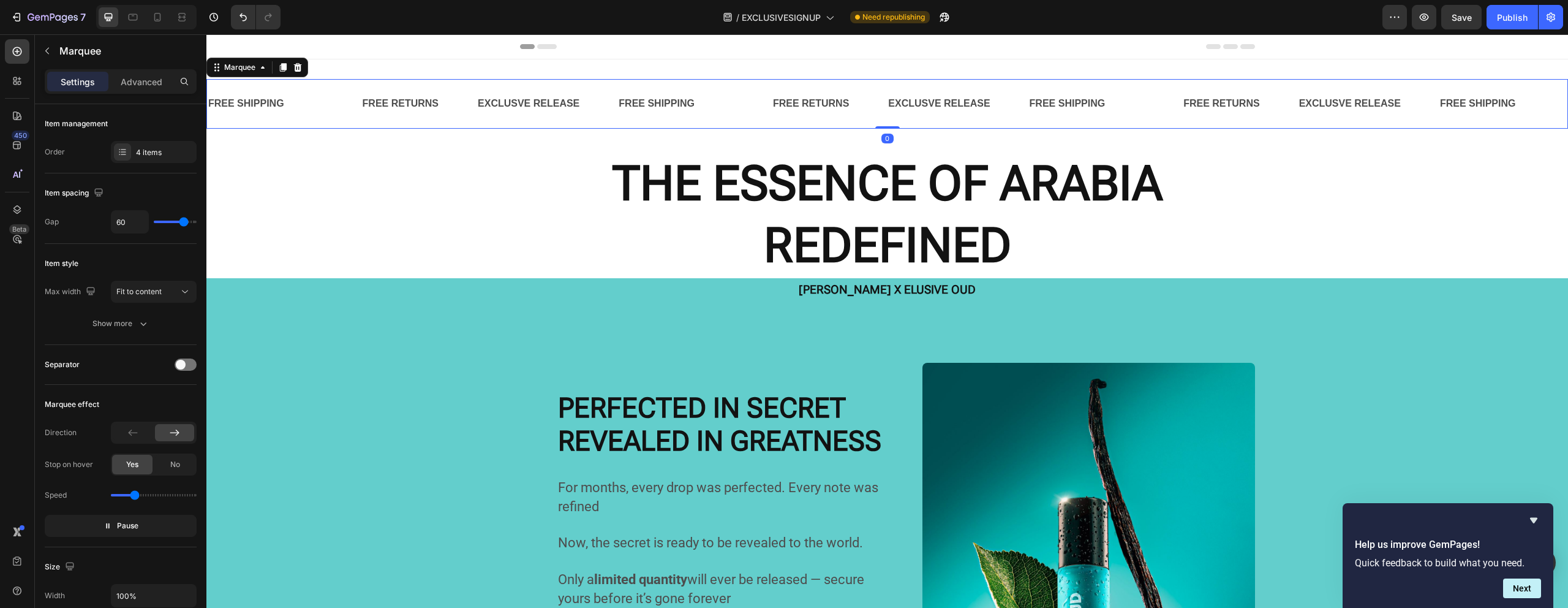
click at [327, 104] on div "Text Block" at bounding box center [342, 103] width 39 height 12
click at [329, 104] on div "Text Block" at bounding box center [342, 103] width 39 height 12
click at [333, 104] on div "Text Block" at bounding box center [342, 103] width 39 height 12
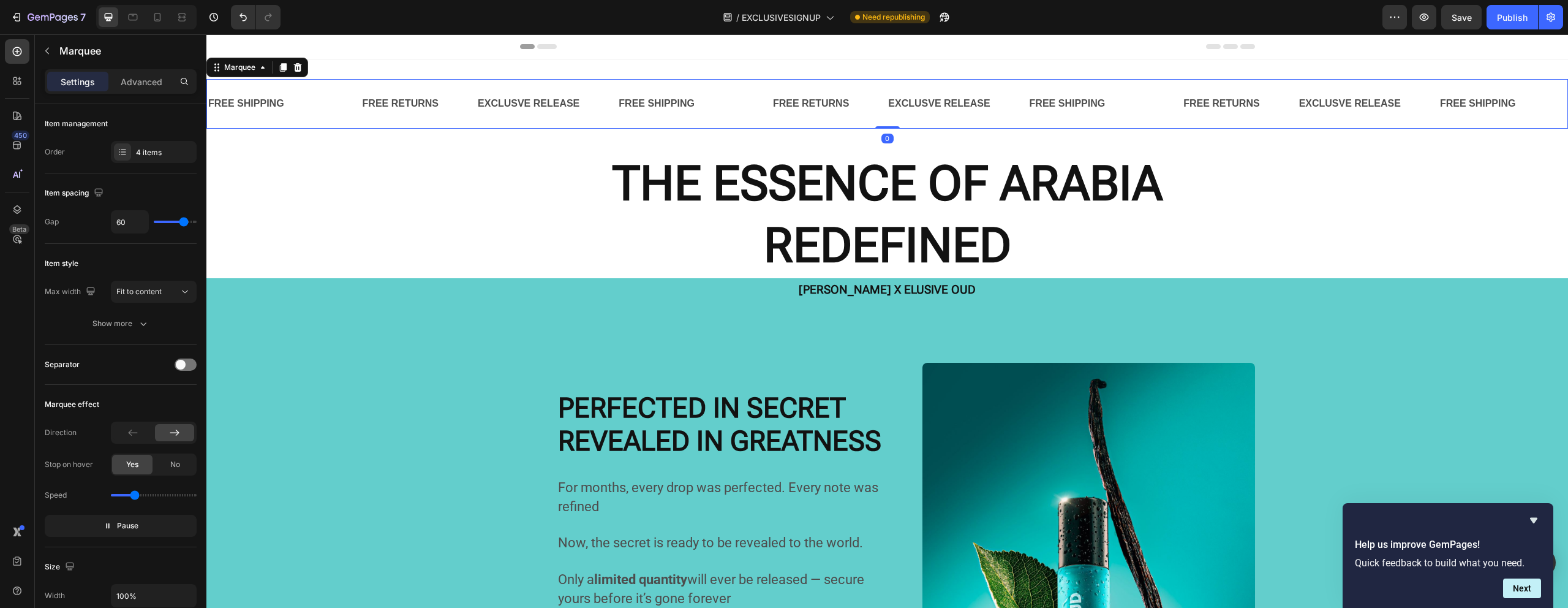
click at [388, 185] on h2 "THE ESSENCE OF ARABIA REDEFINED" at bounding box center [887, 215] width 1361 height 127
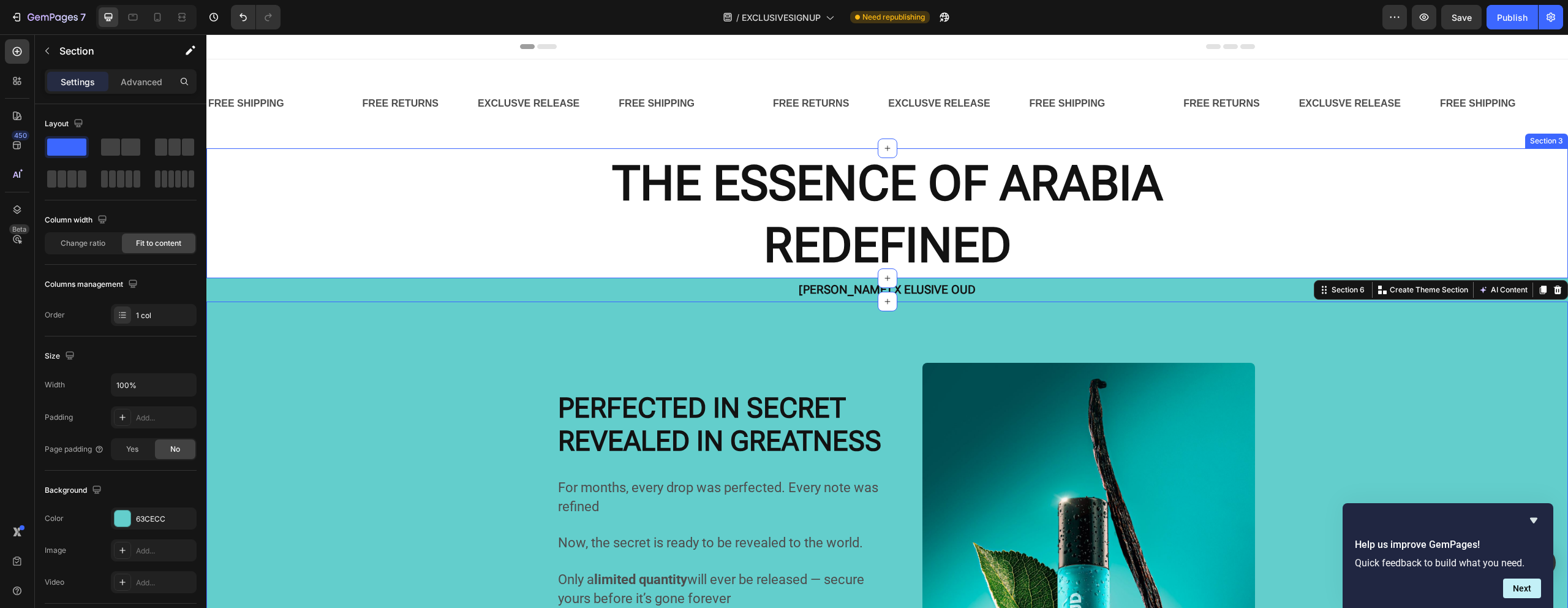
click at [330, 100] on div "Text Block" at bounding box center [342, 103] width 39 height 12
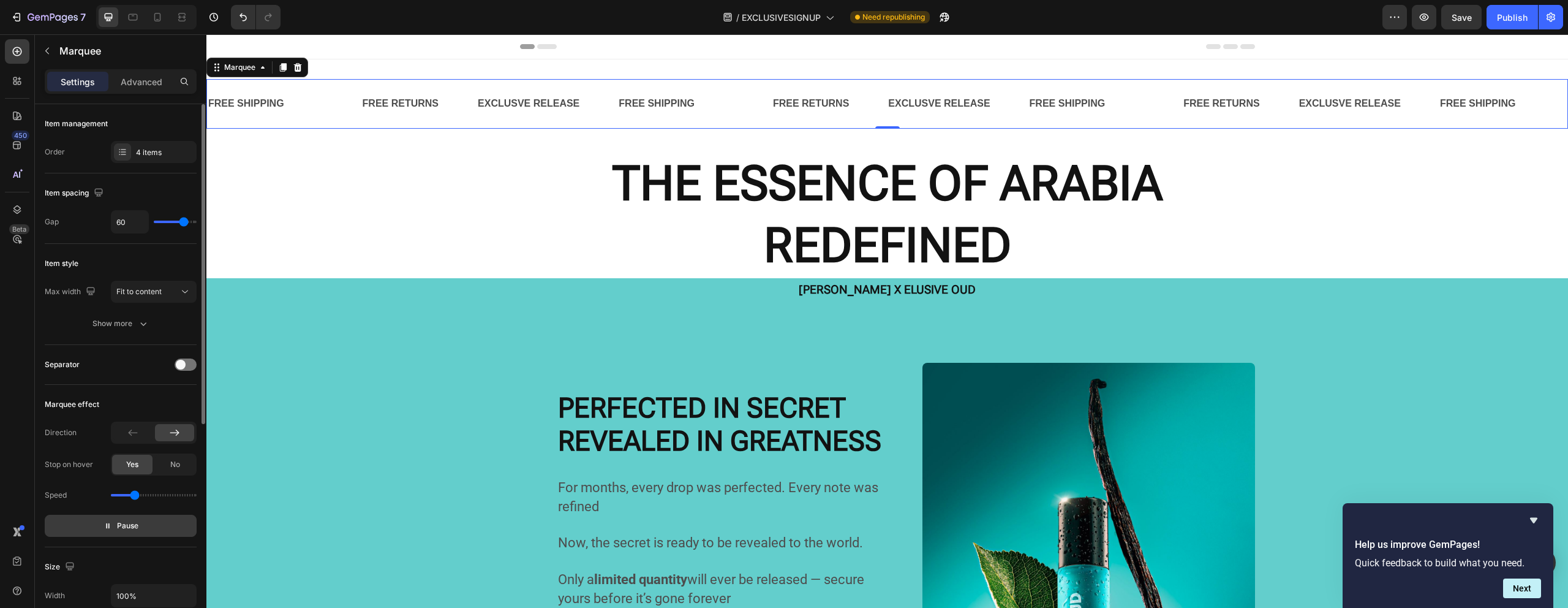
click at [138, 516] on button "Pause" at bounding box center [120, 526] width 152 height 22
click at [140, 519] on span "Preview" at bounding box center [128, 525] width 29 height 12
drag, startPoint x: 461, startPoint y: 85, endPoint x: 446, endPoint y: 104, distance: 24.2
click at [460, 87] on div "FREE SHIPPING Text Block Text Block FREE RETURNS Text Block EXCLUSVE RELEASE Te…" at bounding box center [887, 104] width 1361 height 50
click at [361, 105] on div "Text Block" at bounding box center [342, 103] width 39 height 12
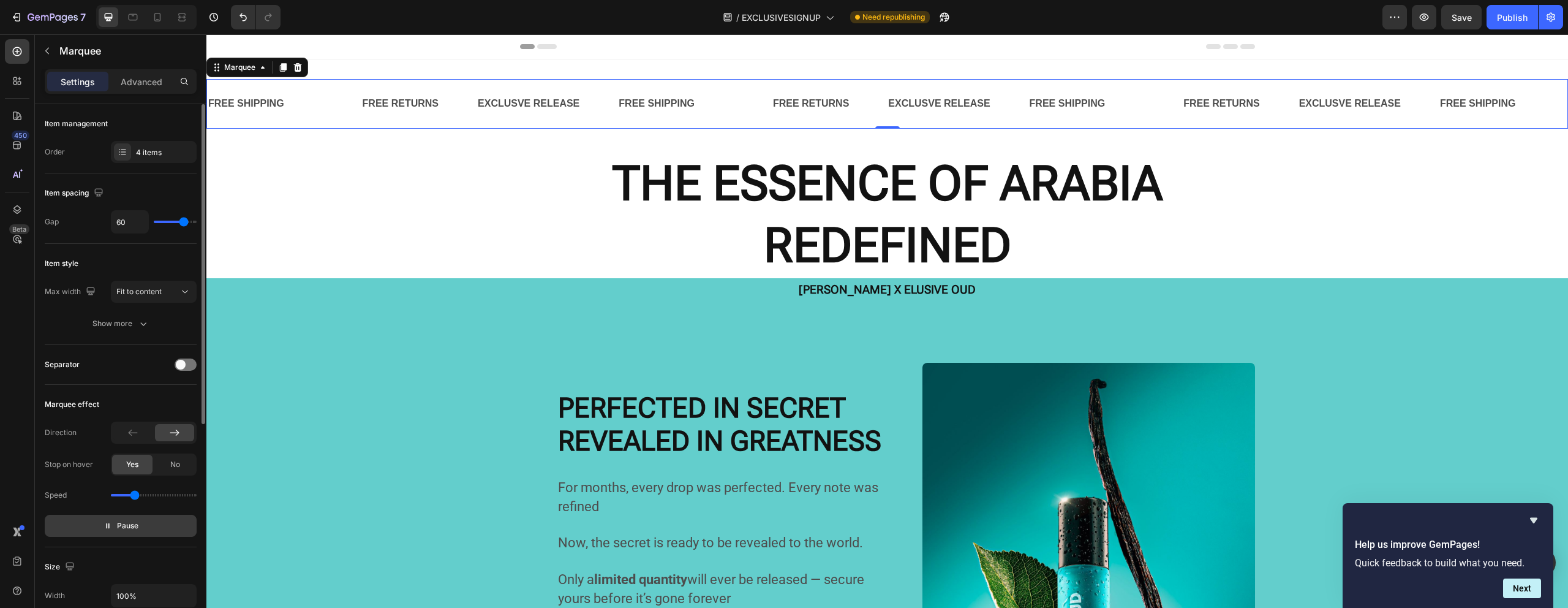
click at [425, 110] on div "FREE SHIPPING Text Block Text Block FREE RETURNS Text Block EXCLUSVE RELEASE Te…" at bounding box center [413, 104] width 410 height 30
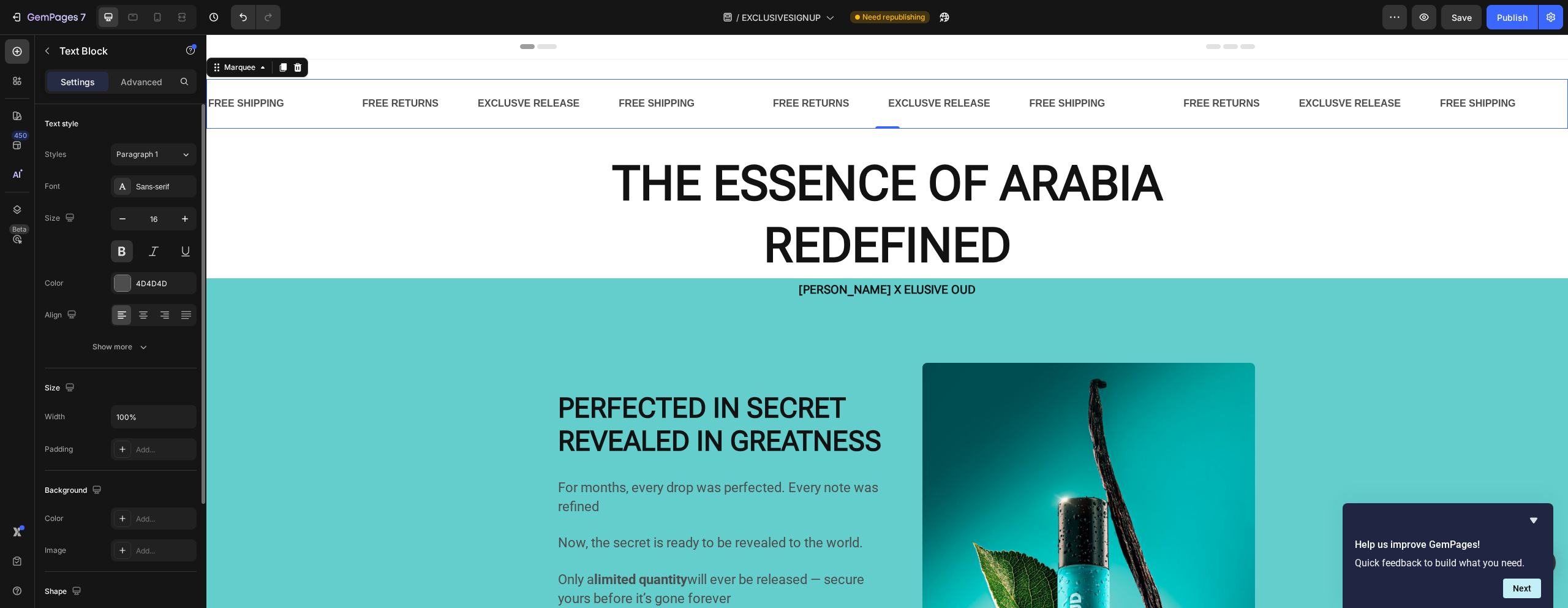
click at [324, 107] on div "Text Block" at bounding box center [323, 103] width 2 height 12
click at [325, 107] on div "Text Block 0" at bounding box center [324, 103] width 2 height 12
click at [362, 102] on div "Text Block 0" at bounding box center [342, 103] width 39 height 12
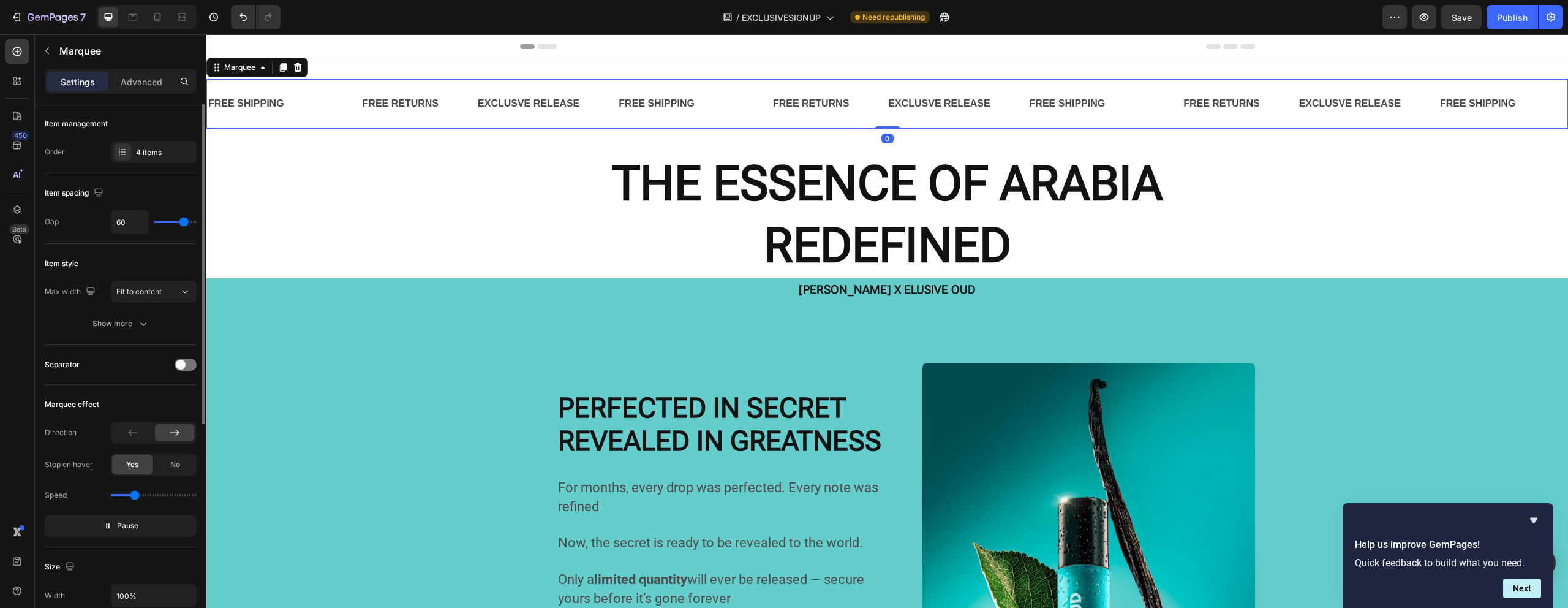
click at [324, 107] on div "FREE SHIPPING Text Block" at bounding box center [266, 104] width 115 height 30
click at [327, 104] on div at bounding box center [324, 103] width 2 height 2
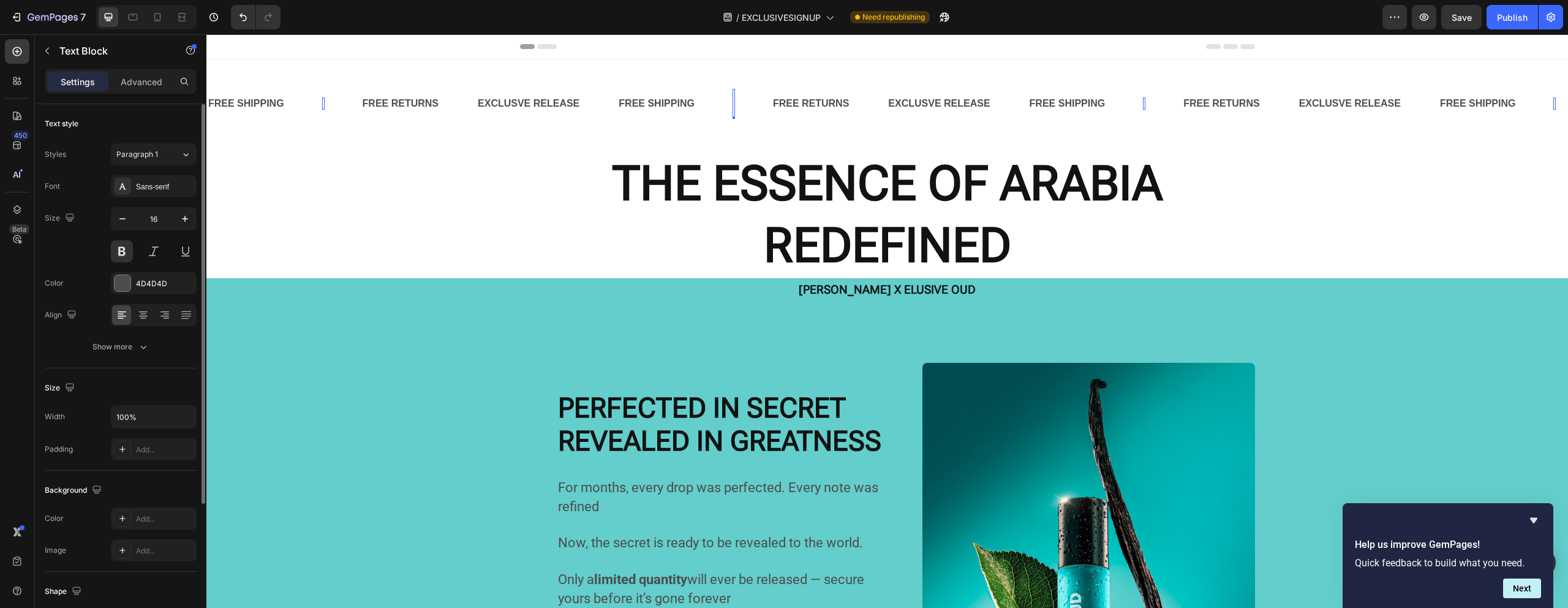
click at [325, 105] on div at bounding box center [324, 103] width 2 height 2
click at [324, 105] on div at bounding box center [323, 103] width 2 height 2
click at [327, 105] on div at bounding box center [324, 103] width 2 height 2
click at [327, 105] on div "Text Block 0" at bounding box center [324, 103] width 2 height 12
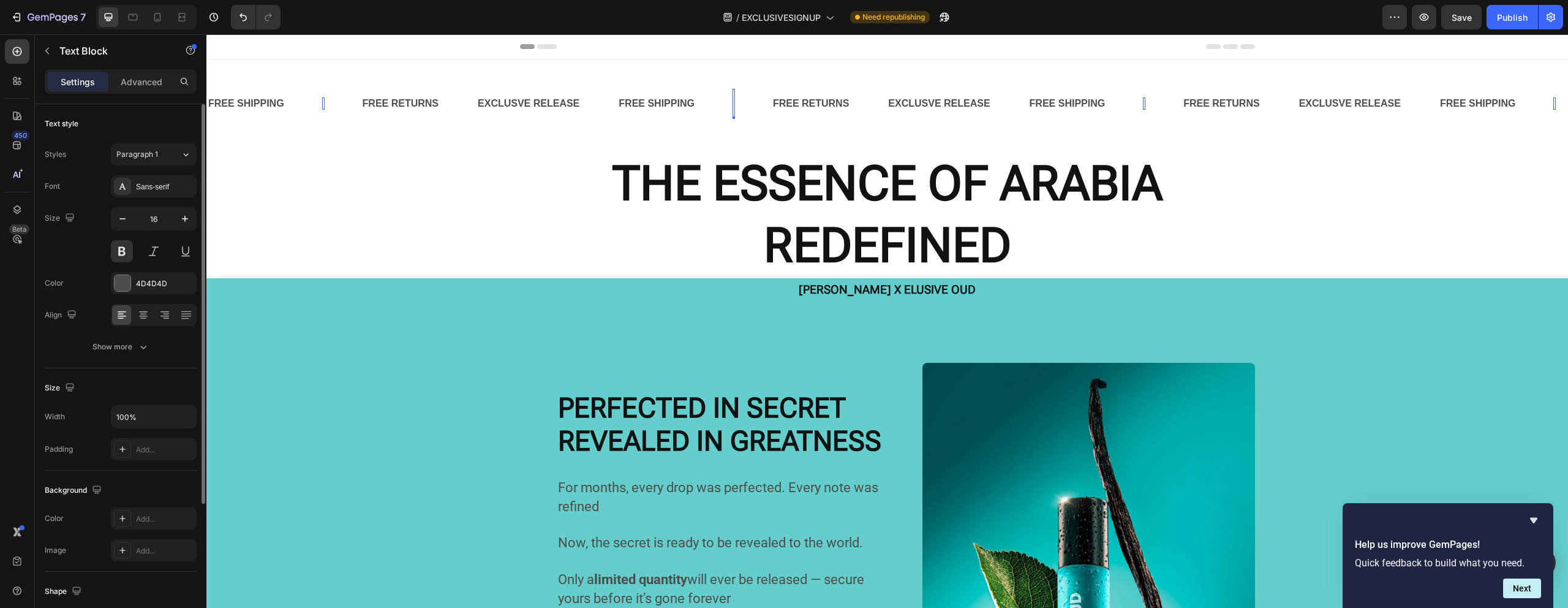
click at [324, 105] on div "Text Block 0" at bounding box center [323, 103] width 2 height 12
click at [324, 105] on div "Text Block 0" at bounding box center [323, 103] width 2 height 12
click at [325, 105] on div "Text Block 0" at bounding box center [324, 103] width 2 height 12
click at [324, 105] on div "Text Block 0" at bounding box center [323, 103] width 2 height 12
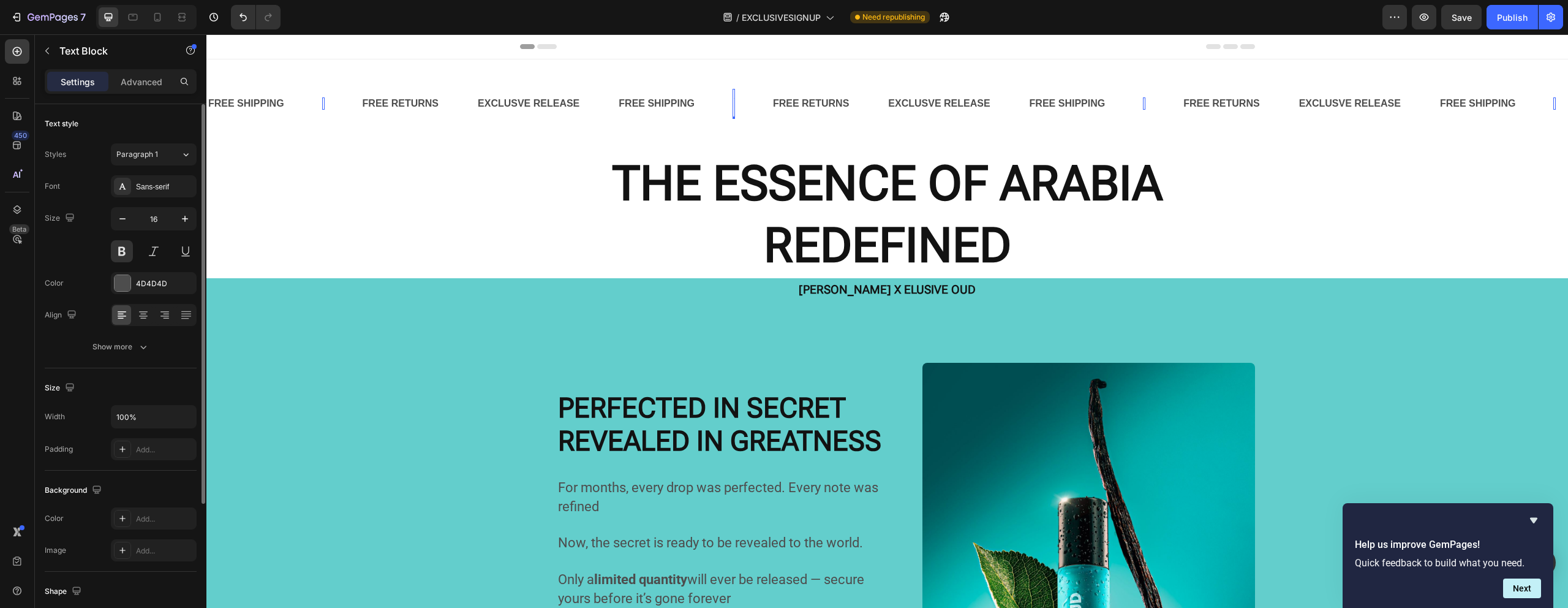
click at [325, 106] on div "Text Block 0" at bounding box center [324, 103] width 2 height 12
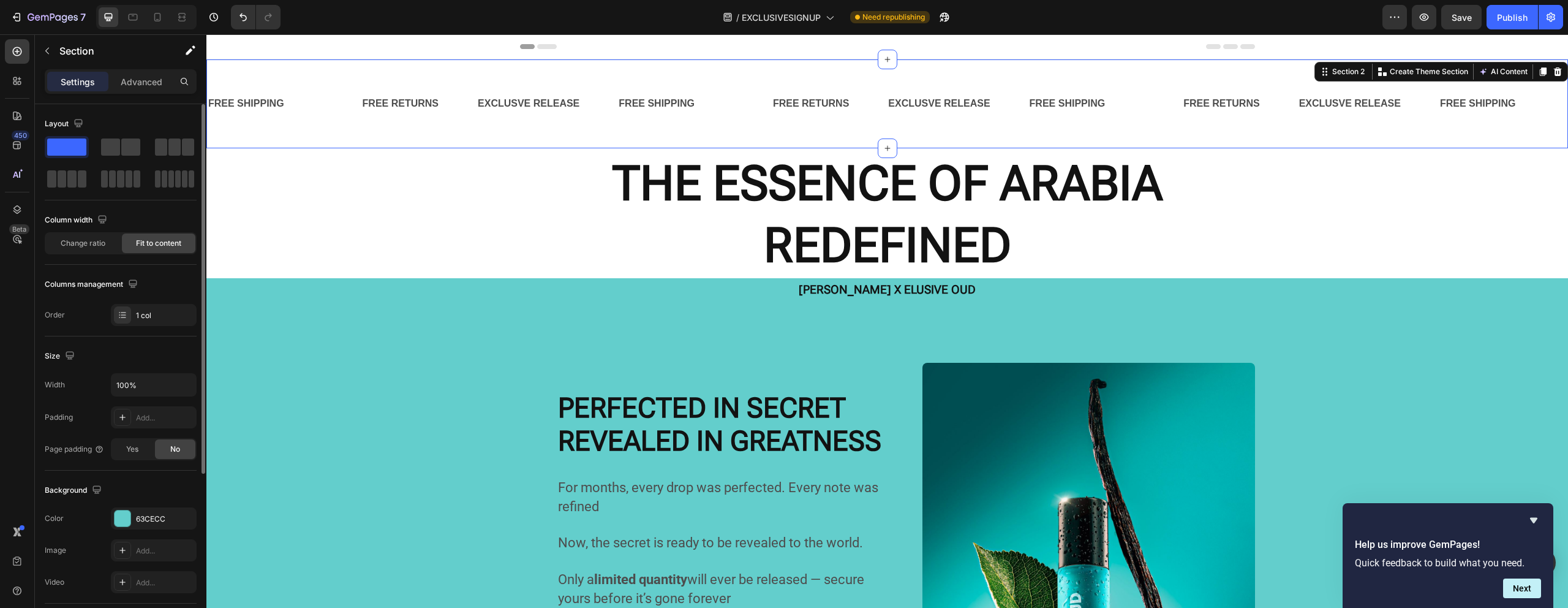
click at [533, 131] on div "FREE SHIPPING Text Block Text Block FREE RETURNS Text Block EXCLUSVE RELEASE Te…" at bounding box center [887, 103] width 1361 height 89
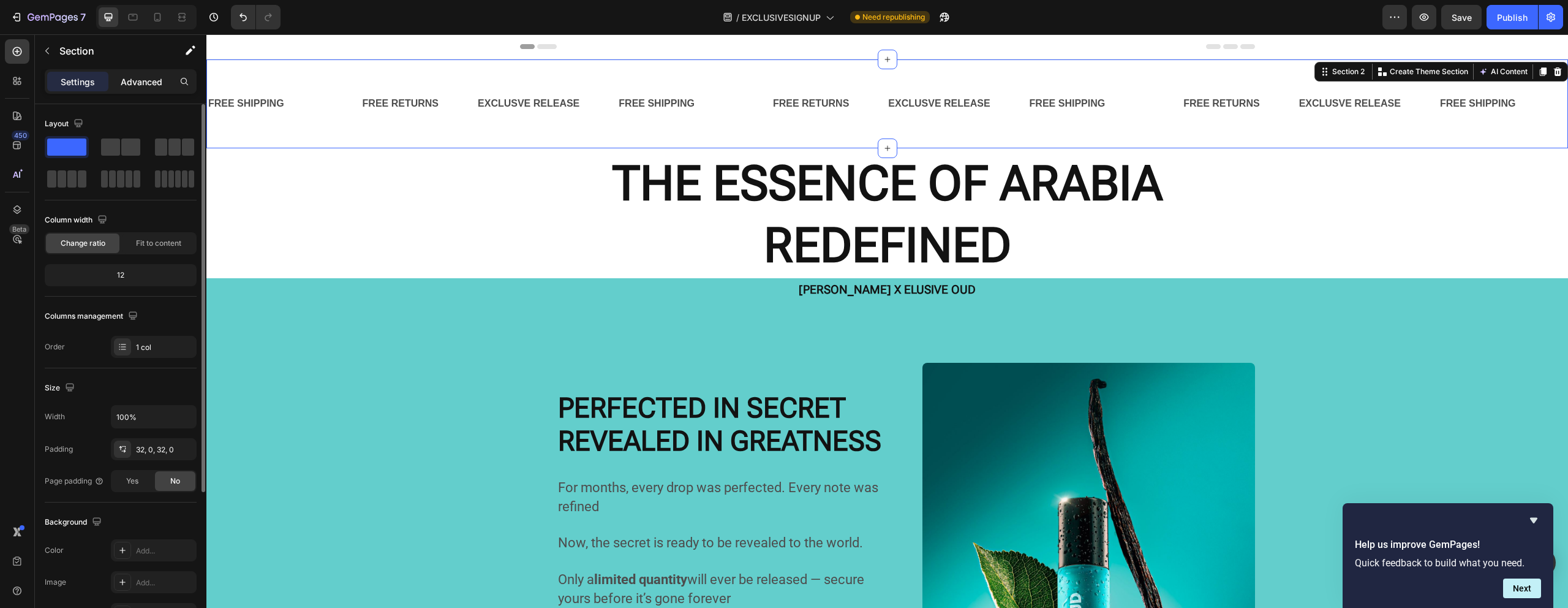
click at [142, 87] on p "Advanced" at bounding box center [141, 81] width 42 height 13
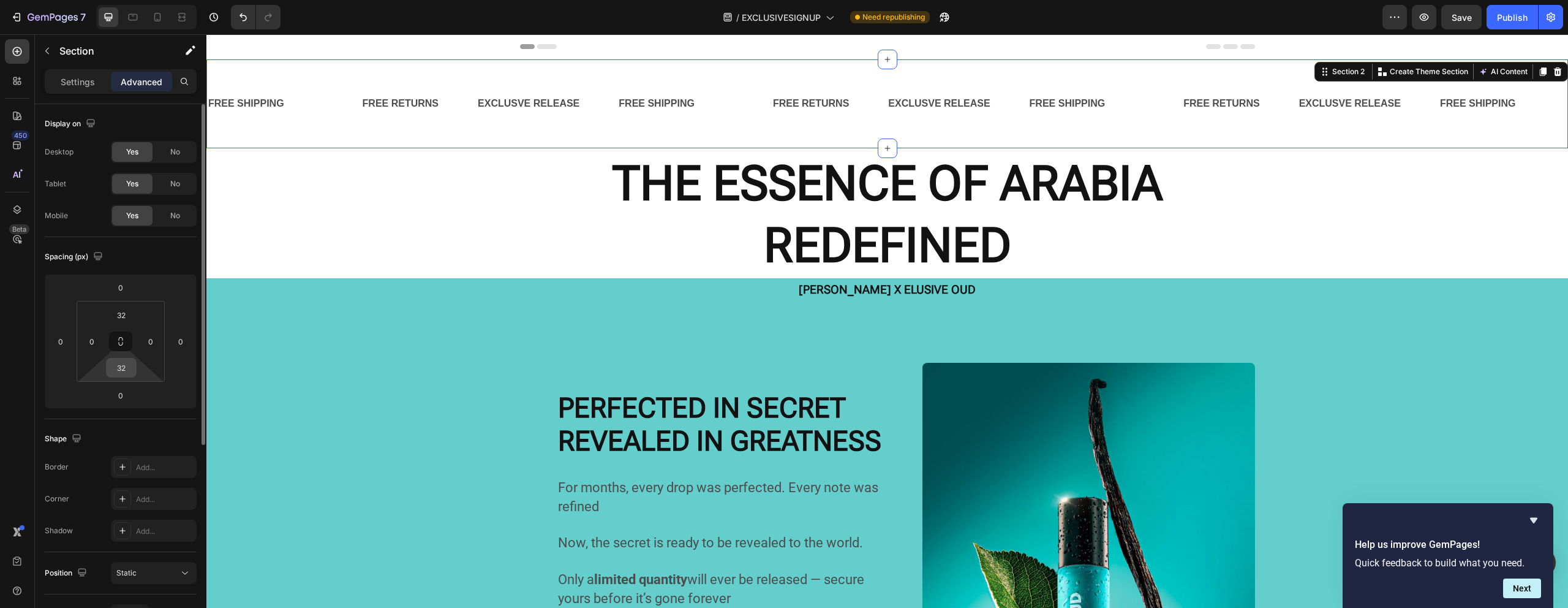
click at [128, 374] on input "32" at bounding box center [121, 367] width 25 height 18
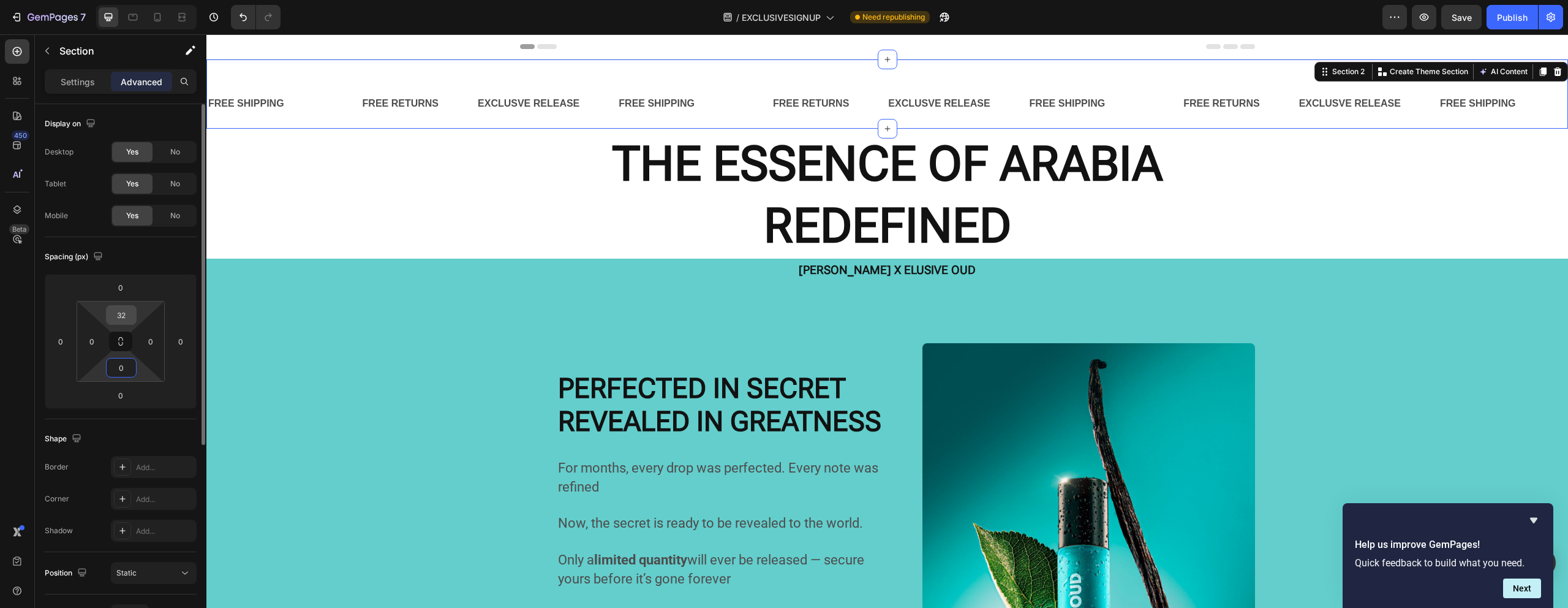
type input "0"
click at [123, 322] on input "32" at bounding box center [121, 314] width 25 height 18
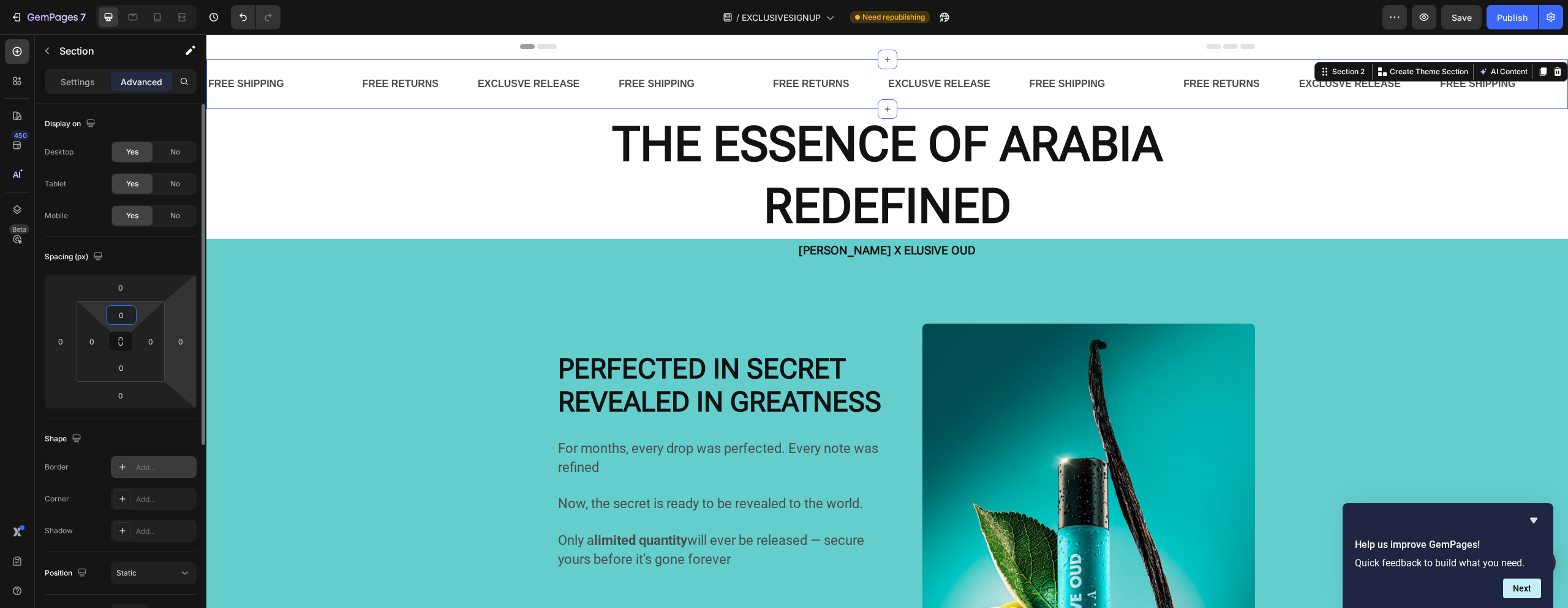
type input "0"
click at [153, 464] on div "Add..." at bounding box center [165, 467] width 58 height 11
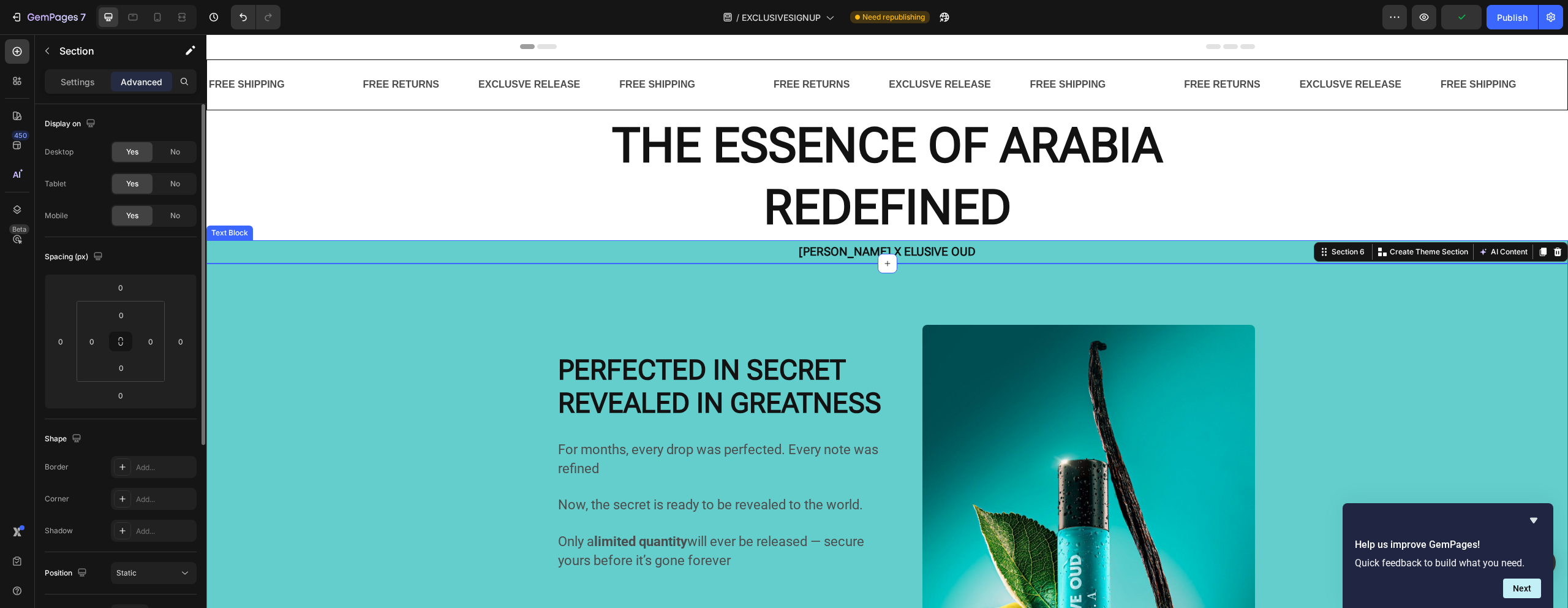
click at [441, 253] on div "[PERSON_NAME] X ELUSIVE OUD" at bounding box center [887, 252] width 1361 height 23
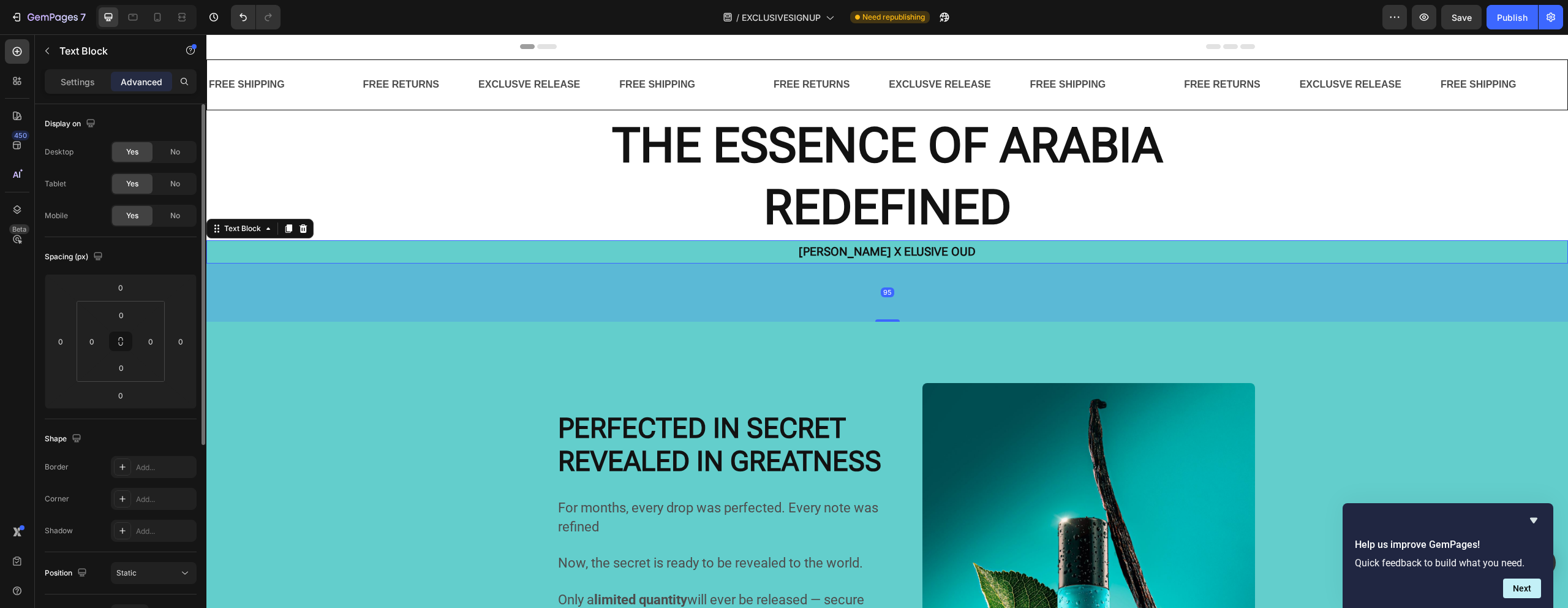
drag, startPoint x: 882, startPoint y: 263, endPoint x: 884, endPoint y: 320, distance: 57.0
click at [884, 320] on div at bounding box center [887, 320] width 25 height 2
type input "95"
click at [586, 317] on div "95" at bounding box center [887, 292] width 1361 height 58
click at [508, 299] on div "95" at bounding box center [887, 292] width 1361 height 58
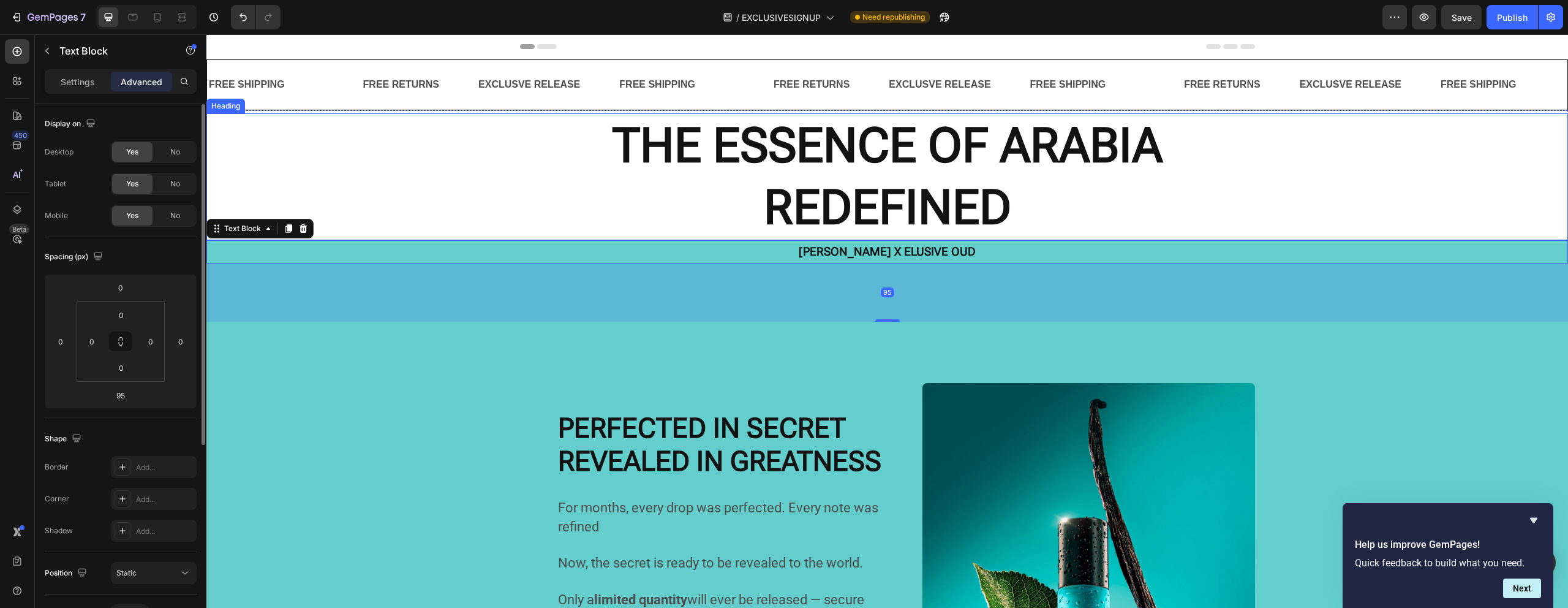
click at [520, 233] on h2 "THE ESSENCE OF ARABIA REDEFINED" at bounding box center [887, 177] width 1361 height 127
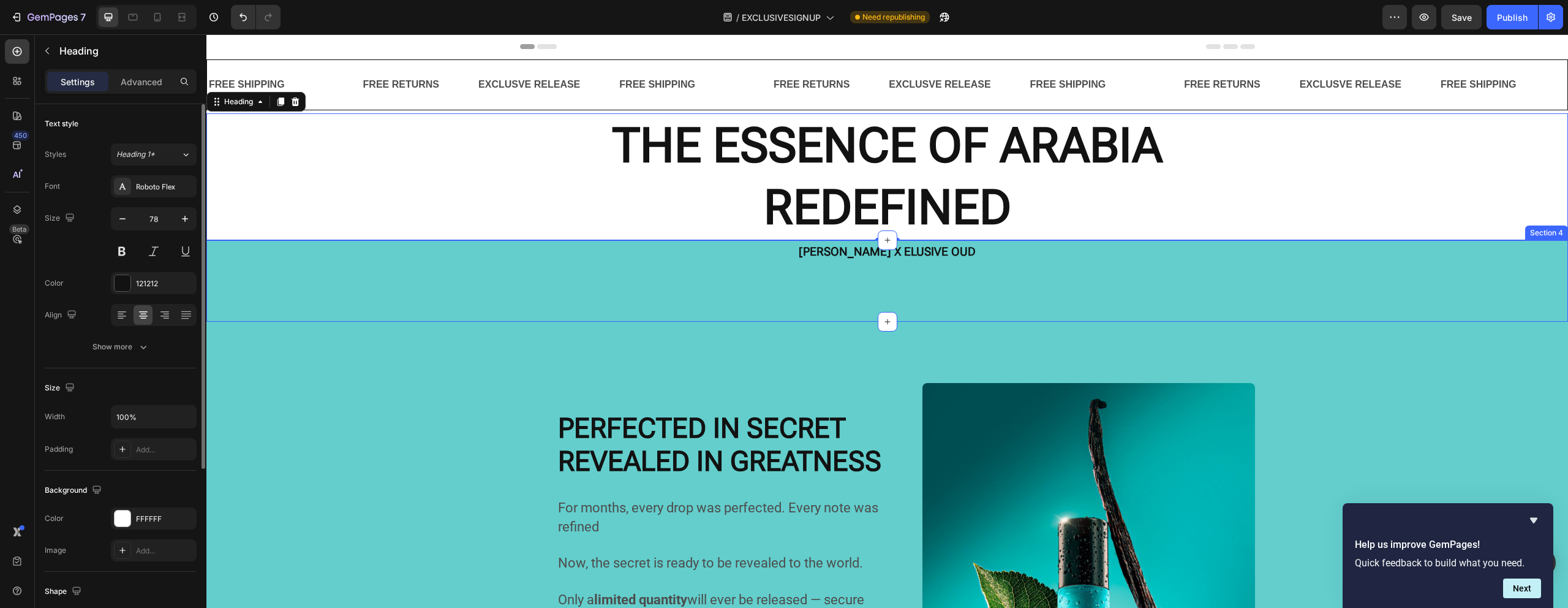
click at [523, 270] on div "[PERSON_NAME] X ELUSIVE OUD Text Block [PERSON_NAME] X ELUSIVE OUD Text Block […" at bounding box center [887, 281] width 1361 height 81
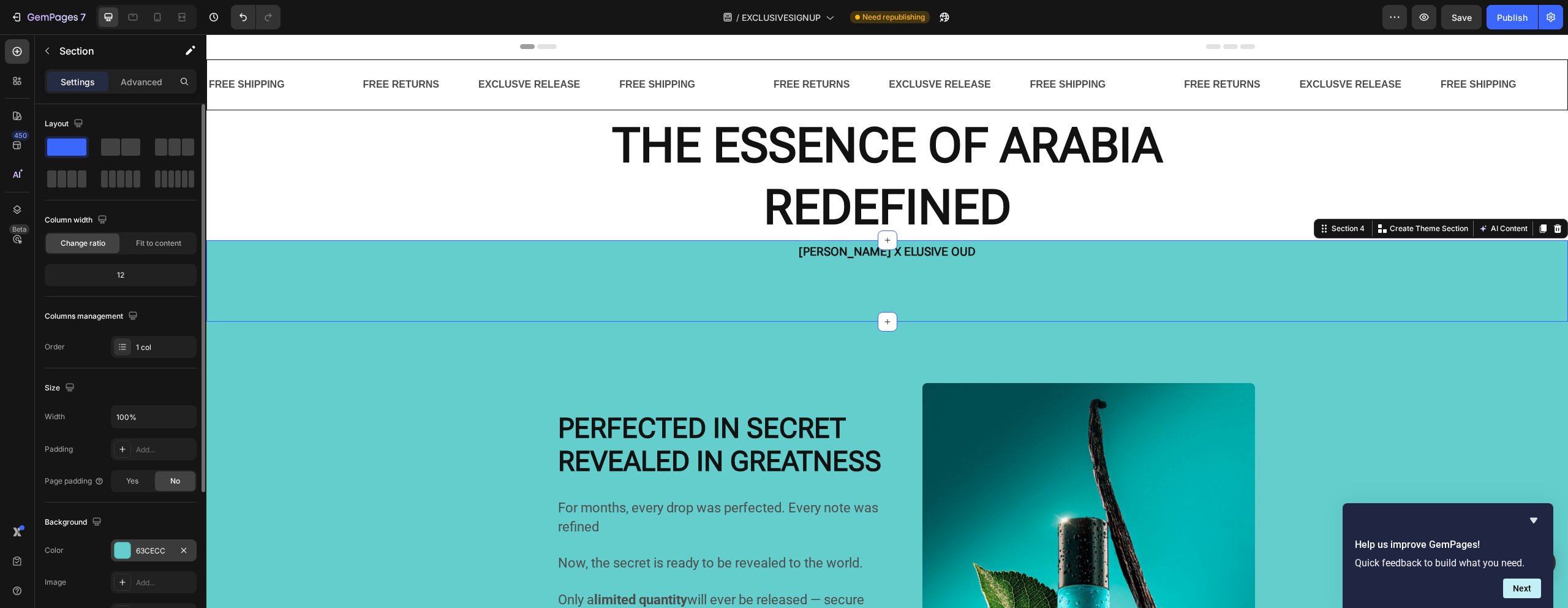
click at [151, 546] on div "63CECC" at bounding box center [154, 550] width 35 height 11
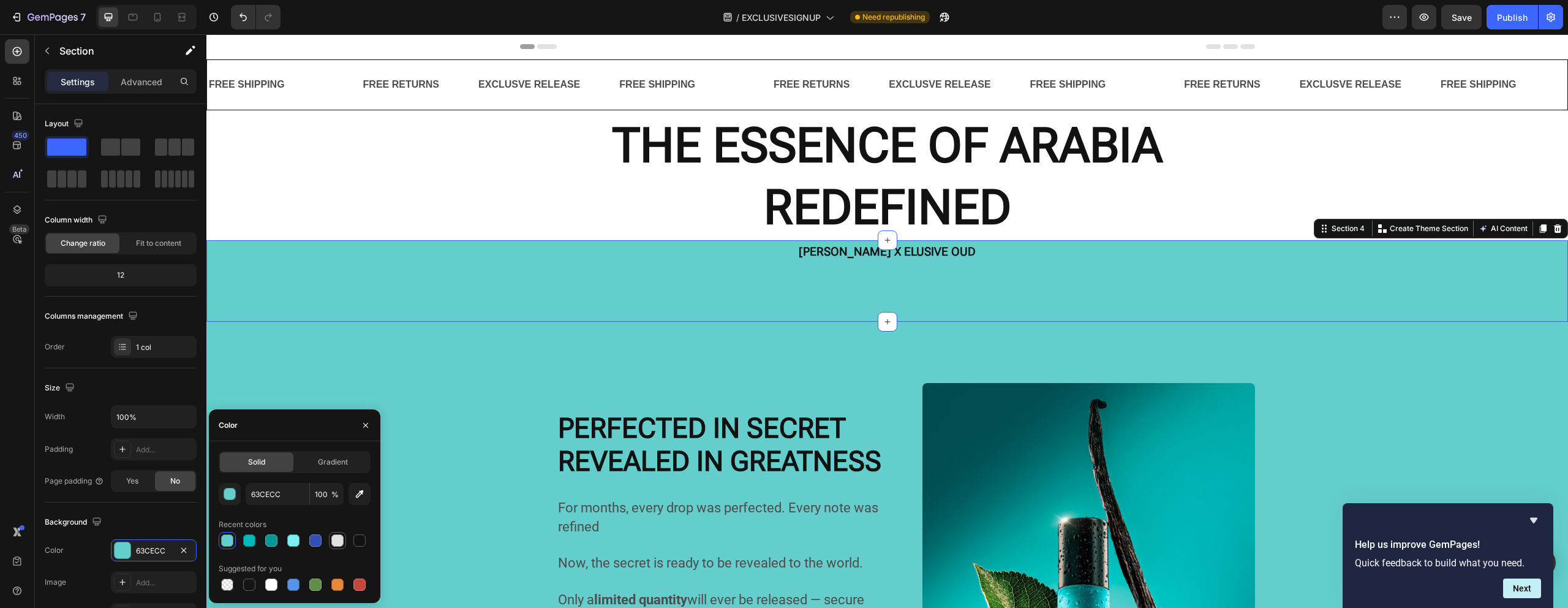
click at [342, 539] on div at bounding box center [337, 540] width 12 height 12
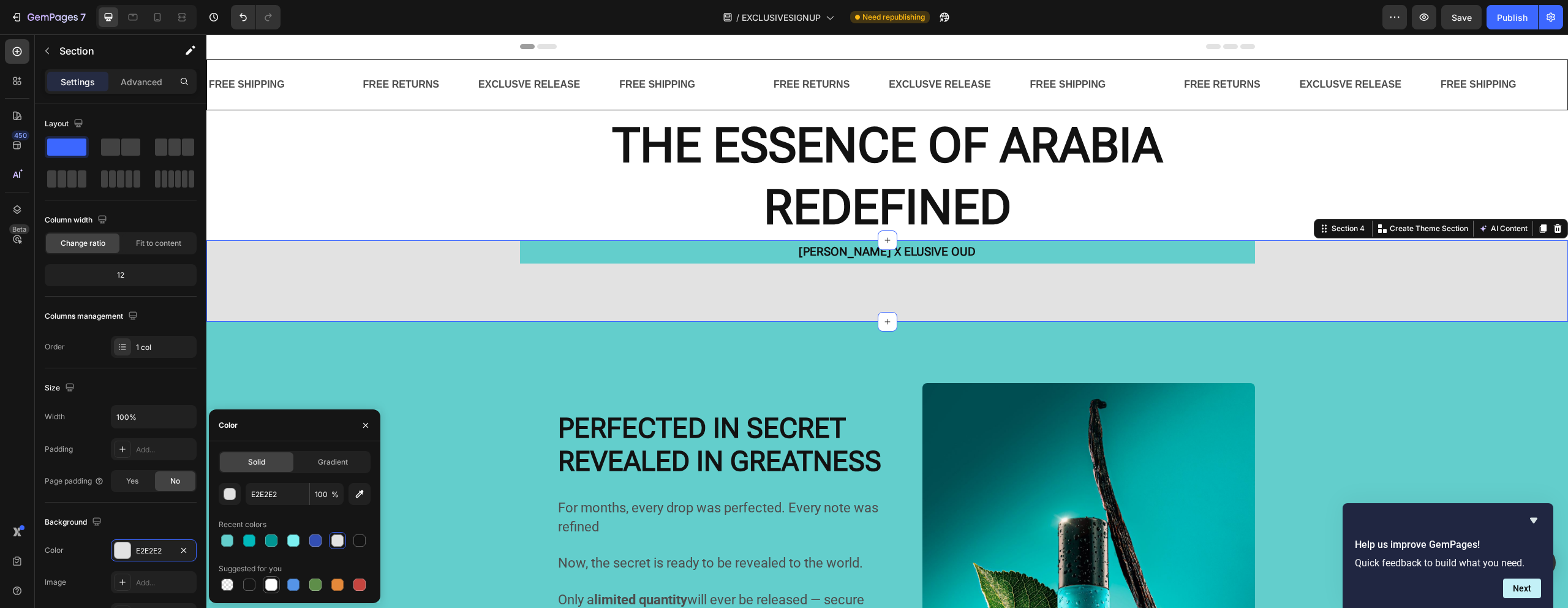
click at [276, 589] on div at bounding box center [271, 584] width 14 height 14
type input "FFFFFF"
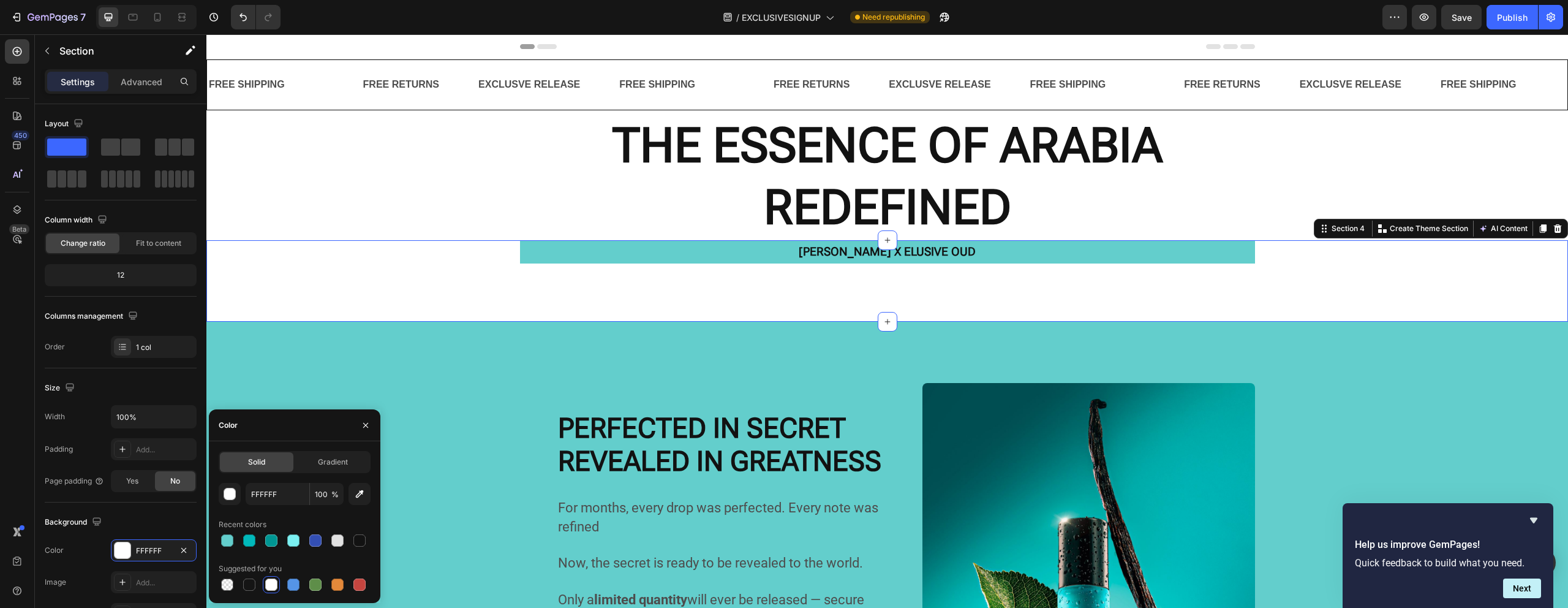
click at [526, 262] on p "[PERSON_NAME] X ELUSIVE OUD" at bounding box center [887, 252] width 732 height 21
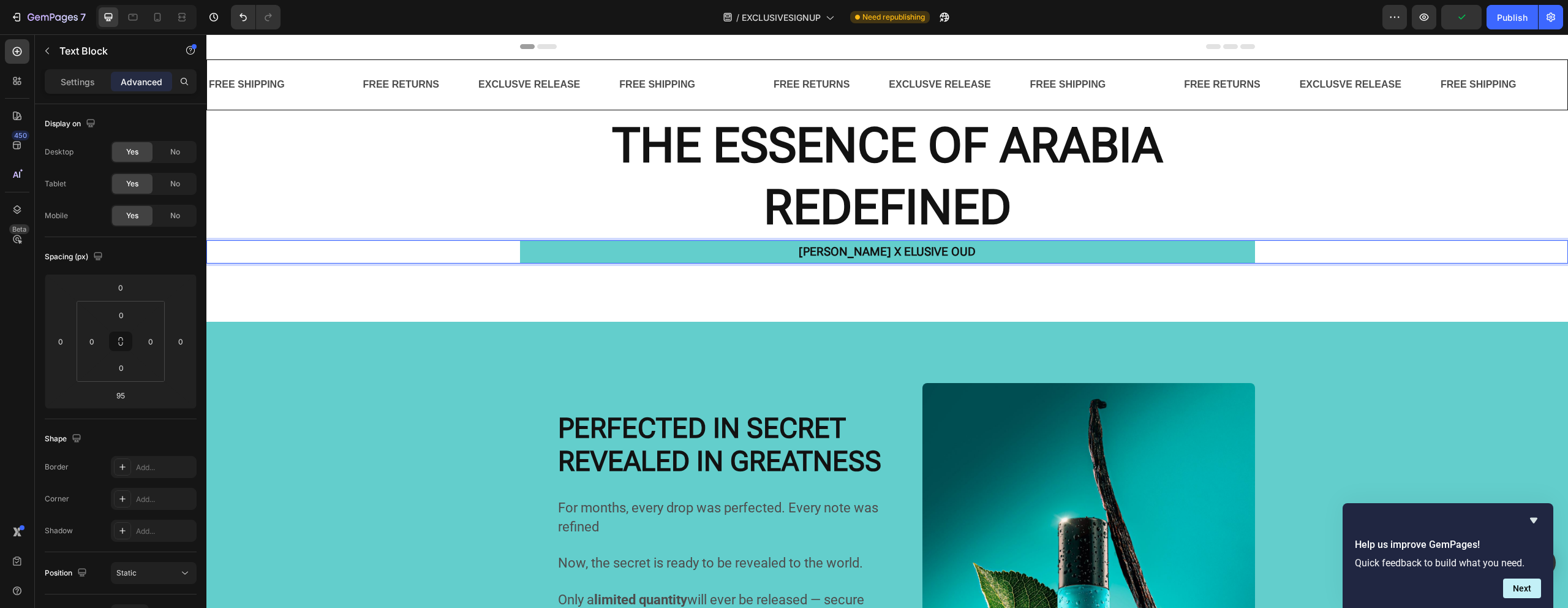
click at [536, 256] on p "[PERSON_NAME] X ELUSIVE OUD" at bounding box center [887, 252] width 732 height 21
click at [84, 81] on p "Settings" at bounding box center [78, 81] width 35 height 13
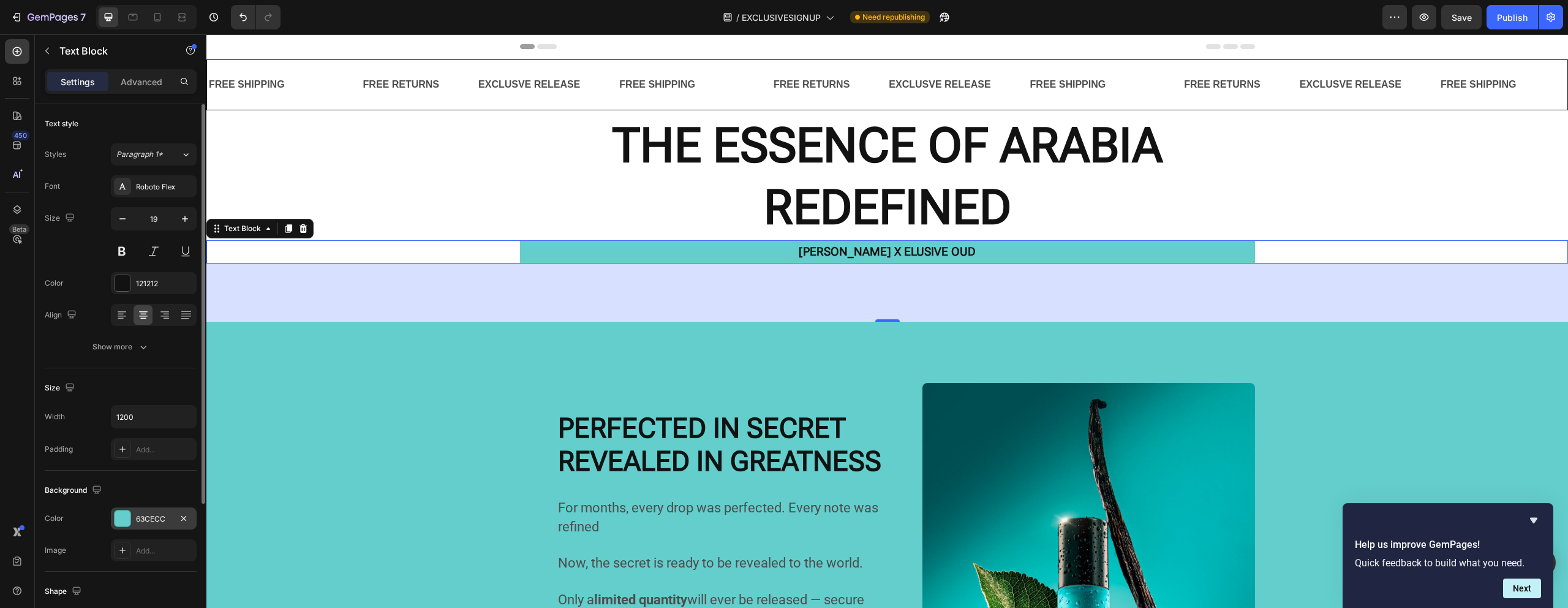
click at [125, 523] on div at bounding box center [123, 519] width 16 height 16
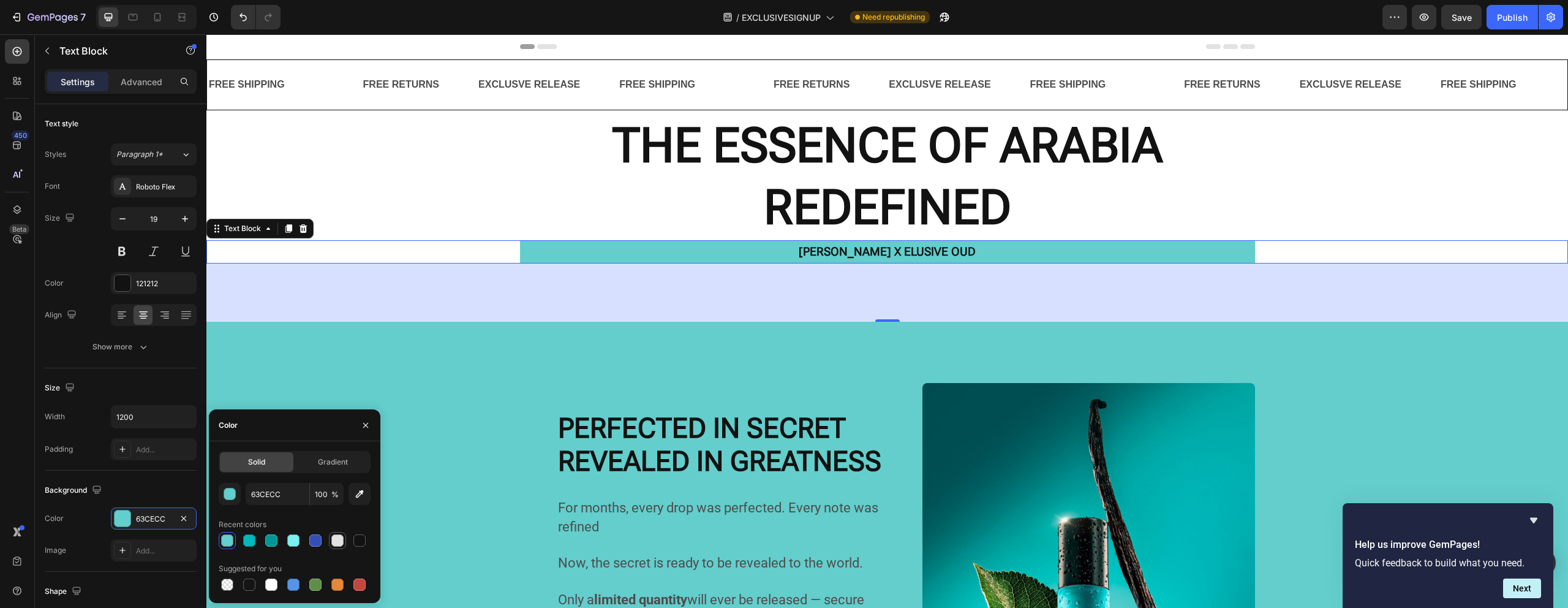
click at [333, 537] on div at bounding box center [337, 540] width 12 height 12
type input "E2E2E2"
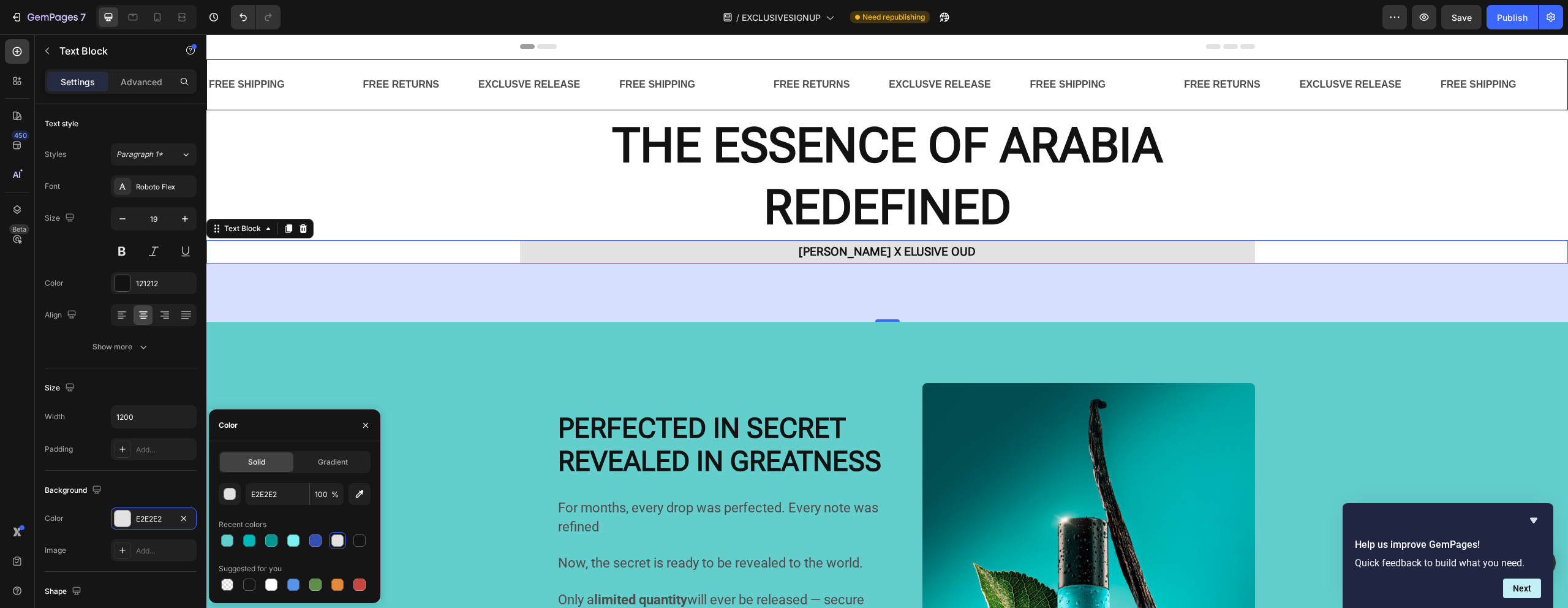
click at [764, 306] on div "95" at bounding box center [887, 292] width 1361 height 58
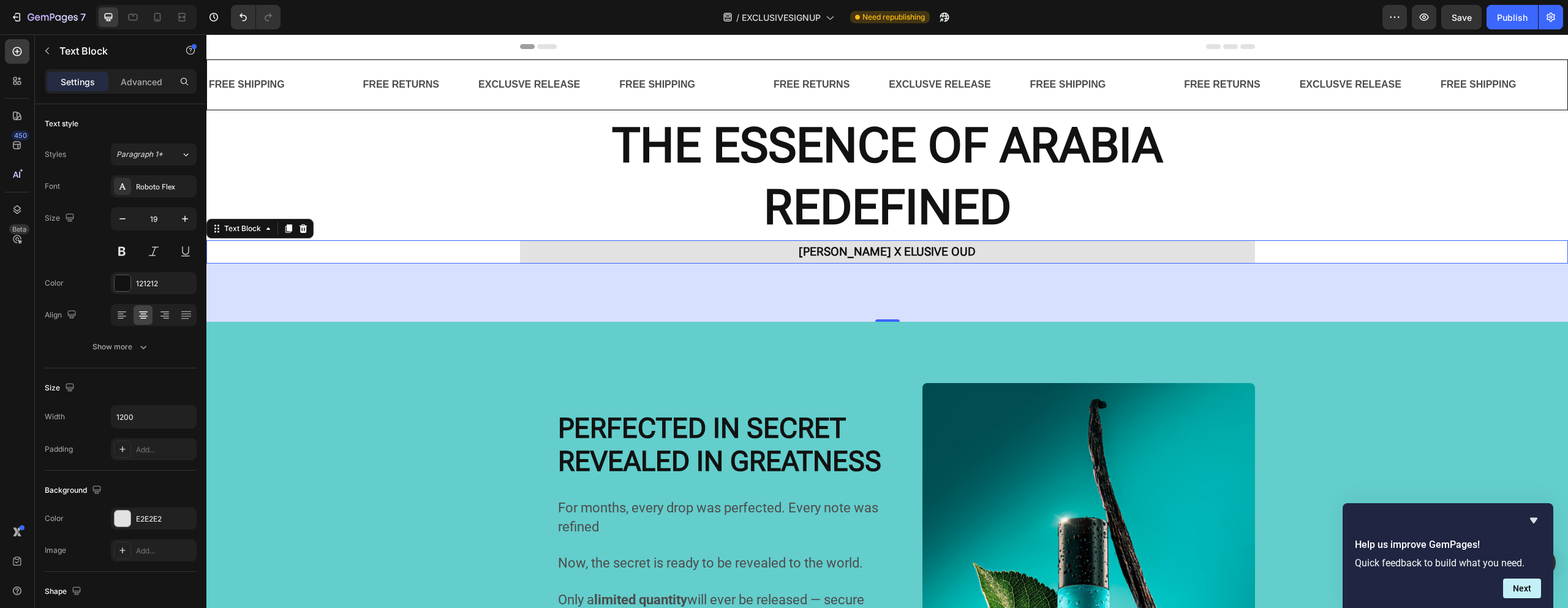
click at [565, 234] on h2 "THE ESSENCE OF ARABIA REDEFINED" at bounding box center [887, 177] width 1361 height 127
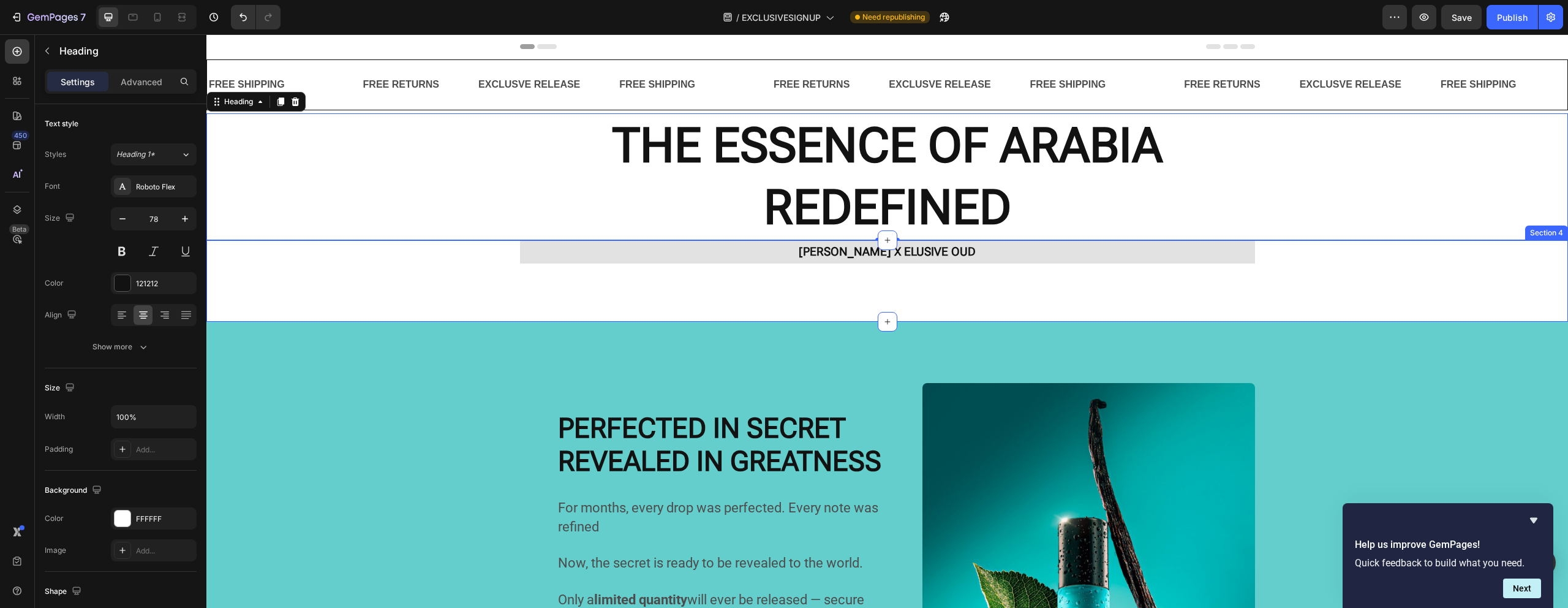
click at [551, 294] on div "[PERSON_NAME] X ELUSIVE OUD Text Block [PERSON_NAME] X ELUSIVE OUD Text Block […" at bounding box center [887, 281] width 1361 height 81
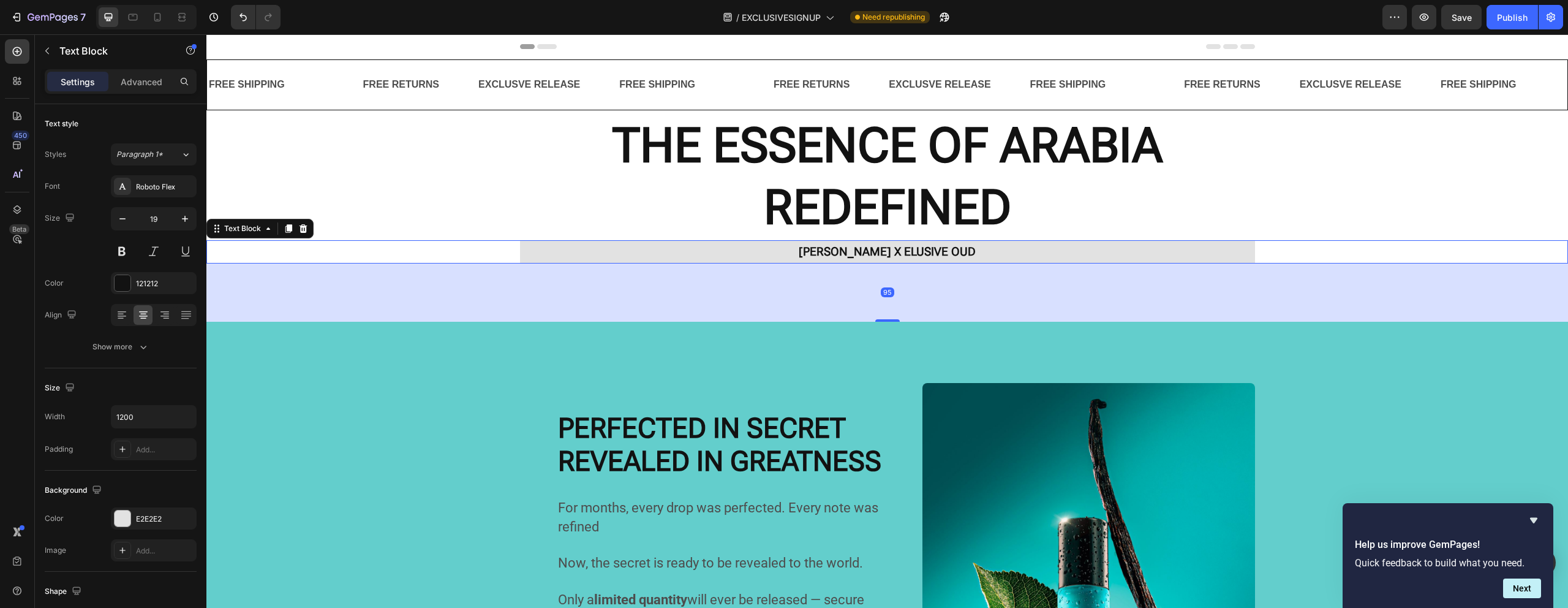
click at [779, 260] on p "[PERSON_NAME] X ELUSIVE OUD" at bounding box center [887, 252] width 732 height 21
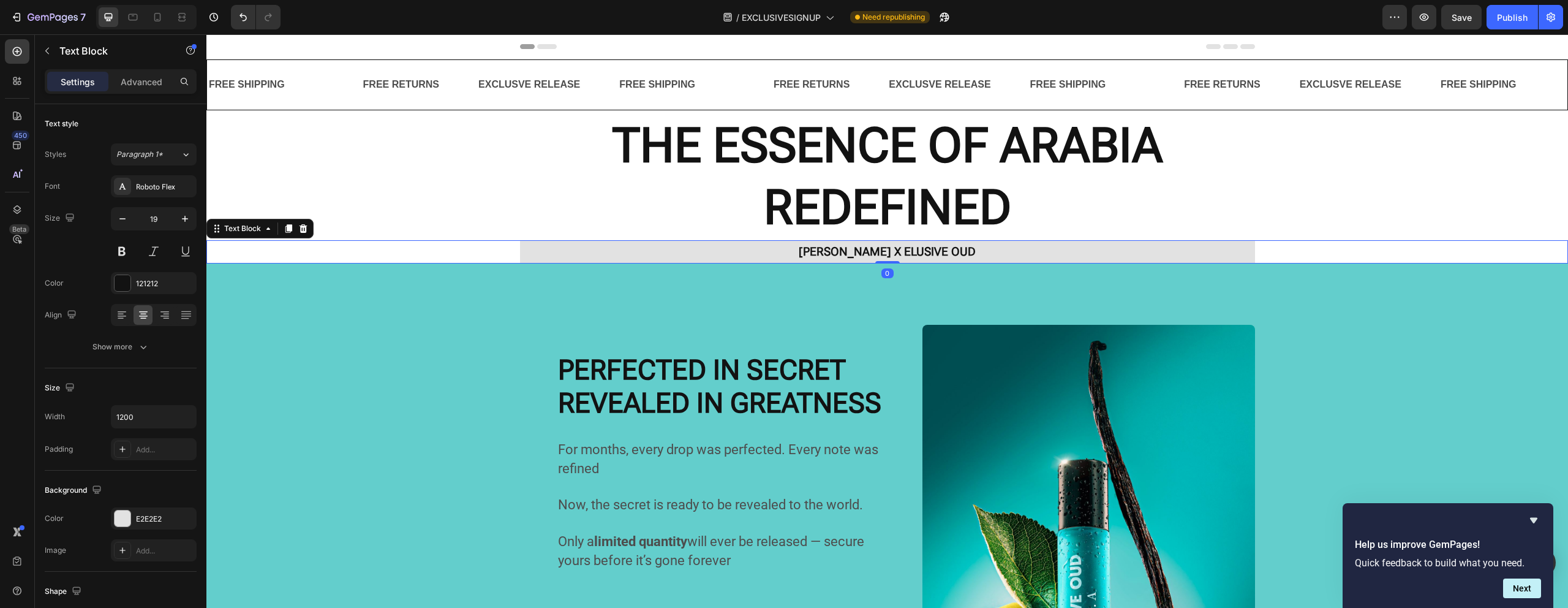
drag, startPoint x: 875, startPoint y: 320, endPoint x: 864, endPoint y: 243, distance: 77.8
click at [864, 243] on div "[PERSON_NAME] X ELUSIVE OUD Text Block 0" at bounding box center [887, 252] width 1361 height 23
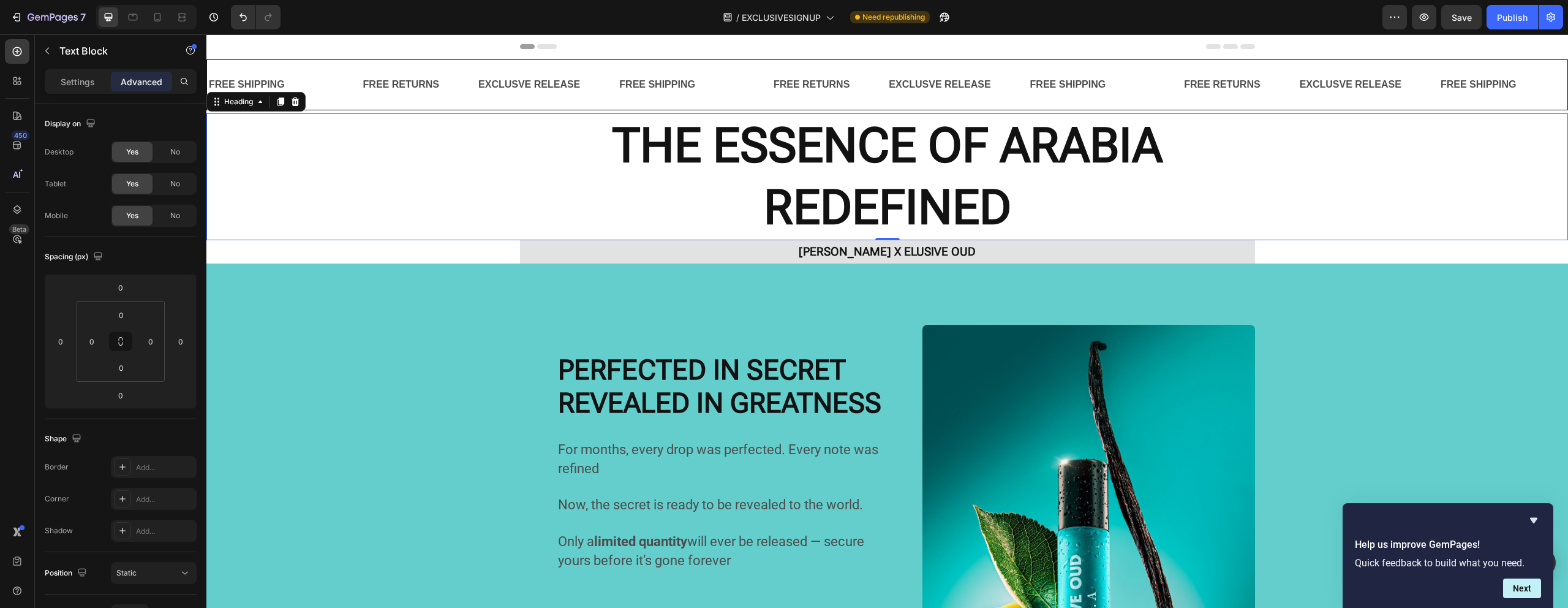
click at [632, 206] on h2 "THE ESSENCE OF ARABIA REDEFINED" at bounding box center [887, 177] width 1361 height 127
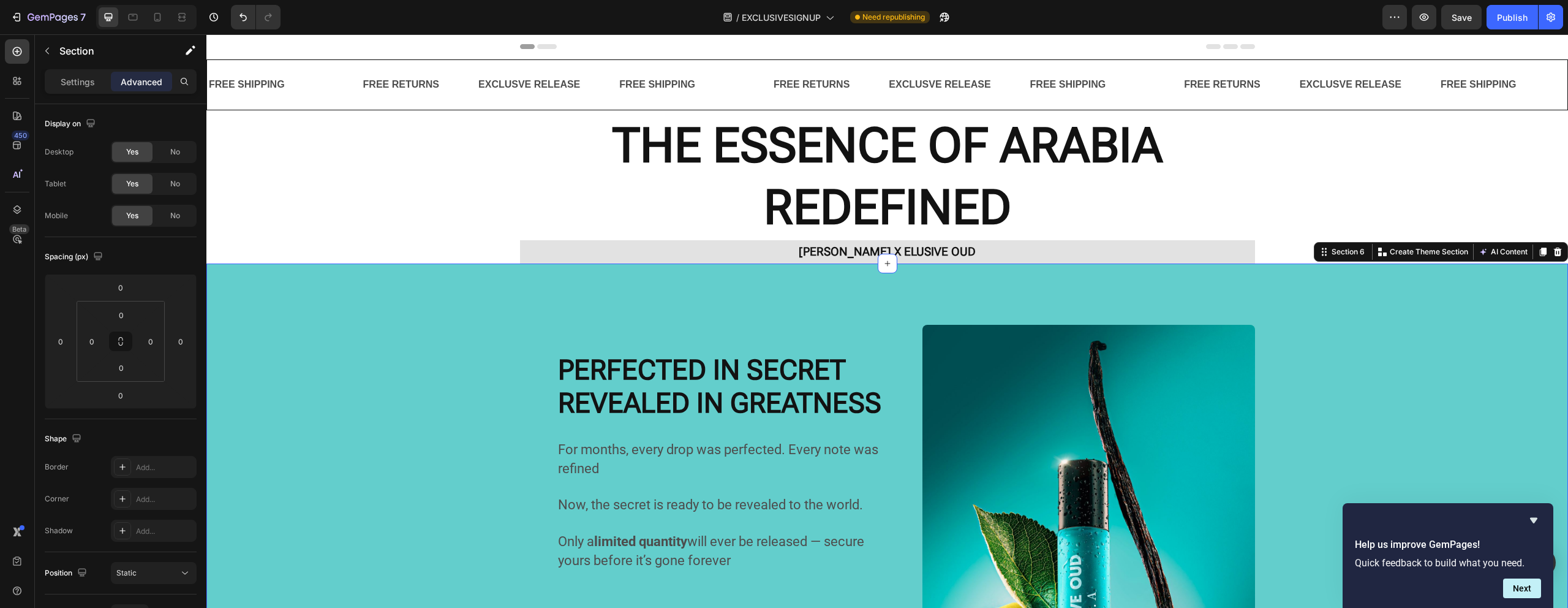
click at [446, 181] on h2 "THE ESSENCE OF ARABIA REDEFINED" at bounding box center [887, 177] width 1361 height 127
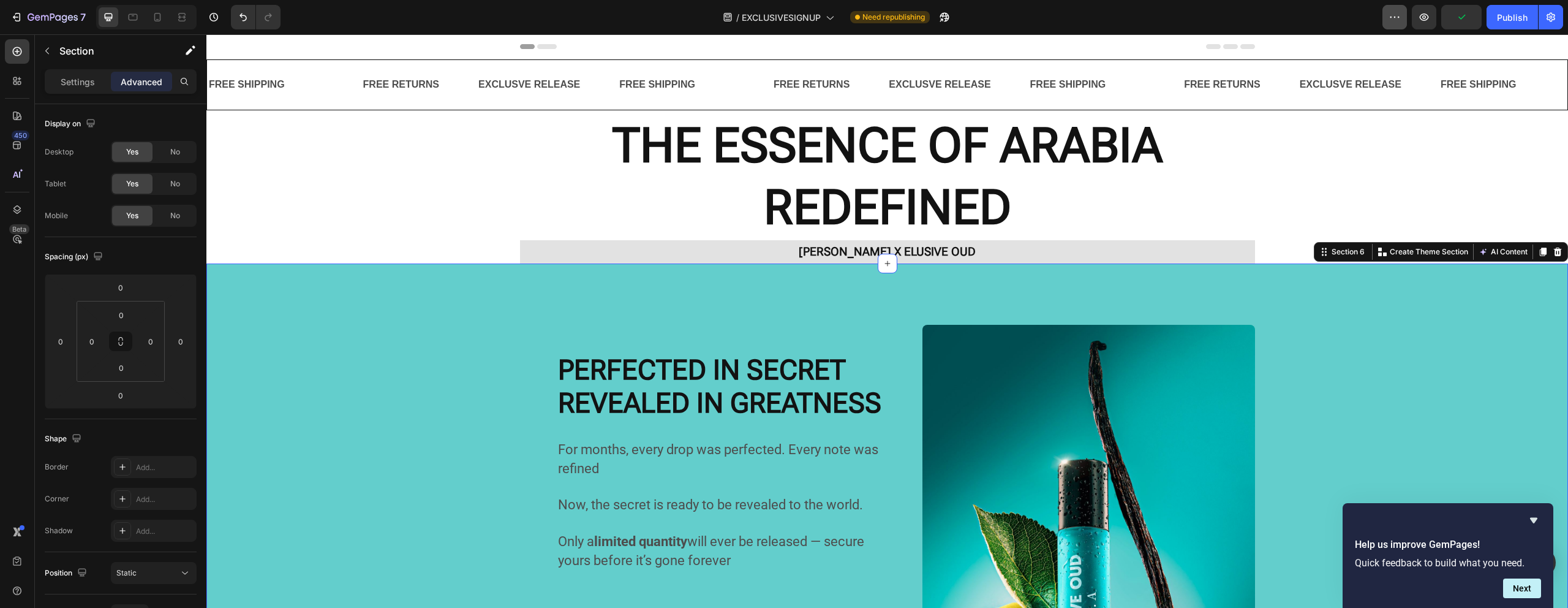
click at [1386, 20] on button "button" at bounding box center [1394, 17] width 25 height 25
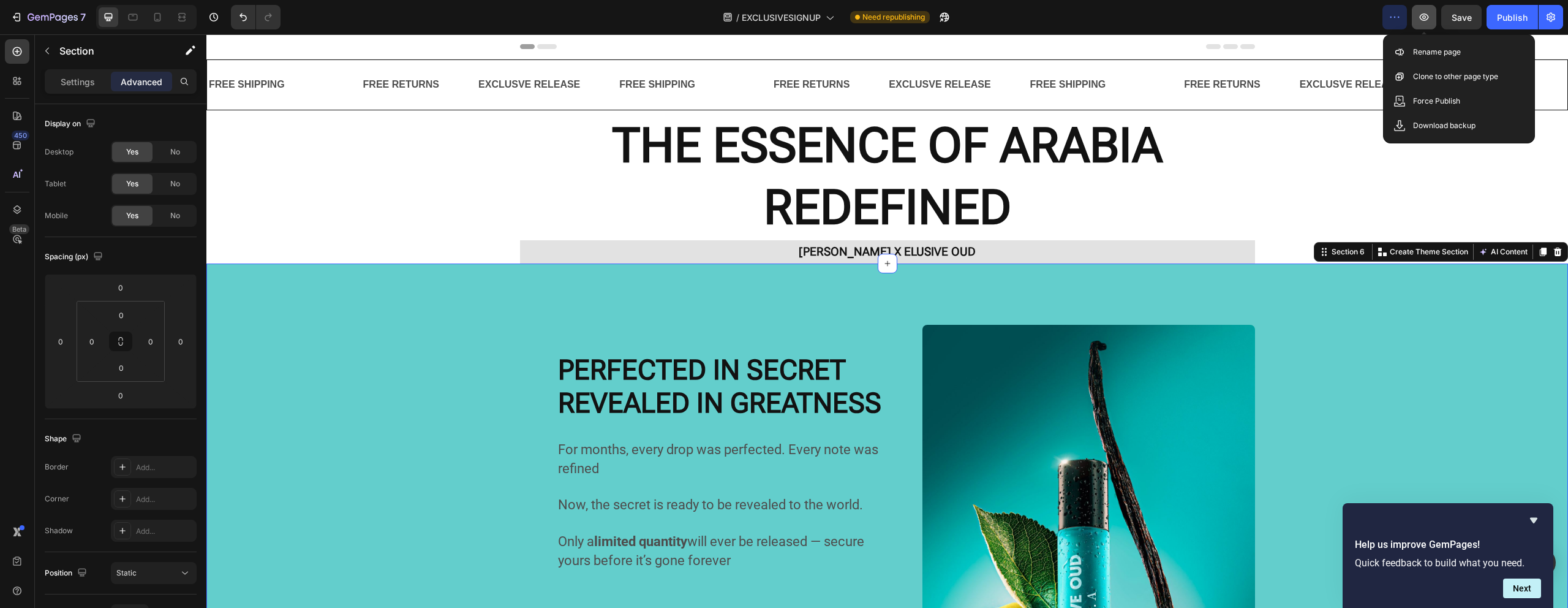
click at [1415, 25] on button "button" at bounding box center [1424, 17] width 25 height 25
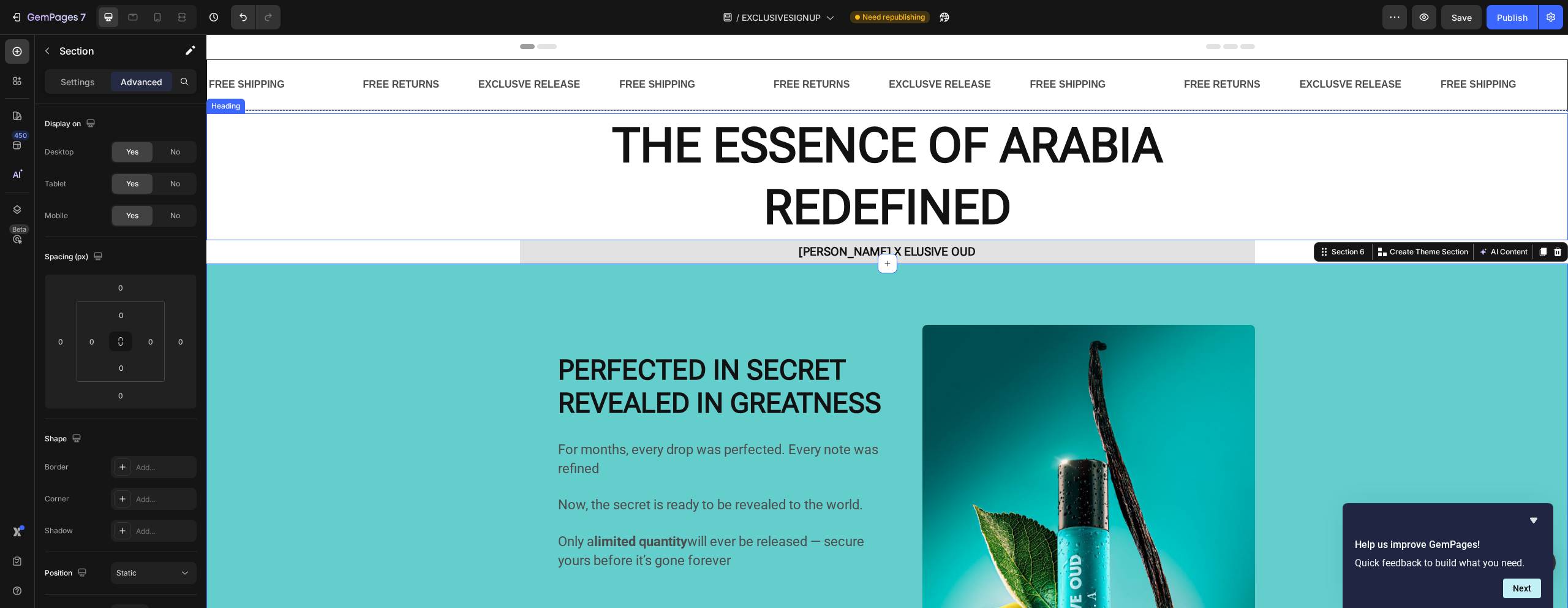
click at [580, 191] on h2 "THE ESSENCE OF ARABIA REDEFINED" at bounding box center [887, 177] width 1361 height 127
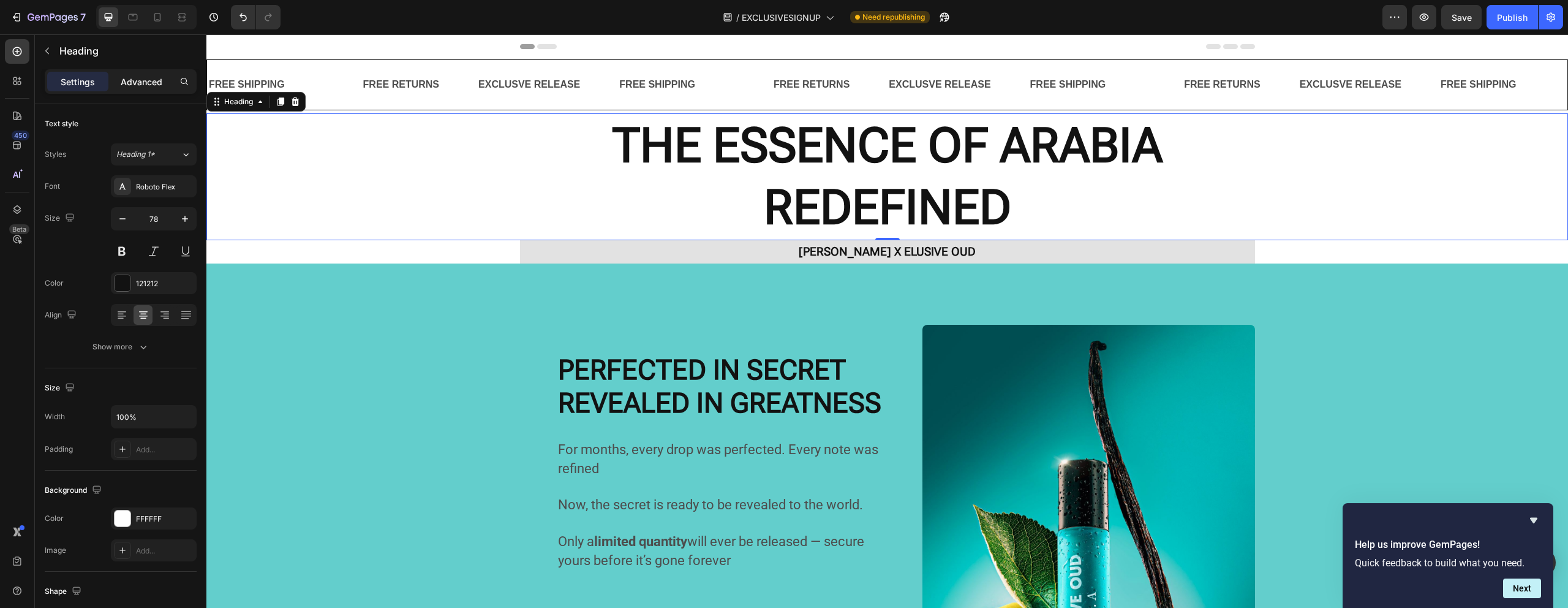
click at [133, 90] on div "Advanced" at bounding box center [141, 81] width 61 height 19
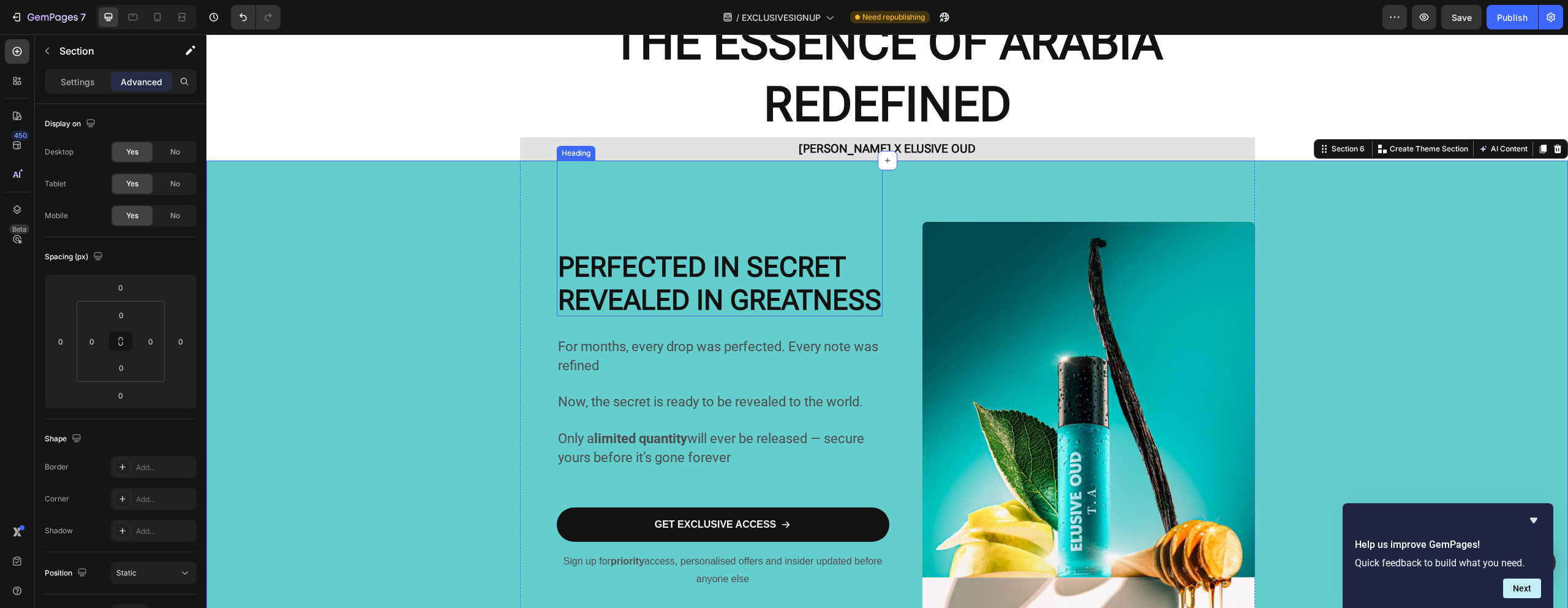
scroll to position [104, 0]
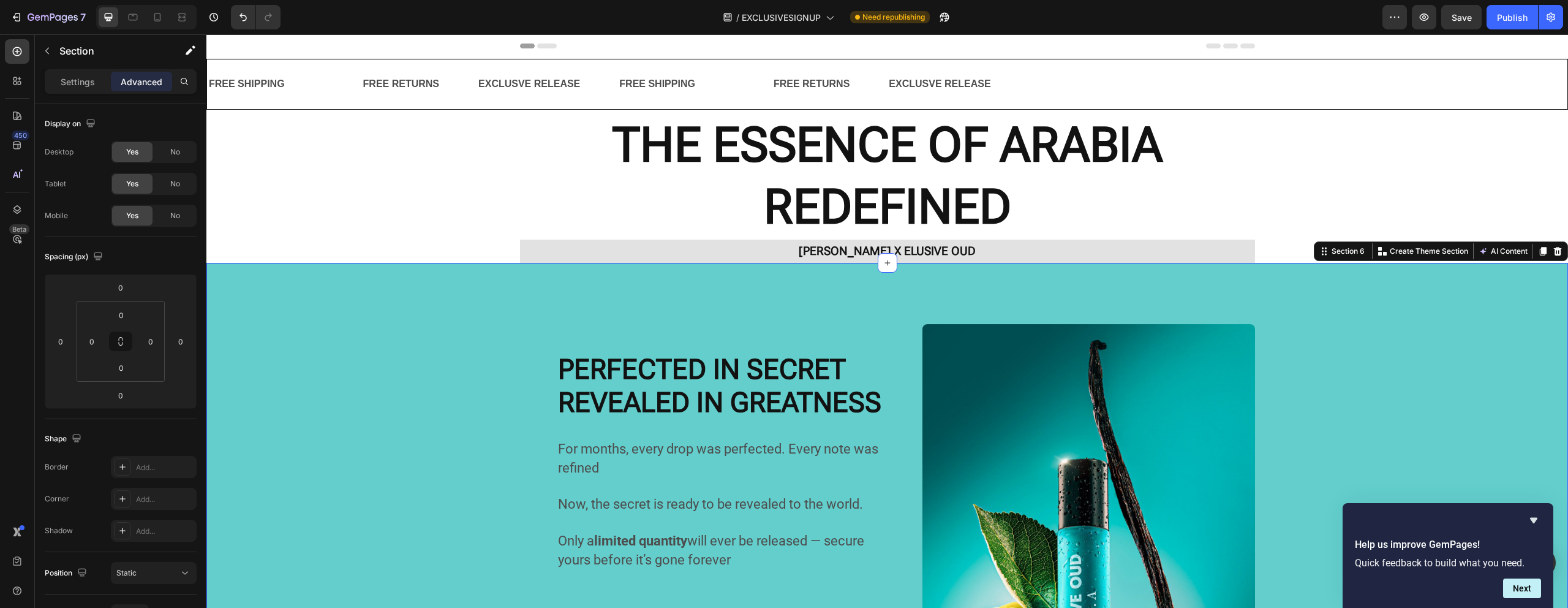
scroll to position [0, 0]
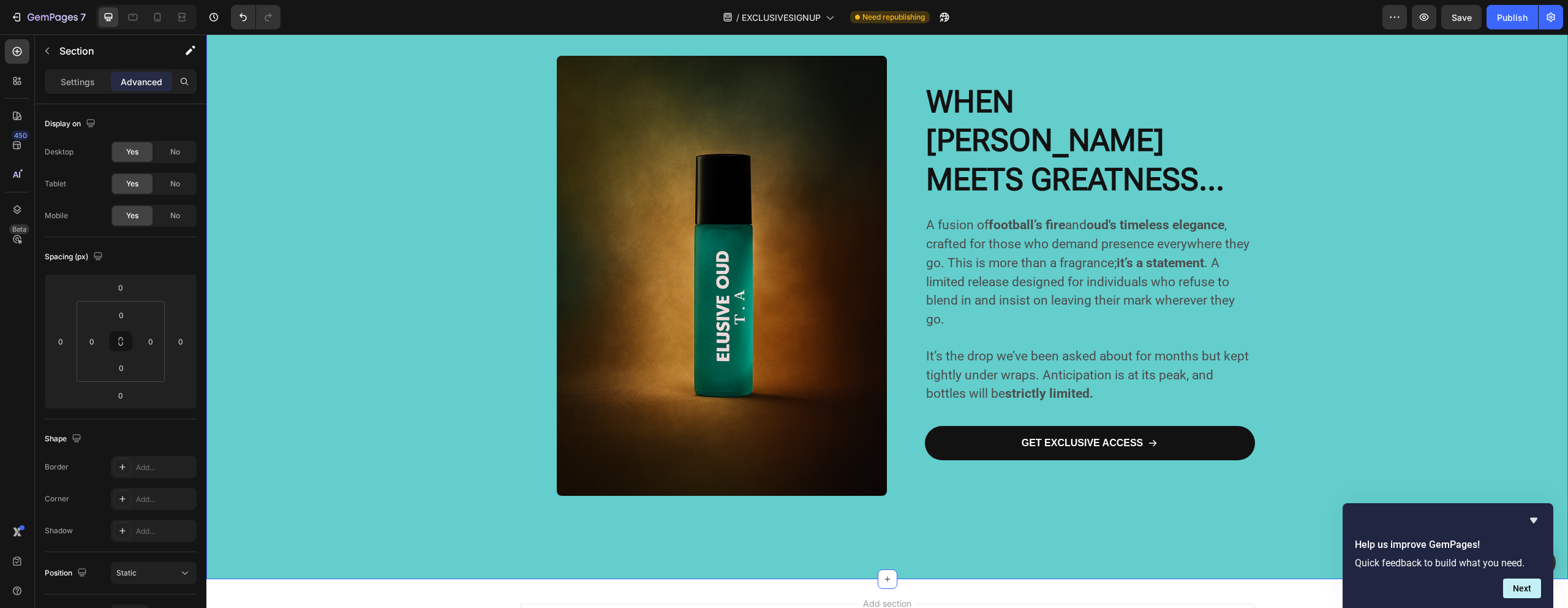
scroll to position [824, 0]
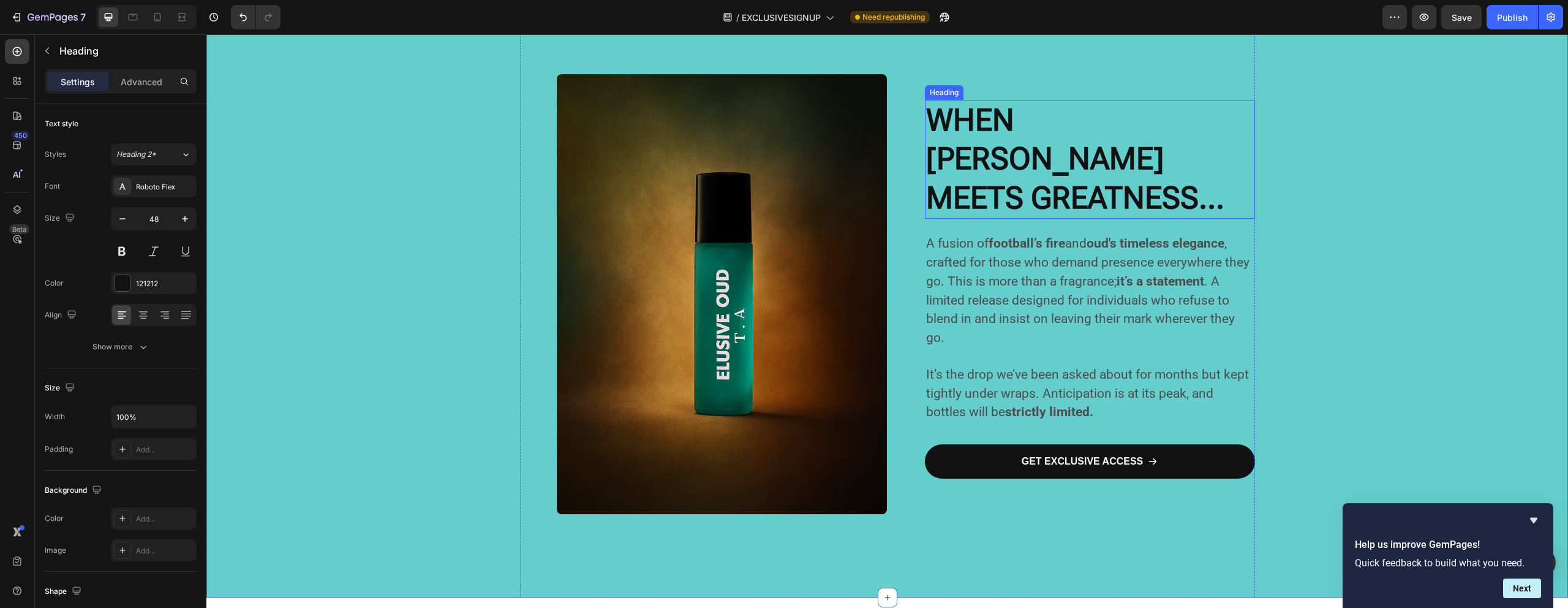
click at [1057, 149] on strong "WHEN [PERSON_NAME] MEETS GREATNESS..." at bounding box center [1075, 159] width 298 height 113
click at [1068, 157] on strong "WHEN [PERSON_NAME] MEETS GREATNESS..." at bounding box center [1075, 159] width 298 height 113
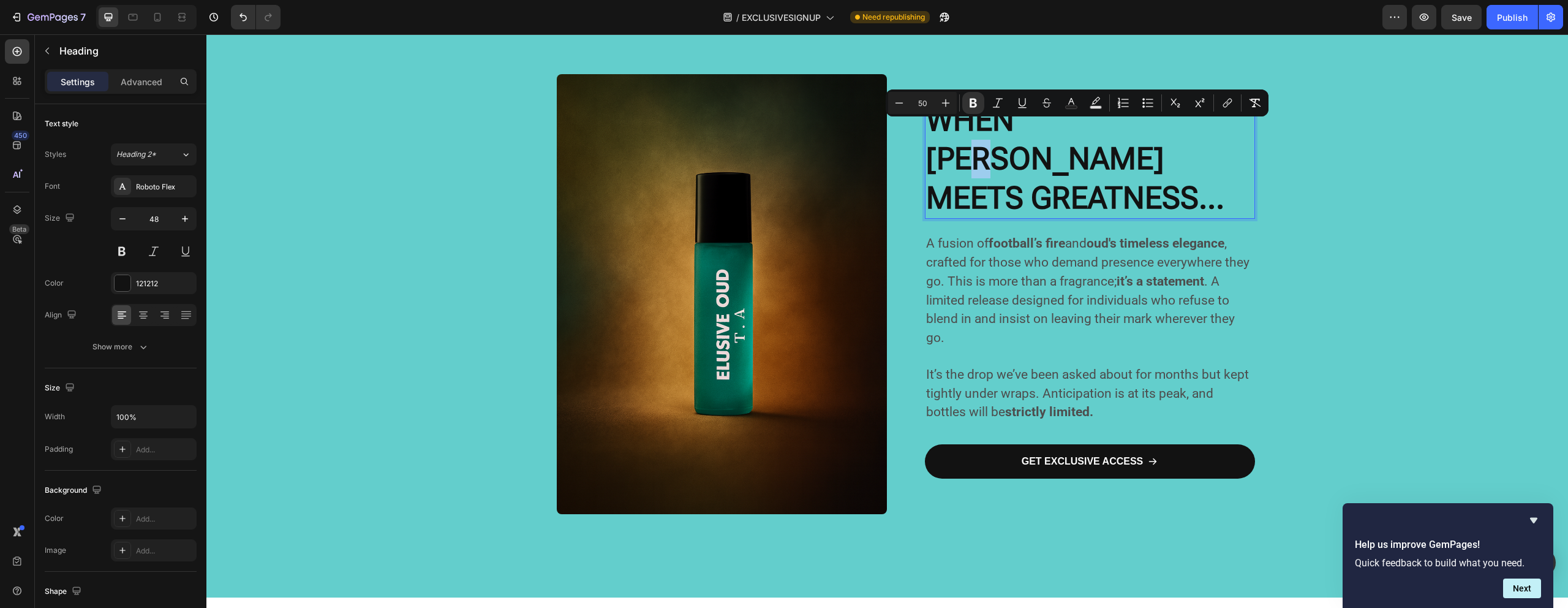
click at [1068, 157] on strong "WHEN [PERSON_NAME] MEETS GREATNESS..." at bounding box center [1075, 159] width 298 height 113
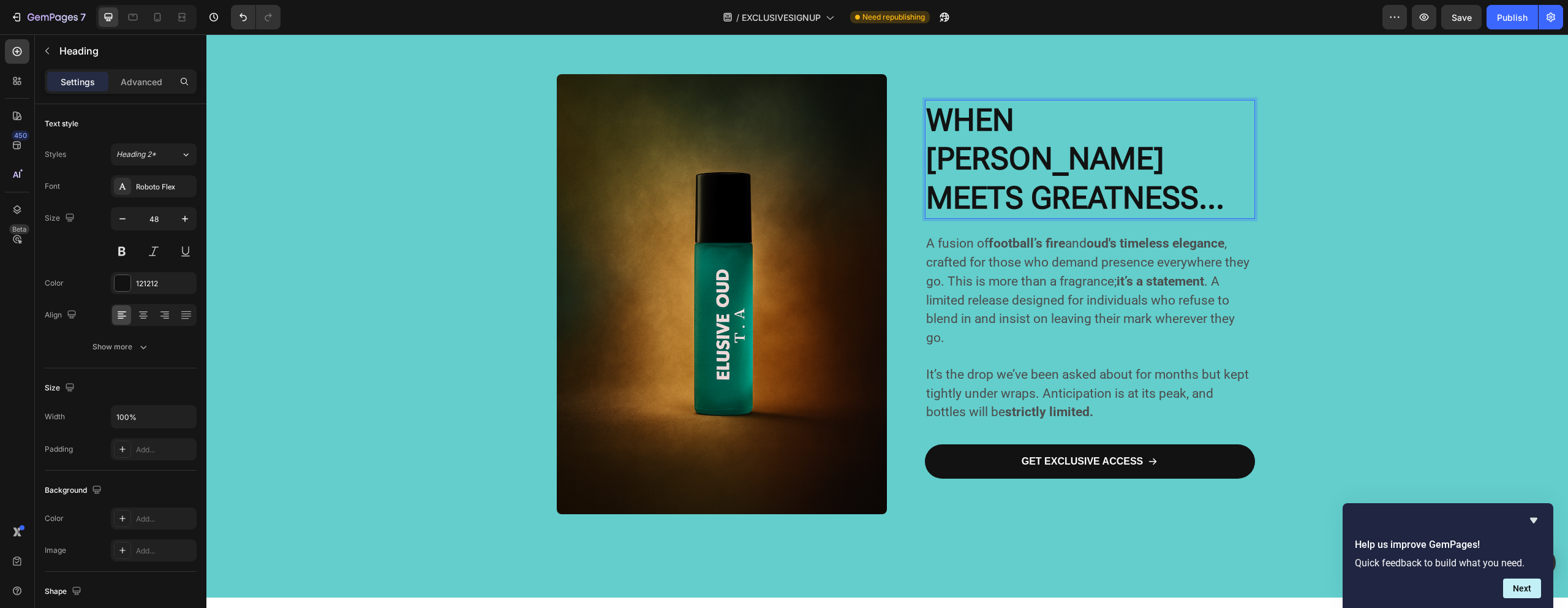
click at [970, 140] on strong "WHEN [PERSON_NAME] MEETS GREATNESS..." at bounding box center [1075, 159] width 298 height 113
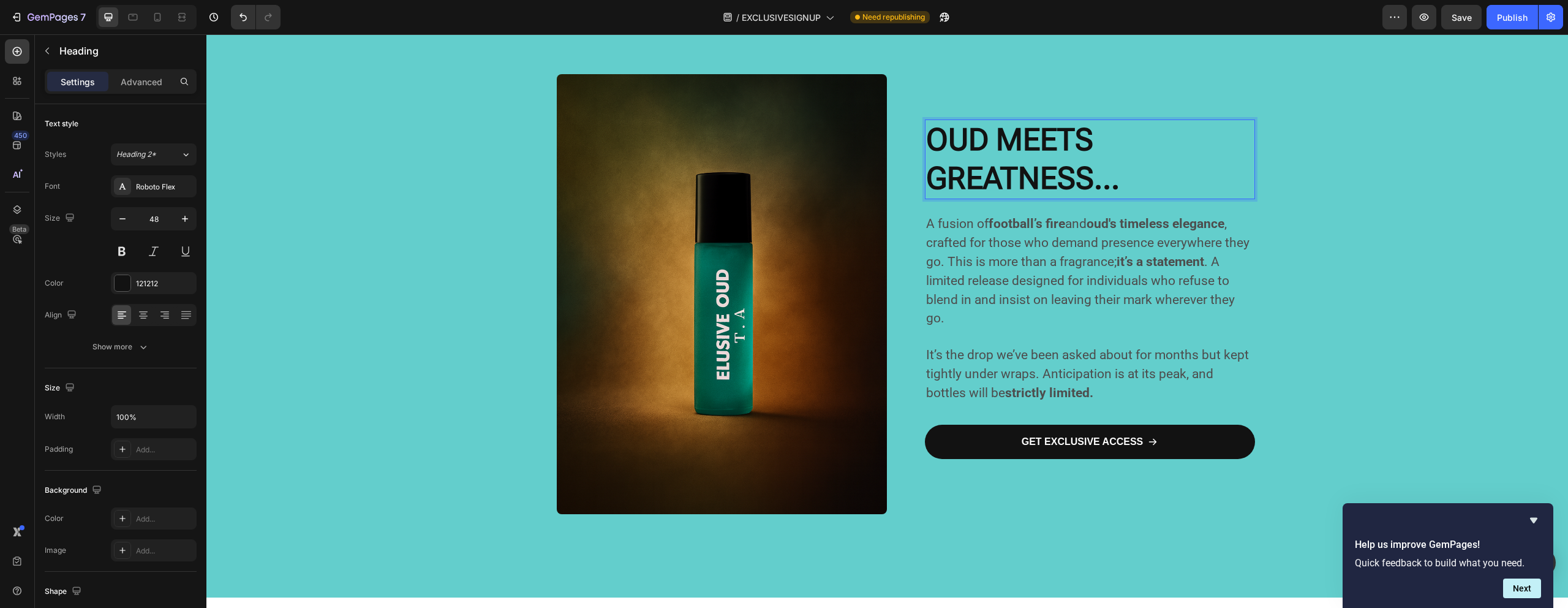
click at [1201, 155] on p "OUD MEETS GREATNESS..." at bounding box center [1089, 159] width 327 height 78
click at [1029, 224] on strong "football’s fire" at bounding box center [1027, 224] width 76 height 14
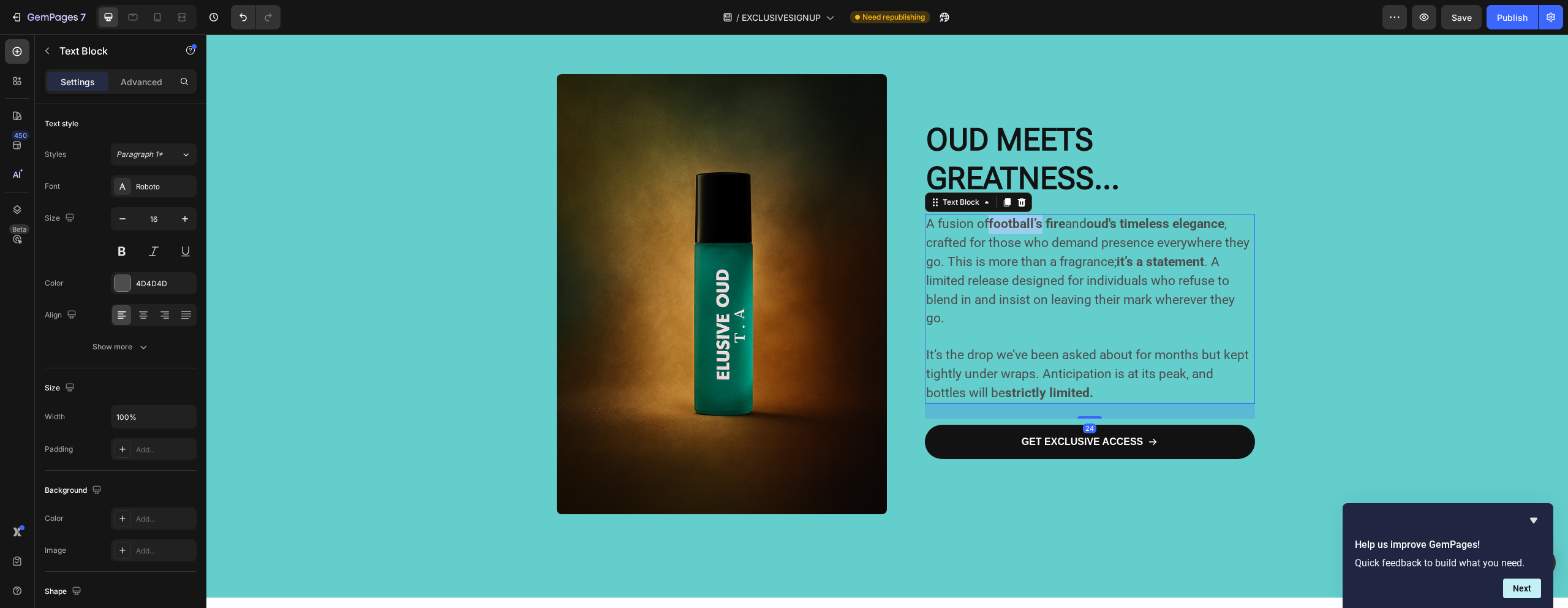
click at [1029, 224] on strong "football’s fire" at bounding box center [1027, 224] width 76 height 14
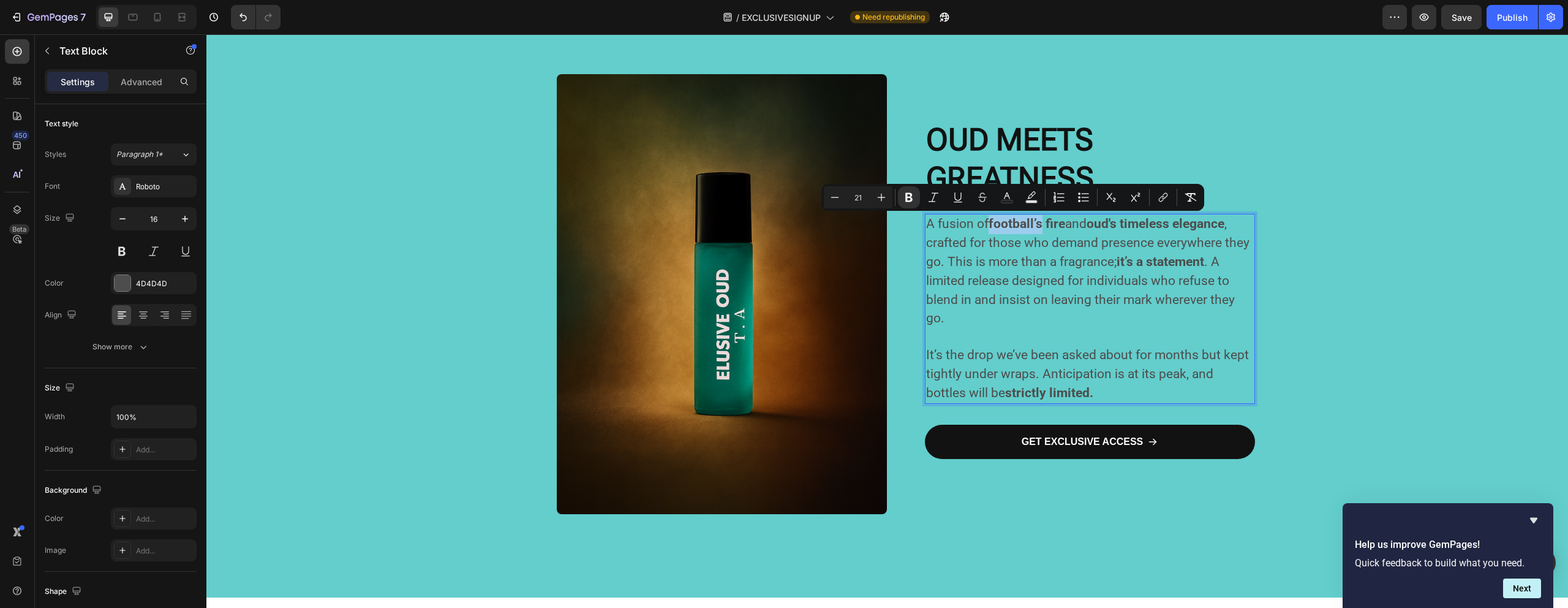
click at [1032, 224] on strong "football’s fire" at bounding box center [1027, 224] width 76 height 14
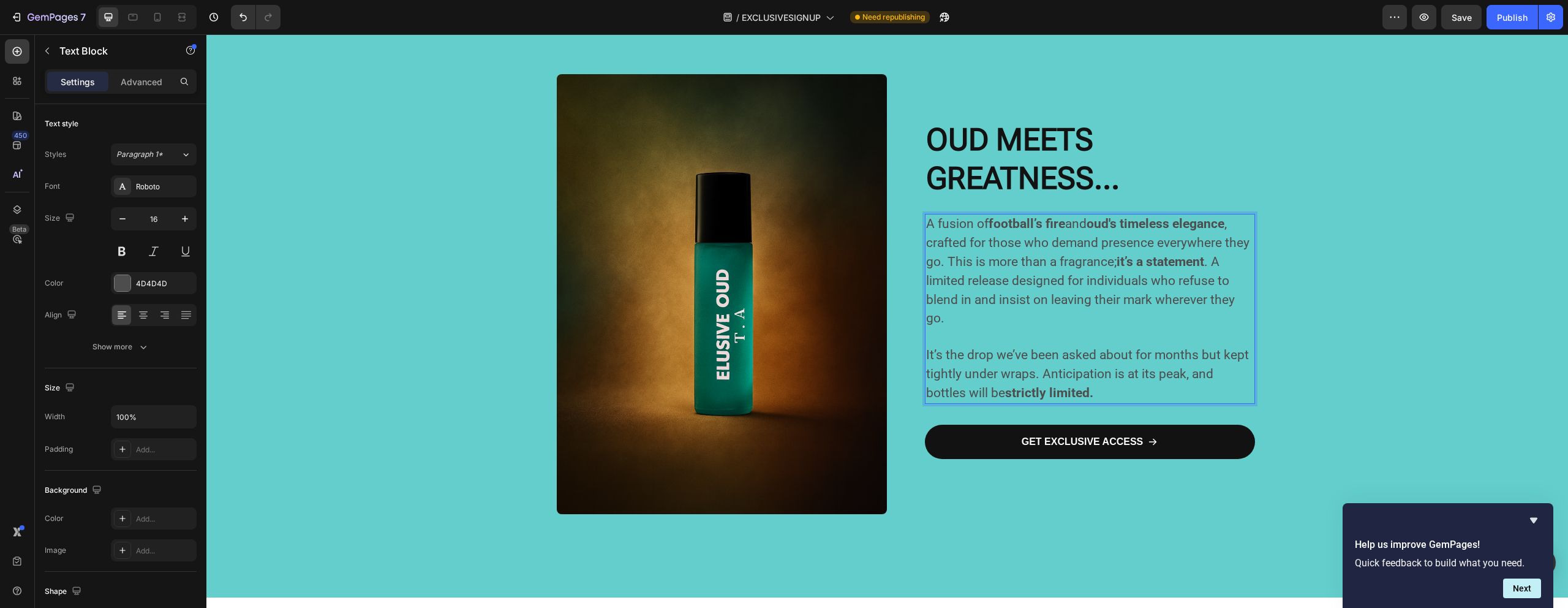
click at [1052, 226] on strong "football’s fire" at bounding box center [1027, 224] width 76 height 14
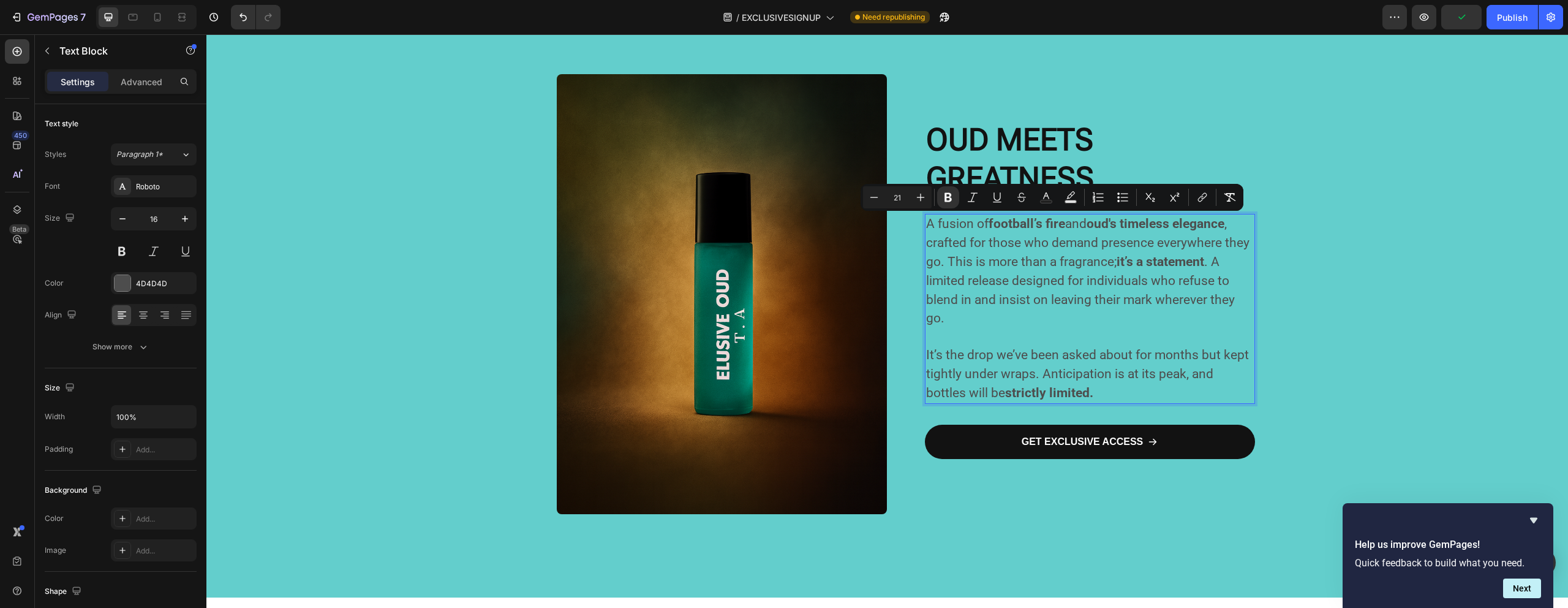
click at [1020, 238] on span "A fusion of football’s fire and oud's timeless elegance , crafted for those who…" at bounding box center [1087, 270] width 324 height 109
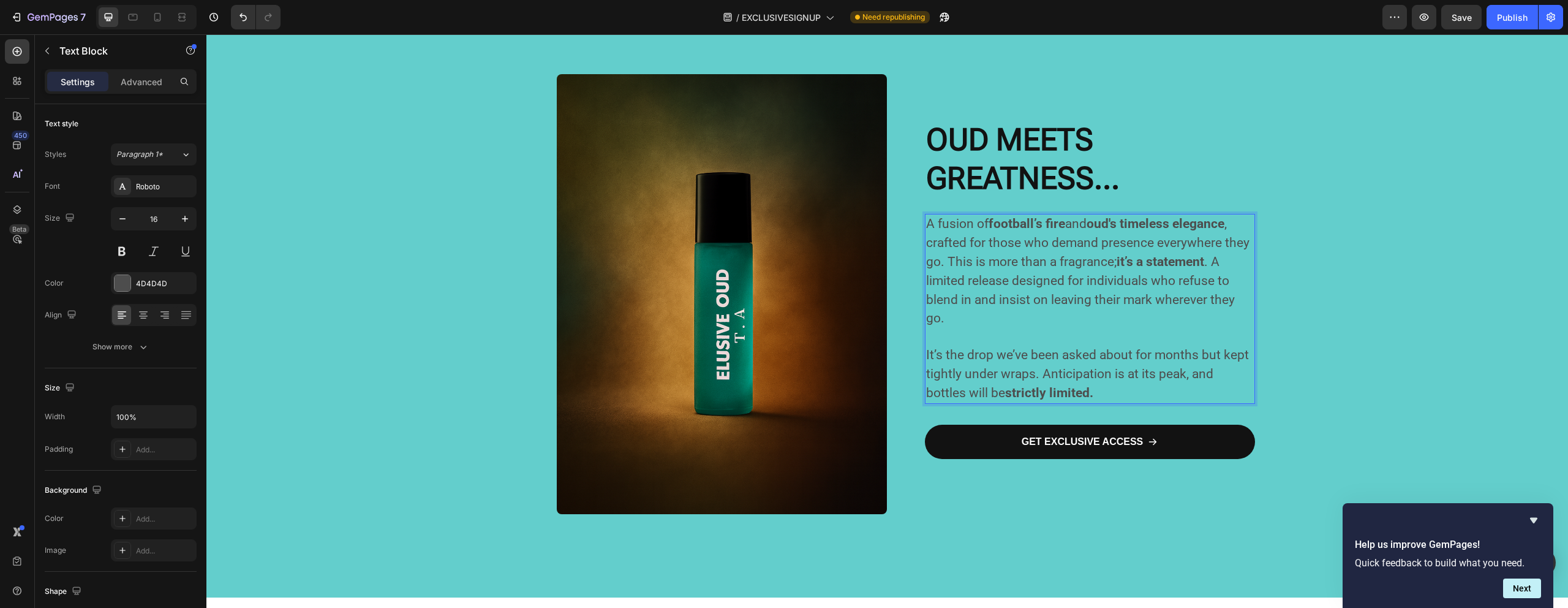
click at [1019, 336] on p "A fusion of football’s fire and oud's timeless elegance , crafted for those who…" at bounding box center [1089, 309] width 327 height 188
click at [1100, 395] on p "A fusion of football’s fire and oud's timeless elegance , crafted for those who…" at bounding box center [1089, 309] width 327 height 188
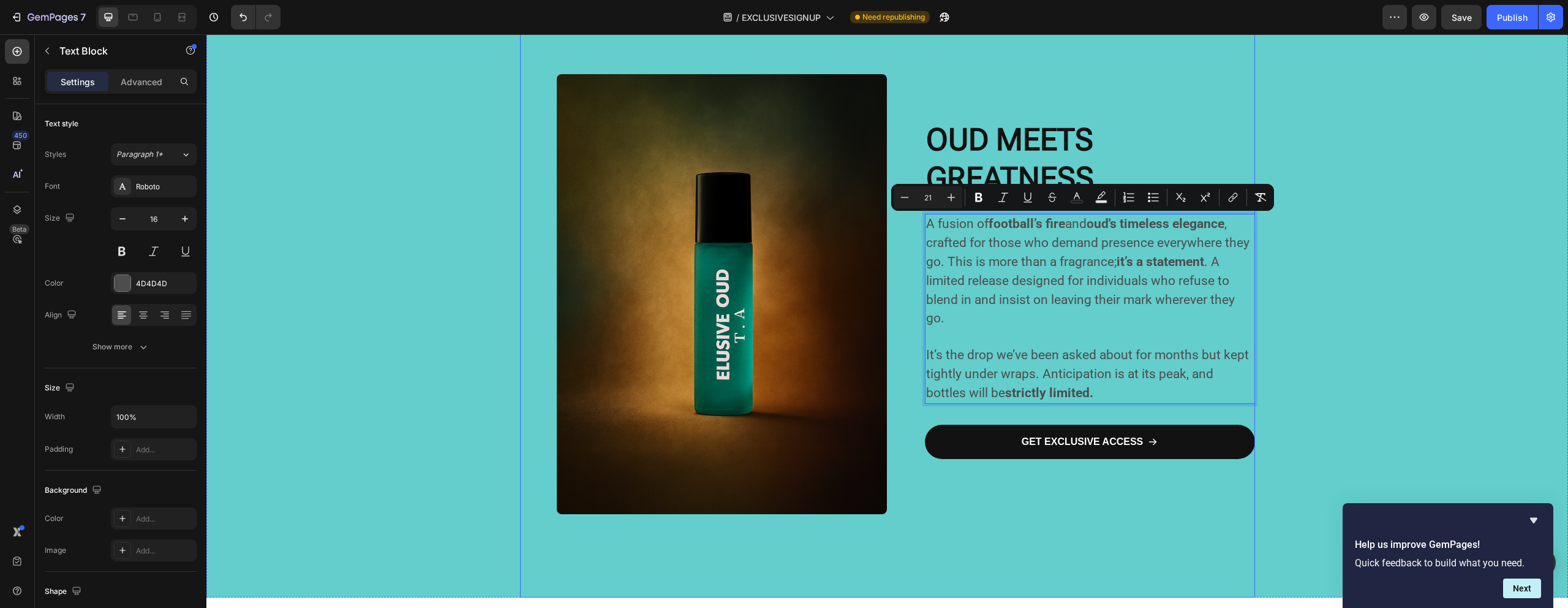
drag, startPoint x: 1099, startPoint y: 394, endPoint x: 907, endPoint y: 209, distance: 266.6
click at [907, 209] on div "Image Row WHEN OUD MEETS GREATNESS... Heading A fusion of football’s fire and o…" at bounding box center [887, 301] width 735 height 592
copy p "A fusion of football’s fire and oud's timeless elegance , crafted for those who…"
click at [1023, 366] on span "It’s the drop we’ve been asked about for months but kept tightly under wraps. A…" at bounding box center [1087, 374] width 323 height 53
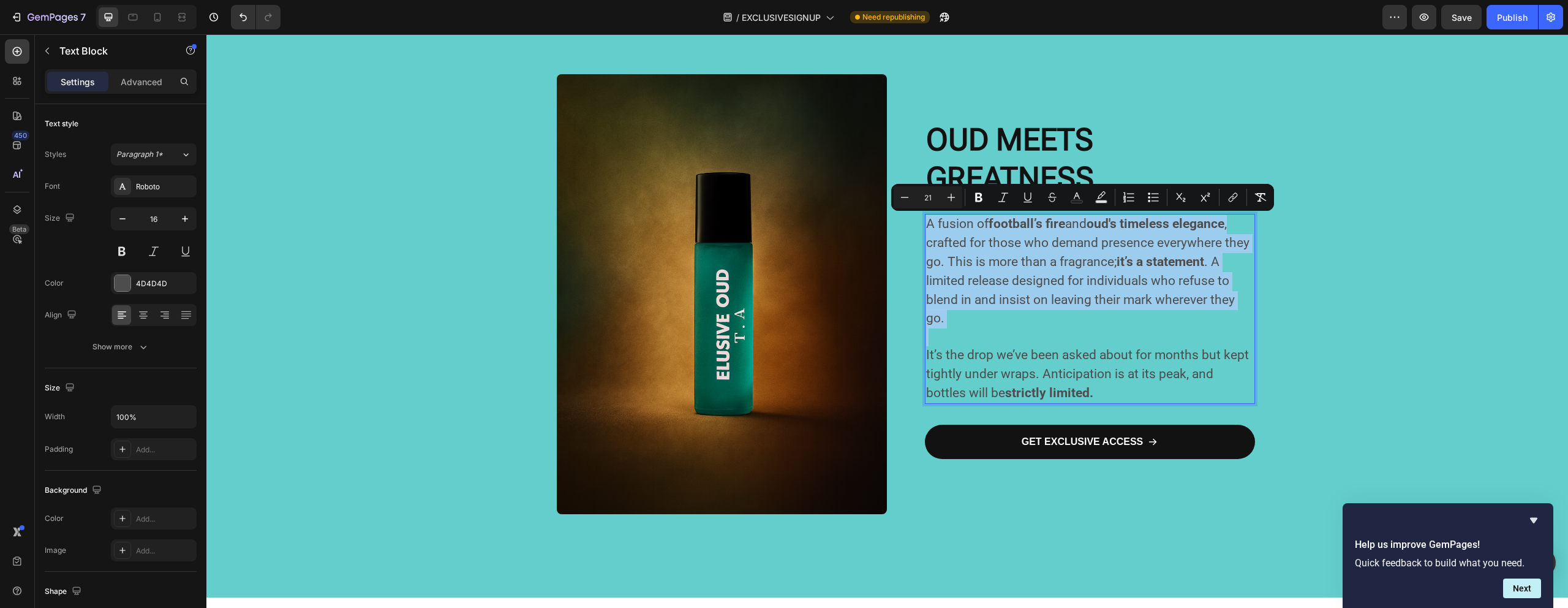
click at [1023, 366] on span "It’s the drop we’ve been asked about for months but kept tightly under wraps. A…" at bounding box center [1087, 374] width 323 height 53
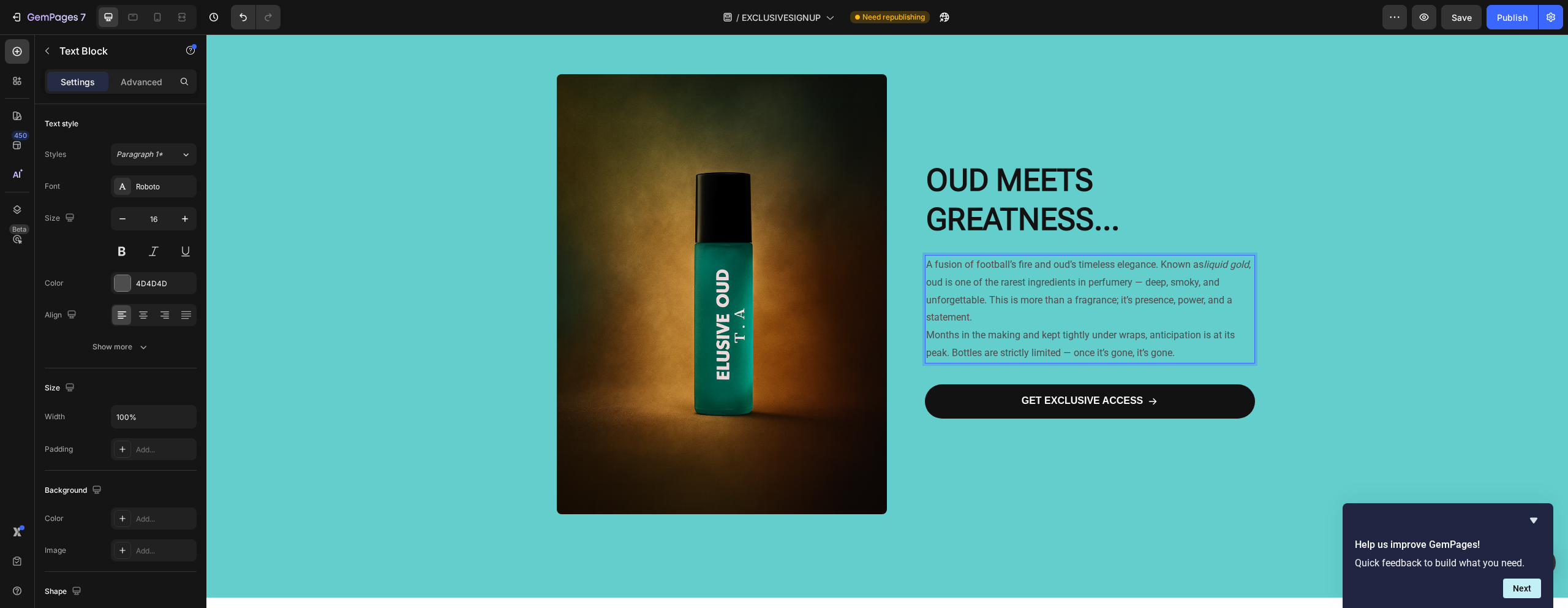
click at [1011, 287] on p "A fusion of football’s fire and oud’s timeless elegance. Known as liquid gold ,…" at bounding box center [1089, 291] width 327 height 71
click at [962, 270] on p "A fusion of football’s fire and oud’s timeless elegance. Known as liquid gold ,…" at bounding box center [1089, 291] width 327 height 71
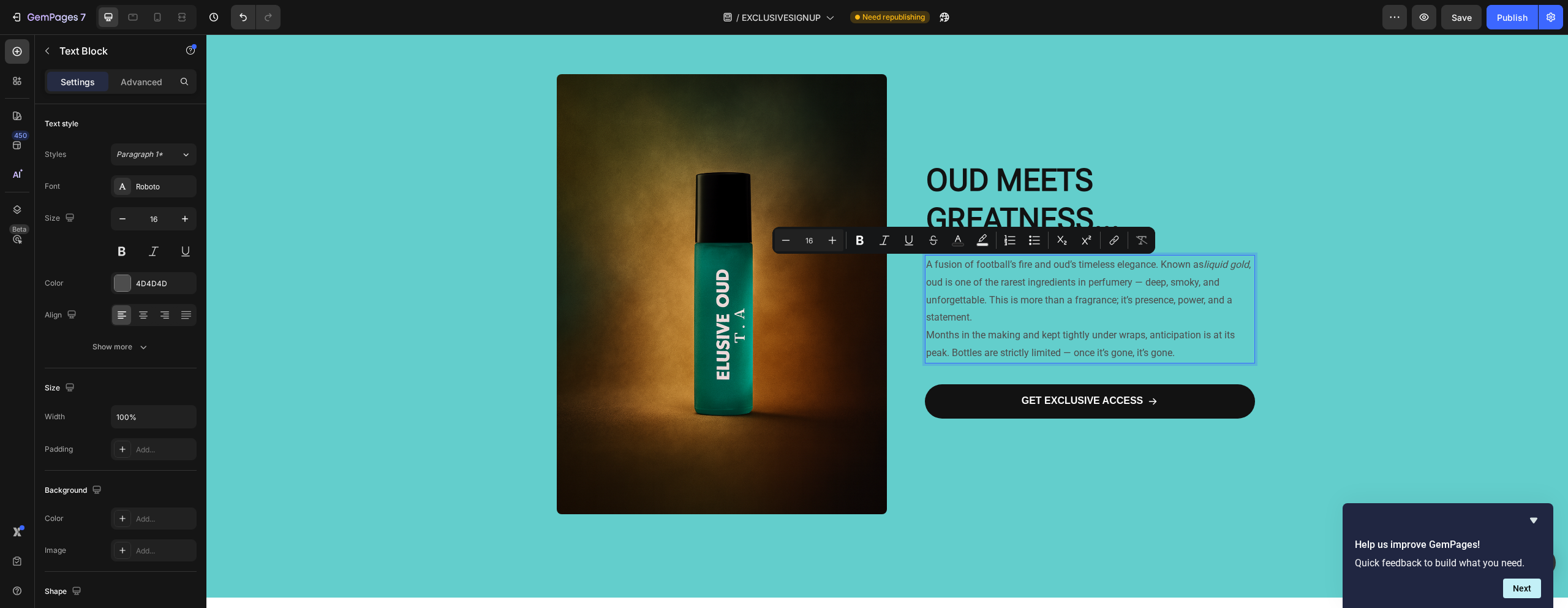
click at [991, 261] on p "A fusion of football’s fire and oud’s timeless elegance. Known as liquid gold ,…" at bounding box center [1089, 291] width 327 height 71
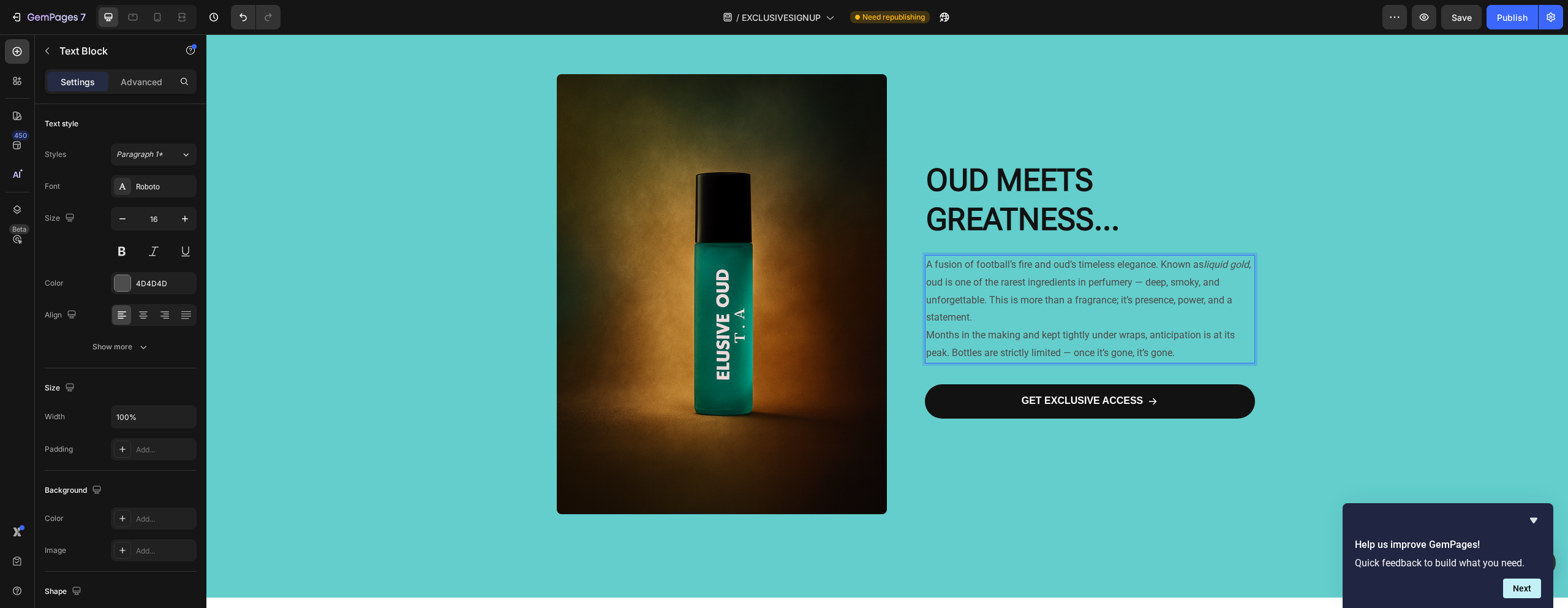
click at [991, 261] on p "A fusion of football’s fire and oud’s timeless elegance. Known as liquid gold ,…" at bounding box center [1089, 291] width 327 height 71
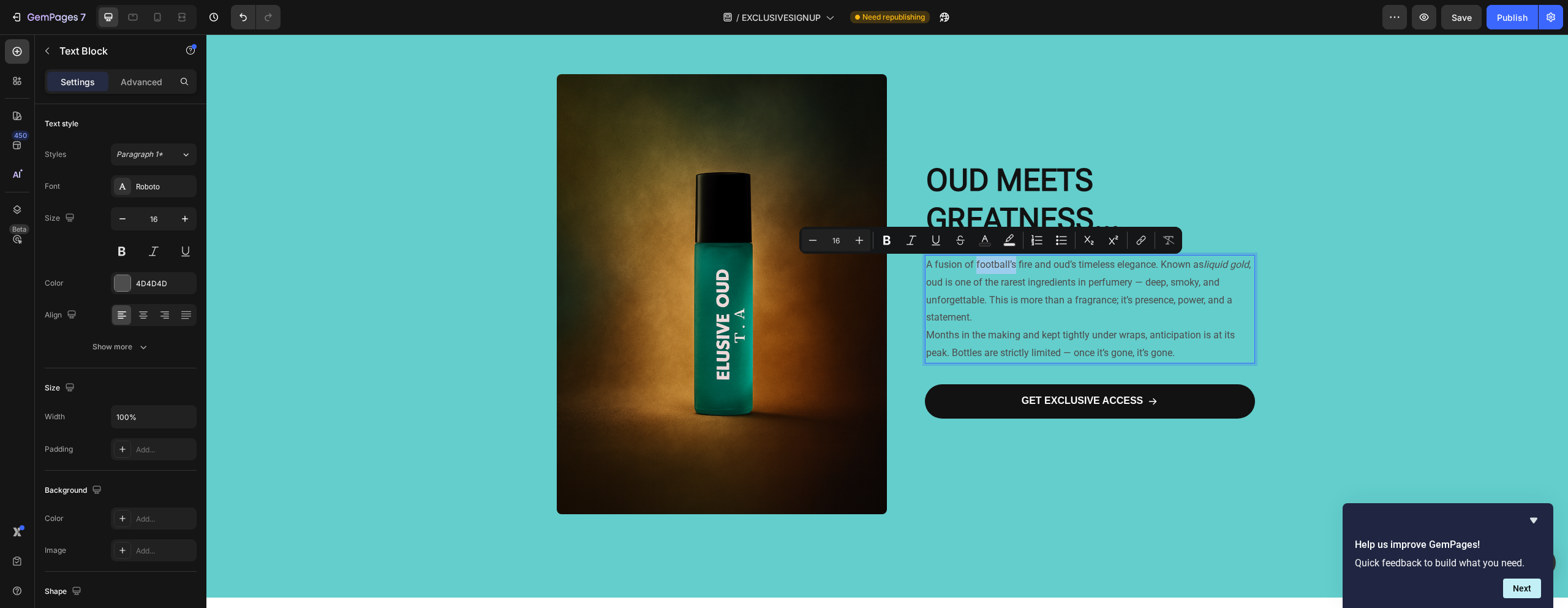
click at [995, 267] on p "A fusion of football’s fire and oud’s timeless elegance. Known as liquid gold ,…" at bounding box center [1089, 291] width 327 height 71
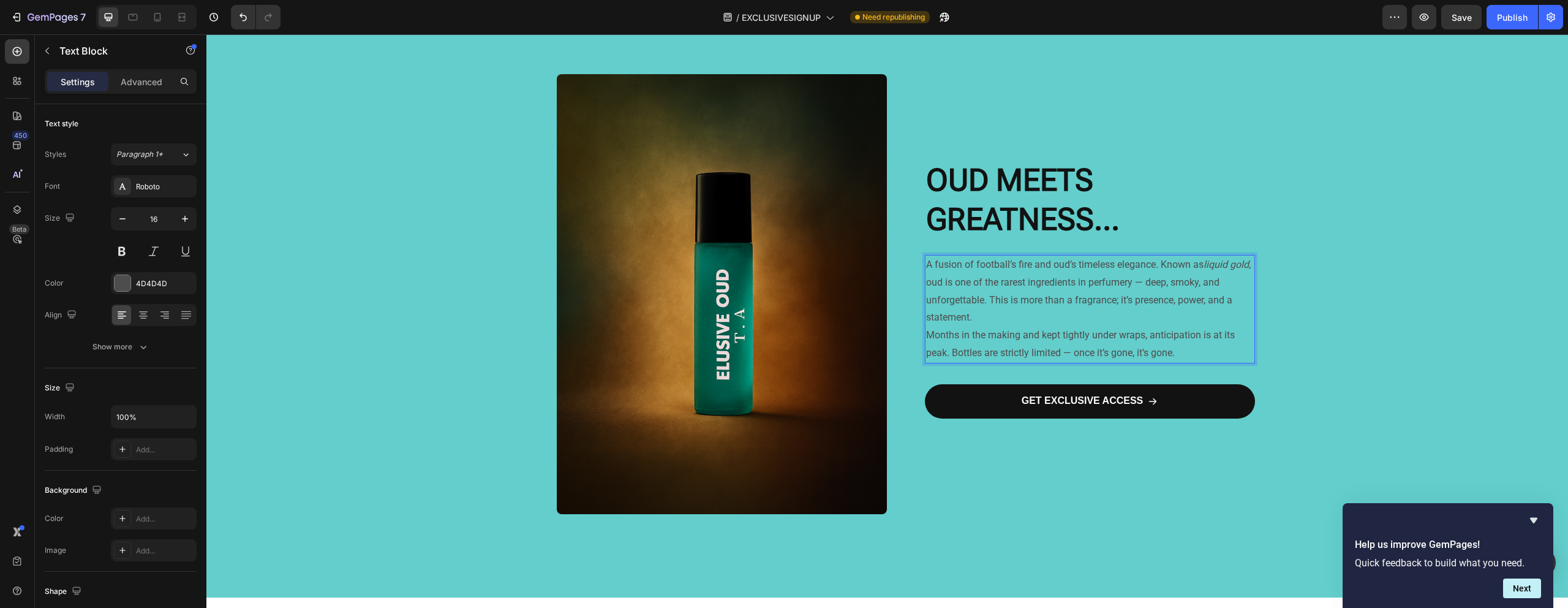
click at [1019, 265] on p "A fusion of football’s fire and oud’s timeless elegance. Known as liquid gold ,…" at bounding box center [1089, 291] width 327 height 71
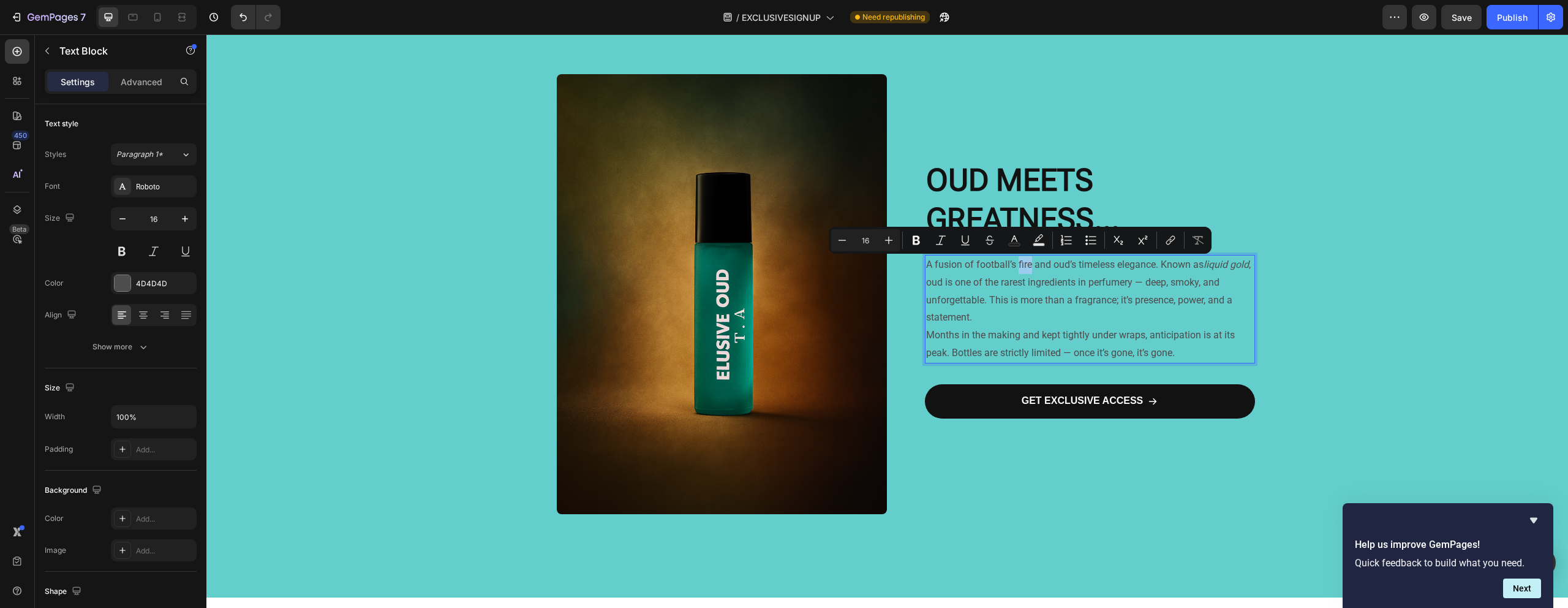
click at [1013, 264] on p "A fusion of football’s fire and oud’s timeless elegance. Known as liquid gold ,…" at bounding box center [1089, 291] width 327 height 71
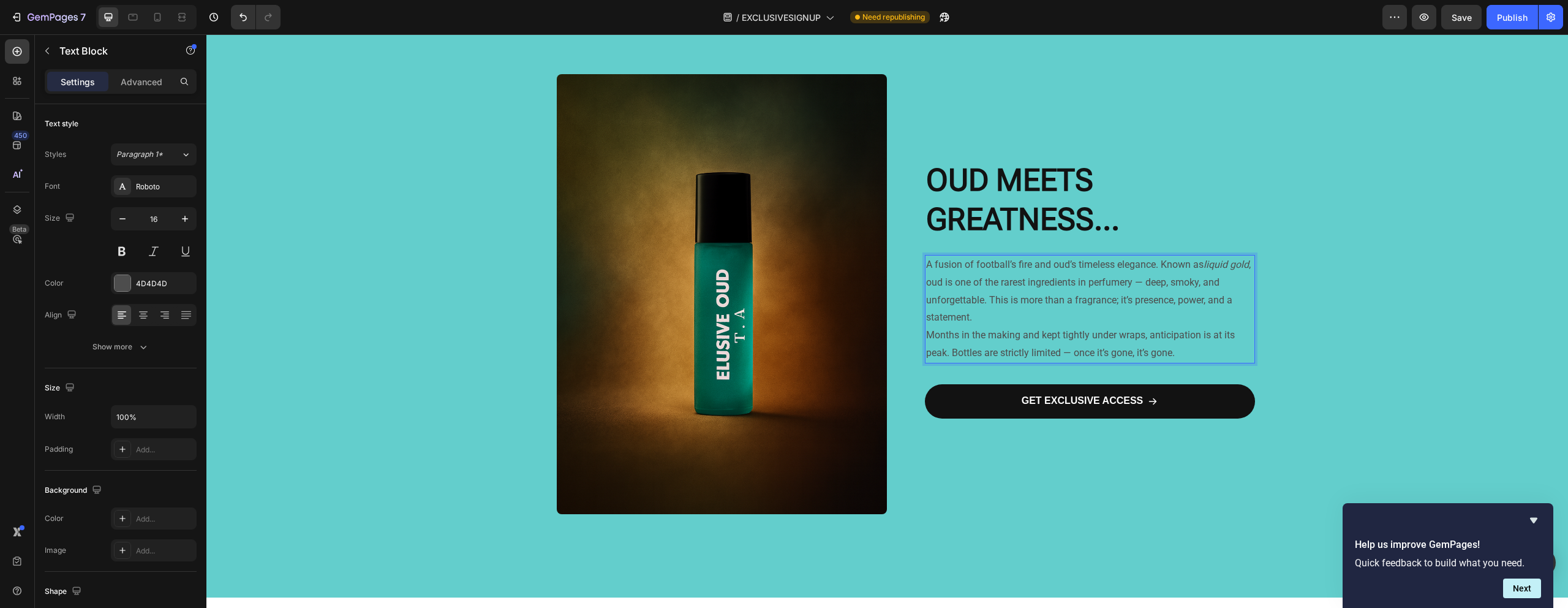
click at [965, 266] on p "A fusion of football’s fire and oud’s timeless elegance. Known as liquid gold ,…" at bounding box center [1089, 291] width 327 height 71
click at [931, 263] on p "A fusion of football’s fire and oud’s timeless elegance. Known as liquid gold ,…" at bounding box center [1089, 291] width 327 height 71
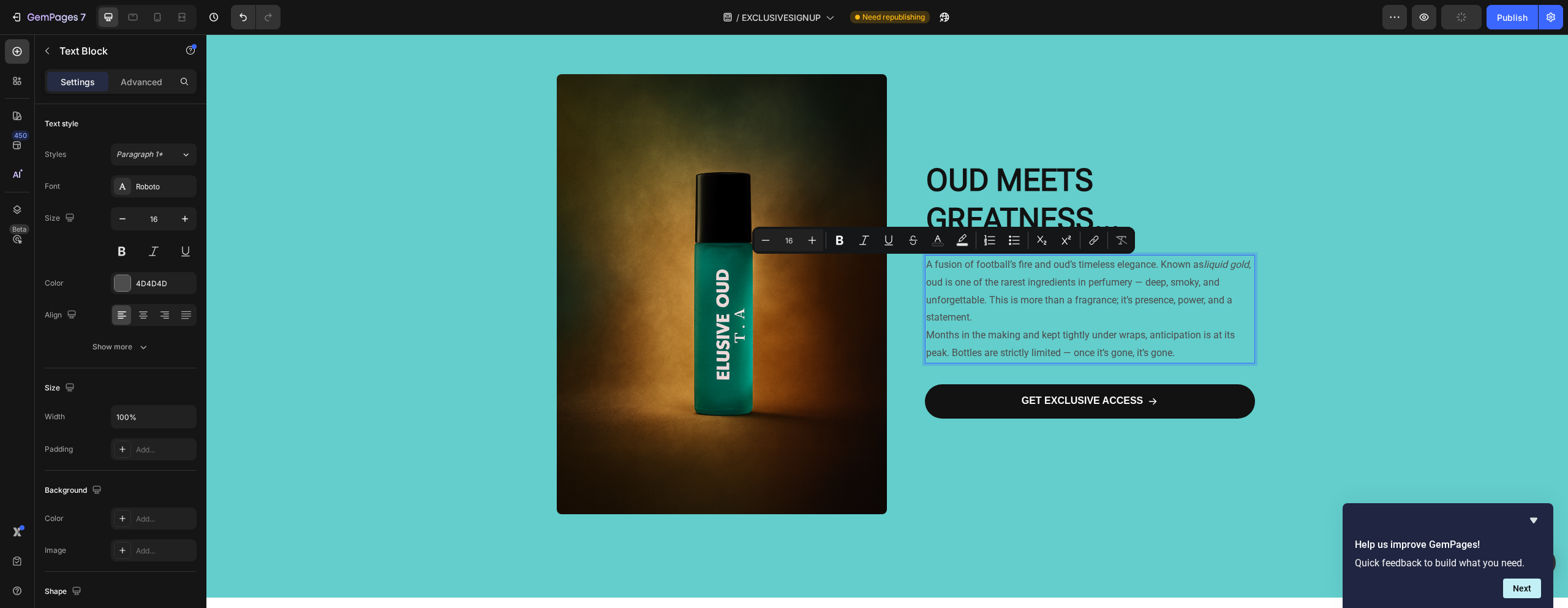
click at [1068, 292] on p "A fusion of football’s fire and oud’s timeless elegance. Known as liquid gold ,…" at bounding box center [1089, 291] width 327 height 71
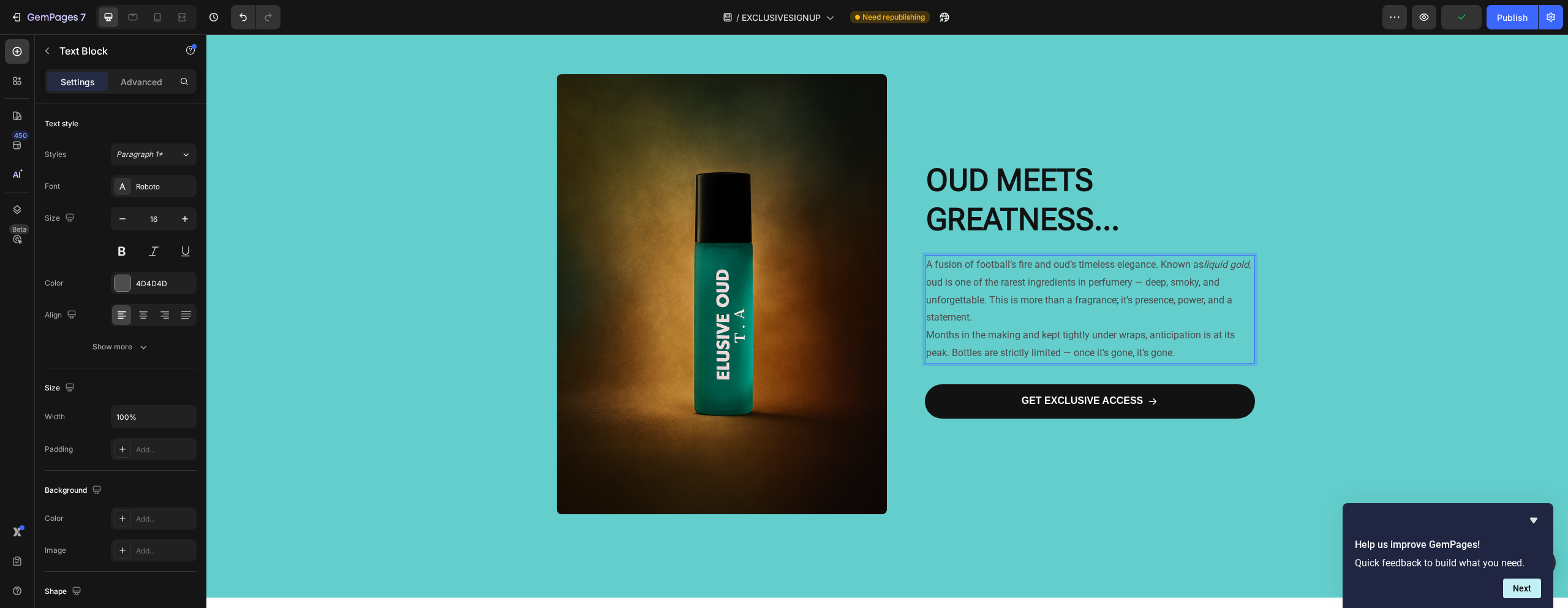
click at [984, 258] on p "A fusion of football’s fire and oud’s timeless elegance. Known as liquid gold ,…" at bounding box center [1089, 291] width 327 height 71
click at [984, 259] on p "A fusion of football’s fire and oud’s timeless elegance. Known as liquid gold ,…" at bounding box center [1089, 291] width 327 height 71
click at [1058, 278] on p "A fusion of football’s fire and oud’s timeless elegance. Known as liquid gold ,…" at bounding box center [1089, 291] width 327 height 71
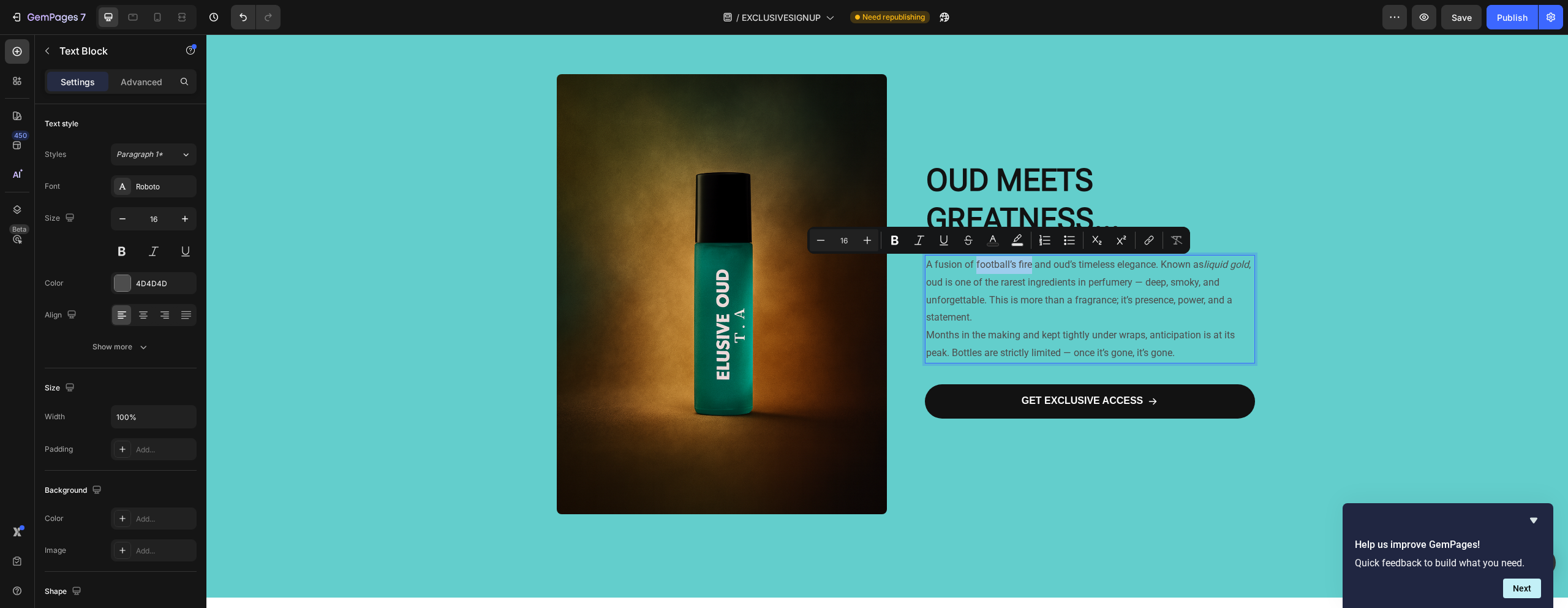
drag, startPoint x: 1026, startPoint y: 266, endPoint x: 972, endPoint y: 269, distance: 54.1
click at [972, 269] on p "A fusion of football’s fire and oud’s timeless elegance. Known as liquid gold ,…" at bounding box center [1089, 291] width 327 height 71
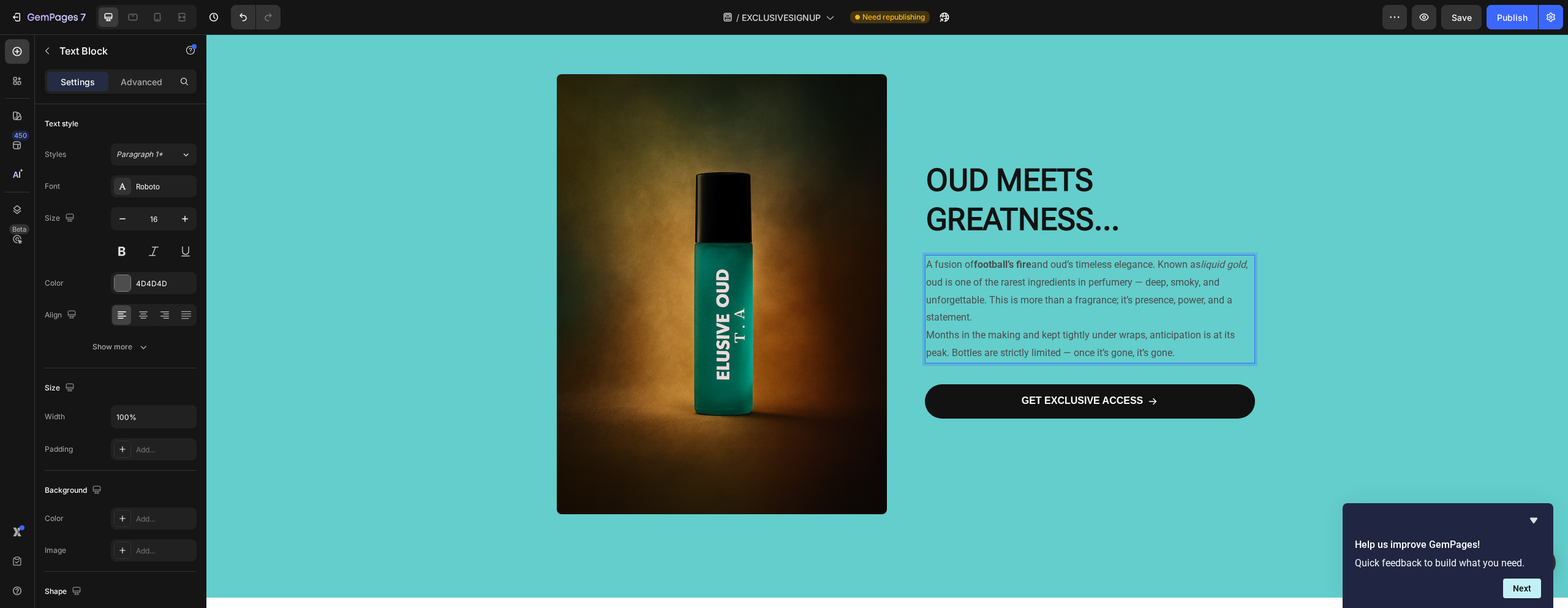
click at [1109, 263] on p "A fusion of football’s fire and oud’s timeless elegance. Known as liquid gold ,…" at bounding box center [1089, 291] width 327 height 71
click at [1055, 265] on p "A fusion of football’s fire and oud’s timeless elegance. Known as liquid gold ,…" at bounding box center [1089, 291] width 327 height 71
click at [1055, 266] on p "A fusion of football’s fire and oud’s timeless elegance. Known as liquid gold ,…" at bounding box center [1089, 291] width 327 height 71
click at [1053, 267] on p "A fusion of football’s fire and oud’s timeless elegance. Known as liquid gold ,…" at bounding box center [1089, 291] width 327 height 71
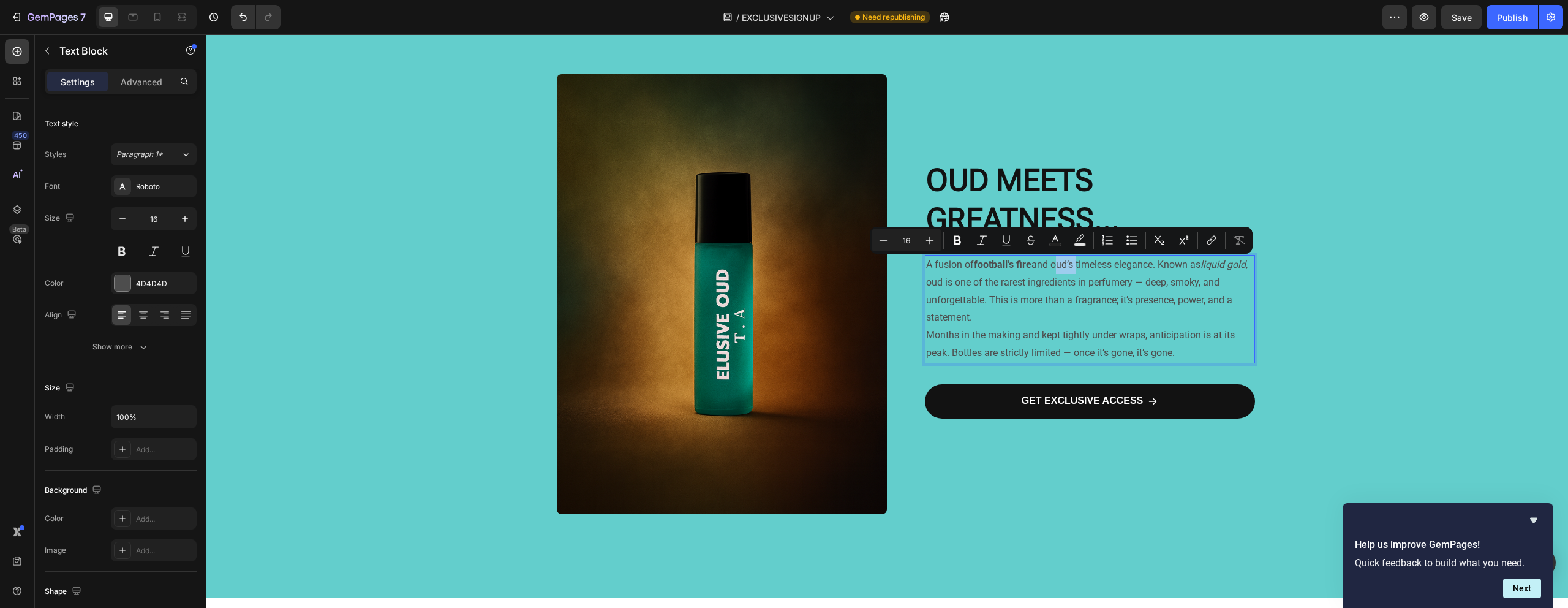
drag, startPoint x: 1051, startPoint y: 267, endPoint x: 1071, endPoint y: 268, distance: 20.0
click at [1071, 268] on p "A fusion of football’s fire and oud’s timeless elegance. Known as liquid gold ,…" at bounding box center [1089, 291] width 327 height 71
click at [1084, 315] on p "A fusion of football’s fire and oud’s timeless elegance. Known as liquid gold ,…" at bounding box center [1089, 291] width 327 height 71
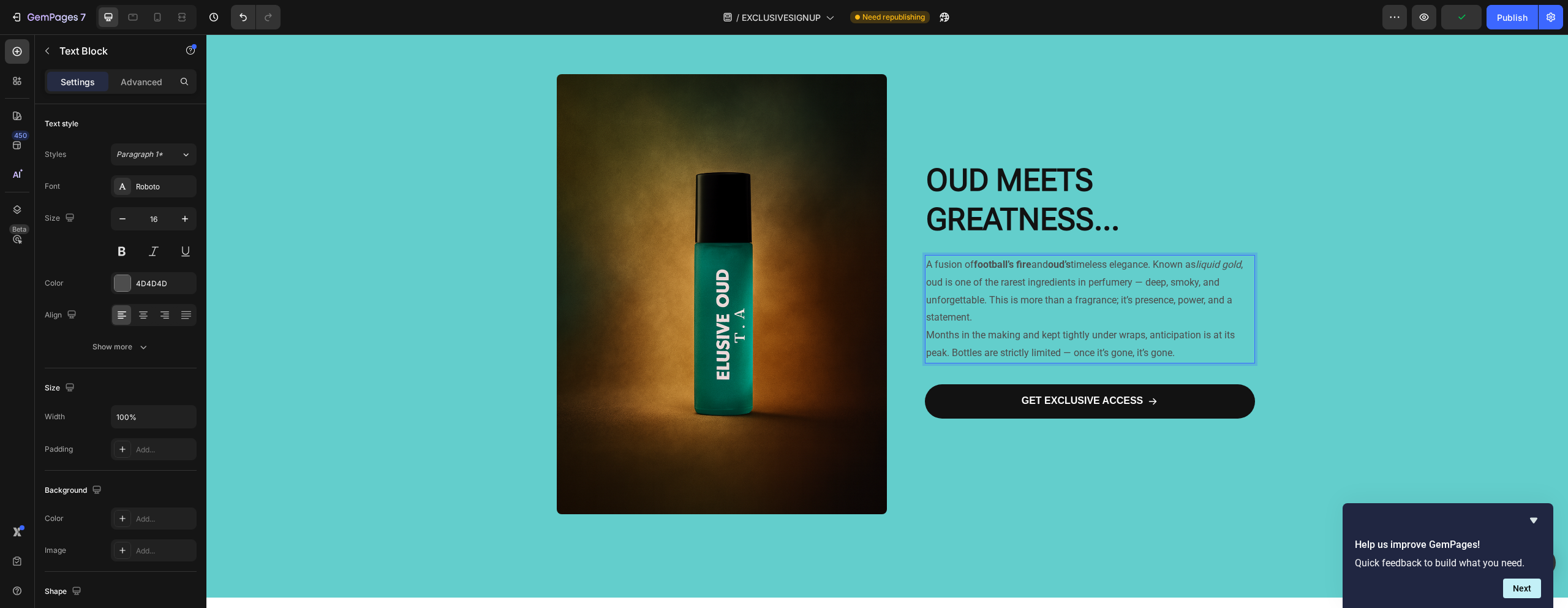
click at [1146, 299] on p "A fusion of football’s fire and oud’s timeless elegance. Known as liquid gold ,…" at bounding box center [1089, 291] width 327 height 71
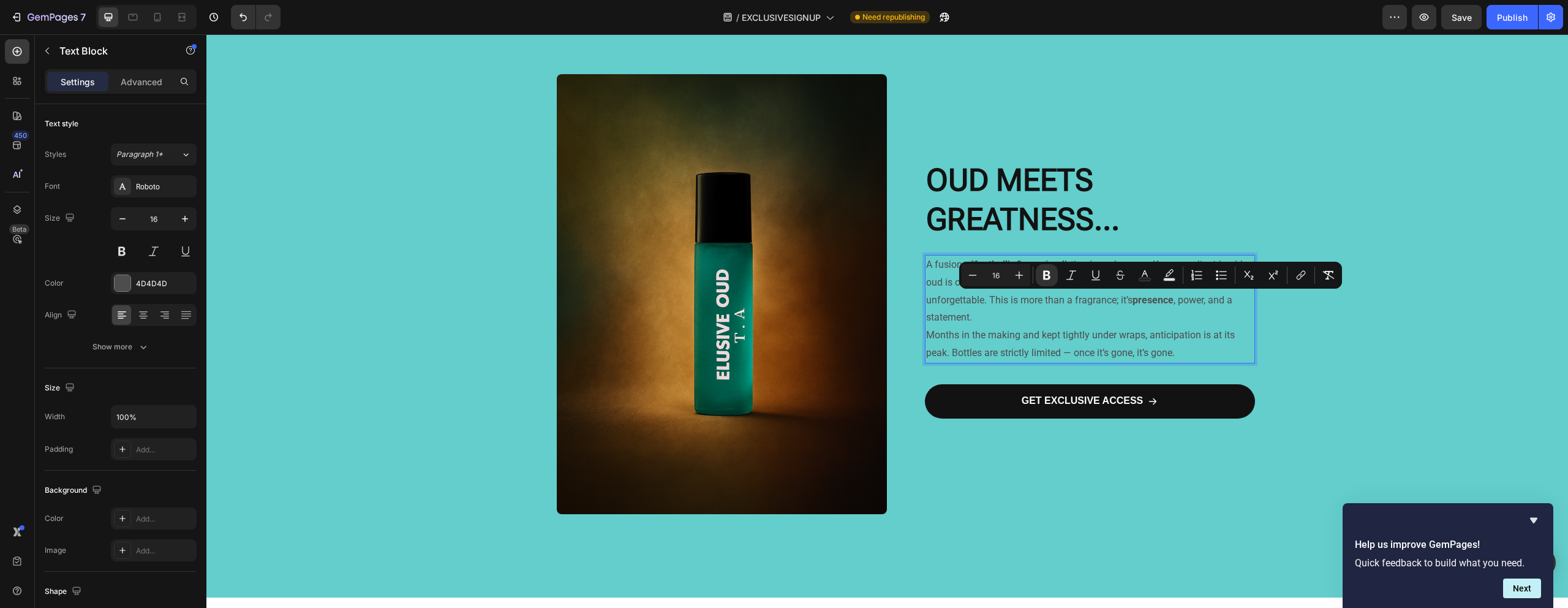
click at [1018, 353] on p "Months in the making and kept tightly under wraps, anticipation is at its peak.…" at bounding box center [1089, 344] width 327 height 35
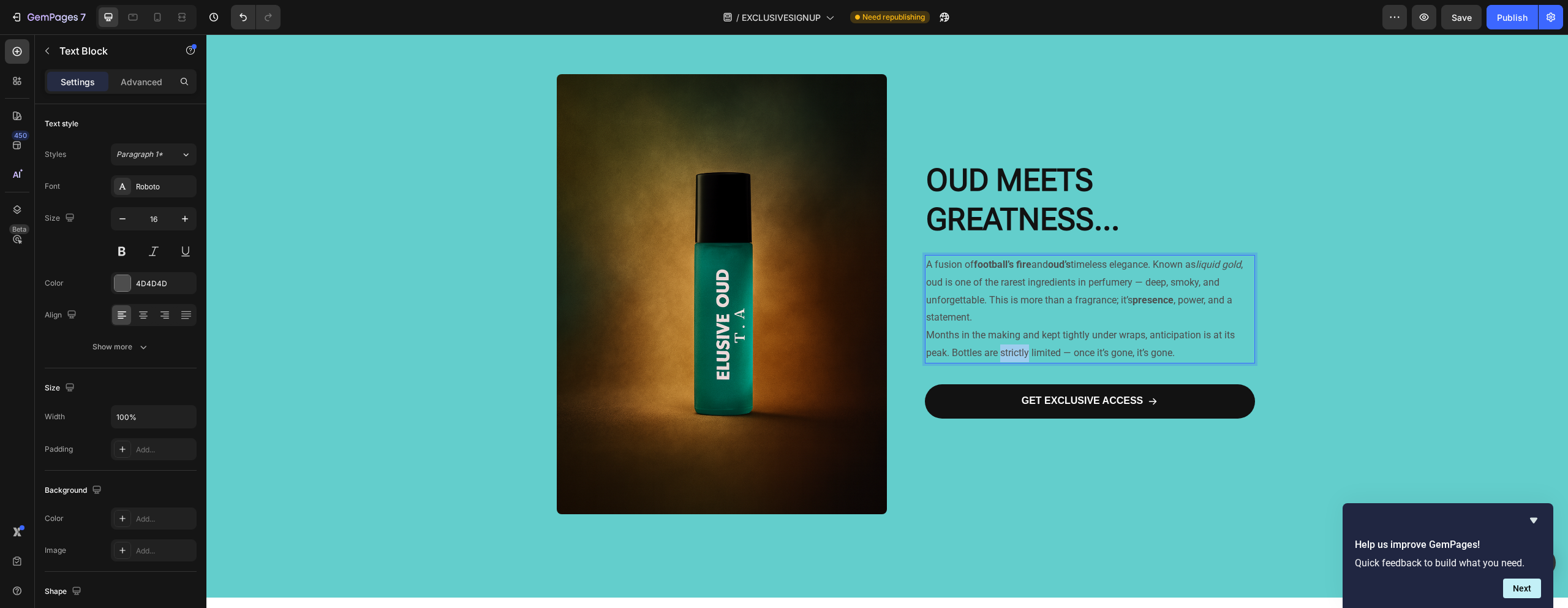
click at [1018, 353] on p "Months in the making and kept tightly under wraps, anticipation is at its peak.…" at bounding box center [1089, 344] width 327 height 35
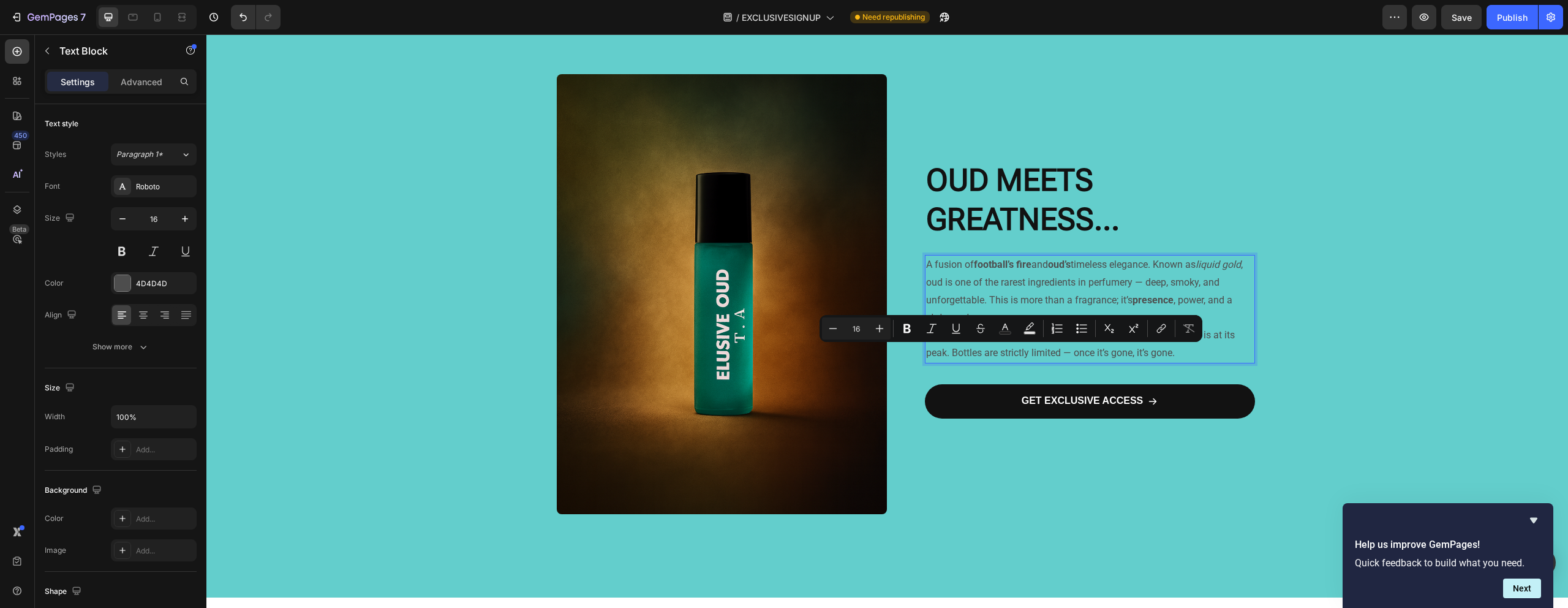
click at [1053, 348] on p "Months in the making and kept tightly under wraps, anticipation is at its peak.…" at bounding box center [1089, 344] width 327 height 35
drag, startPoint x: 1057, startPoint y: 355, endPoint x: 998, endPoint y: 356, distance: 59.0
click at [998, 356] on p "Months in the making and kept tightly under wraps, anticipation is at its peak.…" at bounding box center [1089, 344] width 327 height 35
click at [998, 367] on div "⁠⁠⁠⁠⁠⁠⁠ OUD MEETS GREATNESS... Heading A fusion of football’s fire and oud’s ti…" at bounding box center [1090, 301] width 330 height 592
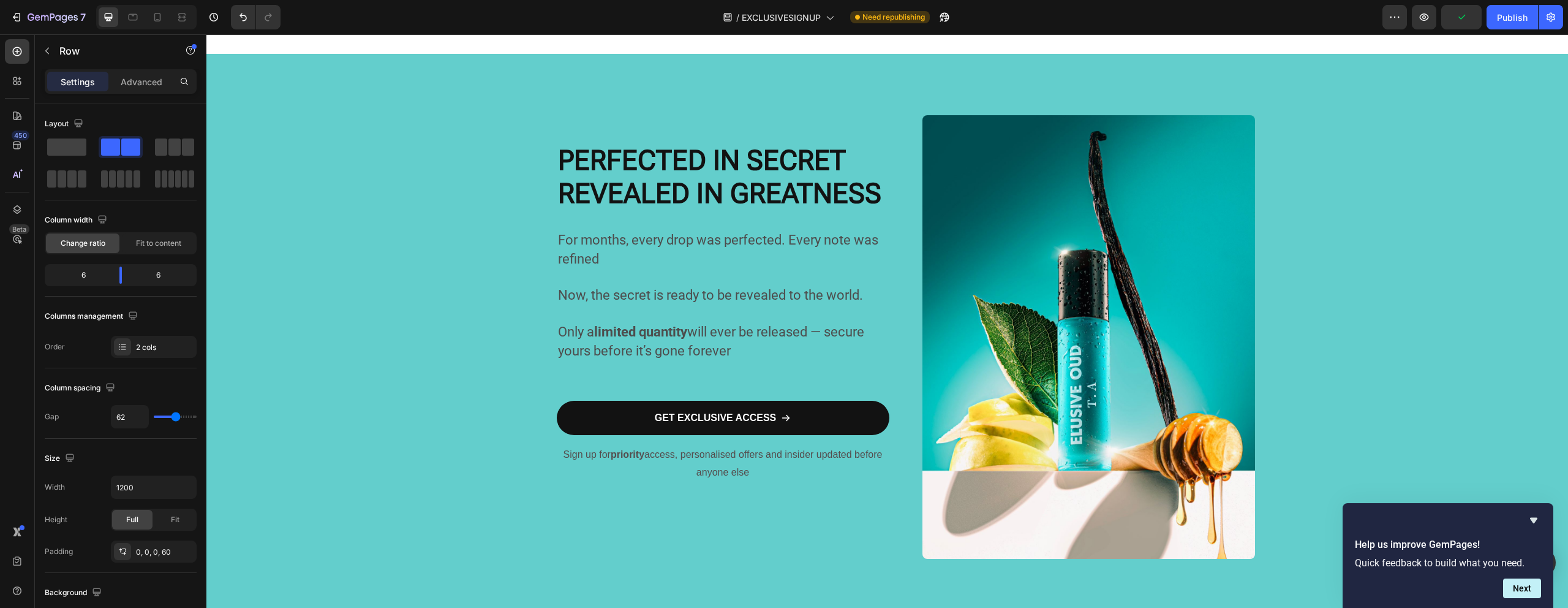
scroll to position [151, 0]
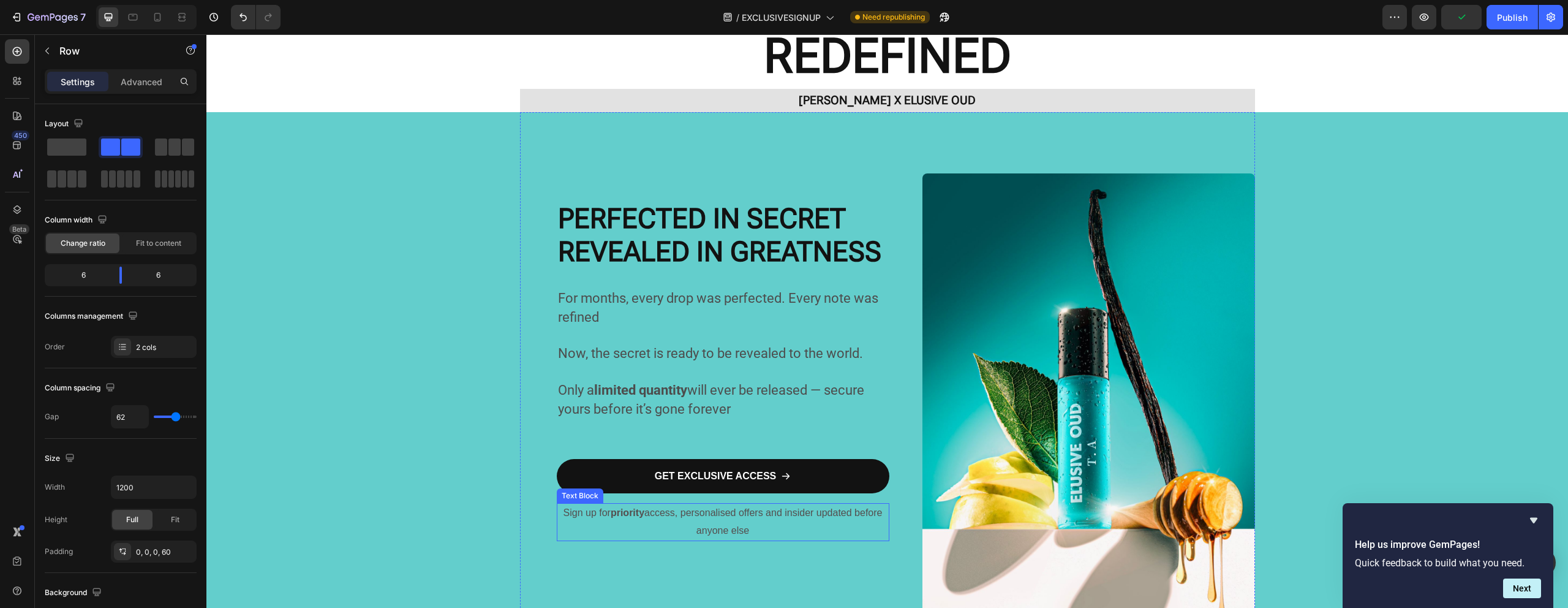
click at [710, 512] on span "Sign up for priority access, personalised offers and insider updated before any…" at bounding box center [723, 521] width 319 height 28
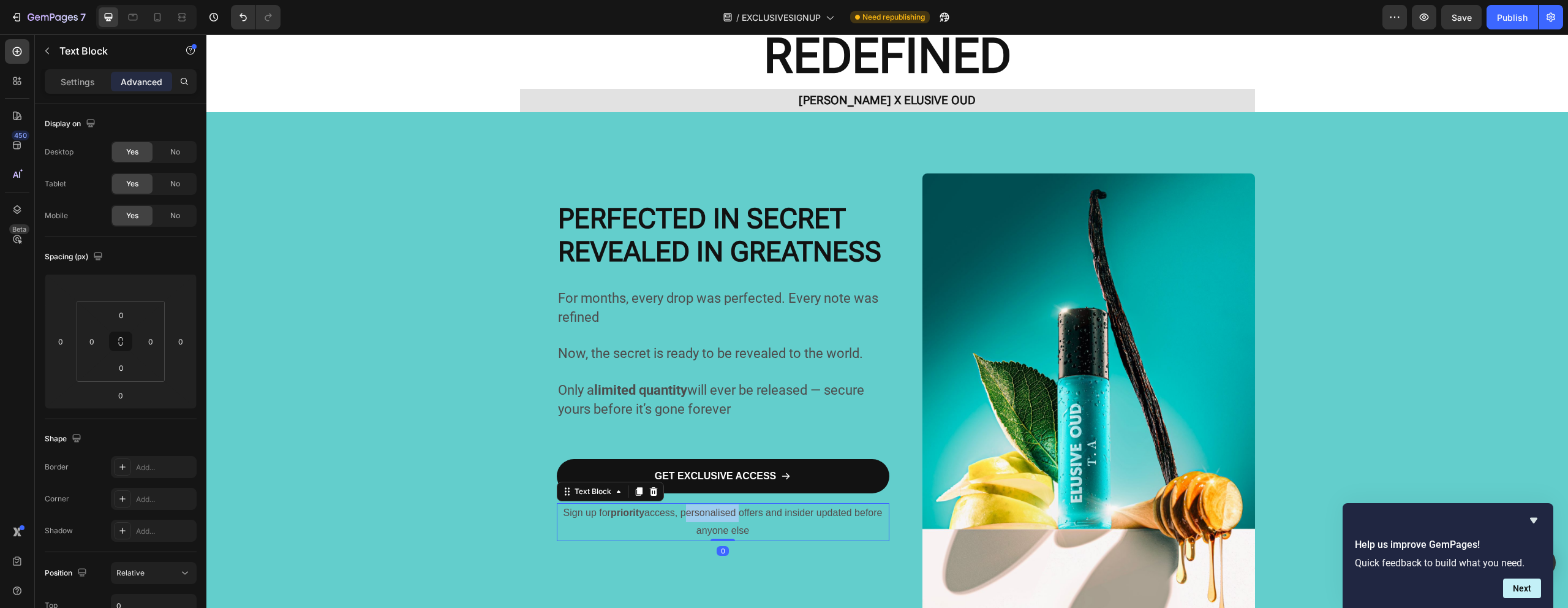
click at [707, 515] on span "Sign up for priority access, personalised offers and insider updated before any…" at bounding box center [723, 521] width 319 height 28
copy span "Sign up for priority access, personalised offers and insider updated before any…"
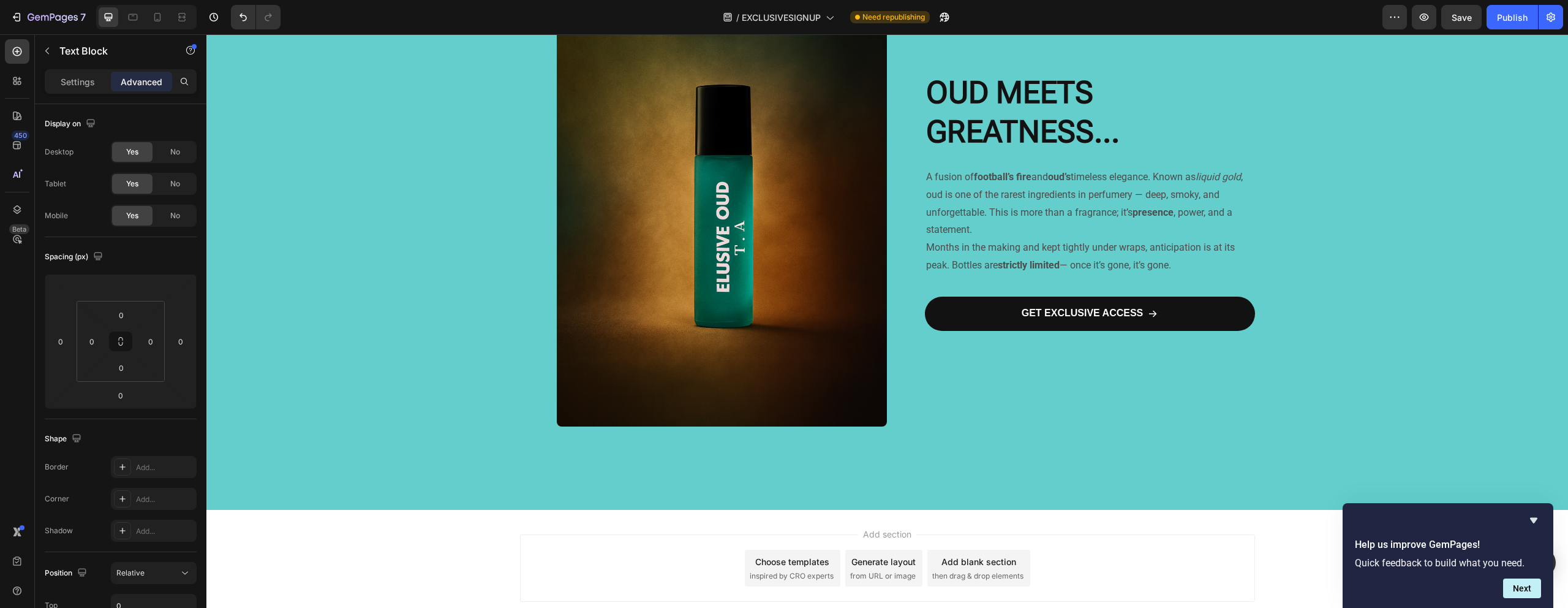
scroll to position [920, 0]
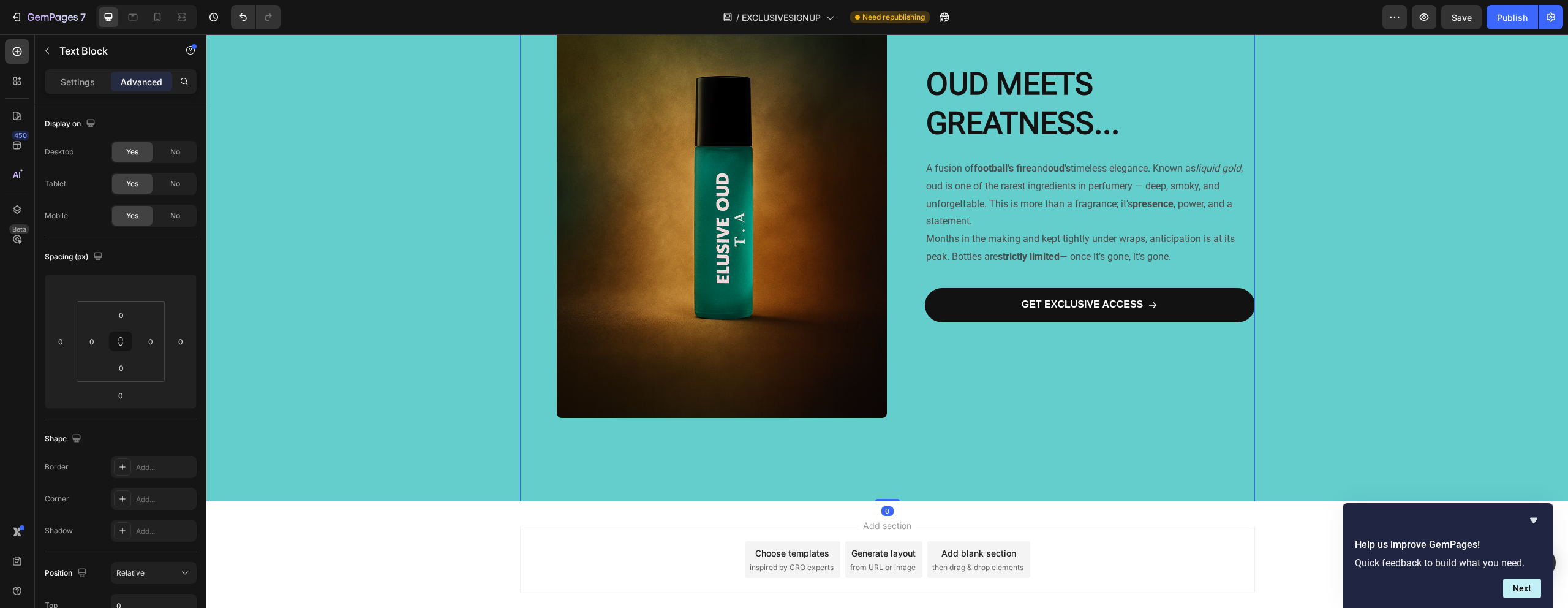
click at [1059, 365] on div "⁠⁠⁠⁠⁠⁠⁠ OUD MEETS GREATNESS... Heading A fusion of football’s fire and oud’s ti…" at bounding box center [1090, 205] width 330 height 592
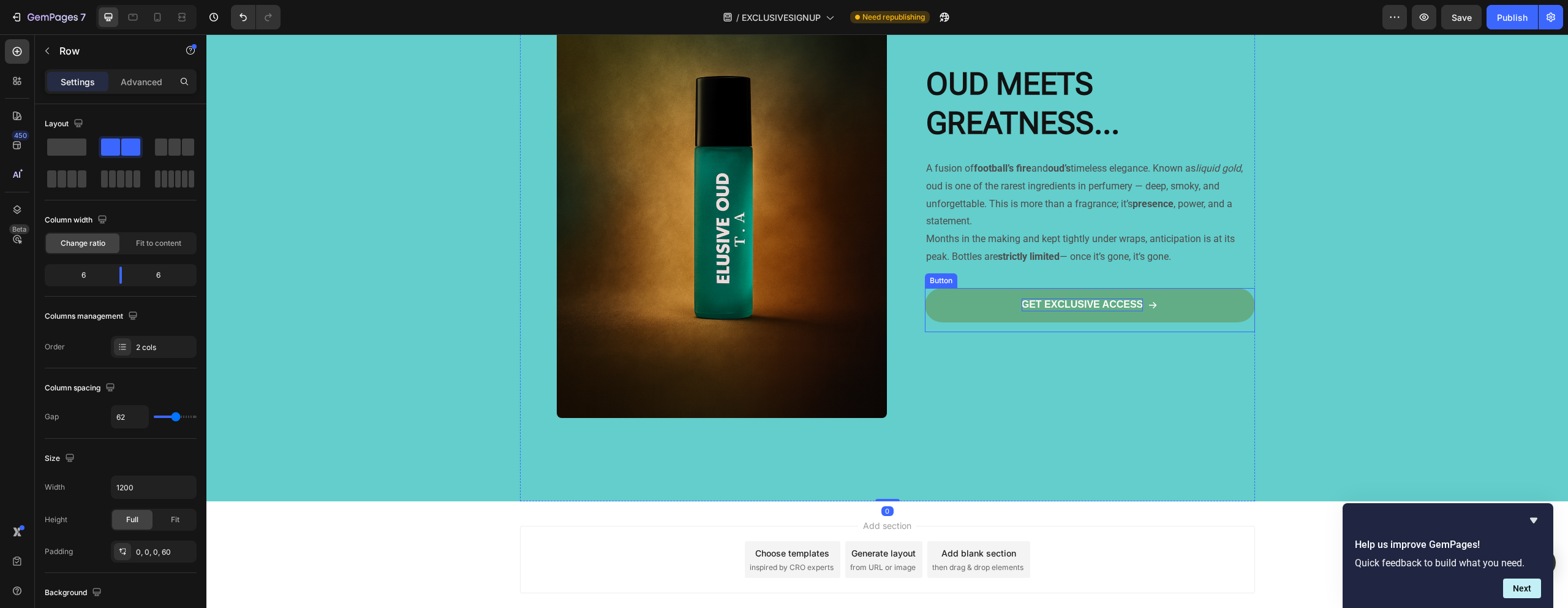
click at [1047, 311] on p "GET EXCLUSIVE ACCESS" at bounding box center [1082, 305] width 122 height 13
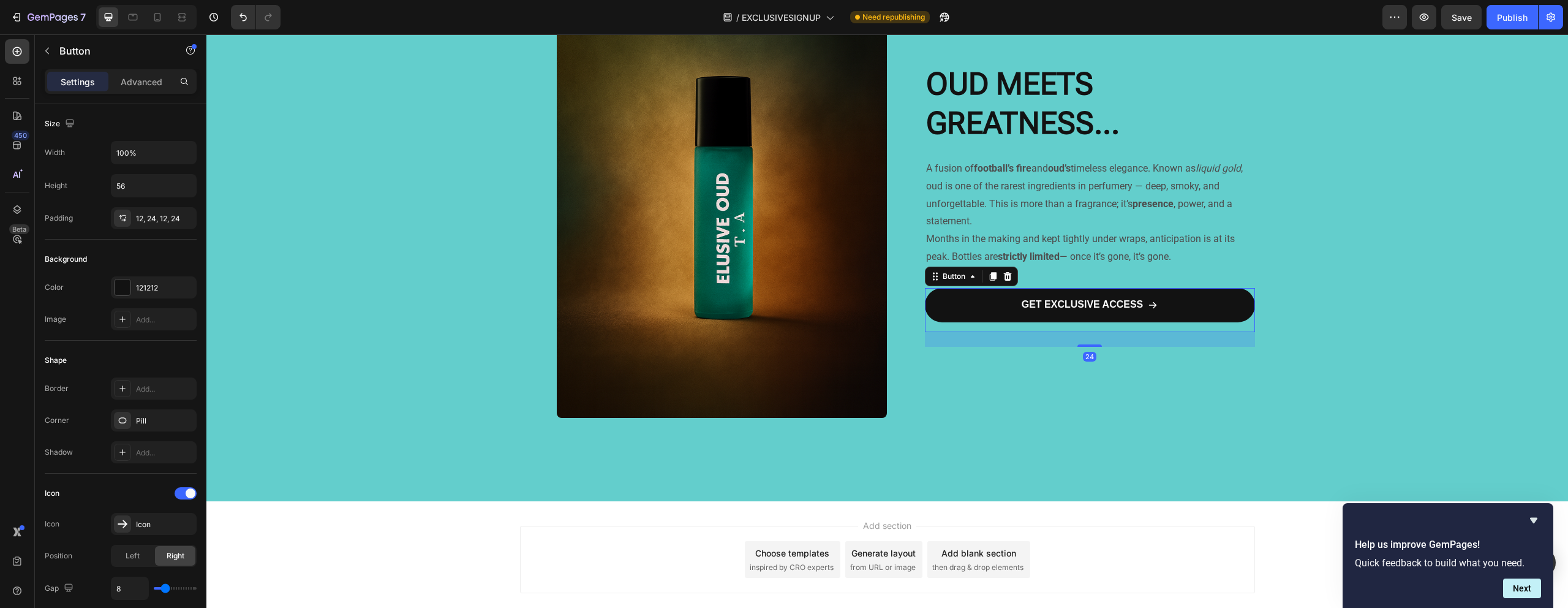
click at [1047, 345] on div "24" at bounding box center [1090, 339] width 330 height 14
click at [1040, 358] on div "⁠⁠⁠⁠⁠⁠⁠ OUD MEETS GREATNESS... Heading A fusion of football’s fire and oud’s ti…" at bounding box center [1090, 205] width 330 height 592
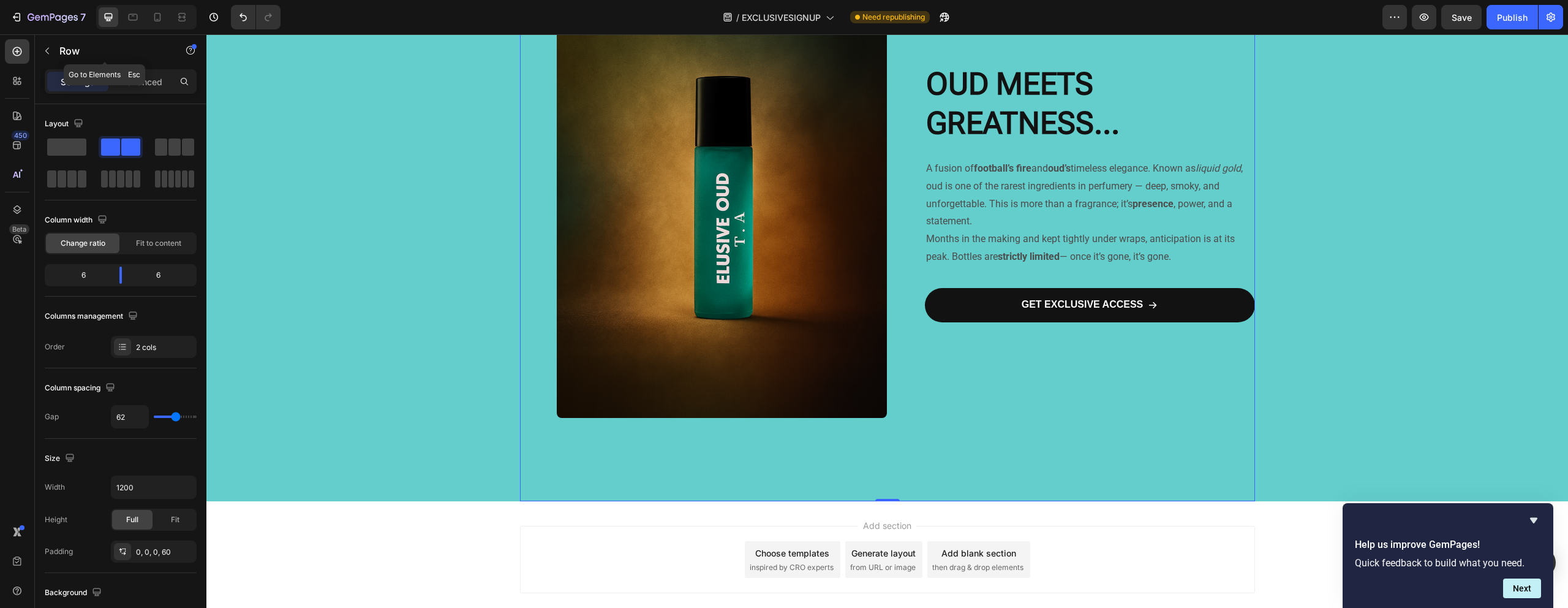
click at [58, 54] on div "Row" at bounding box center [105, 50] width 140 height 32
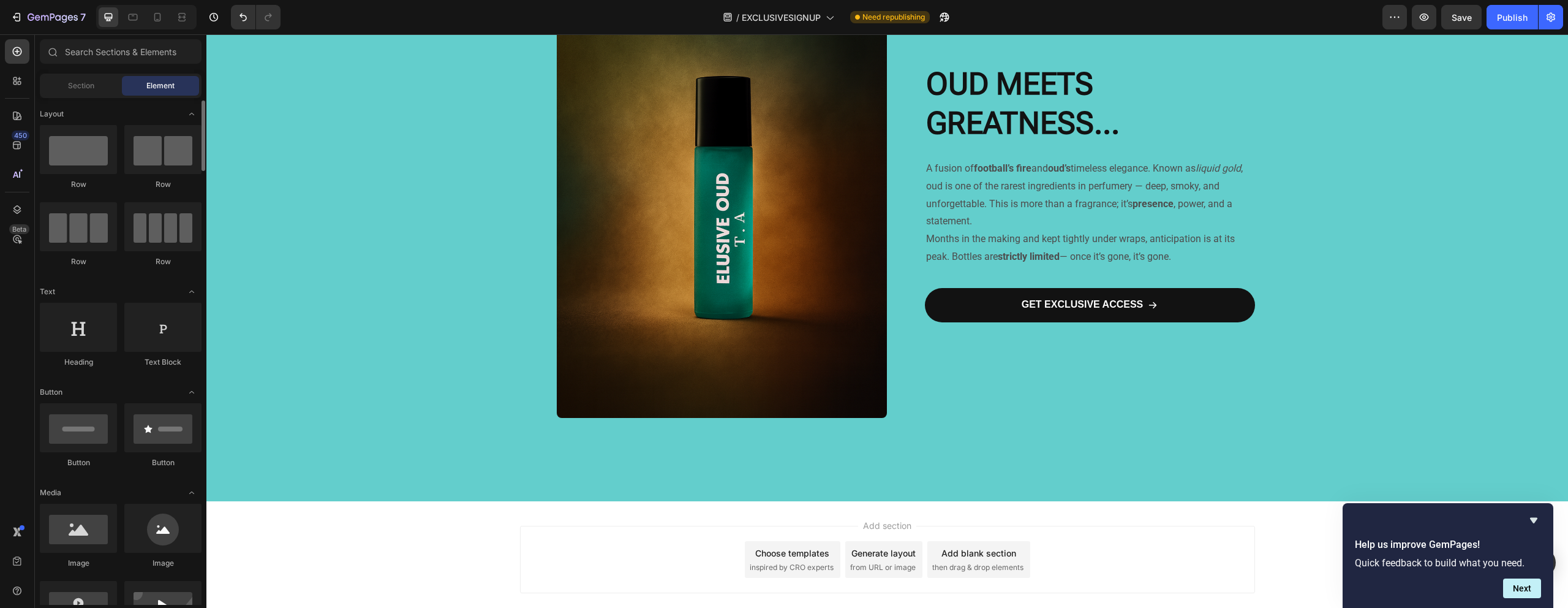
scroll to position [100, 0]
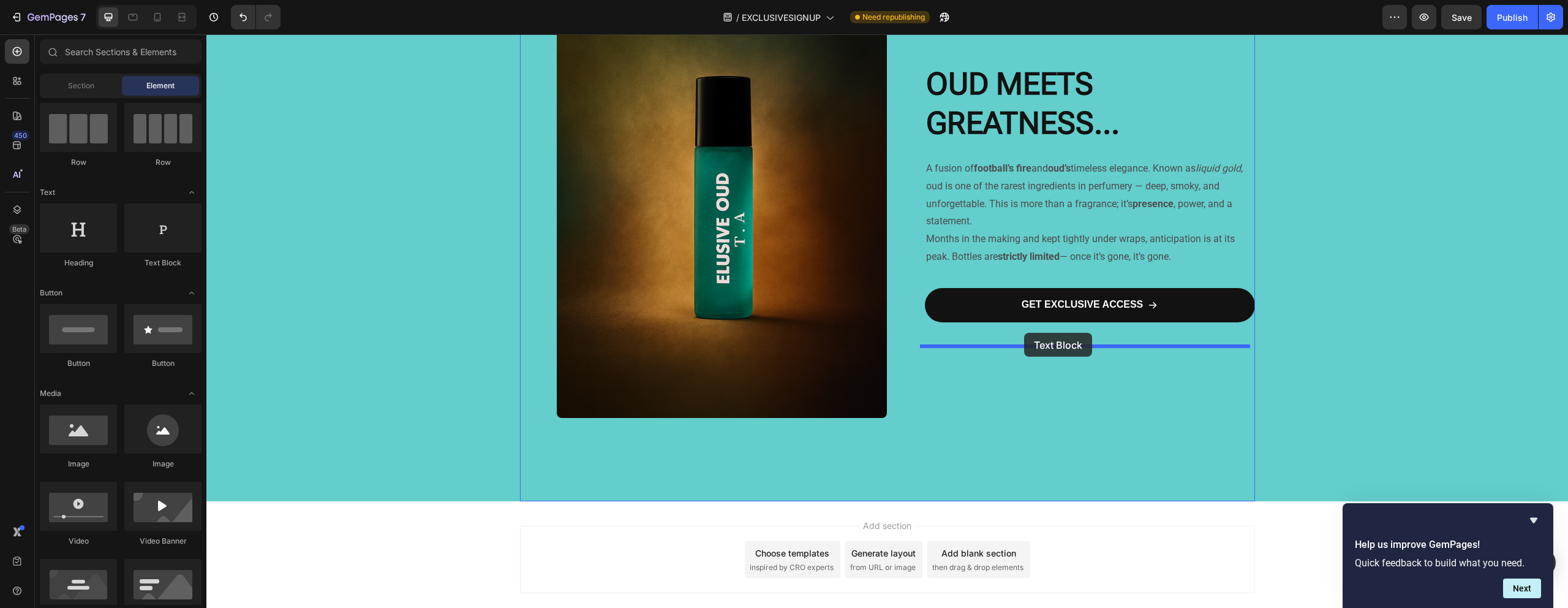
drag, startPoint x: 397, startPoint y: 280, endPoint x: 1026, endPoint y: 333, distance: 631.2
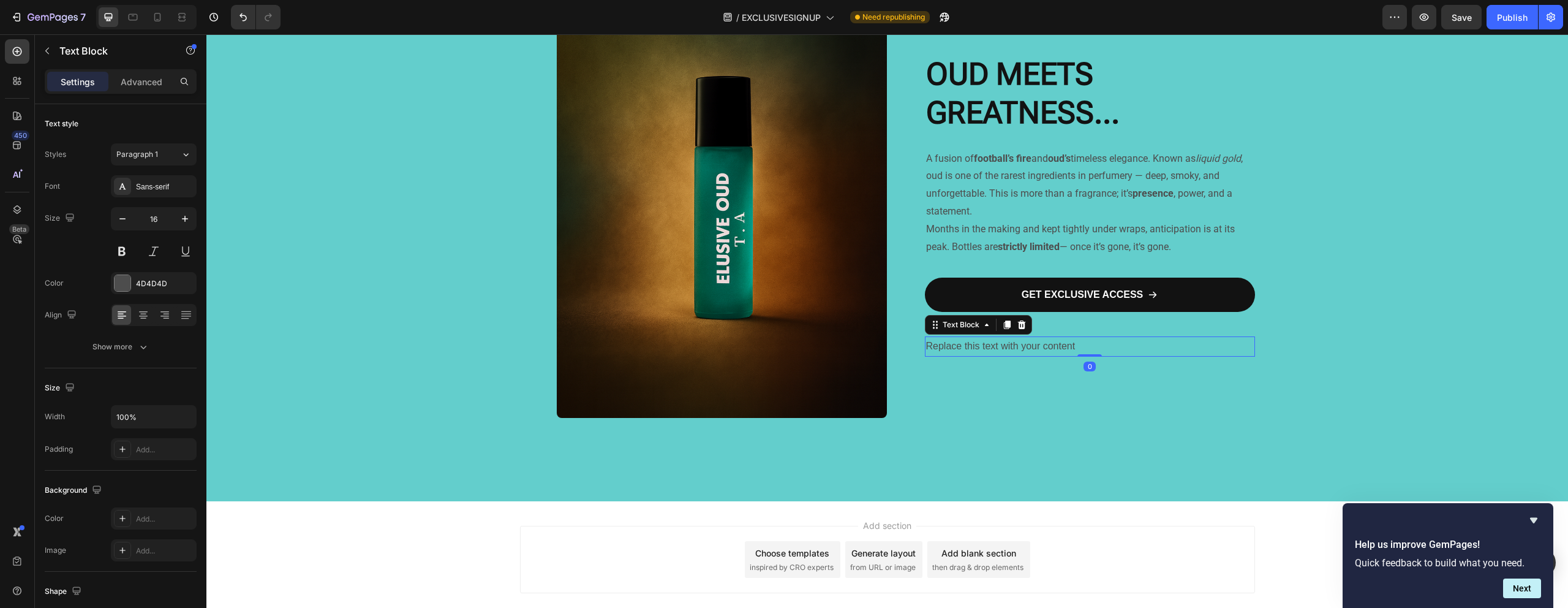
click at [1009, 347] on div "Replace this text with your content" at bounding box center [1090, 346] width 330 height 20
click at [1009, 347] on p "Replace this text with your content" at bounding box center [1089, 346] width 327 height 18
click at [1009, 348] on p "Replace this text with your content" at bounding box center [1089, 346] width 327 height 18
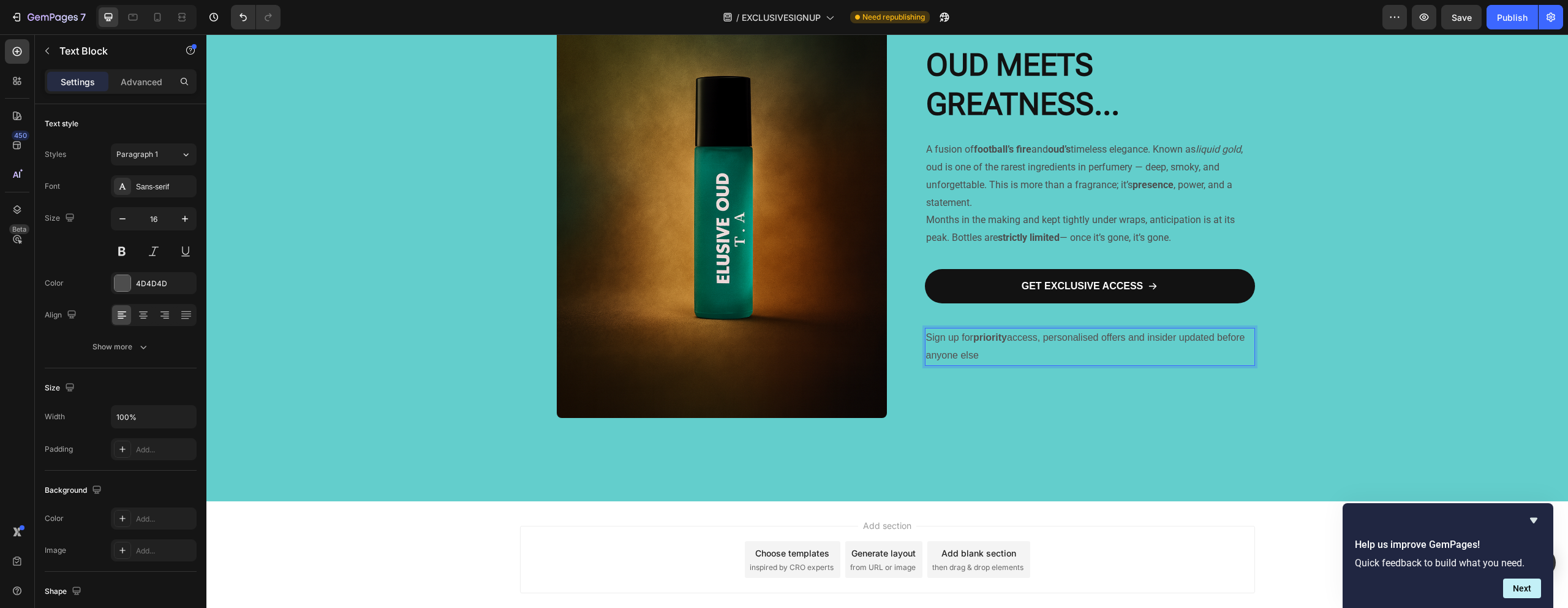
scroll to position [911, 0]
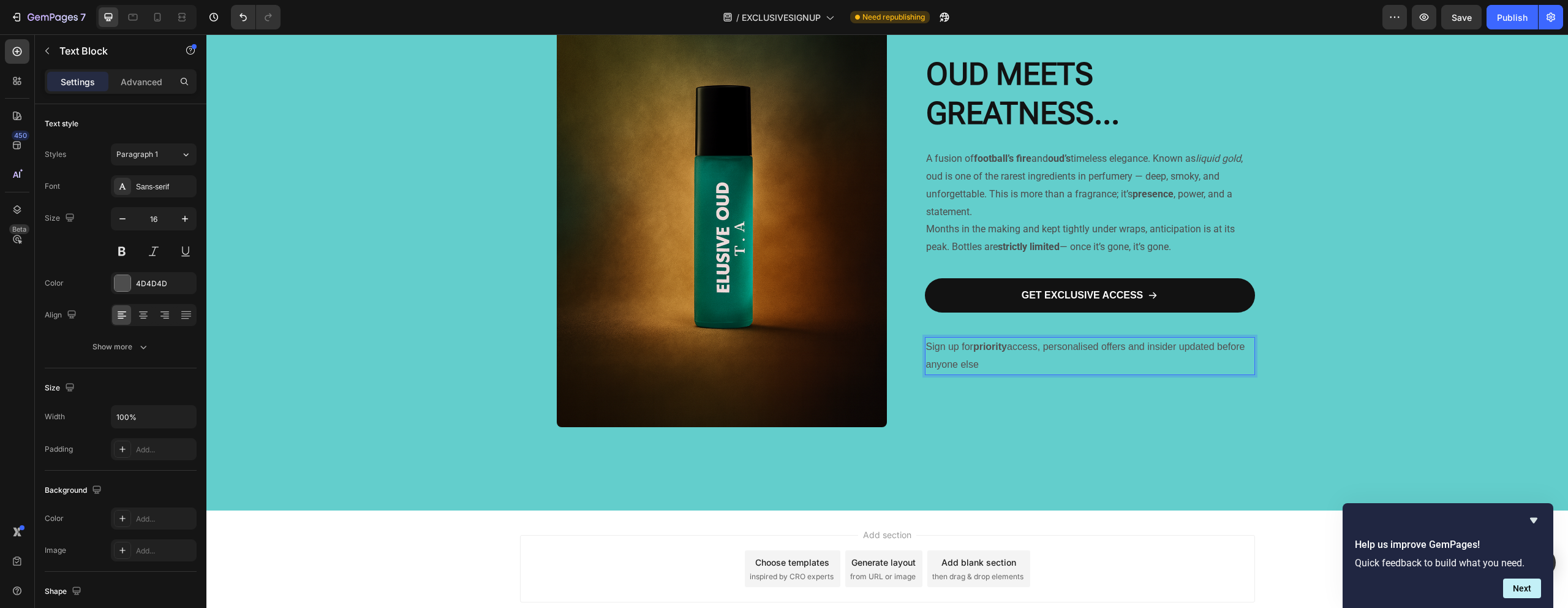
drag, startPoint x: 987, startPoint y: 360, endPoint x: 926, endPoint y: 351, distance: 61.7
click at [926, 351] on p "Sign up for priority access, personalised offers and insider updated before any…" at bounding box center [1089, 356] width 327 height 35
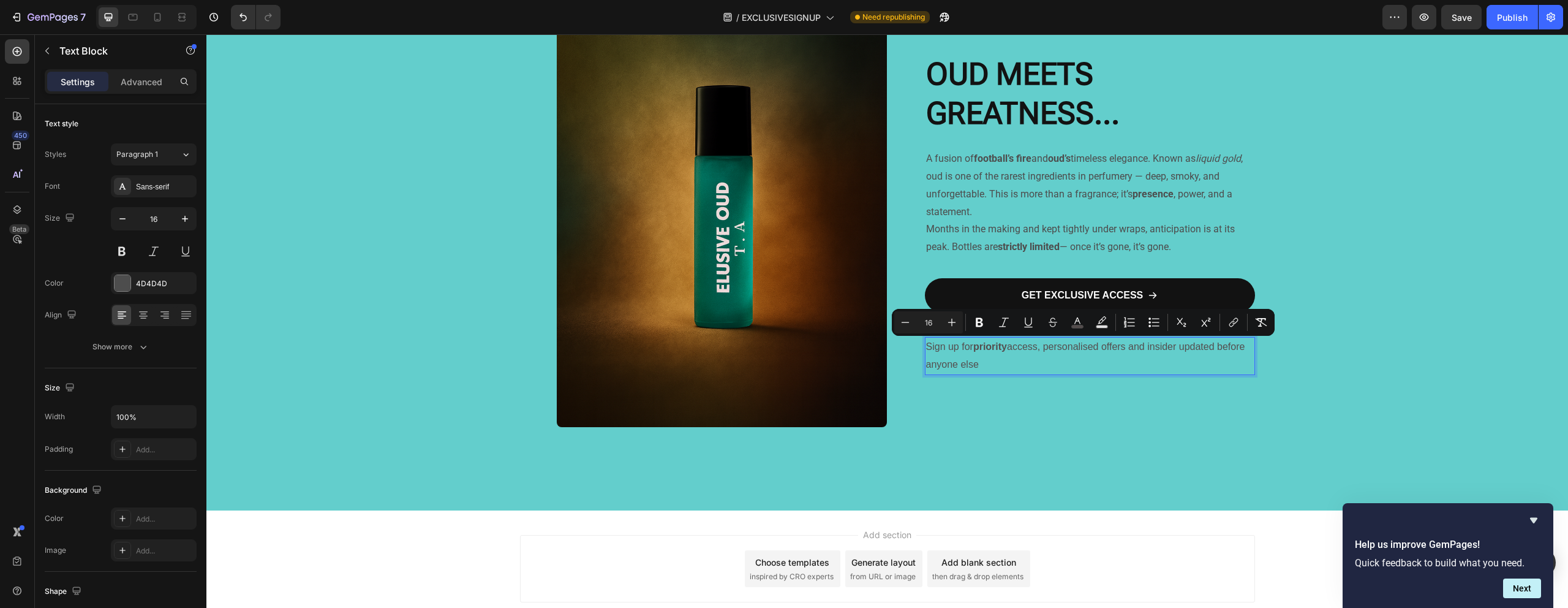
click at [1007, 362] on p "Sign up for priority access, personalised offers and insider updated before any…" at bounding box center [1089, 356] width 327 height 35
drag, startPoint x: 1020, startPoint y: 363, endPoint x: 873, endPoint y: 347, distance: 147.9
click at [873, 347] on div "Image Row WHEN OUD MEETS GREATNESS... Heading A fusion of football’s fire and o…" at bounding box center [887, 214] width 735 height 592
click at [146, 320] on icon at bounding box center [143, 314] width 12 height 12
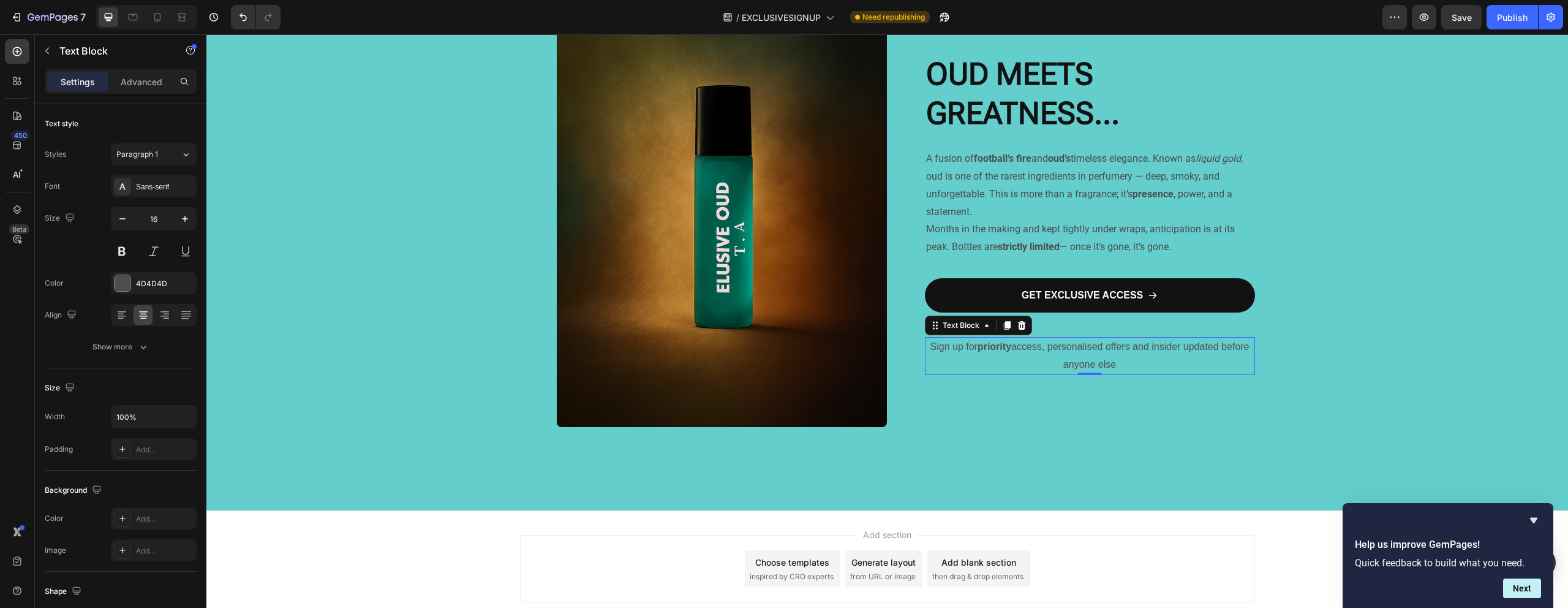
click at [959, 382] on div "⁠⁠⁠⁠⁠⁠⁠ OUD MEETS GREATNESS... Heading A fusion of football’s fire and oud’s ti…" at bounding box center [1090, 214] width 330 height 592
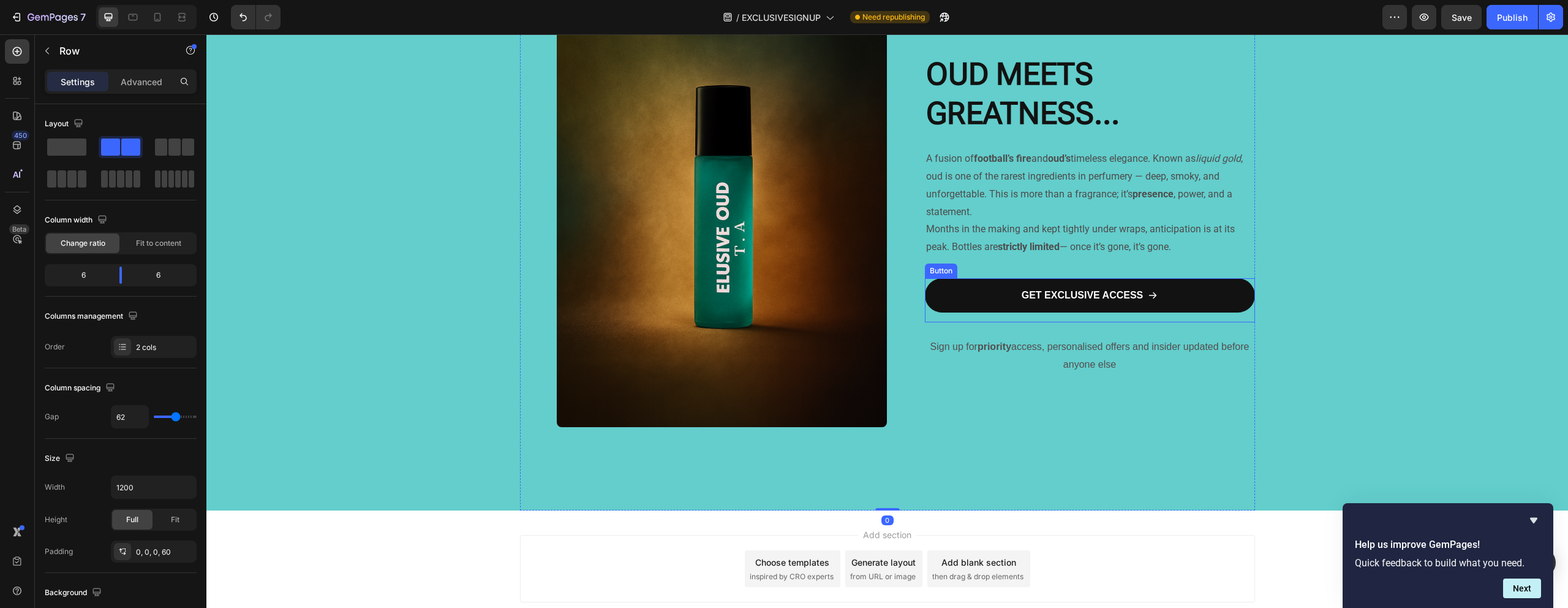
click at [1028, 318] on div "GET EXCLUSIVE ACCESS Button" at bounding box center [1090, 300] width 330 height 44
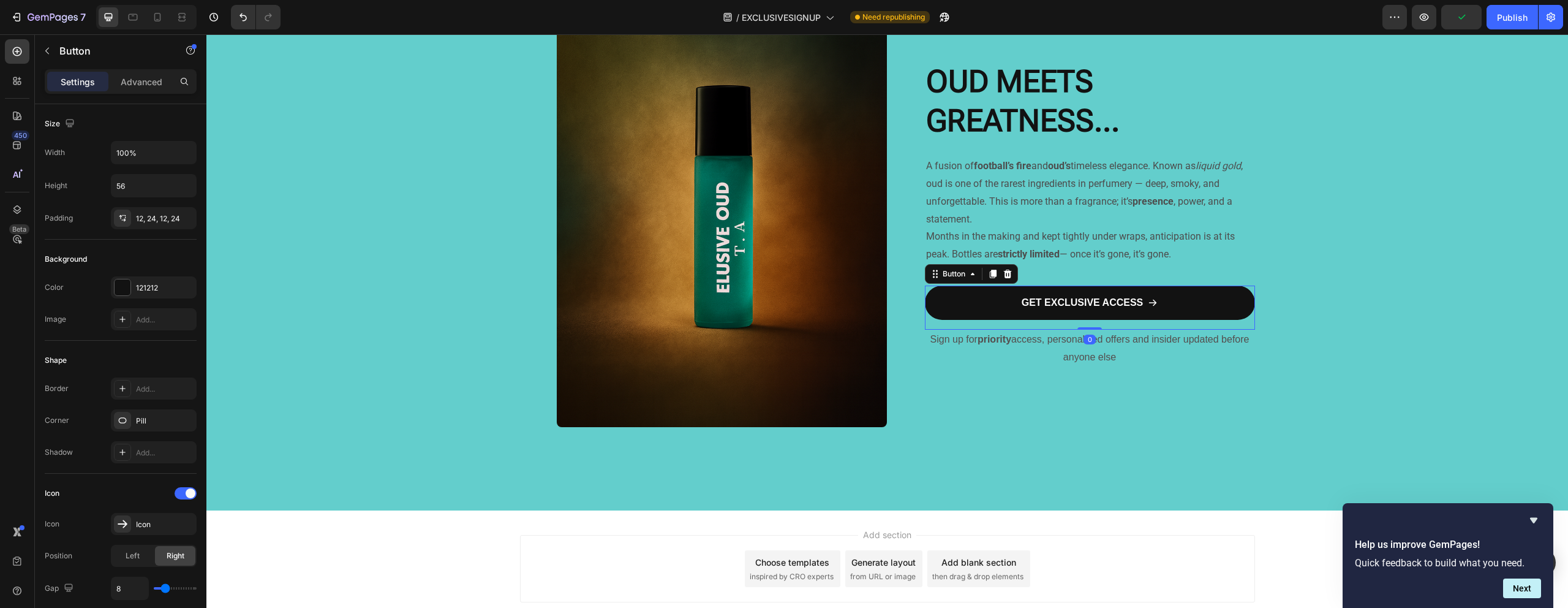
drag, startPoint x: 1087, startPoint y: 334, endPoint x: 1016, endPoint y: 384, distance: 86.8
click at [1084, 310] on div "GET EXCLUSIVE ACCESS Button 0" at bounding box center [1090, 307] width 330 height 44
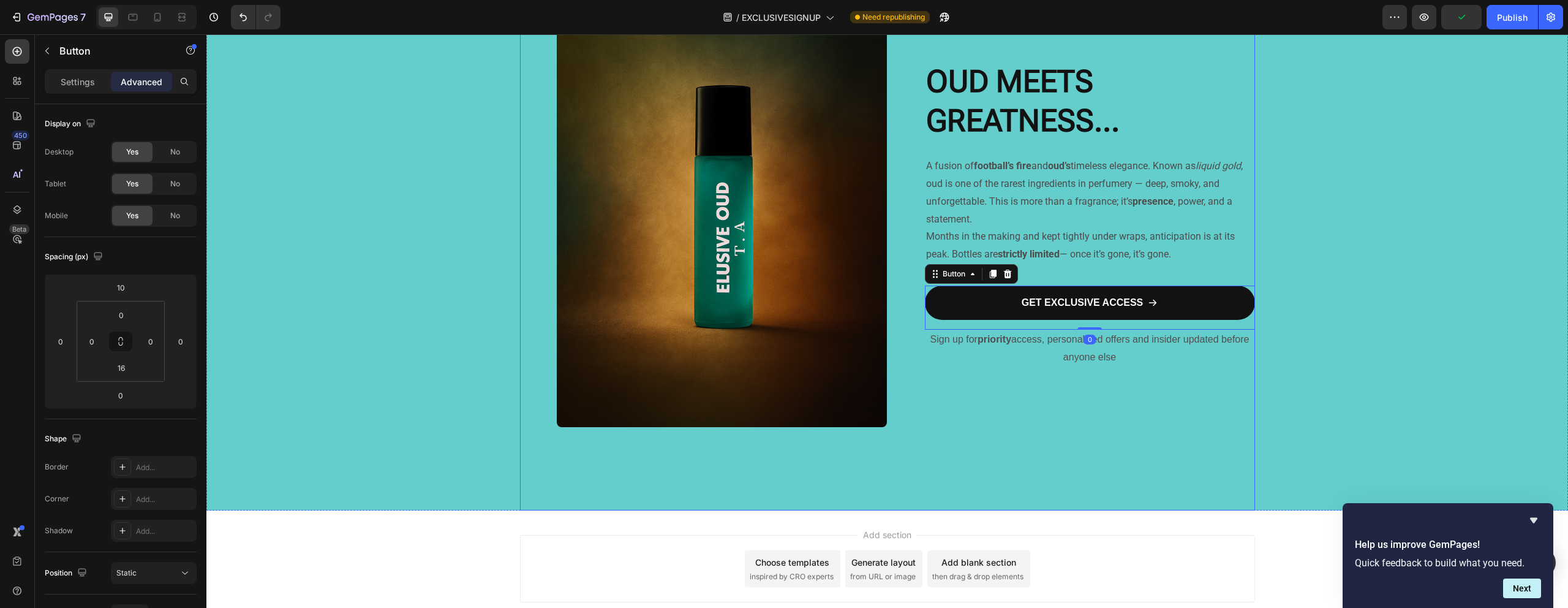
click at [991, 405] on div "⁠⁠⁠⁠⁠⁠⁠ OUD MEETS GREATNESS... Heading A fusion of football’s fire and oud’s ti…" at bounding box center [1090, 214] width 330 height 592
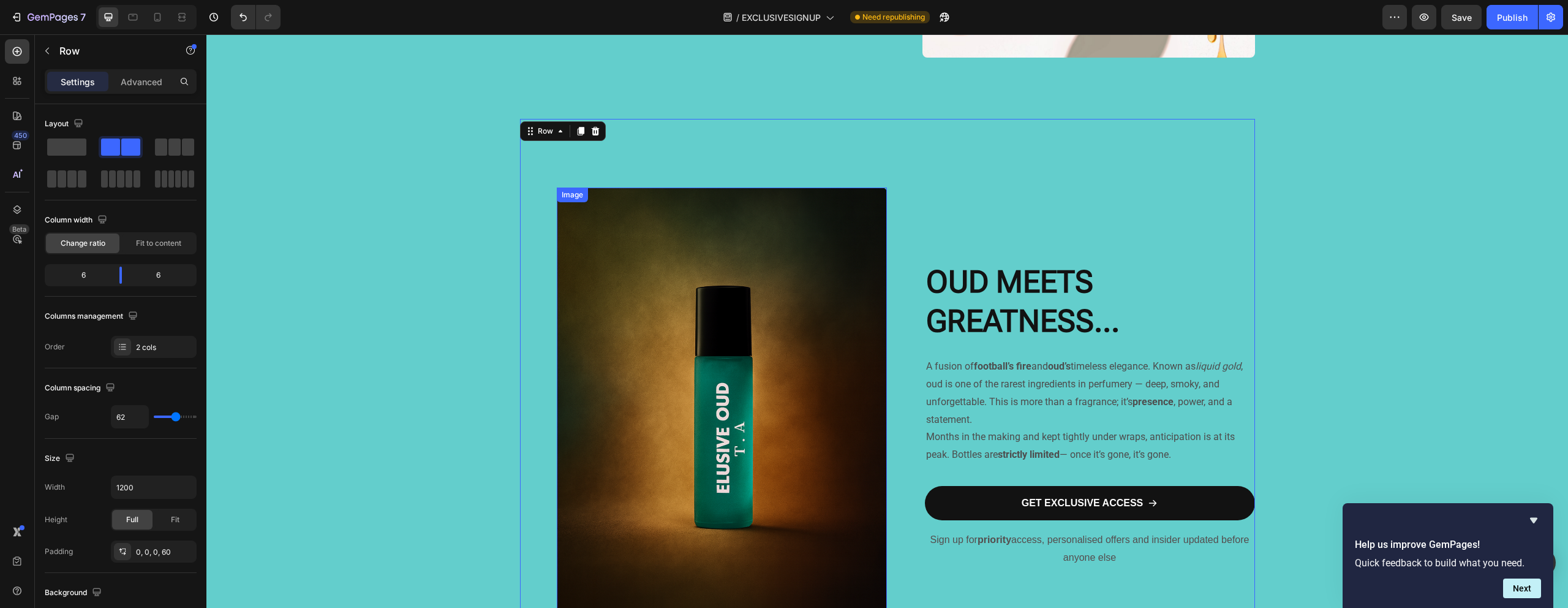
scroll to position [951, 0]
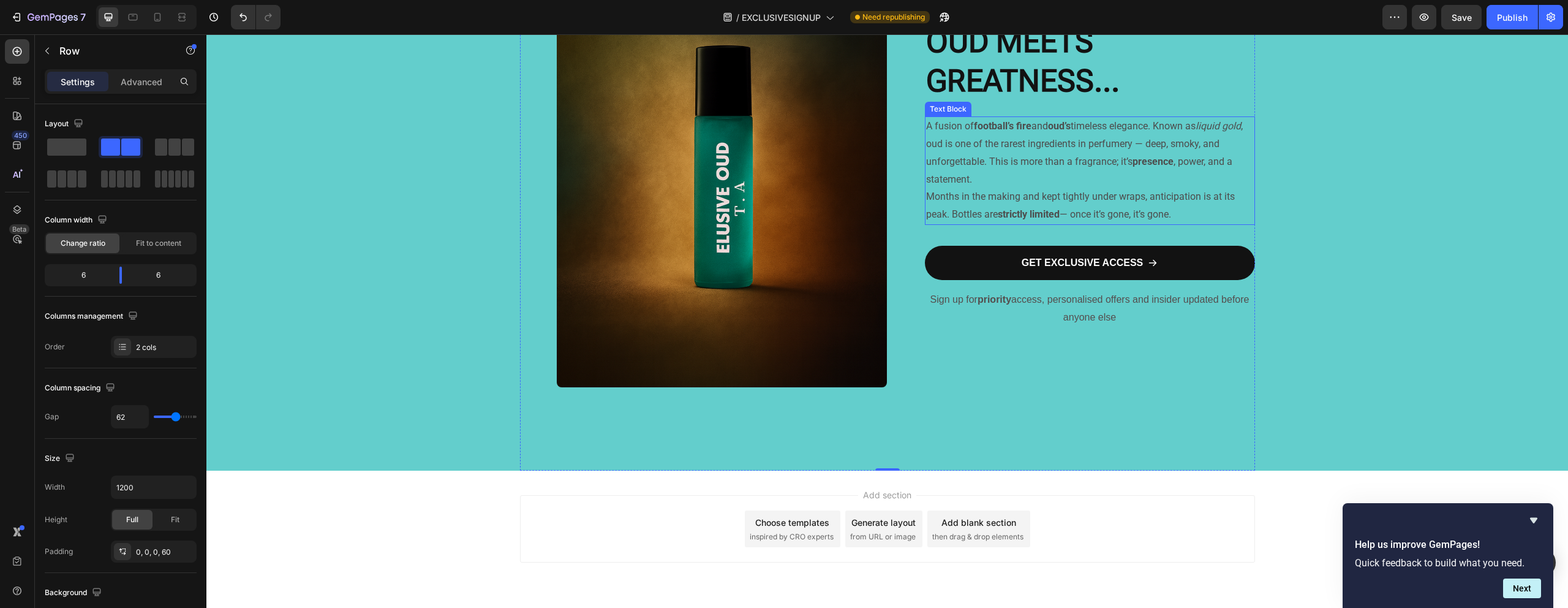
click at [985, 182] on p "A fusion of football’s fire and oud’s timeless elegance. Known as liquid gold ,…" at bounding box center [1089, 153] width 327 height 71
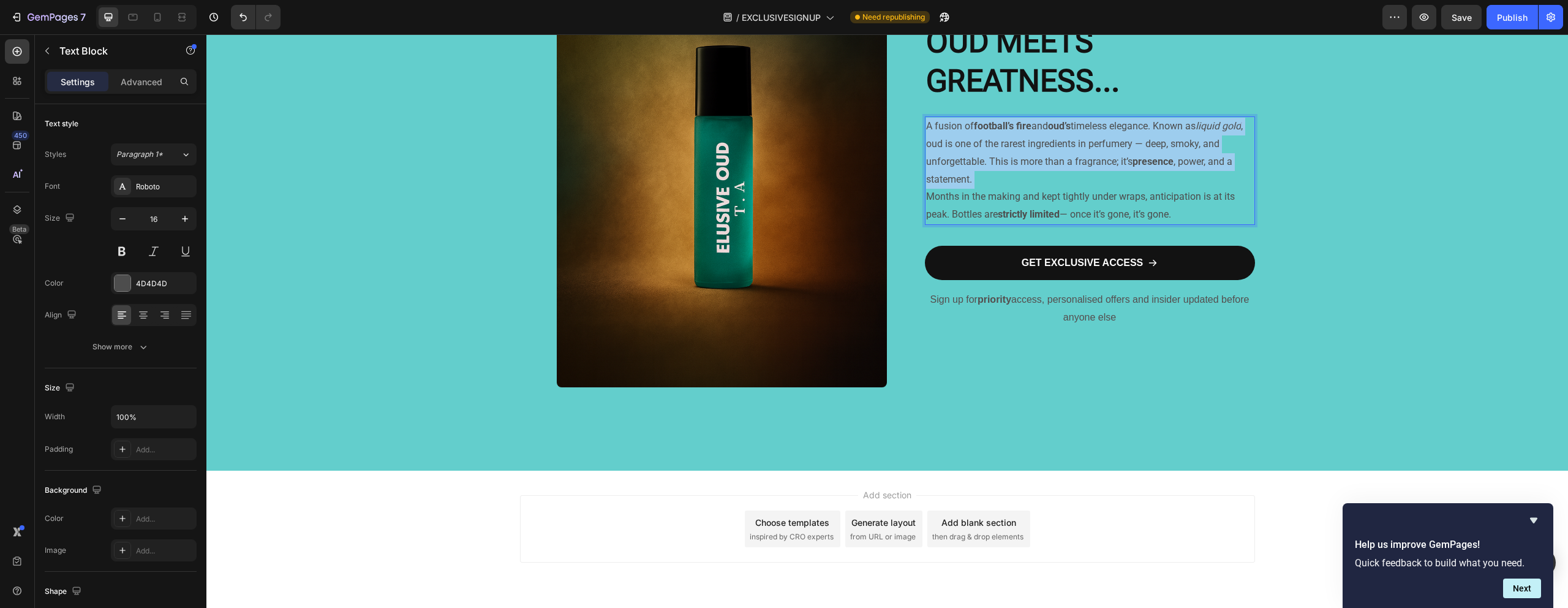
click at [985, 182] on p "A fusion of football’s fire and oud’s timeless elegance. Known as liquid gold ,…" at bounding box center [1089, 153] width 327 height 71
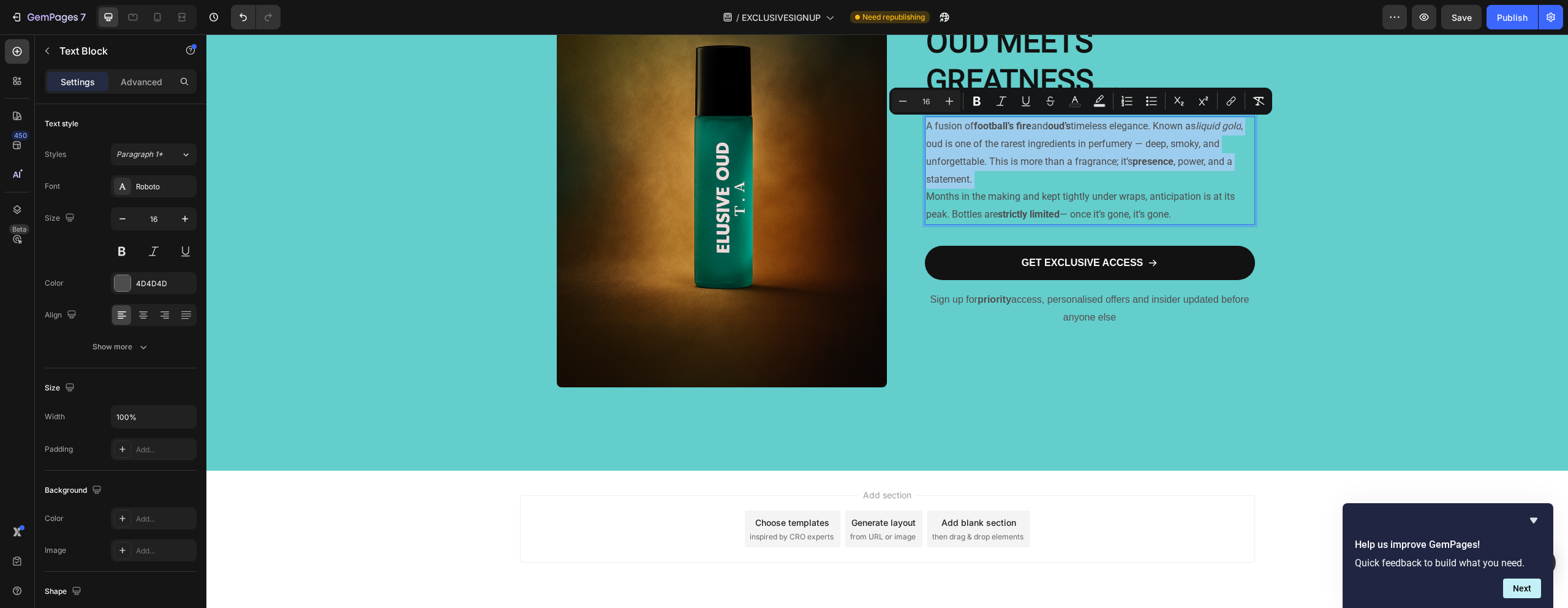
click at [978, 180] on p "A fusion of football’s fire and oud’s timeless elegance. Known as liquid gold ,…" at bounding box center [1089, 153] width 327 height 71
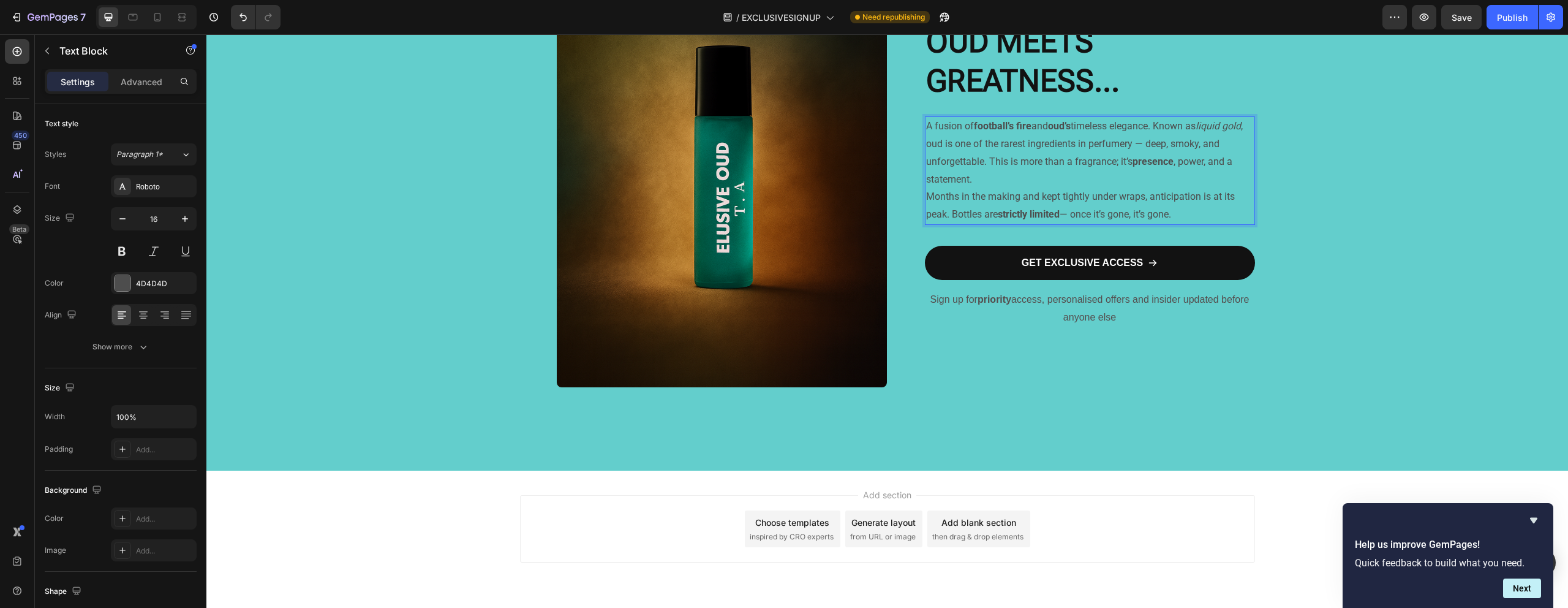
scroll to position [942, 0]
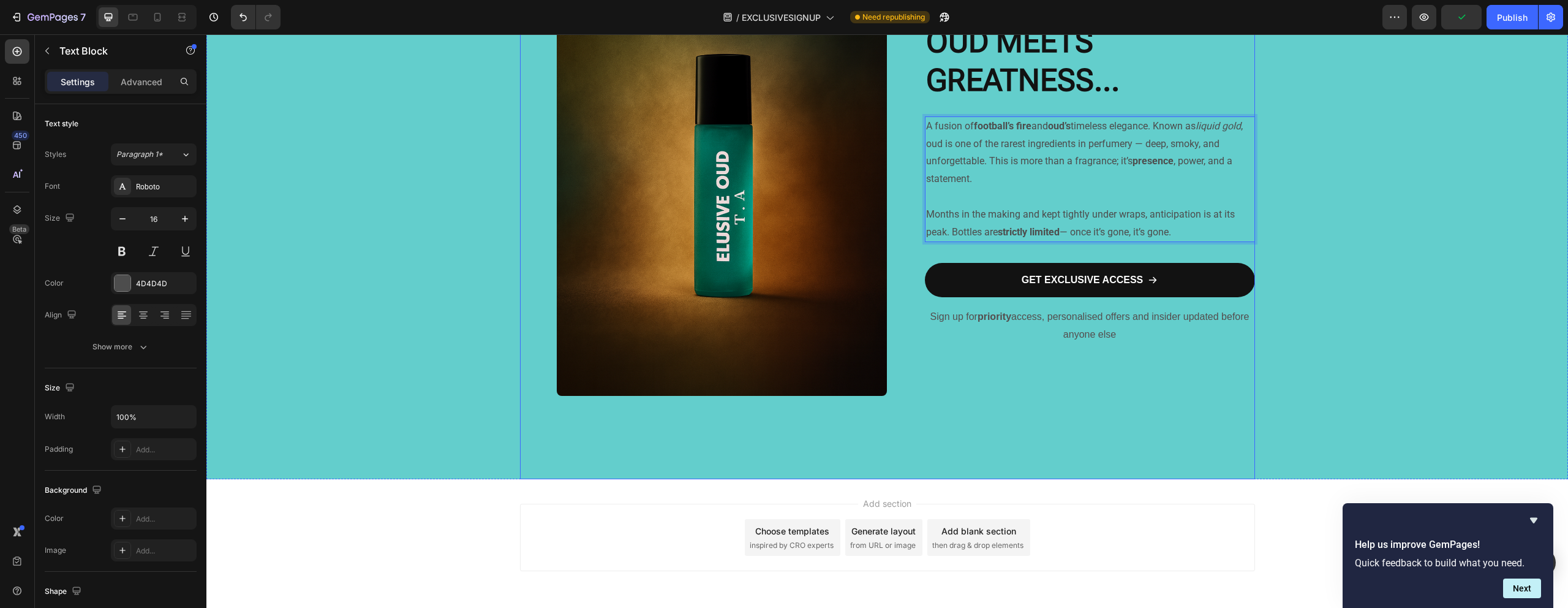
click at [979, 405] on div "⁠⁠⁠⁠⁠⁠⁠ OUD MEETS GREATNESS... Heading A fusion of football’s fire and oud’s ti…" at bounding box center [1090, 183] width 330 height 592
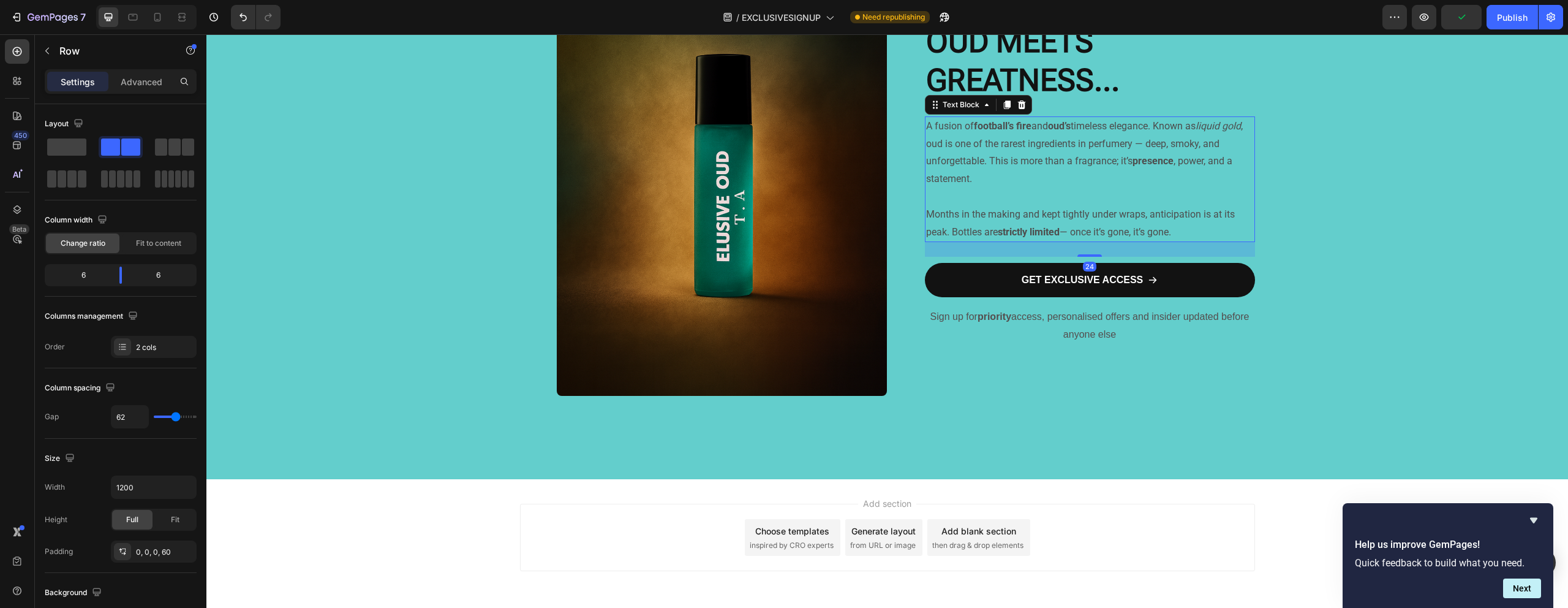
click at [1157, 131] on p "A fusion of football’s fire and oud’s timeless elegance. Known as liquid gold ,…" at bounding box center [1089, 153] width 327 height 71
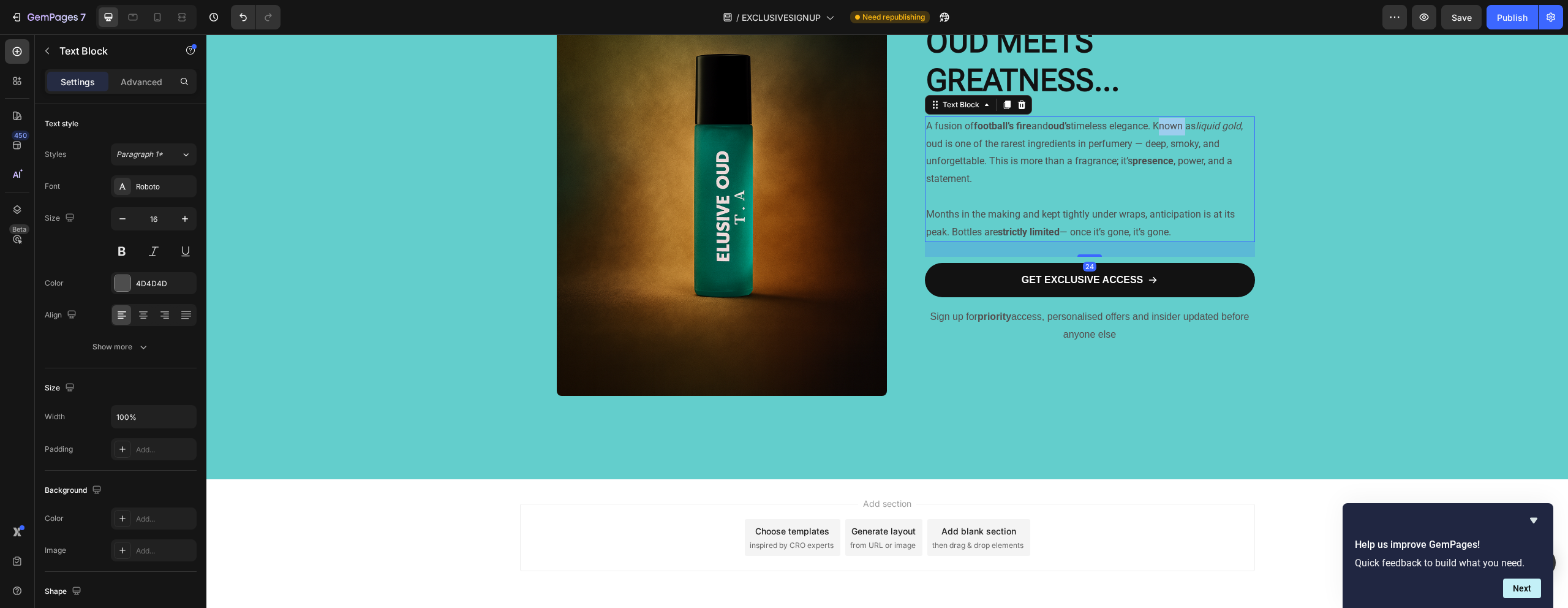
click at [1157, 128] on p "A fusion of football’s fire and oud’s timeless elegance. Known as liquid gold ,…" at bounding box center [1089, 153] width 327 height 71
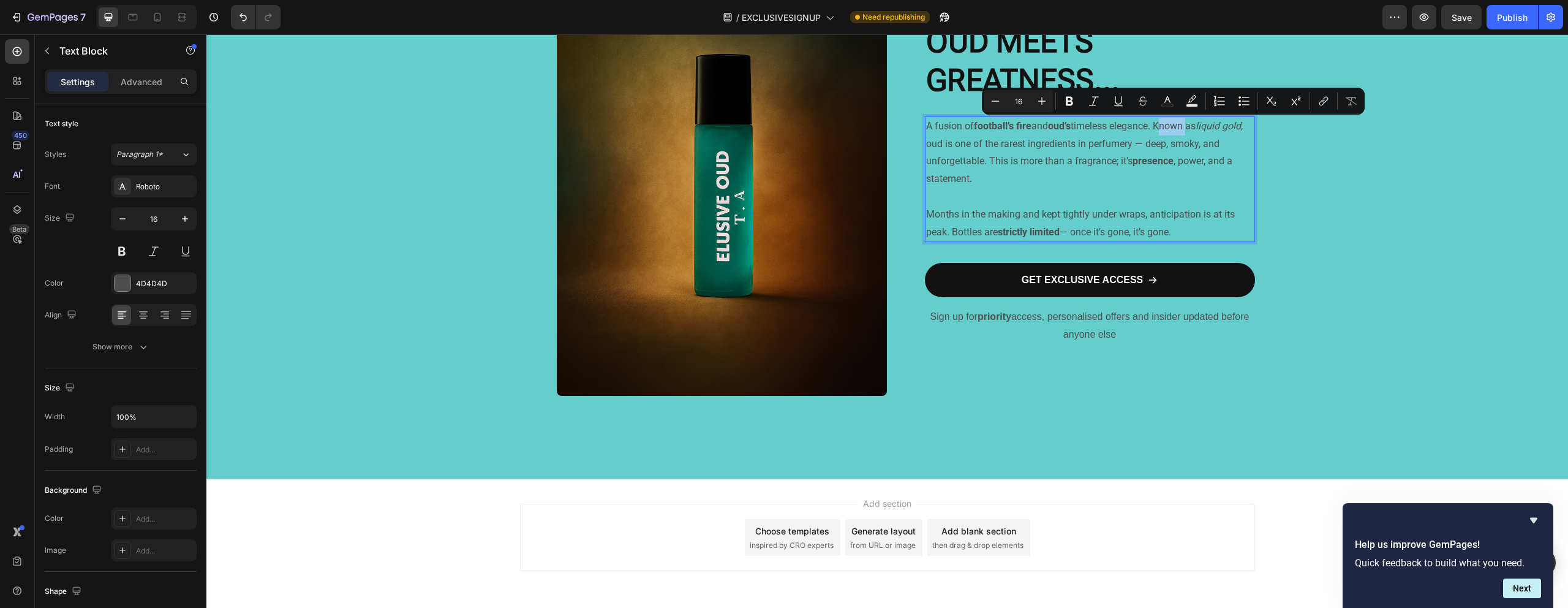
click at [1158, 128] on p "A fusion of football’s fire and oud’s timeless elegance. Known as liquid gold ,…" at bounding box center [1089, 153] width 327 height 71
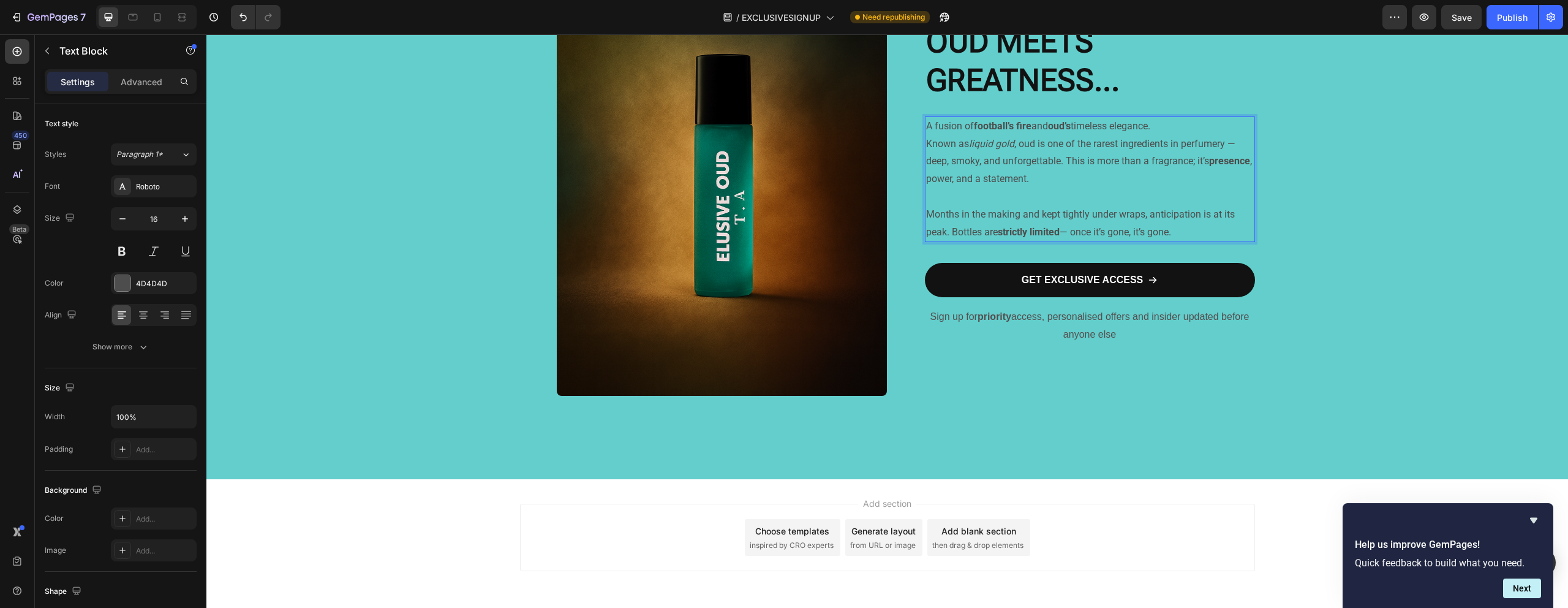
scroll to position [933, 0]
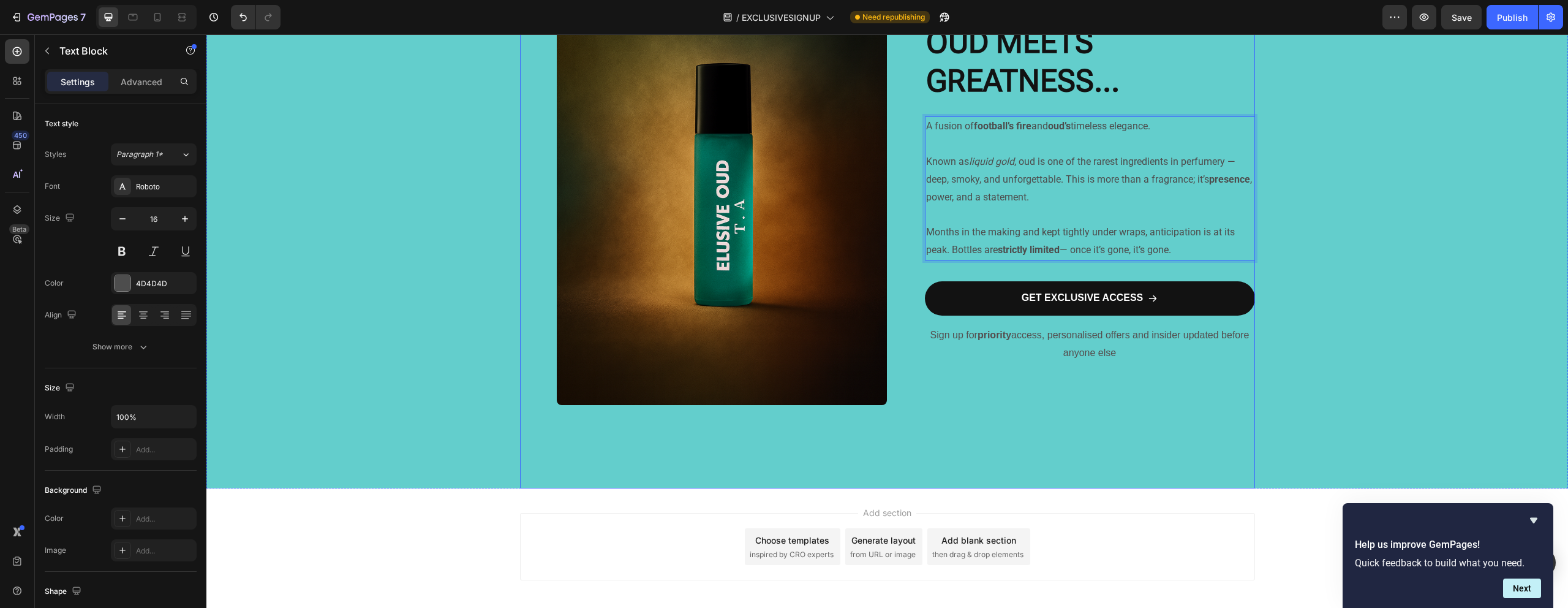
click at [981, 401] on div "⁠⁠⁠⁠⁠⁠⁠ OUD MEETS GREATNESS... Heading A fusion of football’s fire and oud’s ti…" at bounding box center [1090, 192] width 330 height 592
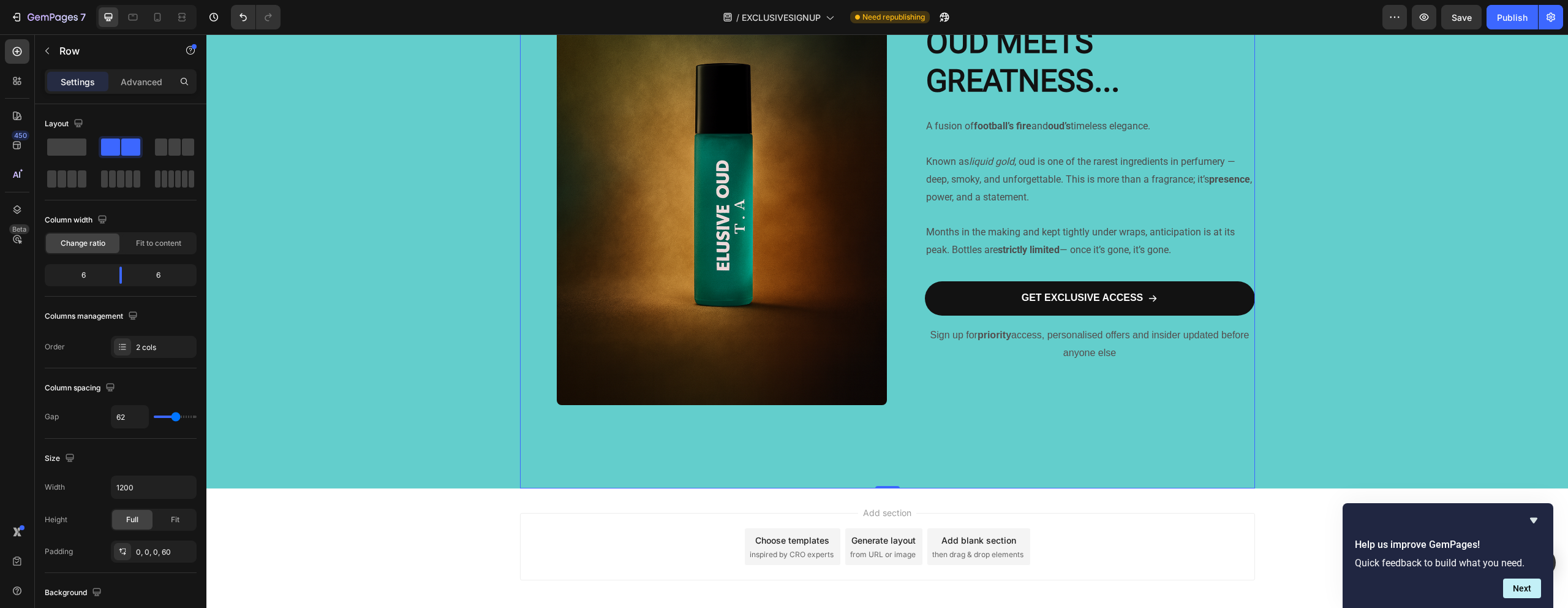
click at [973, 433] on div "⁠⁠⁠⁠⁠⁠⁠ OUD MEETS GREATNESS... Heading A fusion of football’s fire and oud’s ti…" at bounding box center [1090, 192] width 330 height 592
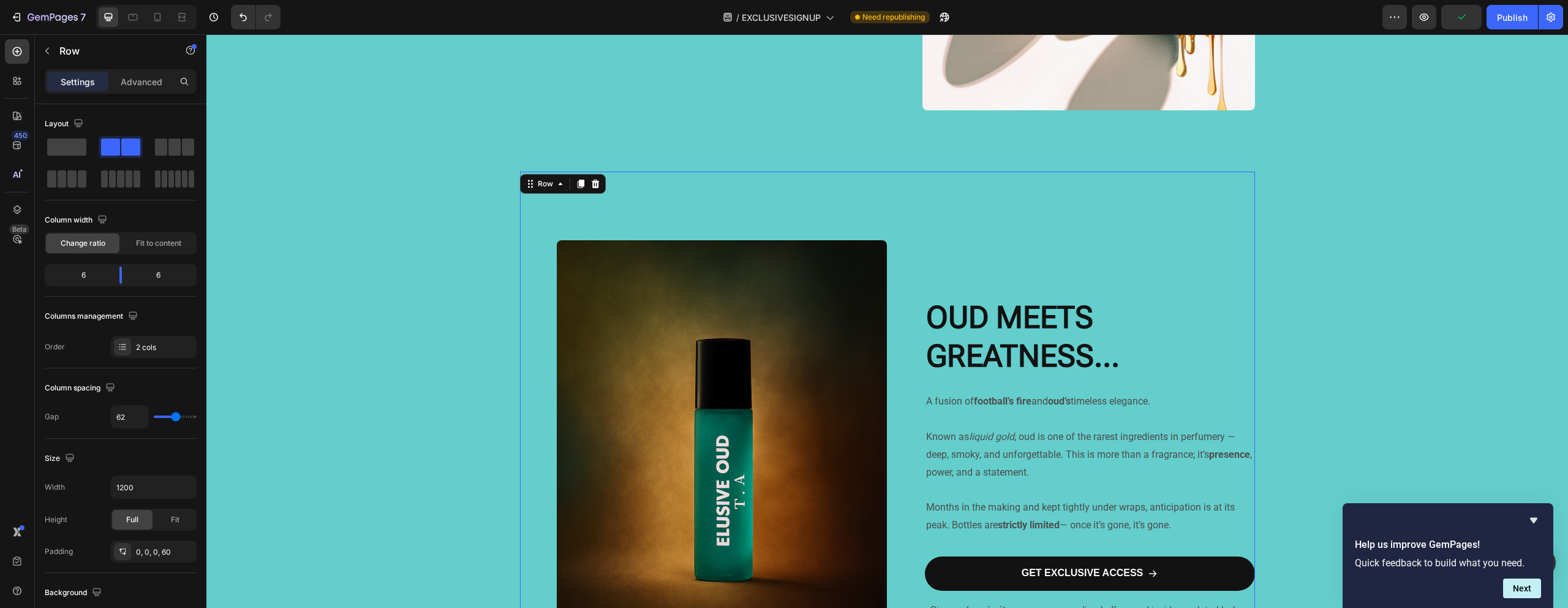
scroll to position [0, 0]
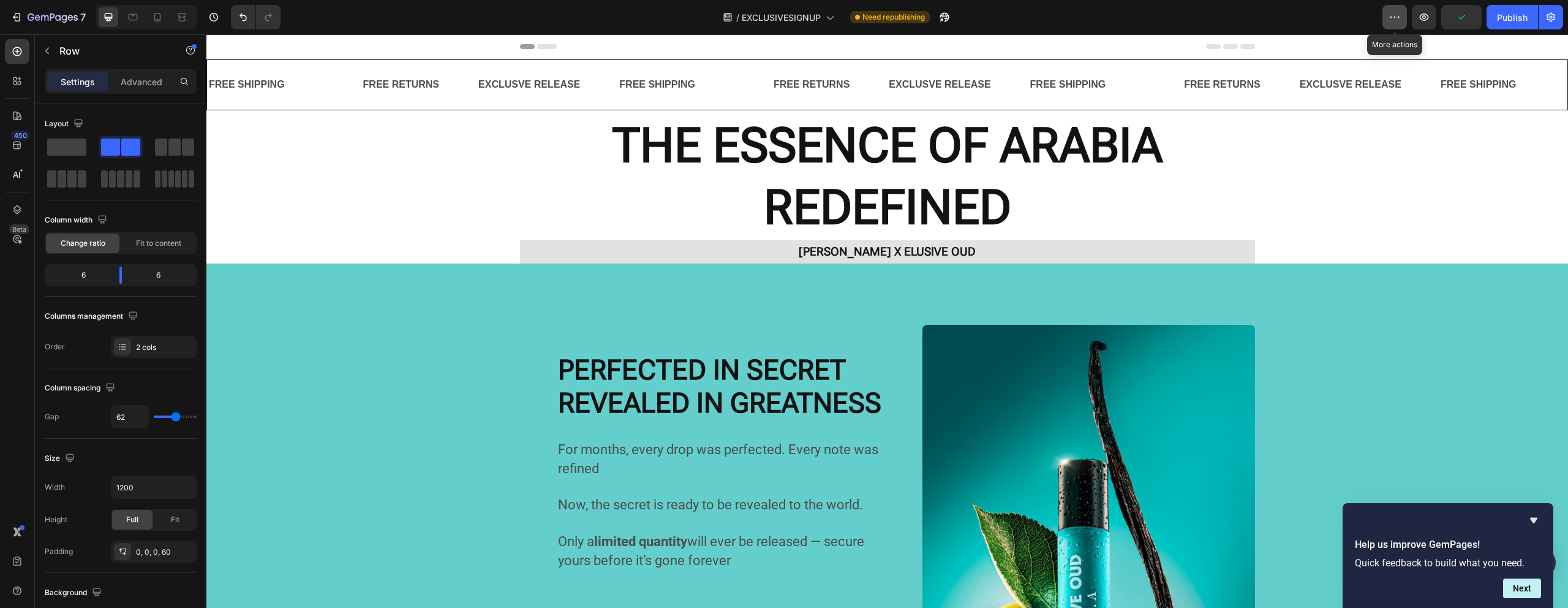
click at [1393, 8] on button "button" at bounding box center [1394, 17] width 25 height 25
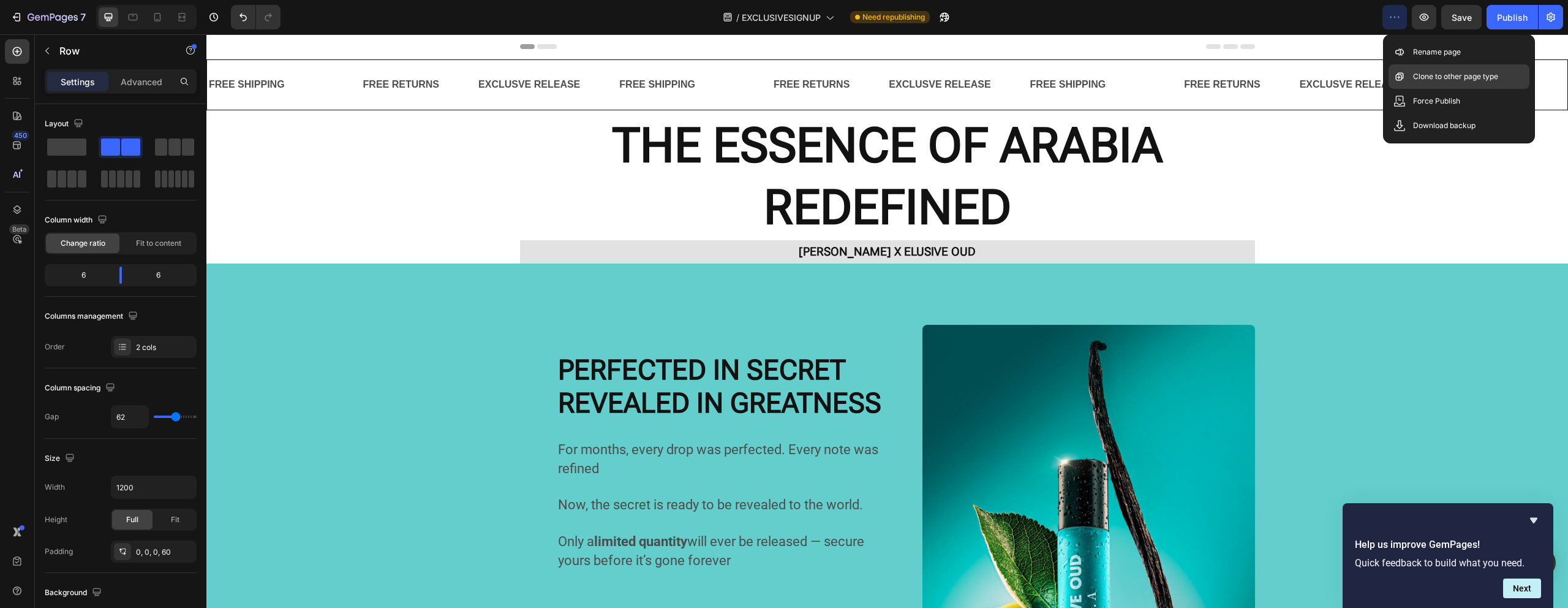
click at [1407, 71] on div "Clone to other page type" at bounding box center [1458, 76] width 141 height 25
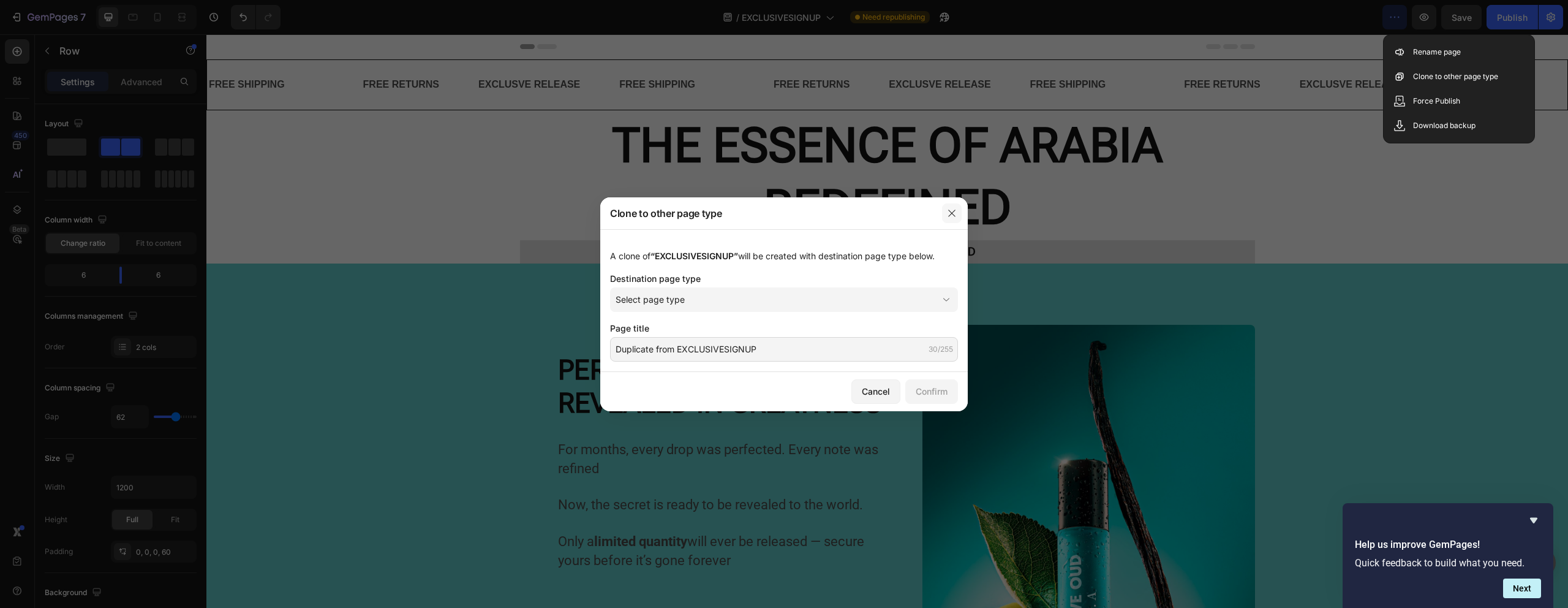
click at [955, 208] on icon "button" at bounding box center [952, 213] width 10 height 10
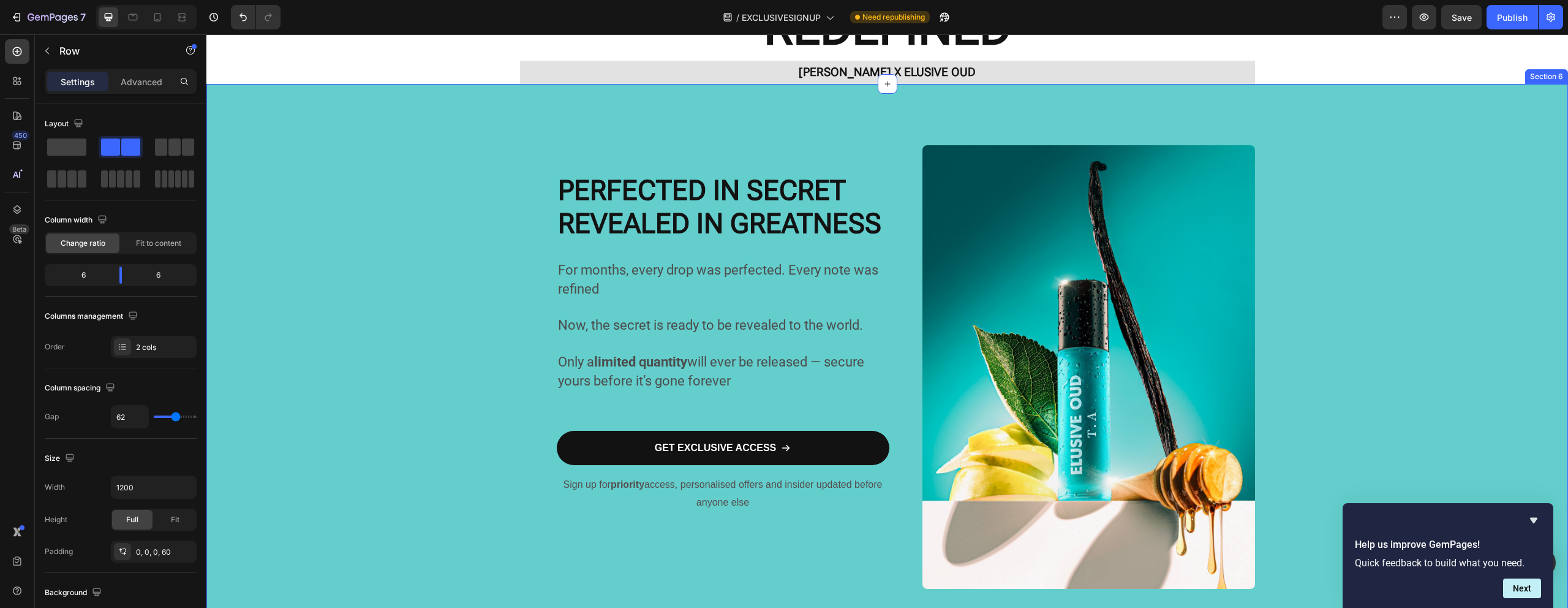
scroll to position [431, 0]
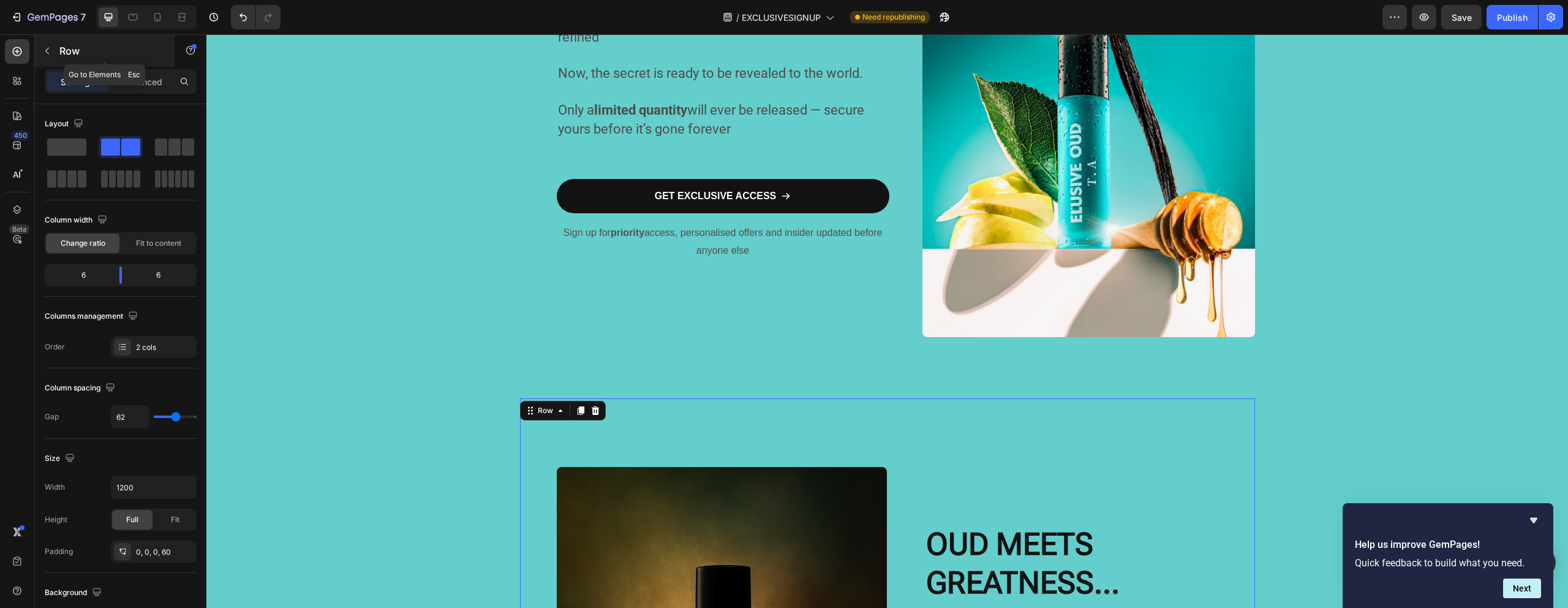
click at [49, 44] on button "button" at bounding box center [47, 50] width 19 height 19
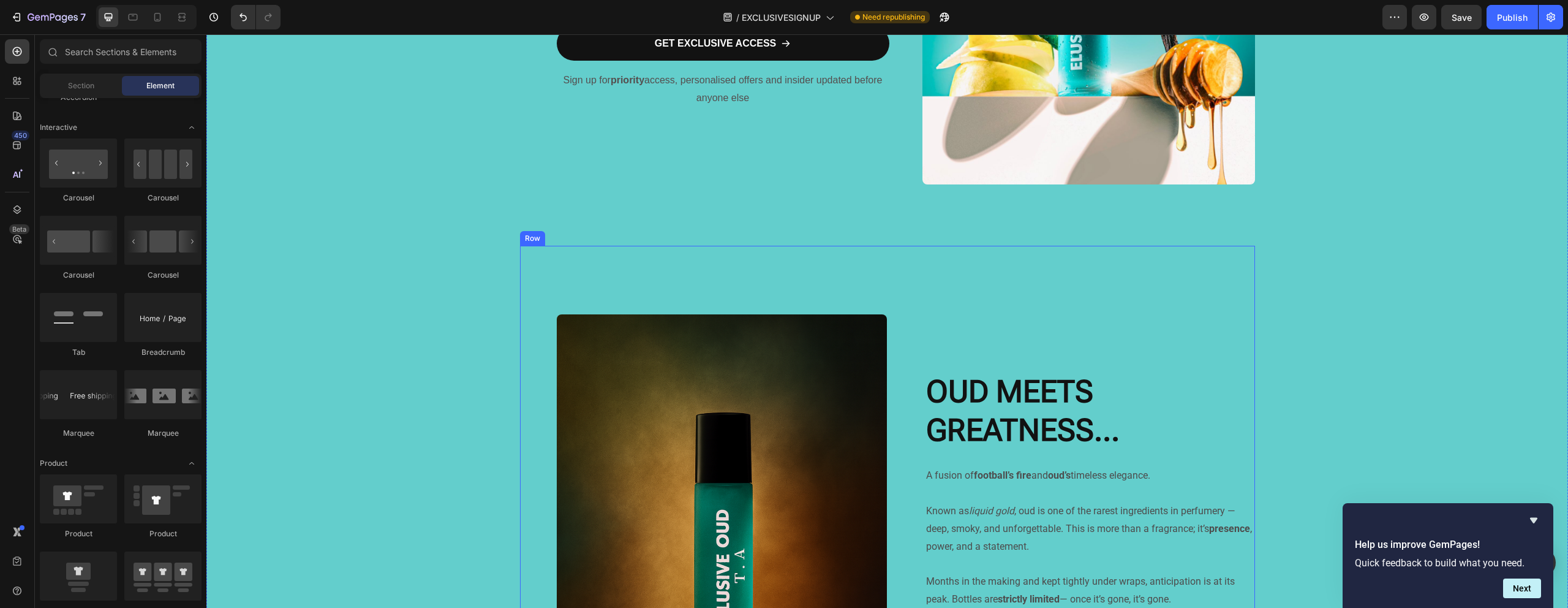
scroll to position [990, 0]
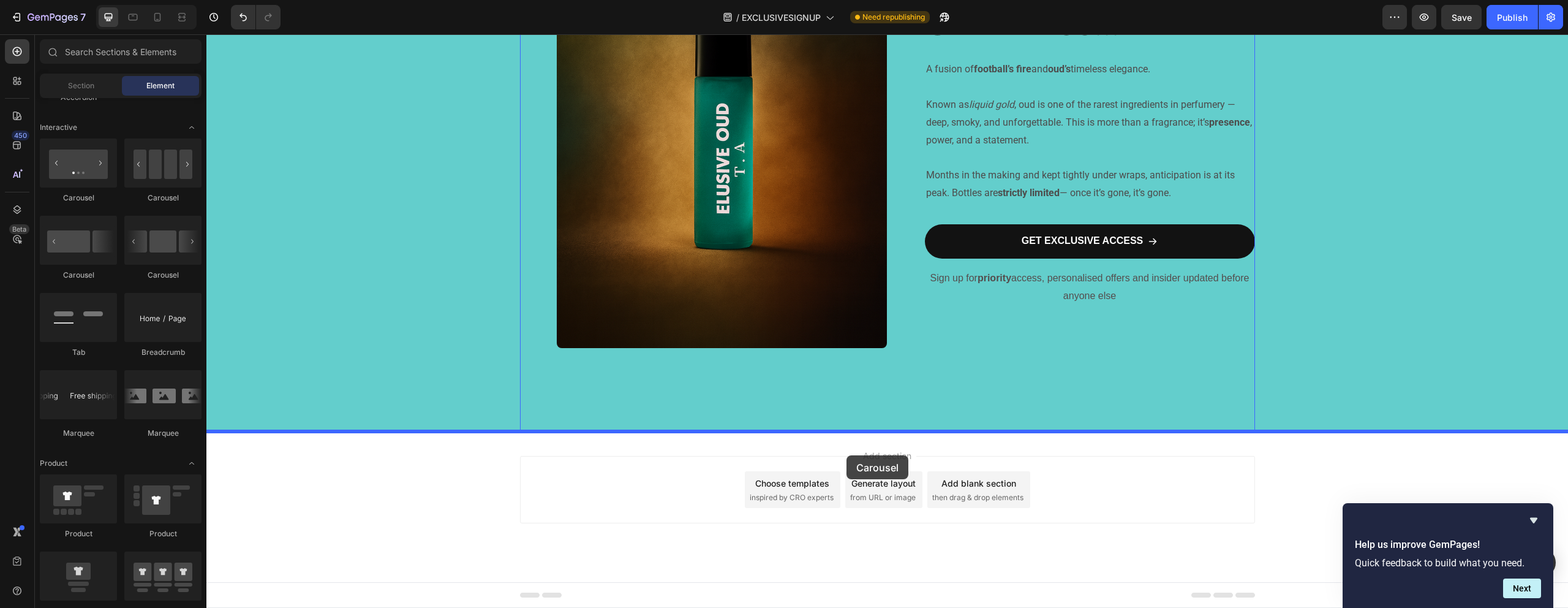
drag, startPoint x: 345, startPoint y: 204, endPoint x: 846, endPoint y: 454, distance: 559.9
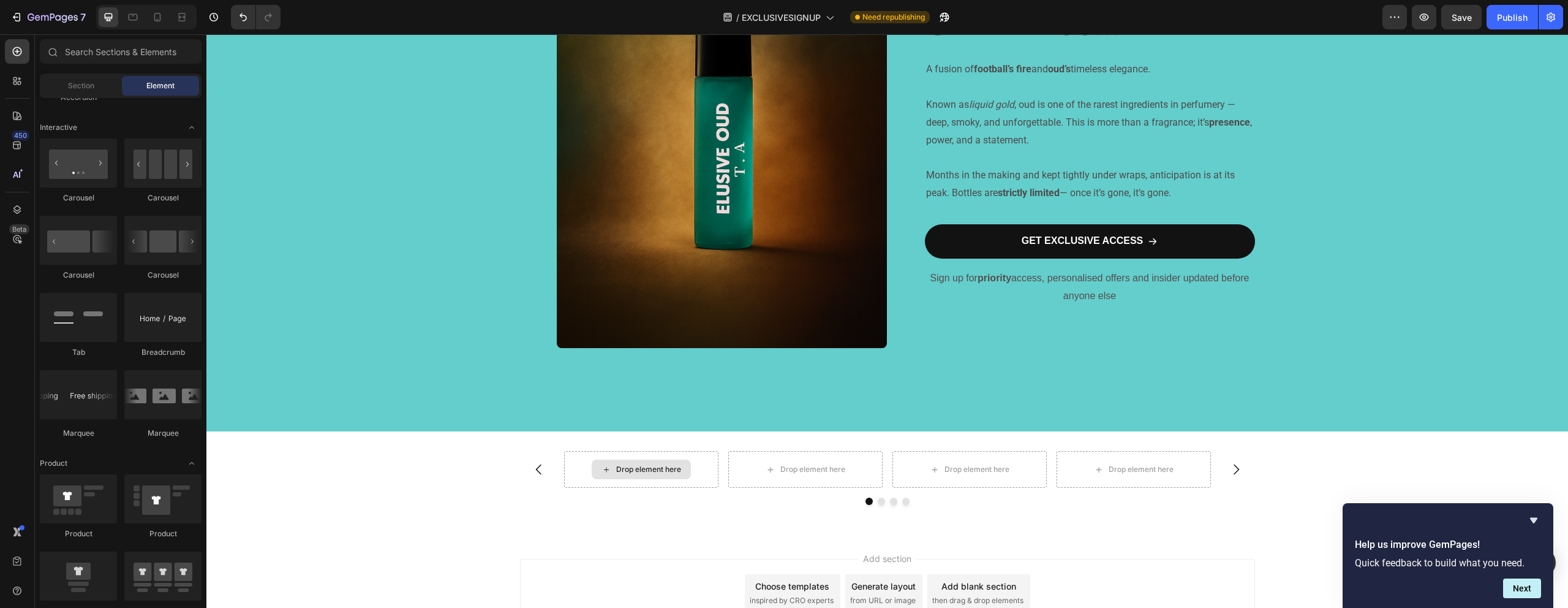
click at [645, 470] on div "Drop element here" at bounding box center [649, 470] width 65 height 10
click at [643, 467] on div "Drop element here" at bounding box center [649, 470] width 65 height 10
click at [638, 468] on div "Drop element here" at bounding box center [649, 470] width 65 height 10
click at [637, 468] on div "Drop element here" at bounding box center [649, 470] width 65 height 10
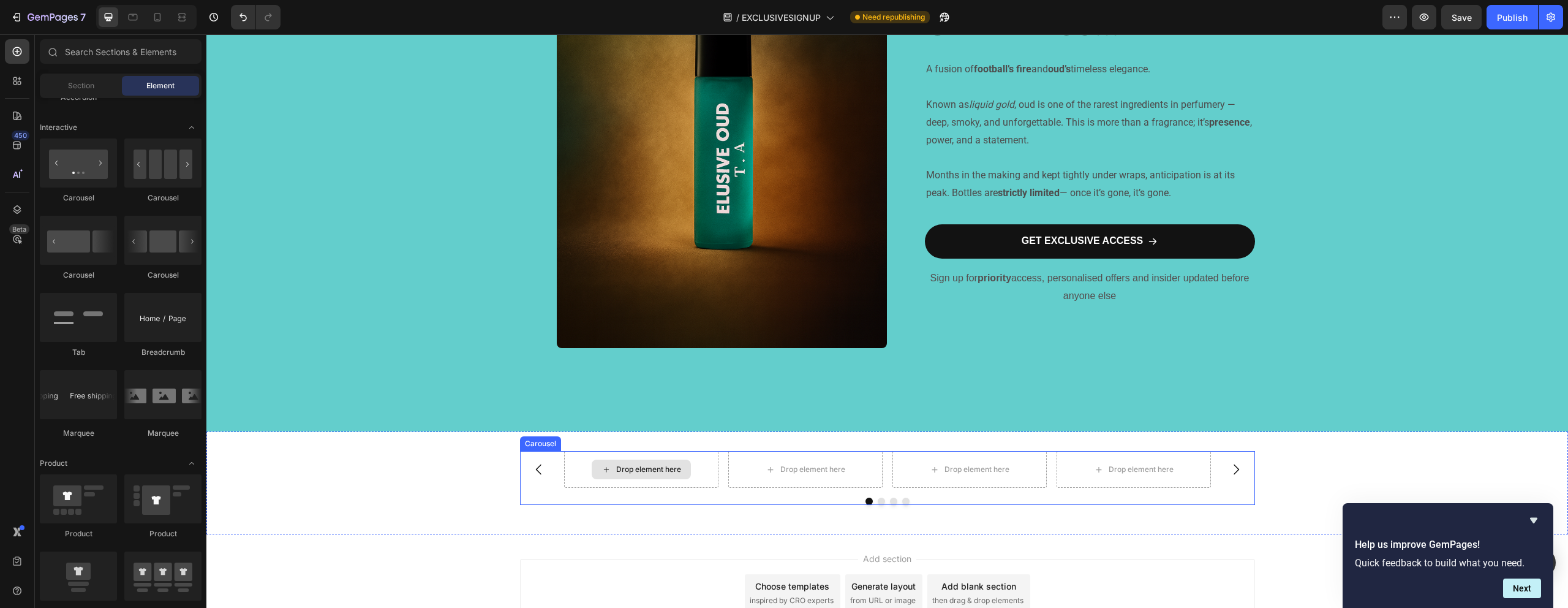
click at [572, 458] on div "Drop element here" at bounding box center [641, 469] width 154 height 37
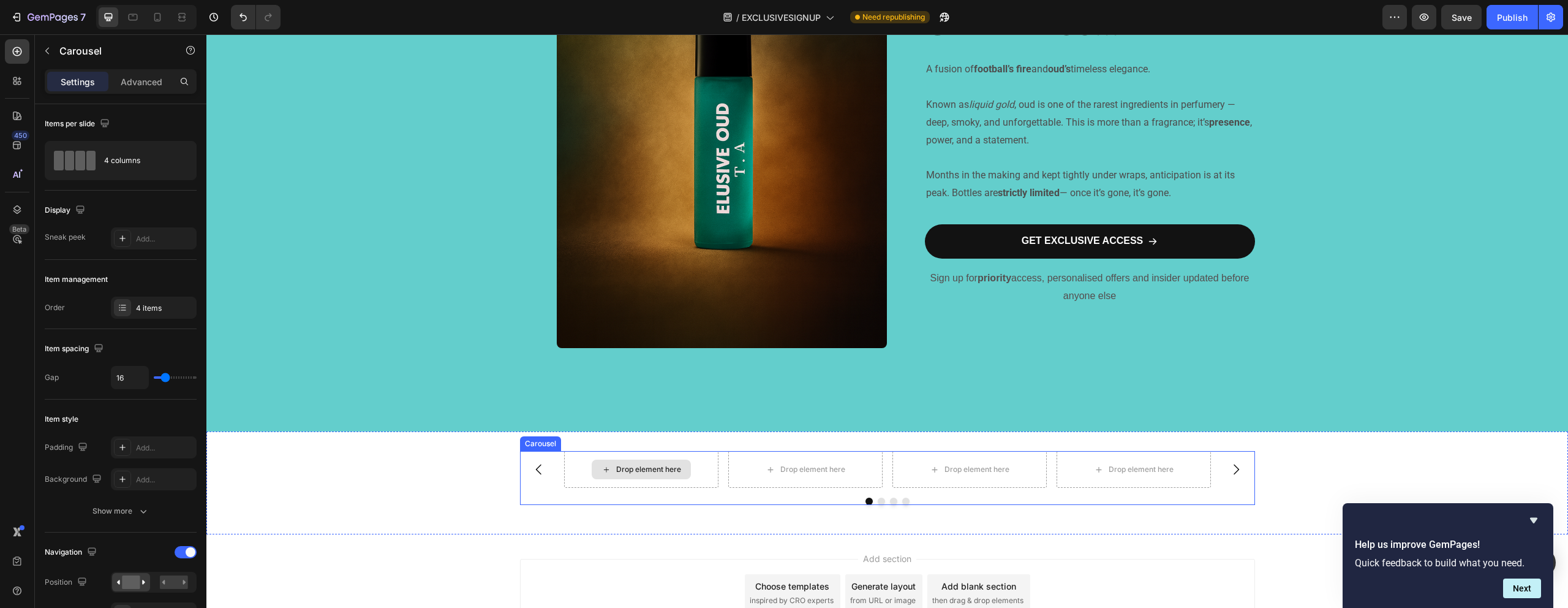
click at [626, 475] on div "Drop element here" at bounding box center [642, 469] width 99 height 19
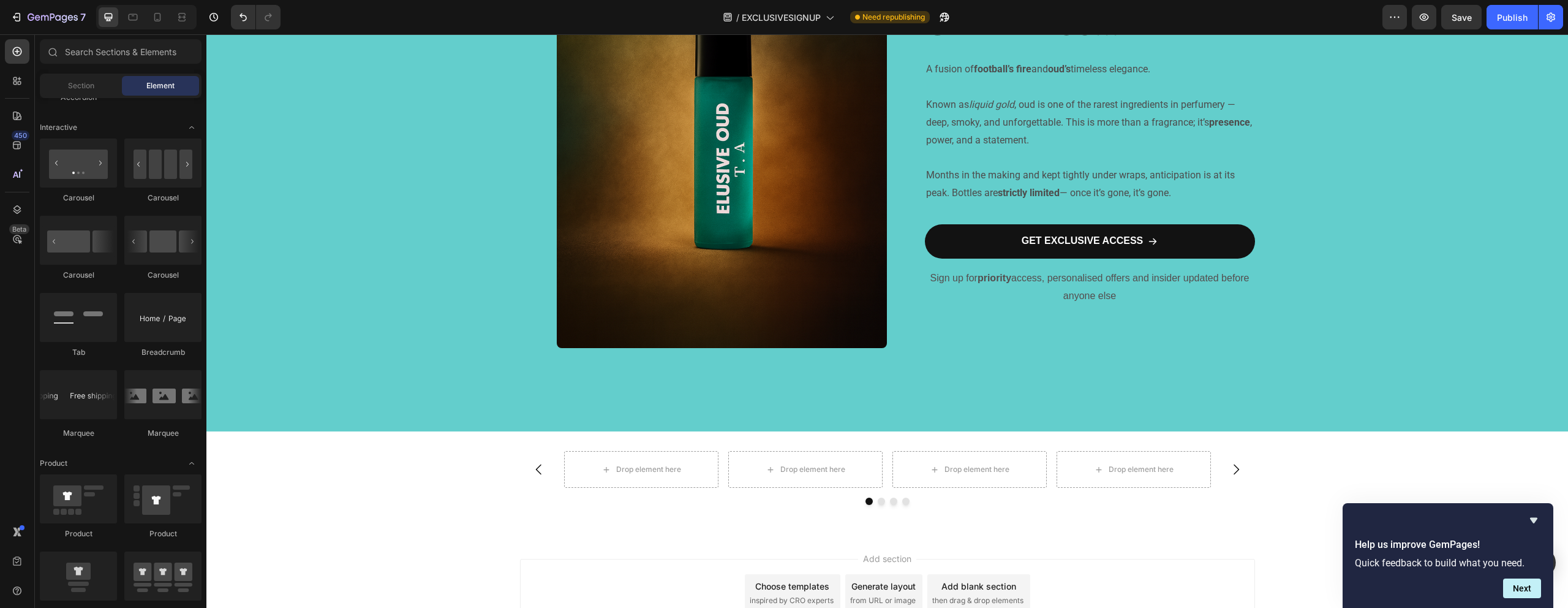
scroll to position [1430, 0]
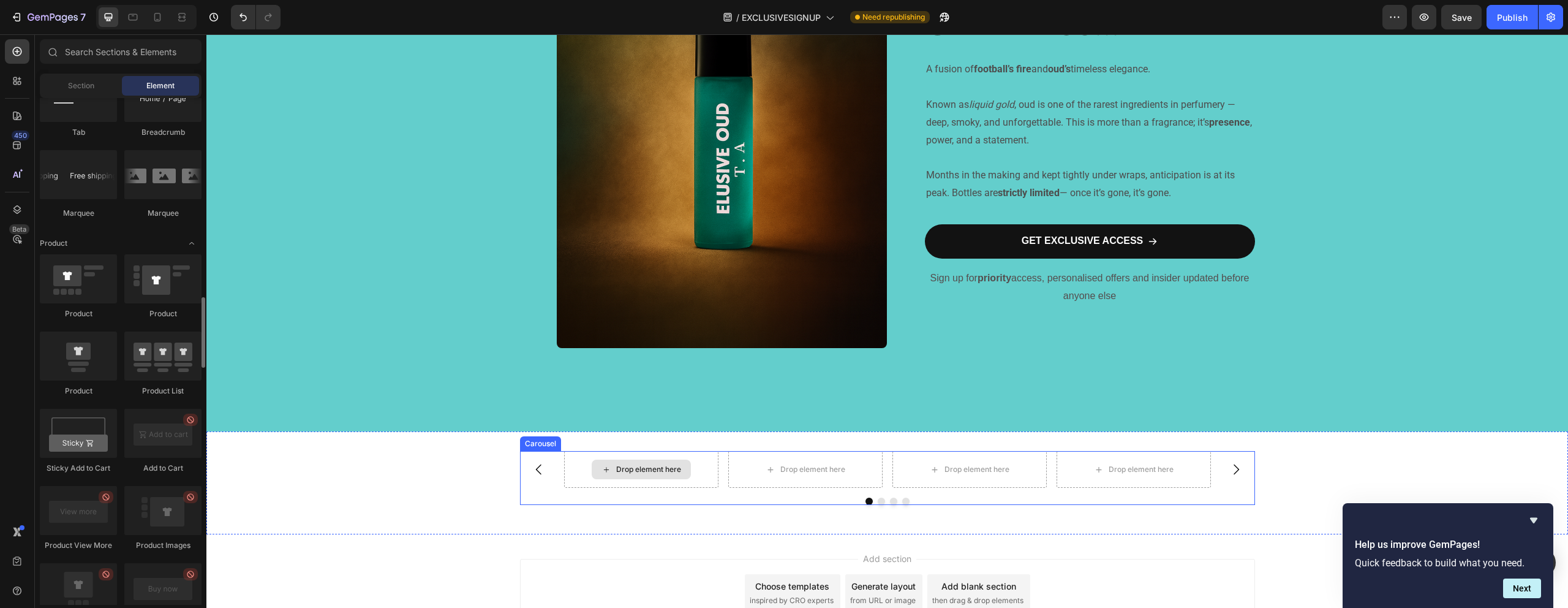
click at [634, 466] on div "Drop element here" at bounding box center [649, 470] width 65 height 10
click at [634, 467] on div "Drop element here" at bounding box center [649, 470] width 65 height 10
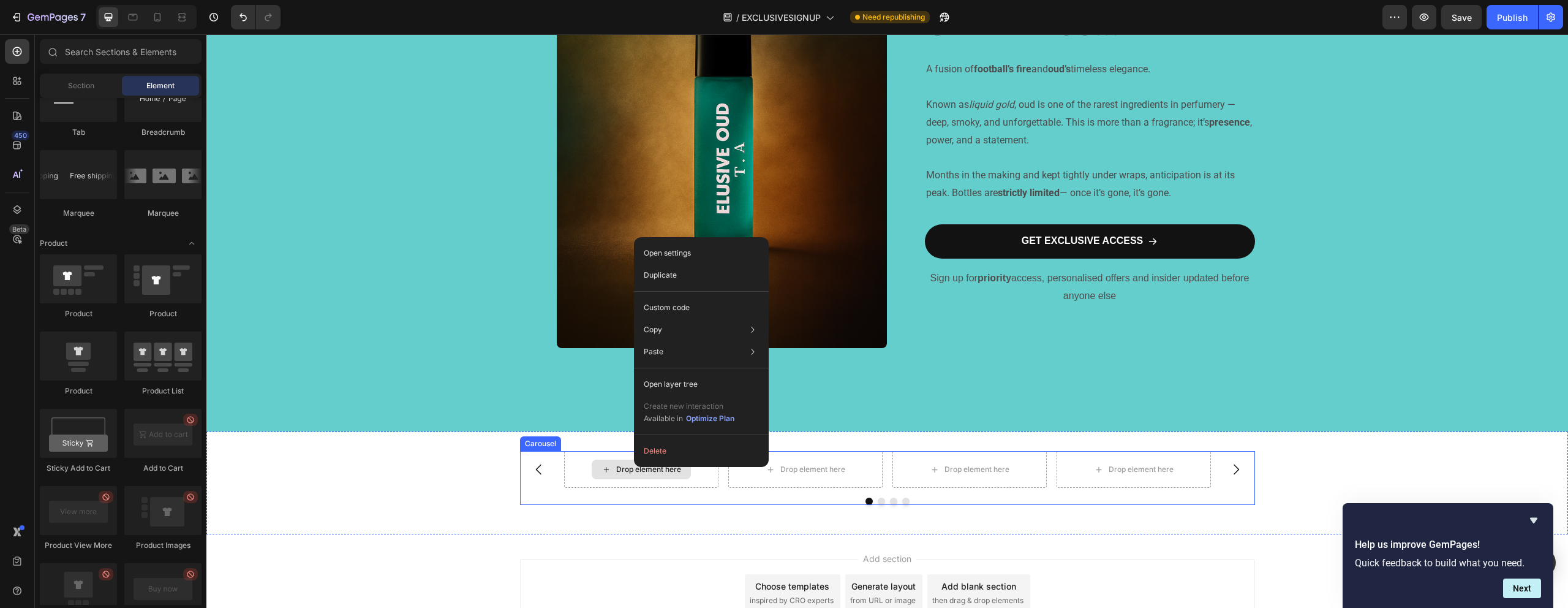
click at [601, 466] on icon at bounding box center [606, 470] width 10 height 10
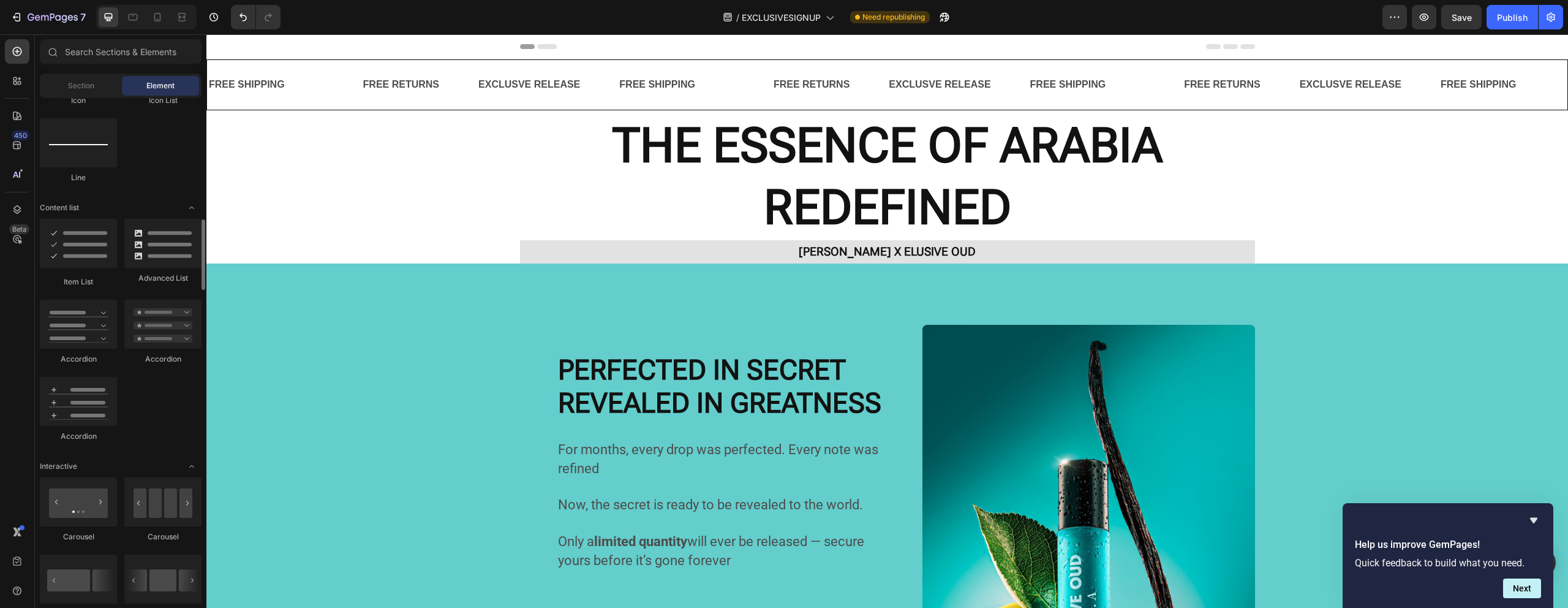
scroll to position [0, 0]
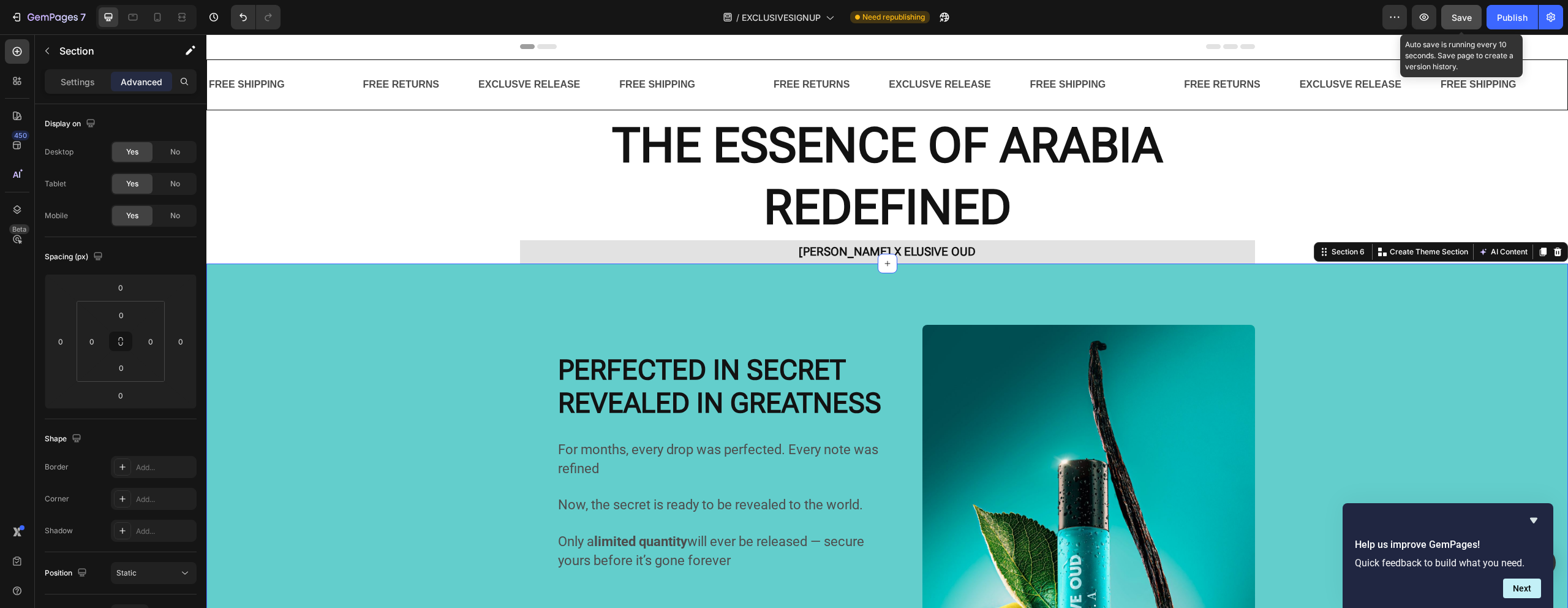
click at [1458, 8] on button "Save" at bounding box center [1461, 17] width 40 height 25
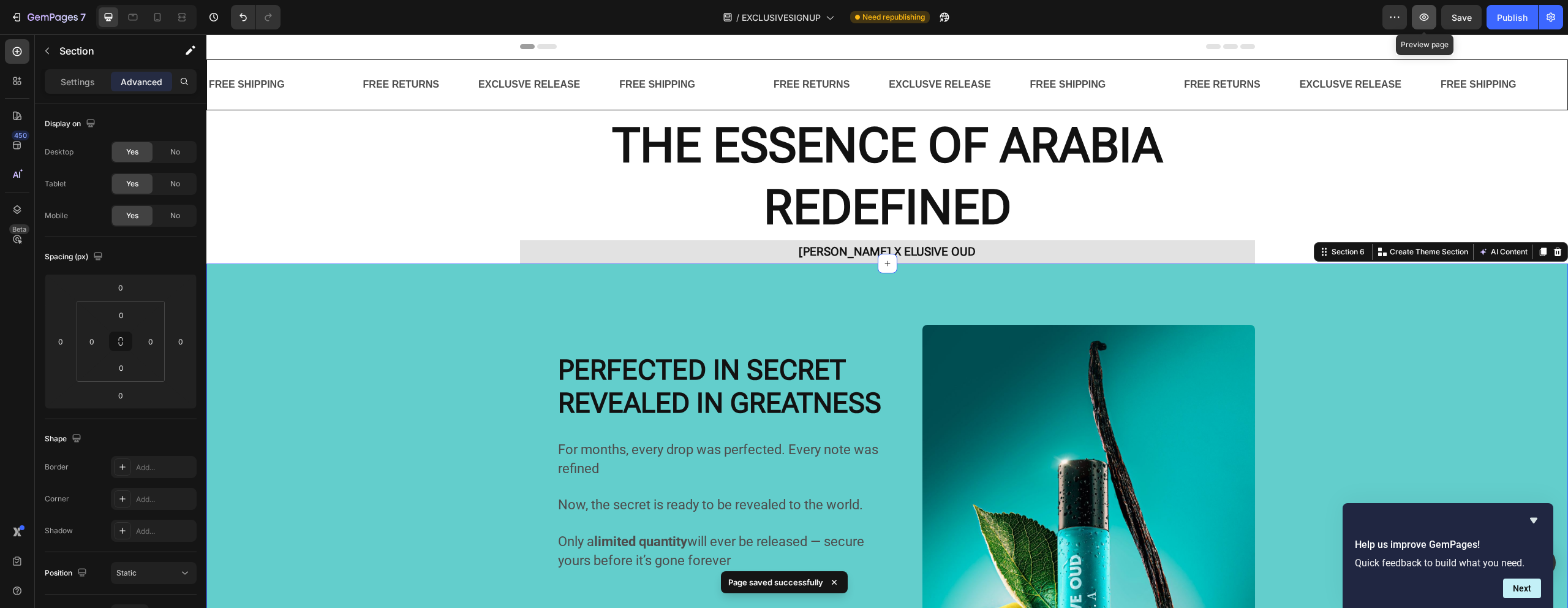
click at [1418, 26] on button "button" at bounding box center [1424, 17] width 25 height 25
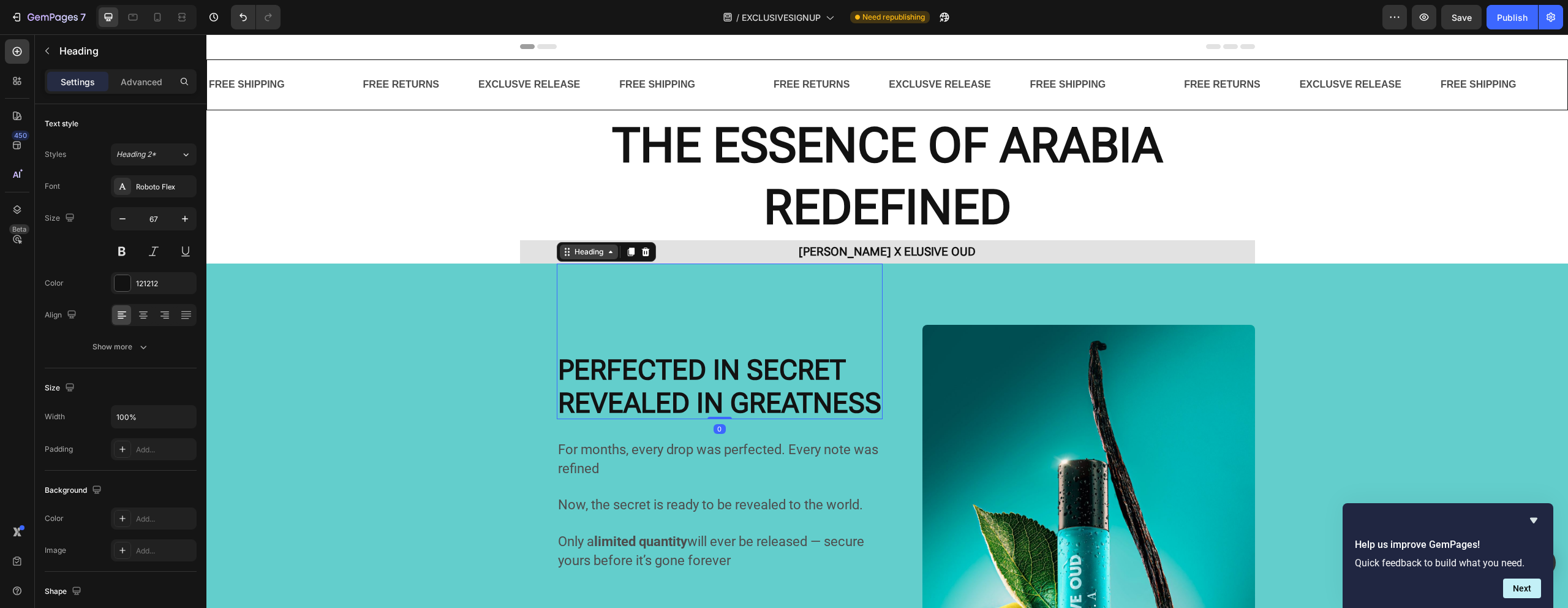
click at [581, 251] on div "Heading" at bounding box center [588, 251] width 34 height 11
click at [531, 247] on p "[PERSON_NAME] X ELUSIVE OUD" at bounding box center [887, 252] width 732 height 21
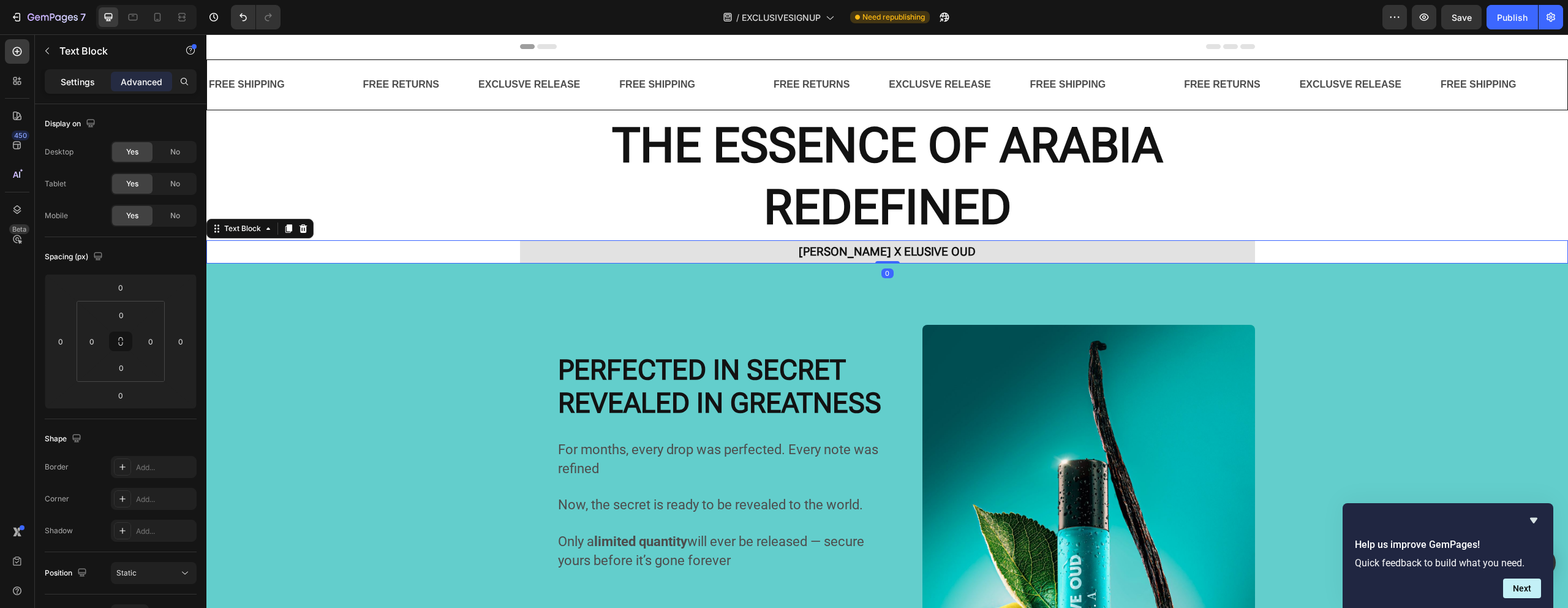
click at [67, 81] on p "Settings" at bounding box center [78, 81] width 35 height 13
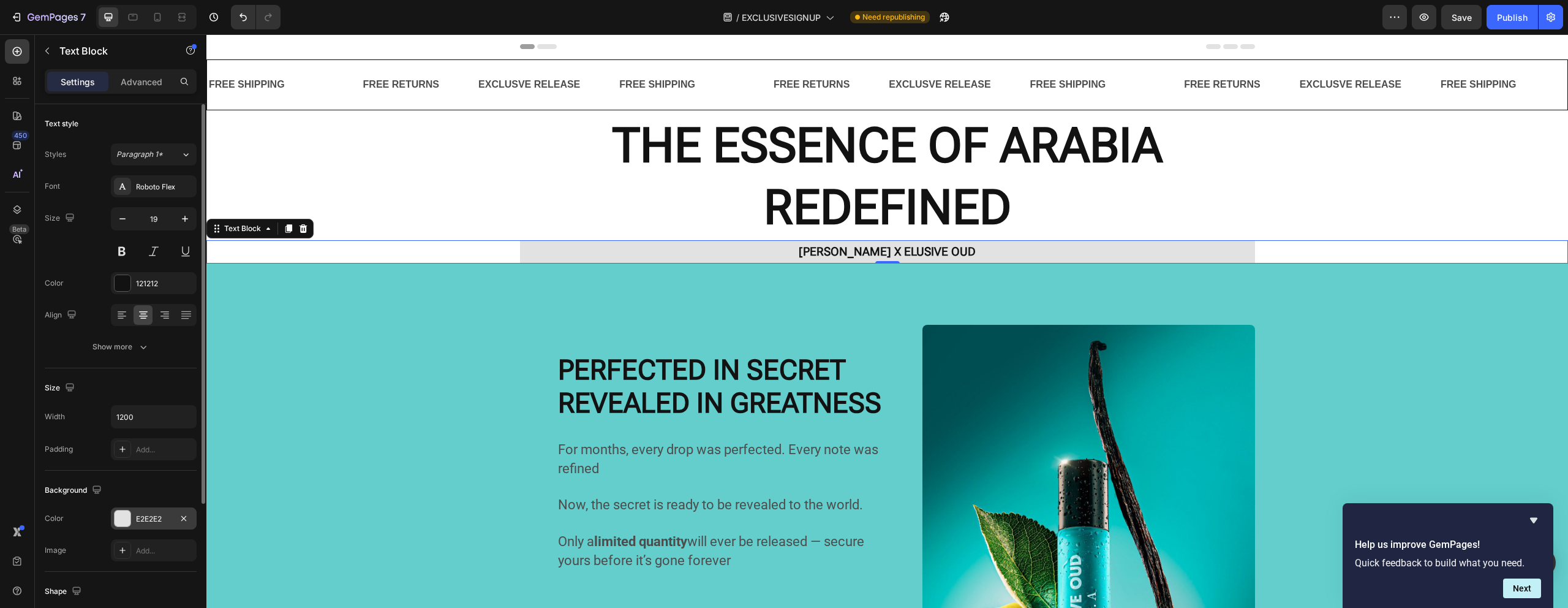
click at [117, 515] on div at bounding box center [123, 519] width 16 height 16
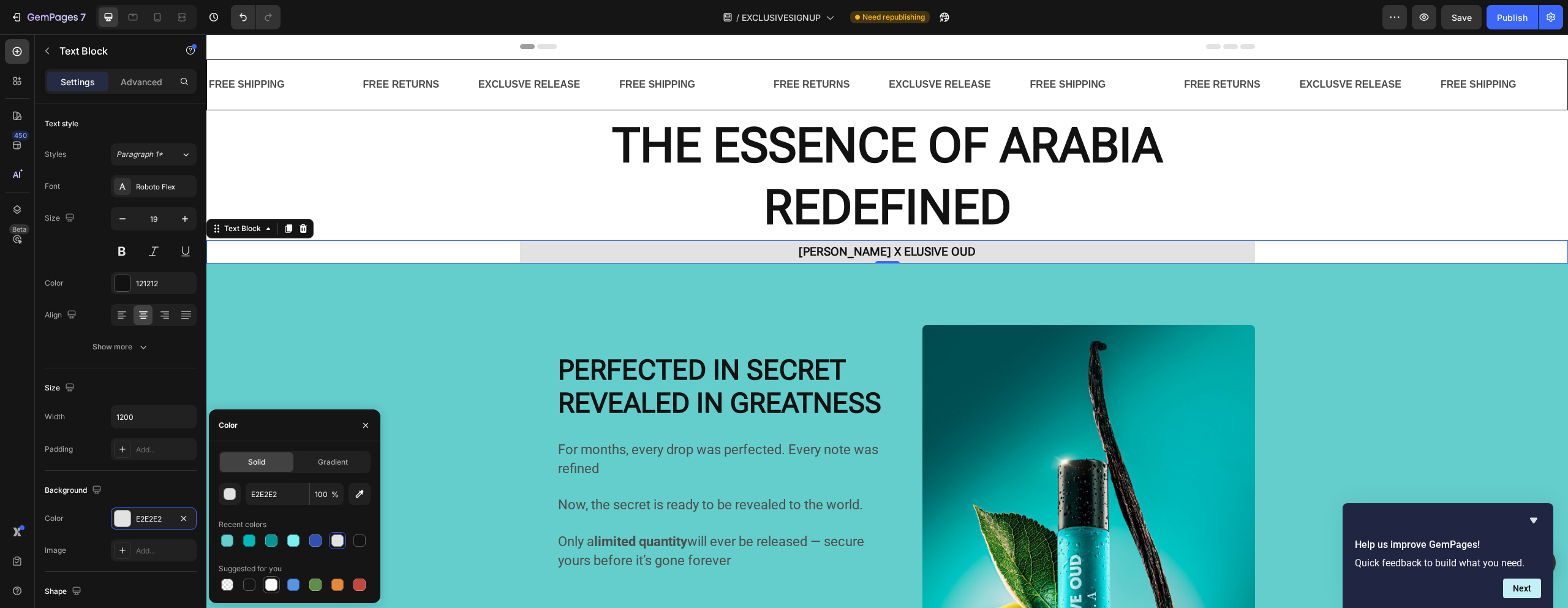
click at [265, 585] on div at bounding box center [271, 584] width 12 height 12
type input "FFFFFF"
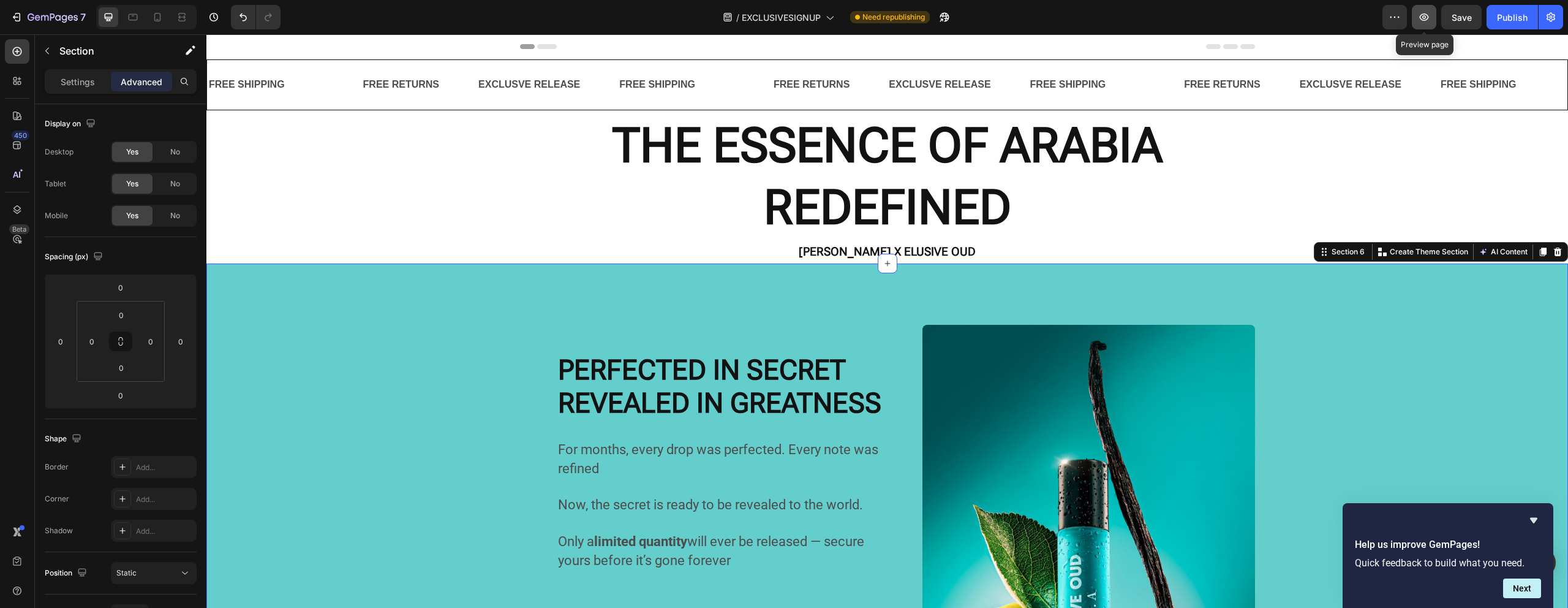
click at [1423, 11] on icon "button" at bounding box center [1424, 17] width 12 height 12
click at [580, 447] on span "For months, every drop was perfected. Every note was refined" at bounding box center [718, 459] width 320 height 35
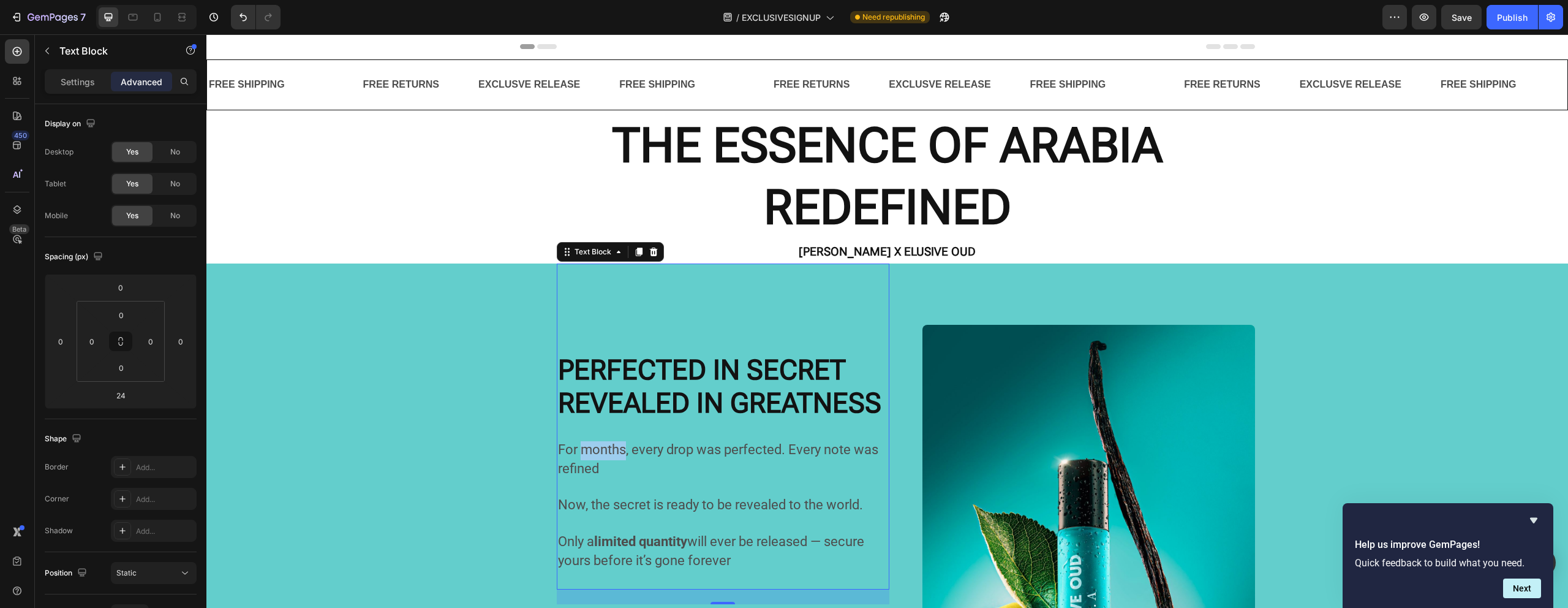
click at [580, 447] on span "For months, every drop was perfected. Every note was refined" at bounding box center [718, 459] width 320 height 35
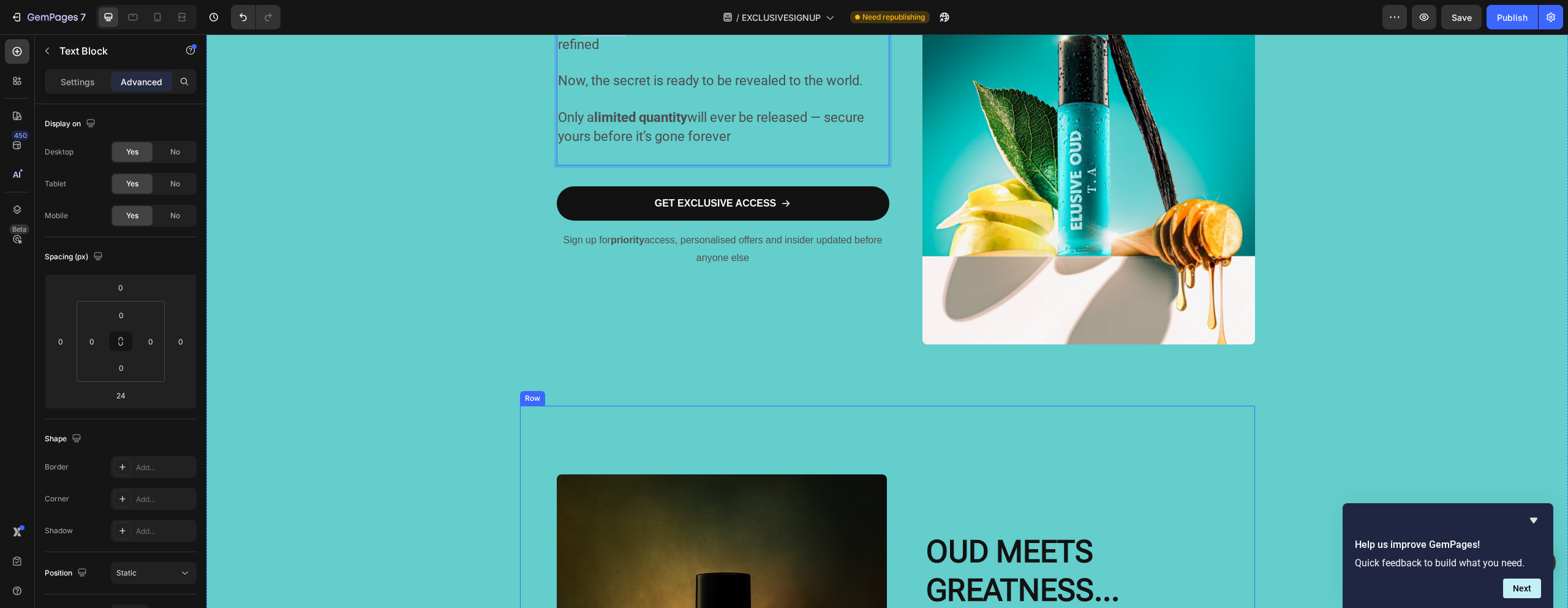
scroll to position [627, 0]
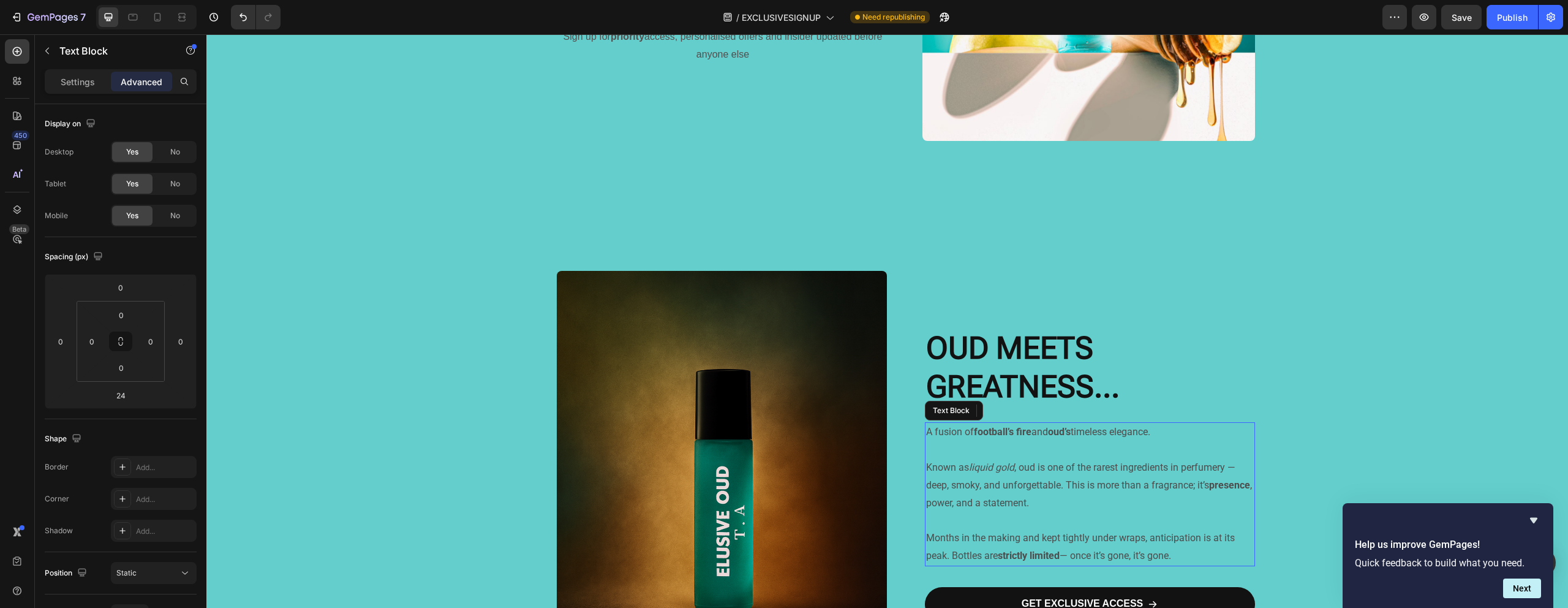
click at [1014, 480] on p "Known as liquid gold , oud is one of the rarest ingredients in perfumery — deep…" at bounding box center [1089, 485] width 327 height 53
click at [1174, 553] on p "Months in the making and kept tightly under wraps, anticipation is at its peak.…" at bounding box center [1089, 547] width 327 height 35
click at [1179, 555] on p "Months in the making and kept tightly under wraps, anticipation is at its peak.…" at bounding box center [1089, 547] width 327 height 35
drag, startPoint x: 1180, startPoint y: 555, endPoint x: 922, endPoint y: 436, distance: 284.1
click at [925, 436] on div "A fusion of football’s fire and oud’s timeless elegance. Known as liquid gold ,…" at bounding box center [1090, 493] width 330 height 144
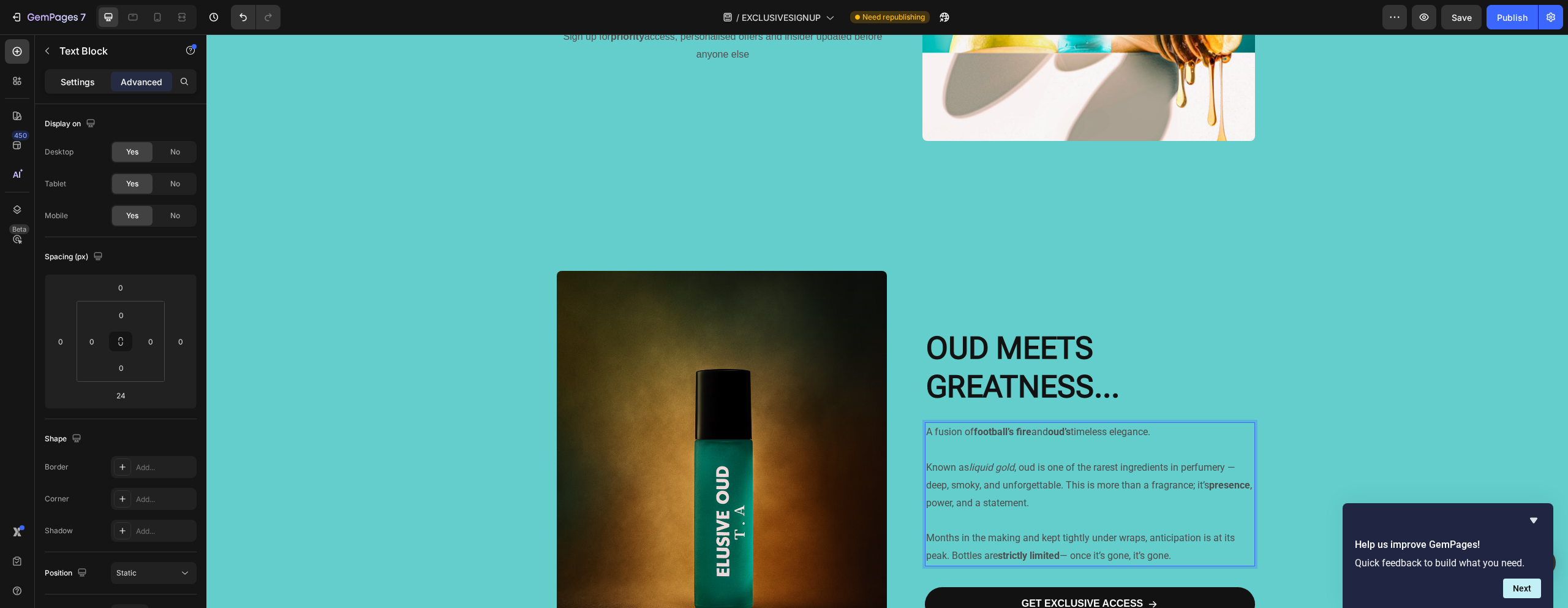
click at [53, 75] on div "Settings" at bounding box center [77, 81] width 61 height 19
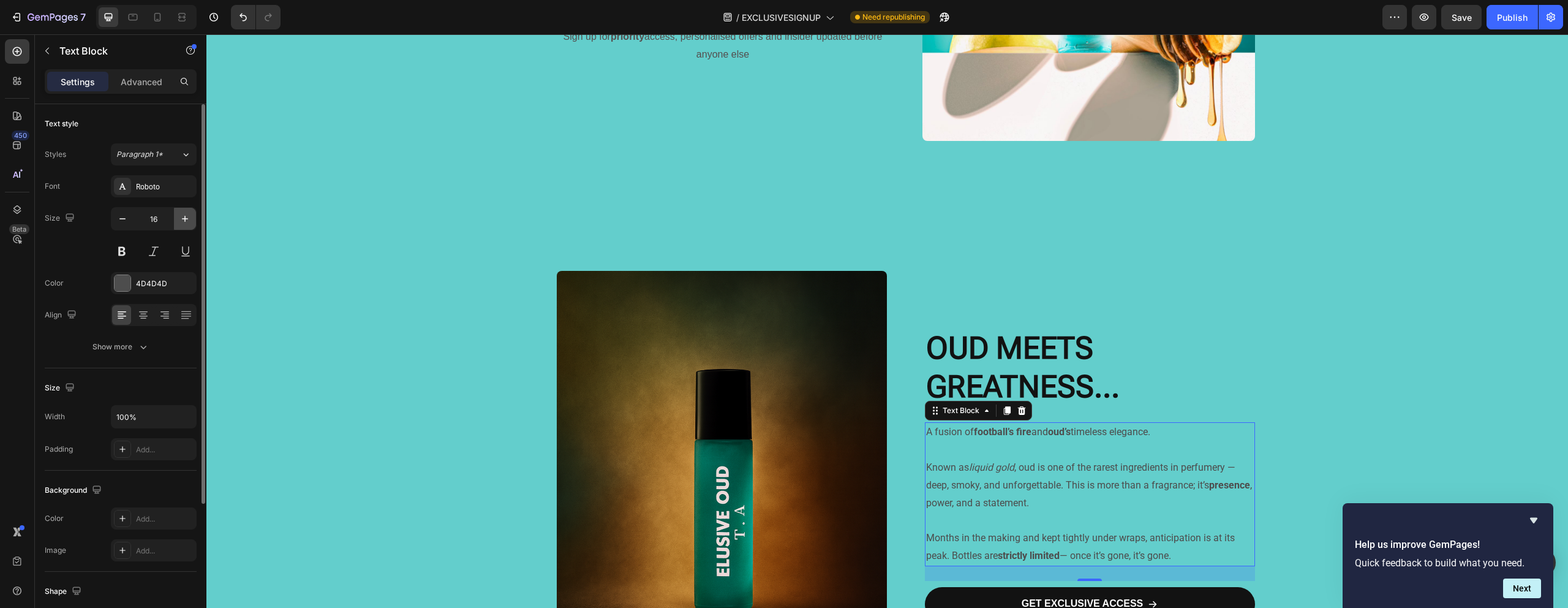
click at [182, 219] on icon "button" at bounding box center [185, 219] width 6 height 6
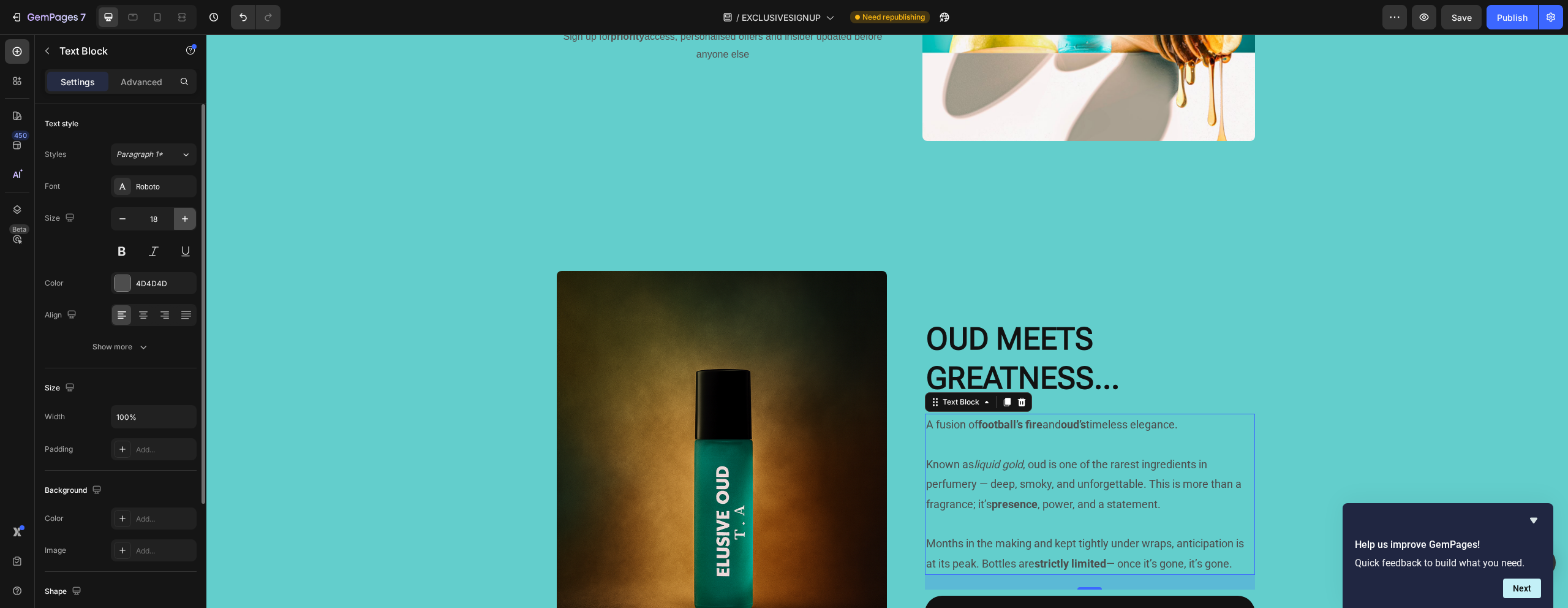
click at [182, 219] on icon "button" at bounding box center [185, 219] width 6 height 6
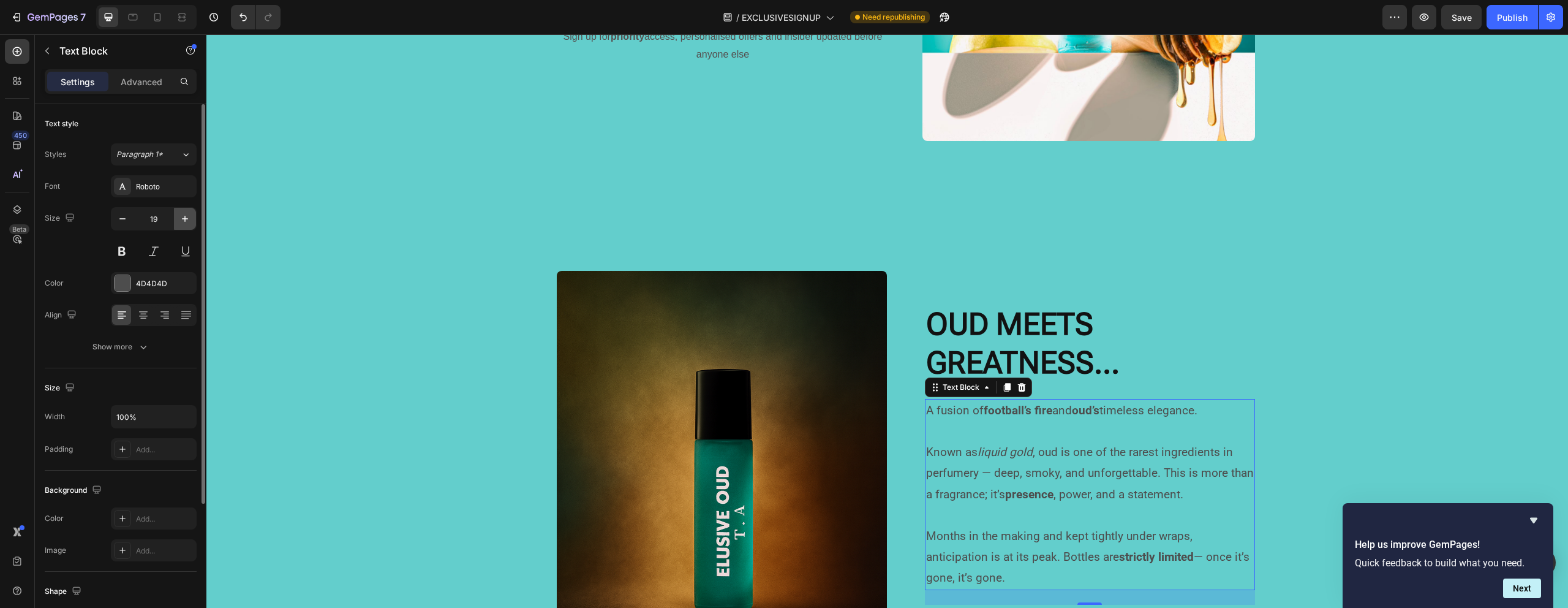
click at [182, 219] on icon "button" at bounding box center [185, 219] width 6 height 6
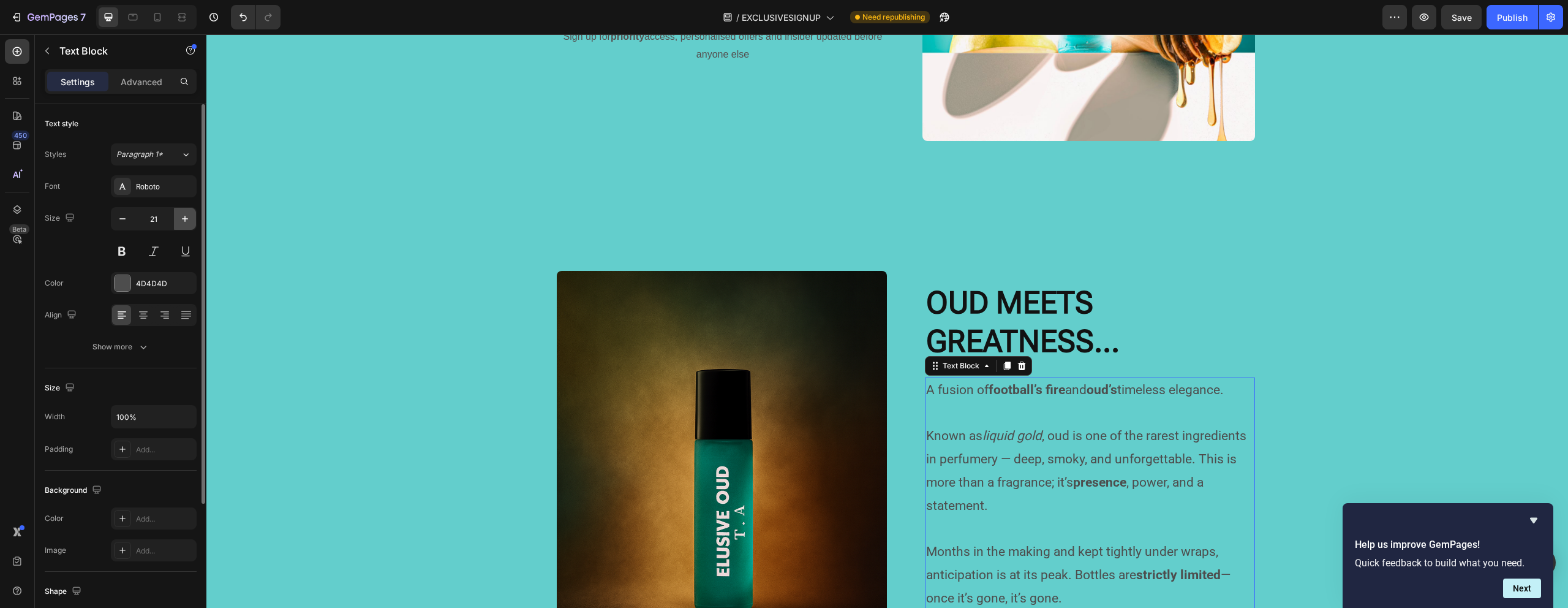
click at [182, 219] on icon "button" at bounding box center [185, 219] width 6 height 6
type input "22"
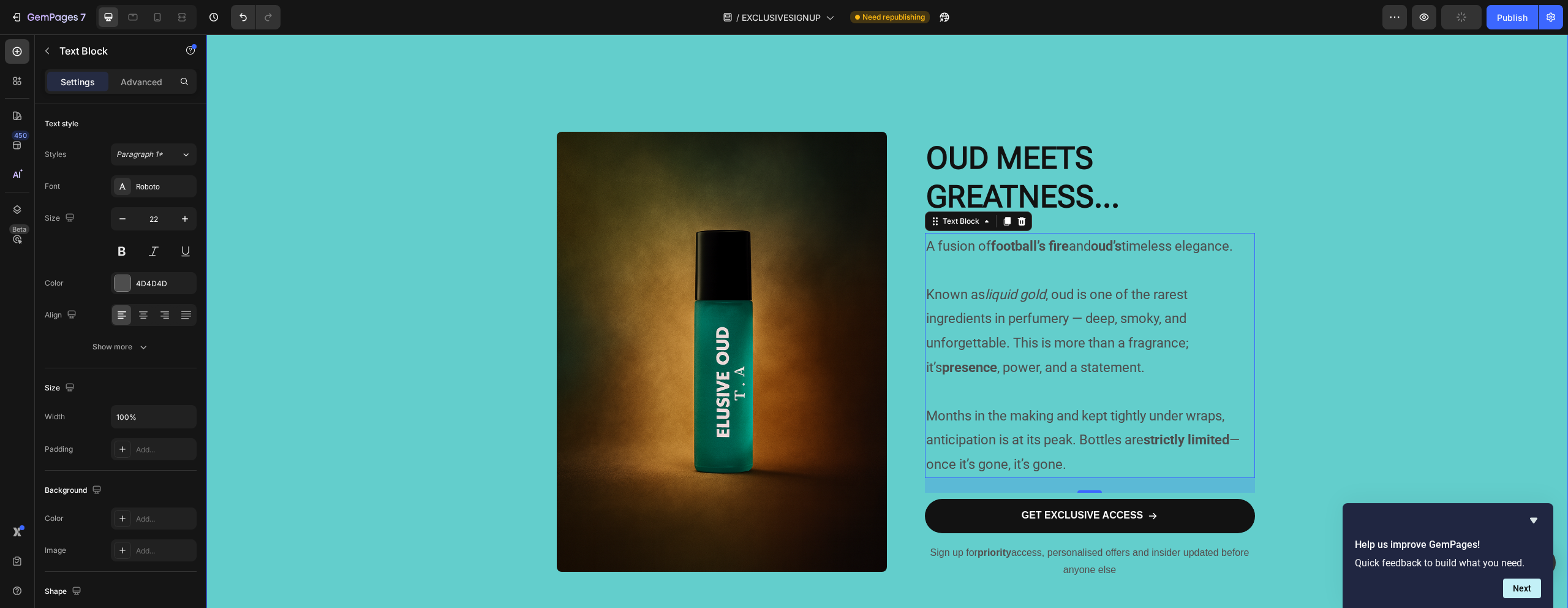
scroll to position [767, 0]
click at [1016, 201] on strong "OUD MEETS GREATNESS..." at bounding box center [1022, 177] width 193 height 74
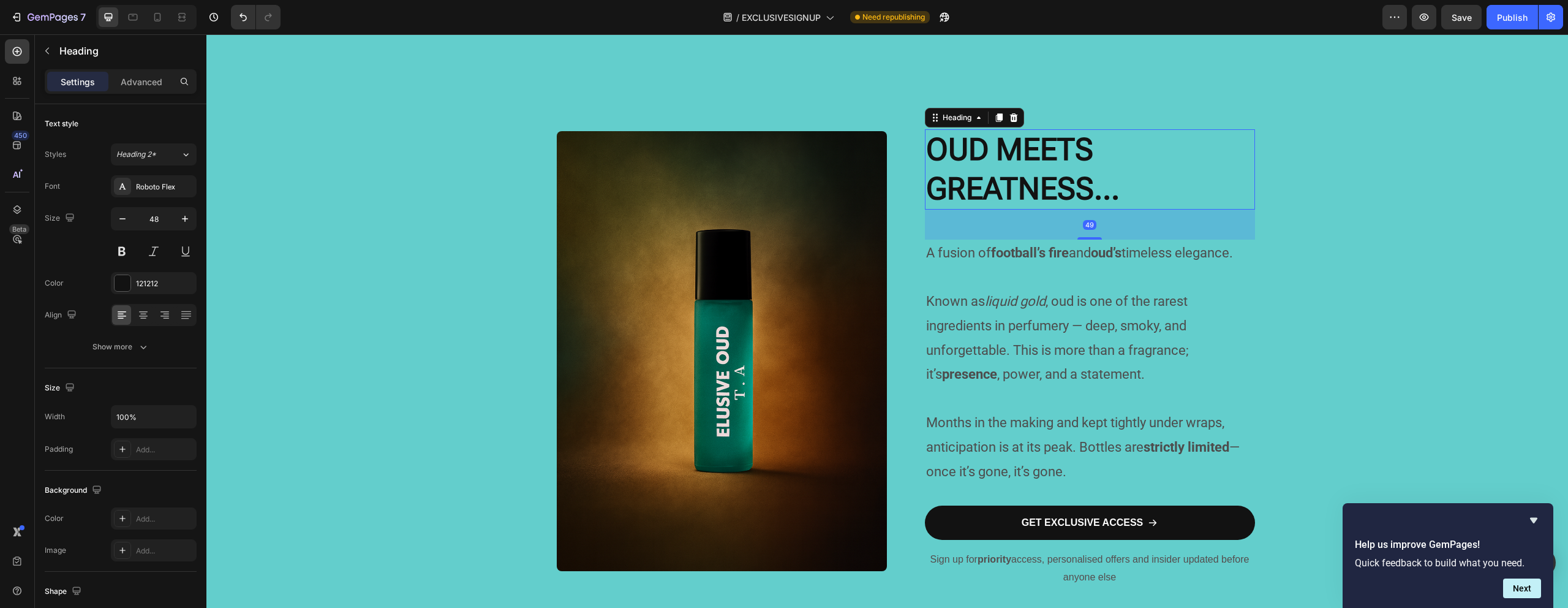
drag, startPoint x: 1078, startPoint y: 230, endPoint x: 1076, endPoint y: 246, distance: 16.1
click at [1076, 246] on div "⁠⁠⁠⁠⁠⁠⁠ OUD MEETS GREATNESS... Heading 49 A fusion of football’s fire and oud’s…" at bounding box center [1090, 358] width 330 height 592
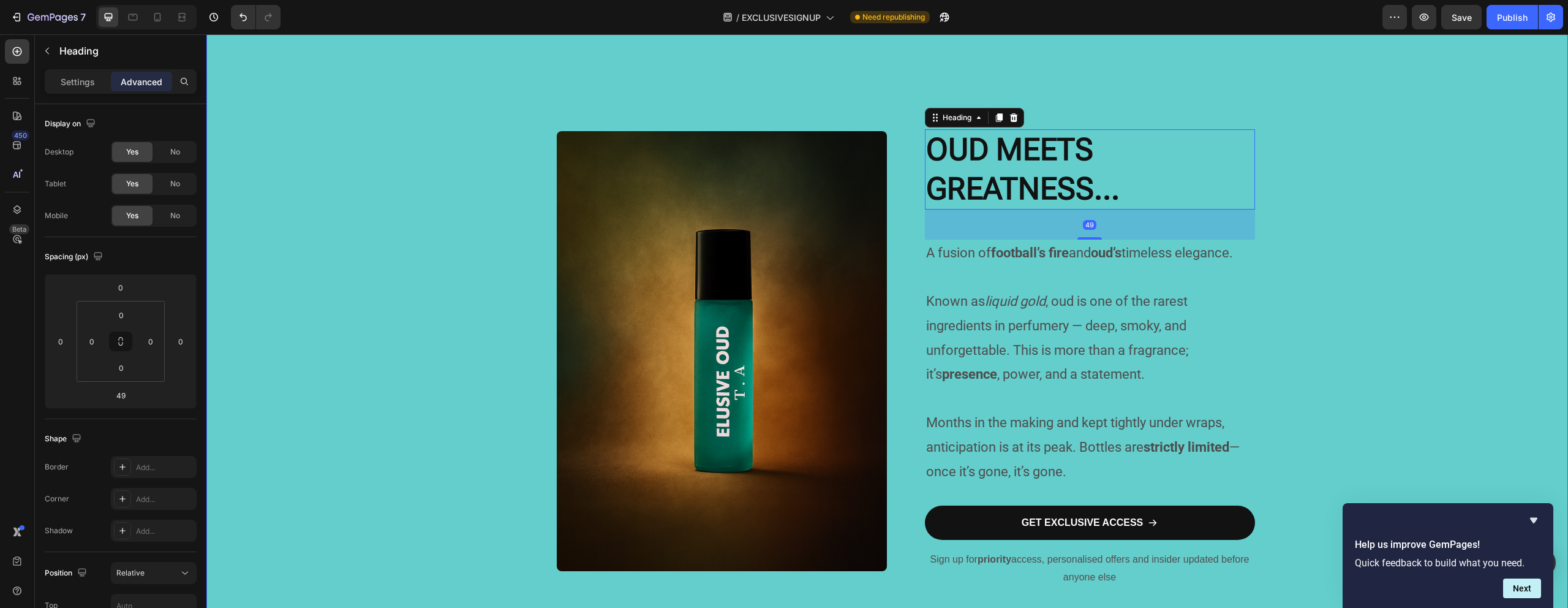
click at [1362, 230] on div "CRAFTED IN SILENCE. REVEALED IN GREATNESS. Heading For months, this project liv…" at bounding box center [887, 76] width 1361 height 1158
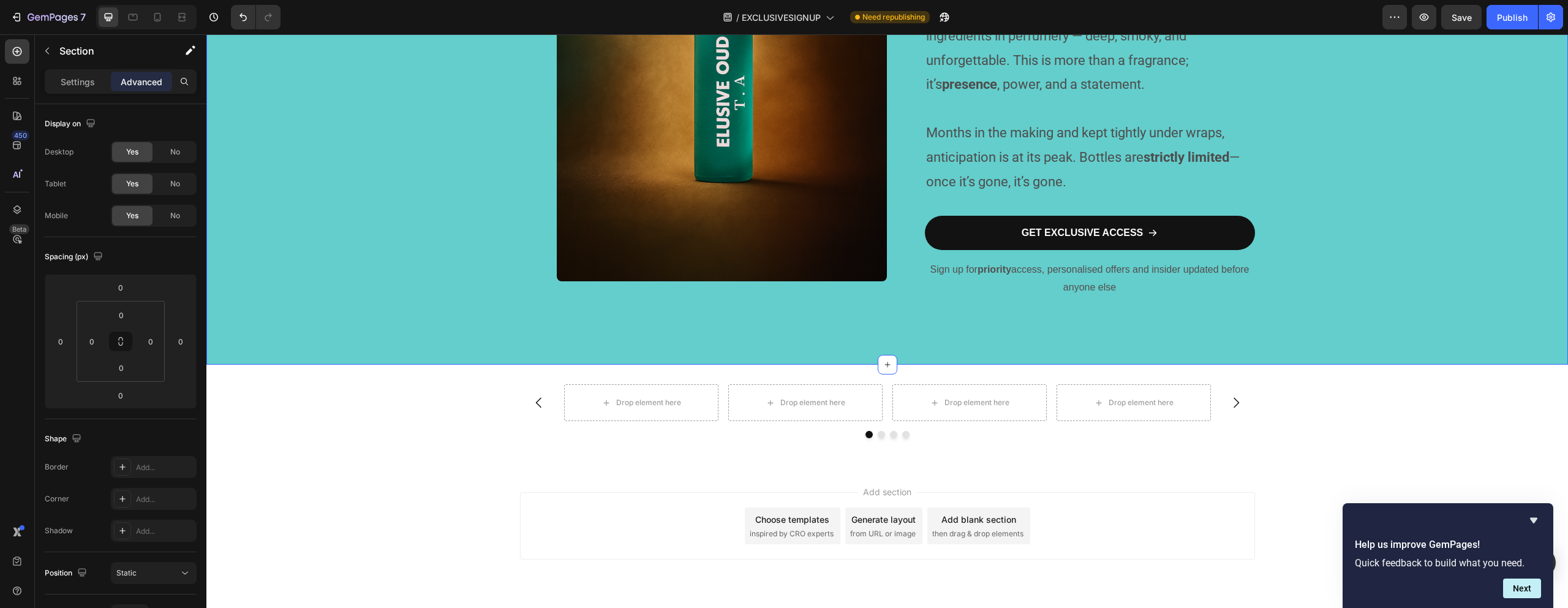
scroll to position [1093, 0]
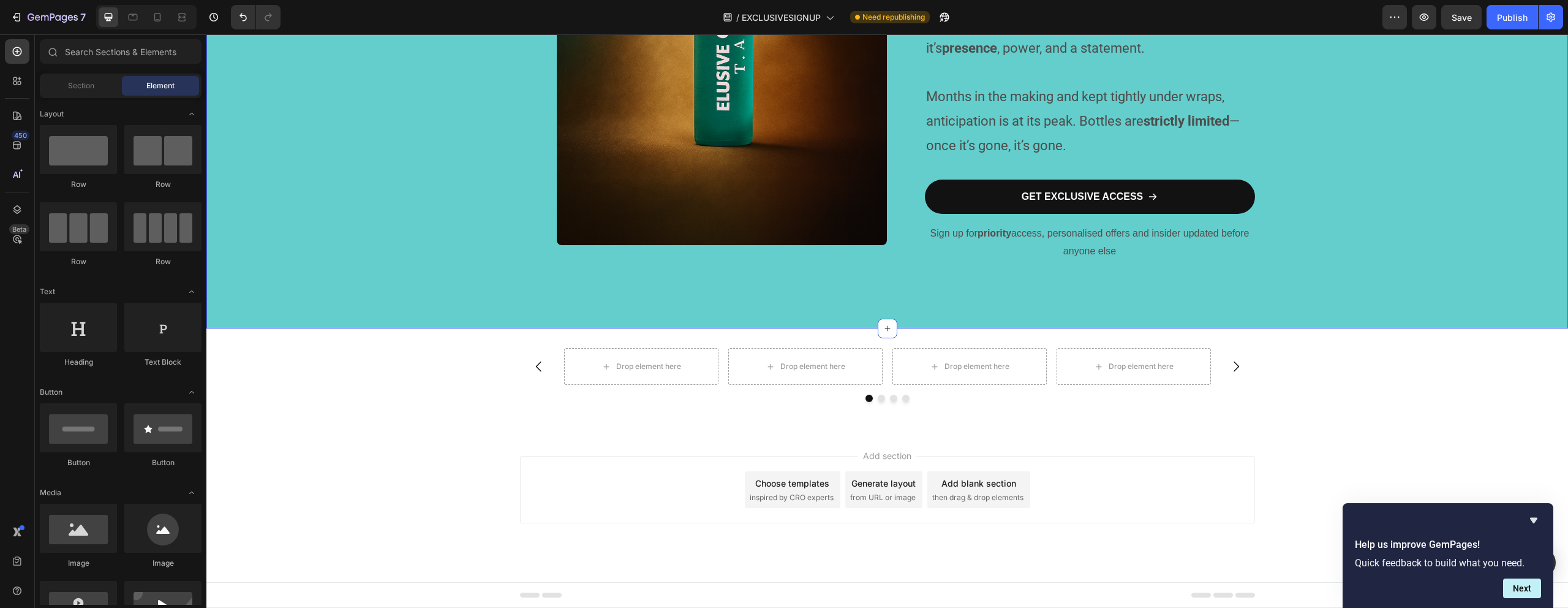
click at [407, 502] on div "Add section Choose templates inspired by CRO experts Generate layout from URL o…" at bounding box center [887, 506] width 1361 height 151
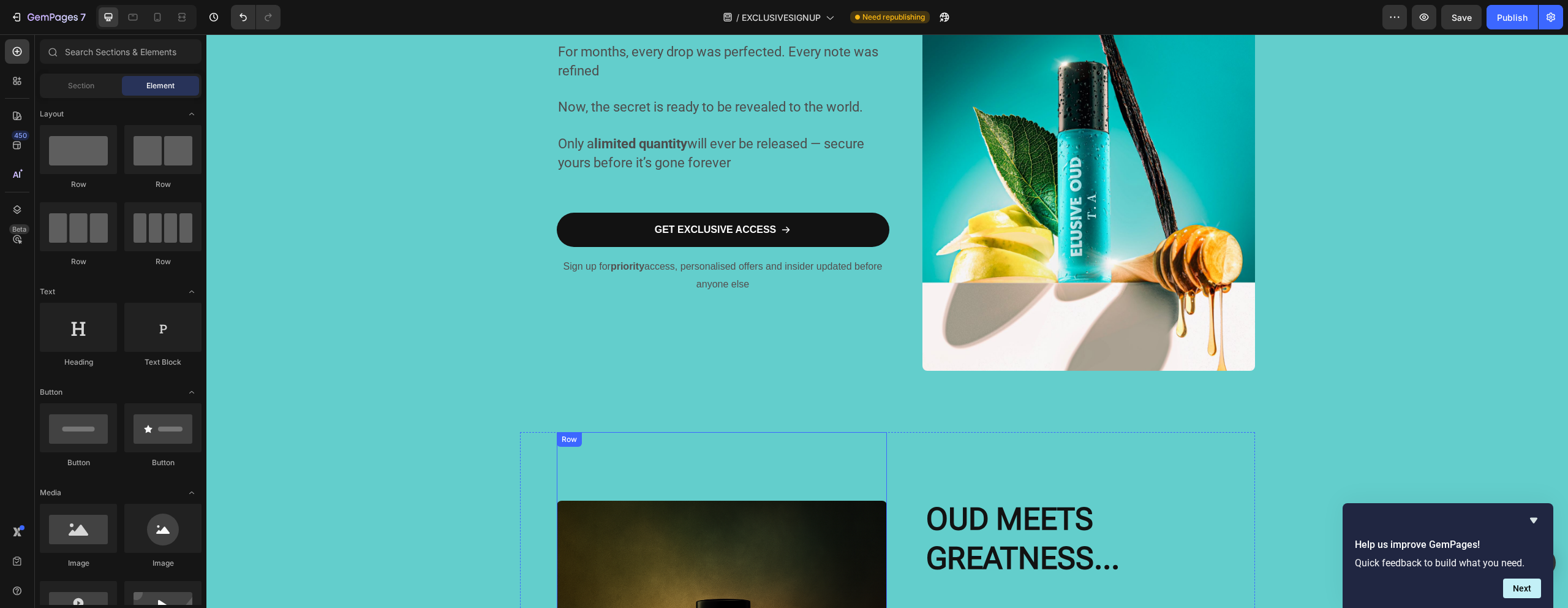
scroll to position [0, 0]
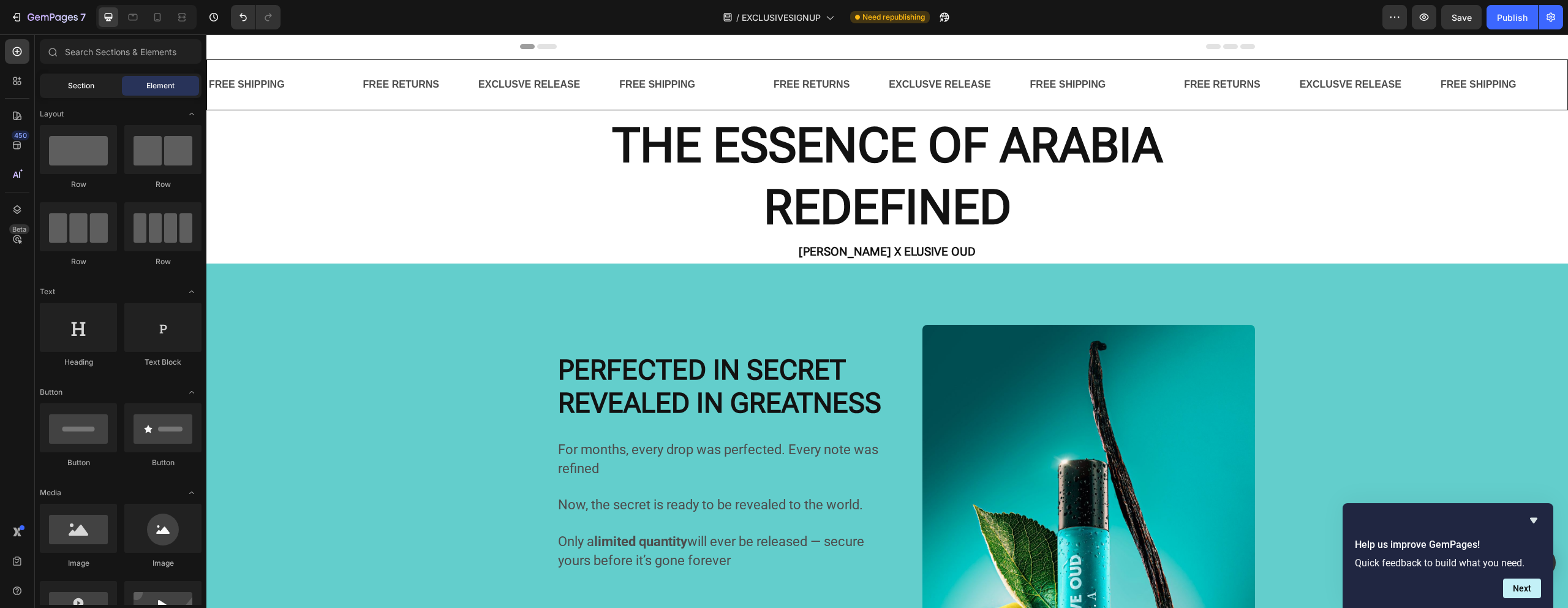
click at [74, 87] on span "Section" at bounding box center [81, 85] width 27 height 11
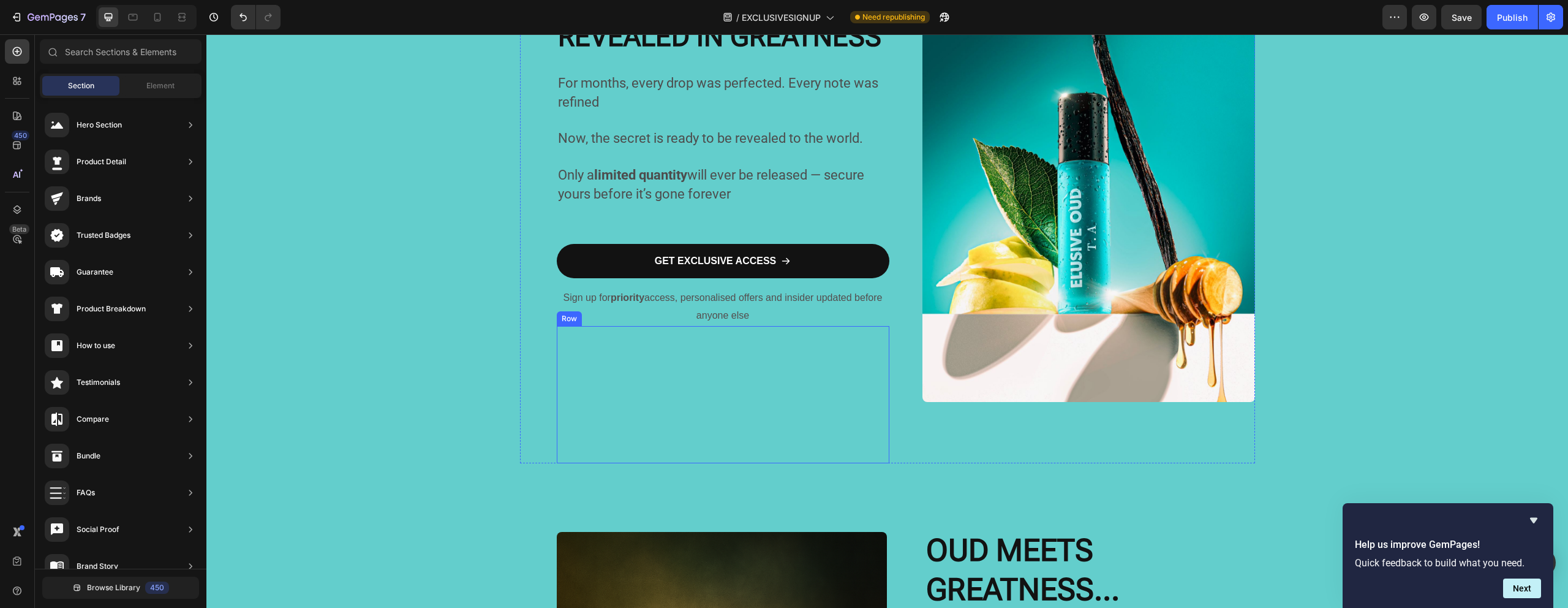
scroll to position [366, 0]
click at [1107, 367] on img at bounding box center [1088, 180] width 332 height 444
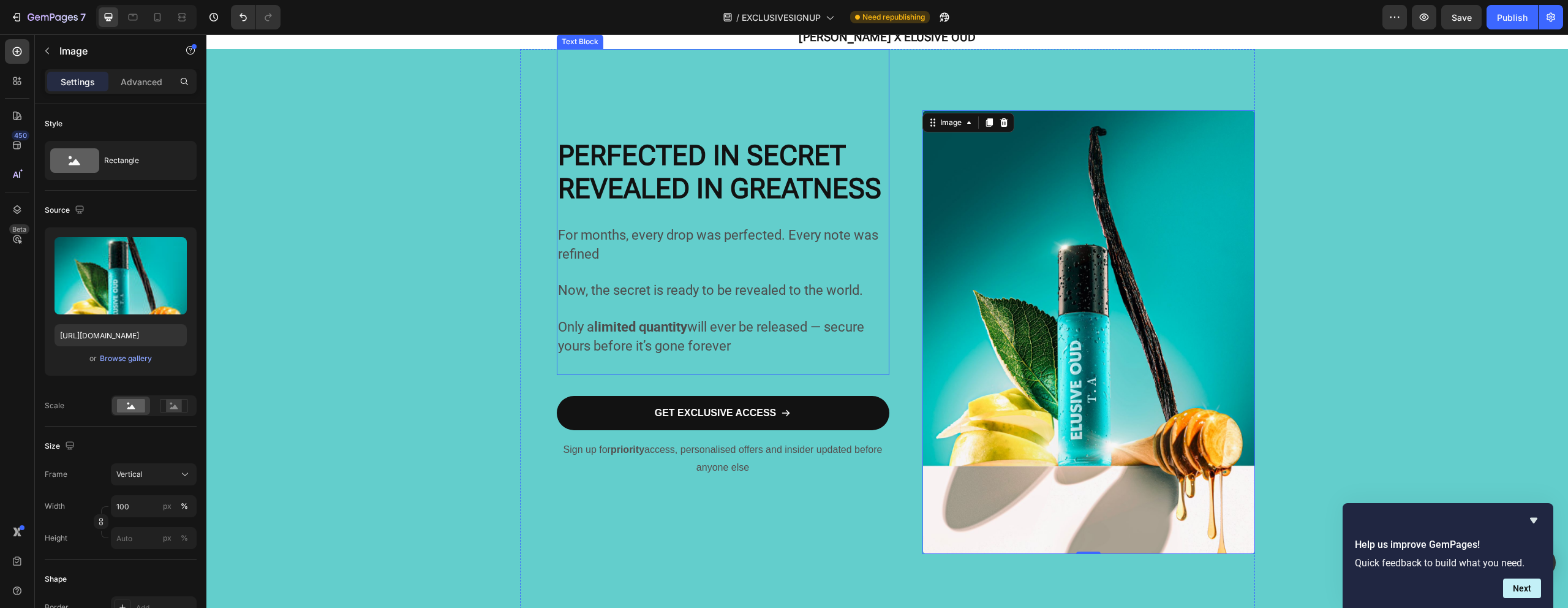
scroll to position [0, 0]
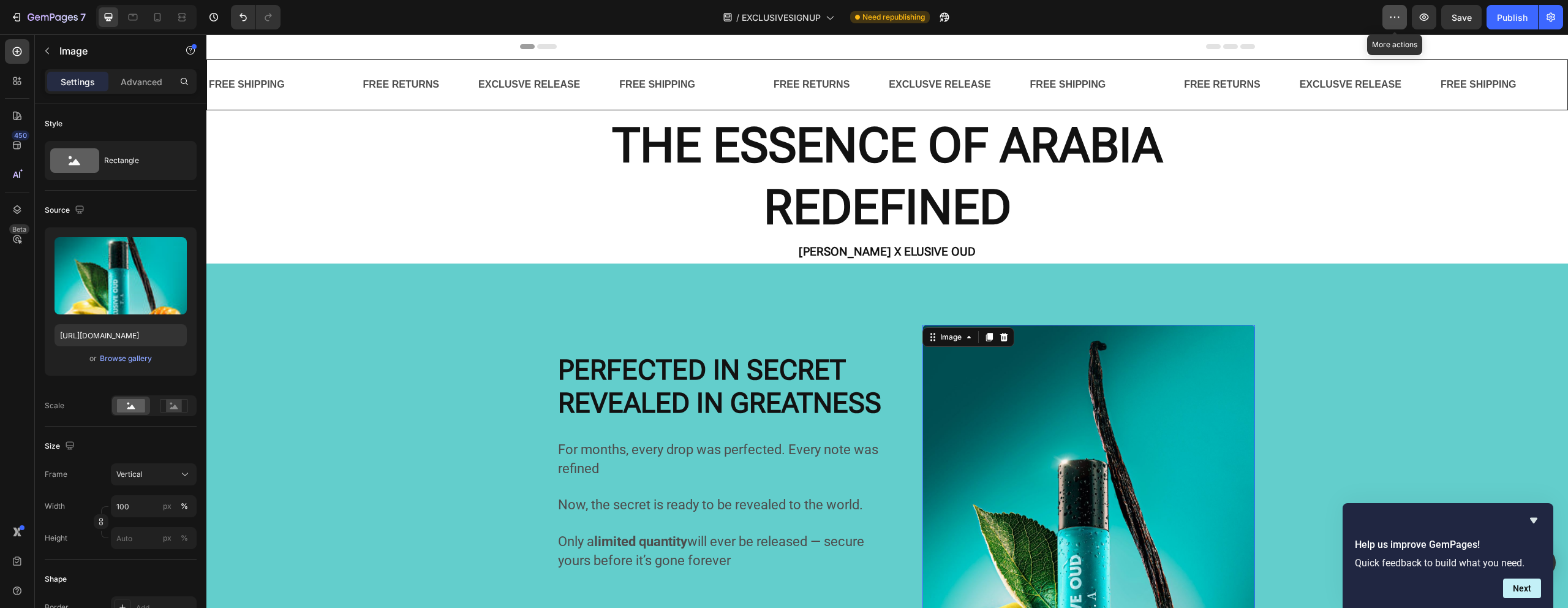
click at [1398, 22] on icon "button" at bounding box center [1394, 17] width 12 height 12
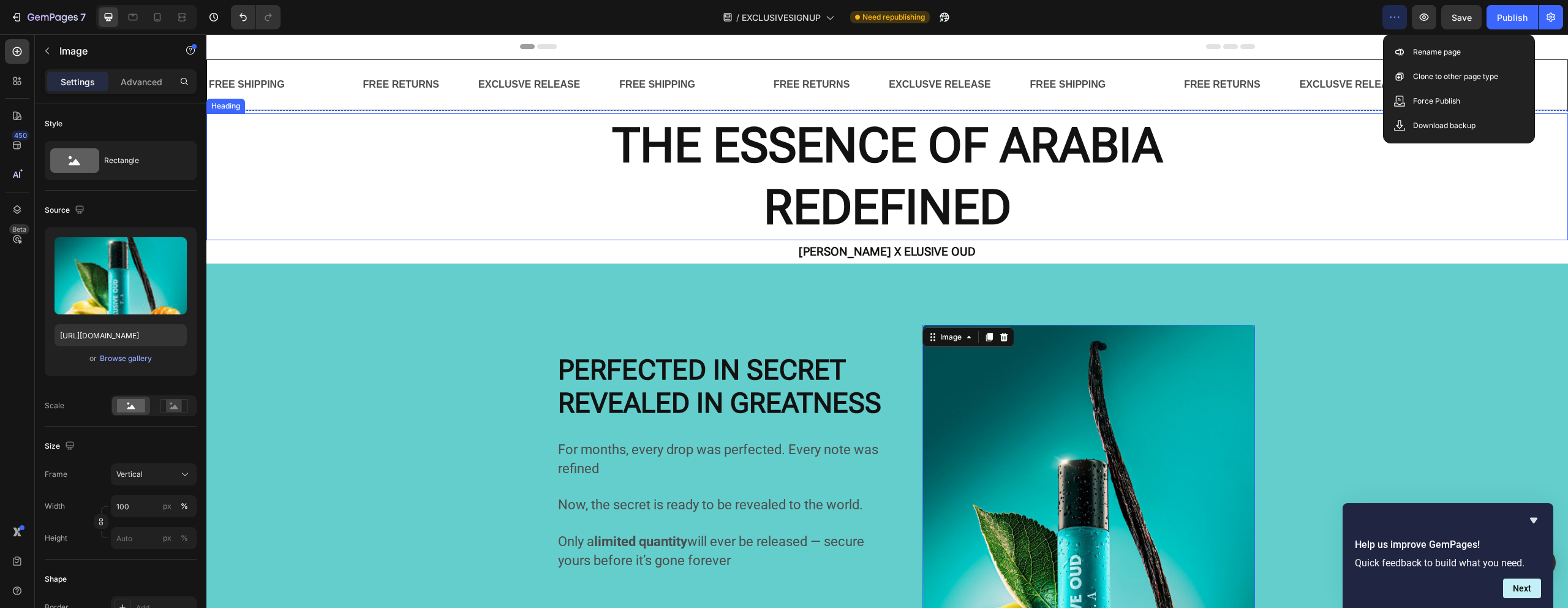
click at [1339, 193] on h2 "THE ESSENCE OF ARABIA REDEFINED" at bounding box center [887, 177] width 1361 height 127
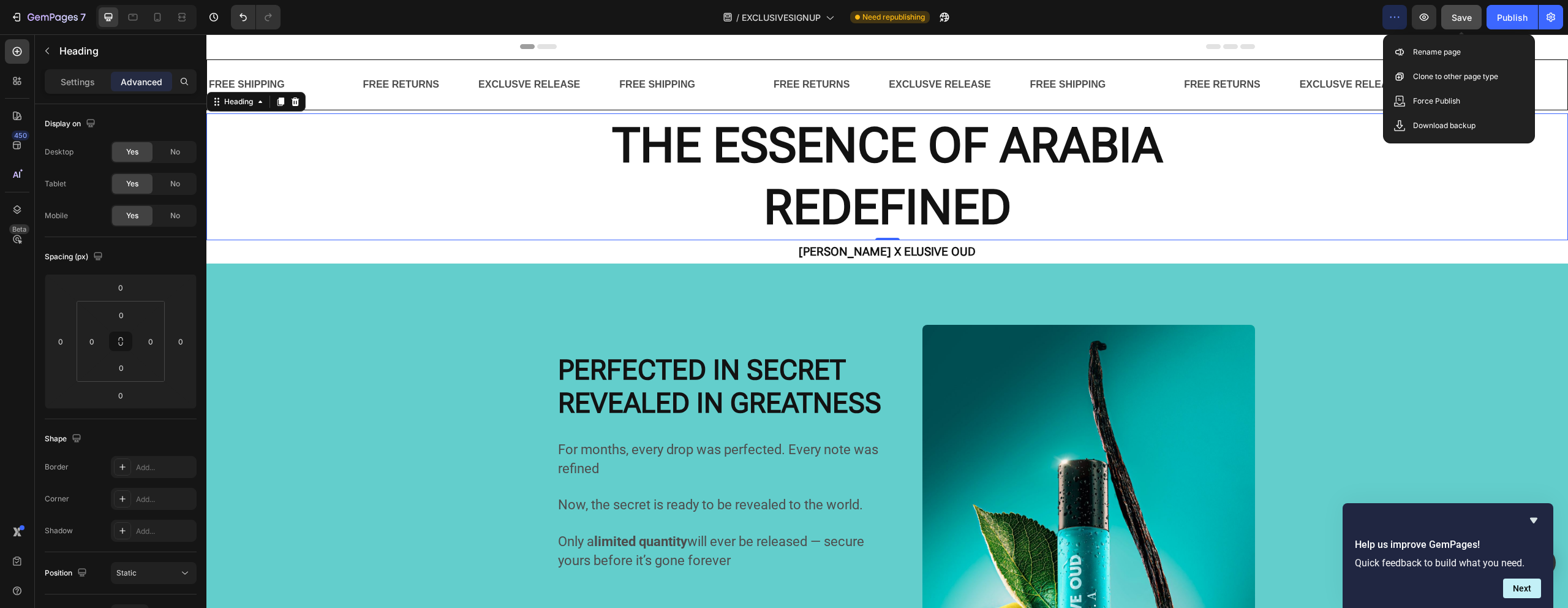
click at [1458, 22] on div "Save" at bounding box center [1461, 17] width 20 height 13
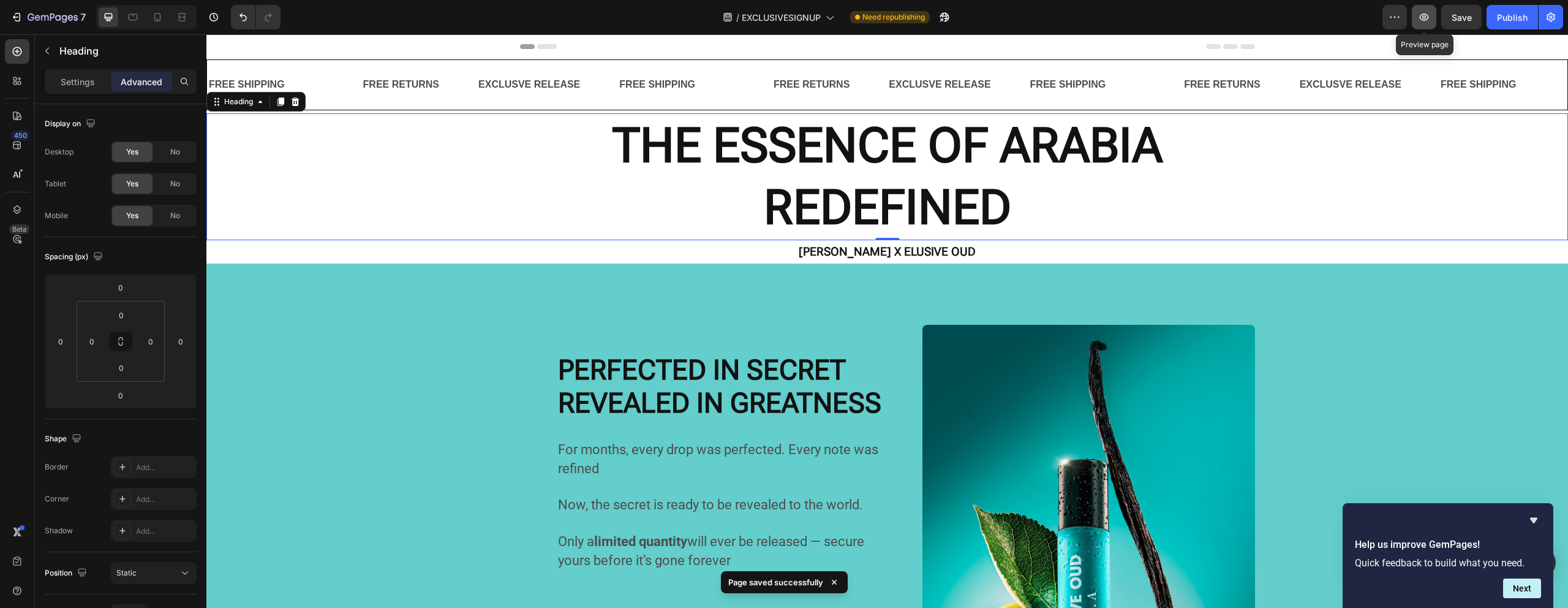
click at [1427, 22] on icon "button" at bounding box center [1424, 17] width 12 height 12
click at [463, 198] on h2 "THE ESSENCE OF ARABIA REDEFINED" at bounding box center [887, 177] width 1361 height 127
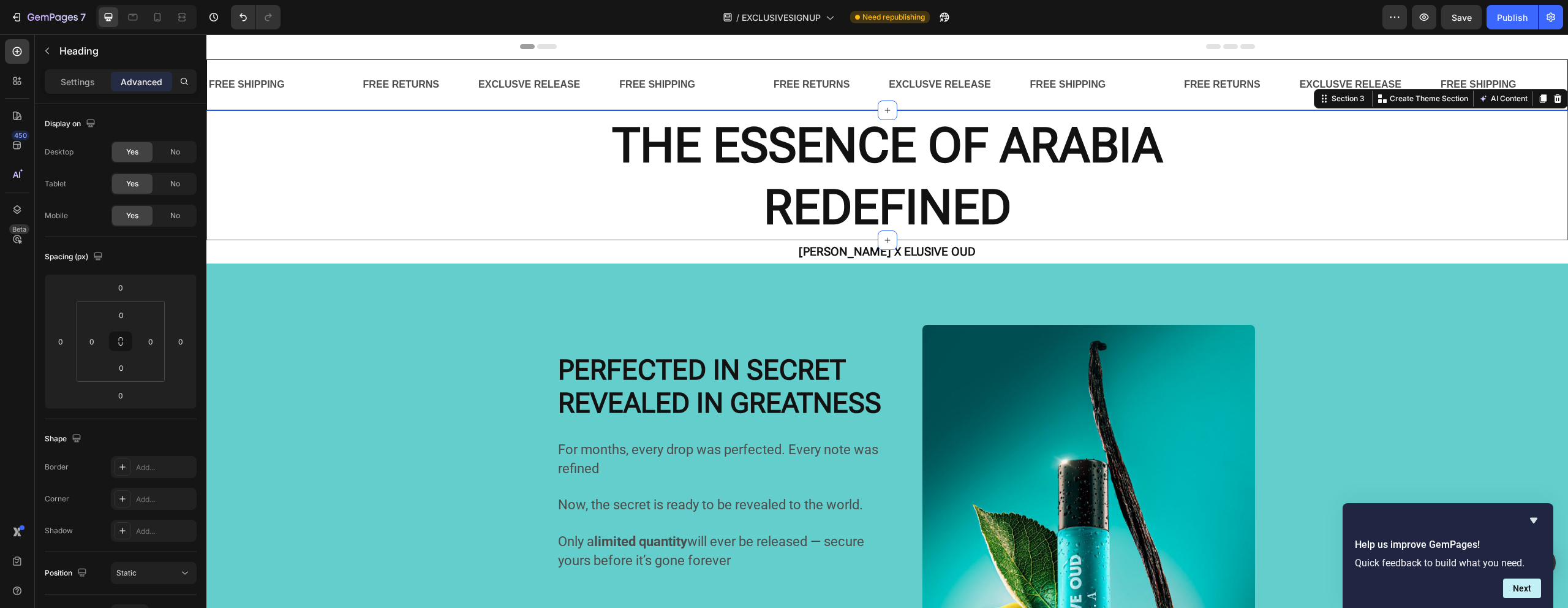
click at [404, 110] on div "OUD. REIMAGINED. Heading ⁠⁠⁠⁠⁠⁠⁠ THE ESSENCE OF ARABIA REDEFINED Heading OUD. R…" at bounding box center [887, 175] width 1361 height 130
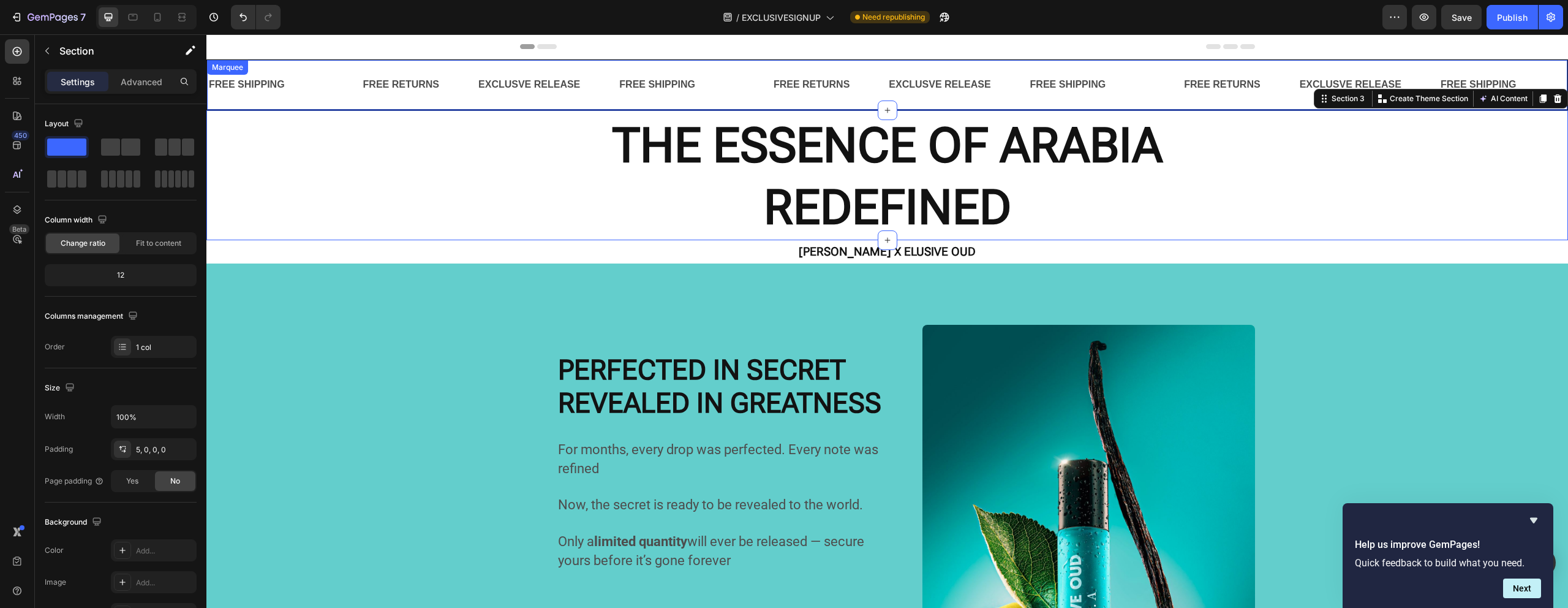
click at [414, 93] on p "FREE RETURNS" at bounding box center [401, 84] width 76 height 18
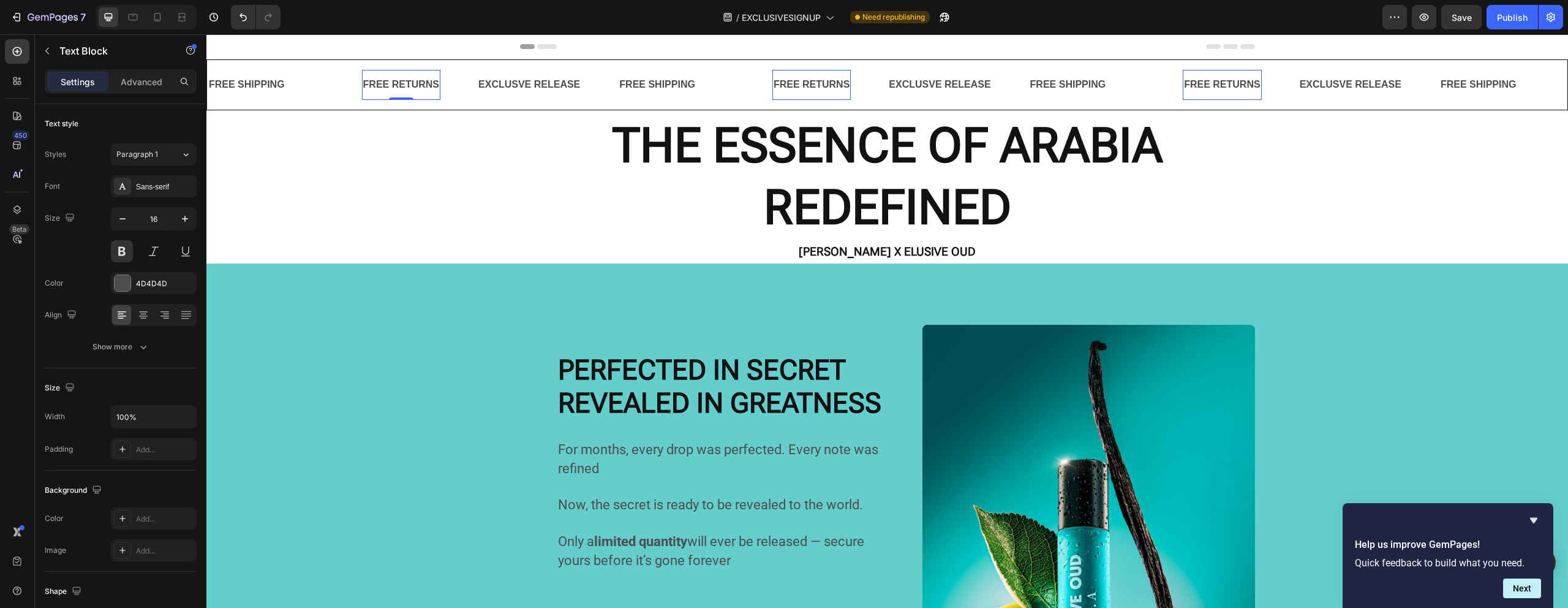
click at [414, 93] on p "FREE RETURNS" at bounding box center [401, 84] width 76 height 18
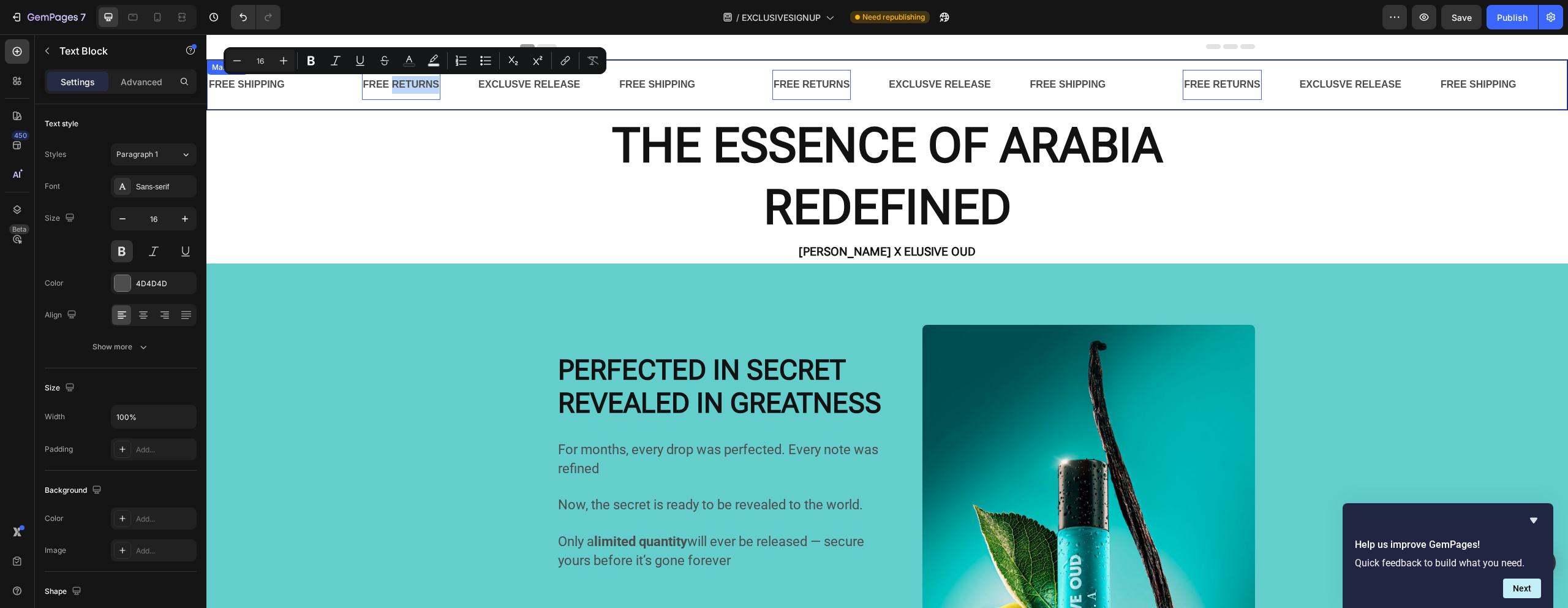
click at [329, 85] on div "Text Block" at bounding box center [342, 84] width 39 height 12
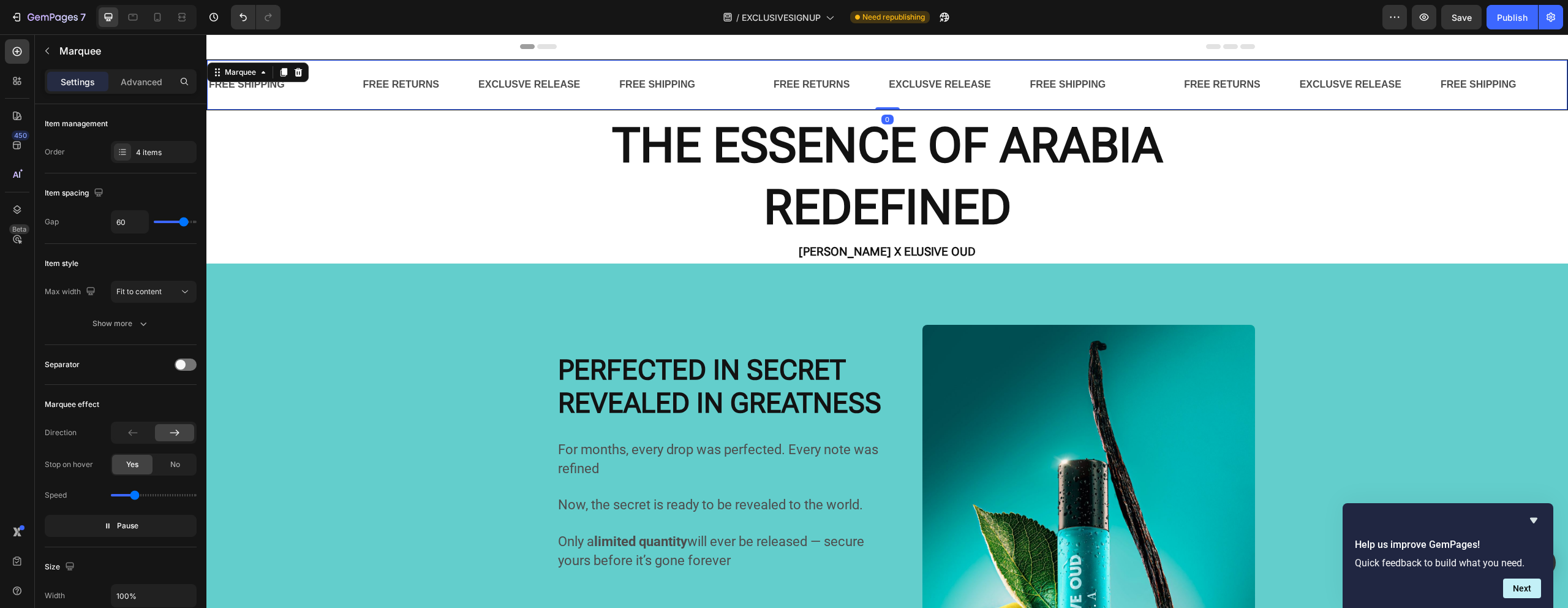
click at [329, 85] on div "Text Block" at bounding box center [342, 84] width 39 height 12
click at [324, 88] on div "Text Block" at bounding box center [324, 84] width 2 height 12
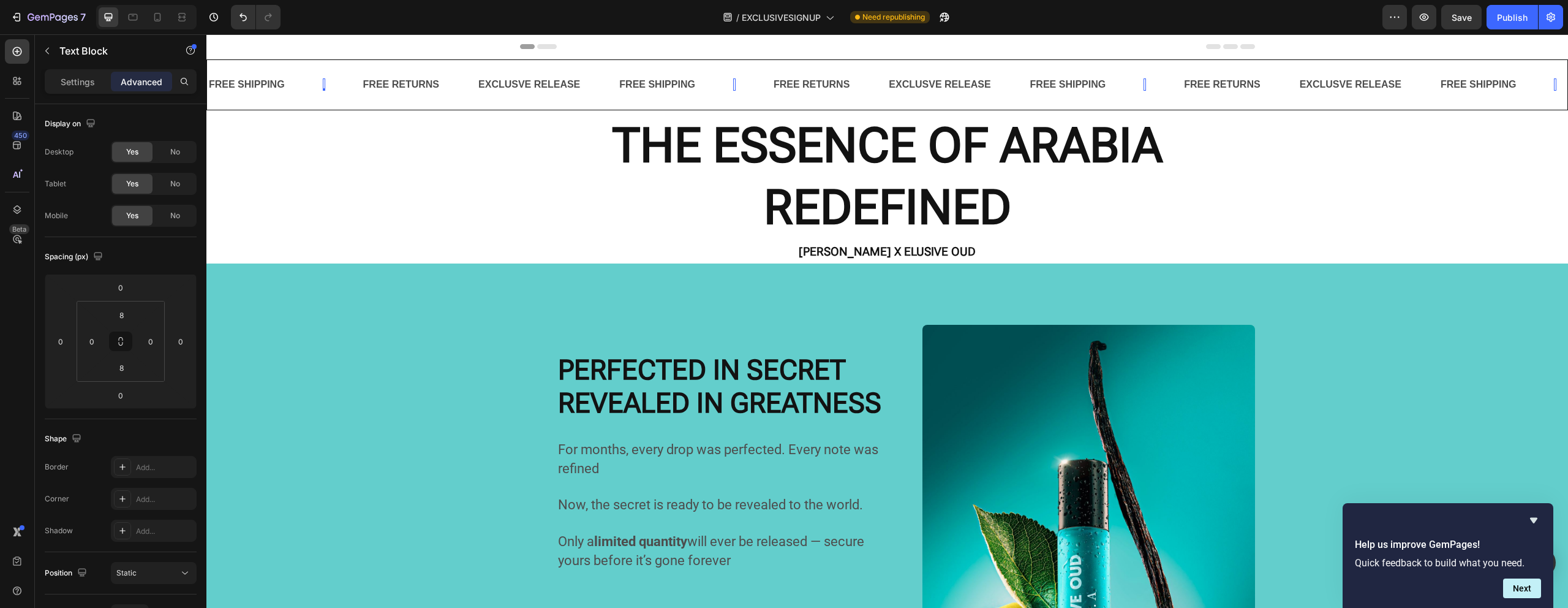
click at [324, 88] on div at bounding box center [324, 89] width 2 height 2
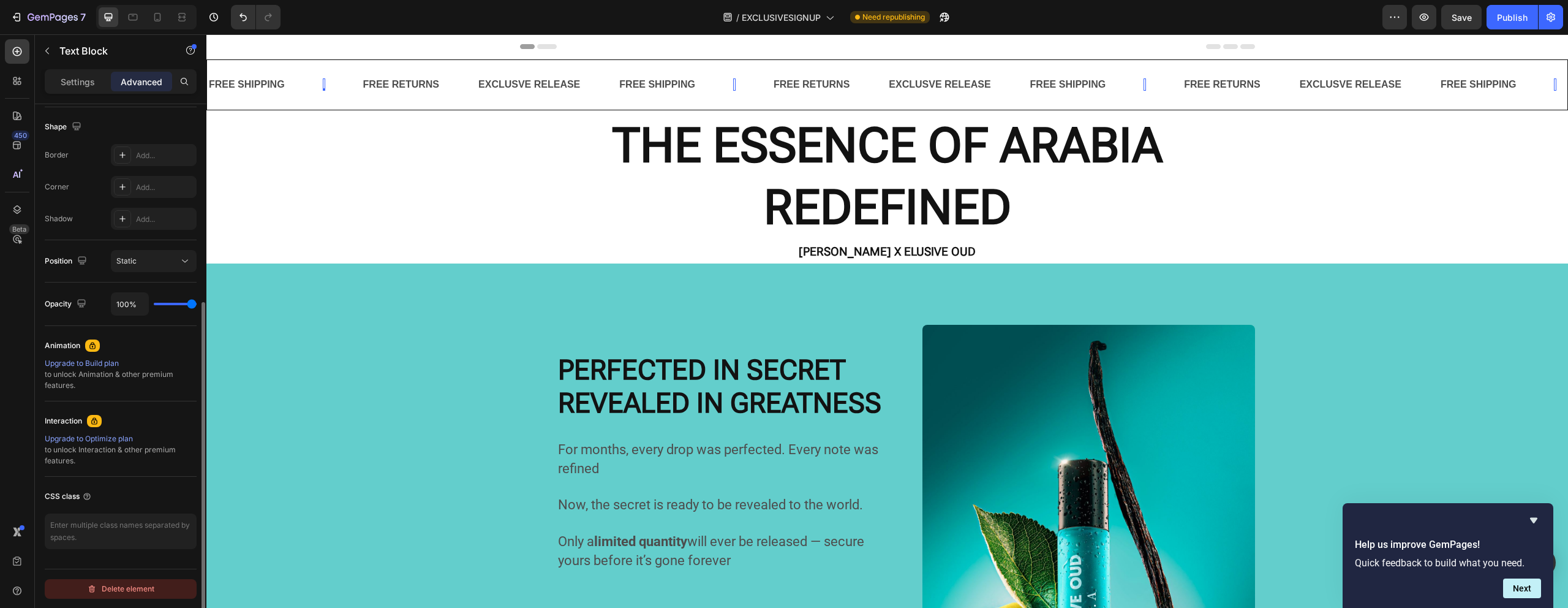
click at [123, 586] on div "Delete element" at bounding box center [120, 589] width 67 height 14
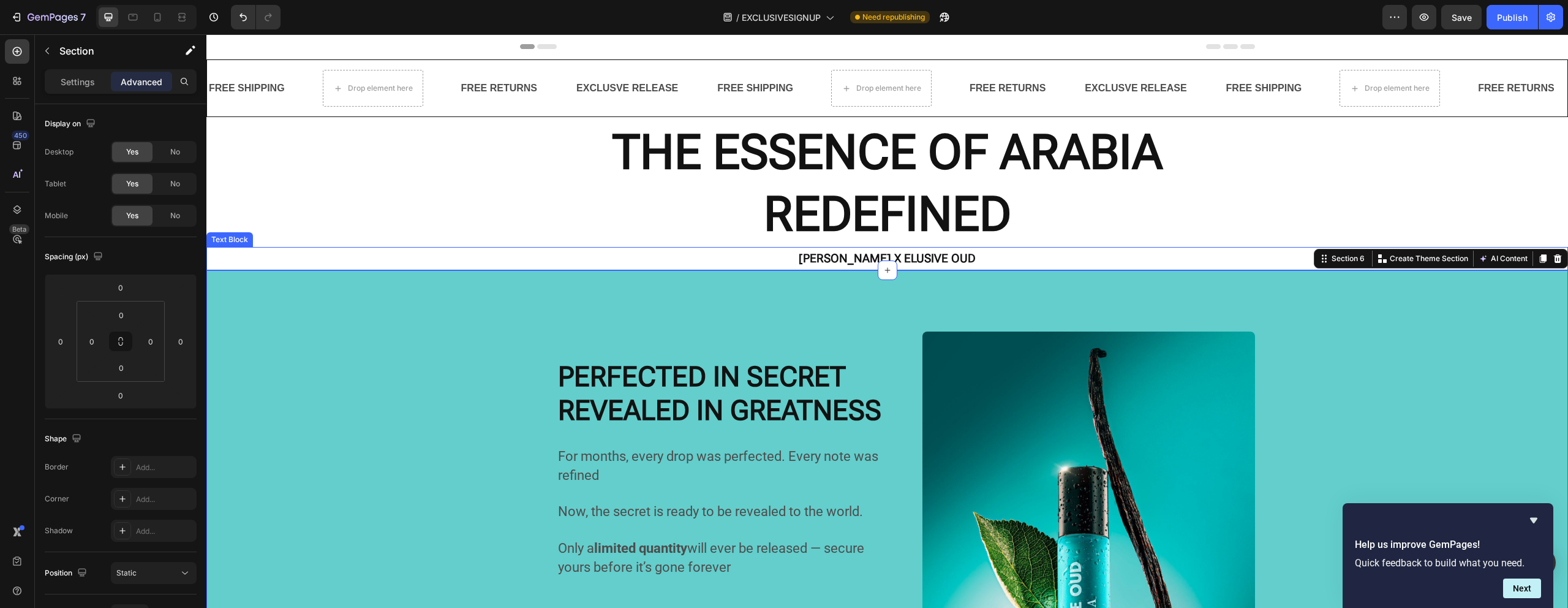
click at [427, 231] on p "⁠⁠⁠⁠⁠⁠⁠ THE ESSENCE OF ARABIA REDEFINED" at bounding box center [887, 183] width 1359 height 124
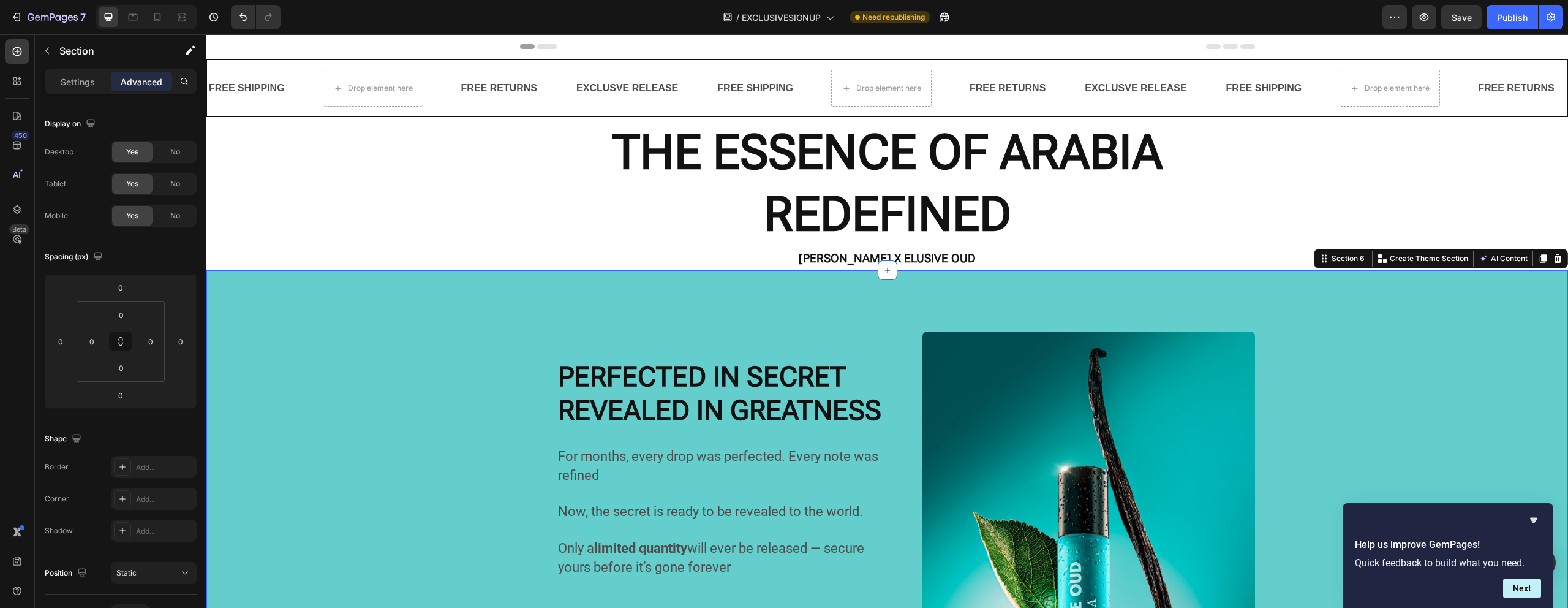
click at [1414, 22] on button "button" at bounding box center [1424, 17] width 25 height 25
click at [705, 74] on div "EXCLUSVE RELEASE Text Block" at bounding box center [645, 89] width 141 height 30
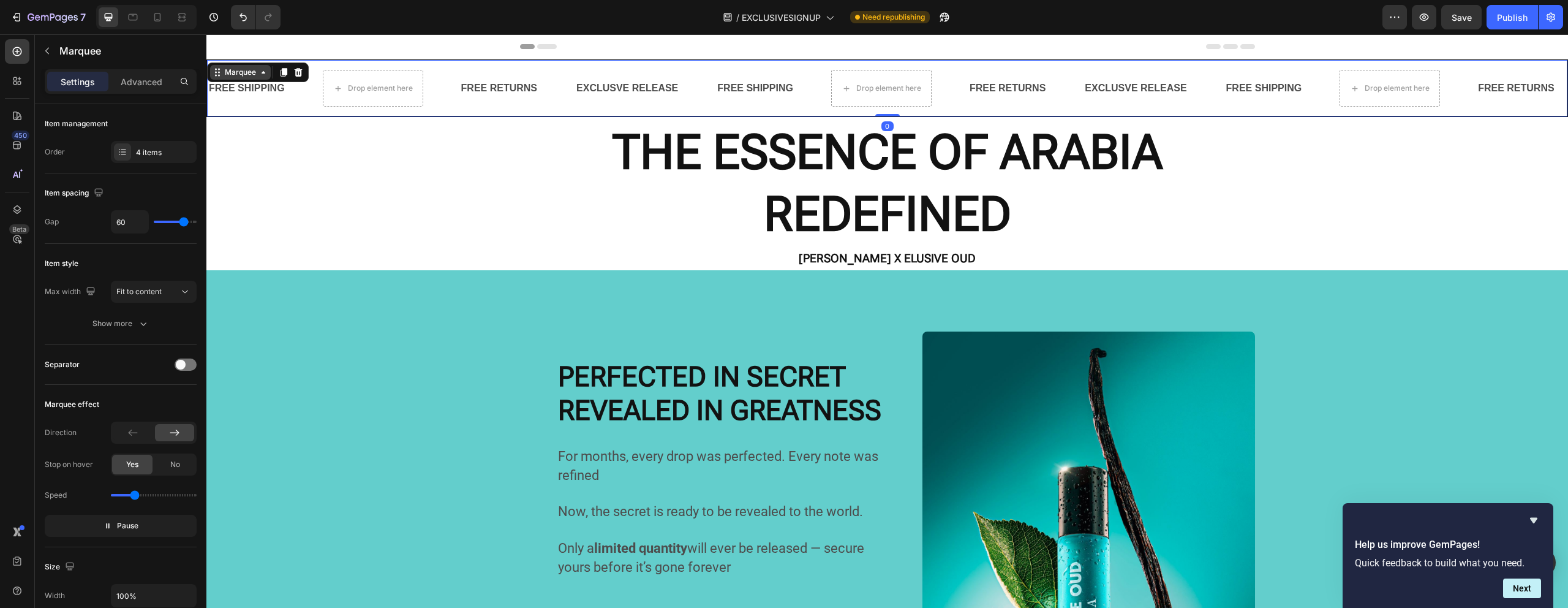
click at [236, 66] on div "Marquee" at bounding box center [240, 72] width 61 height 14
click at [239, 76] on div "Marquee" at bounding box center [240, 72] width 36 height 11
click at [156, 162] on div "4 items" at bounding box center [154, 151] width 86 height 22
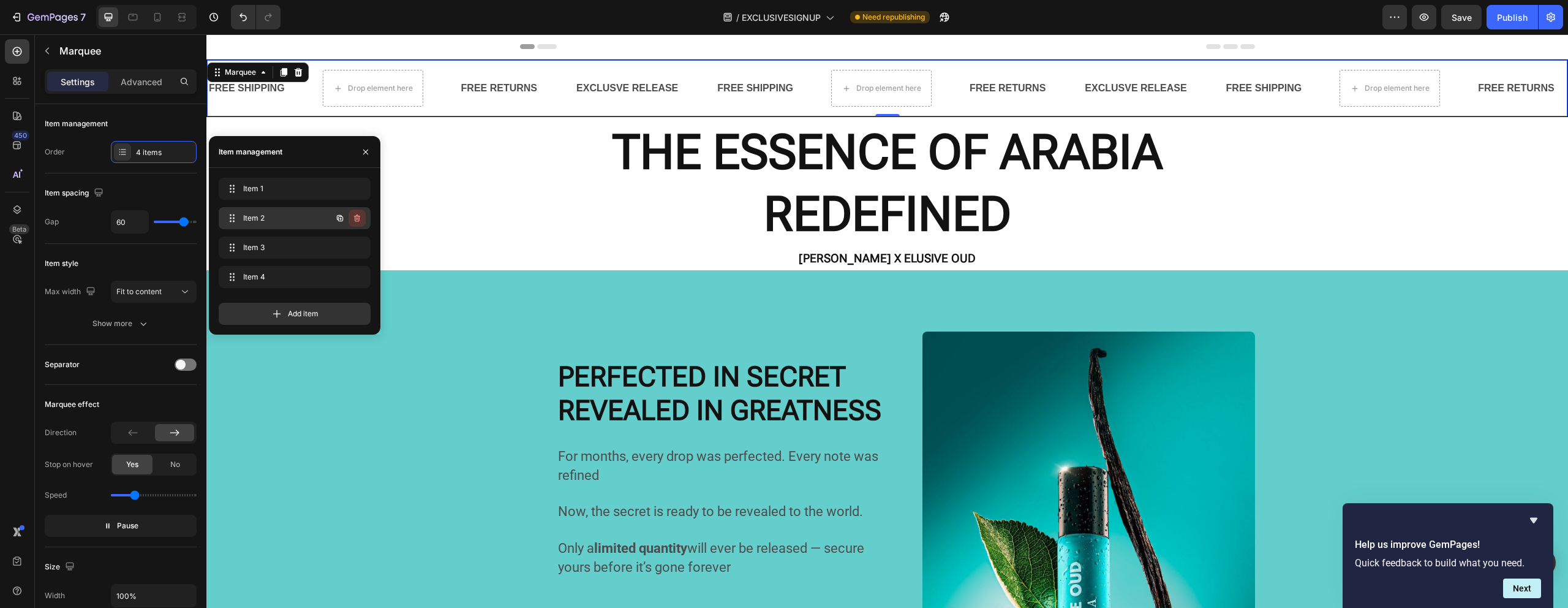
click at [365, 217] on button "button" at bounding box center [357, 219] width 17 height 17
click at [360, 217] on div "Delete" at bounding box center [348, 218] width 22 height 11
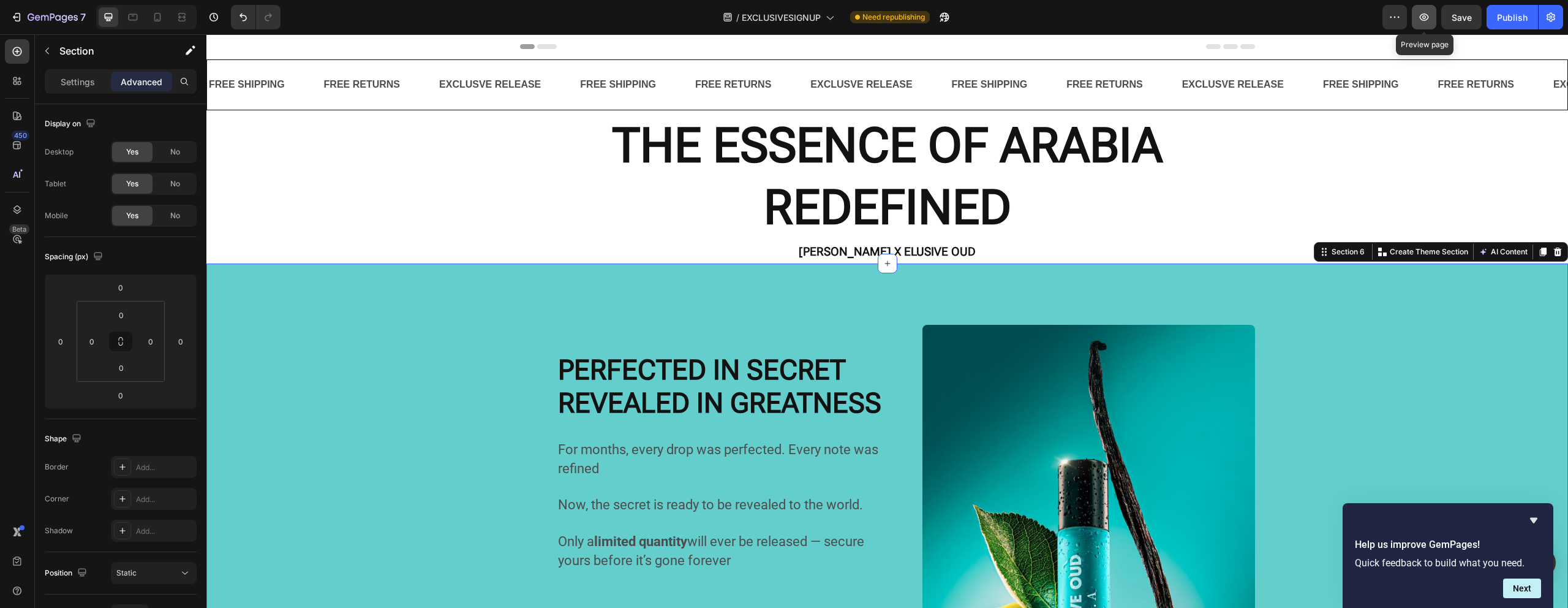
click at [1422, 23] on button "button" at bounding box center [1424, 17] width 25 height 25
click at [1458, 22] on div "Save" at bounding box center [1461, 17] width 20 height 13
click at [1428, 23] on button "button" at bounding box center [1424, 17] width 25 height 25
click at [805, 250] on strong "[PERSON_NAME] X ELUSIVE OUD" at bounding box center [887, 252] width 177 height 14
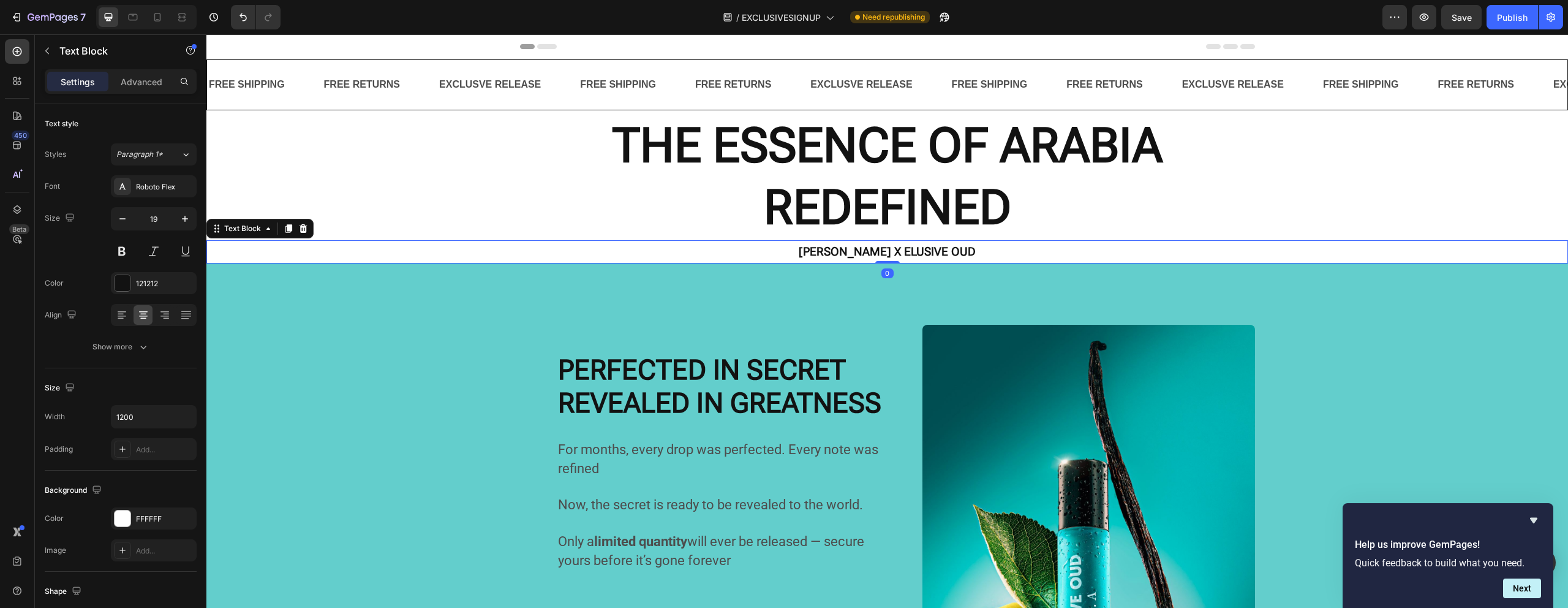
click at [806, 249] on strong "[PERSON_NAME] X ELUSIVE OUD" at bounding box center [887, 252] width 177 height 14
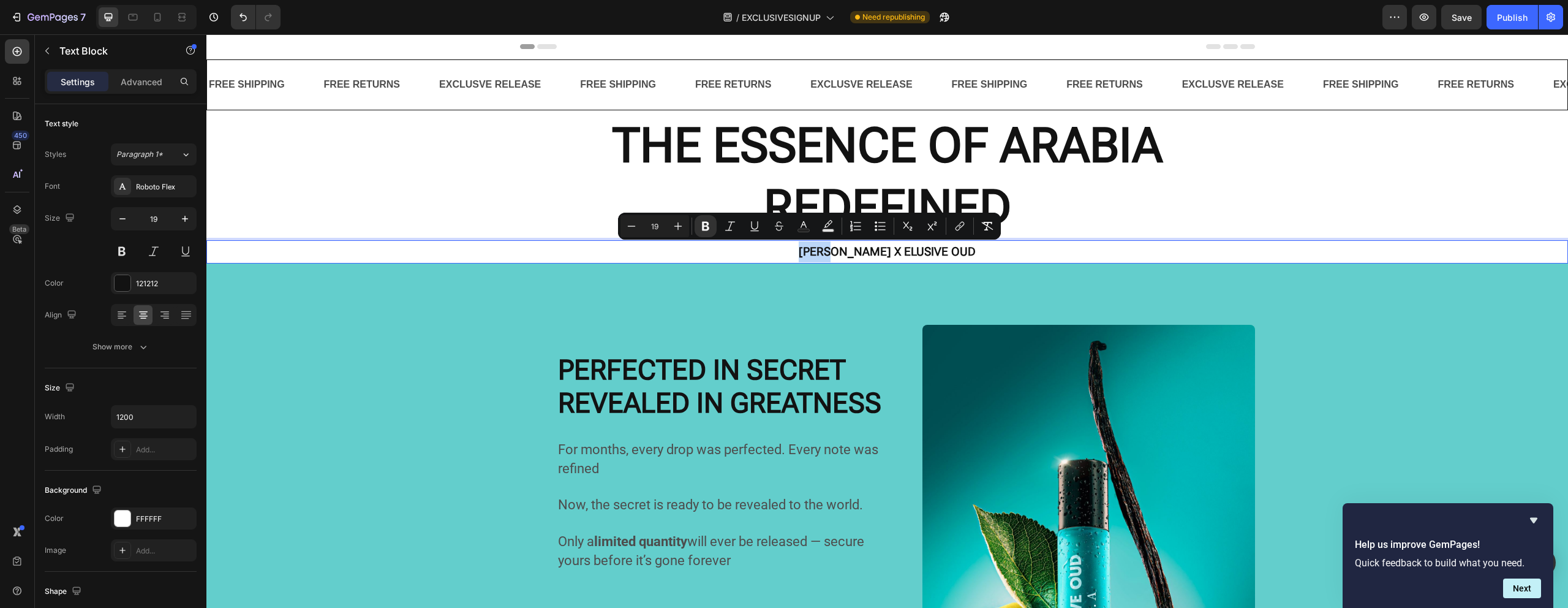
click at [806, 248] on strong "[PERSON_NAME] X ELUSIVE OUD" at bounding box center [887, 252] width 177 height 14
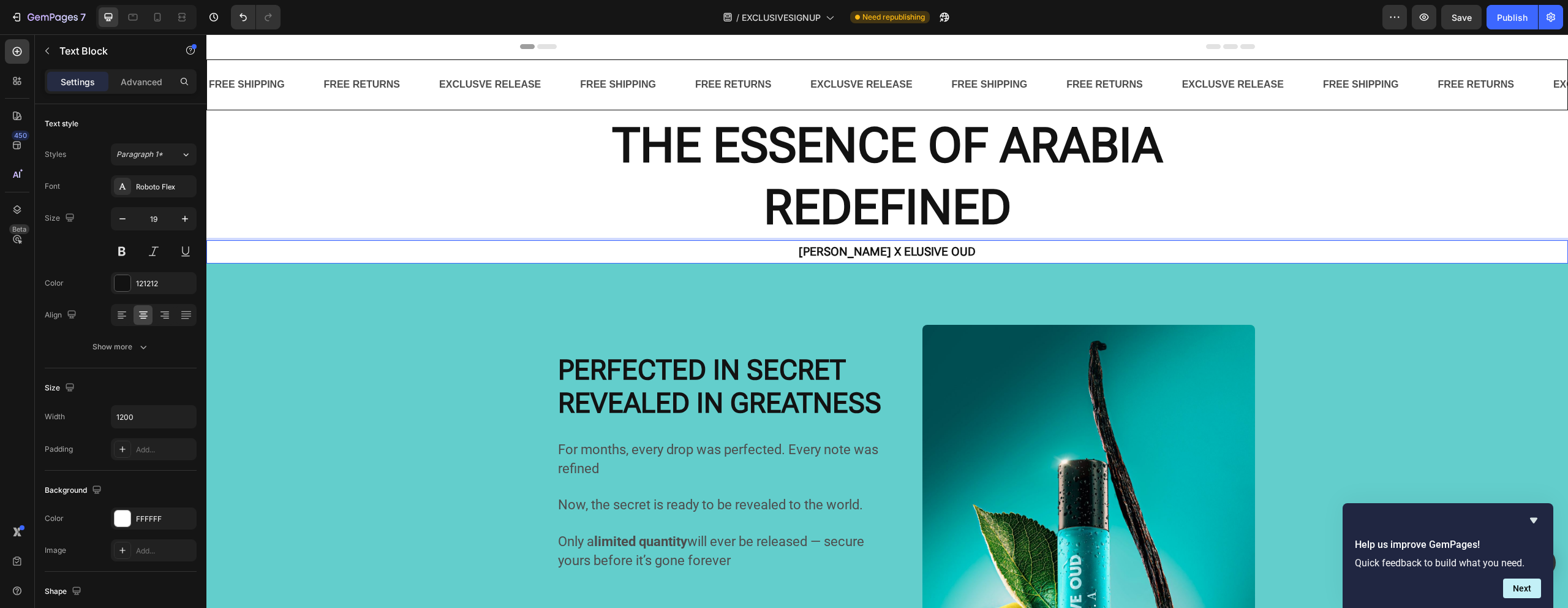
click at [861, 248] on strong "[PERSON_NAME] X ELUSIVE OUD" at bounding box center [887, 252] width 177 height 14
click at [801, 257] on strong "[PERSON_NAME] X ELUSIVE OUD" at bounding box center [887, 252] width 177 height 14
click at [800, 257] on strong "[PERSON_NAME] X ELUSIVE OUD" at bounding box center [887, 252] width 177 height 14
click at [861, 246] on strong "[PERSON_NAME] X ELUSIVE OUD" at bounding box center [887, 252] width 177 height 14
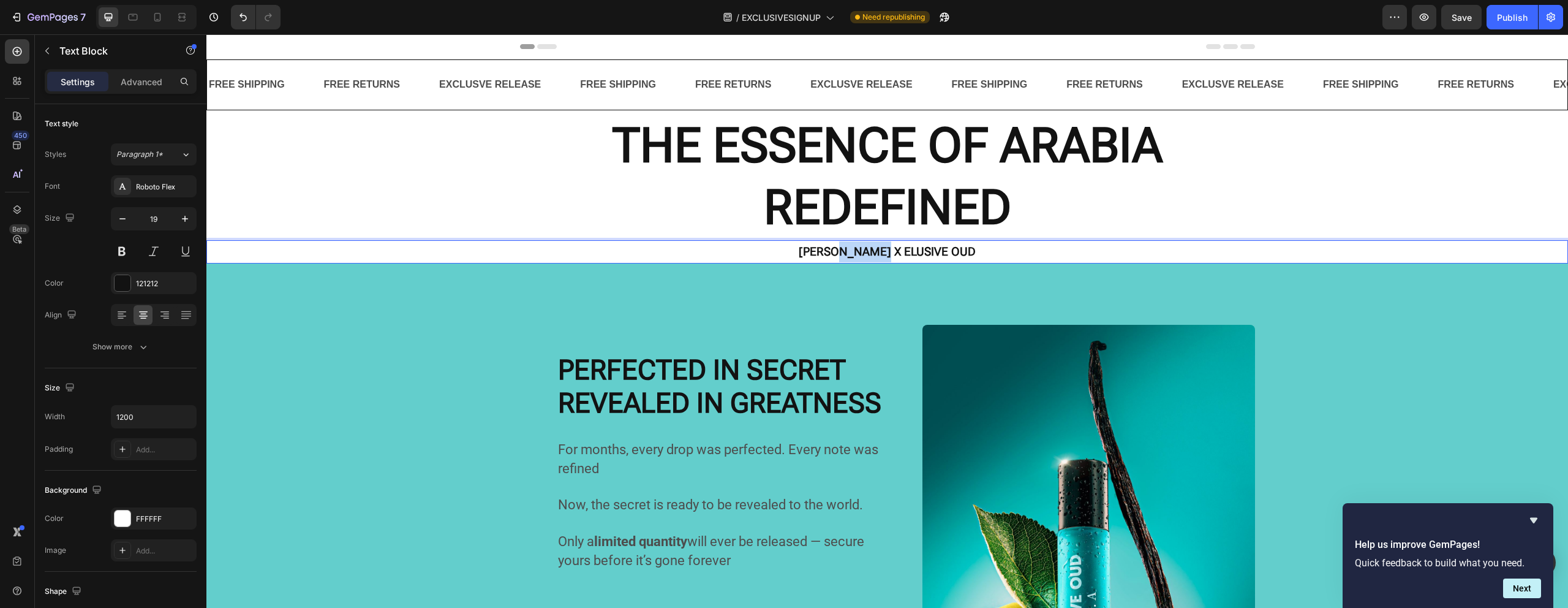
click at [862, 246] on strong "[PERSON_NAME] X ELUSIVE OUD" at bounding box center [887, 252] width 177 height 14
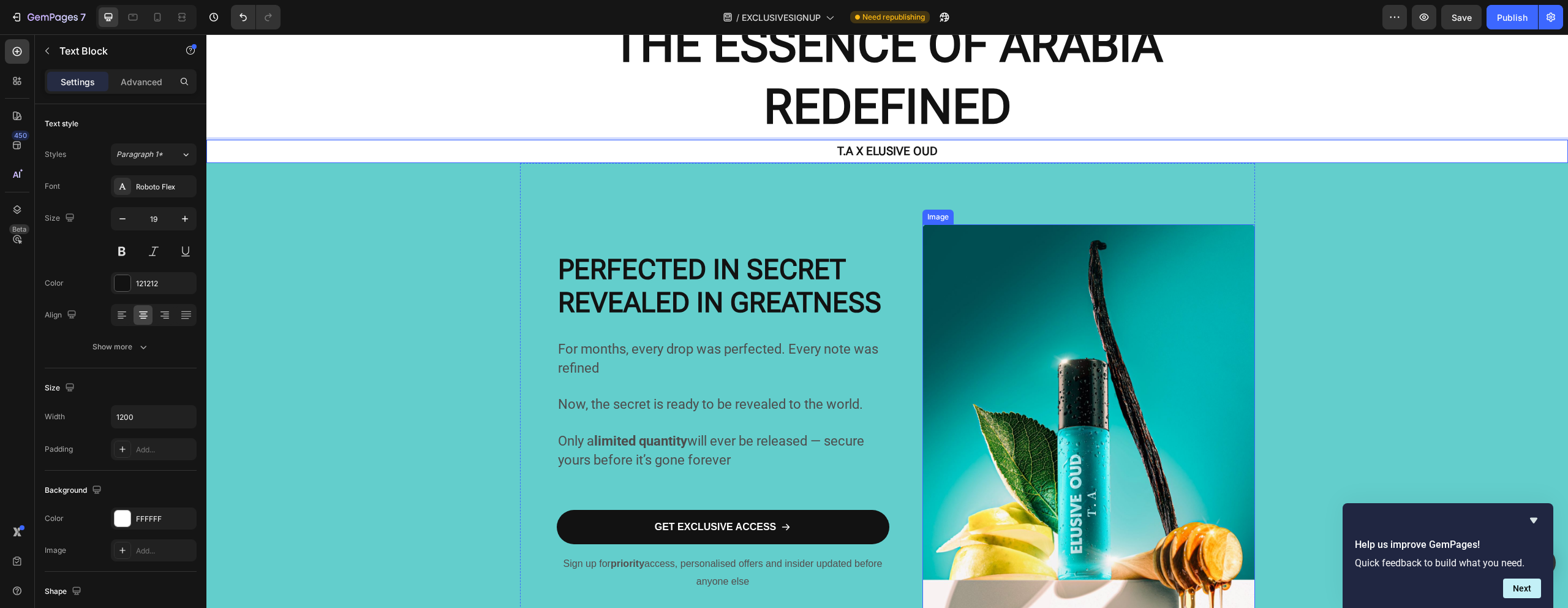
scroll to position [102, 0]
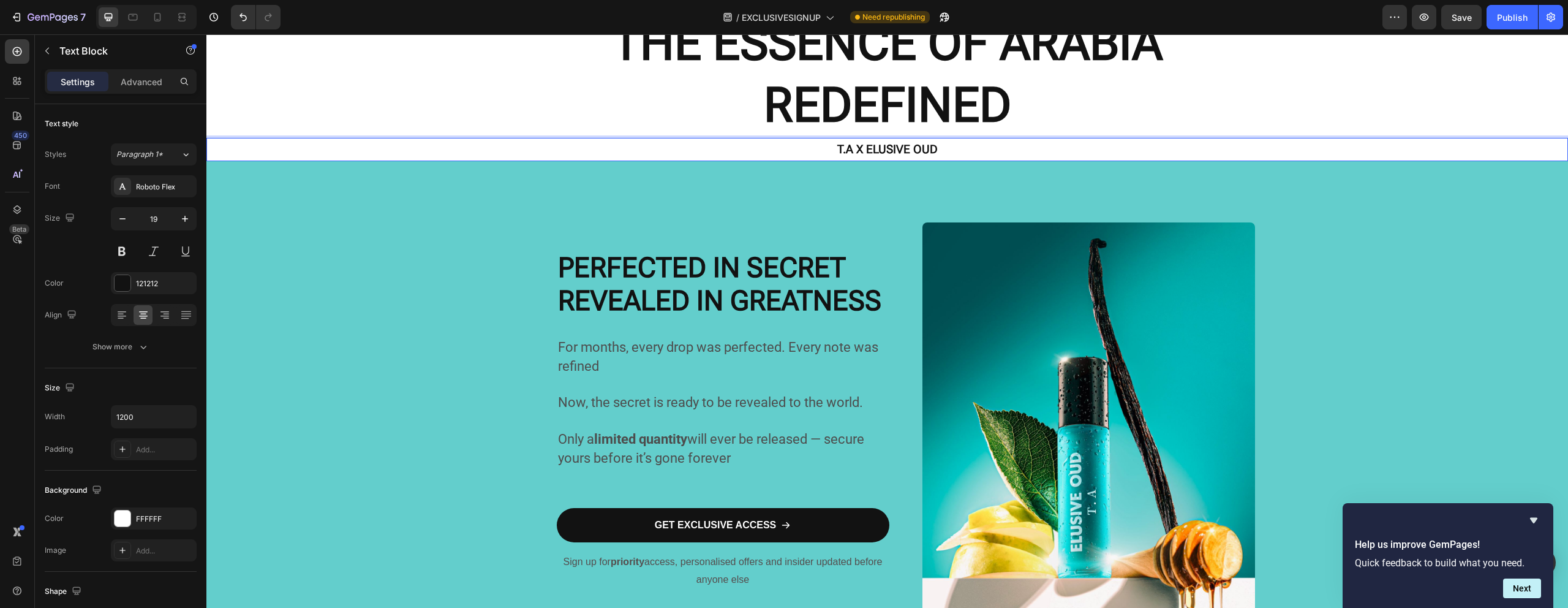
click at [842, 151] on strong "T.A X ELUSIVE OUD" at bounding box center [887, 149] width 100 height 14
click at [836, 152] on strong "T. A X ELUSIVE OUD" at bounding box center [887, 149] width 104 height 14
click at [840, 146] on strong "T A X ELUSIVE OUD" at bounding box center [887, 149] width 102 height 14
click at [841, 179] on p "⁠⁠⁠⁠⁠⁠⁠ PERFECTED IN SECRET REVEALED IN GREATNESS" at bounding box center [719, 239] width 324 height 154
click at [1077, 125] on p "⁠⁠⁠⁠⁠⁠⁠ THE ESSENCE OF ARABIA REDEFINED" at bounding box center [887, 74] width 1359 height 124
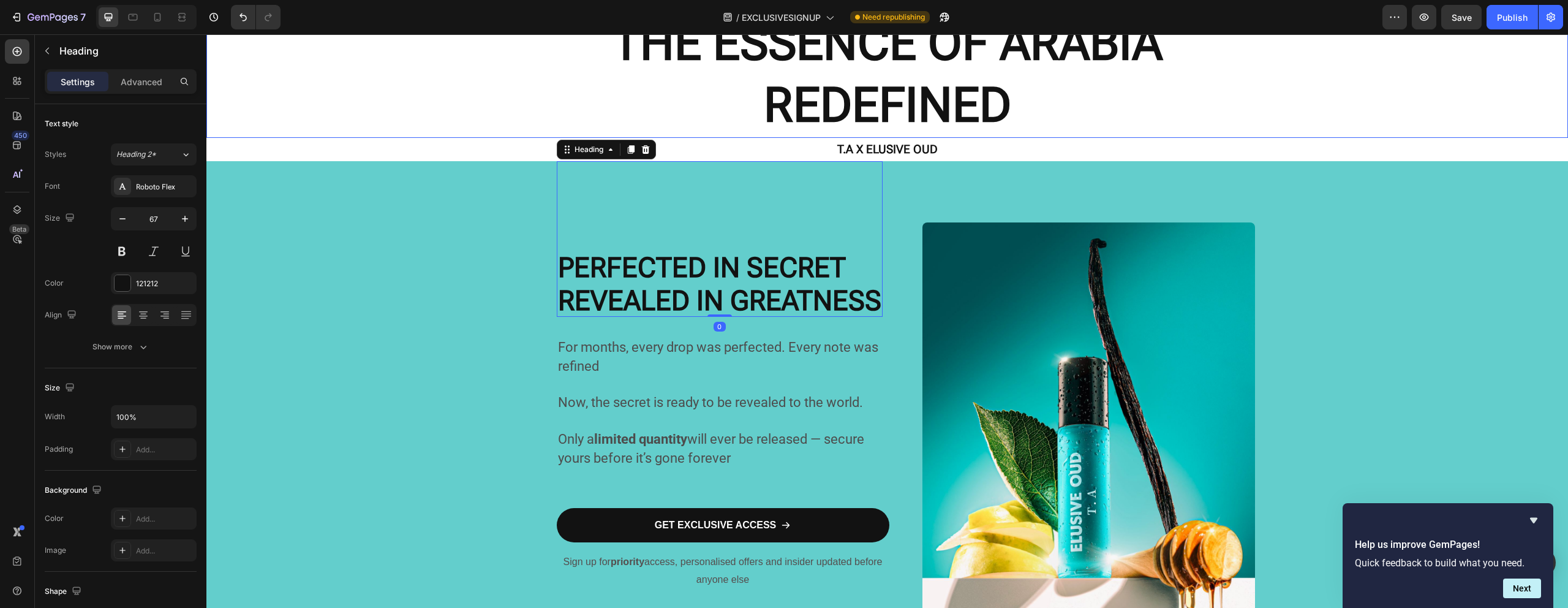
scroll to position [257, 0]
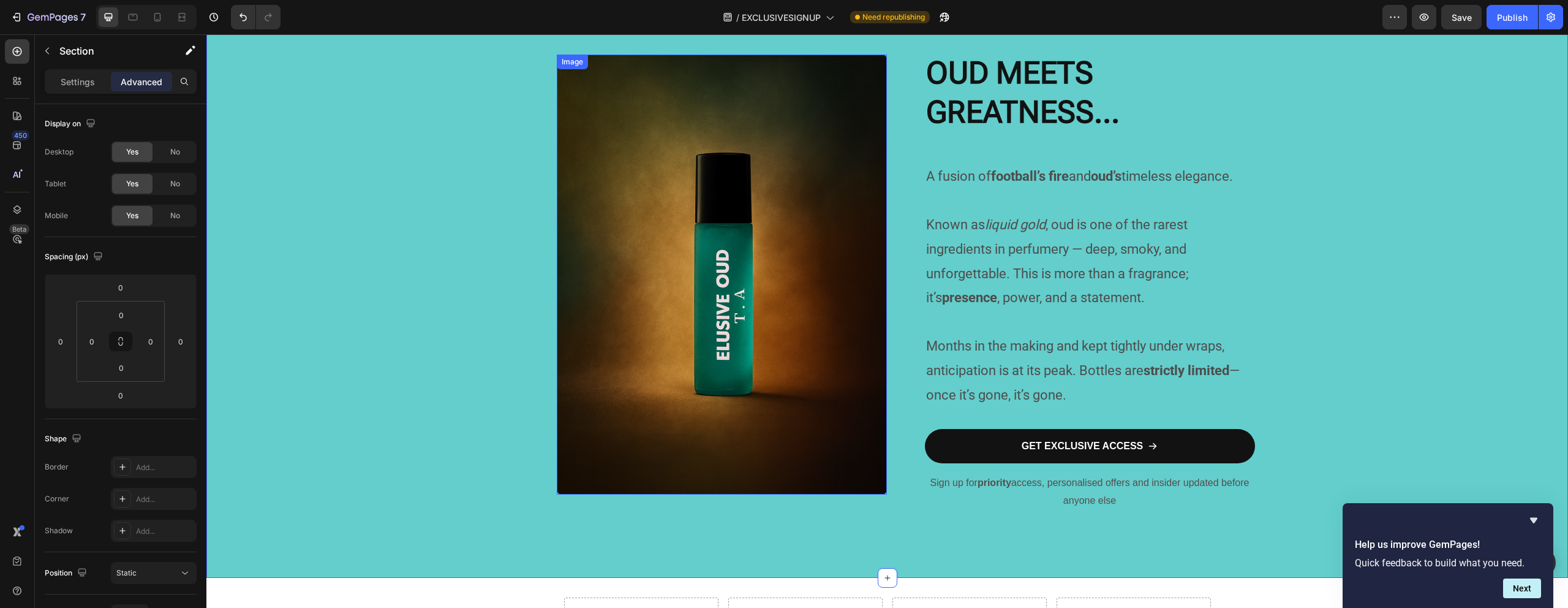
scroll to position [843, 0]
click at [404, 297] on div "CRAFTED IN SILENCE. REVEALED IN GREATNESS. Heading For months, this project liv…" at bounding box center [887, -1] width 1361 height 1158
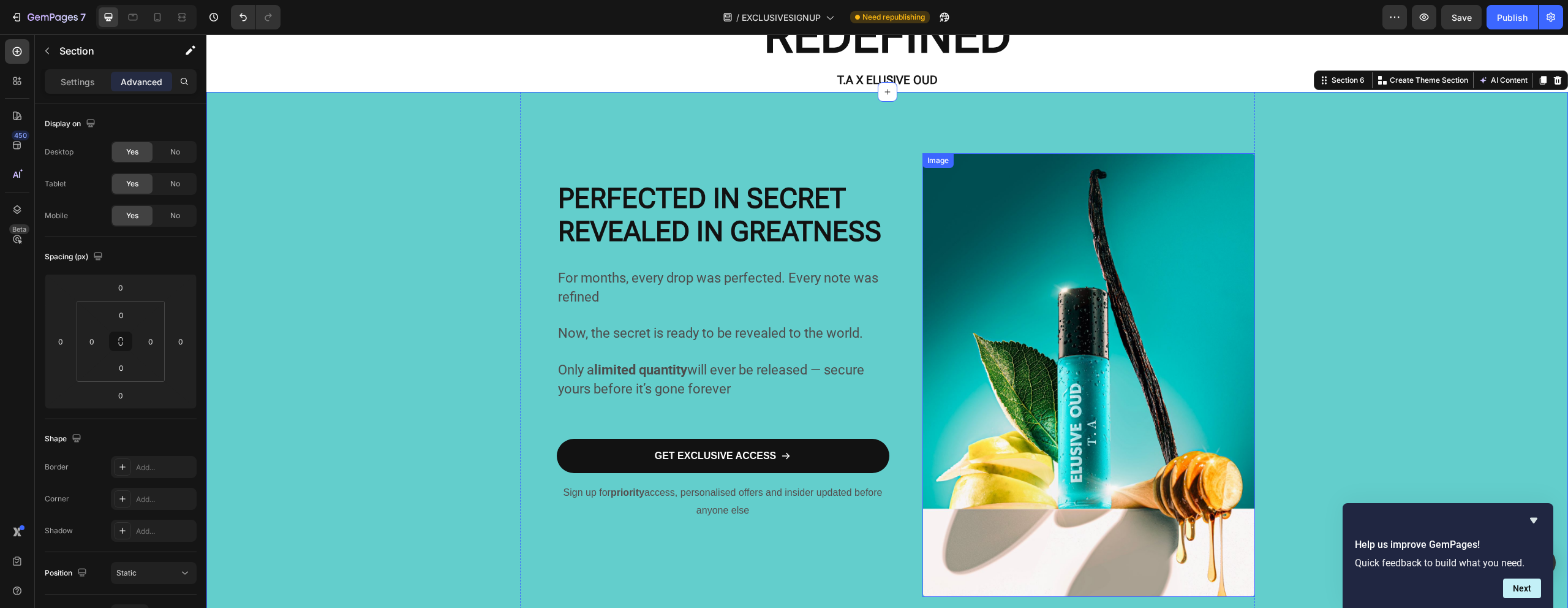
scroll to position [169, 0]
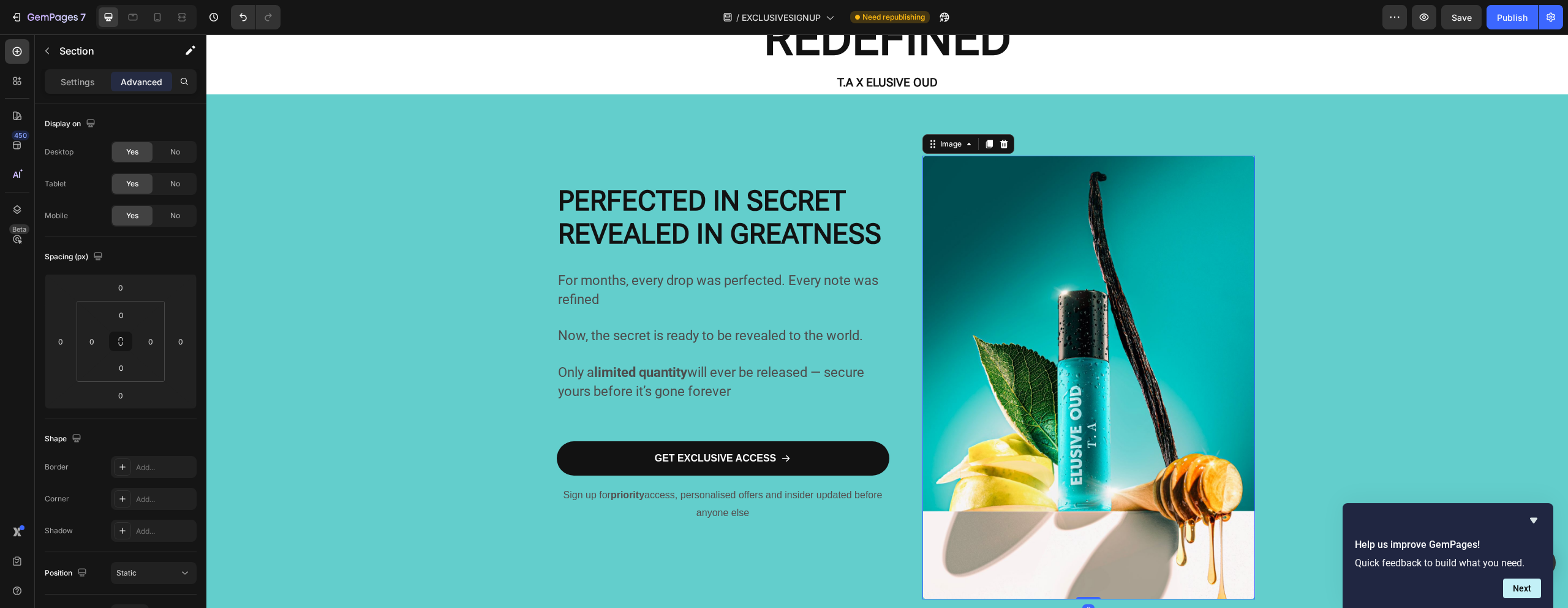
drag, startPoint x: 1016, startPoint y: 392, endPoint x: 1019, endPoint y: 384, distance: 8.5
click at [1018, 394] on img at bounding box center [1088, 377] width 332 height 444
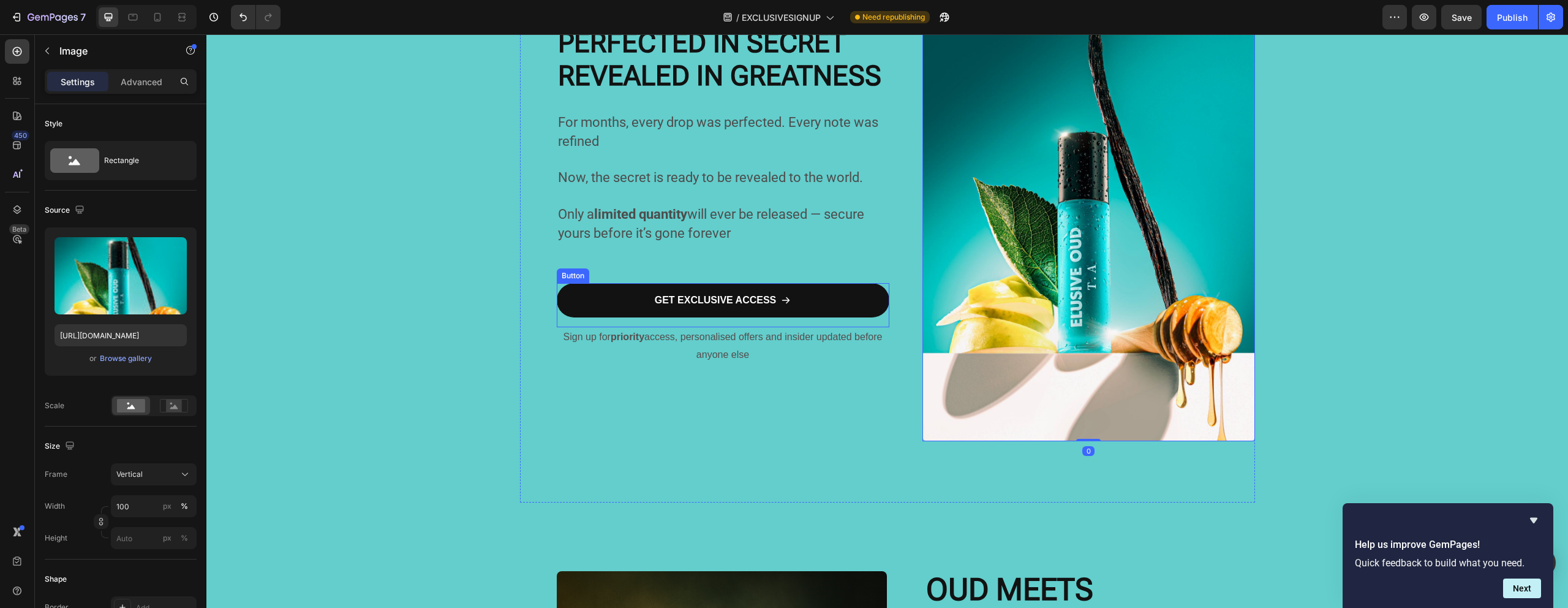
scroll to position [229, 0]
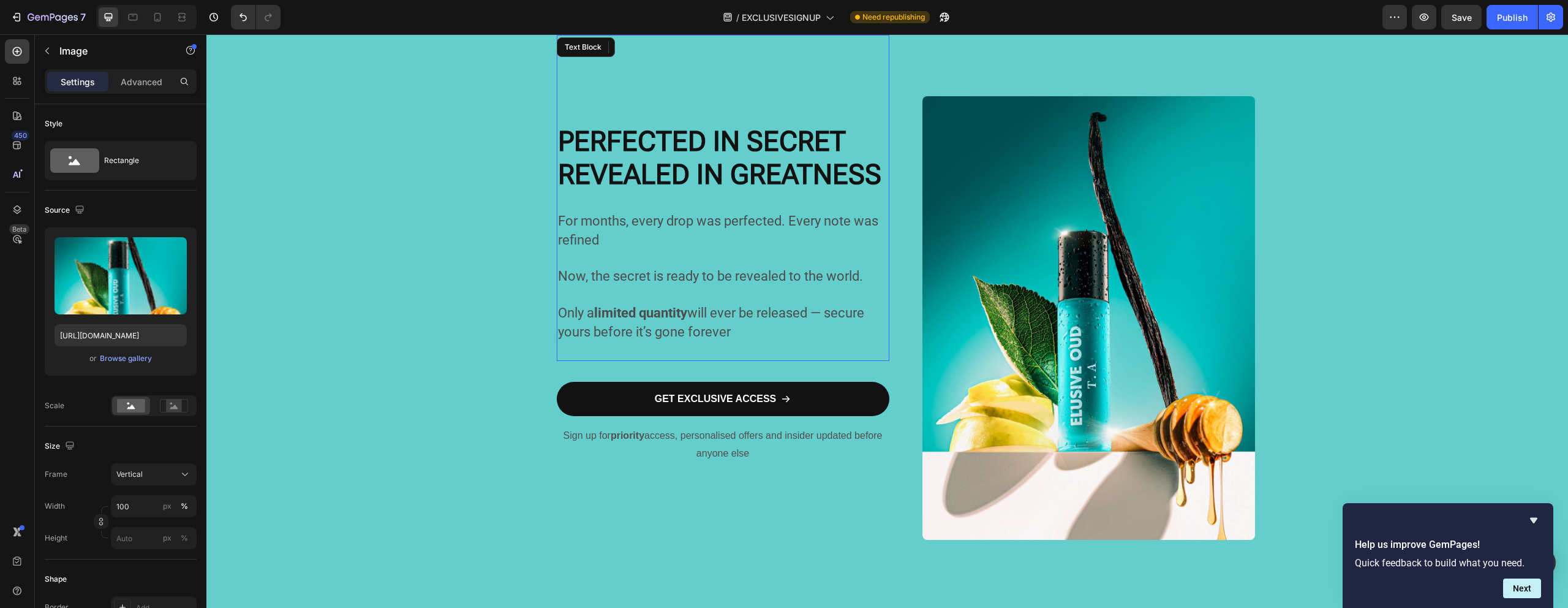
click at [743, 190] on p "For months, every drop was perfected. Every note was refined" at bounding box center [723, 196] width 330 height 108
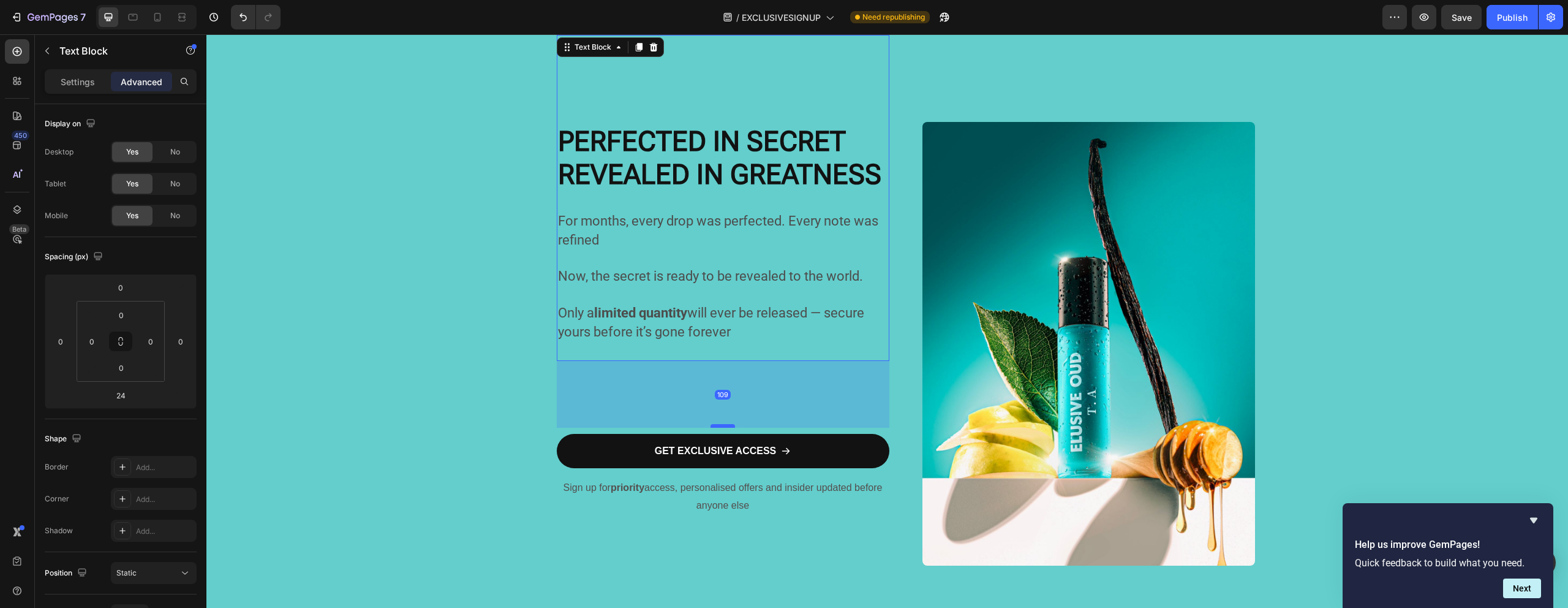
drag, startPoint x: 724, startPoint y: 372, endPoint x: 722, endPoint y: 425, distance: 53.0
click at [722, 425] on div at bounding box center [722, 426] width 25 height 4
type input "109"
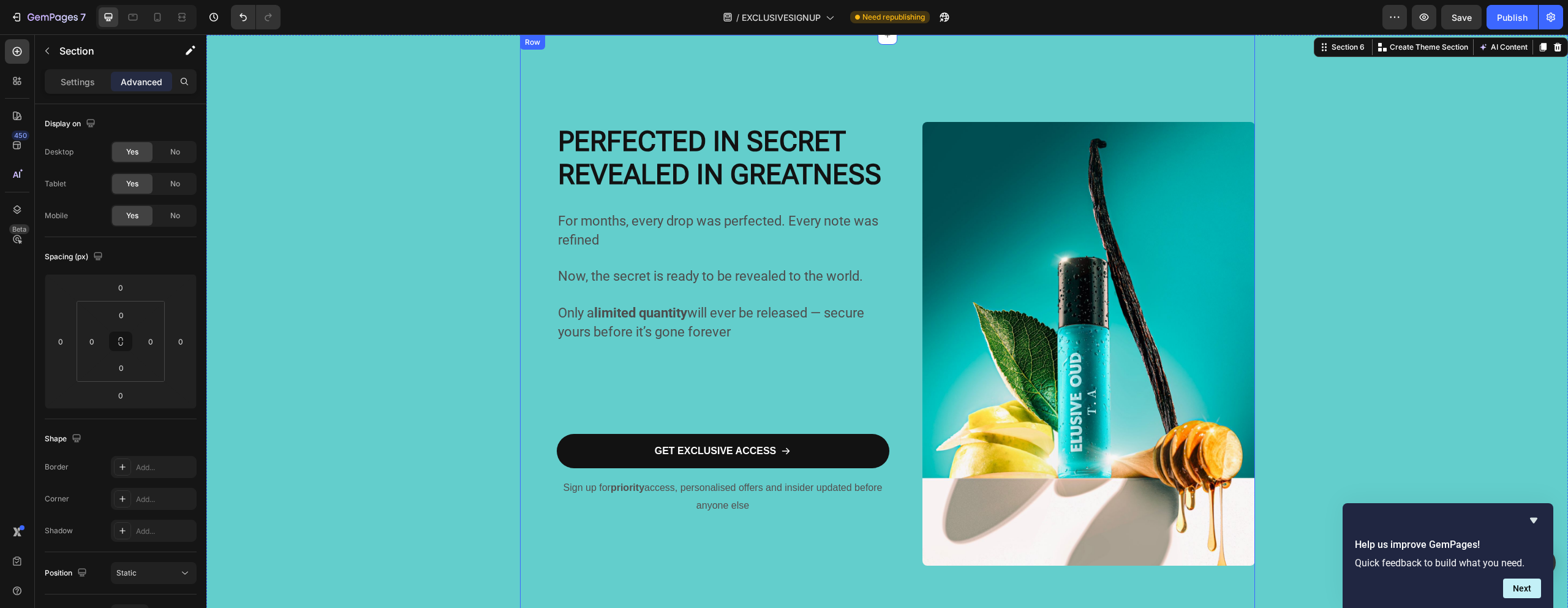
click at [750, 348] on p "Now, the secret is ready to be revealed to the world. Only a limited quantity w…" at bounding box center [723, 313] width 330 height 92
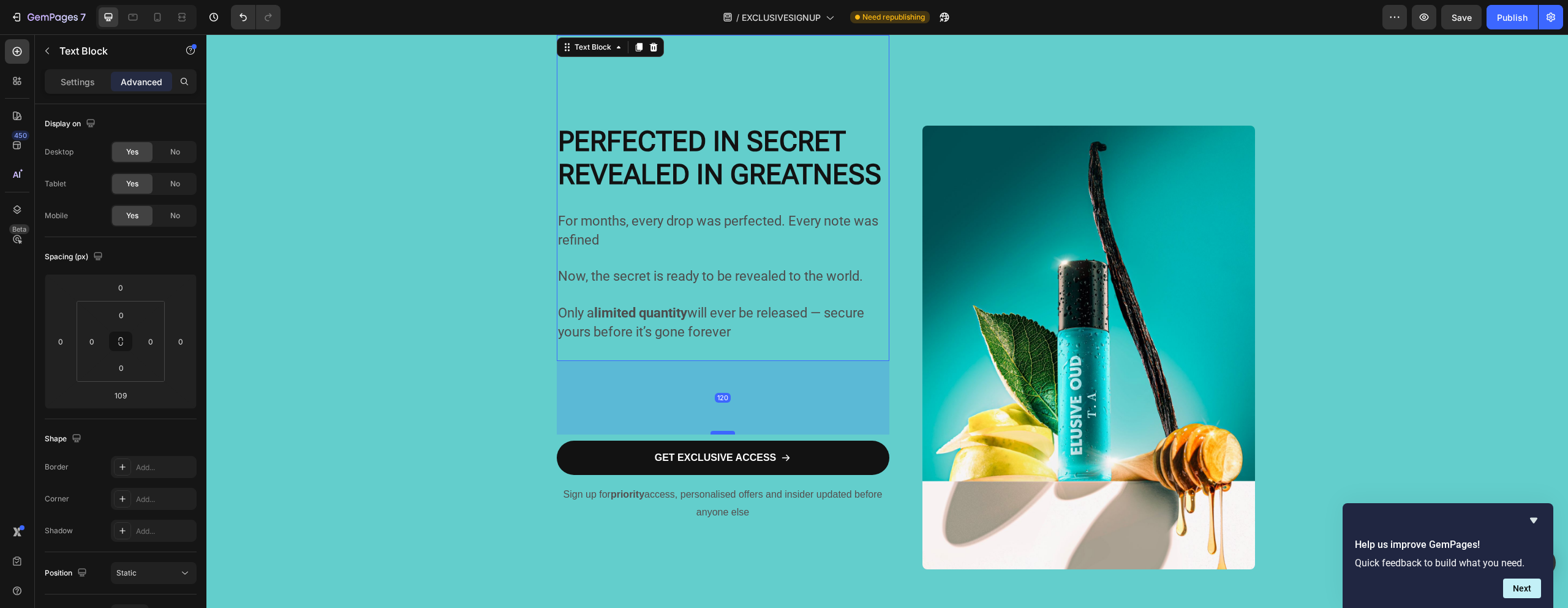
drag, startPoint x: 715, startPoint y: 425, endPoint x: 716, endPoint y: 431, distance: 6.1
click at [716, 431] on div at bounding box center [722, 432] width 25 height 4
type input "120"
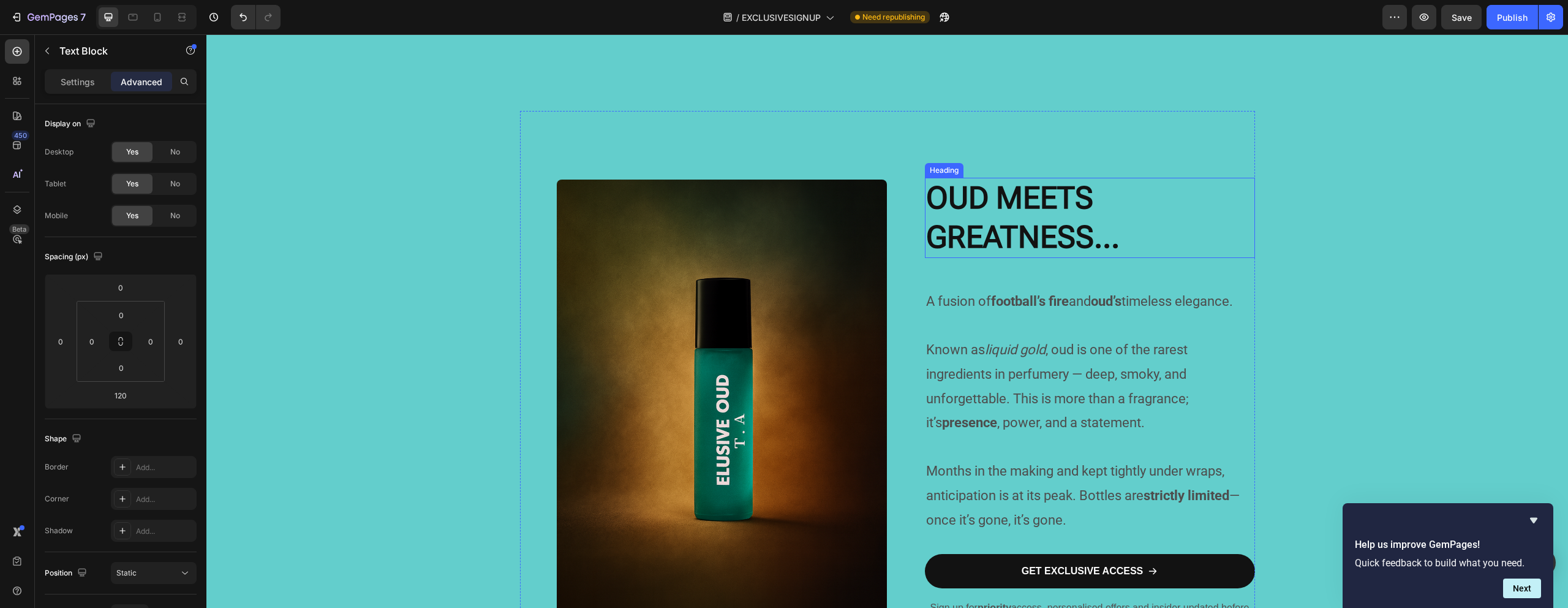
scroll to position [0, 0]
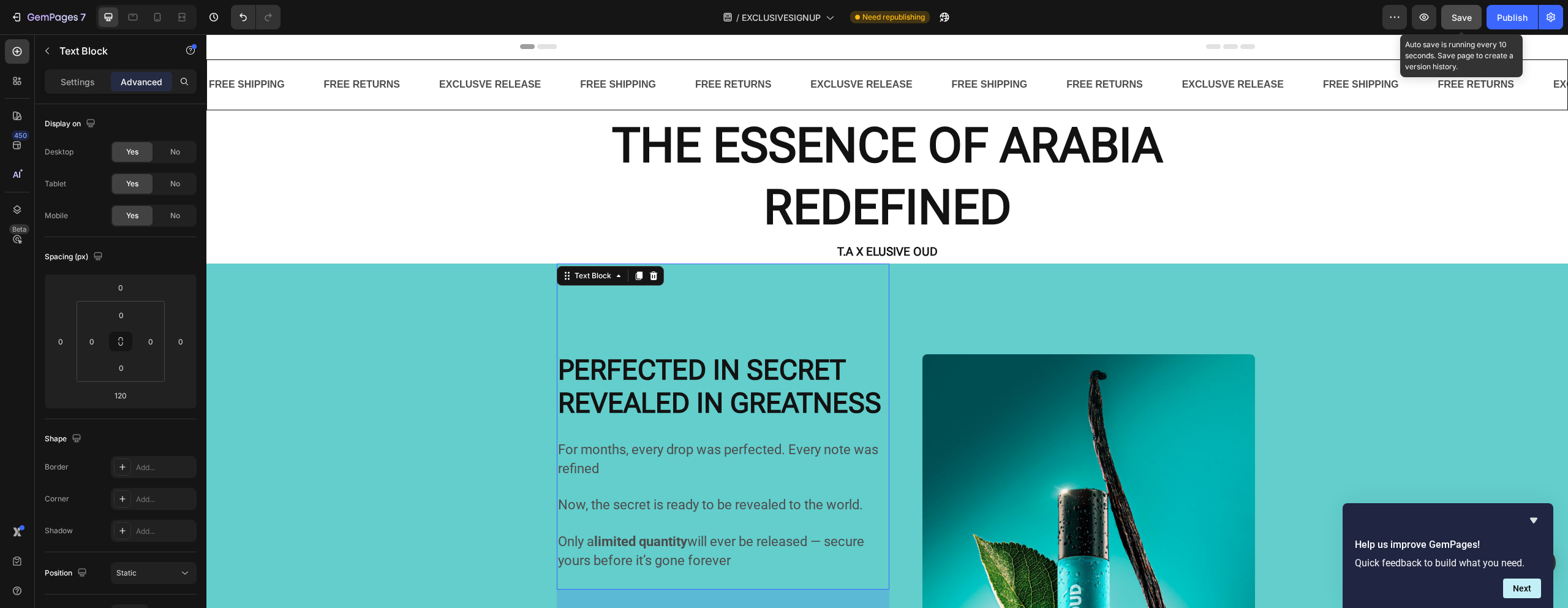
click at [1451, 17] on span "Save" at bounding box center [1461, 17] width 20 height 10
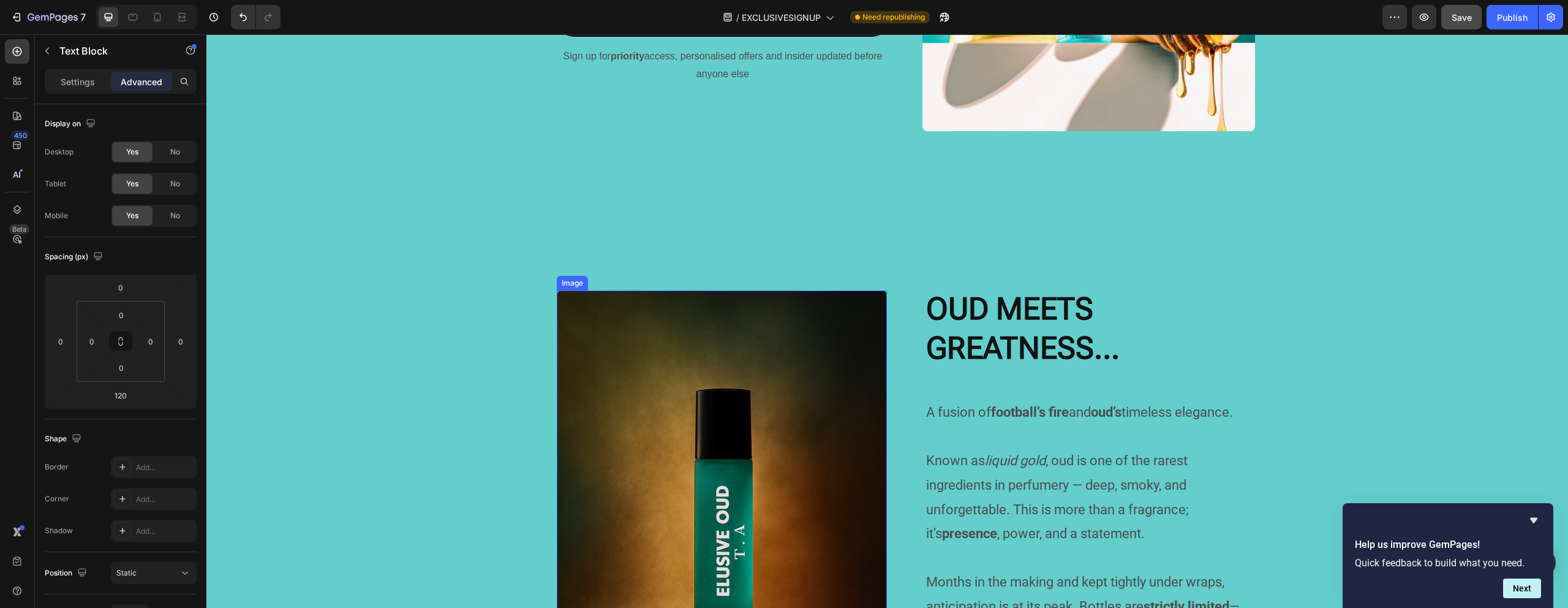
scroll to position [474, 0]
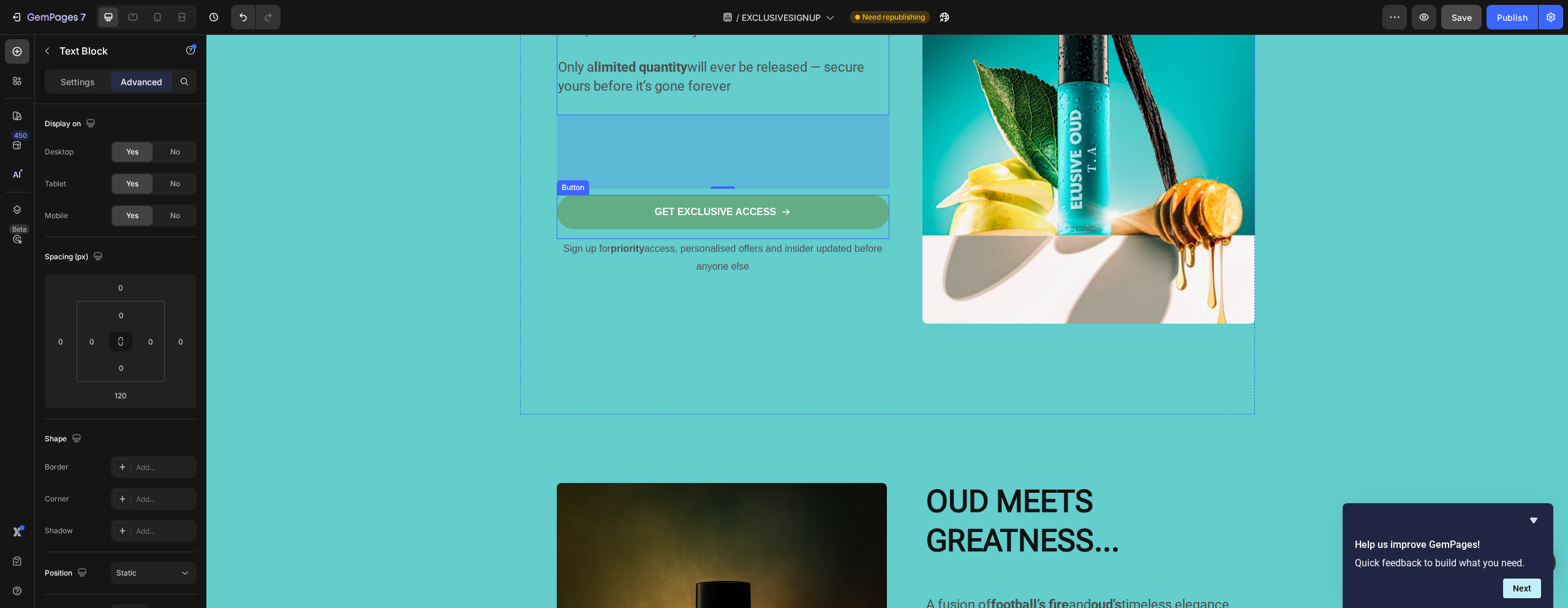
click at [629, 229] on link "GET EXCLUSIVE ACCESS" at bounding box center [722, 212] width 332 height 35
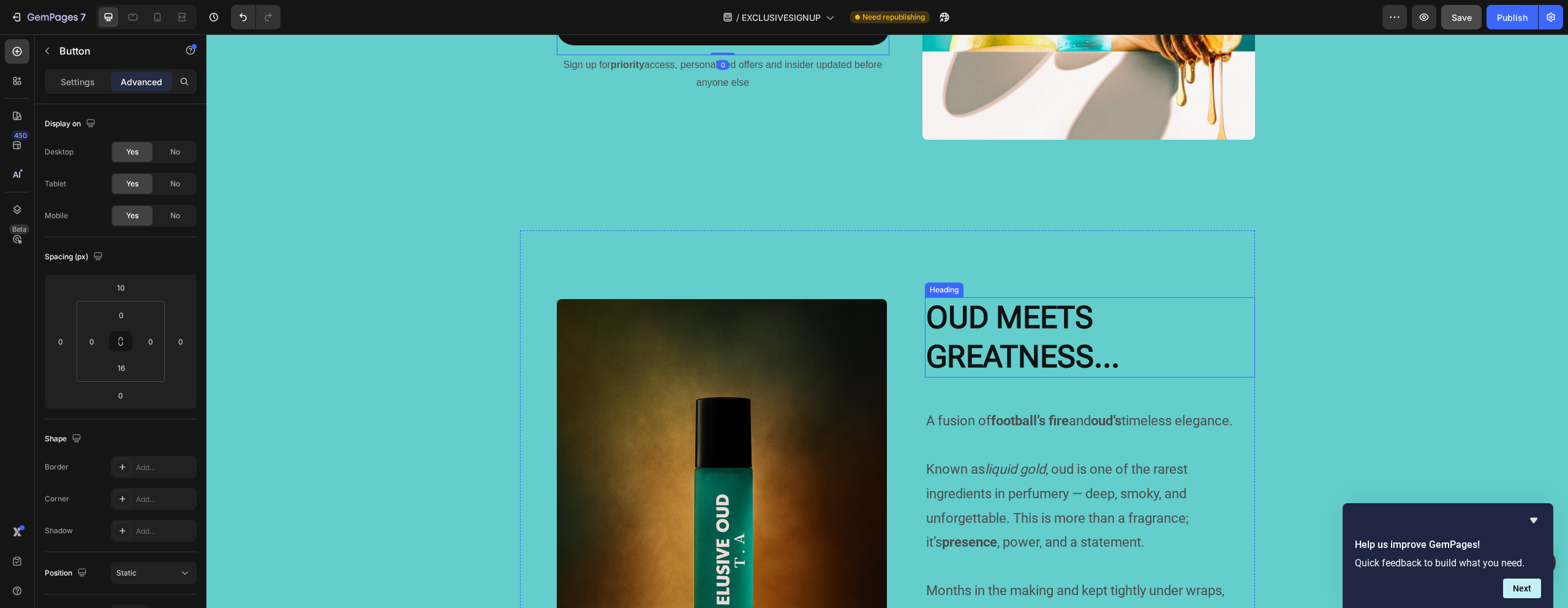
scroll to position [842, 0]
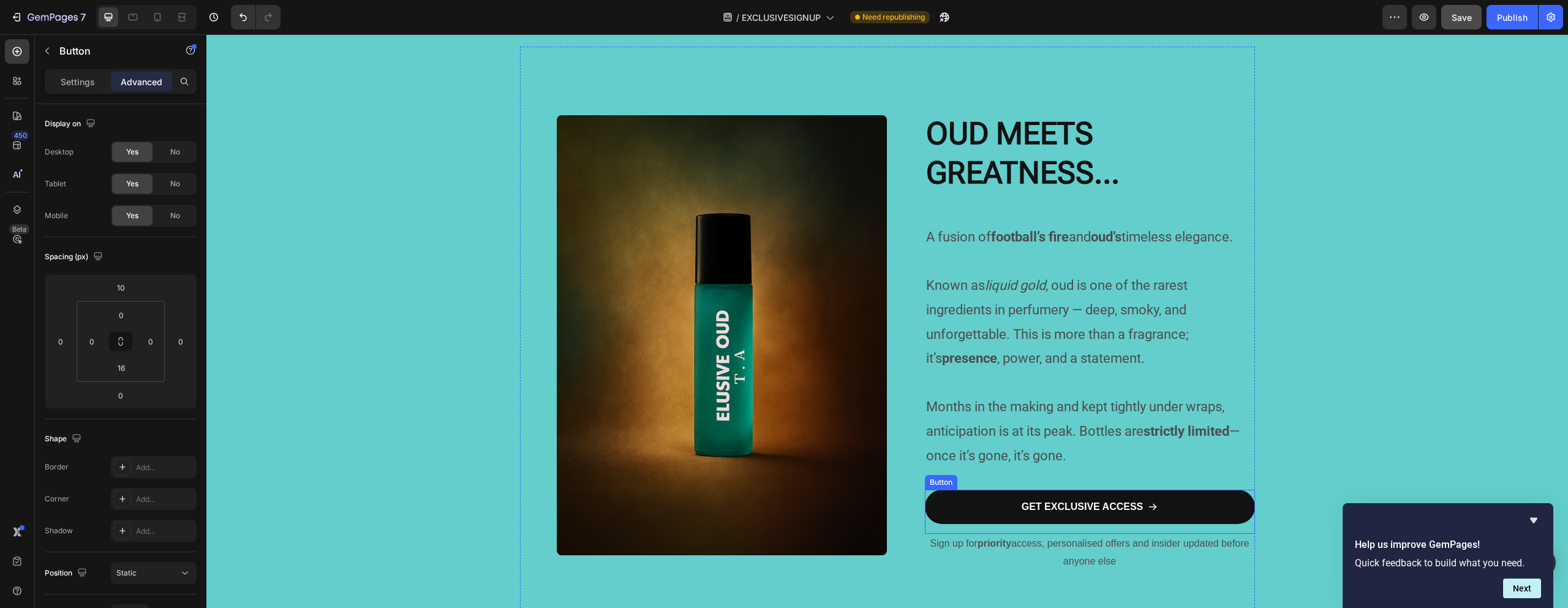
click at [1069, 526] on div "GET EXCLUSIVE ACCESS Button" at bounding box center [1090, 511] width 330 height 44
drag, startPoint x: 388, startPoint y: 458, endPoint x: 413, endPoint y: 457, distance: 25.0
click at [389, 458] on div "CRAFTED IN SILENCE. REVEALED IN GREATNESS. Heading For months, this project liv…" at bounding box center [887, 30] width 1361 height 1217
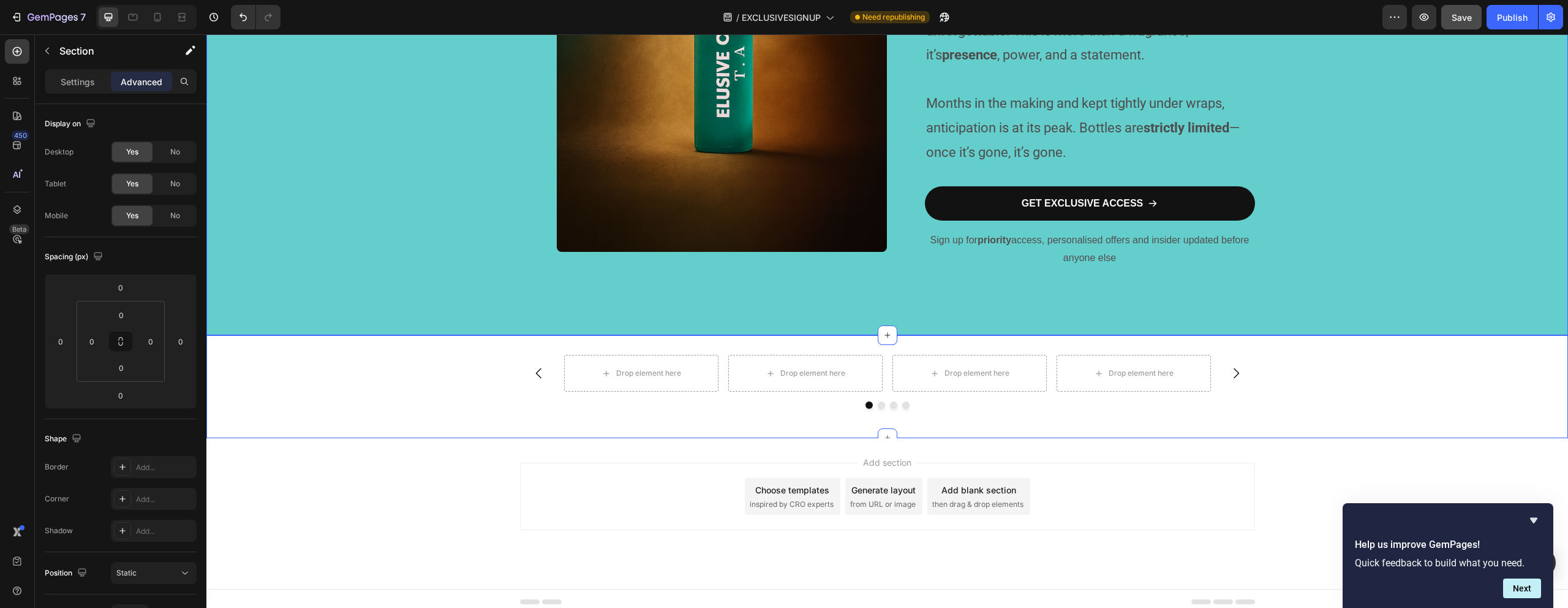
scroll to position [1152, 0]
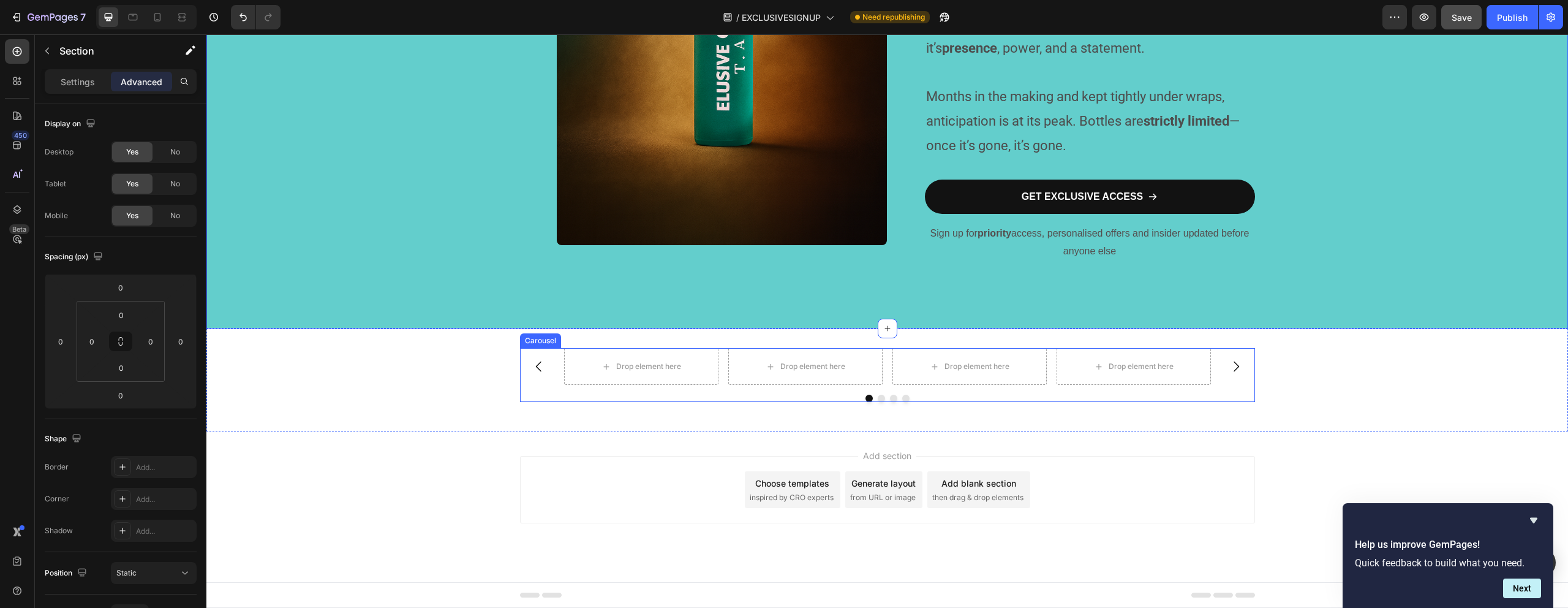
click at [878, 399] on button "Dot" at bounding box center [881, 398] width 7 height 7
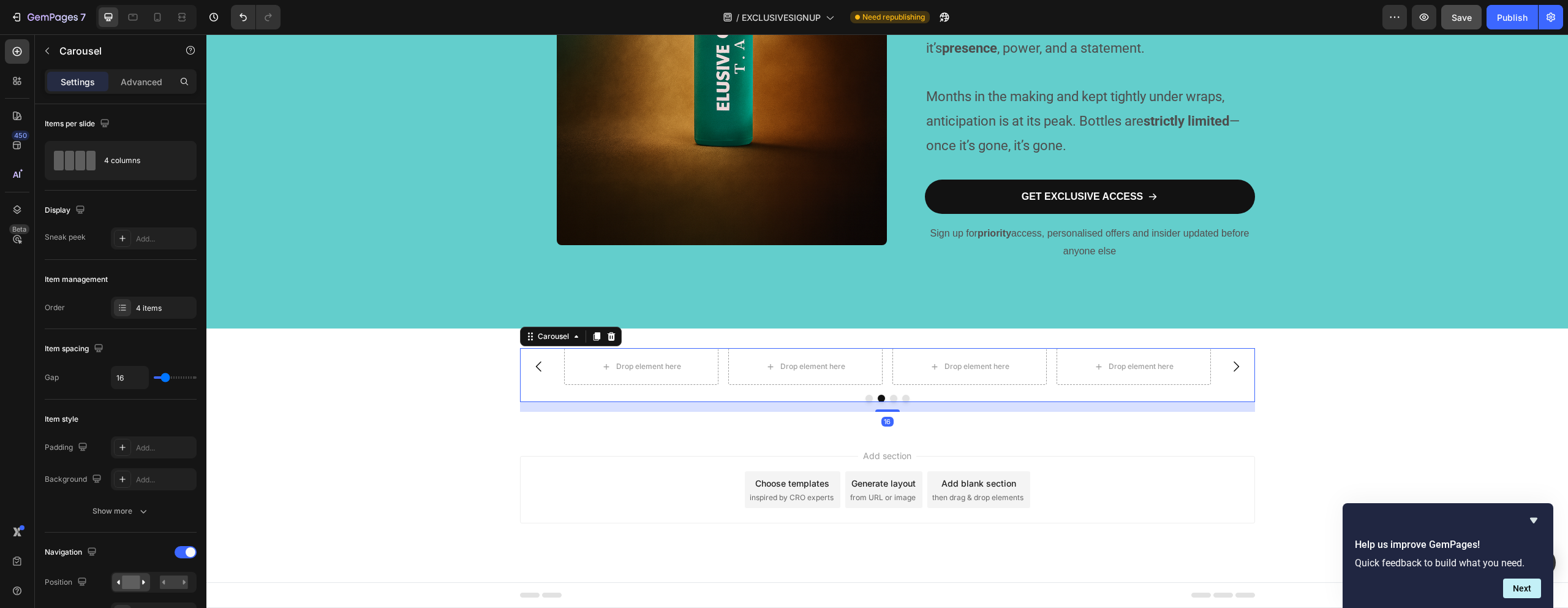
click at [902, 398] on button "Dot" at bounding box center [905, 398] width 7 height 7
click at [892, 399] on button "Dot" at bounding box center [893, 398] width 7 height 7
click at [135, 79] on p "Advanced" at bounding box center [141, 81] width 42 height 13
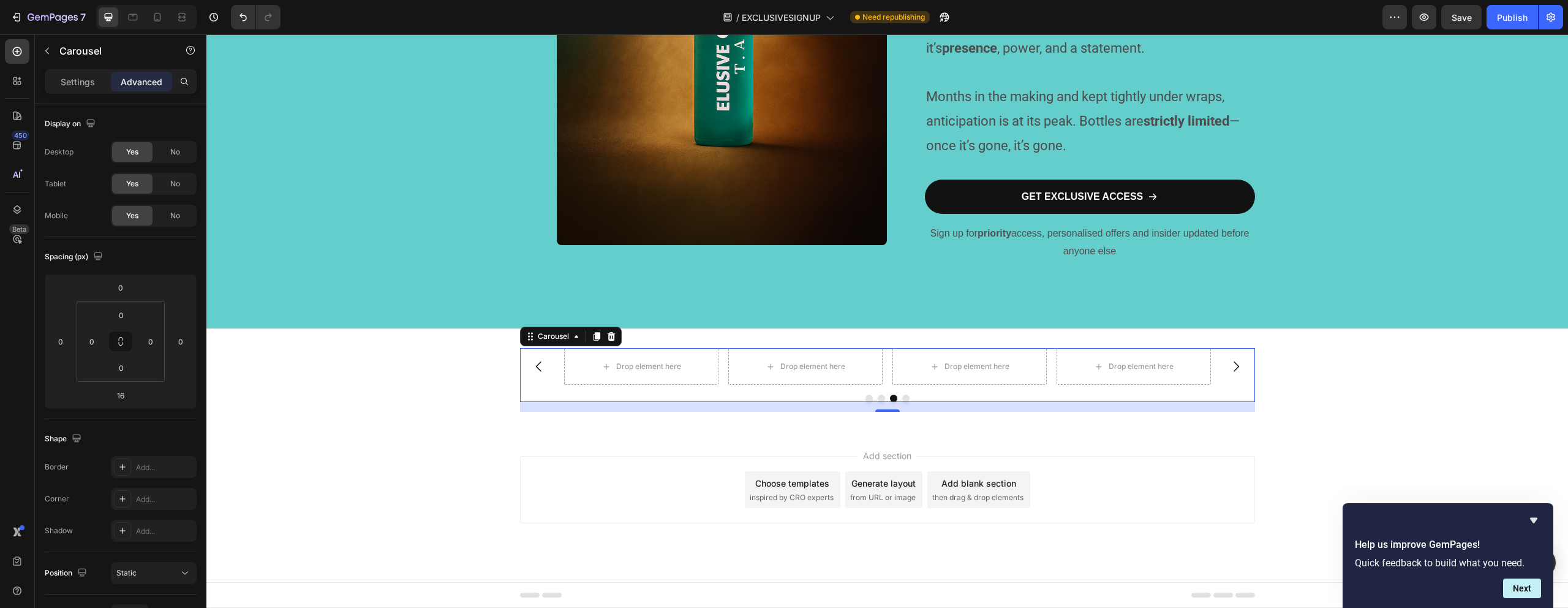
click at [604, 344] on div "Carousel" at bounding box center [570, 336] width 102 height 19
click at [608, 337] on icon at bounding box center [611, 336] width 8 height 9
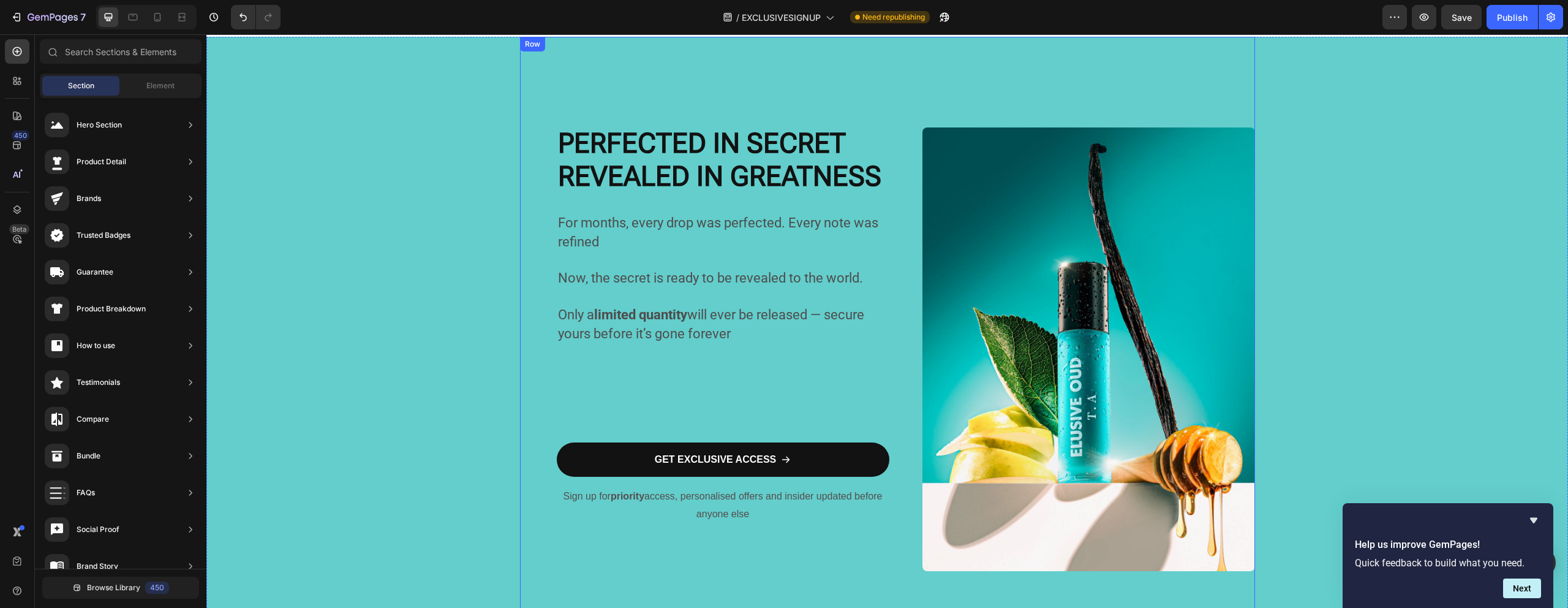
scroll to position [226, 0]
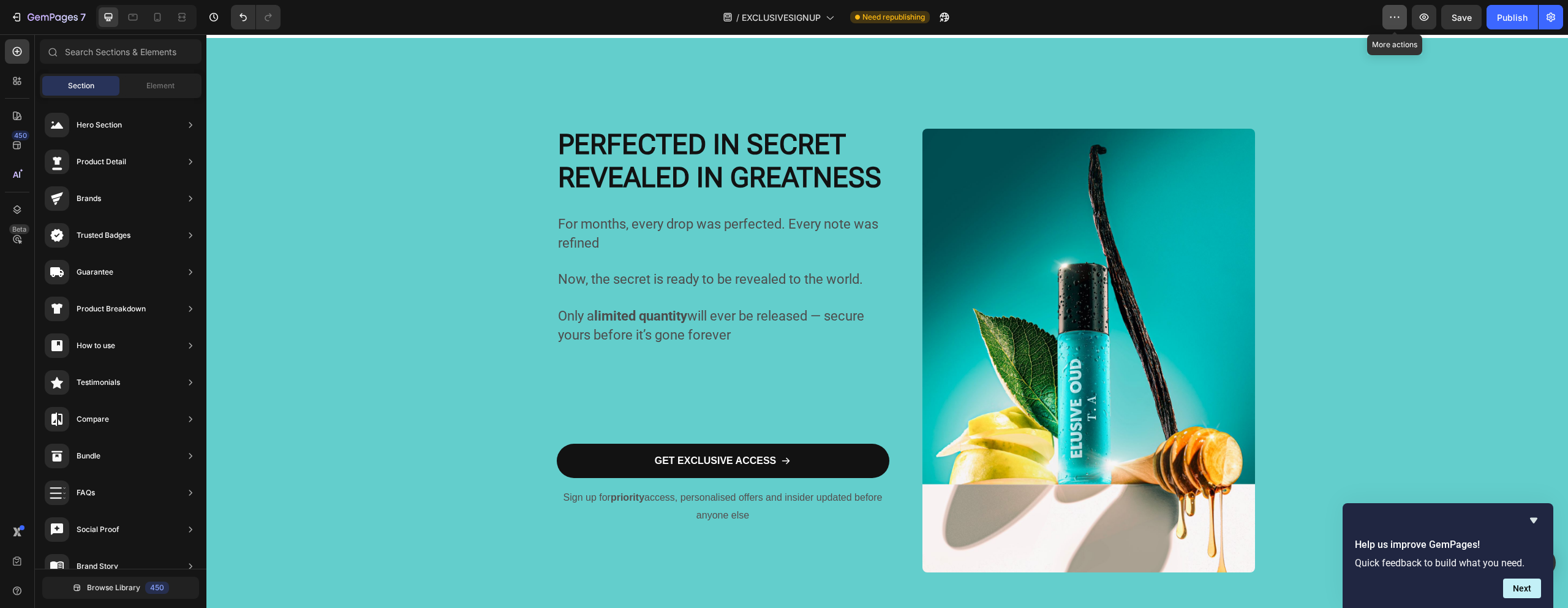
click at [1399, 17] on icon "button" at bounding box center [1394, 17] width 12 height 12
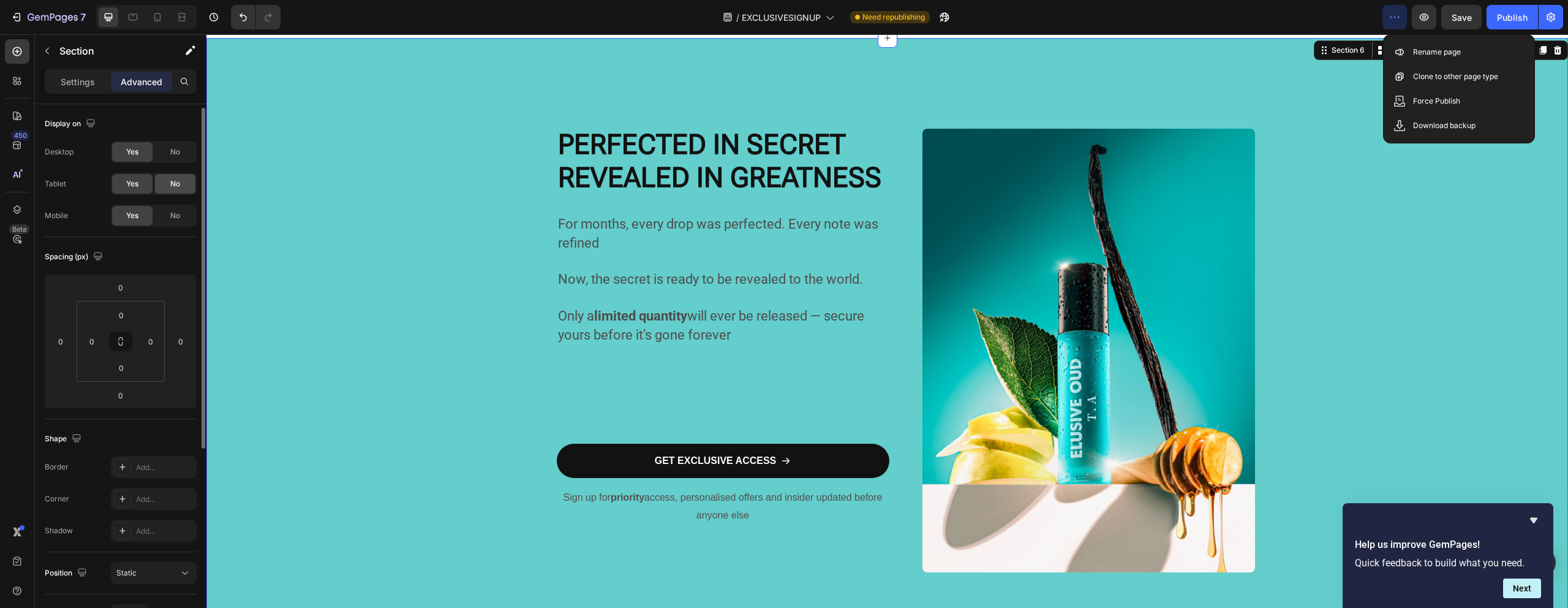
scroll to position [2, 0]
click at [1466, 11] on div "Save" at bounding box center [1461, 17] width 20 height 13
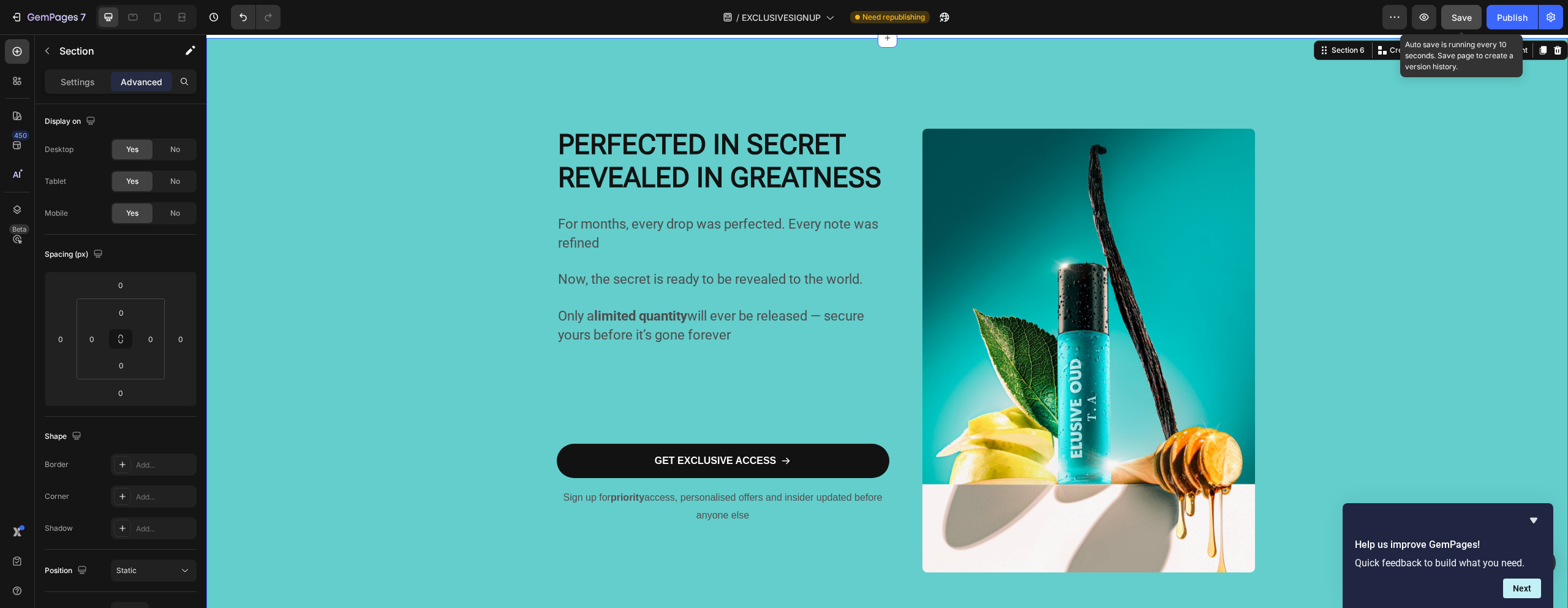
click at [1471, 22] on button "Save" at bounding box center [1461, 17] width 40 height 25
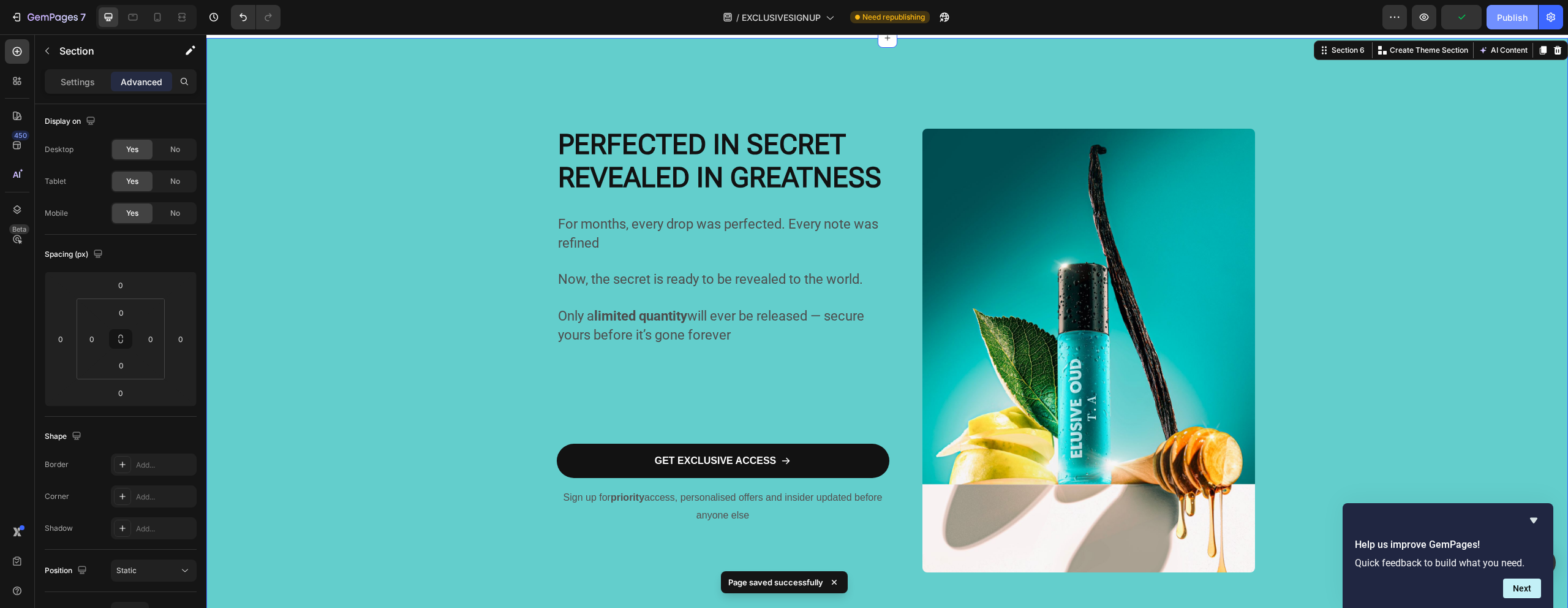
click at [1530, 22] on button "Publish" at bounding box center [1512, 17] width 51 height 25
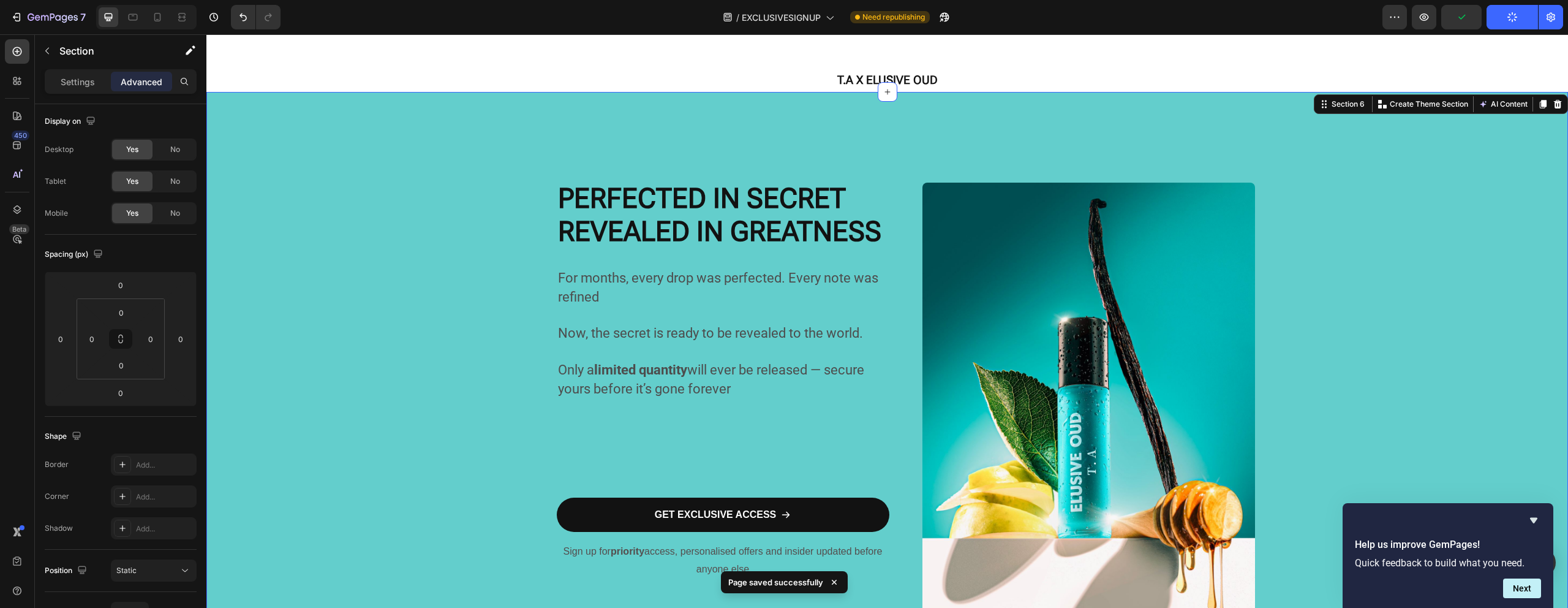
scroll to position [0, 0]
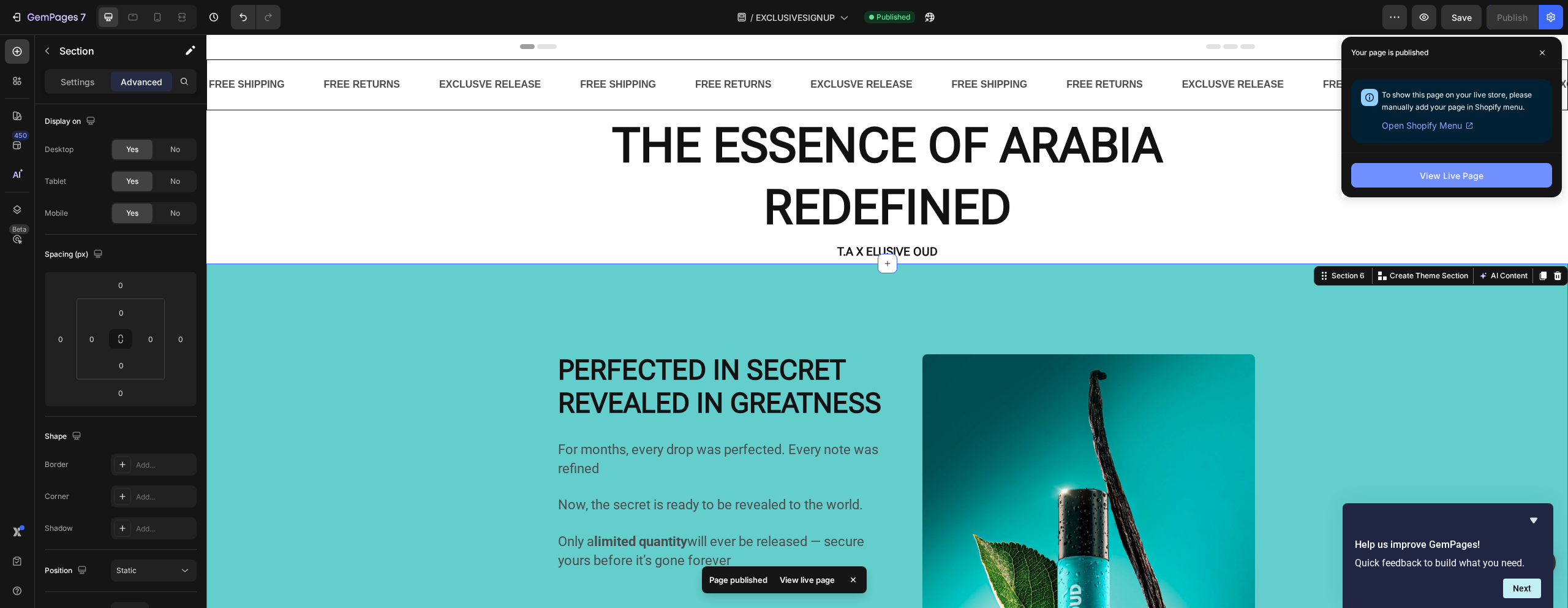
click at [1475, 169] on div "View Live Page" at bounding box center [1451, 175] width 63 height 13
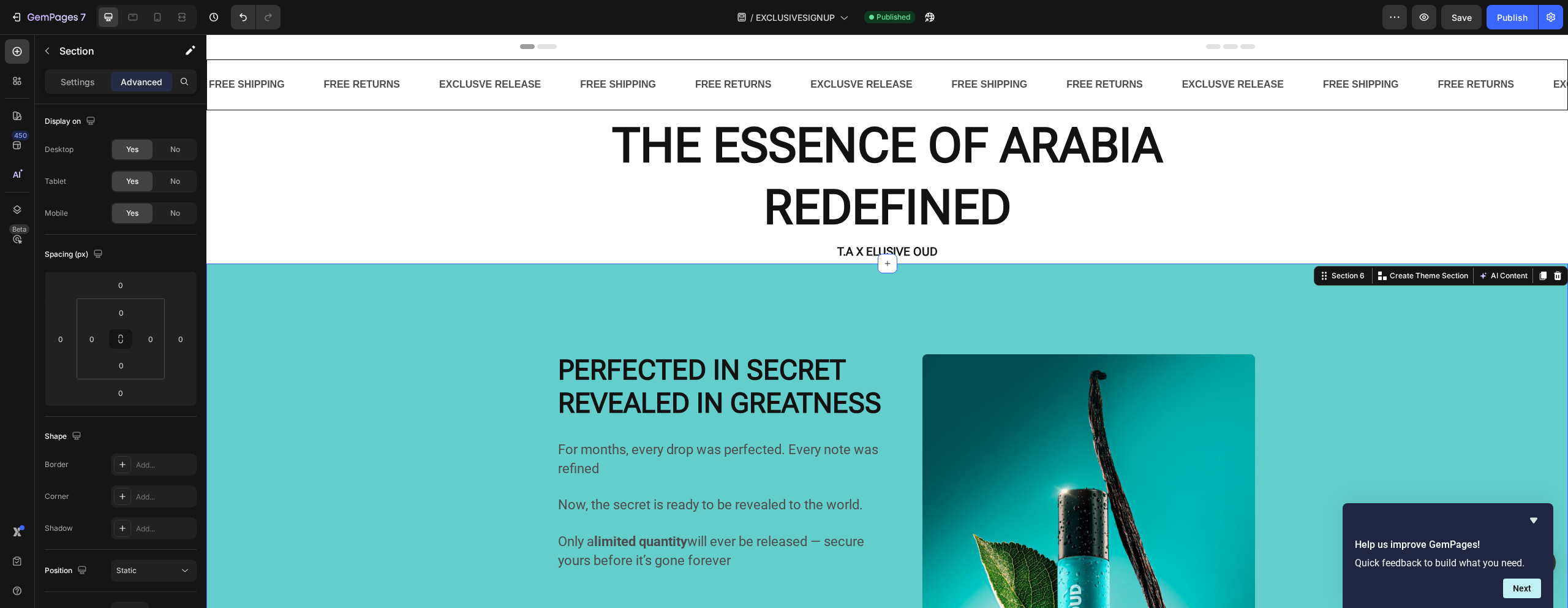
click at [1395, 11] on icon "button" at bounding box center [1394, 17] width 12 height 12
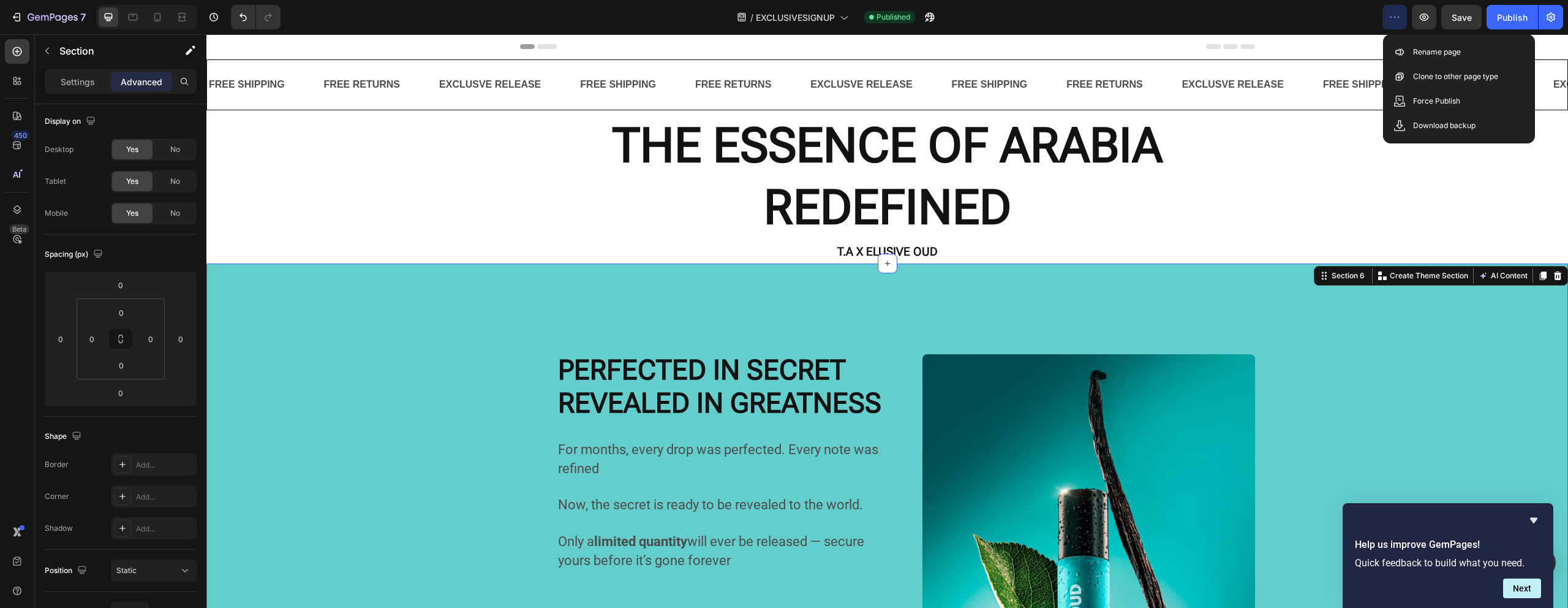
click at [1395, 12] on icon "button" at bounding box center [1394, 17] width 12 height 12
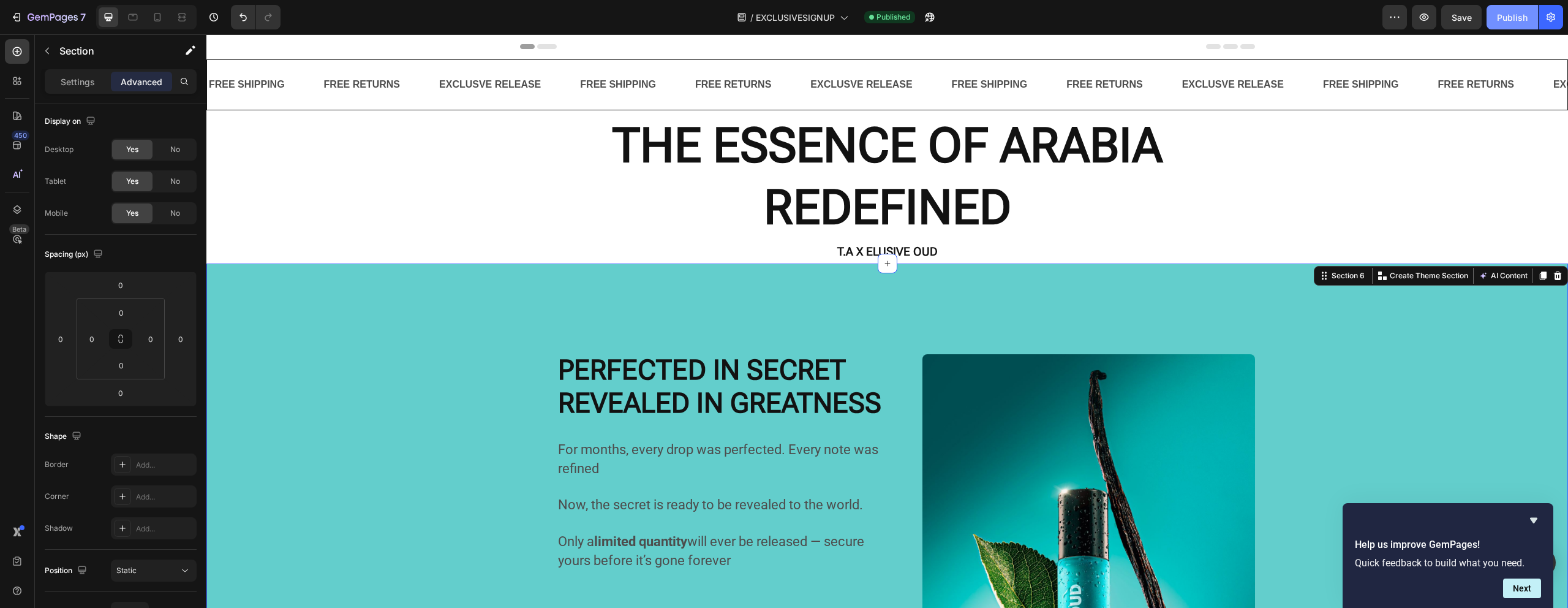
click at [1503, 14] on div "Publish" at bounding box center [1512, 17] width 30 height 13
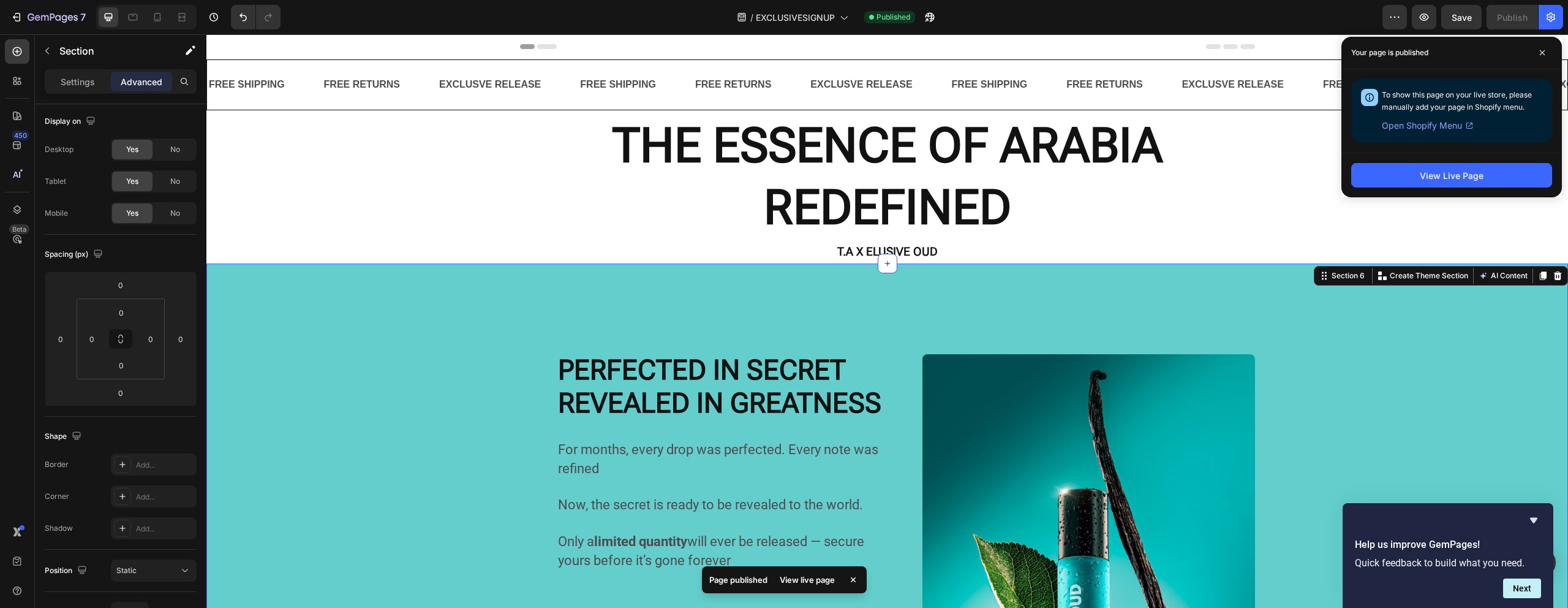
click at [1412, 126] on span "Open Shopify Menu" at bounding box center [1421, 125] width 80 height 14
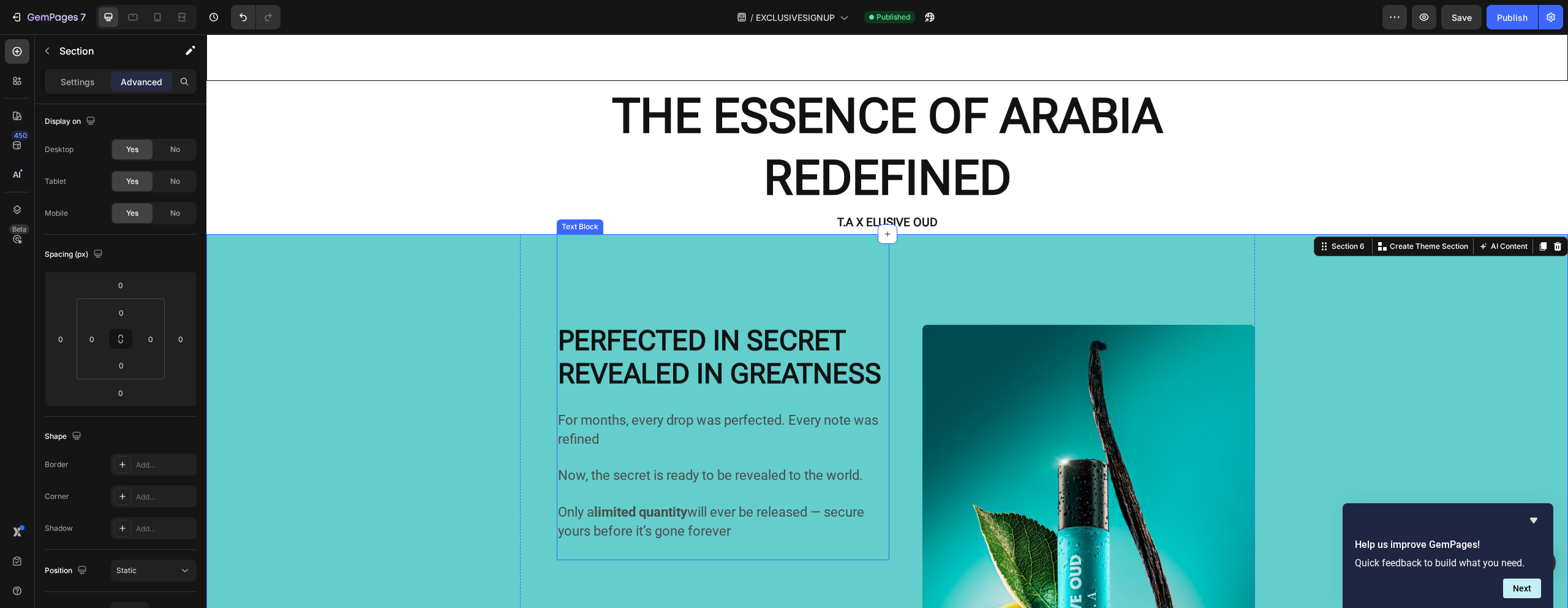
scroll to position [157, 0]
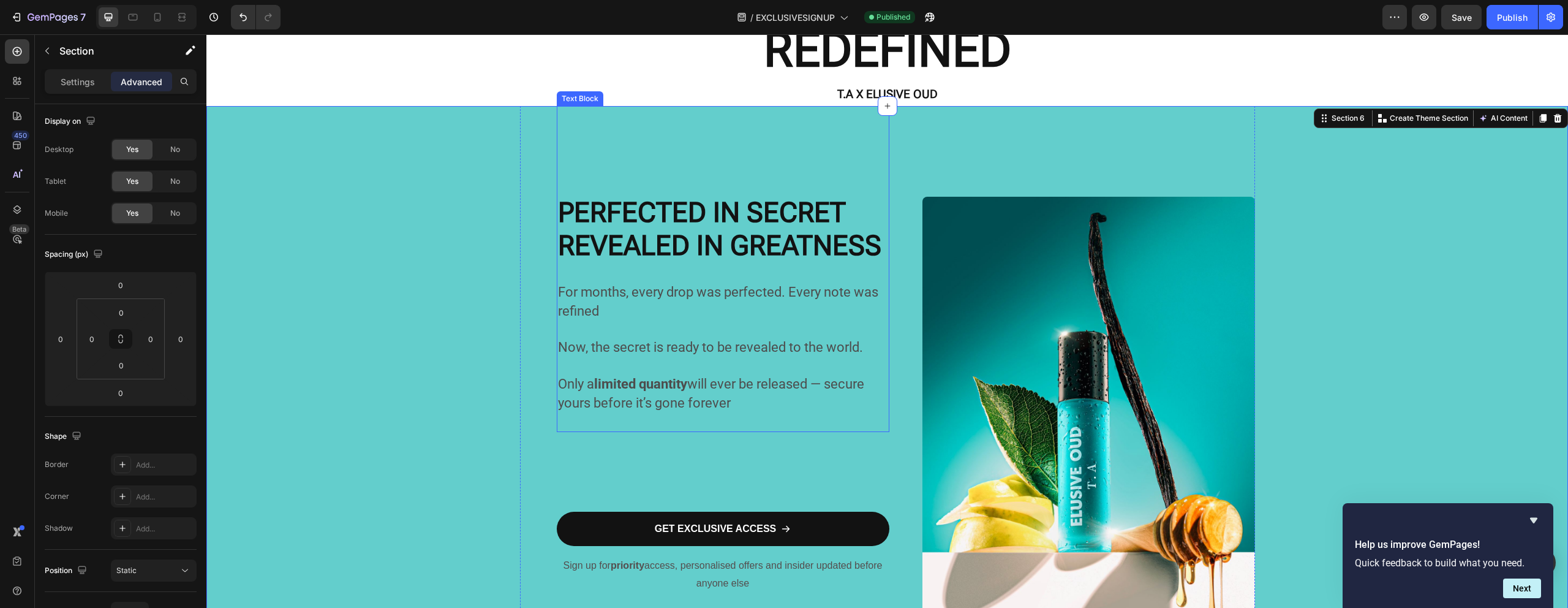
click at [568, 310] on span "For months, every drop was perfected. Every note was refined" at bounding box center [718, 301] width 320 height 35
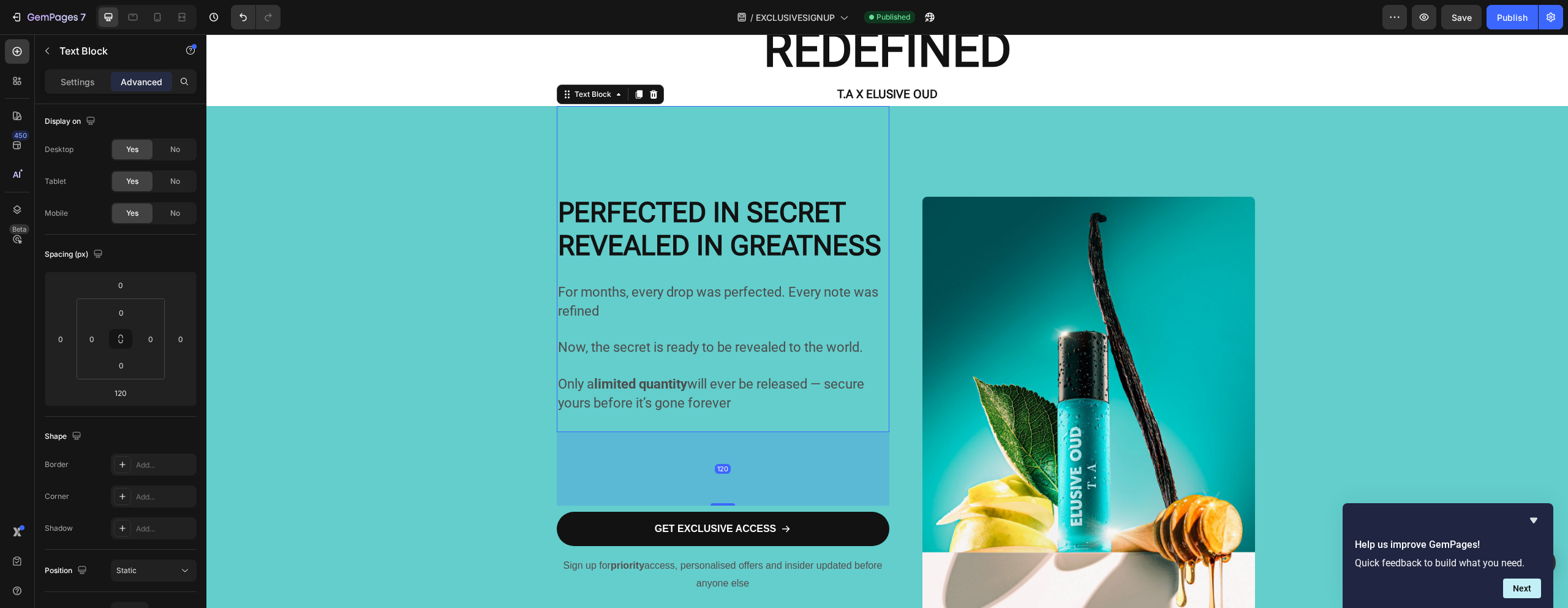
scroll to position [0, 0]
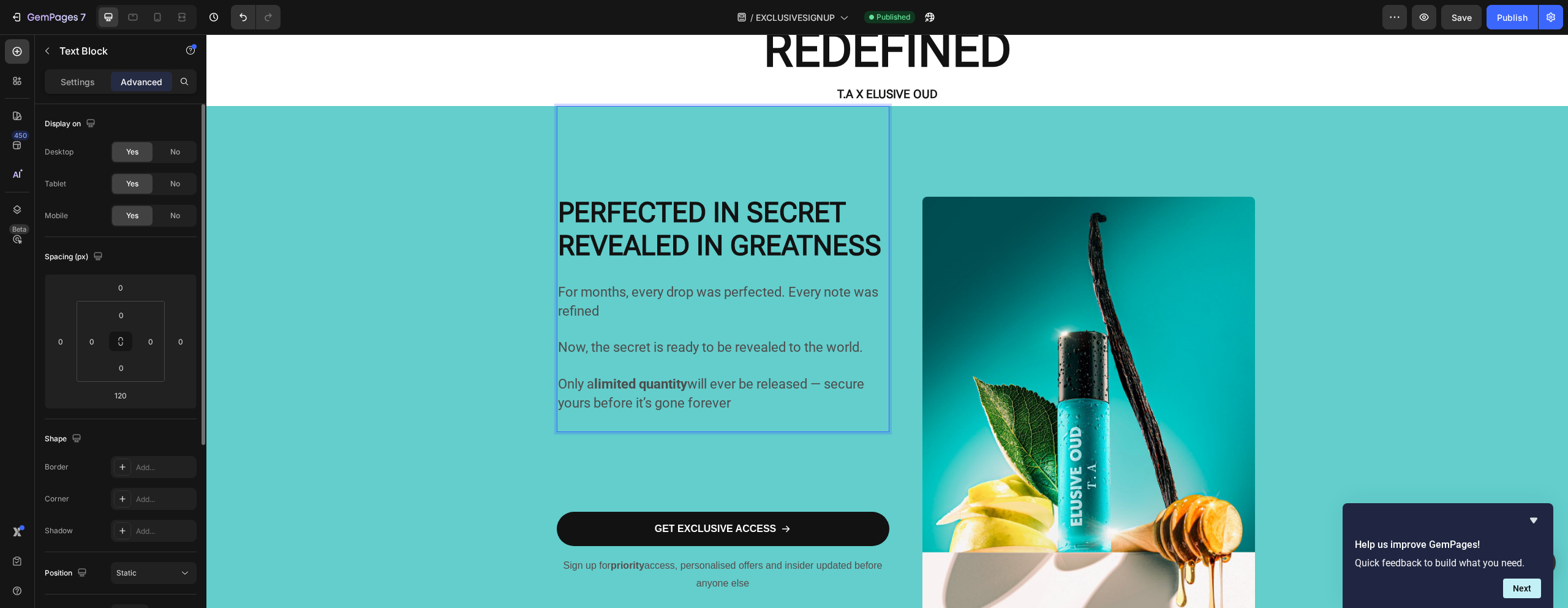
click at [608, 320] on p "For months, every drop was perfected. Every note was refined" at bounding box center [723, 268] width 330 height 108
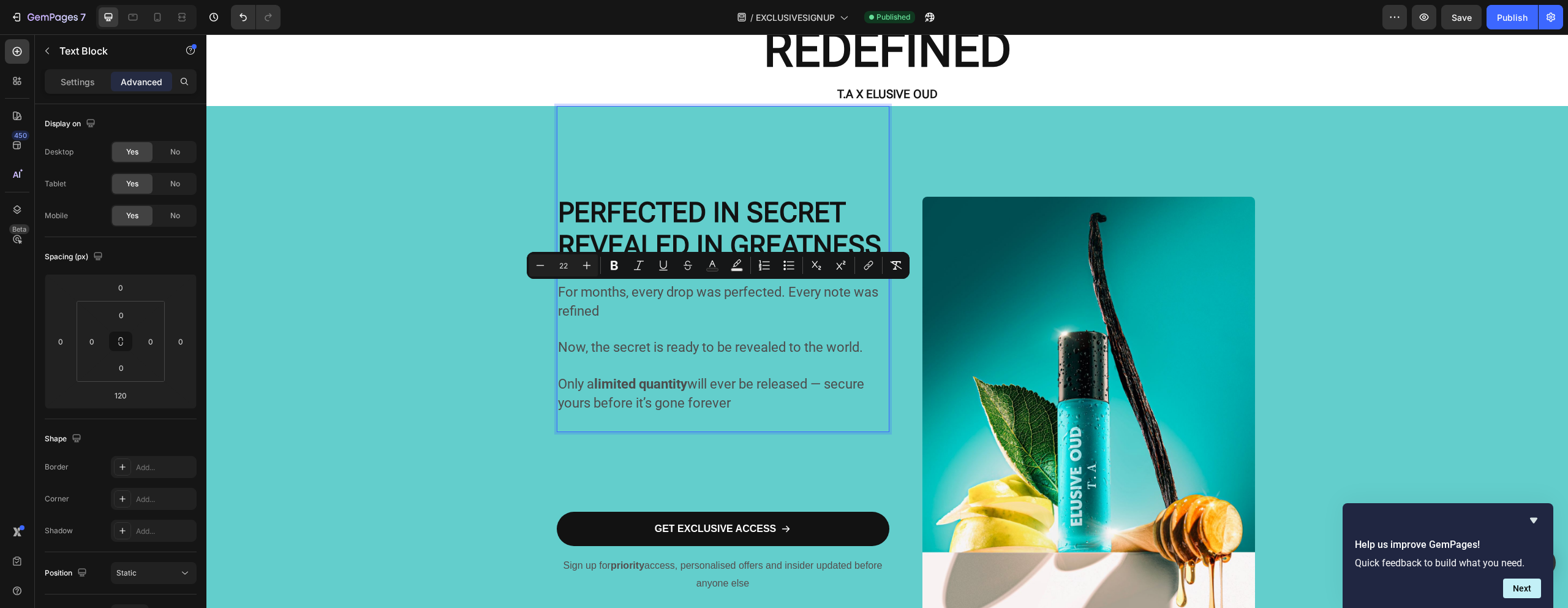
drag, startPoint x: 731, startPoint y: 403, endPoint x: 555, endPoint y: 301, distance: 203.4
click at [557, 301] on div "For months, every drop was perfected. Every note was refined Now, the secret is…" at bounding box center [722, 269] width 332 height 326
copy div "For months, every drop was perfected. Every note was refined Now, the secret is…"
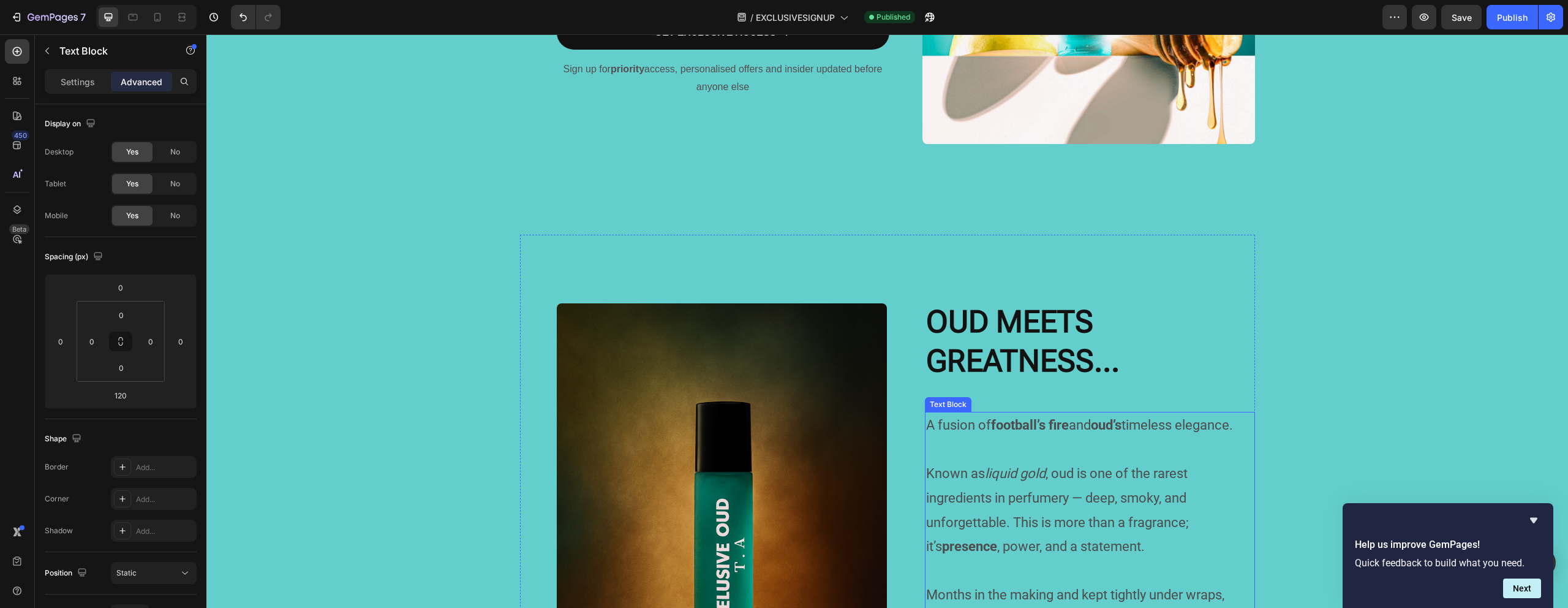
scroll to position [915, 0]
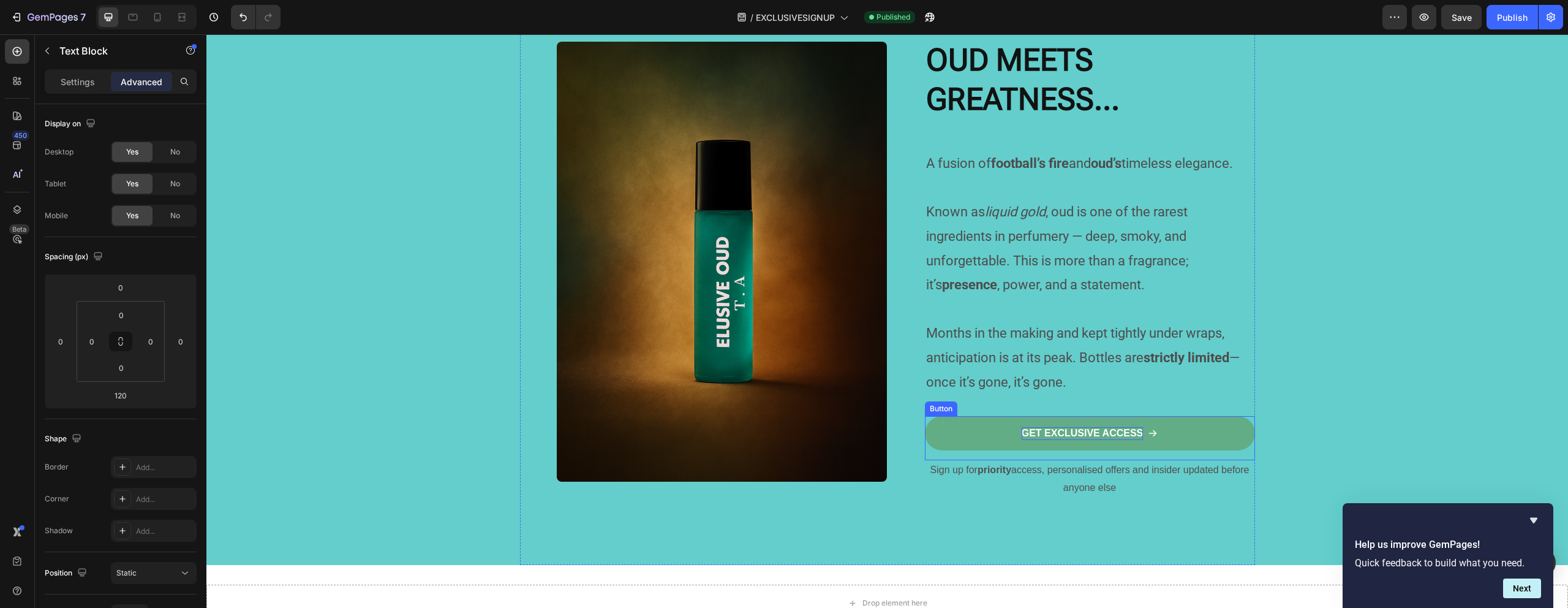
click at [1040, 428] on p "GET EXCLUSIVE ACCESS" at bounding box center [1082, 433] width 122 height 13
click at [1040, 431] on p "GET EXCLUSIVE ACCESS" at bounding box center [1082, 433] width 122 height 13
click at [134, 21] on icon at bounding box center [133, 17] width 12 height 12
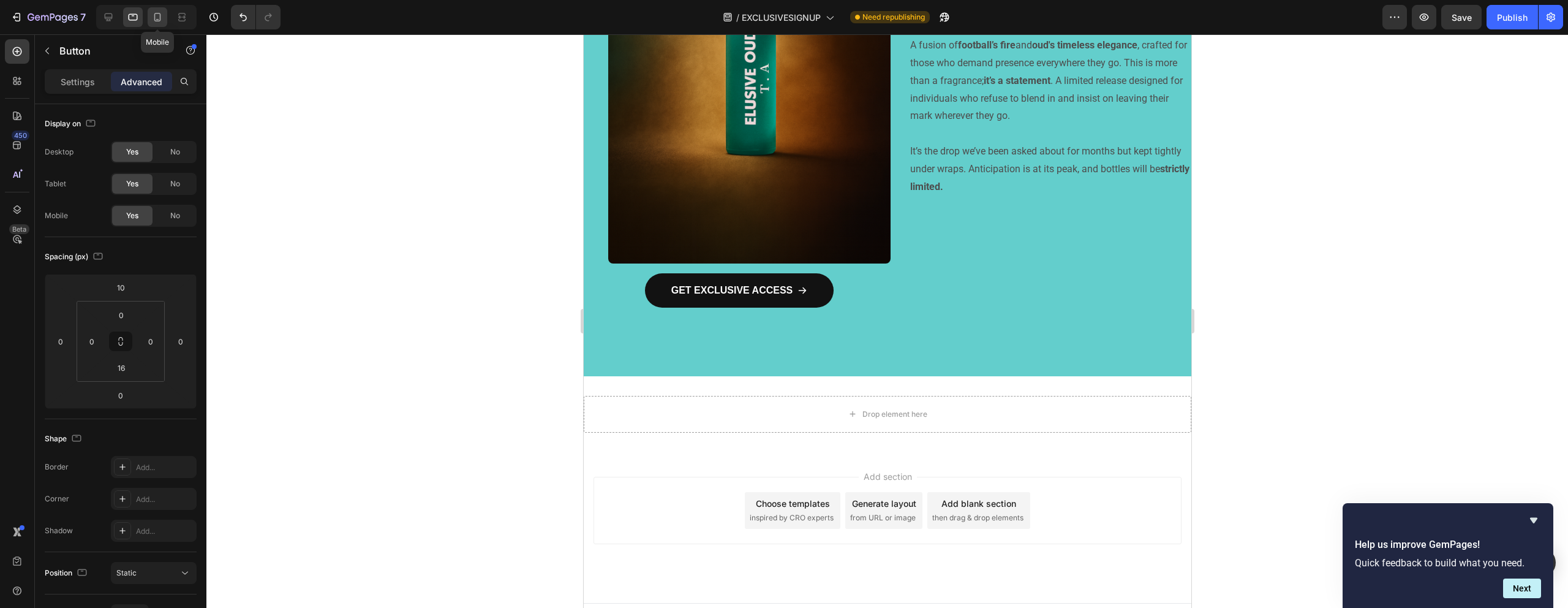
click at [149, 22] on div at bounding box center [157, 17] width 19 height 19
type input "0"
type input "14"
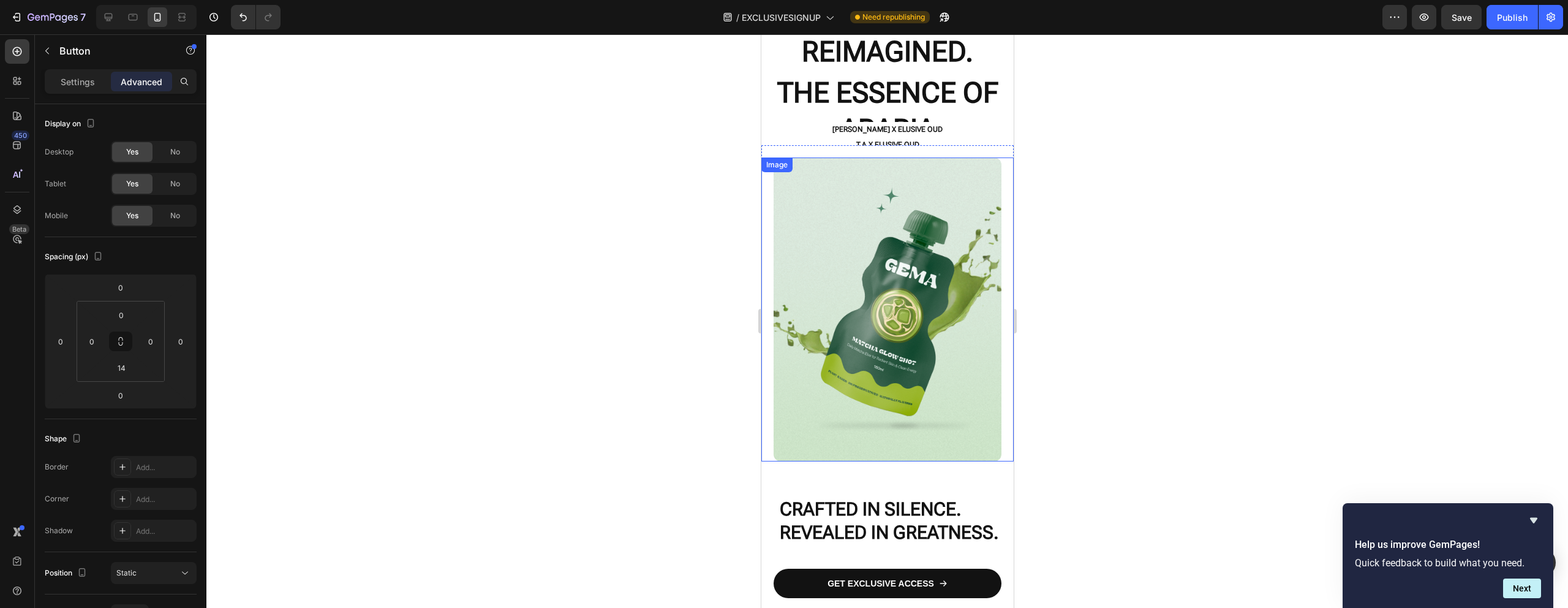
scroll to position [120, 0]
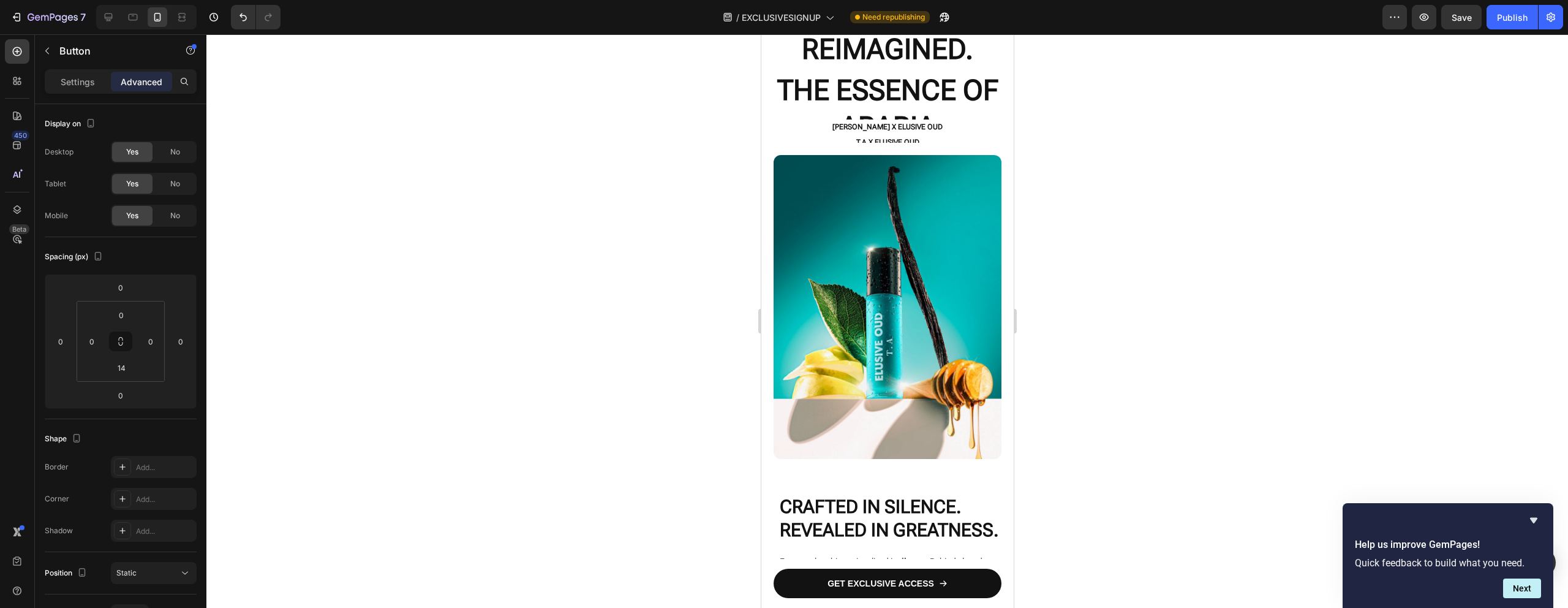
click at [1213, 204] on div at bounding box center [887, 321] width 1361 height 573
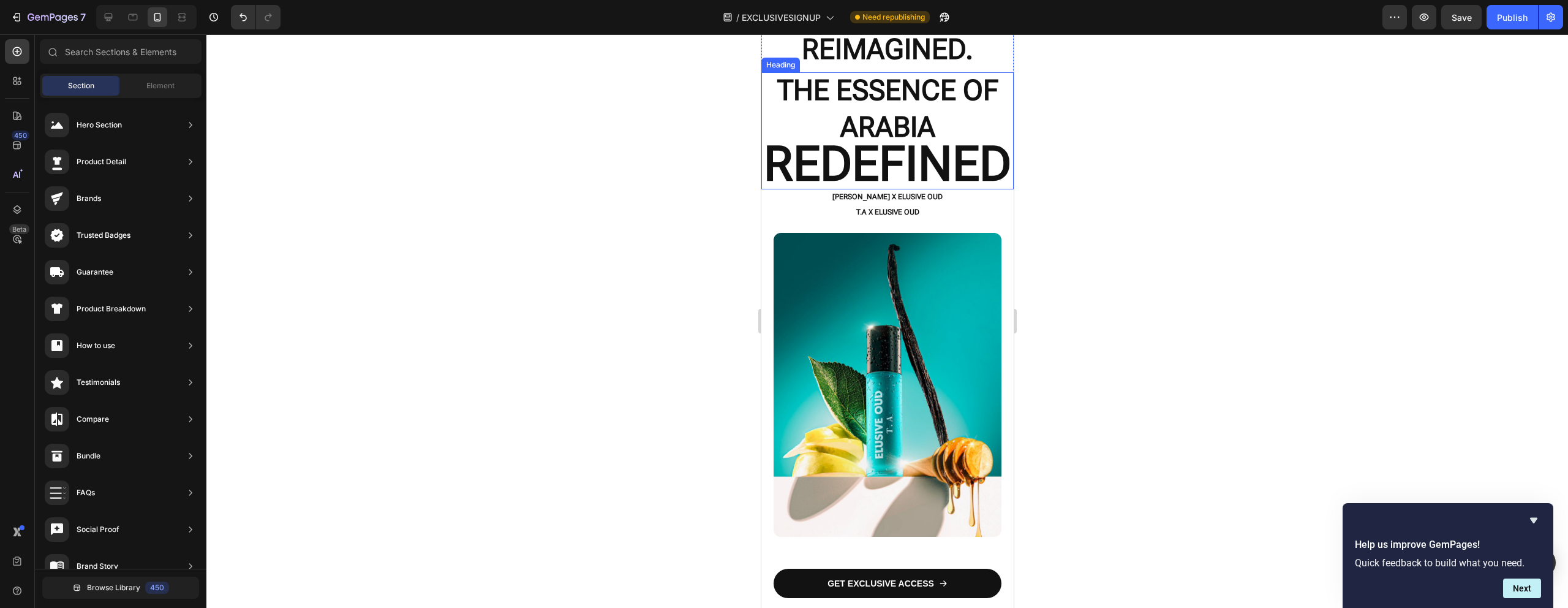
scroll to position [0, 0]
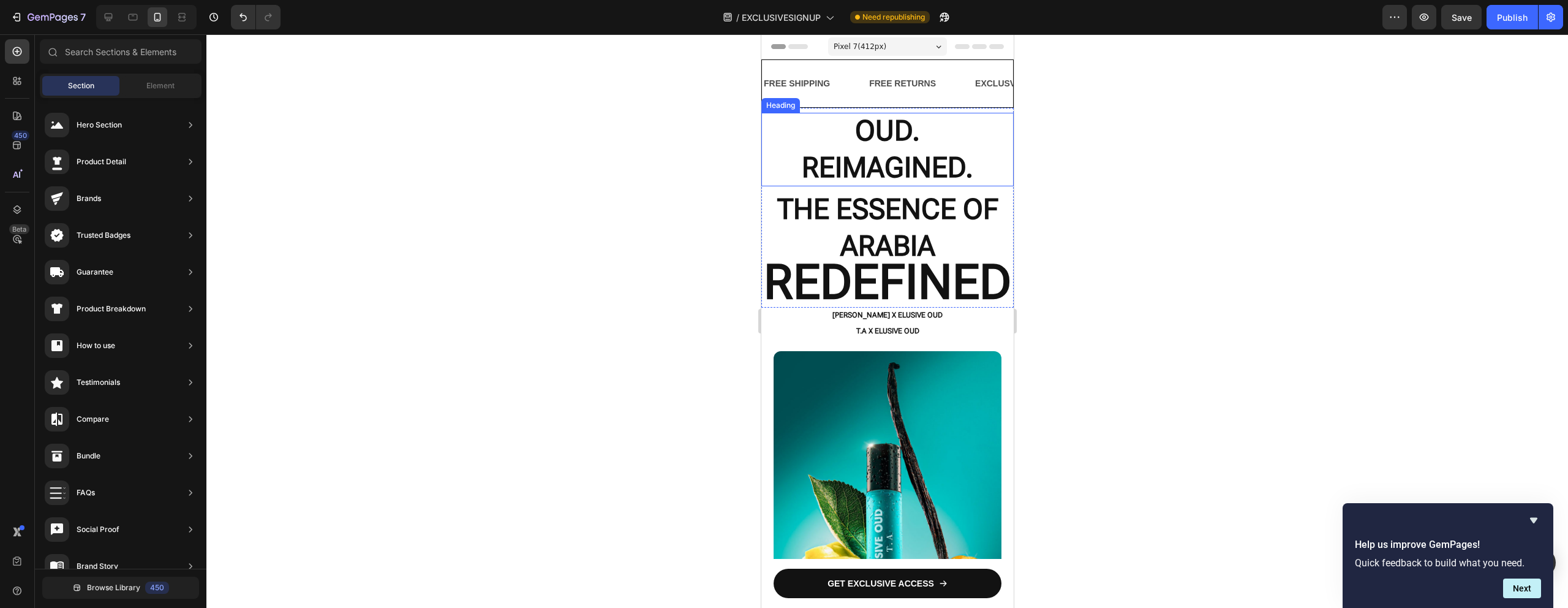
click at [909, 166] on strong "REIMAGINED." at bounding box center [887, 167] width 172 height 33
